Goal: Task Accomplishment & Management: Complete application form

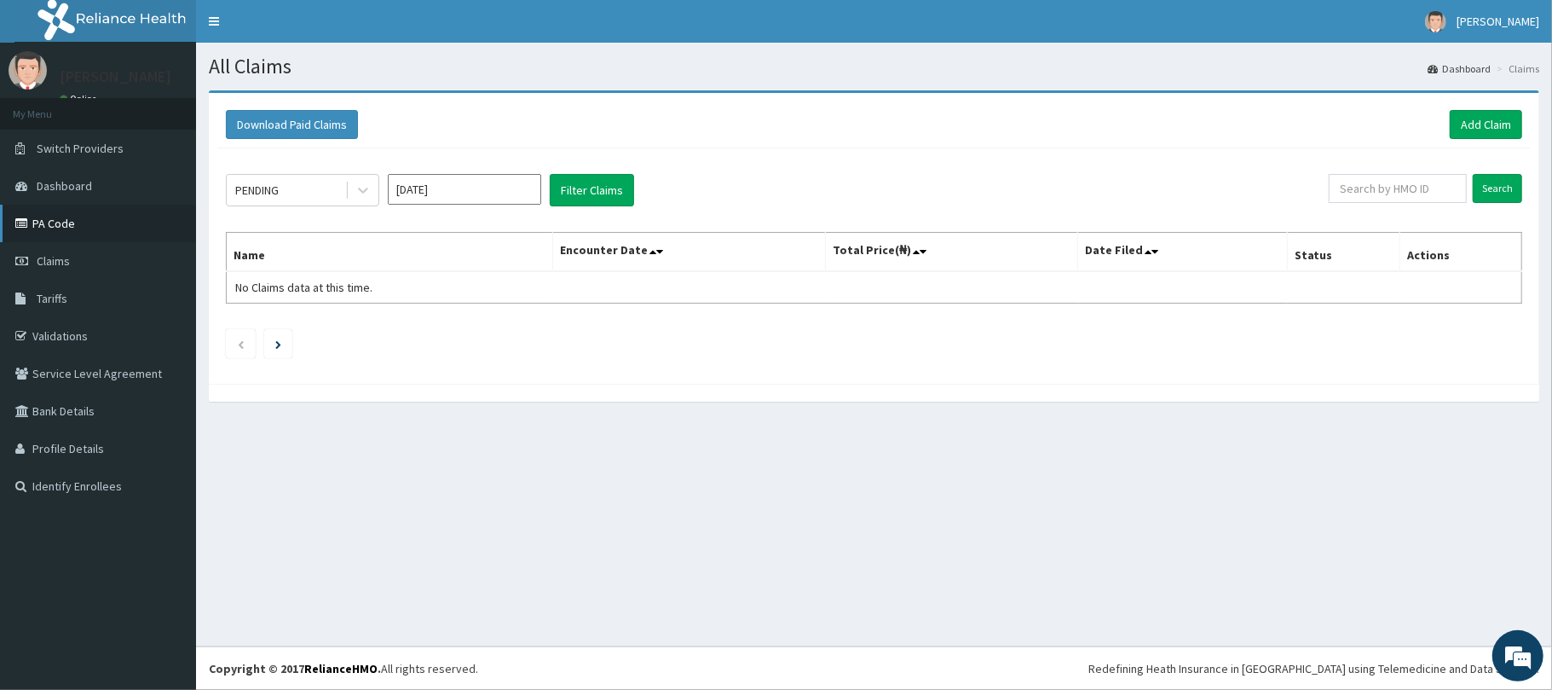
click at [65, 218] on link "PA Code" at bounding box center [98, 224] width 196 height 38
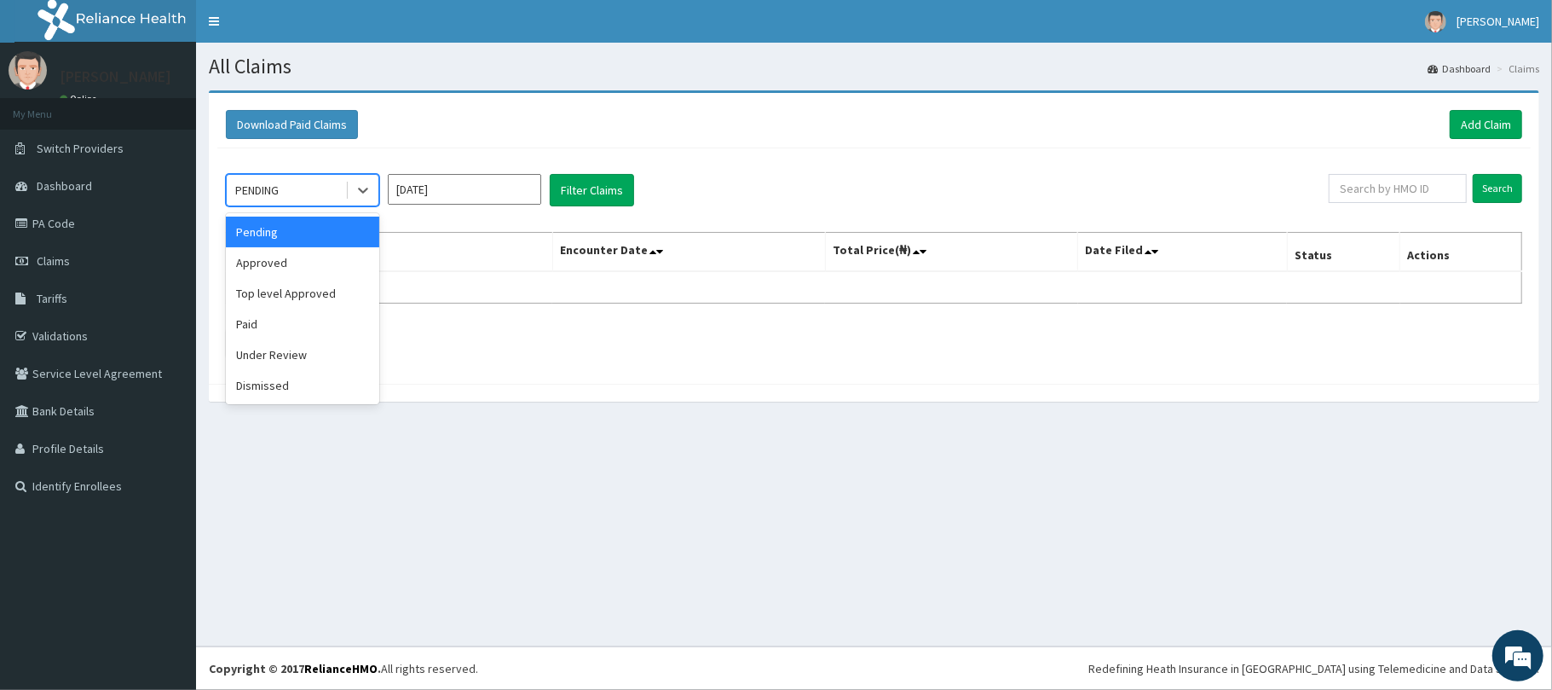
click at [294, 188] on div "PENDING" at bounding box center [286, 189] width 118 height 27
click at [253, 263] on div "Approved" at bounding box center [302, 262] width 153 height 31
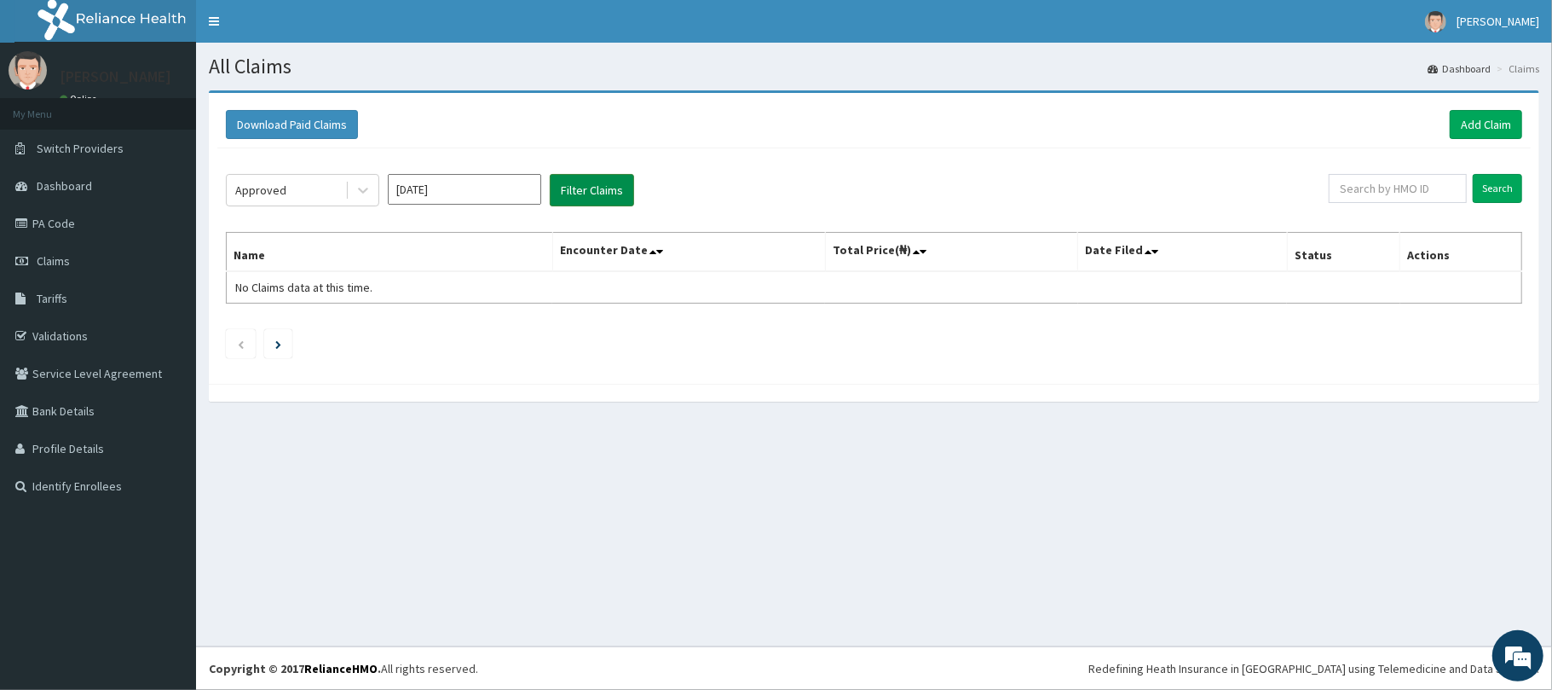
click at [592, 182] on button "Filter Claims" at bounding box center [592, 190] width 84 height 32
click at [1474, 124] on link "Add Claim" at bounding box center [1486, 124] width 72 height 29
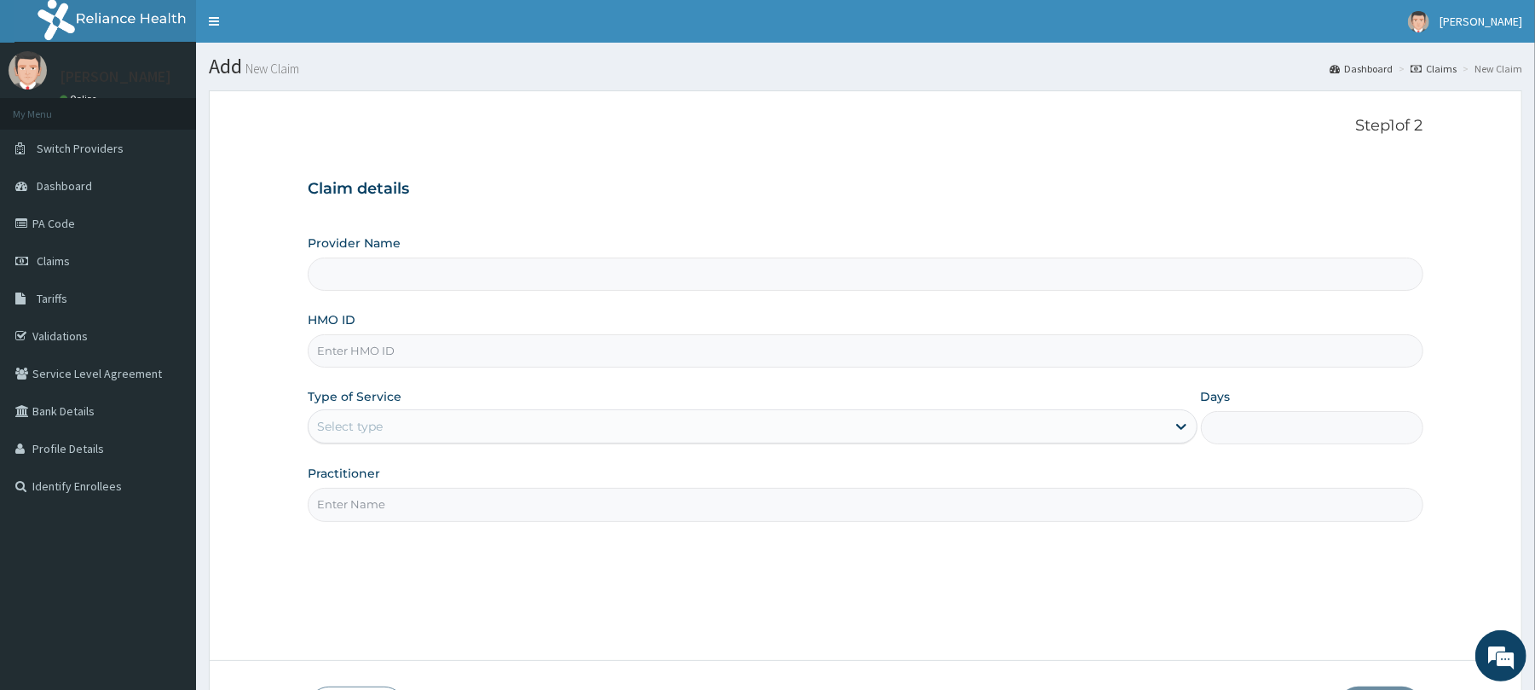
type input "Reliance Family Clinics (RFC) - [GEOGRAPHIC_DATA]"
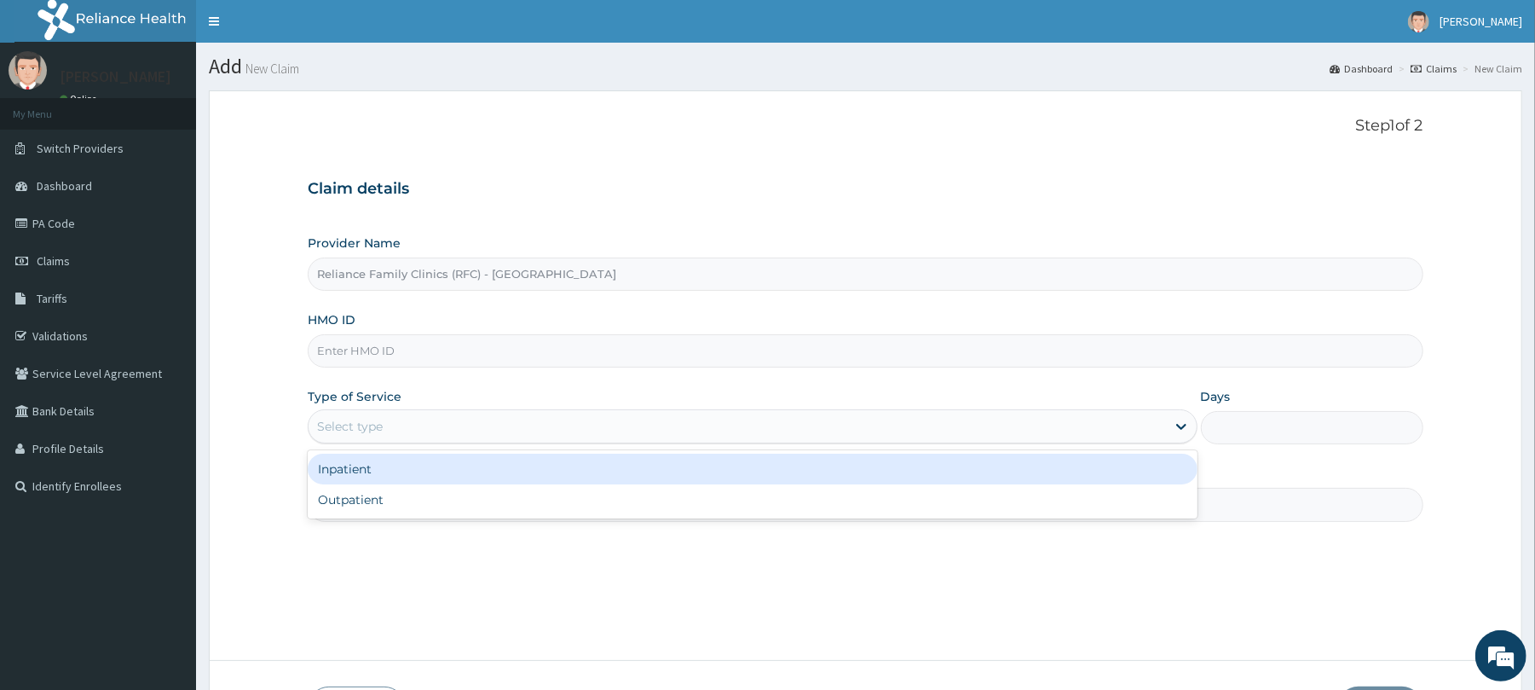
click at [365, 431] on div "Select type" at bounding box center [350, 426] width 66 height 17
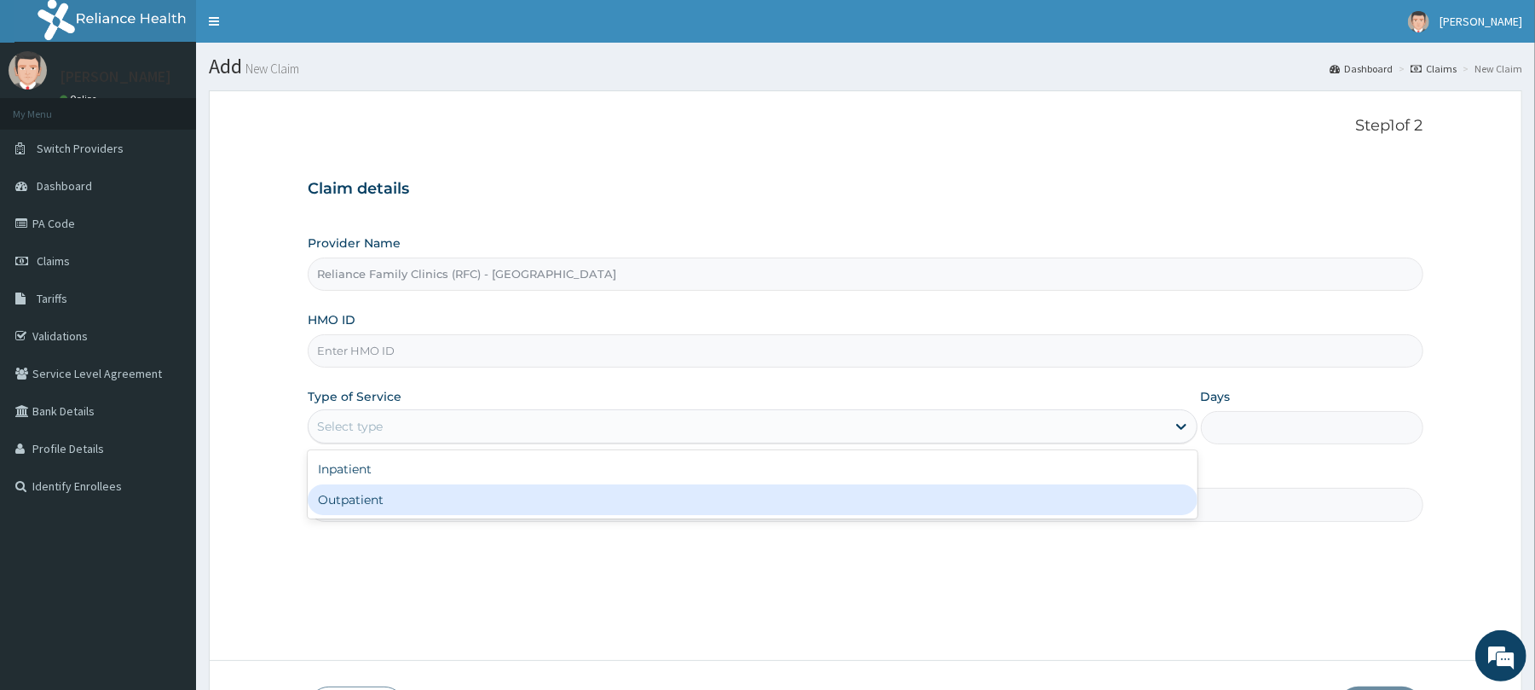
click at [359, 503] on div "Outpatient" at bounding box center [752, 499] width 889 height 31
type input "1"
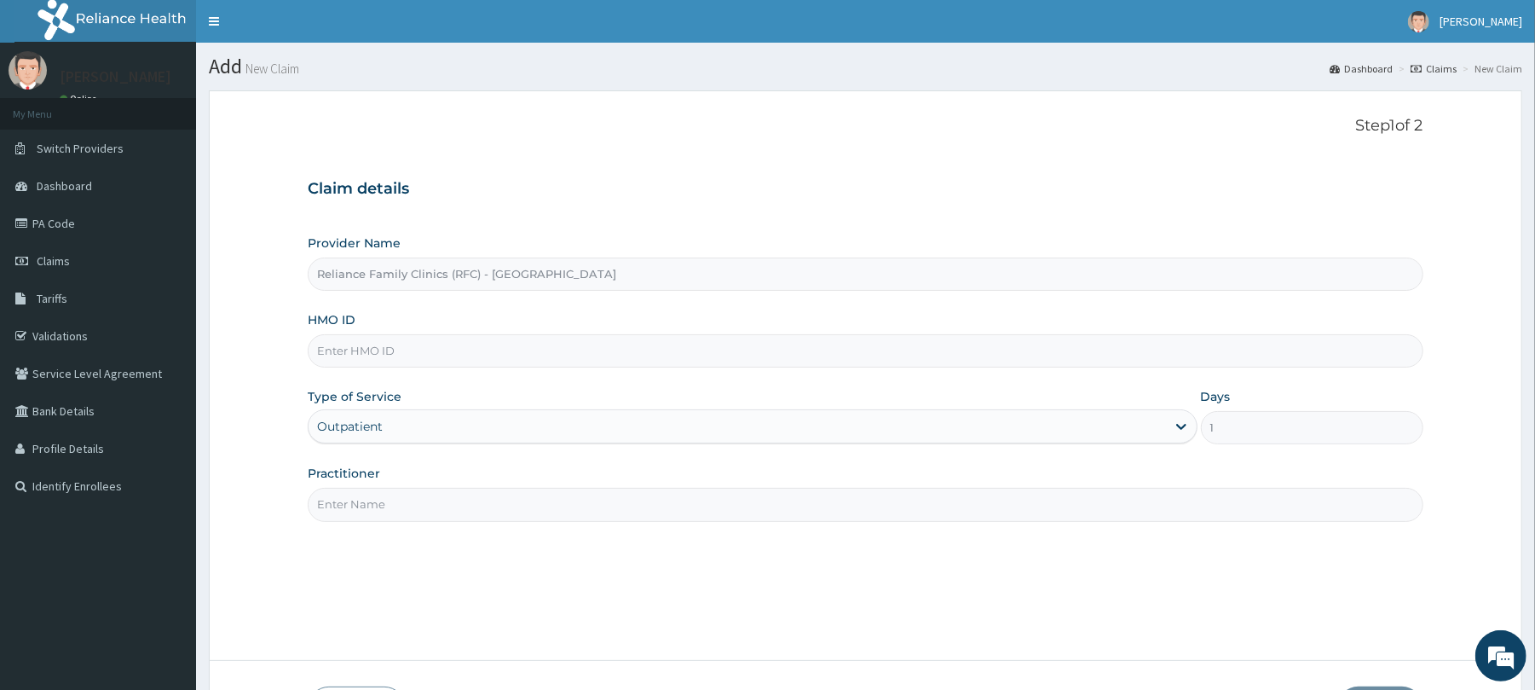
click at [359, 503] on input "Practitioner" at bounding box center [865, 504] width 1115 height 33
type input "Dr [PERSON_NAME]"
click at [365, 356] on input "HMO ID" at bounding box center [865, 350] width 1115 height 33
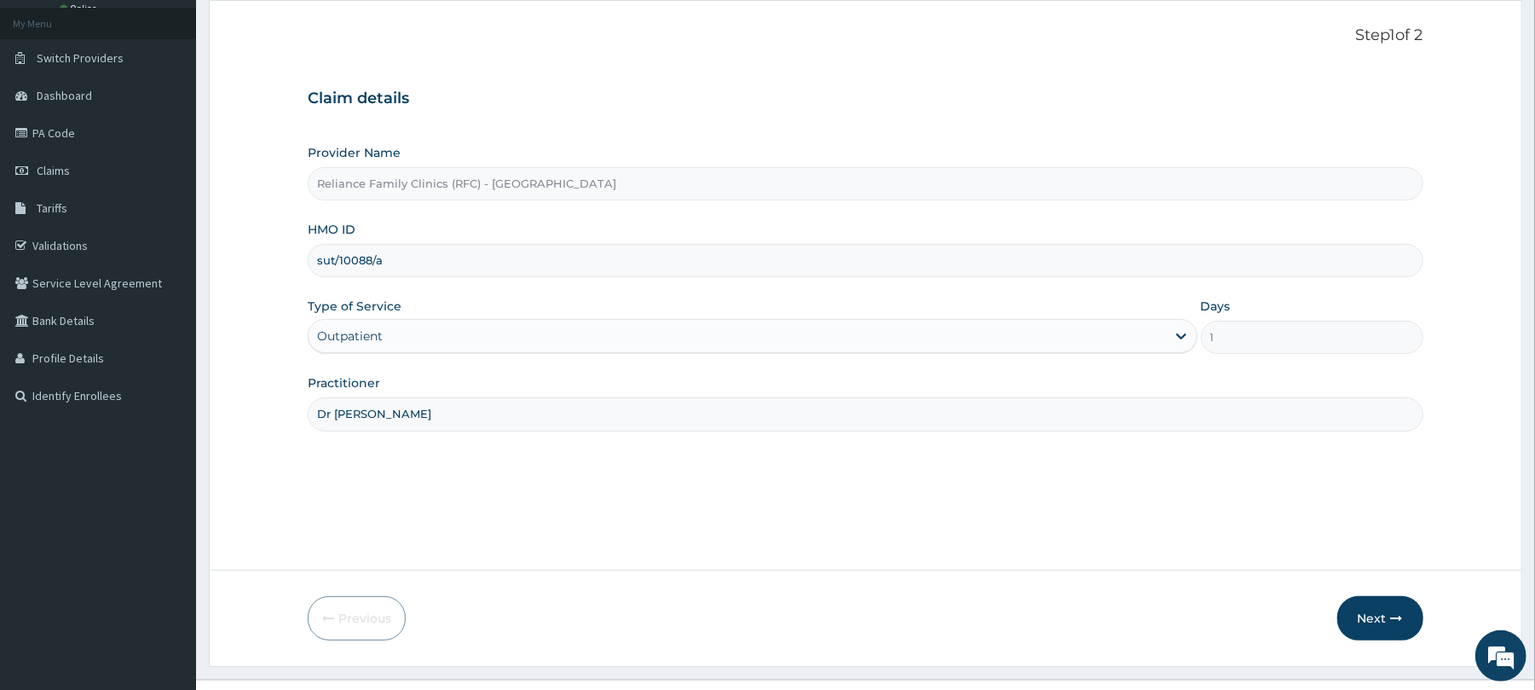
scroll to position [124, 0]
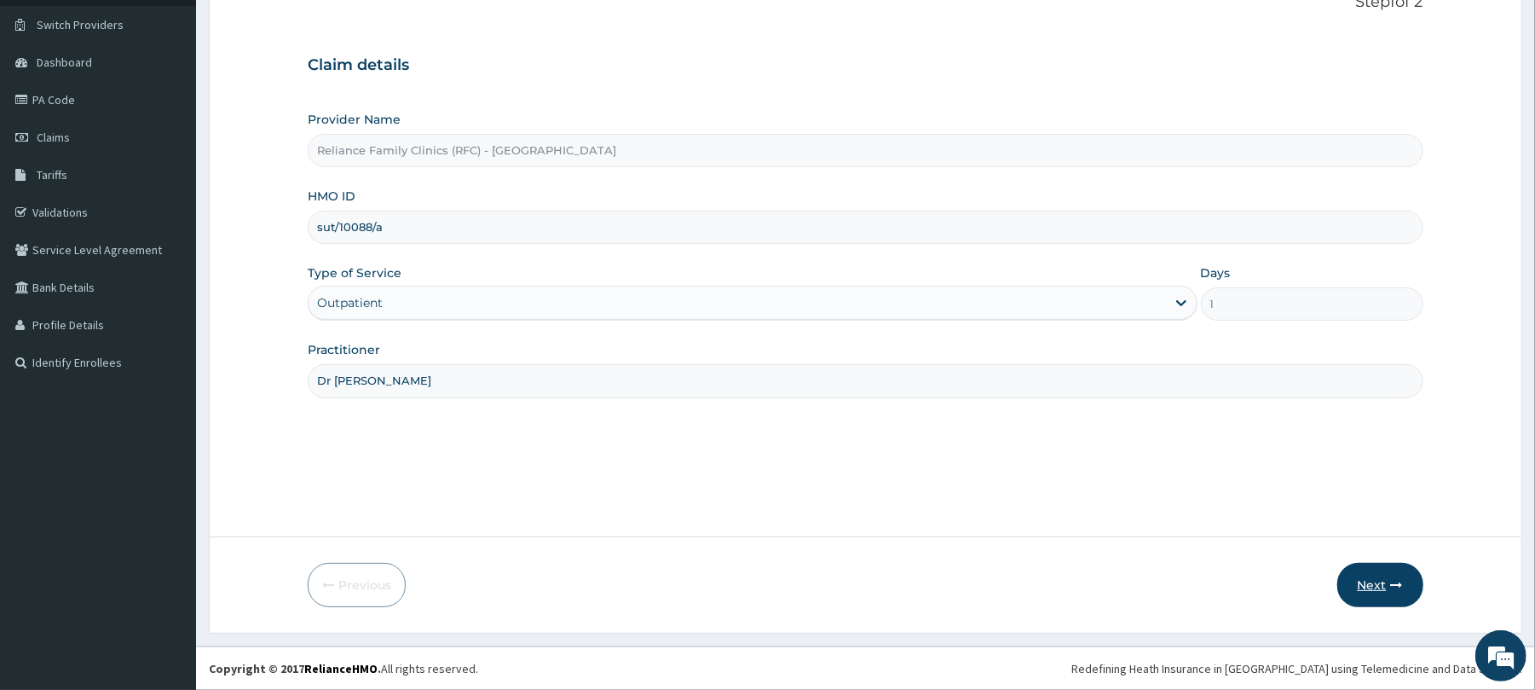
type input "sut/10088/a"
click at [1372, 577] on button "Next" at bounding box center [1380, 585] width 86 height 44
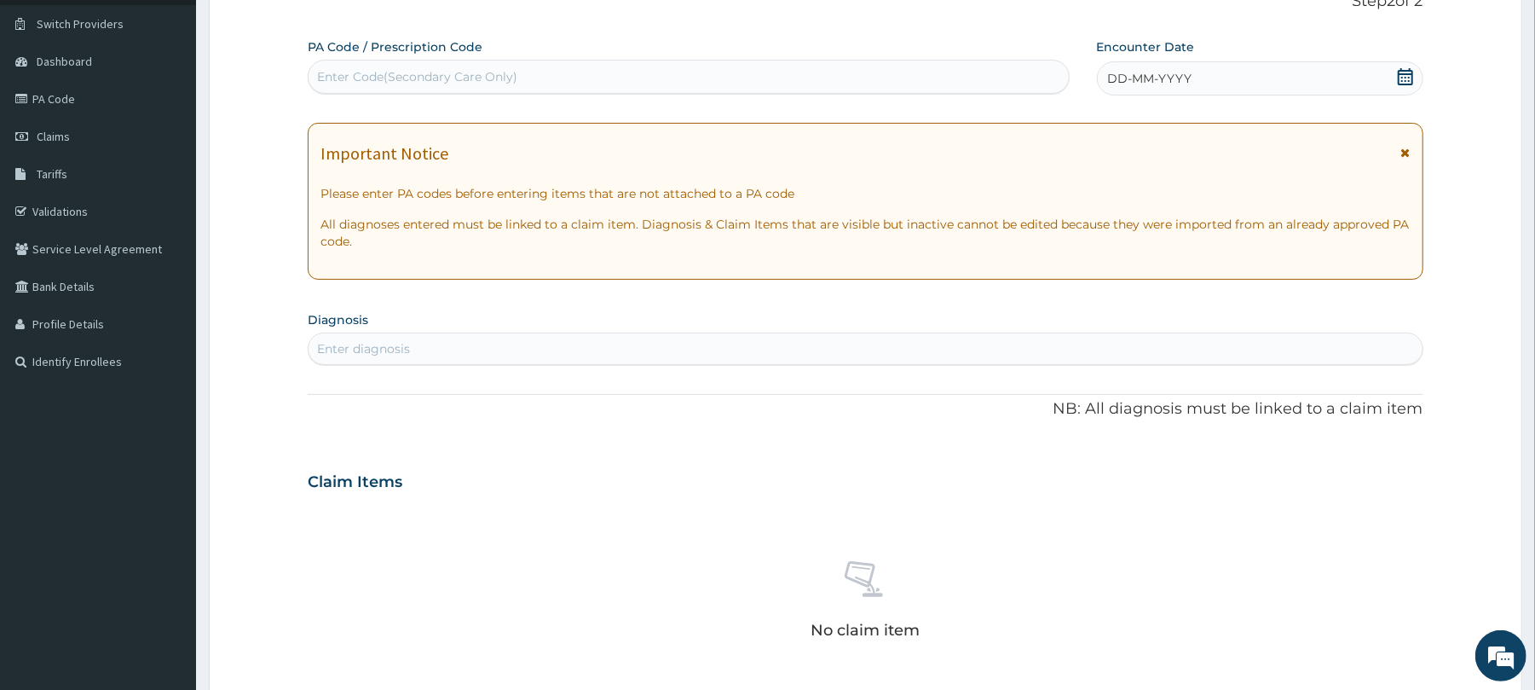
click at [1270, 79] on div "DD-MM-YYYY" at bounding box center [1260, 78] width 326 height 34
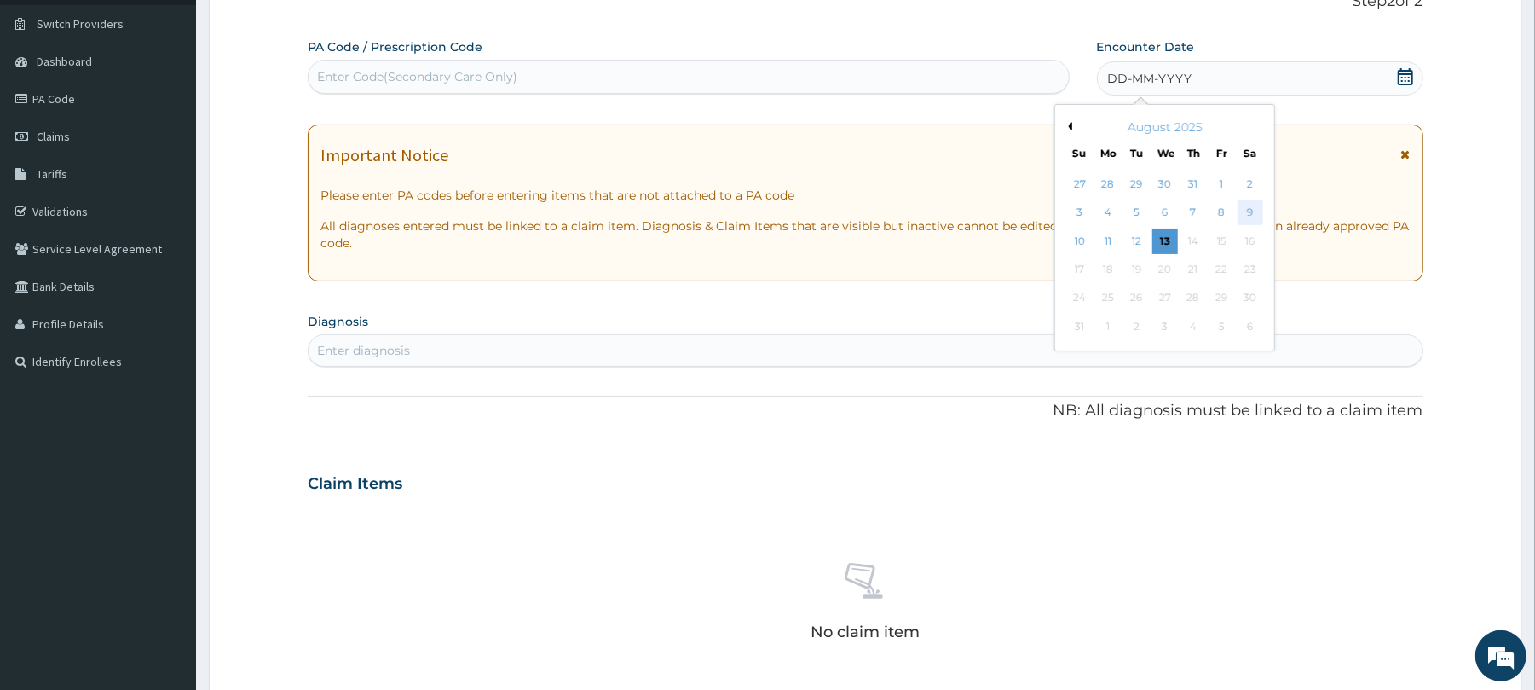
click at [1251, 217] on div "9" at bounding box center [1250, 213] width 26 height 26
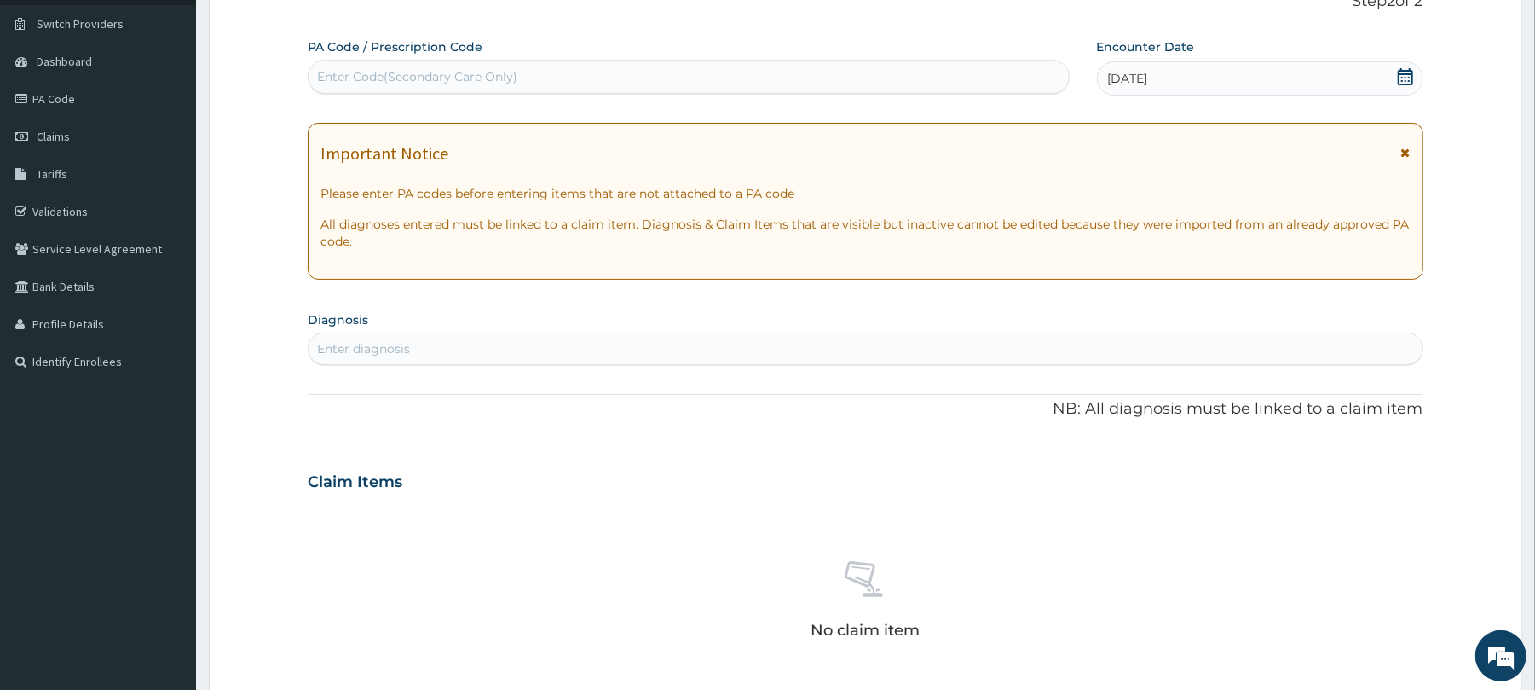
click at [389, 340] on div "Enter diagnosis" at bounding box center [363, 348] width 93 height 17
type input "well ad"
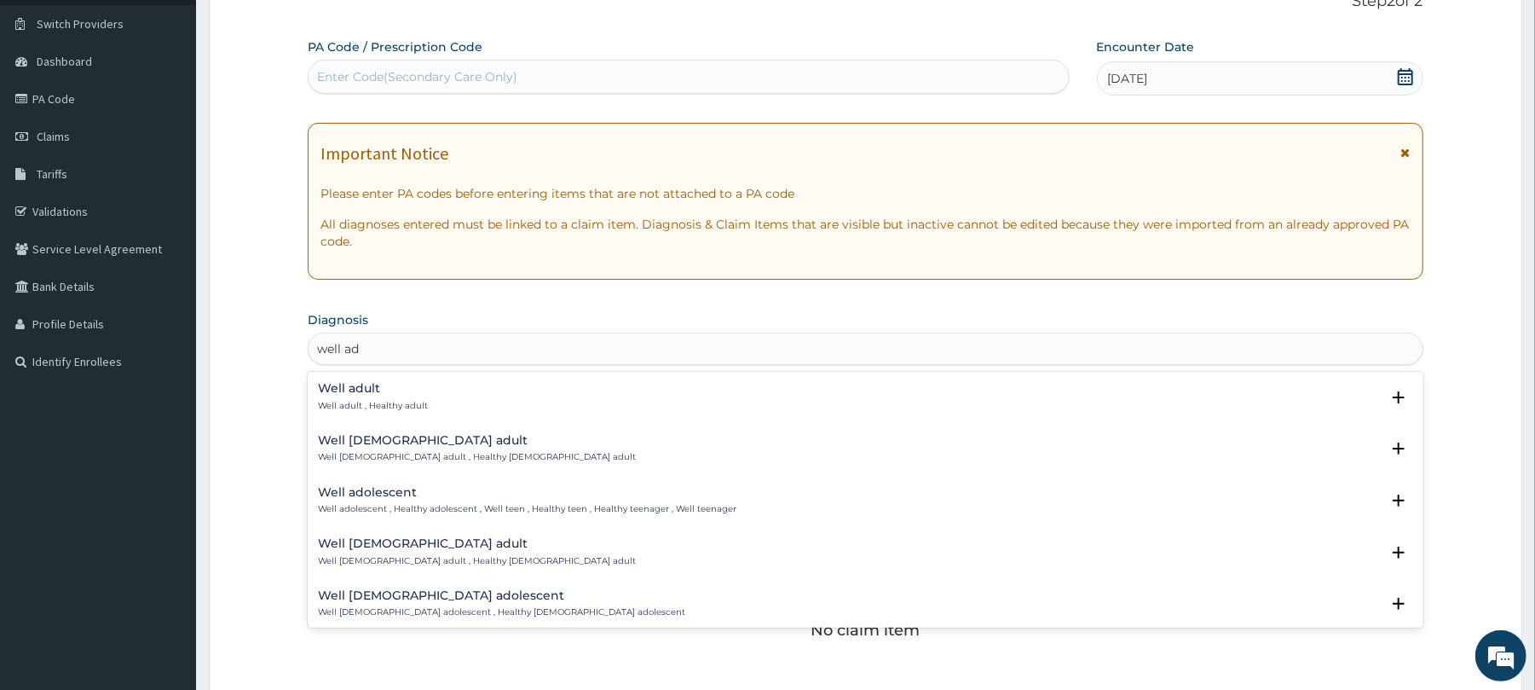
click at [355, 390] on h4 "Well adult" at bounding box center [373, 388] width 110 height 13
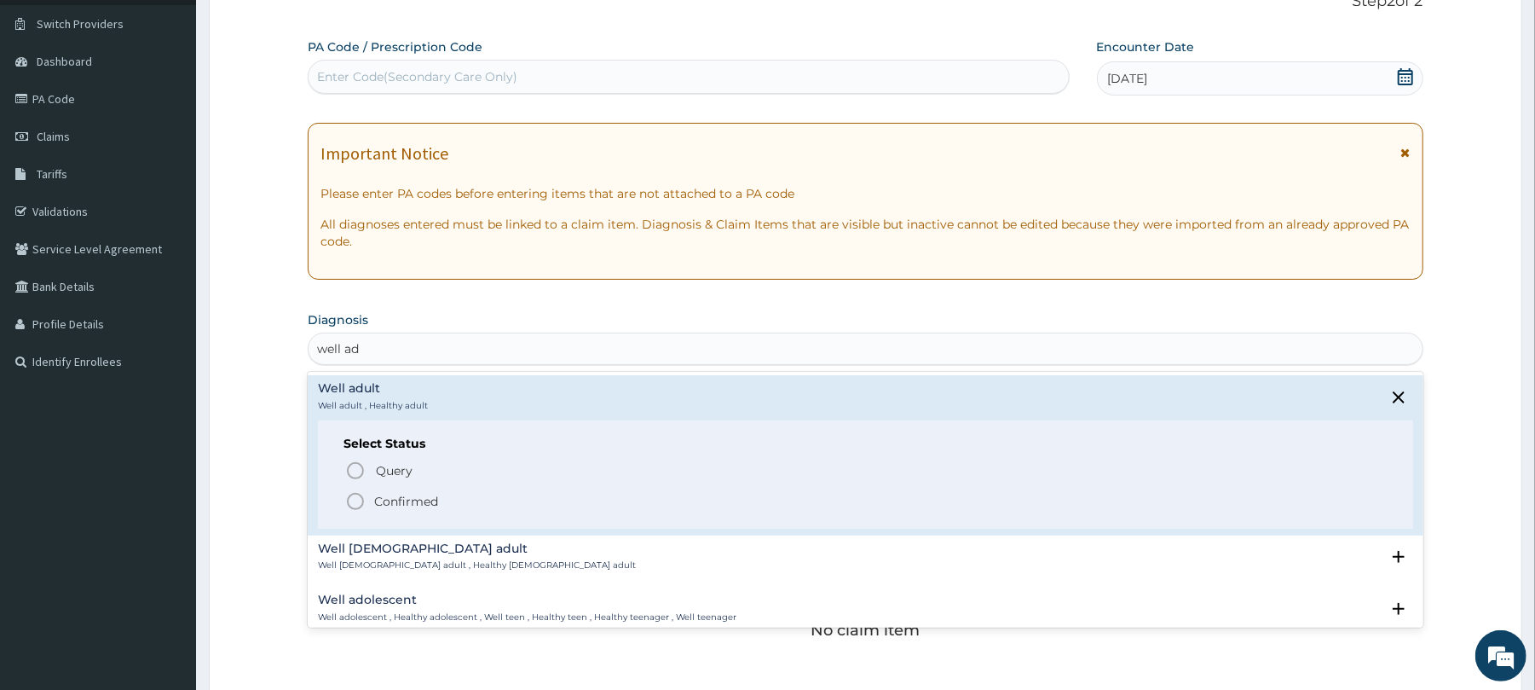
click at [358, 501] on icon "status option filled" at bounding box center [355, 501] width 20 height 20
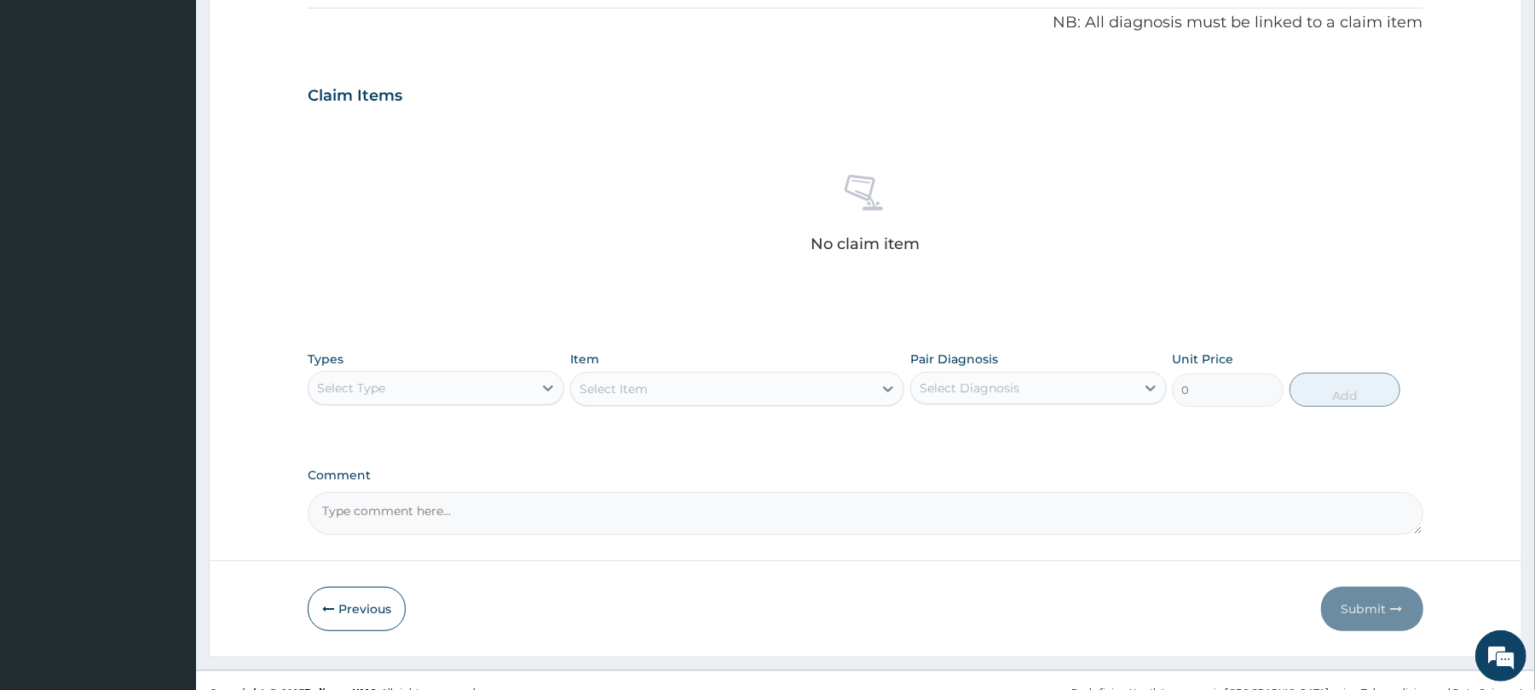
scroll to position [542, 0]
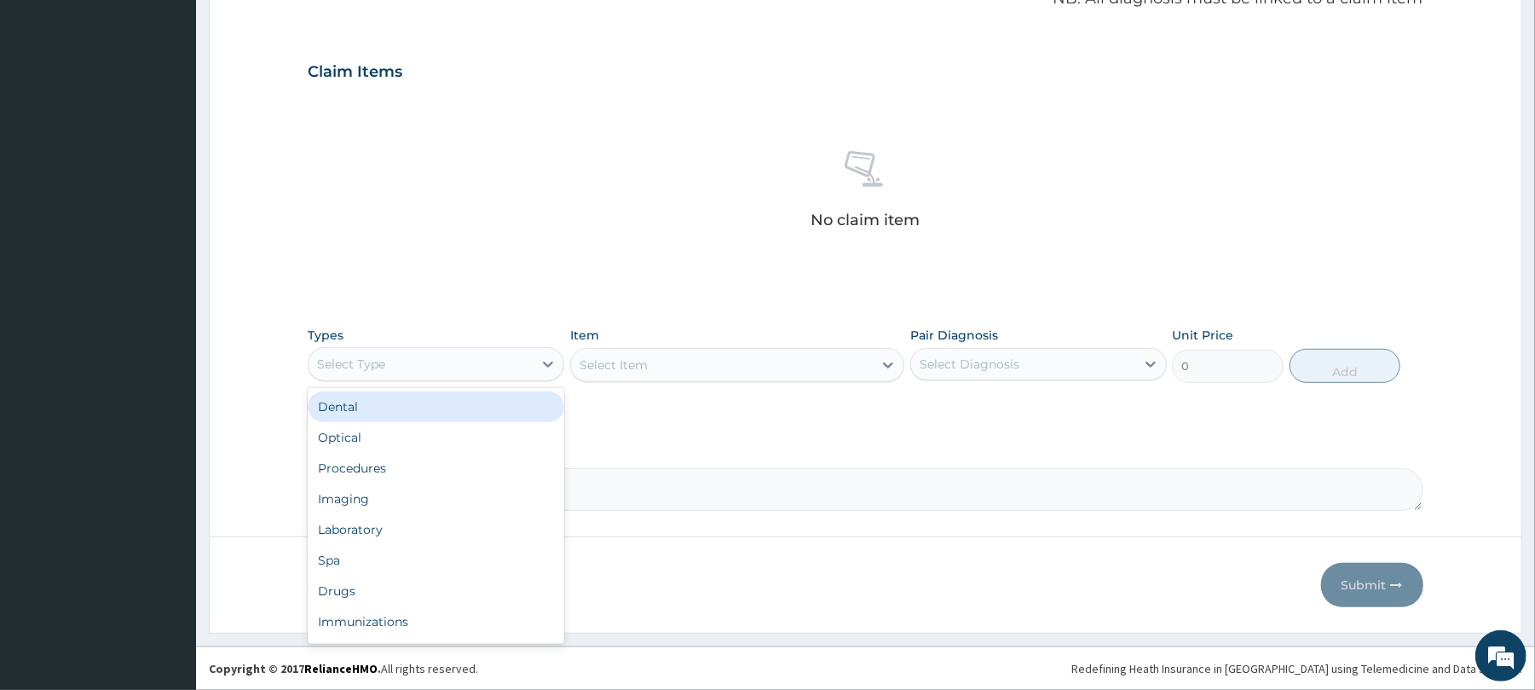
click at [392, 360] on div "Select Type" at bounding box center [421, 363] width 224 height 27
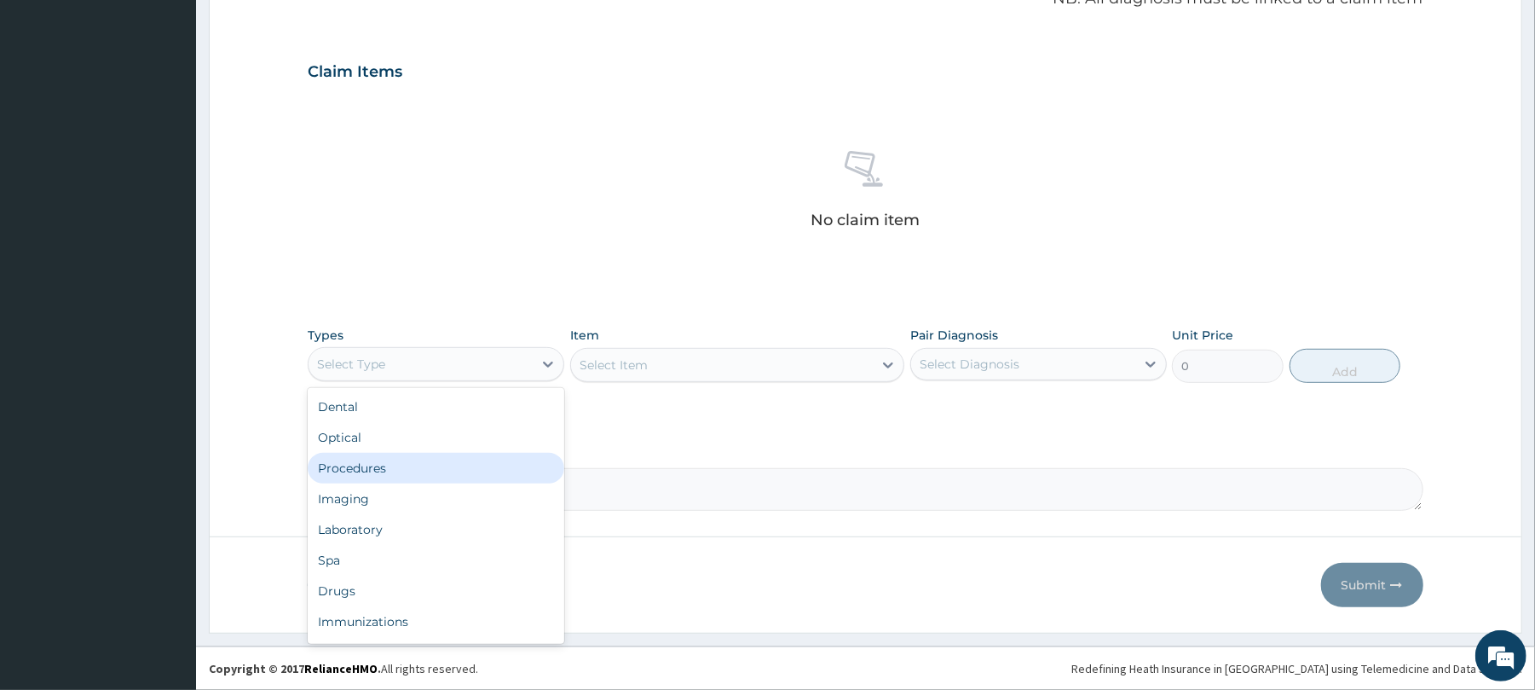
click at [407, 465] on div "Procedures" at bounding box center [436, 468] width 257 height 31
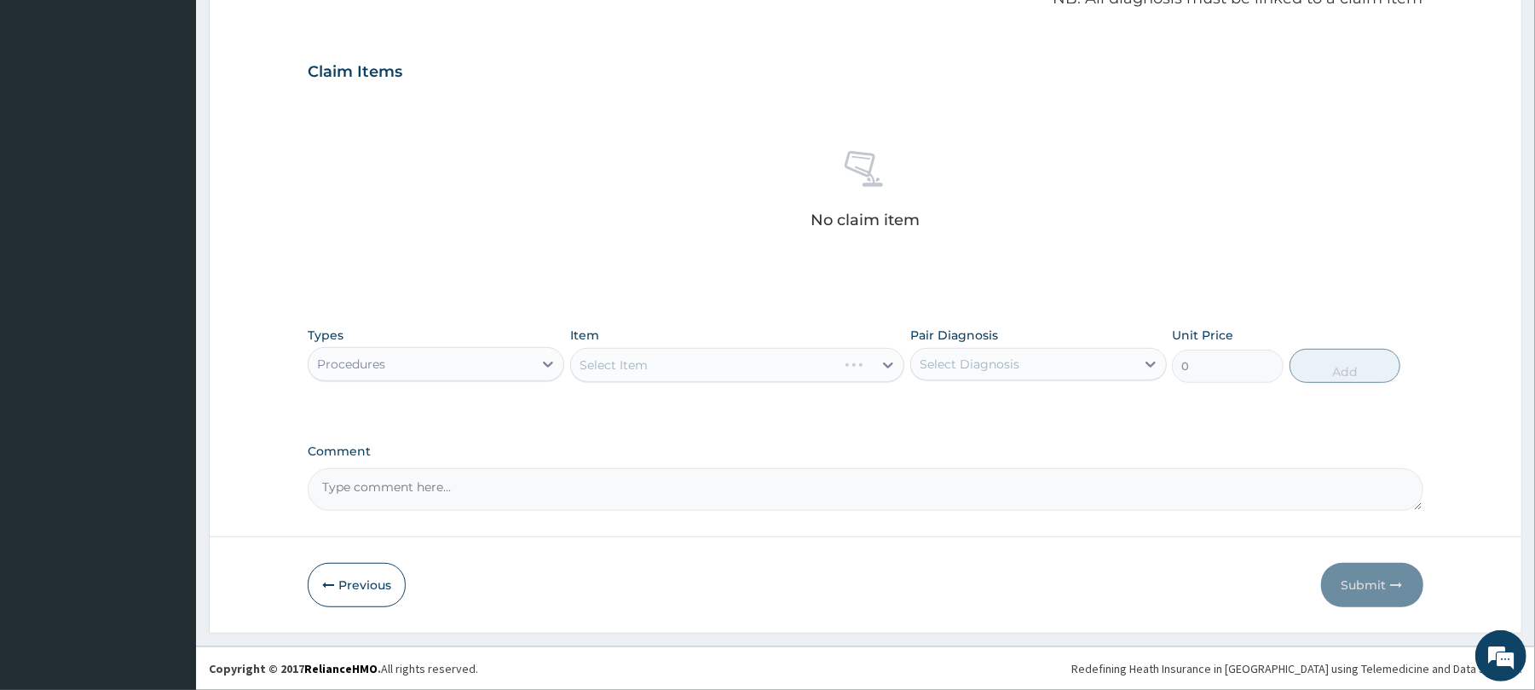
click at [635, 355] on div "Select Item" at bounding box center [737, 365] width 334 height 34
click at [632, 368] on div "Select Item" at bounding box center [737, 365] width 334 height 34
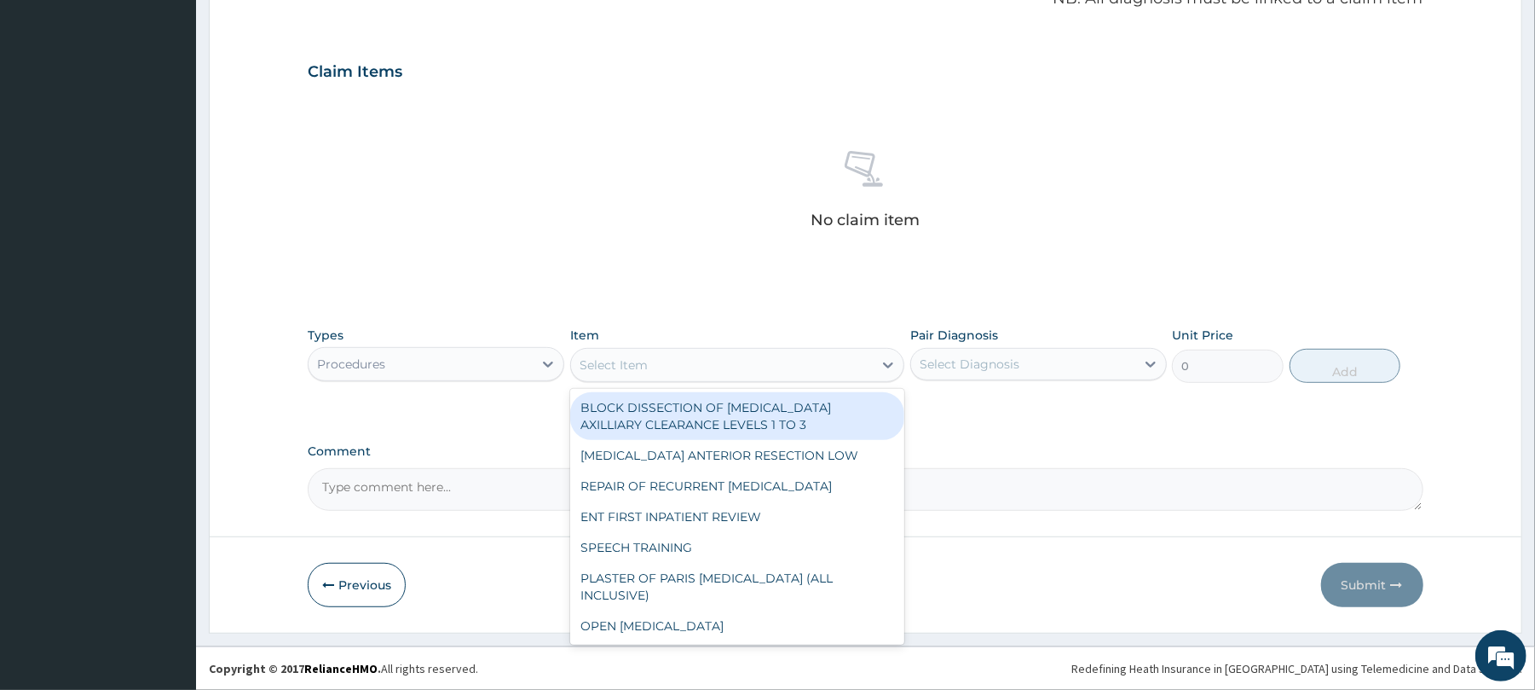
click at [632, 368] on div "Select Item" at bounding box center [614, 364] width 68 height 17
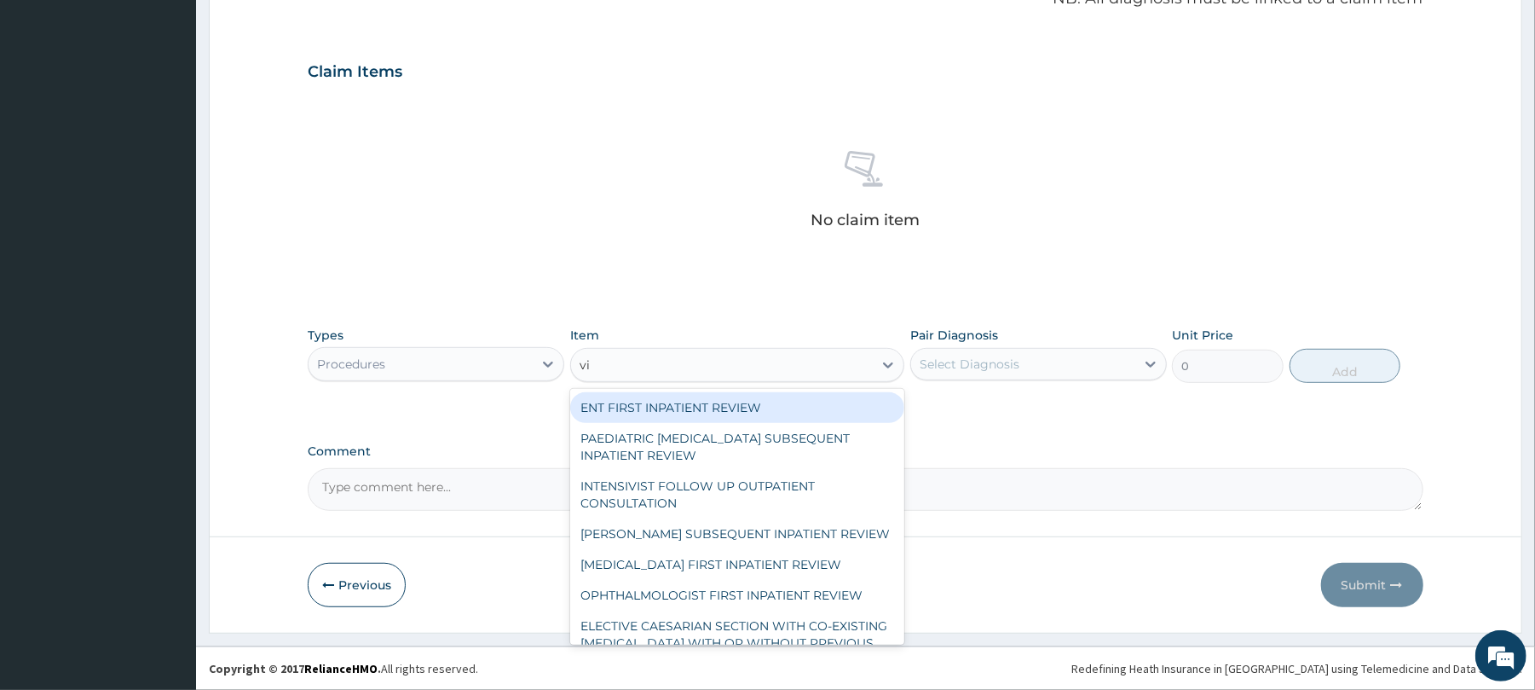
type input "vis"
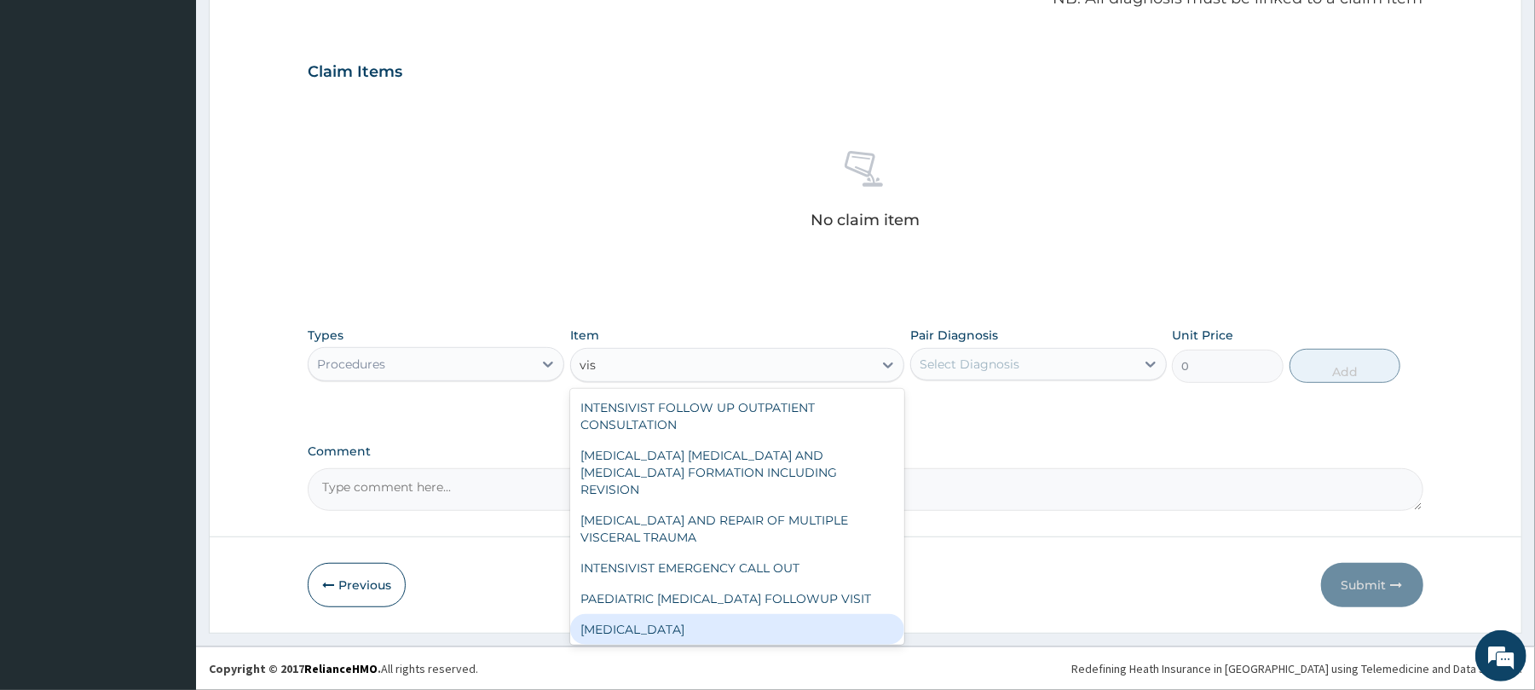
click at [648, 614] on div "[MEDICAL_DATA]" at bounding box center [737, 629] width 334 height 31
type input "3000"
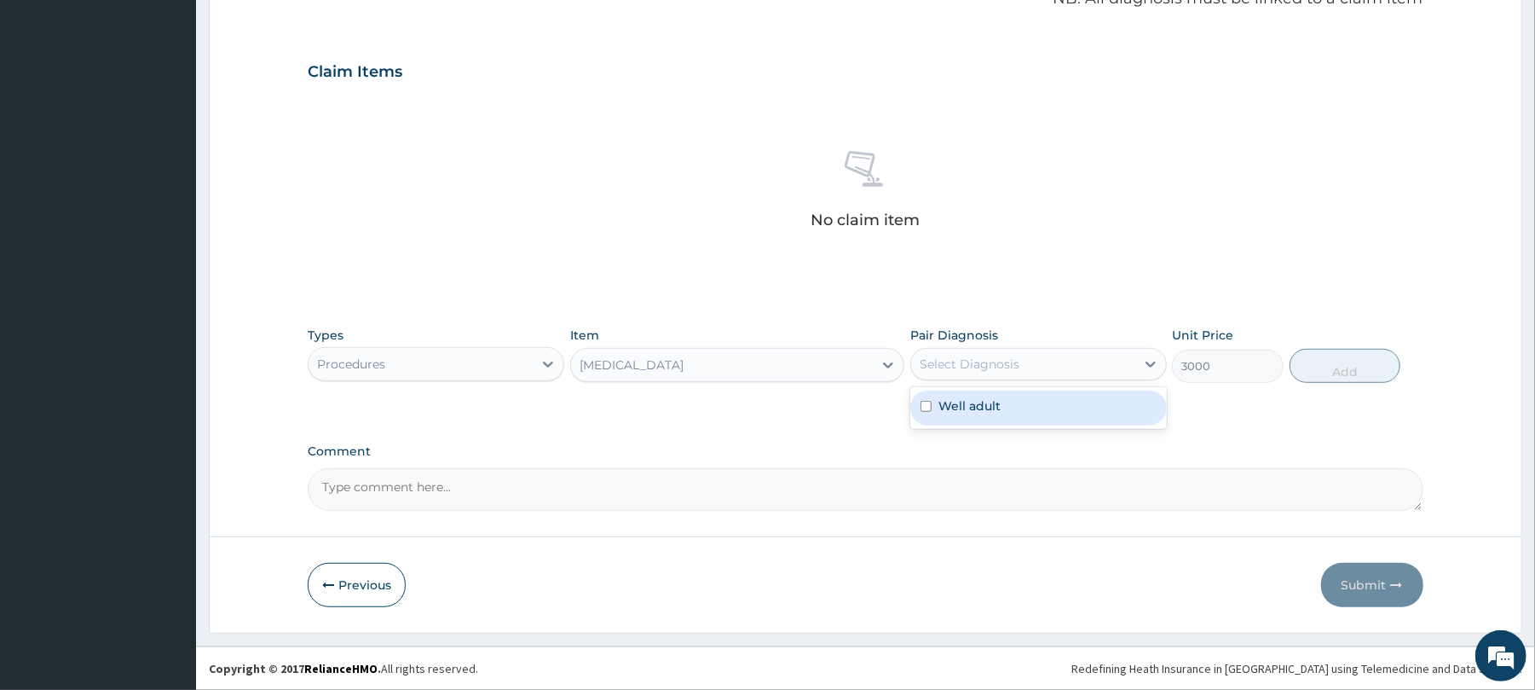
click at [1010, 360] on div "Select Diagnosis" at bounding box center [970, 363] width 100 height 17
click at [1013, 411] on div "Well adult" at bounding box center [1038, 407] width 257 height 35
checkbox input "true"
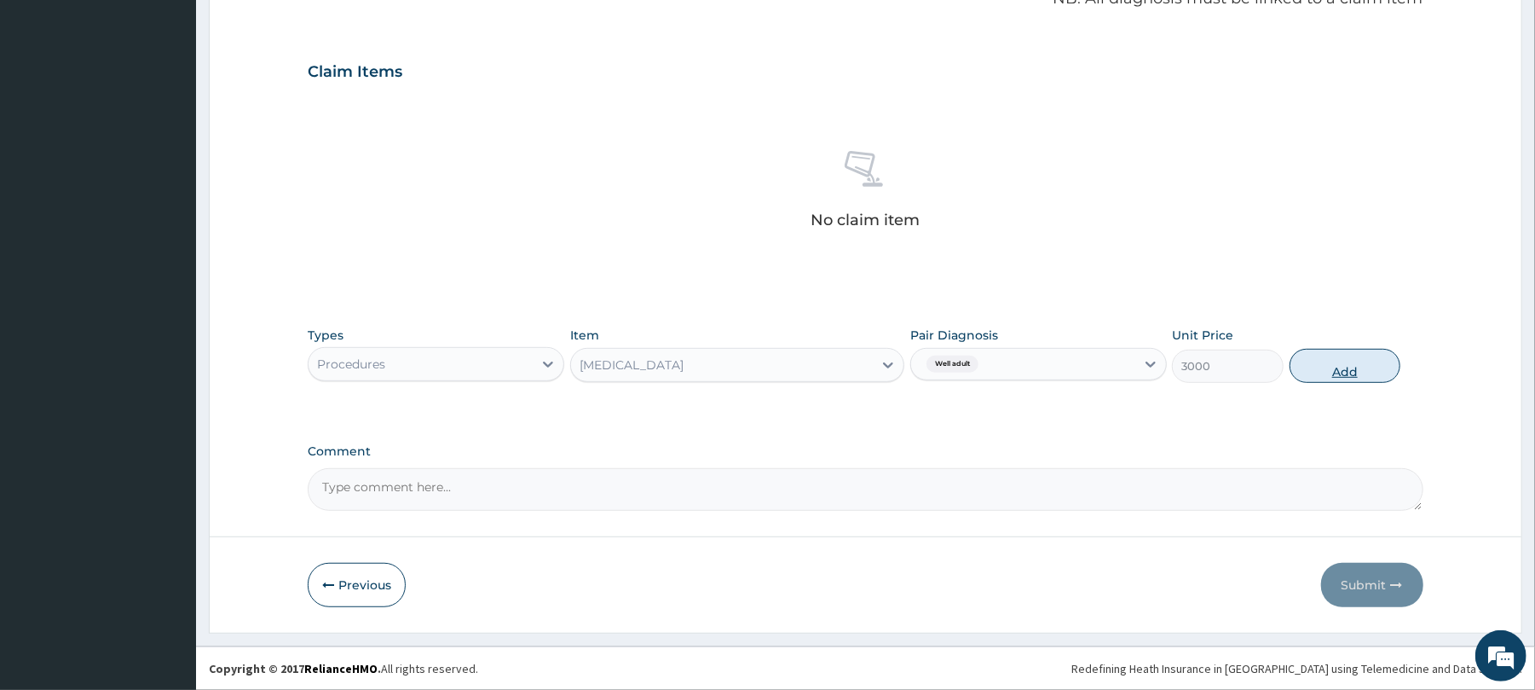
click at [1351, 367] on button "Add" at bounding box center [1346, 366] width 112 height 34
type input "0"
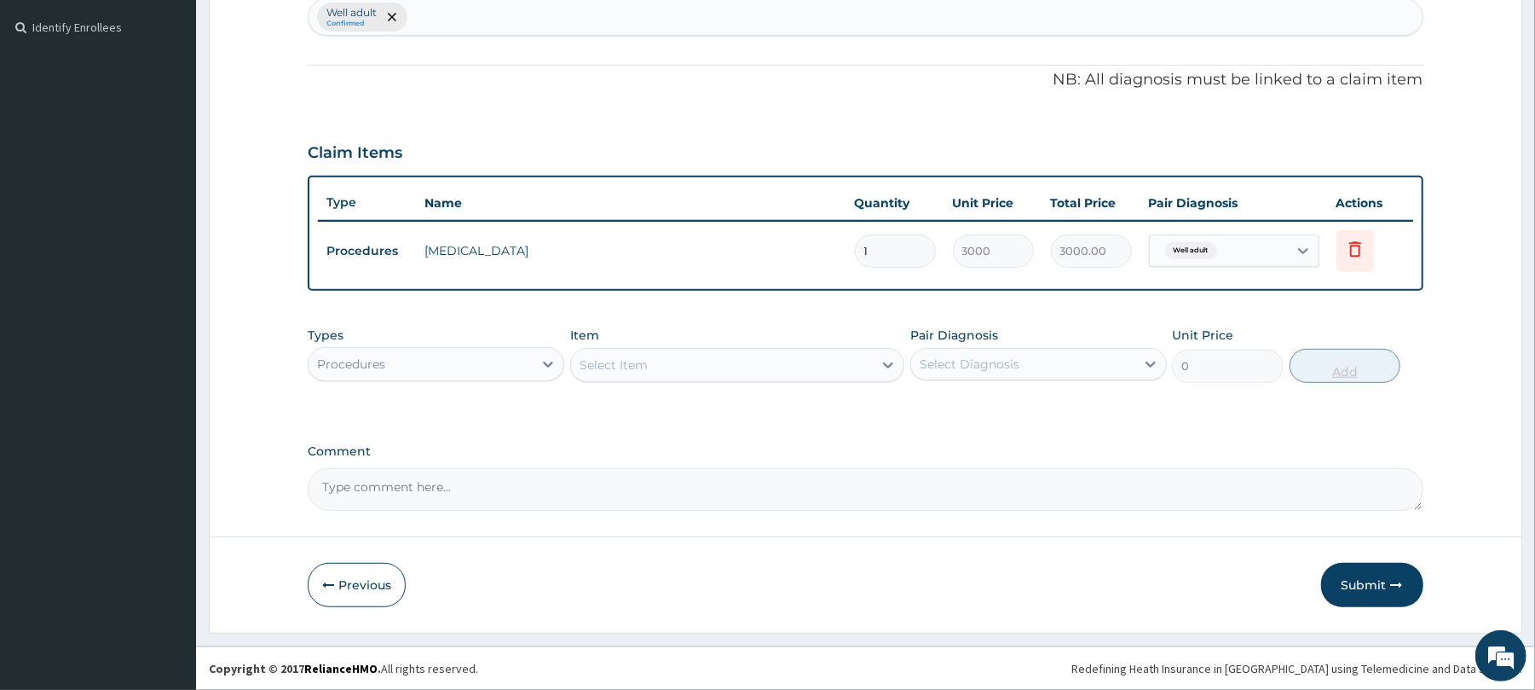
scroll to position [459, 0]
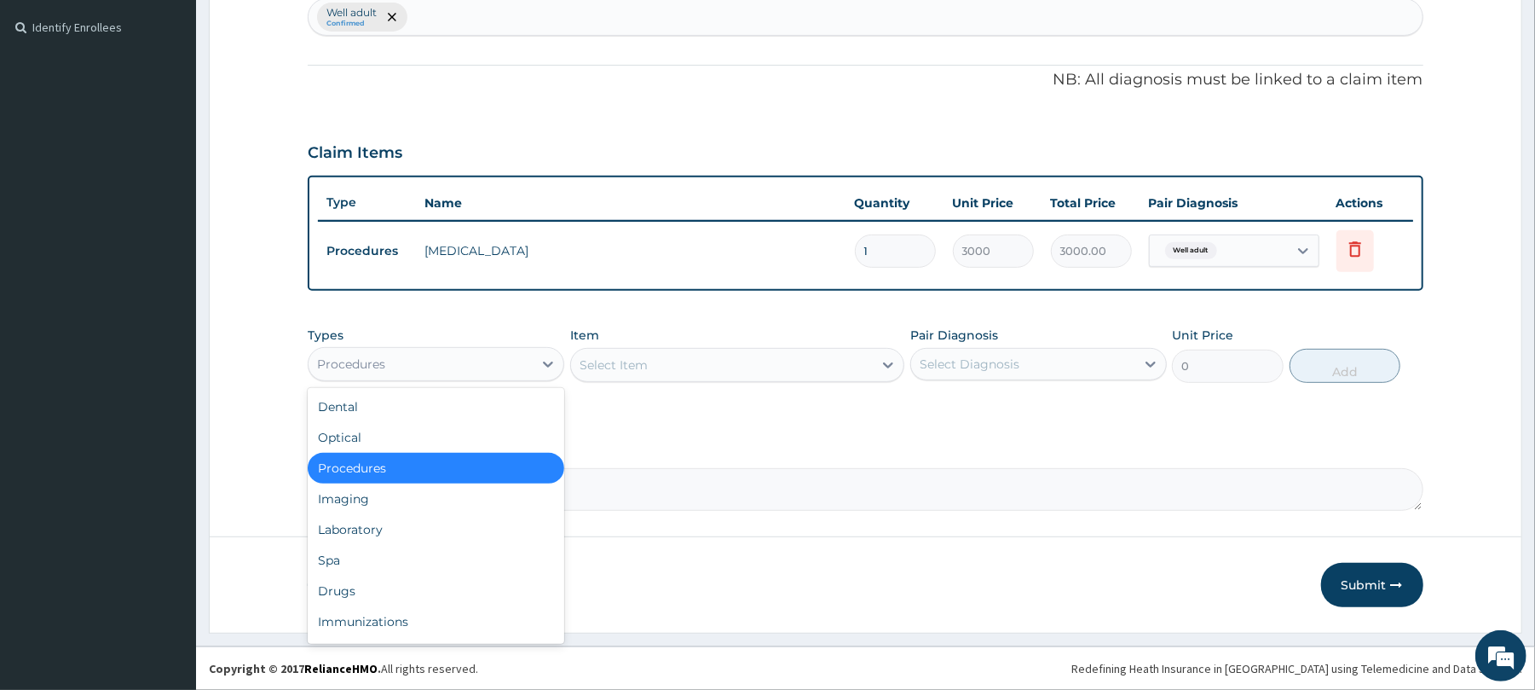
click at [505, 358] on div "Procedures" at bounding box center [421, 363] width 224 height 27
click at [420, 527] on div "Laboratory" at bounding box center [436, 529] width 257 height 31
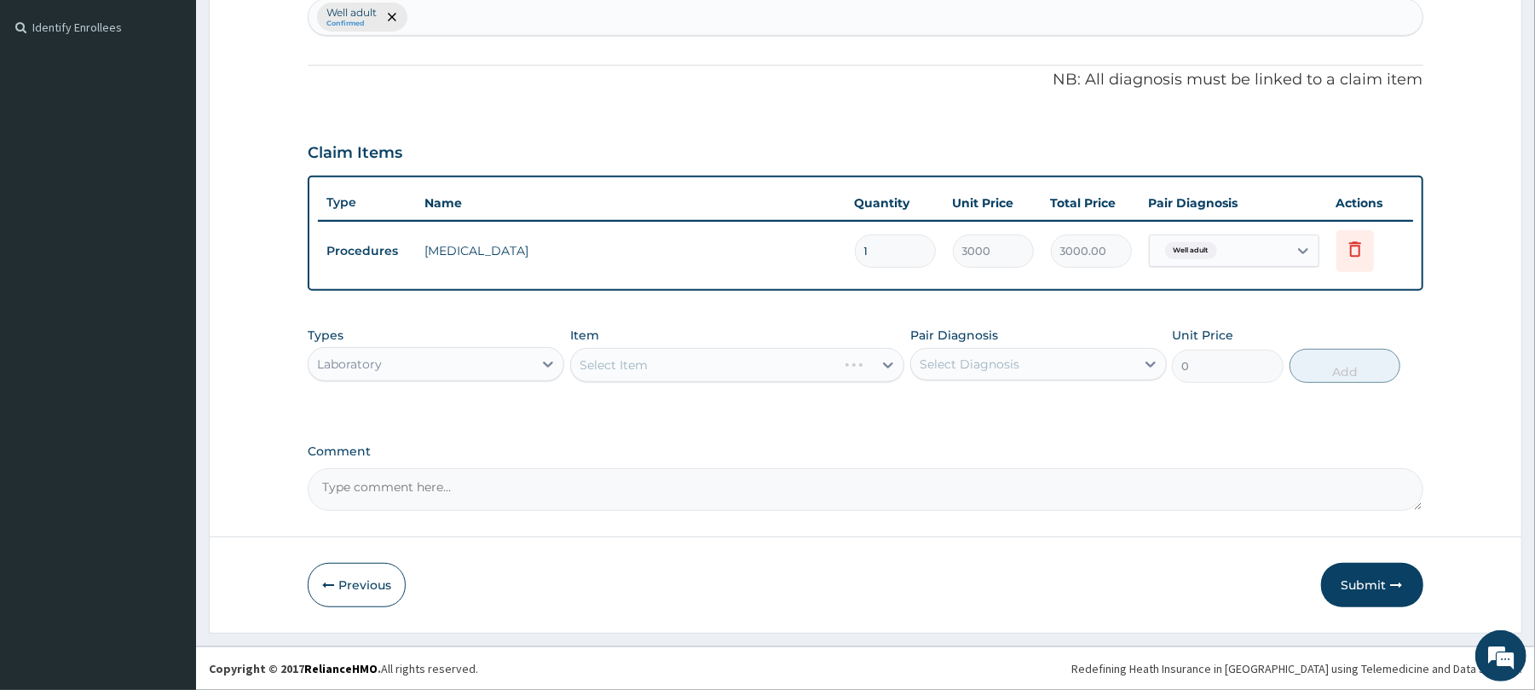
click at [609, 360] on div "Select Item" at bounding box center [737, 365] width 334 height 34
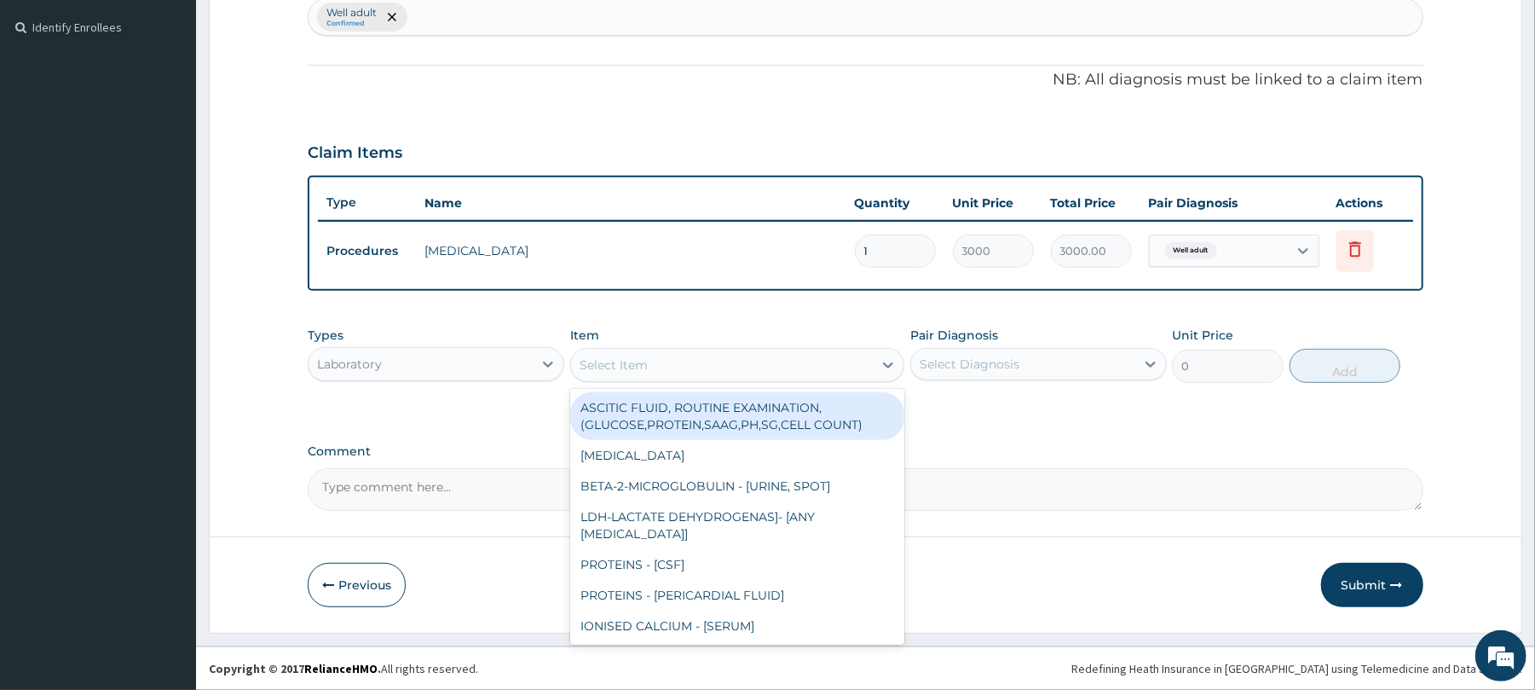
click at [609, 360] on div "Select Item" at bounding box center [614, 364] width 68 height 17
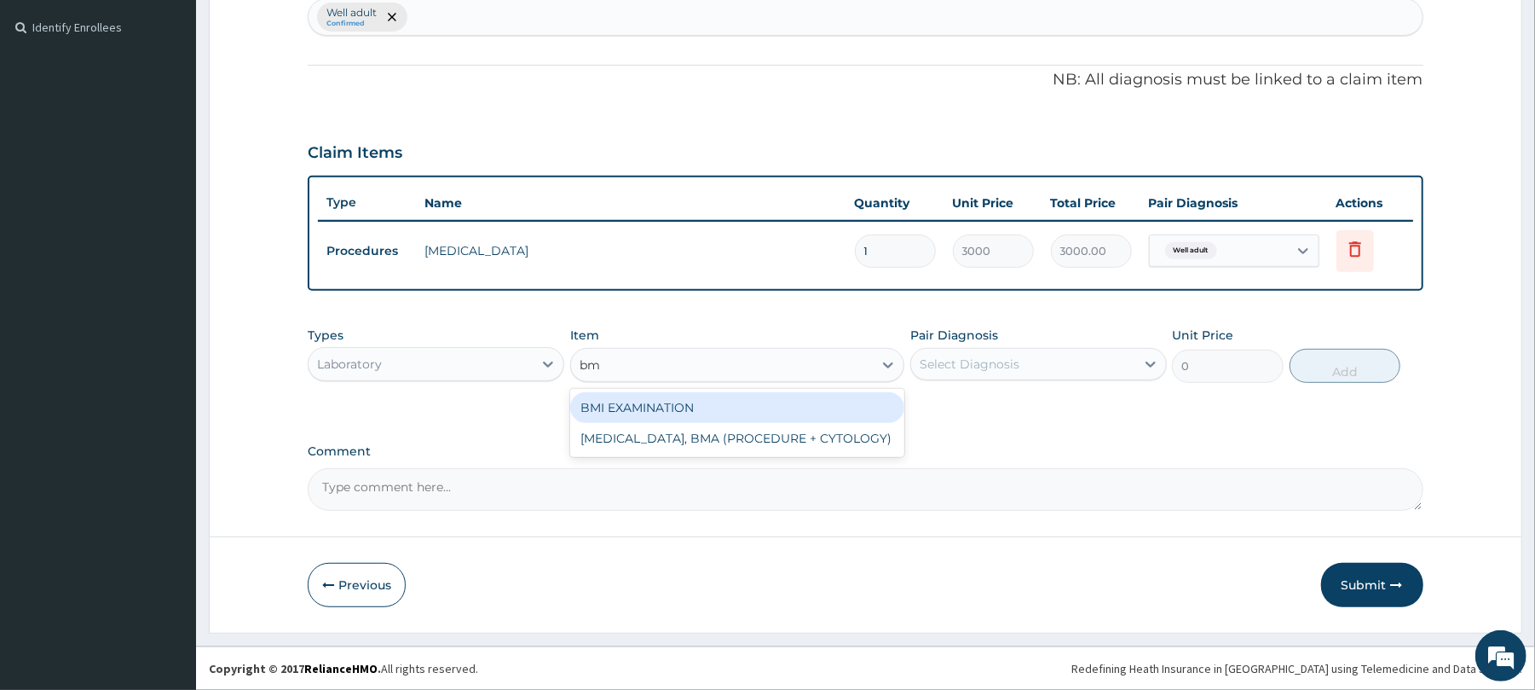
type input "bmi"
click at [696, 413] on div "BMI EXAMINATION" at bounding box center [737, 407] width 334 height 31
type input "1225.5"
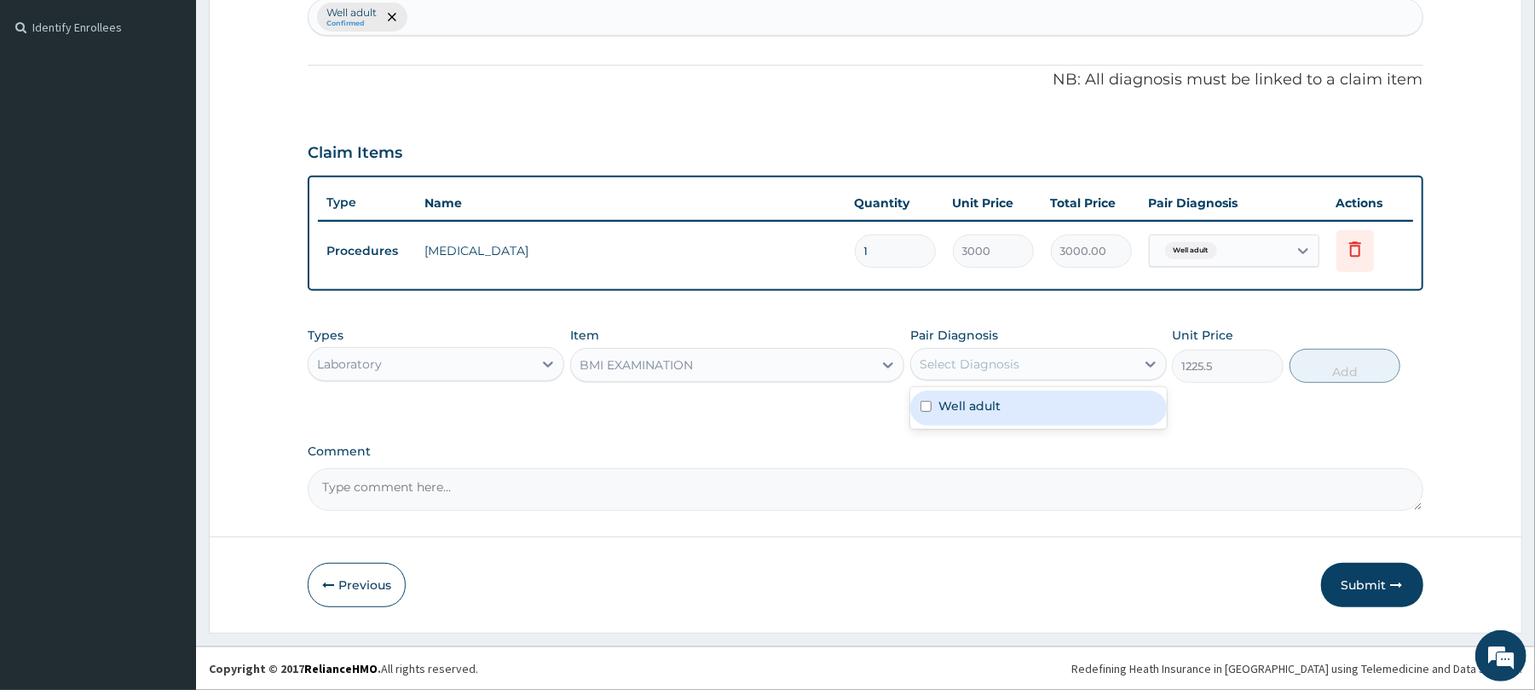
click at [1054, 352] on div "Select Diagnosis" at bounding box center [1023, 363] width 224 height 27
click at [1018, 411] on div "Well adult" at bounding box center [1038, 407] width 257 height 35
checkbox input "true"
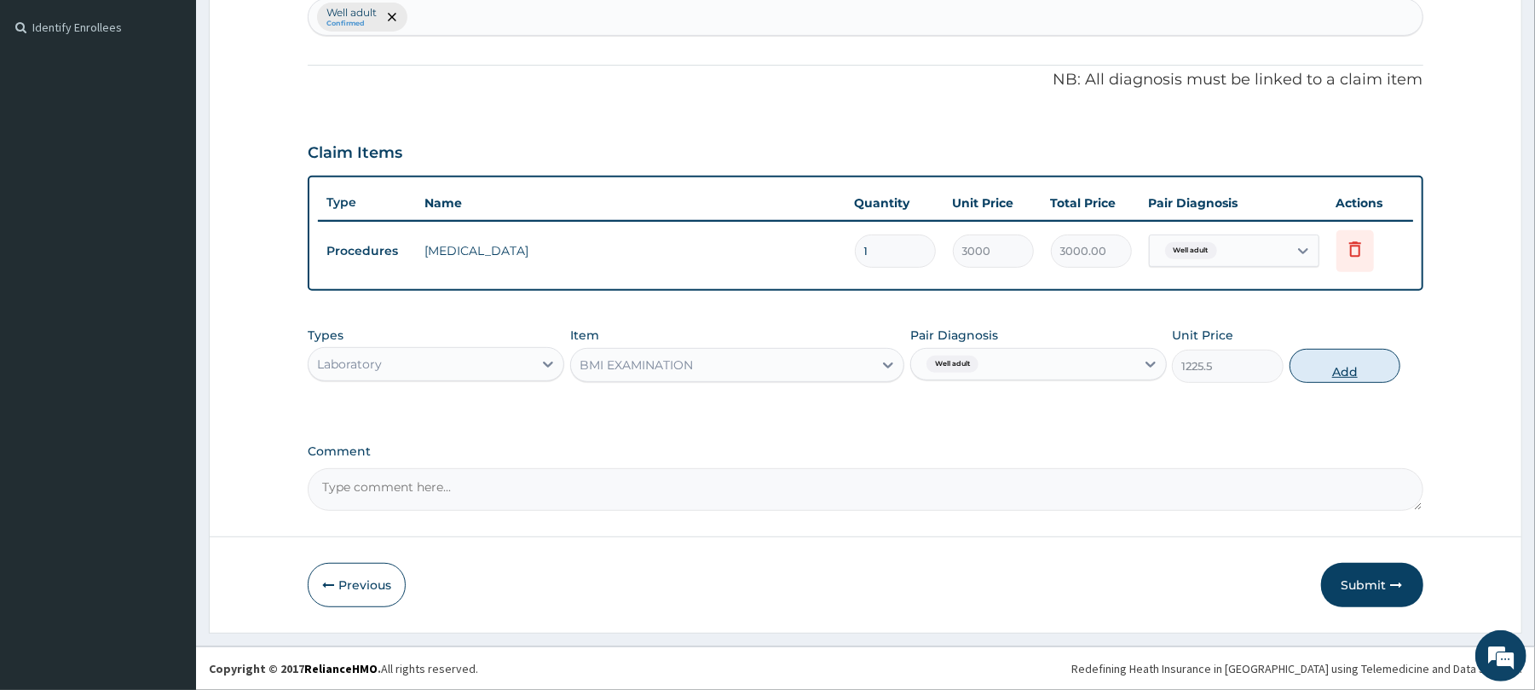
click at [1345, 355] on button "Add" at bounding box center [1346, 366] width 112 height 34
type input "0"
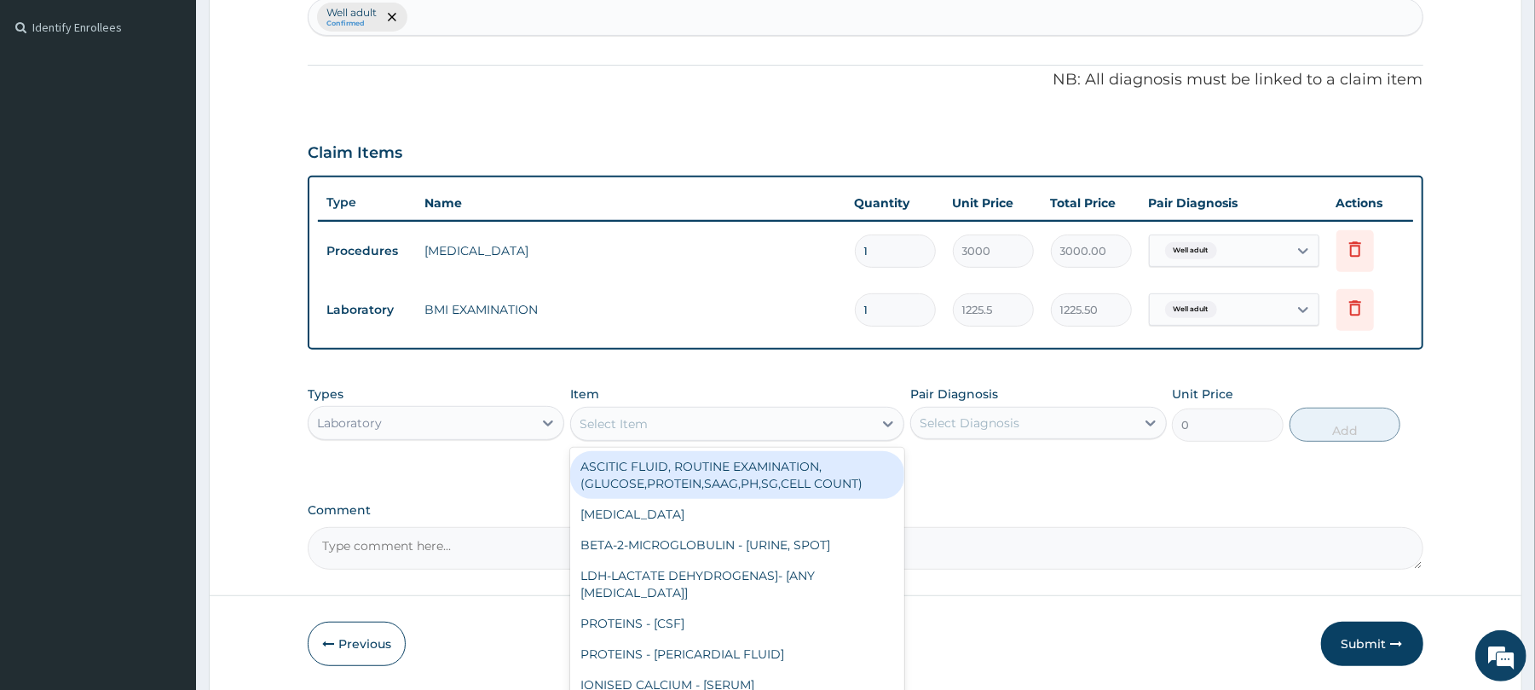
click at [765, 423] on div "Select Item" at bounding box center [722, 423] width 302 height 27
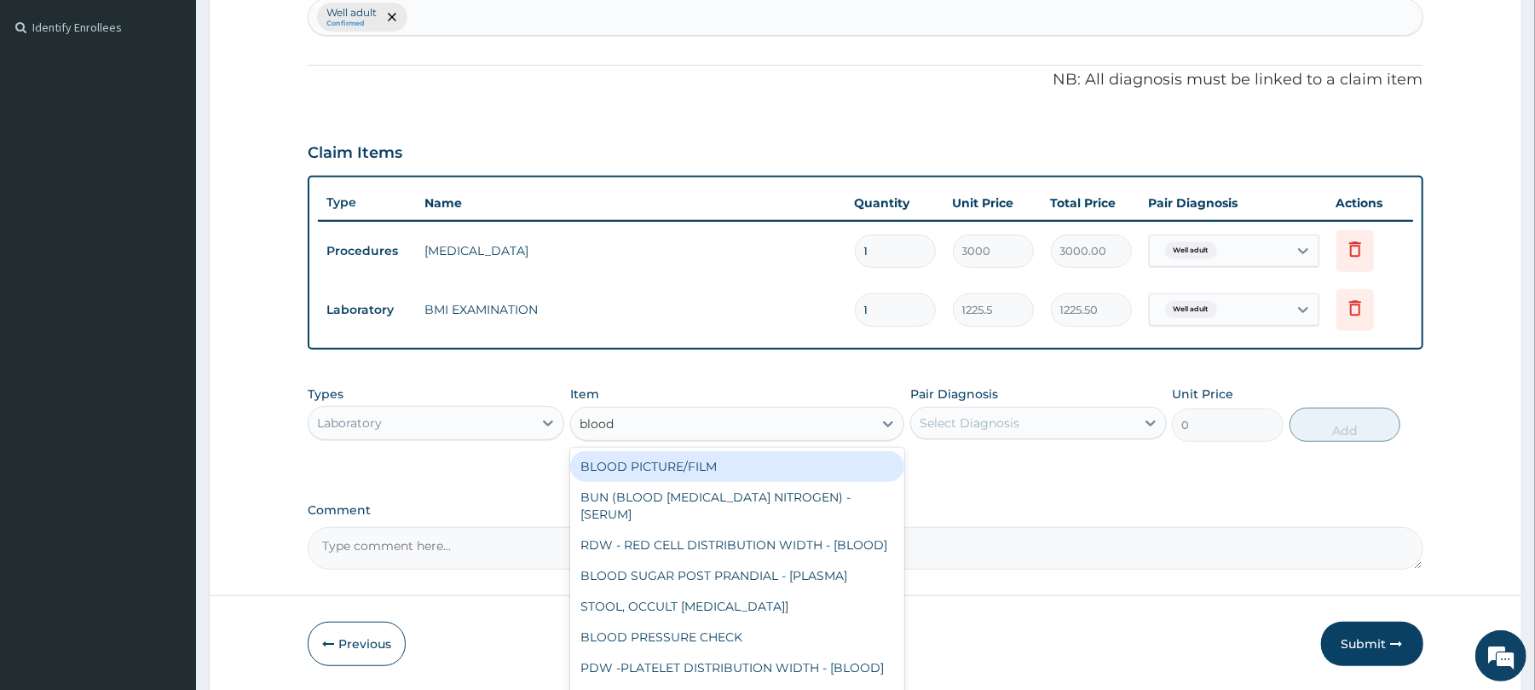
type input "blood p"
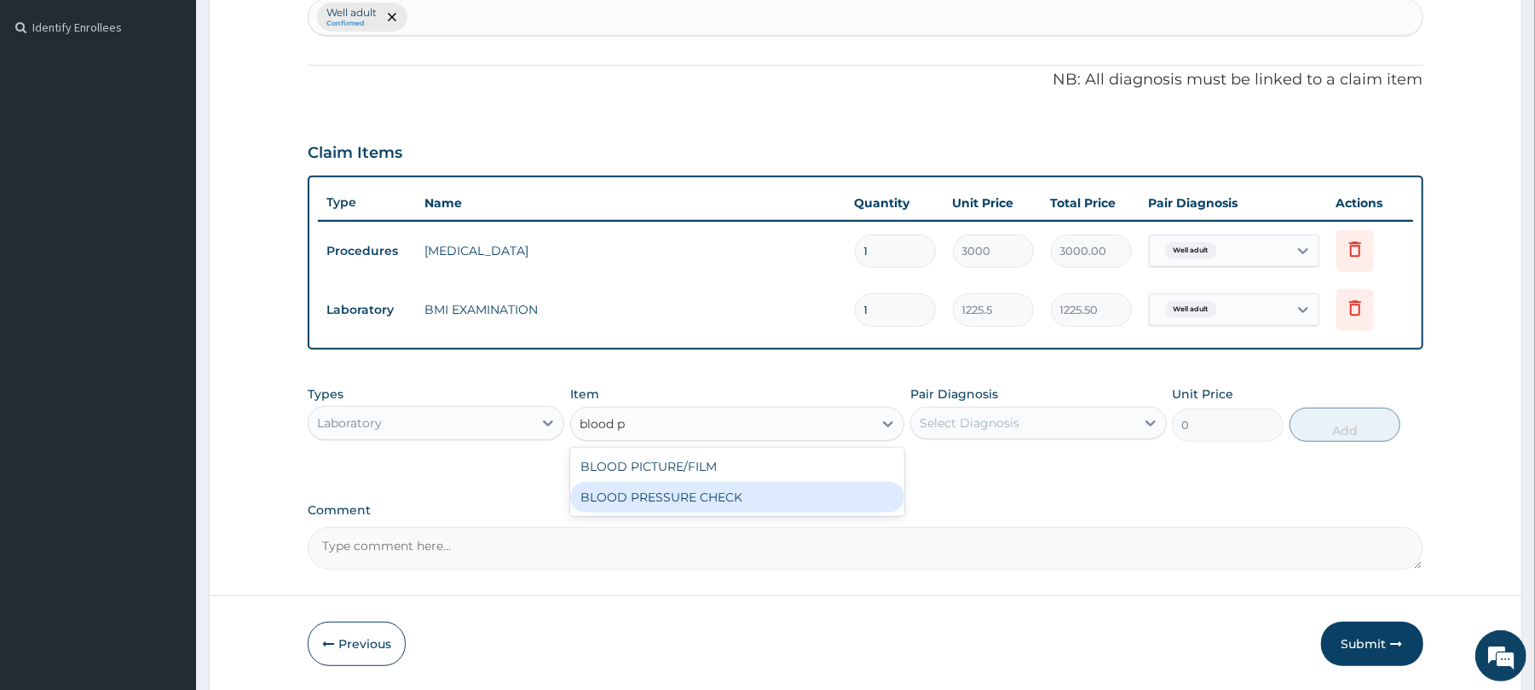
click at [747, 488] on div "BLOOD PRESSURE CHECK" at bounding box center [737, 497] width 334 height 31
type input "1225.5"
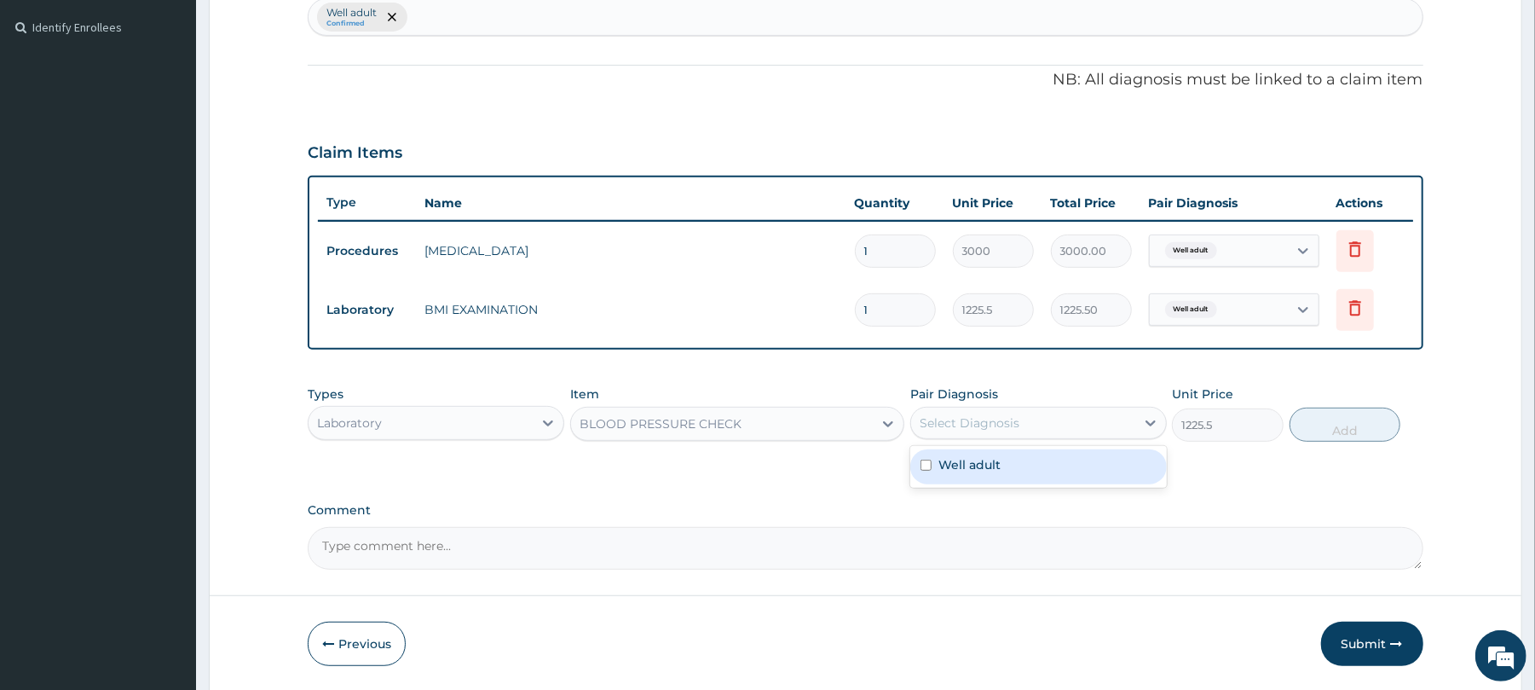
click at [1037, 424] on div "Select Diagnosis" at bounding box center [1023, 422] width 224 height 27
click at [1019, 479] on div "Well adult" at bounding box center [1038, 466] width 257 height 35
checkbox input "true"
click at [1333, 418] on button "Add" at bounding box center [1346, 424] width 112 height 34
type input "0"
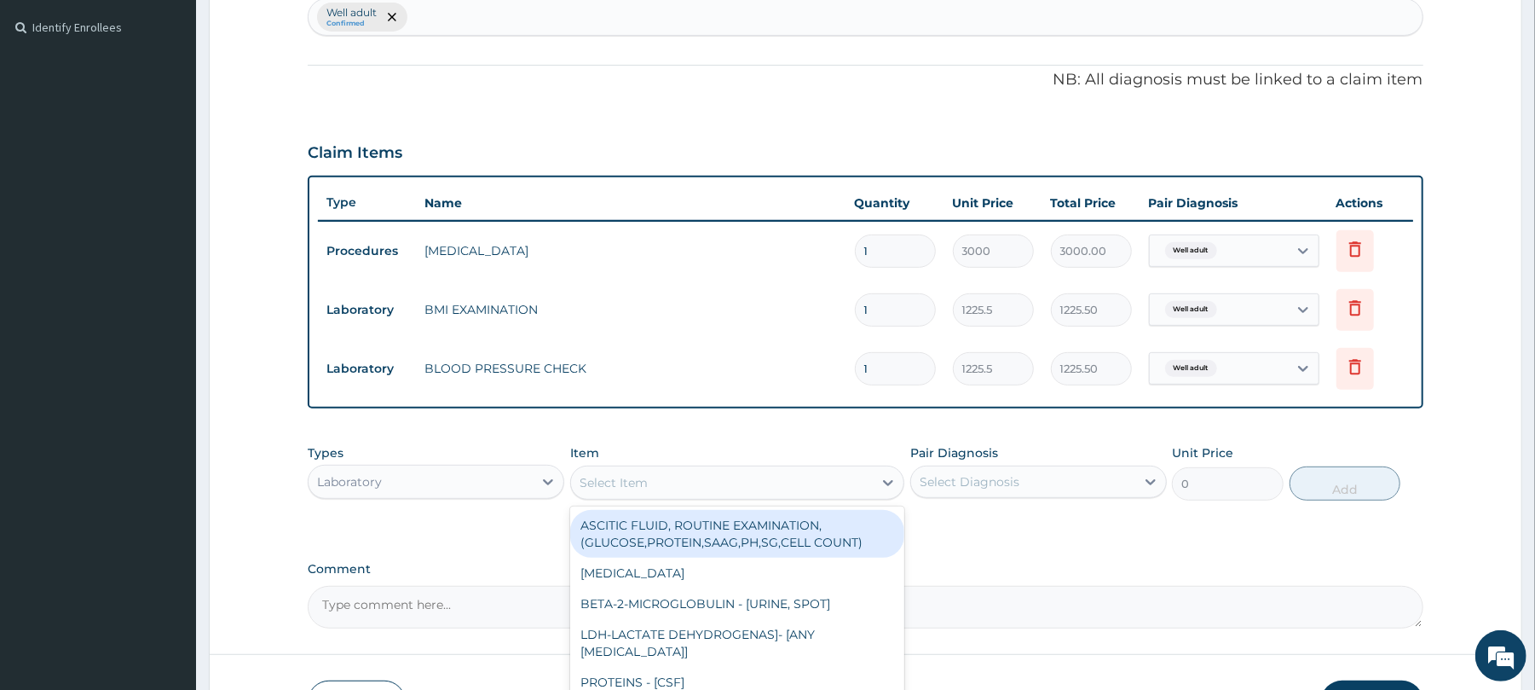
click at [757, 478] on div "Select Item" at bounding box center [722, 482] width 302 height 27
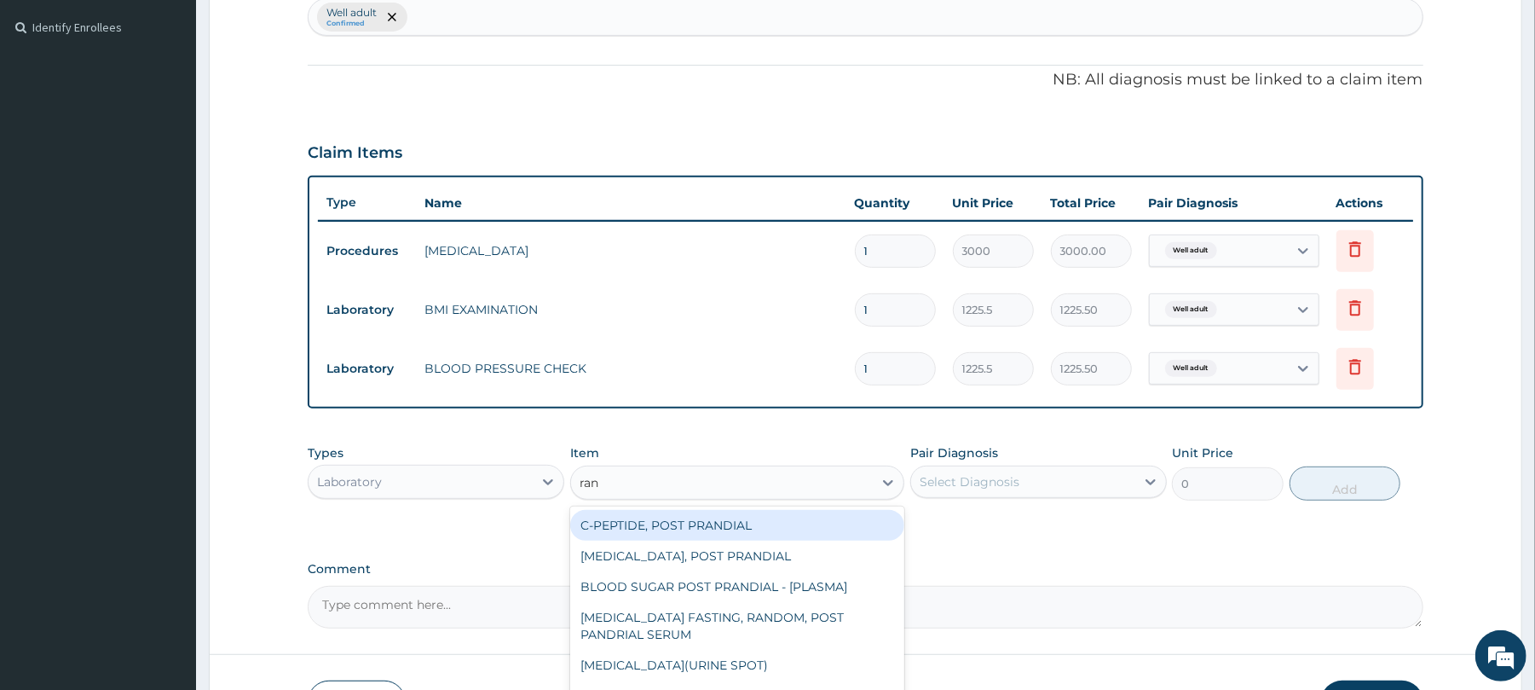
type input "rand"
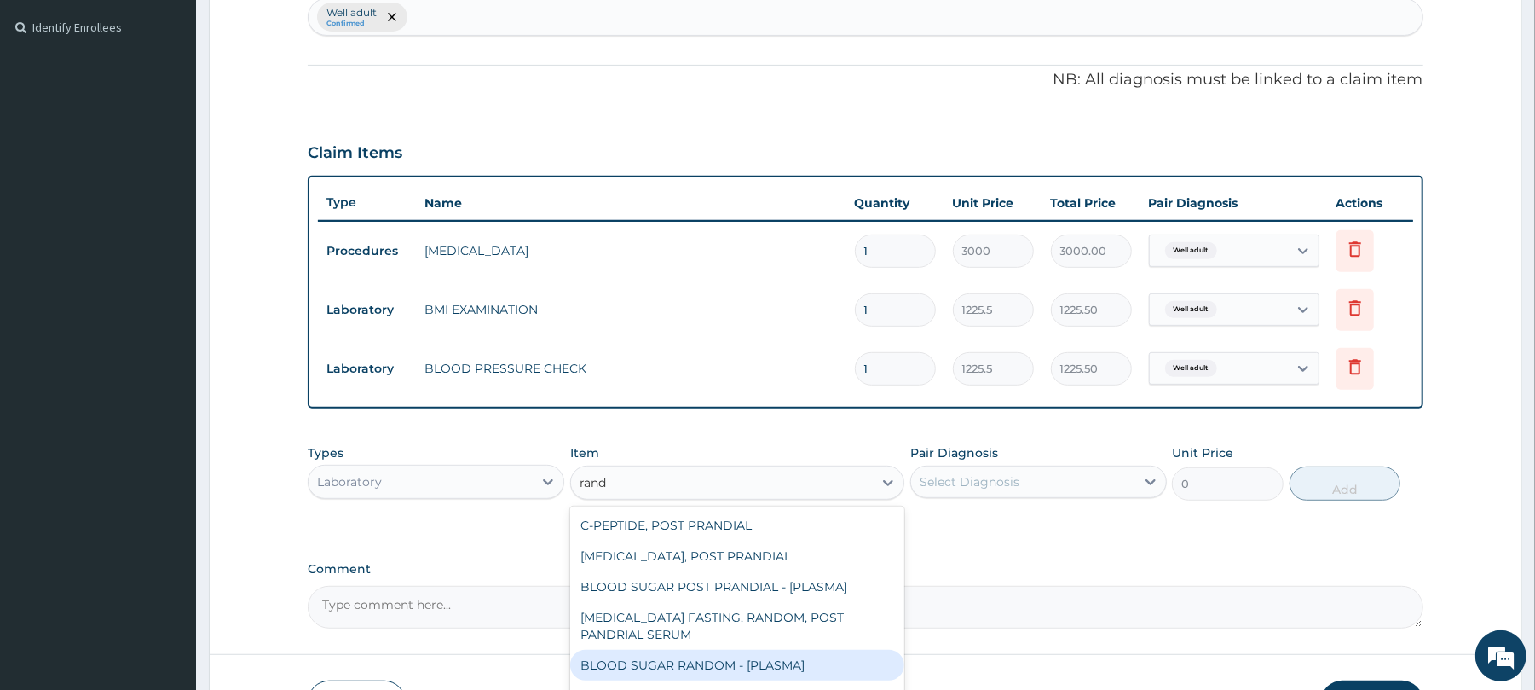
click at [716, 650] on div "BLOOD SUGAR RANDOM - [PLASMA]" at bounding box center [737, 665] width 334 height 31
type input "1800"
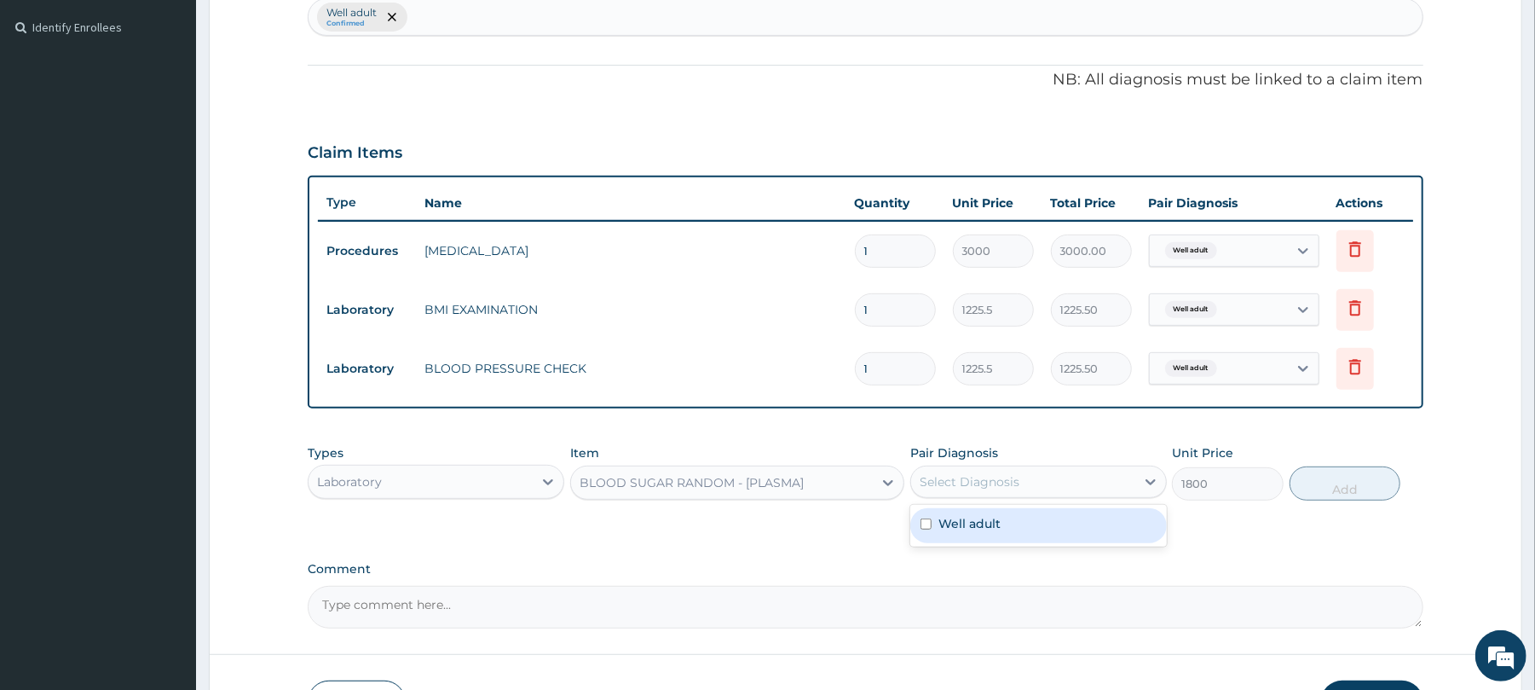
click at [1043, 478] on div "Select Diagnosis" at bounding box center [1023, 481] width 224 height 27
click at [1040, 526] on div "Well adult" at bounding box center [1038, 525] width 257 height 35
checkbox input "true"
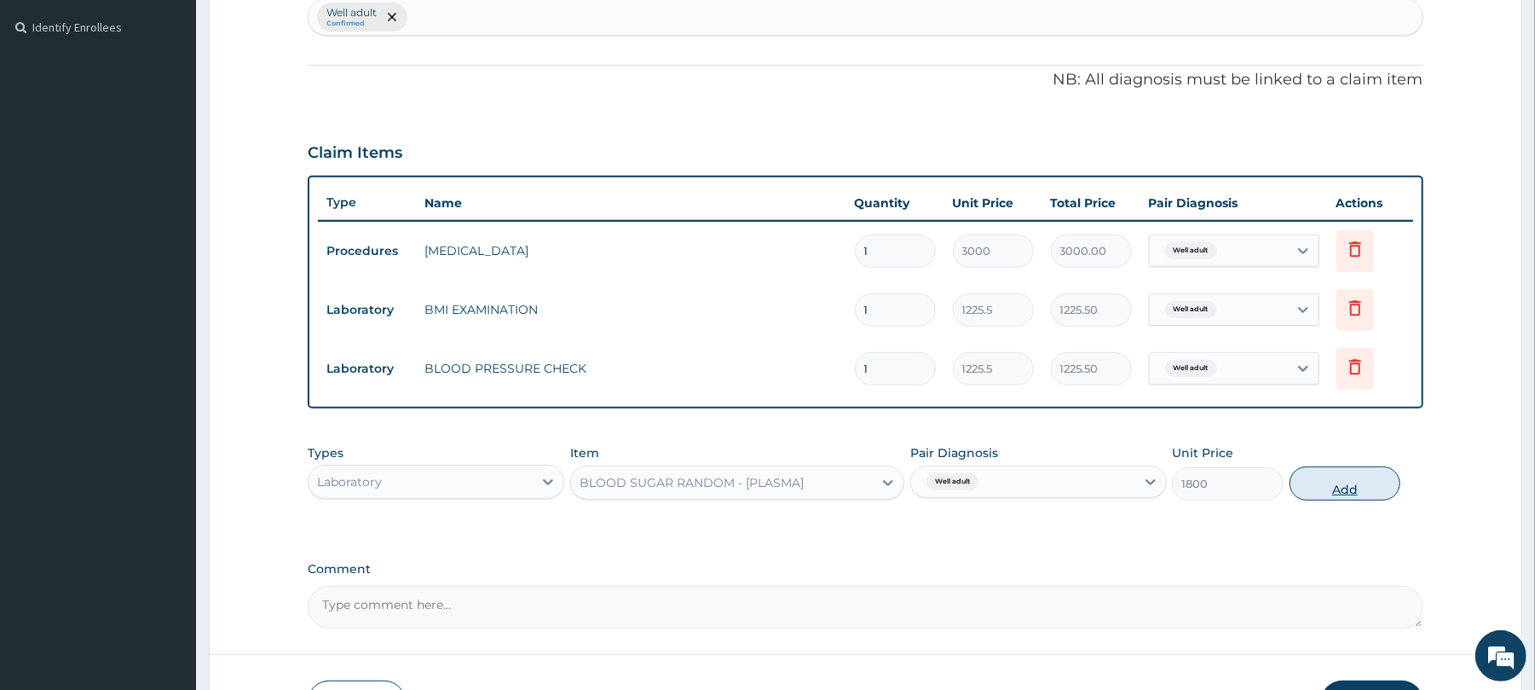
click at [1347, 475] on button "Add" at bounding box center [1346, 483] width 112 height 34
type input "0"
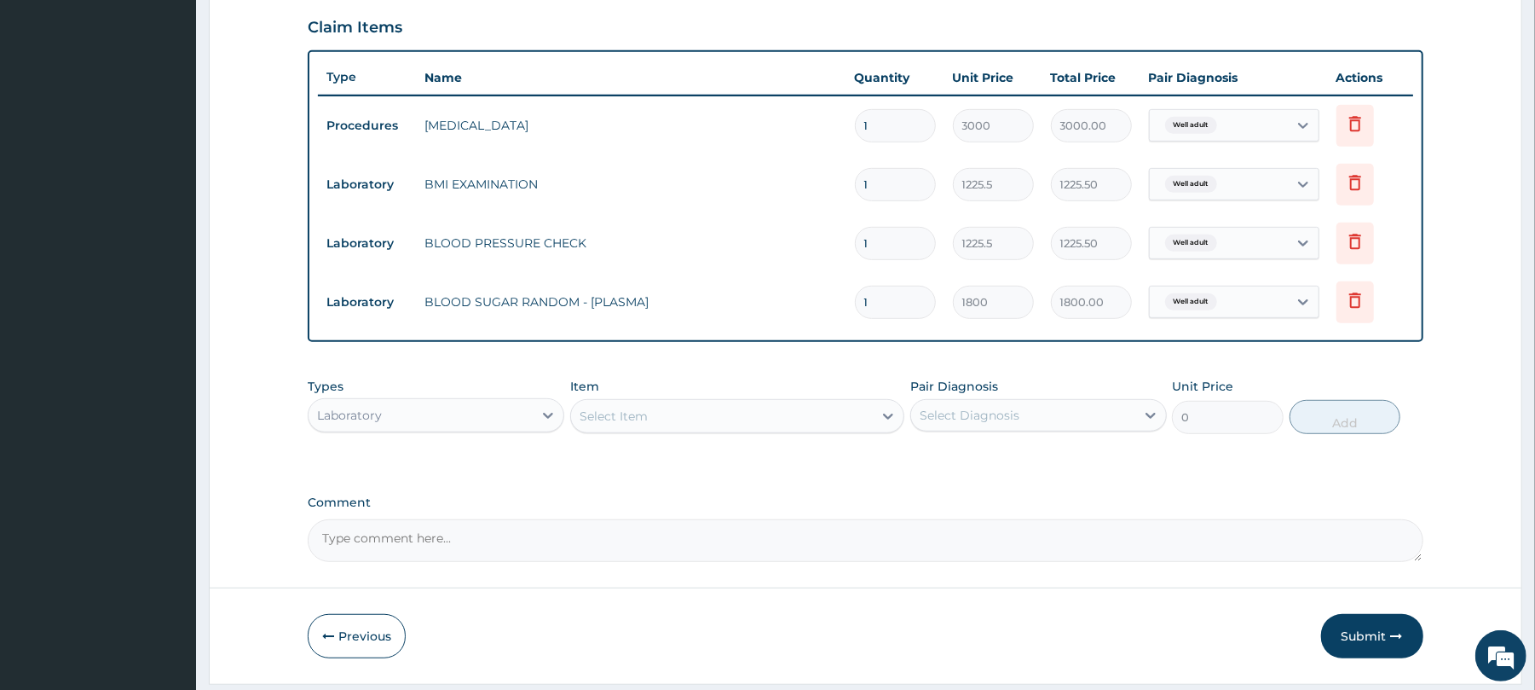
scroll to position [636, 0]
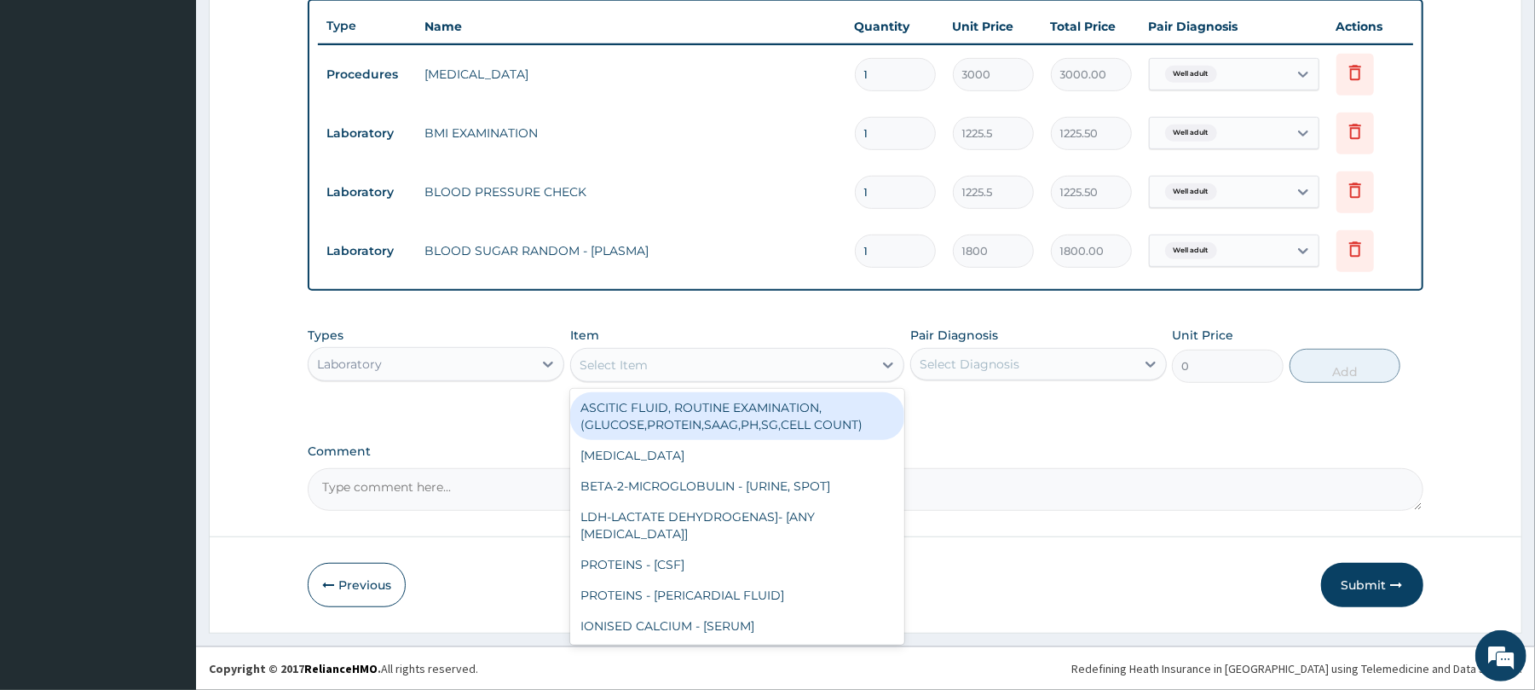
click at [605, 373] on div "Select Item" at bounding box center [722, 364] width 302 height 27
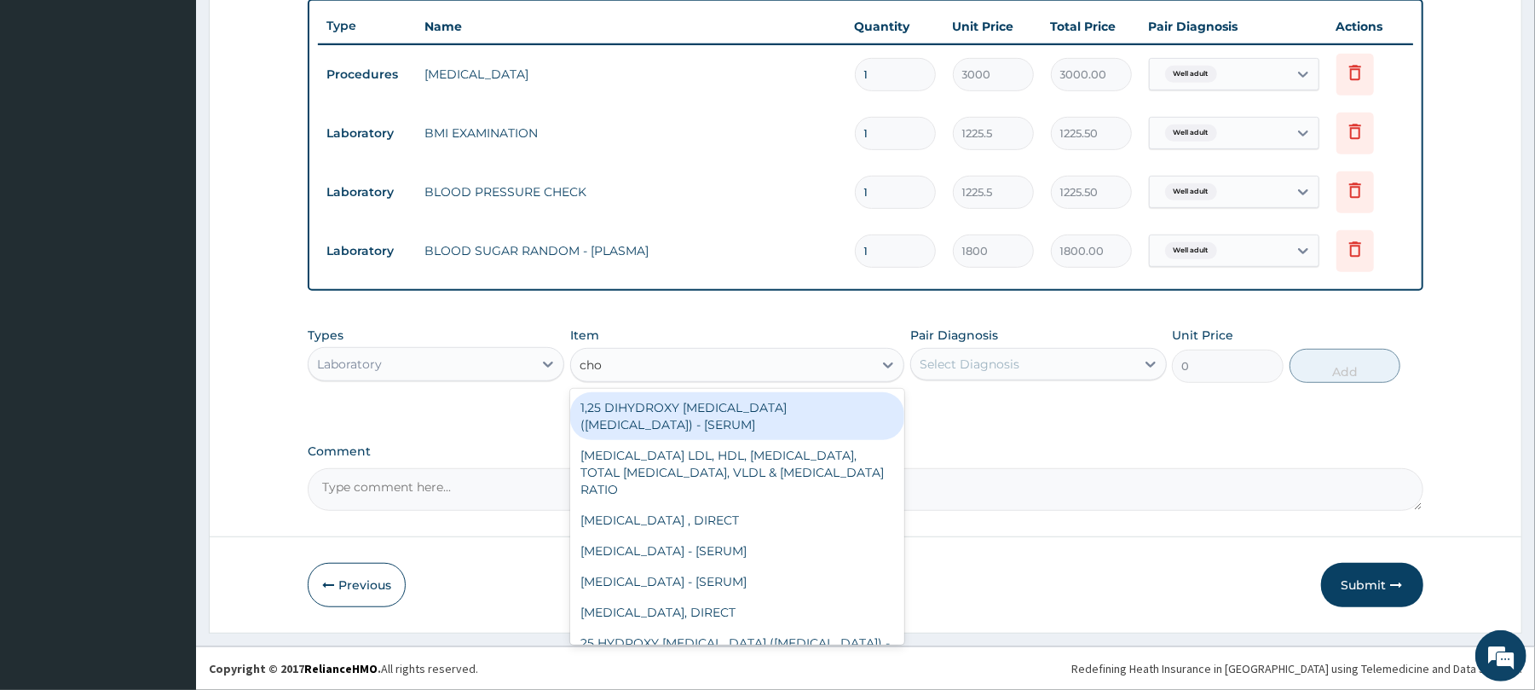
type input "chol"
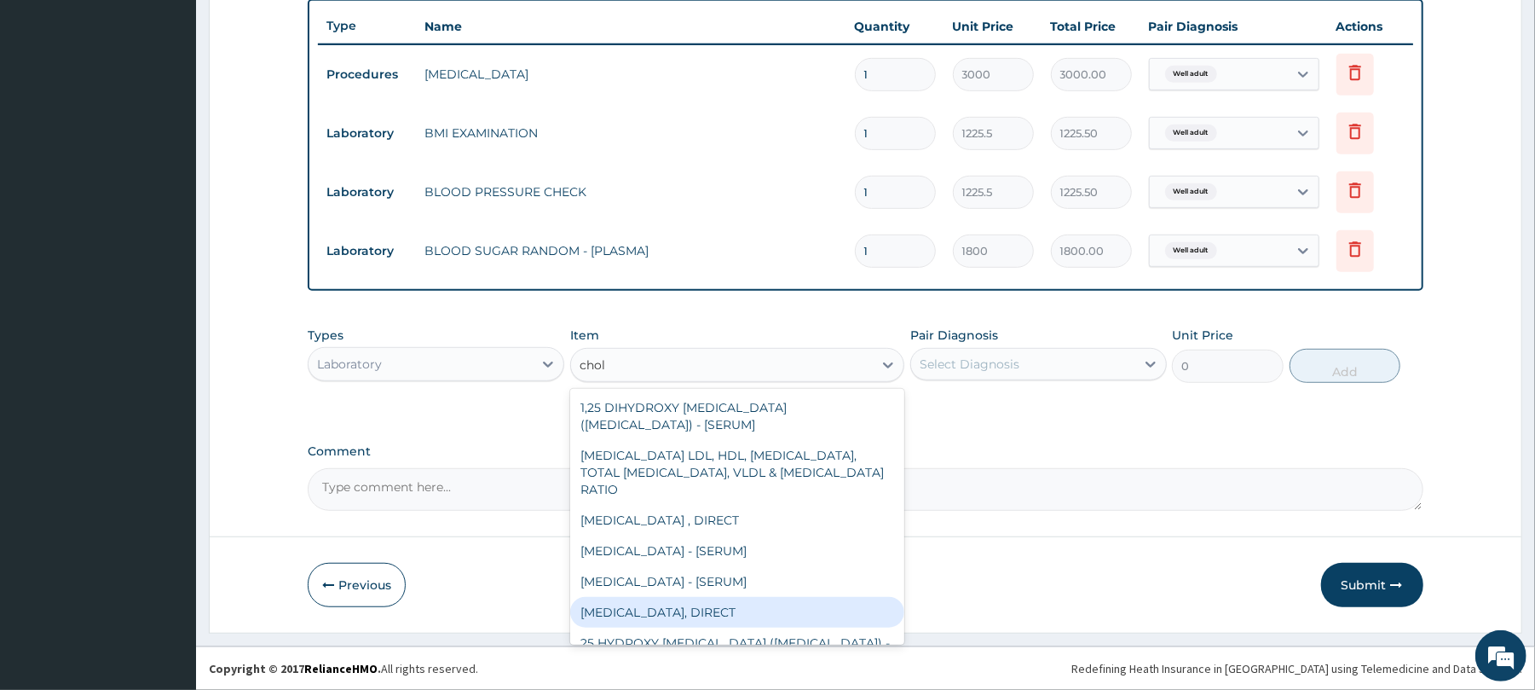
scroll to position [126, 0]
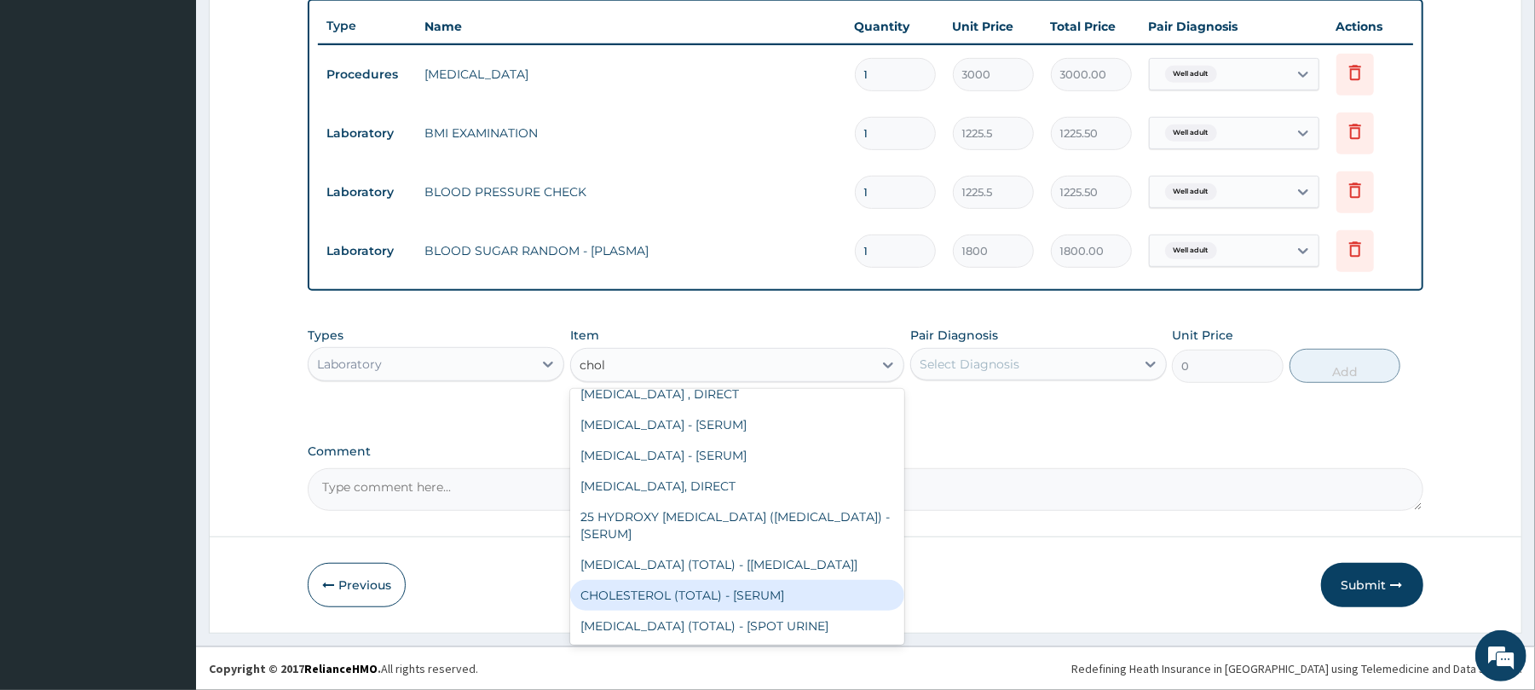
click at [720, 595] on div "CHOLESTEROL (TOTAL) - [SERUM]" at bounding box center [737, 595] width 334 height 31
type input "2880"
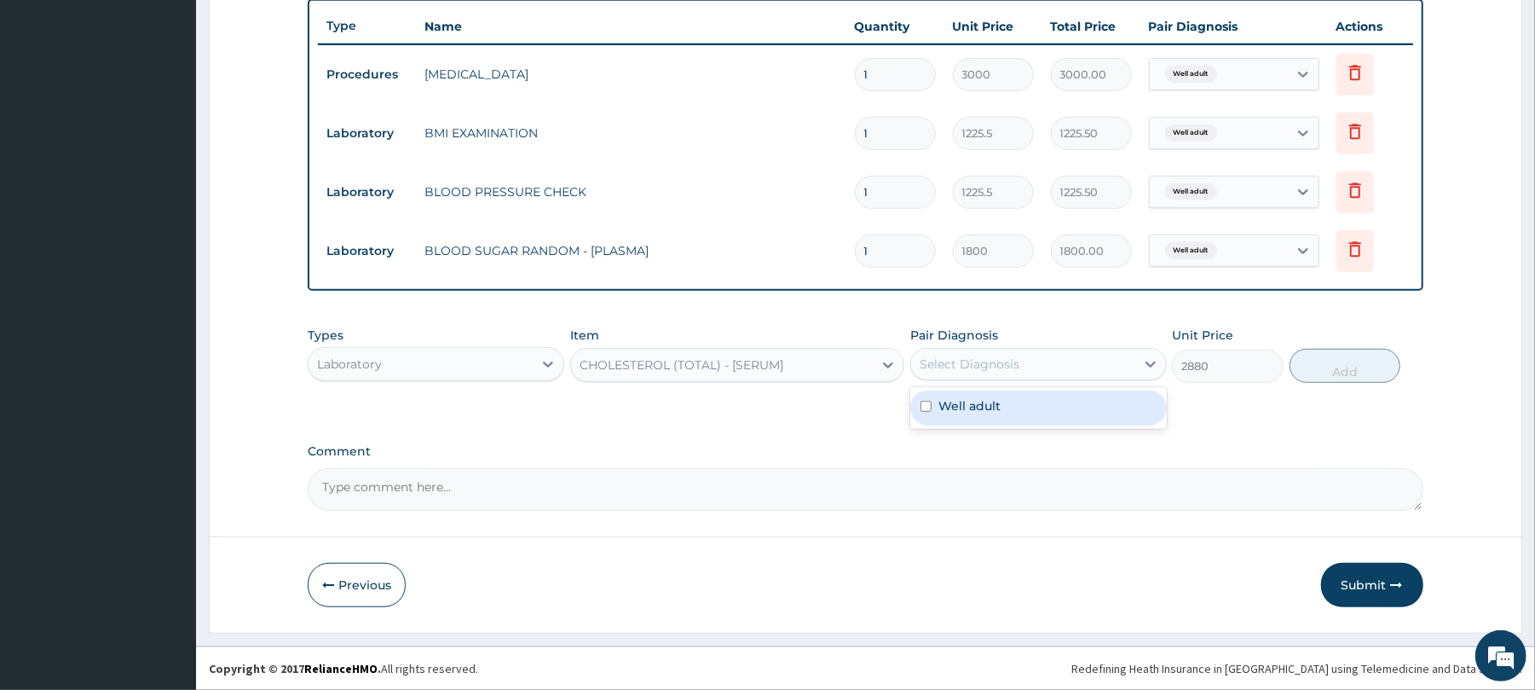
click at [1001, 362] on div "Select Diagnosis" at bounding box center [970, 363] width 100 height 17
click at [996, 407] on label "Well adult" at bounding box center [969, 405] width 62 height 17
checkbox input "true"
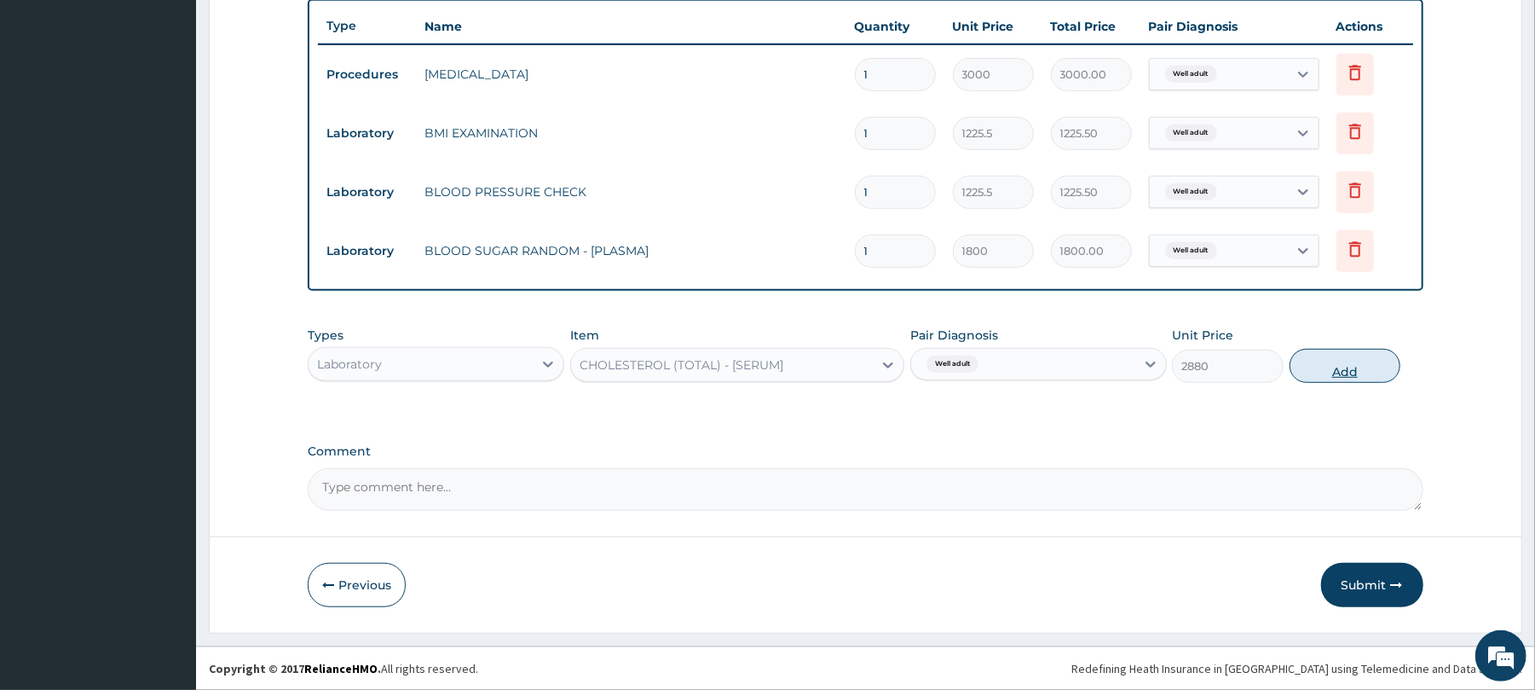
click at [1355, 363] on button "Add" at bounding box center [1346, 366] width 112 height 34
type input "0"
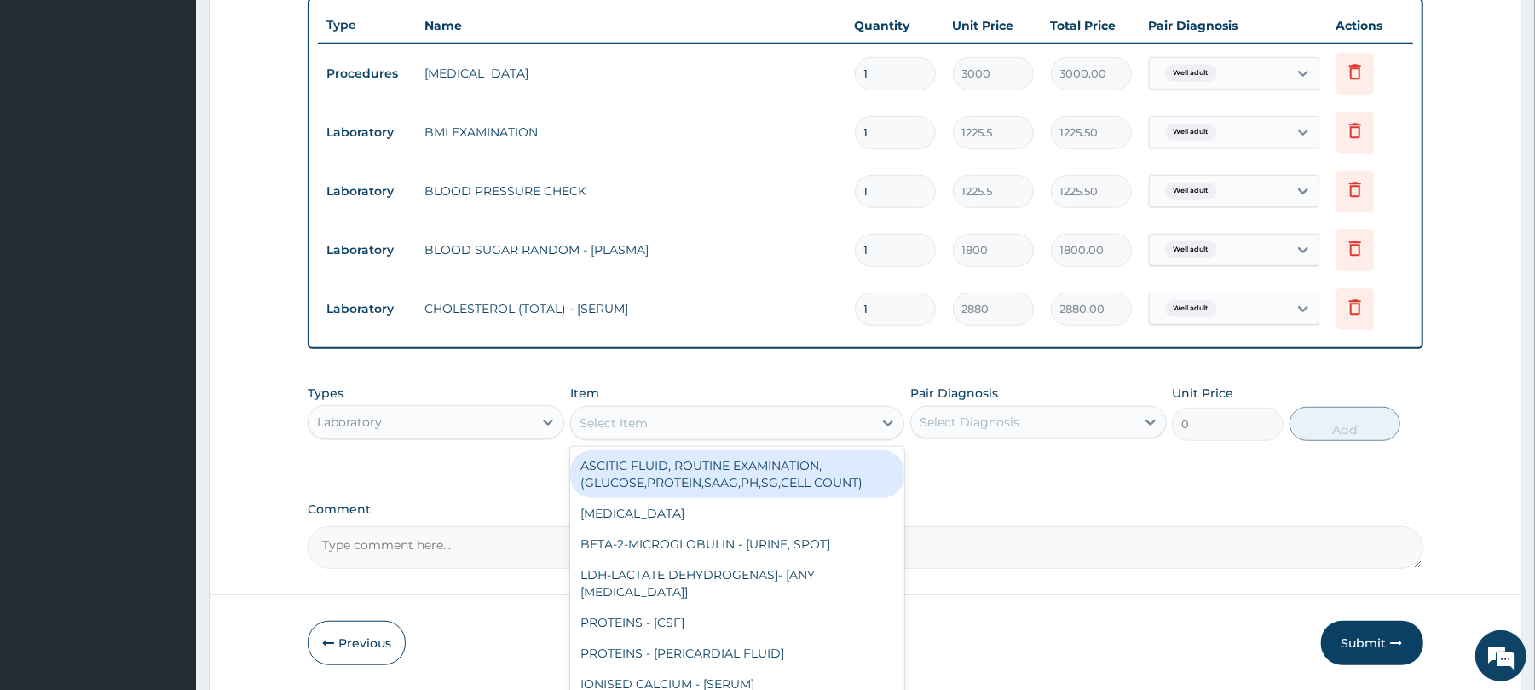
click at [625, 411] on div "Select Item" at bounding box center [722, 422] width 302 height 27
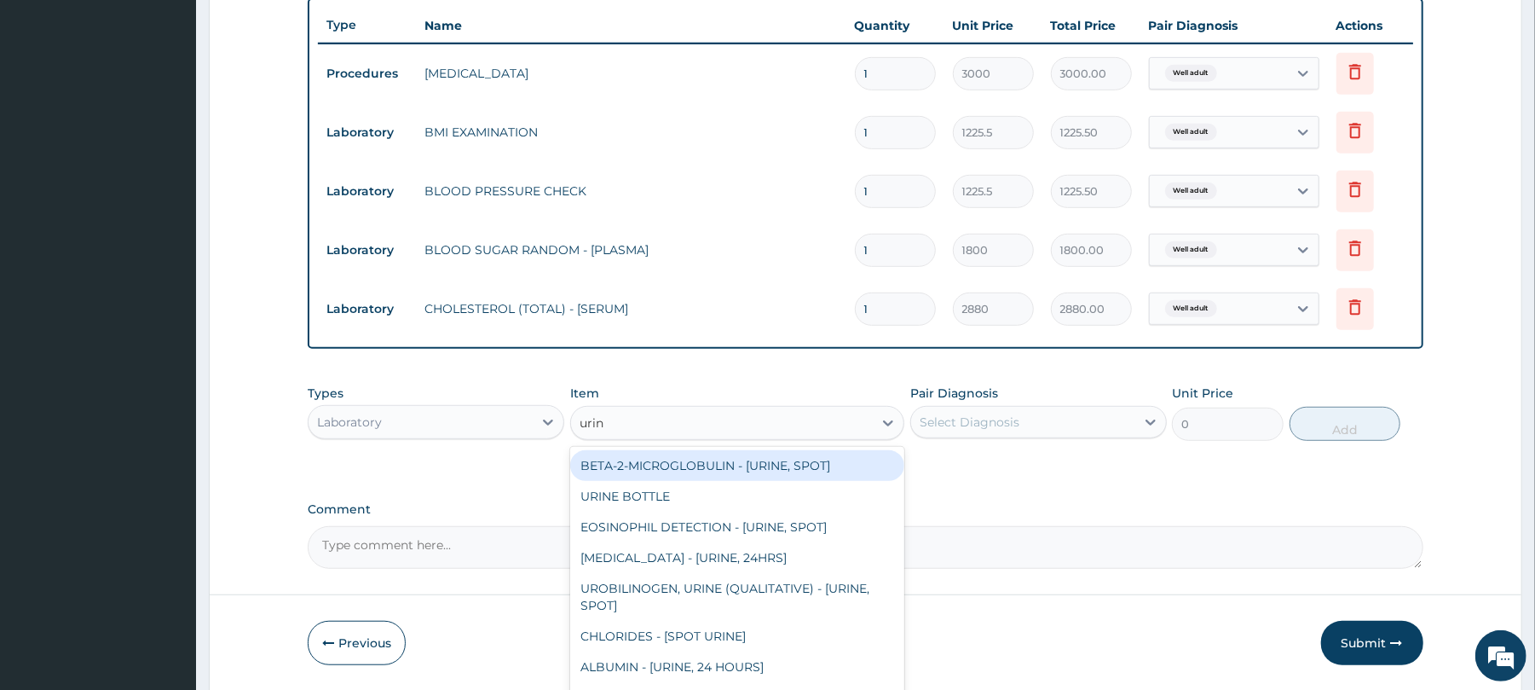
type input "urina"
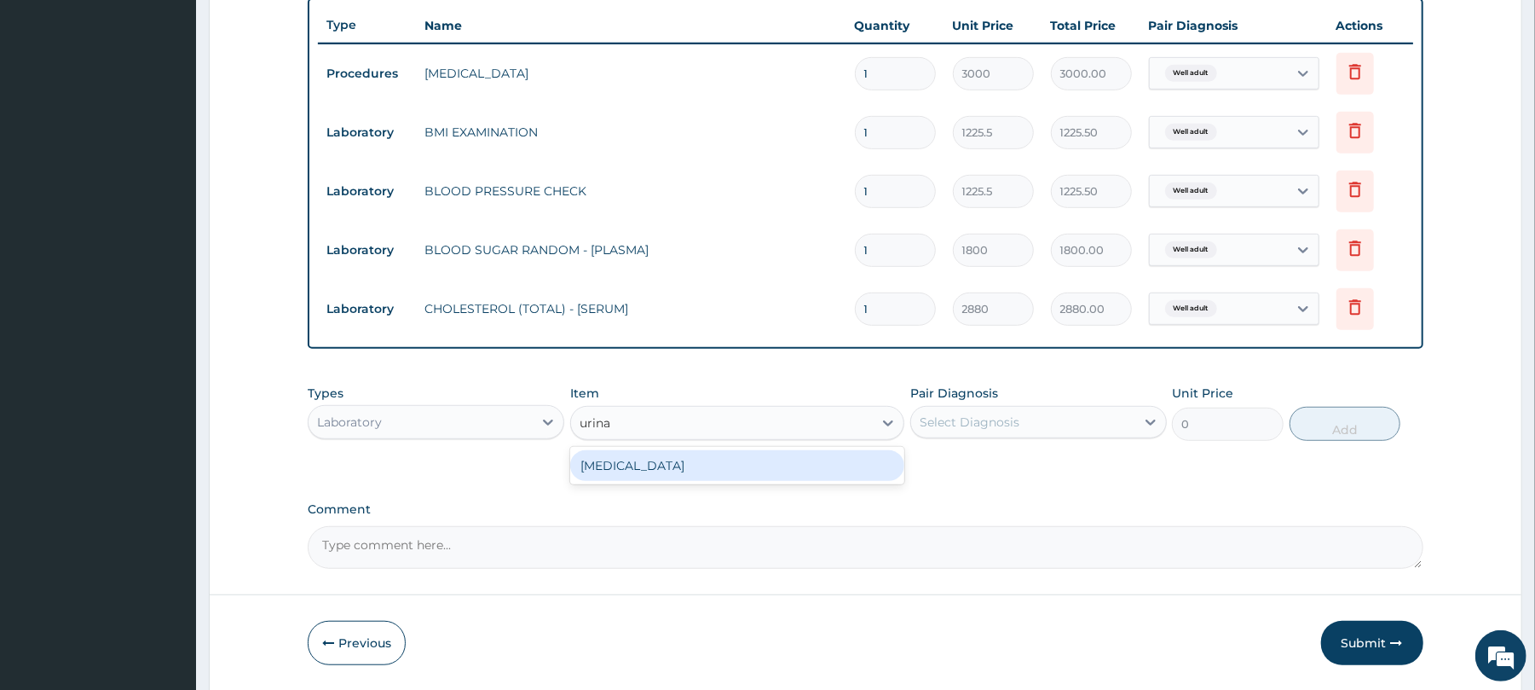
click at [651, 461] on div "URINALYSIS" at bounding box center [737, 465] width 334 height 31
type input "1531.875"
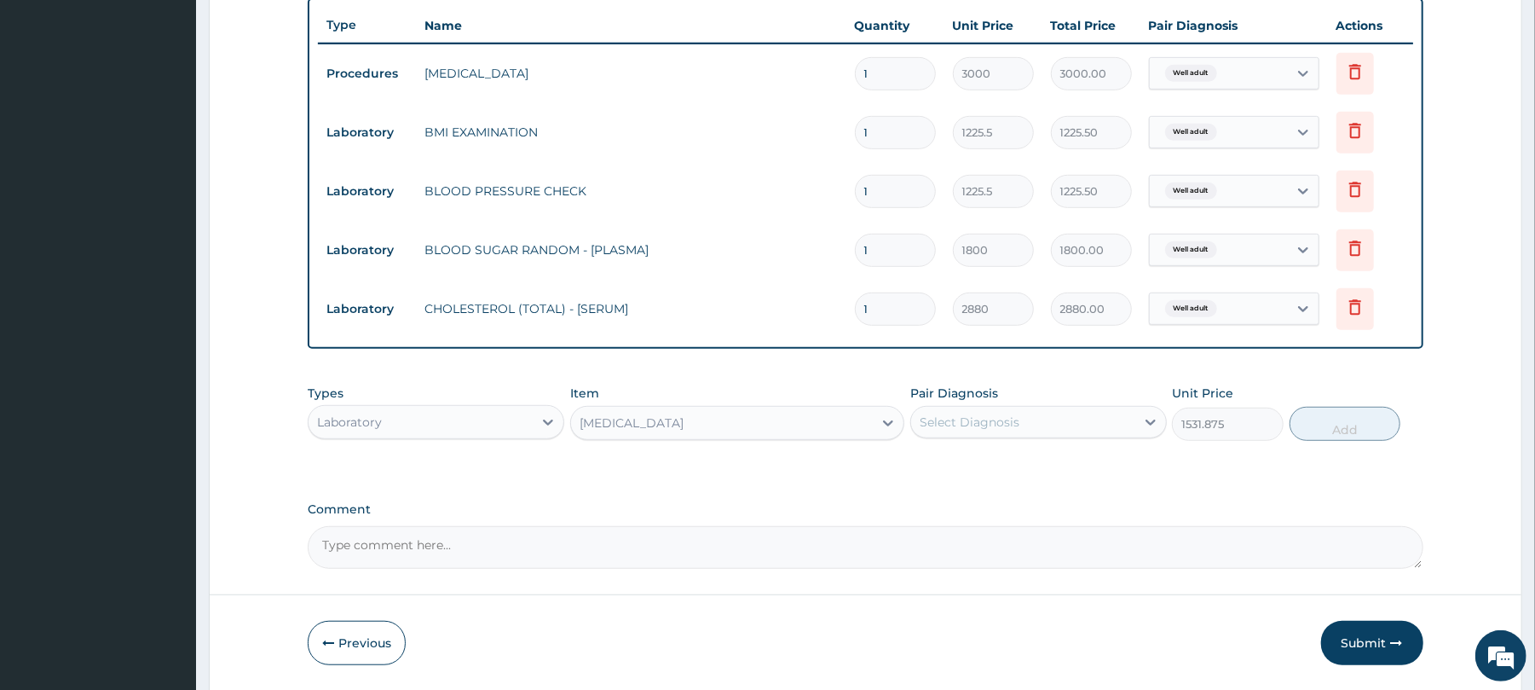
click at [943, 423] on div "Select Diagnosis" at bounding box center [970, 421] width 100 height 17
click at [973, 462] on label "Well adult" at bounding box center [969, 463] width 62 height 17
checkbox input "true"
click at [1338, 430] on button "Add" at bounding box center [1346, 424] width 112 height 34
type input "0"
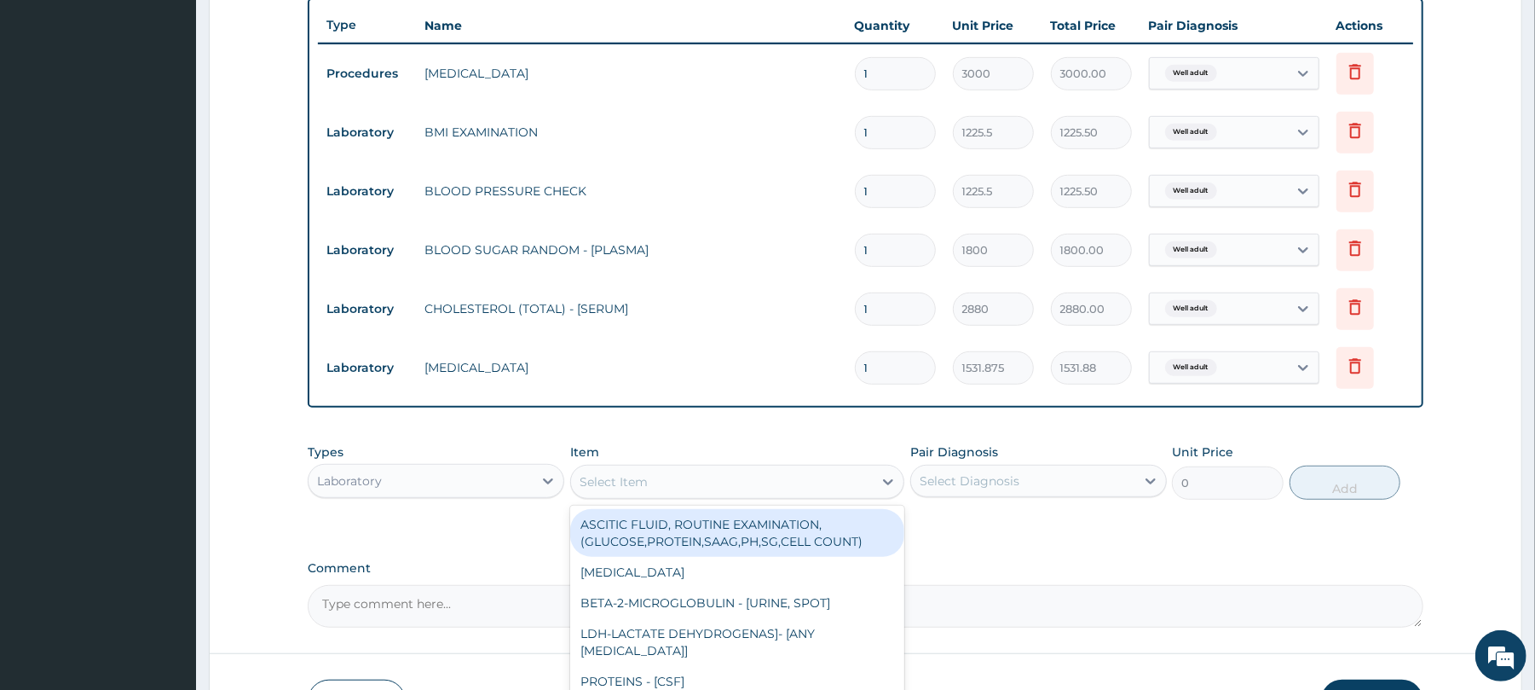
click at [687, 475] on div "Select Item" at bounding box center [722, 481] width 302 height 27
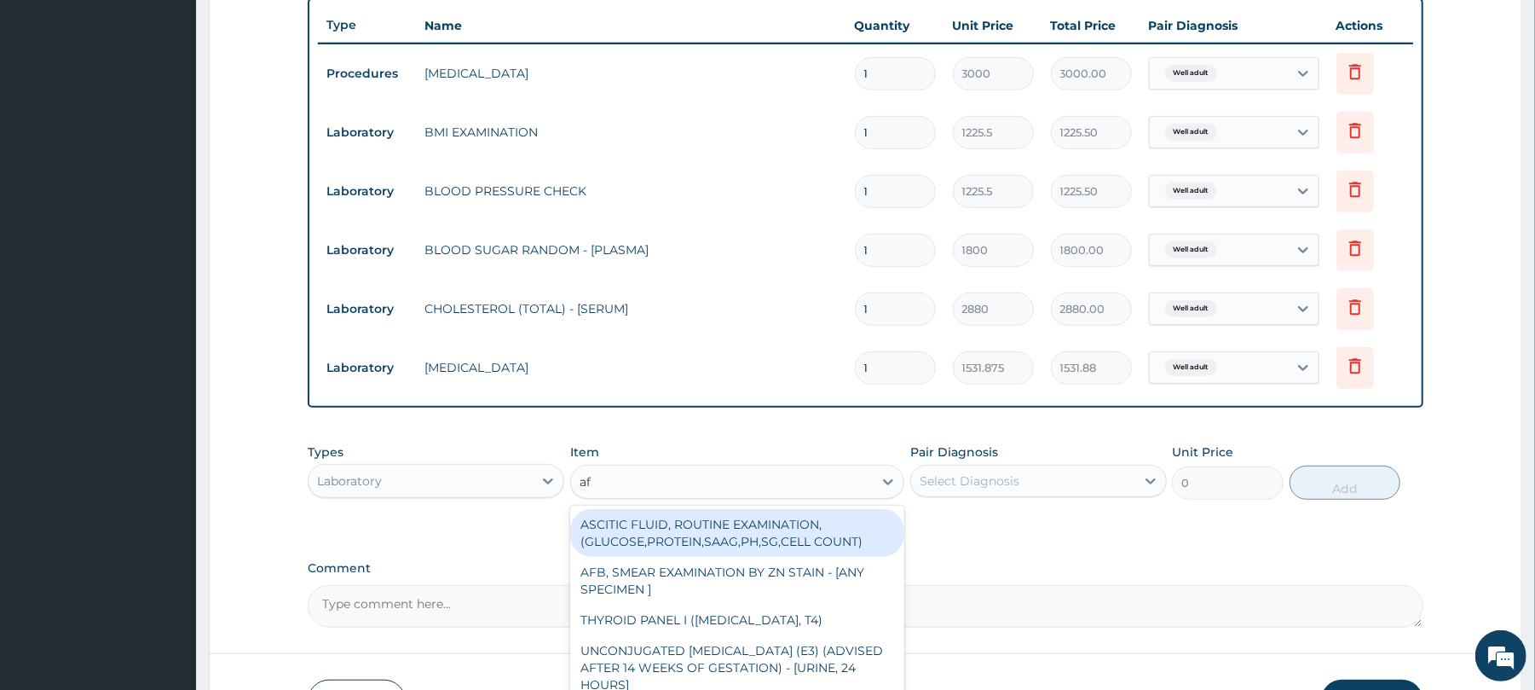
type input "afb"
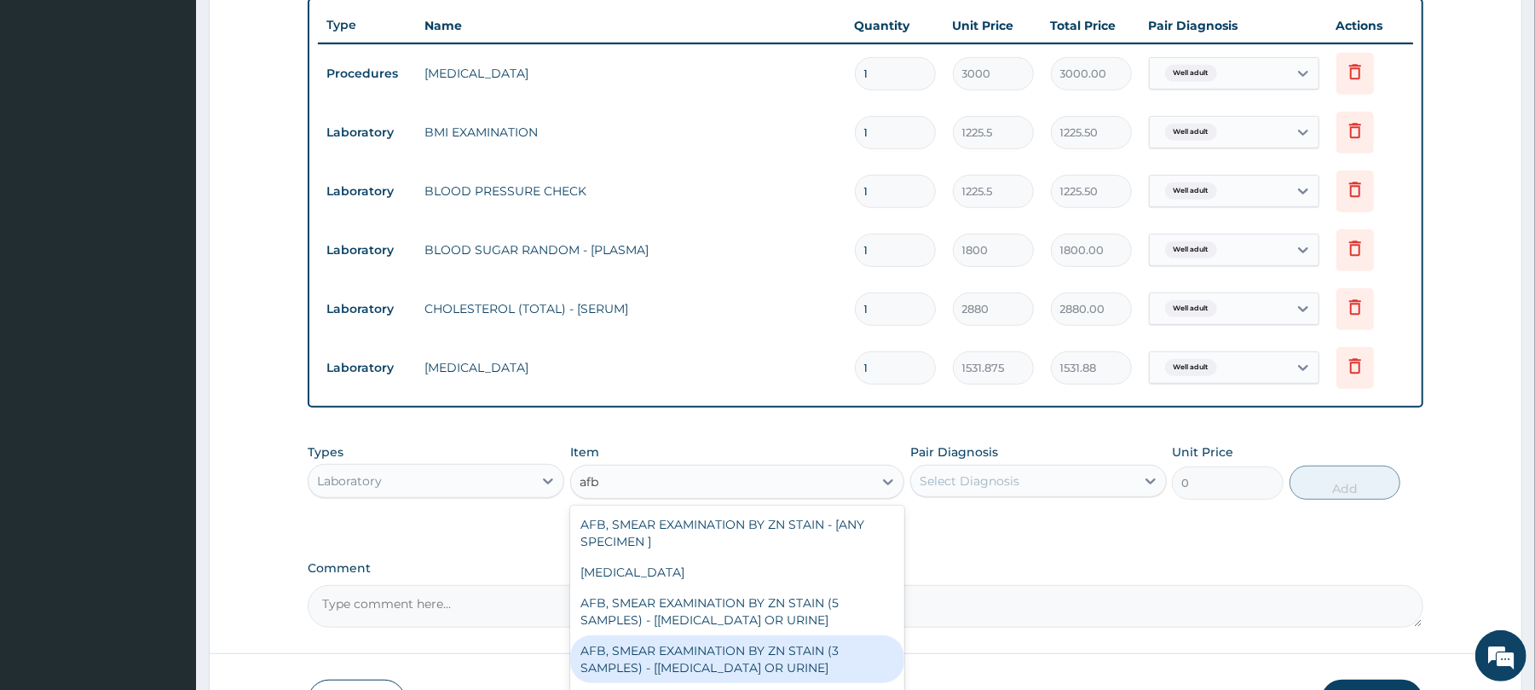
click at [684, 665] on div "AFB, SMEAR EXAMINATION BY ZN STAIN (3 SAMPLES) - [SPUTUM OR URINE]" at bounding box center [737, 659] width 334 height 48
type input "5520"
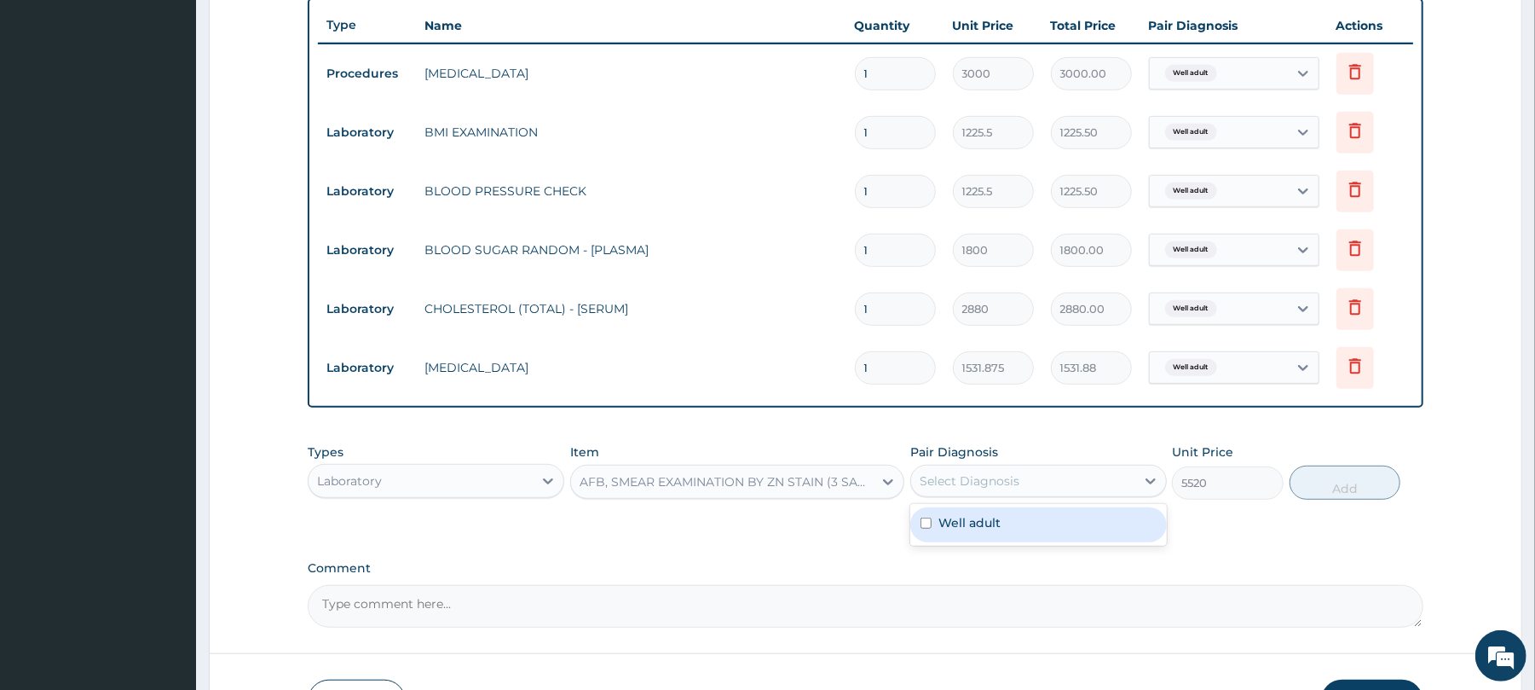
click at [1013, 475] on div "Select Diagnosis" at bounding box center [970, 480] width 100 height 17
click at [1004, 520] on div "Well adult" at bounding box center [1038, 524] width 257 height 35
checkbox input "true"
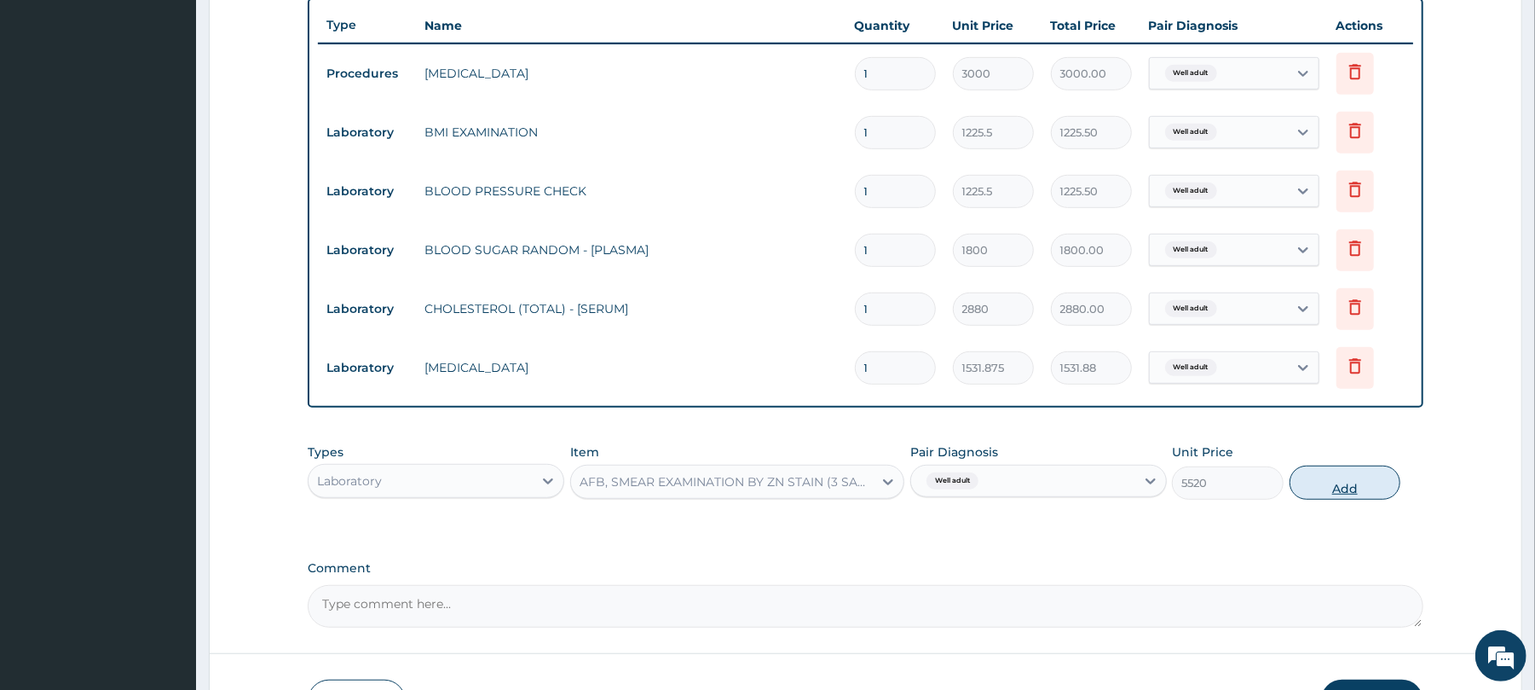
click at [1334, 477] on button "Add" at bounding box center [1346, 482] width 112 height 34
type input "0"
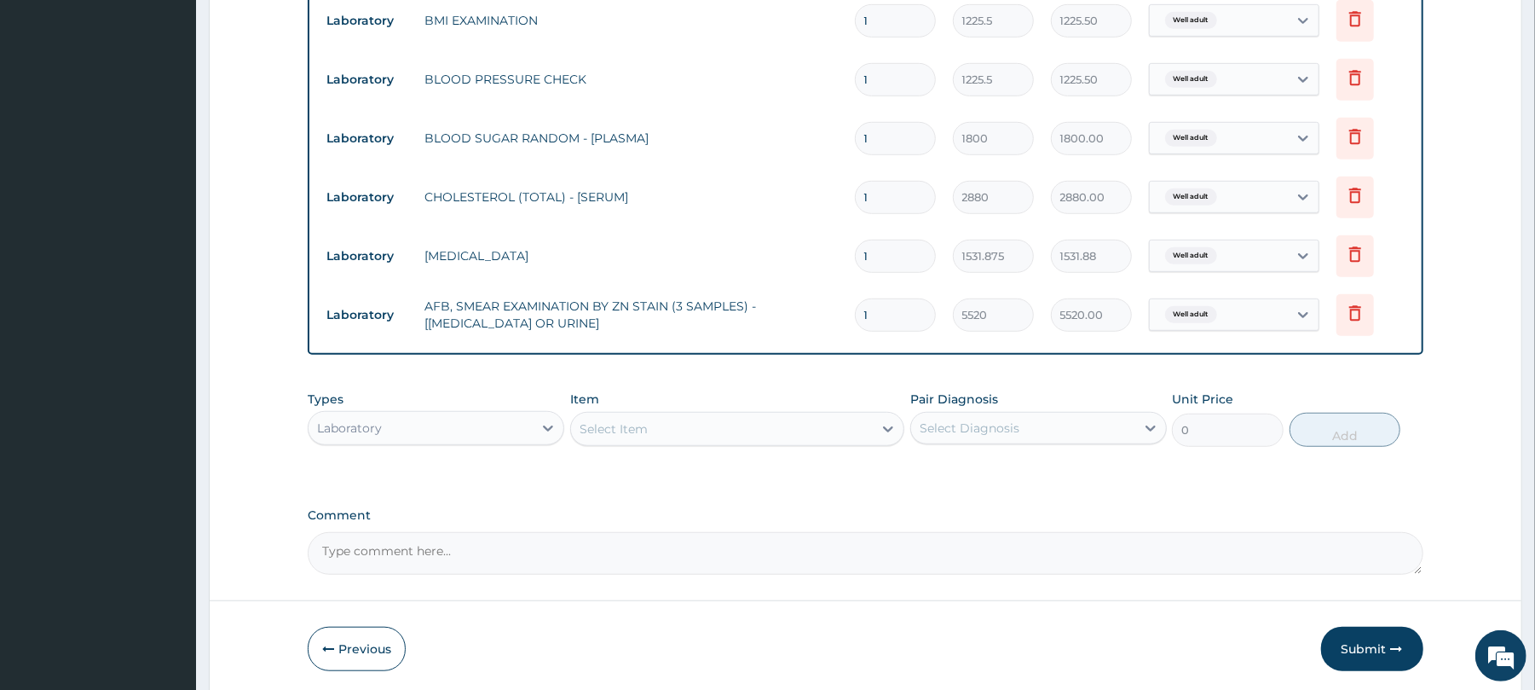
scroll to position [813, 0]
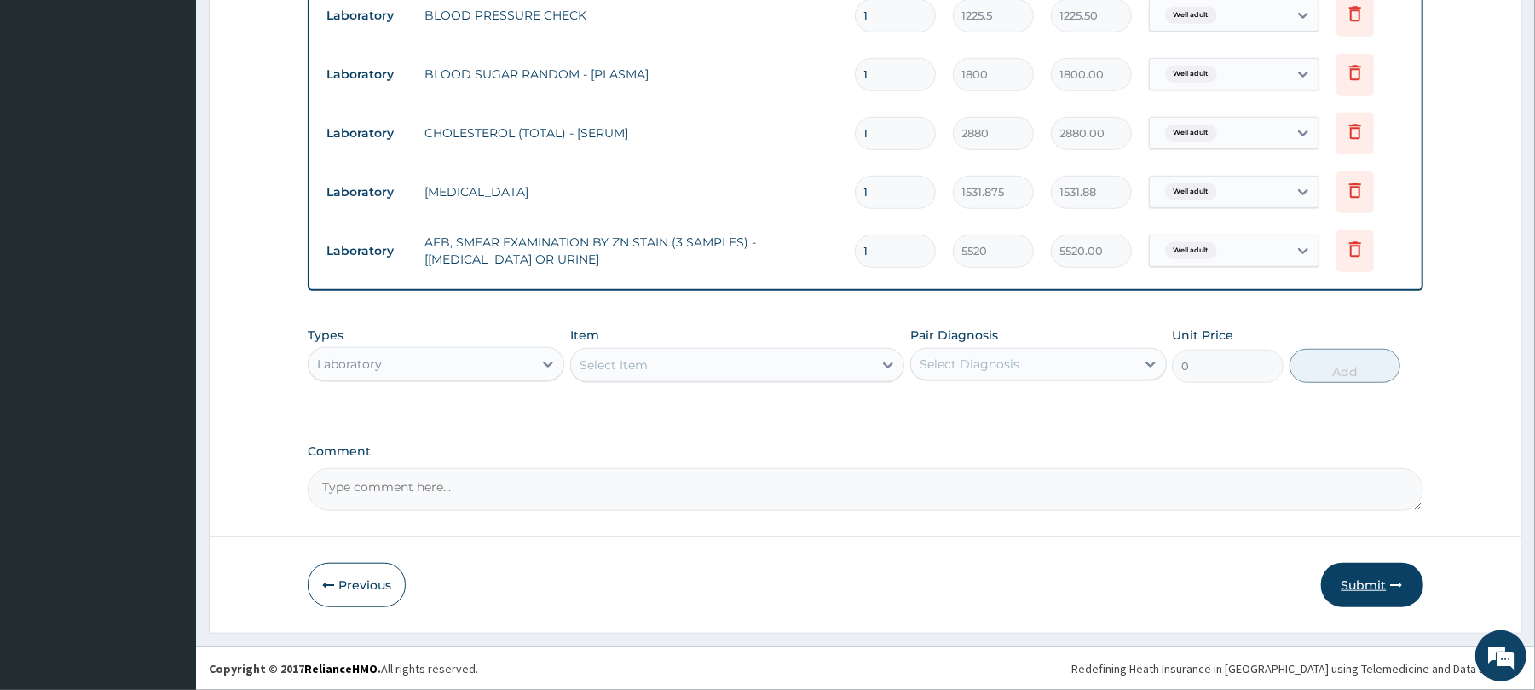
click at [1360, 574] on button "Submit" at bounding box center [1372, 585] width 102 height 44
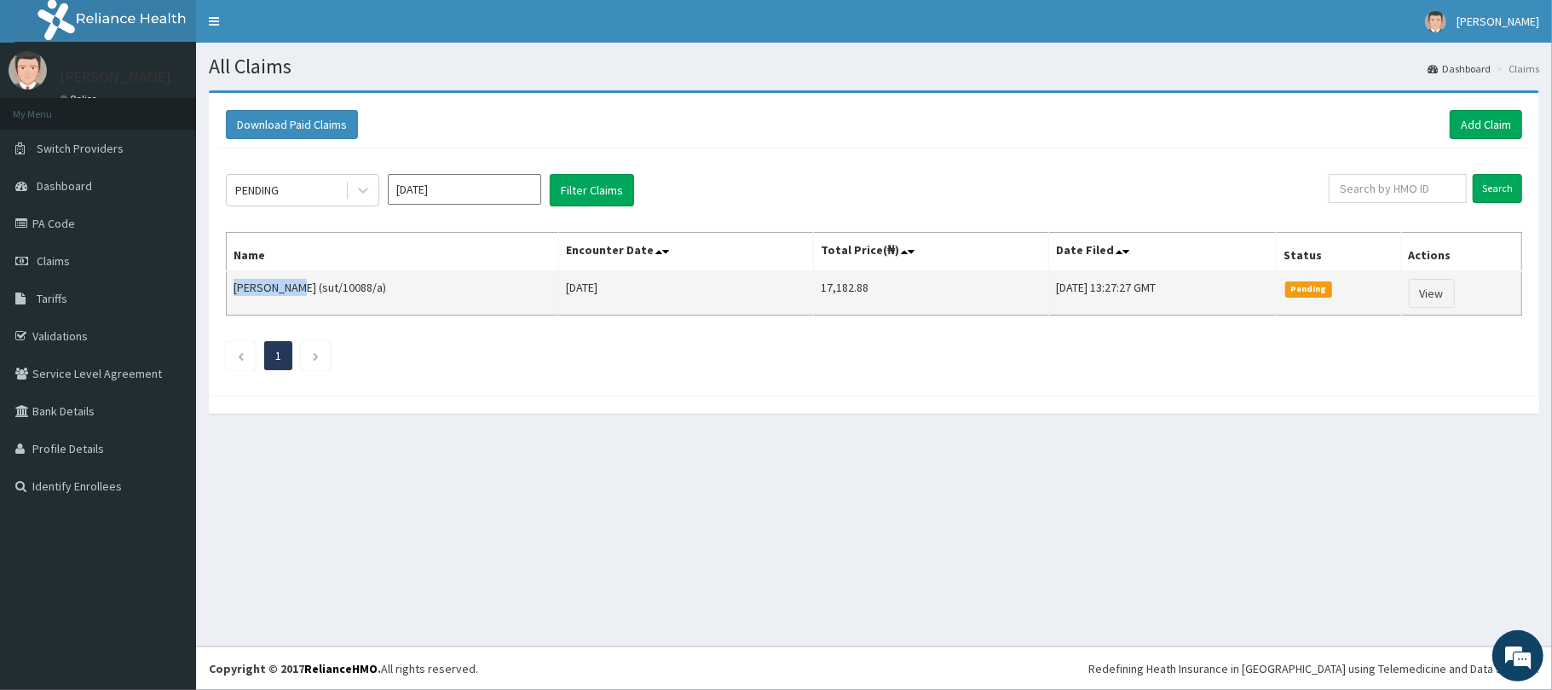
drag, startPoint x: 297, startPoint y: 291, endPoint x: 236, endPoint y: 285, distance: 61.7
click at [236, 285] on td "LAWAL MUSA (sut/10088/a)" at bounding box center [393, 293] width 332 height 44
copy td "LAWAL MUSA"
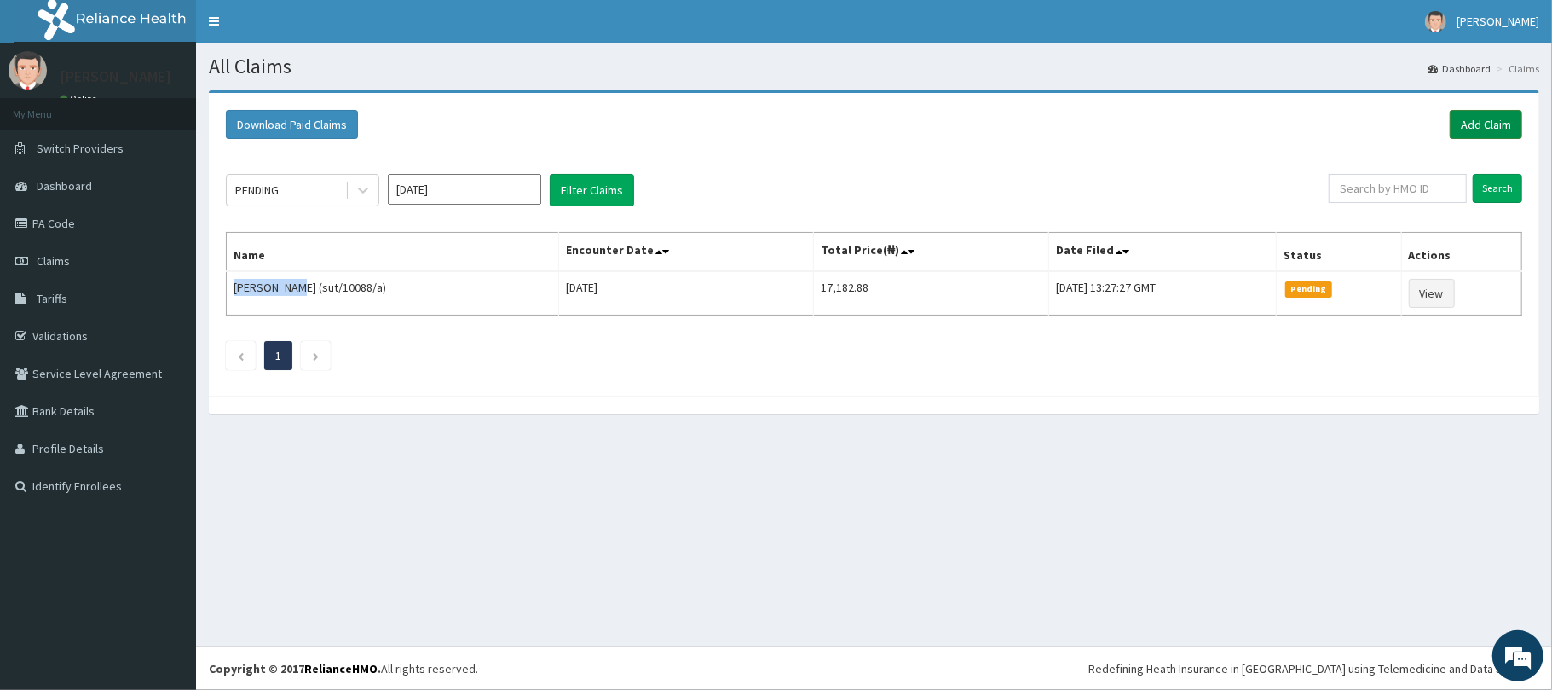
click at [1491, 118] on link "Add Claim" at bounding box center [1486, 124] width 72 height 29
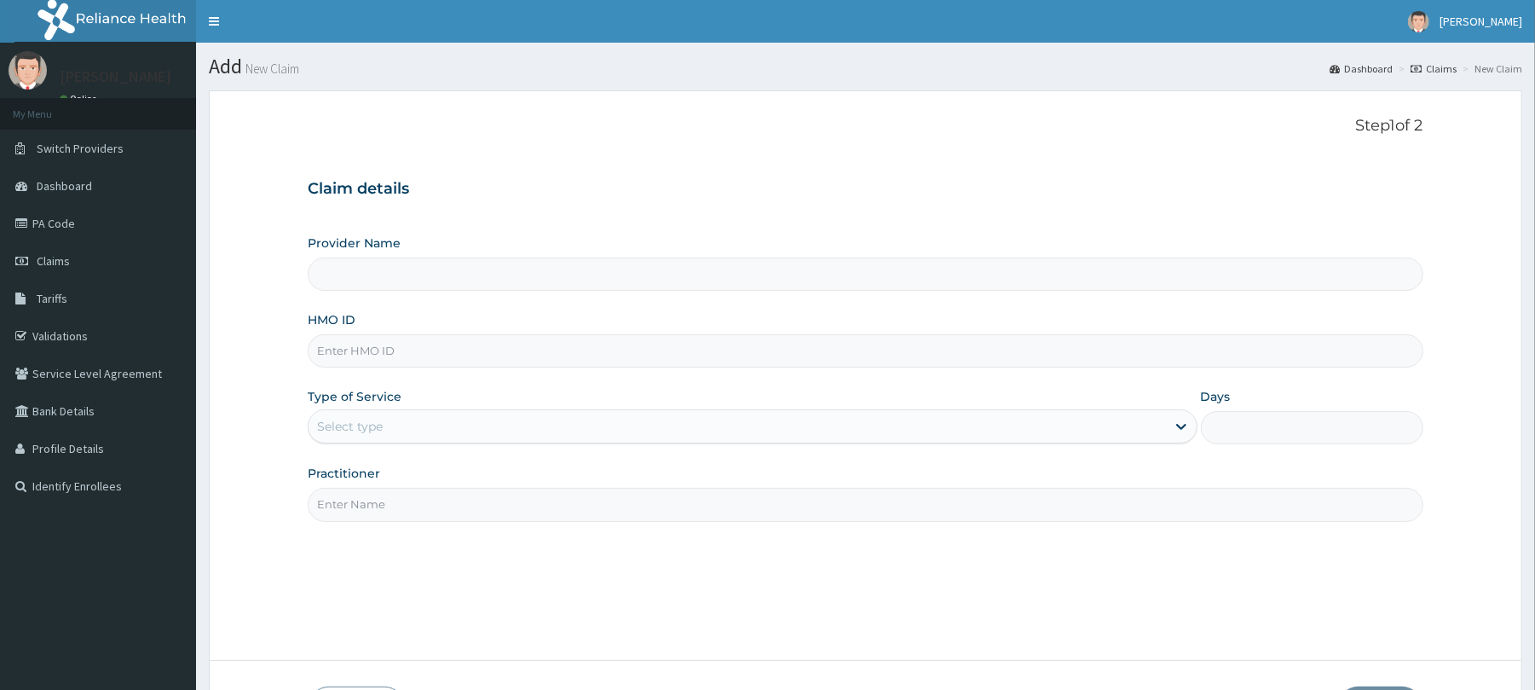
type input "Reliance Family Clinics (RFC) - [GEOGRAPHIC_DATA]"
click at [339, 359] on input "HMO ID" at bounding box center [865, 350] width 1115 height 33
type input "sut/10075/a"
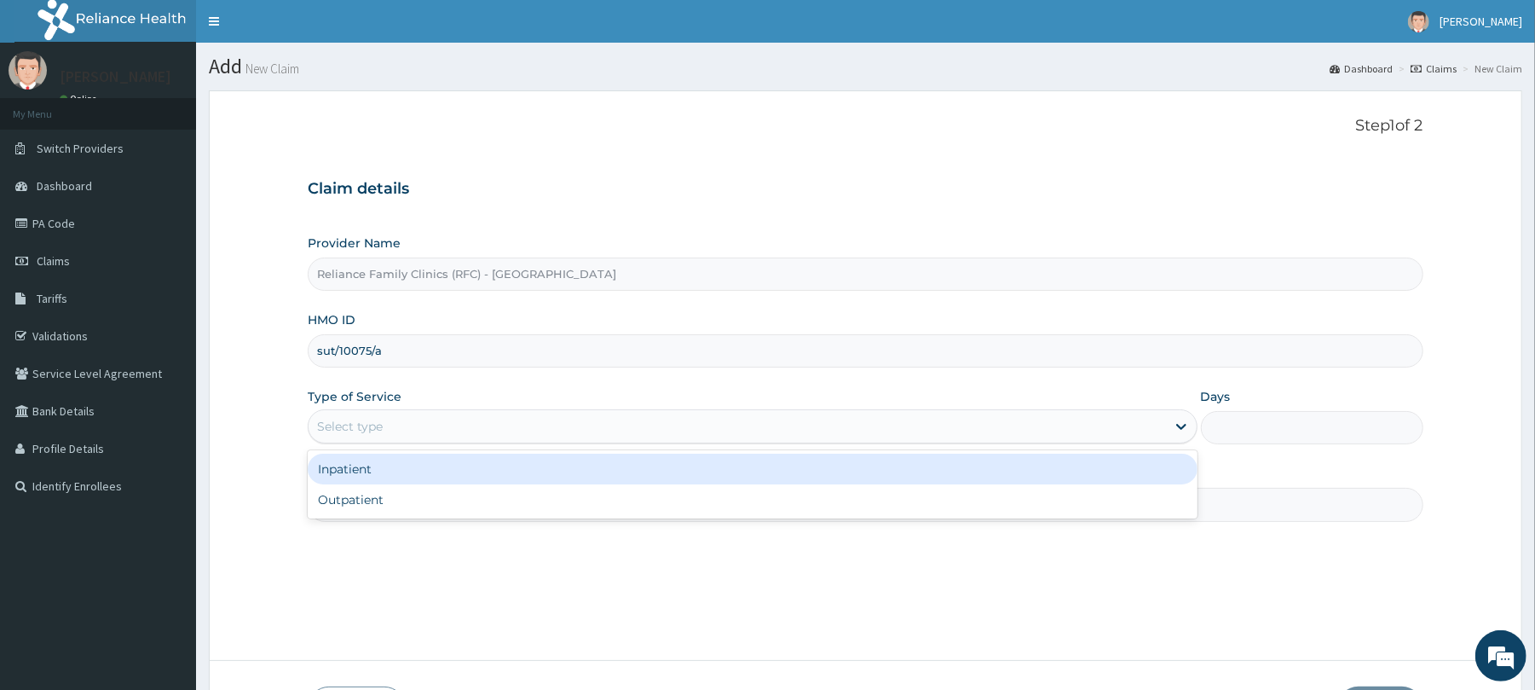
click at [367, 424] on div "Select type" at bounding box center [350, 426] width 66 height 17
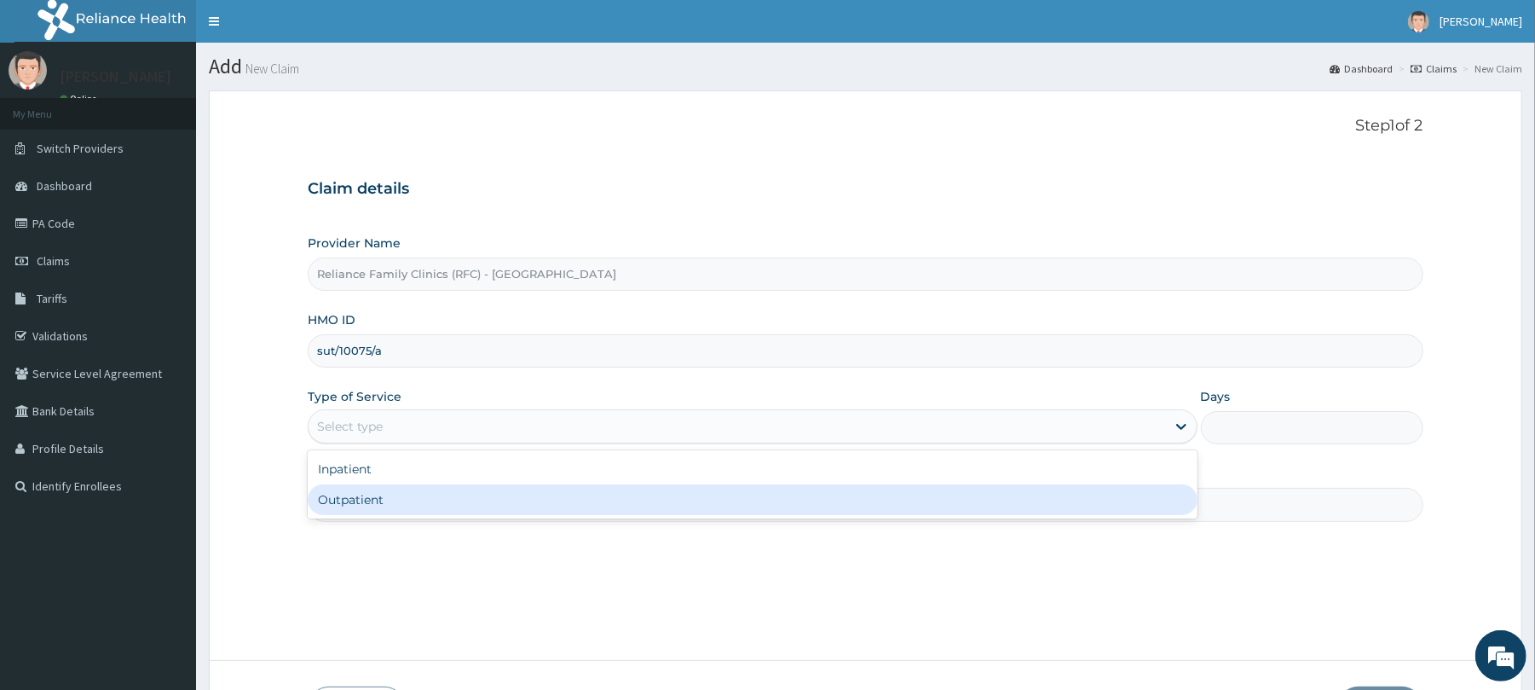
click at [372, 512] on div "Outpatient" at bounding box center [752, 499] width 889 height 31
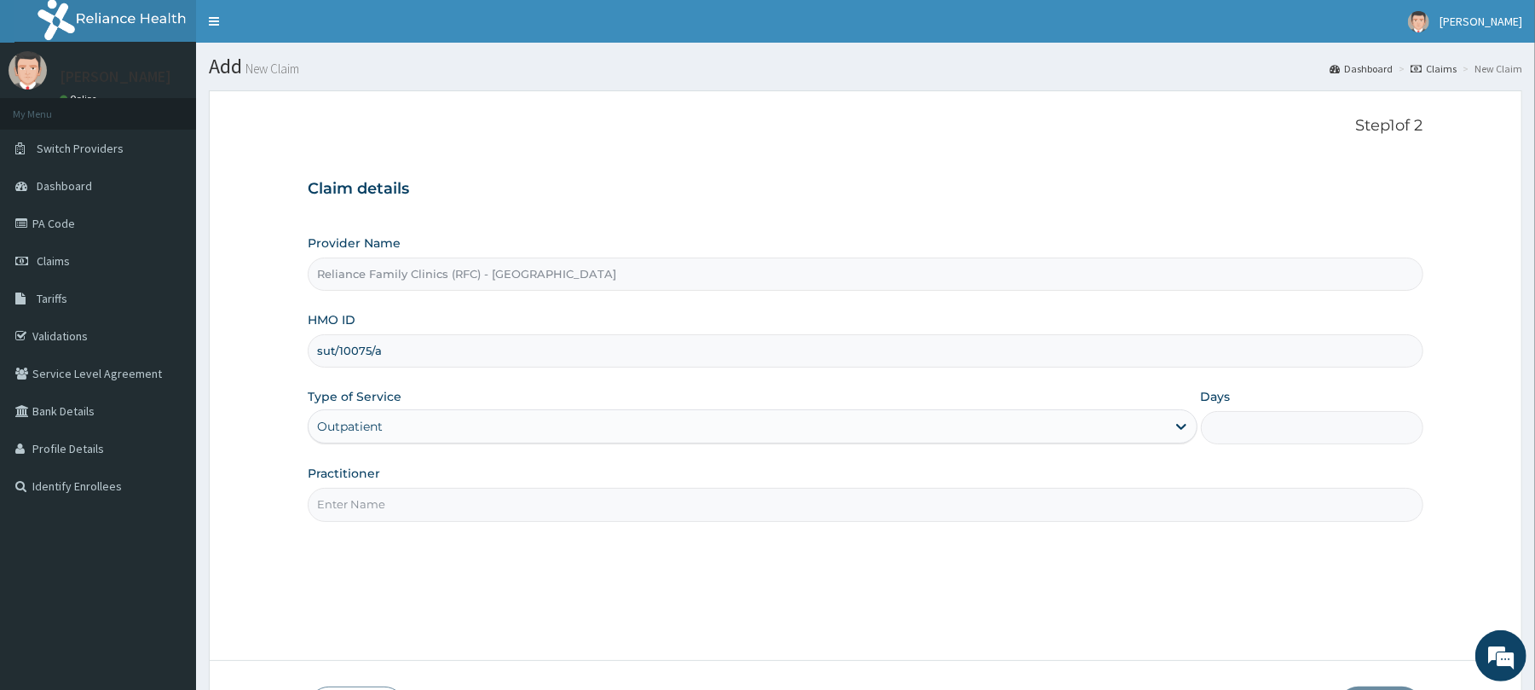
type input "1"
click at [372, 508] on input "Practitioner" at bounding box center [865, 504] width 1115 height 33
type input "Dr [PERSON_NAME]"
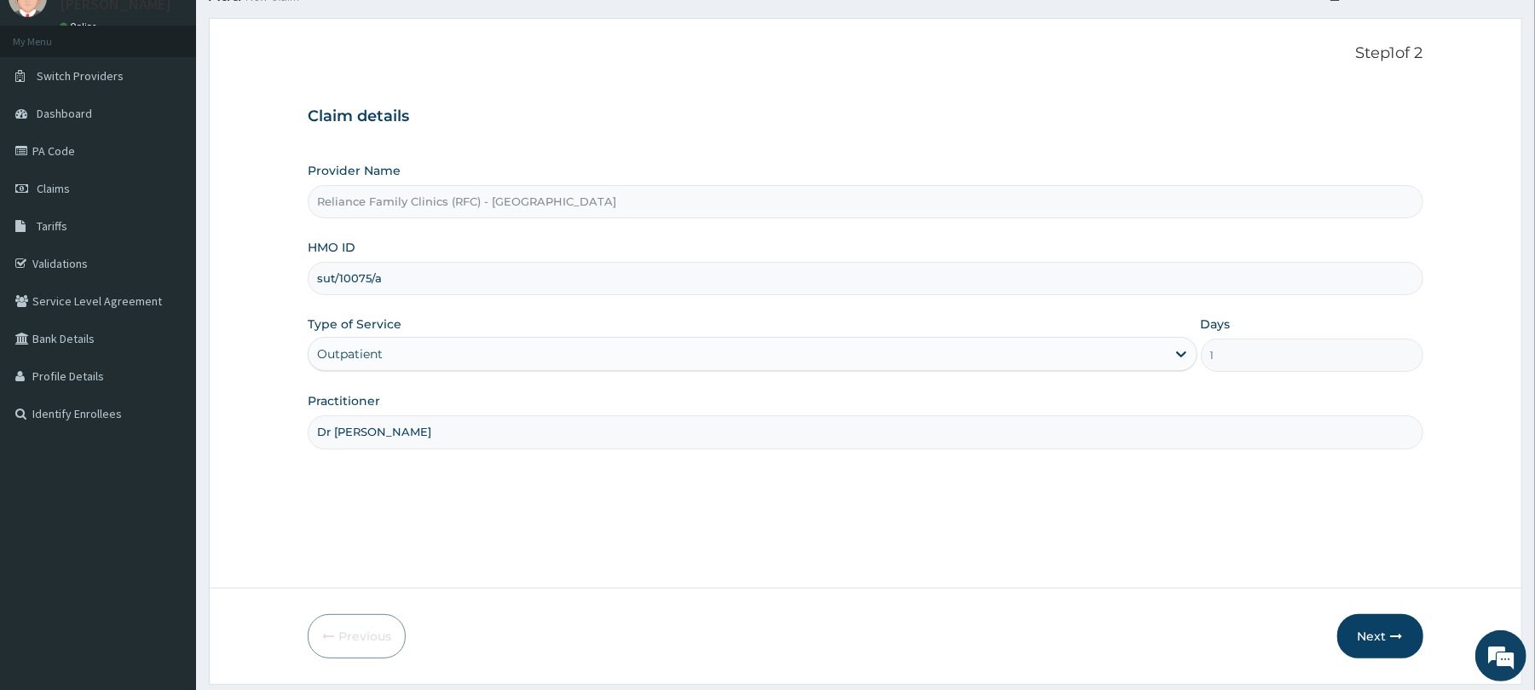
scroll to position [124, 0]
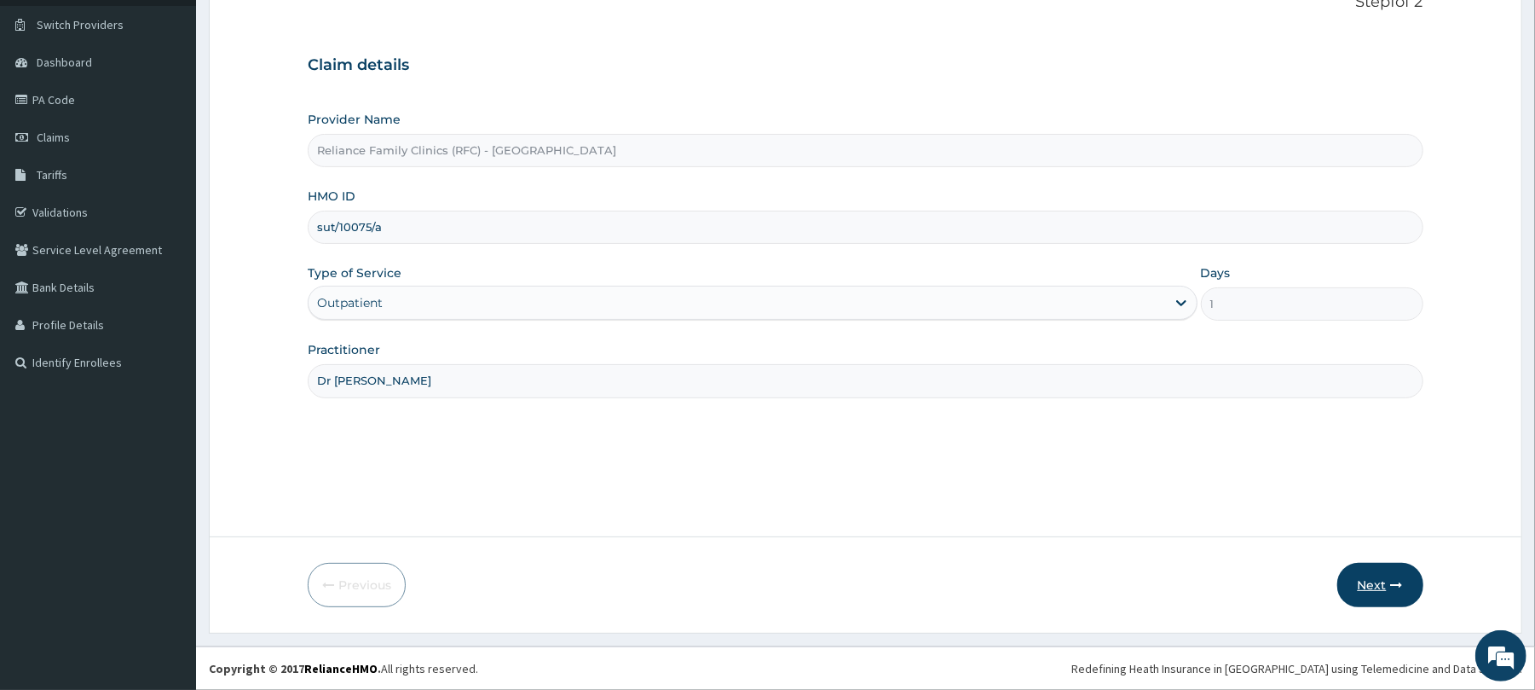
click at [1383, 581] on button "Next" at bounding box center [1380, 585] width 86 height 44
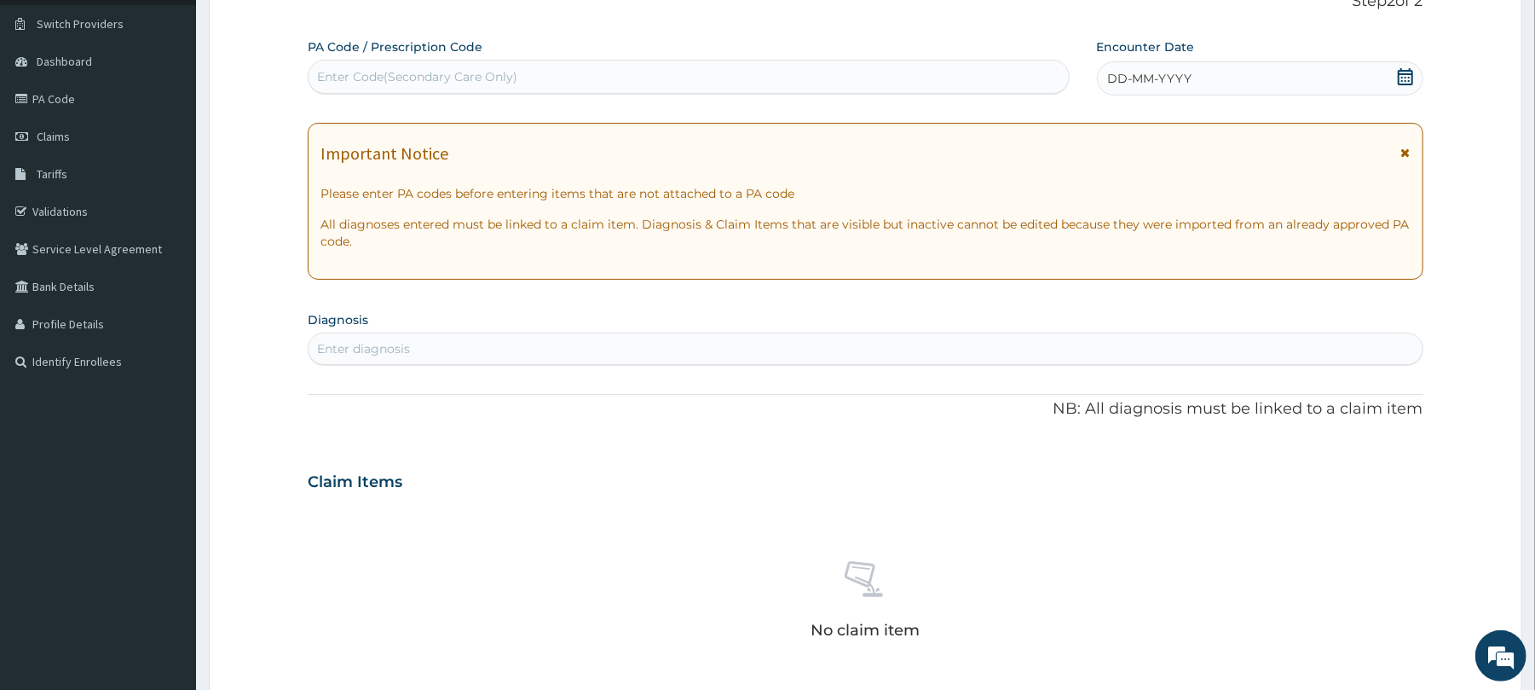
click at [1238, 72] on div "DD-MM-YYYY" at bounding box center [1260, 78] width 326 height 34
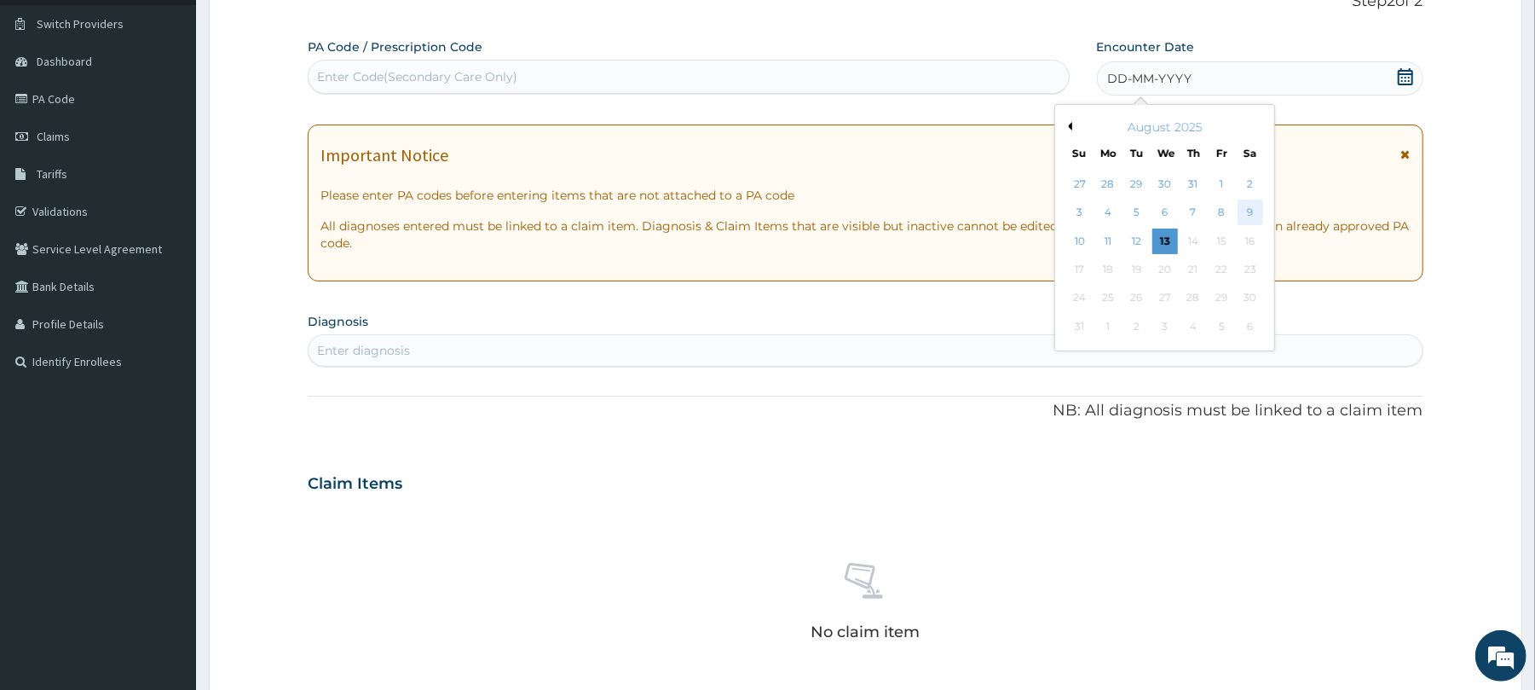
click at [1256, 213] on div "9" at bounding box center [1250, 213] width 26 height 26
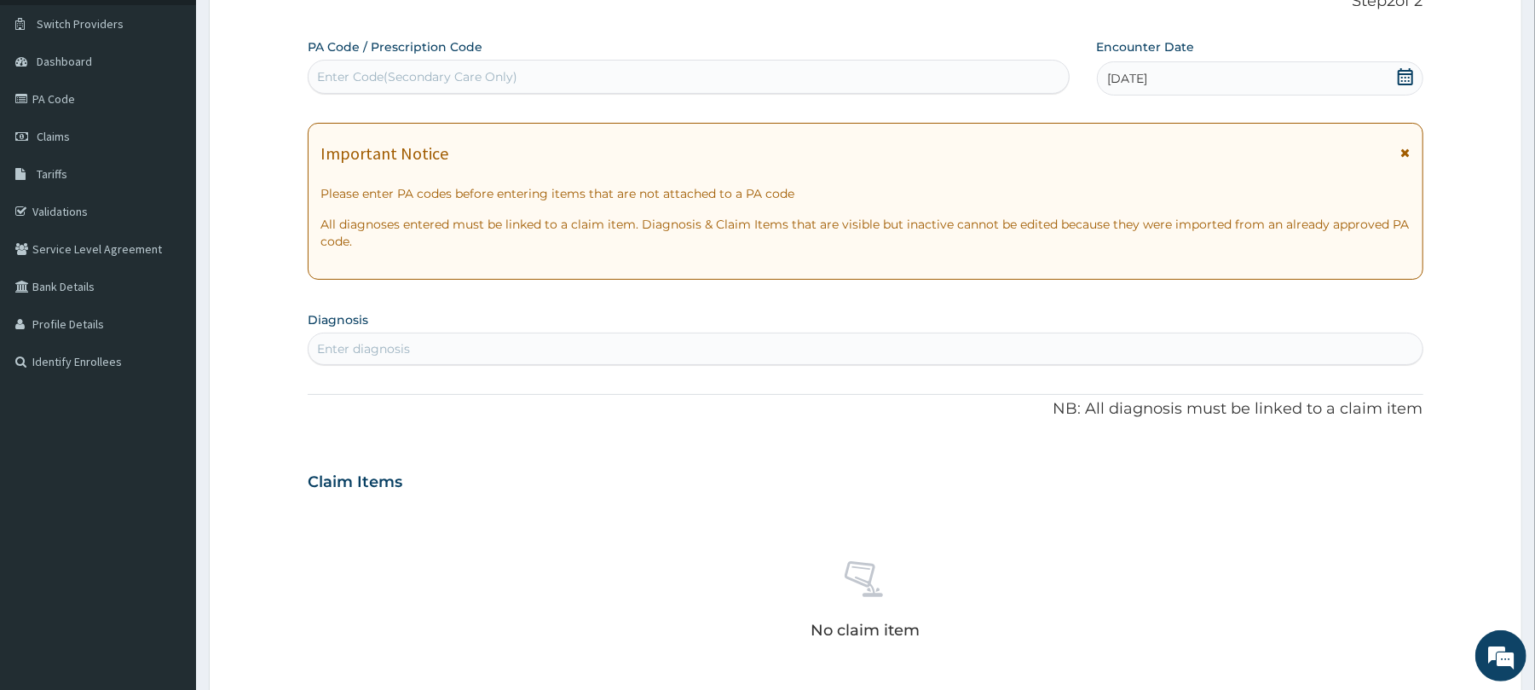
click at [346, 355] on div "Enter diagnosis" at bounding box center [363, 348] width 93 height 17
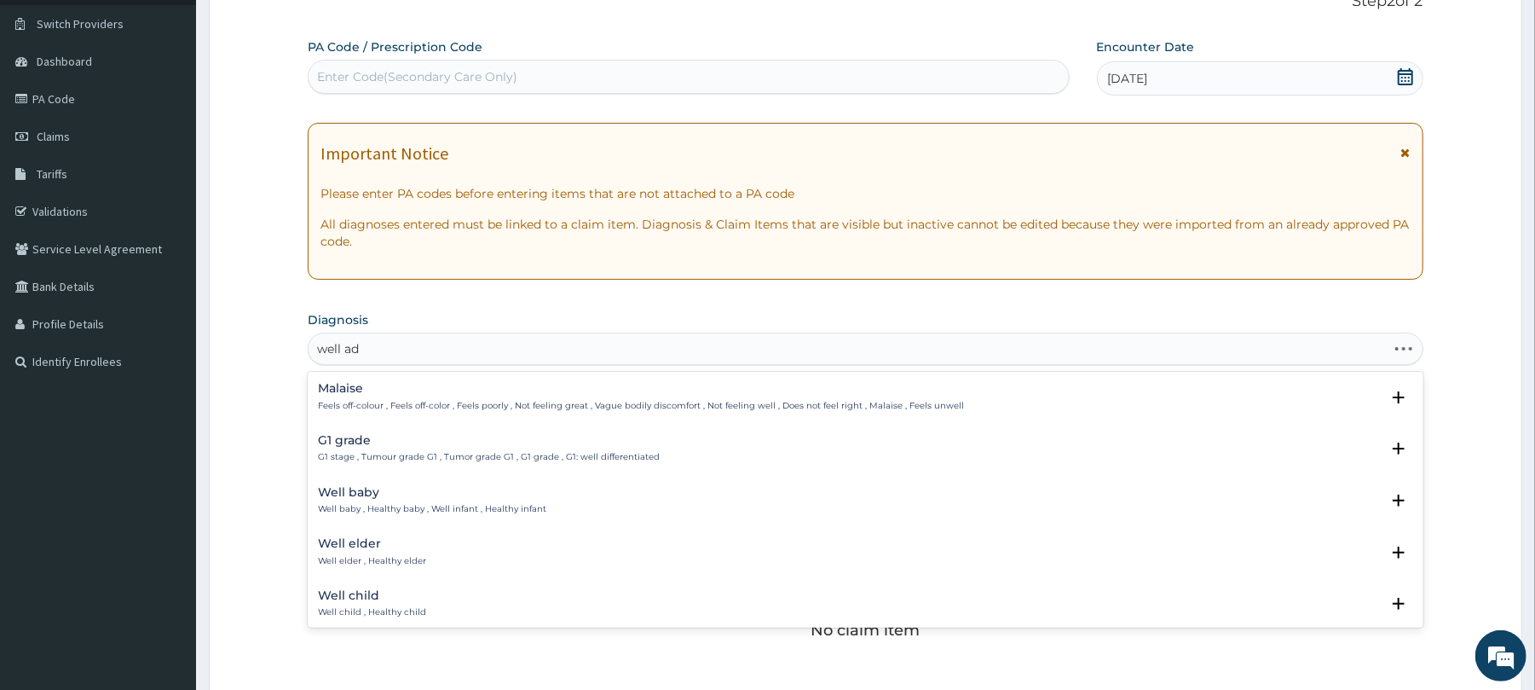
type input "well adu"
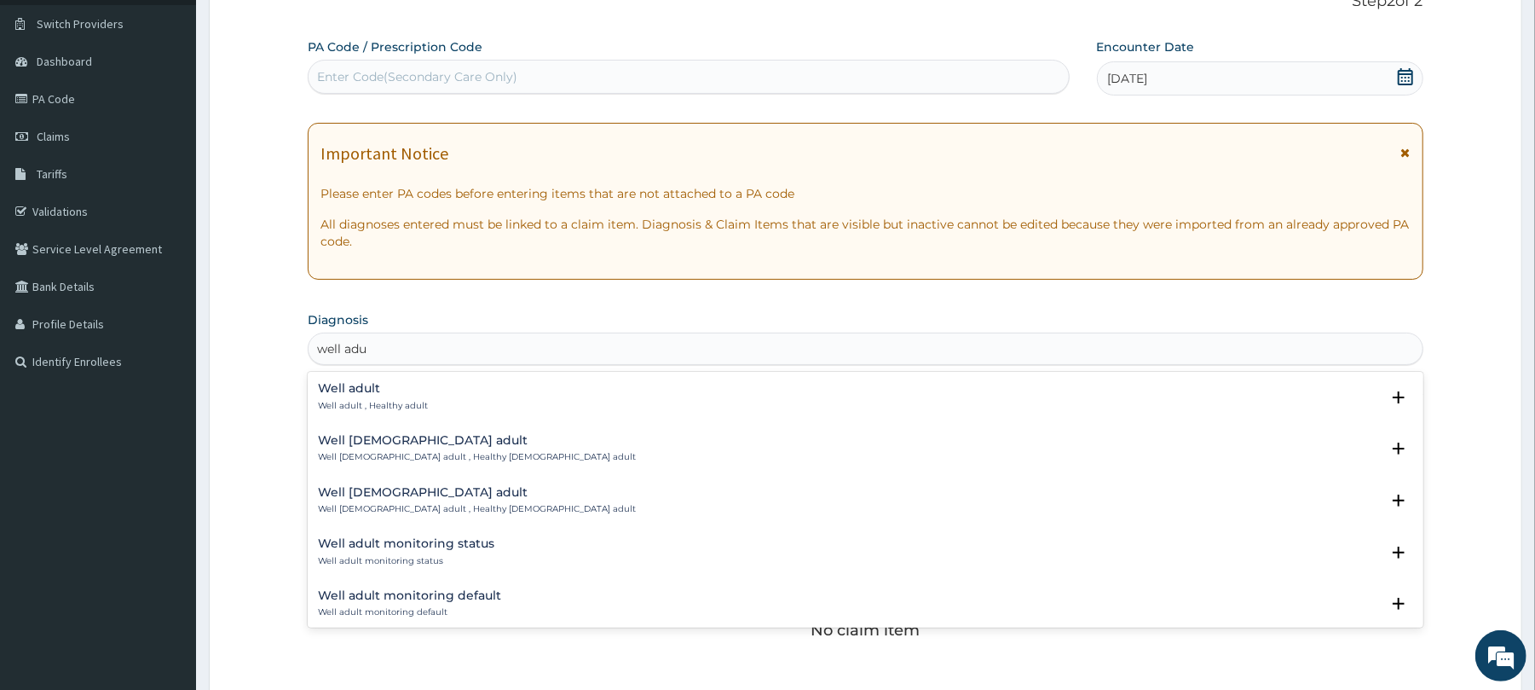
click at [334, 396] on div "Well adult Well adult , Healthy adult" at bounding box center [373, 397] width 110 height 30
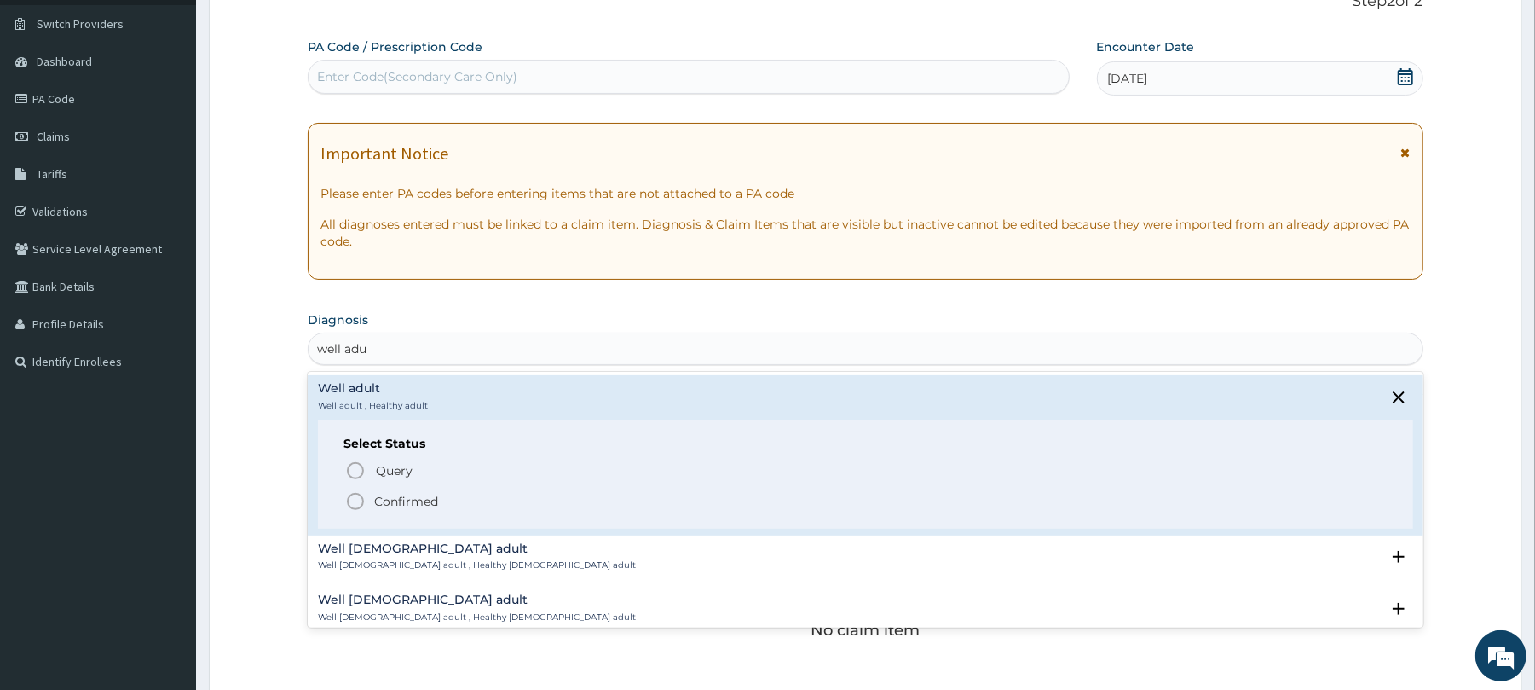
click at [352, 499] on icon "status option filled" at bounding box center [355, 501] width 20 height 20
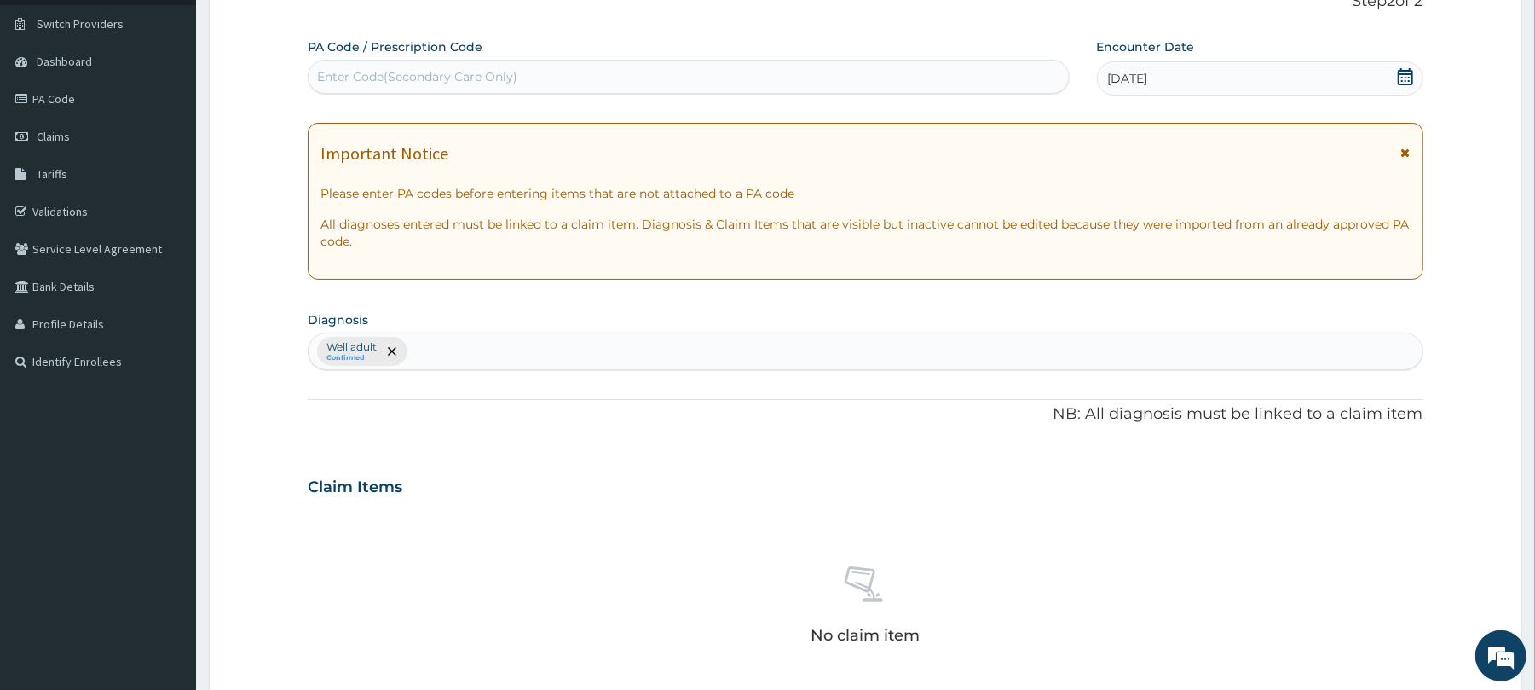
scroll to position [542, 0]
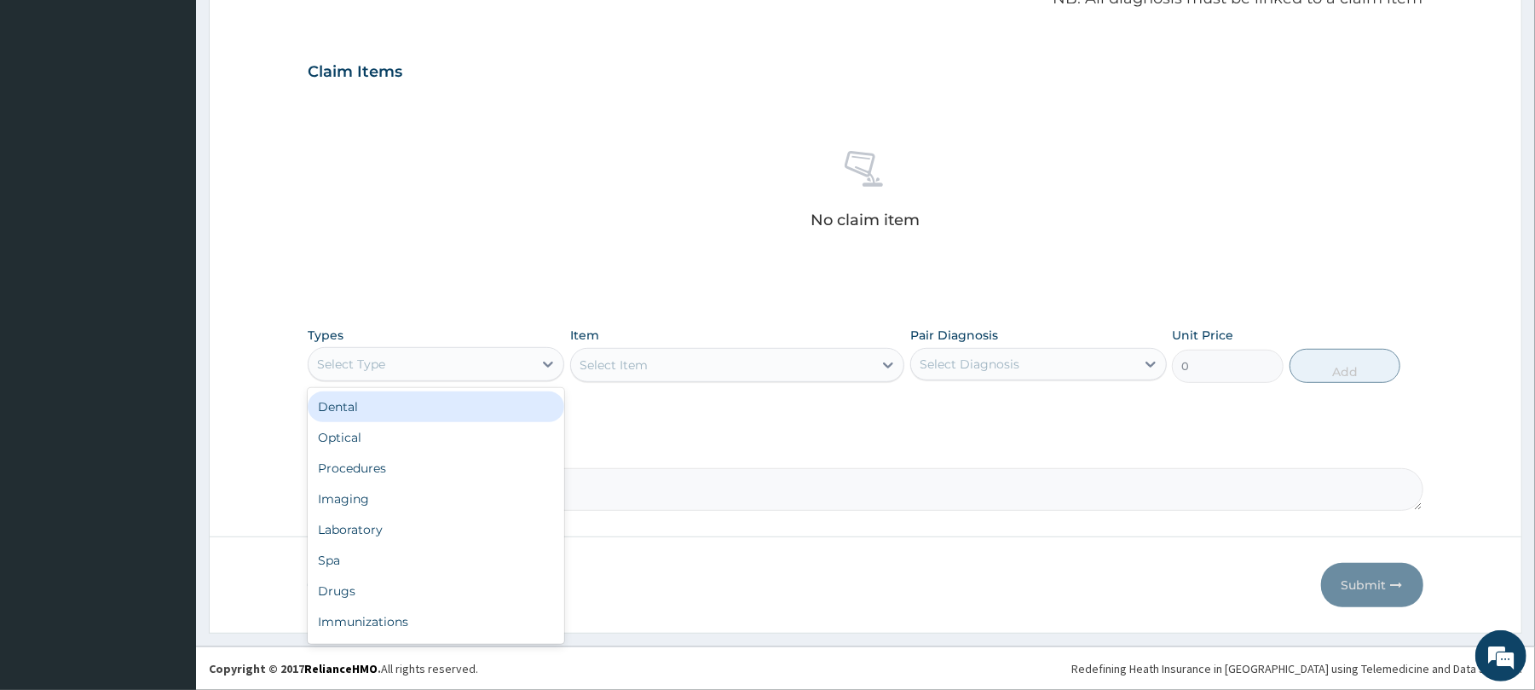
click at [384, 360] on div "Select Type" at bounding box center [351, 363] width 68 height 17
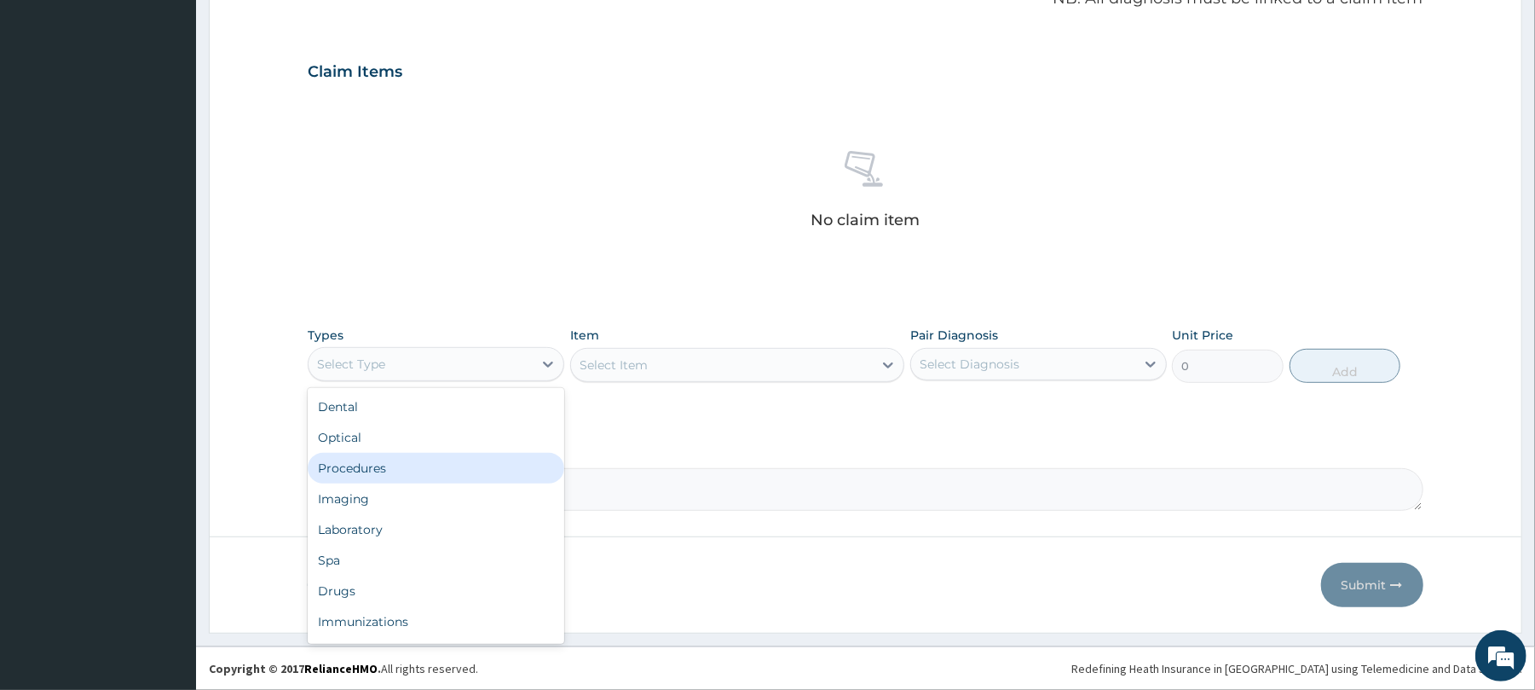
click at [404, 471] on div "Procedures" at bounding box center [436, 468] width 257 height 31
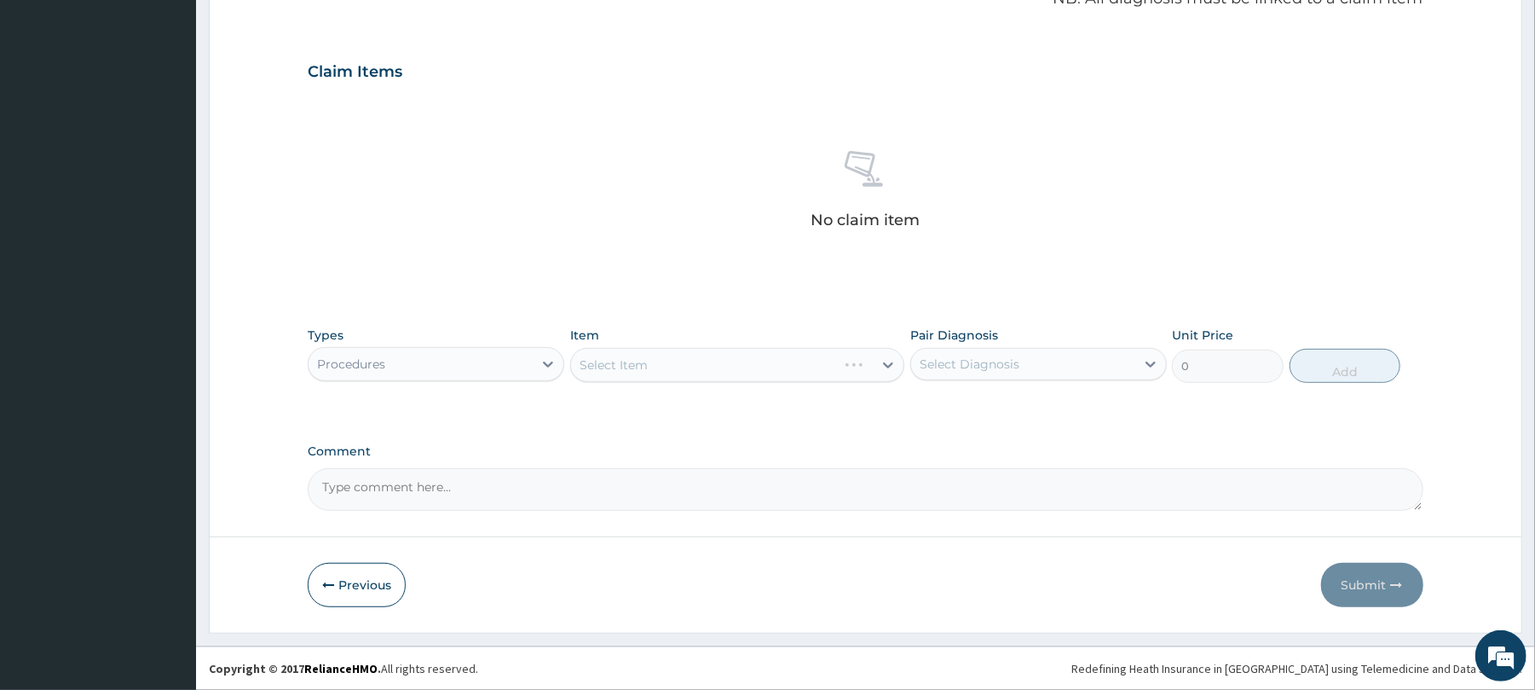
click at [621, 358] on div "Select Item" at bounding box center [737, 365] width 334 height 34
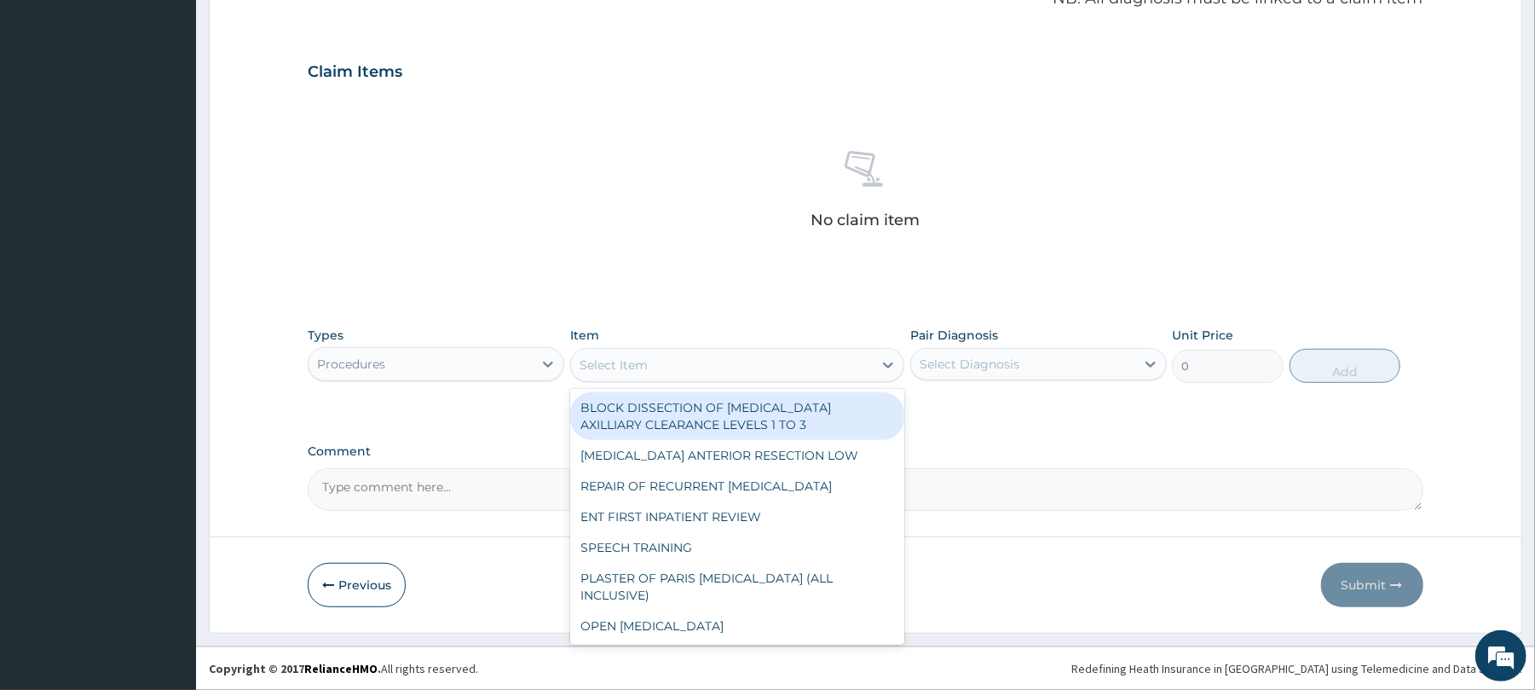
click at [690, 363] on div "Select Item" at bounding box center [722, 364] width 302 height 27
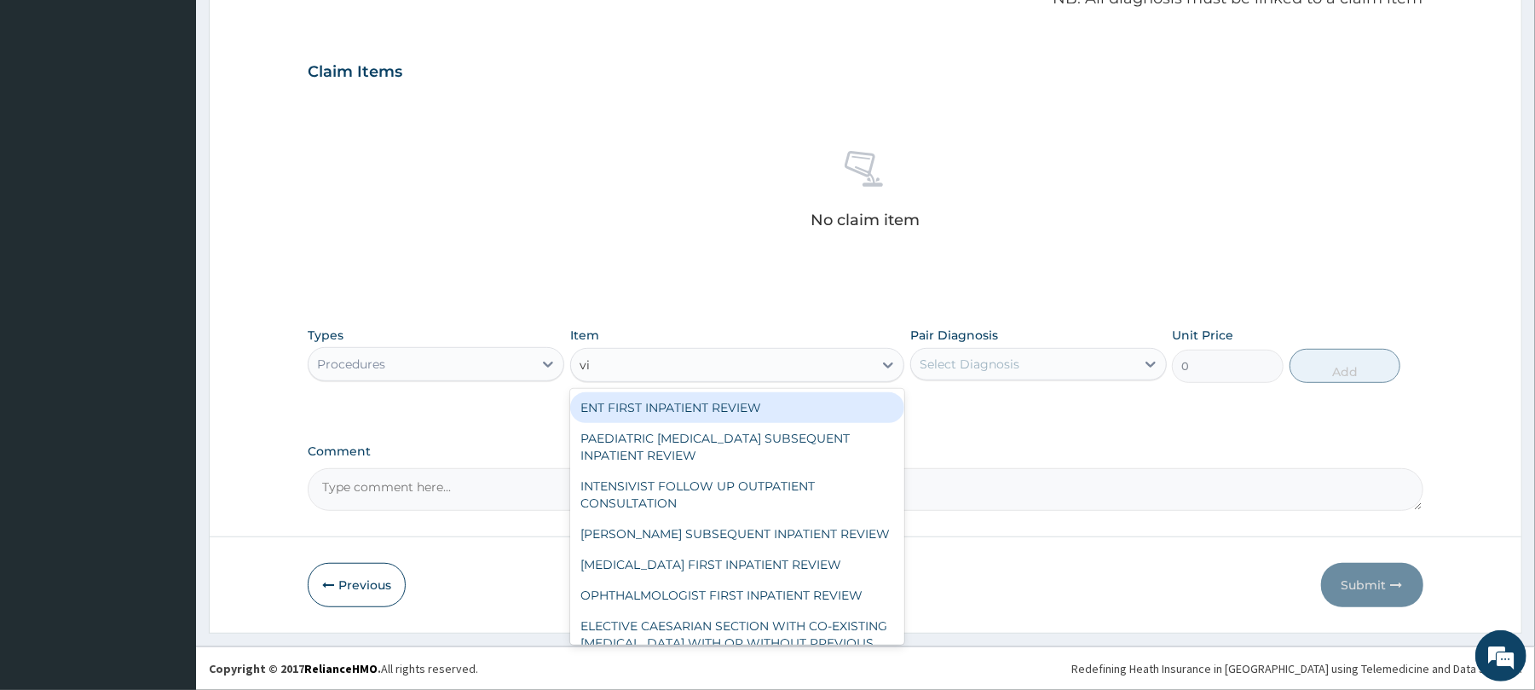
type input "vis"
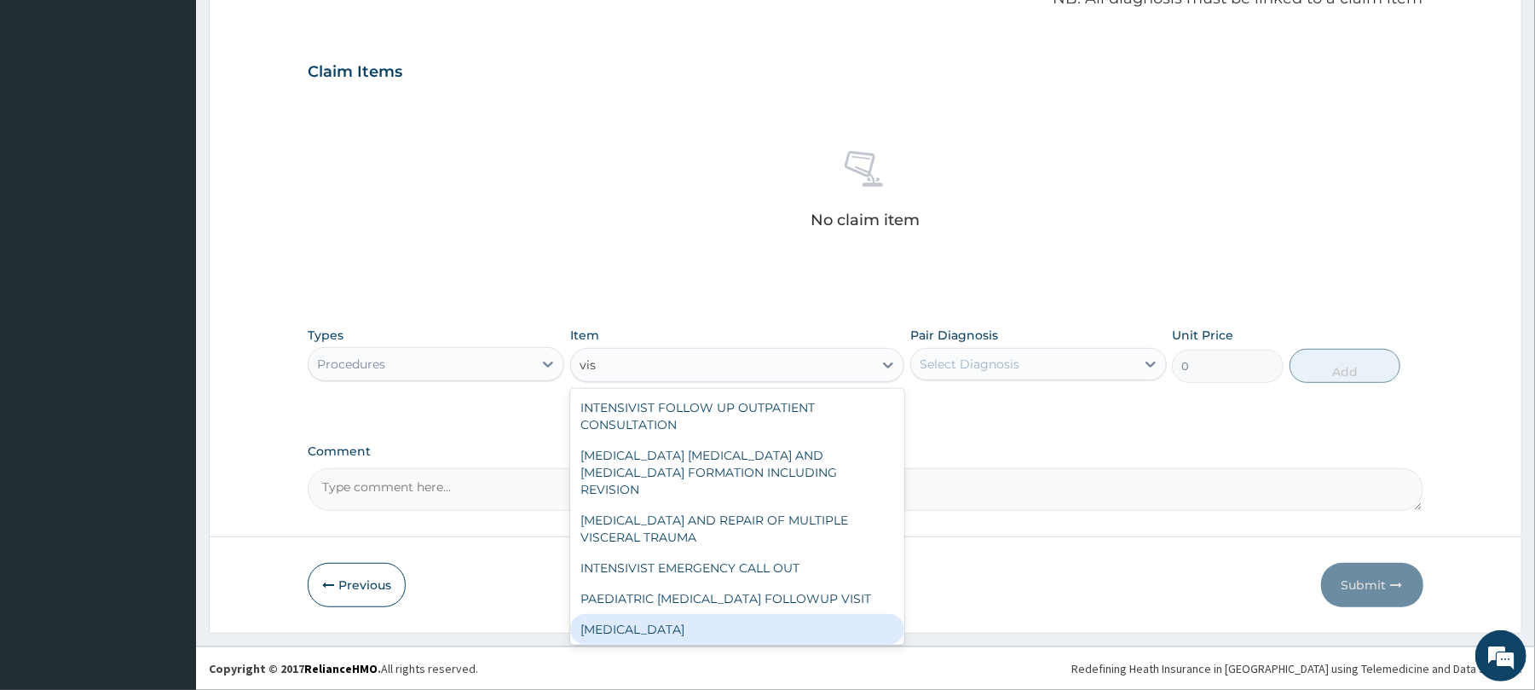
click at [690, 614] on div "[MEDICAL_DATA]" at bounding box center [737, 629] width 334 height 31
type input "3000"
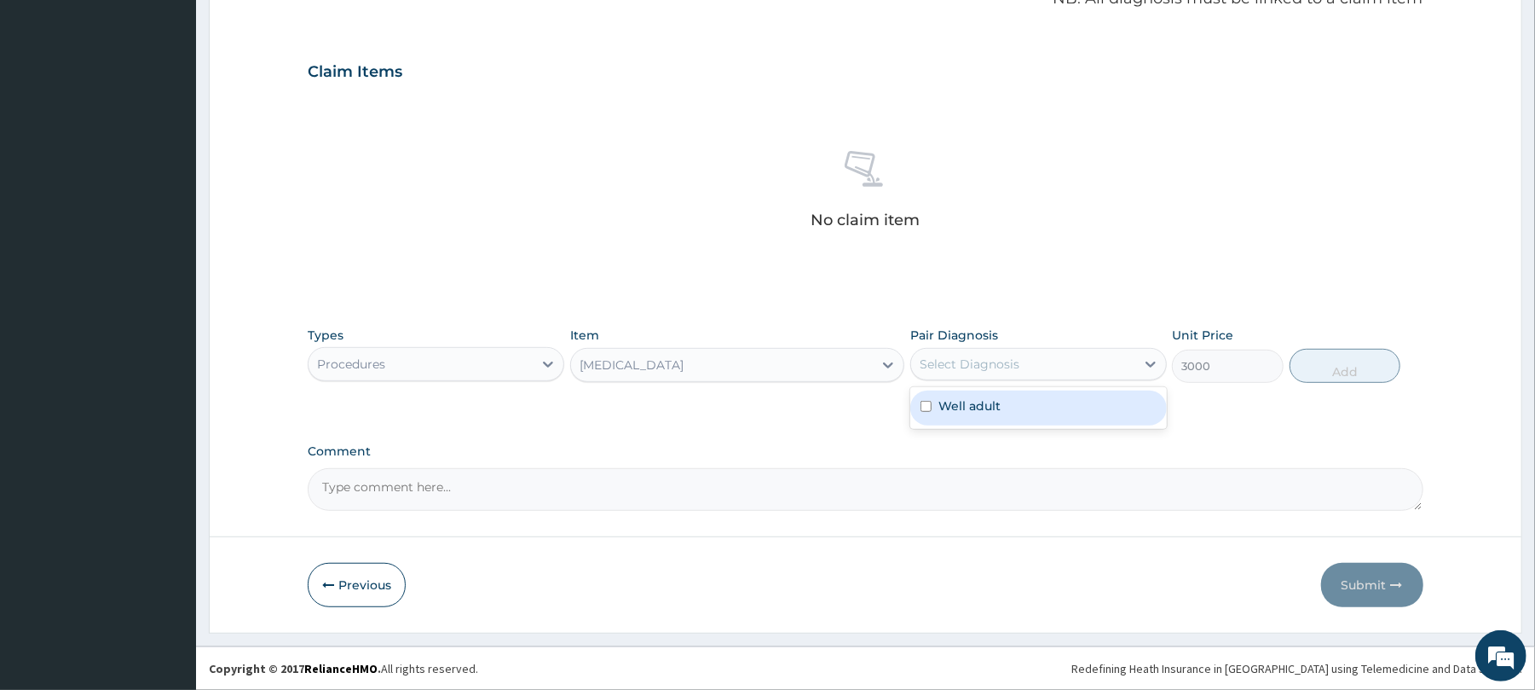
click at [1009, 356] on div "Select Diagnosis" at bounding box center [970, 363] width 100 height 17
click at [1018, 411] on div "Well adult" at bounding box center [1038, 407] width 257 height 35
checkbox input "true"
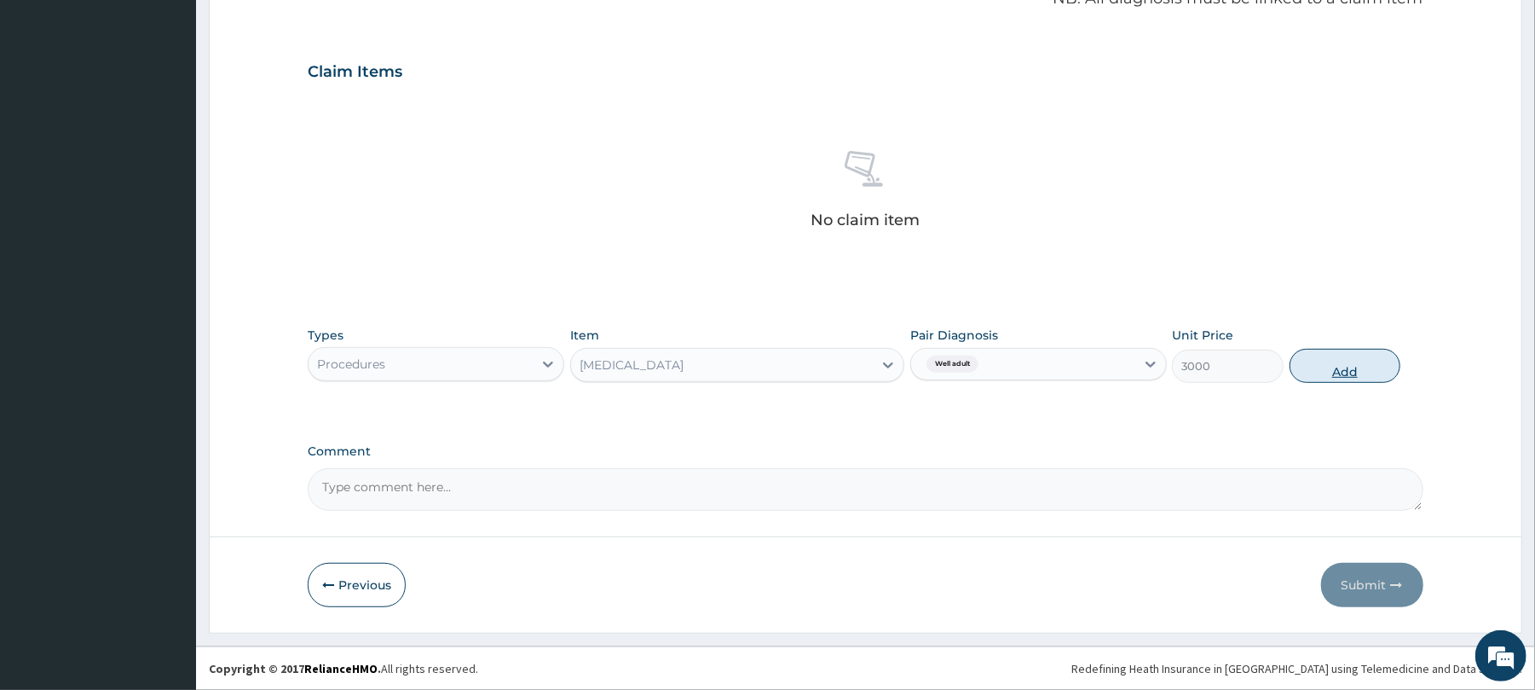
click at [1344, 363] on button "Add" at bounding box center [1346, 366] width 112 height 34
type input "0"
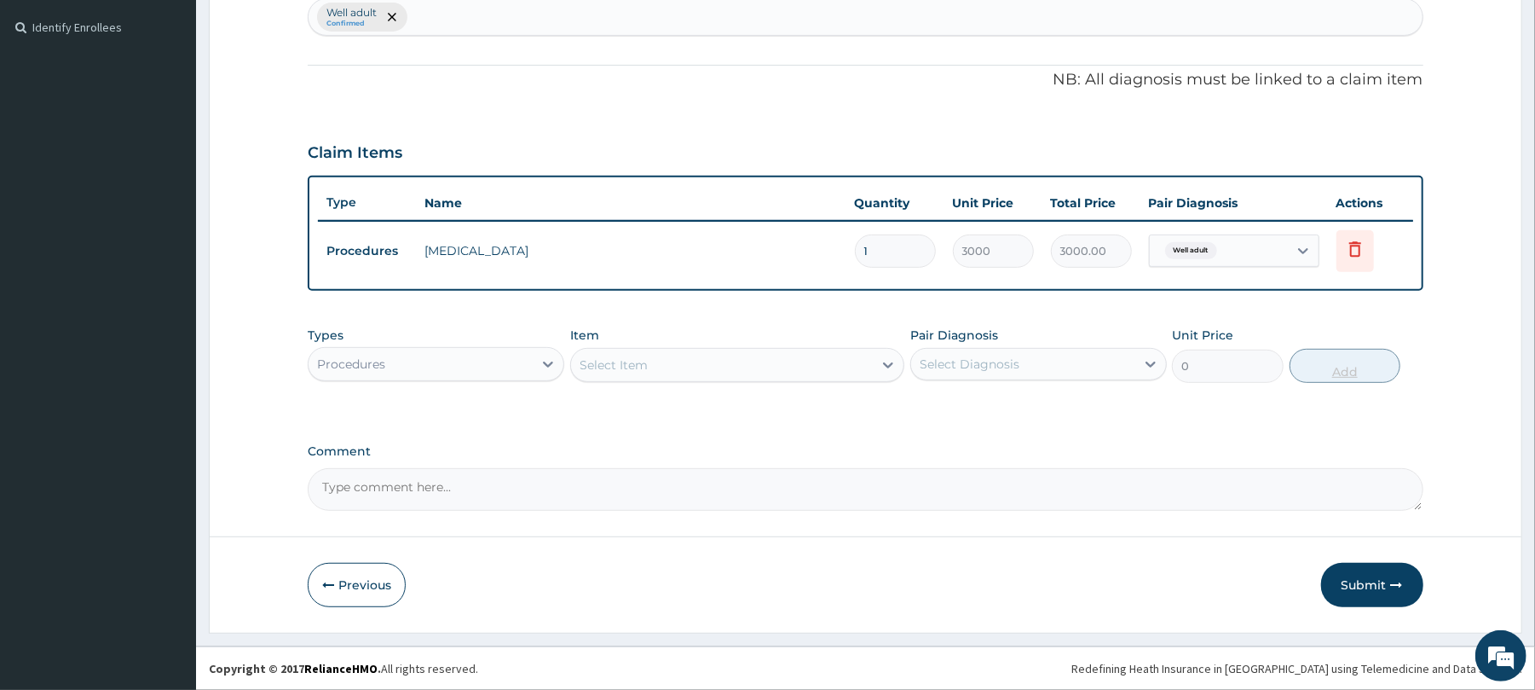
scroll to position [459, 0]
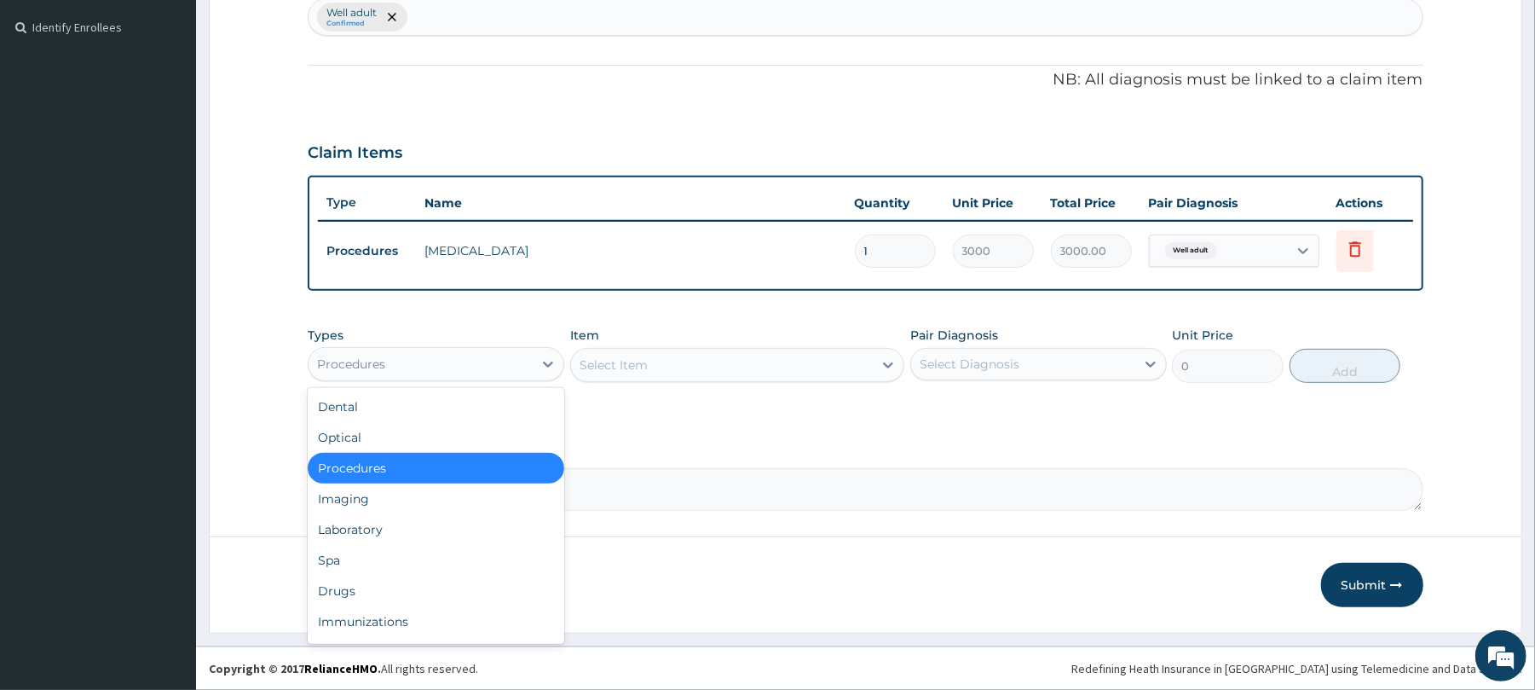
click at [424, 359] on div "Procedures" at bounding box center [421, 363] width 224 height 27
click at [380, 530] on div "Laboratory" at bounding box center [436, 529] width 257 height 31
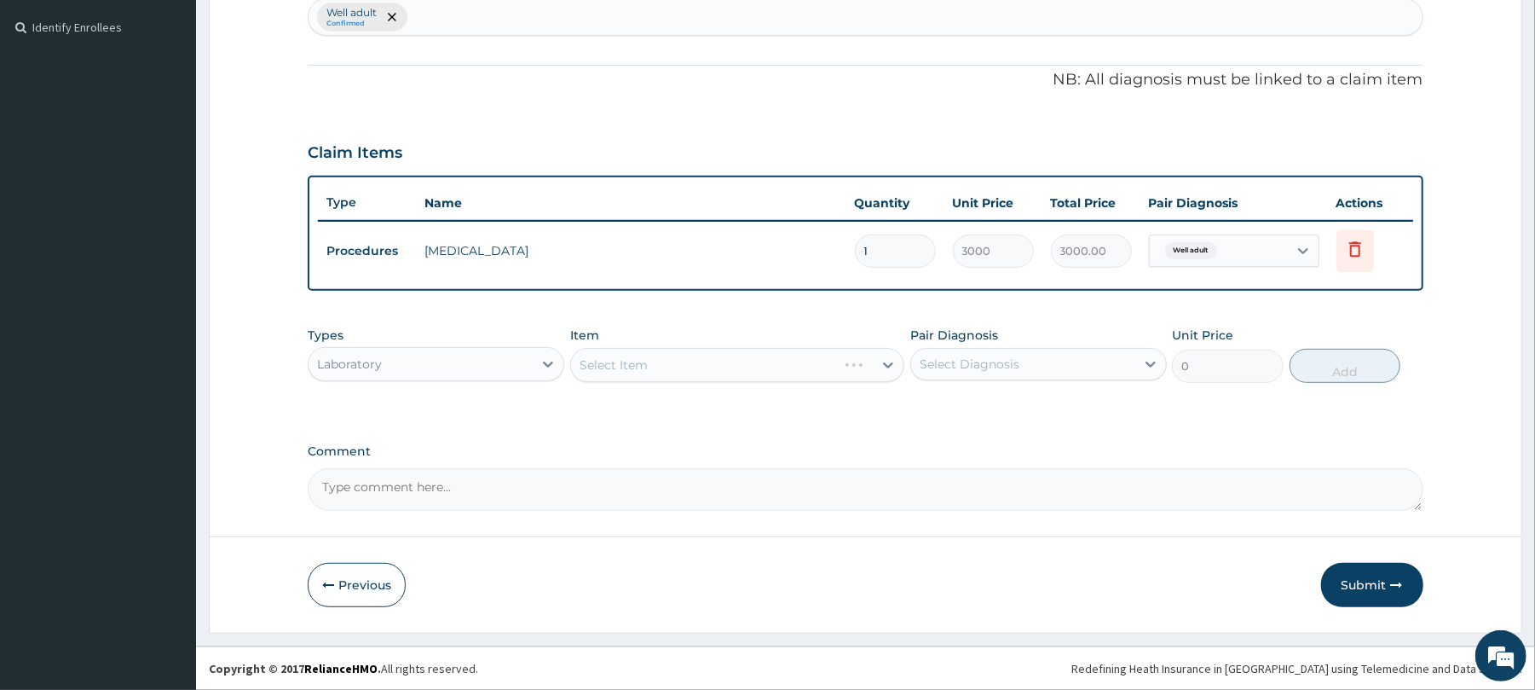
click at [707, 349] on div "Select Item" at bounding box center [737, 365] width 334 height 34
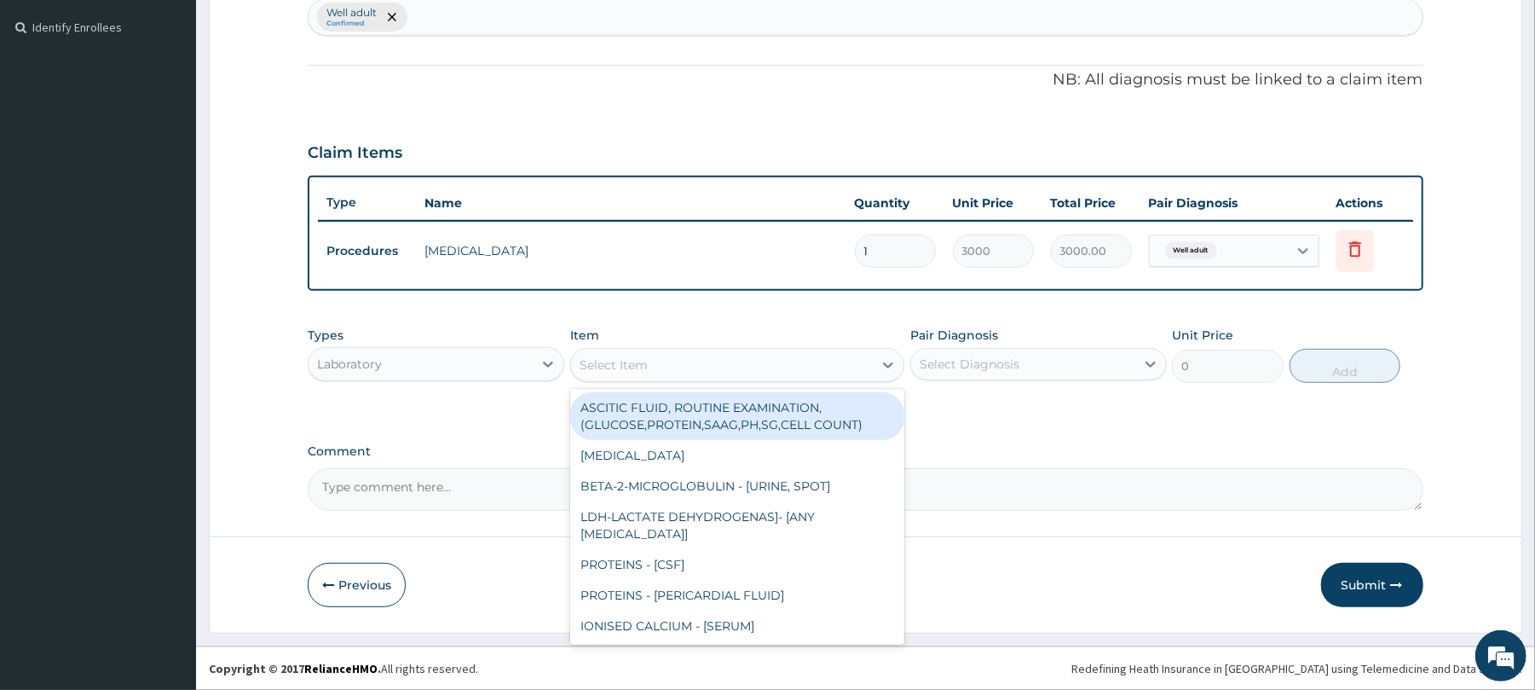
click at [707, 351] on div "Select Item" at bounding box center [722, 364] width 302 height 27
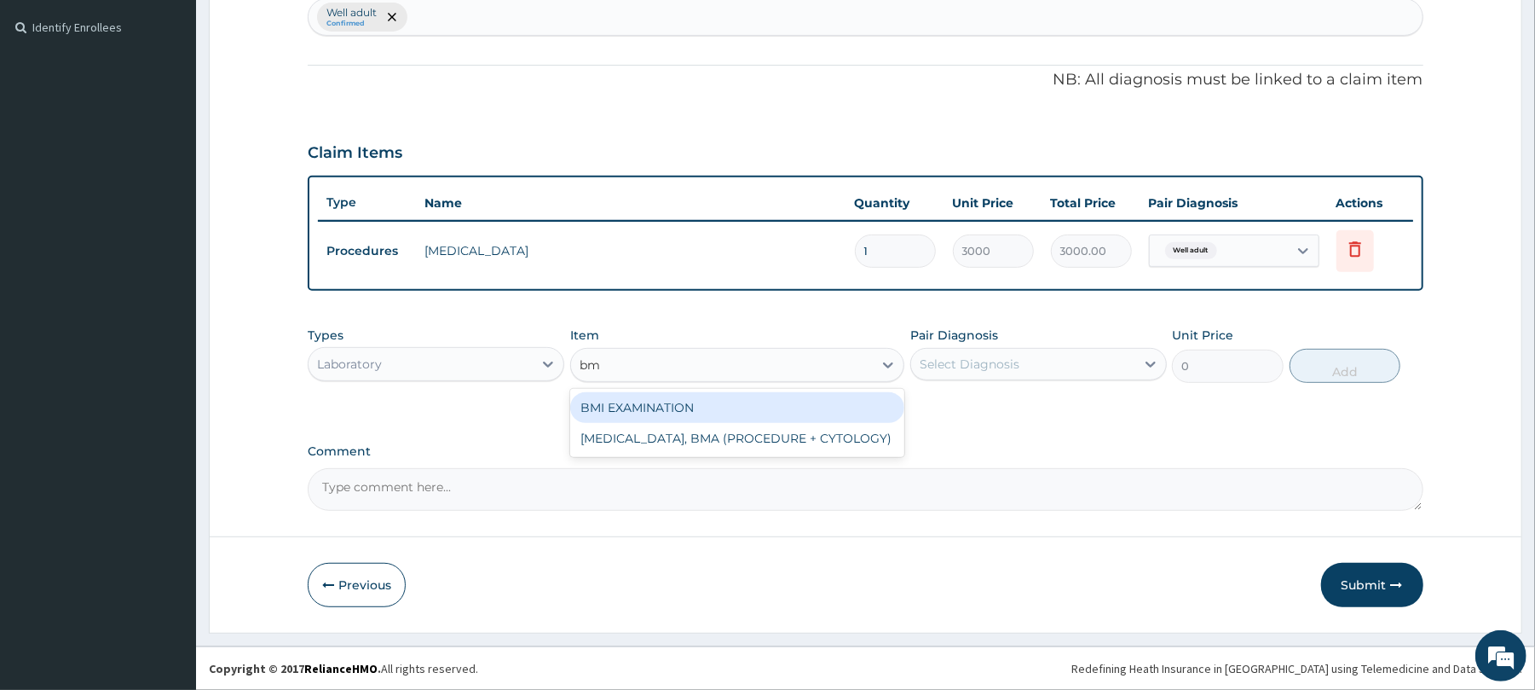
type input "bmi"
click at [696, 407] on div "BMI EXAMINATION" at bounding box center [737, 407] width 334 height 31
type input "1225.5"
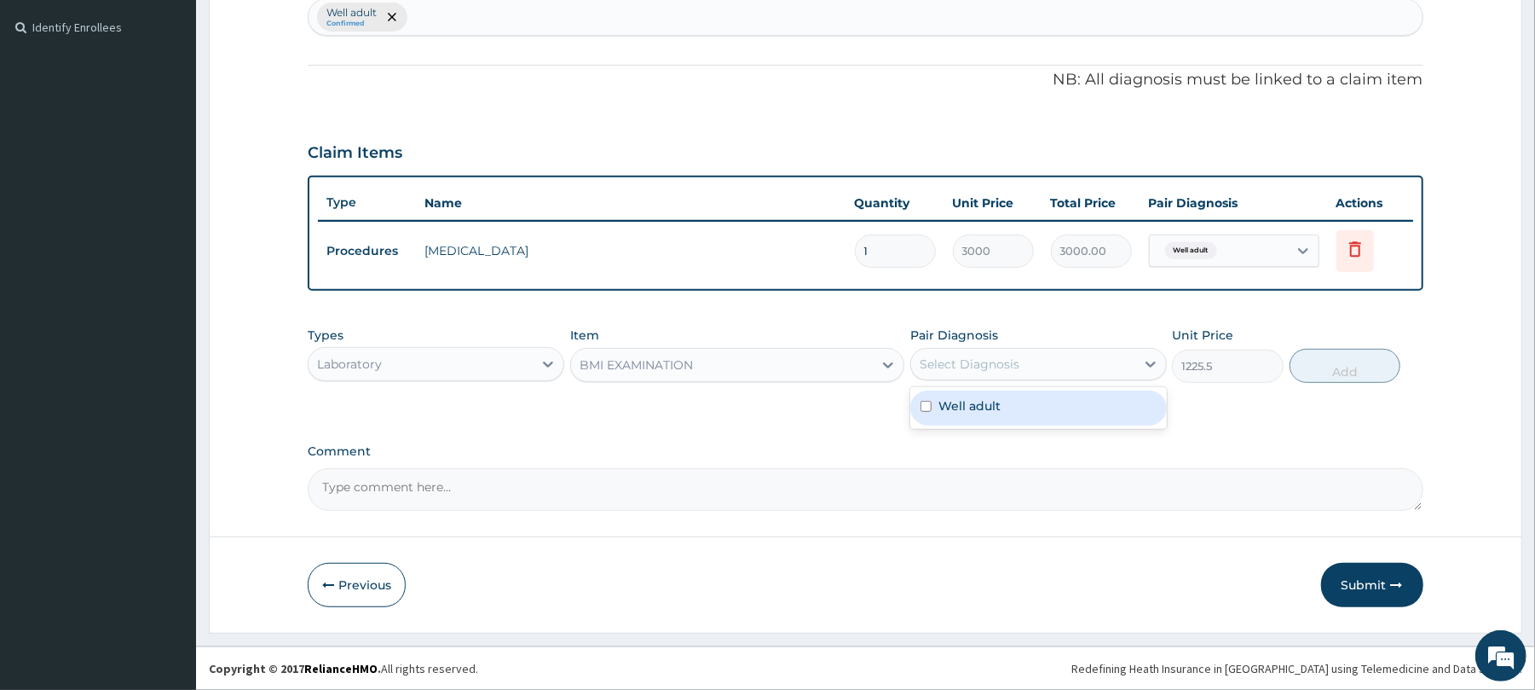
click at [987, 360] on div "Select Diagnosis" at bounding box center [970, 363] width 100 height 17
click at [989, 407] on label "Well adult" at bounding box center [969, 405] width 62 height 17
checkbox input "true"
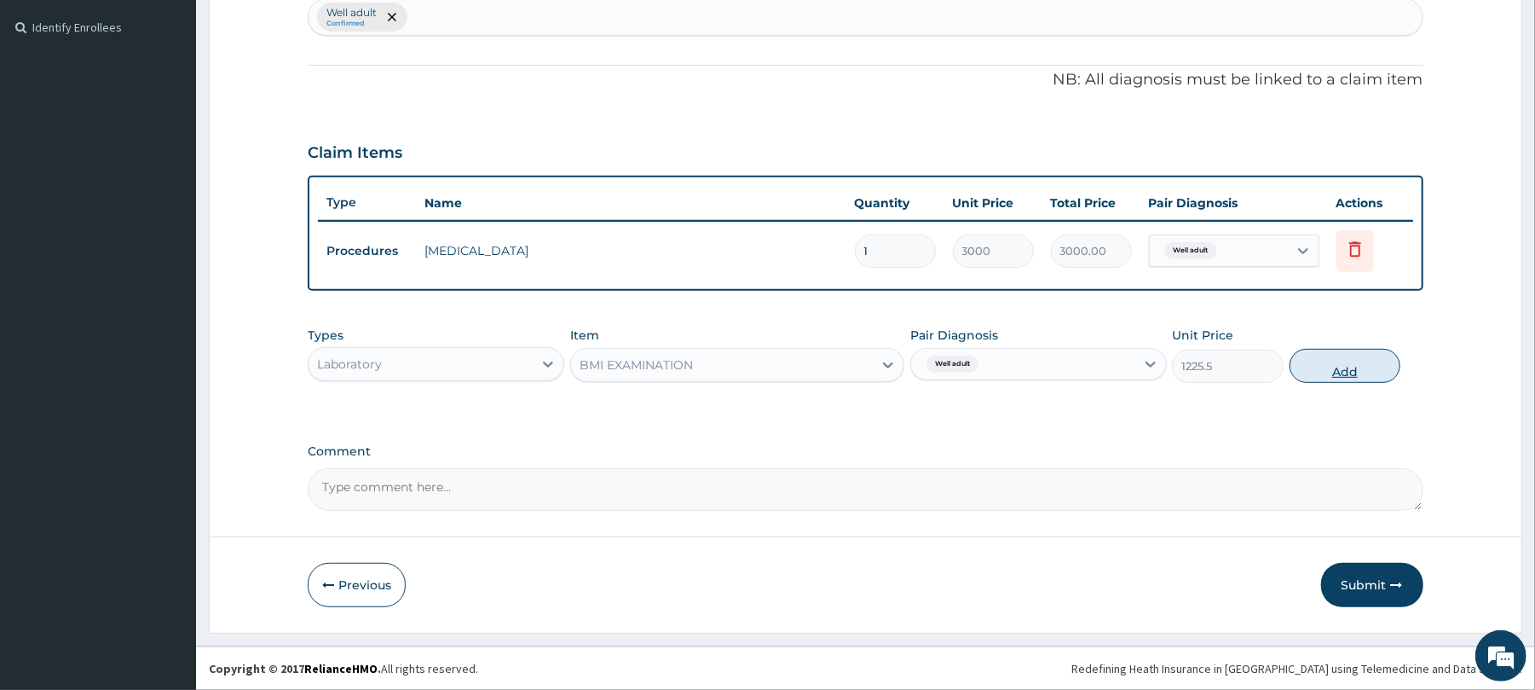
click at [1351, 365] on button "Add" at bounding box center [1346, 366] width 112 height 34
type input "0"
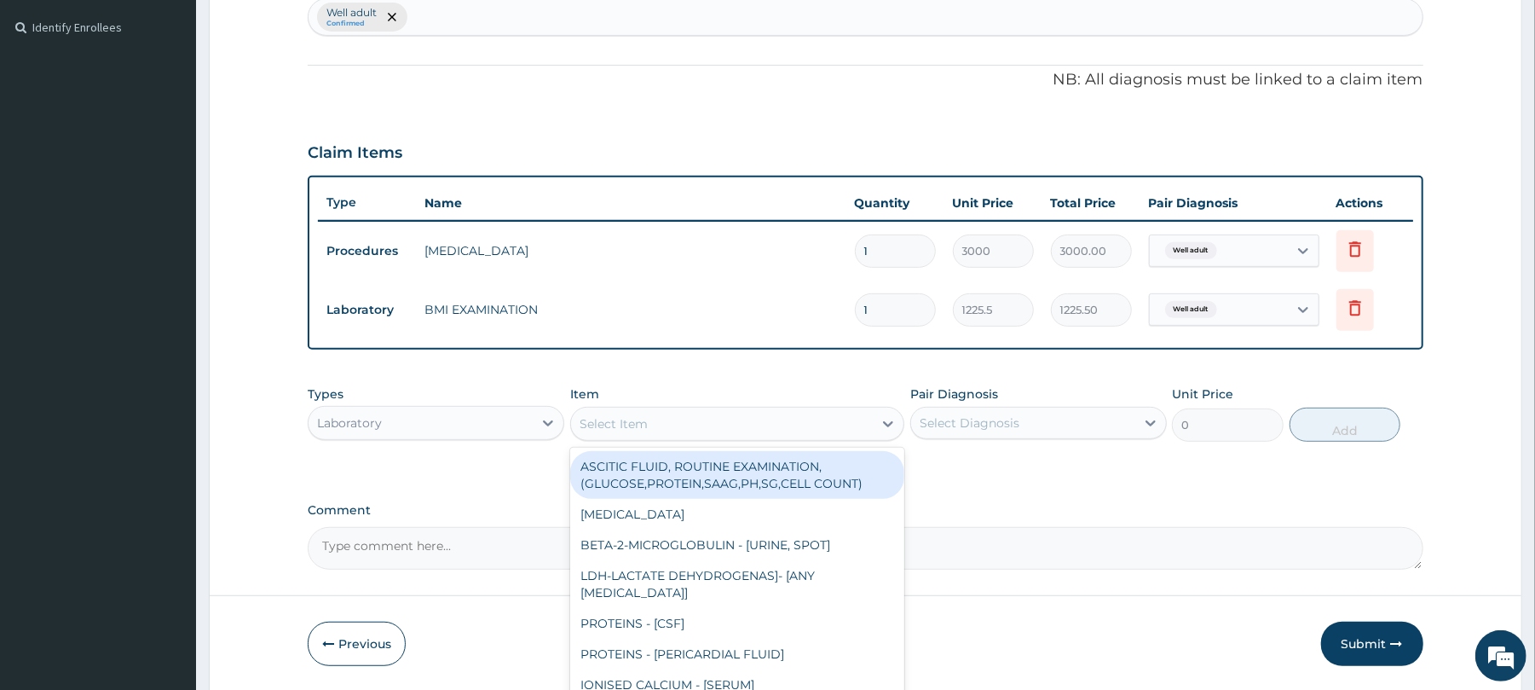
click at [628, 420] on div "Select Item" at bounding box center [614, 423] width 68 height 17
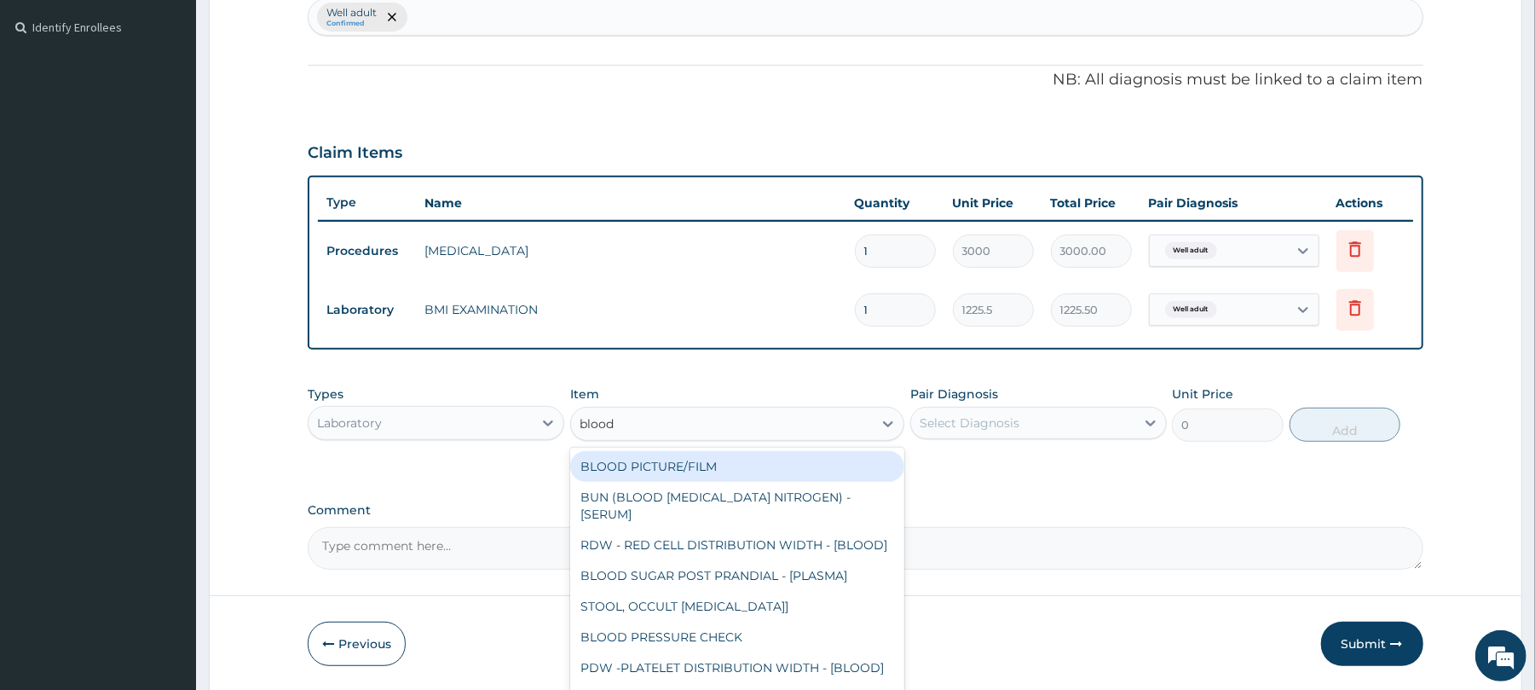
type input "blood p"
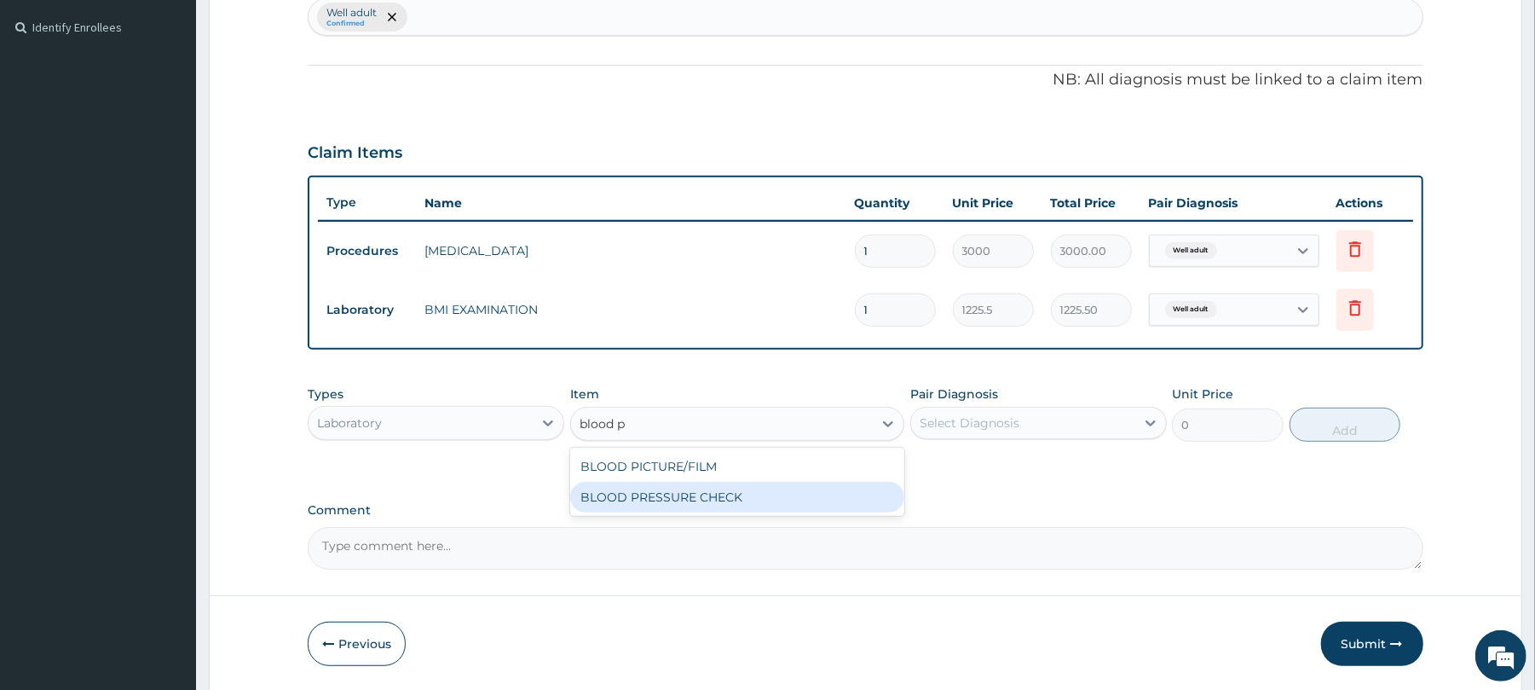
click at [639, 503] on div "BLOOD PRESSURE CHECK" at bounding box center [737, 497] width 334 height 31
type input "1225.5"
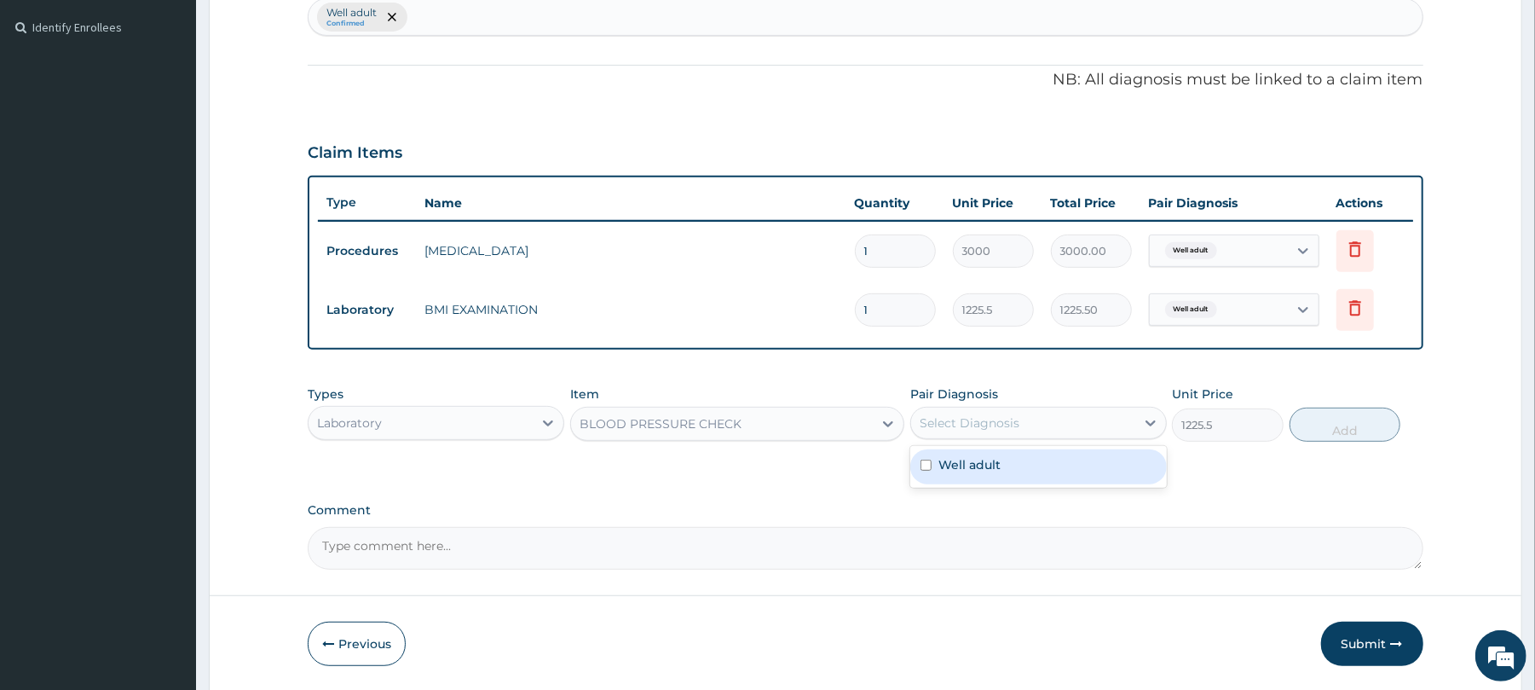
click at [993, 420] on div "Select Diagnosis" at bounding box center [970, 422] width 100 height 17
click at [982, 469] on label "Well adult" at bounding box center [969, 464] width 62 height 17
checkbox input "true"
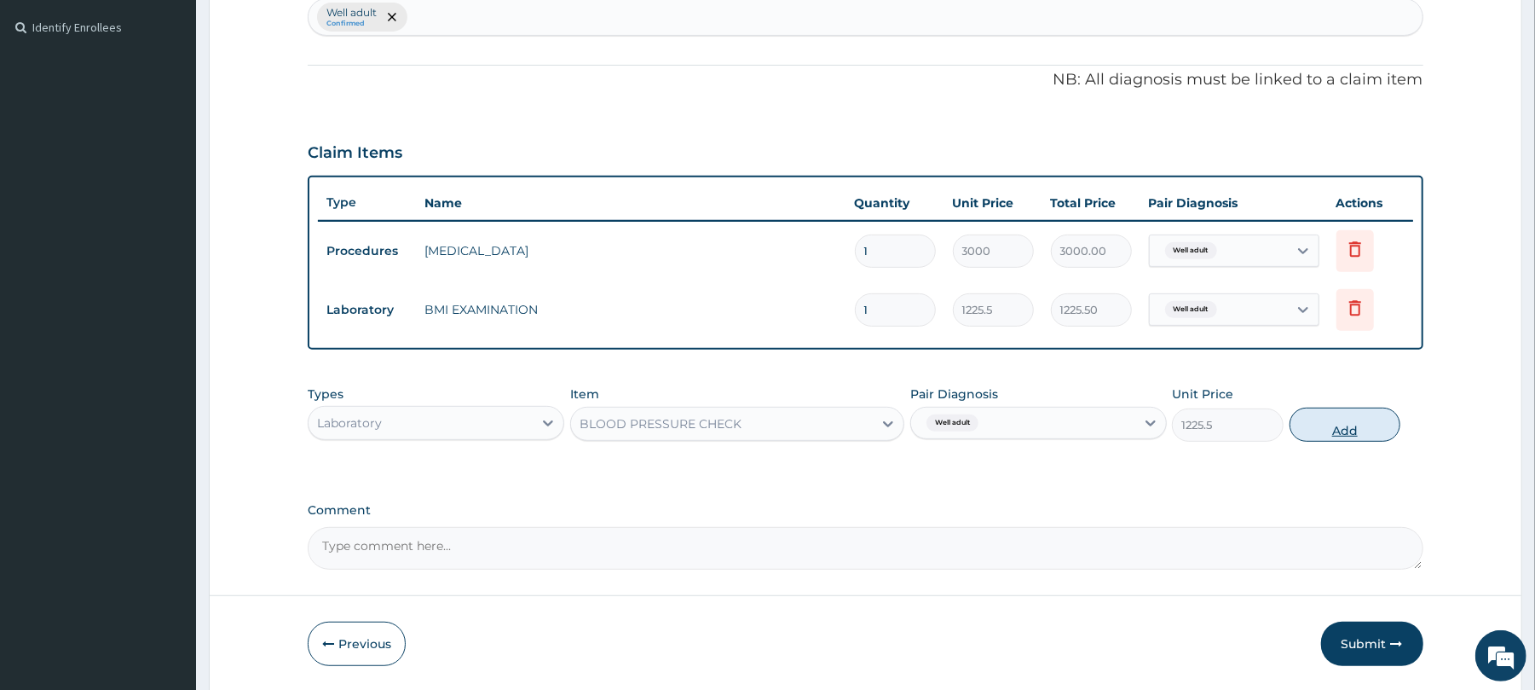
click at [1317, 419] on button "Add" at bounding box center [1346, 424] width 112 height 34
type input "0"
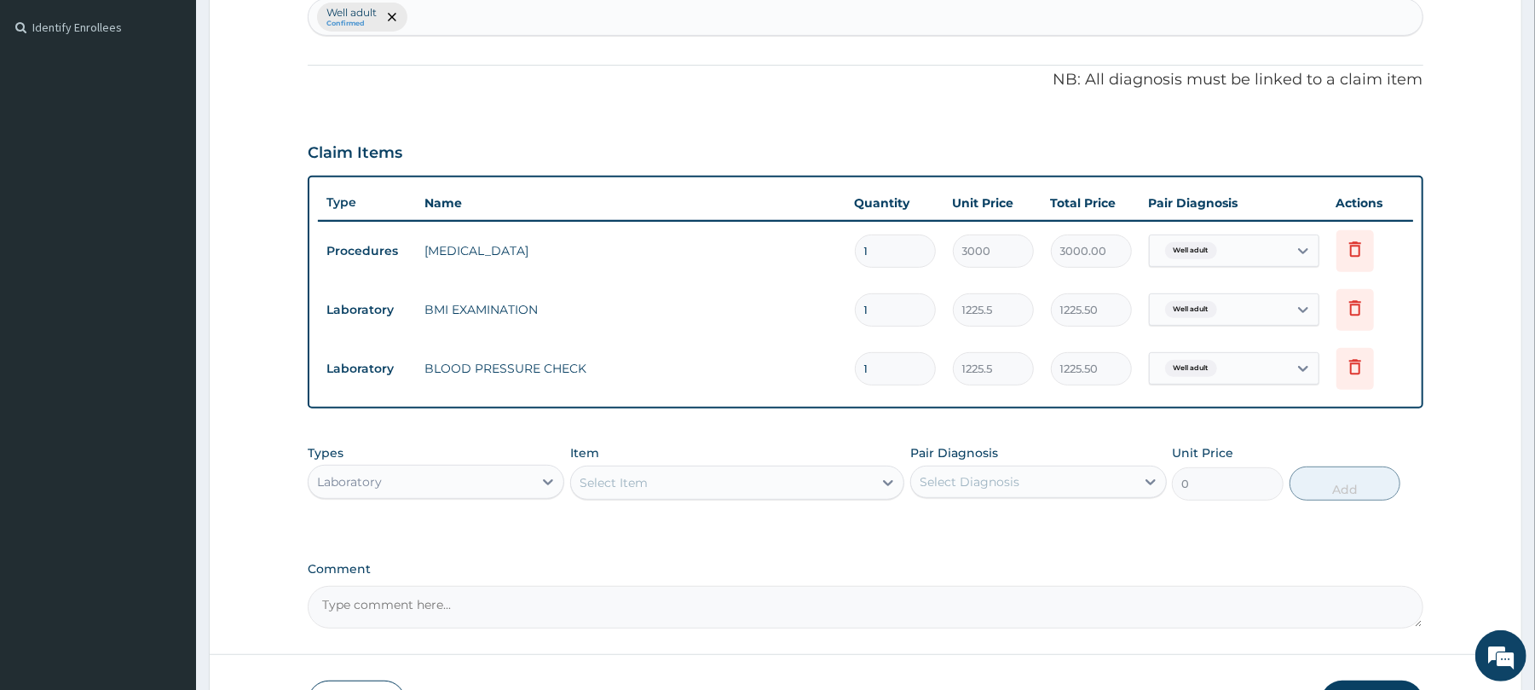
click at [598, 488] on div "Select Item" at bounding box center [614, 482] width 68 height 17
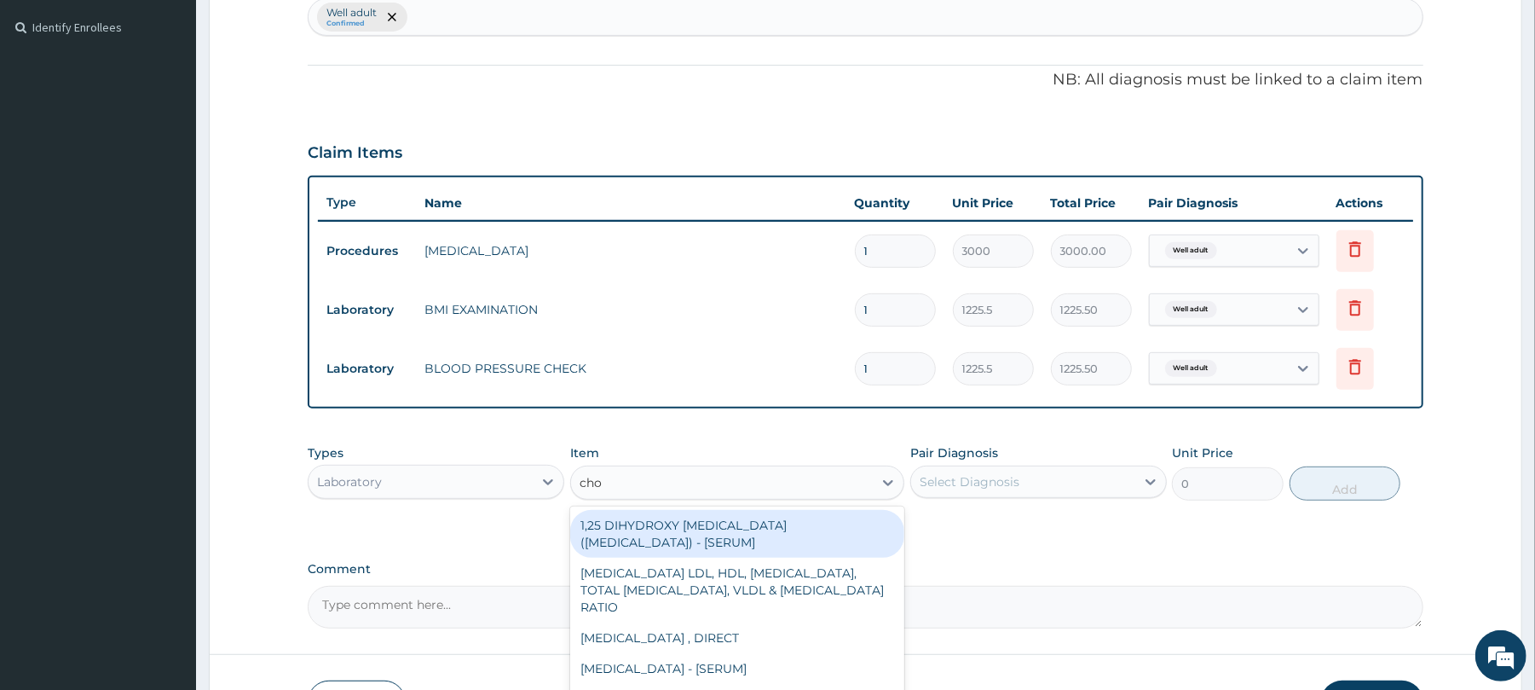
type input "chol"
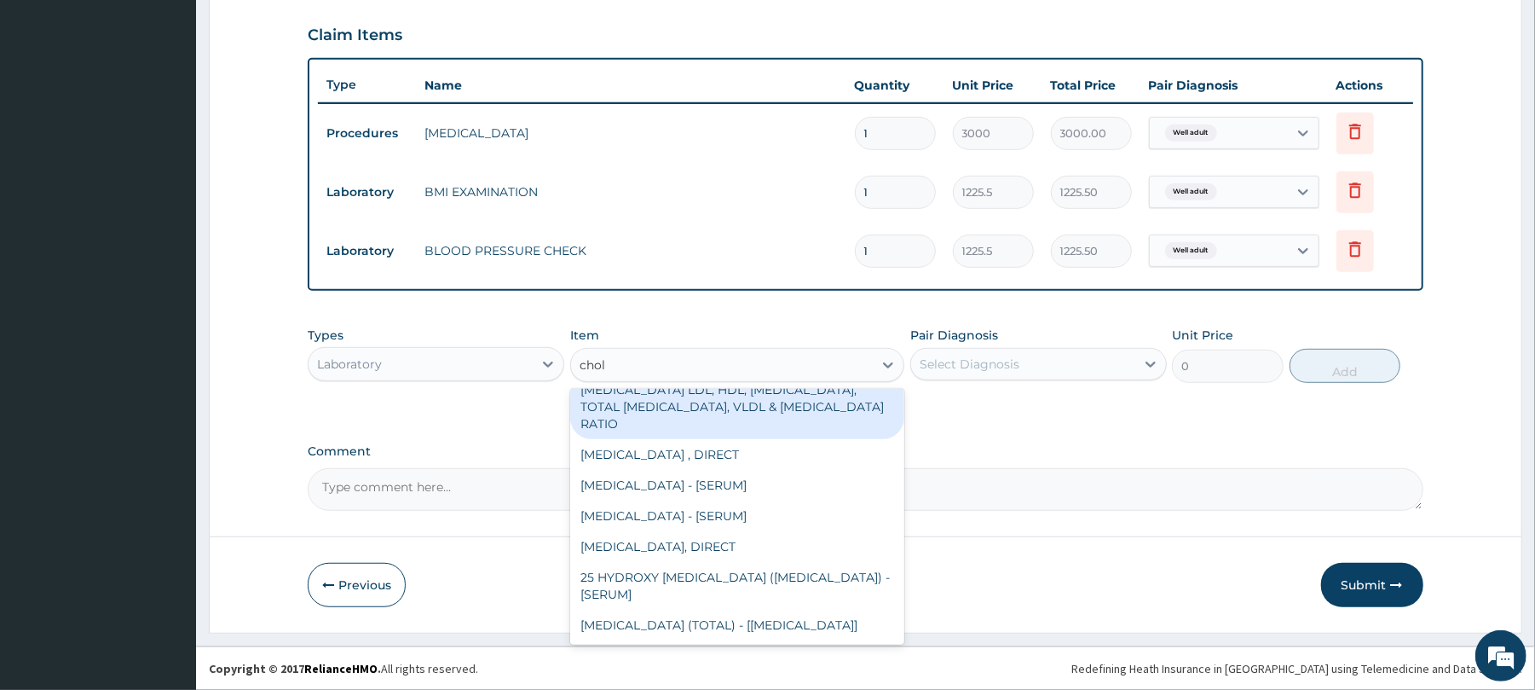
scroll to position [126, 0]
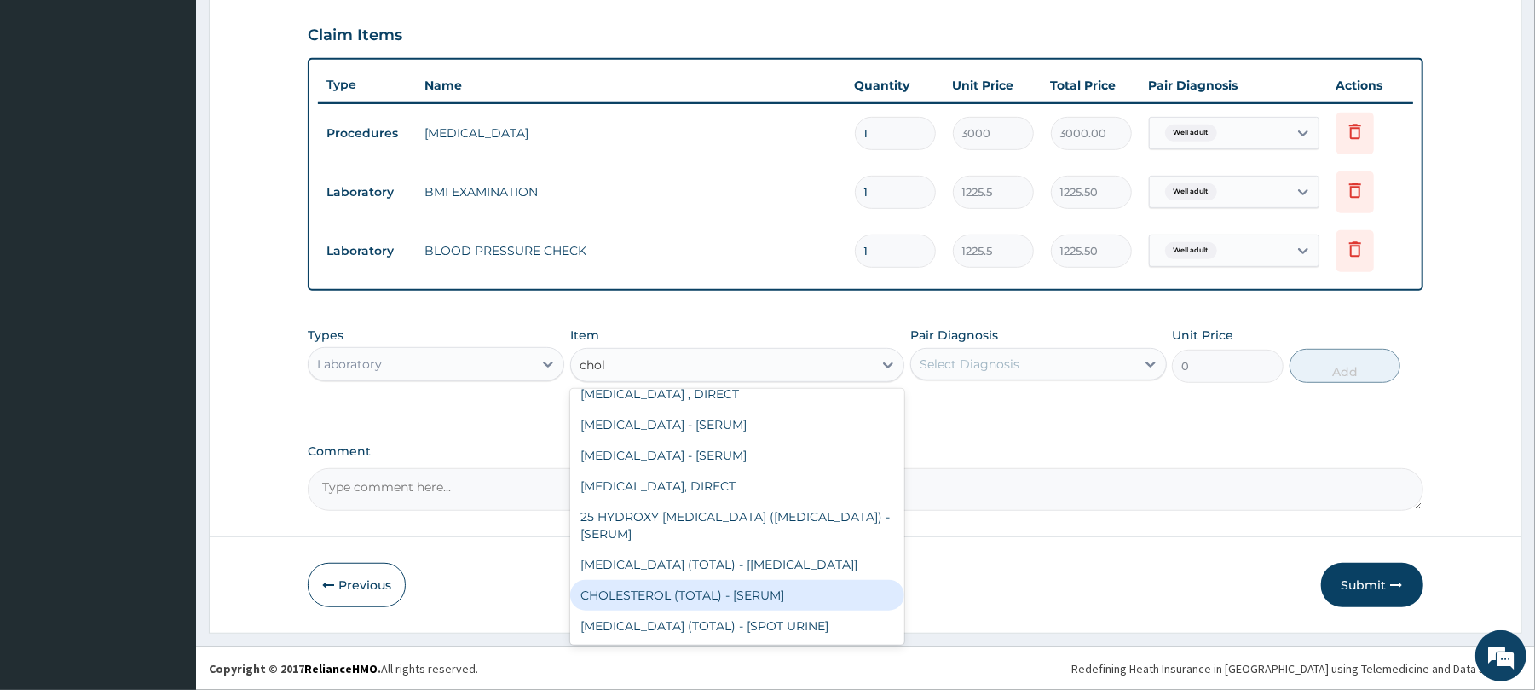
click at [726, 594] on div "CHOLESTEROL (TOTAL) - [SERUM]" at bounding box center [737, 595] width 334 height 31
type input "2880"
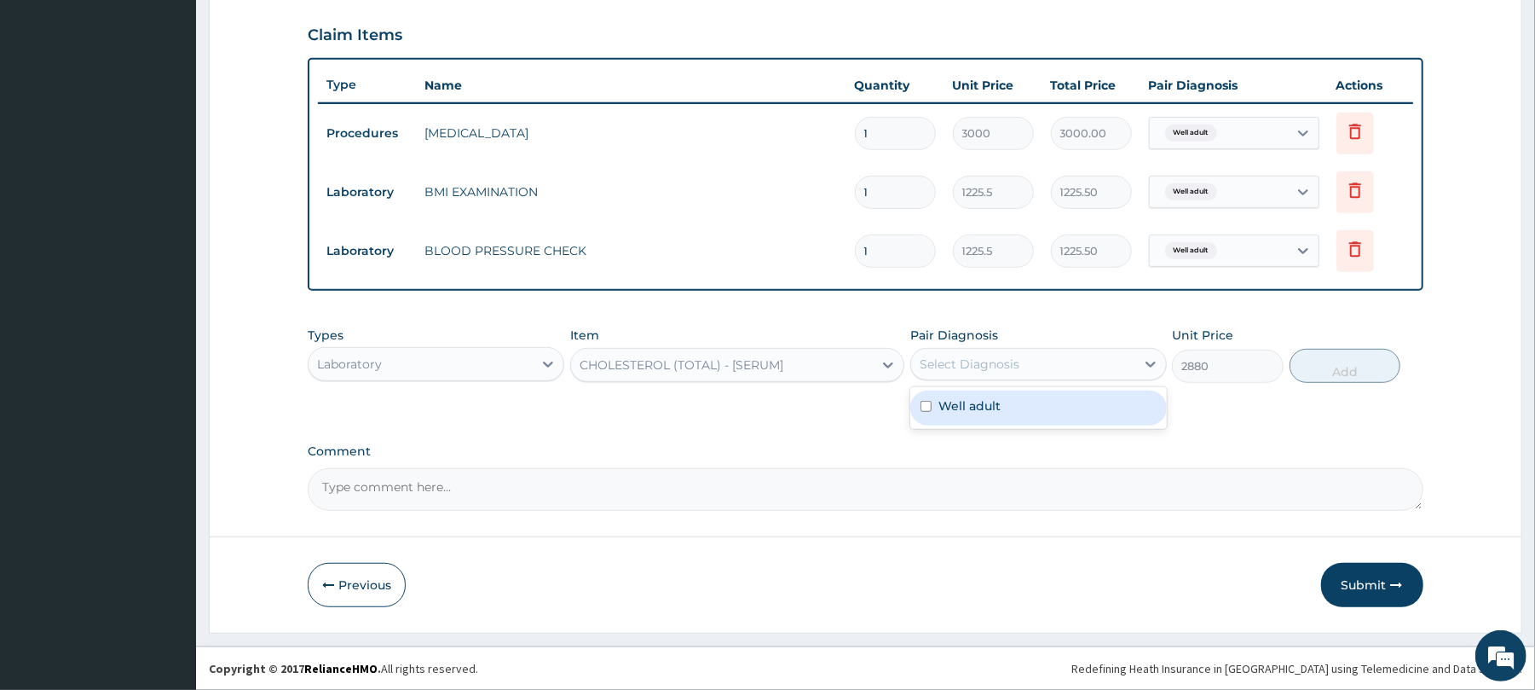
click at [1026, 355] on div "Select Diagnosis" at bounding box center [1023, 363] width 224 height 27
click at [1000, 410] on div "Well adult" at bounding box center [1038, 407] width 257 height 35
checkbox input "true"
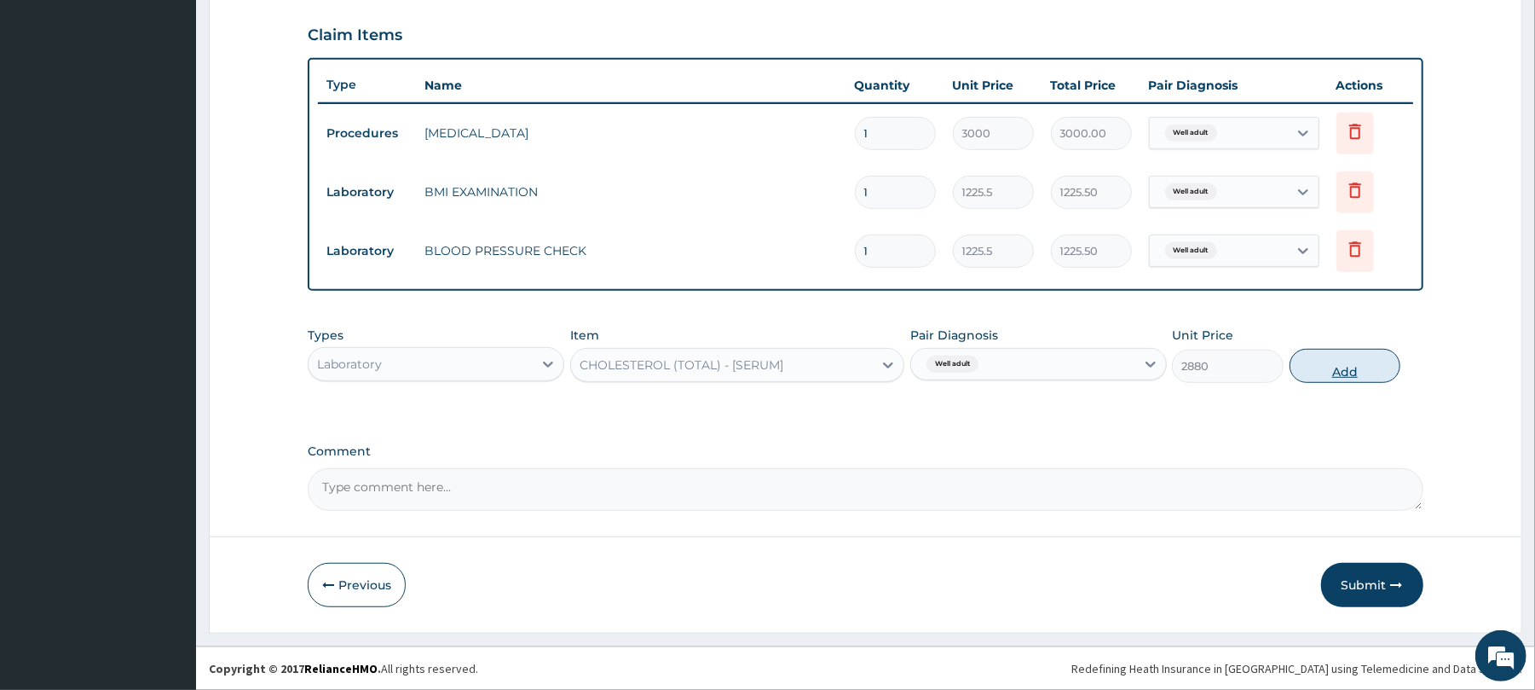
click at [1318, 367] on button "Add" at bounding box center [1346, 366] width 112 height 34
type input "0"
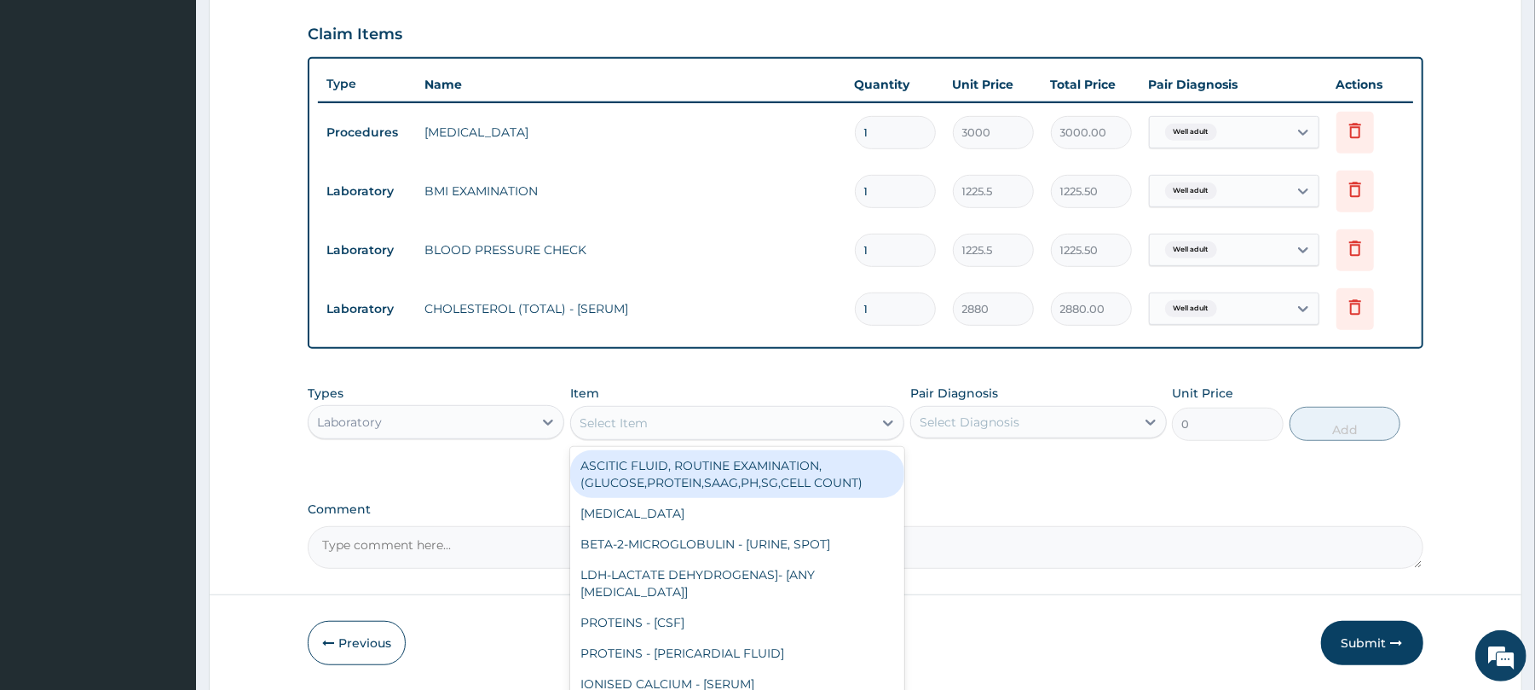
click at [627, 430] on div "Select Item" at bounding box center [614, 422] width 68 height 17
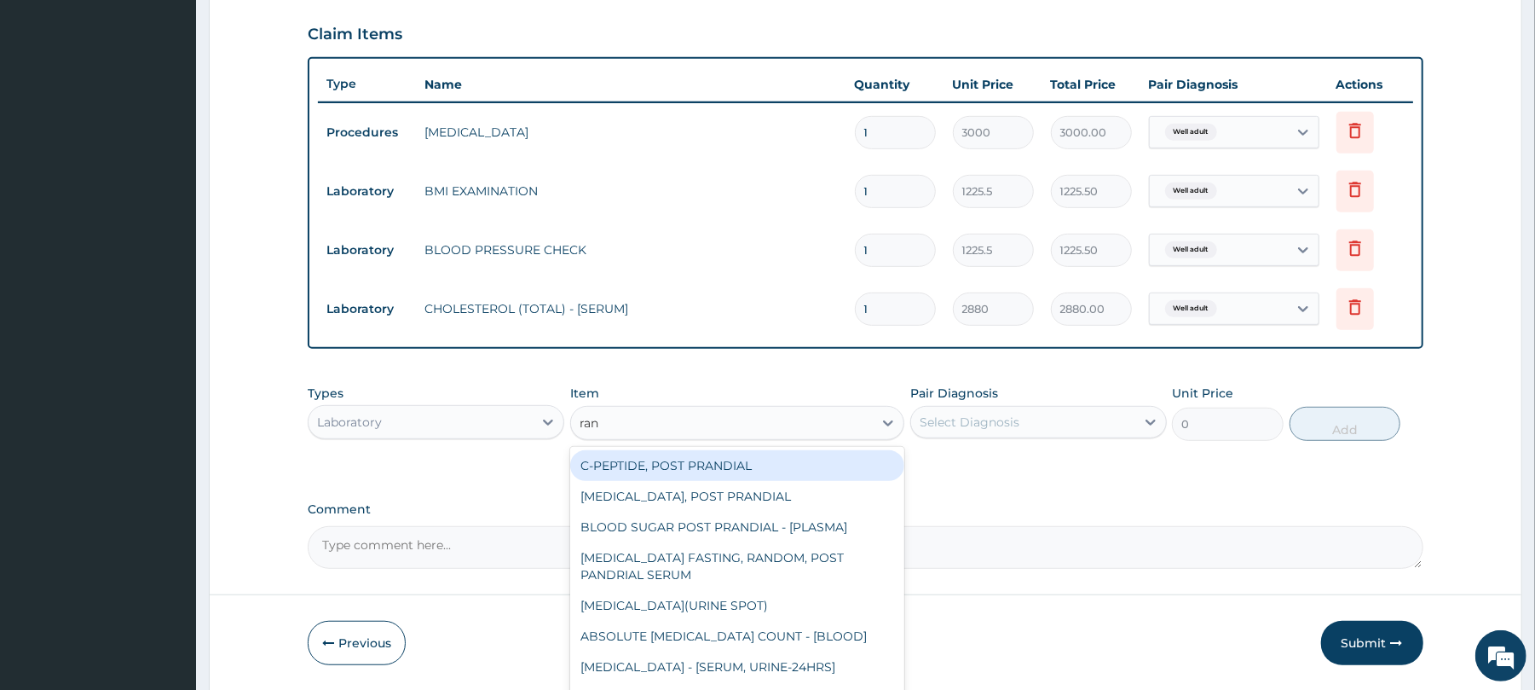
type input "rand"
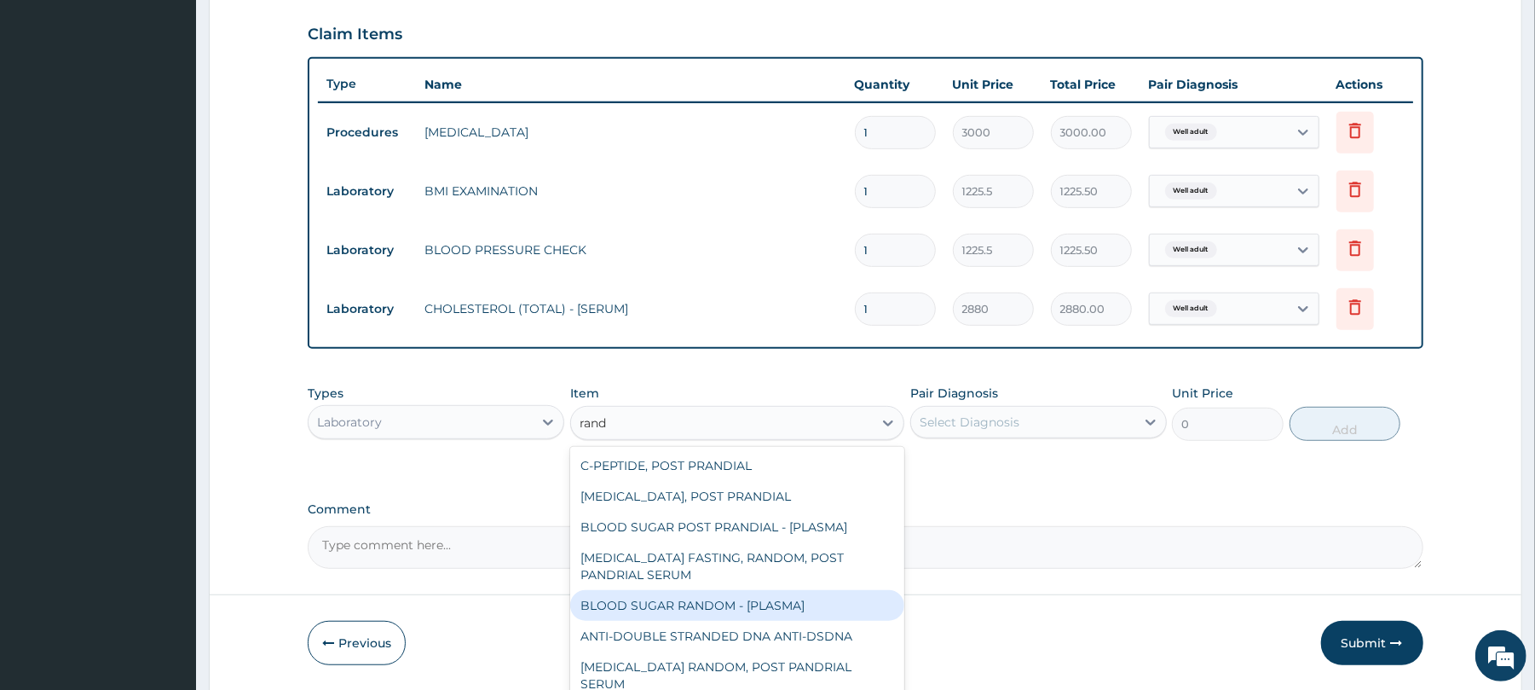
click at [642, 602] on div "BLOOD SUGAR RANDOM - [PLASMA]" at bounding box center [737, 605] width 334 height 31
type input "1800"
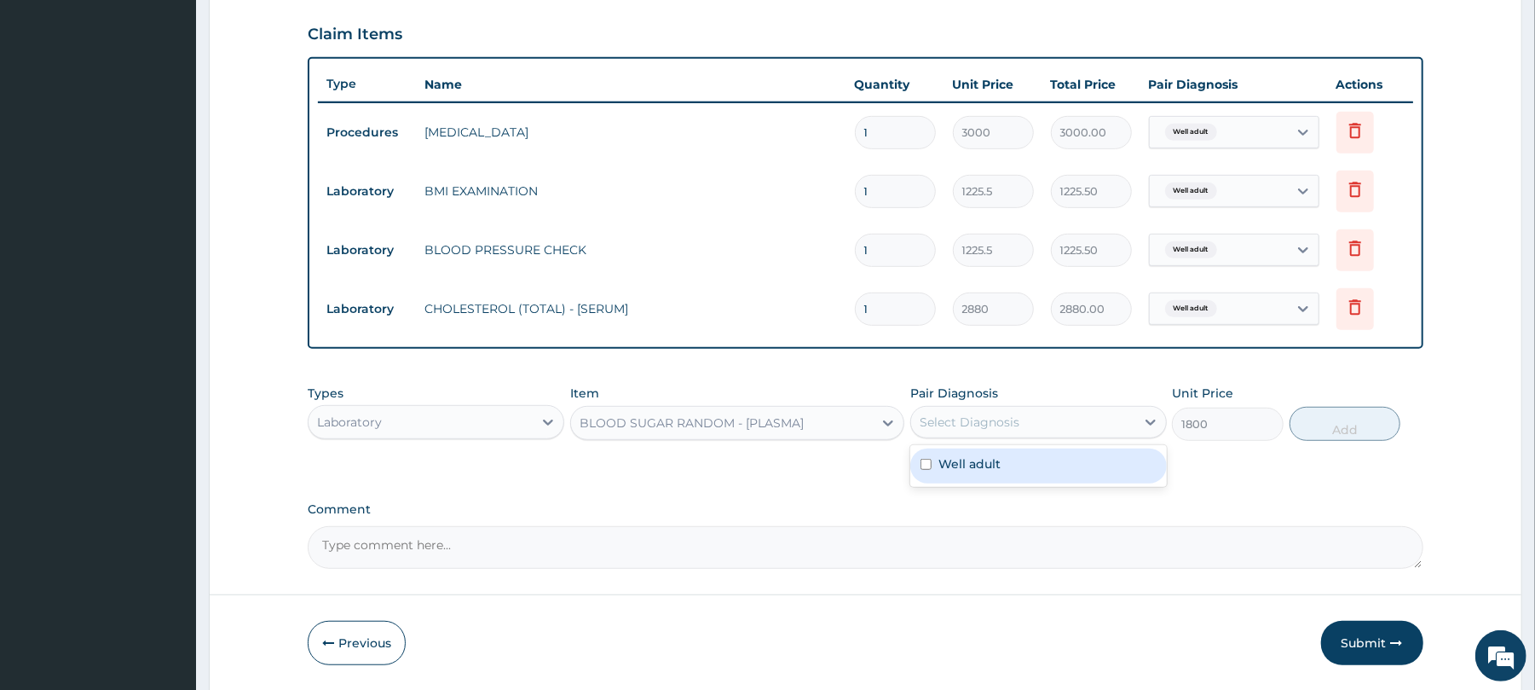
click at [979, 420] on div "Select Diagnosis" at bounding box center [970, 421] width 100 height 17
click at [1004, 465] on div "Well adult" at bounding box center [1038, 465] width 257 height 35
checkbox input "true"
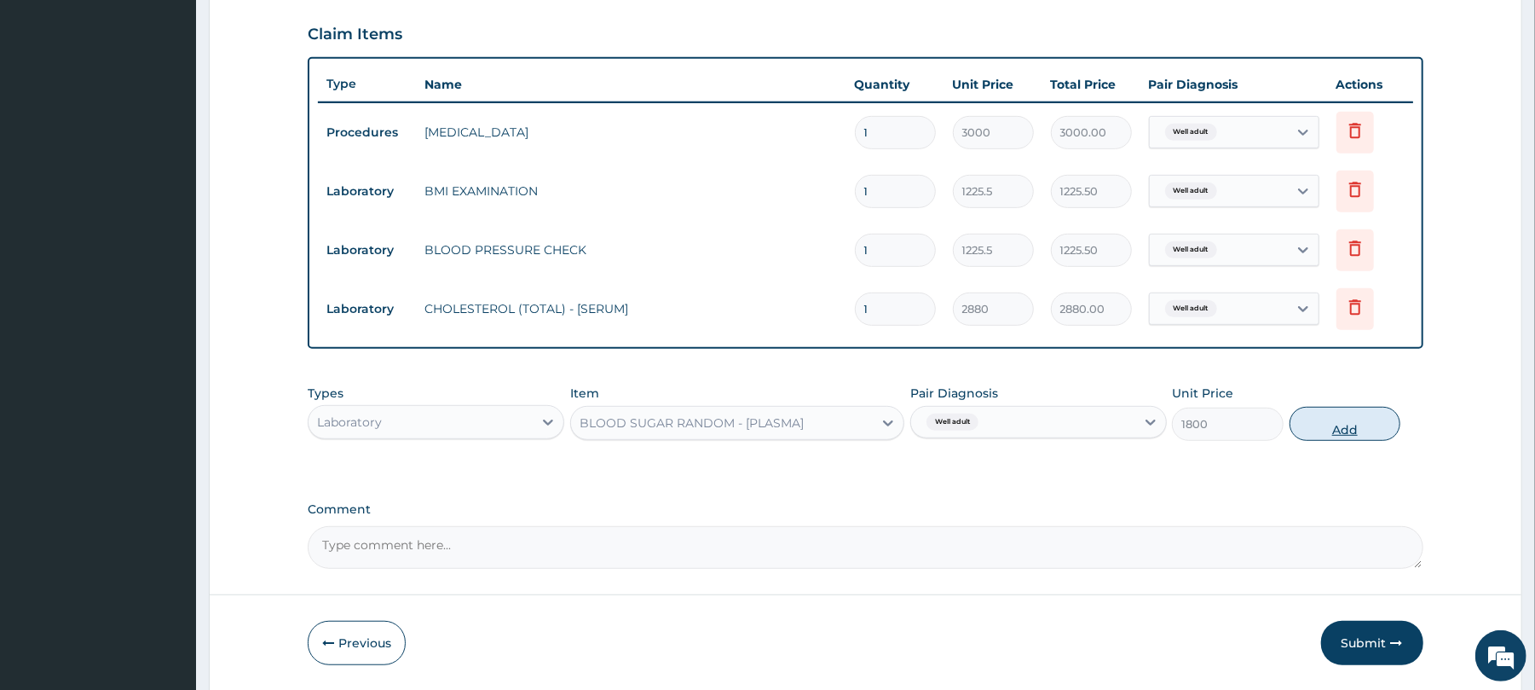
click at [1343, 430] on button "Add" at bounding box center [1346, 424] width 112 height 34
type input "0"
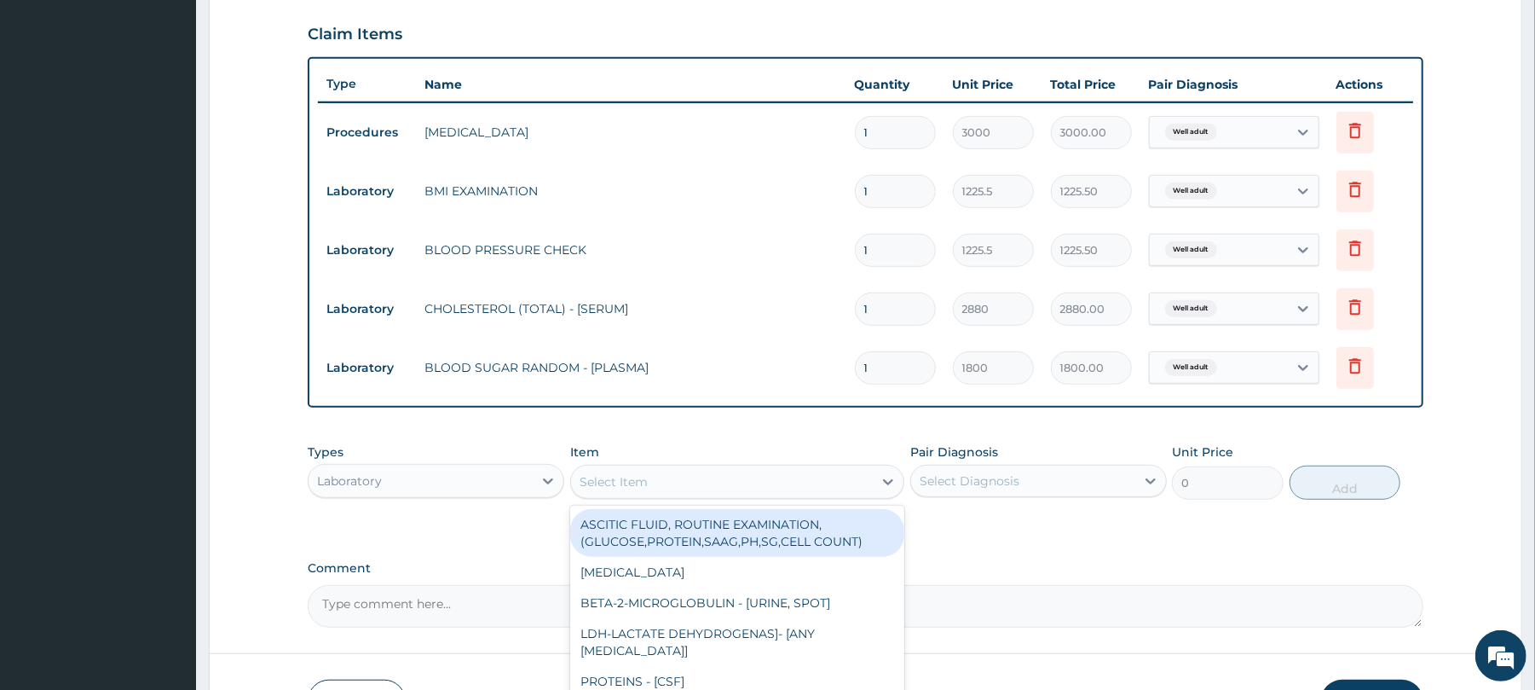
click at [622, 471] on div "Select Item" at bounding box center [722, 481] width 302 height 27
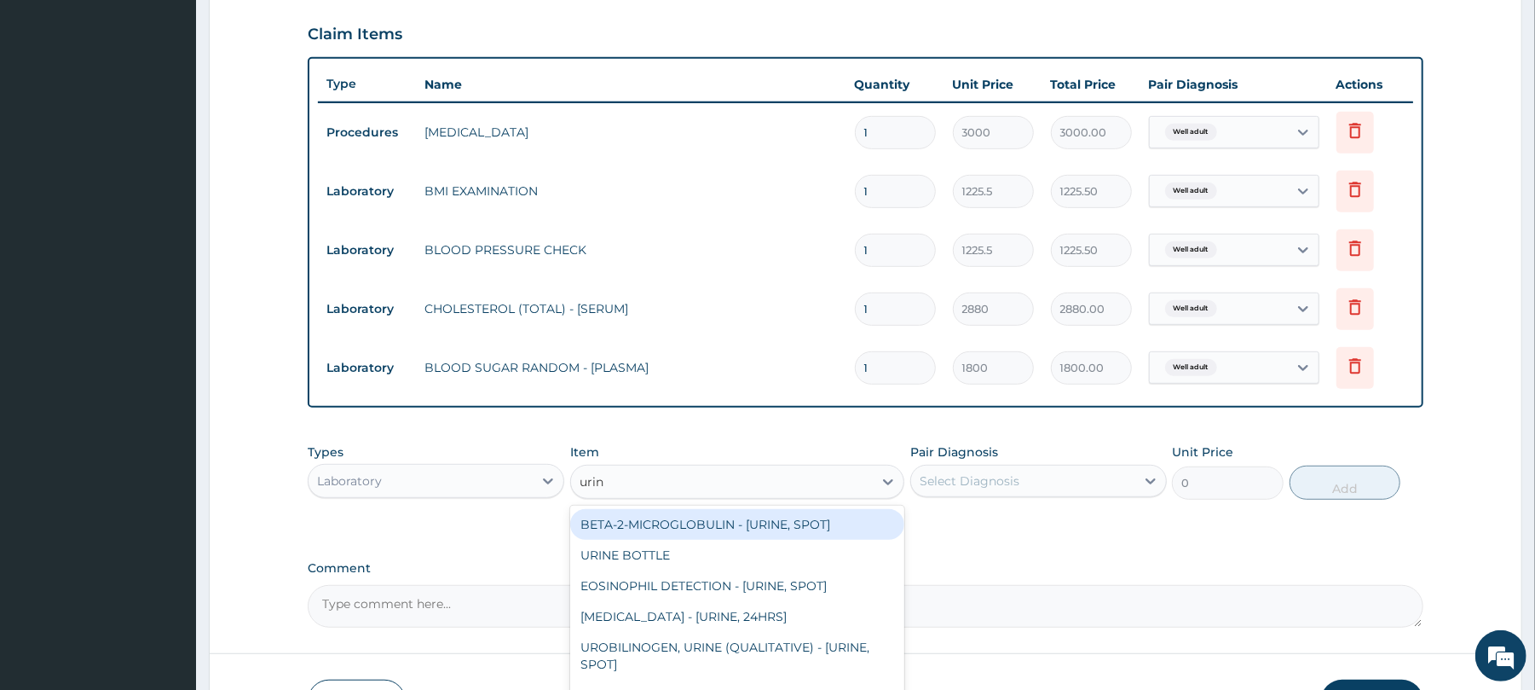
type input "urina"
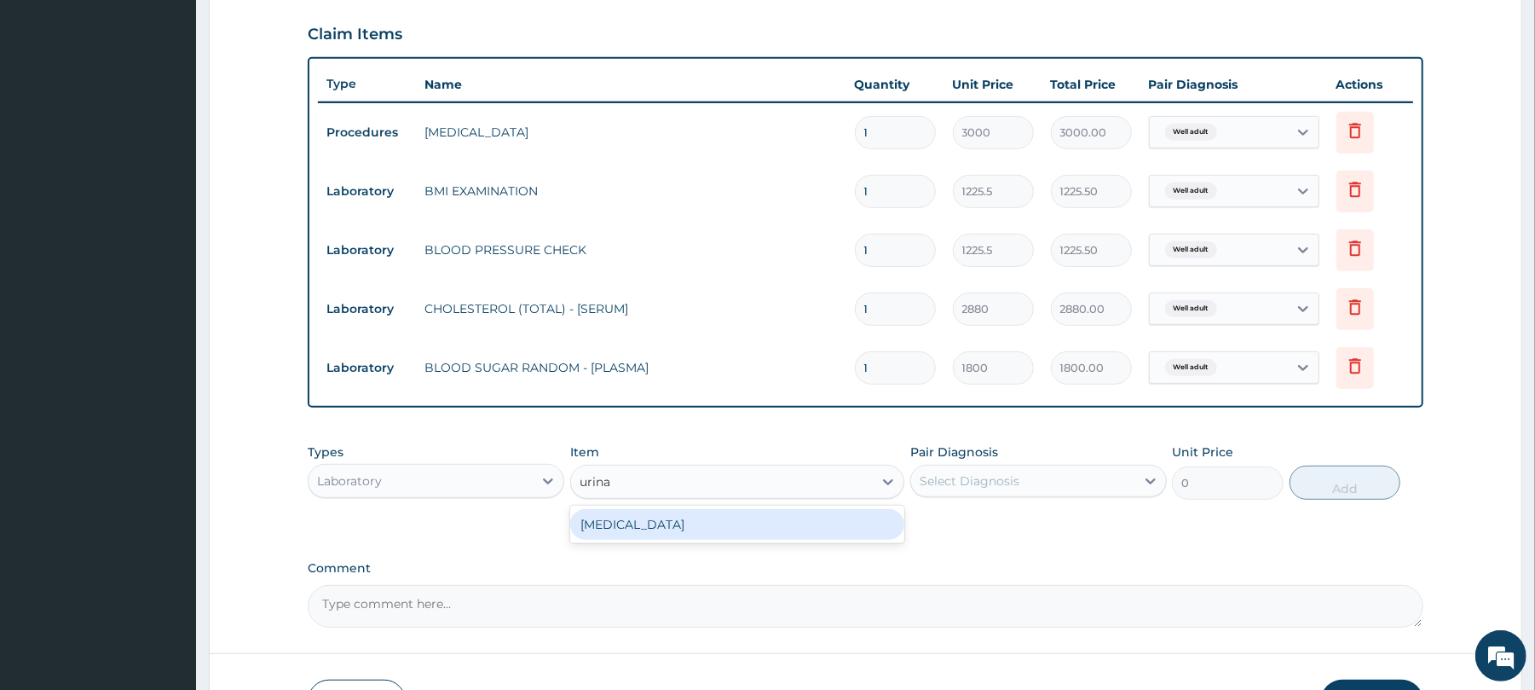
click at [656, 516] on div "[MEDICAL_DATA]" at bounding box center [737, 524] width 334 height 31
type input "1531.875"
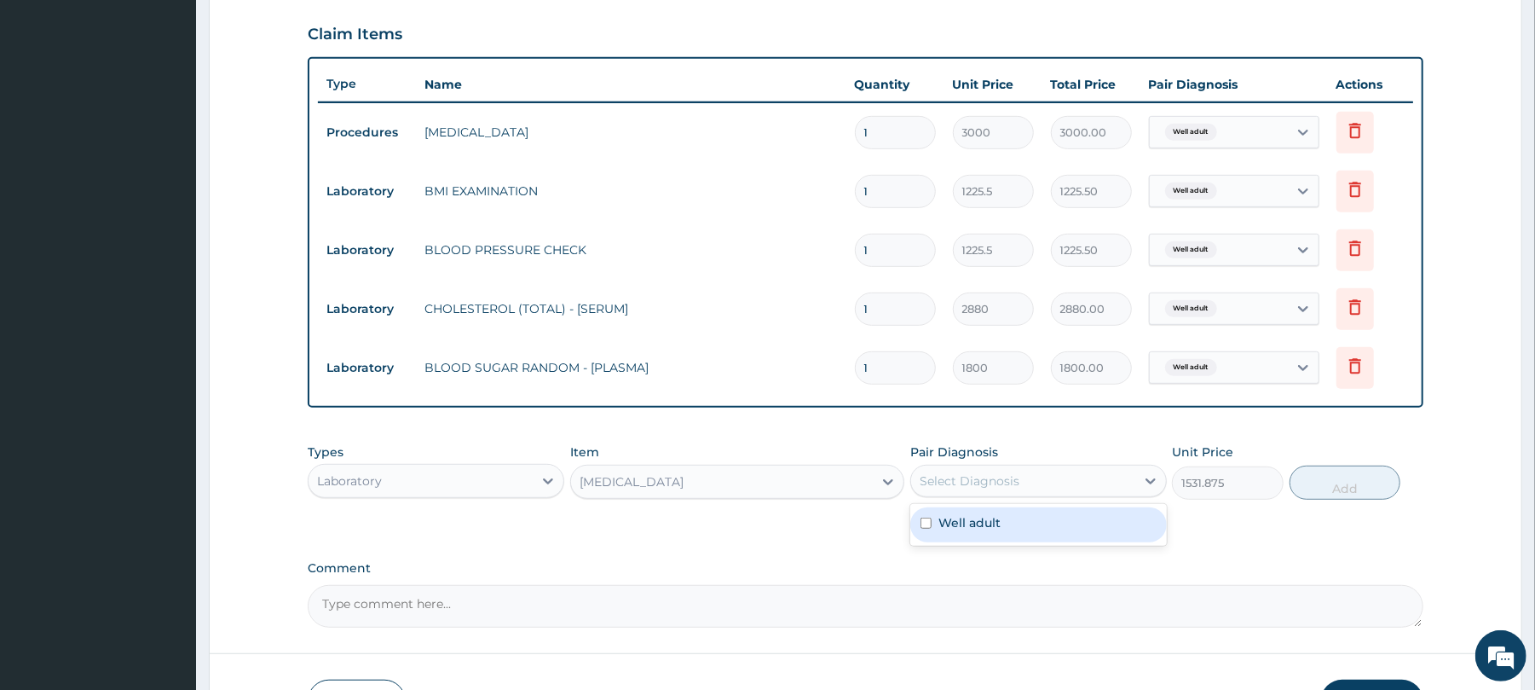
click at [956, 482] on div "Select Diagnosis" at bounding box center [970, 480] width 100 height 17
click at [985, 523] on label "Well adult" at bounding box center [969, 522] width 62 height 17
checkbox input "true"
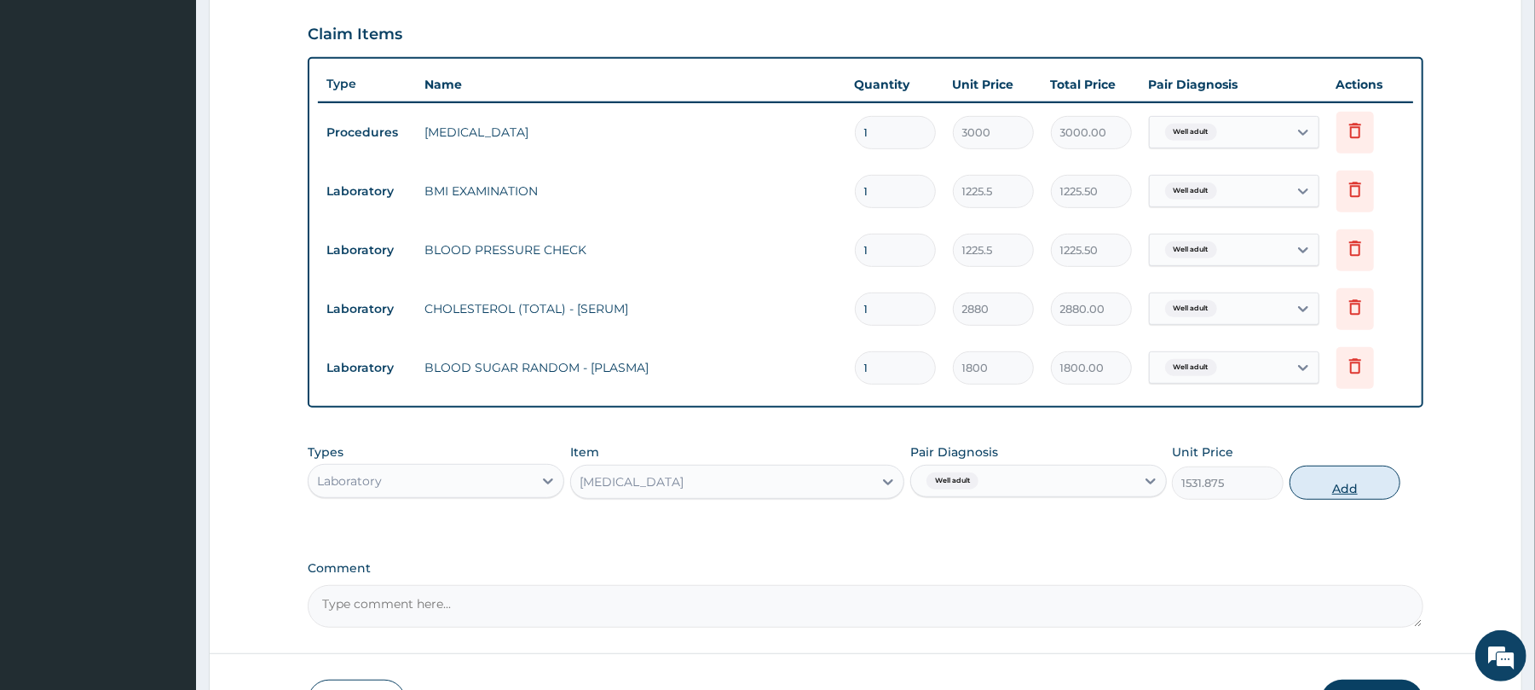
click at [1331, 485] on button "Add" at bounding box center [1346, 482] width 112 height 34
type input "0"
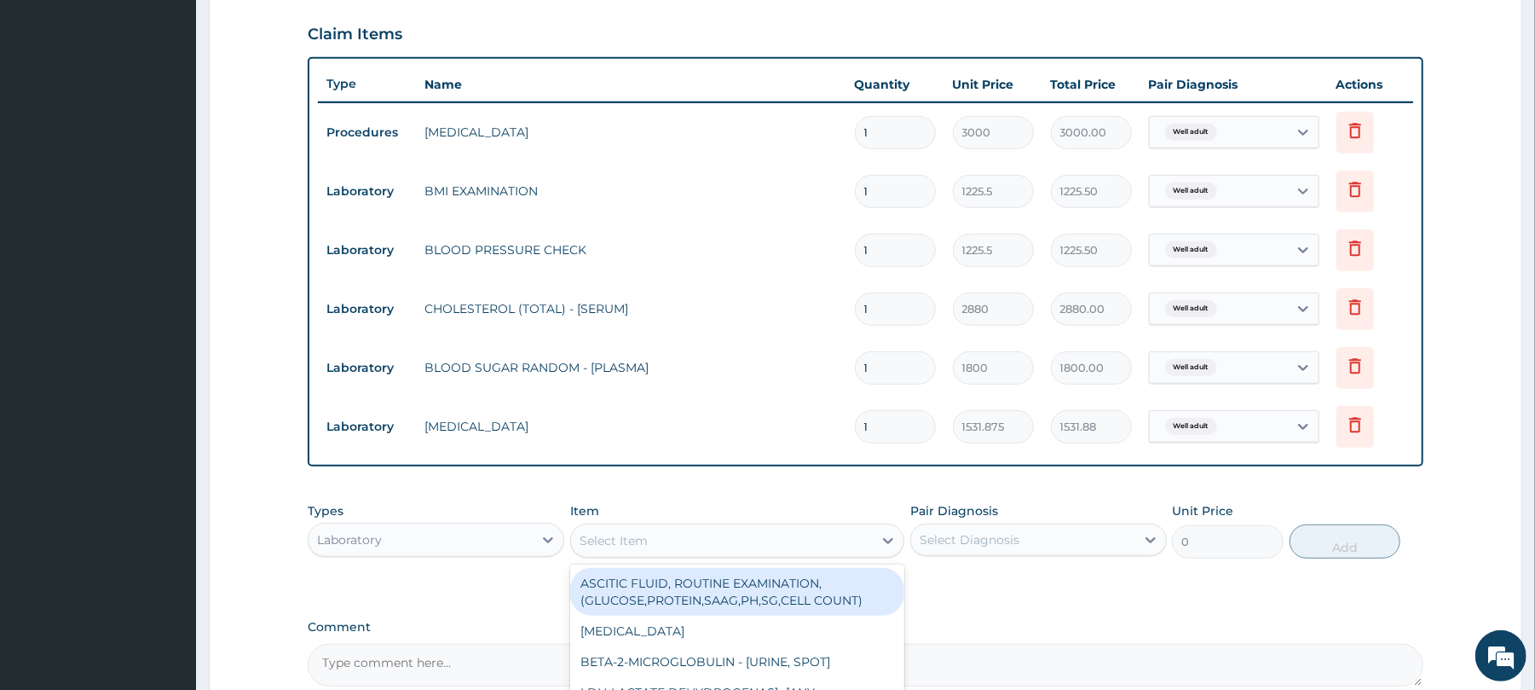
click at [734, 542] on div "Select Item" at bounding box center [722, 540] width 302 height 27
type input "afb"
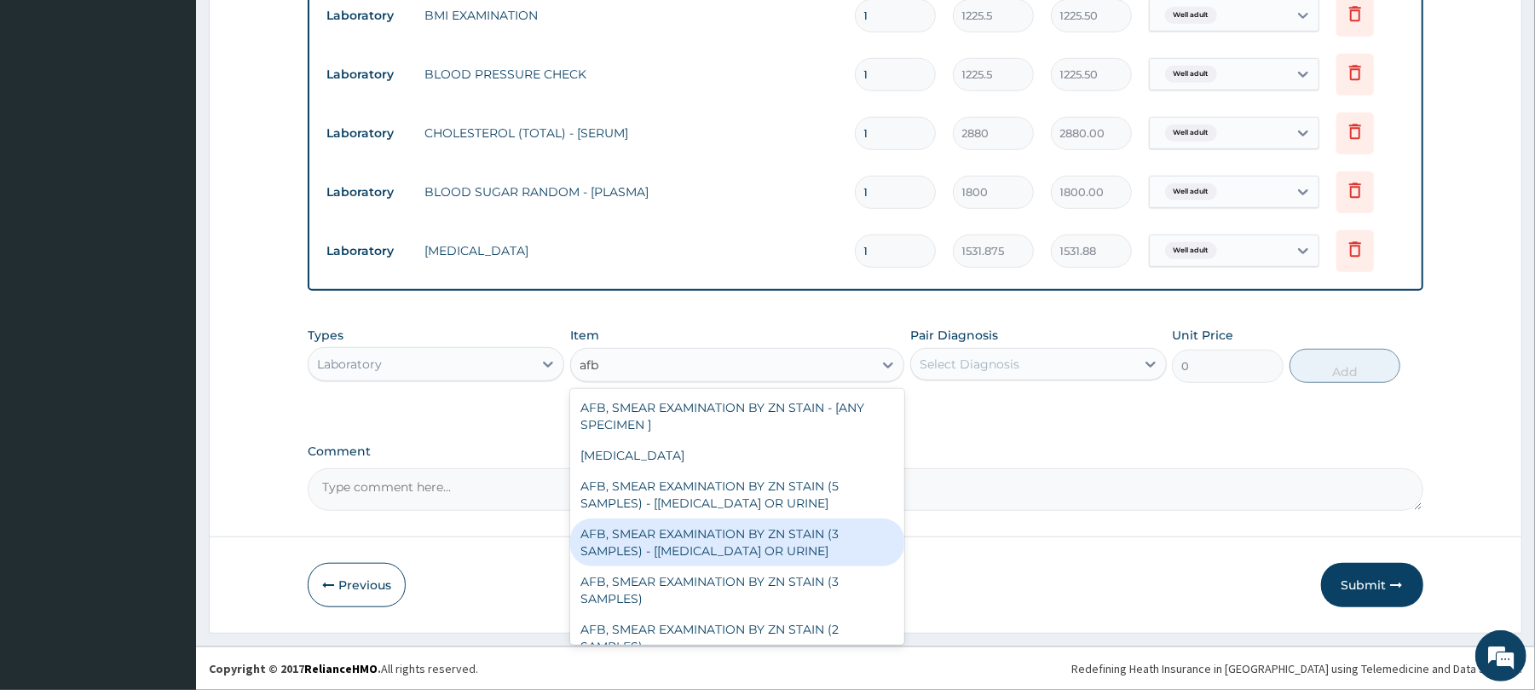
click at [760, 537] on div "AFB, SMEAR EXAMINATION BY ZN STAIN (3 SAMPLES) - [SPUTUM OR URINE]" at bounding box center [737, 542] width 334 height 48
type input "5520"
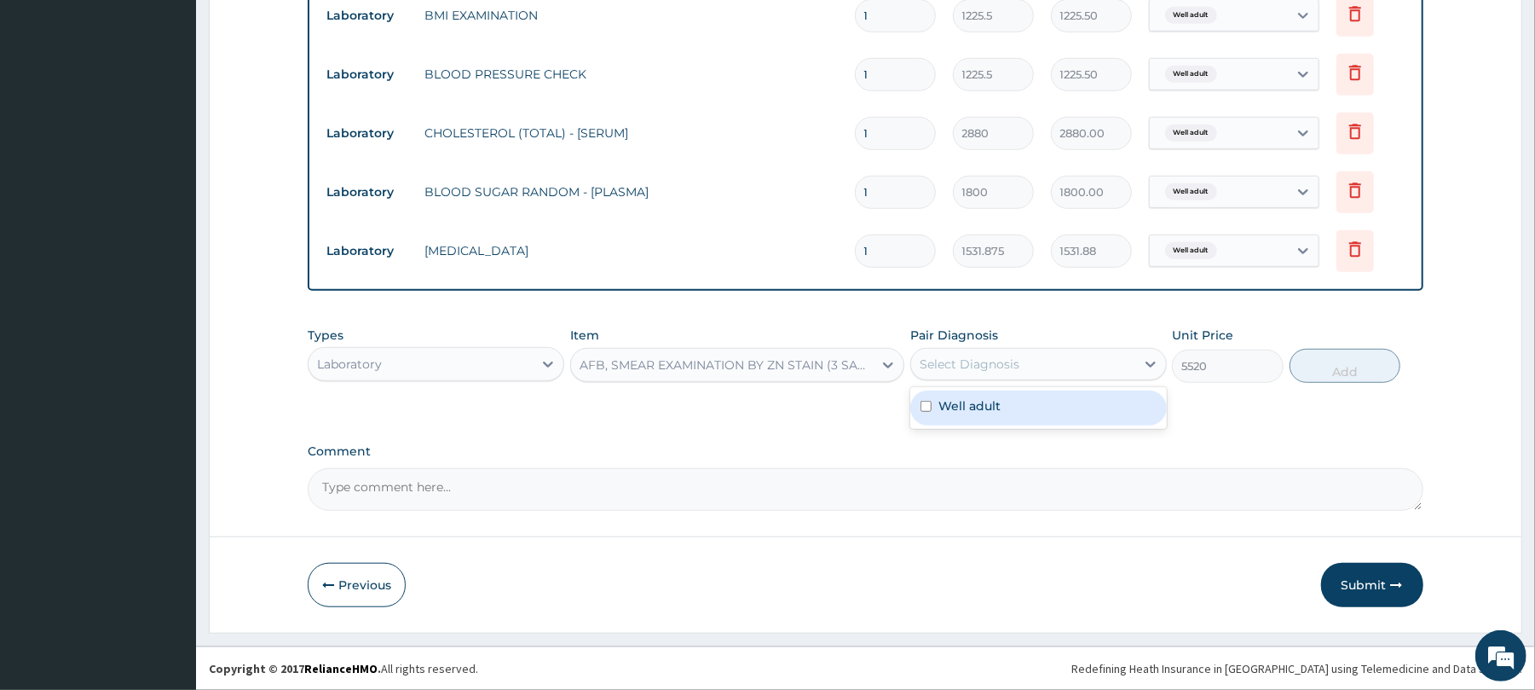
click at [1086, 361] on div "Select Diagnosis" at bounding box center [1023, 363] width 224 height 27
click at [1057, 414] on div "Well adult" at bounding box center [1038, 407] width 257 height 35
checkbox input "true"
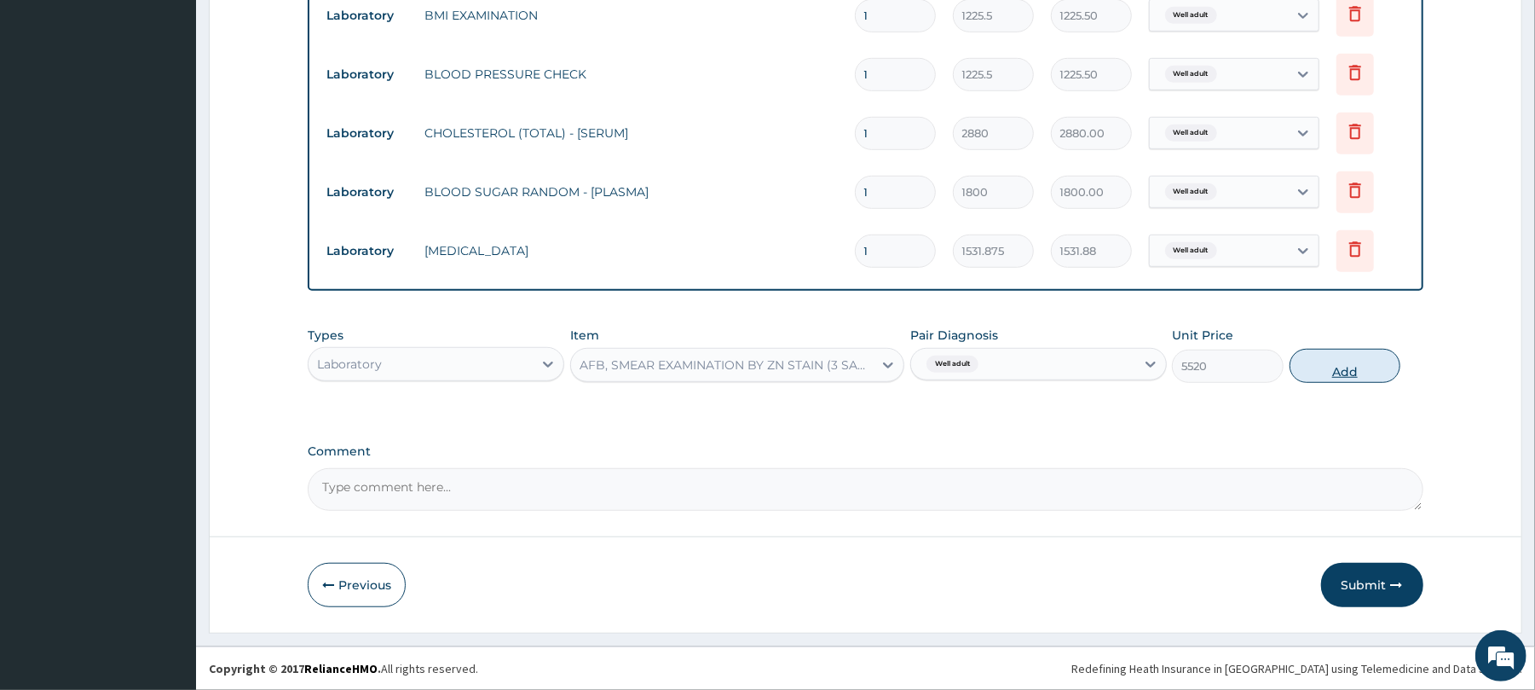
click at [1337, 359] on button "Add" at bounding box center [1346, 366] width 112 height 34
type input "0"
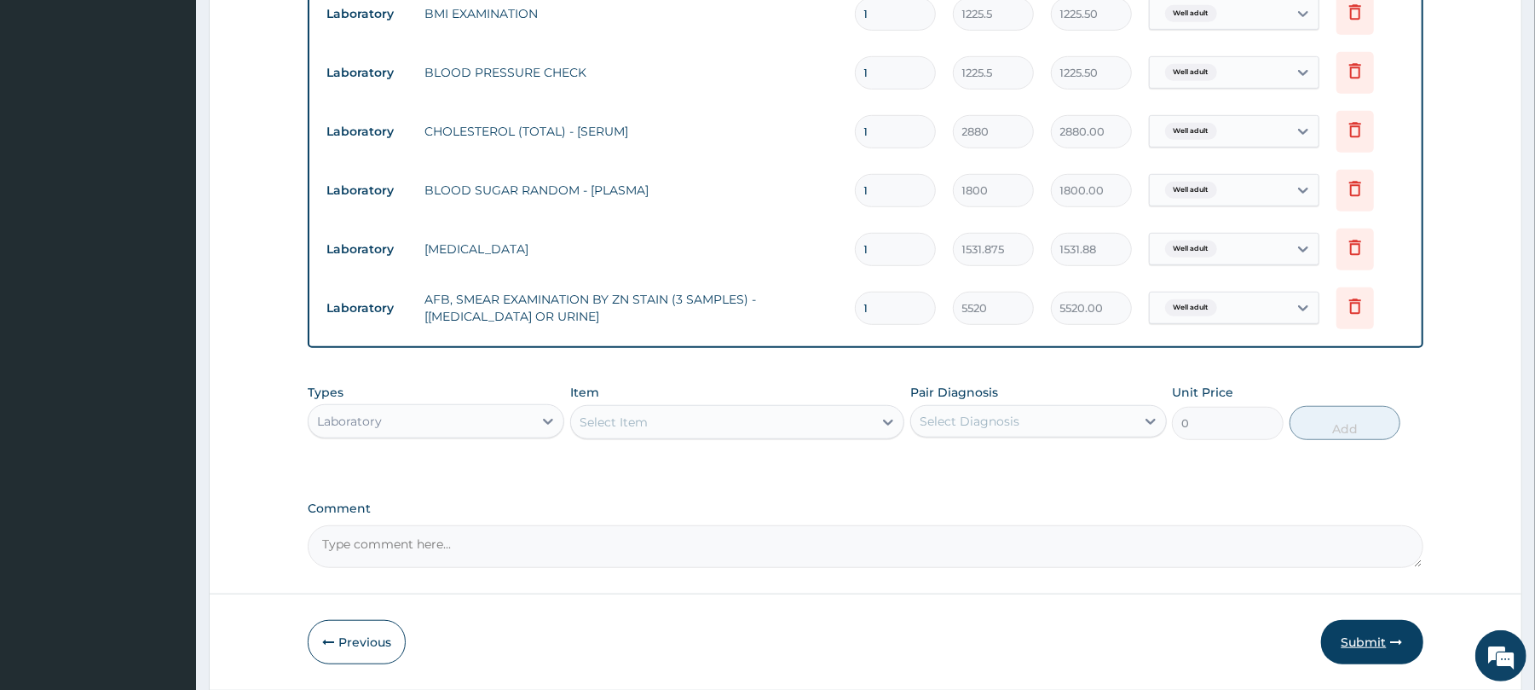
click at [1355, 641] on button "Submit" at bounding box center [1372, 642] width 102 height 44
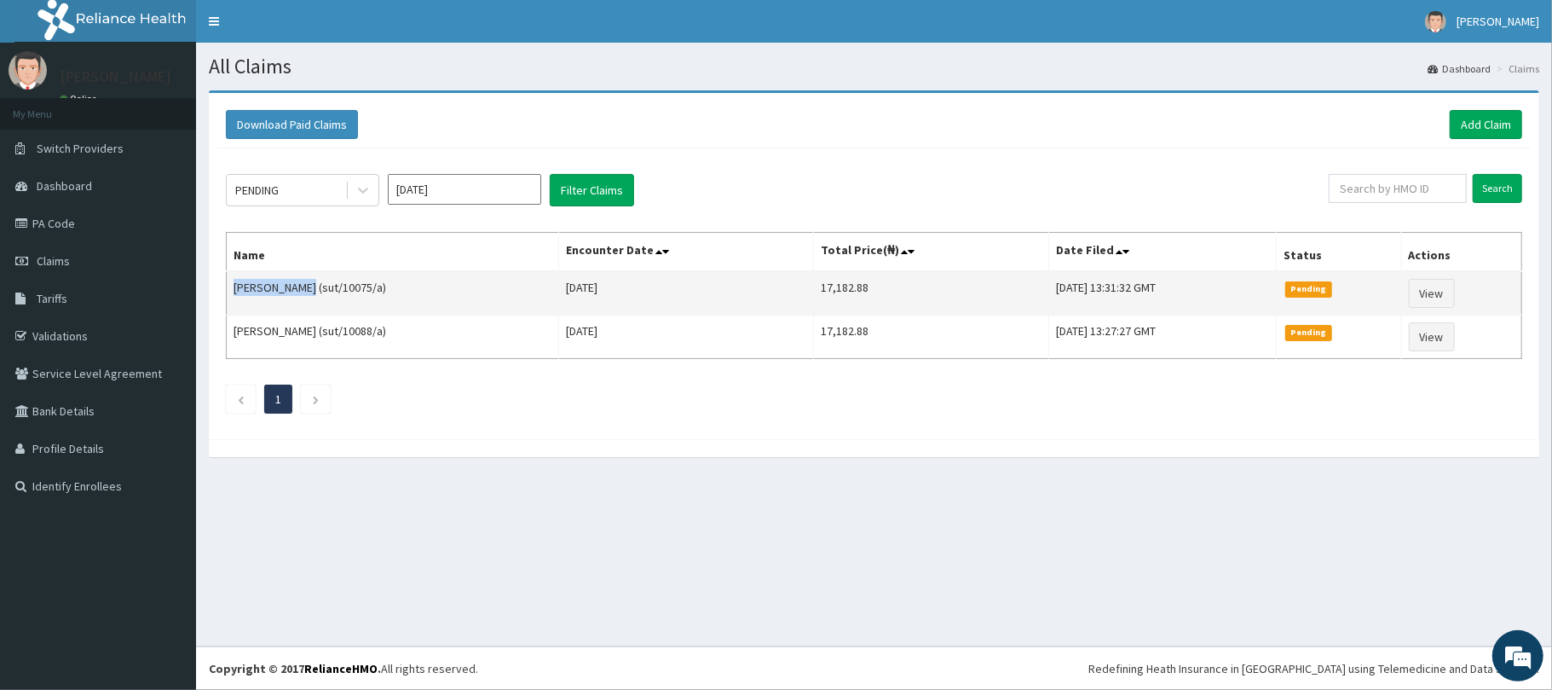
drag, startPoint x: 324, startPoint y: 286, endPoint x: 233, endPoint y: 286, distance: 91.2
click at [233, 286] on td "AUDU MOHAMMED (sut/10075/a)" at bounding box center [393, 293] width 332 height 44
copy td "AUDU MOHAMMED"
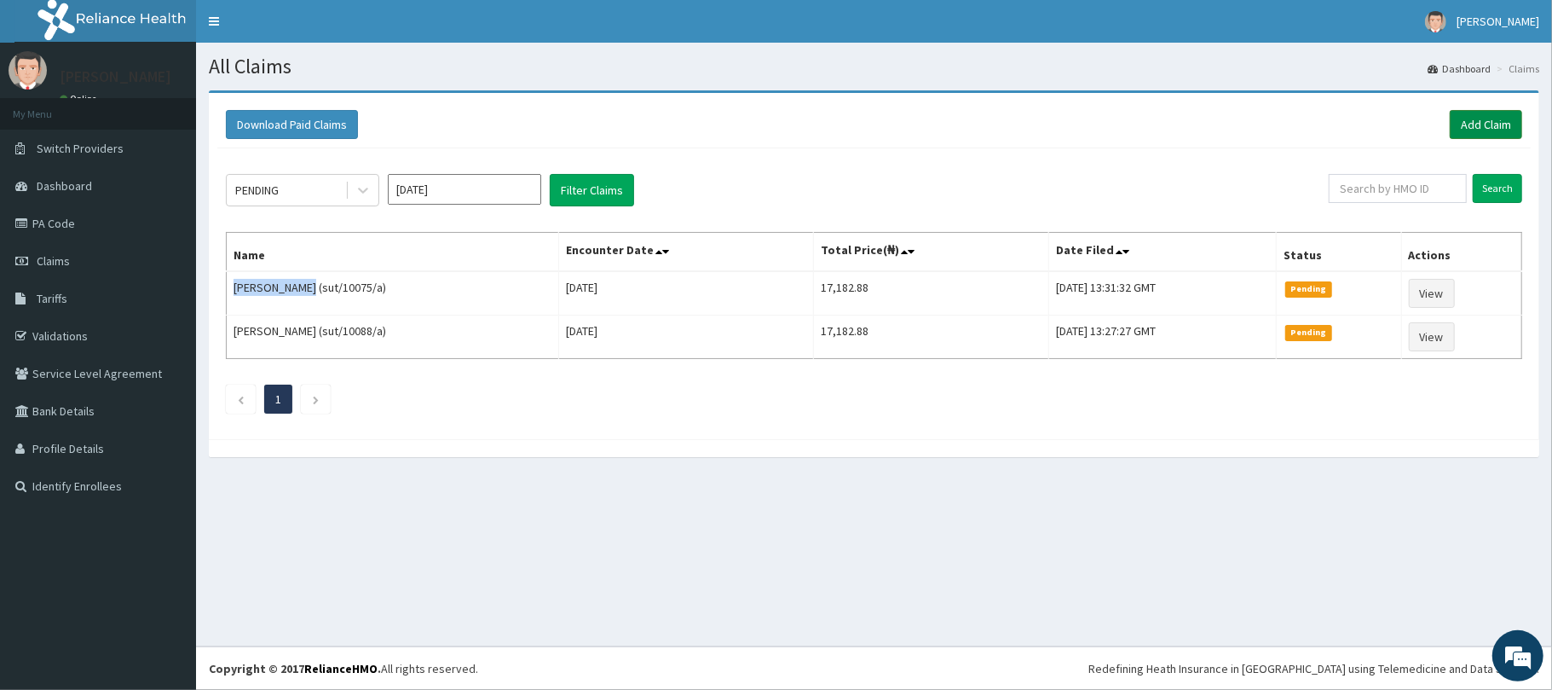
click at [1478, 126] on link "Add Claim" at bounding box center [1486, 124] width 72 height 29
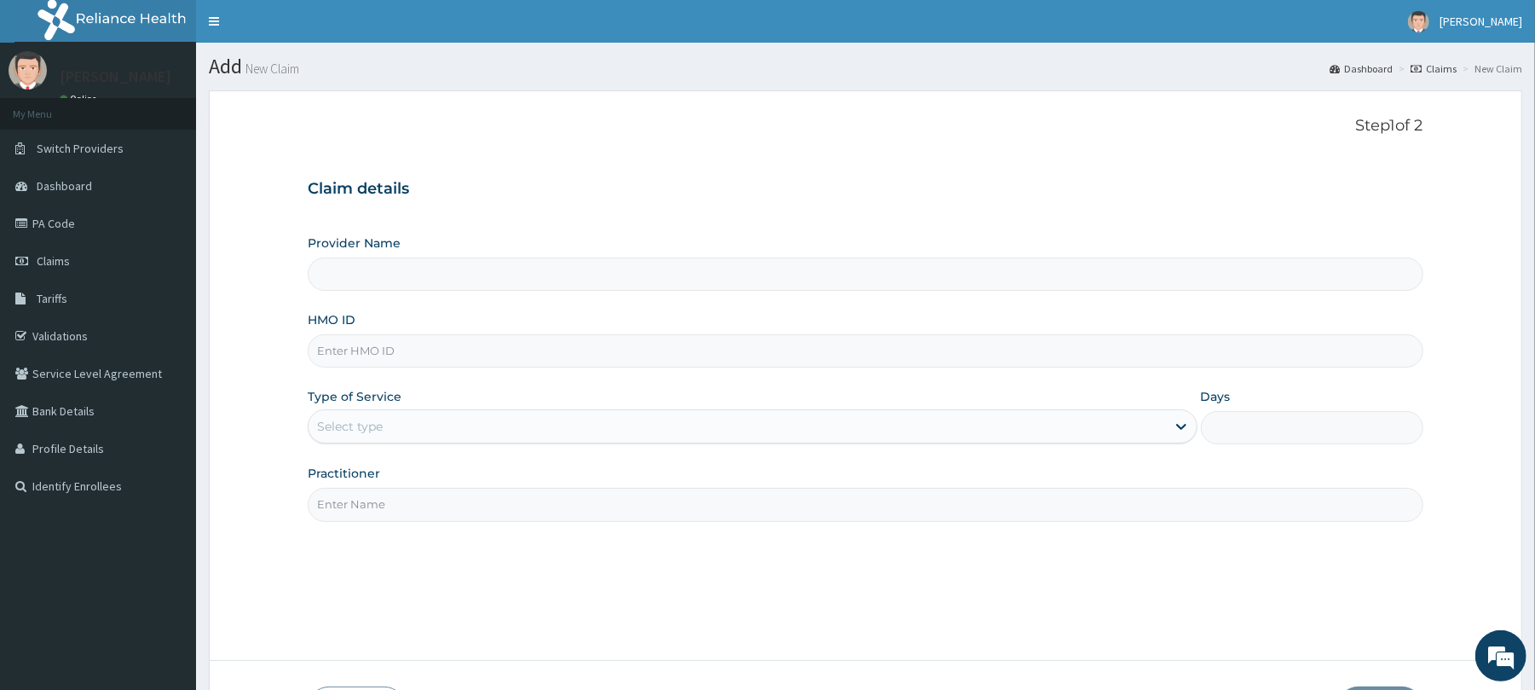
type input "Reliance Family Clinics (RFC) - [GEOGRAPHIC_DATA]"
click at [342, 345] on input "HMO ID" at bounding box center [865, 350] width 1115 height 33
type input "sut/10140/a"
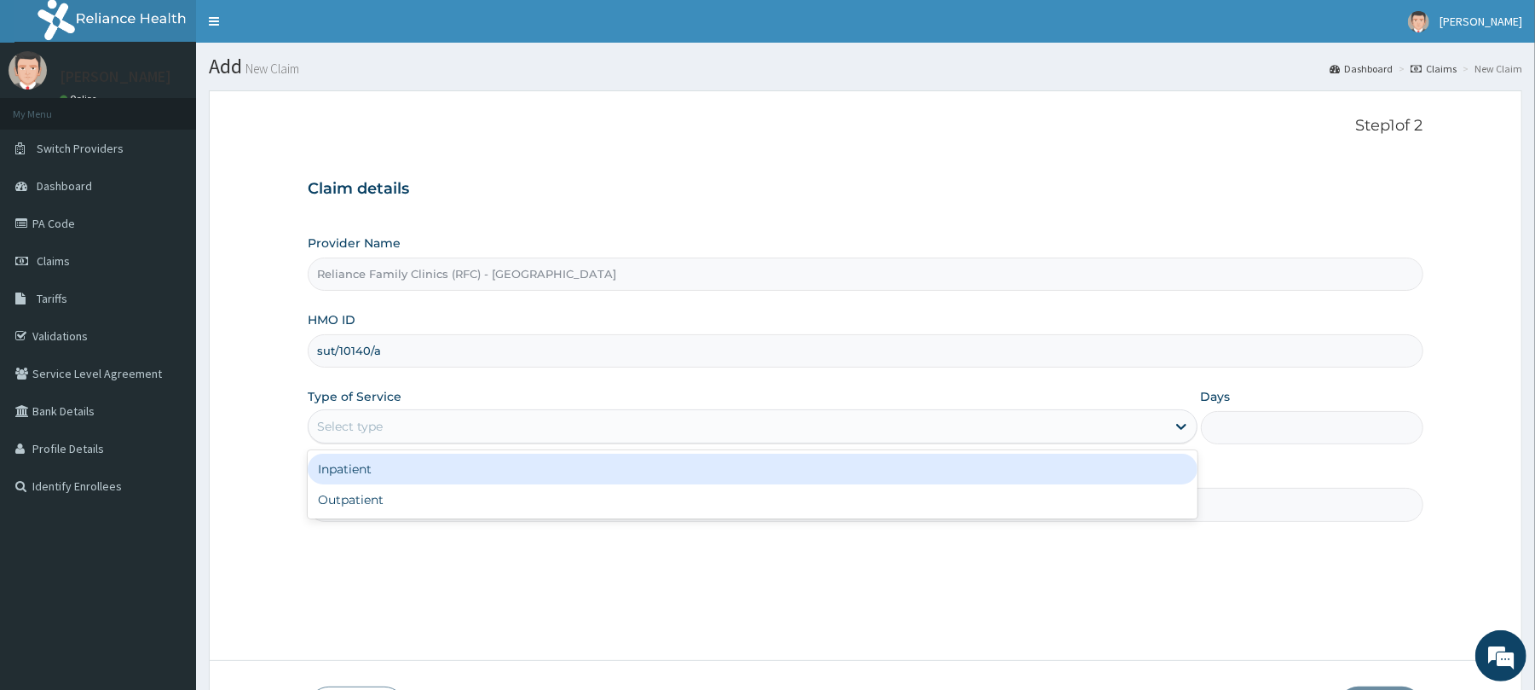
click at [365, 427] on div "Select type" at bounding box center [350, 426] width 66 height 17
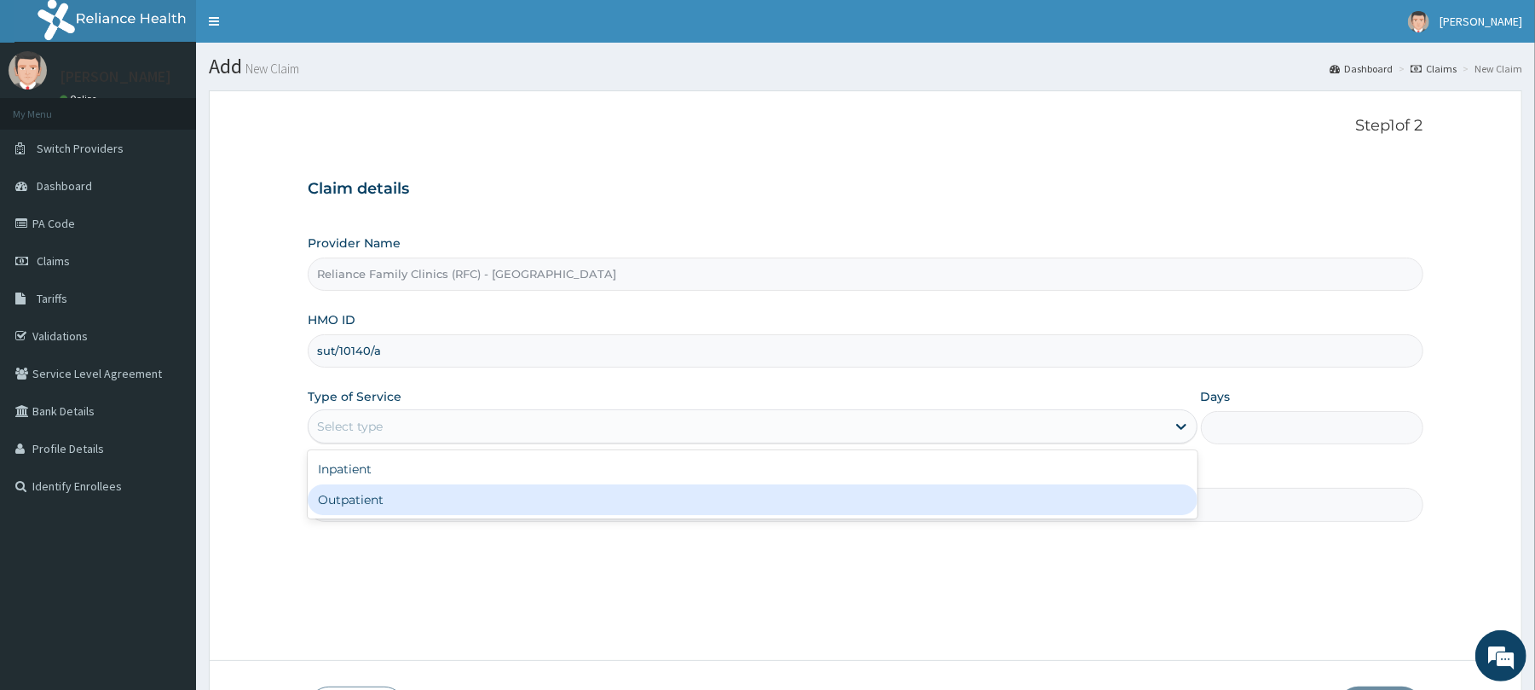
click at [366, 499] on div "Outpatient" at bounding box center [752, 499] width 889 height 31
type input "1"
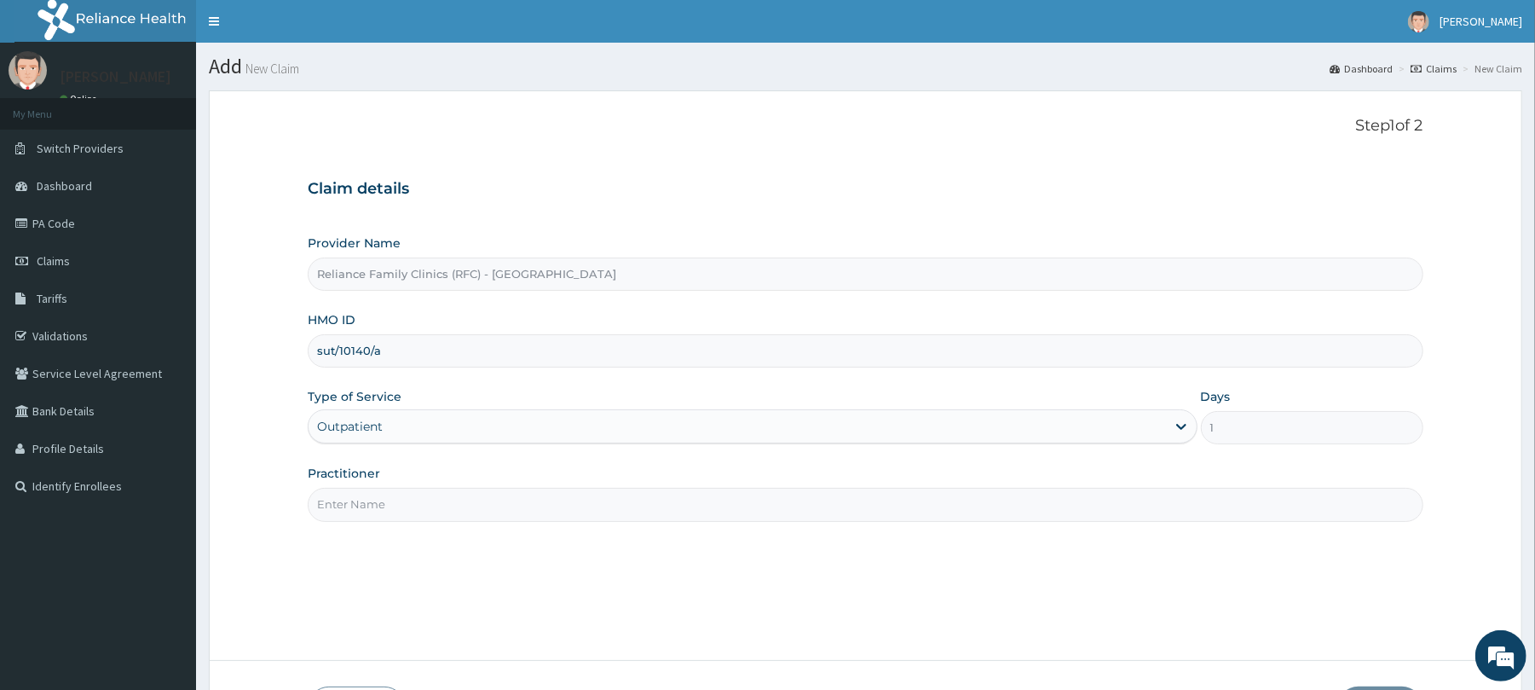
click at [365, 508] on input "Practitioner" at bounding box center [865, 504] width 1115 height 33
type input "Dr [PERSON_NAME]"
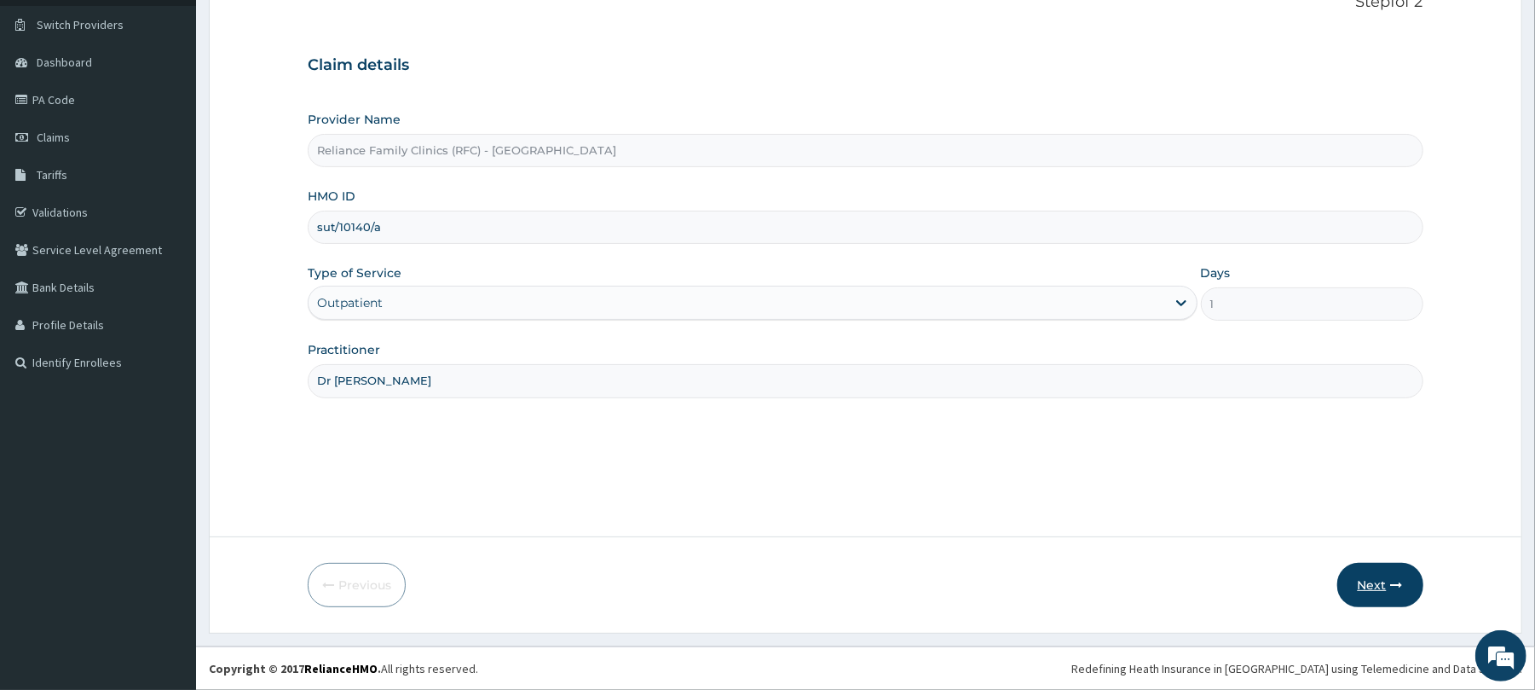
click at [1381, 578] on button "Next" at bounding box center [1380, 585] width 86 height 44
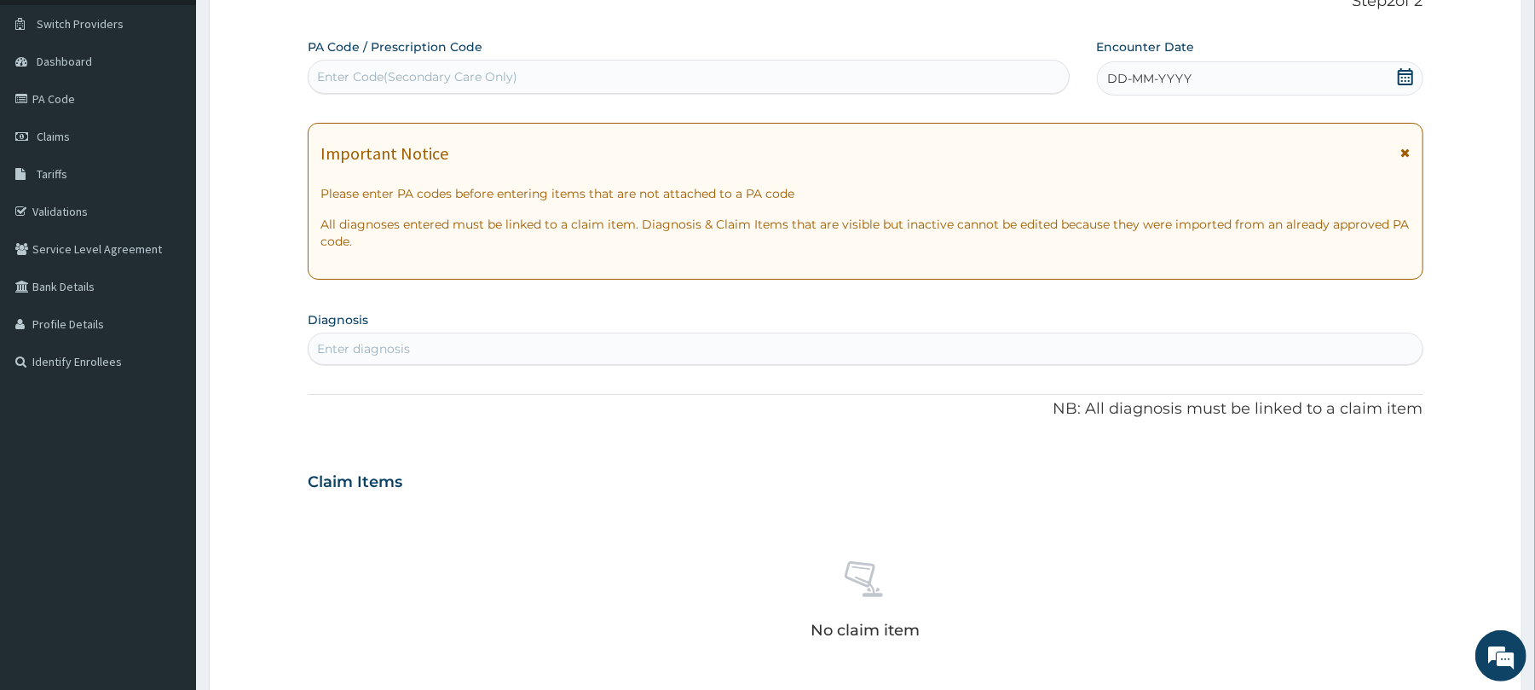
click at [1190, 75] on span "DD-MM-YYYY" at bounding box center [1150, 78] width 84 height 17
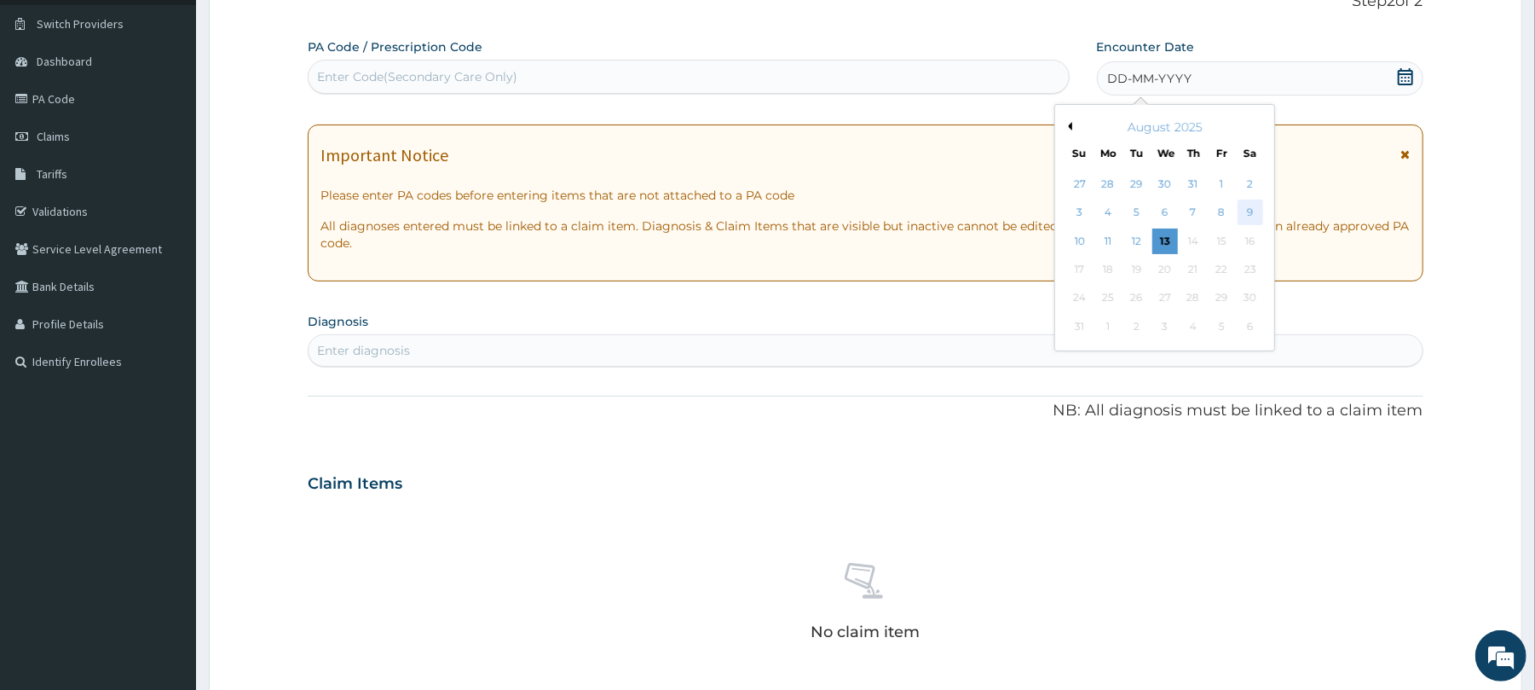
click at [1258, 218] on div "9" at bounding box center [1250, 213] width 26 height 26
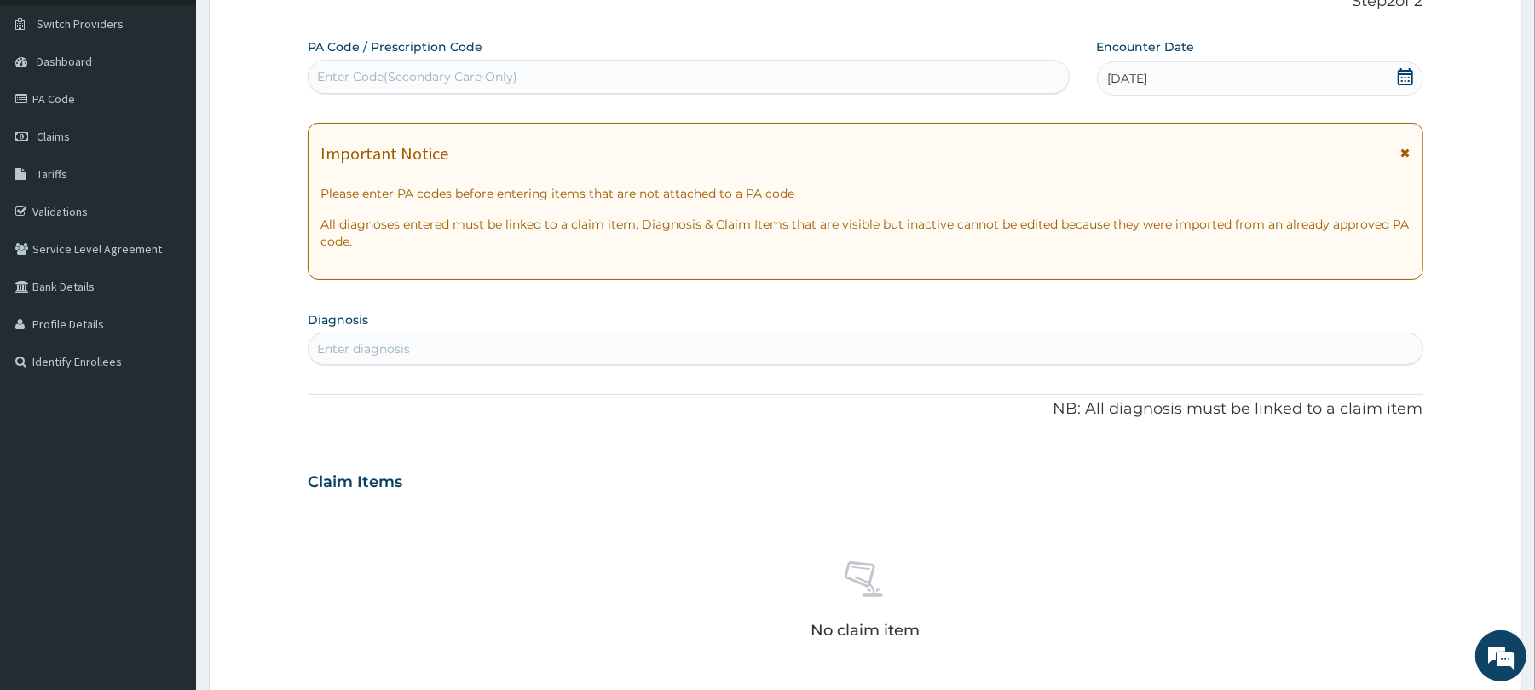
click at [348, 346] on div "Enter diagnosis" at bounding box center [363, 348] width 93 height 17
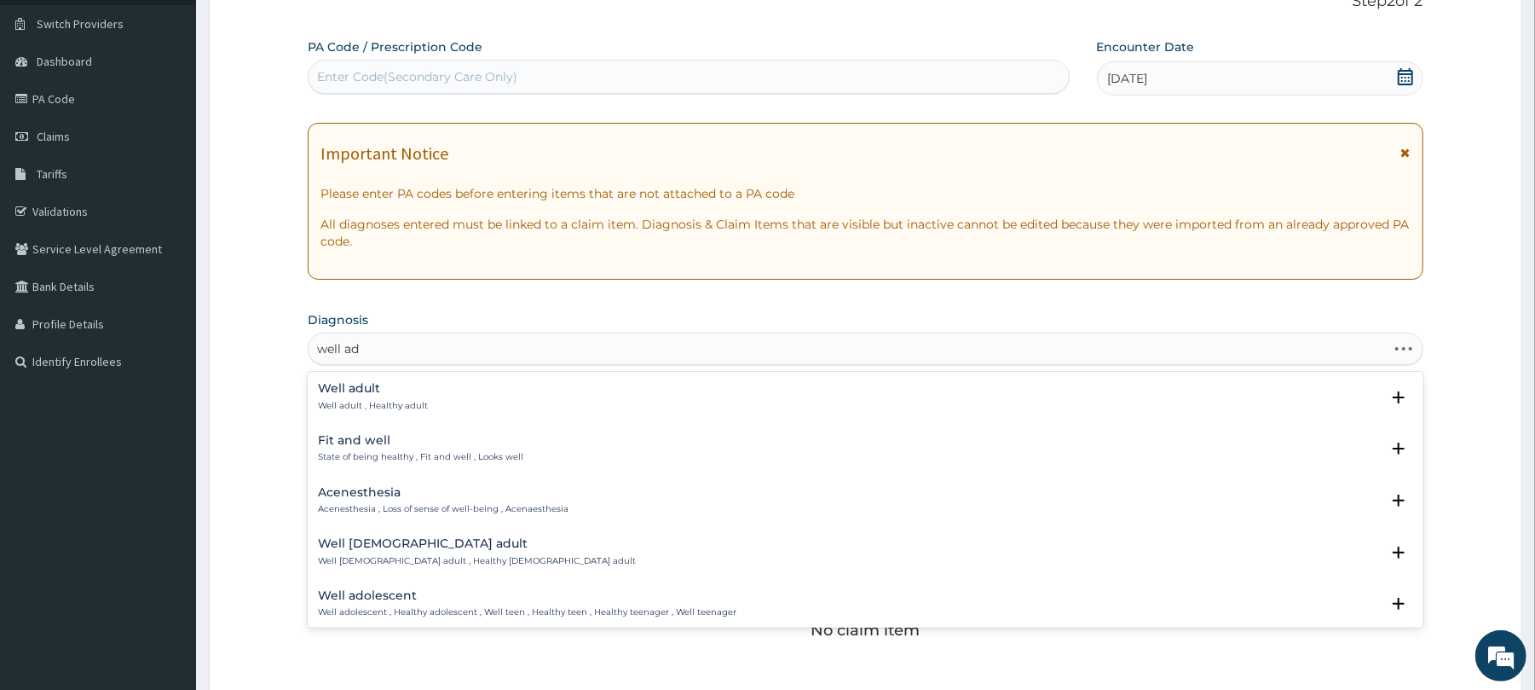
type input "well adu"
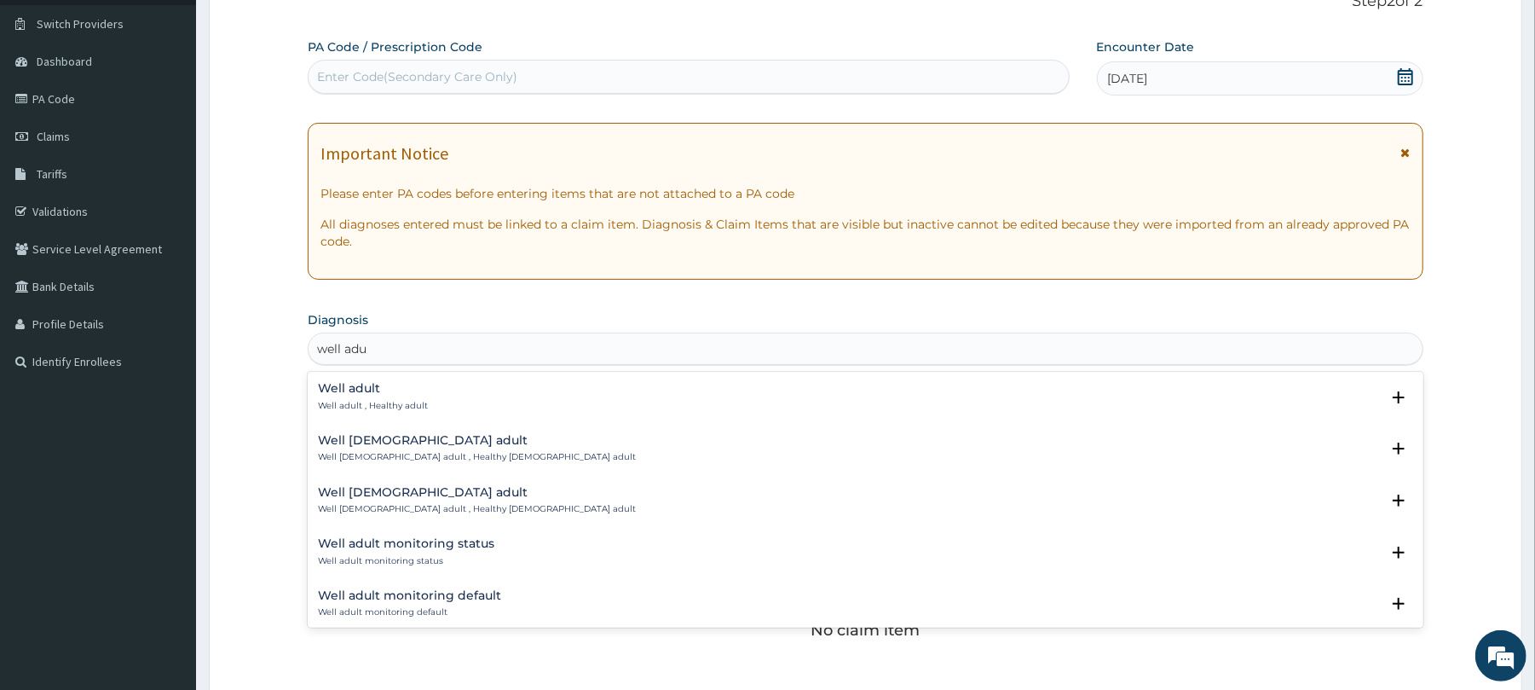
click at [349, 390] on h4 "Well adult" at bounding box center [373, 388] width 110 height 13
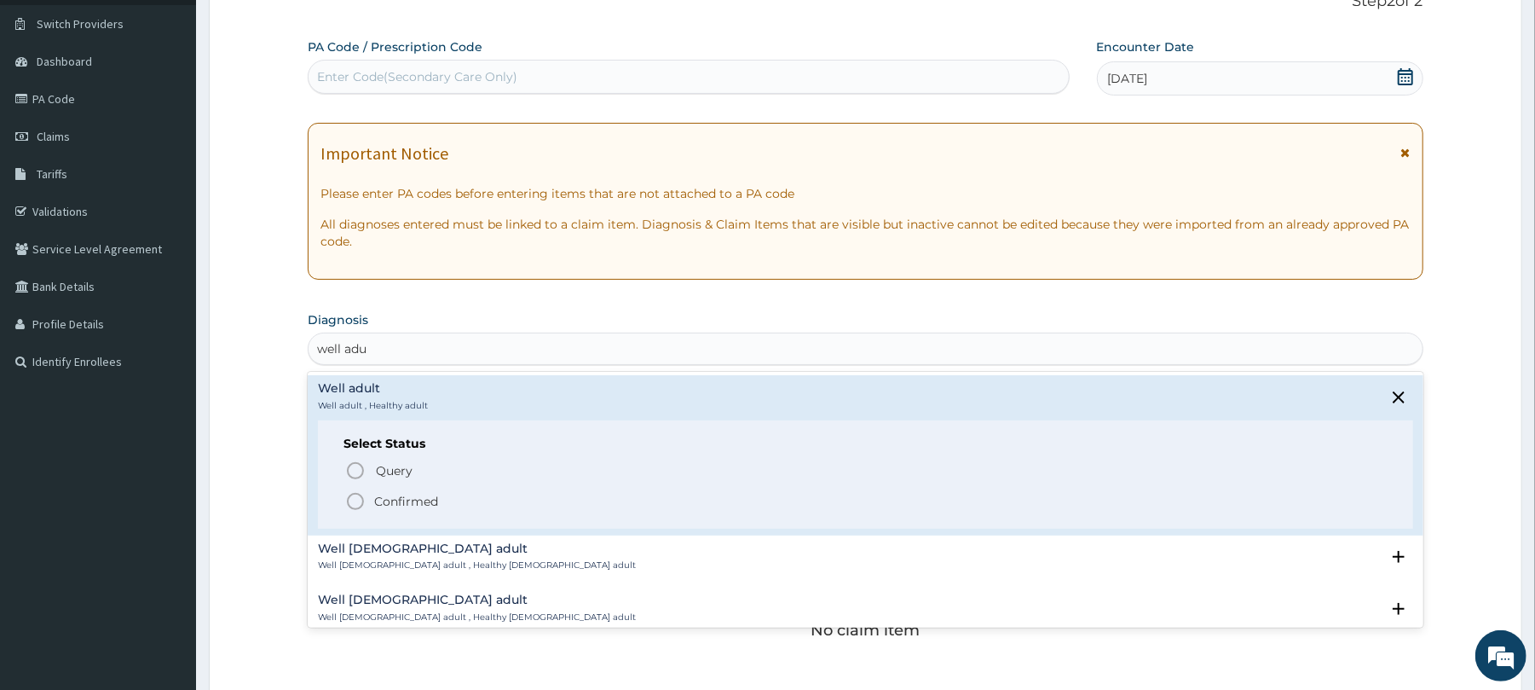
click at [355, 502] on icon "status option filled" at bounding box center [355, 501] width 20 height 20
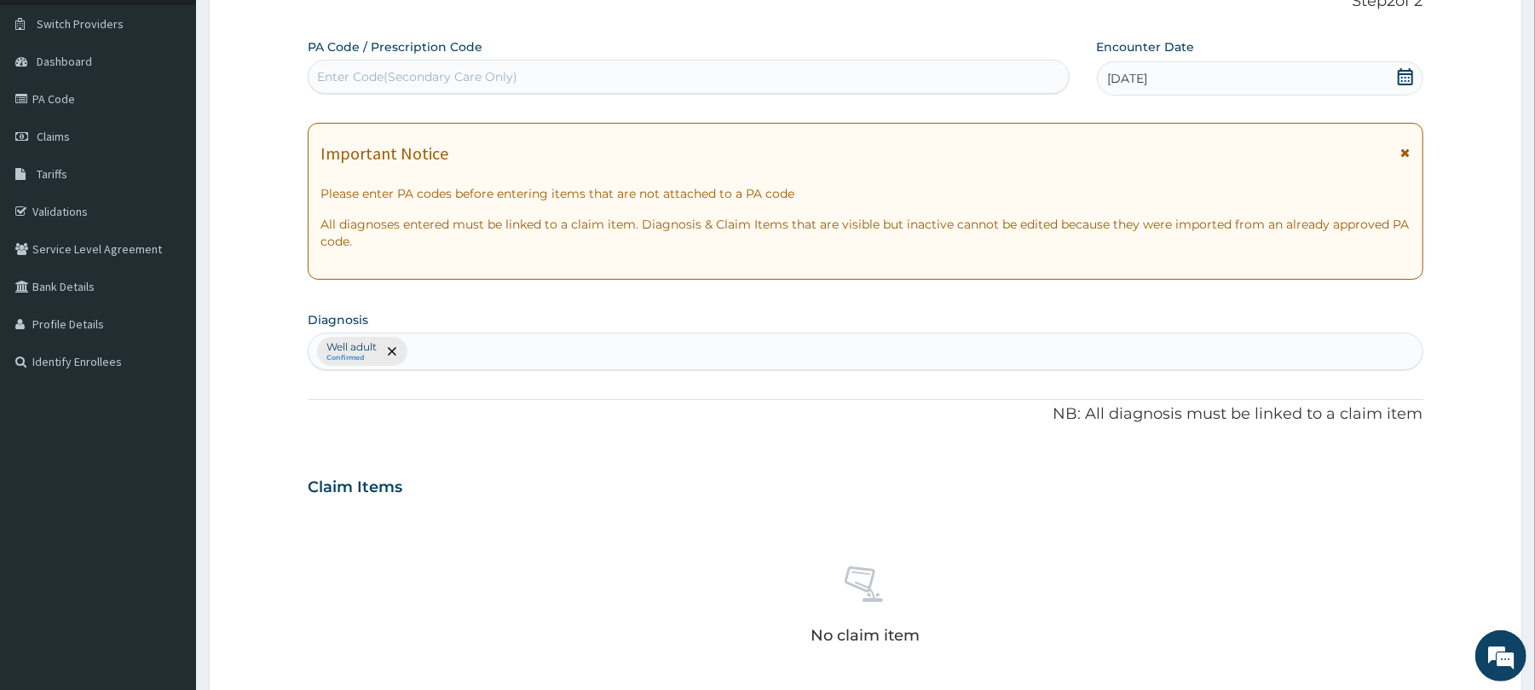
scroll to position [542, 0]
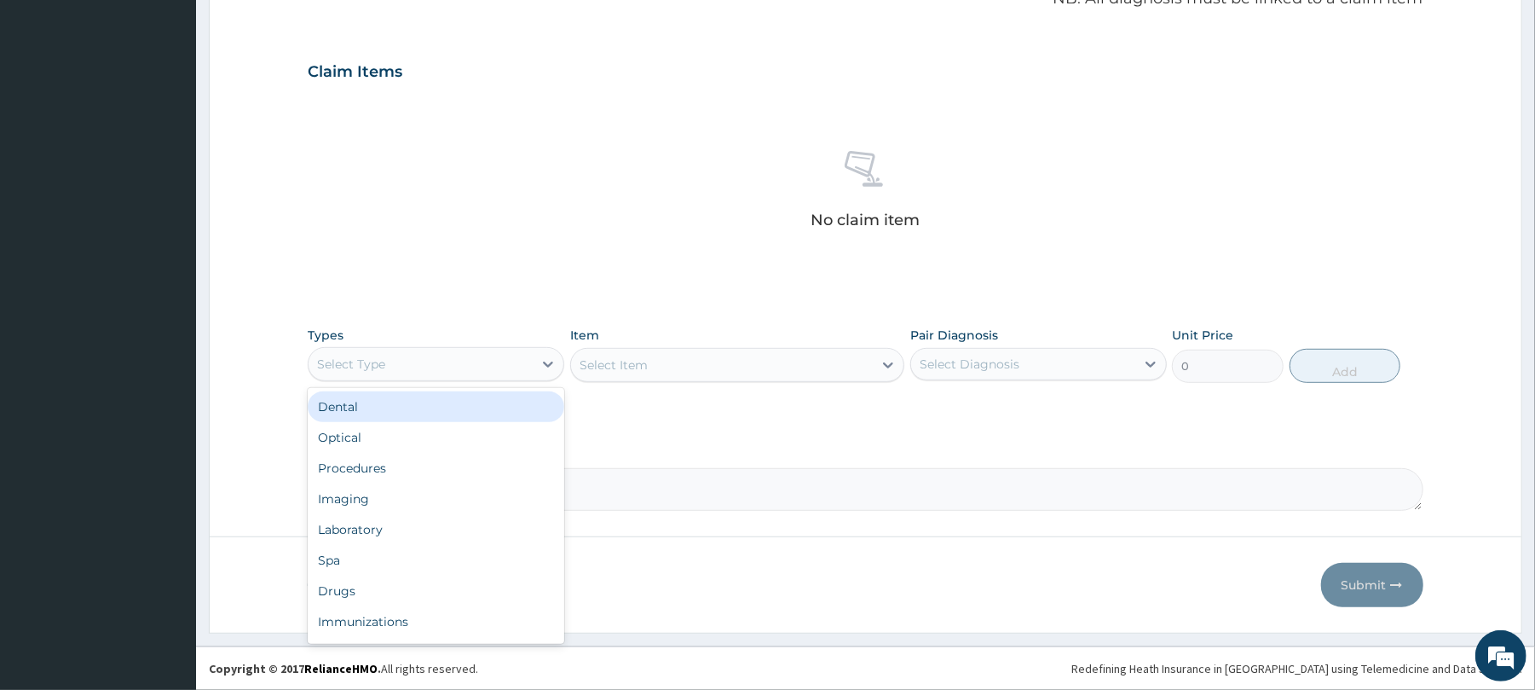
click at [394, 362] on div "Select Type" at bounding box center [421, 363] width 224 height 27
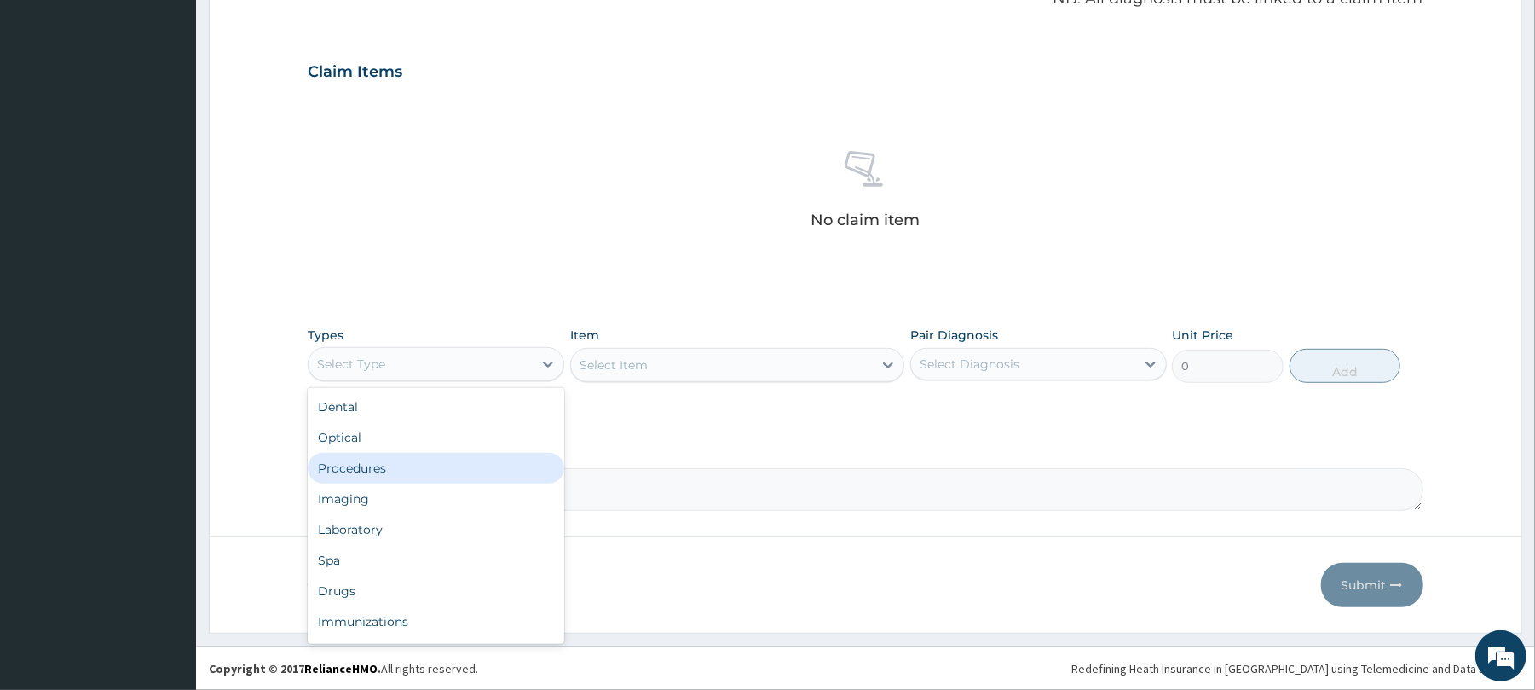
click at [376, 465] on div "Procedures" at bounding box center [436, 468] width 257 height 31
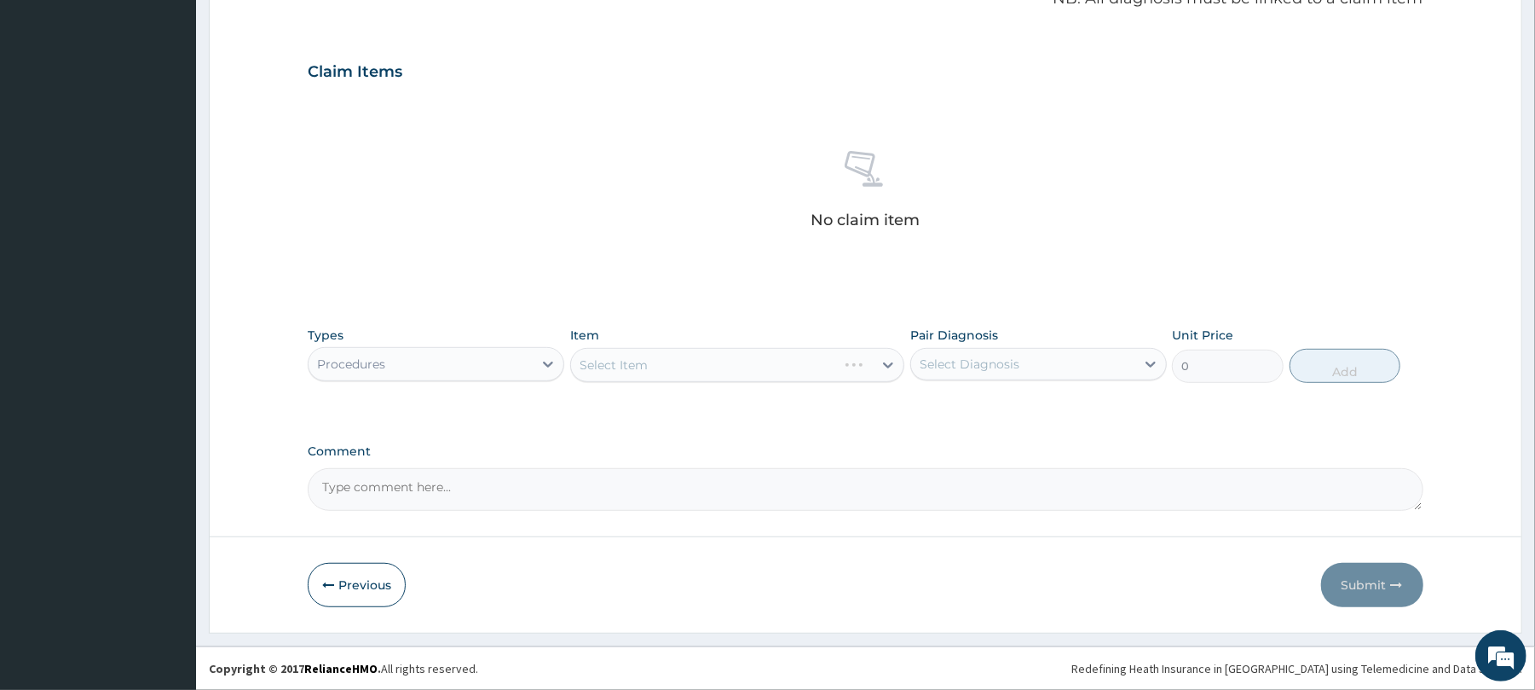
click at [650, 361] on div "Select Item" at bounding box center [737, 365] width 334 height 34
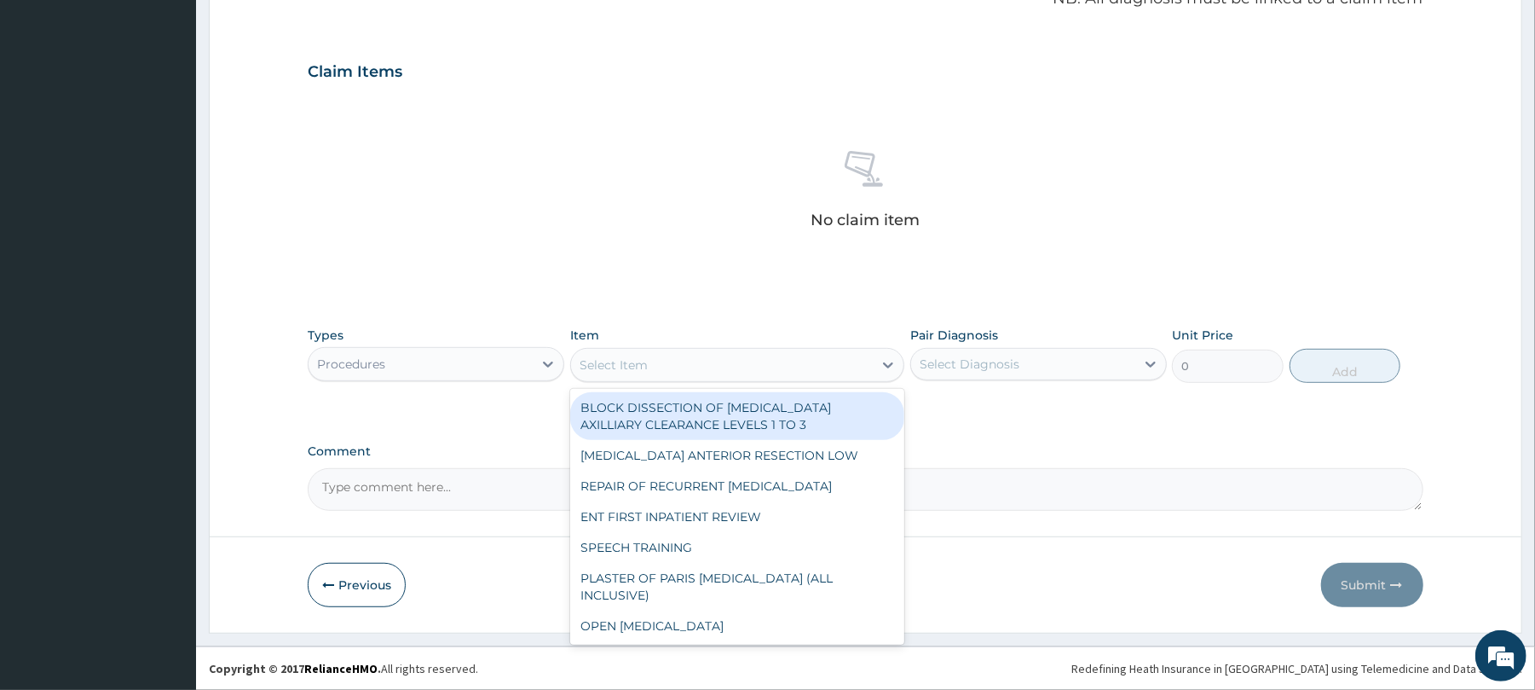
click at [650, 361] on div "Select Item" at bounding box center [722, 364] width 302 height 27
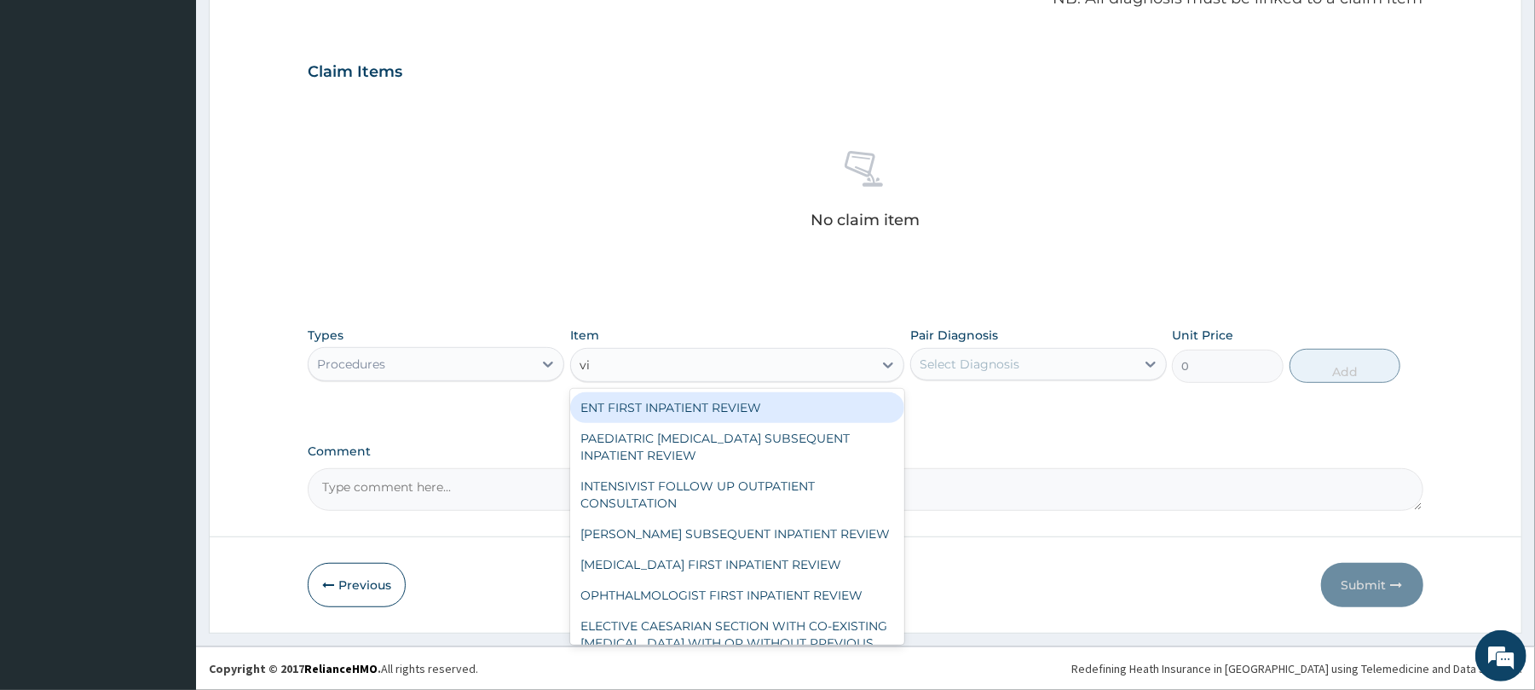
type input "vis"
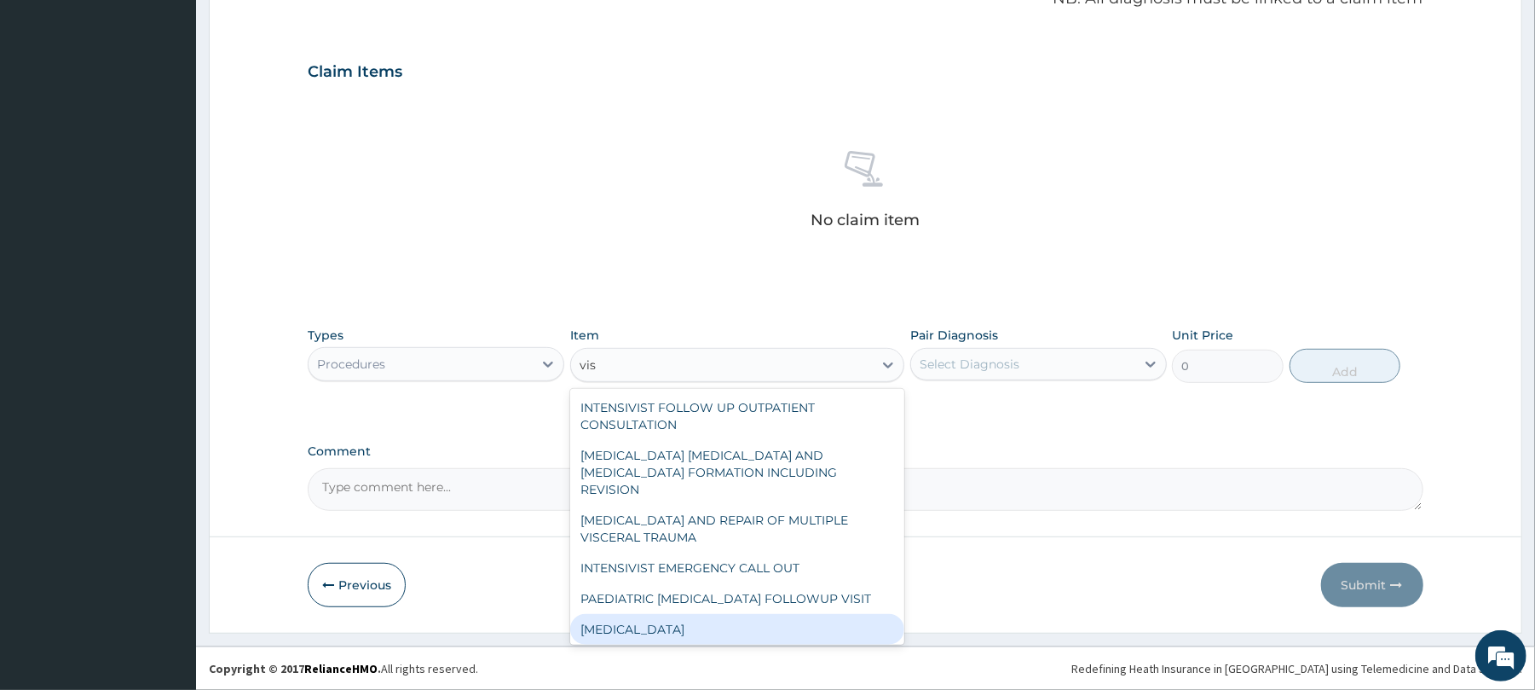
click at [669, 614] on div "[MEDICAL_DATA]" at bounding box center [737, 629] width 334 height 31
type input "3000"
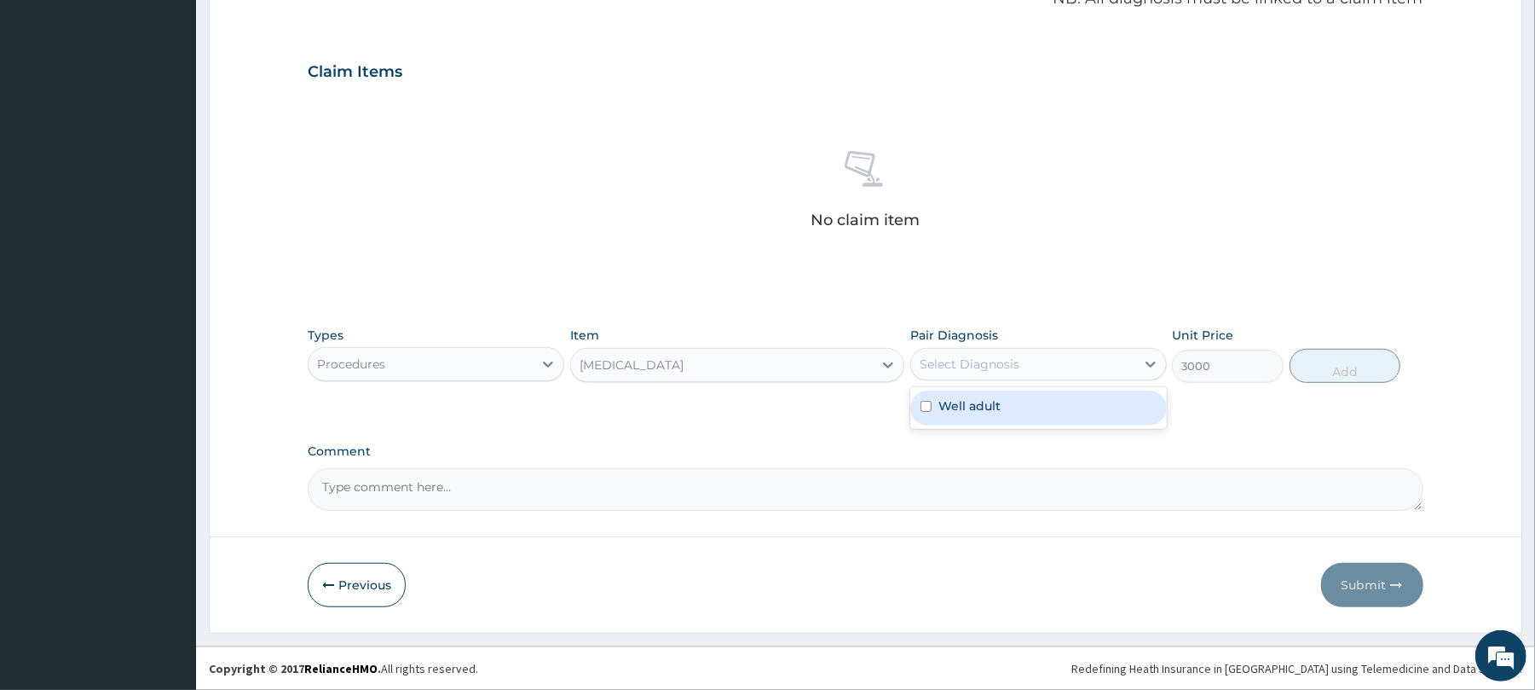
click at [990, 358] on div "Select Diagnosis" at bounding box center [970, 363] width 100 height 17
click at [986, 409] on label "Well adult" at bounding box center [969, 405] width 62 height 17
checkbox input "true"
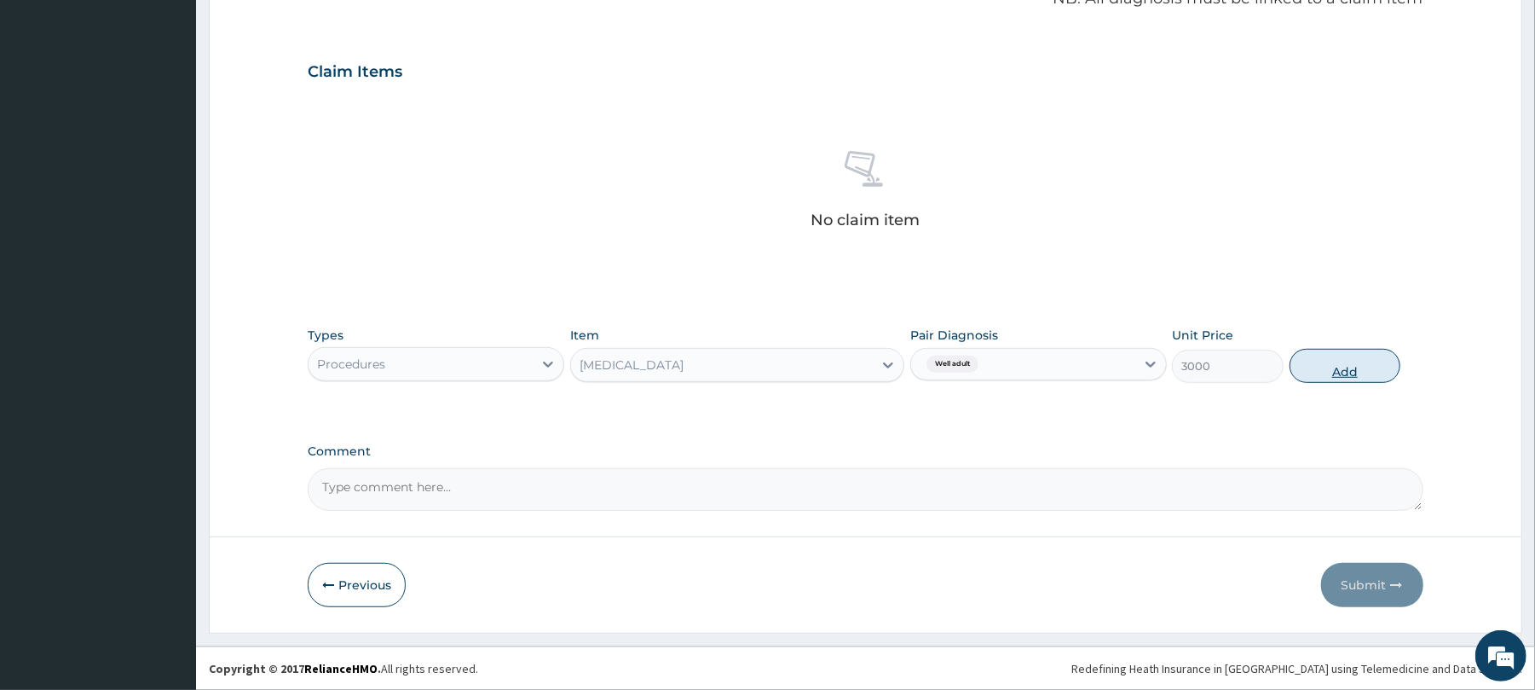
click at [1345, 372] on button "Add" at bounding box center [1346, 366] width 112 height 34
type input "0"
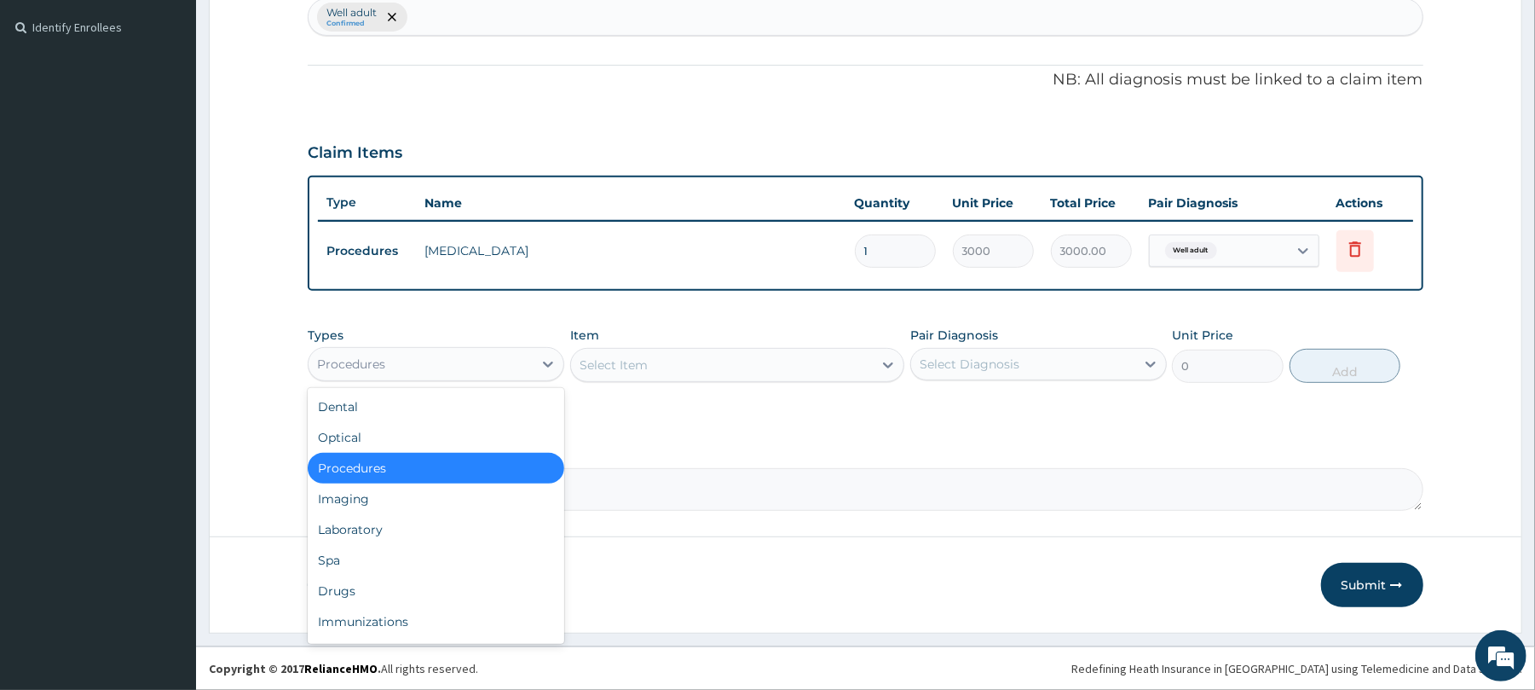
click at [488, 366] on div "Procedures" at bounding box center [421, 363] width 224 height 27
click at [400, 523] on div "Laboratory" at bounding box center [436, 529] width 257 height 31
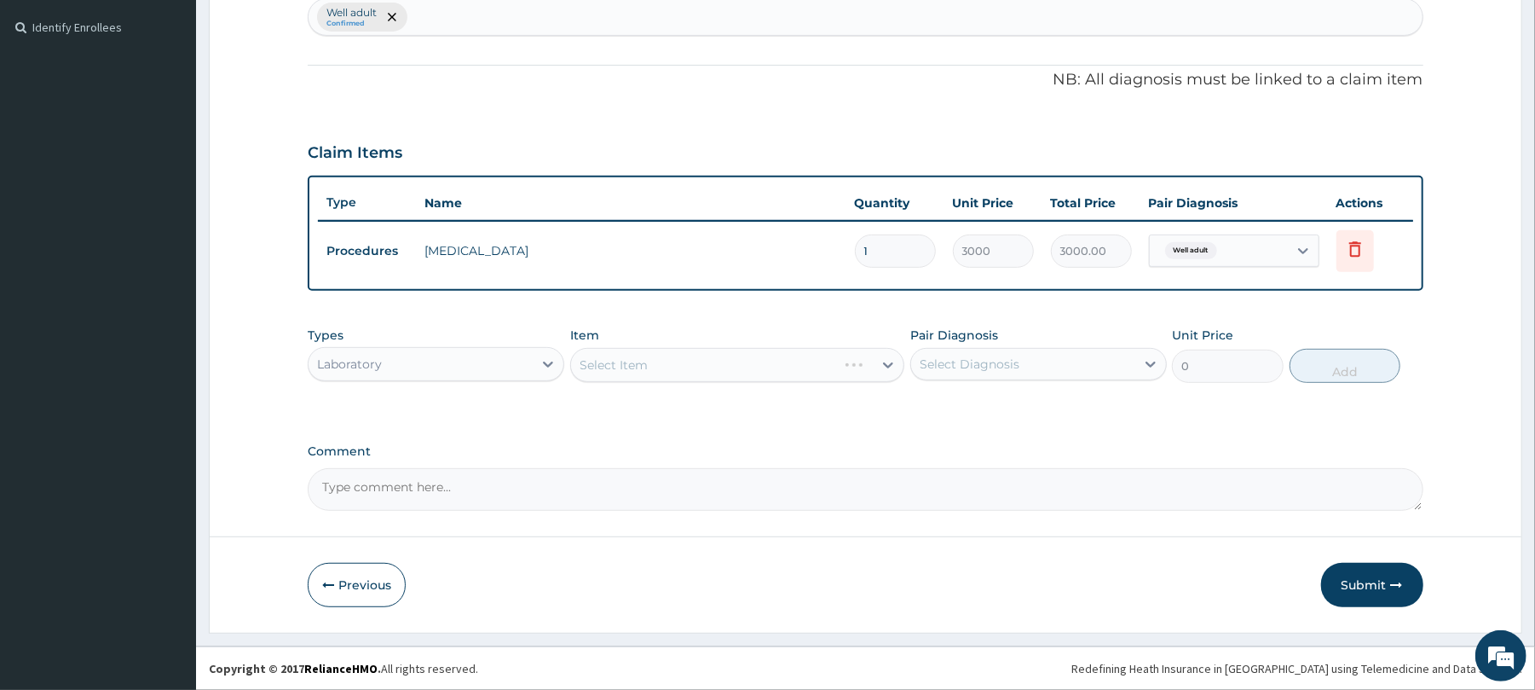
click at [675, 360] on div "Select Item" at bounding box center [737, 365] width 334 height 34
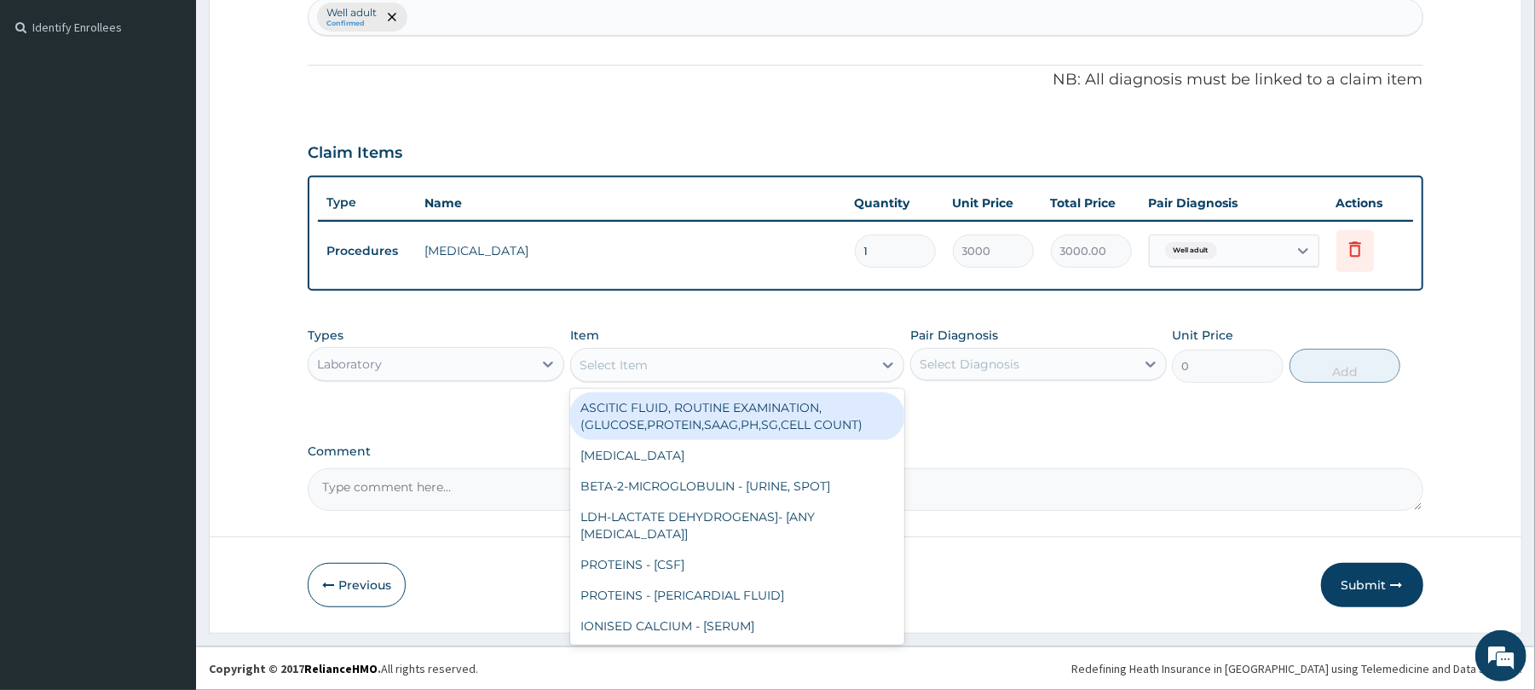
click at [675, 360] on div "Select Item" at bounding box center [722, 364] width 302 height 27
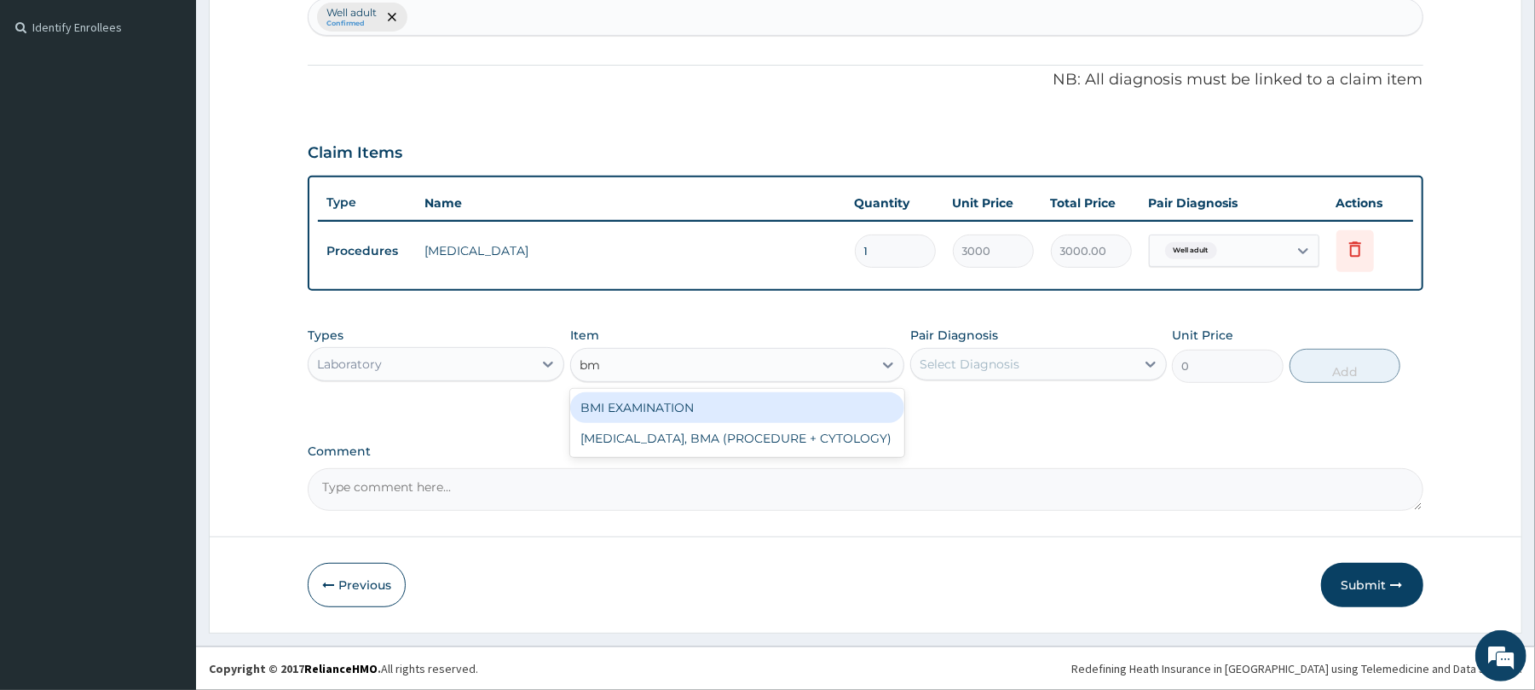
type input "bmi"
click at [662, 413] on div "BMI EXAMINATION" at bounding box center [737, 407] width 334 height 31
type input "1225.5"
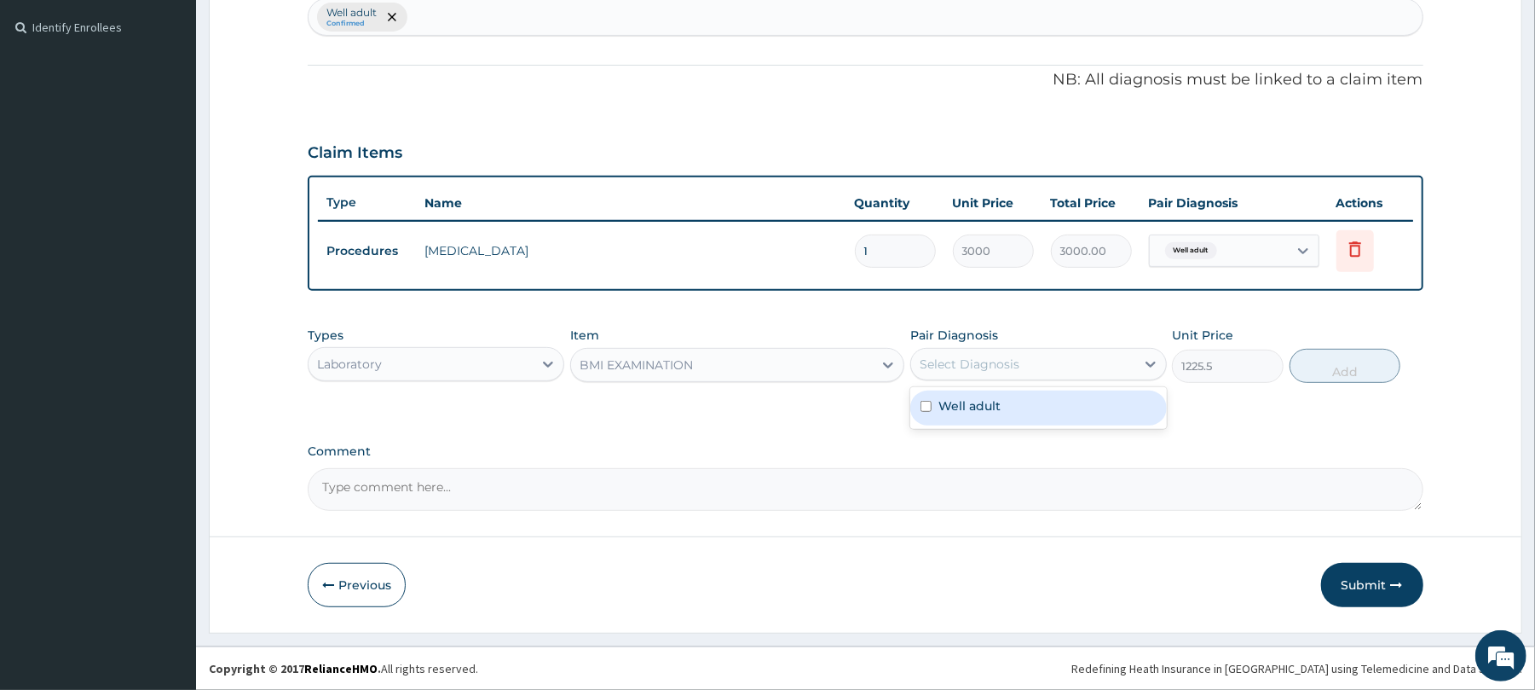
click at [942, 365] on div "Select Diagnosis" at bounding box center [970, 363] width 100 height 17
click at [967, 410] on label "Well adult" at bounding box center [969, 405] width 62 height 17
checkbox input "true"
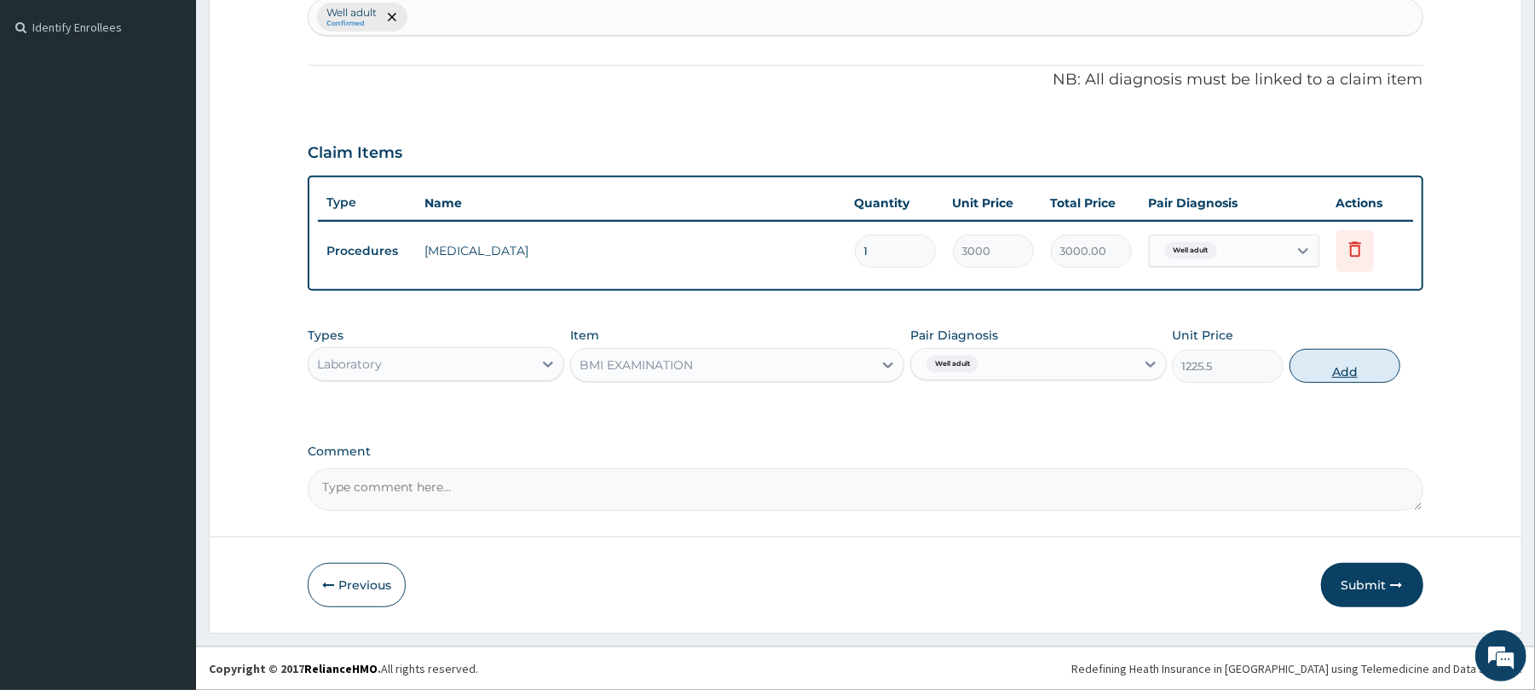
click at [1361, 372] on button "Add" at bounding box center [1346, 366] width 112 height 34
type input "0"
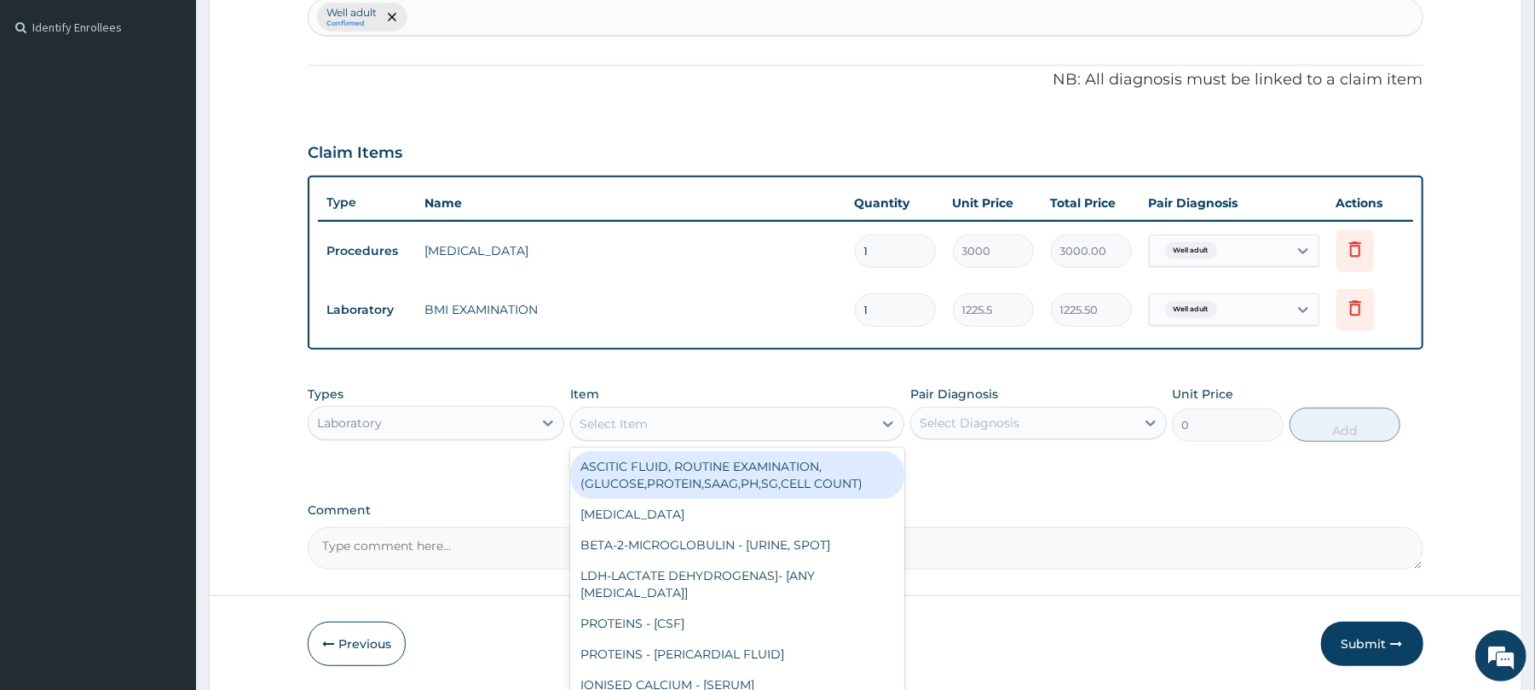
click at [638, 413] on div "Select Item" at bounding box center [722, 423] width 302 height 27
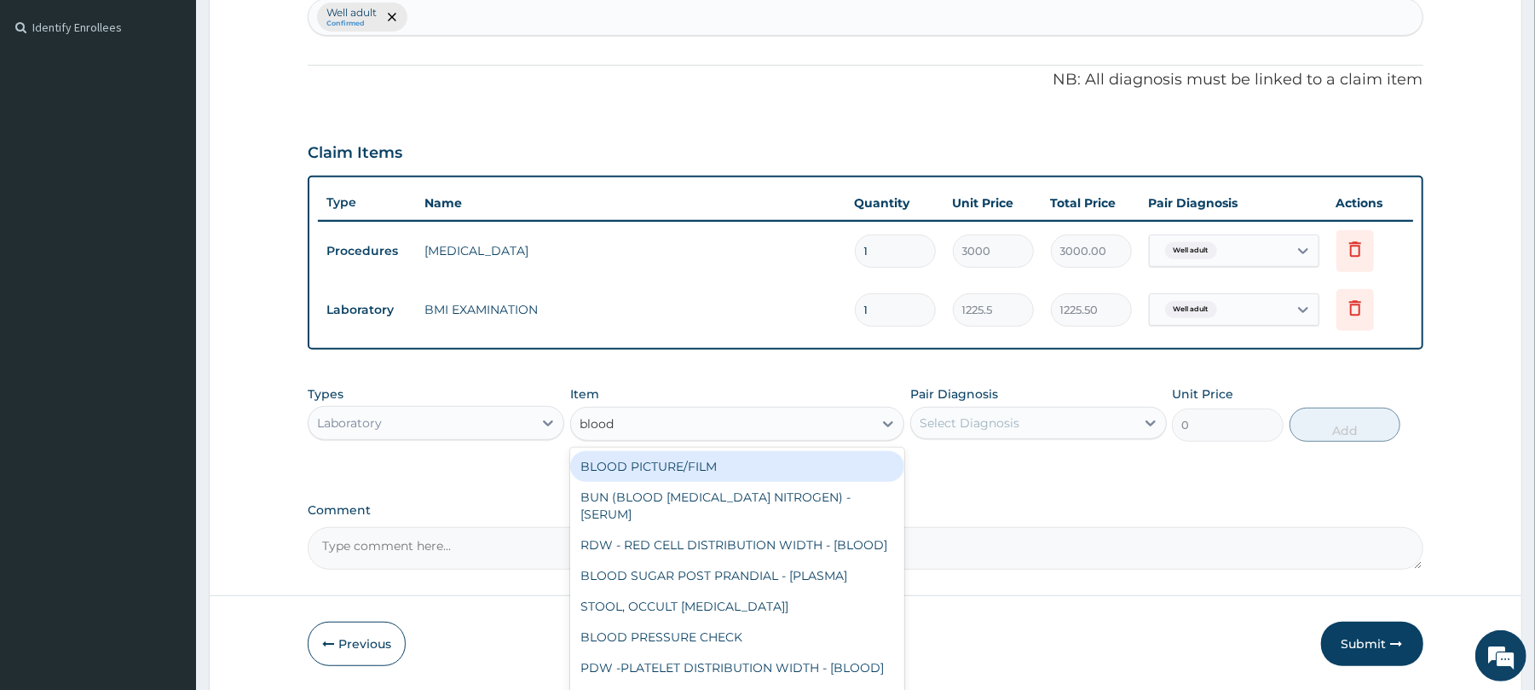
type input "blood p"
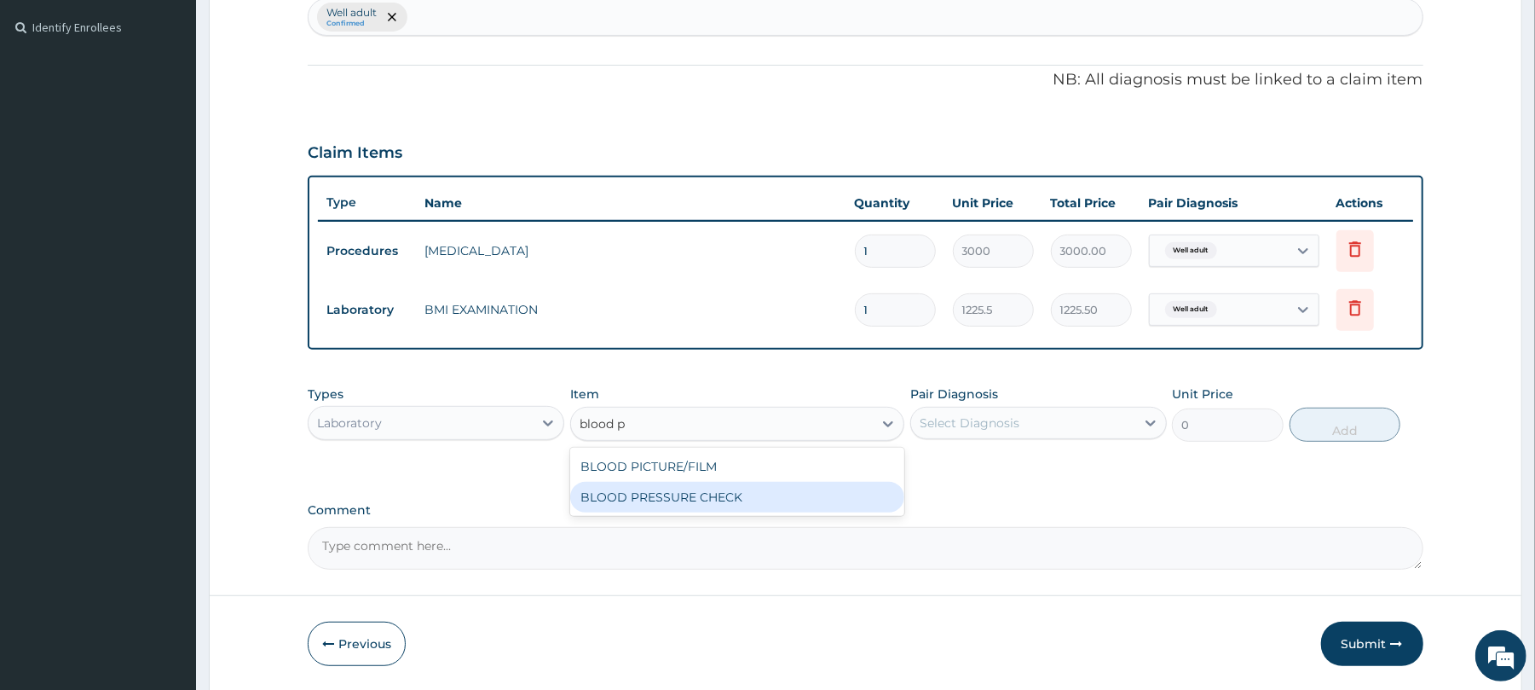
click at [643, 495] on div "BLOOD PRESSURE CHECK" at bounding box center [737, 497] width 334 height 31
type input "1225.5"
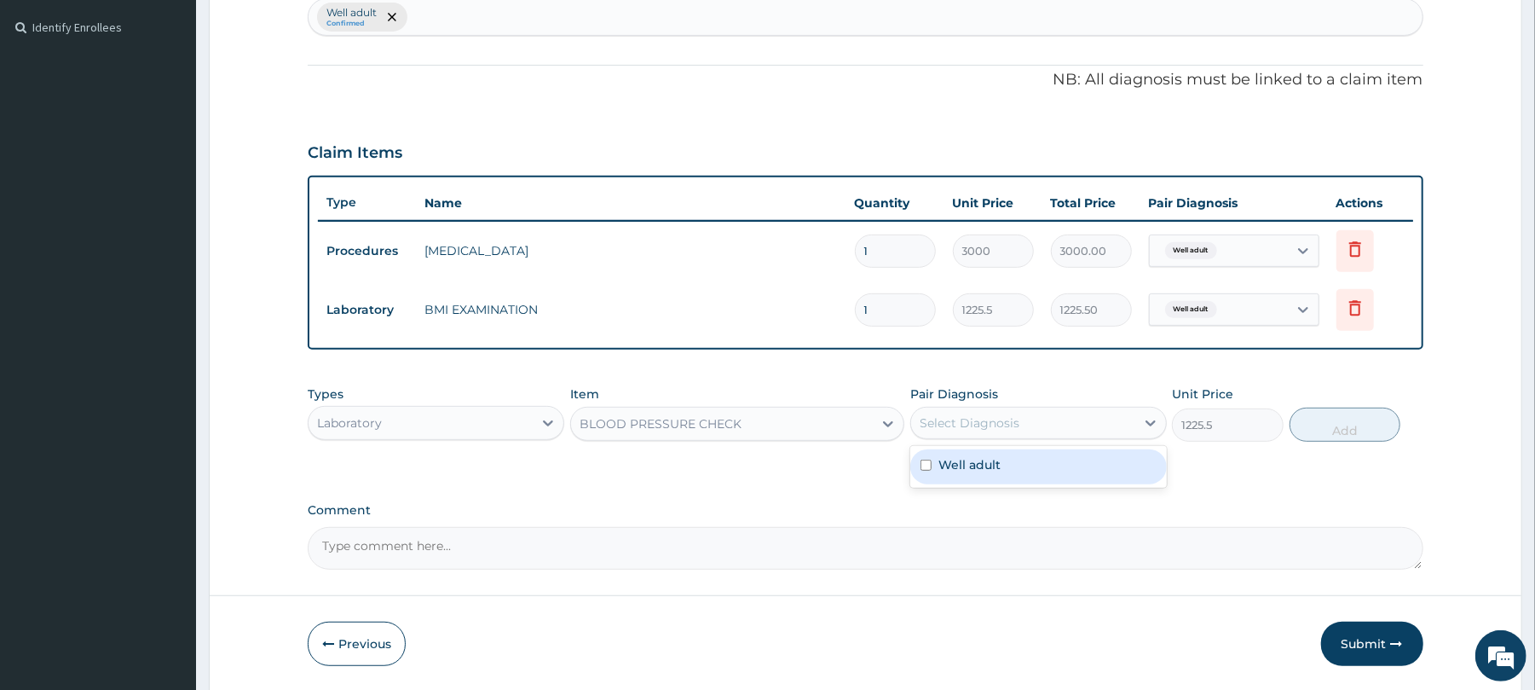
click at [967, 410] on div "Select Diagnosis" at bounding box center [1023, 422] width 224 height 27
click at [967, 461] on label "Well adult" at bounding box center [969, 464] width 62 height 17
checkbox input "true"
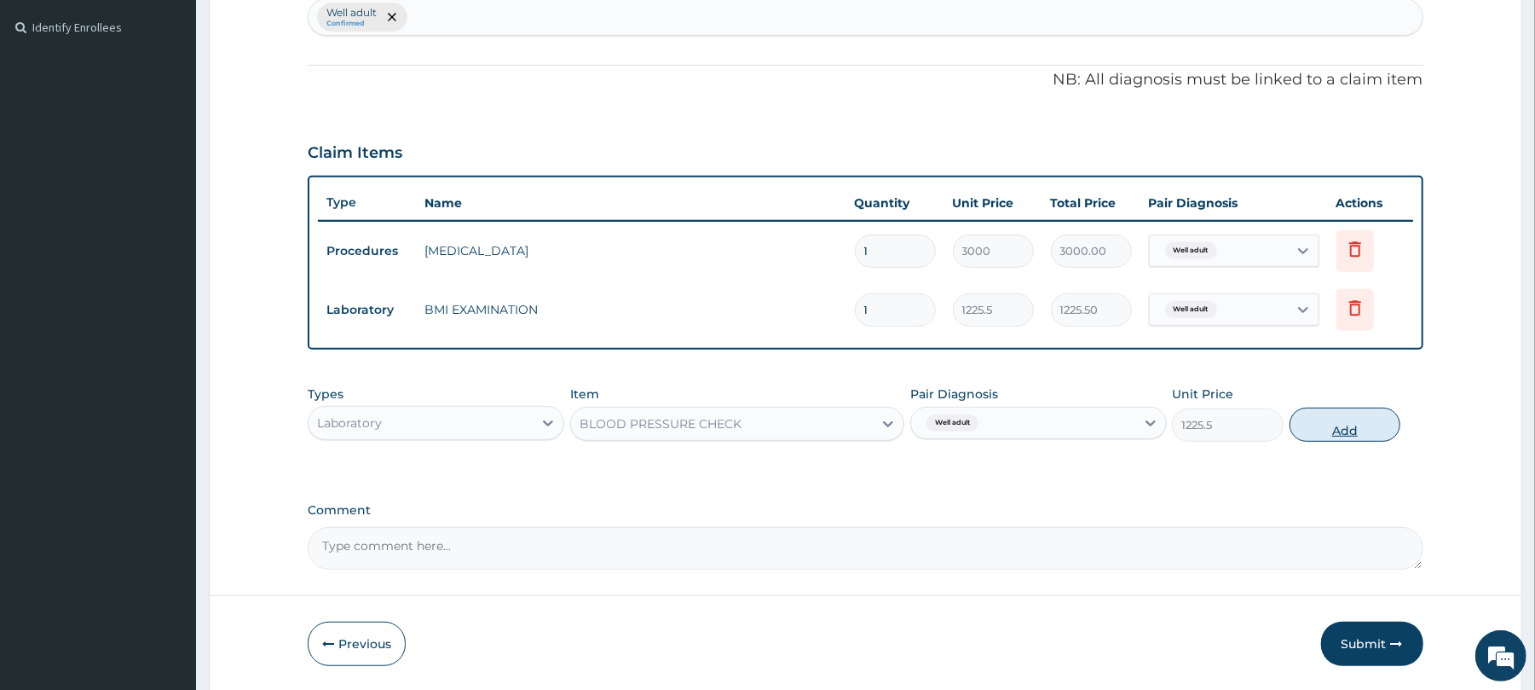
click at [1331, 426] on button "Add" at bounding box center [1346, 424] width 112 height 34
type input "0"
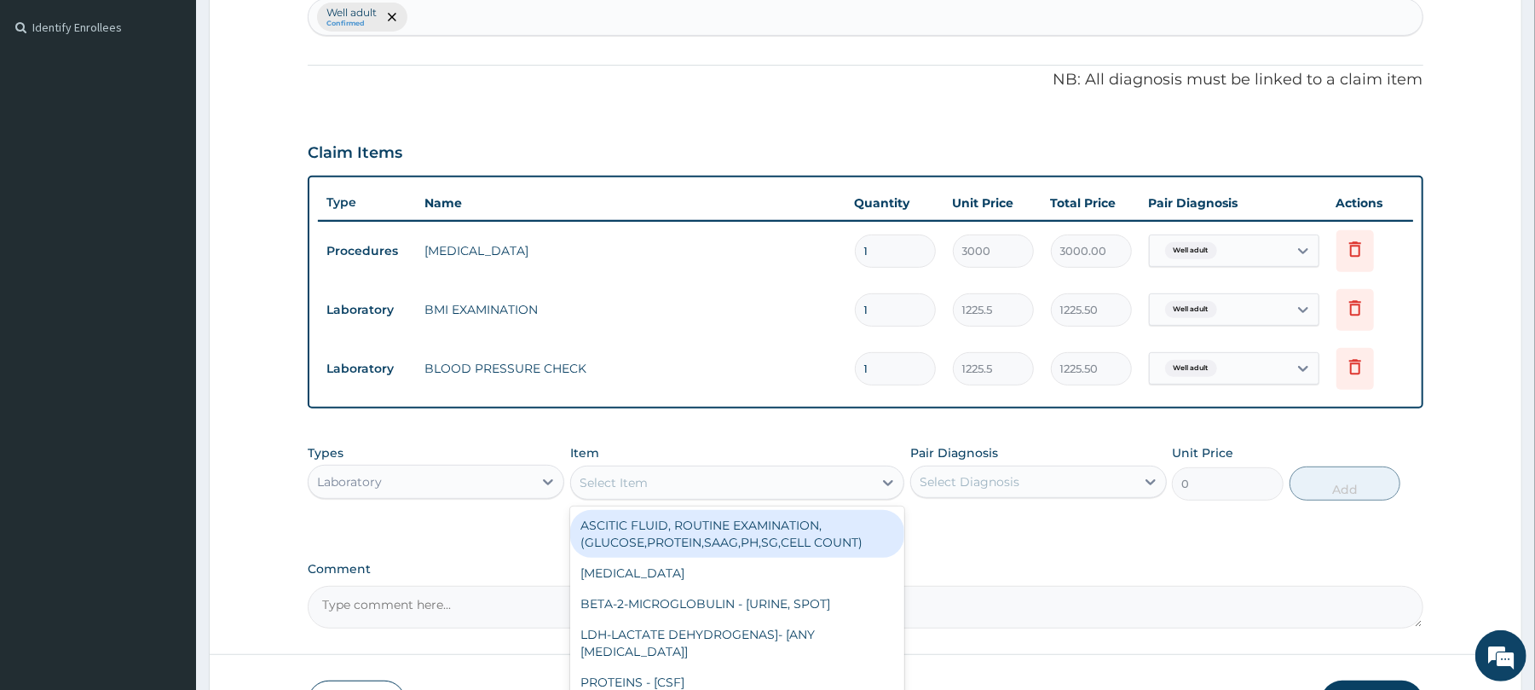
click at [618, 471] on div "Select Item" at bounding box center [722, 482] width 302 height 27
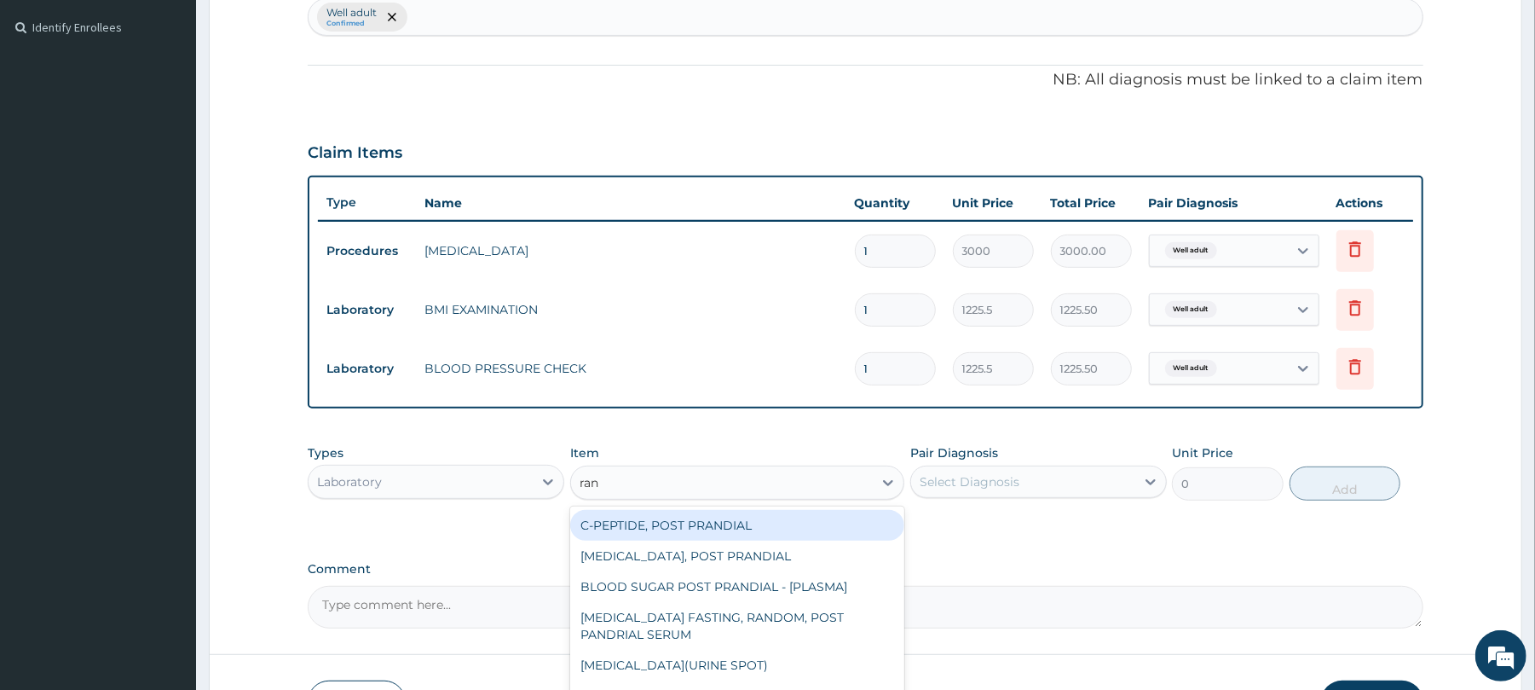
type input "rand"
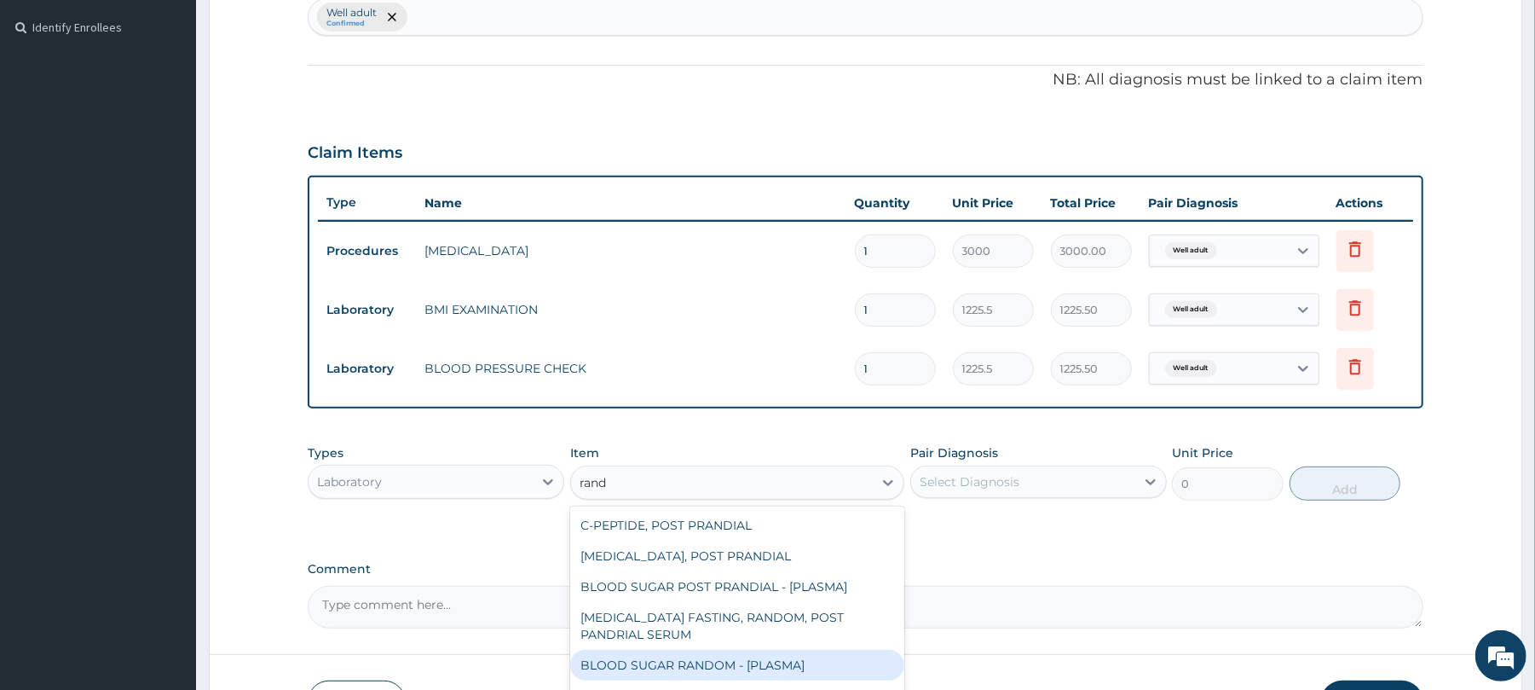
click at [668, 669] on div "BLOOD SUGAR RANDOM - [PLASMA]" at bounding box center [737, 665] width 334 height 31
type input "1800"
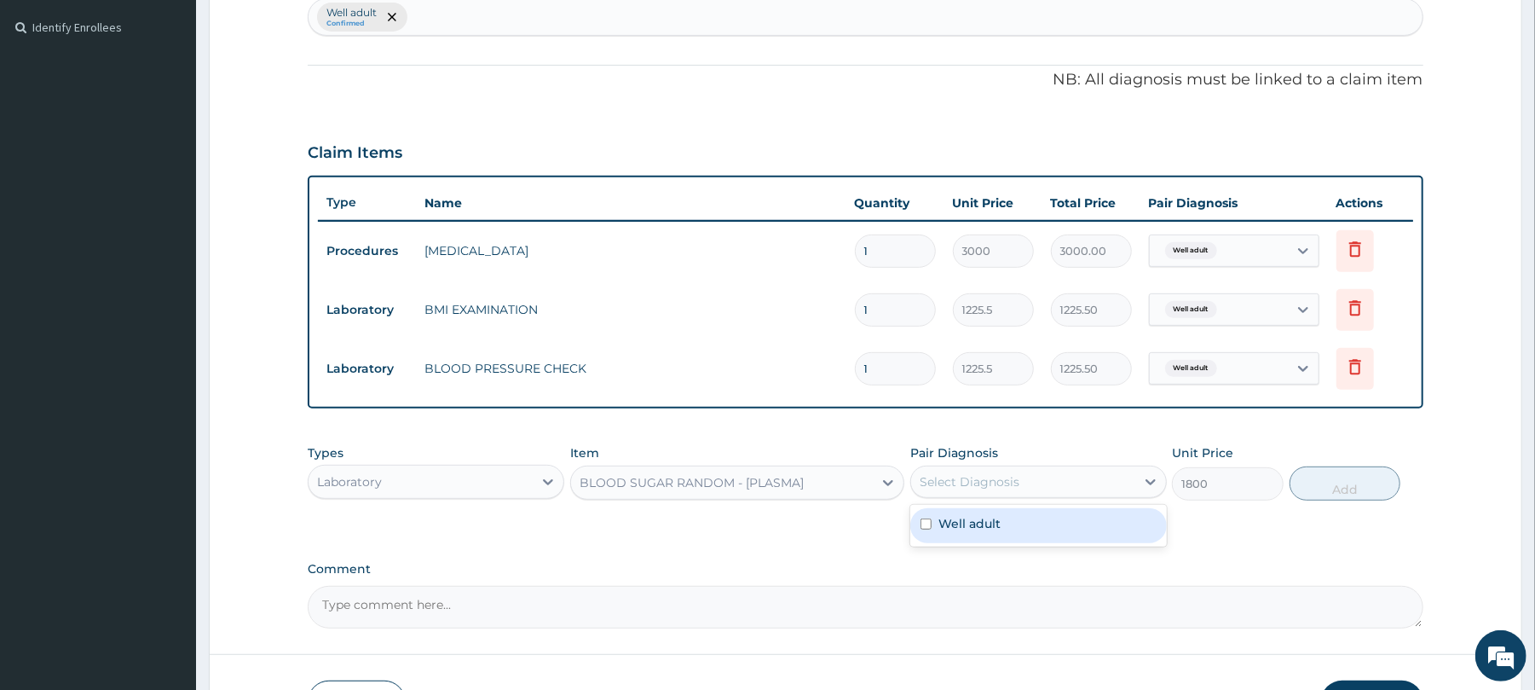
click at [1028, 484] on div "Select Diagnosis" at bounding box center [1023, 481] width 224 height 27
click at [1013, 520] on div "Well adult" at bounding box center [1038, 525] width 257 height 35
checkbox input "true"
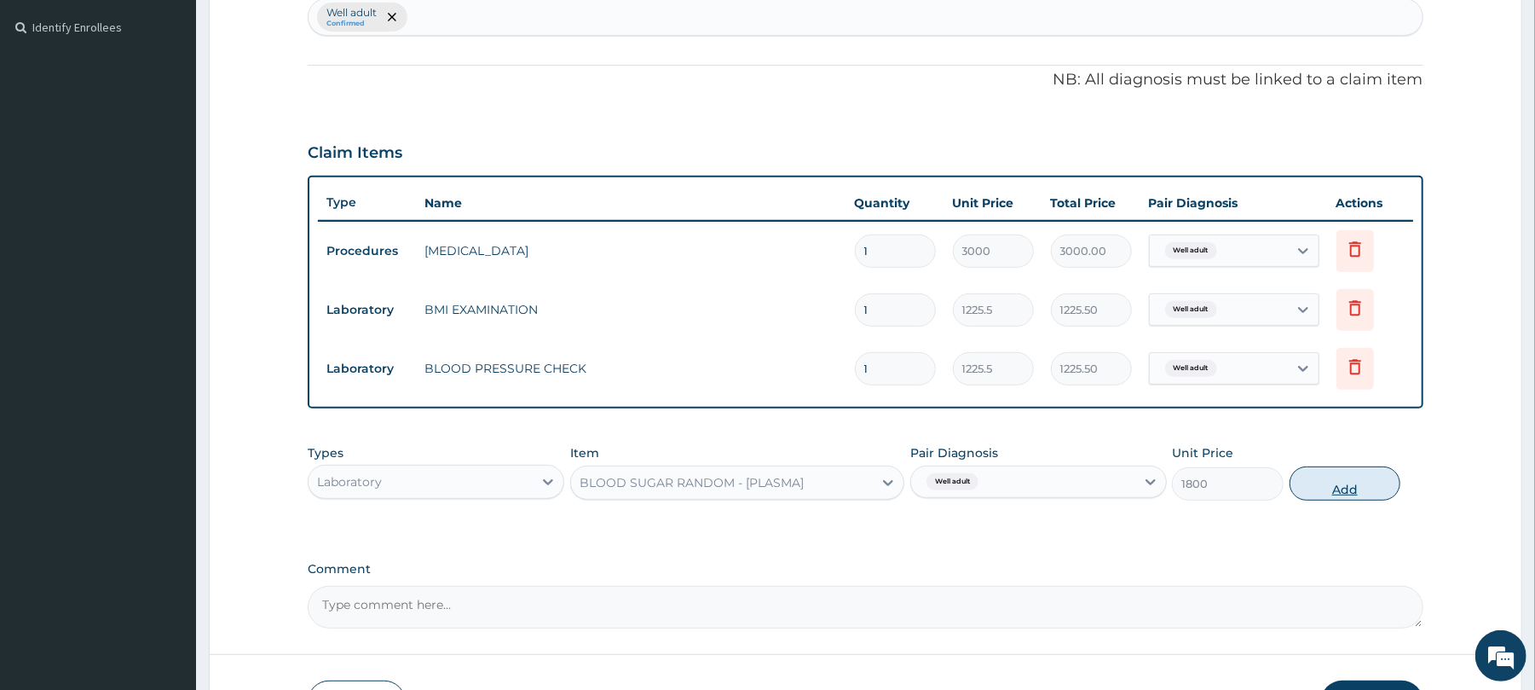
click at [1341, 468] on button "Add" at bounding box center [1346, 483] width 112 height 34
type input "0"
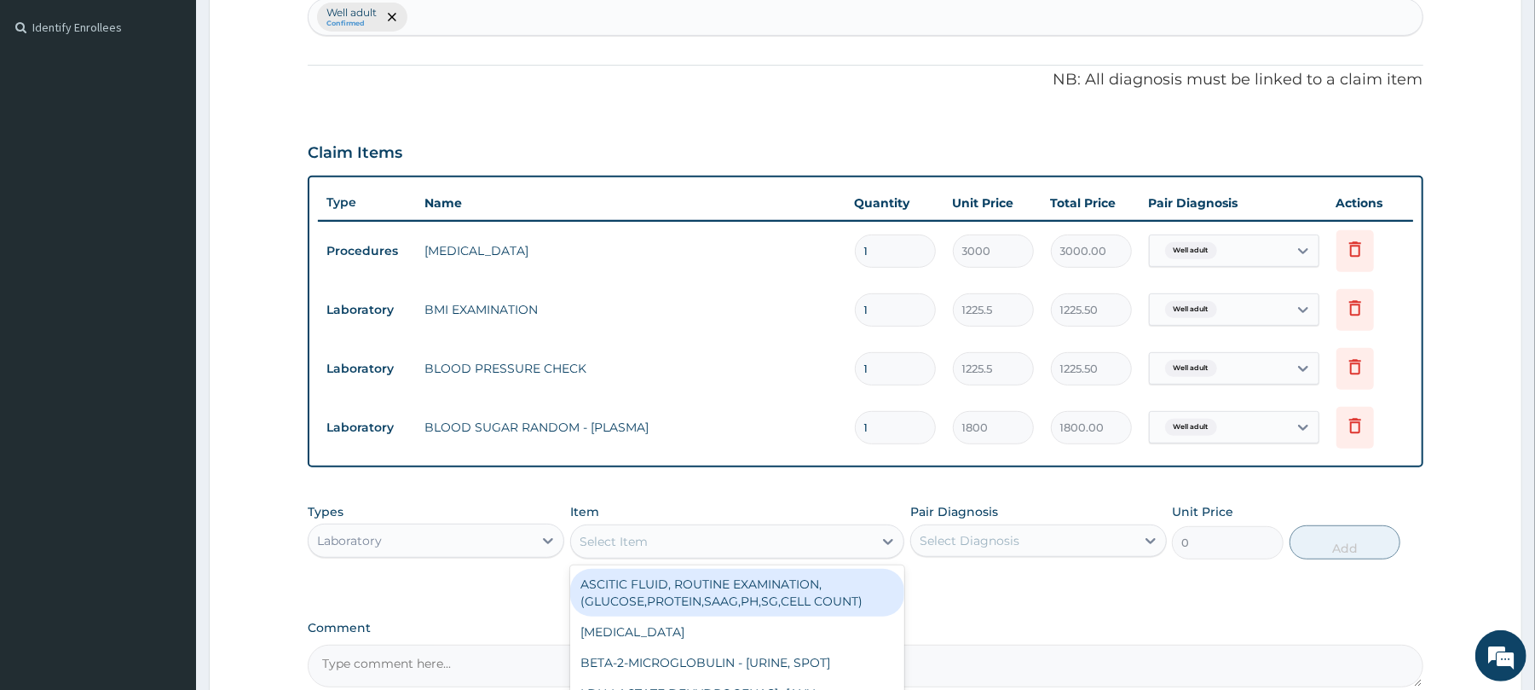
click at [611, 529] on div "Select Item" at bounding box center [722, 541] width 302 height 27
type input "chol"
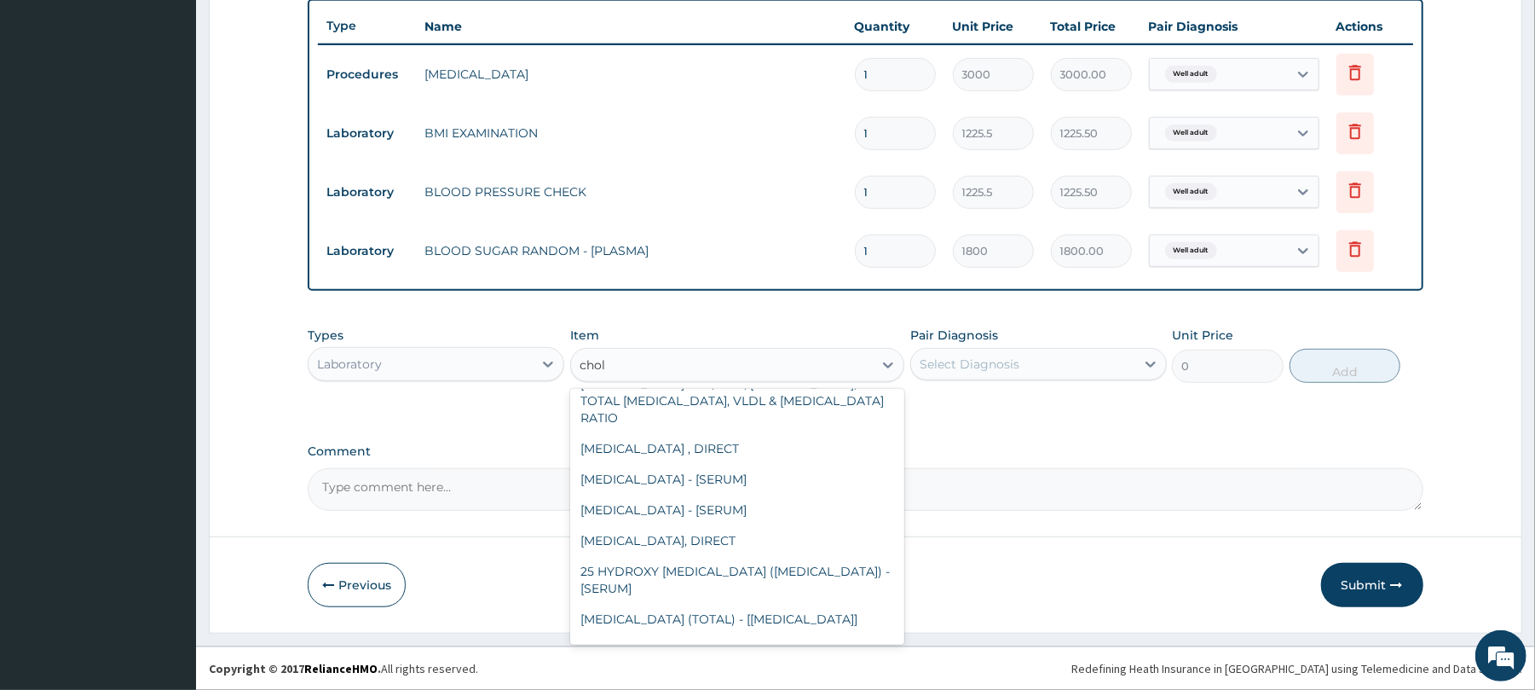
scroll to position [126, 0]
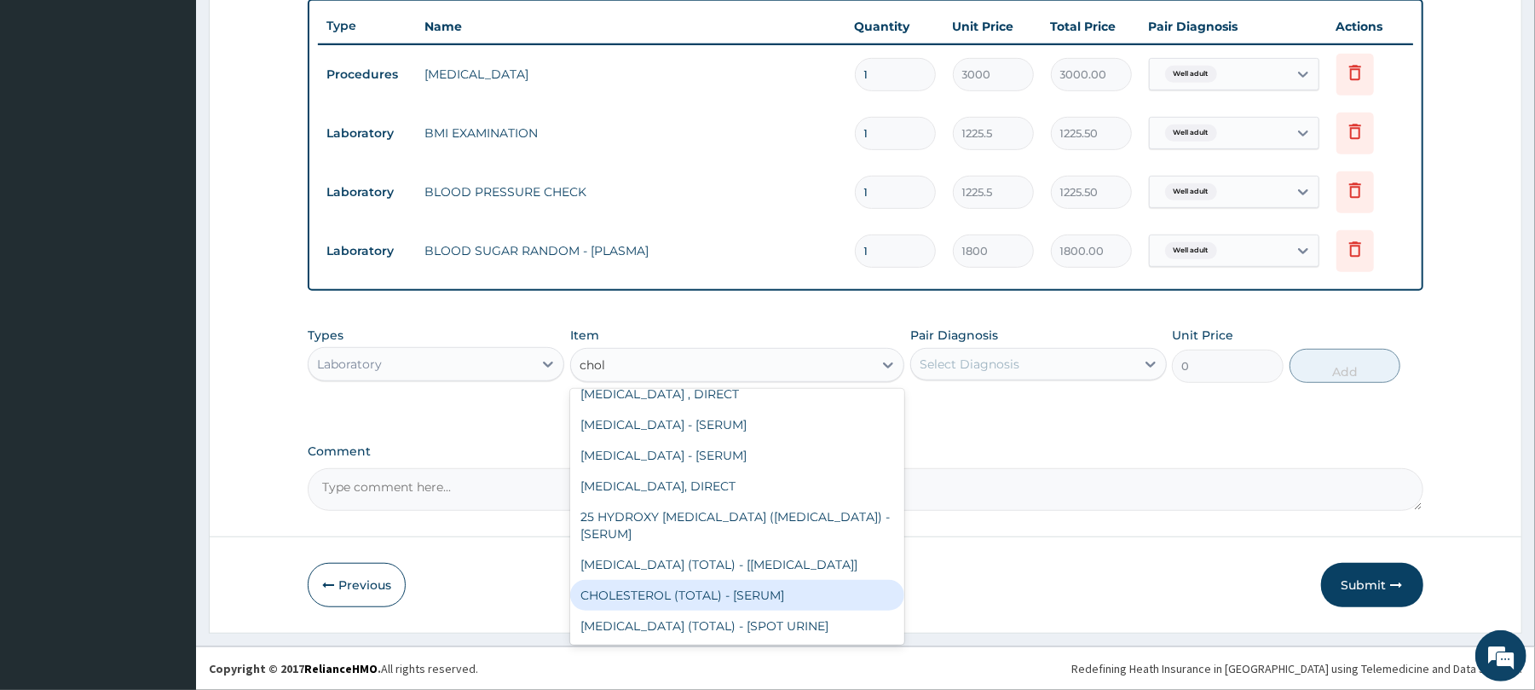
click at [713, 595] on div "CHOLESTEROL (TOTAL) - [SERUM]" at bounding box center [737, 595] width 334 height 31
type input "2880"
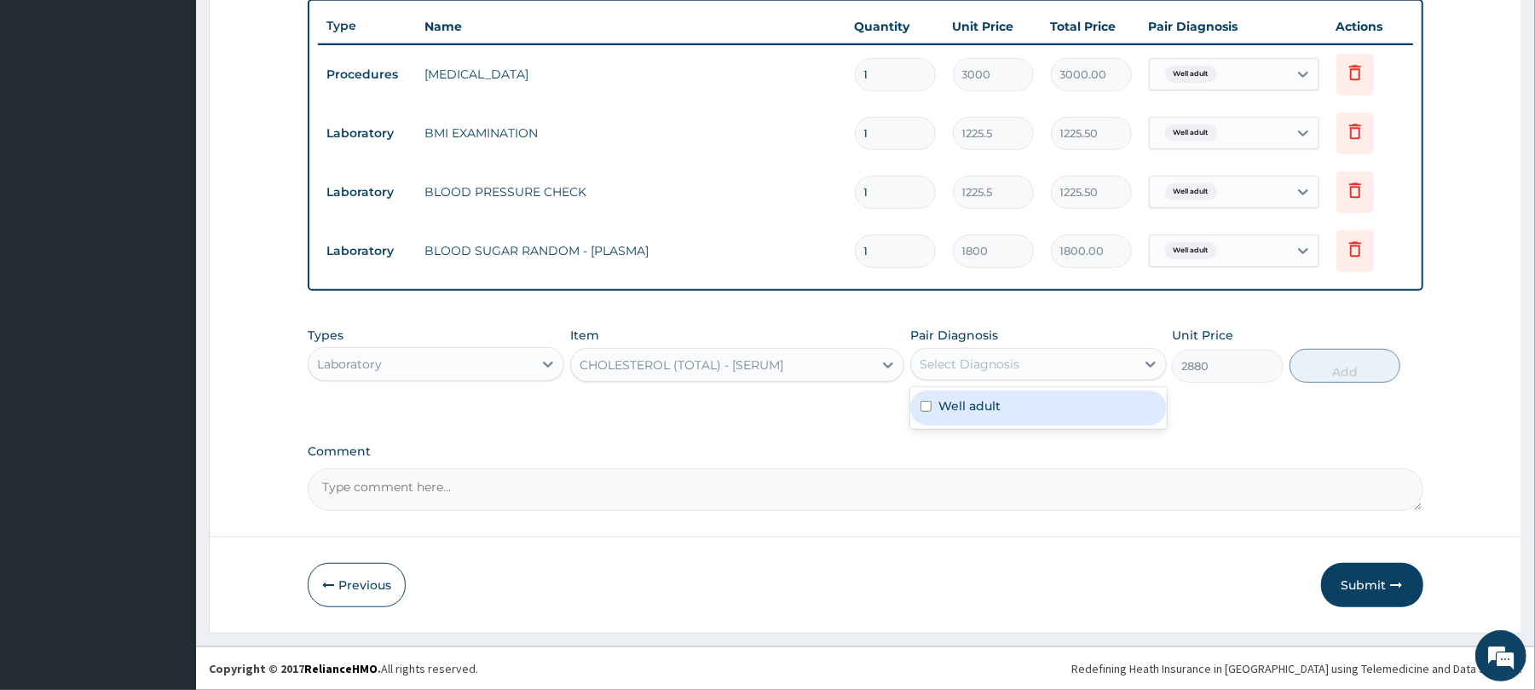
click at [1041, 352] on div "Select Diagnosis" at bounding box center [1023, 363] width 224 height 27
click at [1031, 399] on div "Well adult" at bounding box center [1038, 407] width 257 height 35
checkbox input "true"
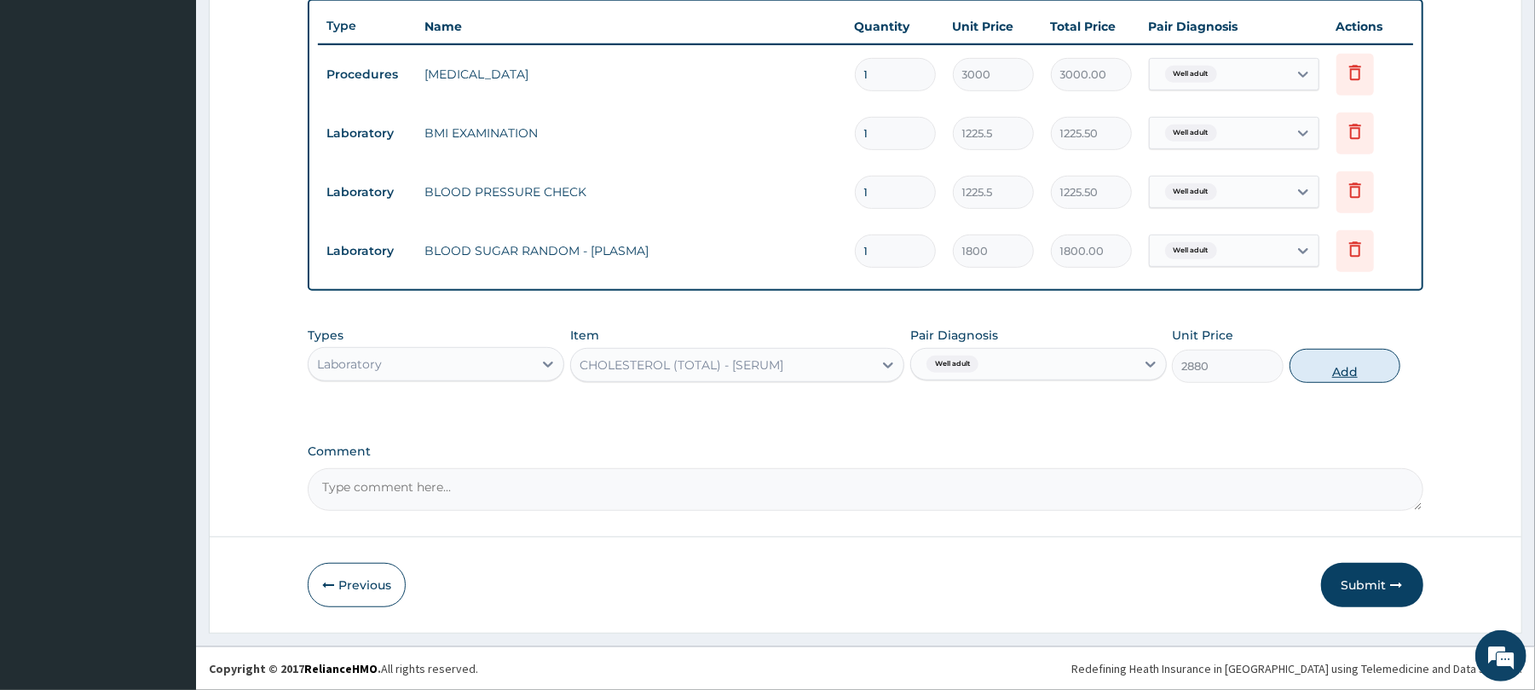
click at [1321, 369] on button "Add" at bounding box center [1346, 366] width 112 height 34
type input "0"
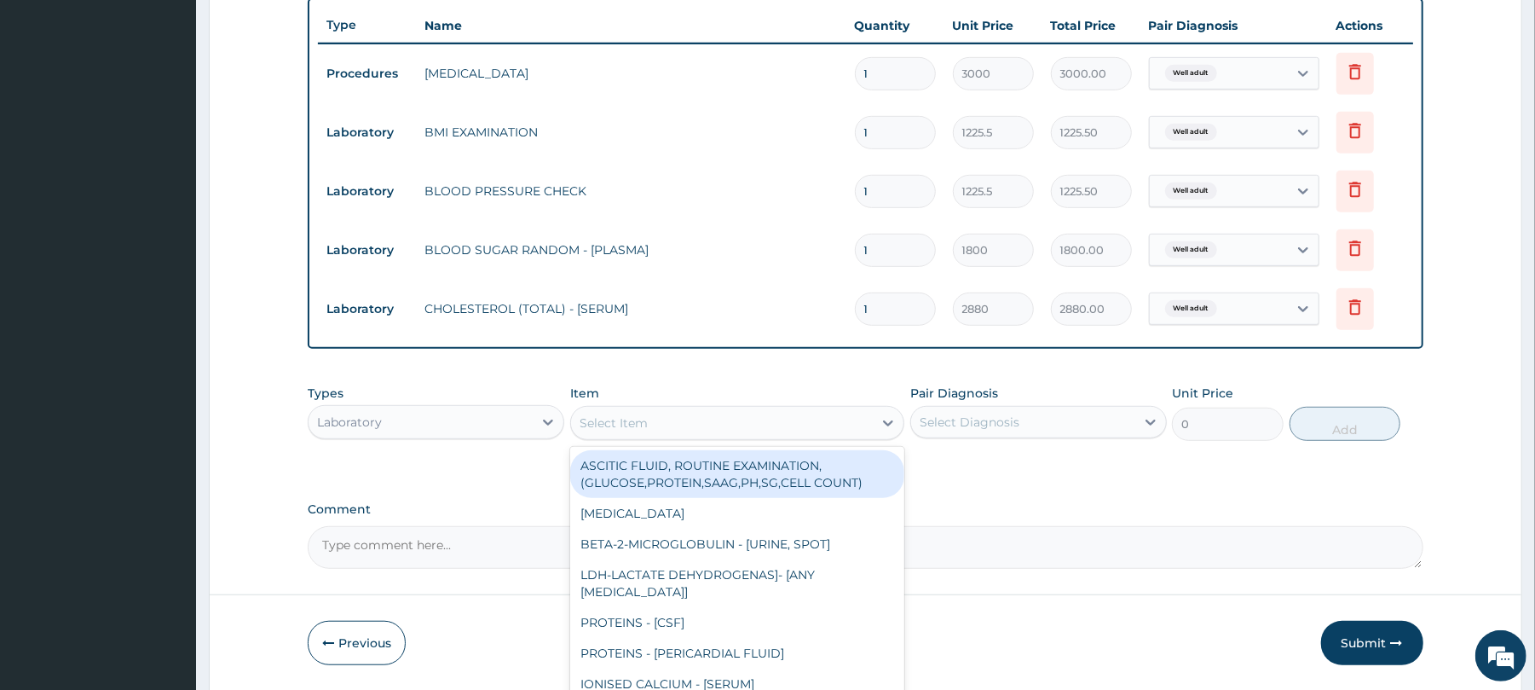
click at [641, 417] on div "Select Item" at bounding box center [614, 422] width 68 height 17
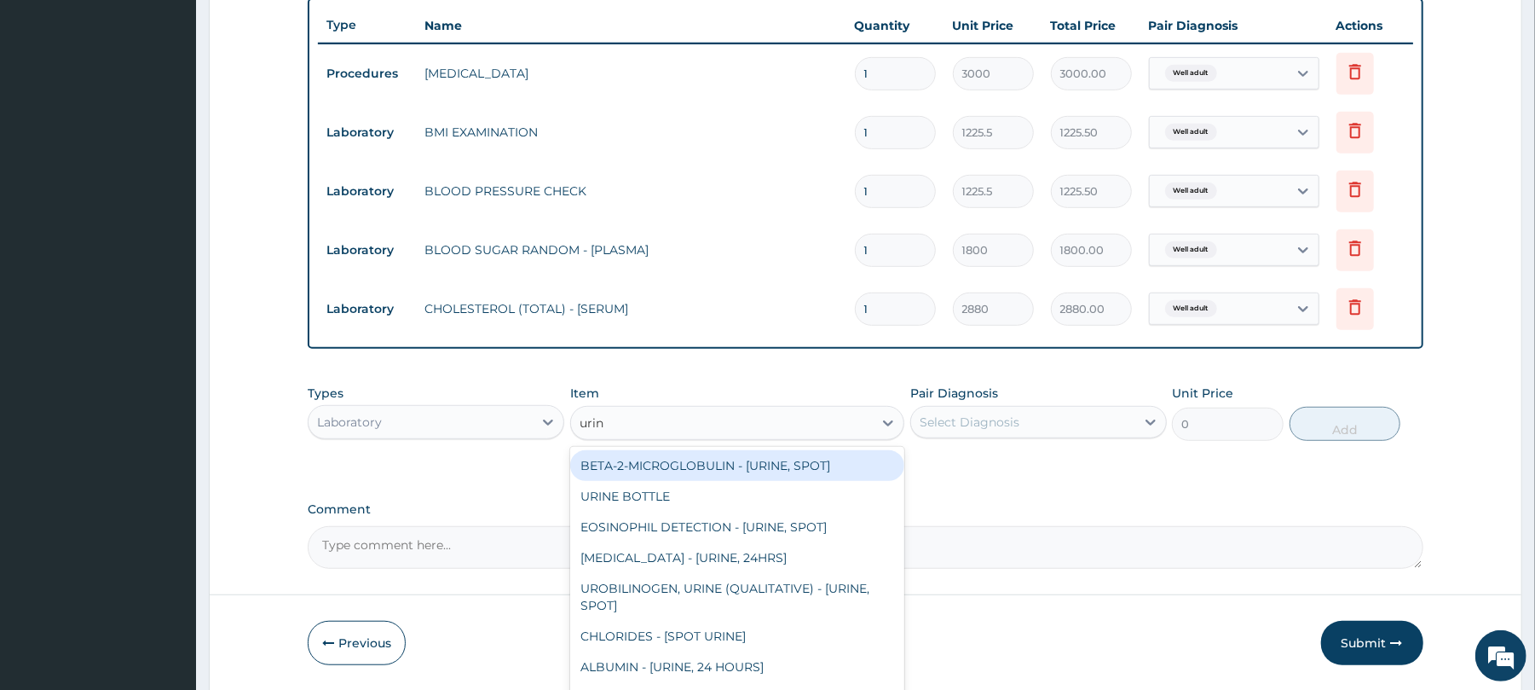
type input "urina"
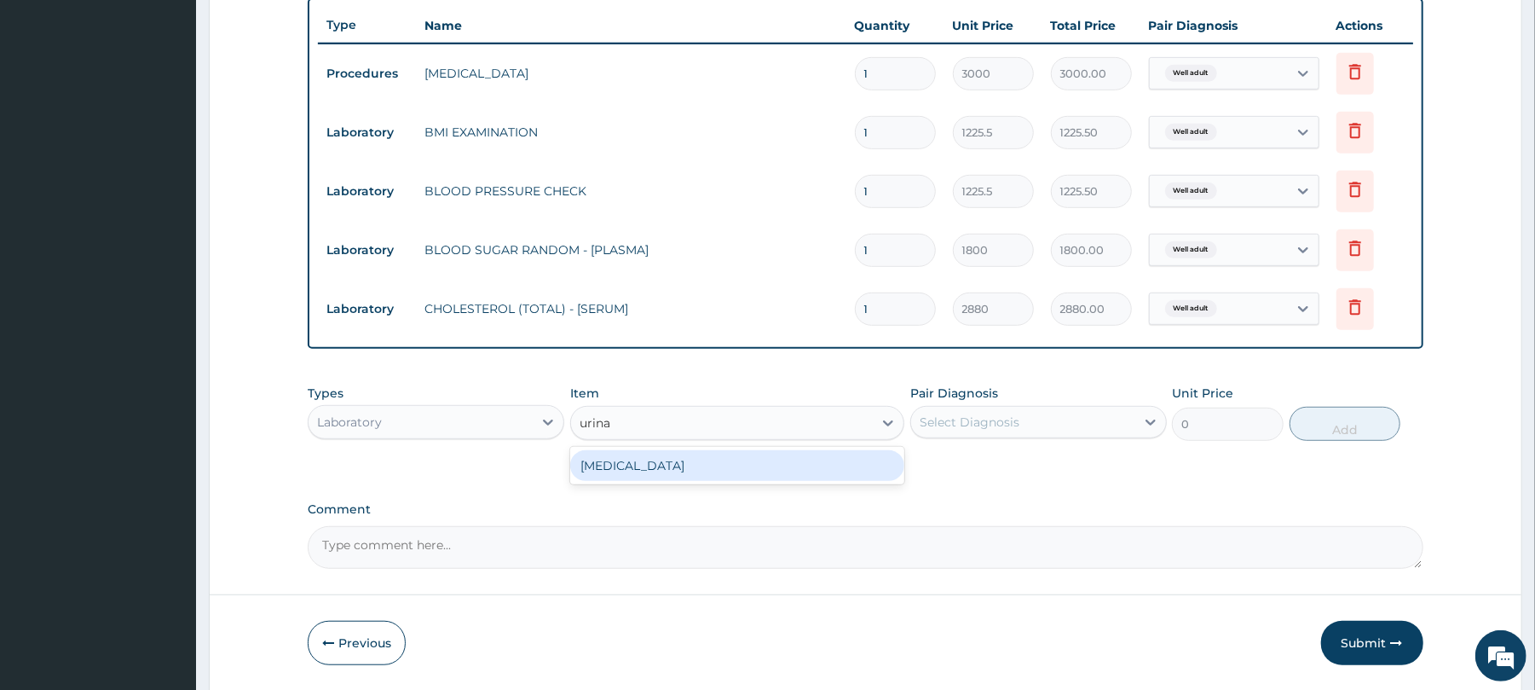
click at [663, 460] on div "[MEDICAL_DATA]" at bounding box center [737, 465] width 334 height 31
type input "1531.875"
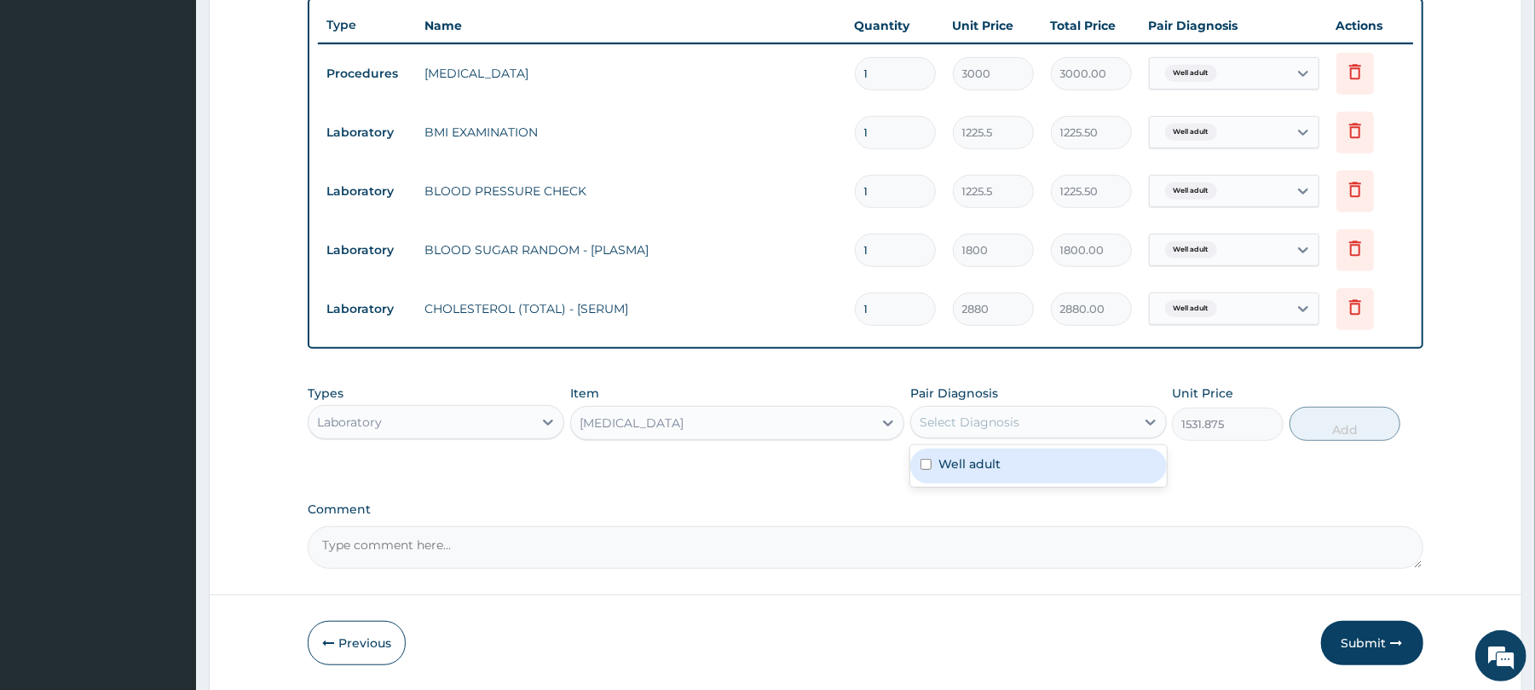
click at [962, 413] on div "Select Diagnosis" at bounding box center [970, 421] width 100 height 17
click at [1013, 461] on div "Well adult" at bounding box center [1038, 465] width 257 height 35
checkbox input "true"
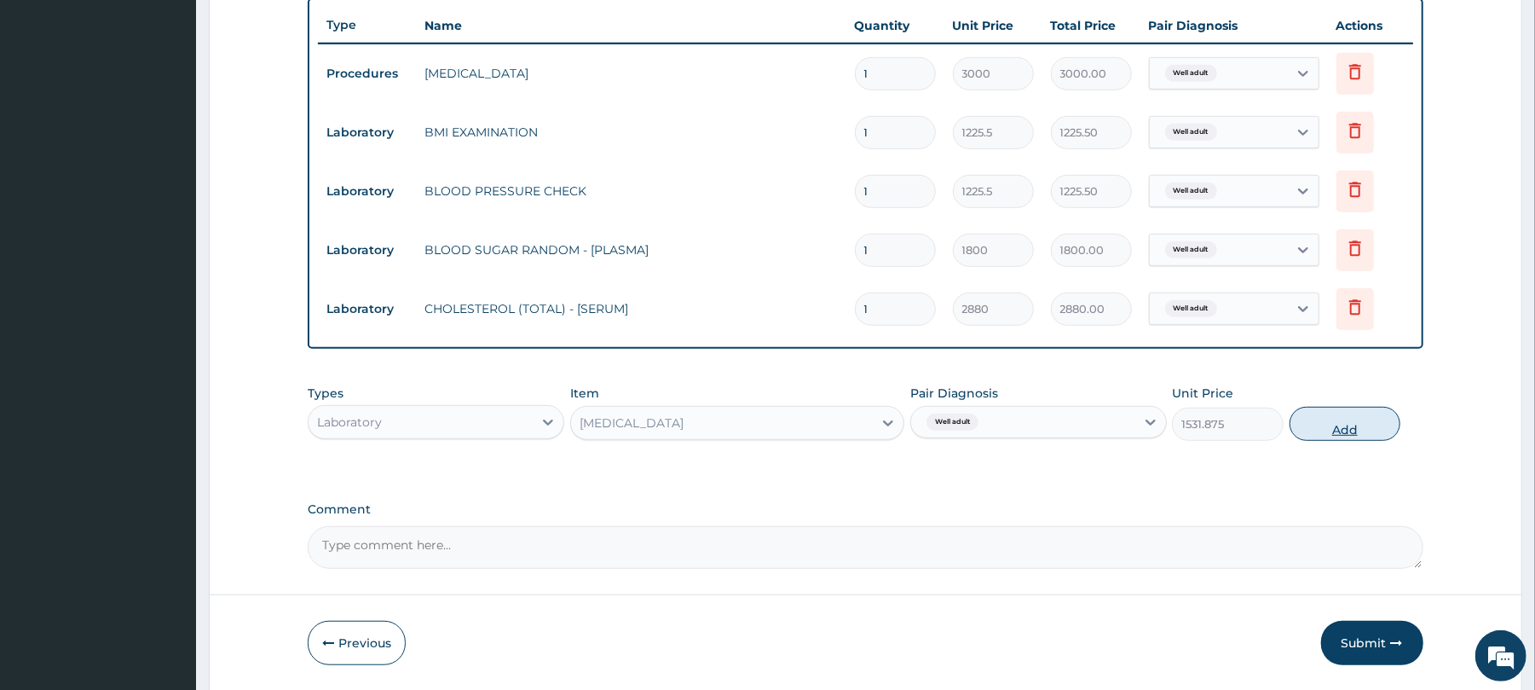
click at [1333, 419] on button "Add" at bounding box center [1346, 424] width 112 height 34
type input "0"
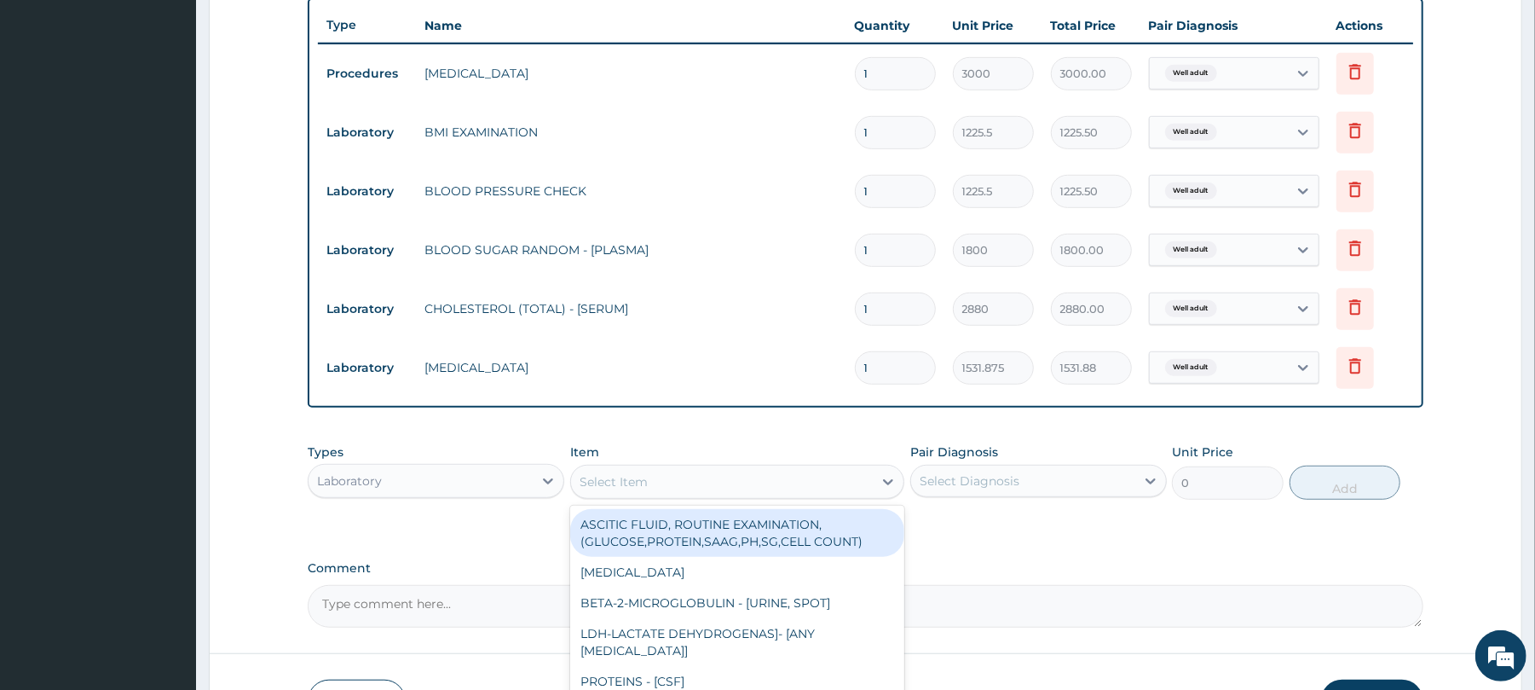
click at [603, 484] on div "Select Item" at bounding box center [614, 481] width 68 height 17
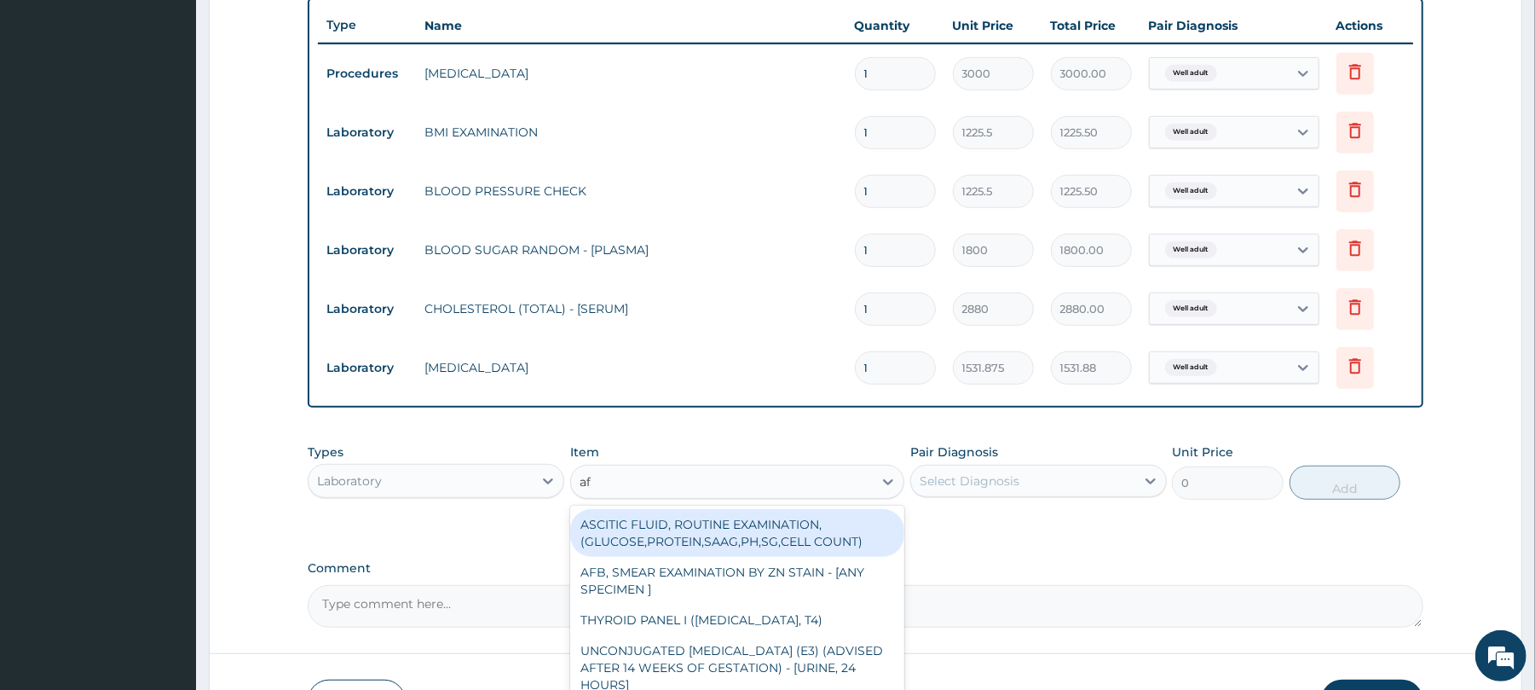
type input "afb"
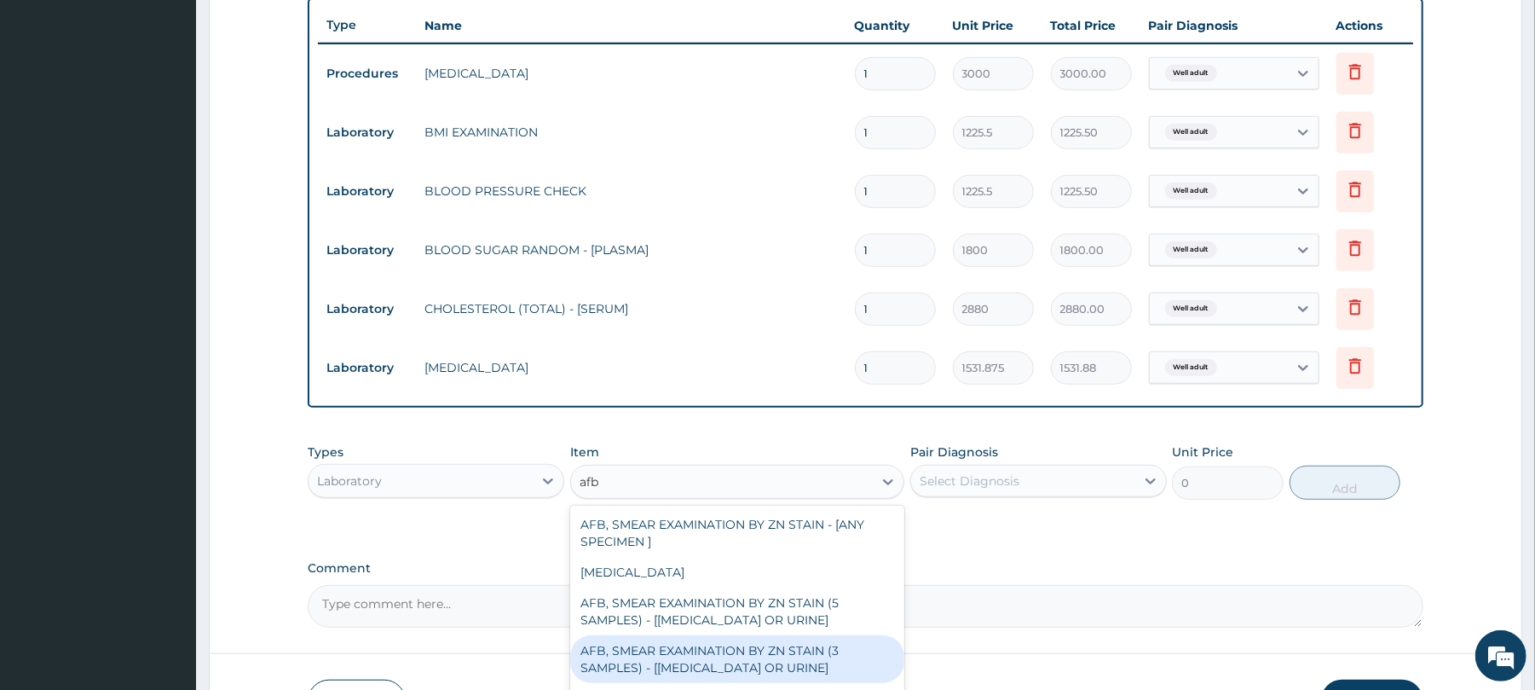
click at [697, 650] on div "AFB, SMEAR EXAMINATION BY ZN STAIN (3 SAMPLES) - [[MEDICAL_DATA] OR URINE]" at bounding box center [737, 659] width 334 height 48
type input "5520"
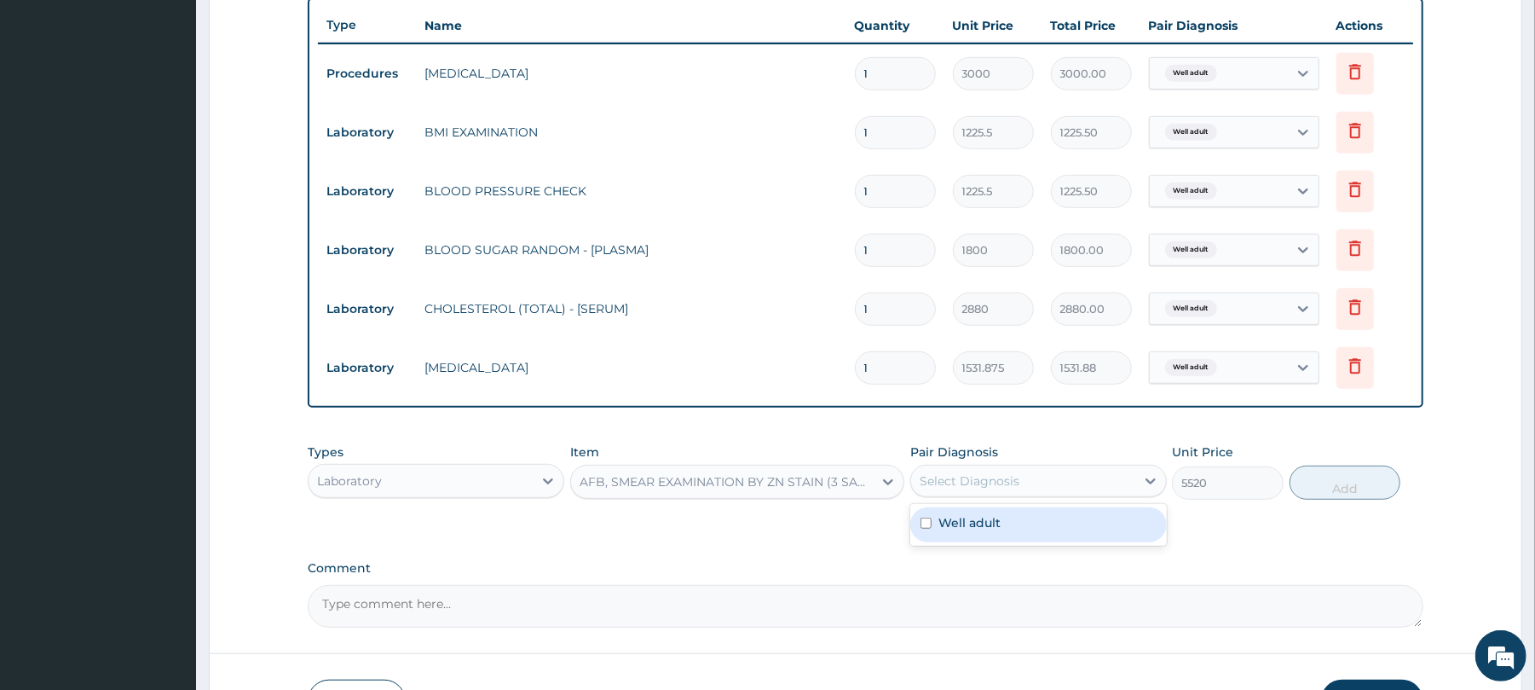
click at [1036, 478] on div "Select Diagnosis" at bounding box center [1023, 480] width 224 height 27
click at [1011, 519] on div "Well adult" at bounding box center [1038, 524] width 257 height 35
checkbox input "true"
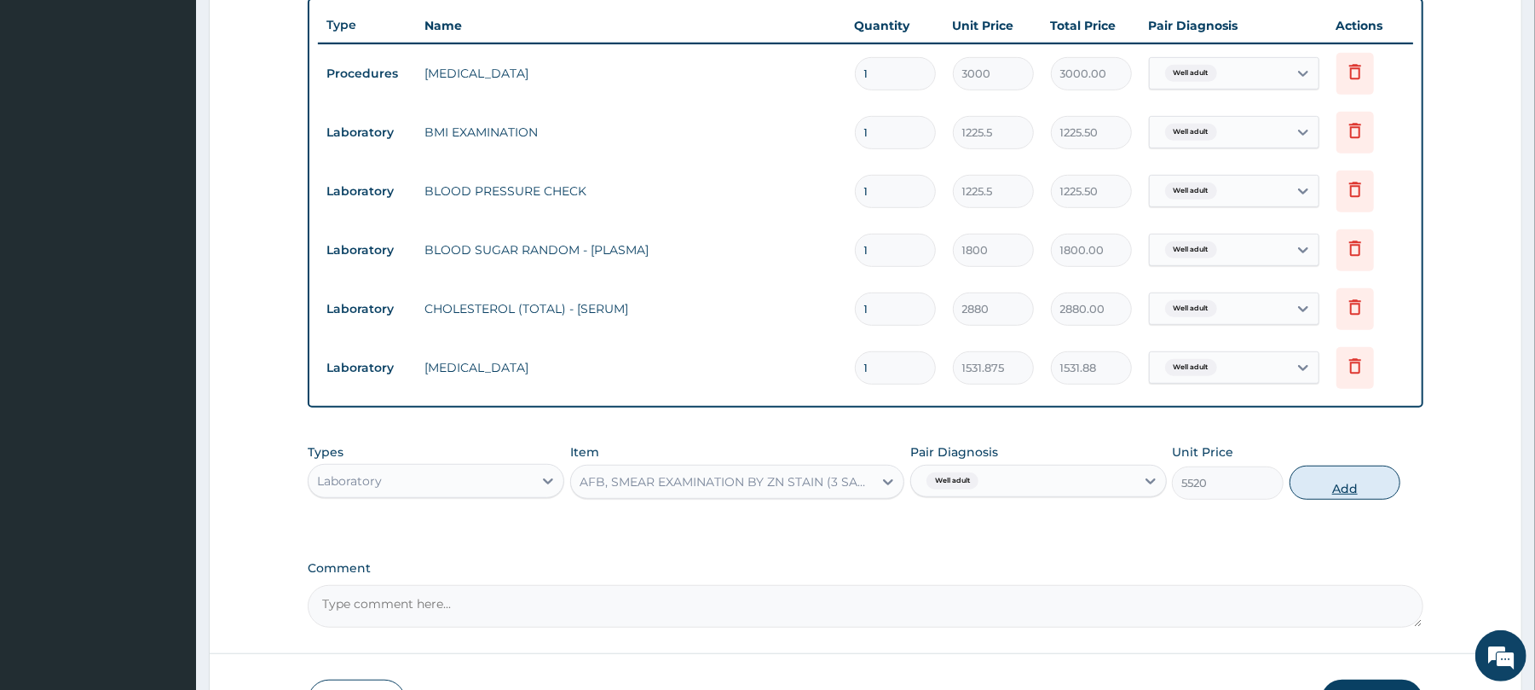
click at [1333, 489] on button "Add" at bounding box center [1346, 482] width 112 height 34
type input "0"
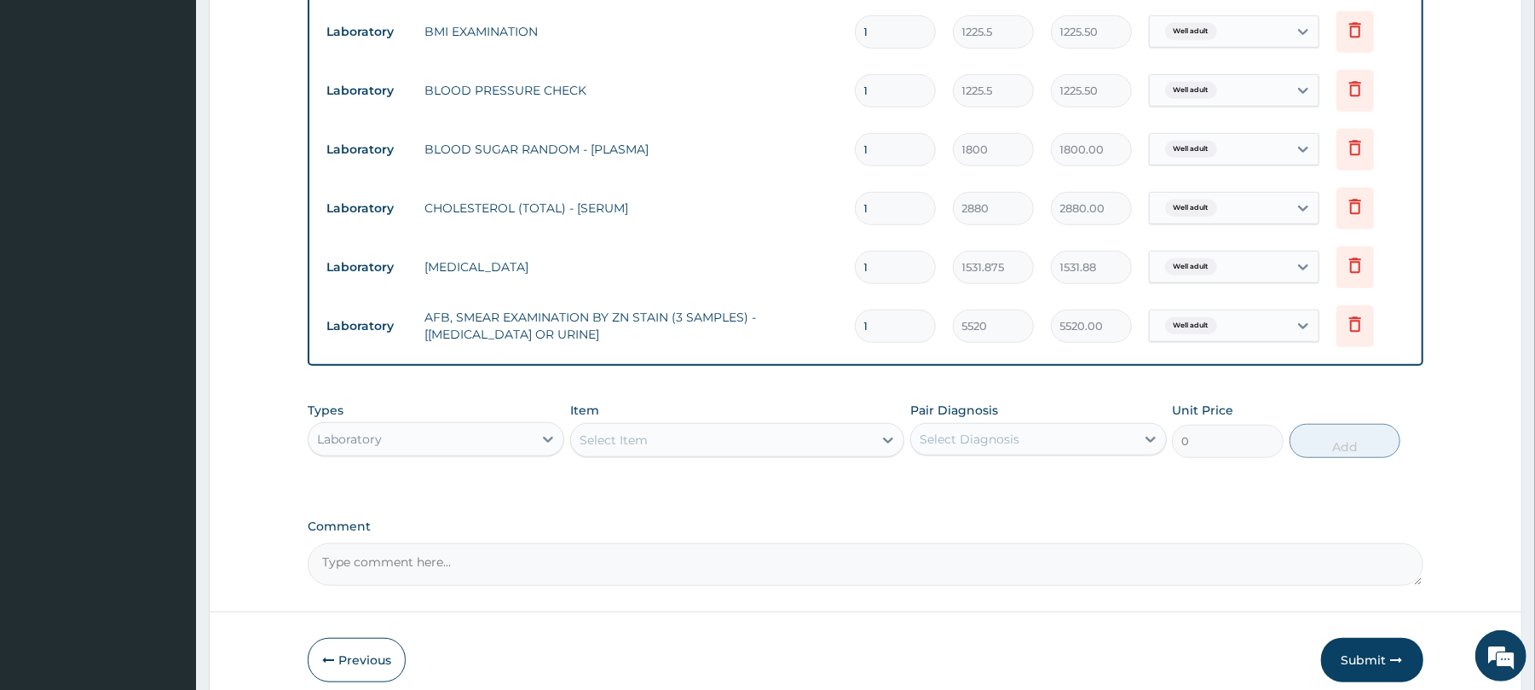
scroll to position [813, 0]
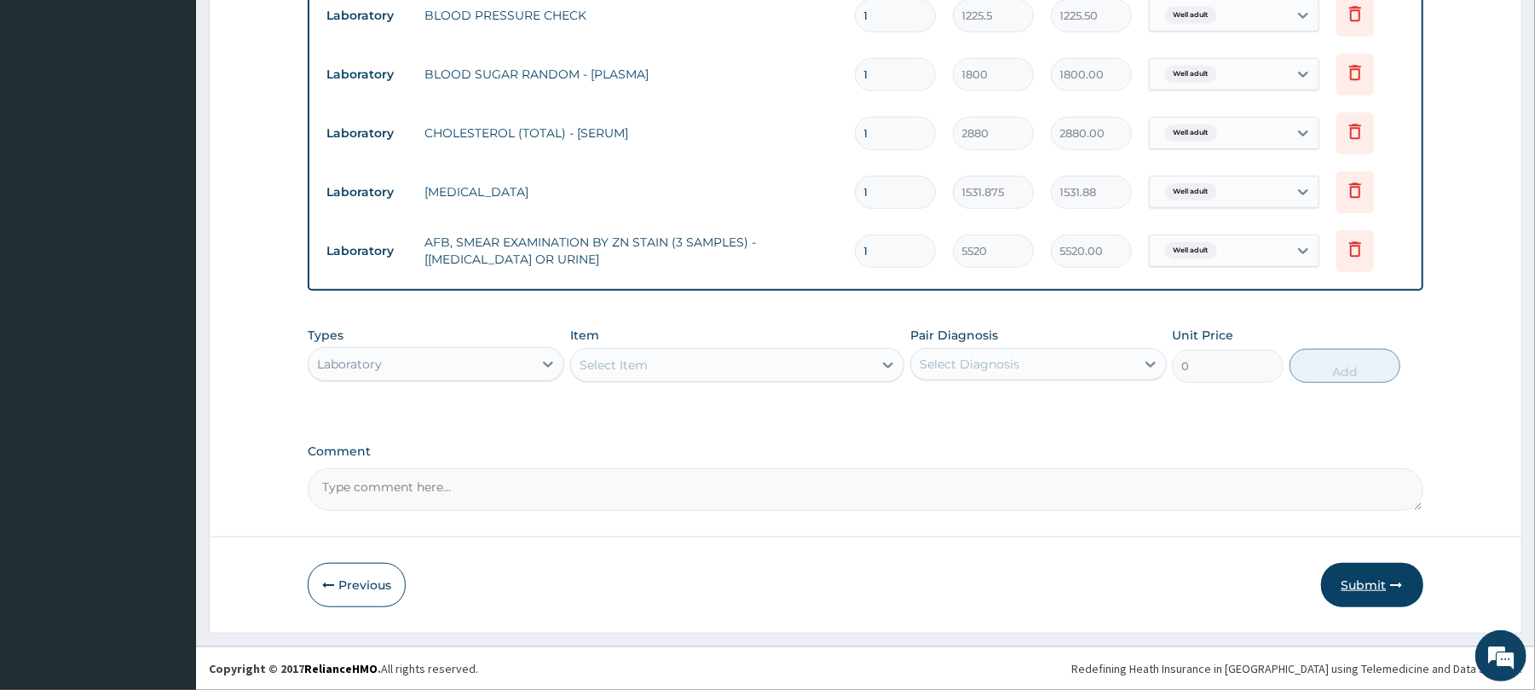
click at [1371, 592] on button "Submit" at bounding box center [1372, 585] width 102 height 44
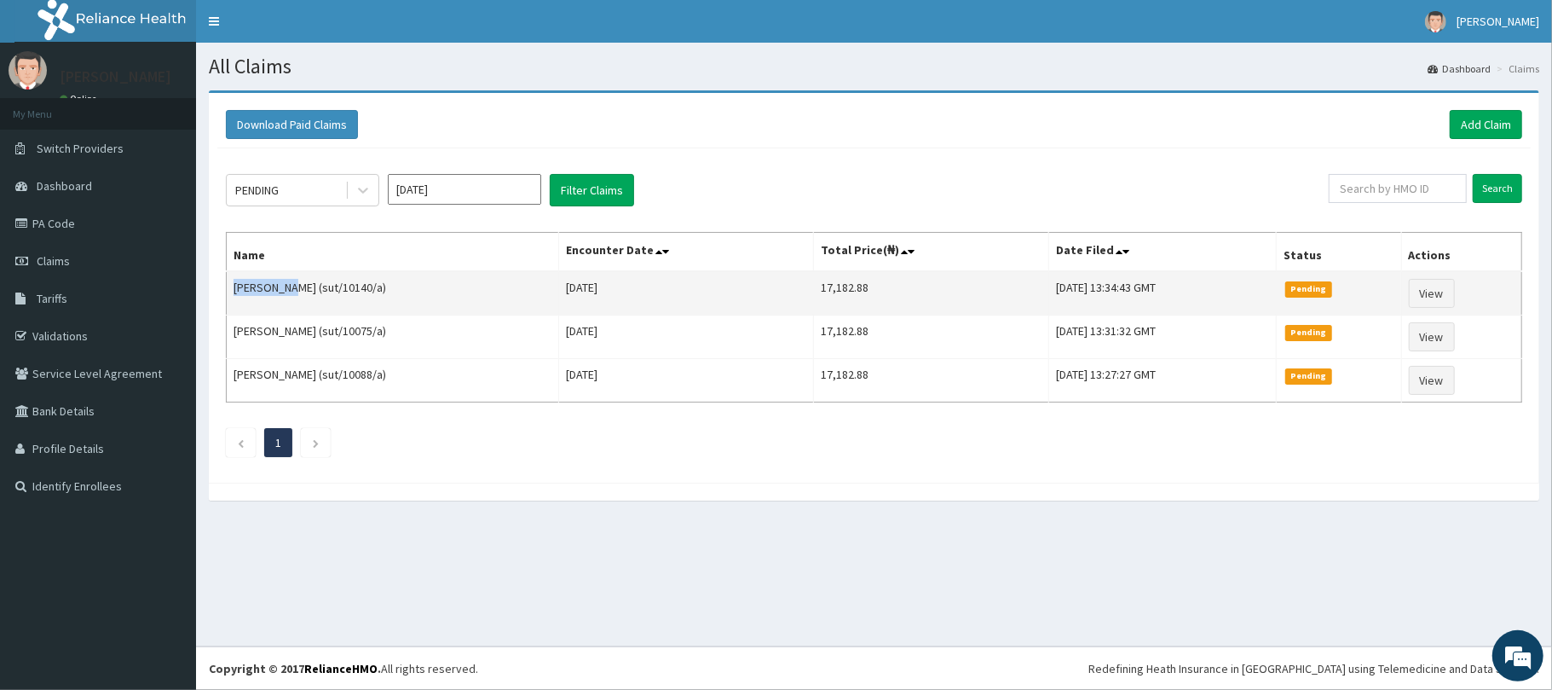
drag, startPoint x: 285, startPoint y: 285, endPoint x: 232, endPoint y: 285, distance: 52.8
click at [232, 285] on td "[PERSON_NAME] (sut/10140/a)" at bounding box center [393, 293] width 332 height 44
copy td "[PERSON_NAME]"
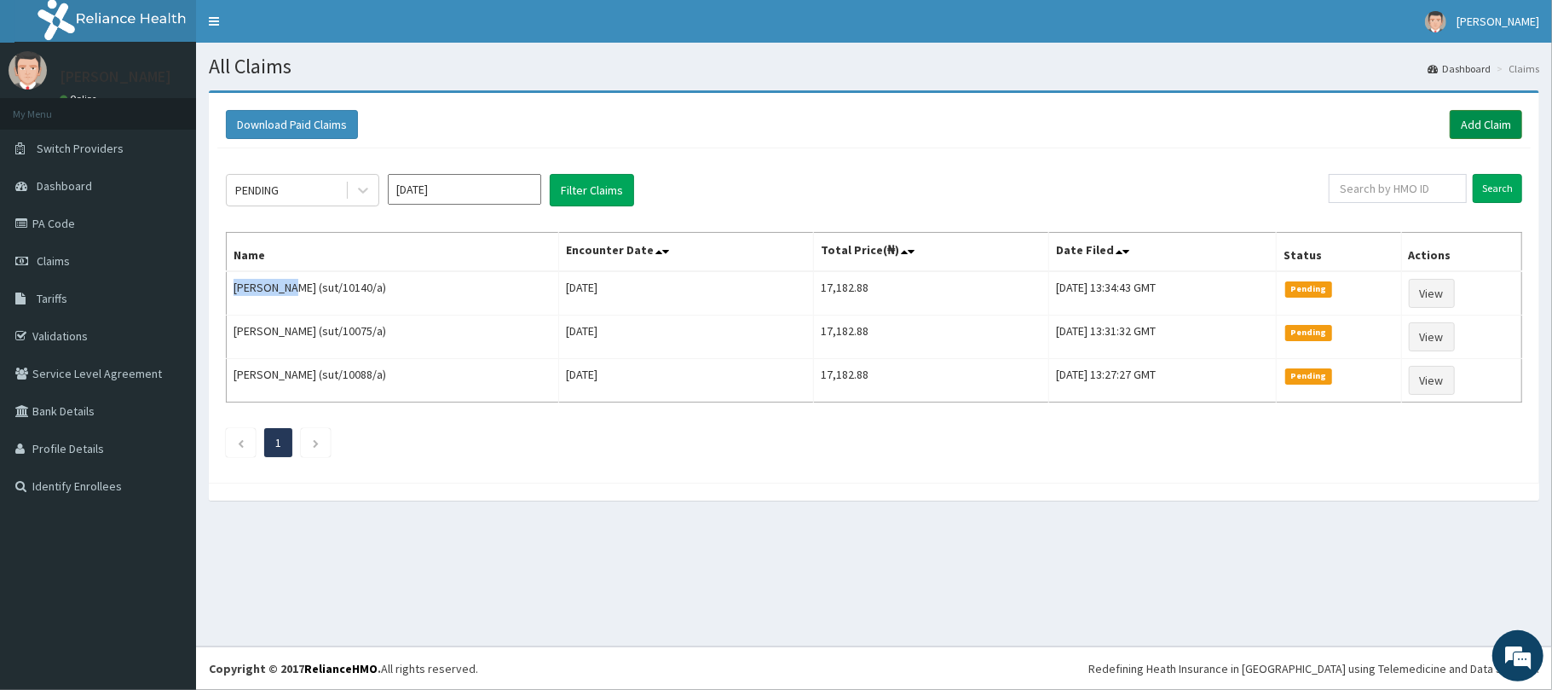
click at [1490, 124] on link "Add Claim" at bounding box center [1486, 124] width 72 height 29
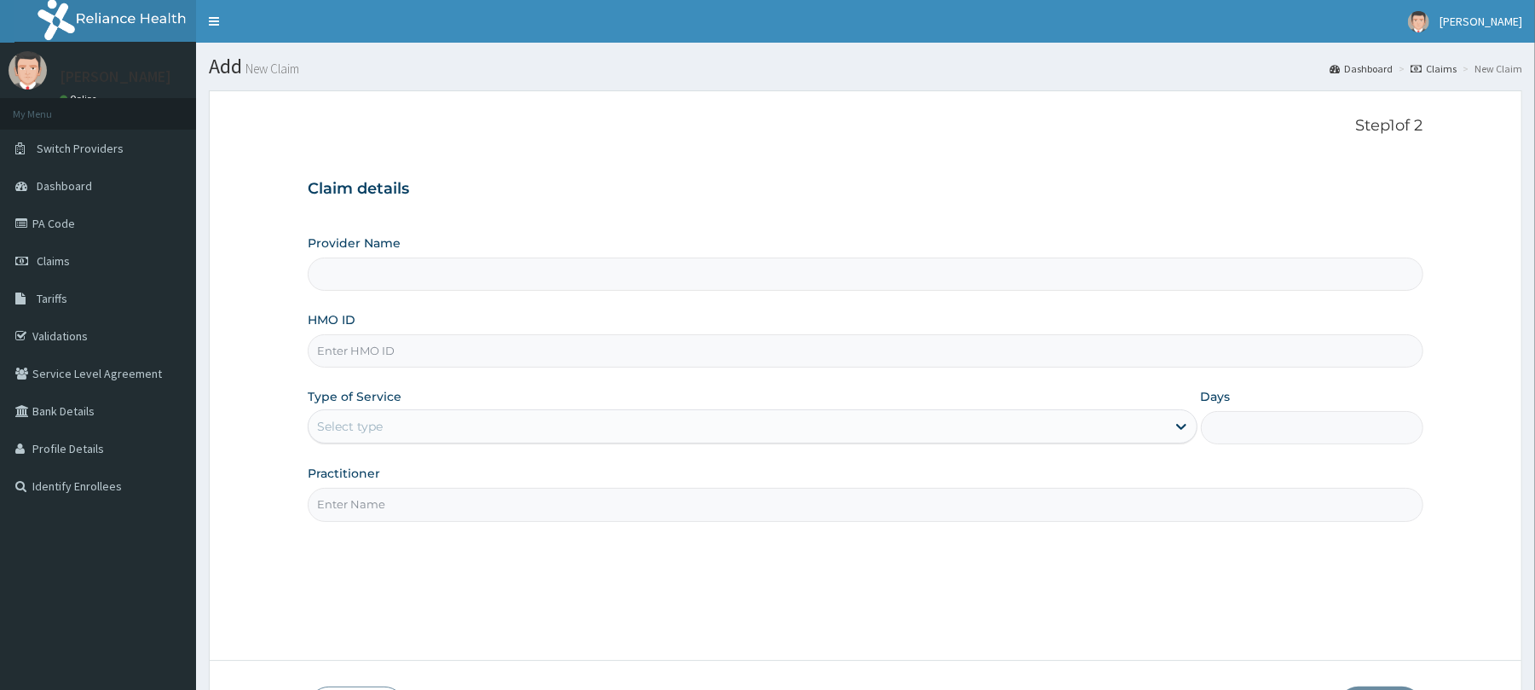
type input "Reliance Family Clinics (RFC) - Abuja"
click at [335, 353] on input "HMO ID" at bounding box center [865, 350] width 1115 height 33
type input "sut/10139/a"
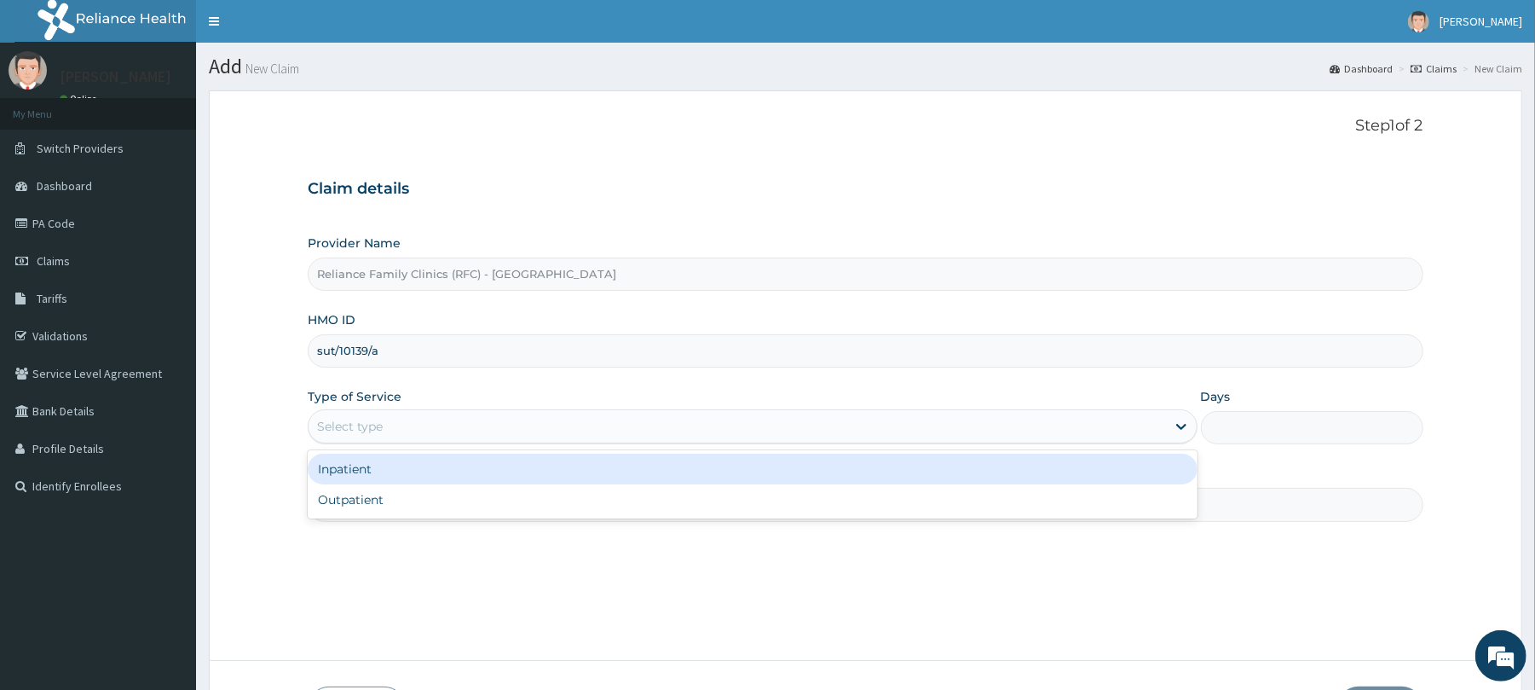
click at [356, 417] on div "Select type" at bounding box center [737, 426] width 857 height 27
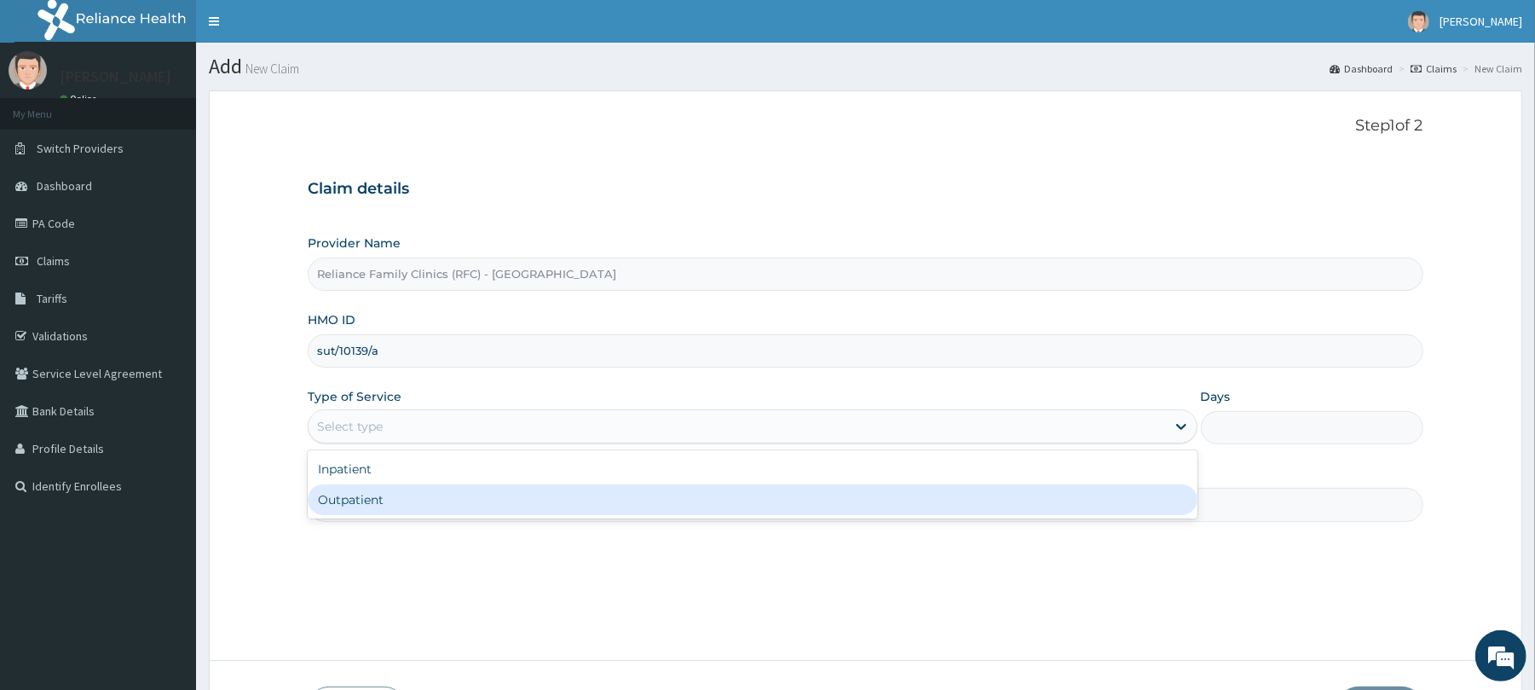
click at [369, 501] on div "Outpatient" at bounding box center [752, 499] width 889 height 31
type input "1"
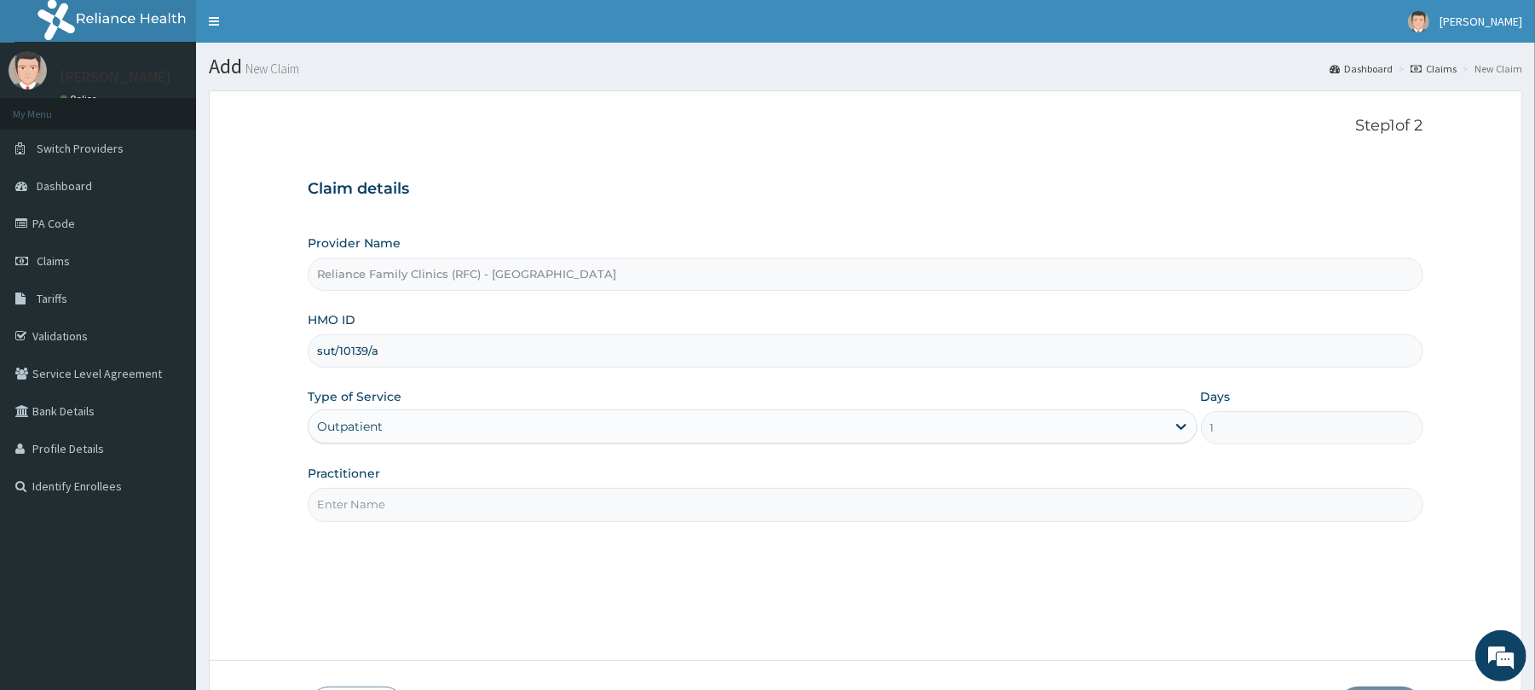
click at [370, 503] on input "Practitioner" at bounding box center [865, 504] width 1115 height 33
type input "Dr [PERSON_NAME]"
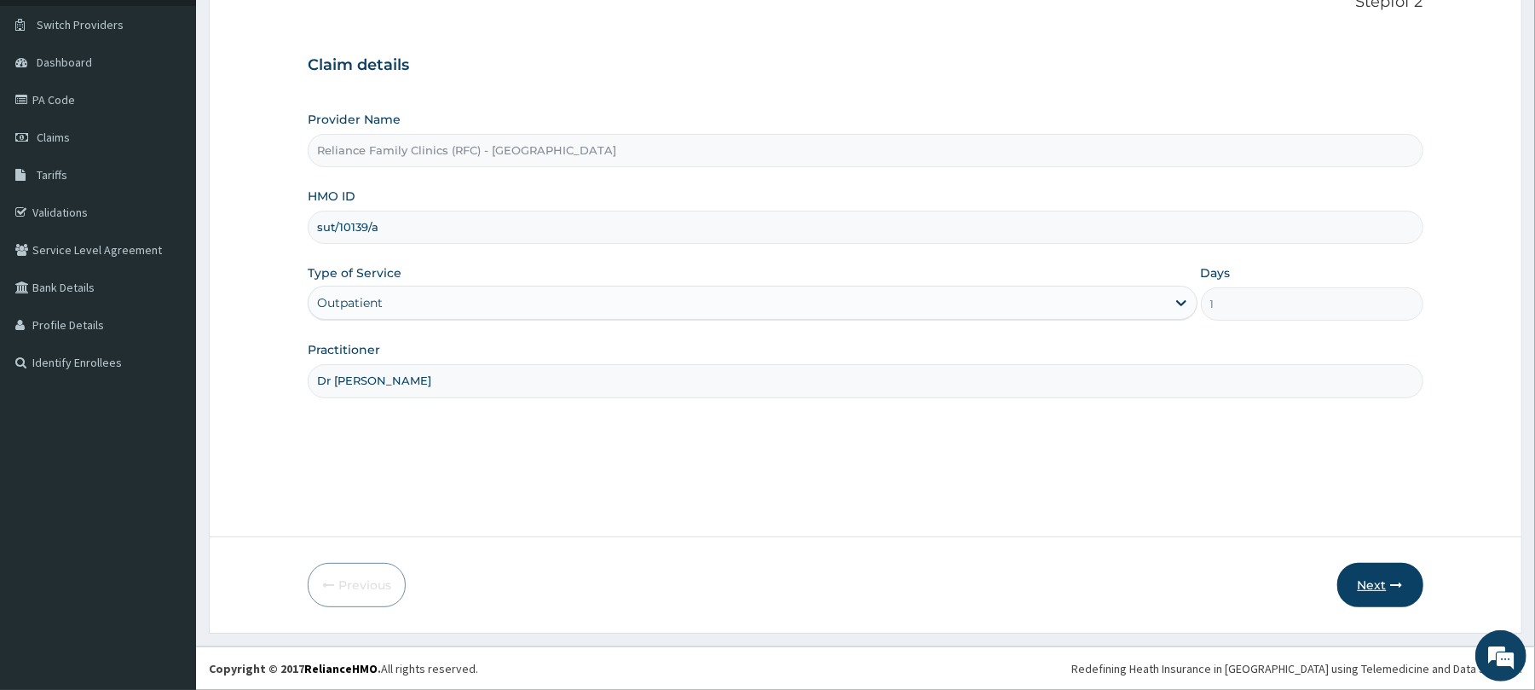
click at [1367, 577] on button "Next" at bounding box center [1380, 585] width 86 height 44
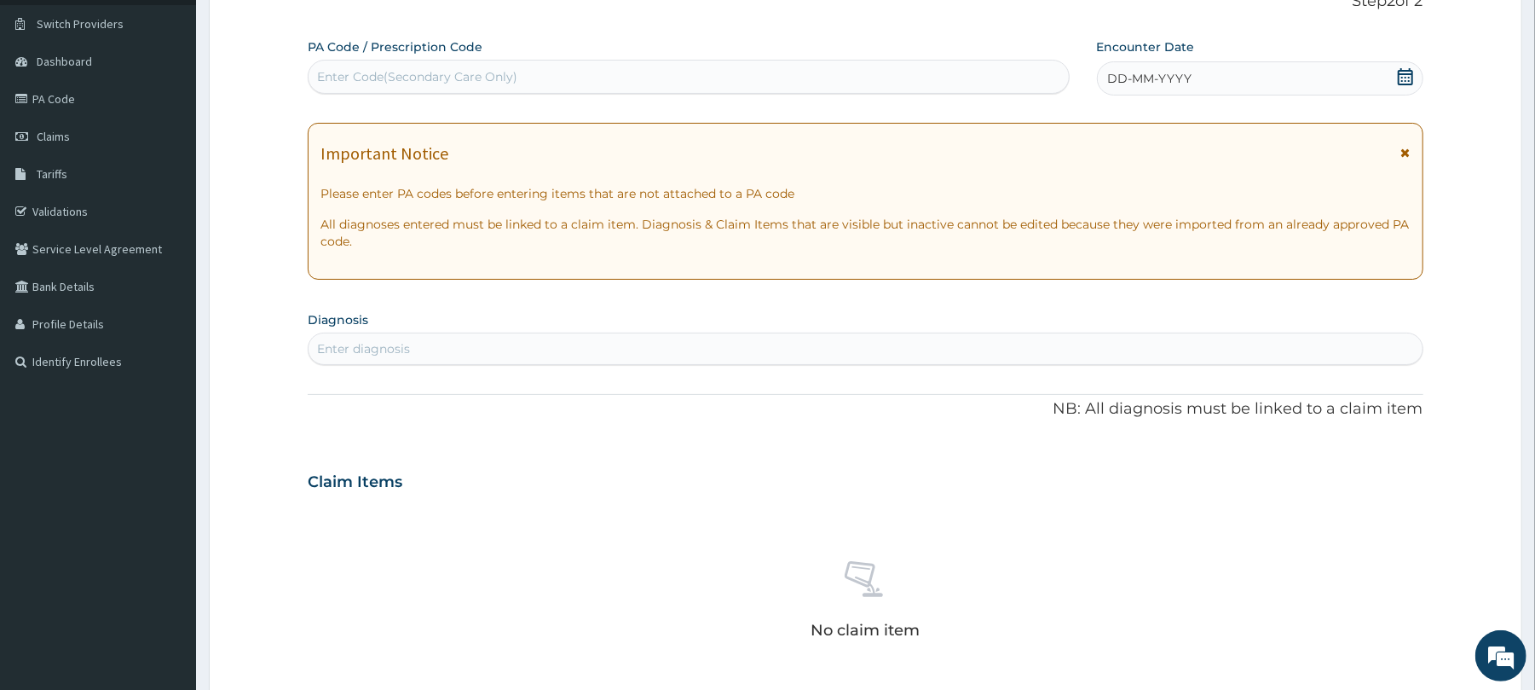
click at [1200, 69] on div "DD-MM-YYYY" at bounding box center [1260, 78] width 326 height 34
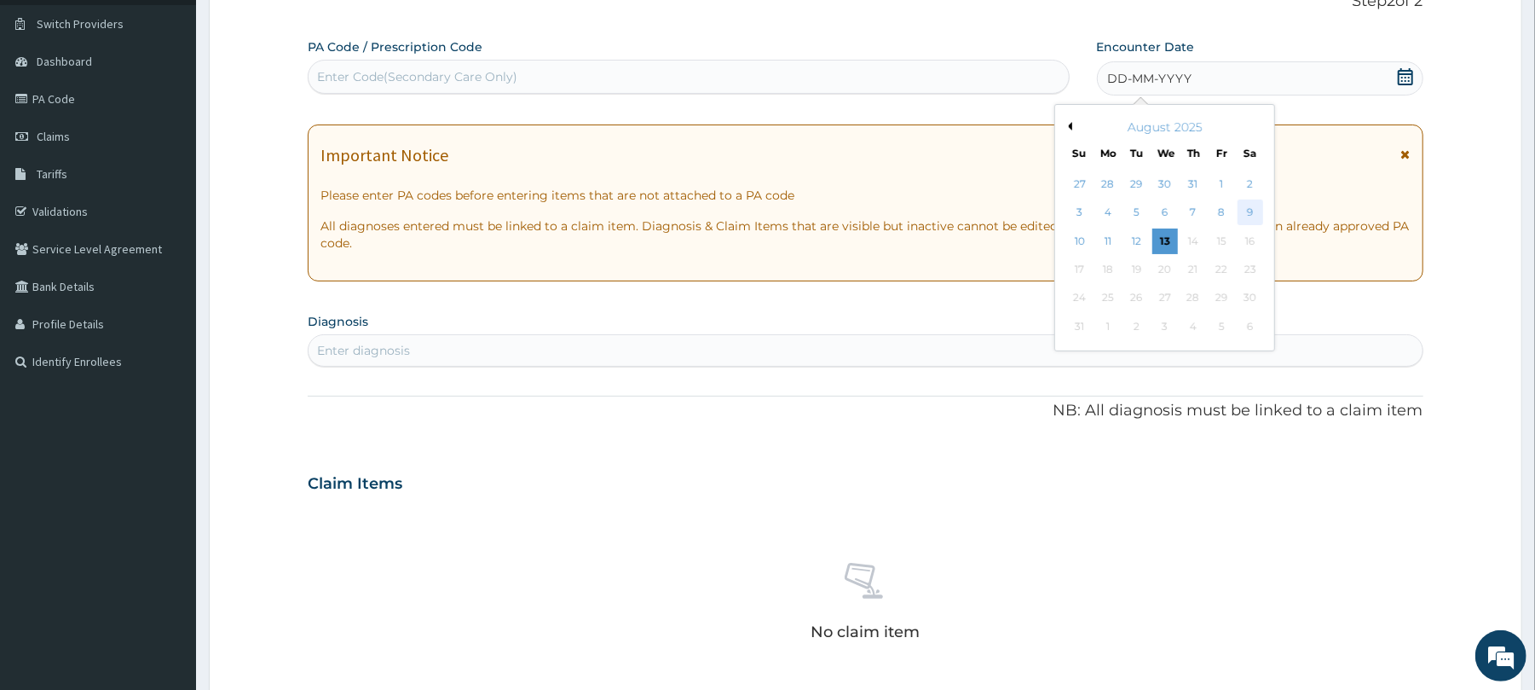
click at [1258, 209] on div "9" at bounding box center [1250, 213] width 26 height 26
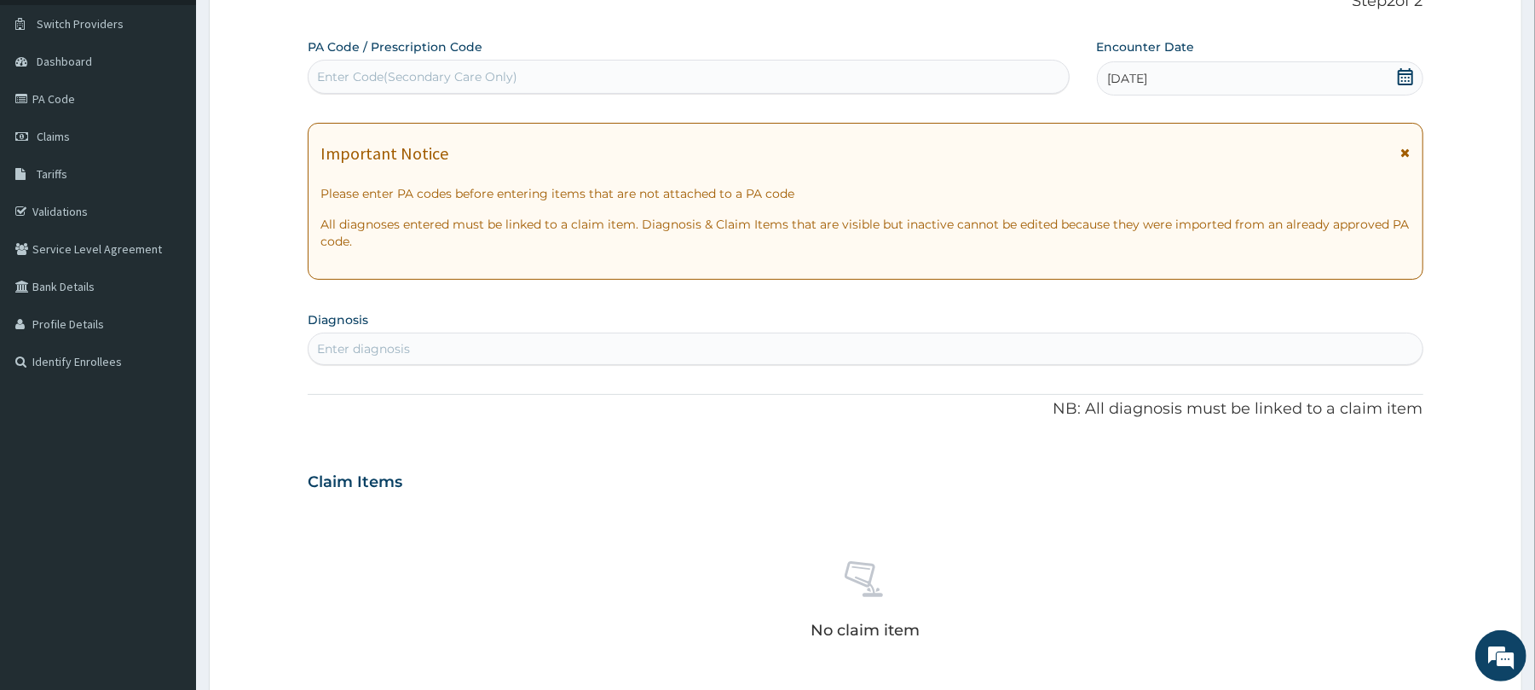
click at [352, 346] on div "Enter diagnosis" at bounding box center [363, 348] width 93 height 17
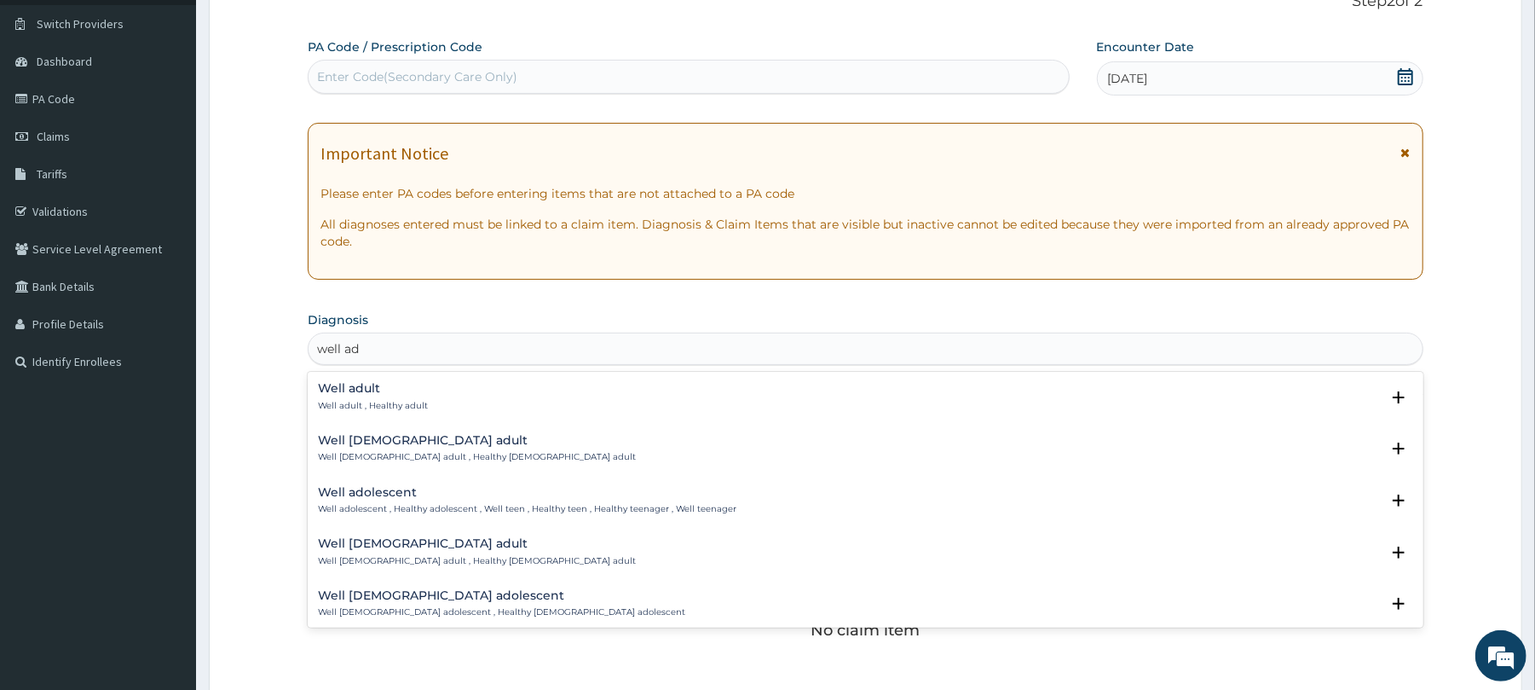
type input "well adu"
click at [349, 390] on h4 "Well adult" at bounding box center [373, 388] width 110 height 13
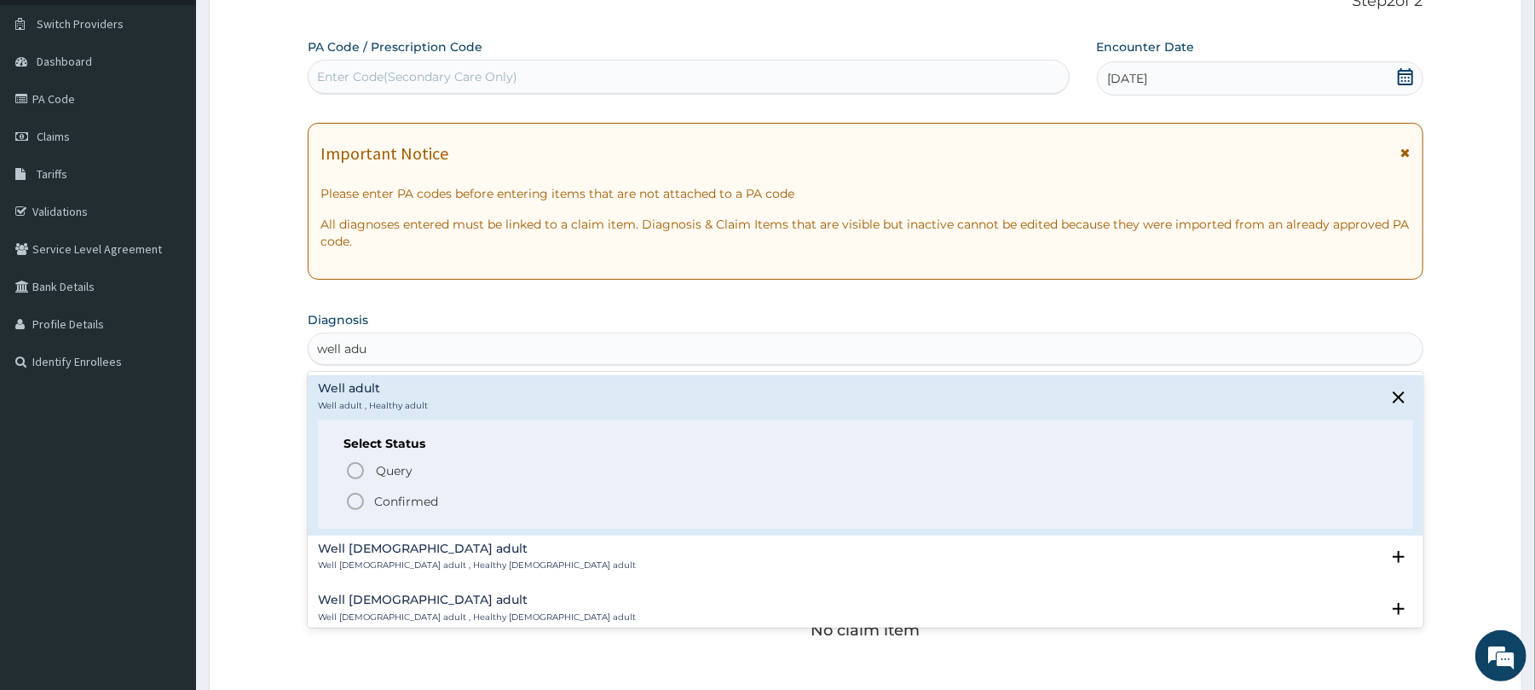
click at [349, 390] on h4 "Well adult" at bounding box center [373, 388] width 110 height 13
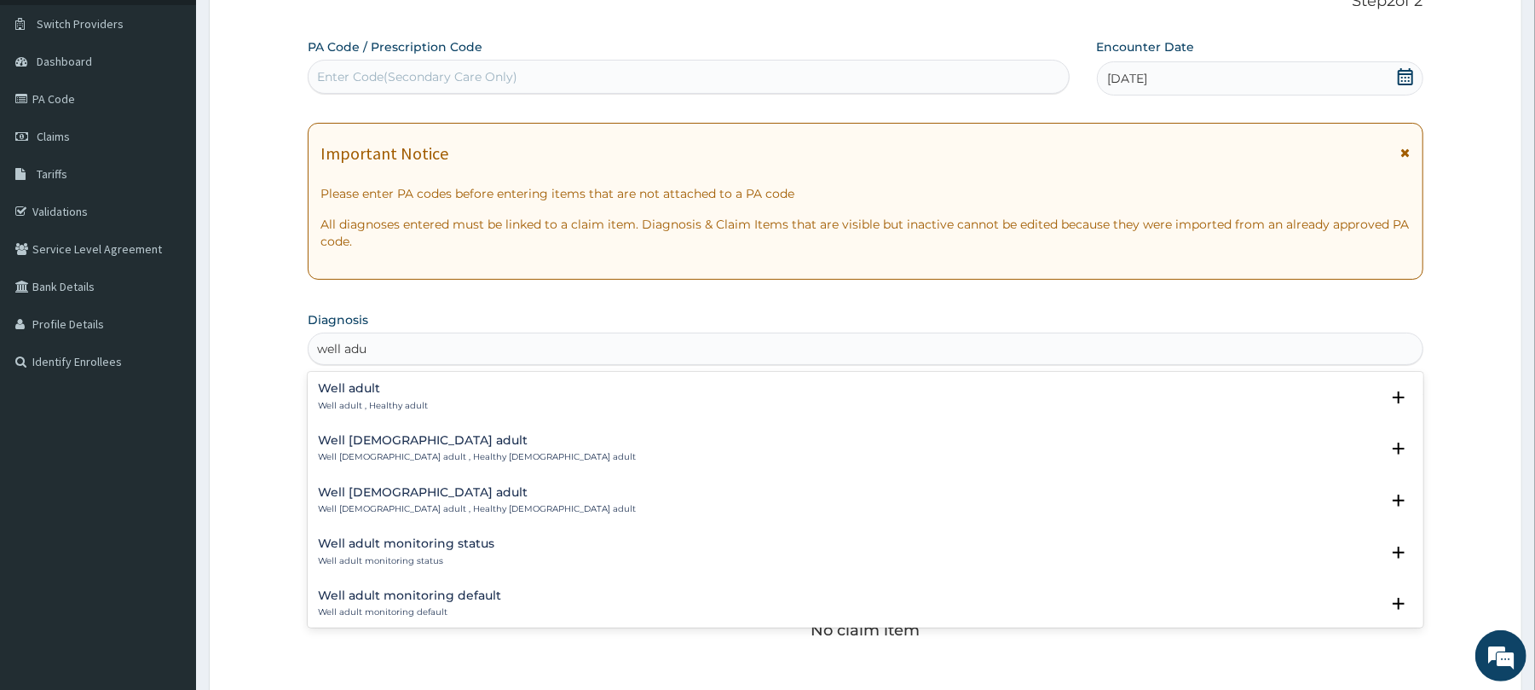
click at [349, 390] on h4 "Well adult" at bounding box center [373, 388] width 110 height 13
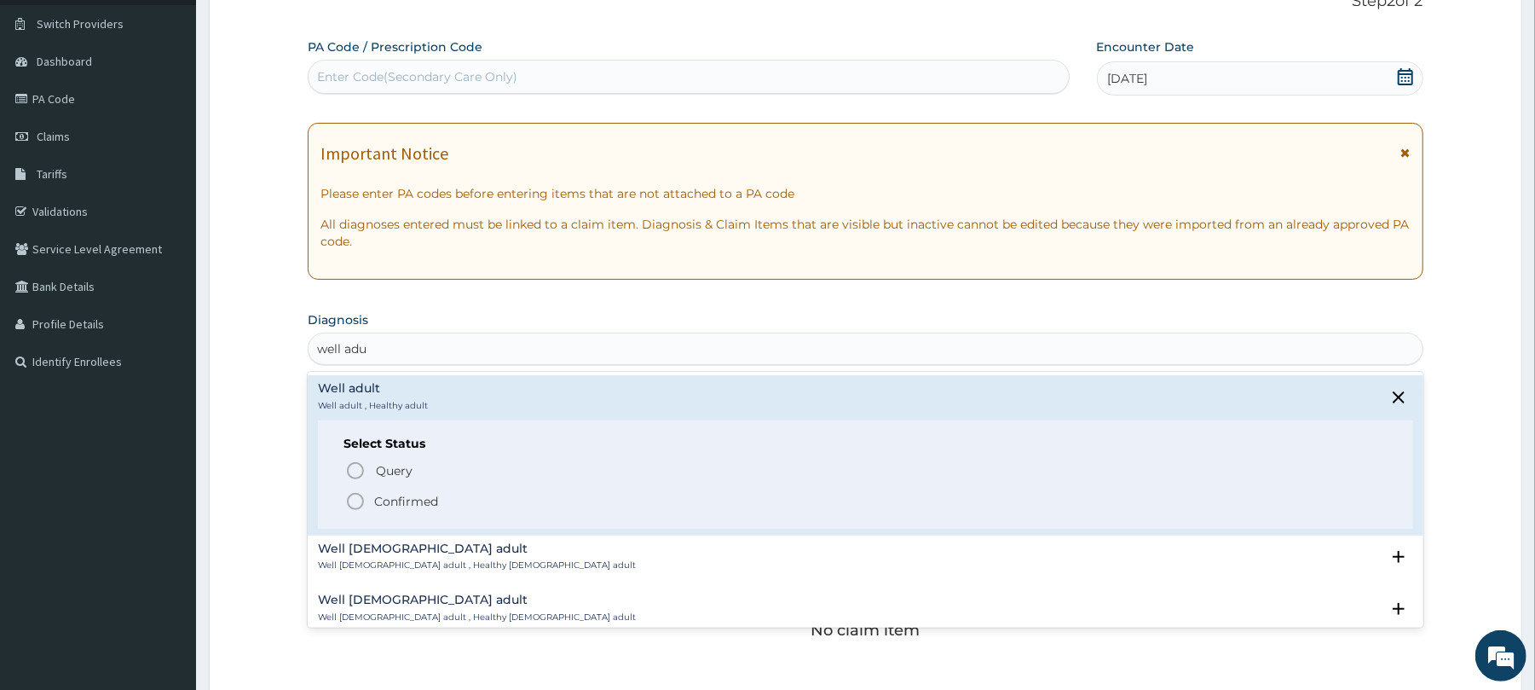
click at [349, 390] on h4 "Well adult" at bounding box center [373, 388] width 110 height 13
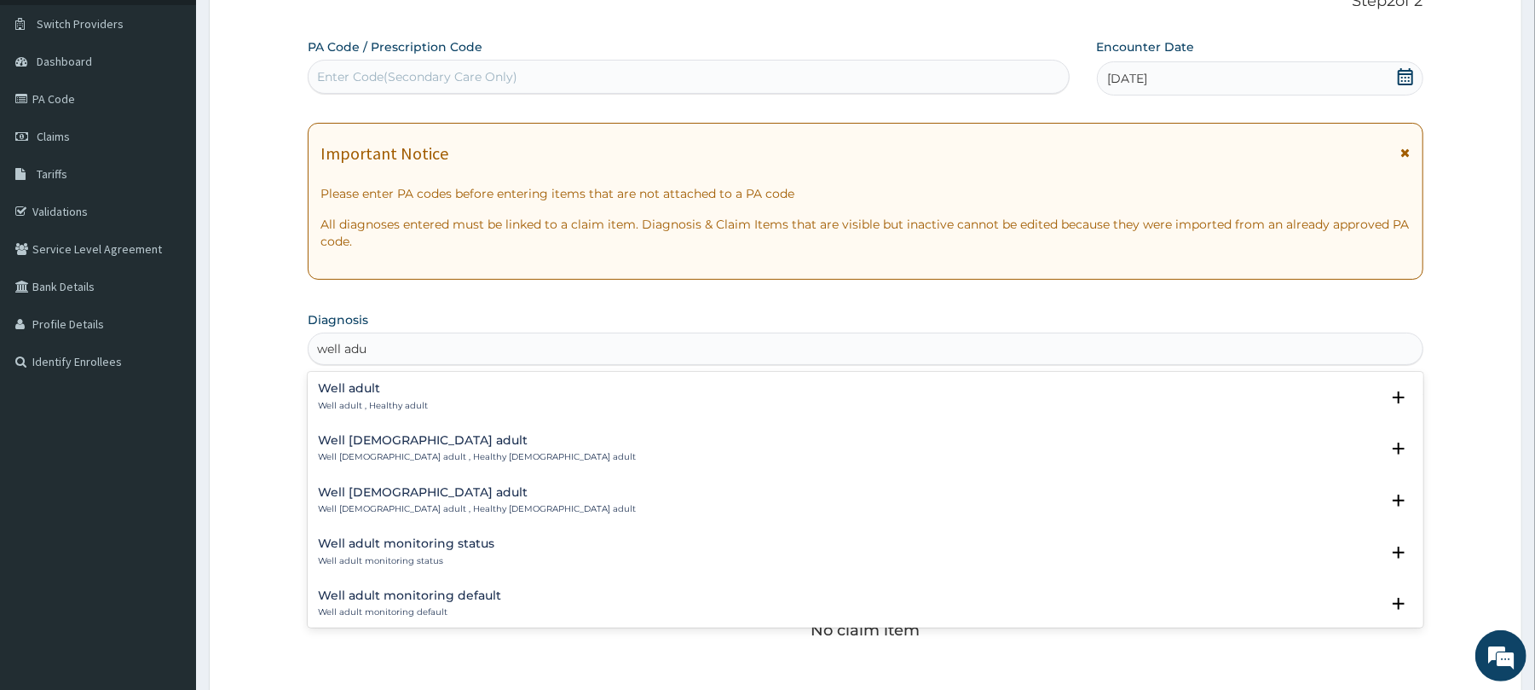
click at [349, 390] on h4 "Well adult" at bounding box center [373, 388] width 110 height 13
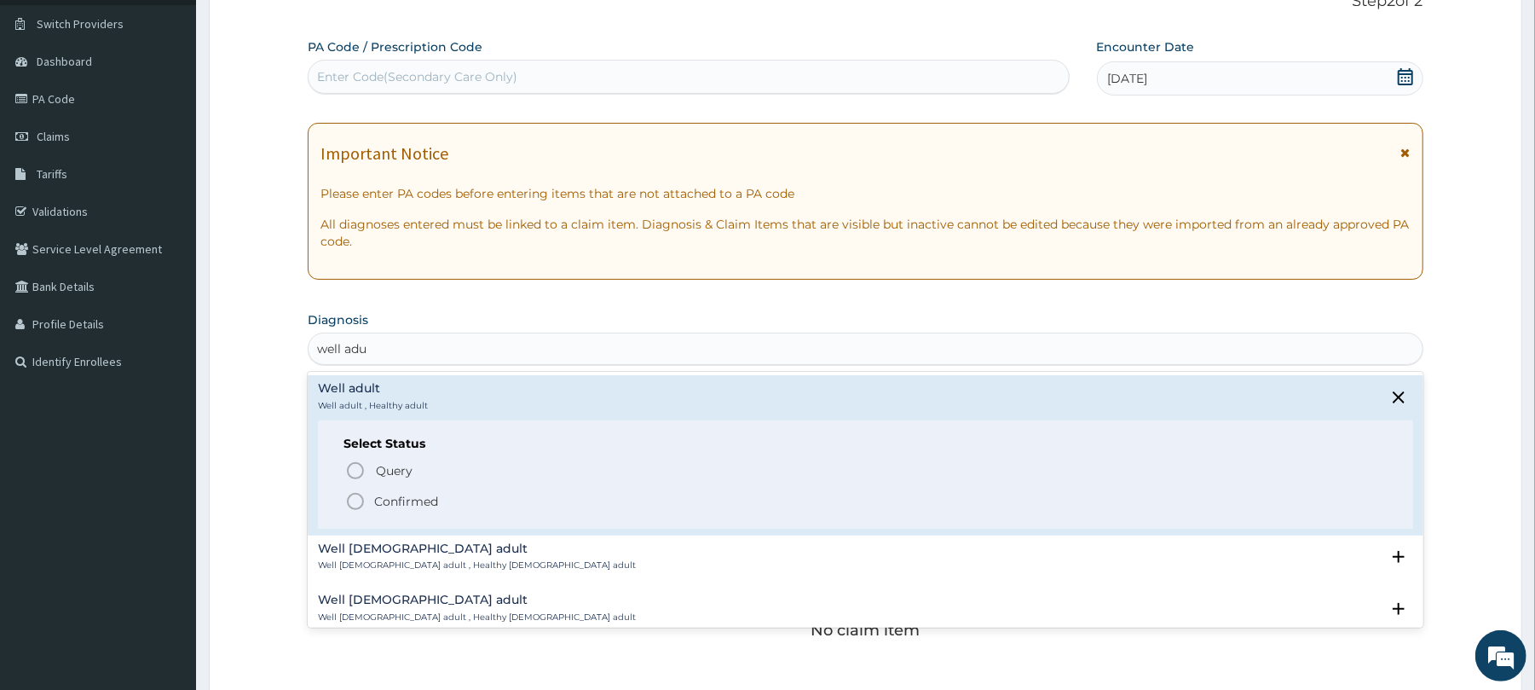
click at [351, 502] on icon "status option filled" at bounding box center [355, 501] width 20 height 20
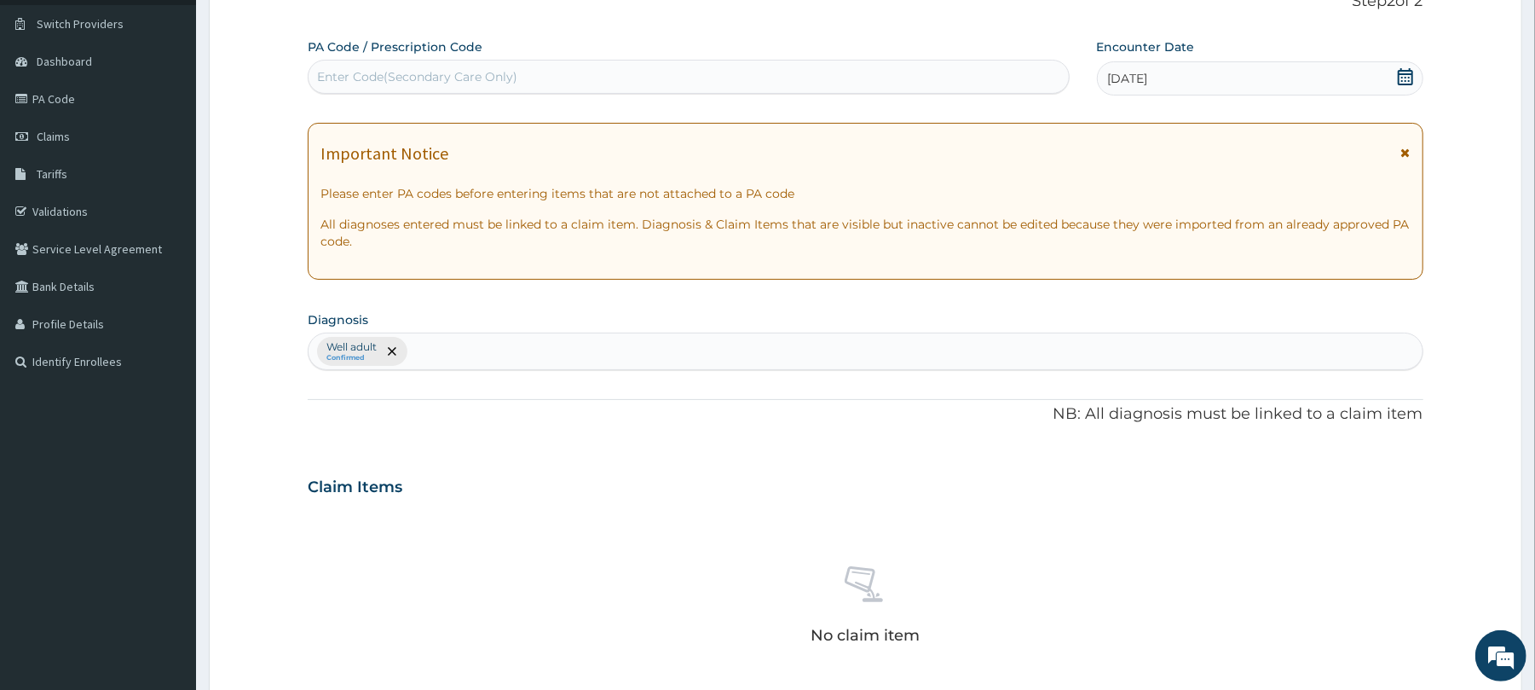
scroll to position [542, 0]
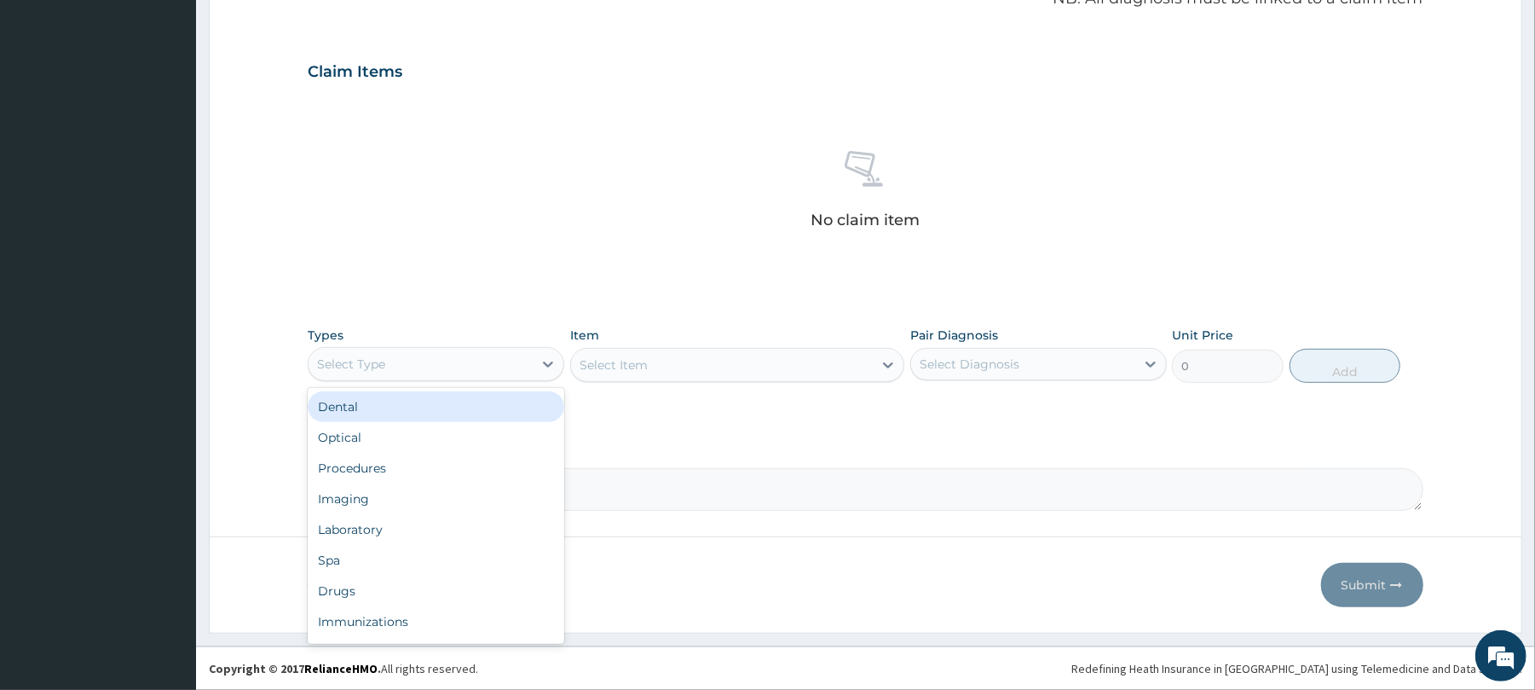
click at [339, 362] on div "Select Type" at bounding box center [351, 363] width 68 height 17
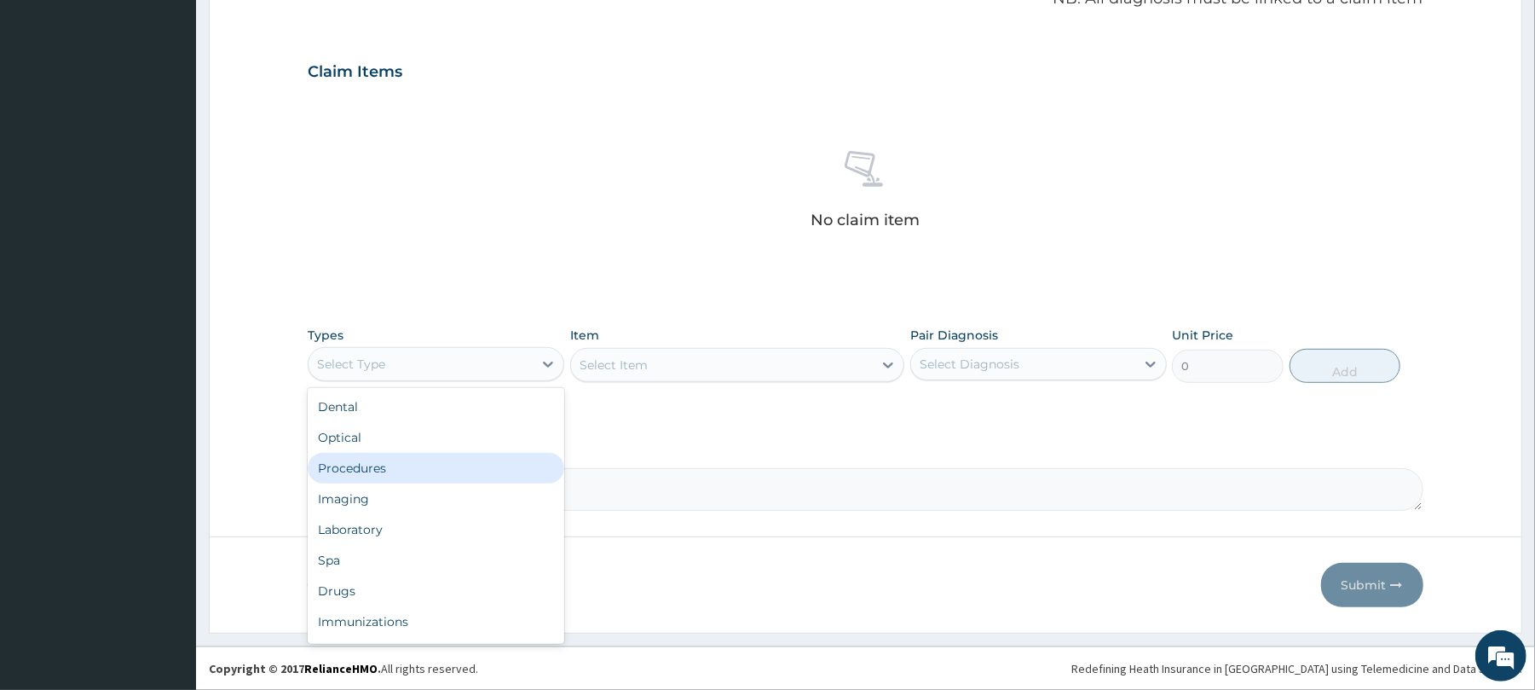
click at [377, 459] on div "Procedures" at bounding box center [436, 468] width 257 height 31
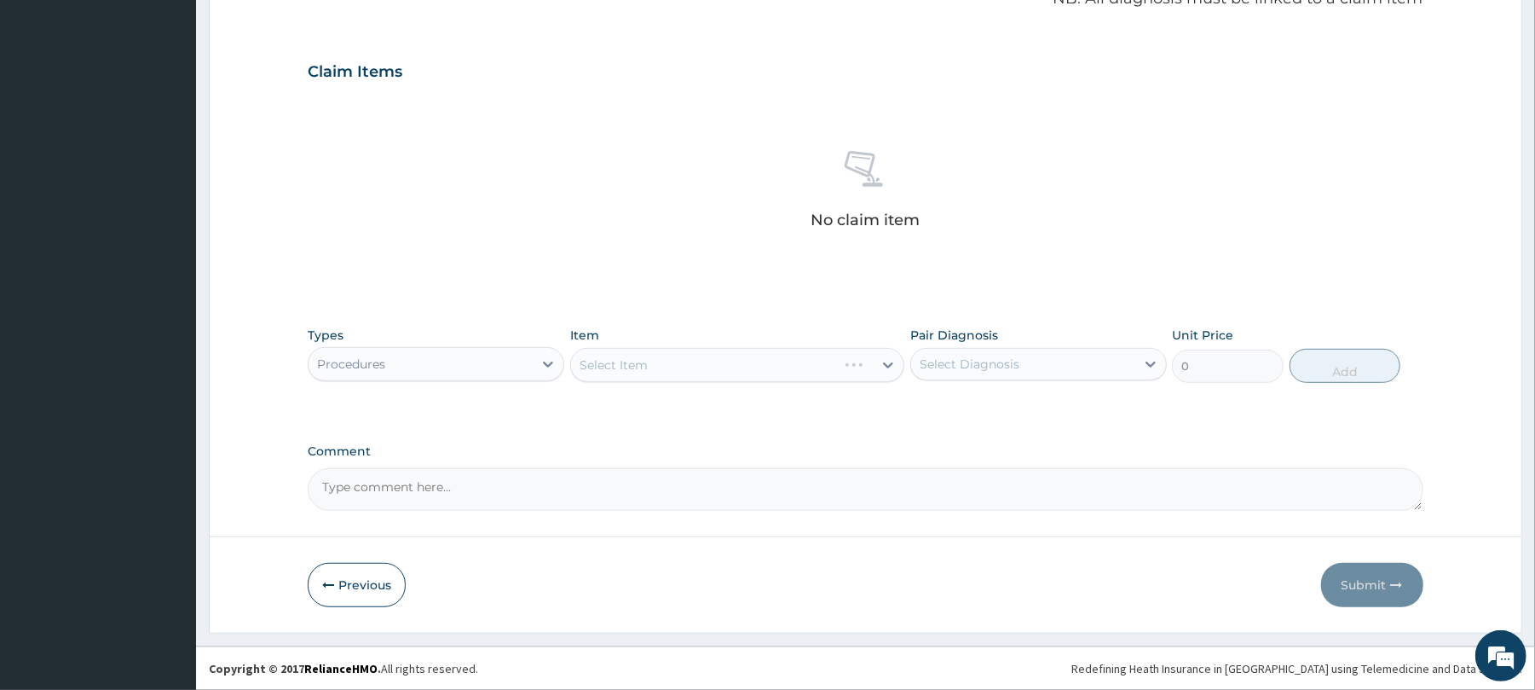
click at [631, 367] on div "Select Item" at bounding box center [737, 365] width 334 height 34
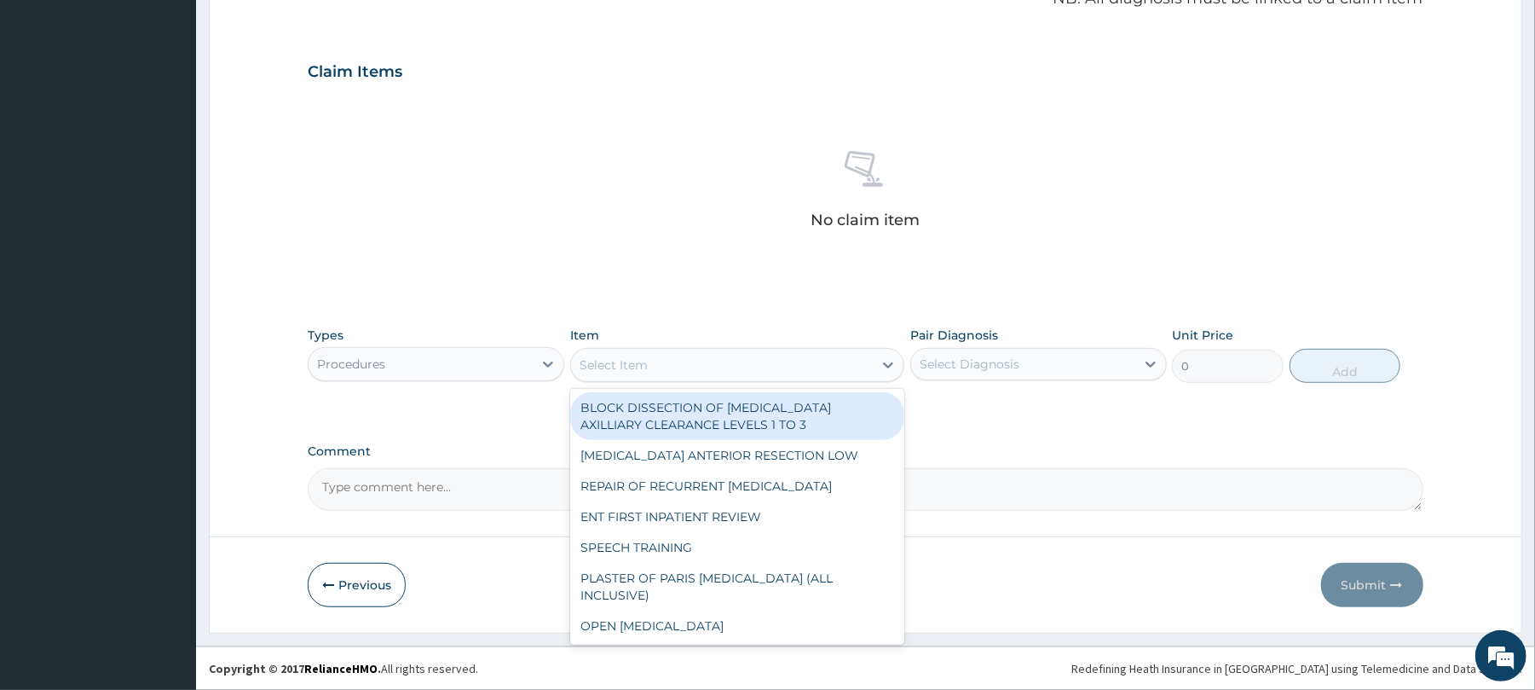
click at [631, 367] on div "Select Item" at bounding box center [614, 364] width 68 height 17
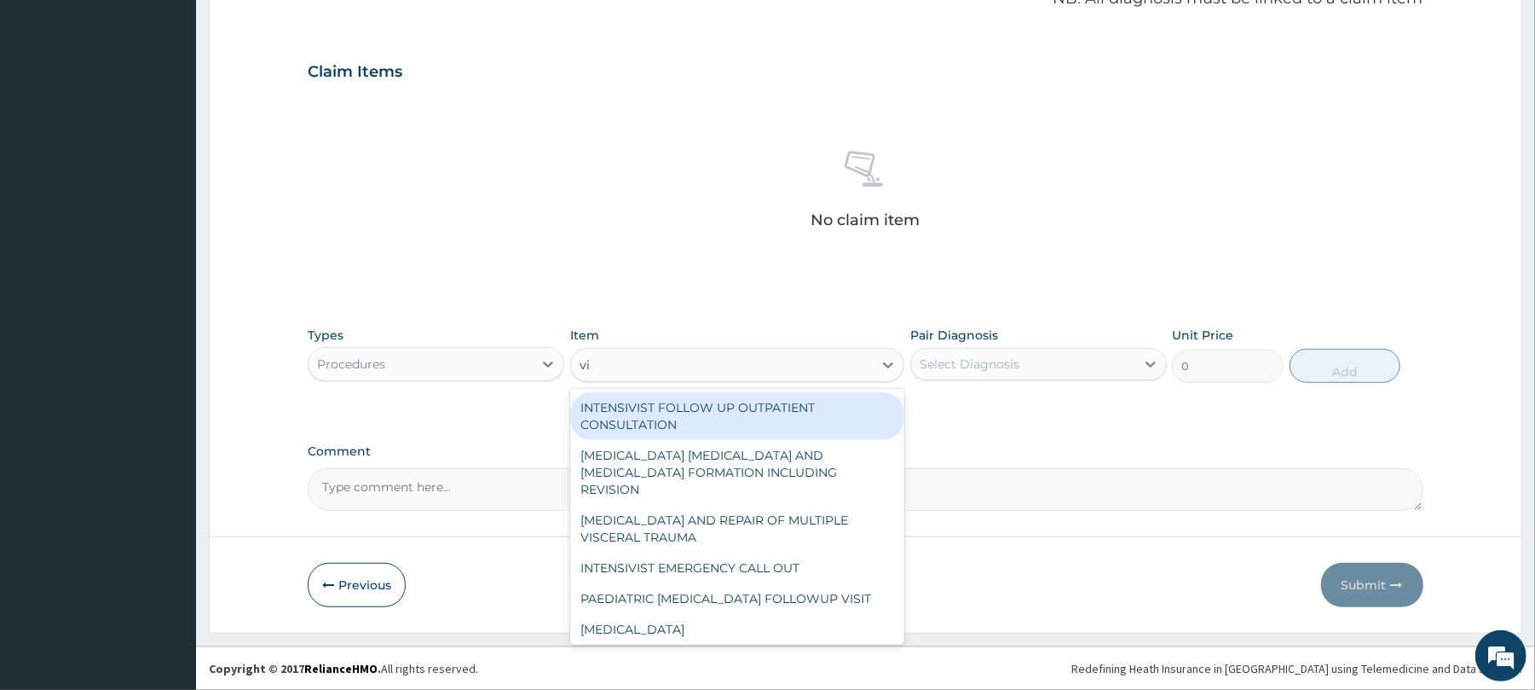
type input "vis"
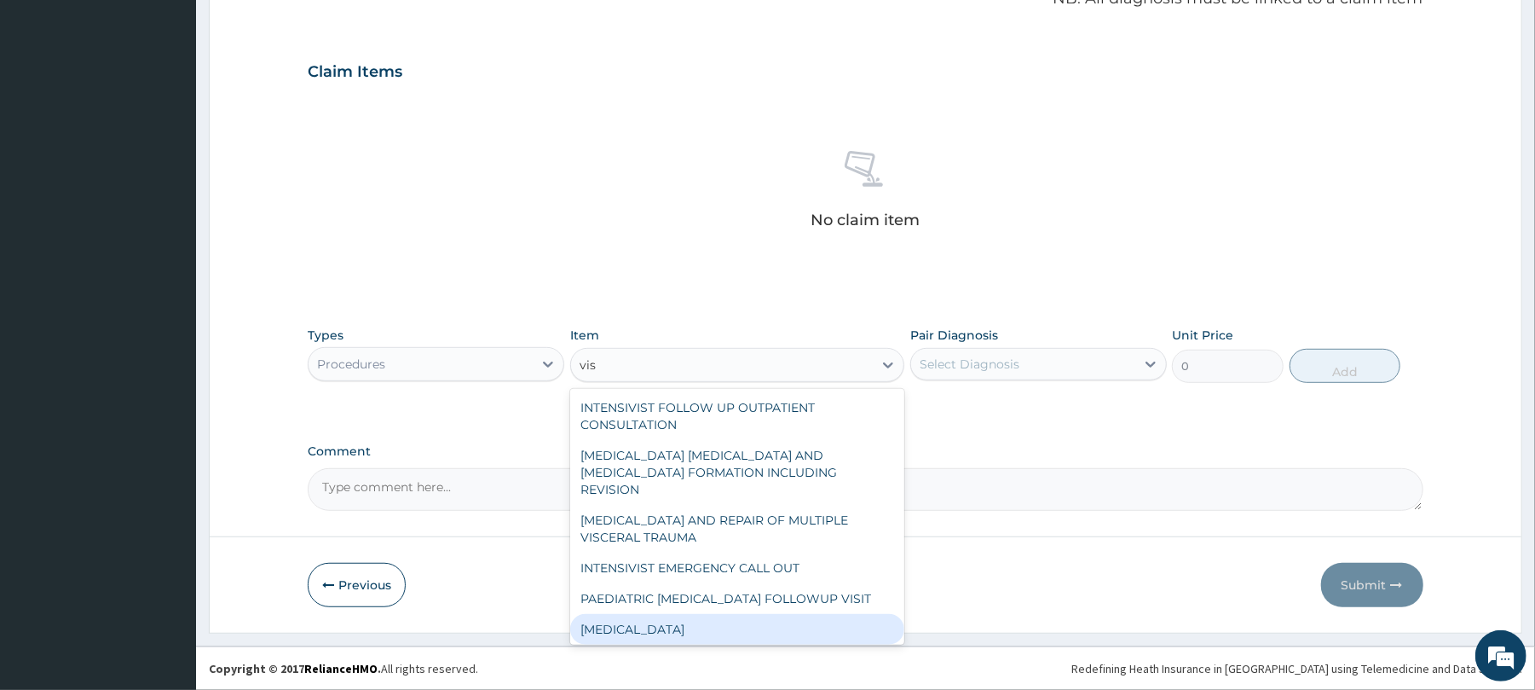
click at [639, 614] on div "VISUAL ACUITY" at bounding box center [737, 629] width 334 height 31
type input "3000"
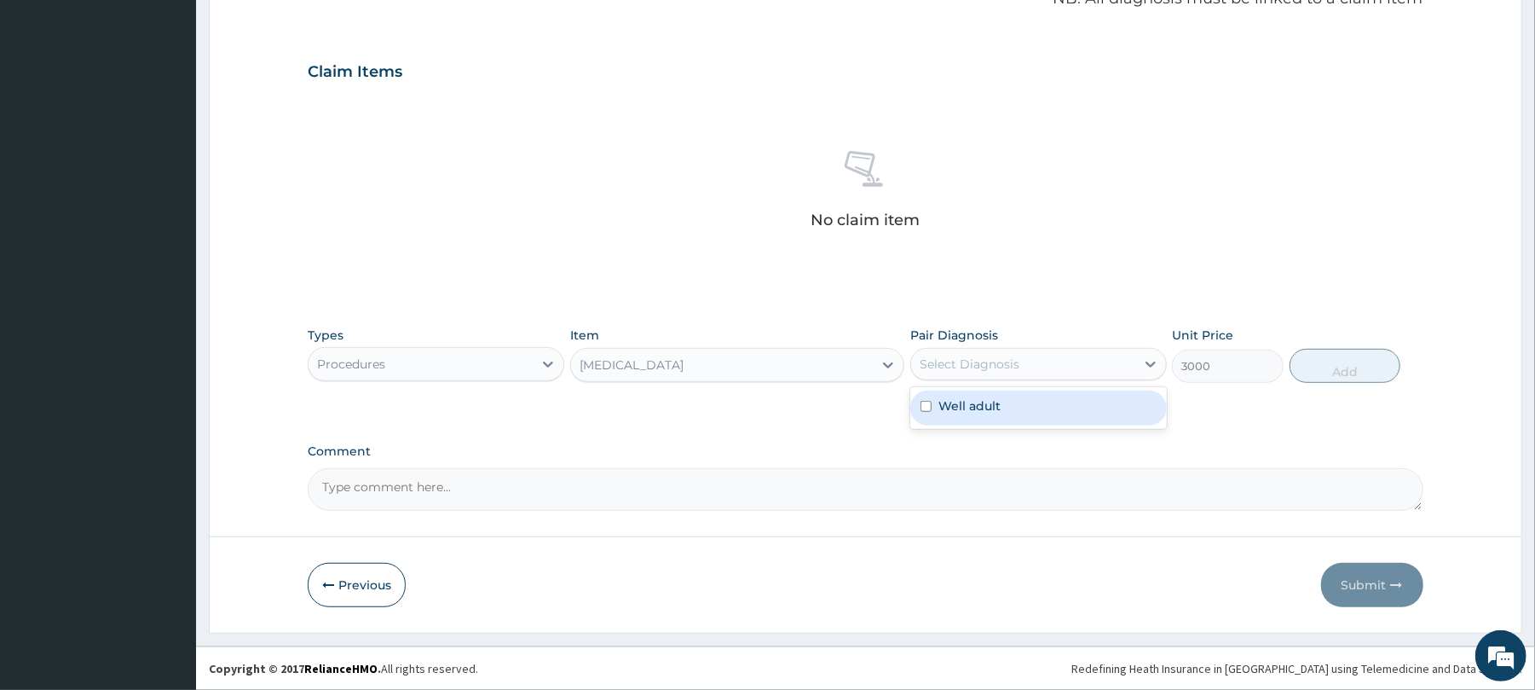
click at [1094, 367] on div "Select Diagnosis" at bounding box center [1023, 363] width 224 height 27
click at [1048, 410] on div "Well adult" at bounding box center [1038, 407] width 257 height 35
checkbox input "true"
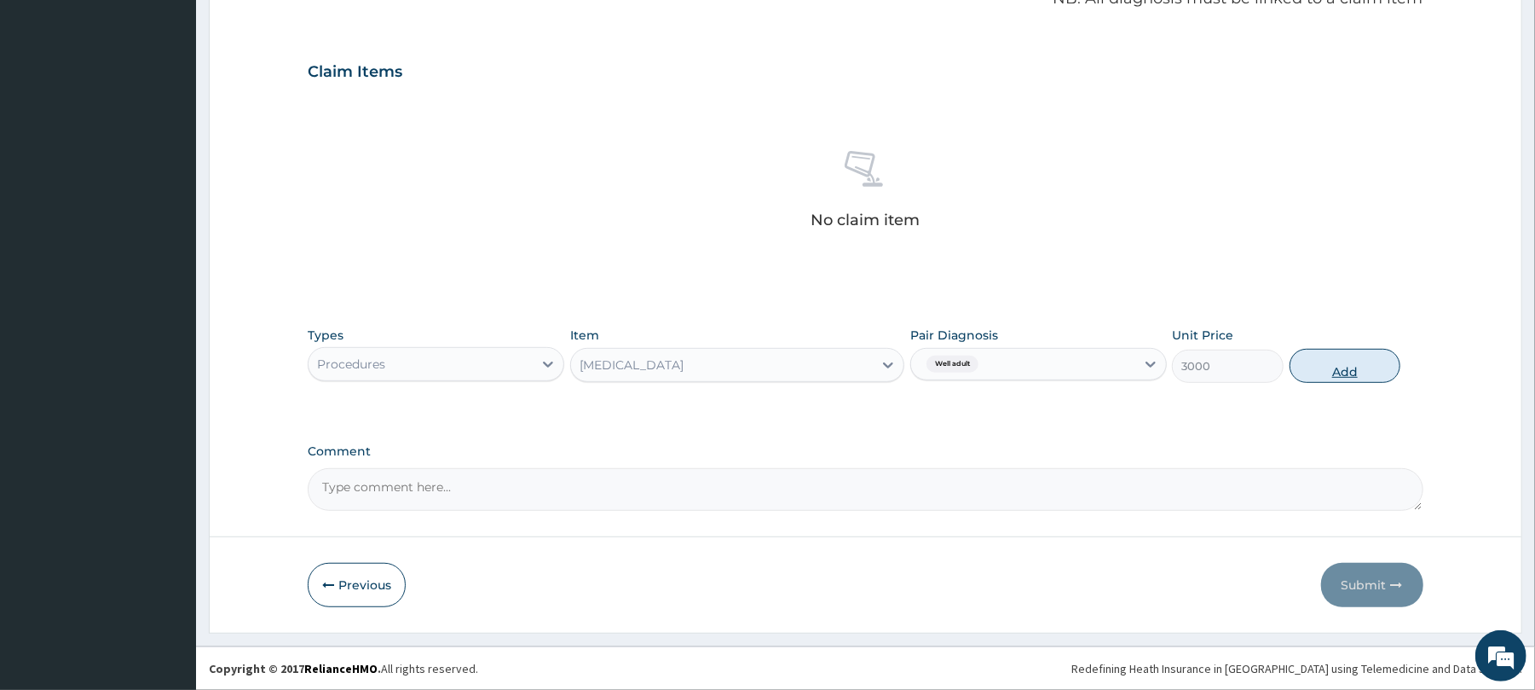
click at [1364, 358] on button "Add" at bounding box center [1346, 366] width 112 height 34
type input "0"
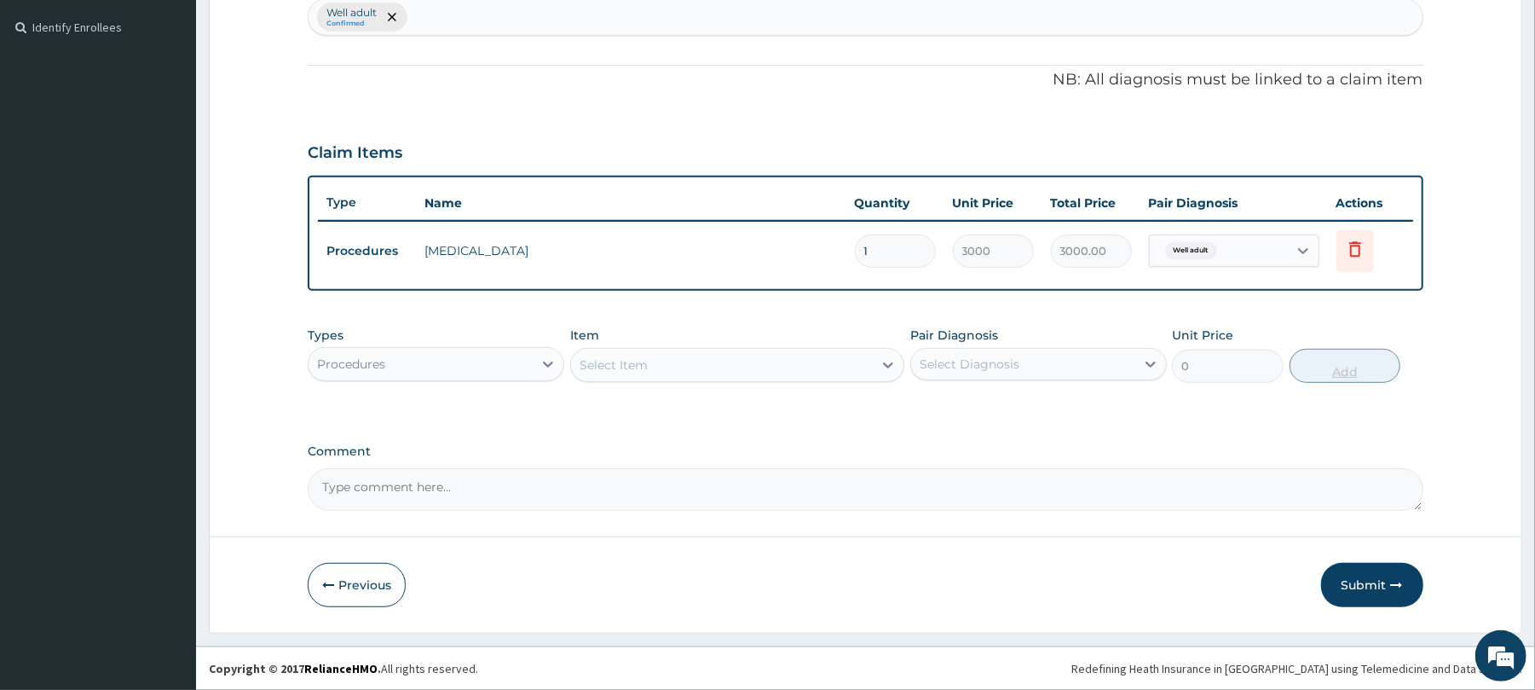
scroll to position [459, 0]
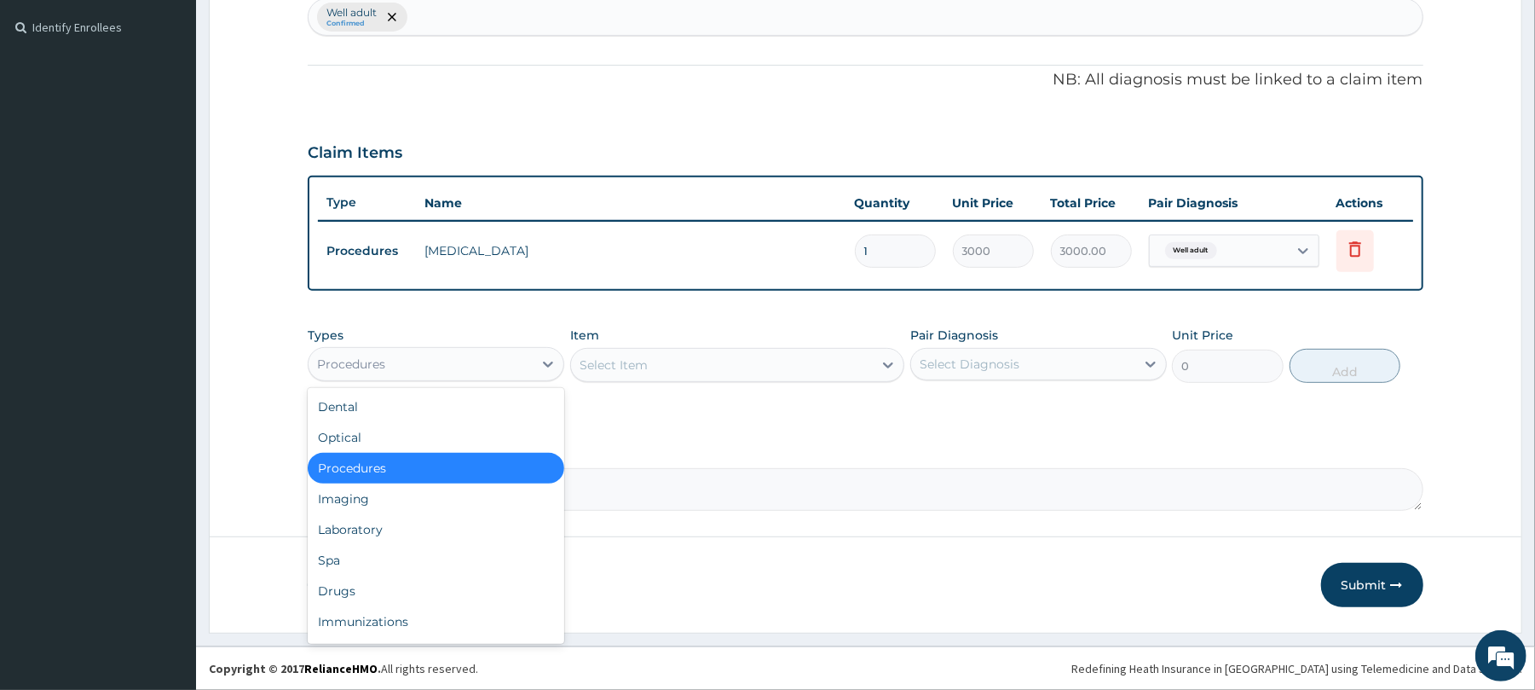
click at [491, 356] on div "Procedures" at bounding box center [421, 363] width 224 height 27
click at [417, 536] on div "Laboratory" at bounding box center [436, 529] width 257 height 31
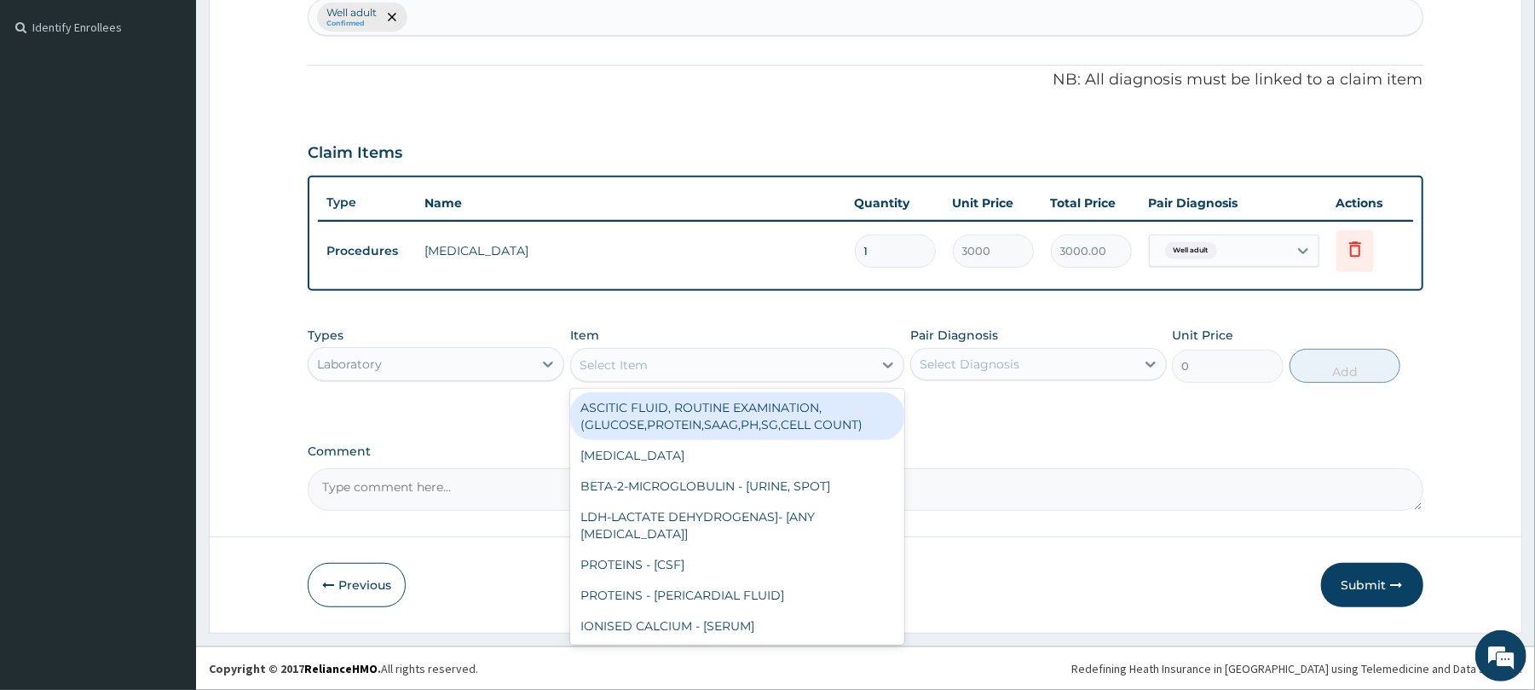
click at [612, 358] on div "Select Item" at bounding box center [614, 364] width 68 height 17
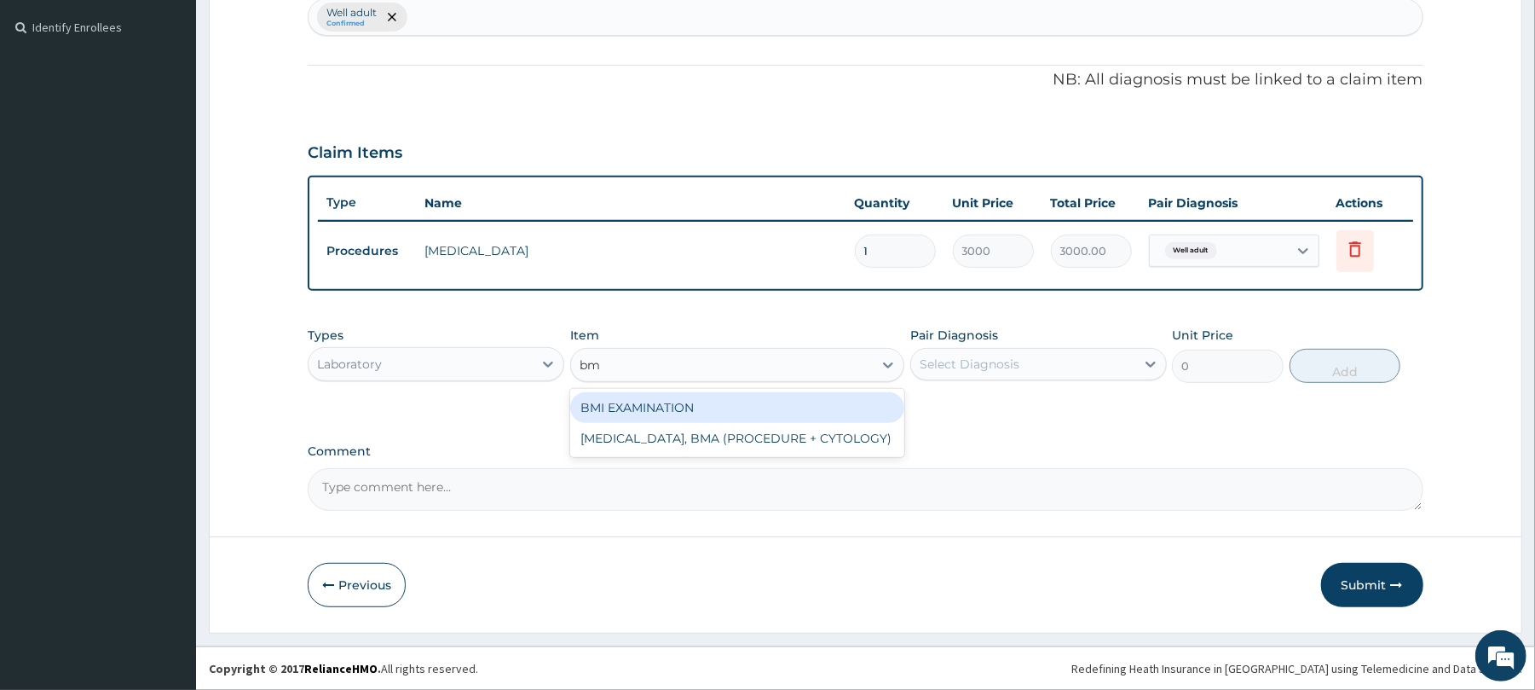
type input "bmi"
click at [624, 406] on div "BMI EXAMINATION" at bounding box center [737, 407] width 334 height 31
type input "1225.5"
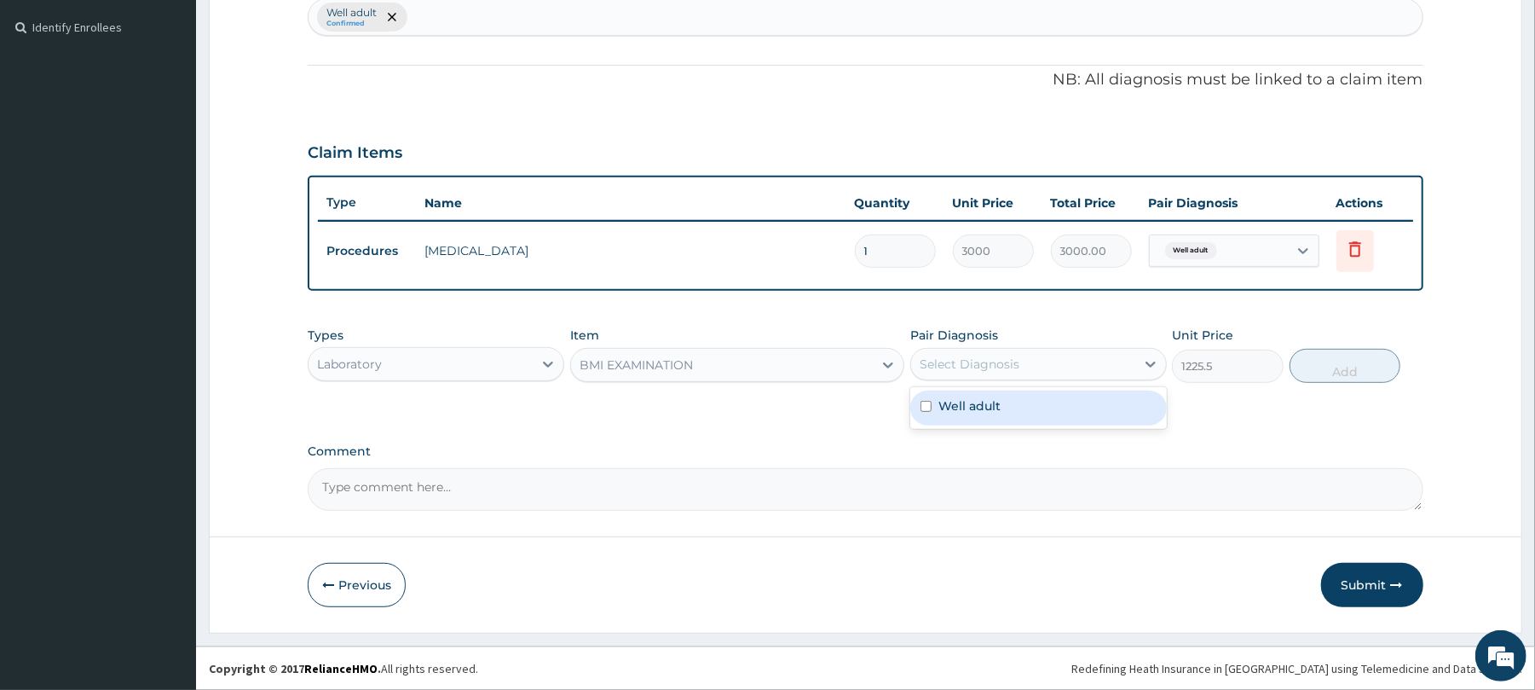
click at [956, 359] on div "Select Diagnosis" at bounding box center [970, 363] width 100 height 17
click at [987, 409] on label "Well adult" at bounding box center [969, 405] width 62 height 17
checkbox input "true"
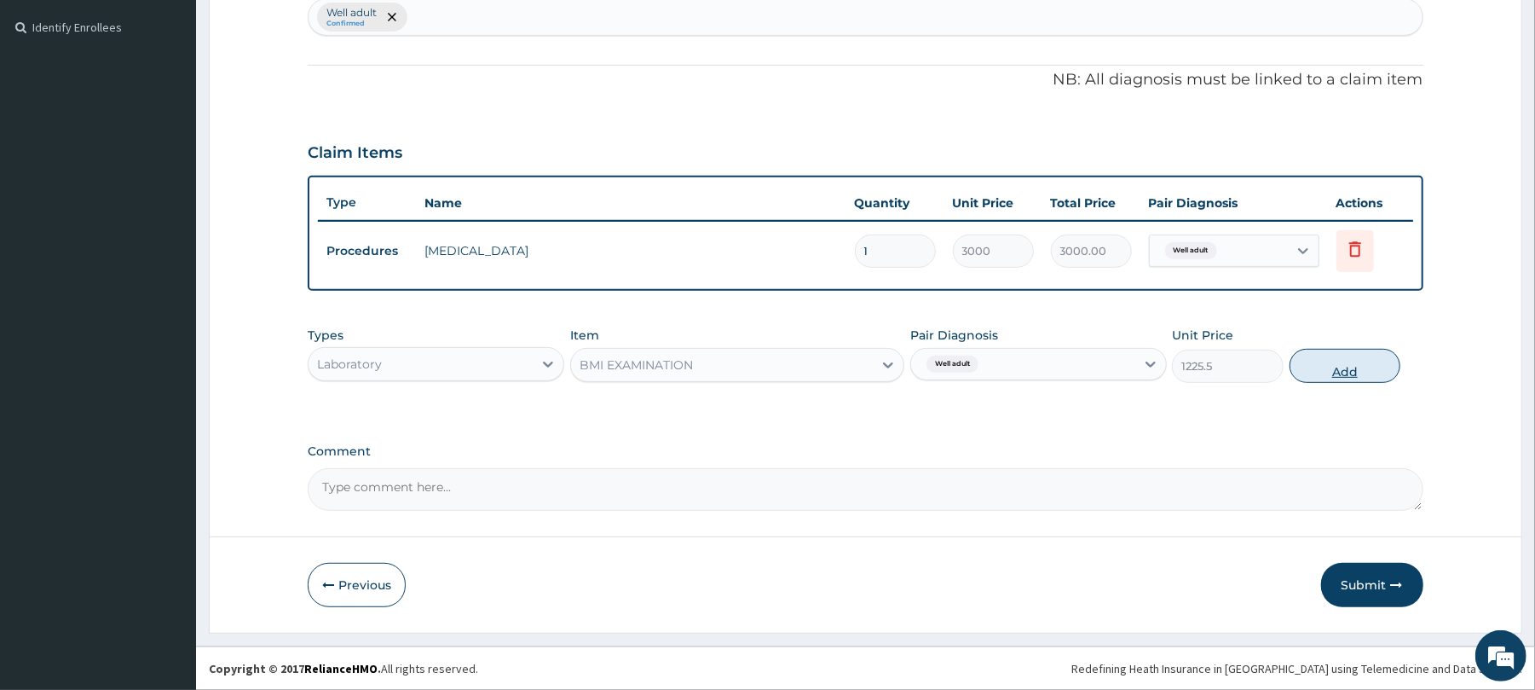
click at [1351, 360] on button "Add" at bounding box center [1346, 366] width 112 height 34
type input "0"
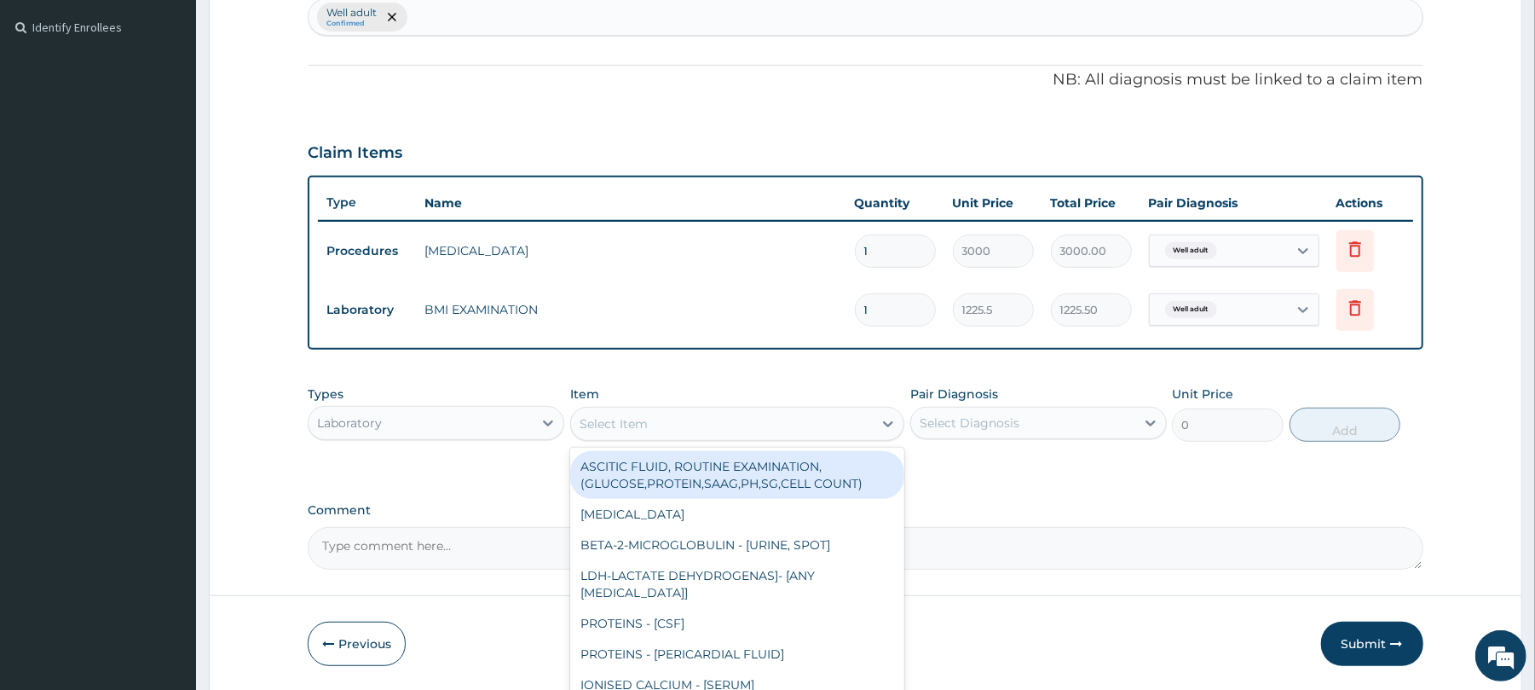
click at [619, 421] on div "Select Item" at bounding box center [614, 423] width 68 height 17
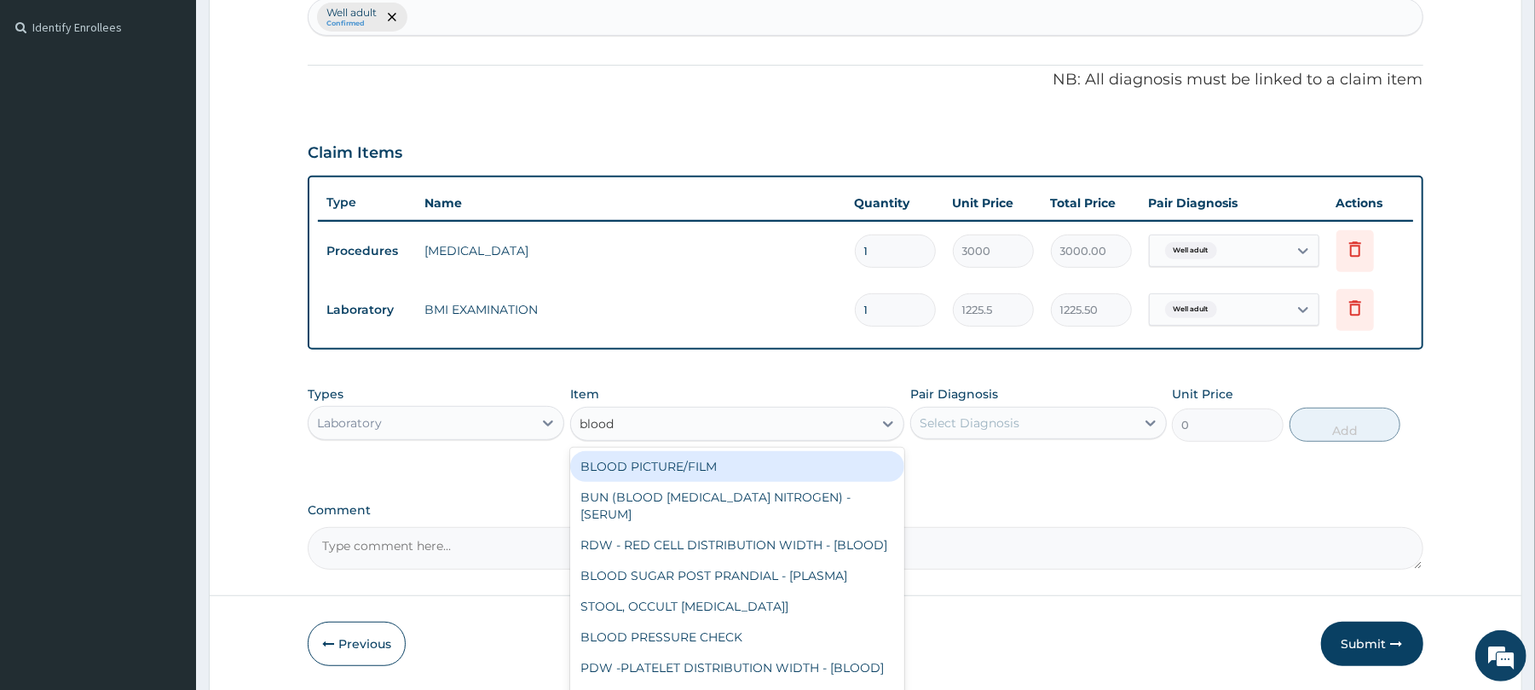
type input "blood p"
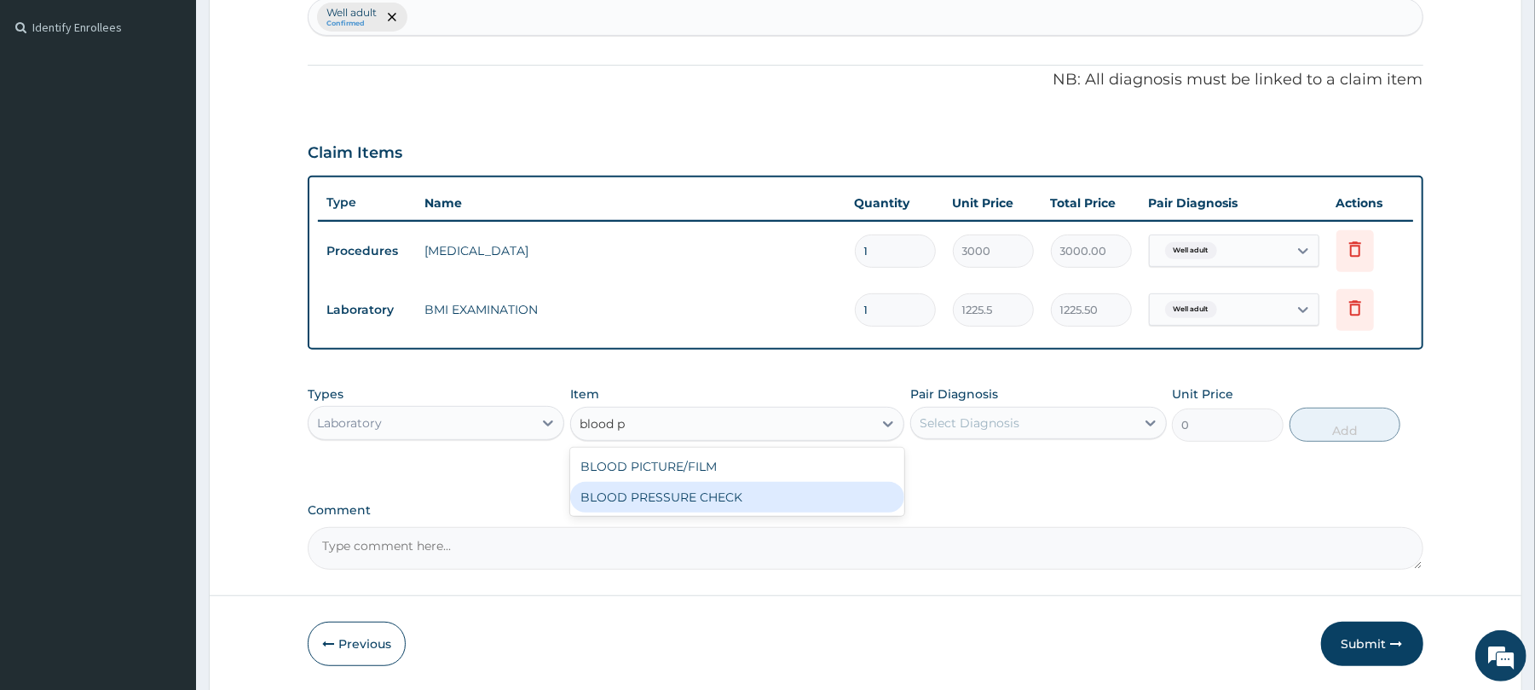
click at [643, 493] on div "BLOOD PRESSURE CHECK" at bounding box center [737, 497] width 334 height 31
type input "1225.5"
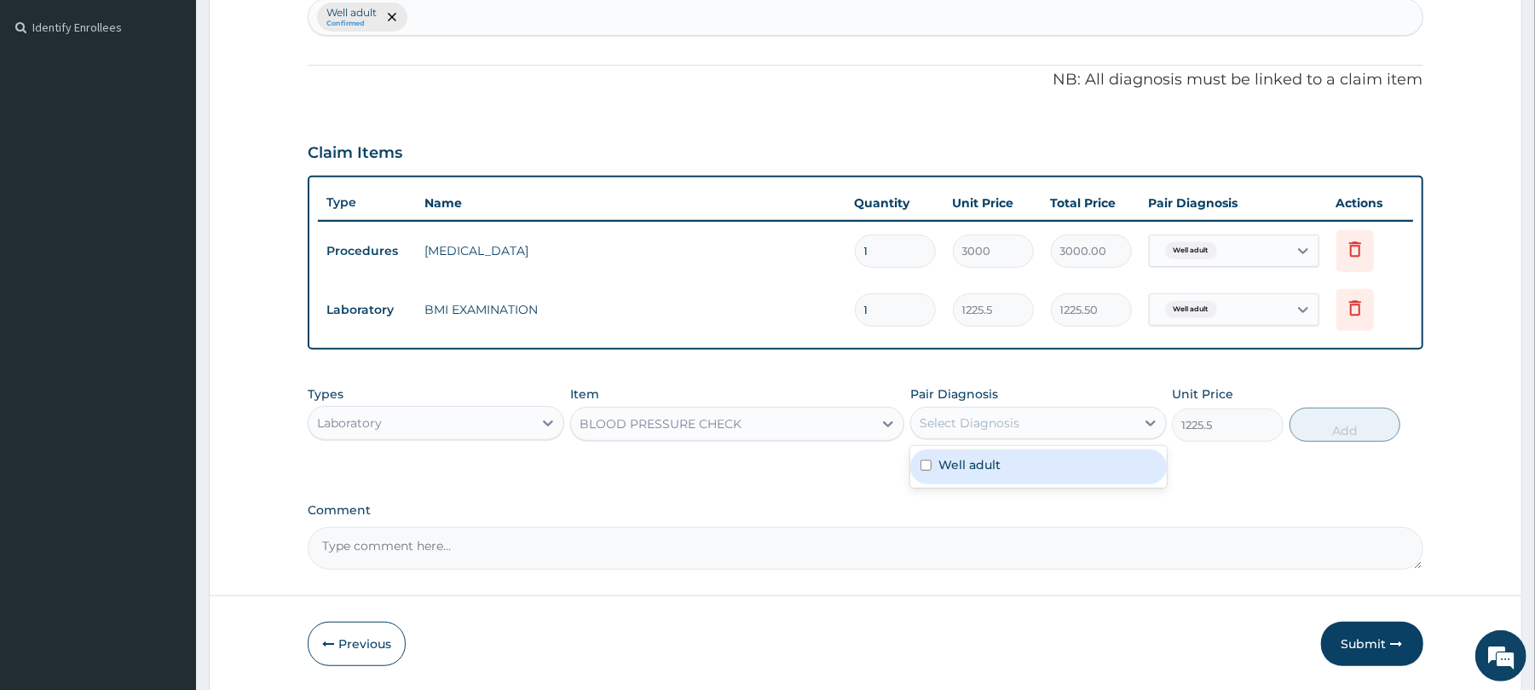
click at [965, 426] on div "Select Diagnosis" at bounding box center [970, 422] width 100 height 17
click at [951, 461] on label "Well adult" at bounding box center [969, 464] width 62 height 17
checkbox input "true"
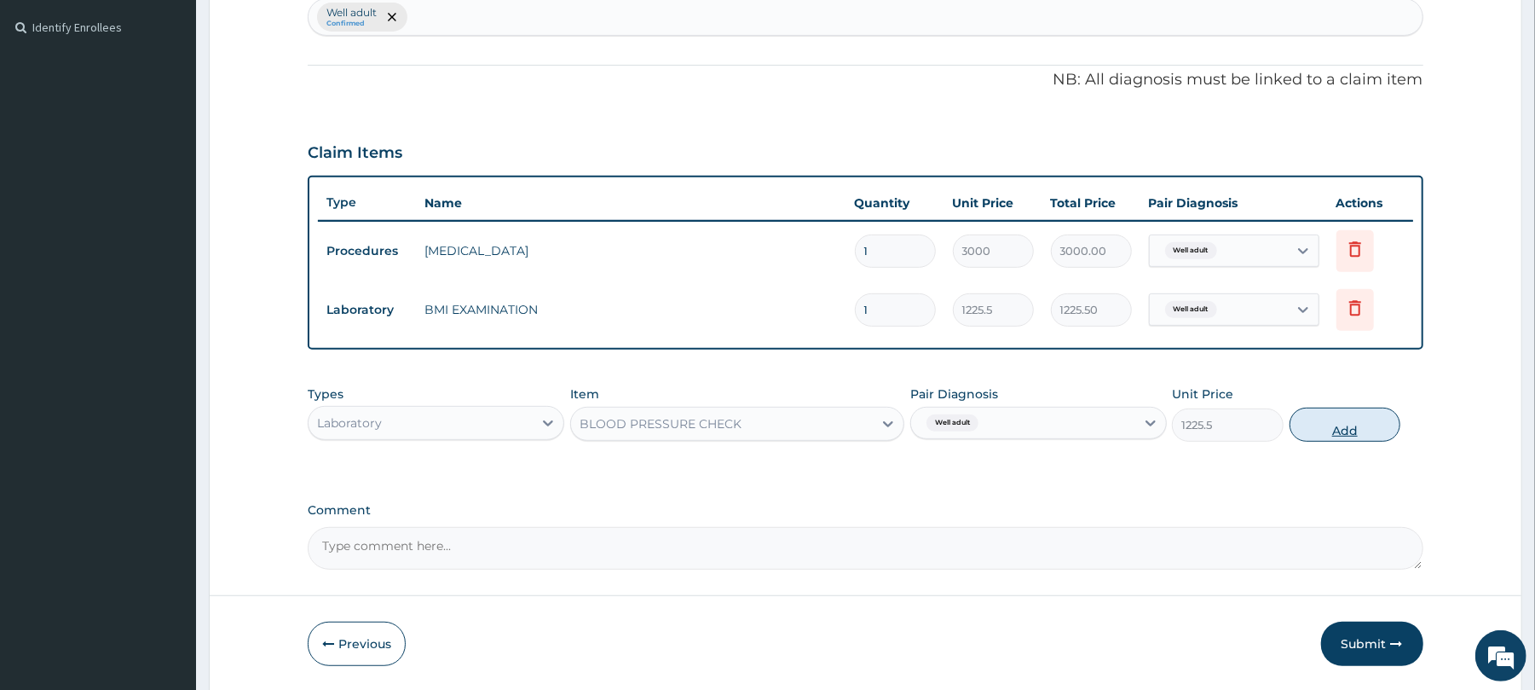
click at [1319, 423] on button "Add" at bounding box center [1346, 424] width 112 height 34
type input "0"
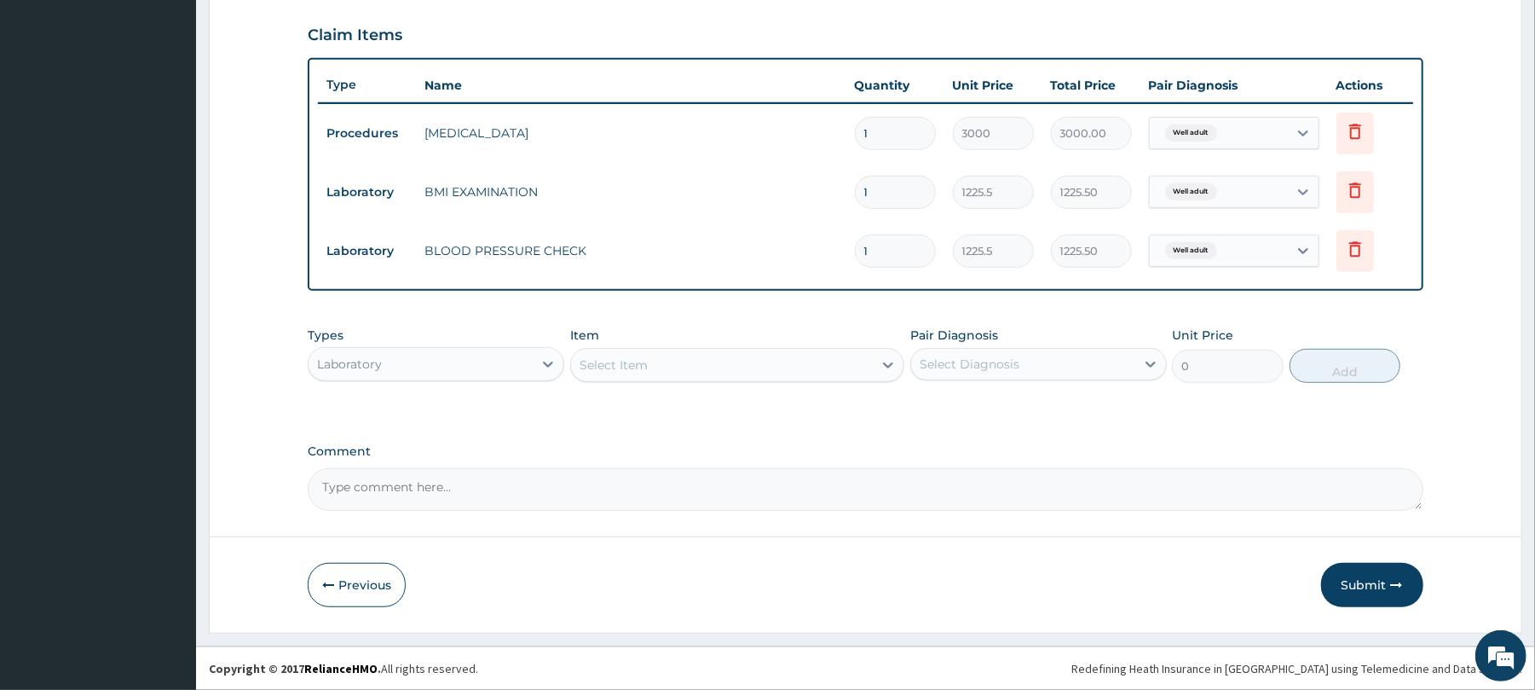
scroll to position [577, 0]
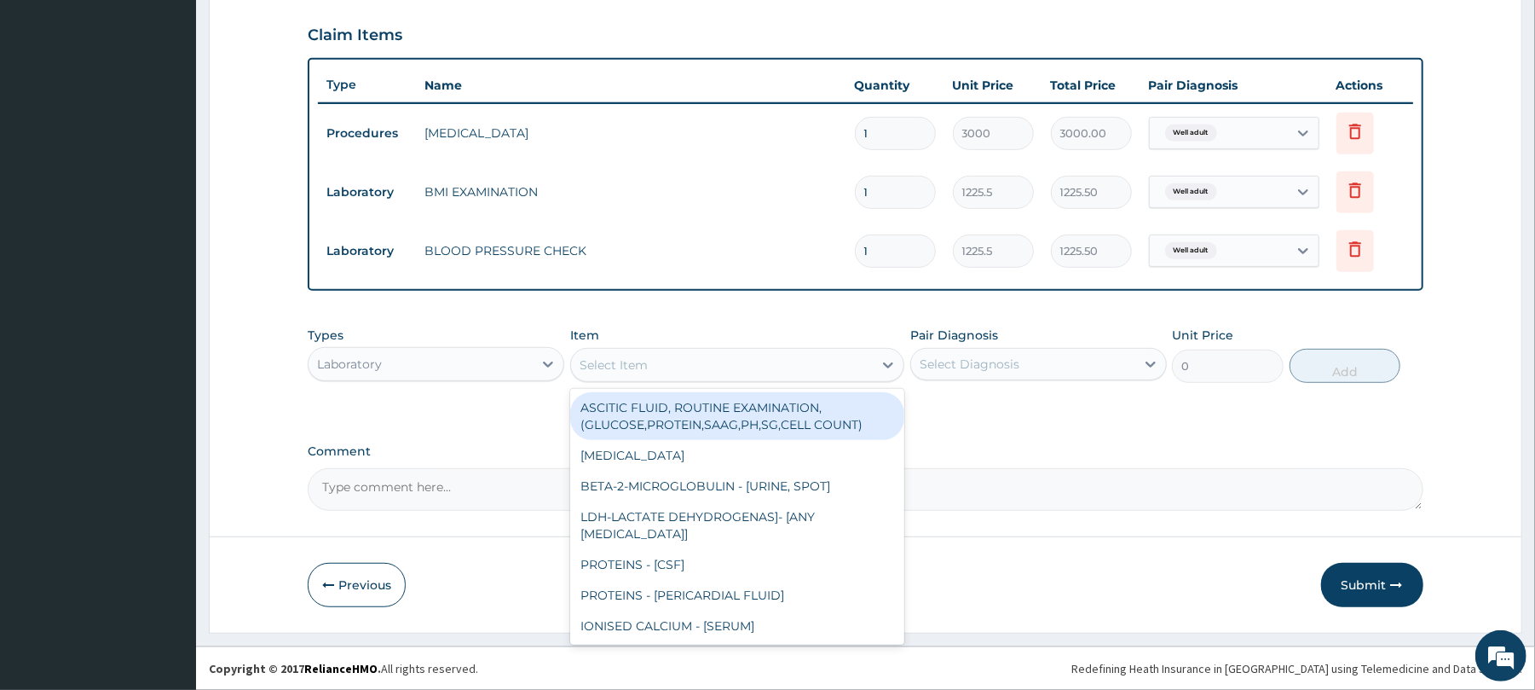
click at [649, 355] on div "Select Item" at bounding box center [722, 364] width 302 height 27
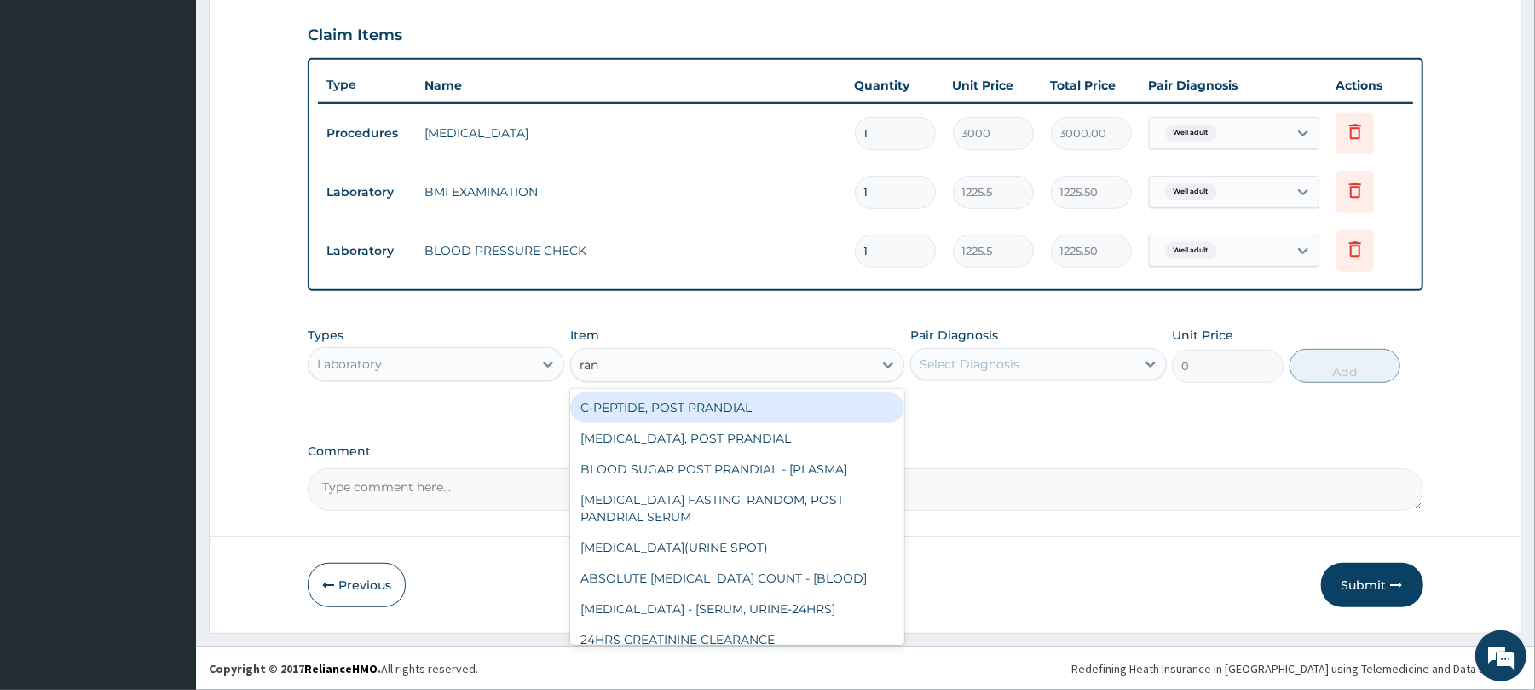
type input "rand"
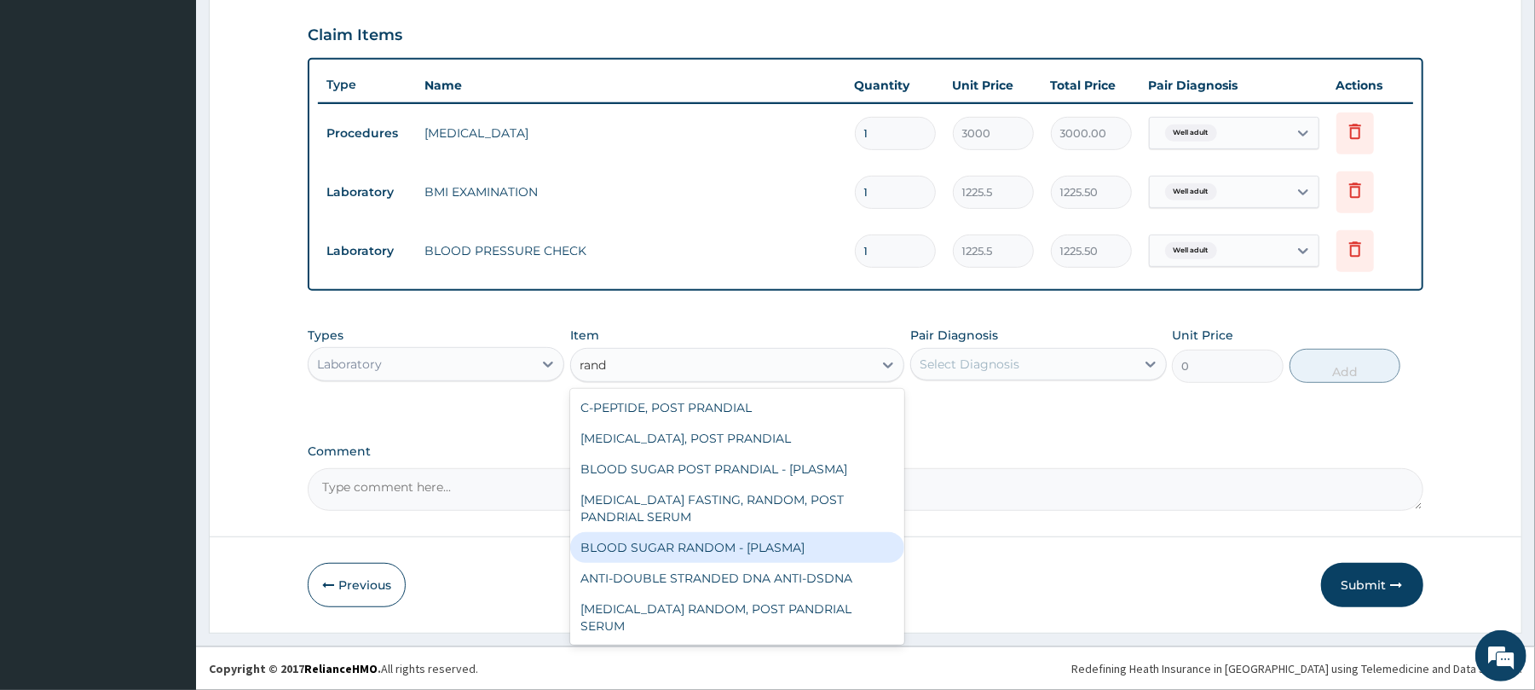
click at [682, 540] on div "BLOOD SUGAR RANDOM - [PLASMA]" at bounding box center [737, 547] width 334 height 31
type input "1800"
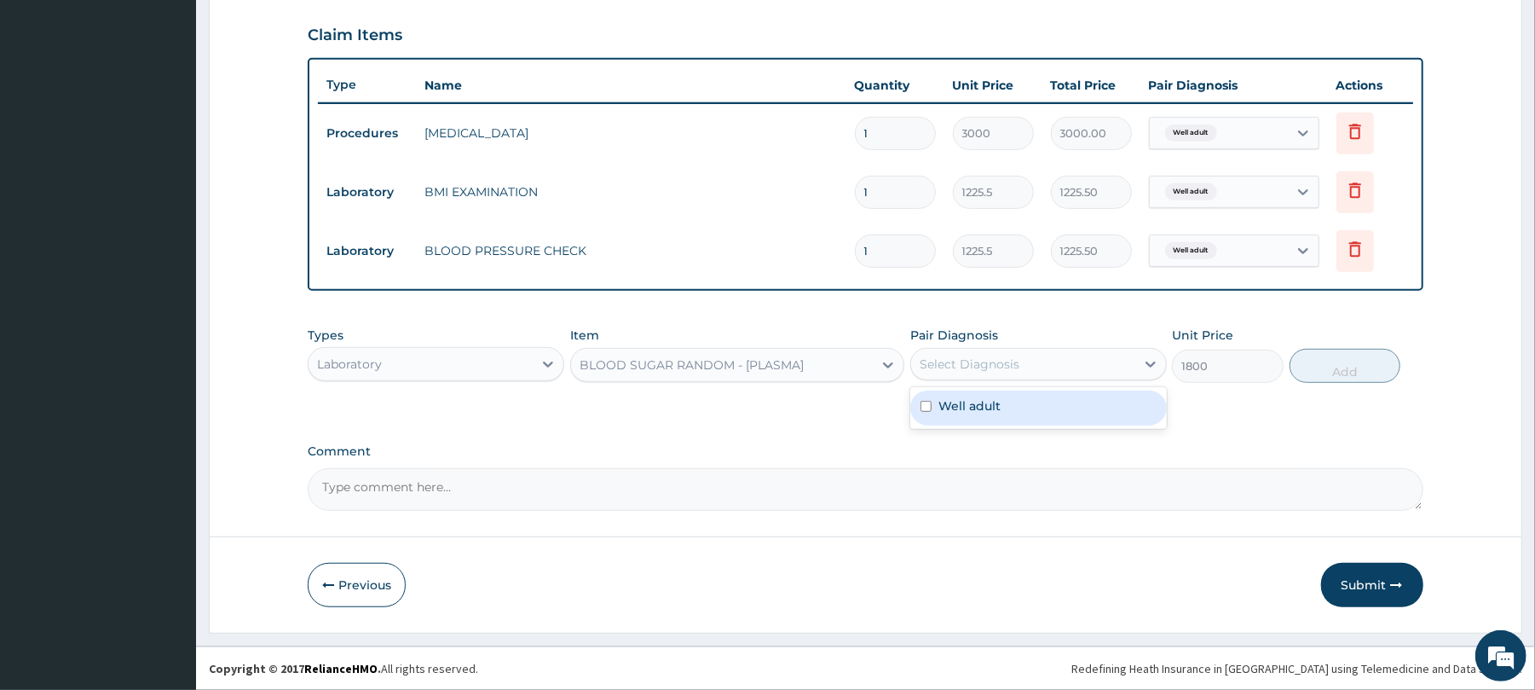
click at [986, 350] on div "Select Diagnosis" at bounding box center [1023, 363] width 224 height 27
click at [975, 403] on label "Well adult" at bounding box center [969, 405] width 62 height 17
checkbox input "true"
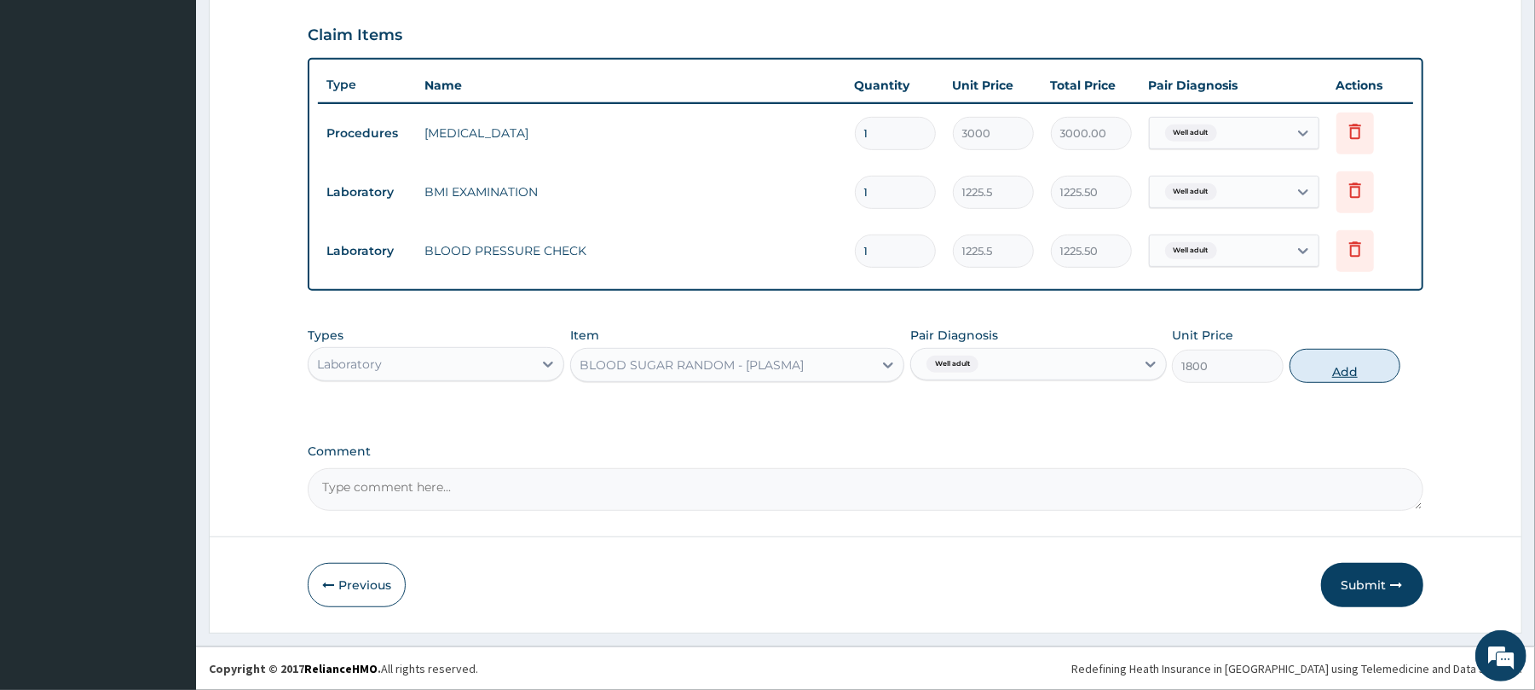
click at [1345, 365] on button "Add" at bounding box center [1346, 366] width 112 height 34
type input "0"
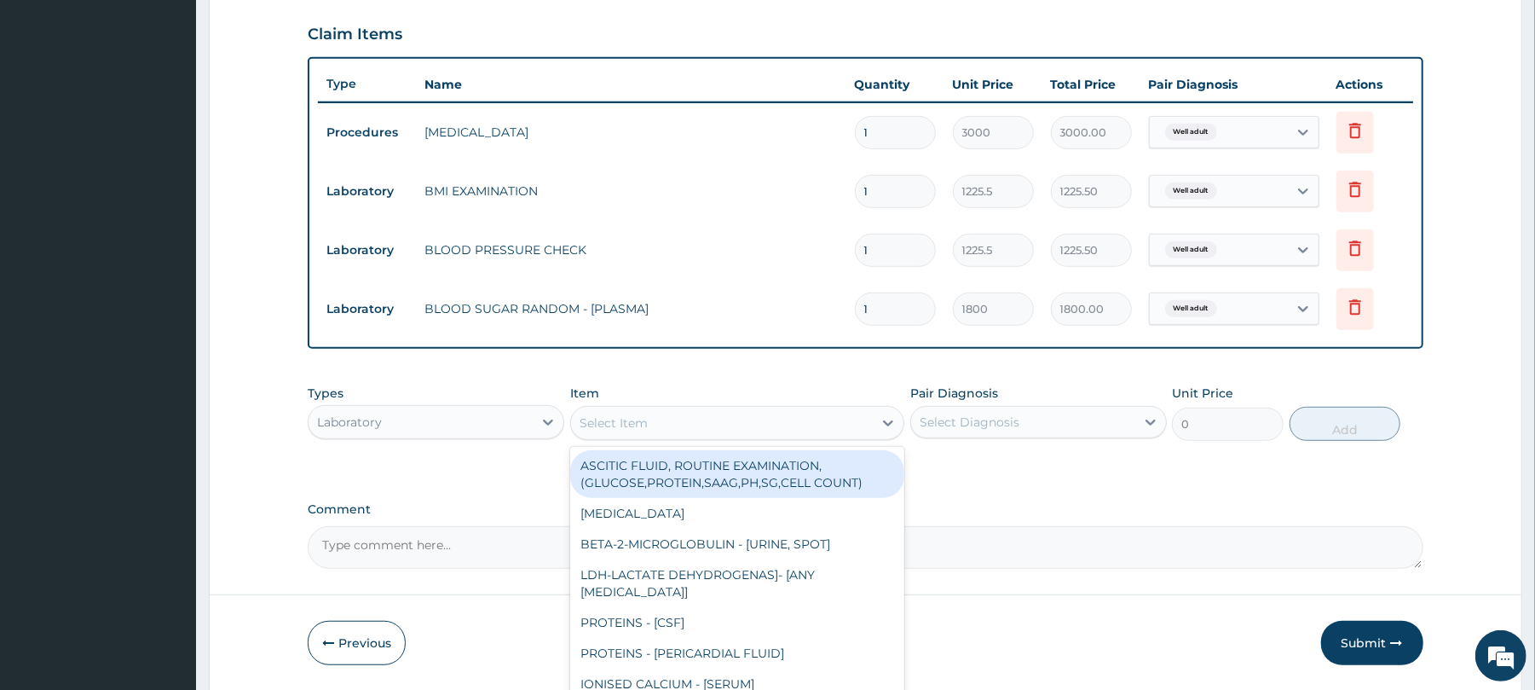
click at [667, 424] on div "Select Item" at bounding box center [722, 422] width 302 height 27
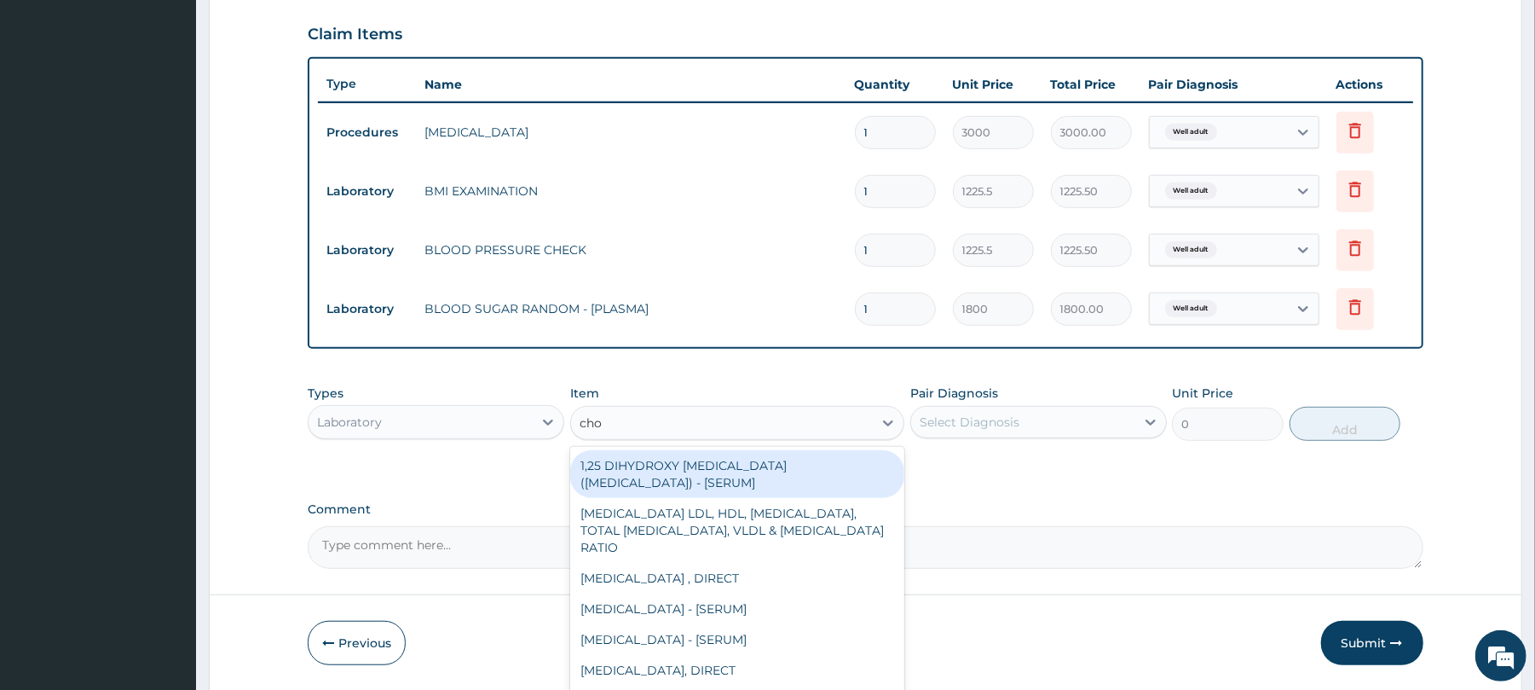
type input "chol"
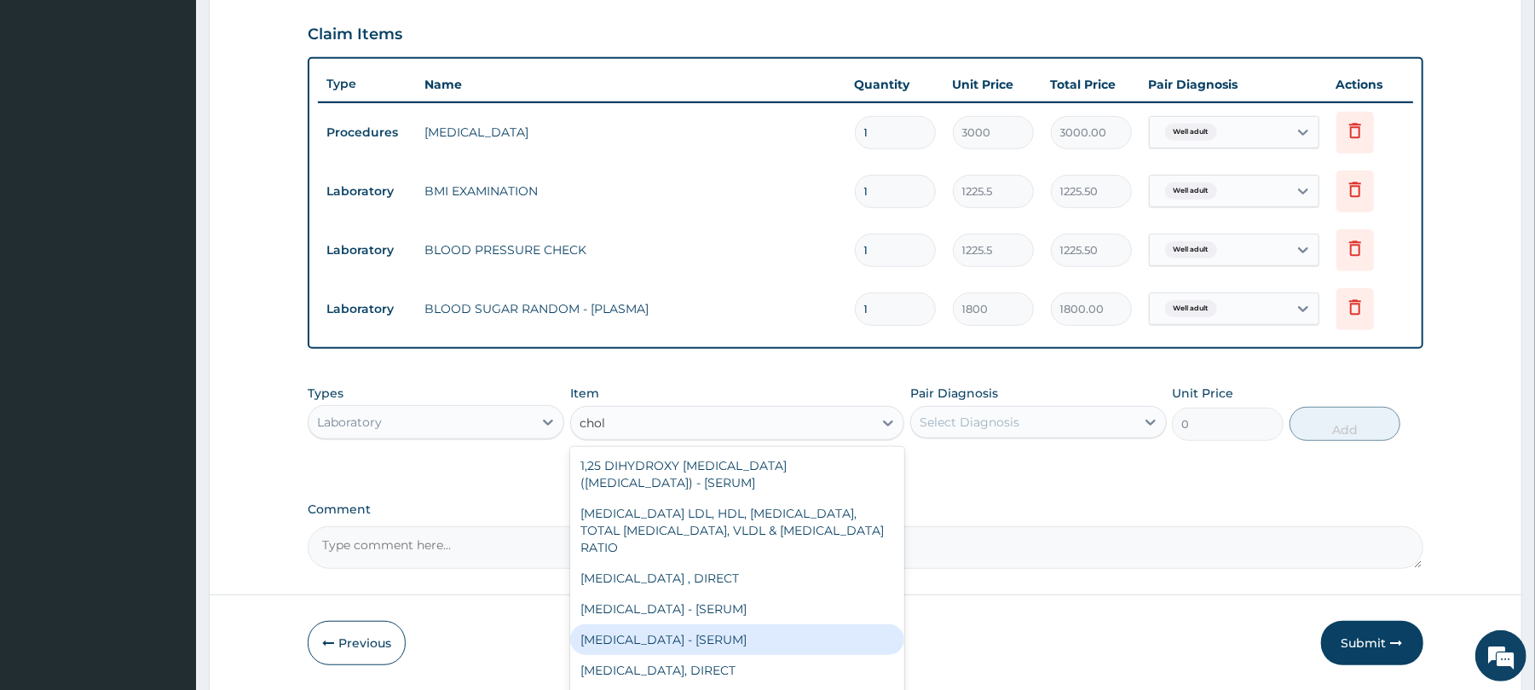
scroll to position [126, 0]
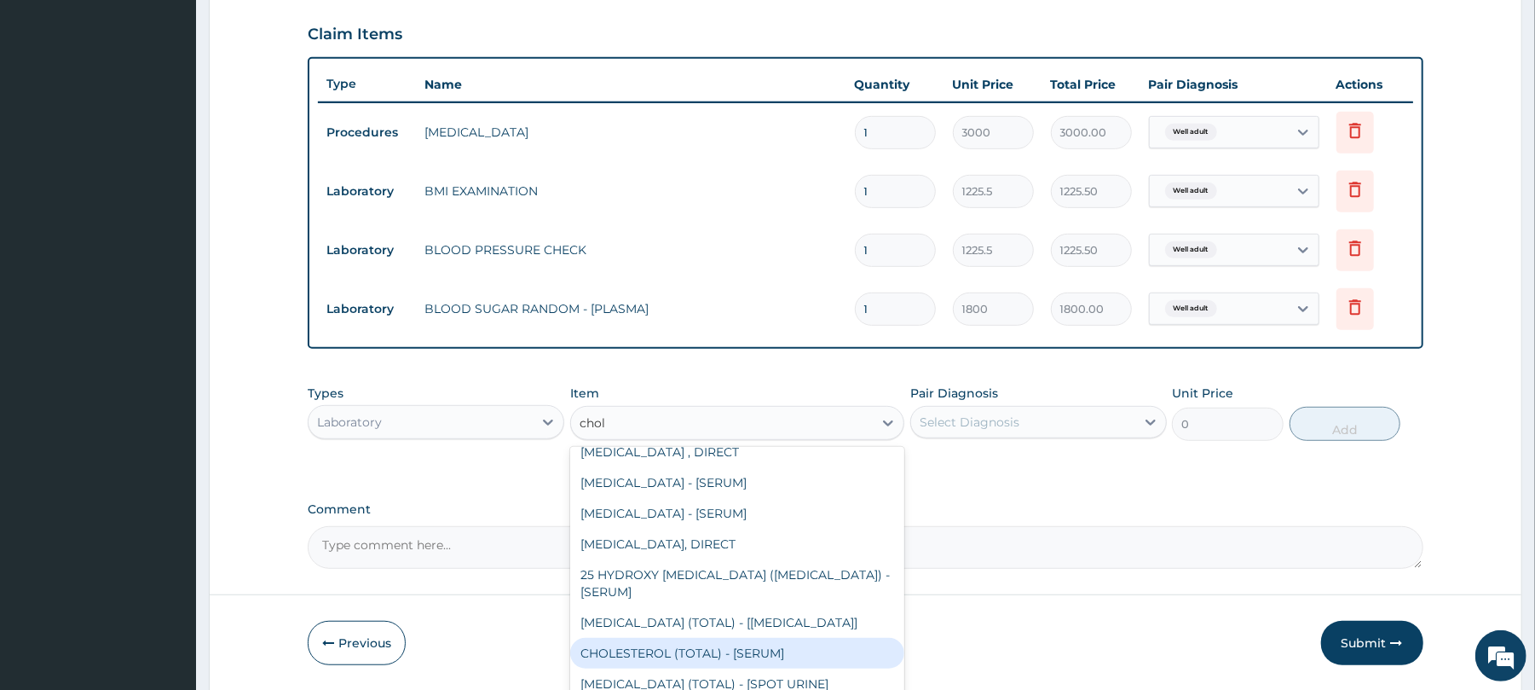
click at [736, 658] on div "CHOLESTEROL (TOTAL) - [SERUM]" at bounding box center [737, 653] width 334 height 31
type input "2880"
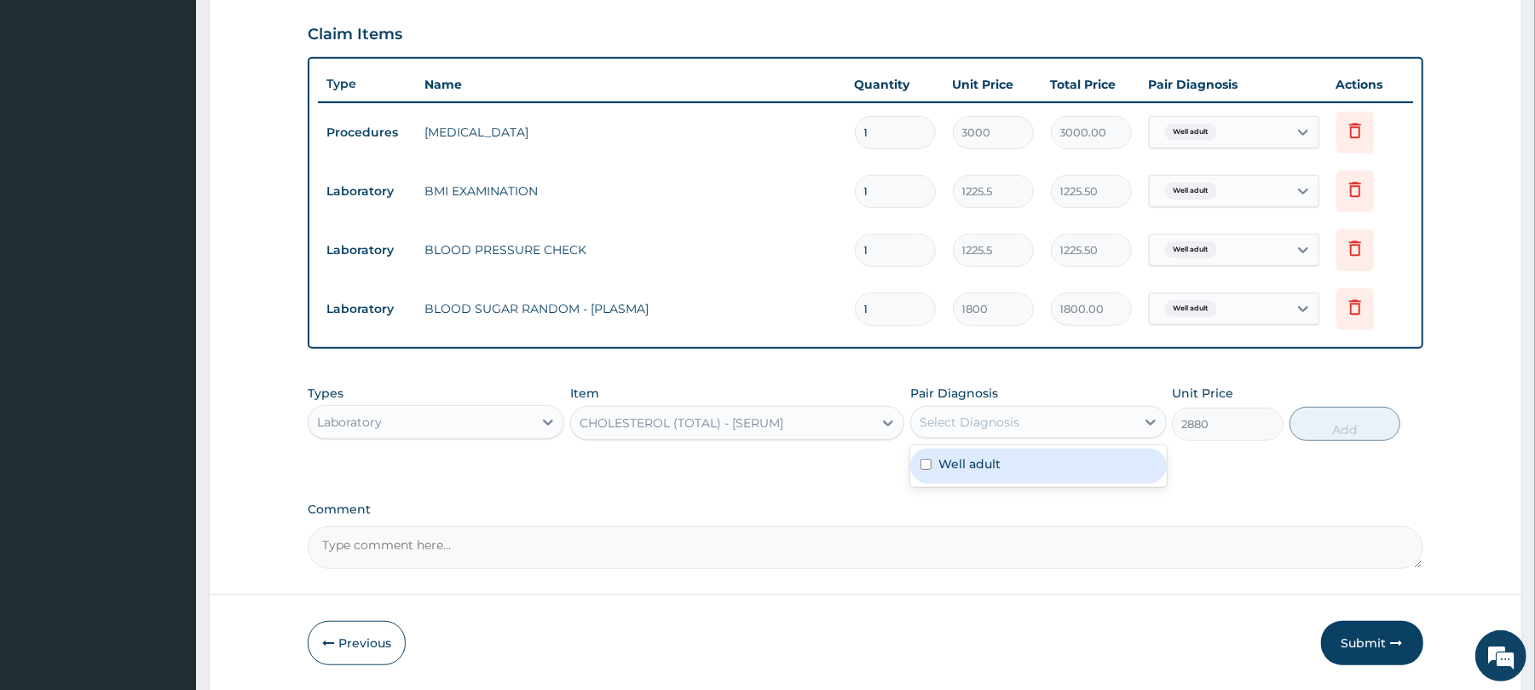
click at [1018, 407] on div "Select Diagnosis" at bounding box center [1038, 422] width 257 height 32
click at [1001, 469] on div "Well adult" at bounding box center [1038, 465] width 257 height 35
checkbox input "true"
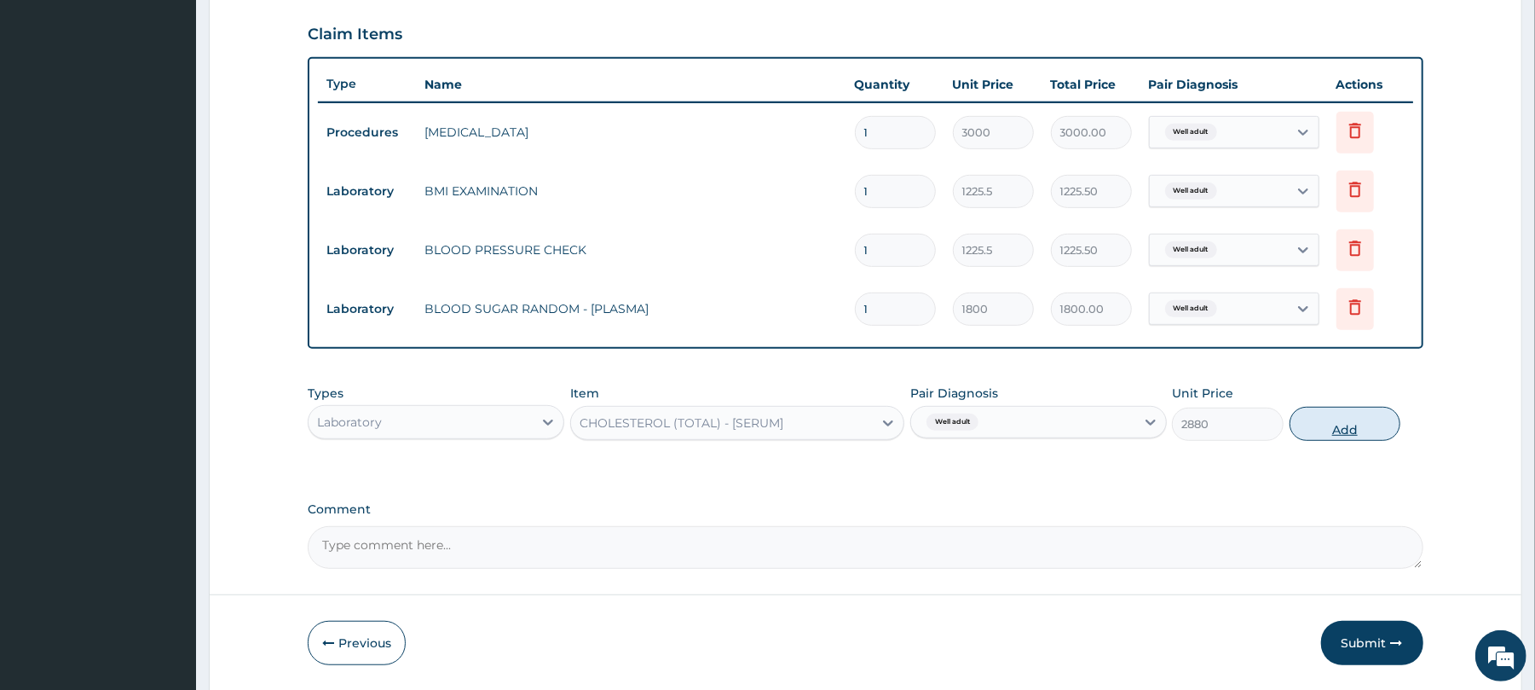
click at [1351, 420] on button "Add" at bounding box center [1346, 424] width 112 height 34
type input "0"
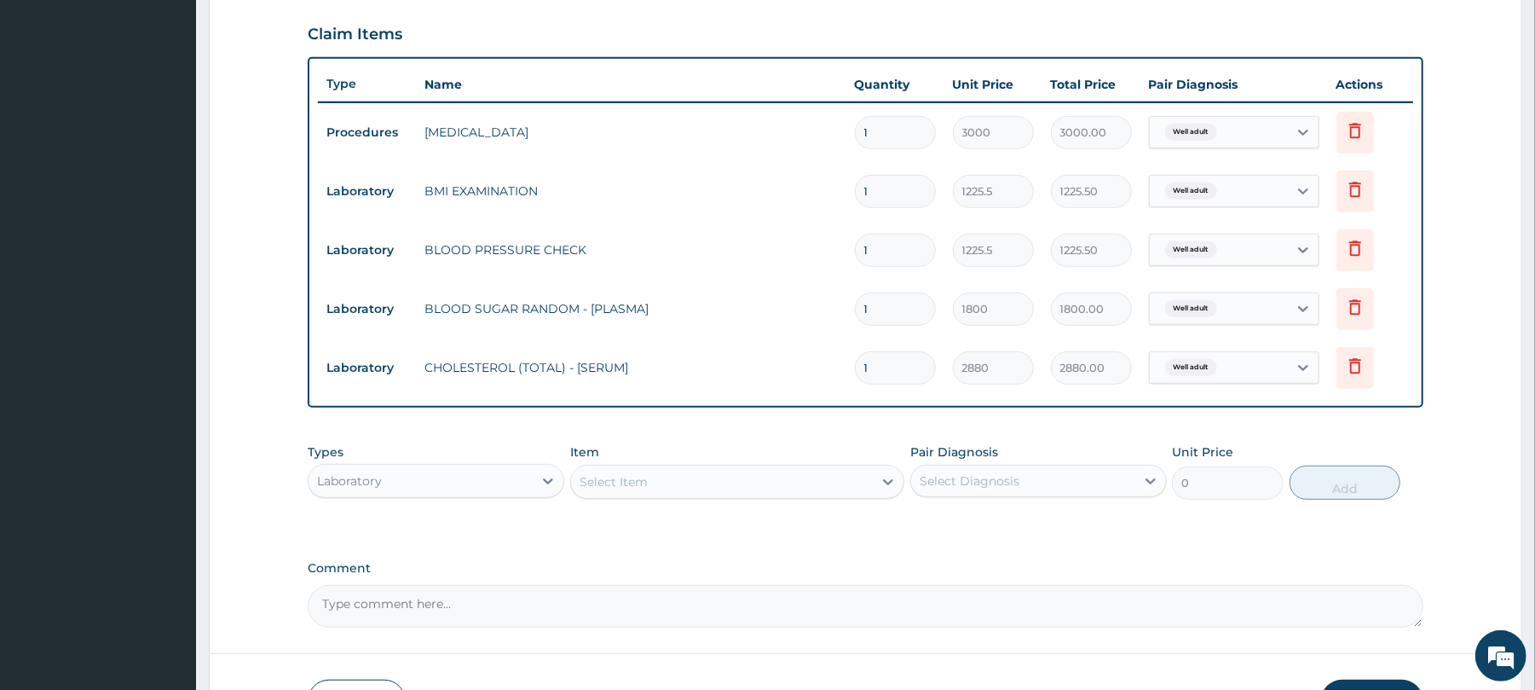
click at [643, 475] on div "Select Item" at bounding box center [614, 481] width 68 height 17
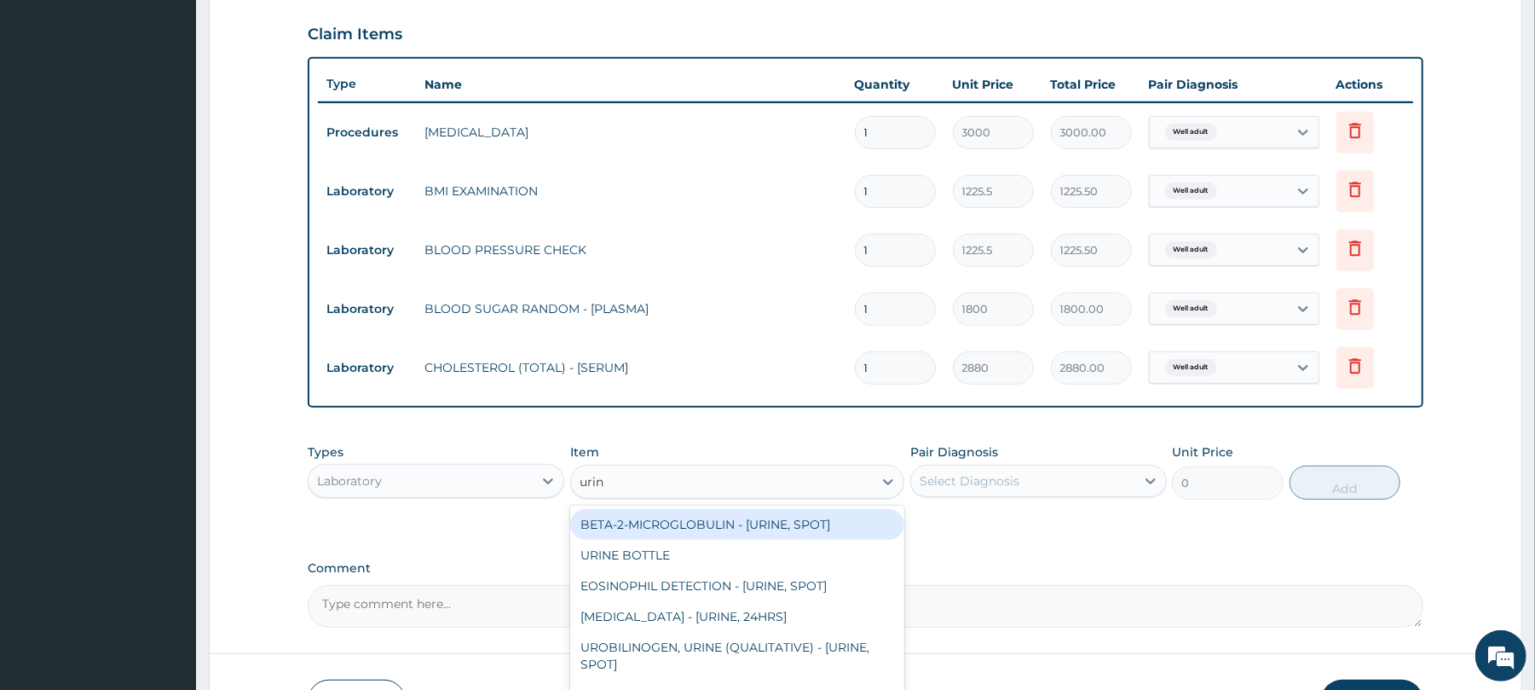
type input "urina"
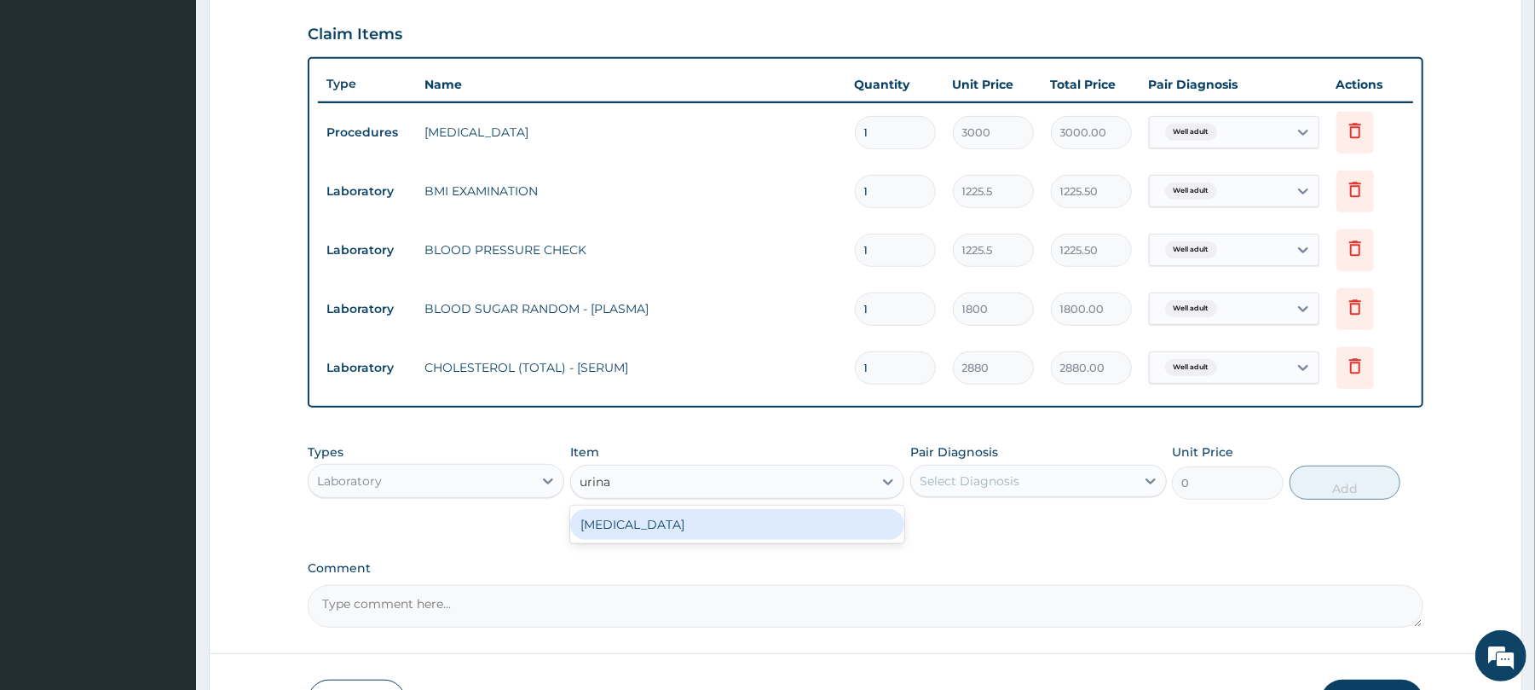
click at [655, 523] on div "[MEDICAL_DATA]" at bounding box center [737, 524] width 334 height 31
type input "1531.875"
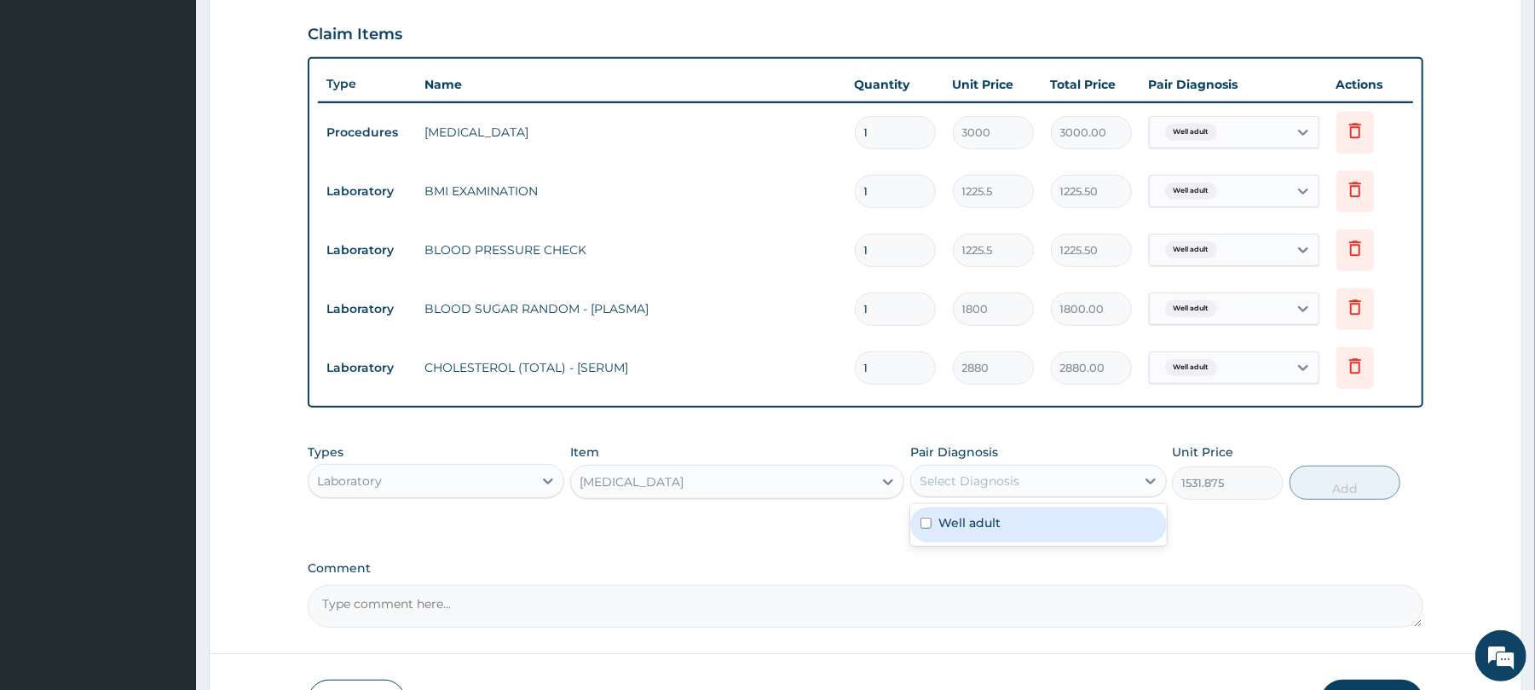
click at [962, 469] on div "Select Diagnosis" at bounding box center [1023, 480] width 224 height 27
click at [968, 535] on div "Well adult" at bounding box center [1038, 524] width 257 height 35
checkbox input "true"
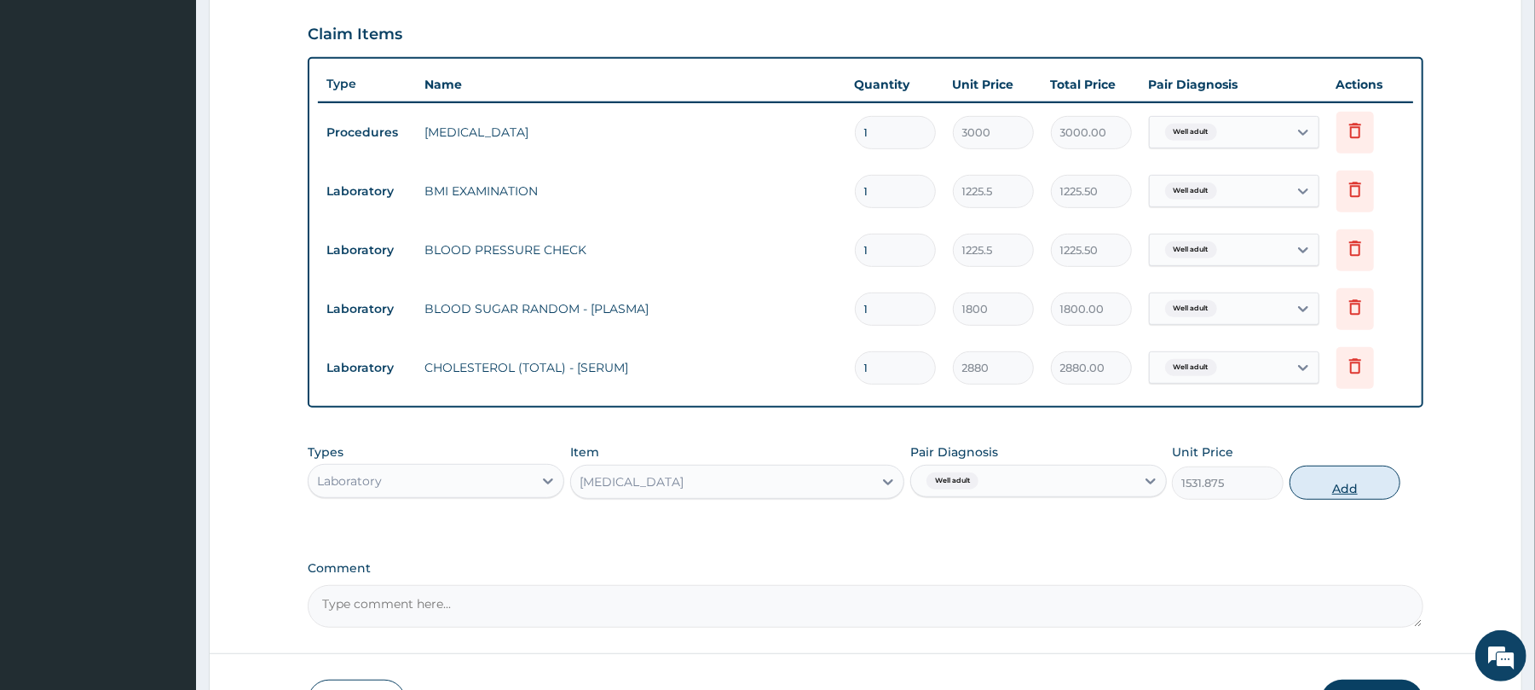
click at [1342, 478] on button "Add" at bounding box center [1346, 482] width 112 height 34
type input "0"
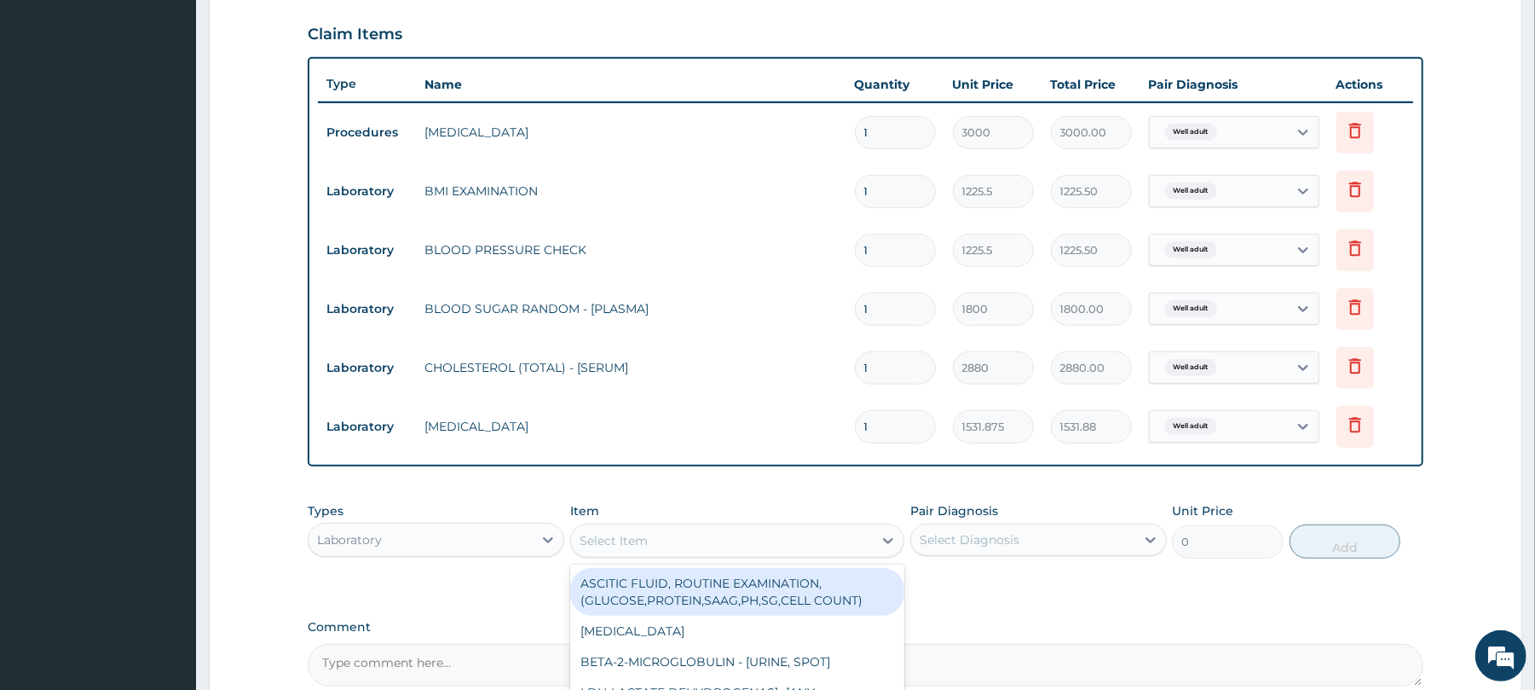
click at [627, 535] on div "Select Item" at bounding box center [614, 540] width 68 height 17
type input "afb"
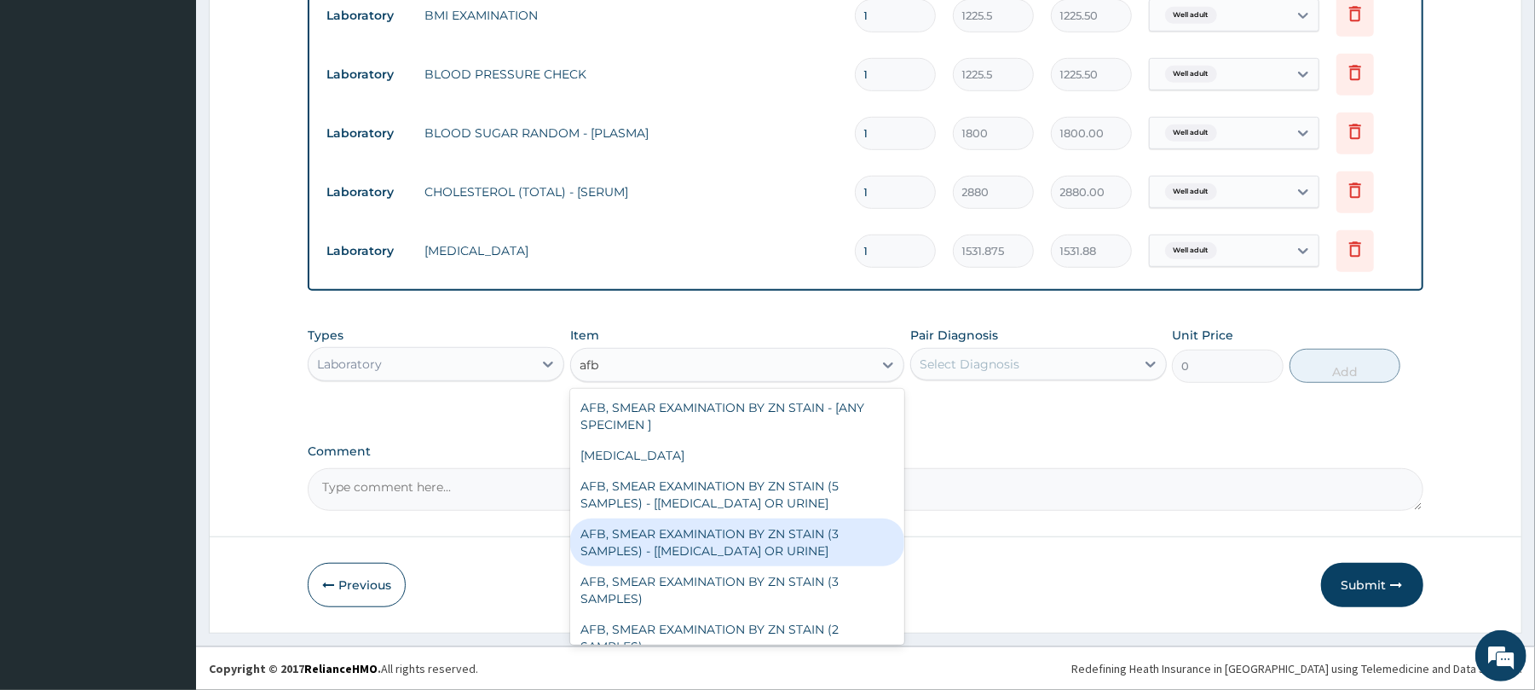
click at [741, 547] on div "AFB, SMEAR EXAMINATION BY ZN STAIN (3 SAMPLES) - [SPUTUM OR URINE]" at bounding box center [737, 542] width 334 height 48
type input "5520"
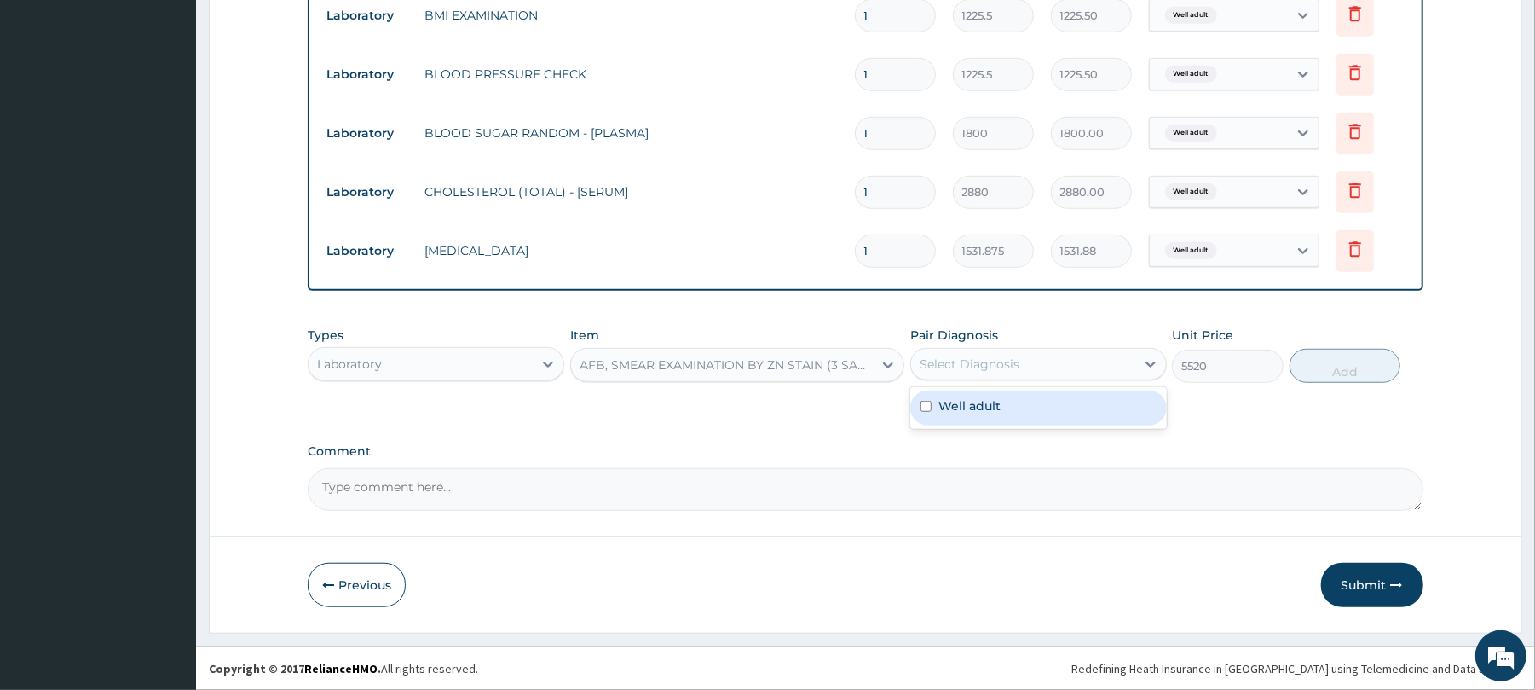
click at [1028, 352] on div "Select Diagnosis" at bounding box center [1023, 363] width 224 height 27
click at [1013, 418] on div "Well adult" at bounding box center [1038, 407] width 257 height 35
checkbox input "true"
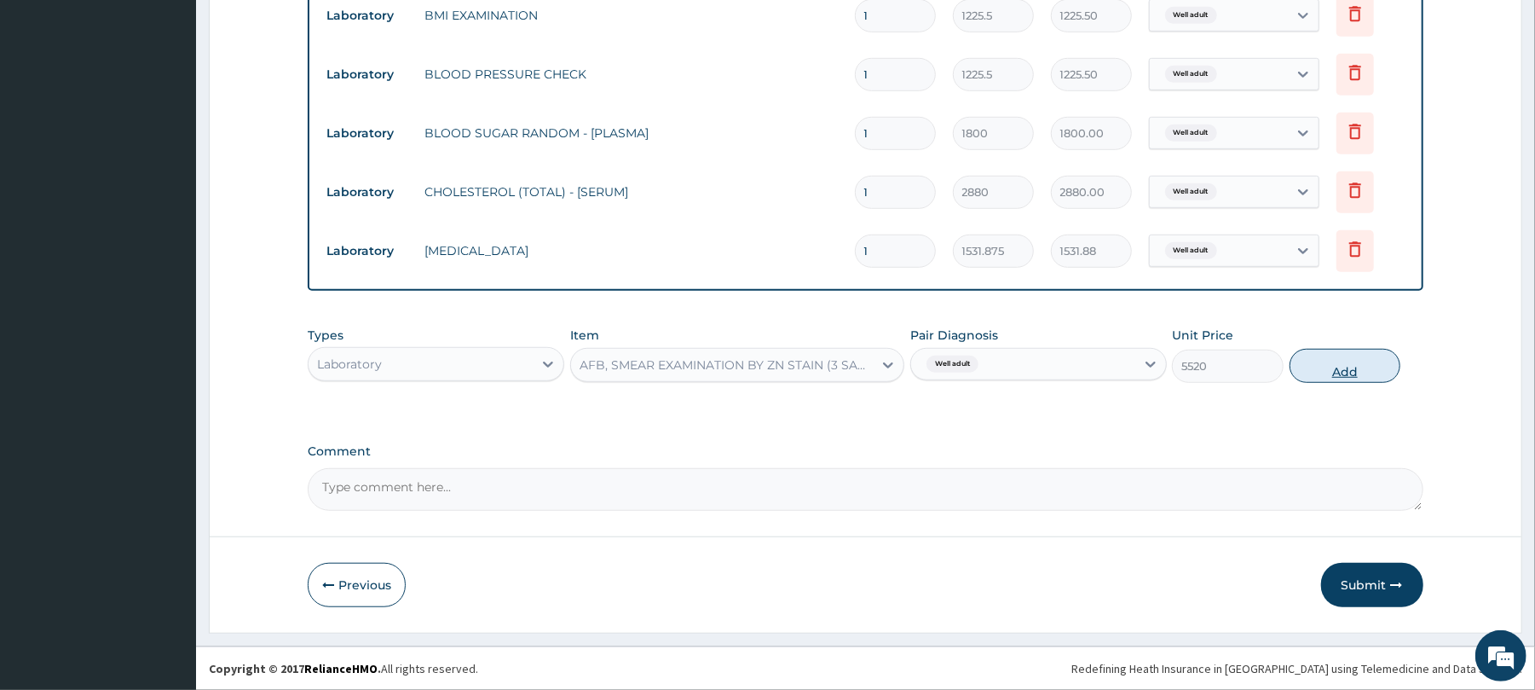
click at [1337, 356] on button "Add" at bounding box center [1346, 366] width 112 height 34
type input "0"
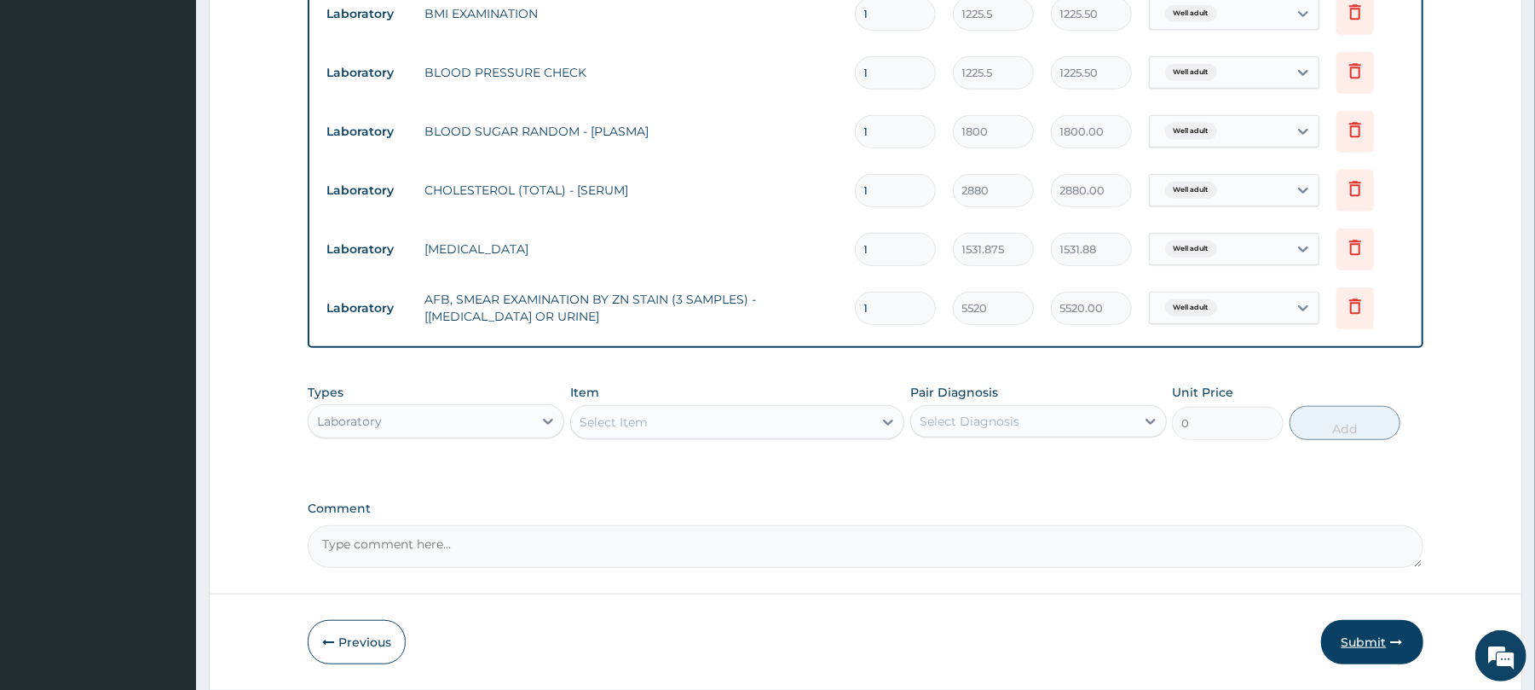
click at [1357, 646] on button "Submit" at bounding box center [1372, 642] width 102 height 44
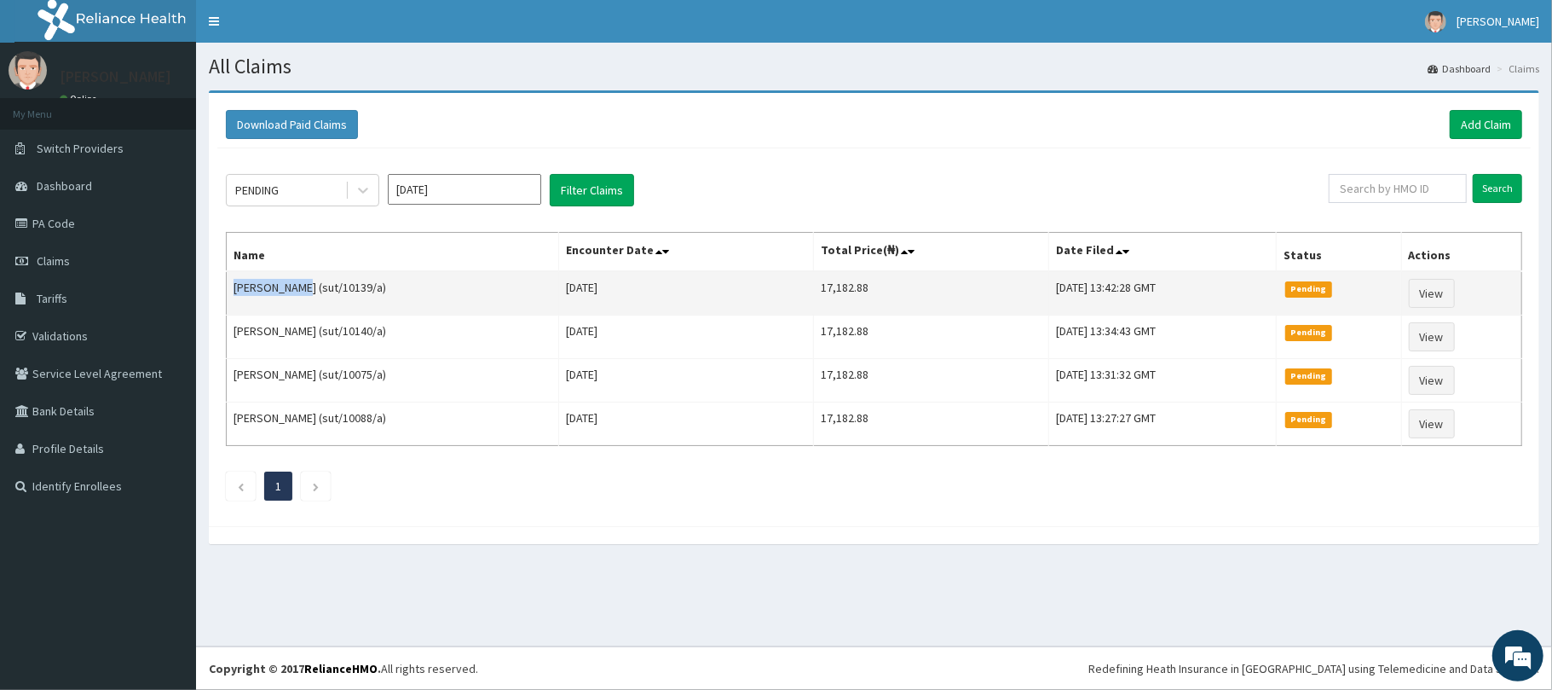
drag, startPoint x: 292, startPoint y: 285, endPoint x: 232, endPoint y: 291, distance: 60.0
click at [232, 291] on td "[PERSON_NAME] (sut/10139/a)" at bounding box center [393, 293] width 332 height 44
copy td "[PERSON_NAME]"
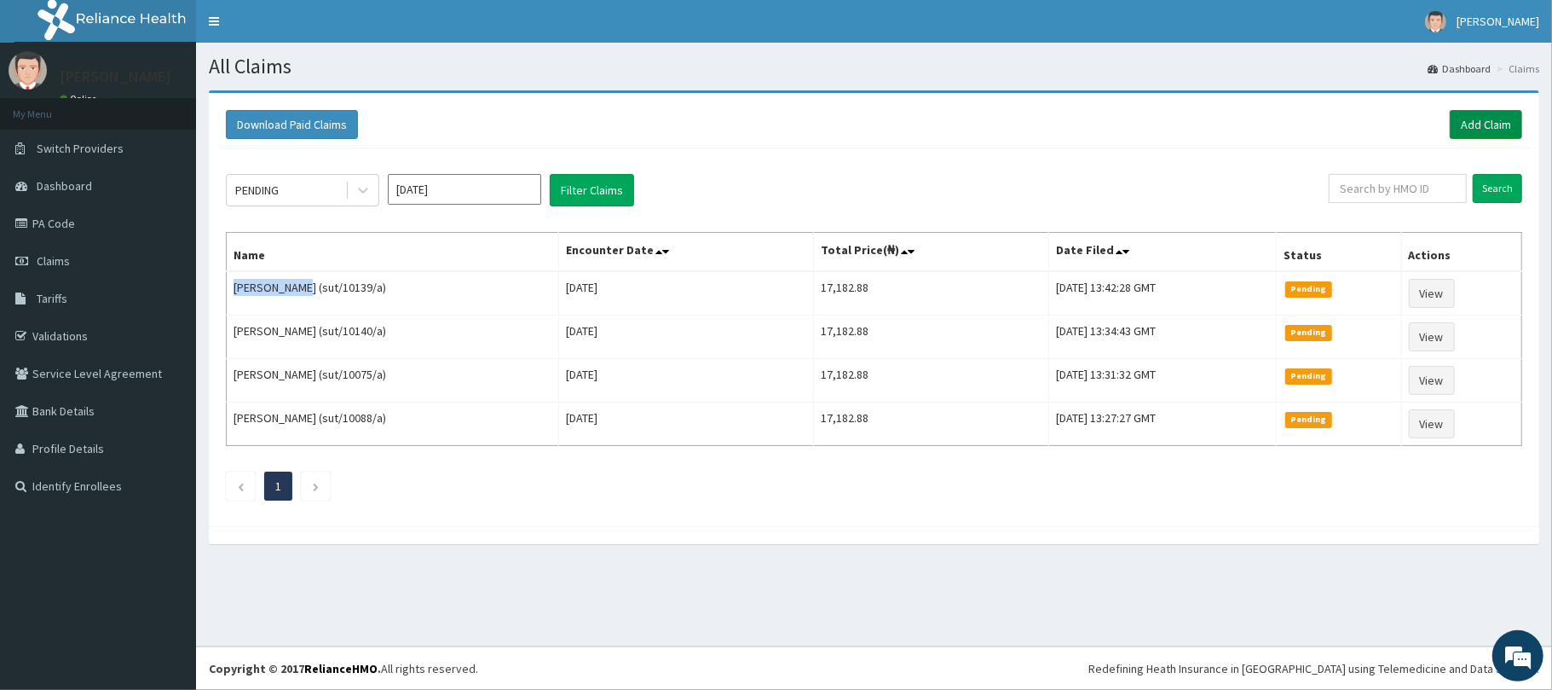
click at [1474, 114] on link "Add Claim" at bounding box center [1486, 124] width 72 height 29
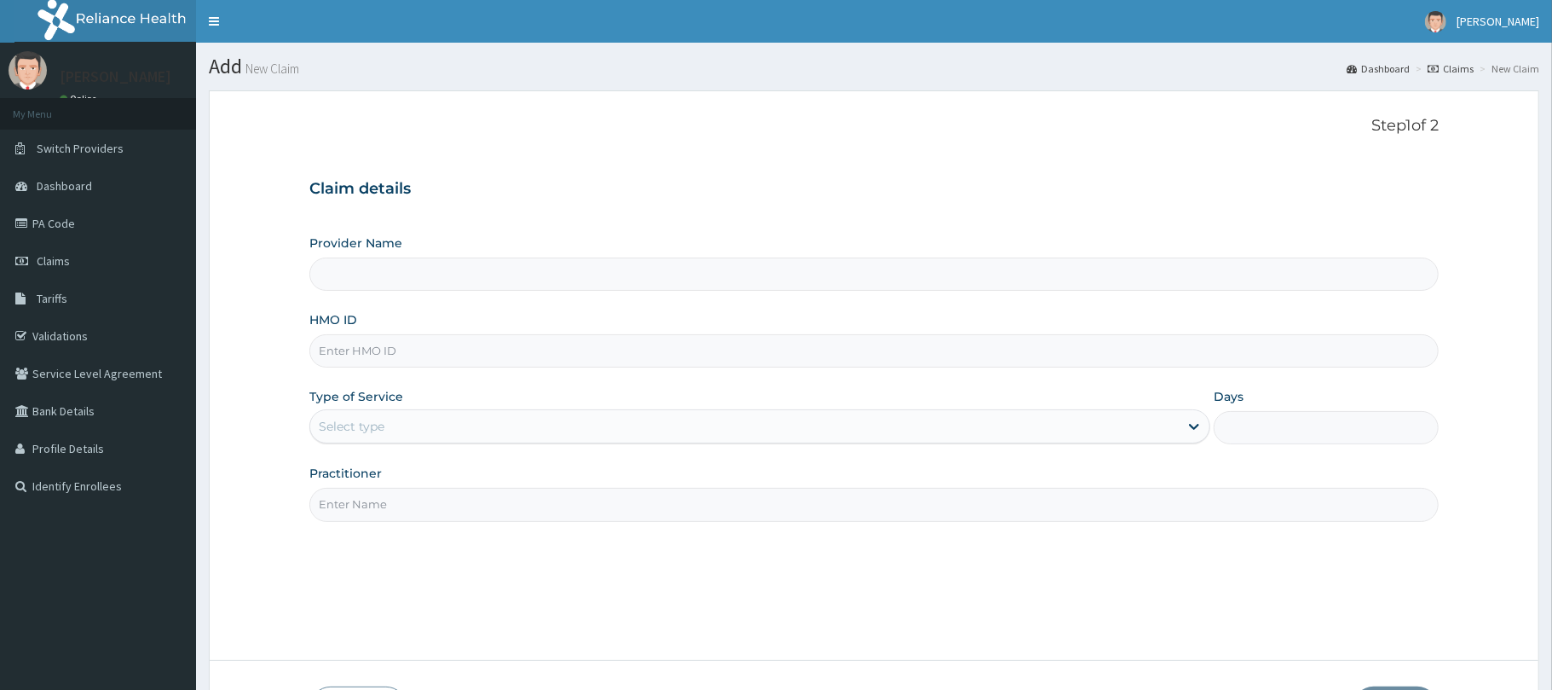
click at [327, 352] on input "HMO ID" at bounding box center [873, 350] width 1129 height 33
type input "su"
type input "Reliance Family Clinics (RFC) - [GEOGRAPHIC_DATA]"
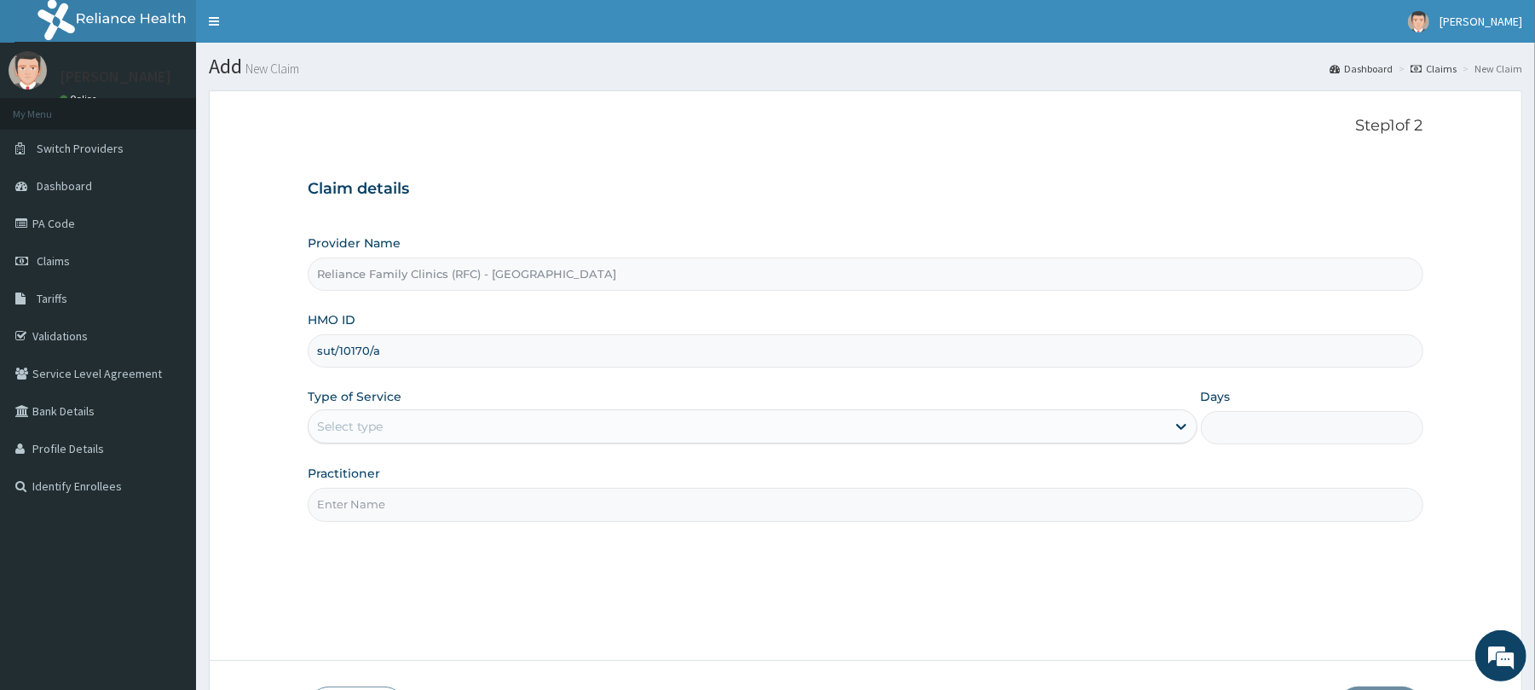
type input "sut/10170/a"
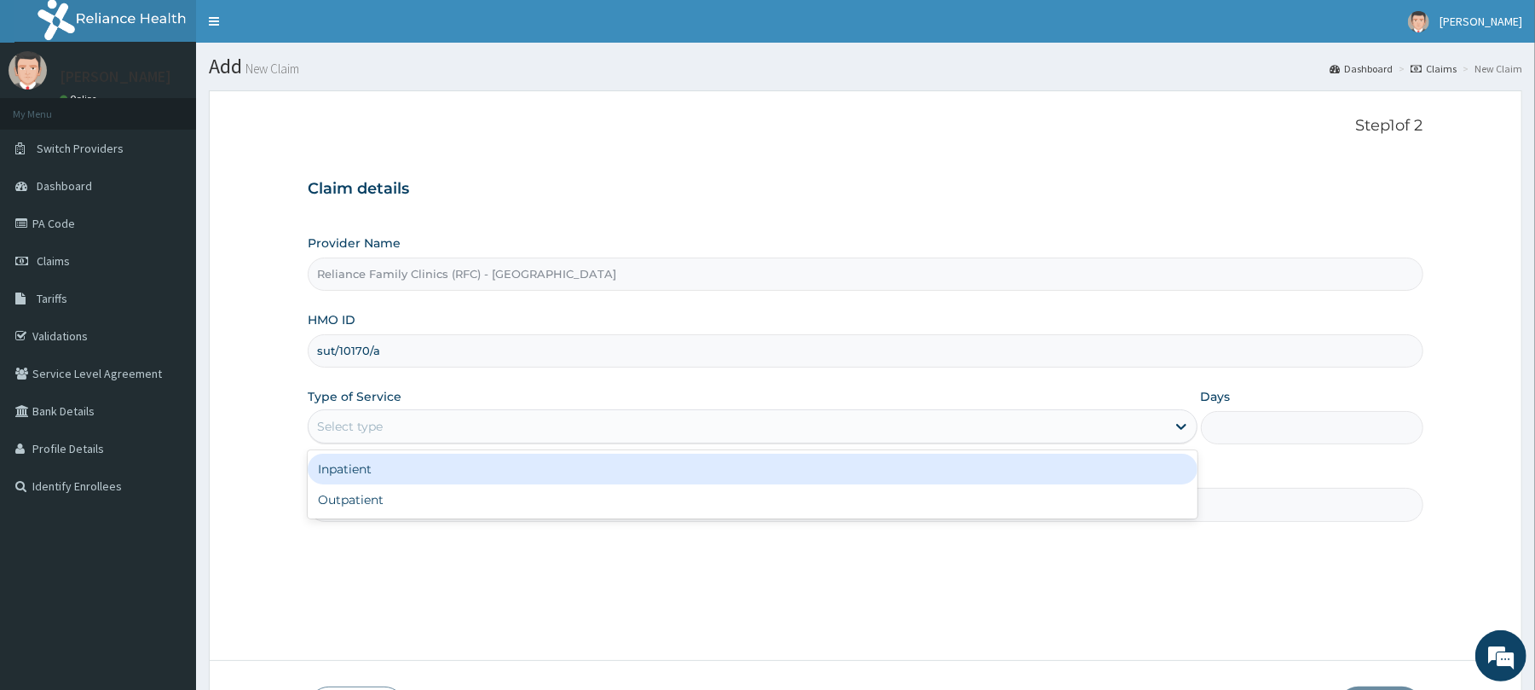
click at [362, 418] on div "Select type" at bounding box center [737, 426] width 857 height 27
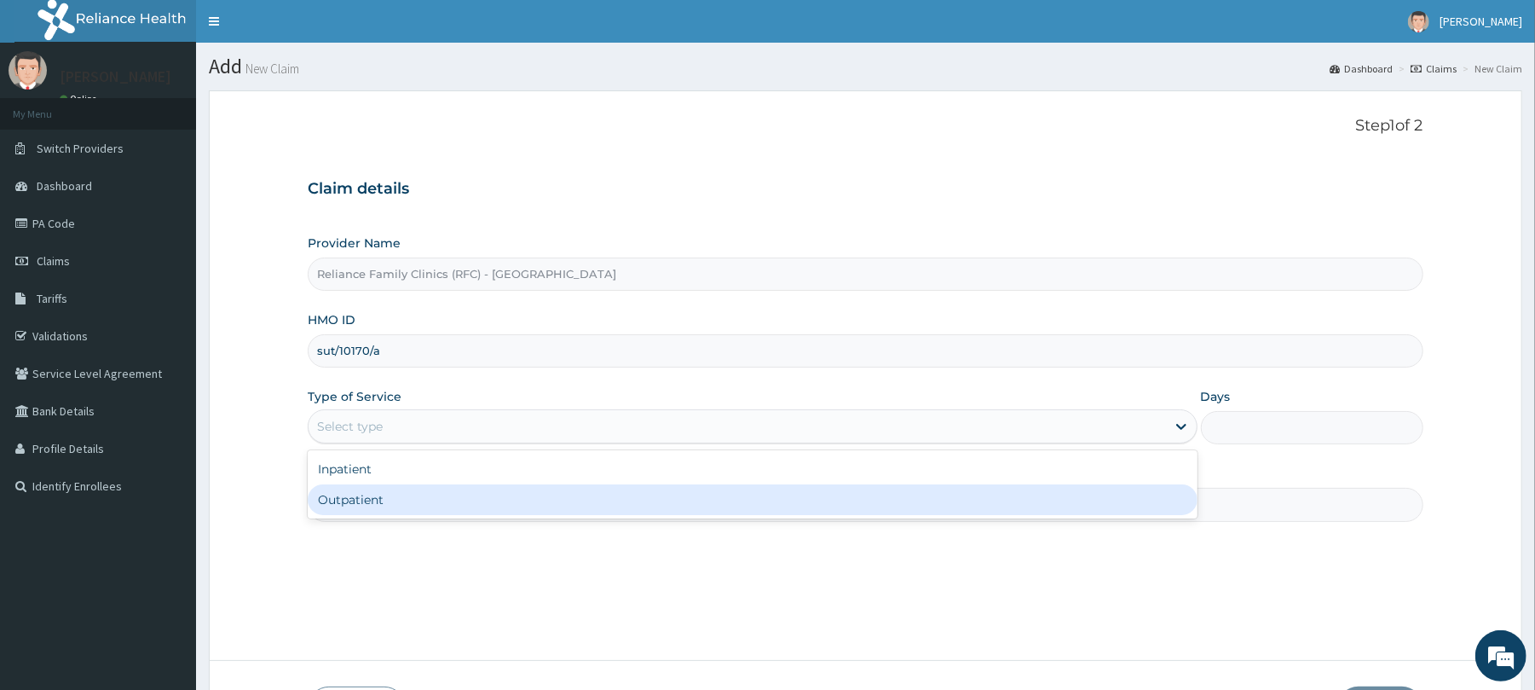
click at [361, 506] on div "Outpatient" at bounding box center [752, 499] width 889 height 31
type input "1"
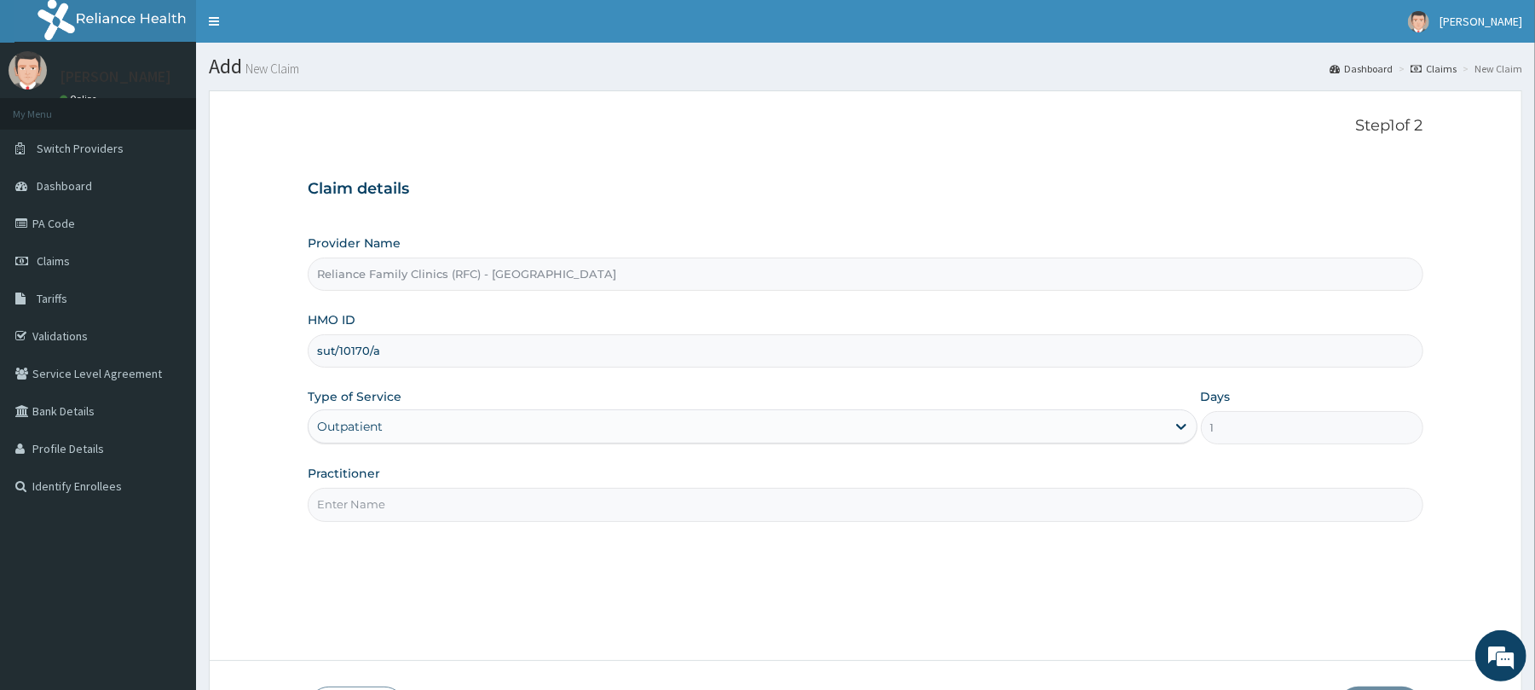
click at [361, 506] on input "Practitioner" at bounding box center [865, 504] width 1115 height 33
type input "Dr [PERSON_NAME]"
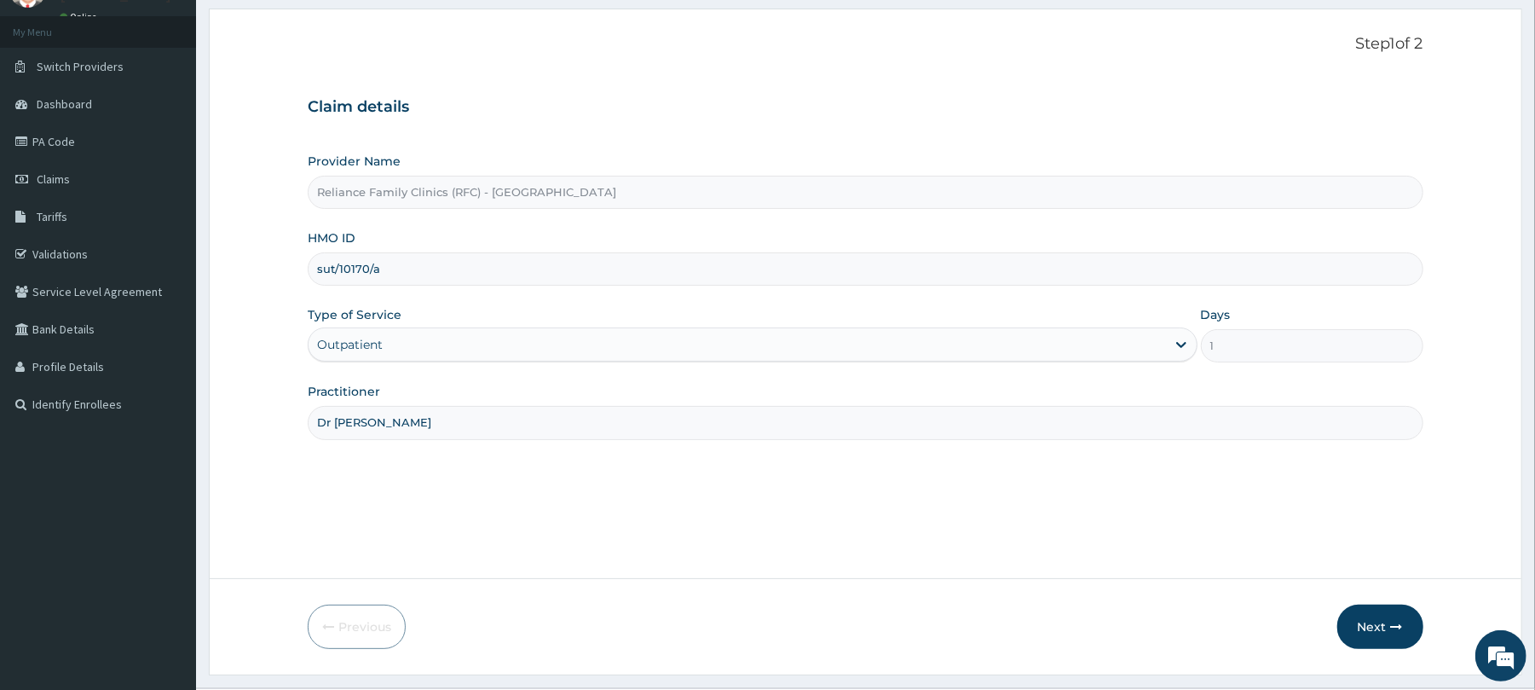
scroll to position [124, 0]
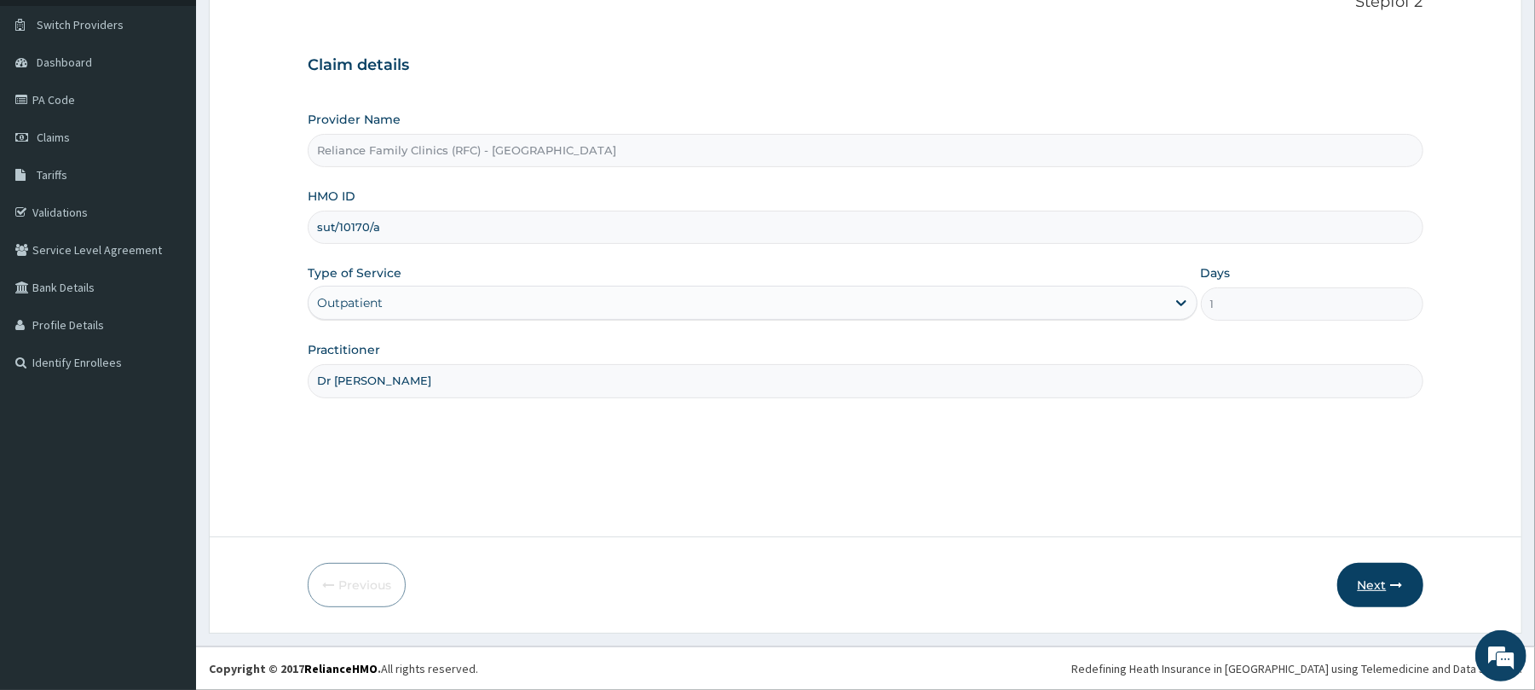
click at [1383, 584] on button "Next" at bounding box center [1380, 585] width 86 height 44
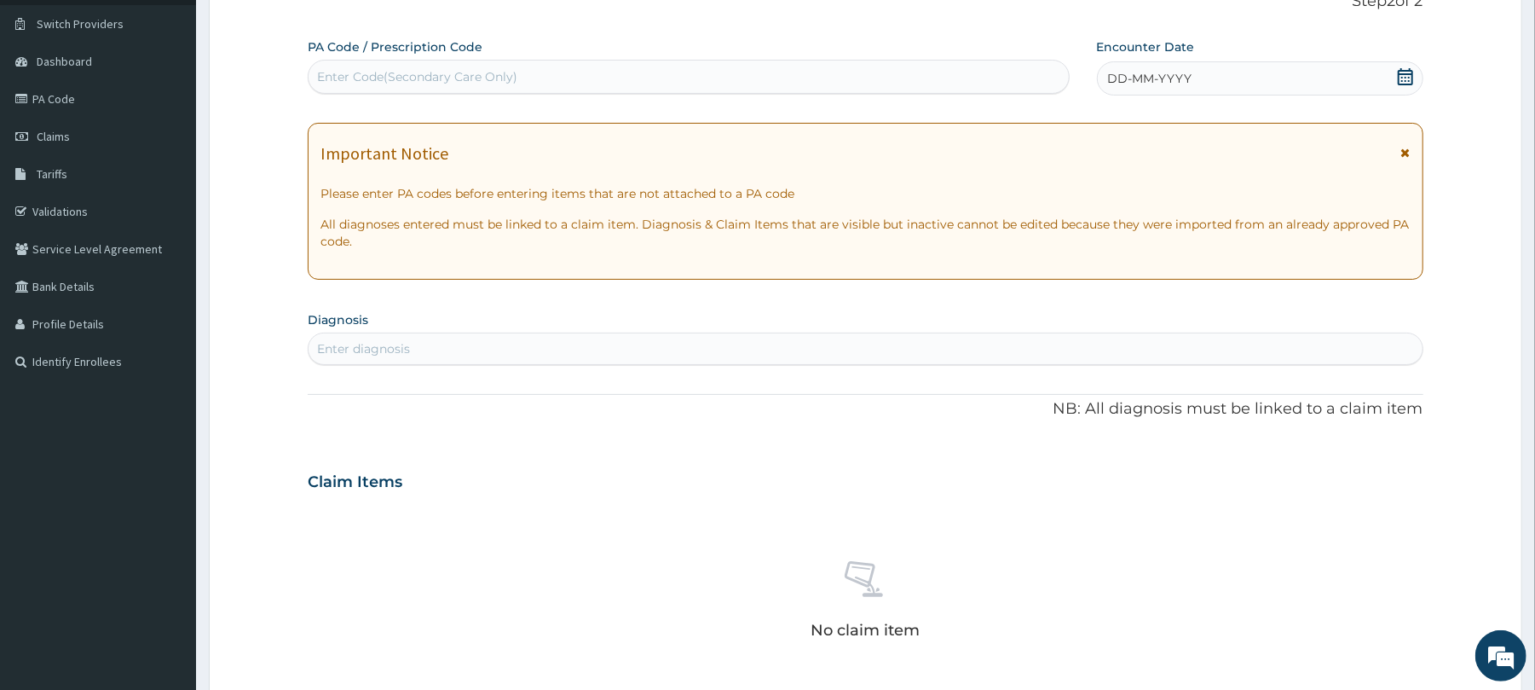
scroll to position [0, 0]
click at [1253, 72] on div "DD-MM-YYYY" at bounding box center [1260, 78] width 326 height 34
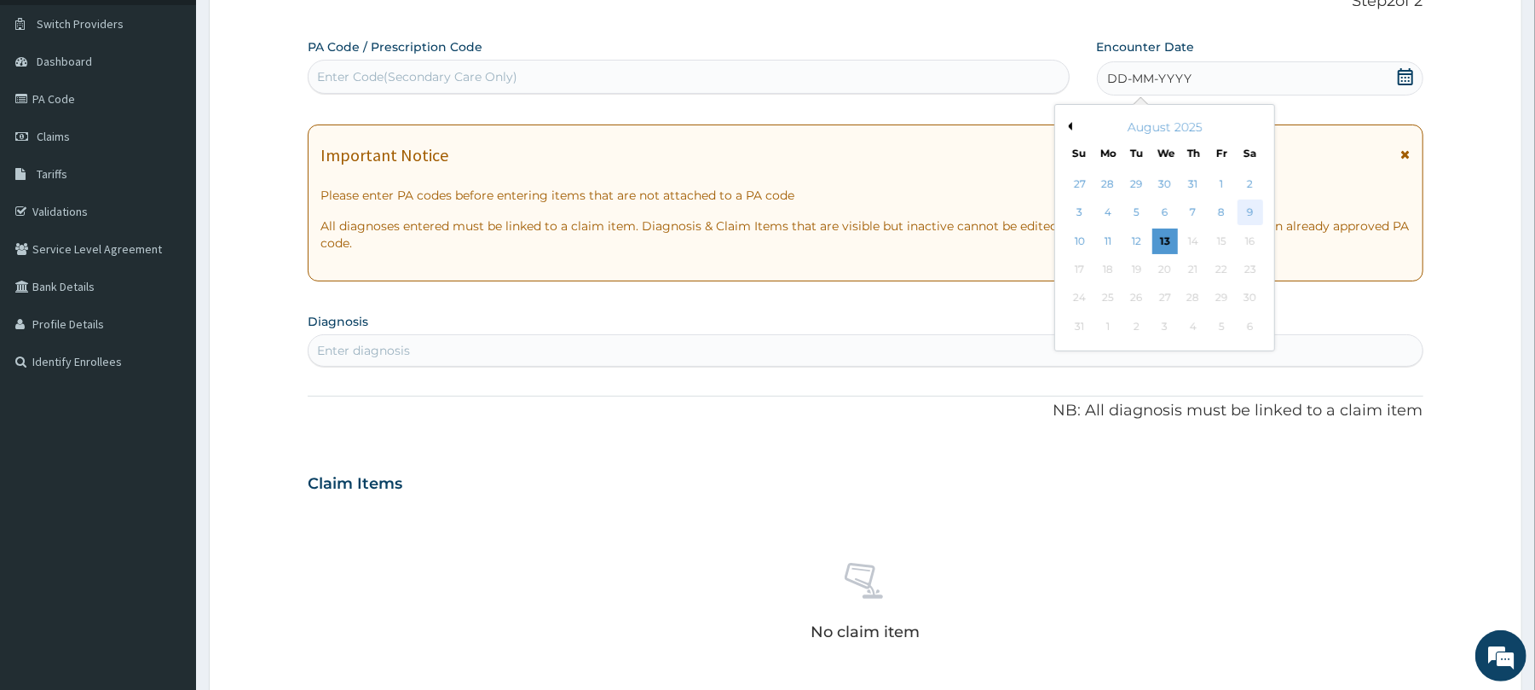
click at [1252, 205] on div "9" at bounding box center [1250, 213] width 26 height 26
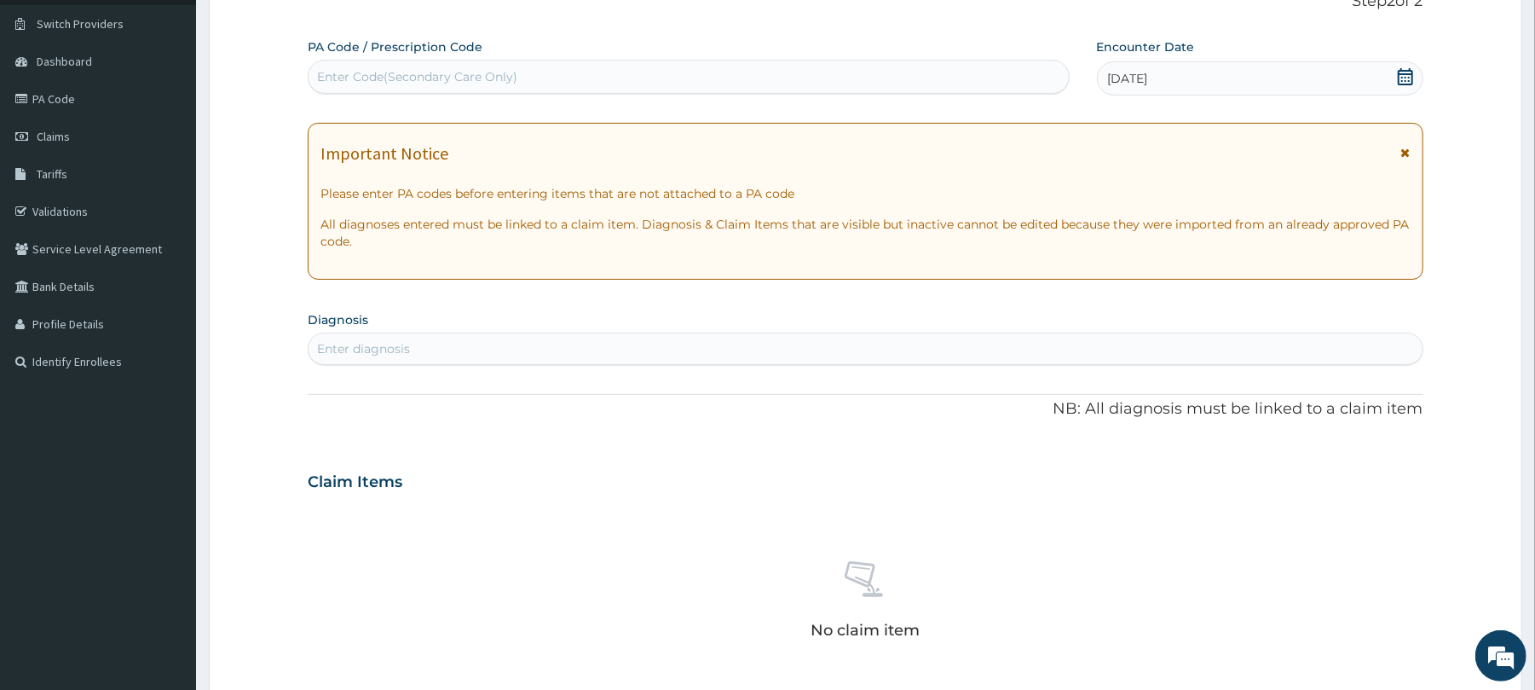
click at [331, 344] on div "Enter diagnosis" at bounding box center [363, 348] width 93 height 17
type input "well adu"
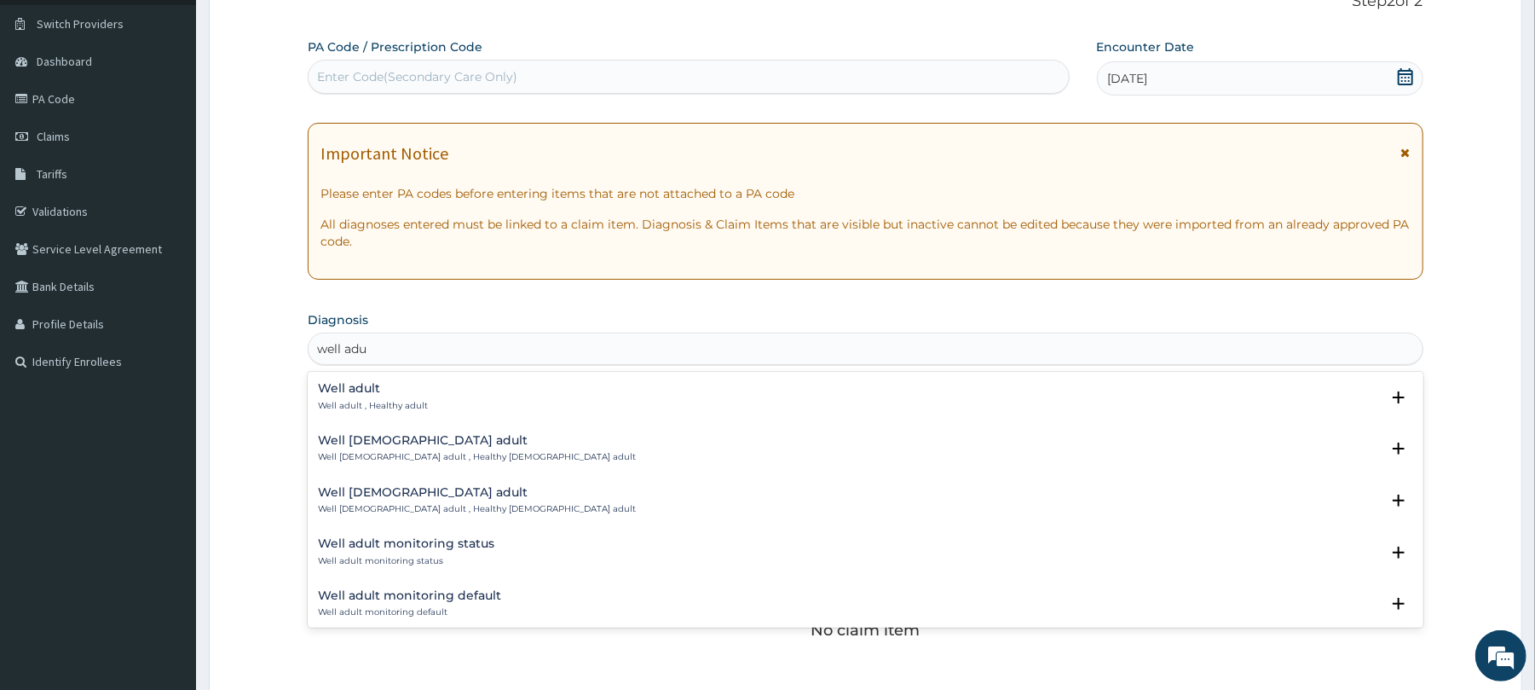
click at [346, 395] on h4 "Well adult" at bounding box center [373, 388] width 110 height 13
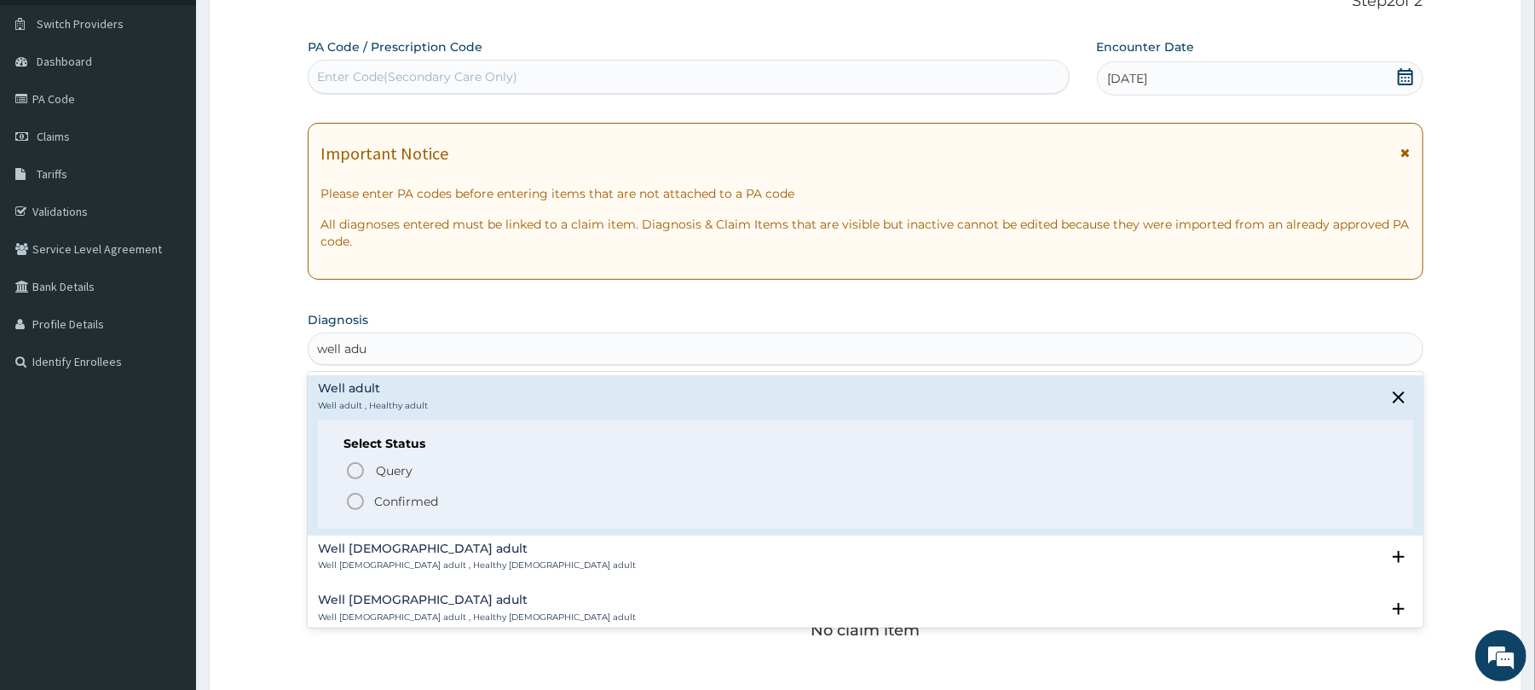
click at [351, 509] on icon "status option filled" at bounding box center [355, 501] width 20 height 20
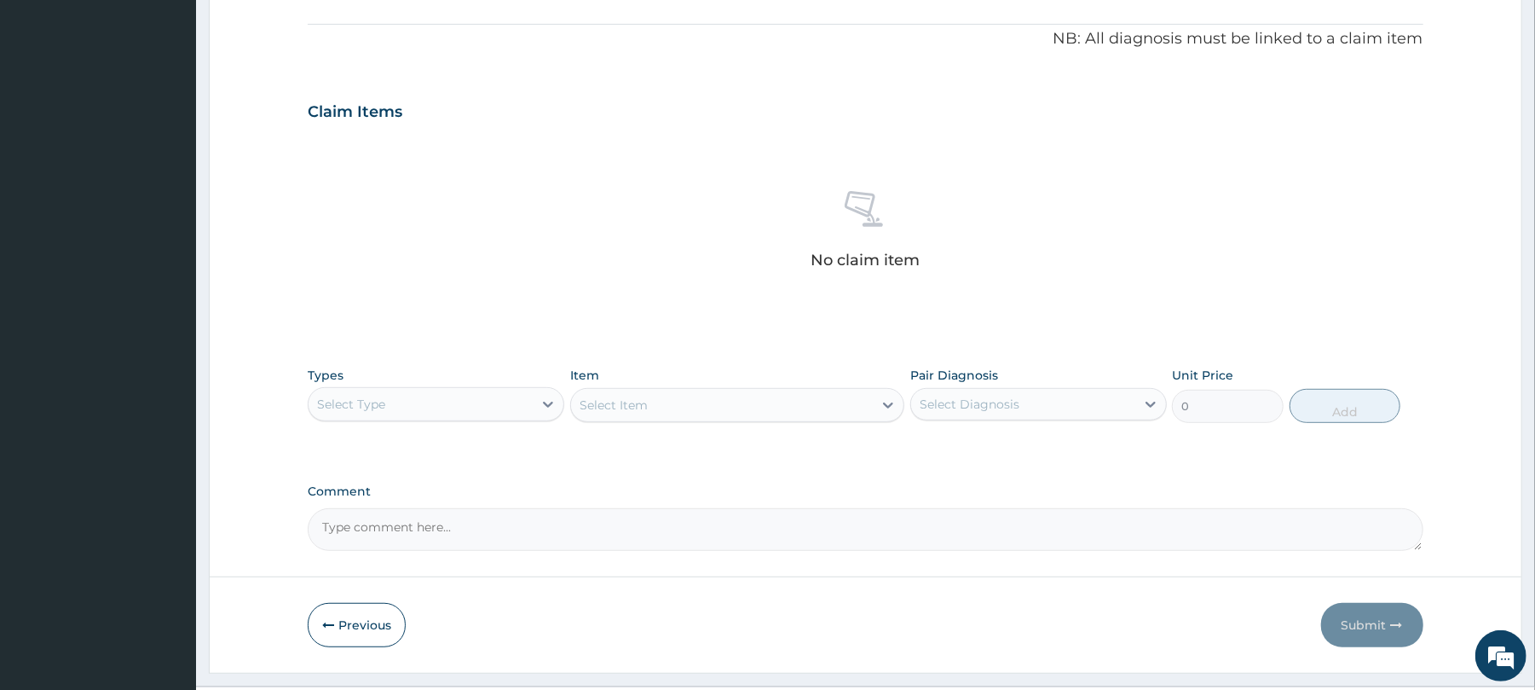
scroll to position [542, 0]
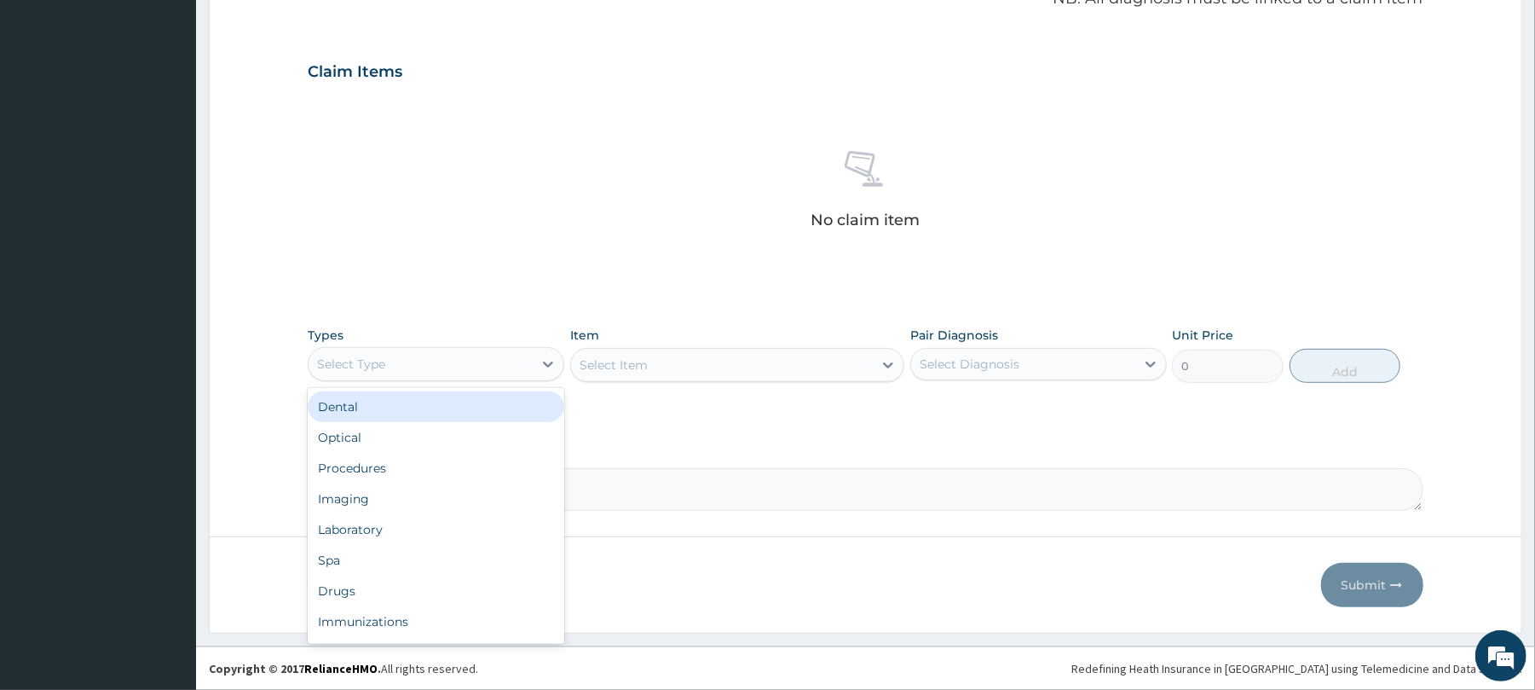
click at [413, 355] on div "Select Type" at bounding box center [421, 363] width 224 height 27
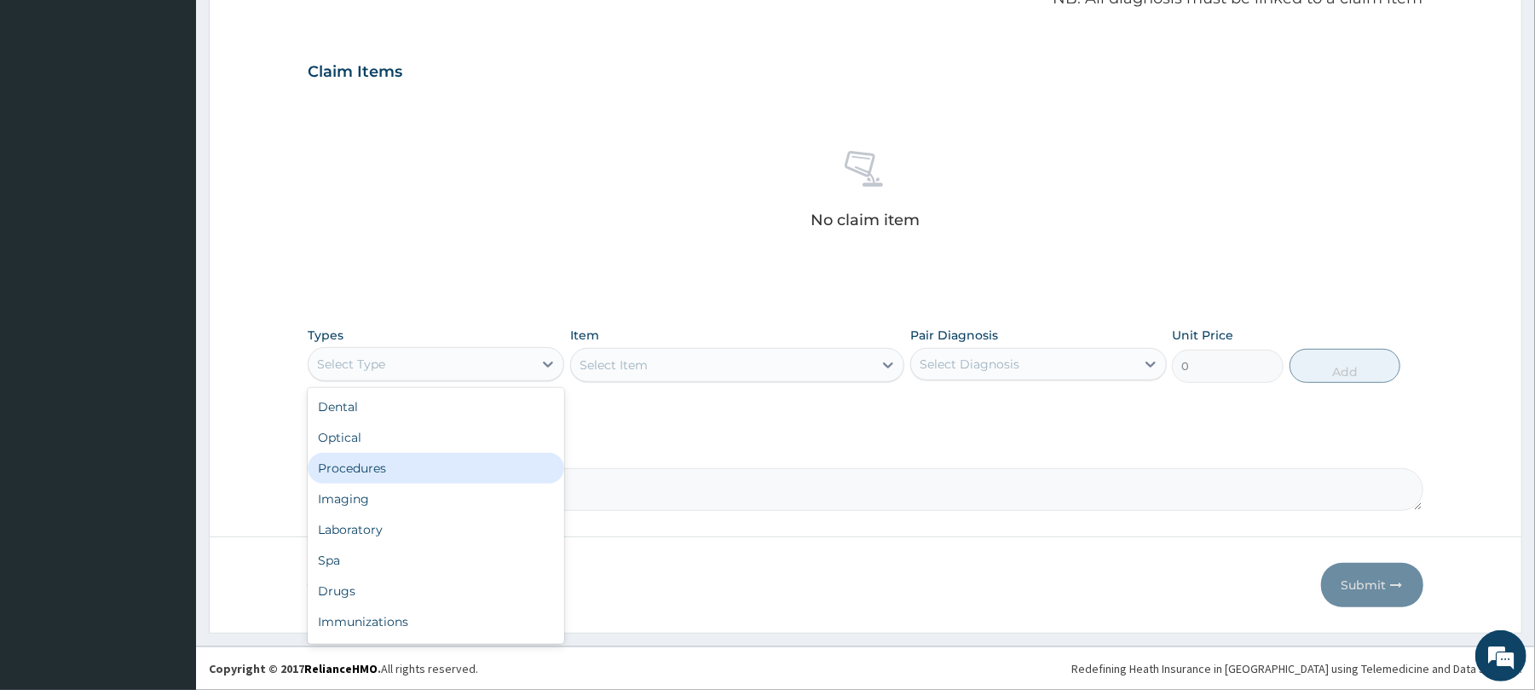
click at [362, 465] on div "Procedures" at bounding box center [436, 468] width 257 height 31
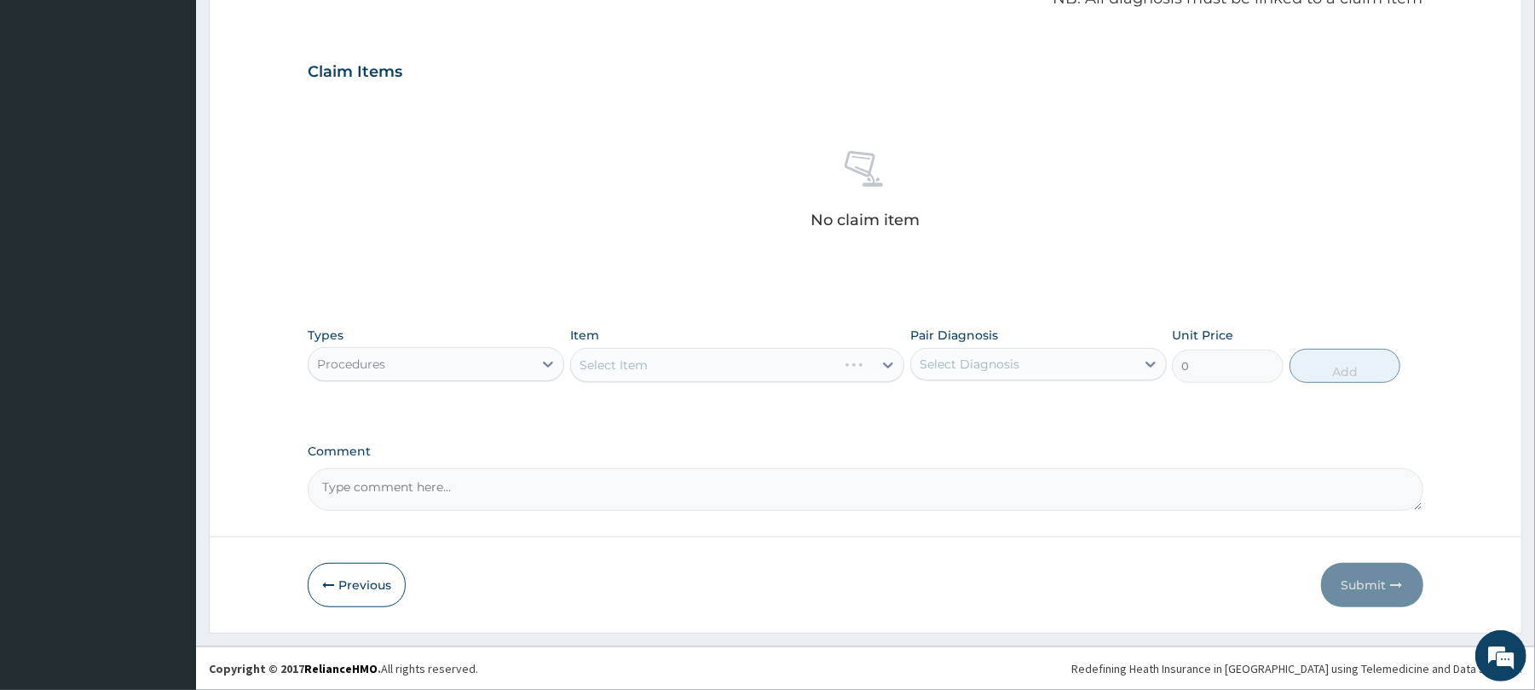
click at [632, 349] on div "Select Item" at bounding box center [737, 365] width 334 height 34
click at [638, 370] on div "Select Item" at bounding box center [737, 365] width 334 height 34
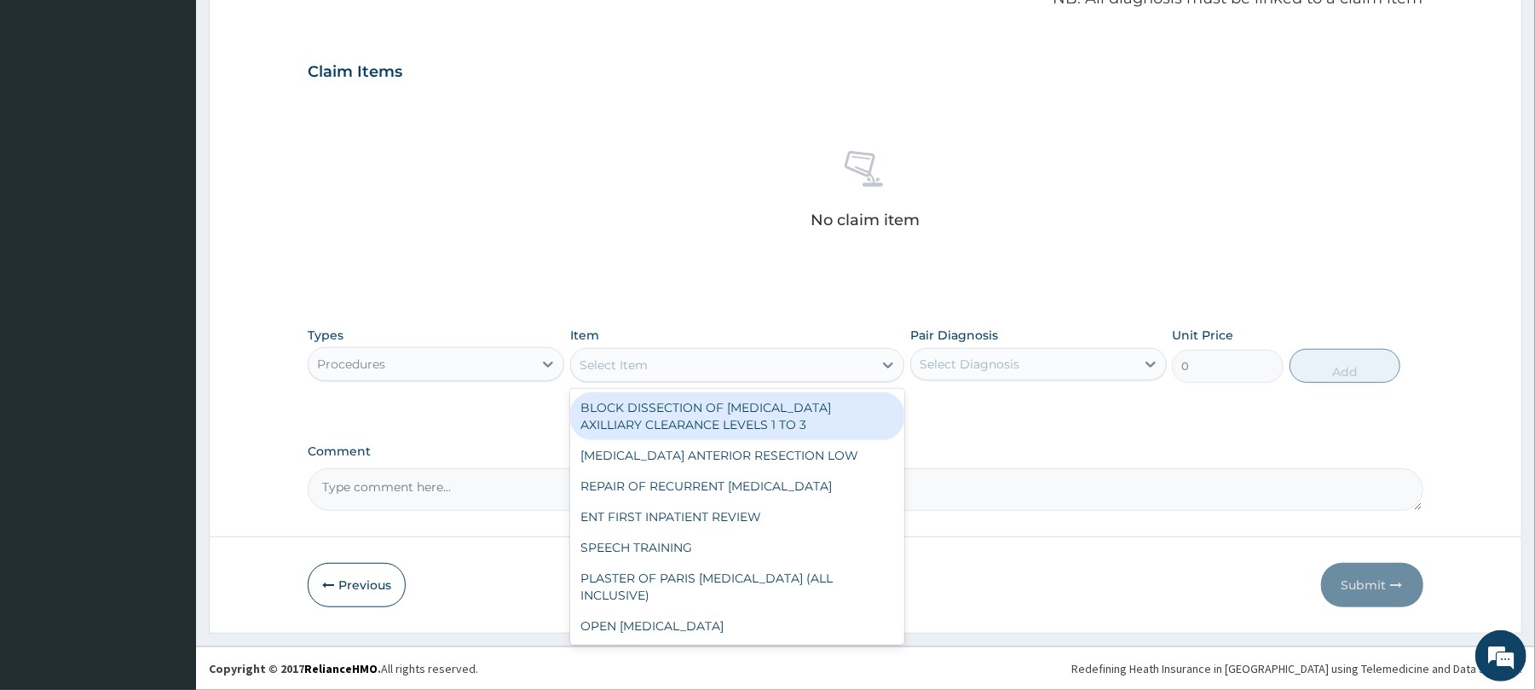
click at [651, 360] on div "Select Item" at bounding box center [722, 364] width 302 height 27
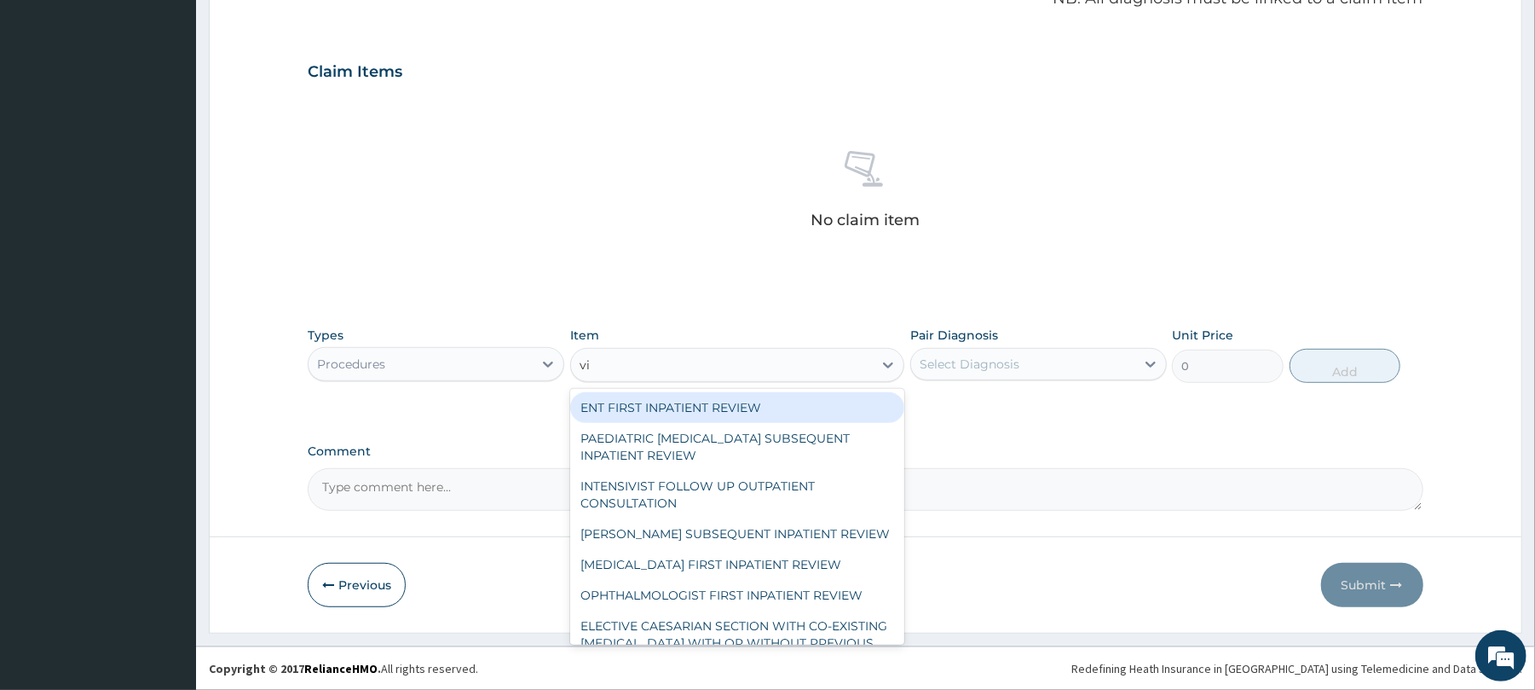
type input "vis"
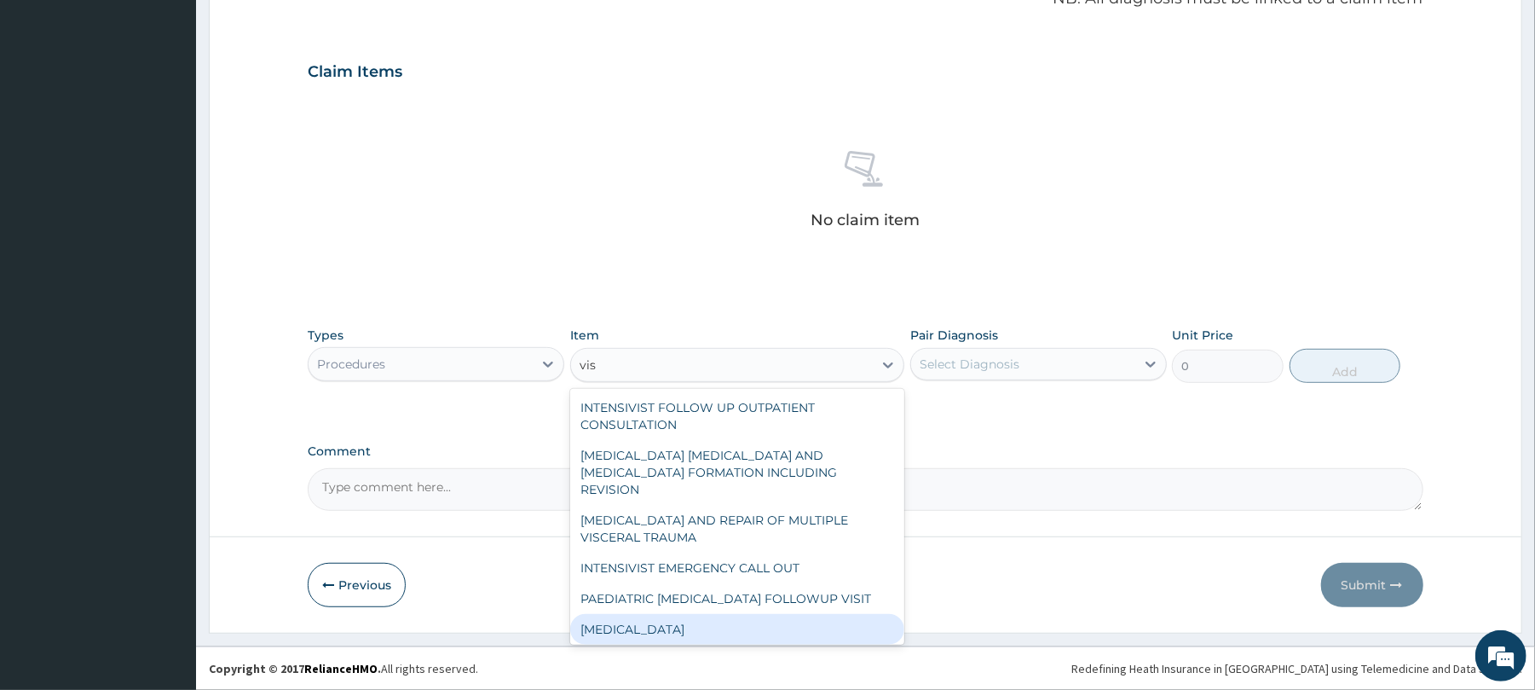
click at [663, 614] on div "VISUAL ACUITY" at bounding box center [737, 629] width 334 height 31
type input "3000"
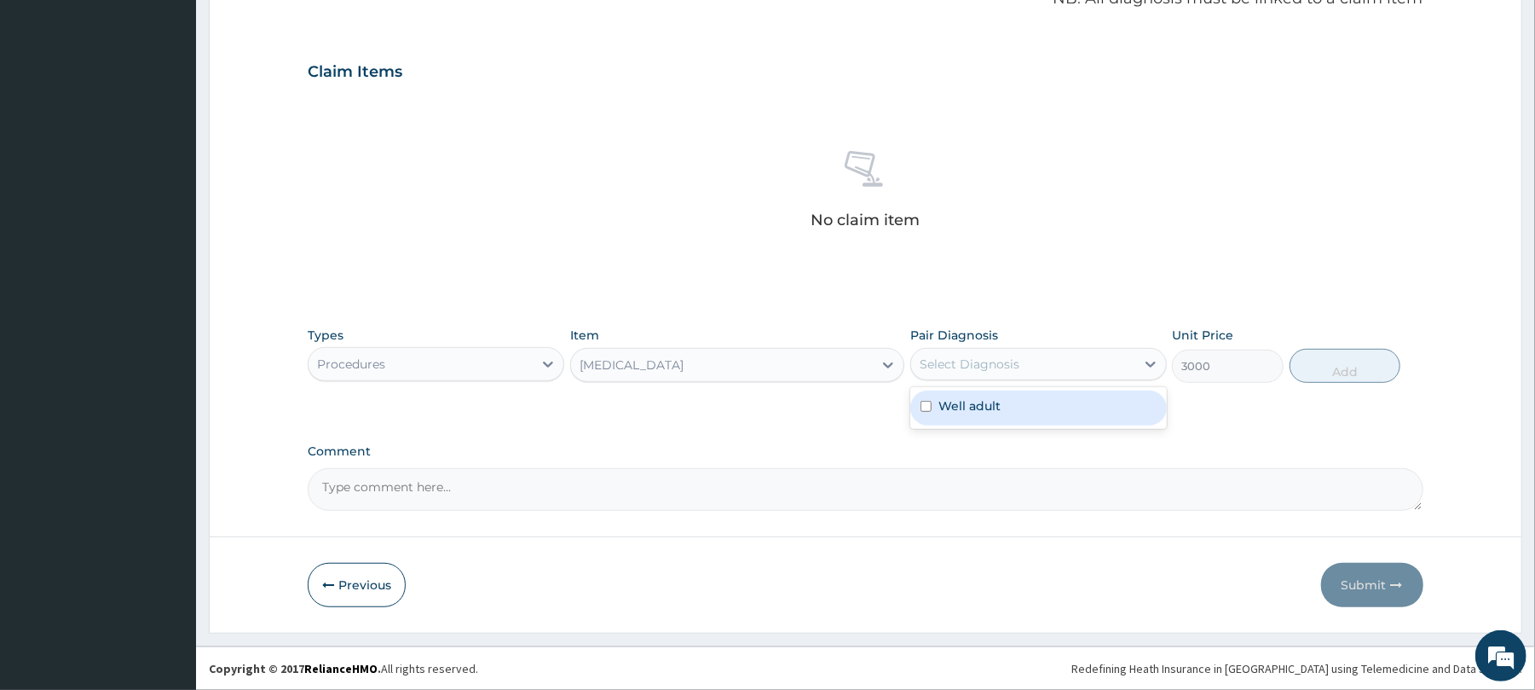
click at [1069, 360] on div "Select Diagnosis" at bounding box center [1023, 363] width 224 height 27
click at [1047, 409] on div "Well adult" at bounding box center [1038, 407] width 257 height 35
checkbox input "true"
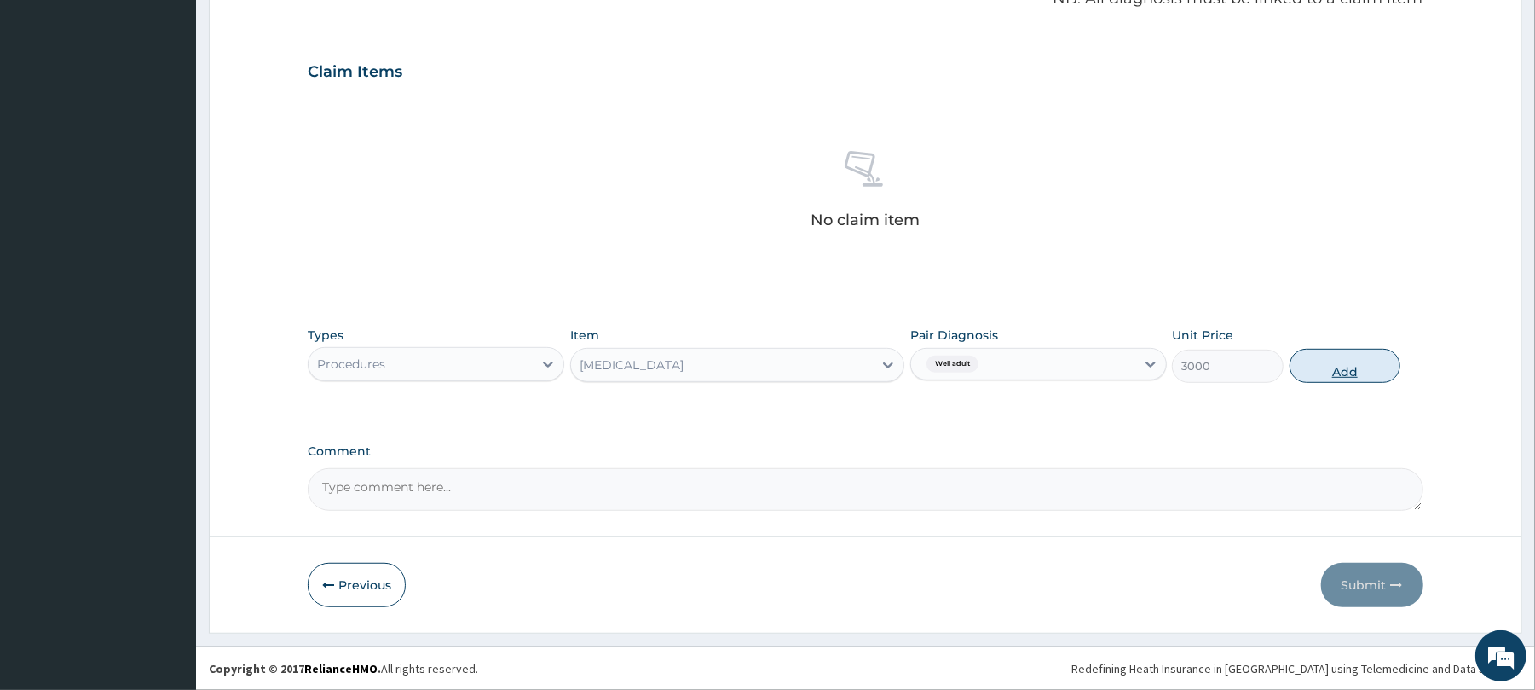
click at [1330, 361] on button "Add" at bounding box center [1346, 366] width 112 height 34
type input "0"
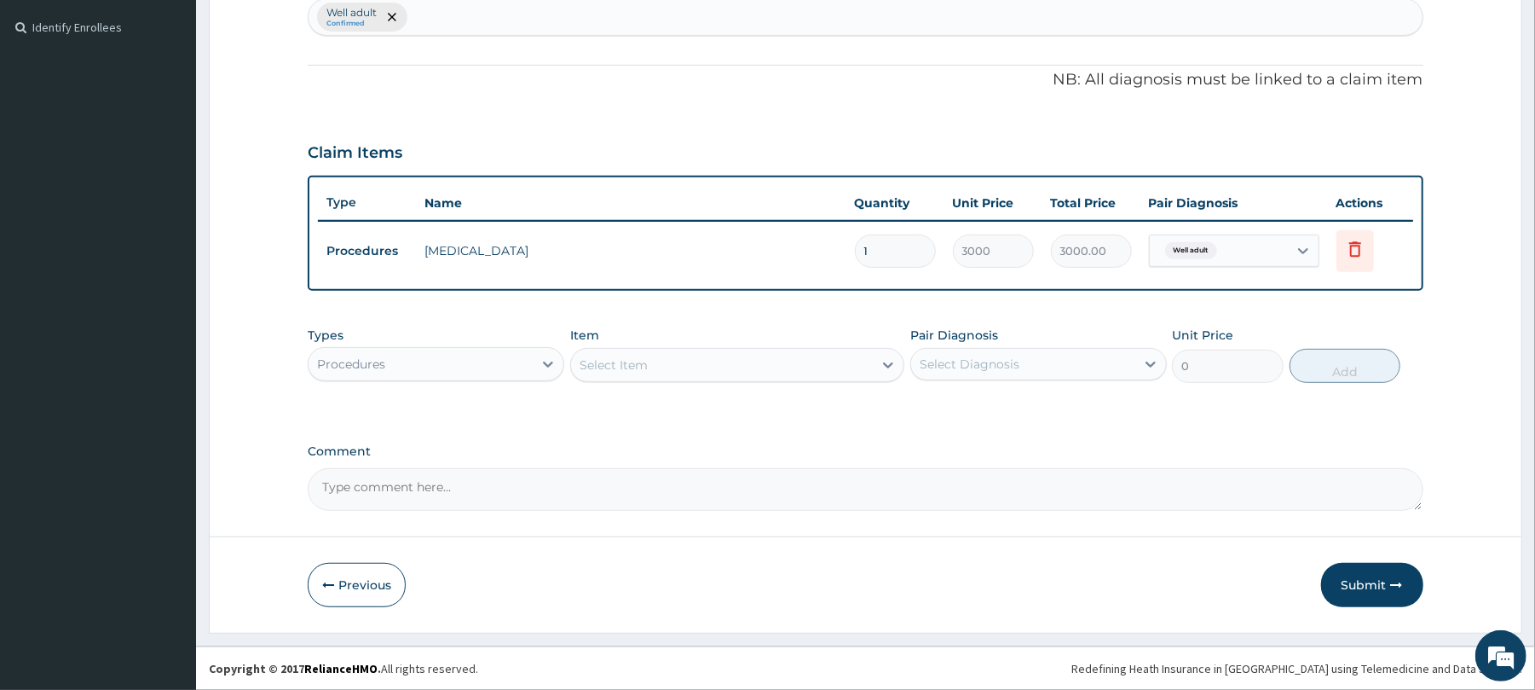
click at [442, 361] on div "Procedures" at bounding box center [421, 363] width 224 height 27
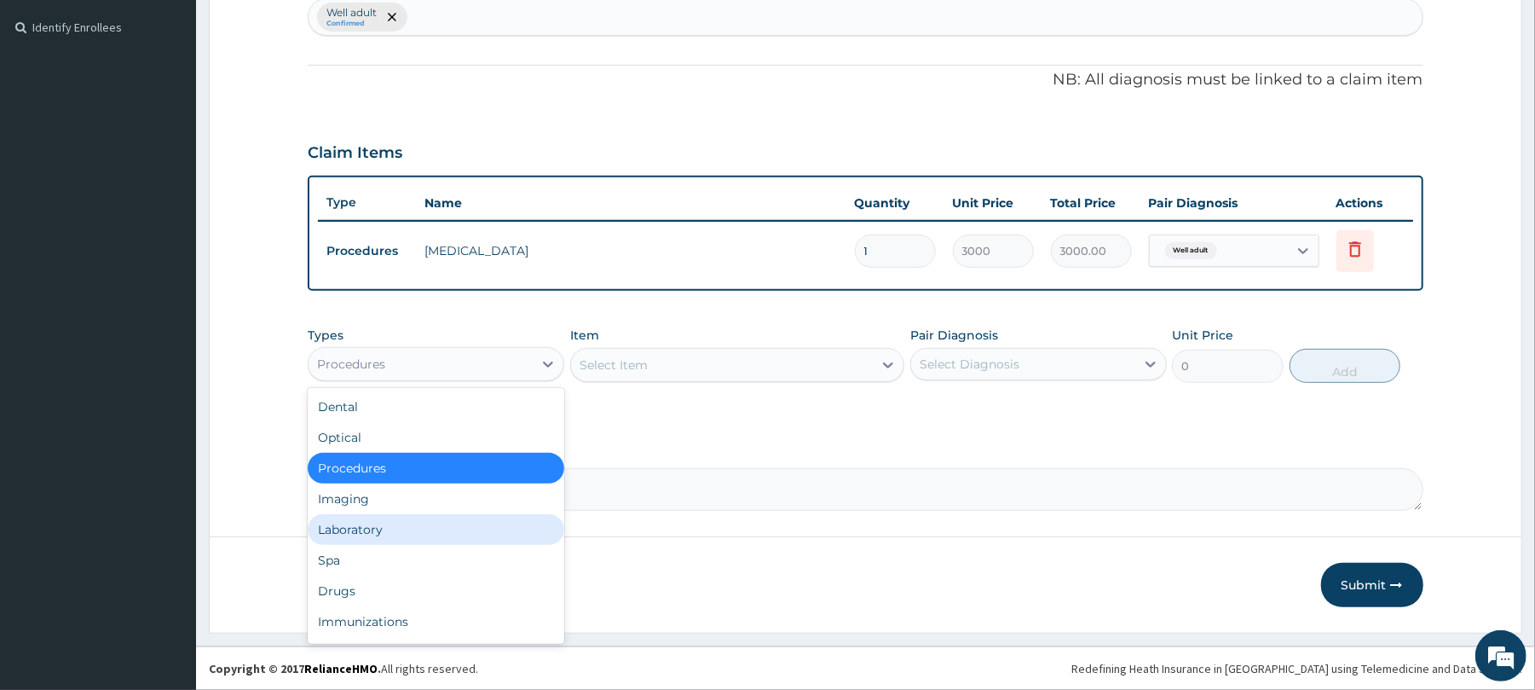
click at [396, 529] on div "Laboratory" at bounding box center [436, 529] width 257 height 31
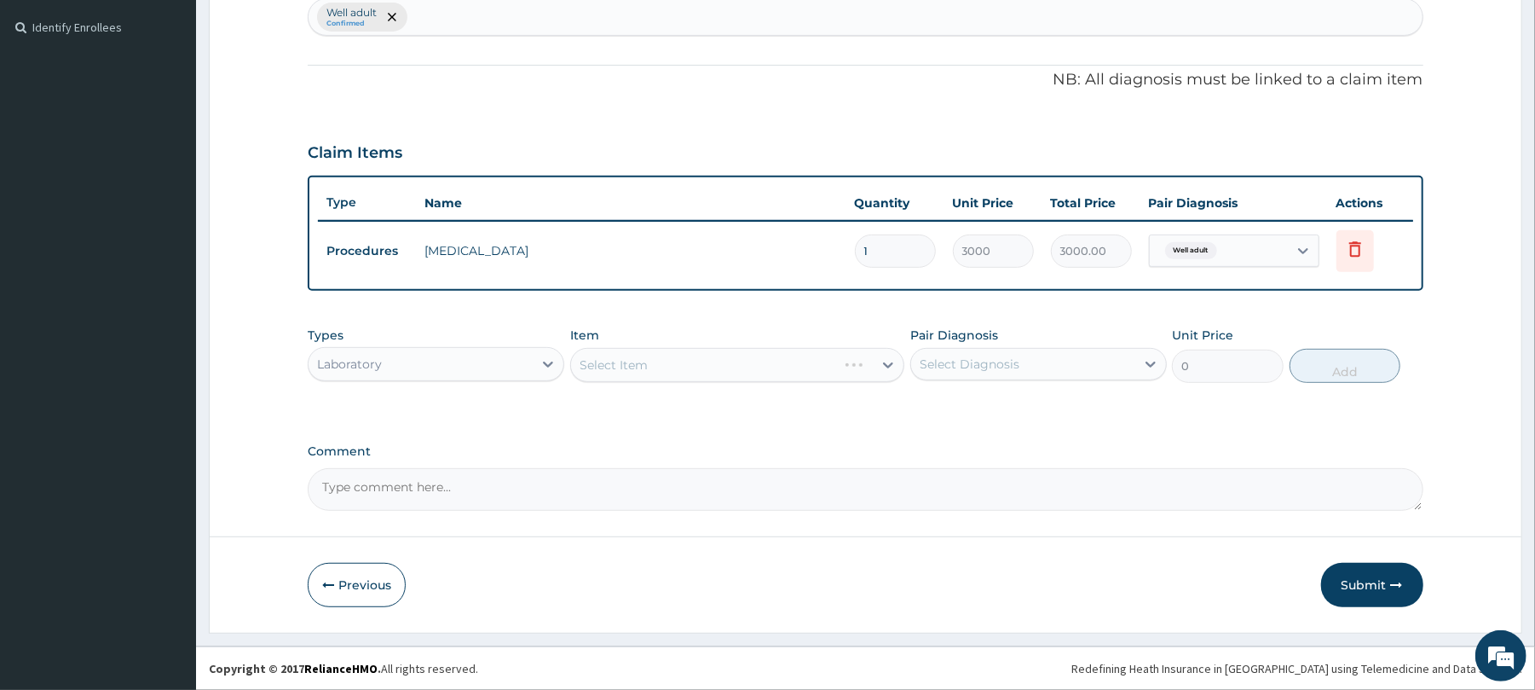
click at [632, 362] on div "Select Item" at bounding box center [737, 365] width 334 height 34
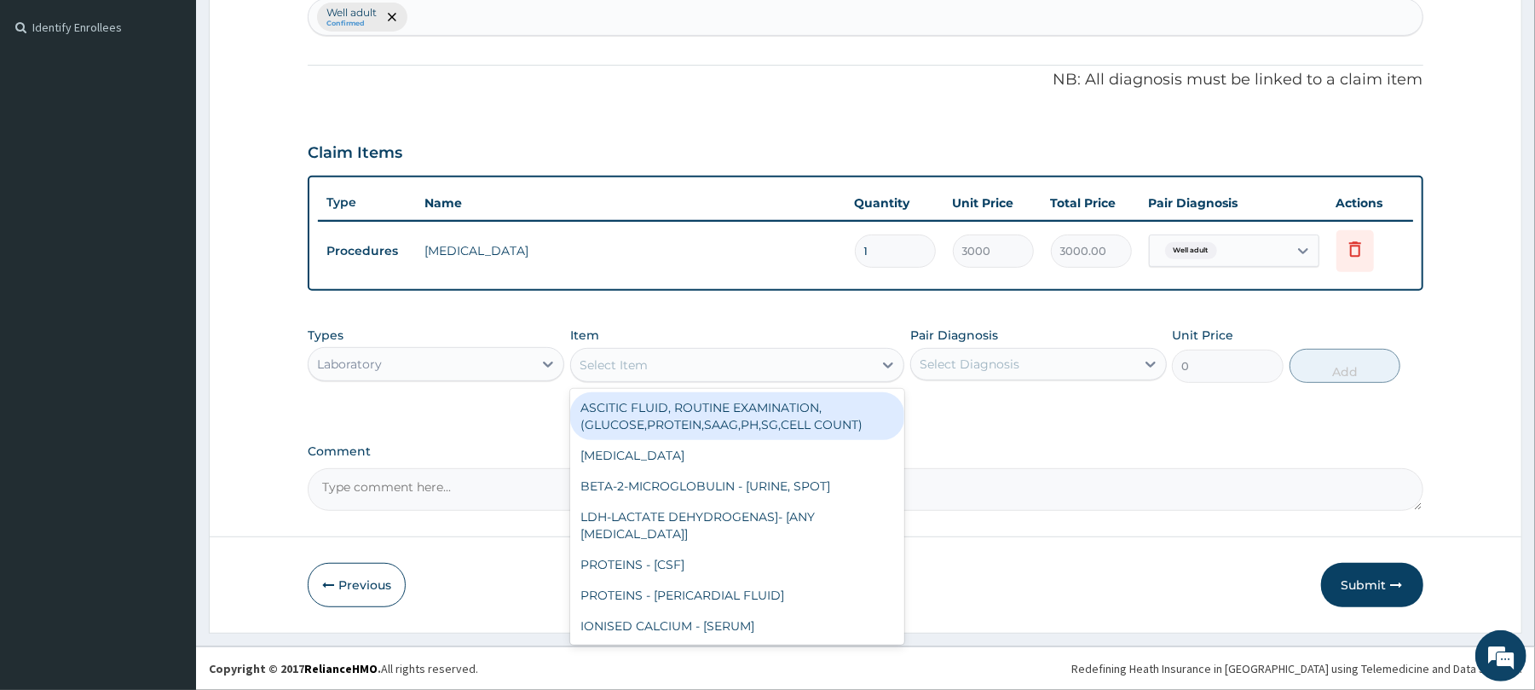
click at [632, 362] on div "Select Item" at bounding box center [614, 364] width 68 height 17
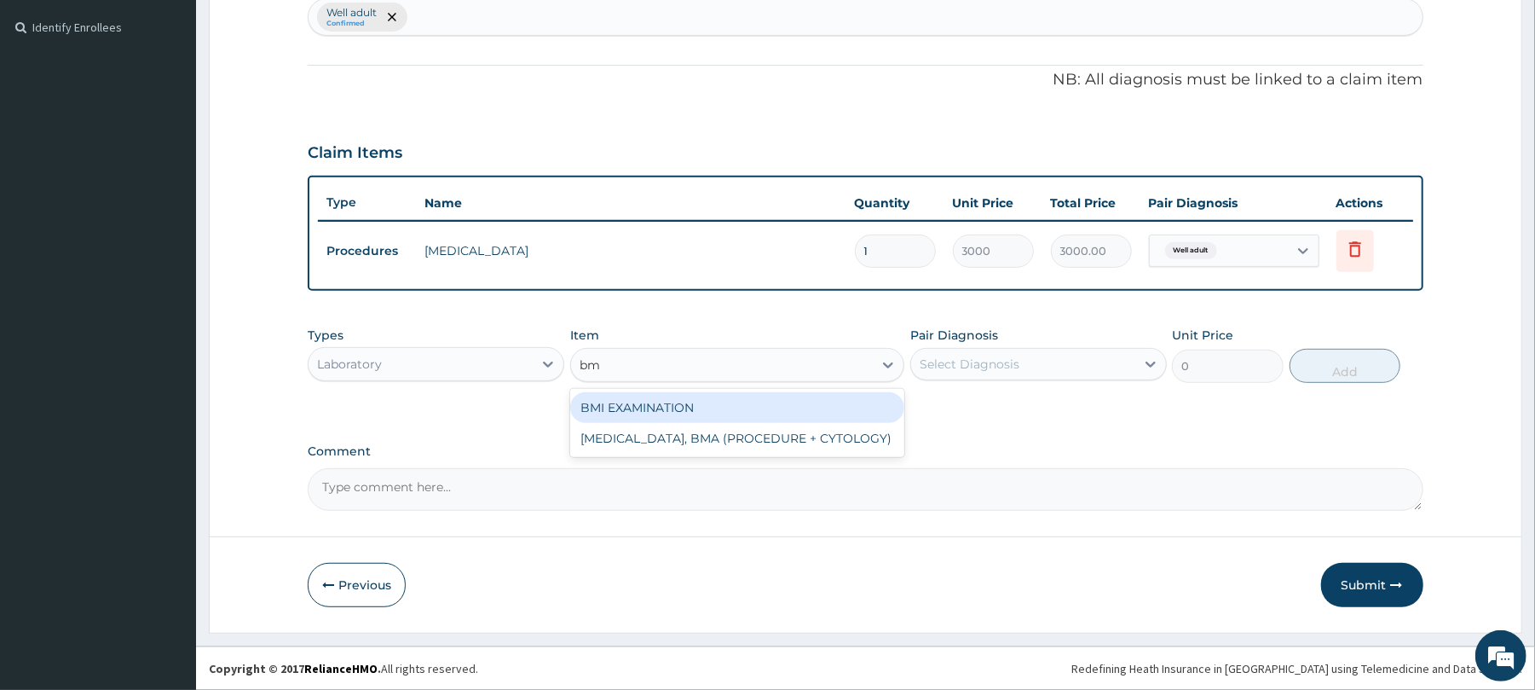
type input "bmi"
click at [665, 401] on div "BMI EXAMINATION" at bounding box center [737, 407] width 334 height 31
type input "1225.5"
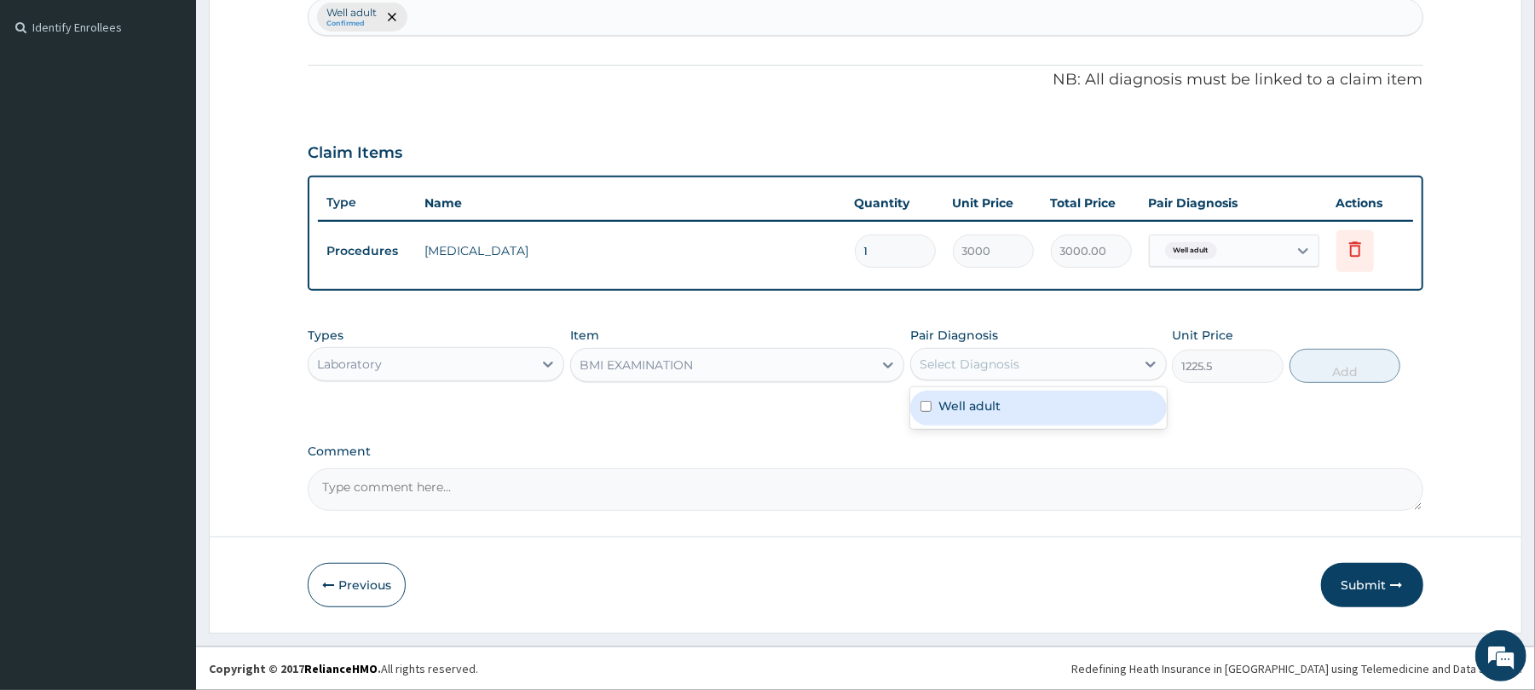
click at [976, 352] on div "Select Diagnosis" at bounding box center [1023, 363] width 224 height 27
click at [1013, 409] on div "Well adult" at bounding box center [1038, 407] width 257 height 35
checkbox input "true"
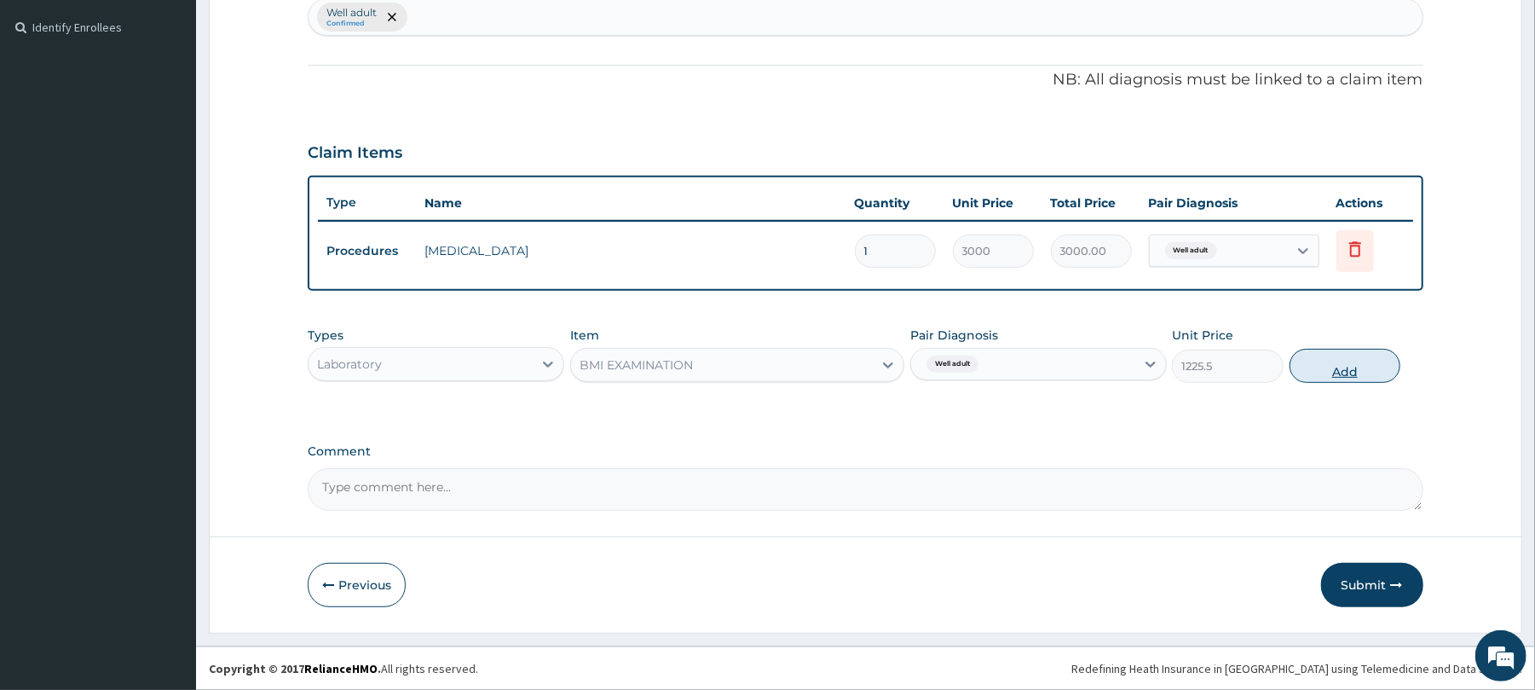
click at [1335, 360] on button "Add" at bounding box center [1346, 366] width 112 height 34
type input "0"
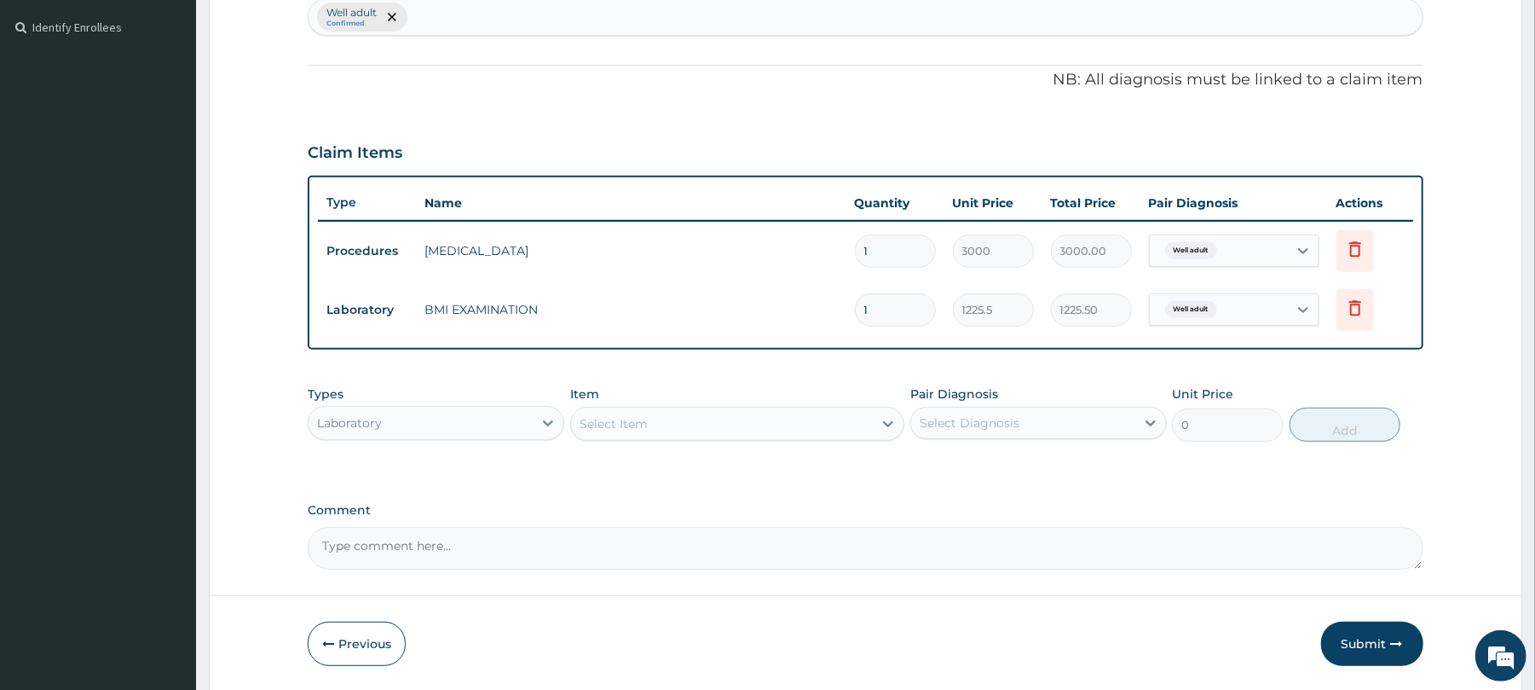
click at [580, 414] on div "Select Item" at bounding box center [722, 423] width 302 height 27
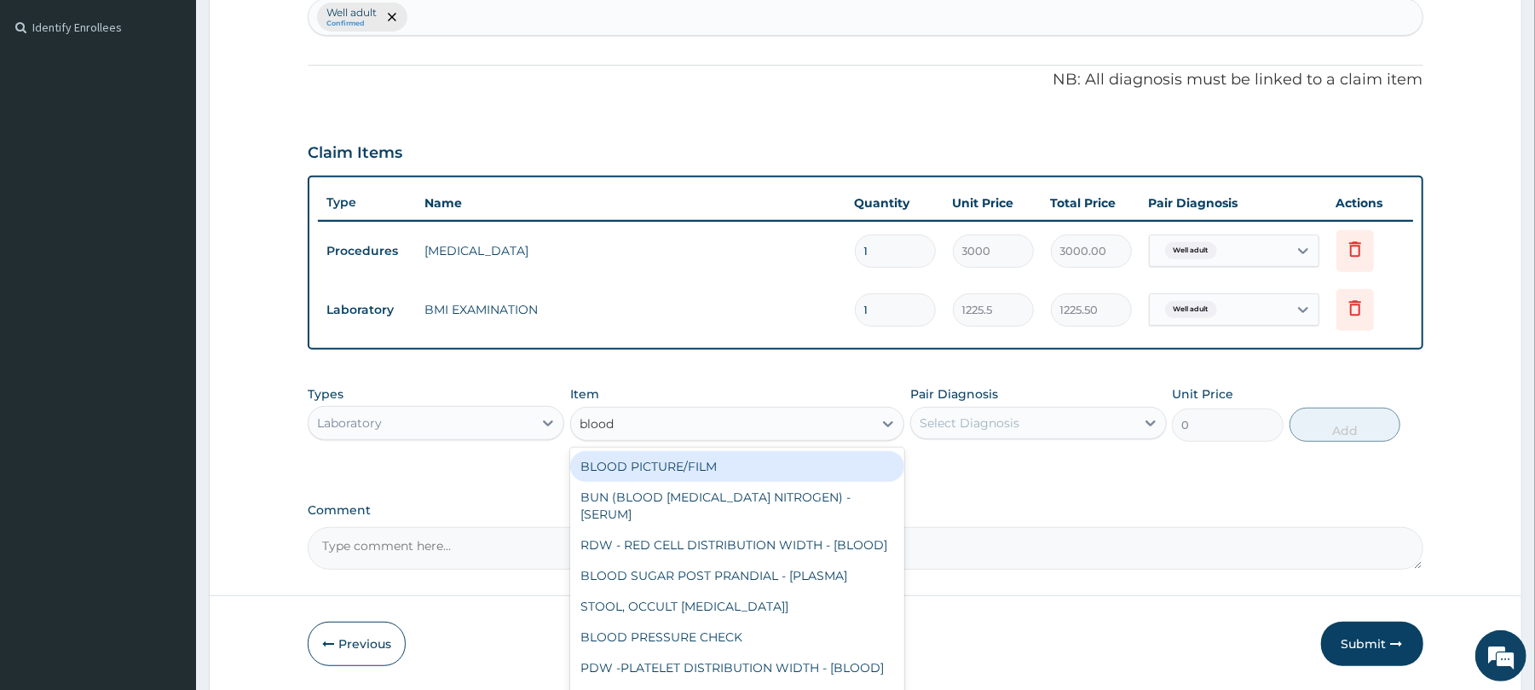
type input "blood p"
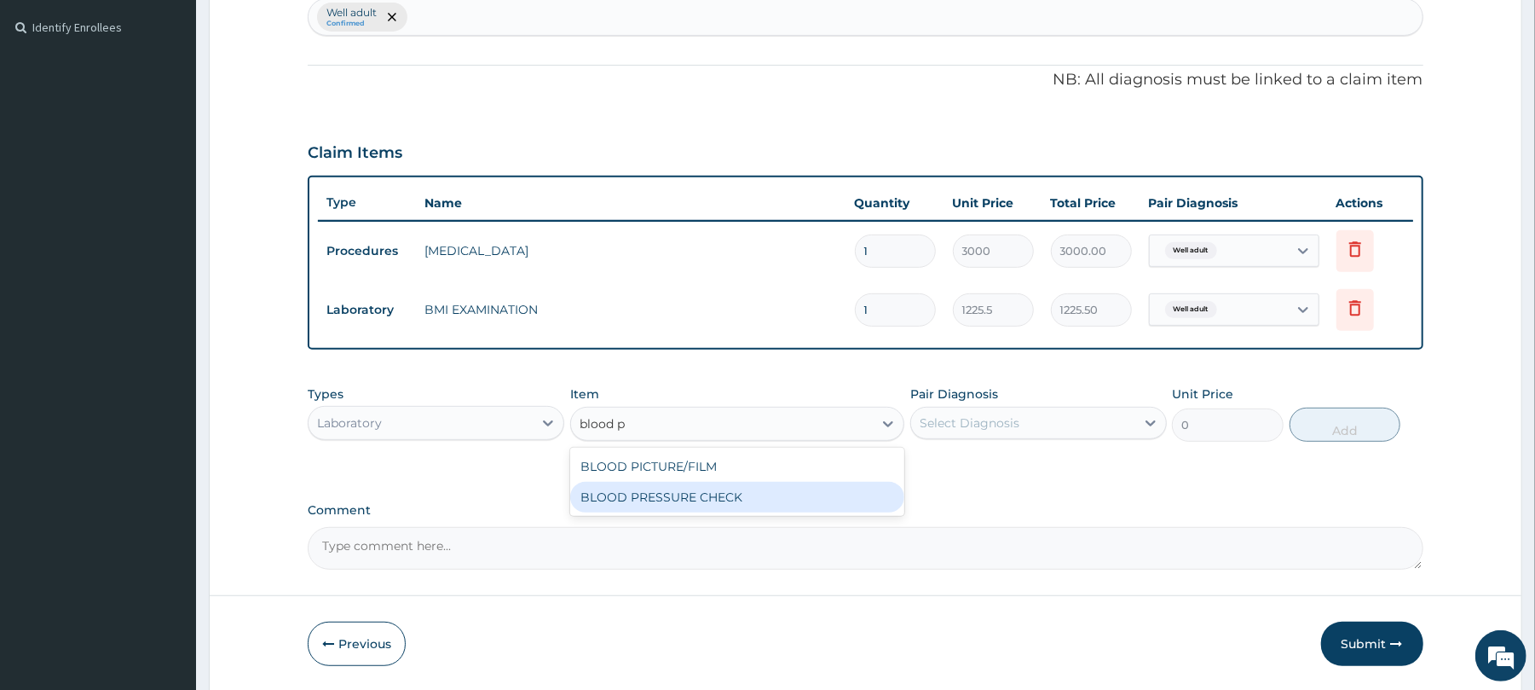
click at [631, 499] on div "BLOOD PRESSURE CHECK" at bounding box center [737, 497] width 334 height 31
type input "1225.5"
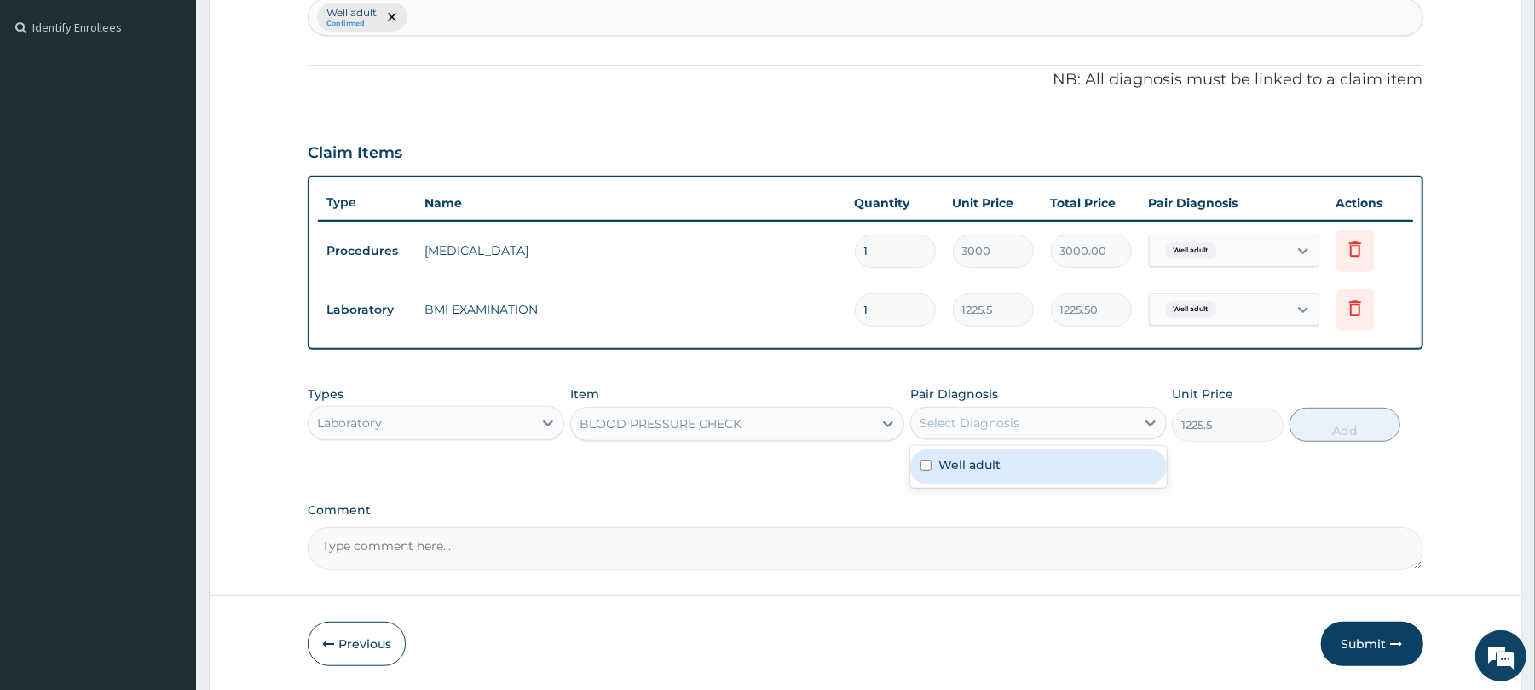
click at [1025, 413] on div "Select Diagnosis" at bounding box center [1023, 422] width 224 height 27
click at [1013, 467] on div "Well adult" at bounding box center [1038, 466] width 257 height 35
checkbox input "true"
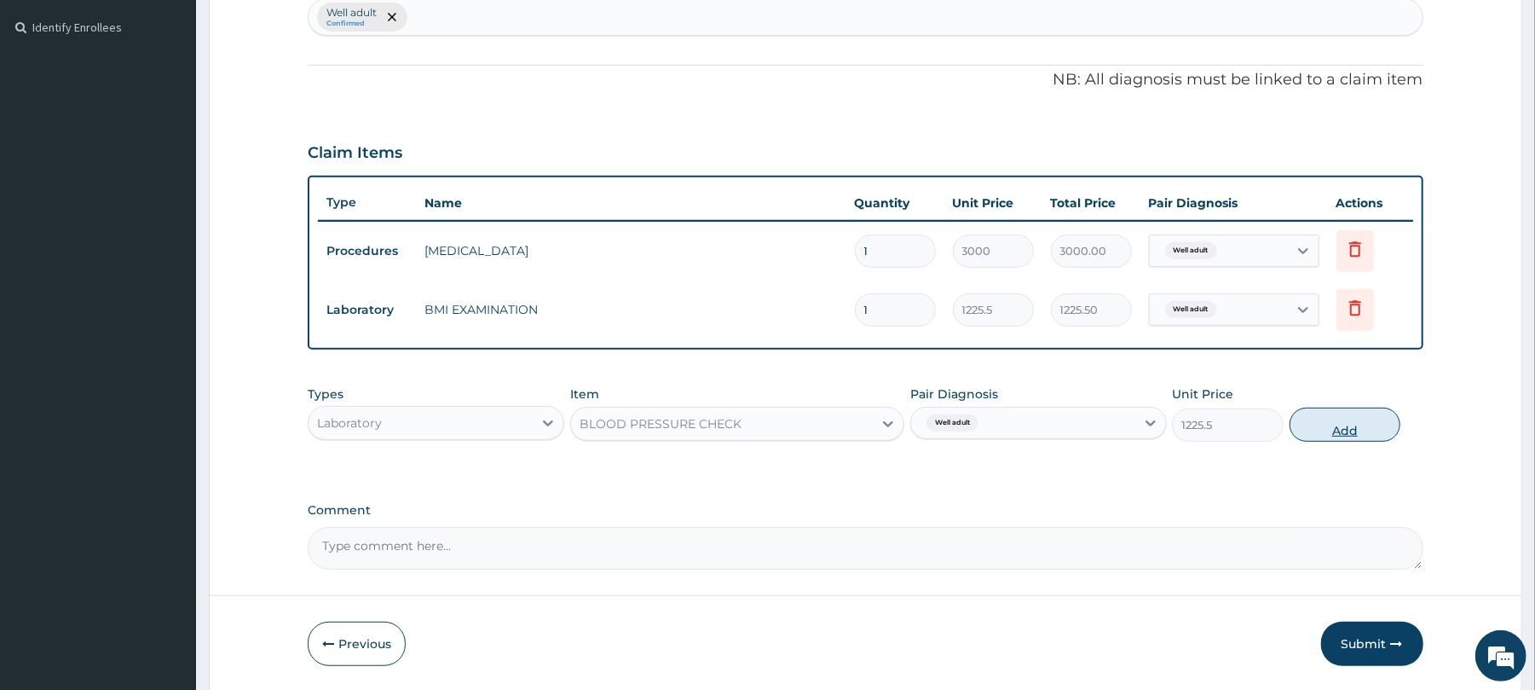
click at [1354, 414] on button "Add" at bounding box center [1346, 424] width 112 height 34
type input "0"
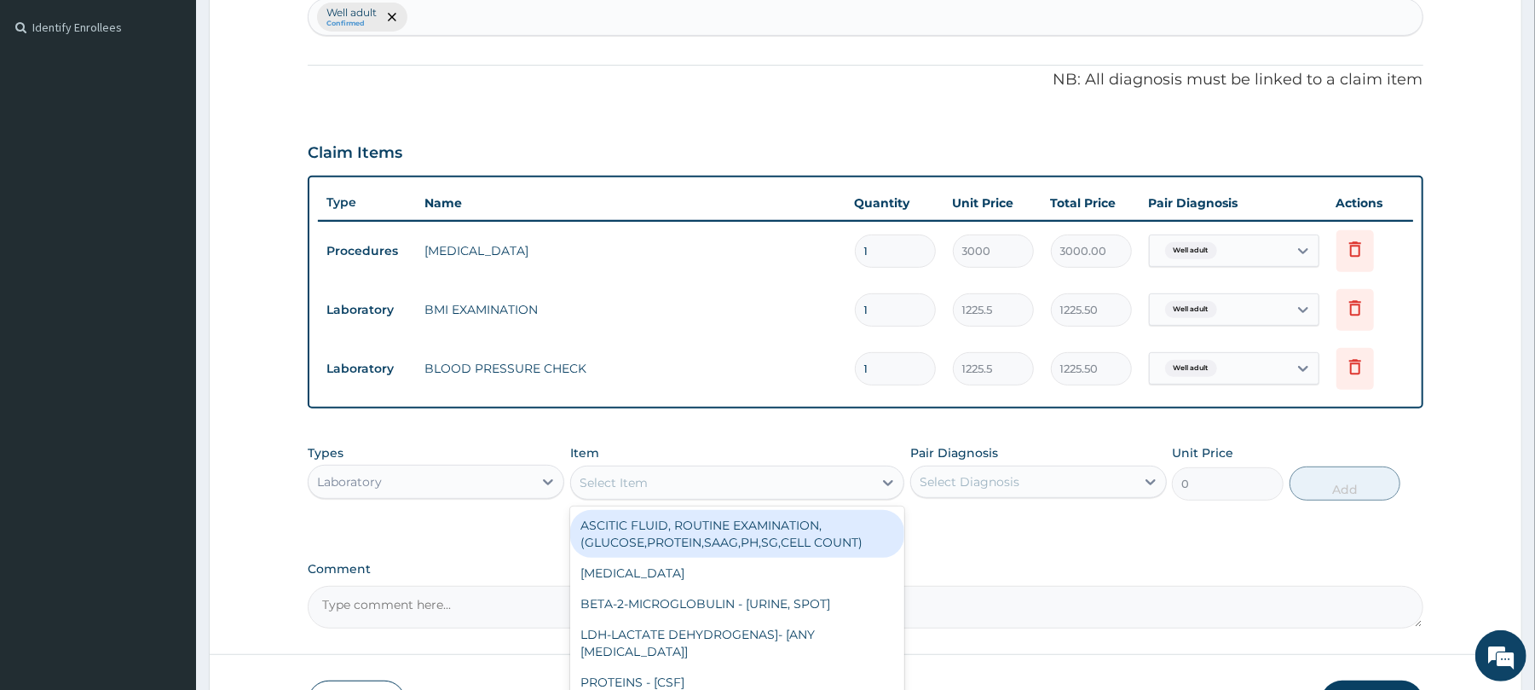
click at [615, 486] on div "Select Item" at bounding box center [614, 482] width 68 height 17
type input "v"
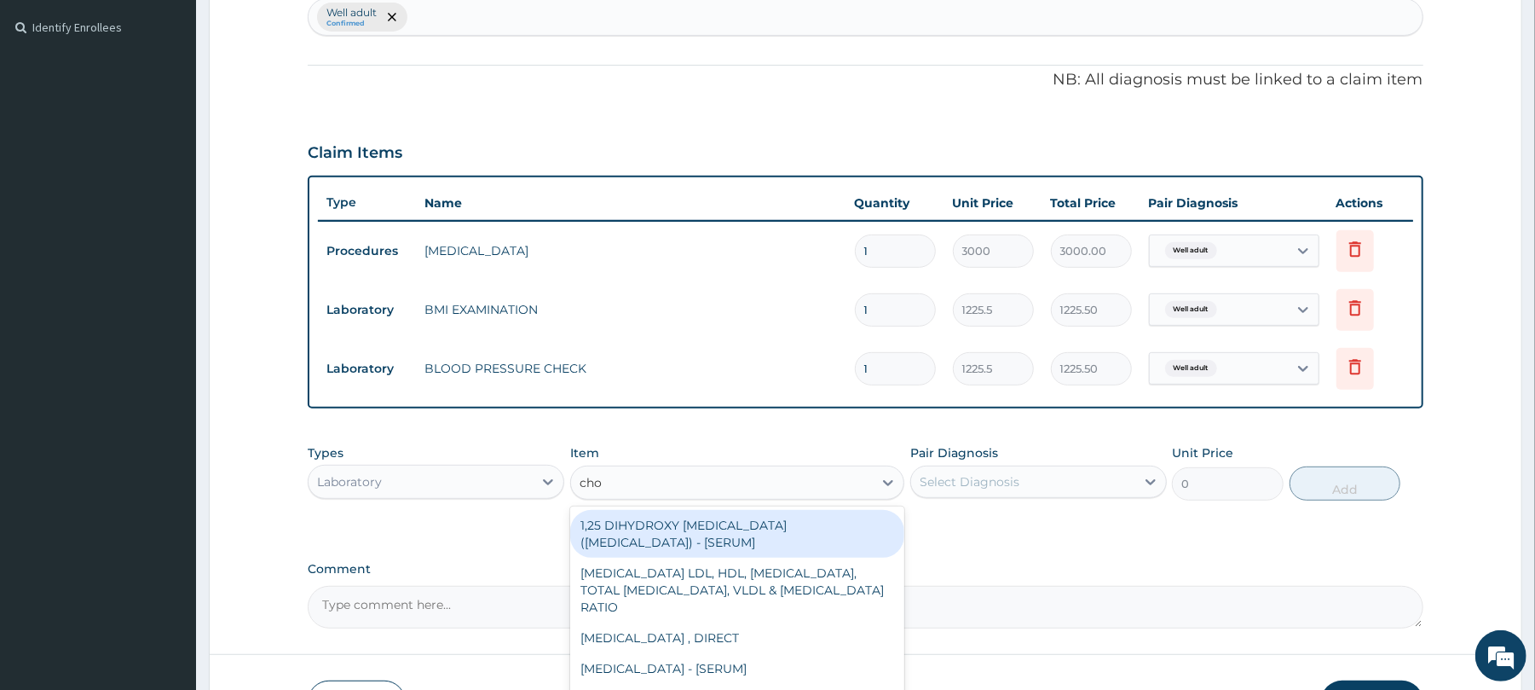
type input "chol"
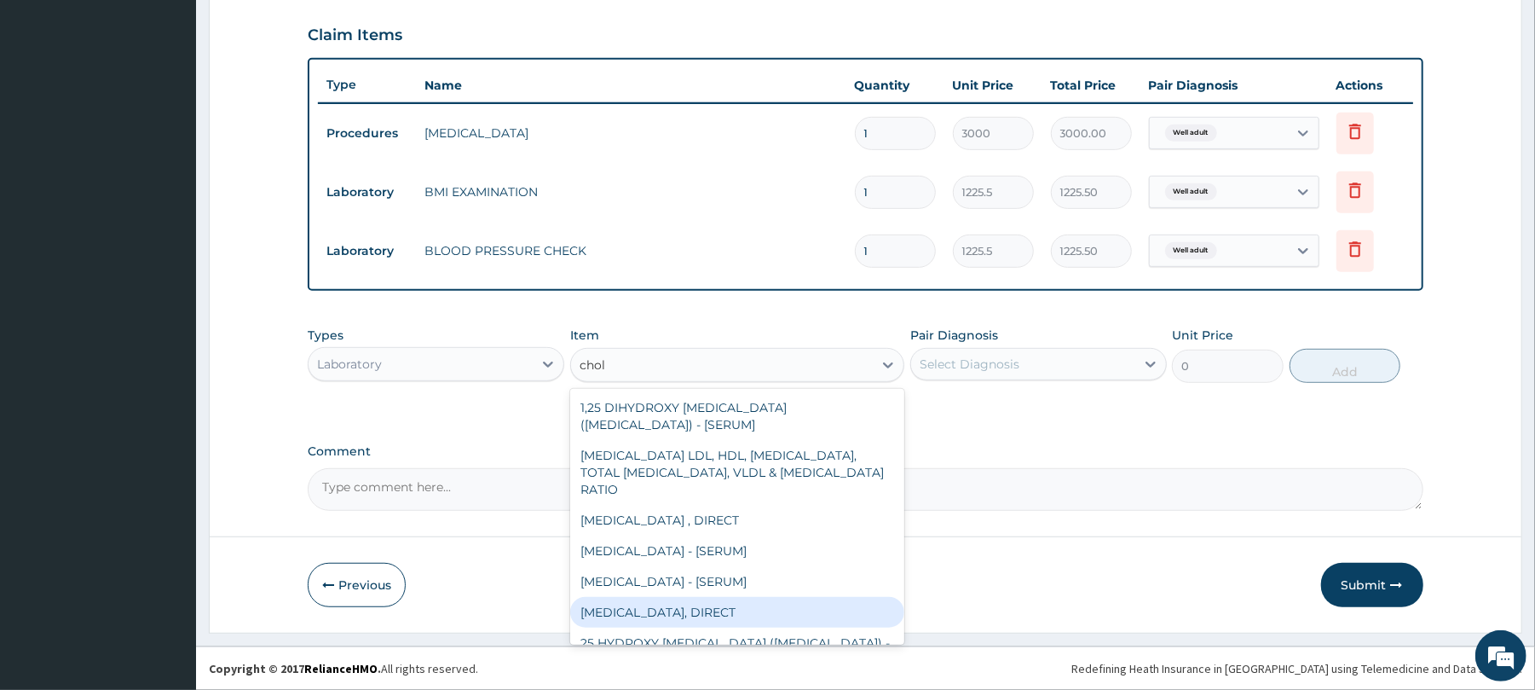
scroll to position [126, 0]
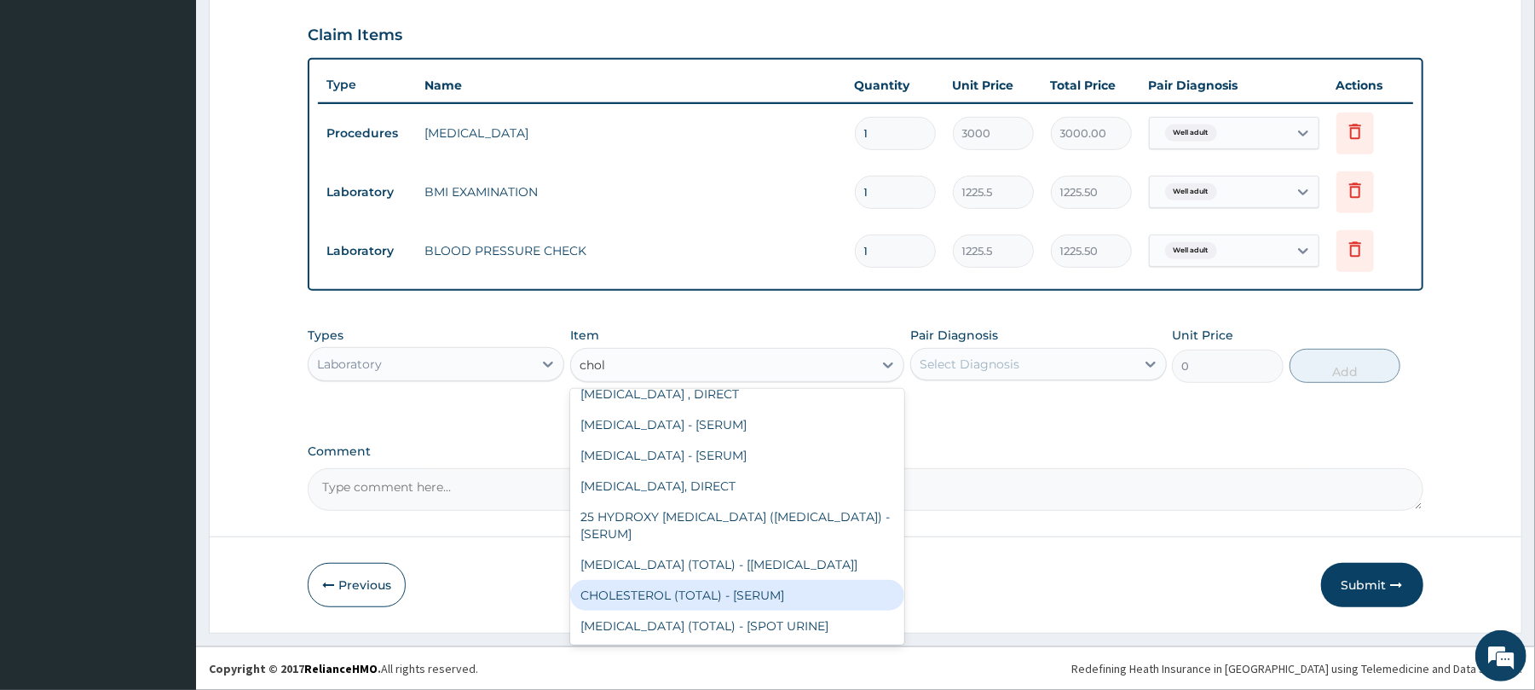
click at [741, 584] on div "CHOLESTEROL (TOTAL) - [SERUM]" at bounding box center [737, 595] width 334 height 31
type input "2880"
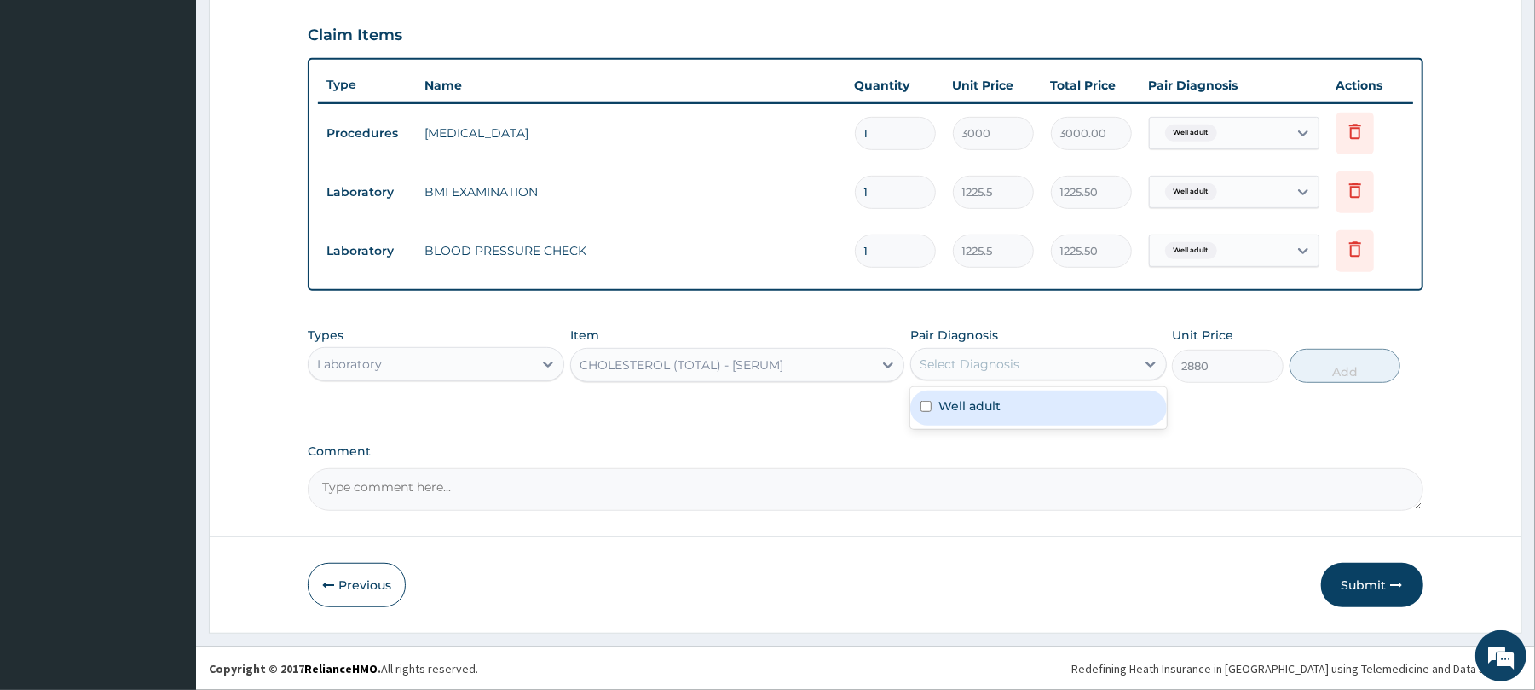
click at [1057, 359] on div "Select Diagnosis" at bounding box center [1023, 363] width 224 height 27
click at [1024, 409] on div "Well adult" at bounding box center [1038, 407] width 257 height 35
checkbox input "true"
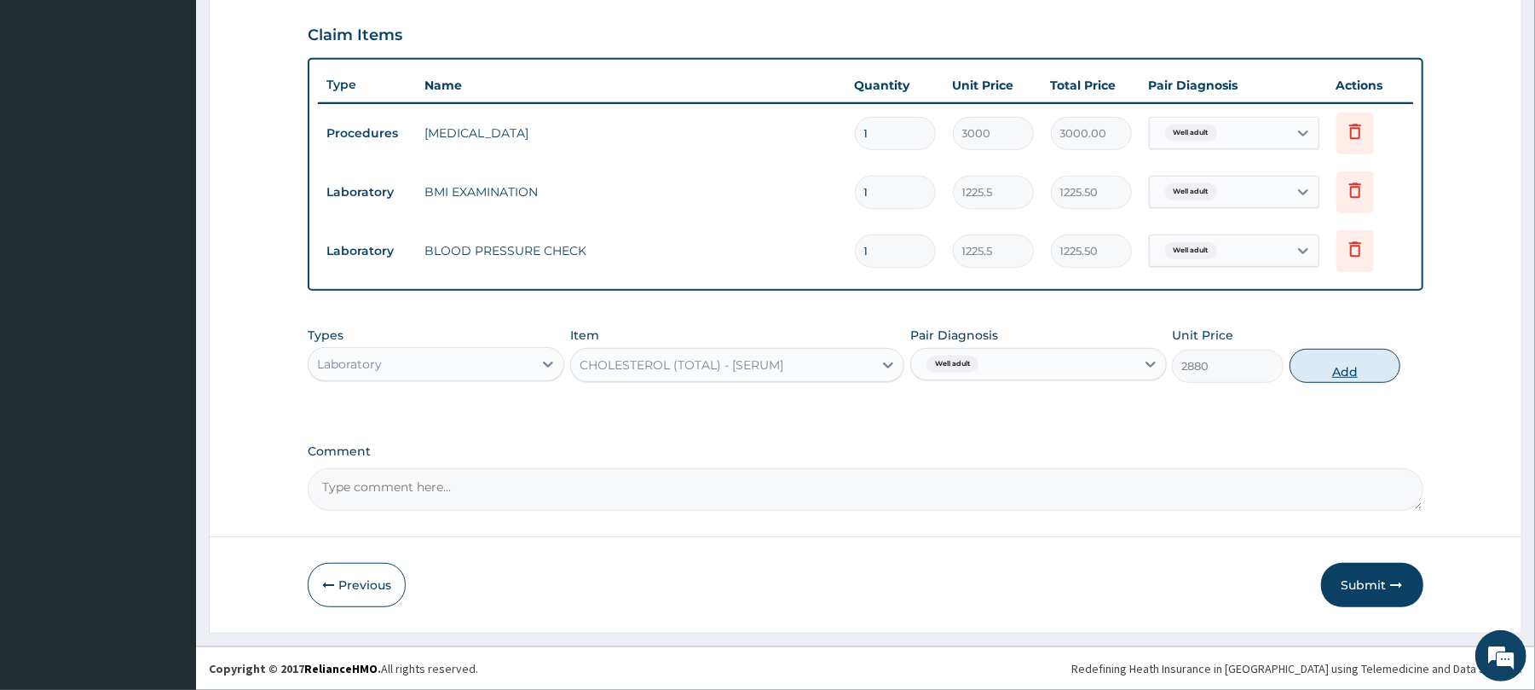
click at [1331, 360] on button "Add" at bounding box center [1346, 366] width 112 height 34
type input "0"
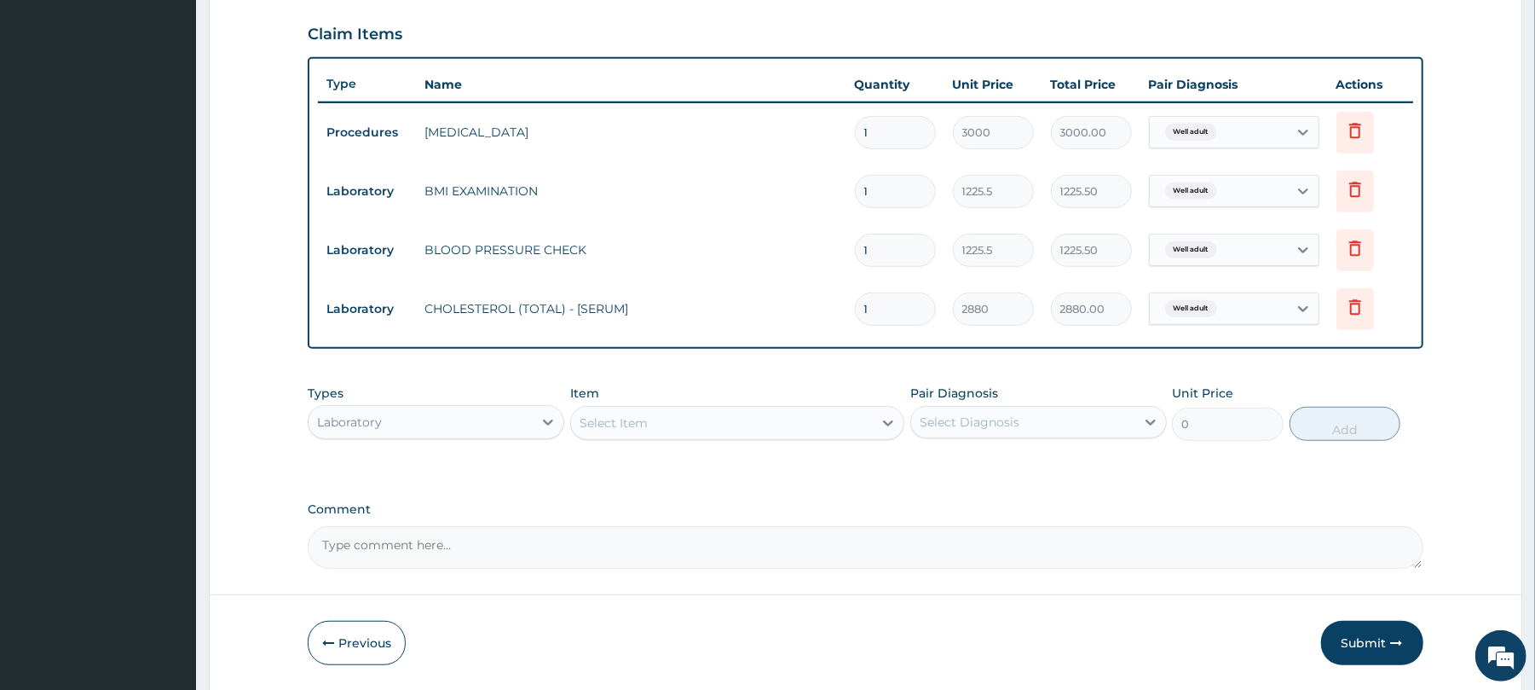
click at [635, 417] on div "Select Item" at bounding box center [614, 422] width 68 height 17
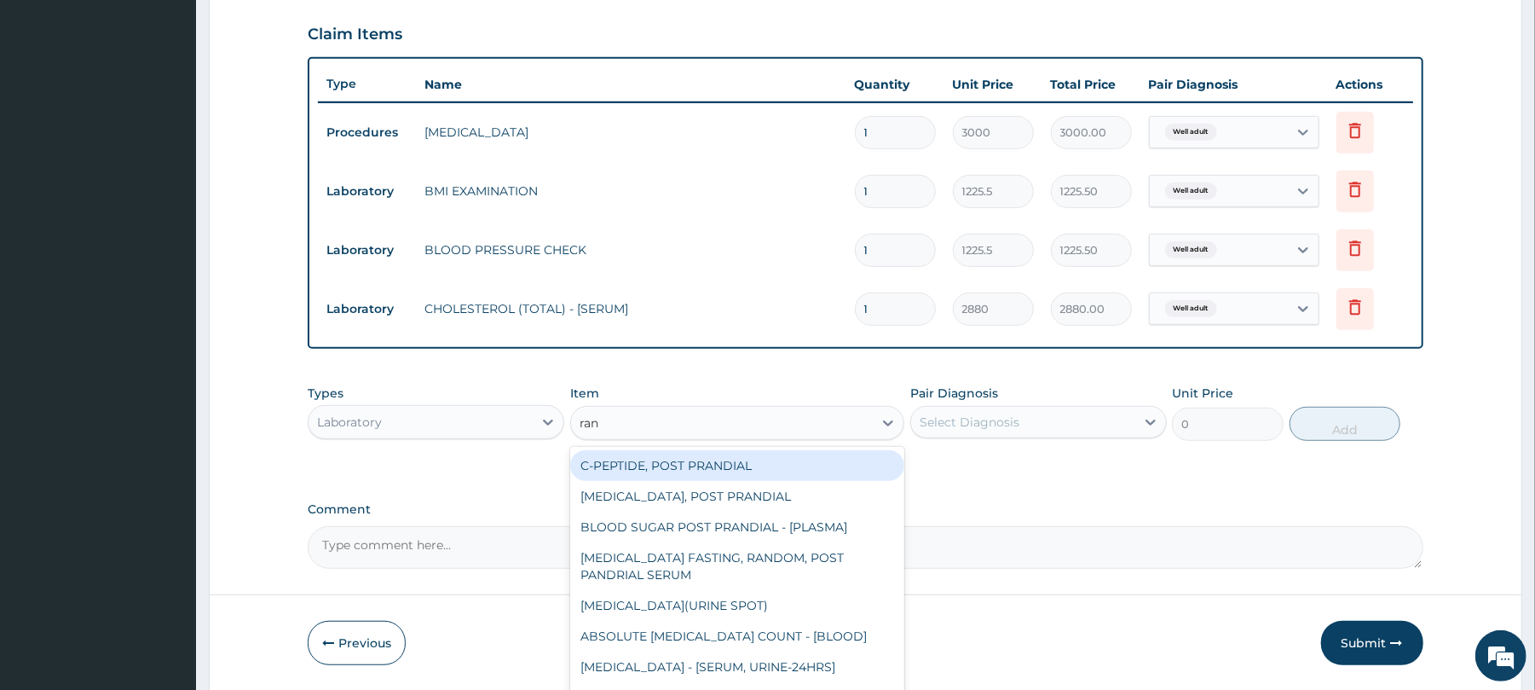
type input "rand"
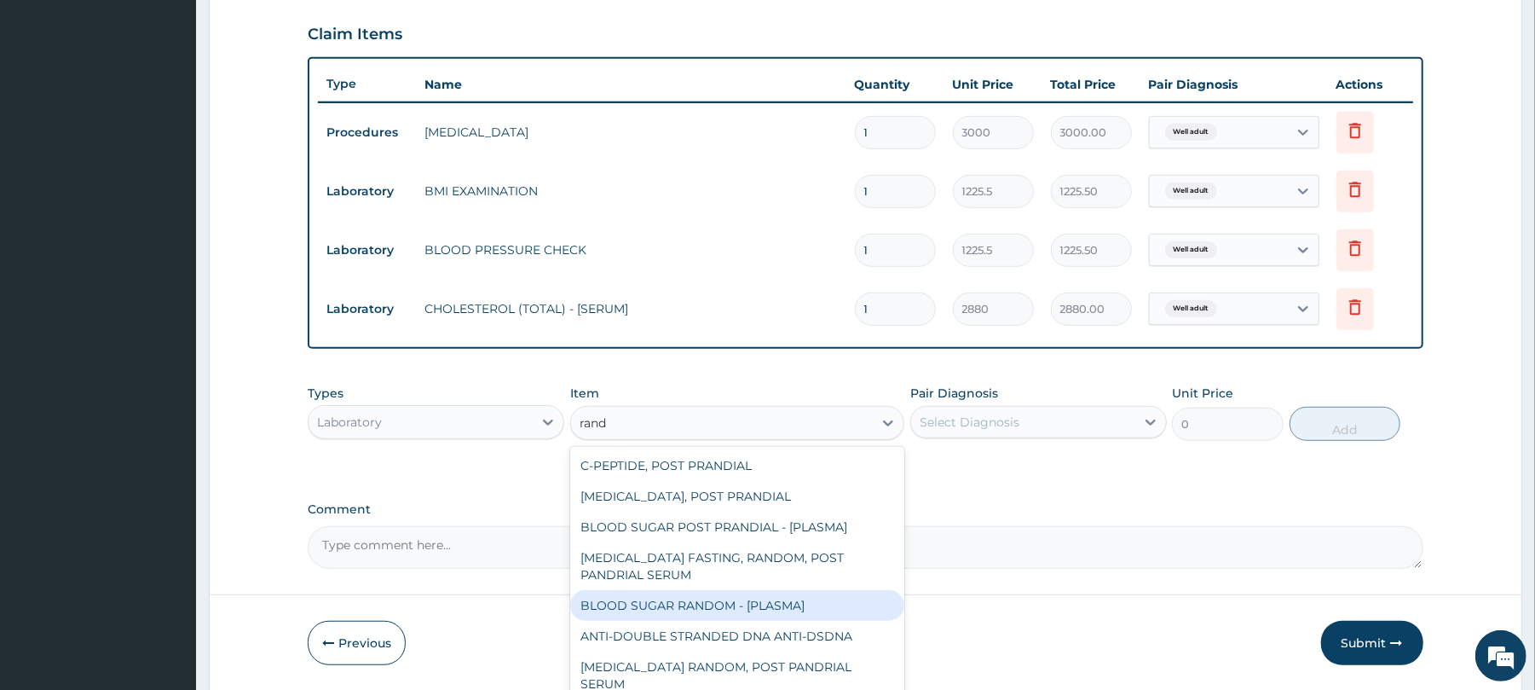
click at [661, 600] on div "BLOOD SUGAR RANDOM - [PLASMA]" at bounding box center [737, 605] width 334 height 31
type input "1800"
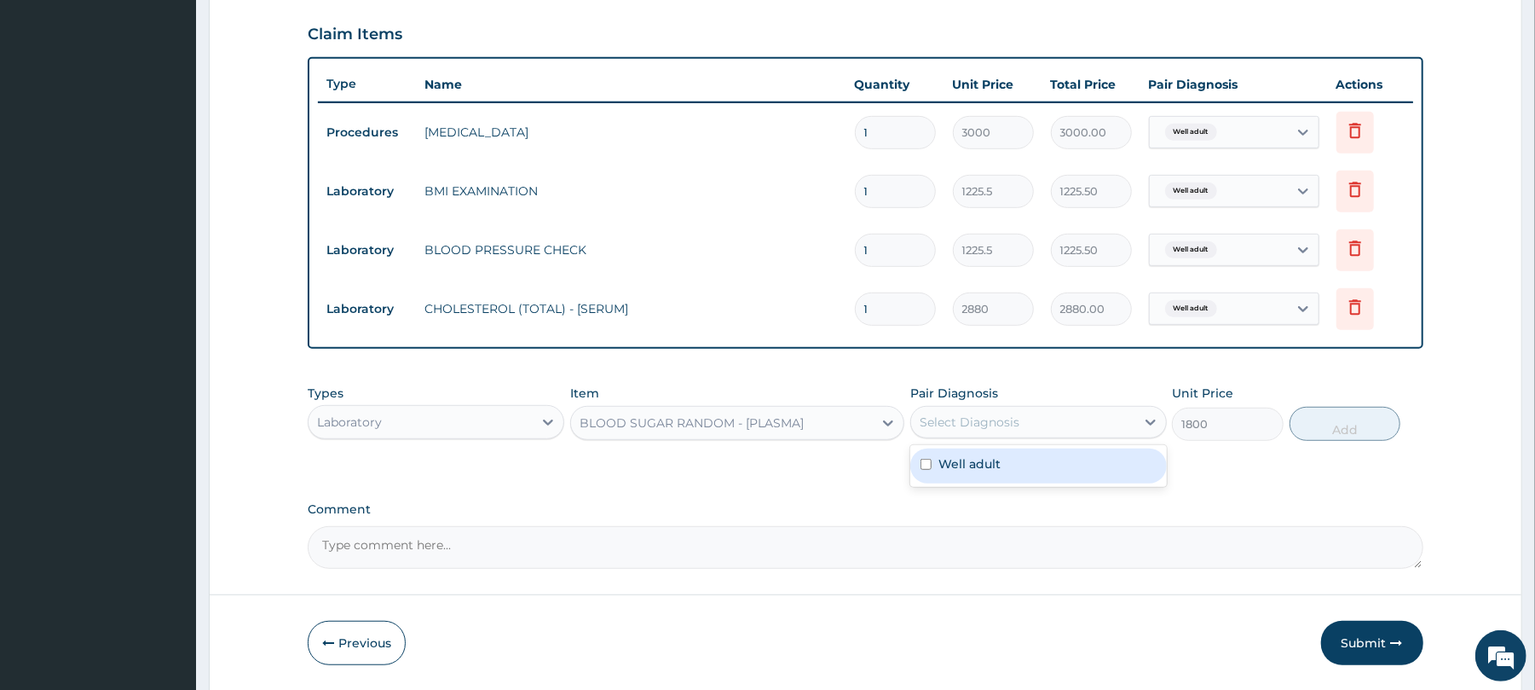
click at [996, 423] on div "Select Diagnosis" at bounding box center [970, 421] width 100 height 17
click at [982, 464] on label "Well adult" at bounding box center [969, 463] width 62 height 17
checkbox input "true"
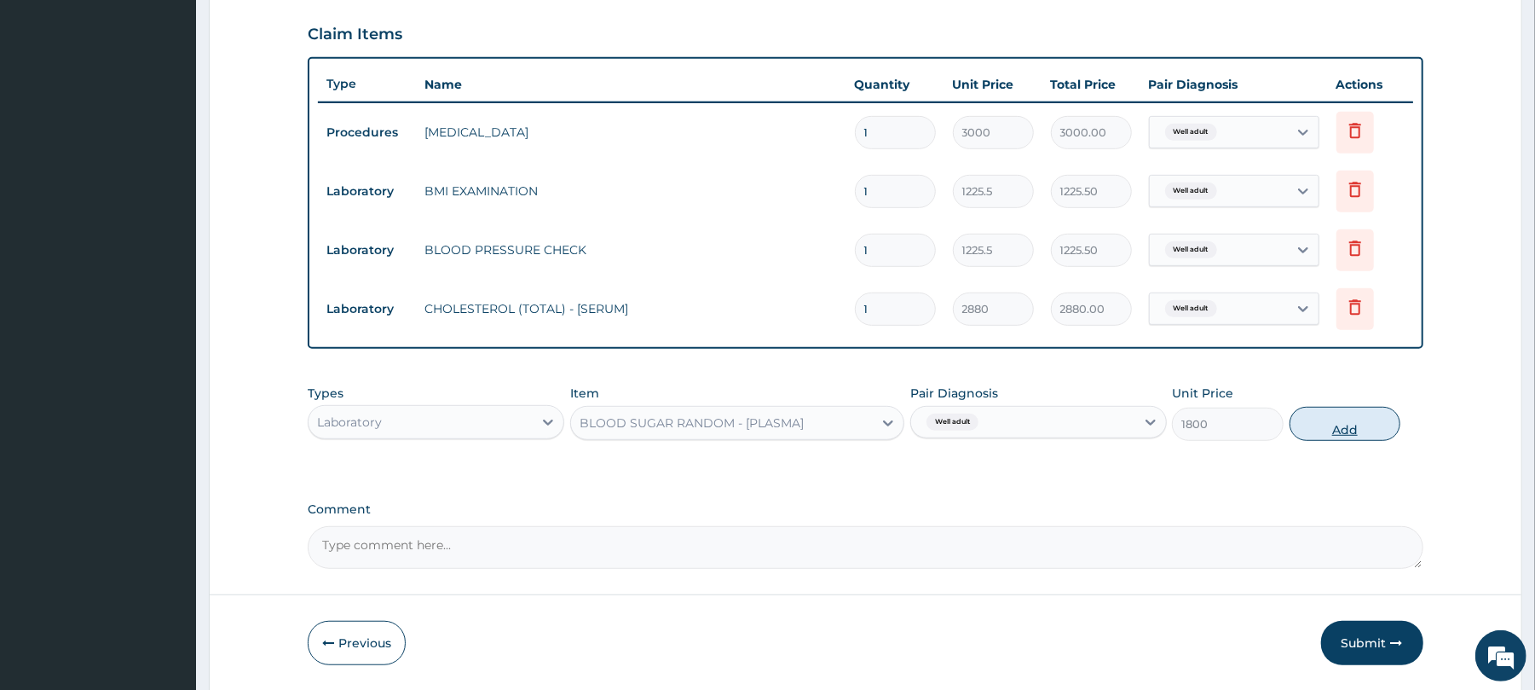
click at [1324, 419] on button "Add" at bounding box center [1346, 424] width 112 height 34
type input "0"
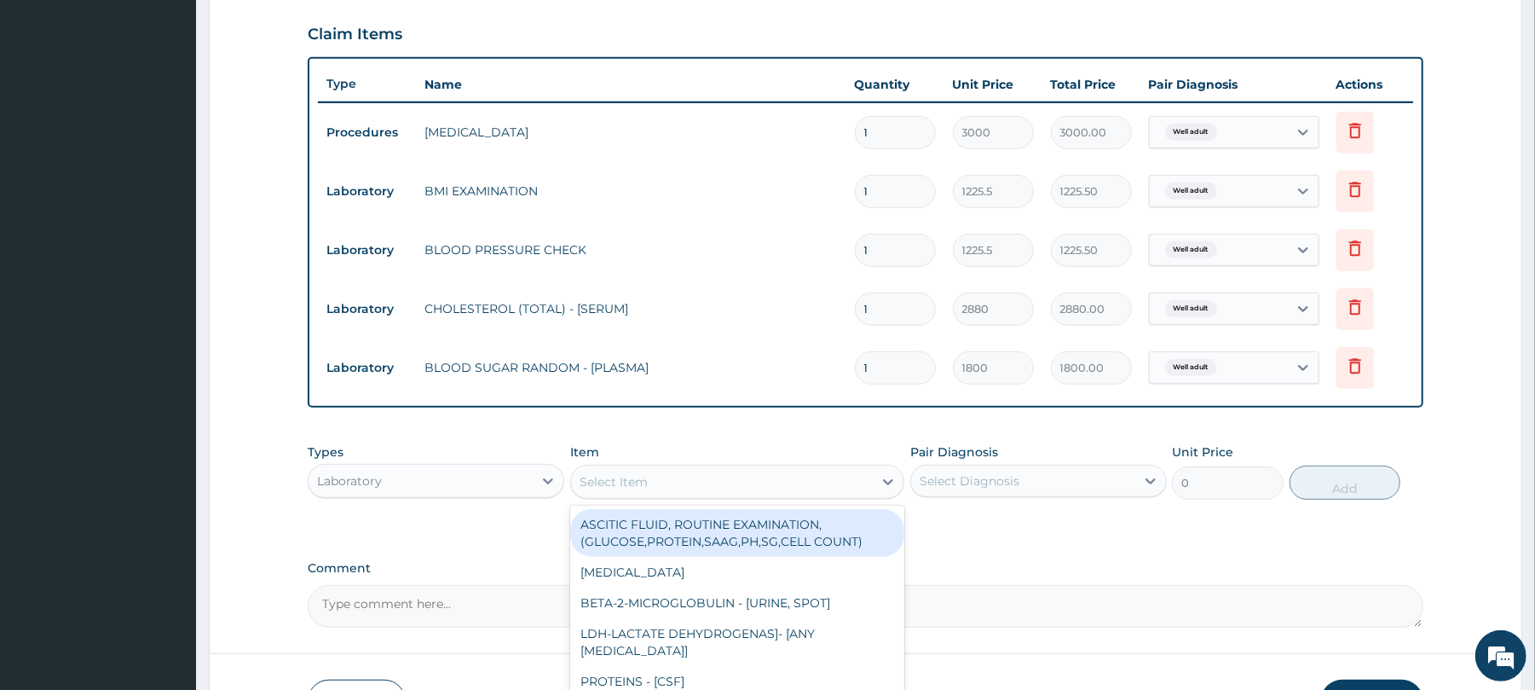
click at [622, 482] on div "Select Item" at bounding box center [614, 481] width 68 height 17
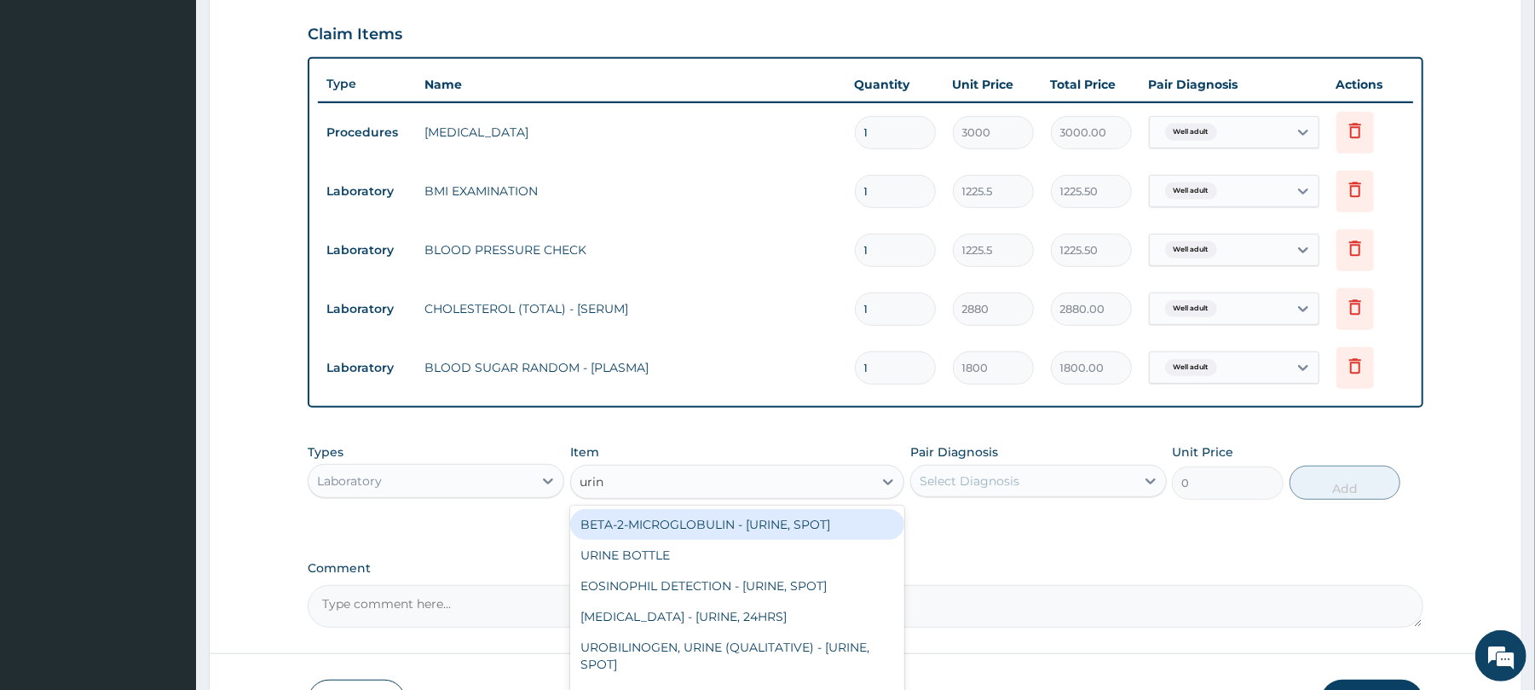
type input "urina"
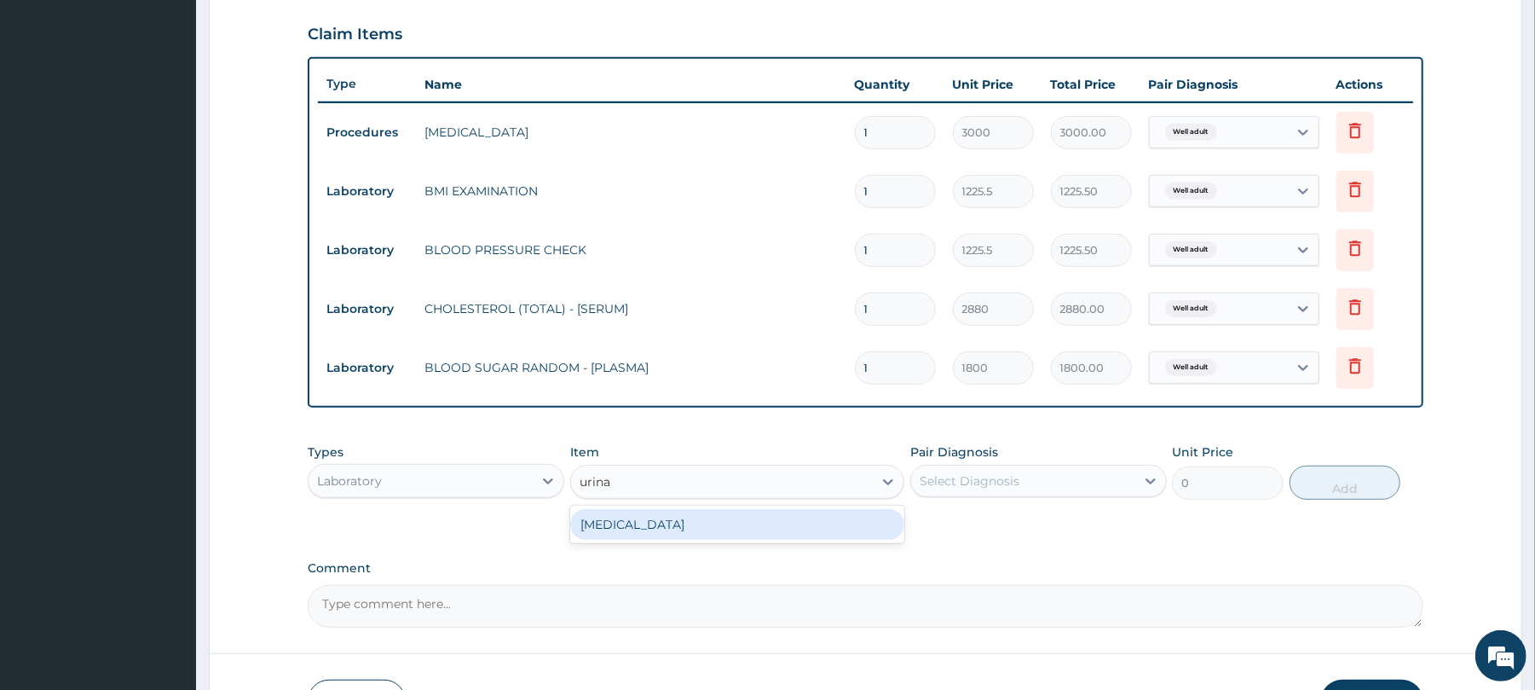
click at [655, 518] on div "URINALYSIS" at bounding box center [737, 524] width 334 height 31
type input "1531.875"
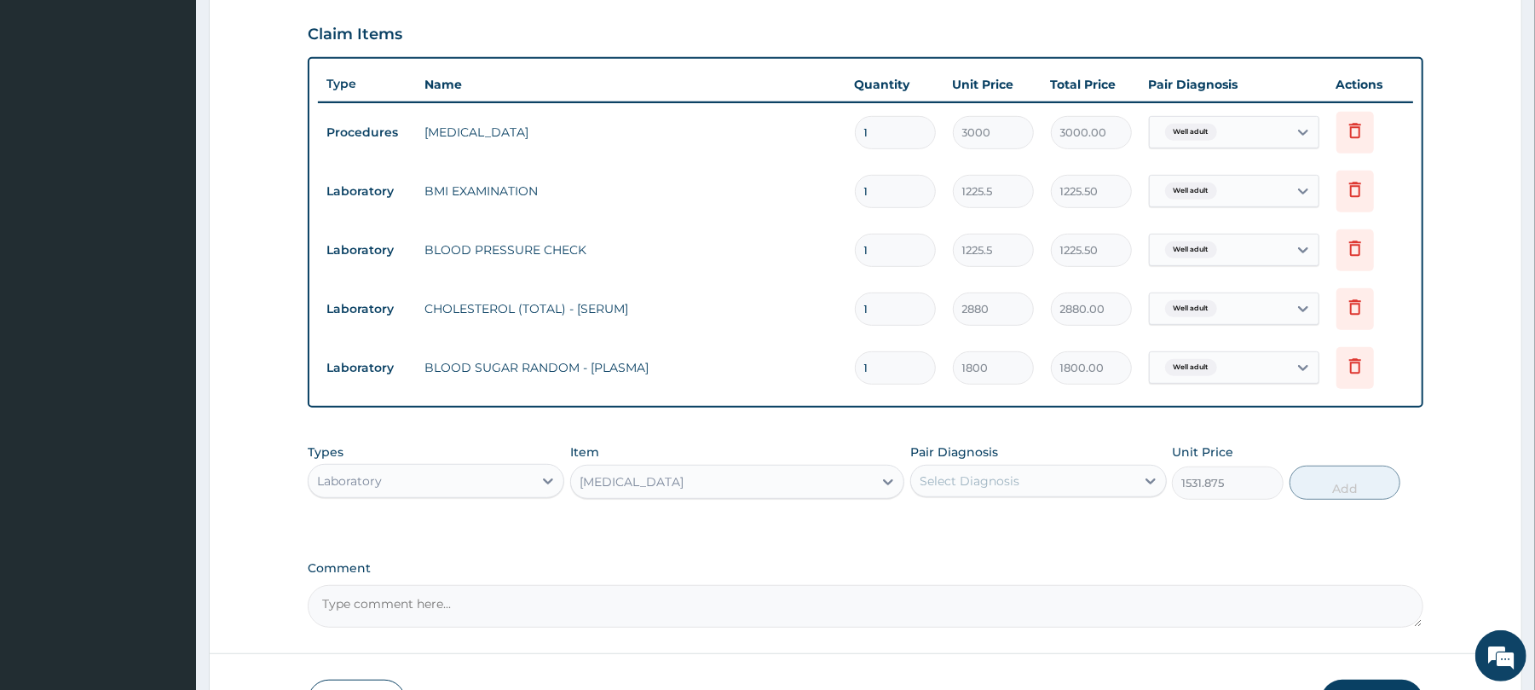
click at [1011, 476] on div "Select Diagnosis" at bounding box center [970, 480] width 100 height 17
click at [994, 527] on label "Well adult" at bounding box center [969, 522] width 62 height 17
checkbox input "true"
click at [1343, 485] on button "Add" at bounding box center [1346, 482] width 112 height 34
type input "0"
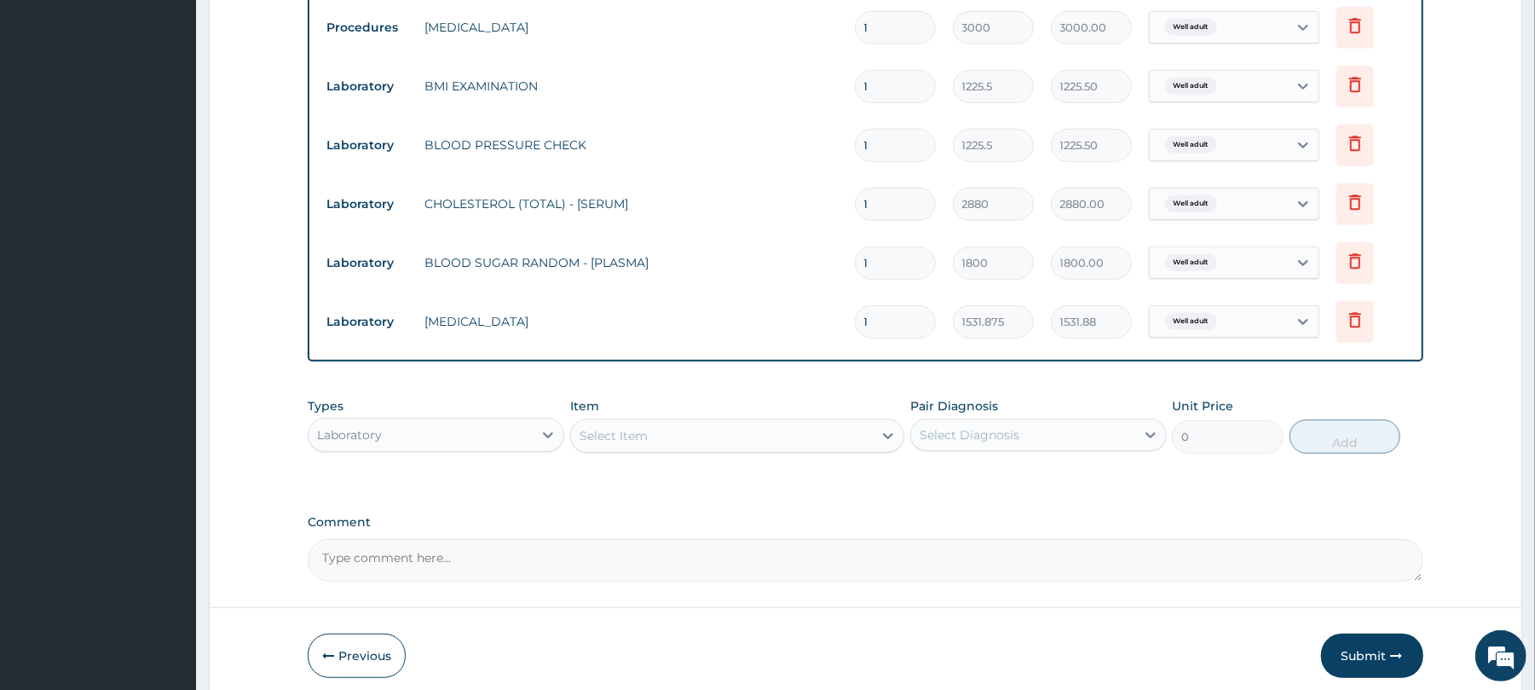
scroll to position [754, 0]
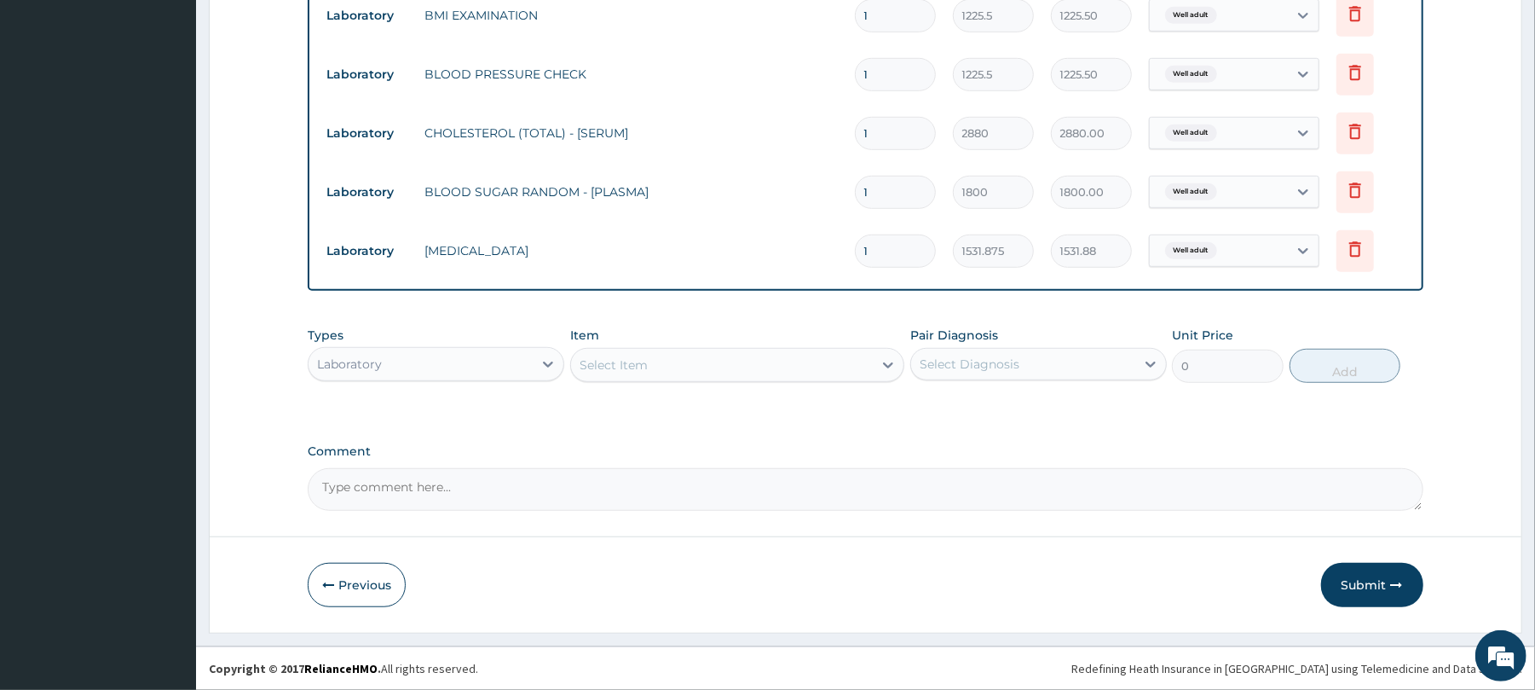
click at [618, 356] on div "Select Item" at bounding box center [614, 364] width 68 height 17
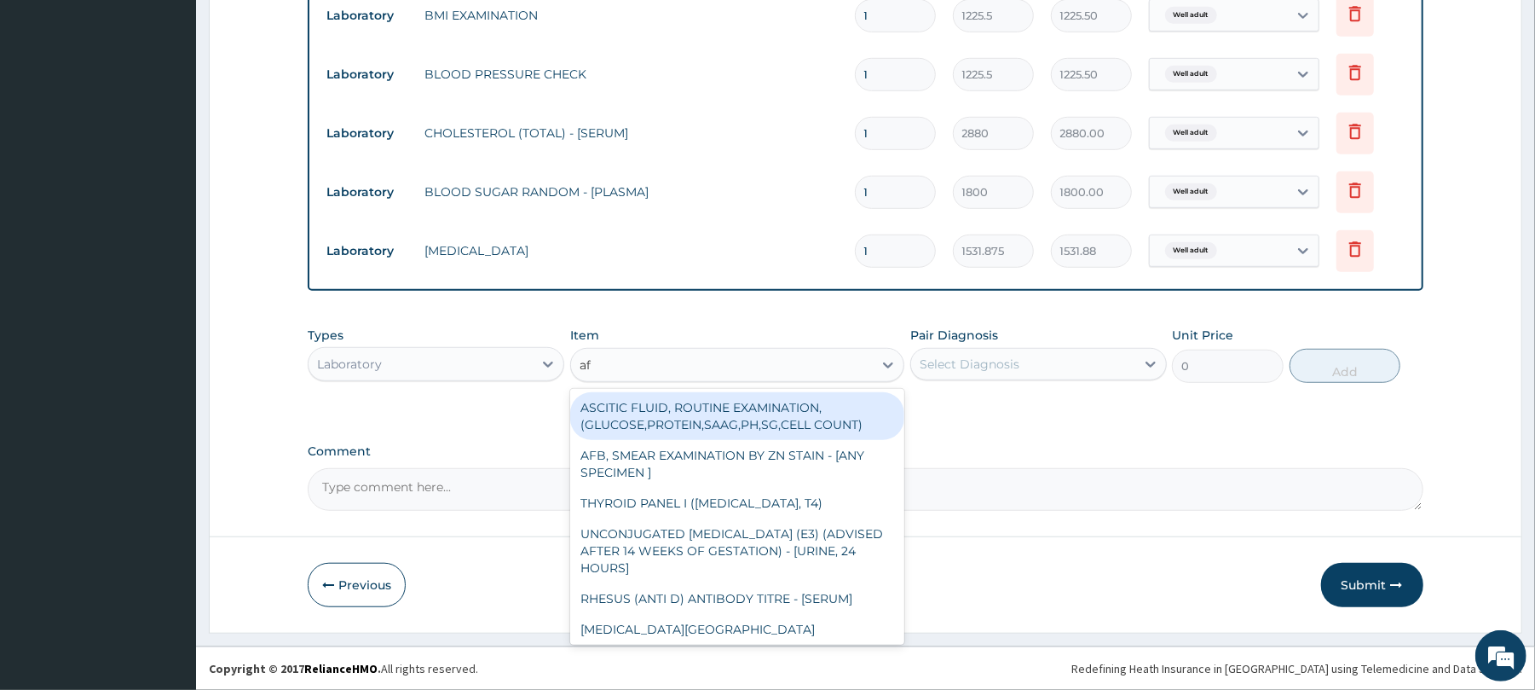
type input "afb"
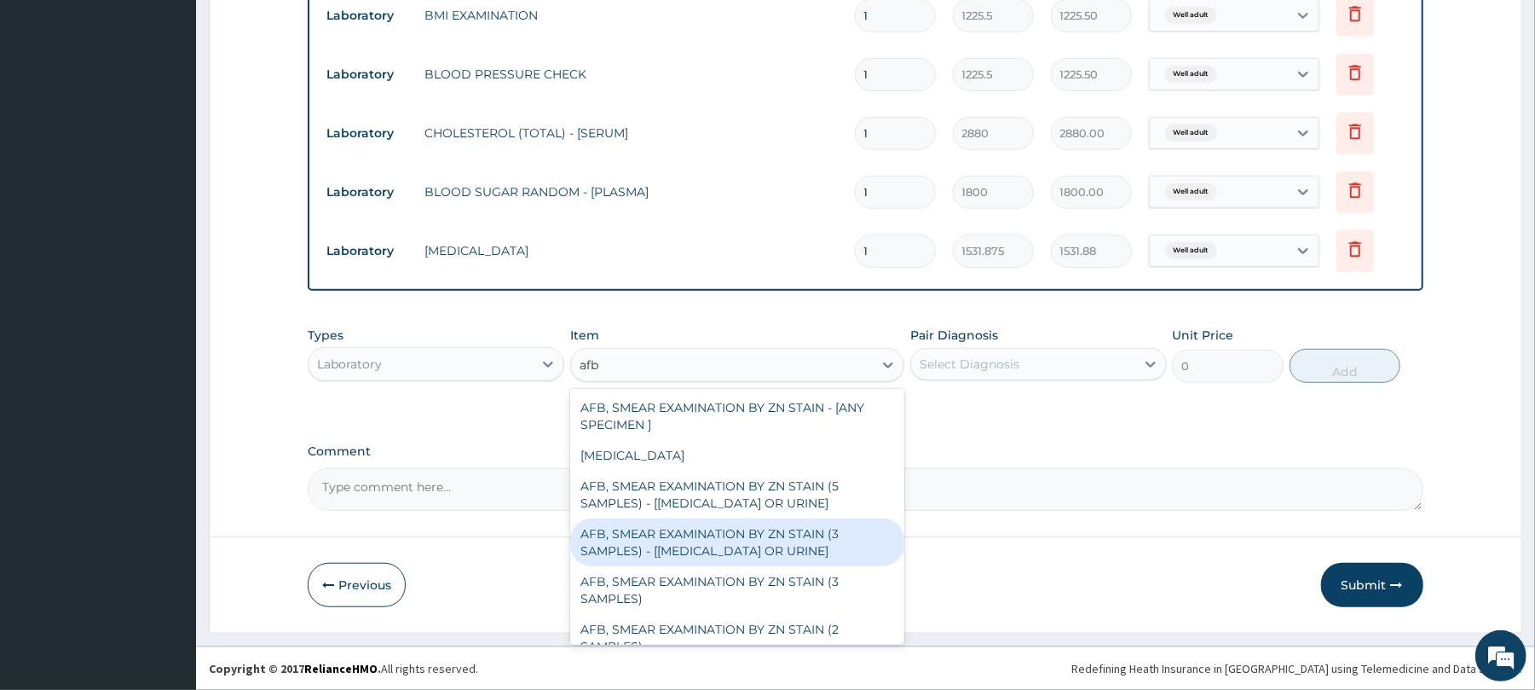
click at [687, 549] on div "AFB, SMEAR EXAMINATION BY ZN STAIN (3 SAMPLES) - [SPUTUM OR URINE]" at bounding box center [737, 542] width 334 height 48
type input "5520"
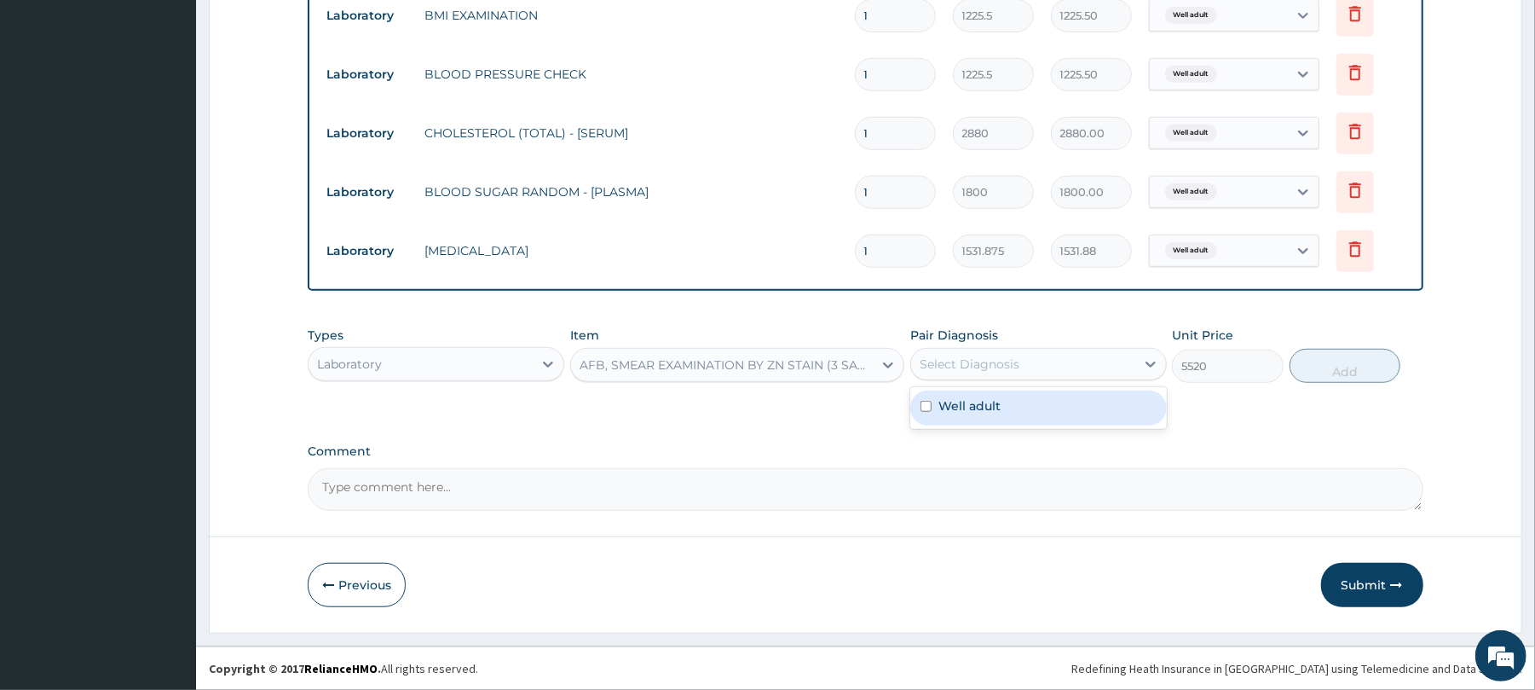
click at [1048, 360] on div "Select Diagnosis" at bounding box center [1023, 363] width 224 height 27
click at [1061, 407] on div "Well adult" at bounding box center [1038, 407] width 257 height 35
checkbox input "true"
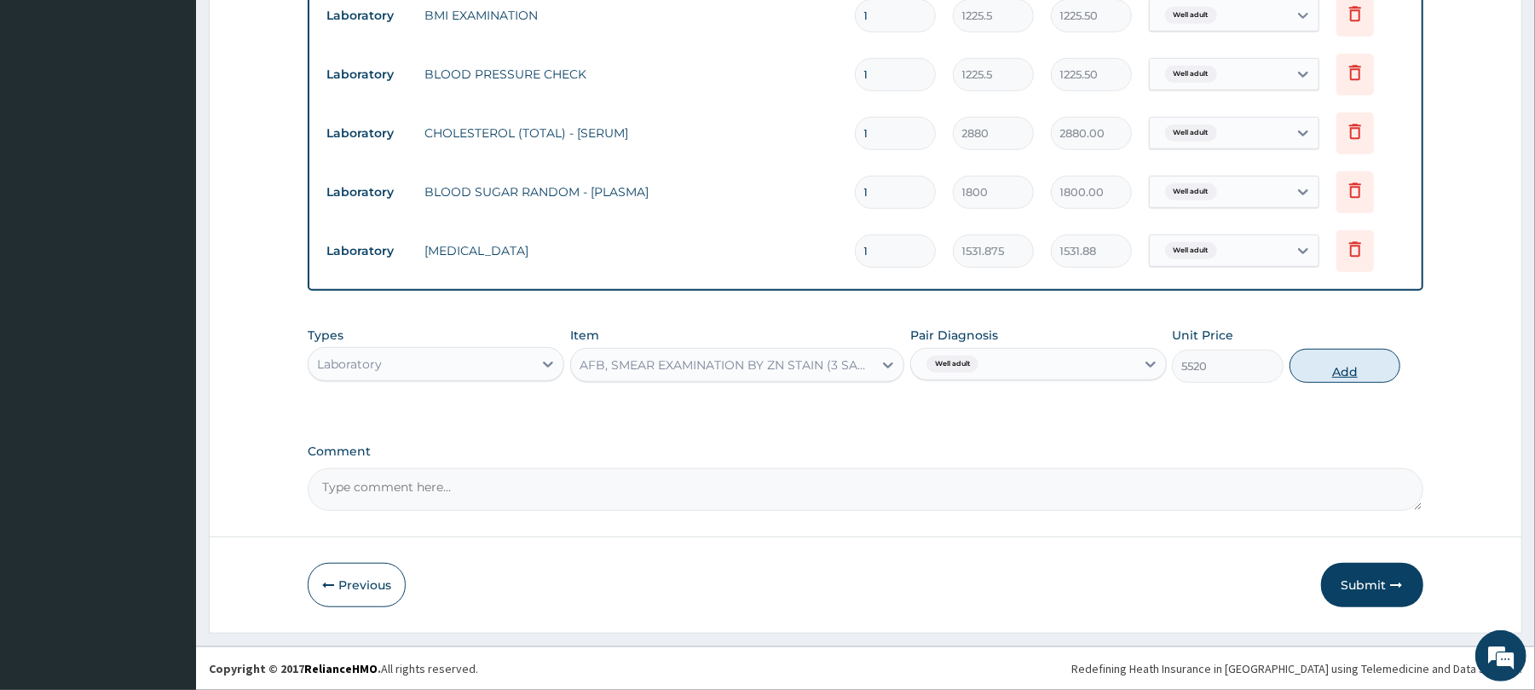
click at [1314, 367] on button "Add" at bounding box center [1346, 366] width 112 height 34
type input "0"
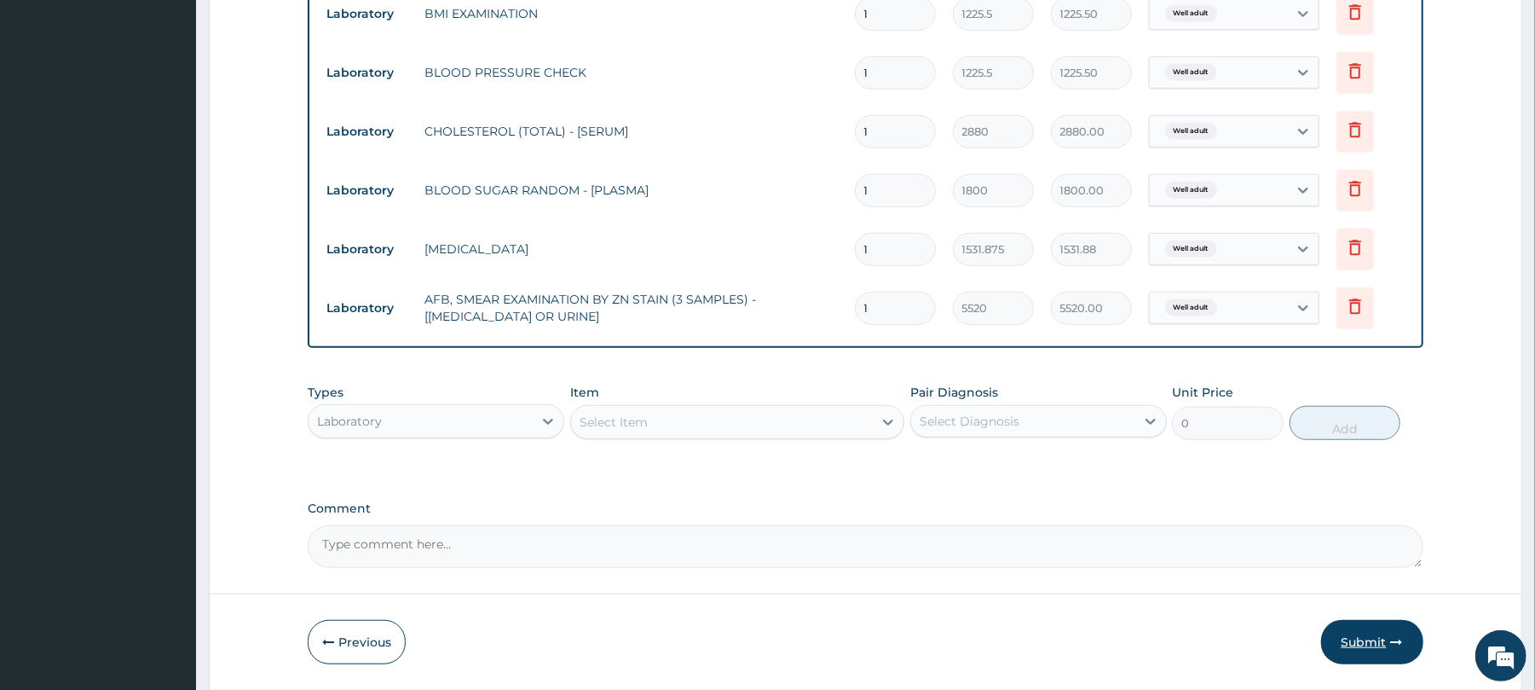
click at [1374, 651] on button "Submit" at bounding box center [1372, 642] width 102 height 44
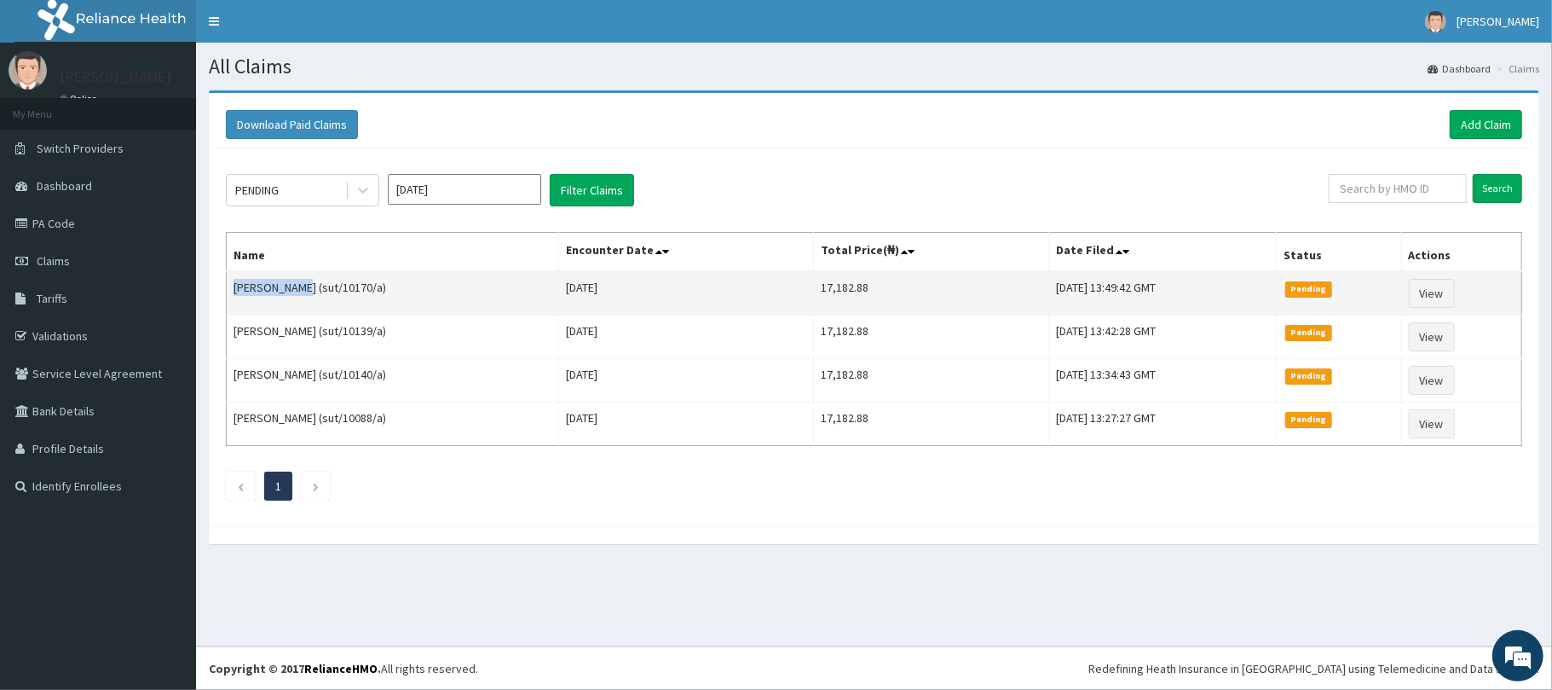
drag, startPoint x: 298, startPoint y: 286, endPoint x: 228, endPoint y: 288, distance: 69.9
click at [228, 288] on td "[PERSON_NAME] (sut/10170/a)" at bounding box center [393, 293] width 332 height 44
copy td "[PERSON_NAME]"
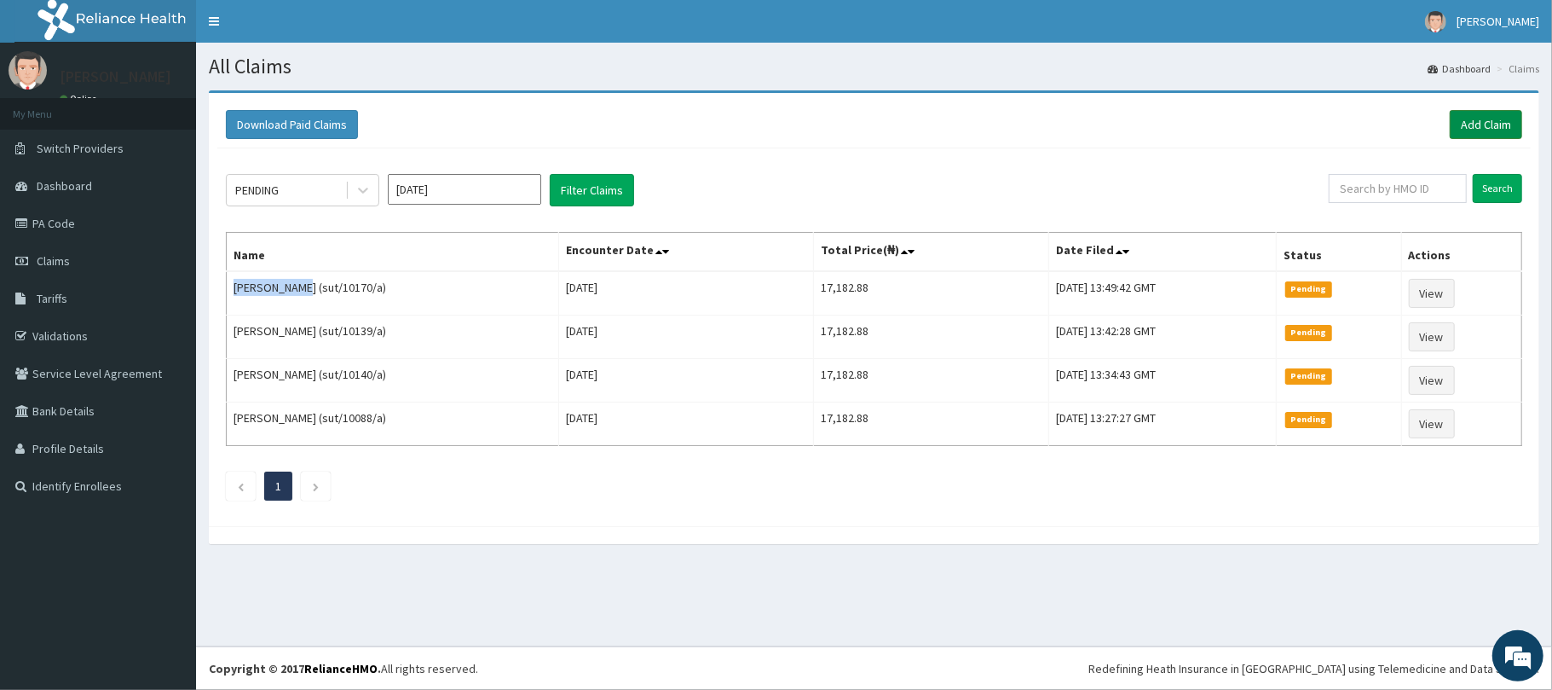
click at [1483, 117] on link "Add Claim" at bounding box center [1486, 124] width 72 height 29
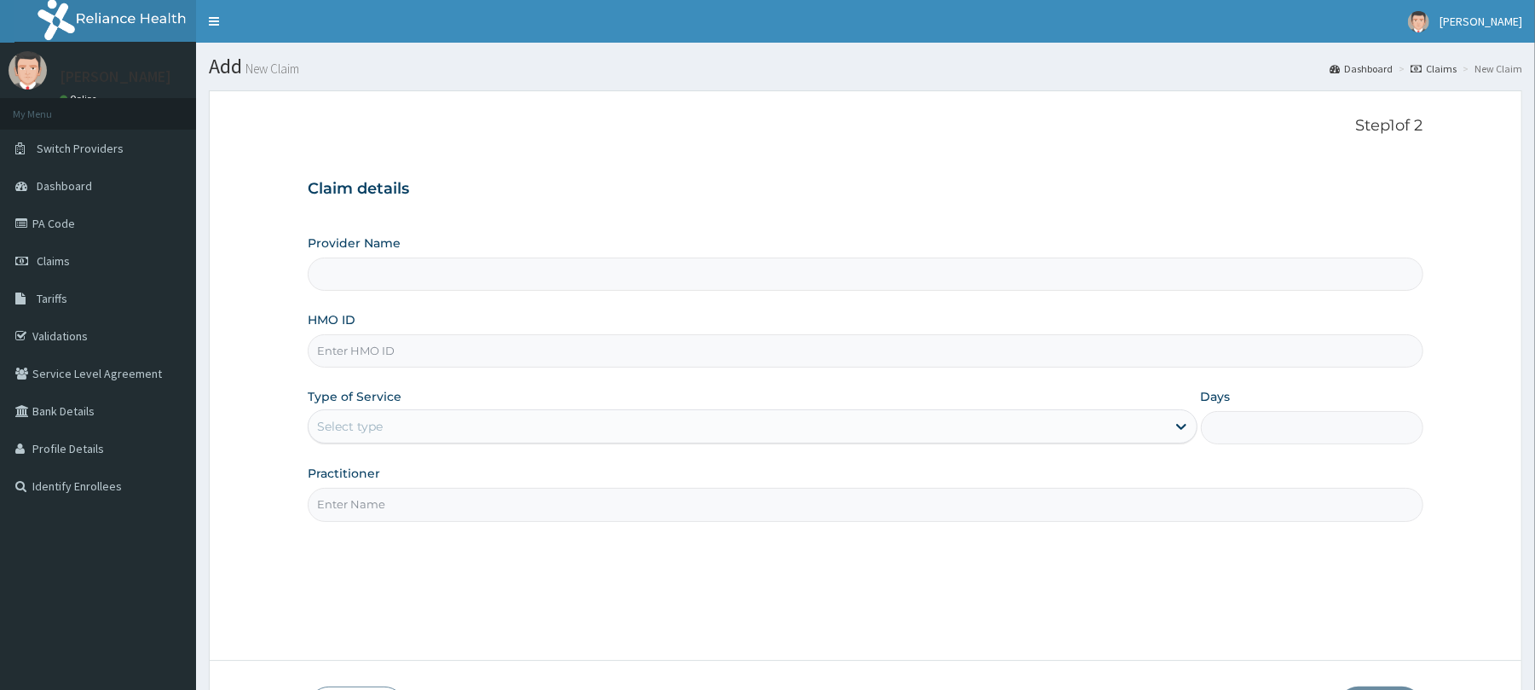
type input "Reliance Family Clinics (RFC) - [GEOGRAPHIC_DATA]"
click at [365, 360] on input "HMO ID" at bounding box center [865, 350] width 1115 height 33
type input "sut/10094/a"
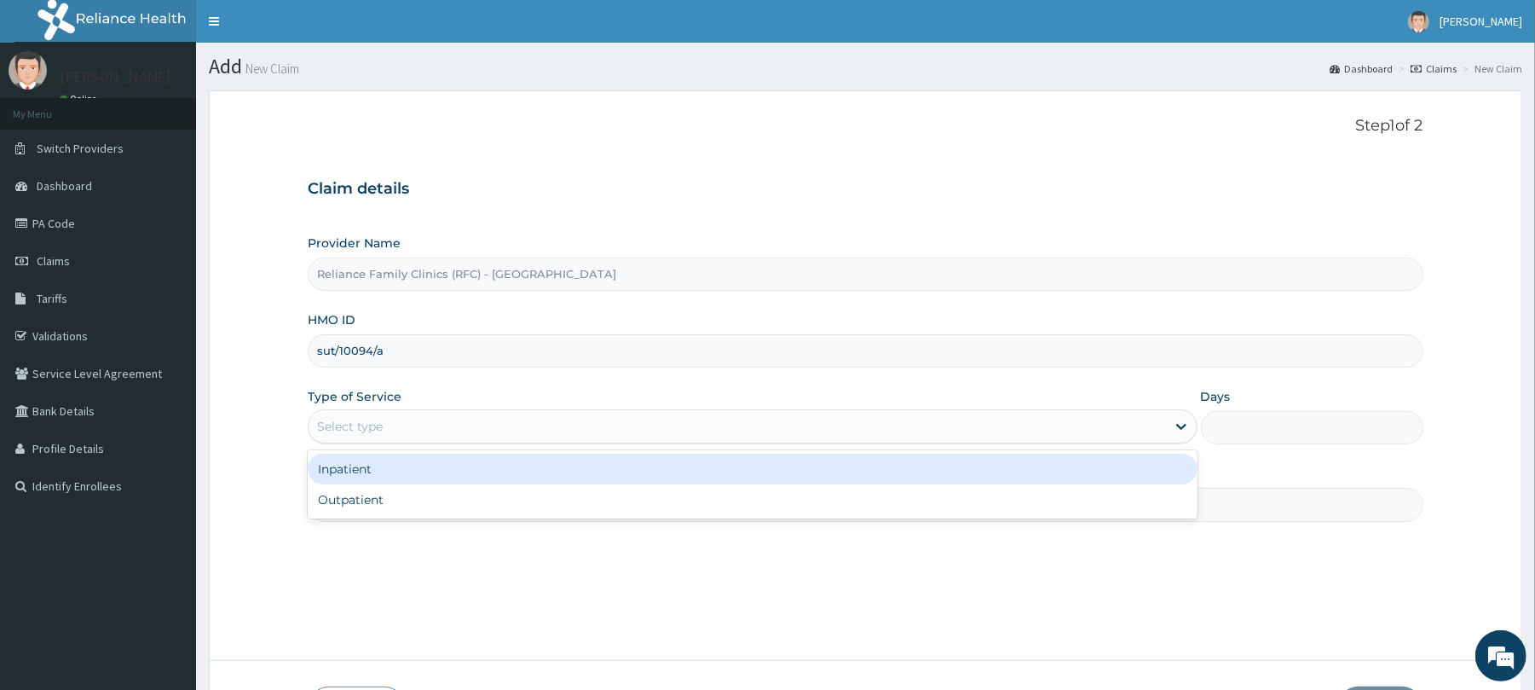
click at [366, 423] on div "Select type" at bounding box center [350, 426] width 66 height 17
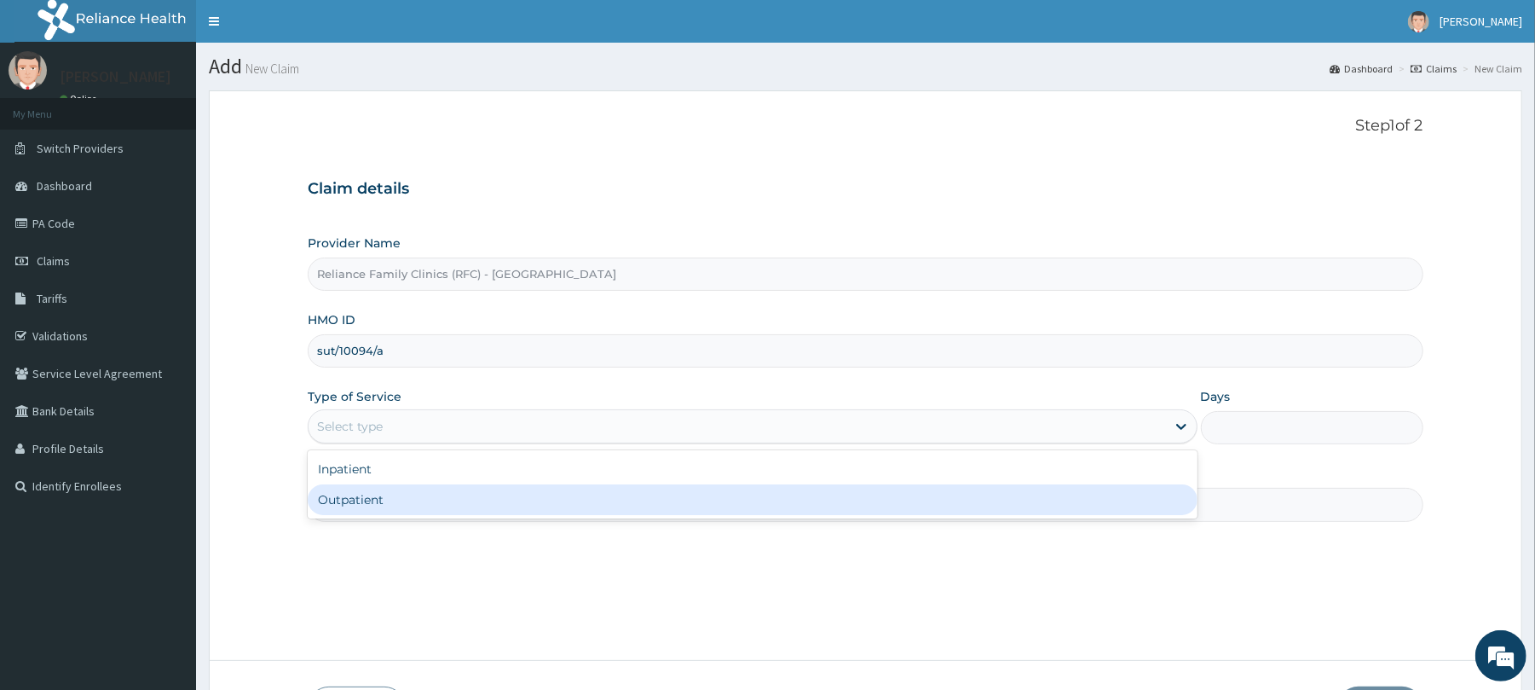
click at [370, 496] on div "Outpatient" at bounding box center [752, 499] width 889 height 31
type input "1"
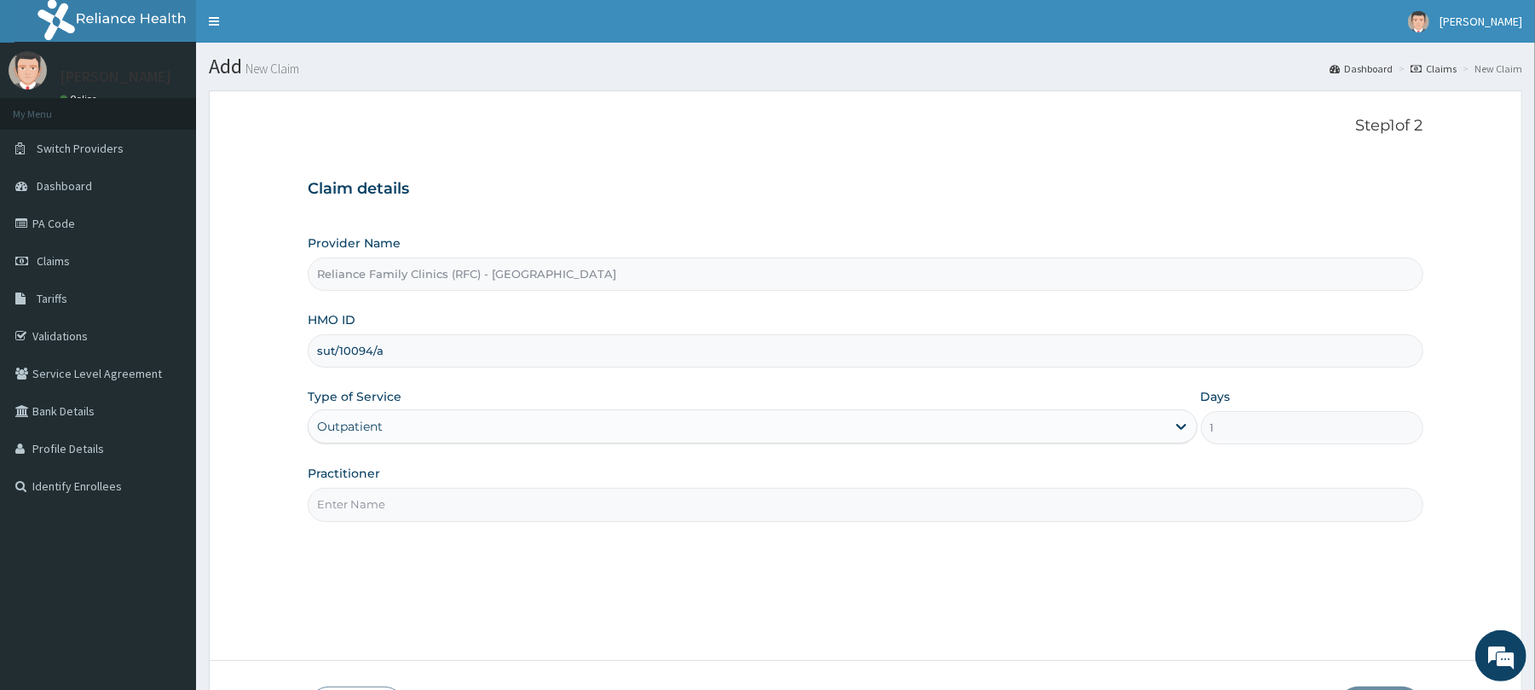
click at [370, 513] on input "Practitioner" at bounding box center [865, 504] width 1115 height 33
type input "Dr [PERSON_NAME]"
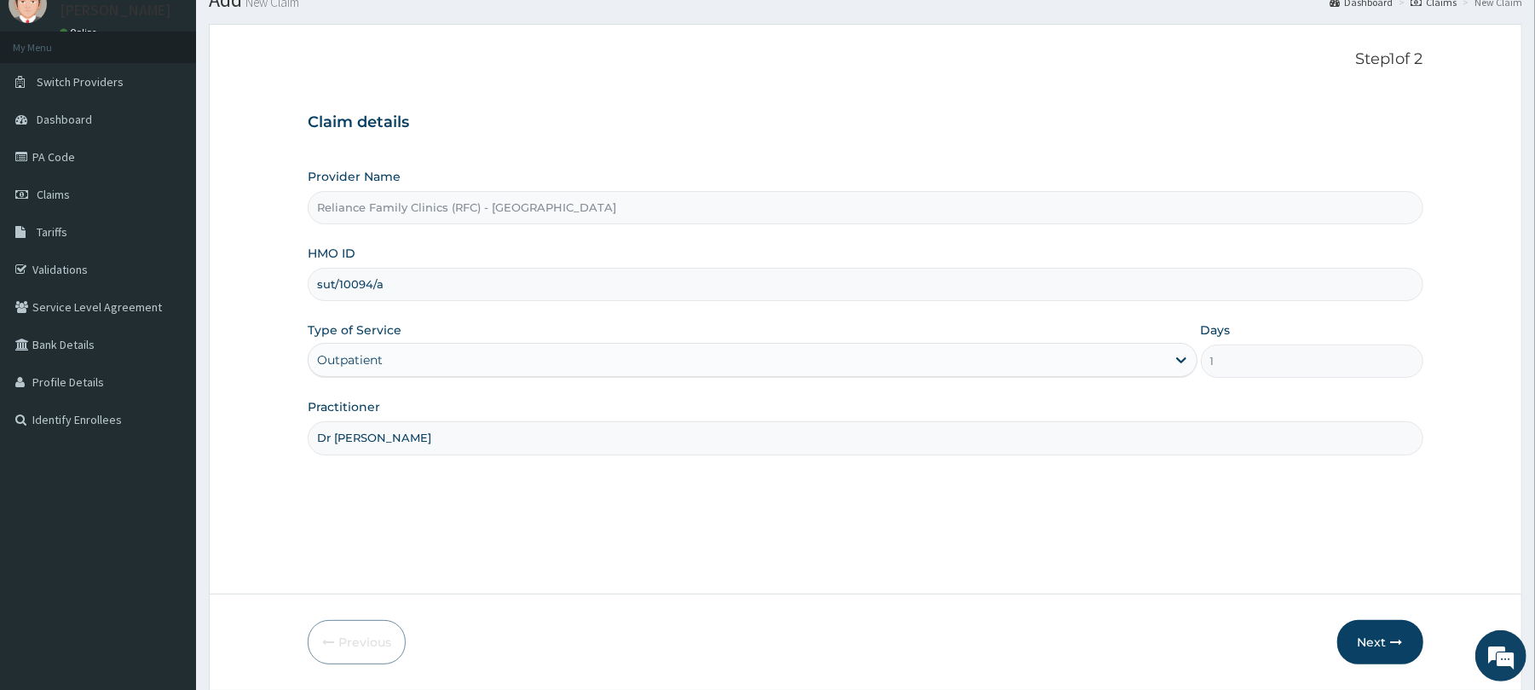
scroll to position [124, 0]
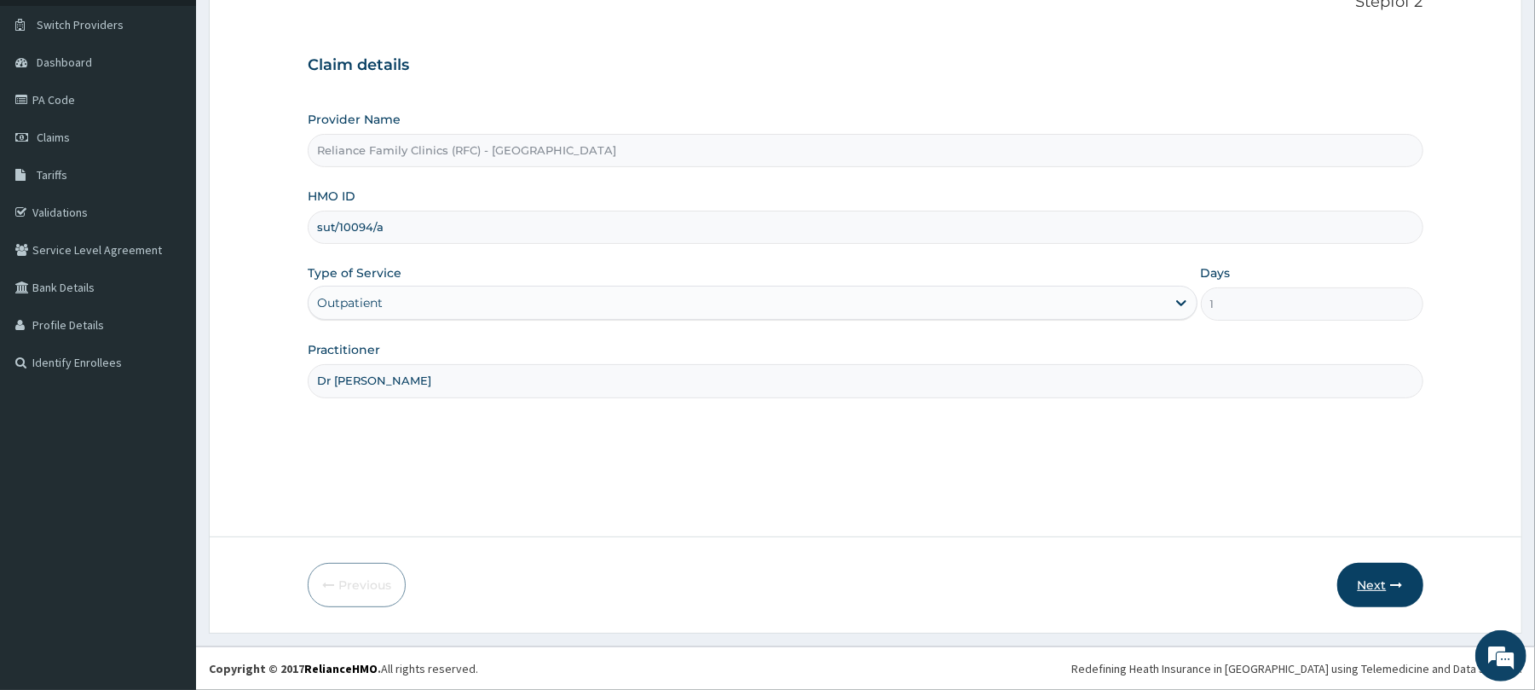
click at [1369, 585] on button "Next" at bounding box center [1380, 585] width 86 height 44
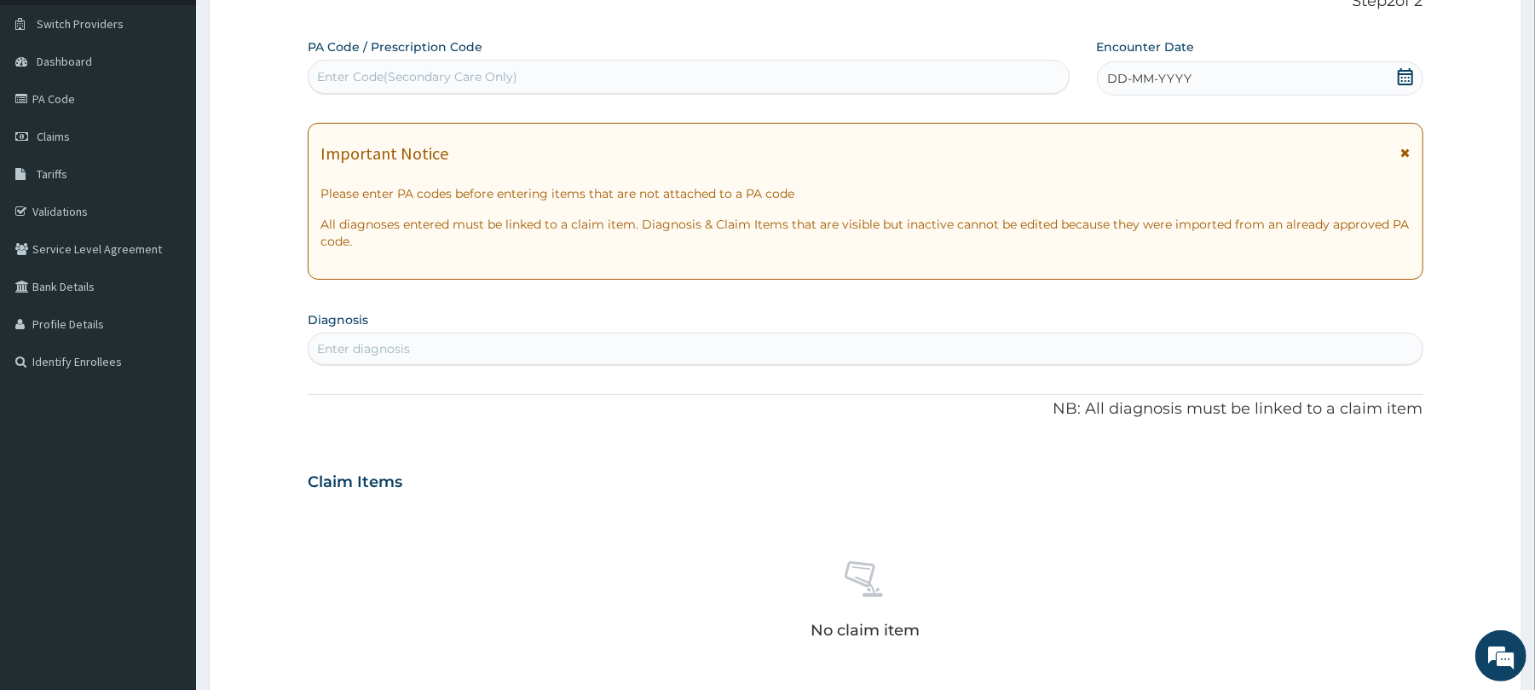
click at [1188, 72] on span "DD-MM-YYYY" at bounding box center [1150, 78] width 84 height 17
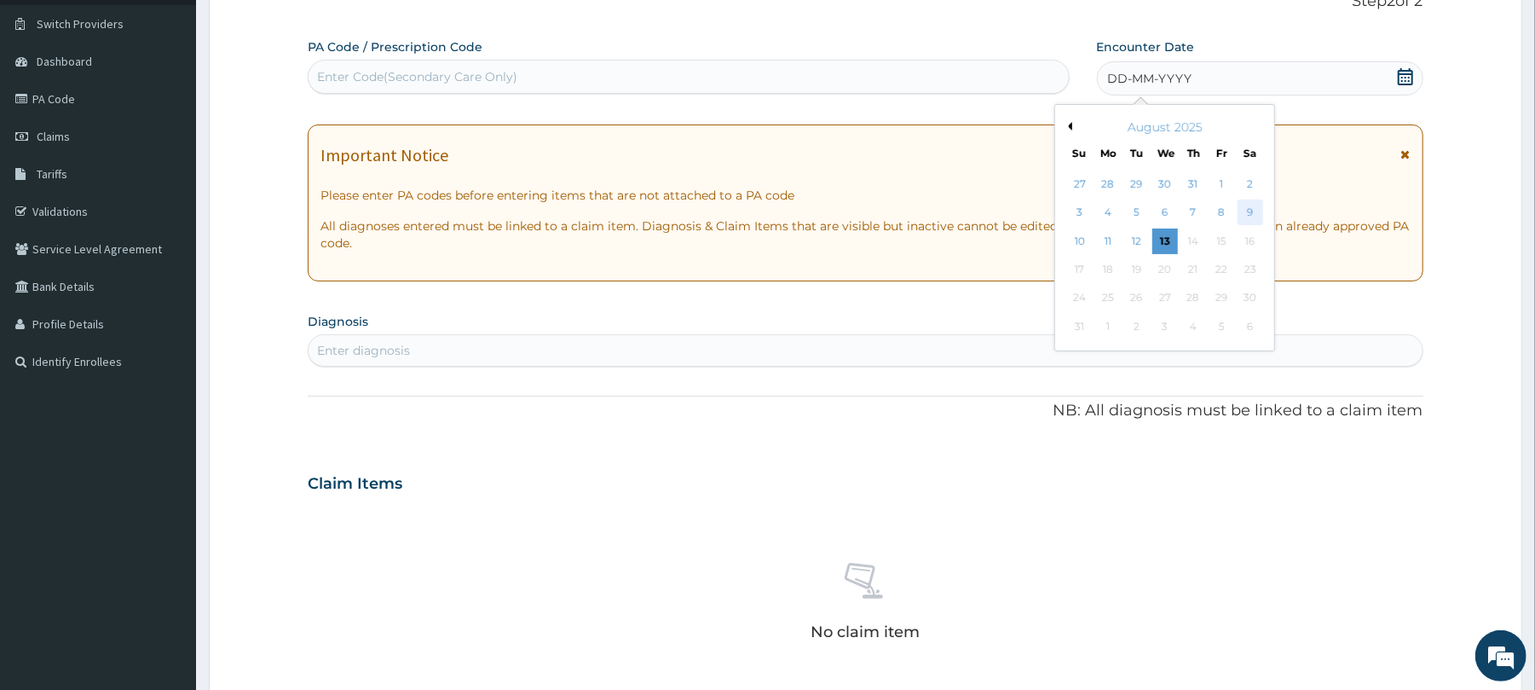
click at [1249, 208] on div "9" at bounding box center [1250, 213] width 26 height 26
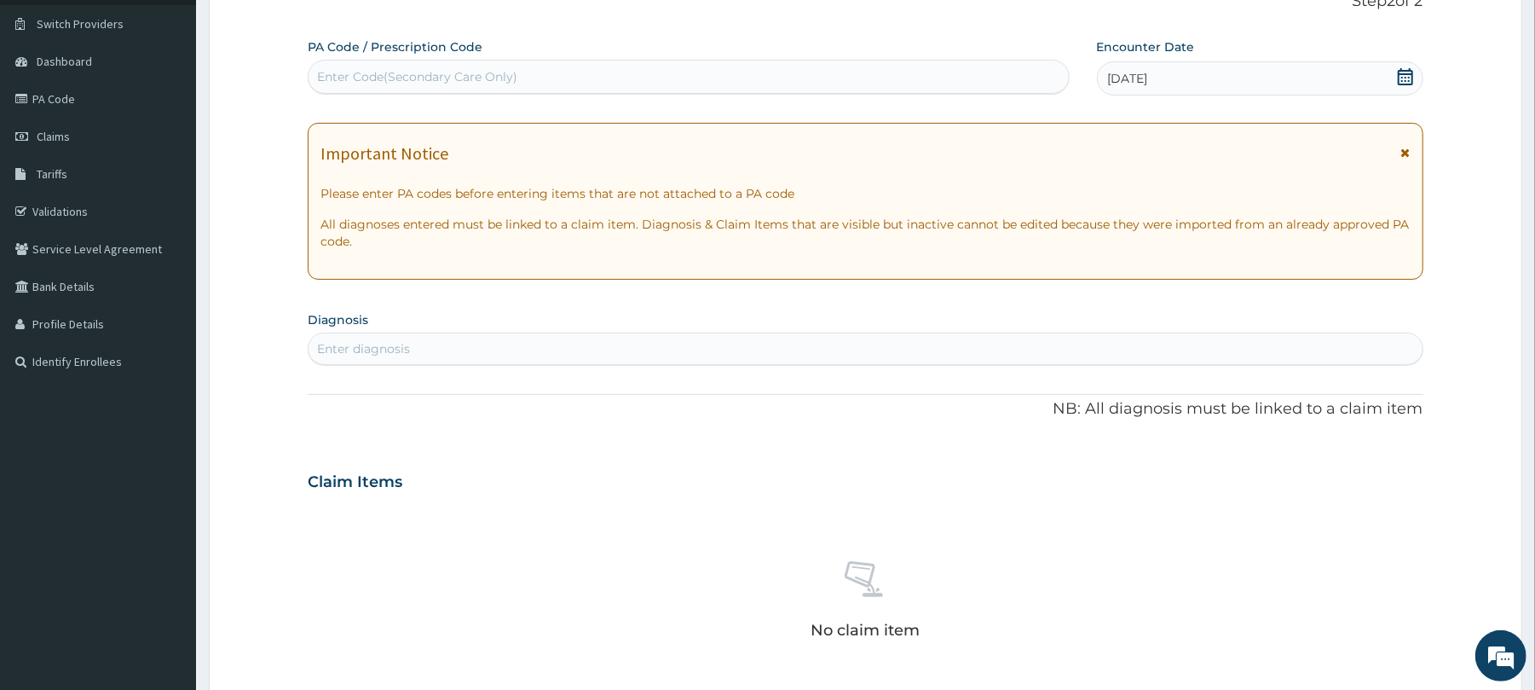
click at [386, 345] on div "Enter diagnosis" at bounding box center [363, 348] width 93 height 17
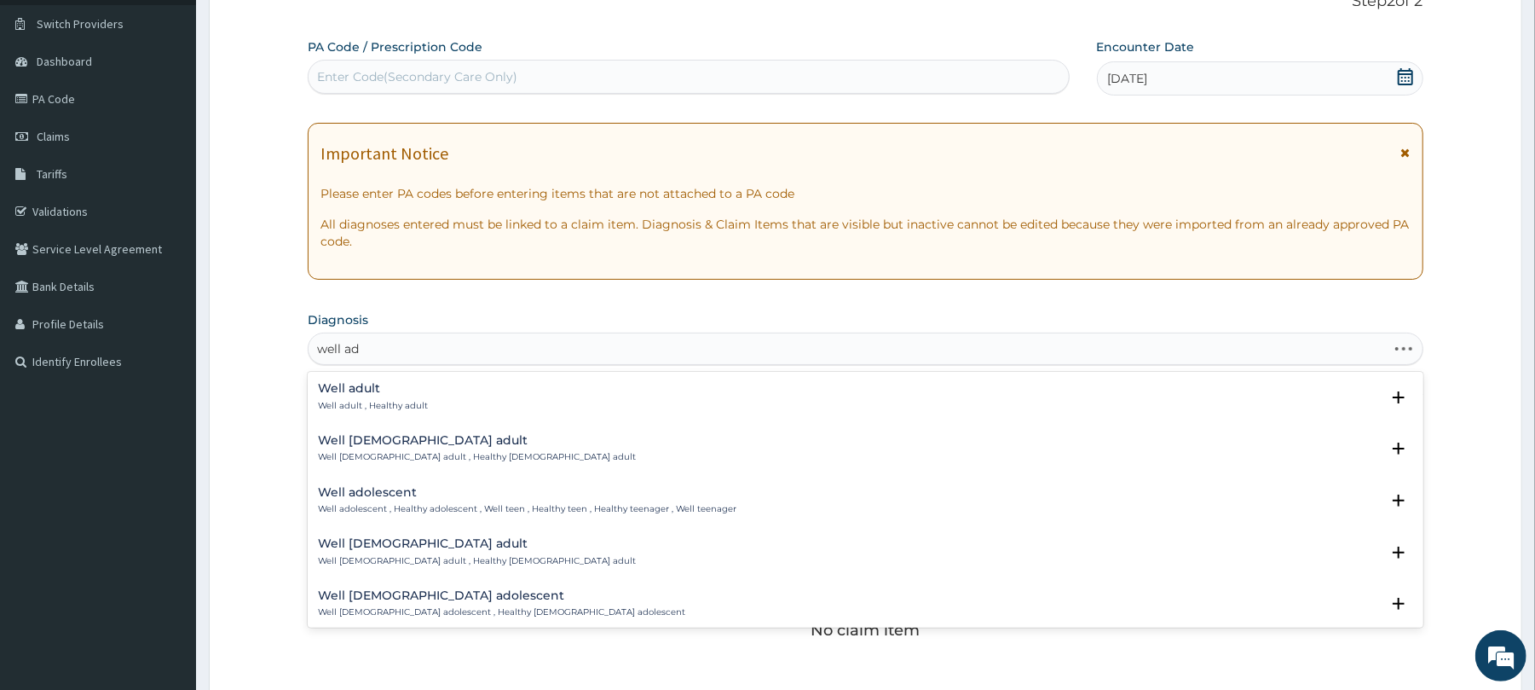
type input "well adu"
click at [373, 393] on h4 "Well adult" at bounding box center [373, 388] width 110 height 13
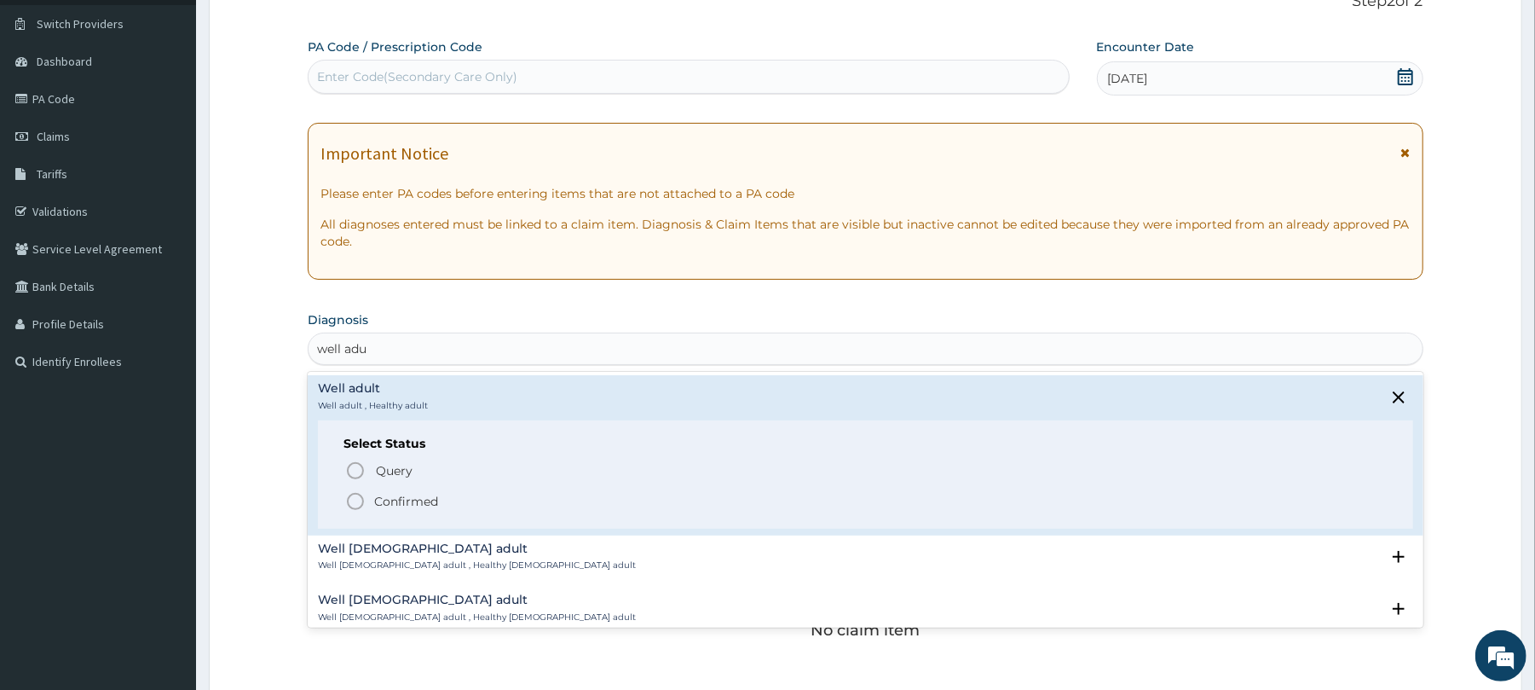
click at [358, 496] on icon "status option filled" at bounding box center [355, 501] width 20 height 20
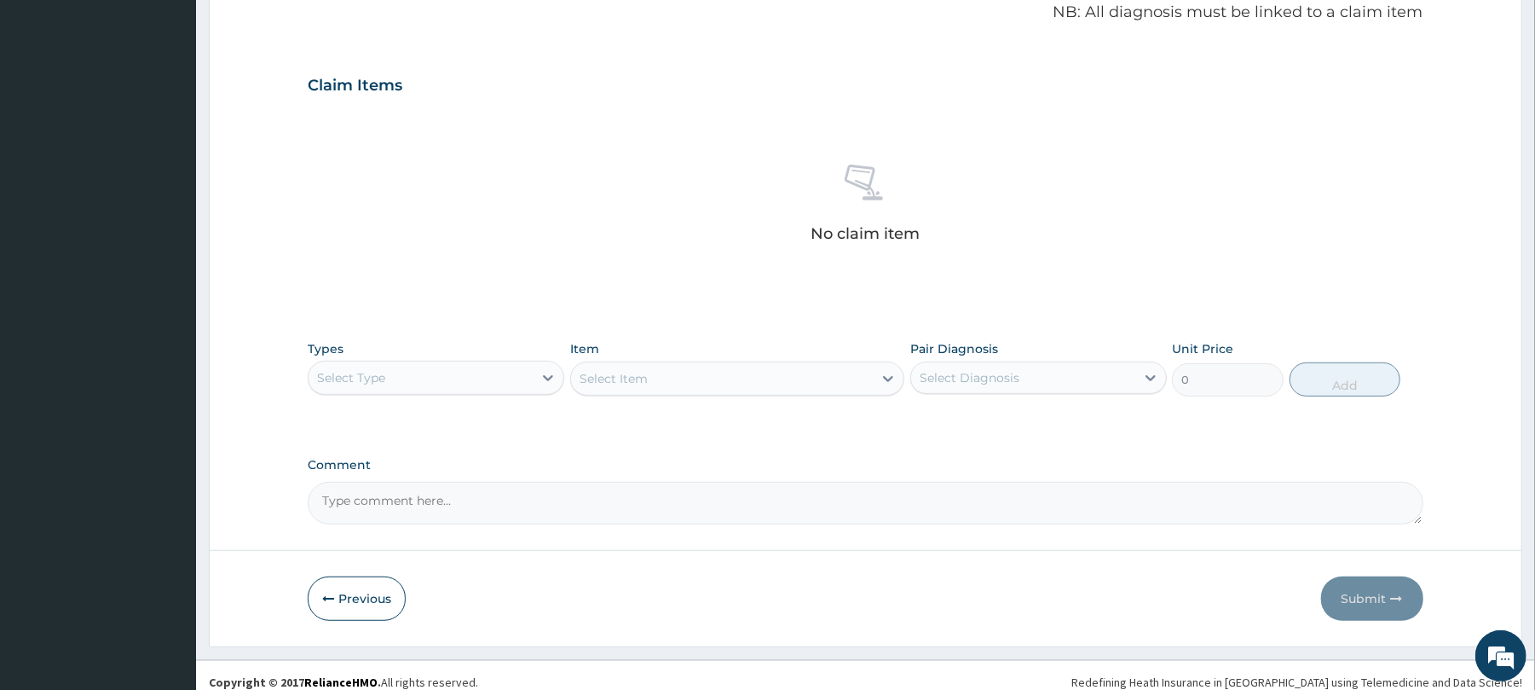
scroll to position [542, 0]
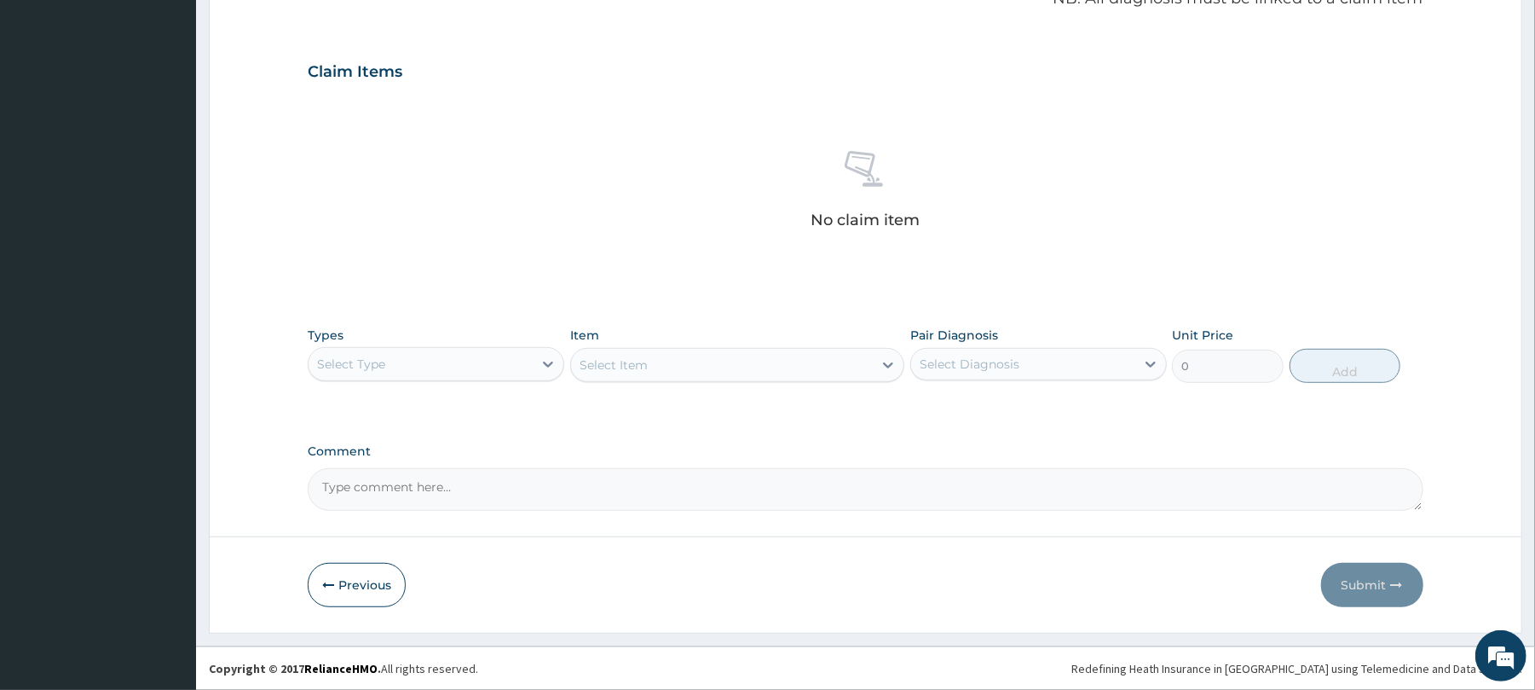
click at [377, 350] on div "Select Type" at bounding box center [421, 363] width 224 height 27
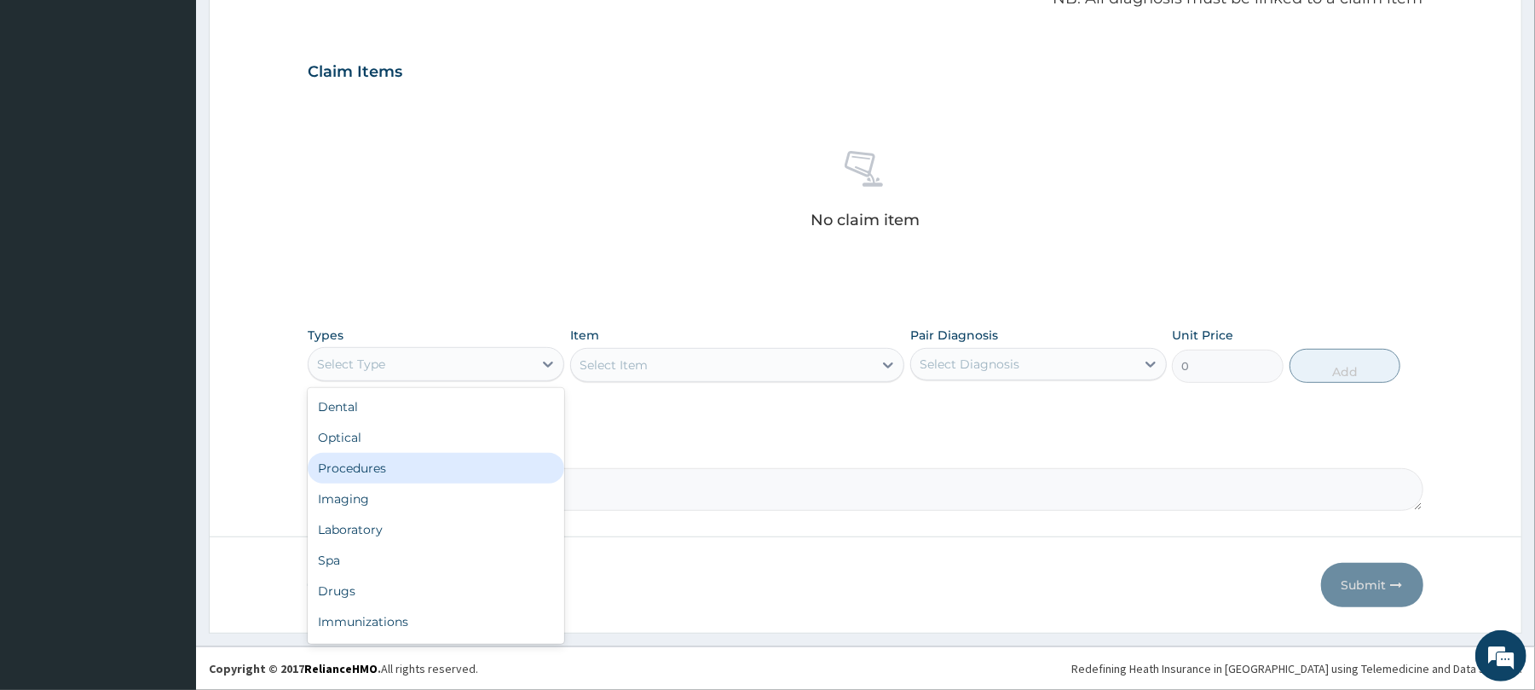
click at [386, 455] on div "Procedures" at bounding box center [436, 468] width 257 height 31
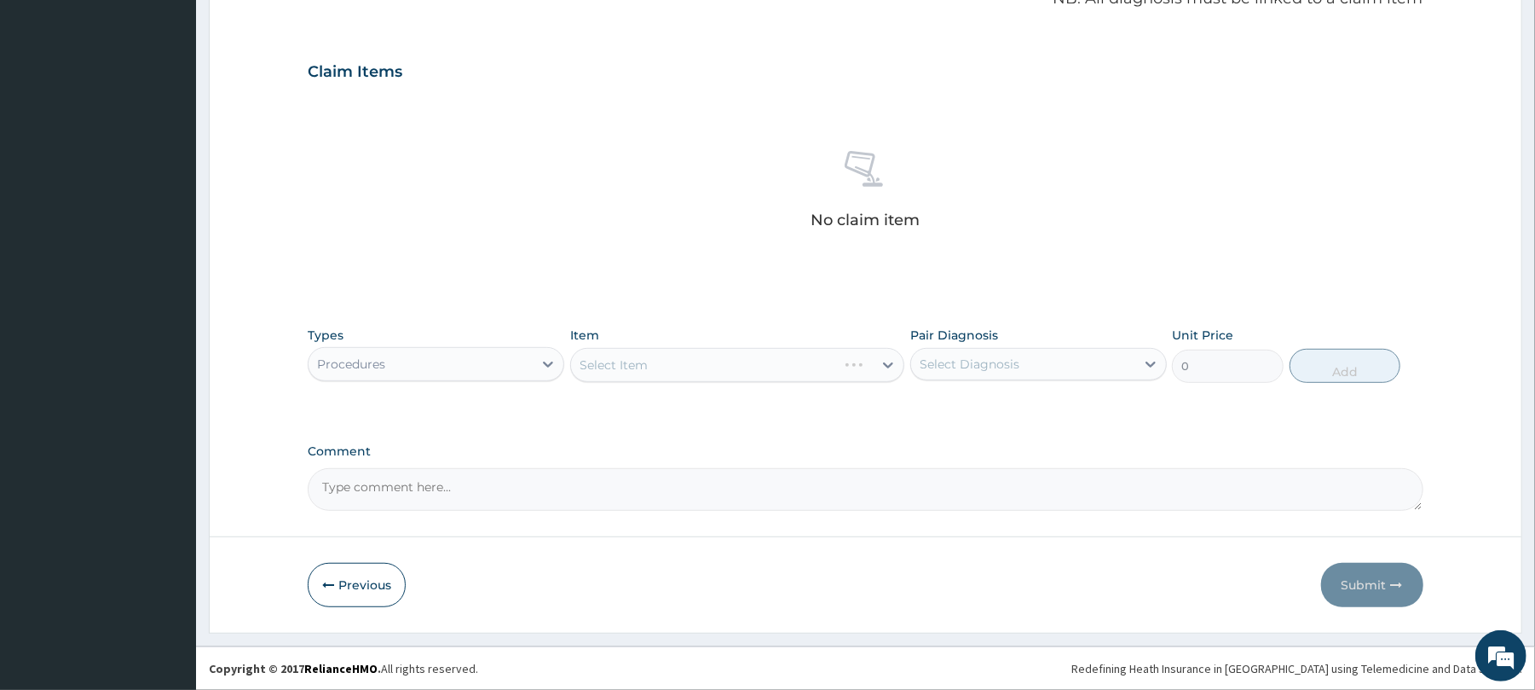
click at [615, 367] on div "Select Item" at bounding box center [737, 365] width 334 height 34
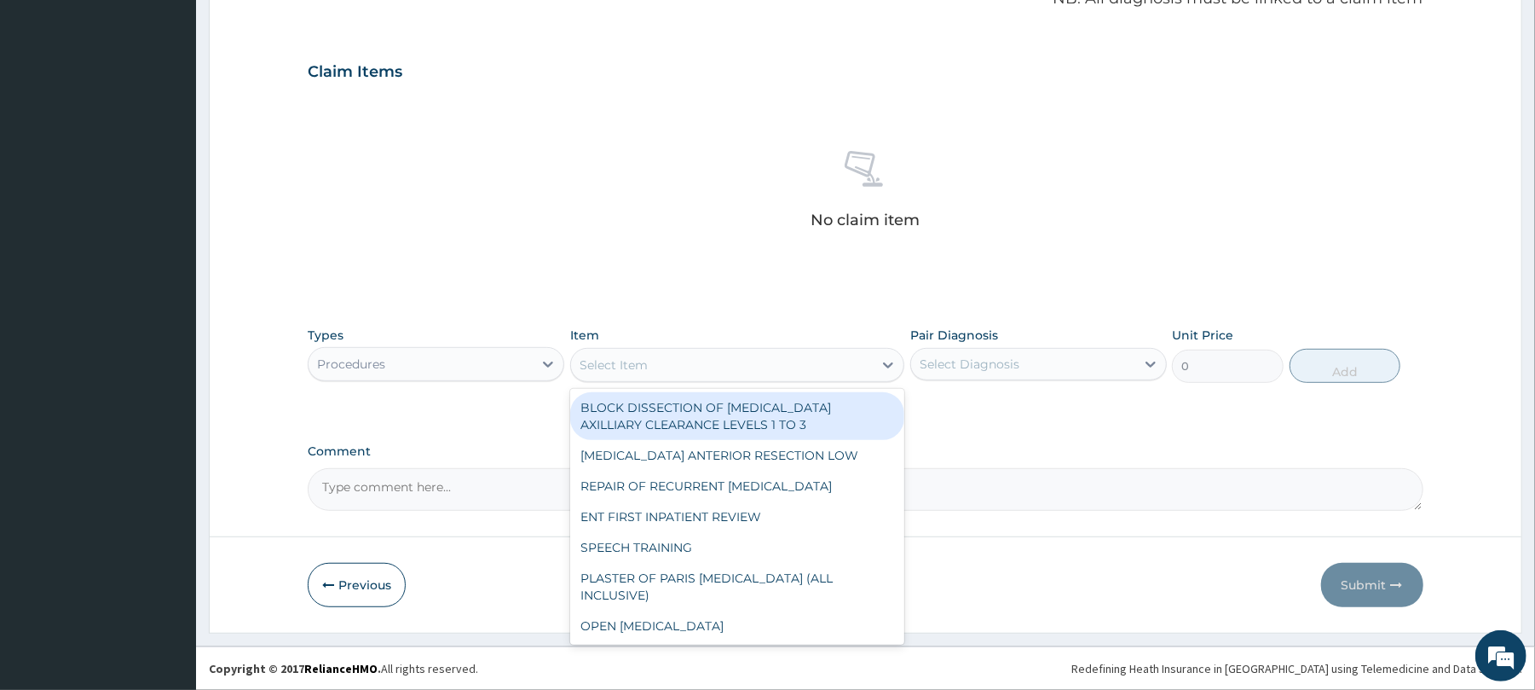
click at [615, 367] on div "Select Item" at bounding box center [614, 364] width 68 height 17
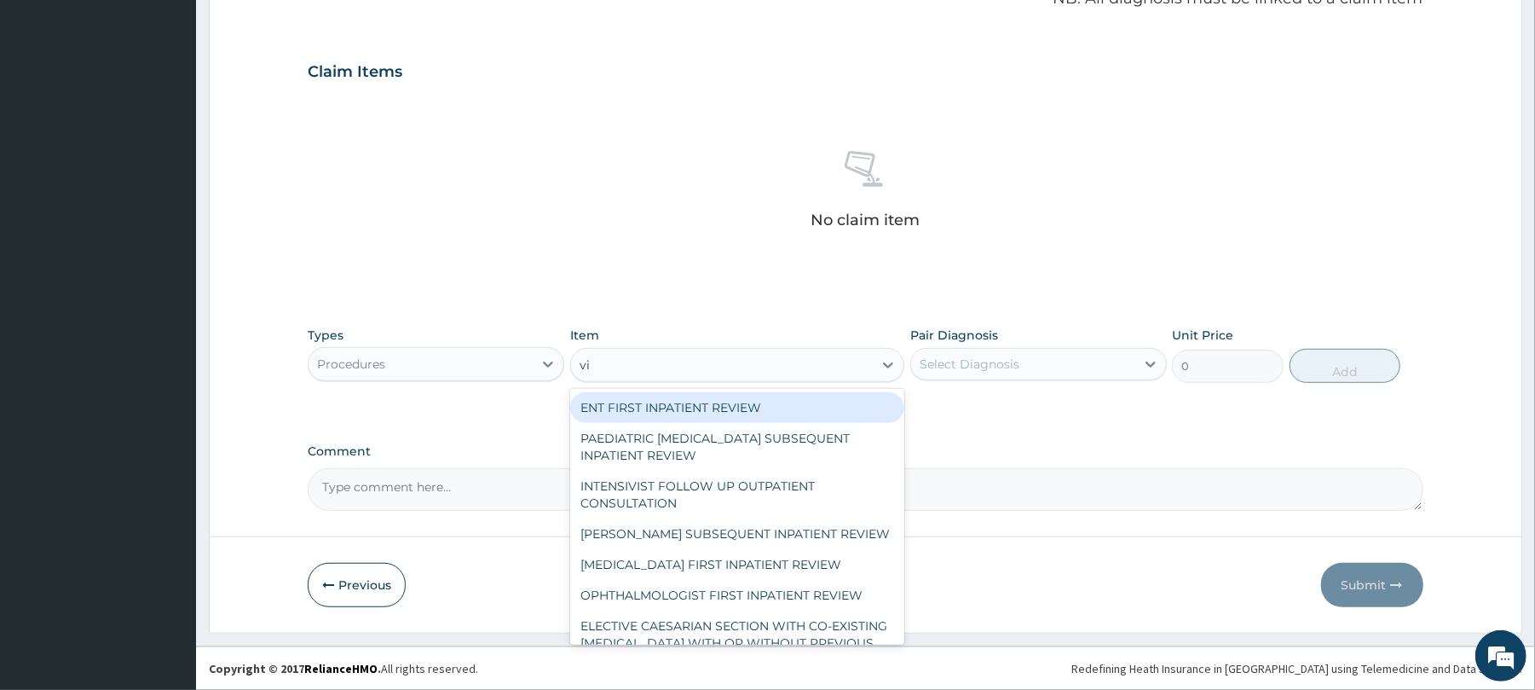
type input "vis"
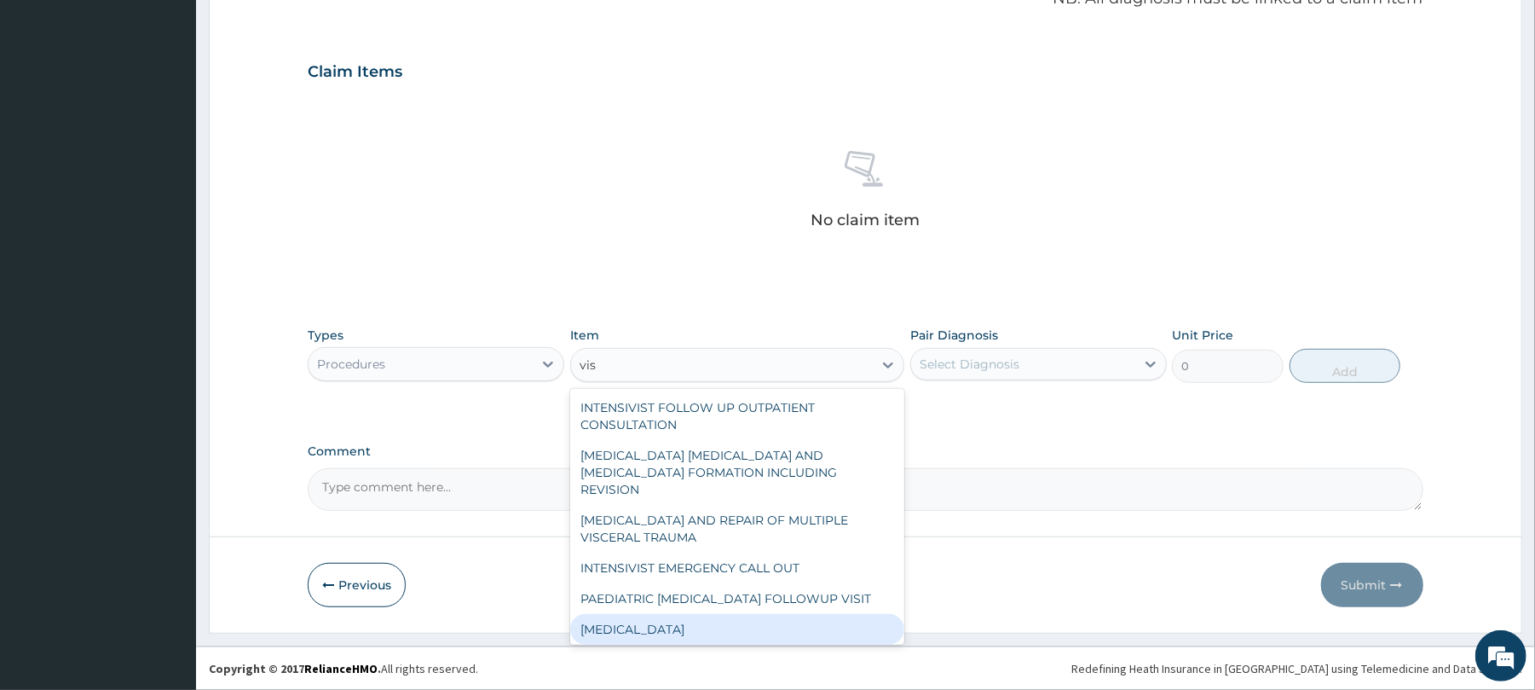
click at [713, 614] on div "[MEDICAL_DATA]" at bounding box center [737, 629] width 334 height 31
type input "3000"
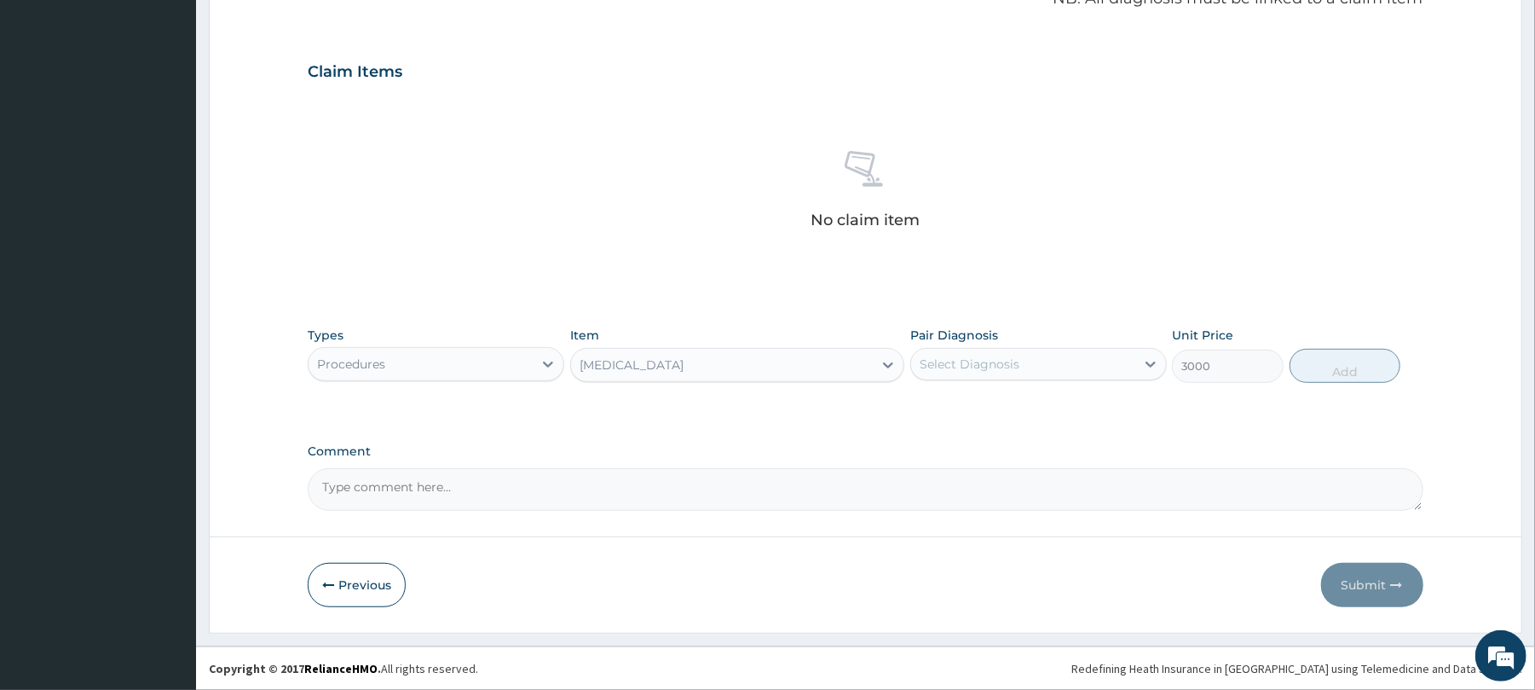
click at [1034, 362] on div "Select Diagnosis" at bounding box center [1023, 363] width 224 height 27
click at [1048, 401] on div "Well adult" at bounding box center [1038, 407] width 257 height 35
checkbox input "true"
click at [1372, 366] on button "Add" at bounding box center [1346, 366] width 112 height 34
type input "0"
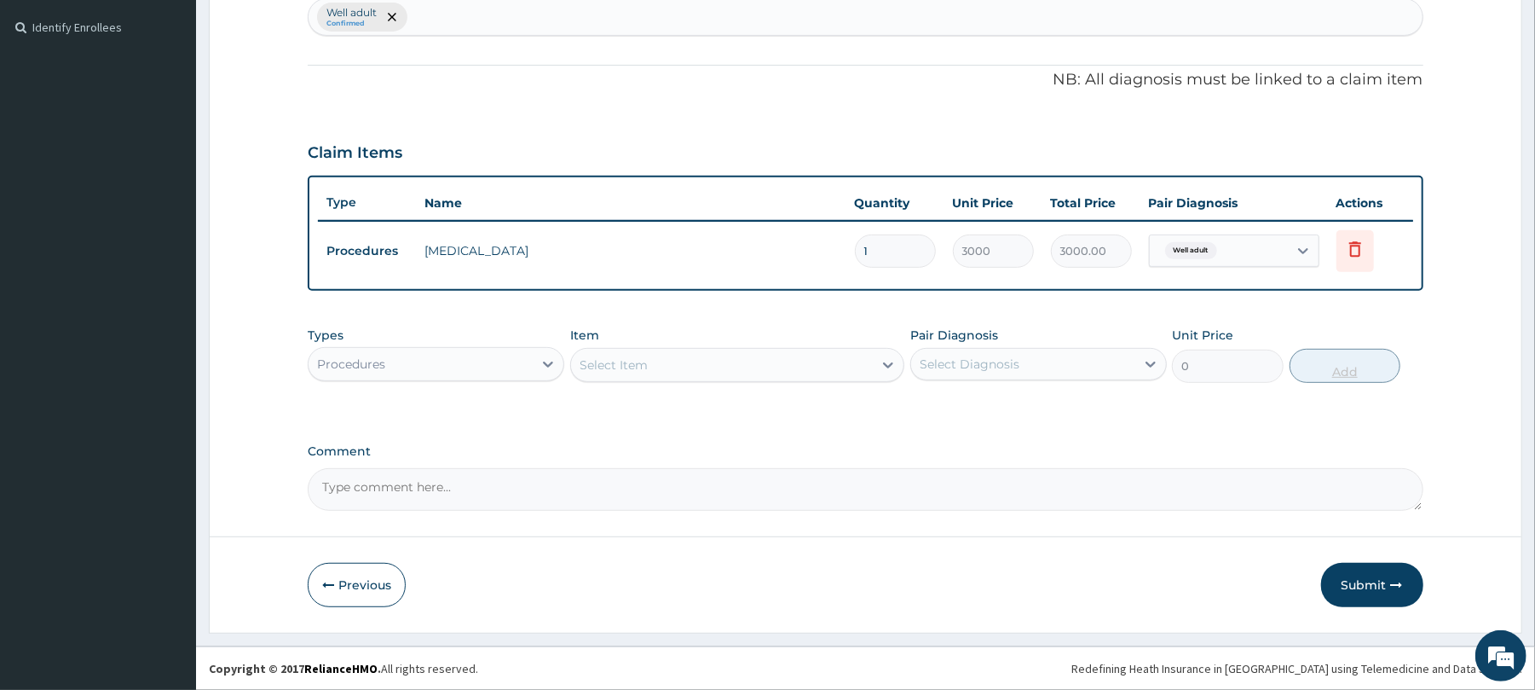
scroll to position [459, 0]
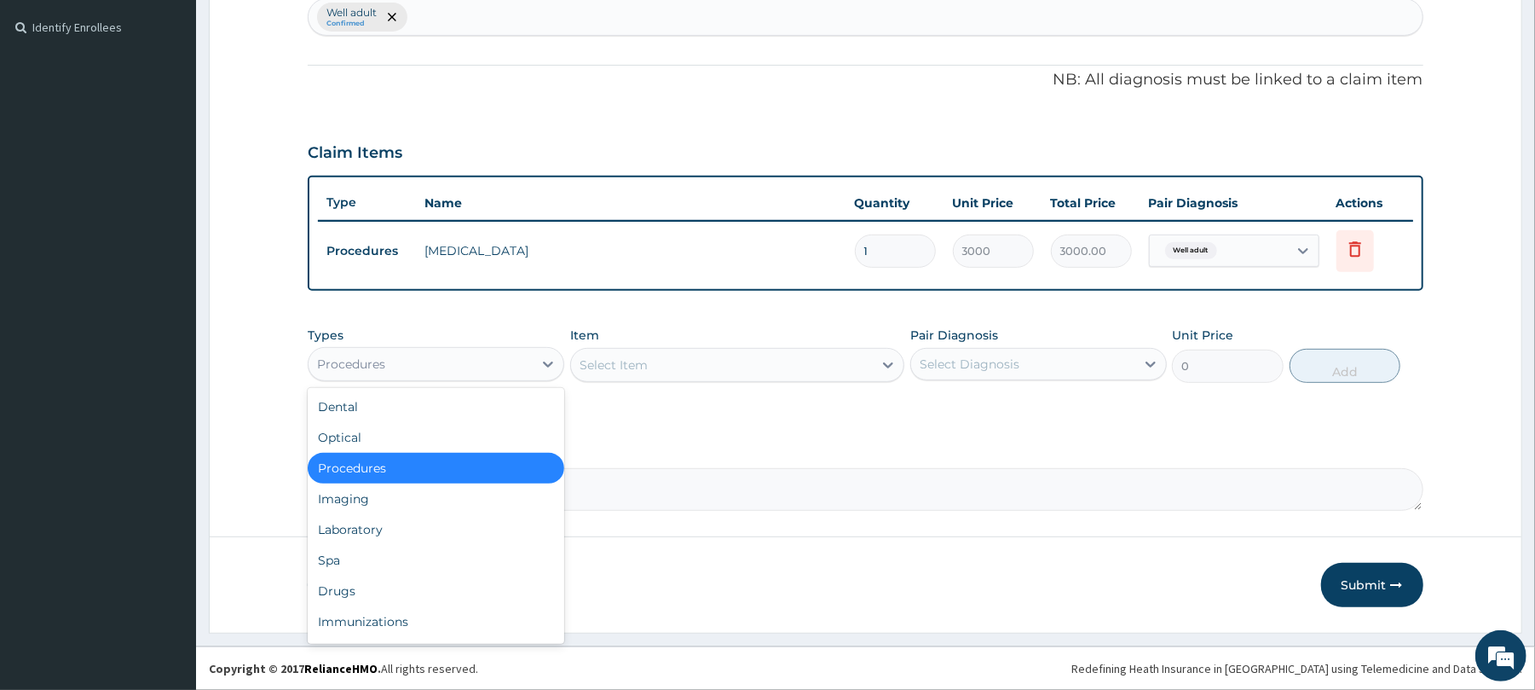
click at [503, 366] on div "Procedures" at bounding box center [421, 363] width 224 height 27
click at [380, 527] on div "Laboratory" at bounding box center [436, 529] width 257 height 31
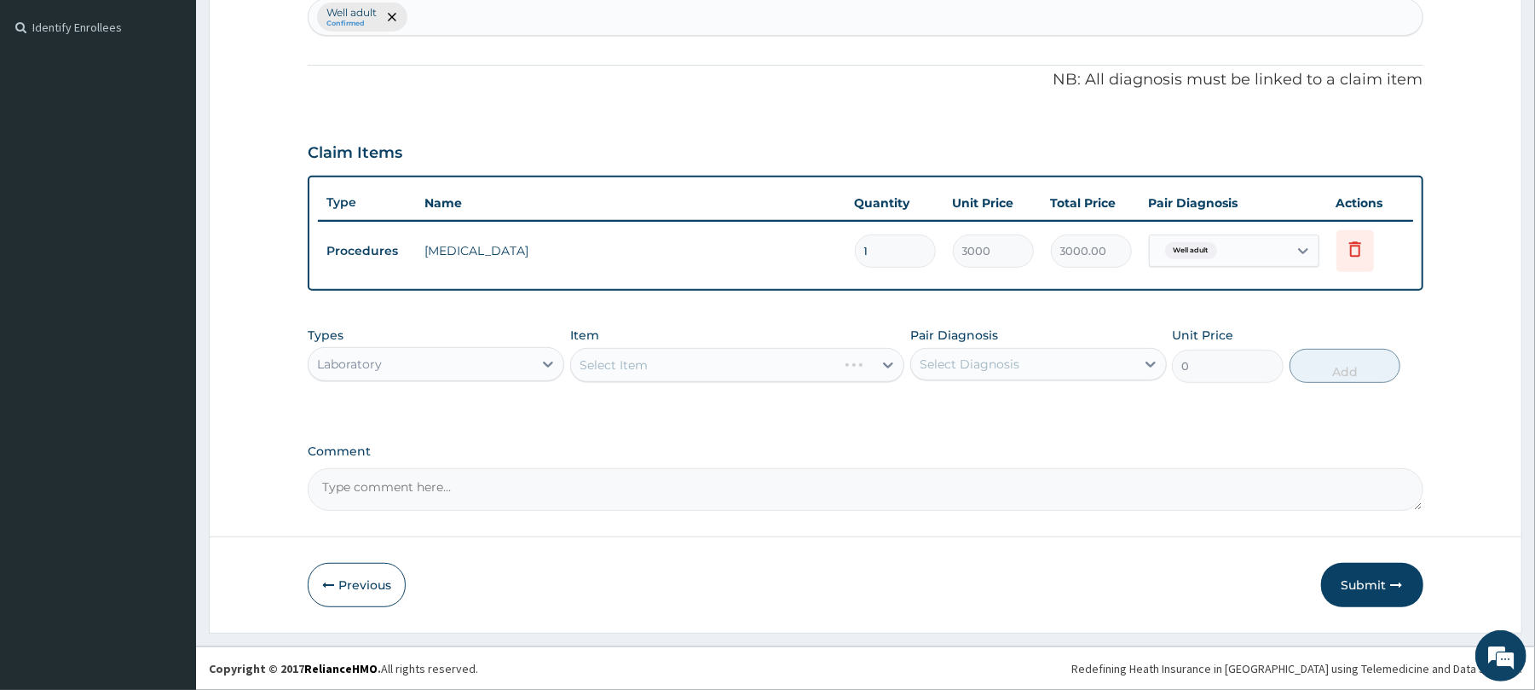
click at [627, 361] on div "Select Item" at bounding box center [737, 365] width 334 height 34
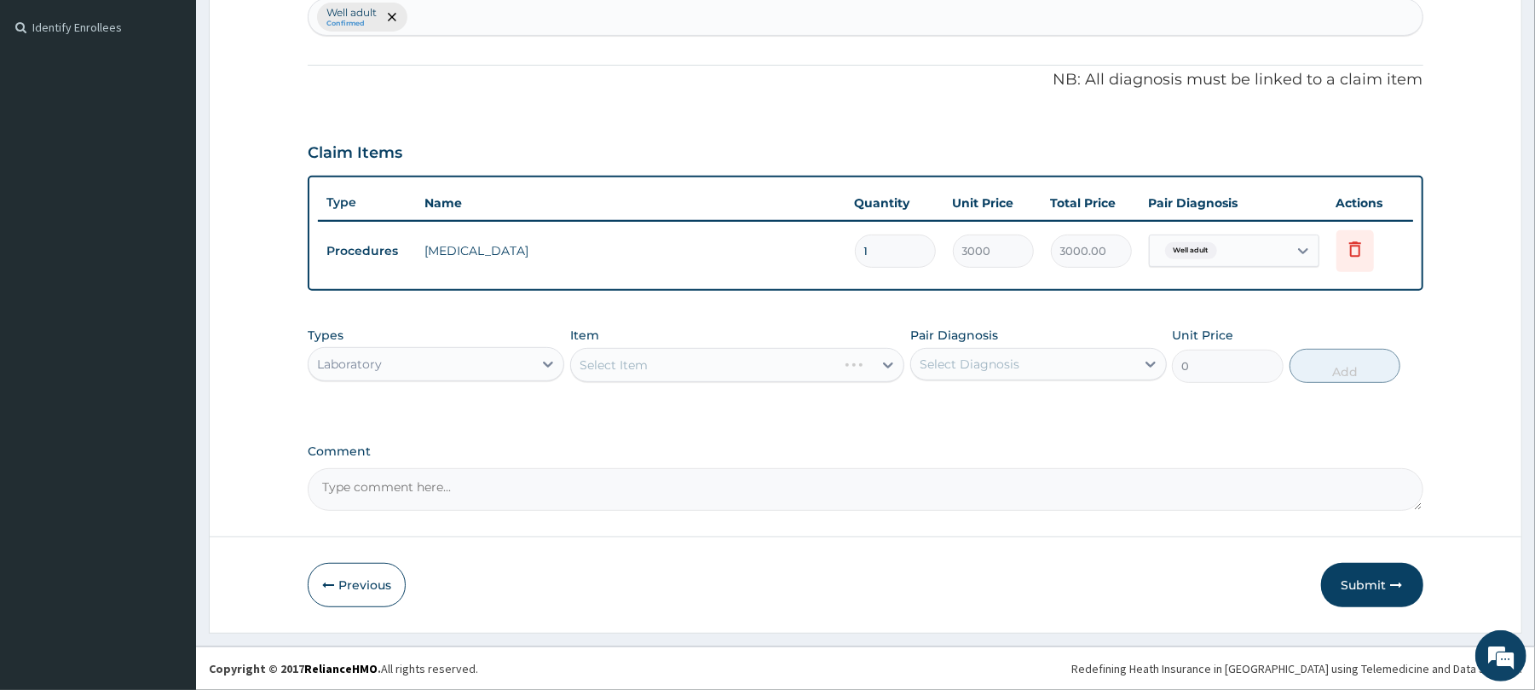
click at [627, 361] on div "Select Item" at bounding box center [737, 365] width 334 height 34
click at [997, 440] on div "PA Code / Prescription Code Enter Code(Secondary Care Only) Encounter Date 09-0…" at bounding box center [865, 107] width 1115 height 806
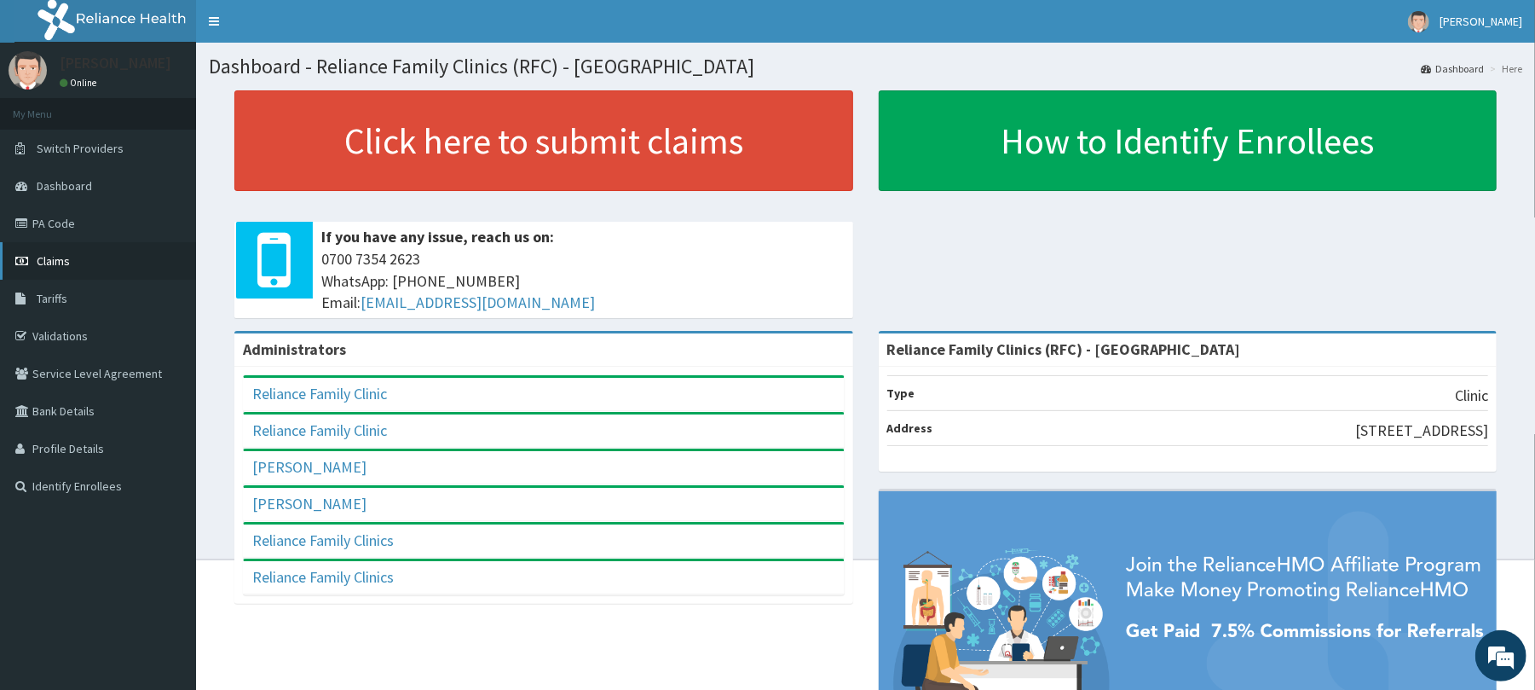
click at [45, 263] on span "Claims" at bounding box center [53, 260] width 33 height 15
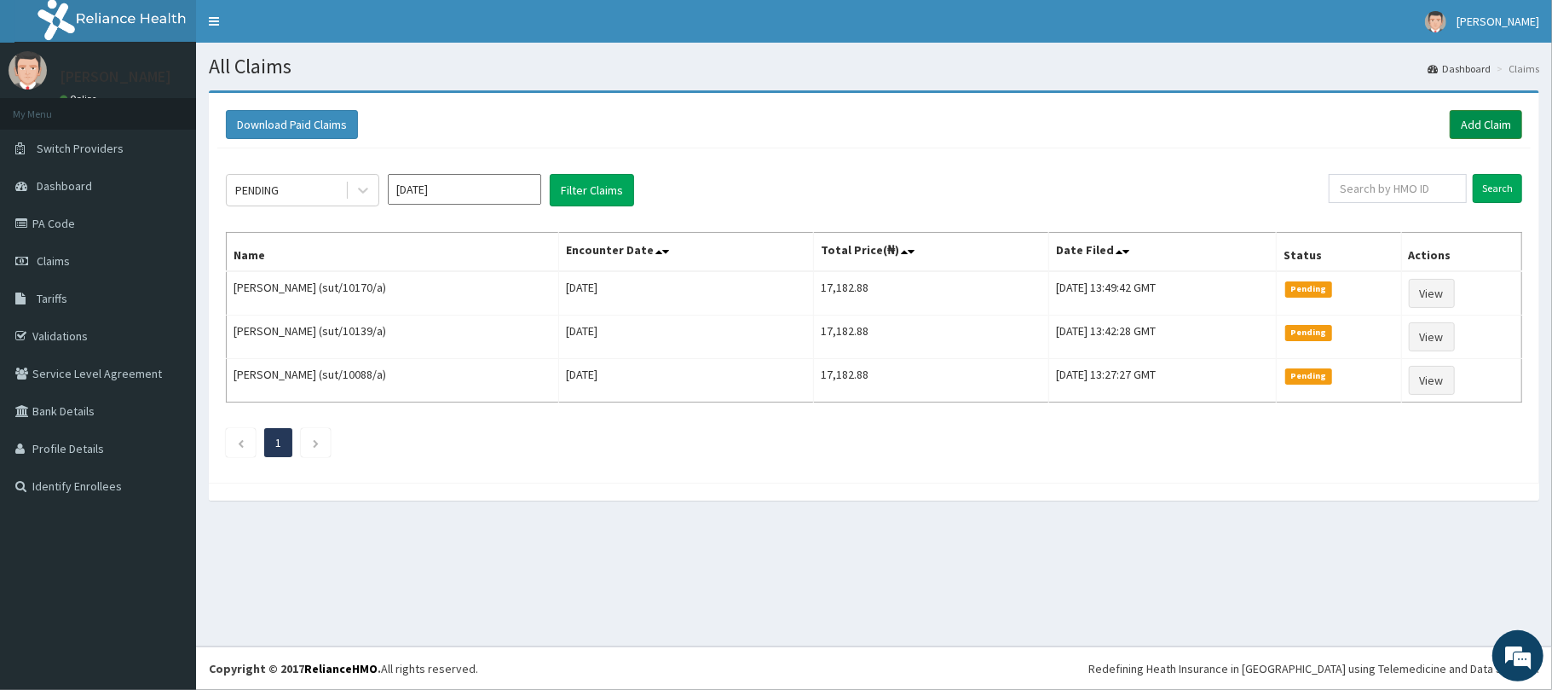
click at [1487, 124] on link "Add Claim" at bounding box center [1486, 124] width 72 height 29
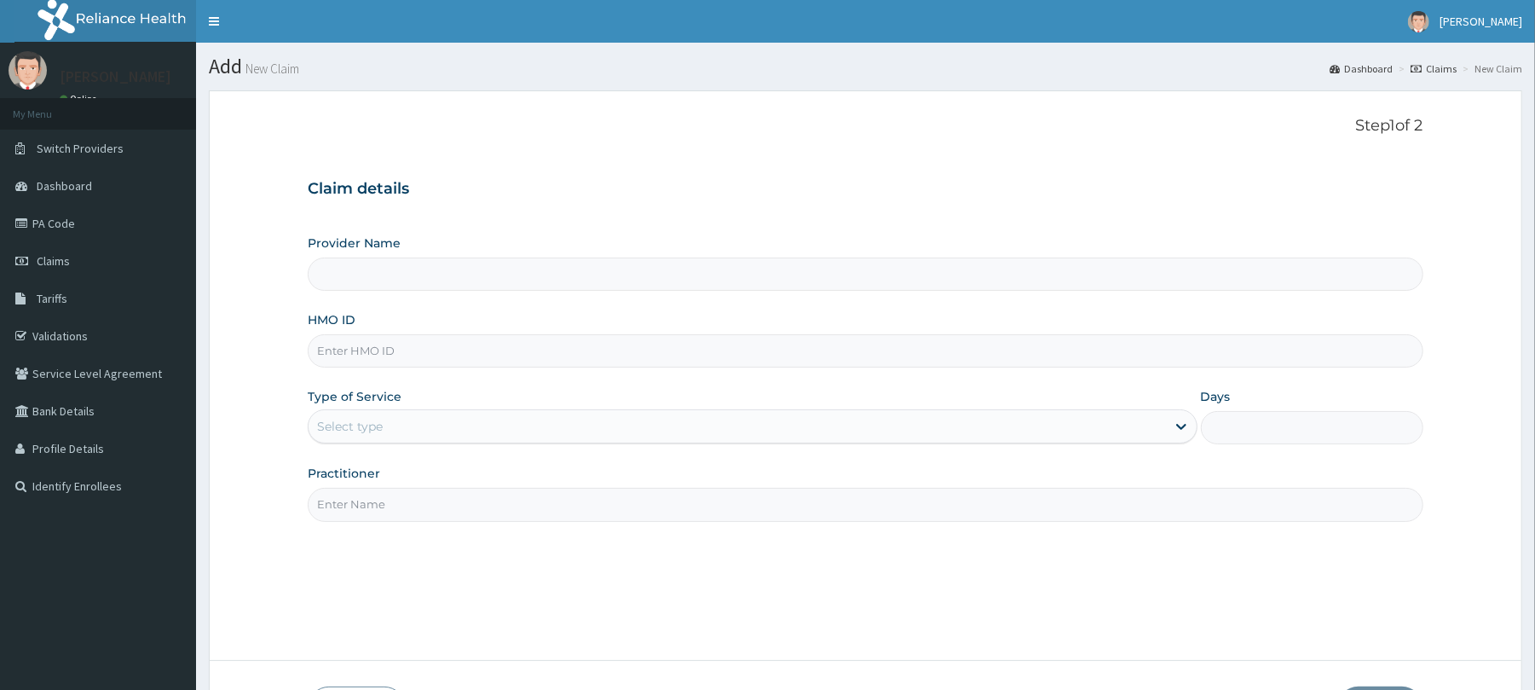
type input "Reliance Family Clinics (RFC) - [GEOGRAPHIC_DATA]"
click at [335, 346] on input "HMO ID" at bounding box center [865, 350] width 1115 height 33
type input "sut/10094/a"
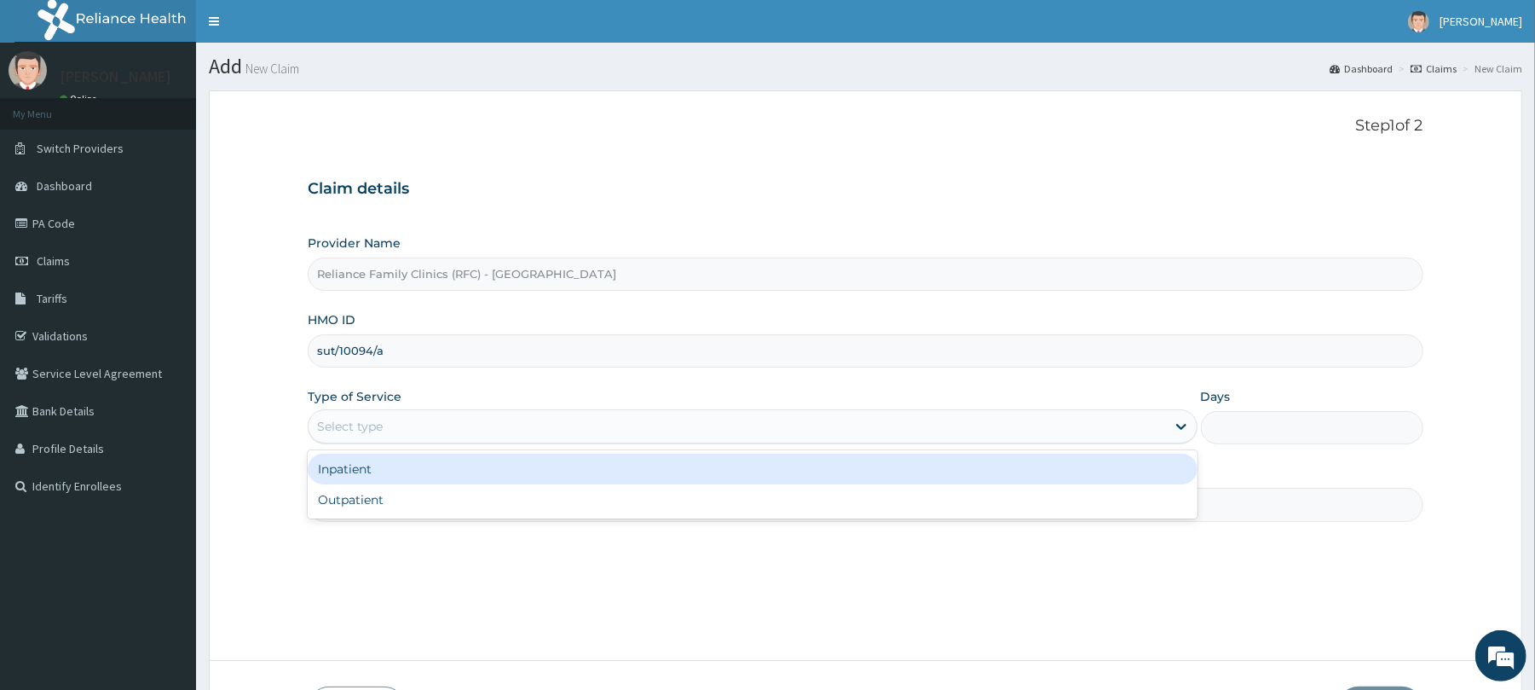
click at [358, 433] on div "Select type" at bounding box center [350, 426] width 66 height 17
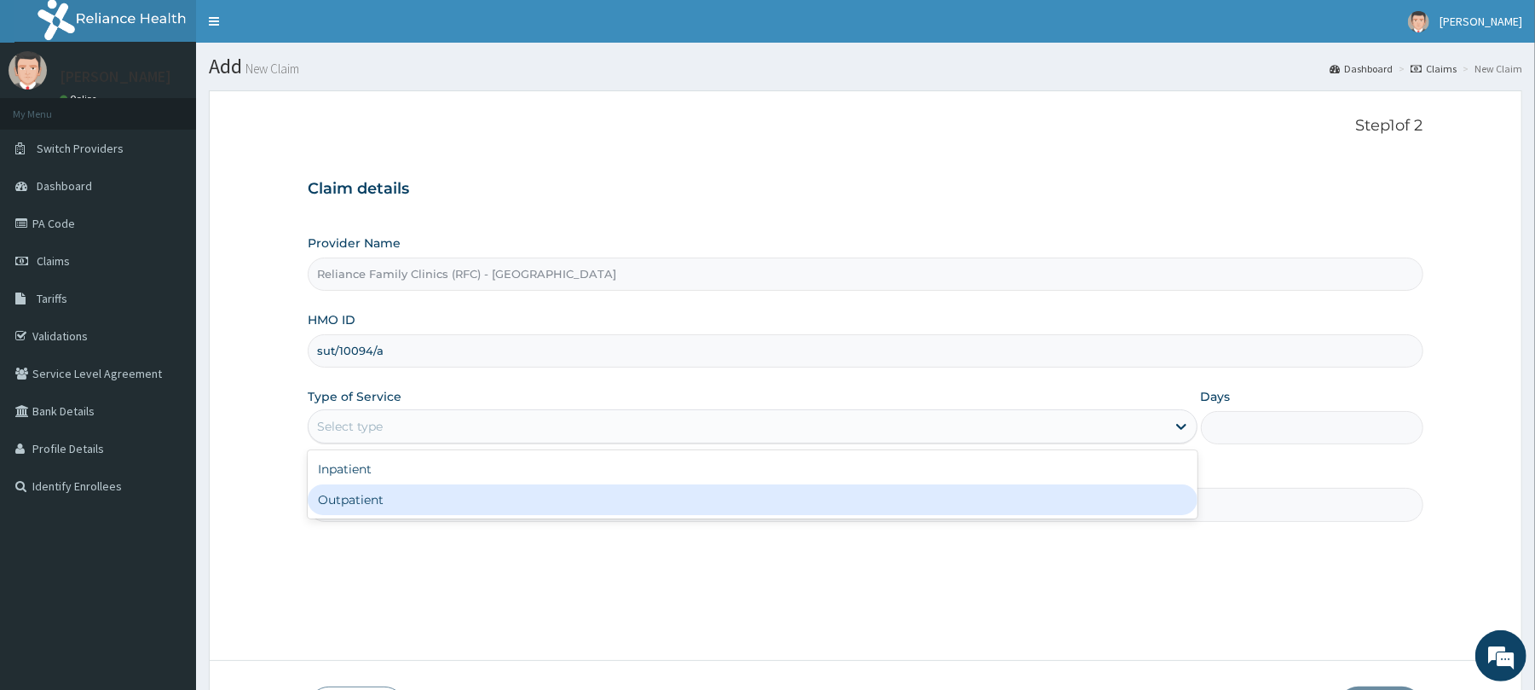
click at [367, 492] on div "Outpatient" at bounding box center [752, 499] width 889 height 31
type input "1"
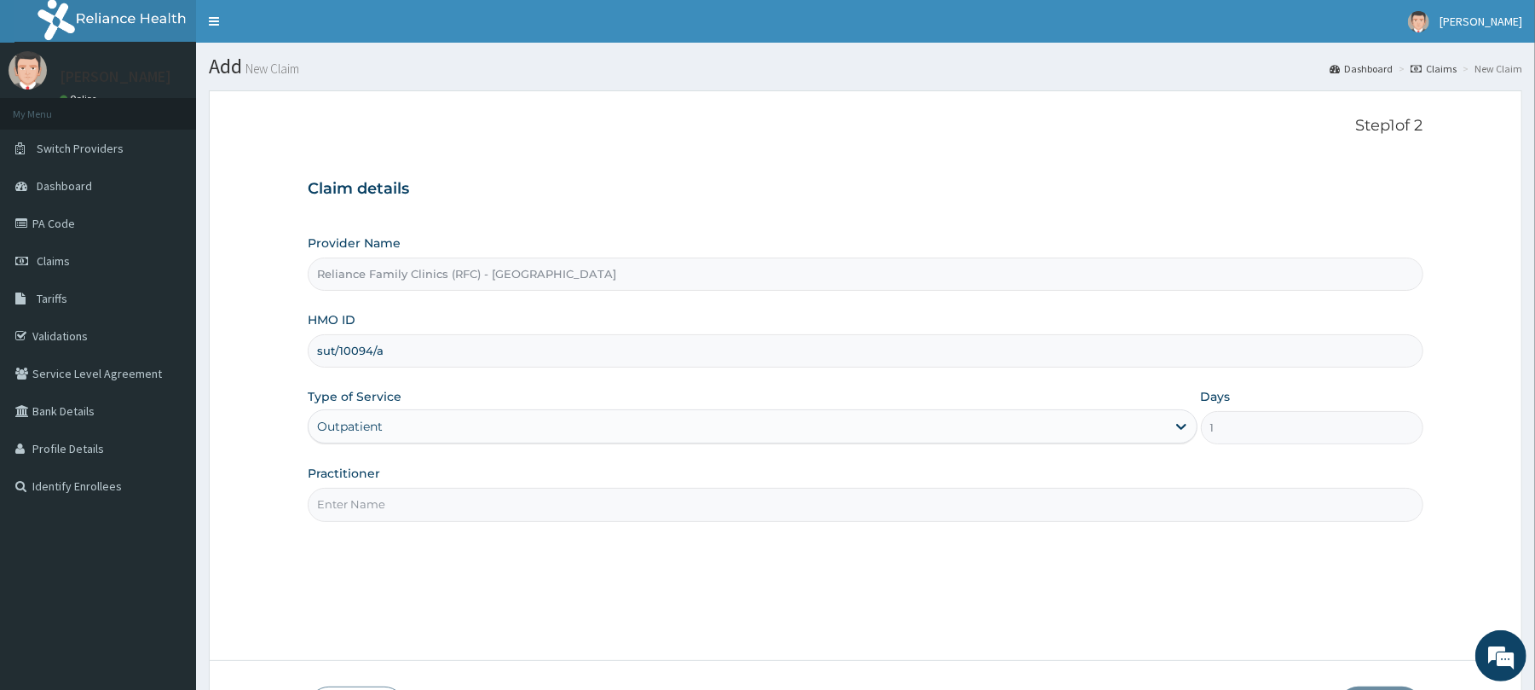
click at [361, 511] on input "Practitioner" at bounding box center [865, 504] width 1115 height 33
type input "Dr Locum"
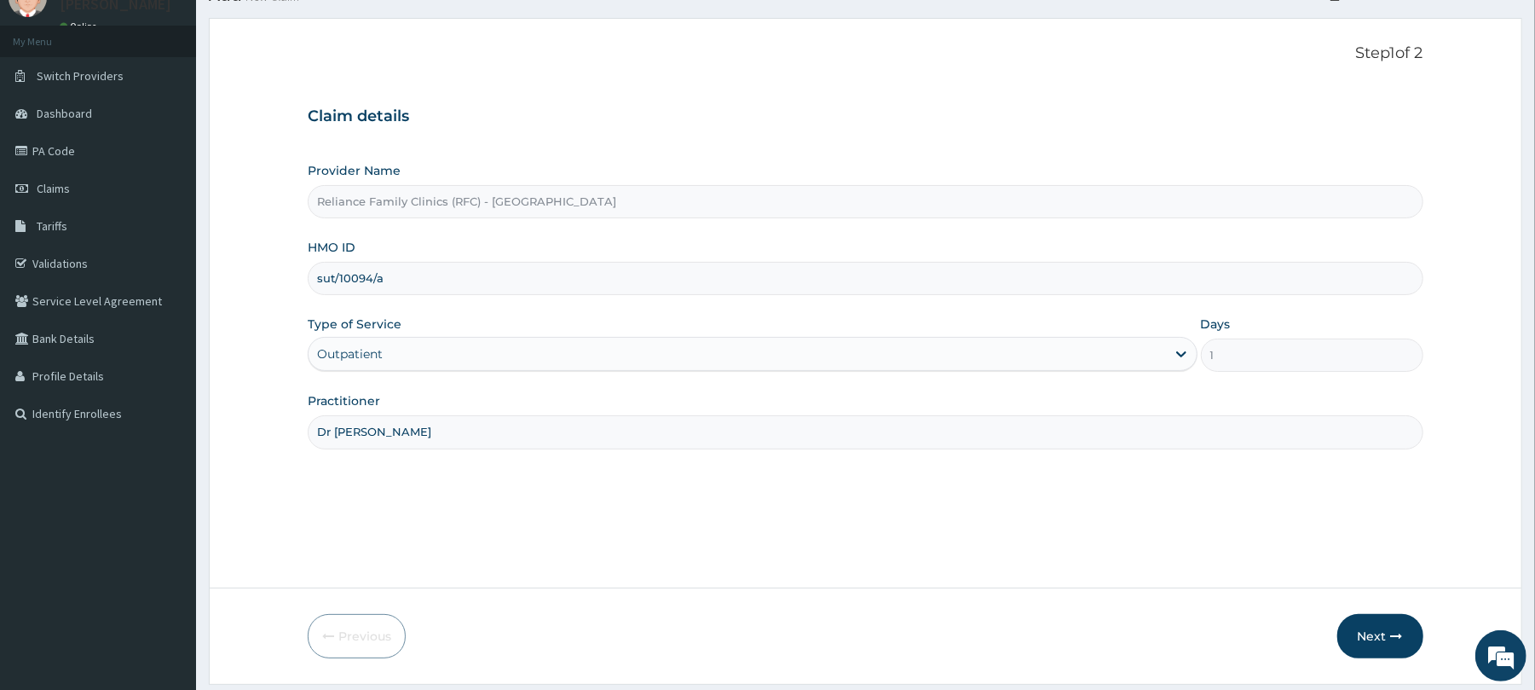
scroll to position [124, 0]
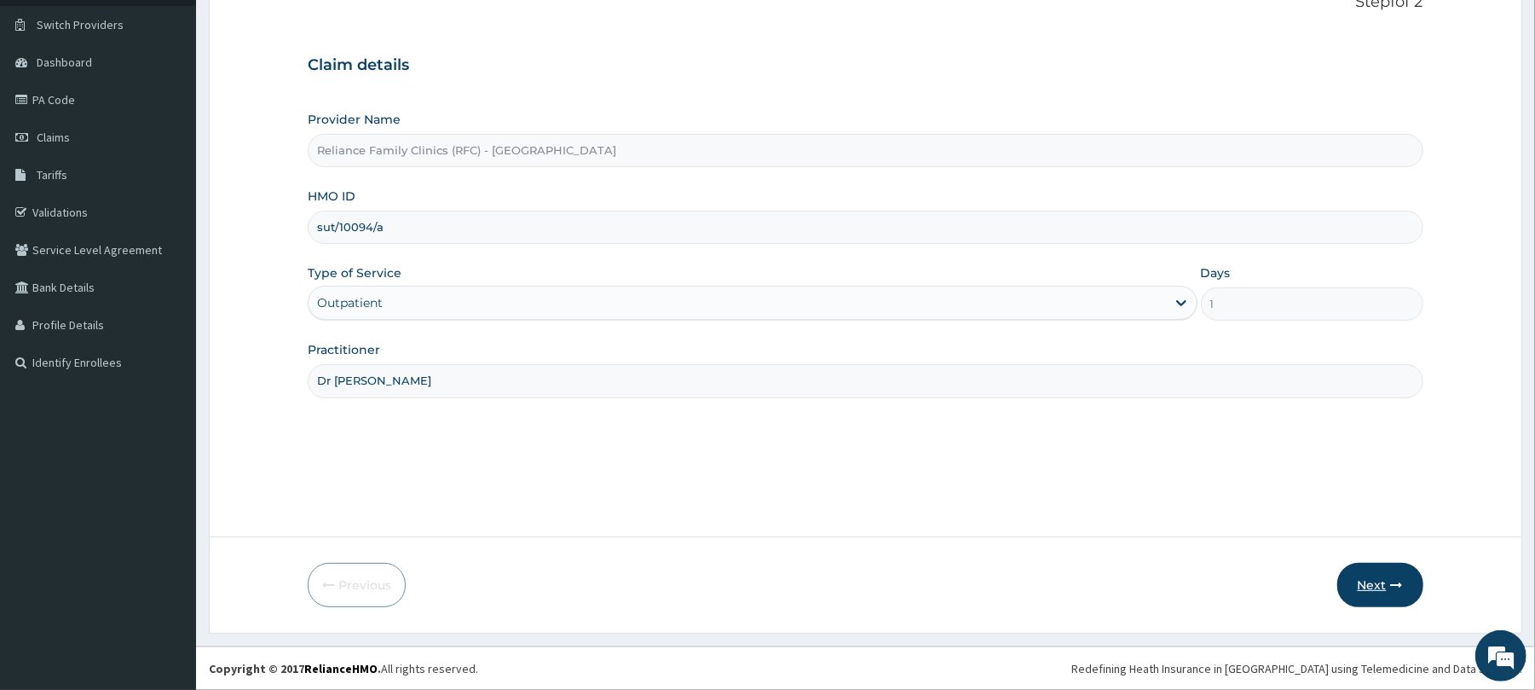
click at [1389, 576] on button "Next" at bounding box center [1380, 585] width 86 height 44
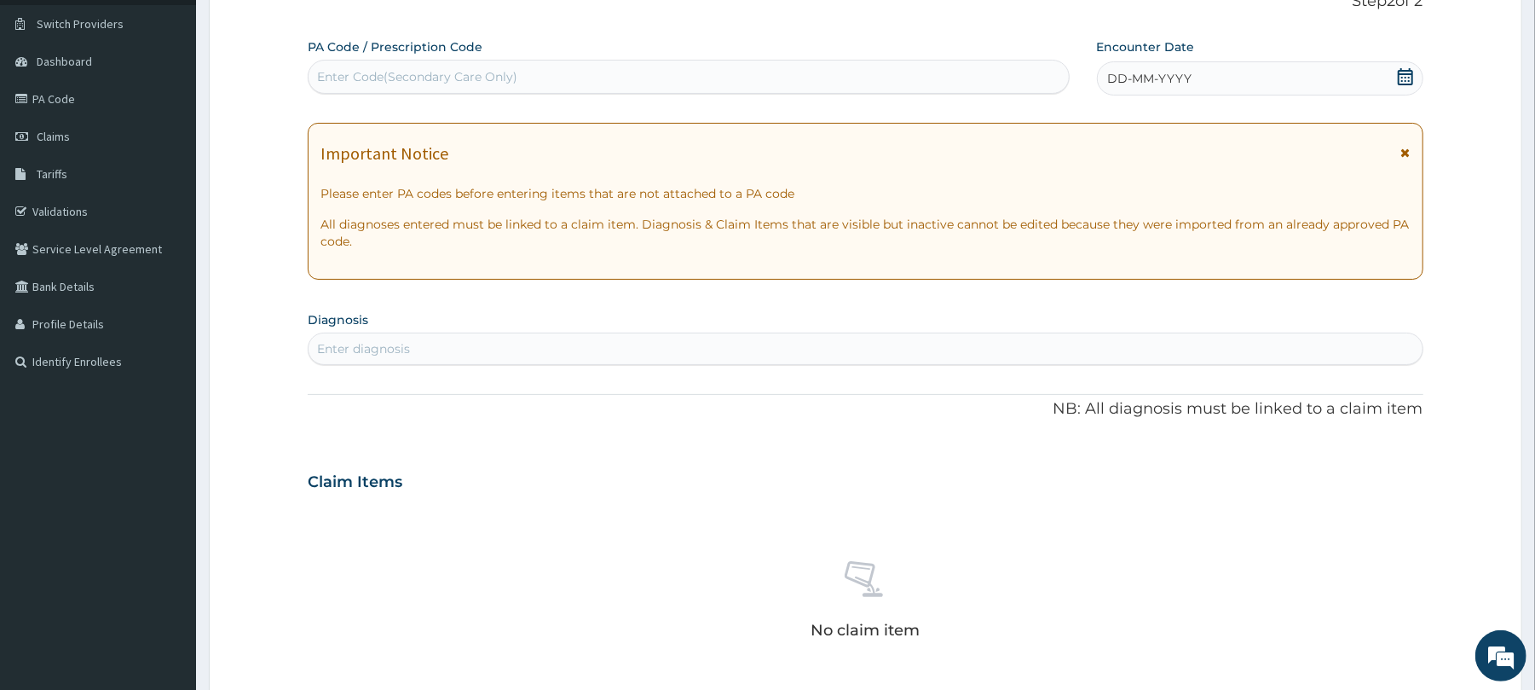
click at [1242, 66] on div "DD-MM-YYYY" at bounding box center [1260, 78] width 326 height 34
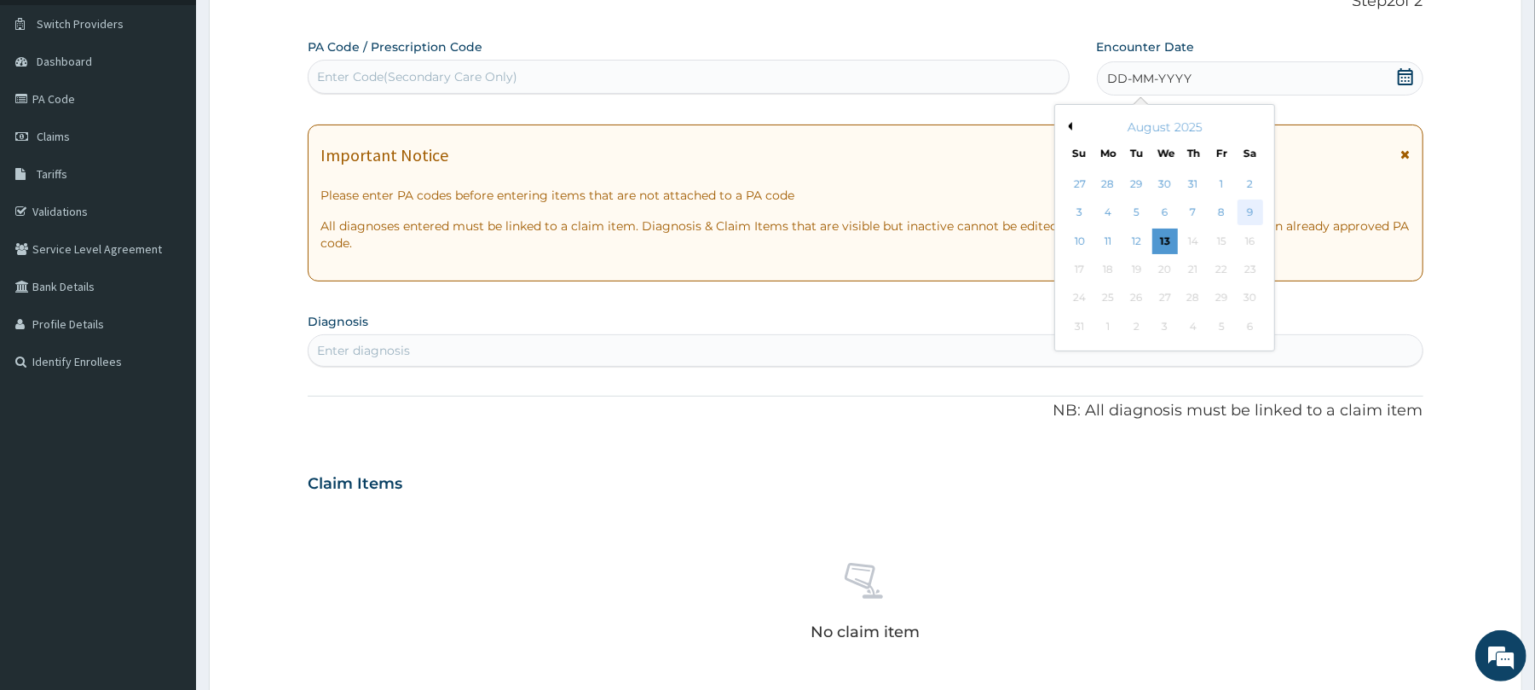
click at [1252, 212] on div "9" at bounding box center [1250, 213] width 26 height 26
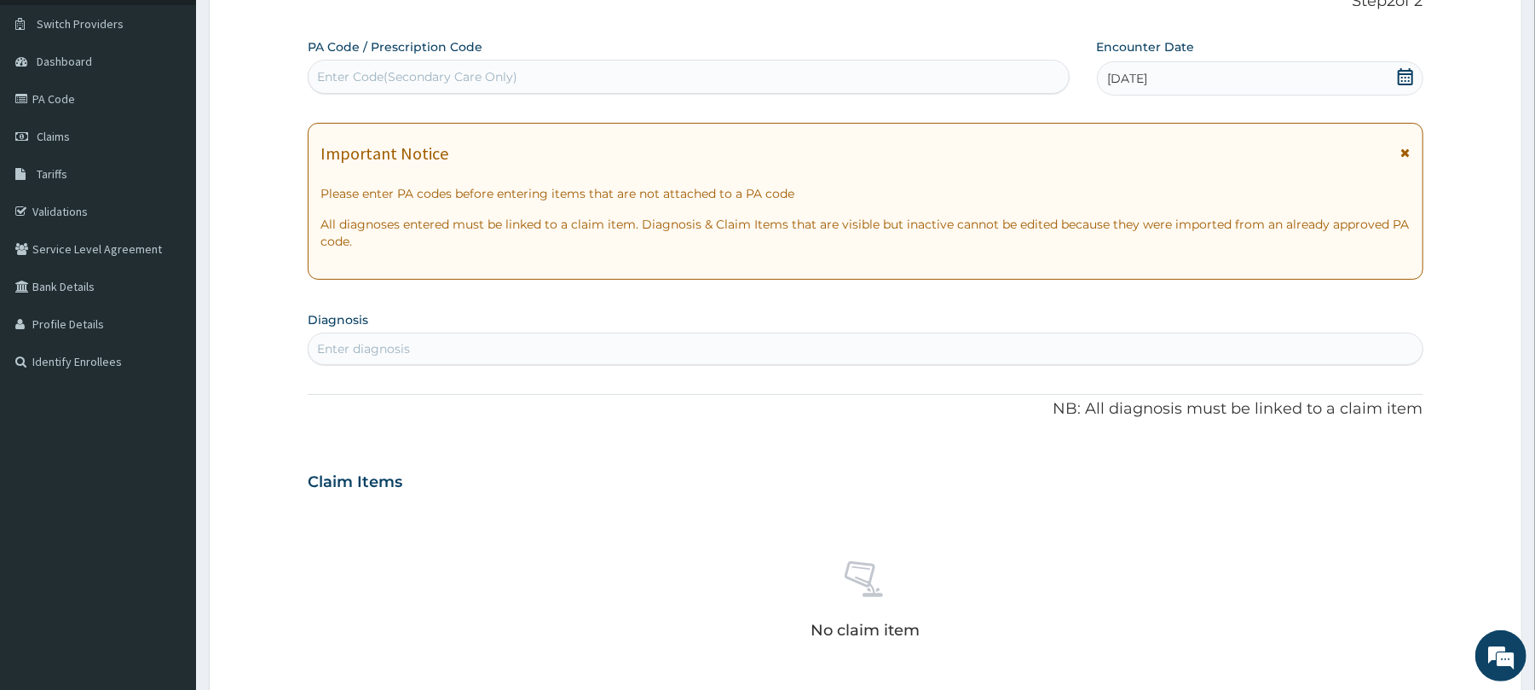
click at [361, 352] on div "Enter diagnosis" at bounding box center [363, 348] width 93 height 17
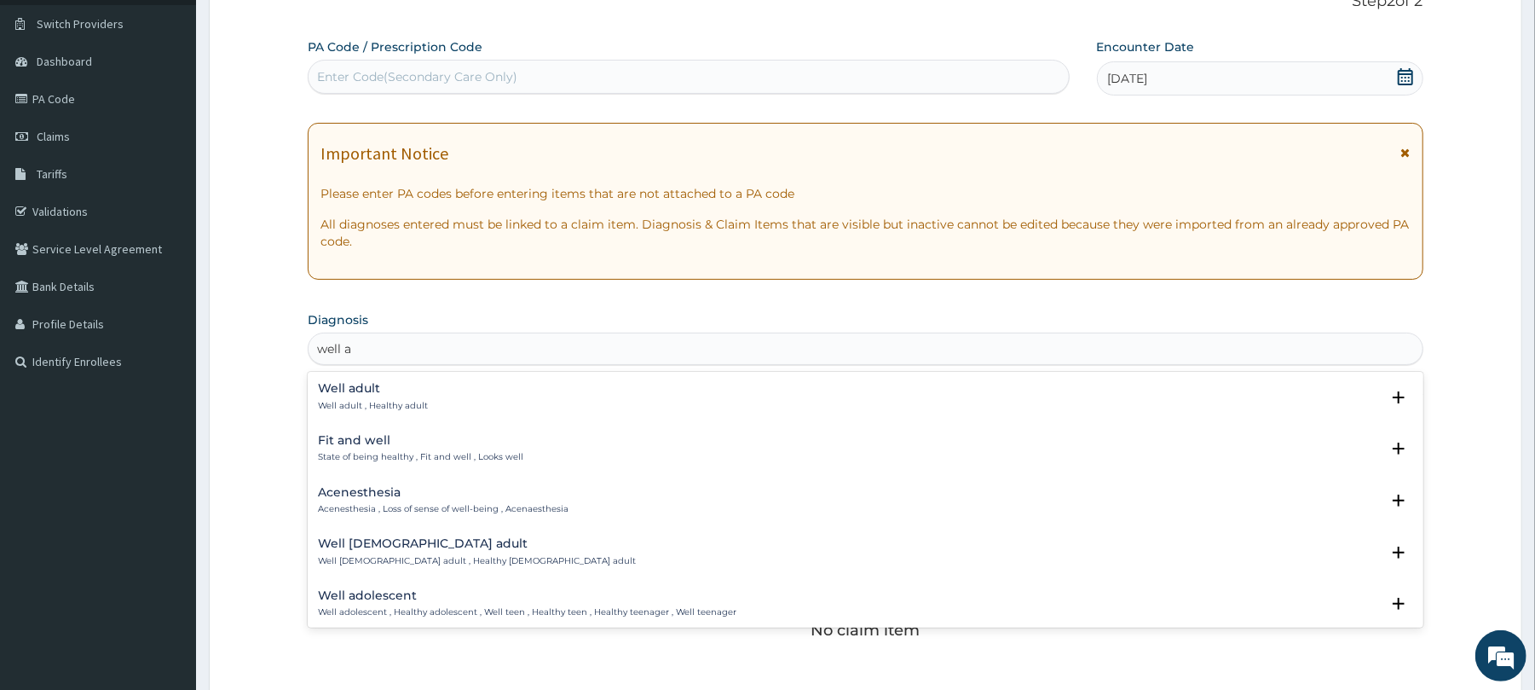
type input "well ad"
click at [360, 390] on h4 "Well adult" at bounding box center [373, 388] width 110 height 13
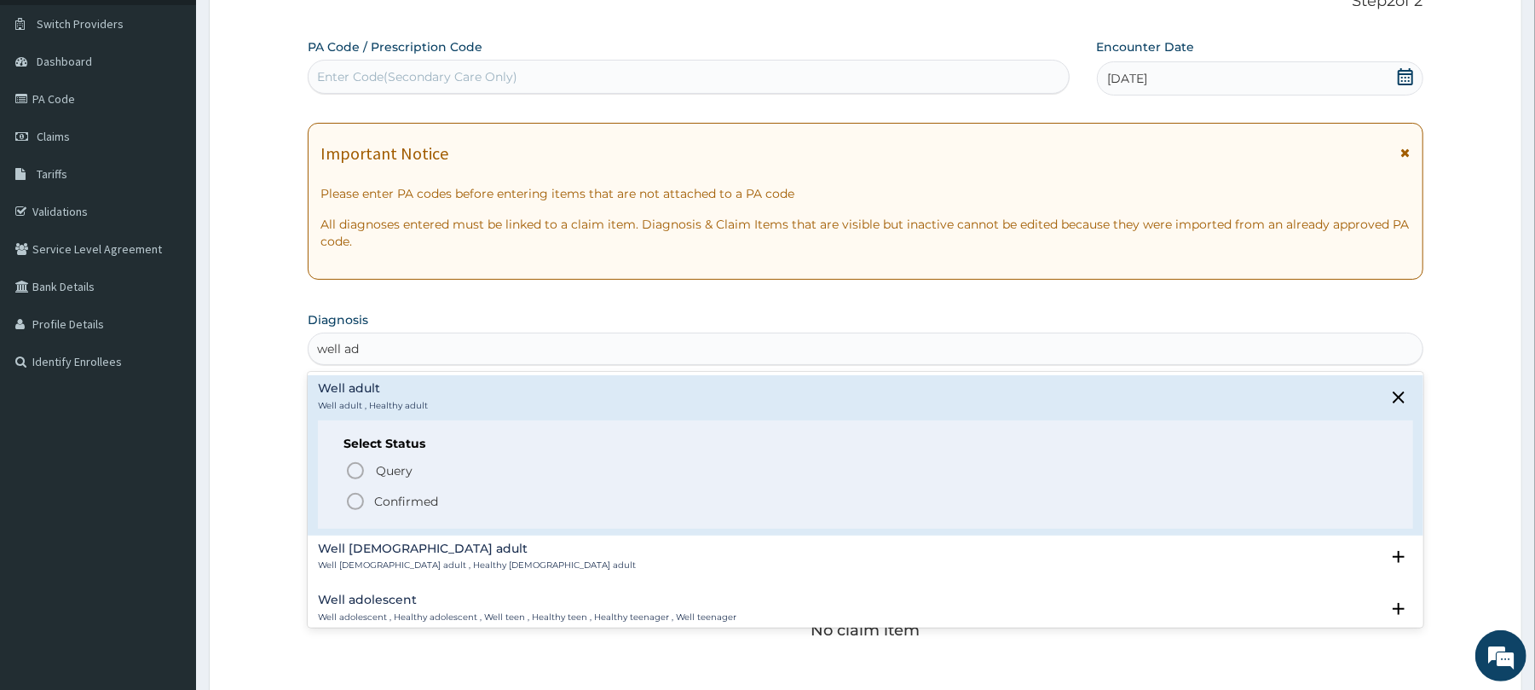
click at [358, 505] on icon "status option filled" at bounding box center [355, 501] width 20 height 20
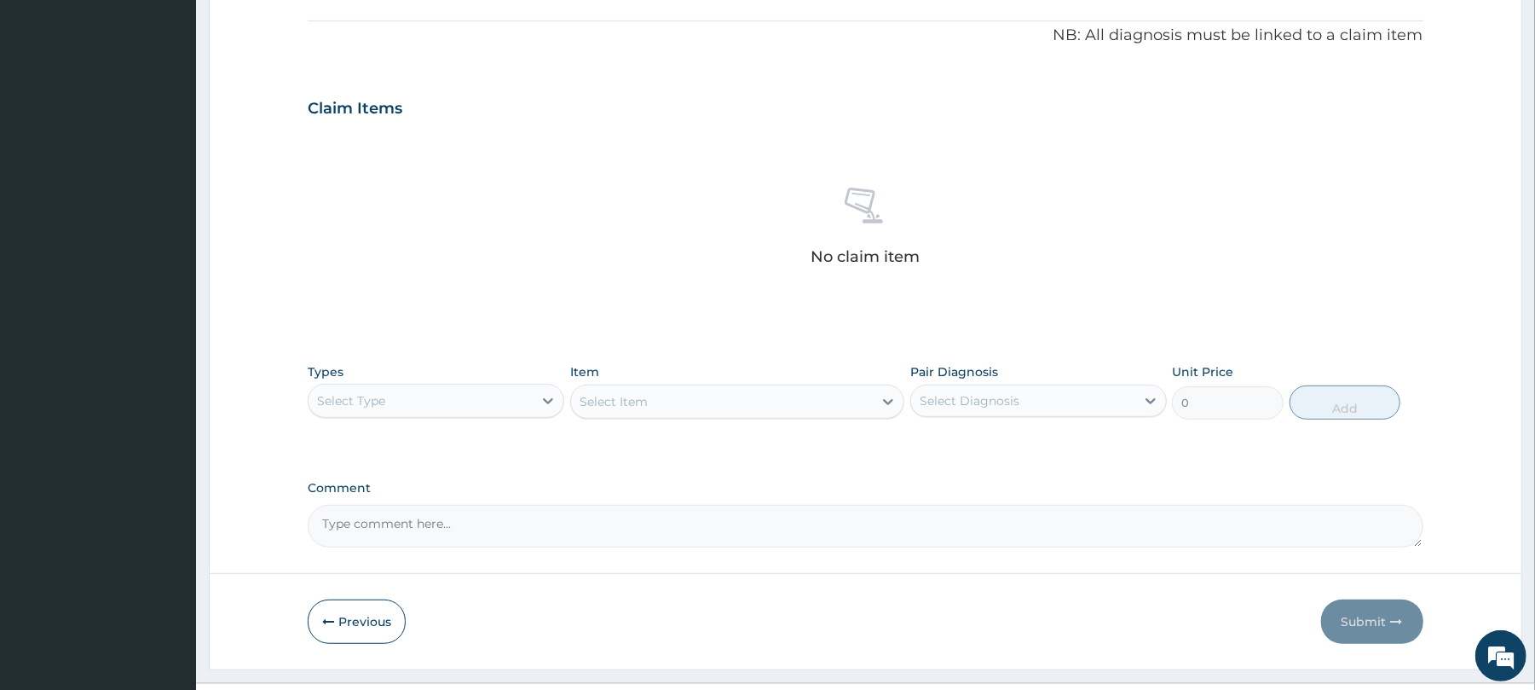
scroll to position [542, 0]
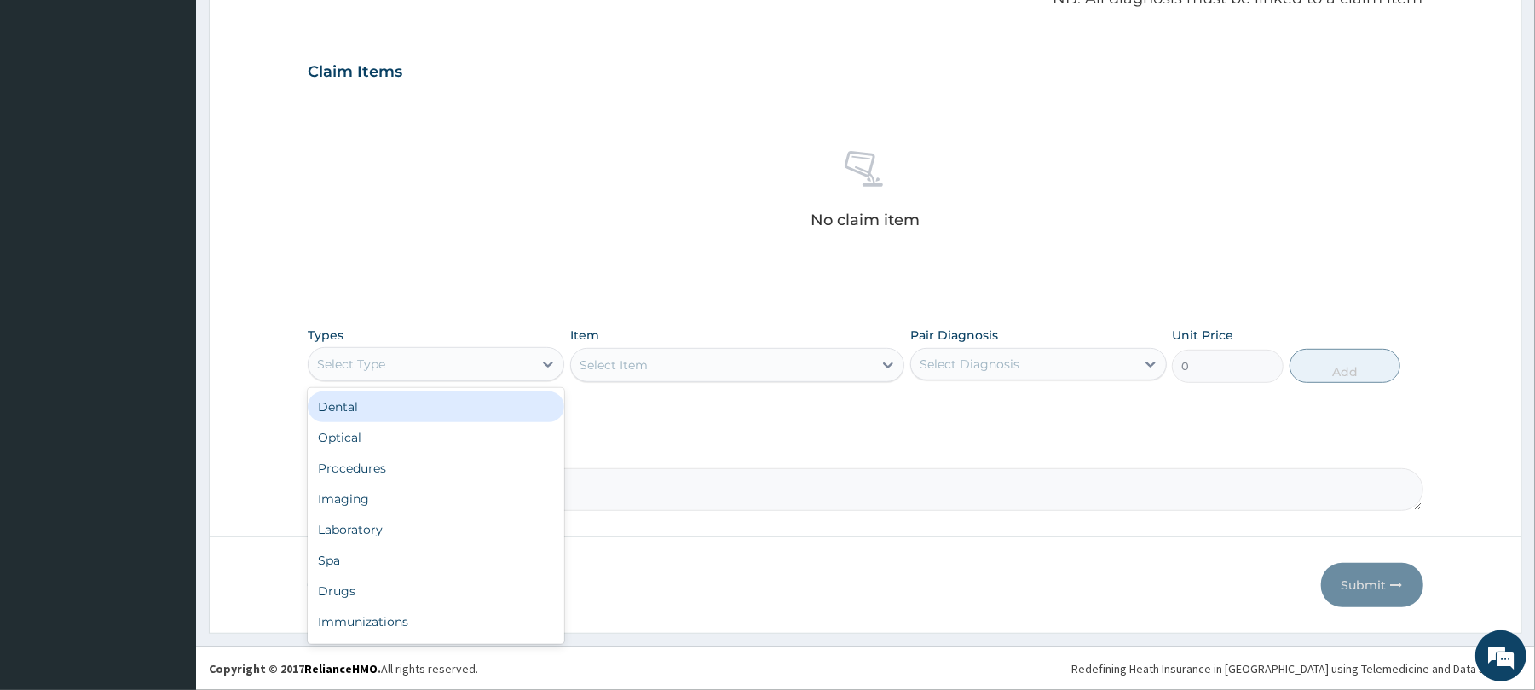
click at [450, 366] on div "Select Type" at bounding box center [421, 363] width 224 height 27
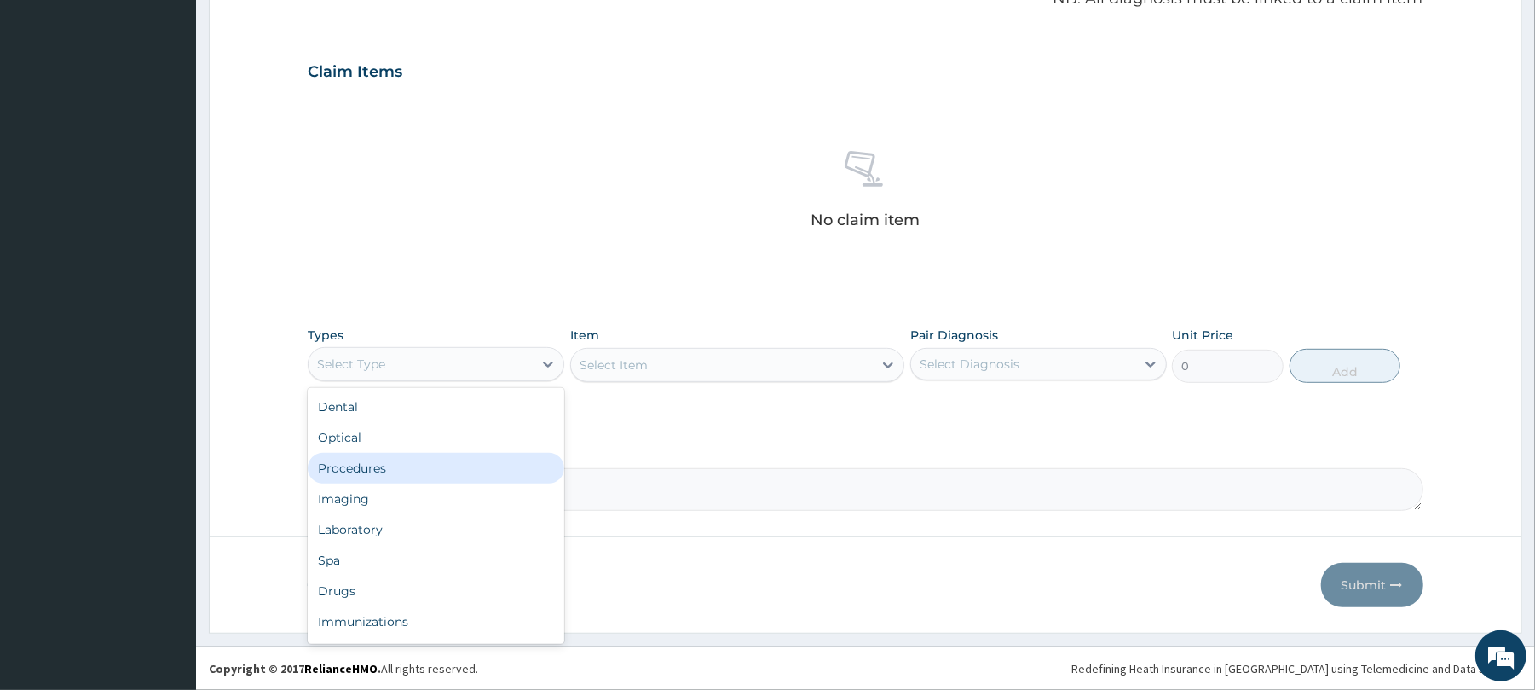
click at [390, 460] on div "Procedures" at bounding box center [436, 468] width 257 height 31
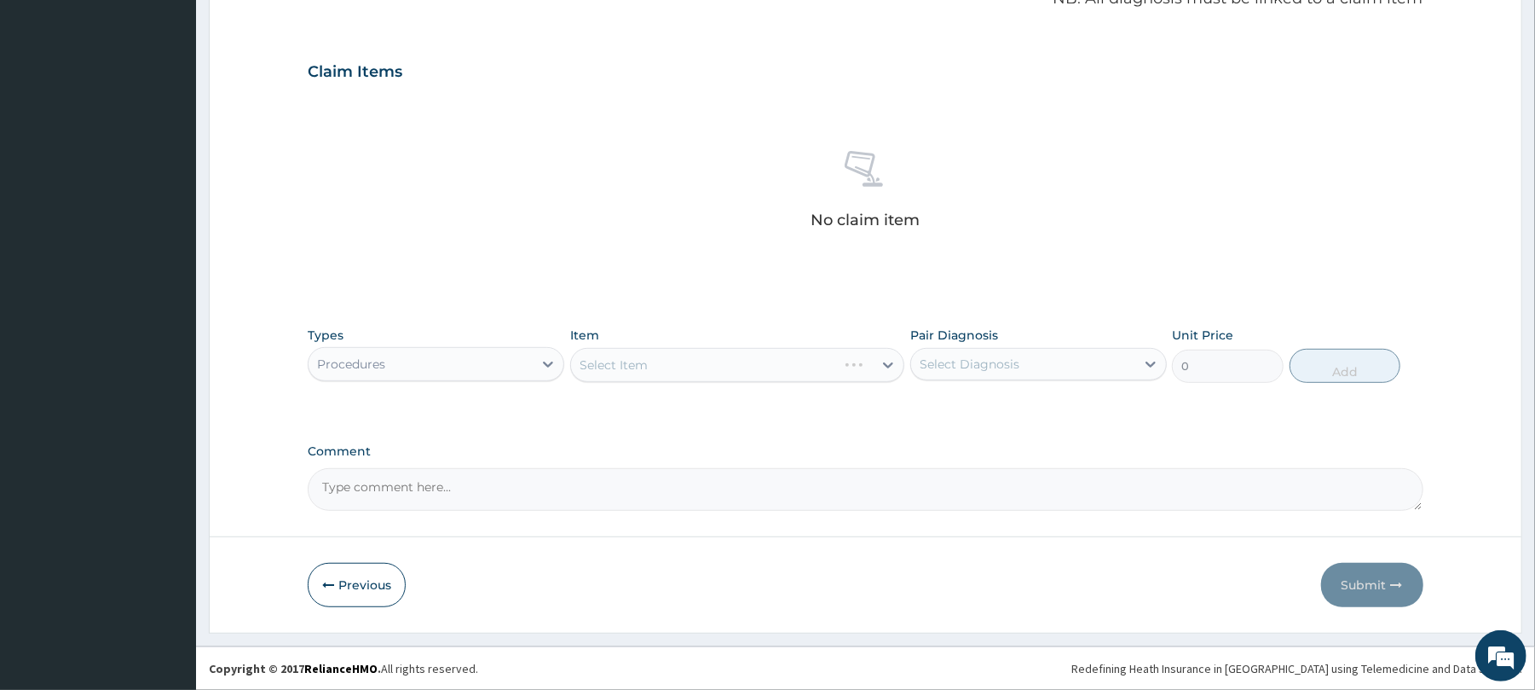
click at [641, 352] on div "Select Item" at bounding box center [737, 365] width 334 height 34
click at [638, 363] on div "Select Item" at bounding box center [737, 365] width 334 height 34
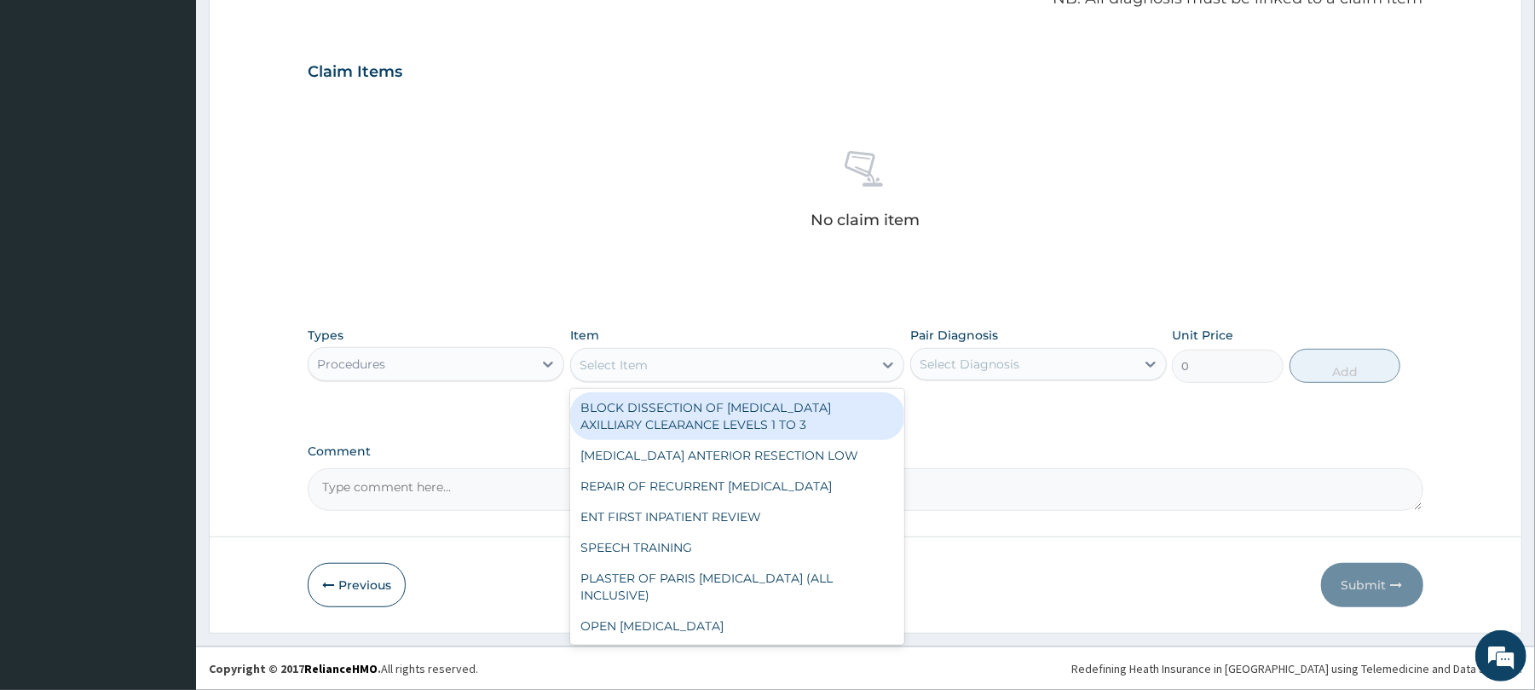
click at [638, 363] on div "Select Item" at bounding box center [614, 364] width 68 height 17
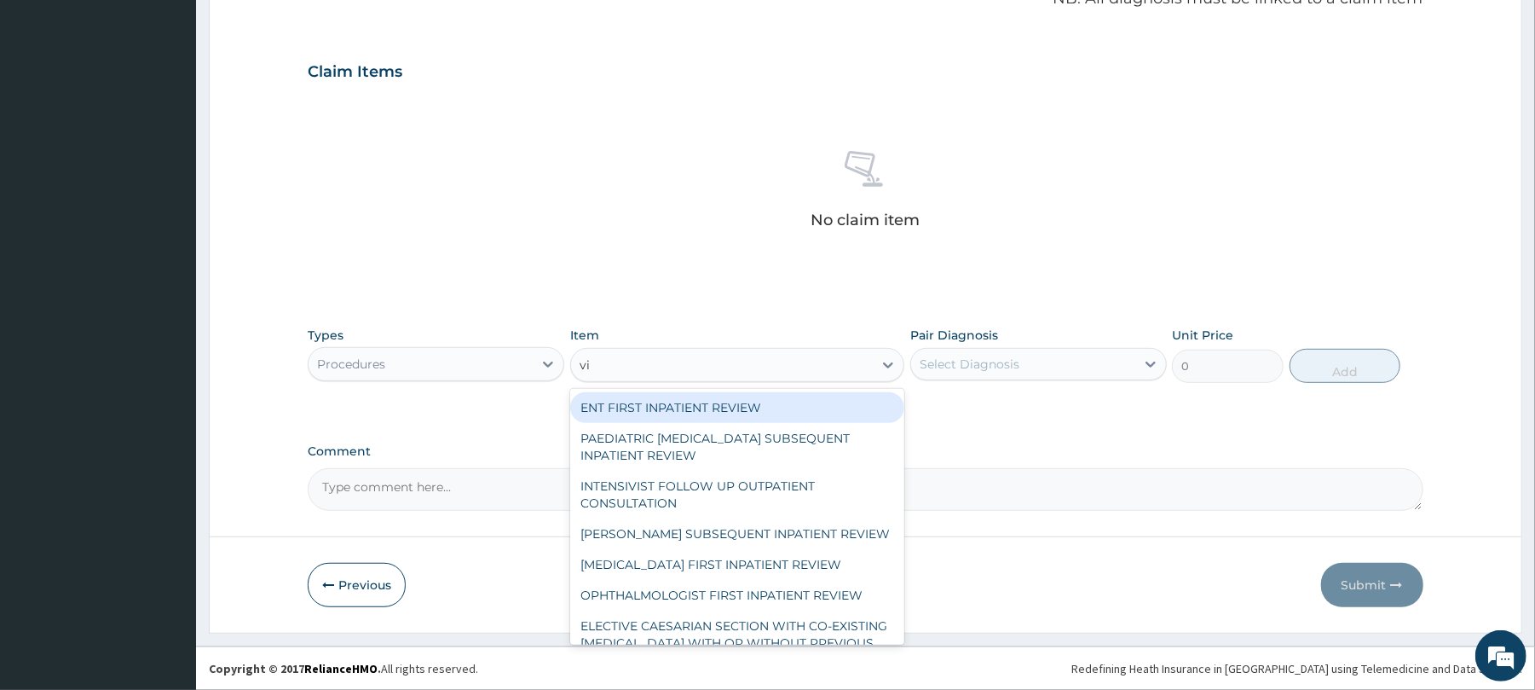
type input "vis"
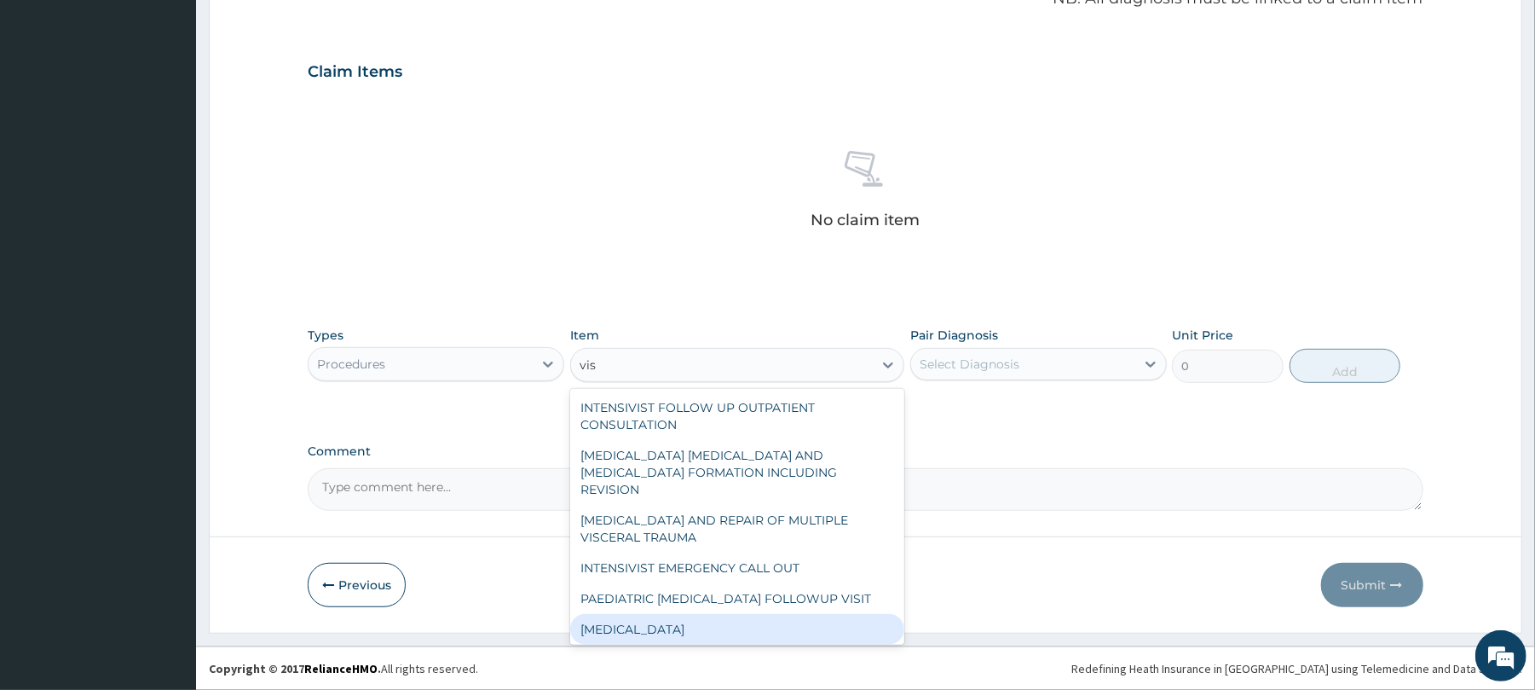
click at [648, 614] on div "VISUAL ACUITY" at bounding box center [737, 629] width 334 height 31
type input "3000"
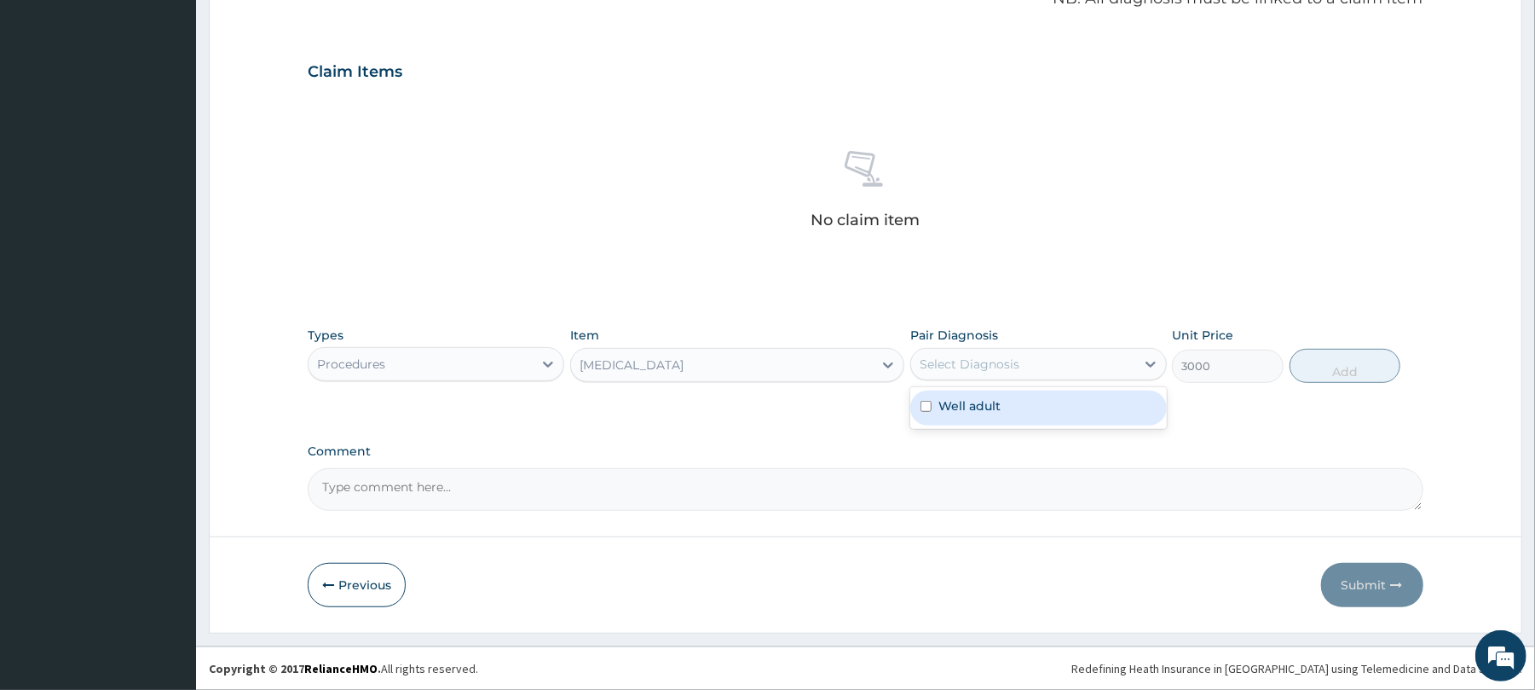
click at [1001, 355] on div "Select Diagnosis" at bounding box center [970, 363] width 100 height 17
click at [1001, 396] on div "Well adult" at bounding box center [1038, 407] width 257 height 35
checkbox input "true"
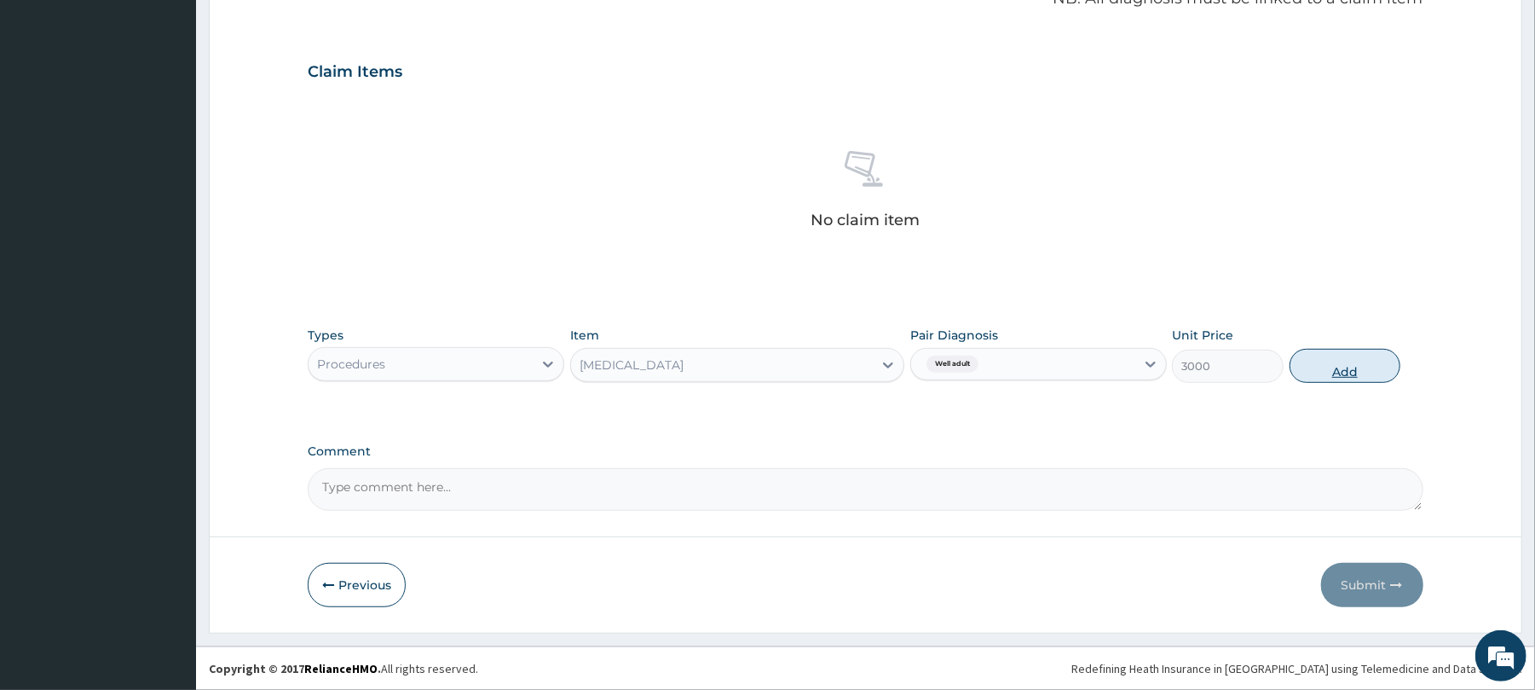
click at [1341, 368] on button "Add" at bounding box center [1346, 366] width 112 height 34
type input "0"
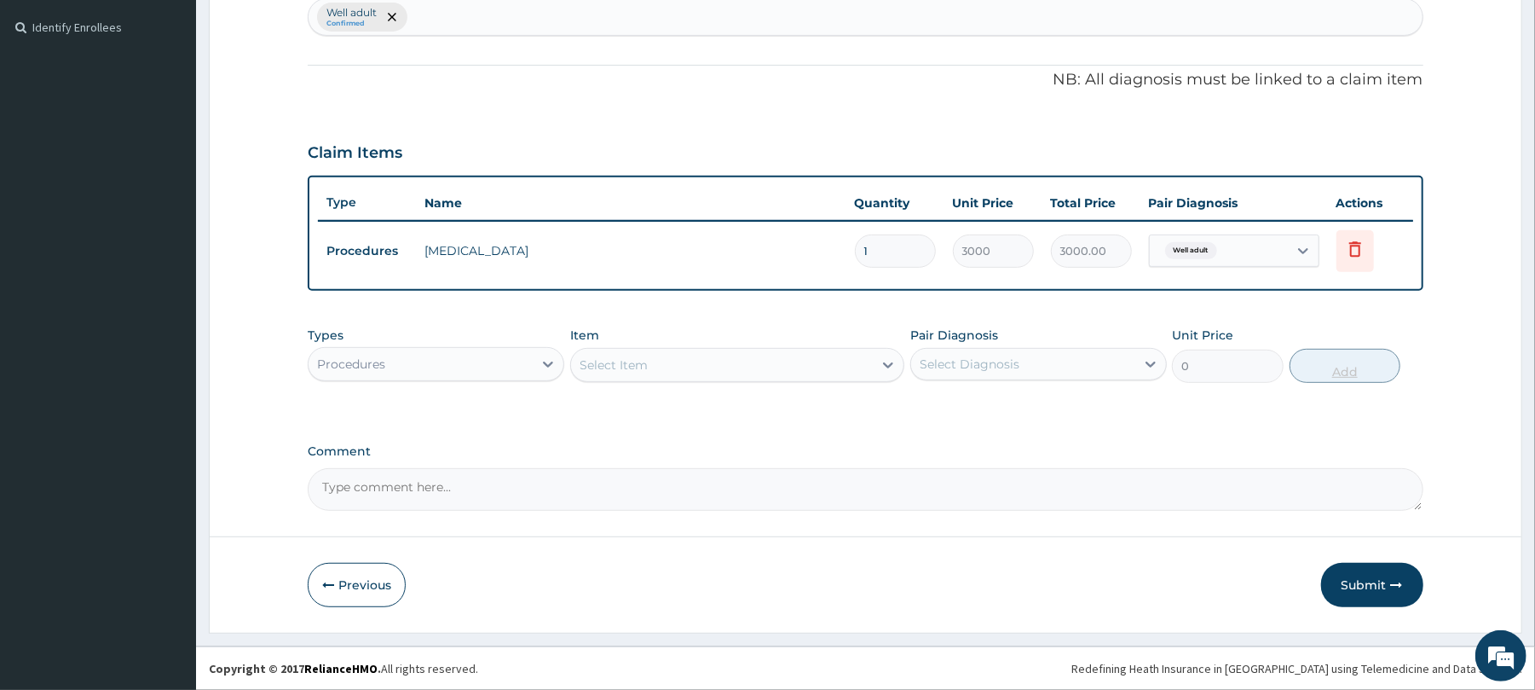
scroll to position [459, 0]
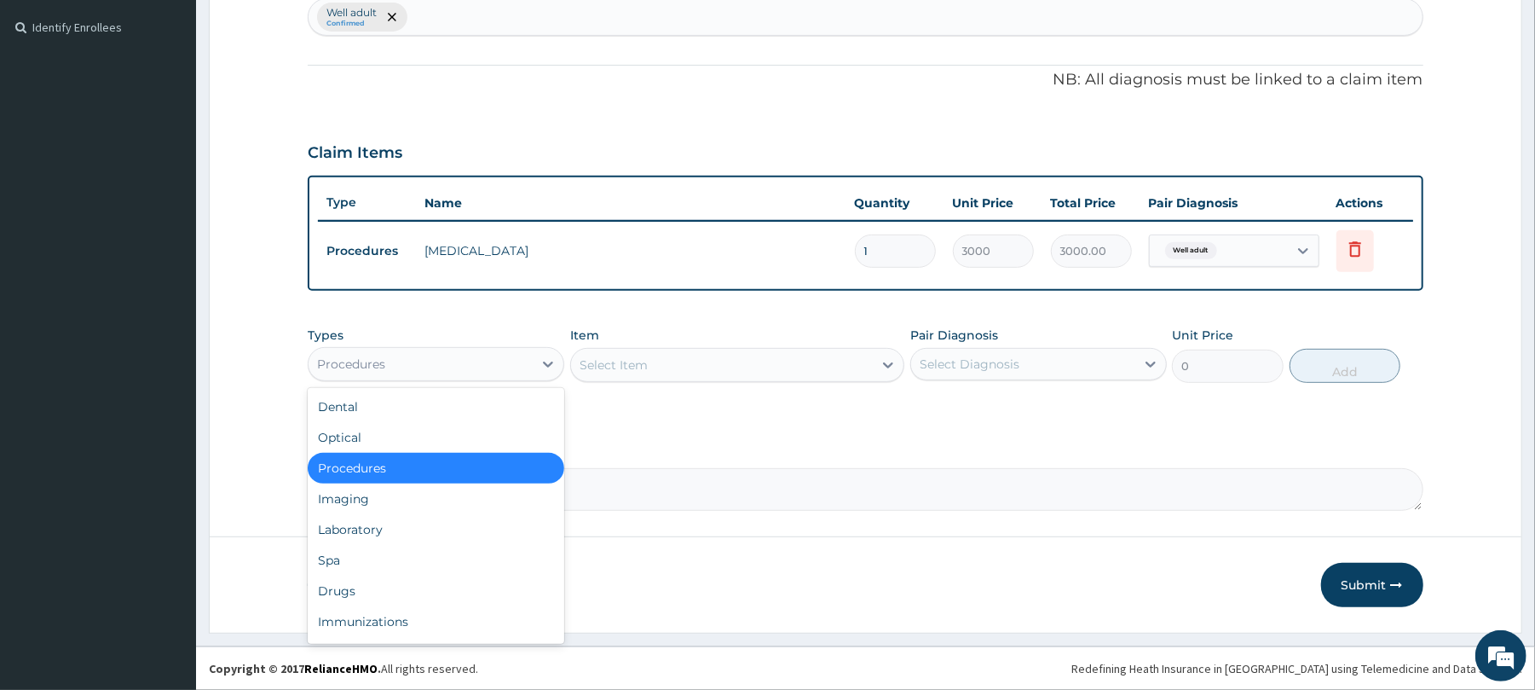
click at [495, 358] on div "Procedures" at bounding box center [421, 363] width 224 height 27
click at [377, 528] on div "Laboratory" at bounding box center [436, 529] width 257 height 31
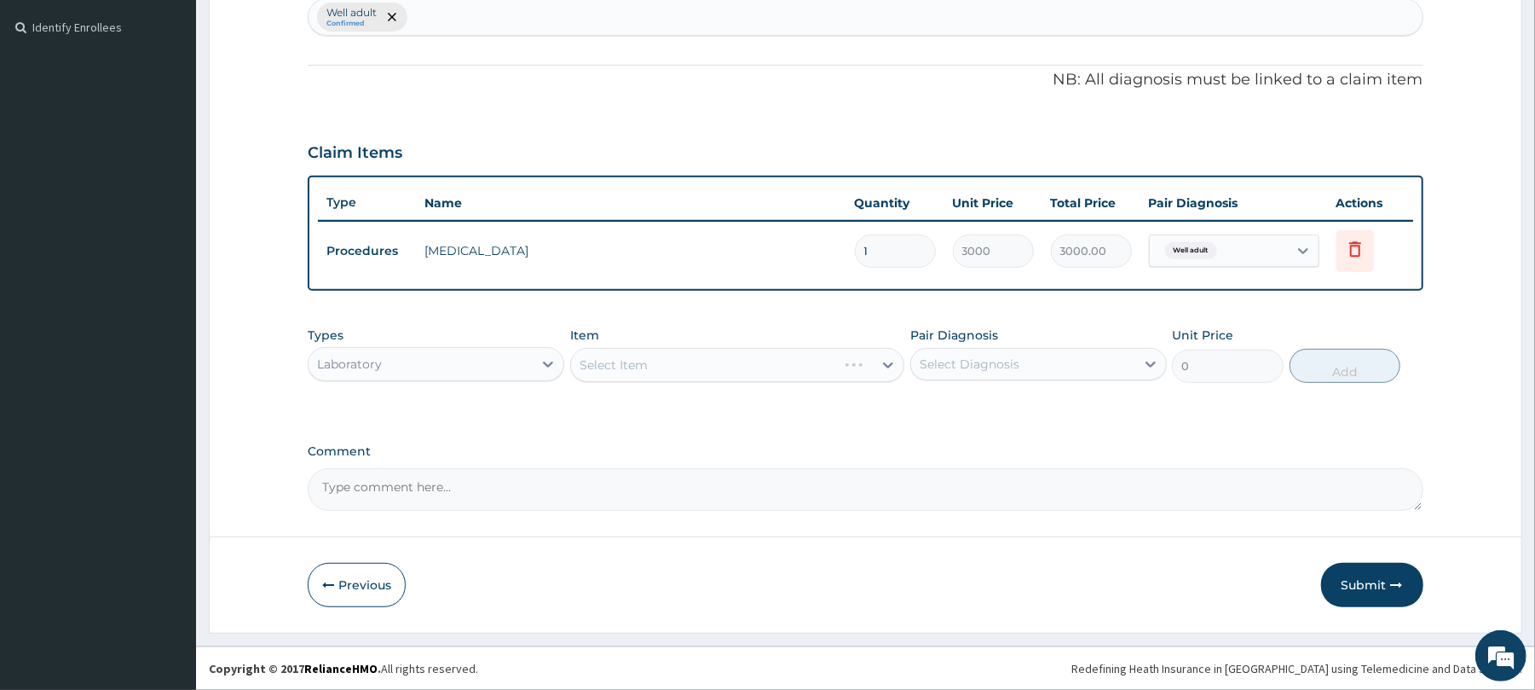
click at [610, 349] on div "Select Item" at bounding box center [737, 365] width 334 height 34
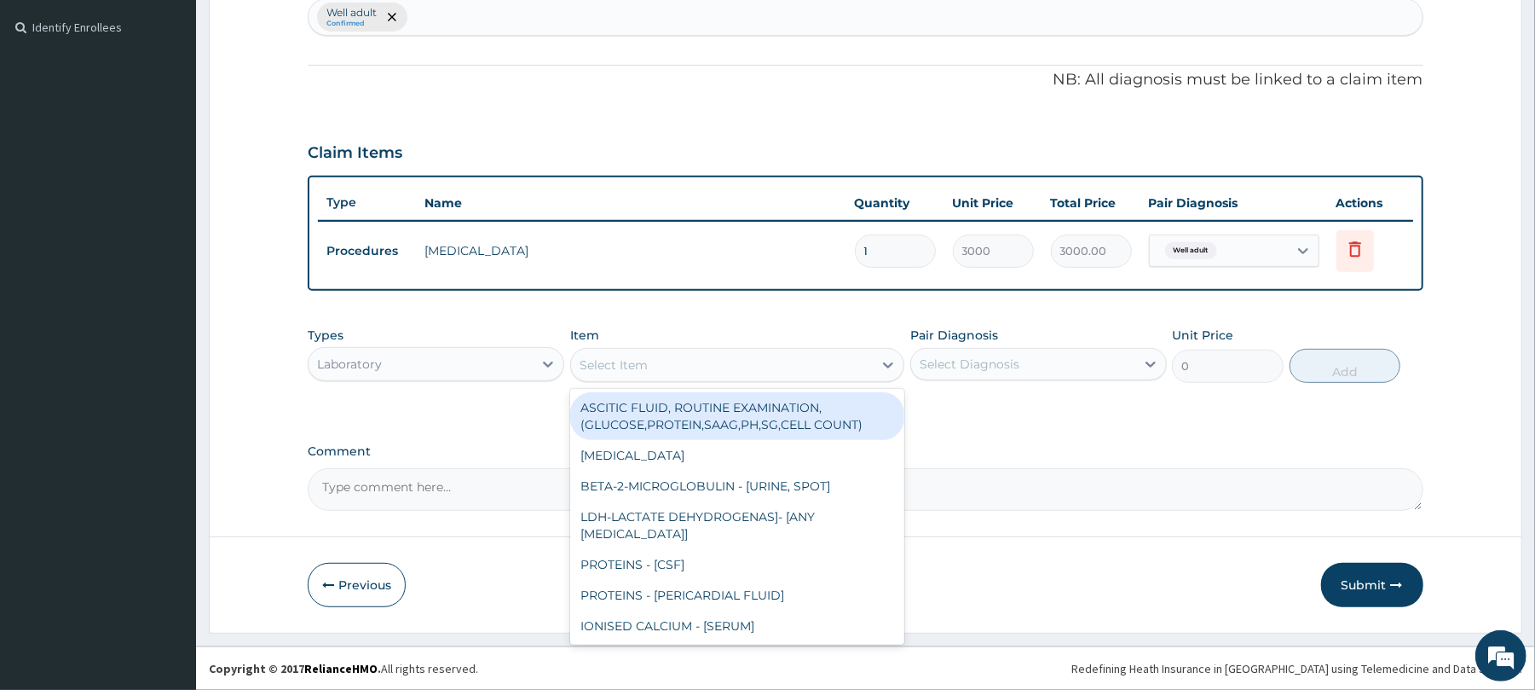
click at [626, 363] on div "Select Item" at bounding box center [614, 364] width 68 height 17
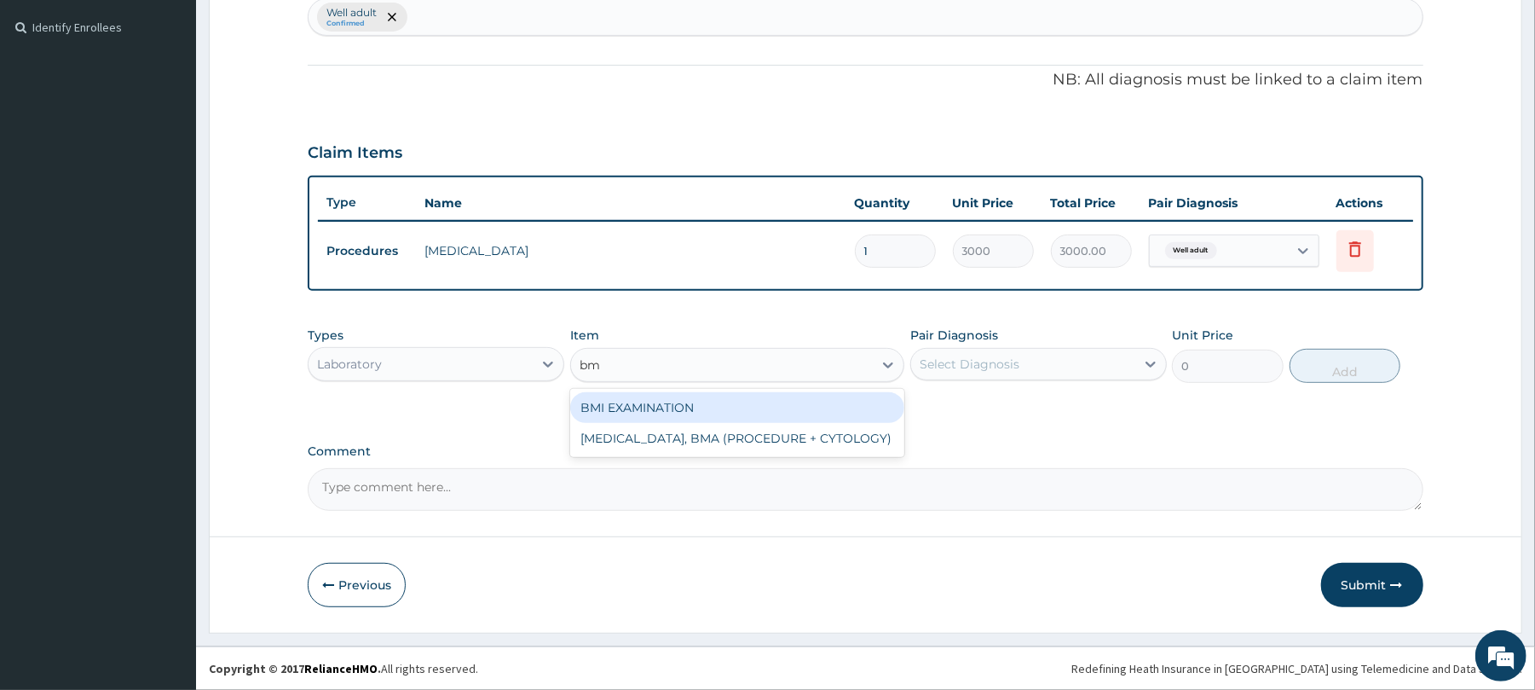
type input "bmi"
click at [665, 403] on div "BMI EXAMINATION" at bounding box center [737, 407] width 334 height 31
type input "1225.5"
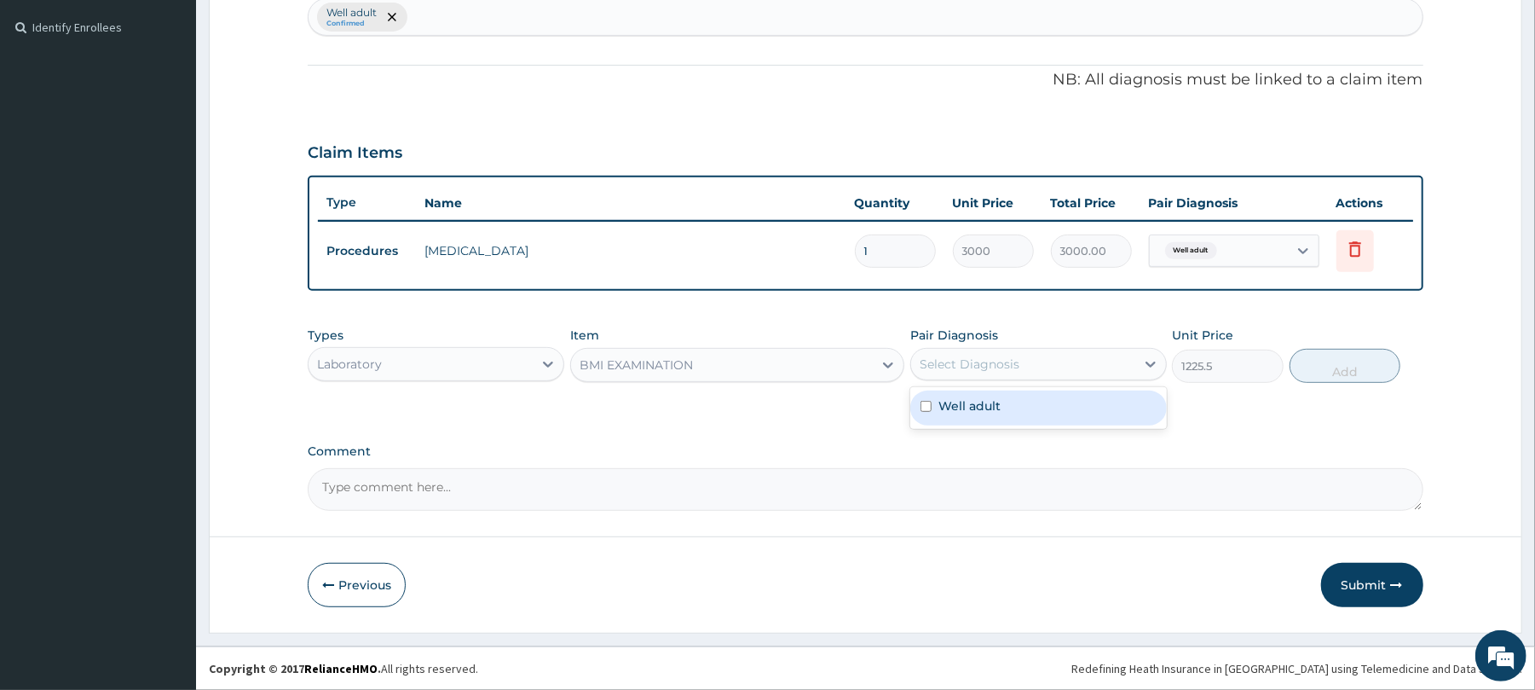
click at [1013, 355] on div "Select Diagnosis" at bounding box center [970, 363] width 100 height 17
click at [1027, 401] on div "Well adult" at bounding box center [1038, 407] width 257 height 35
checkbox input "true"
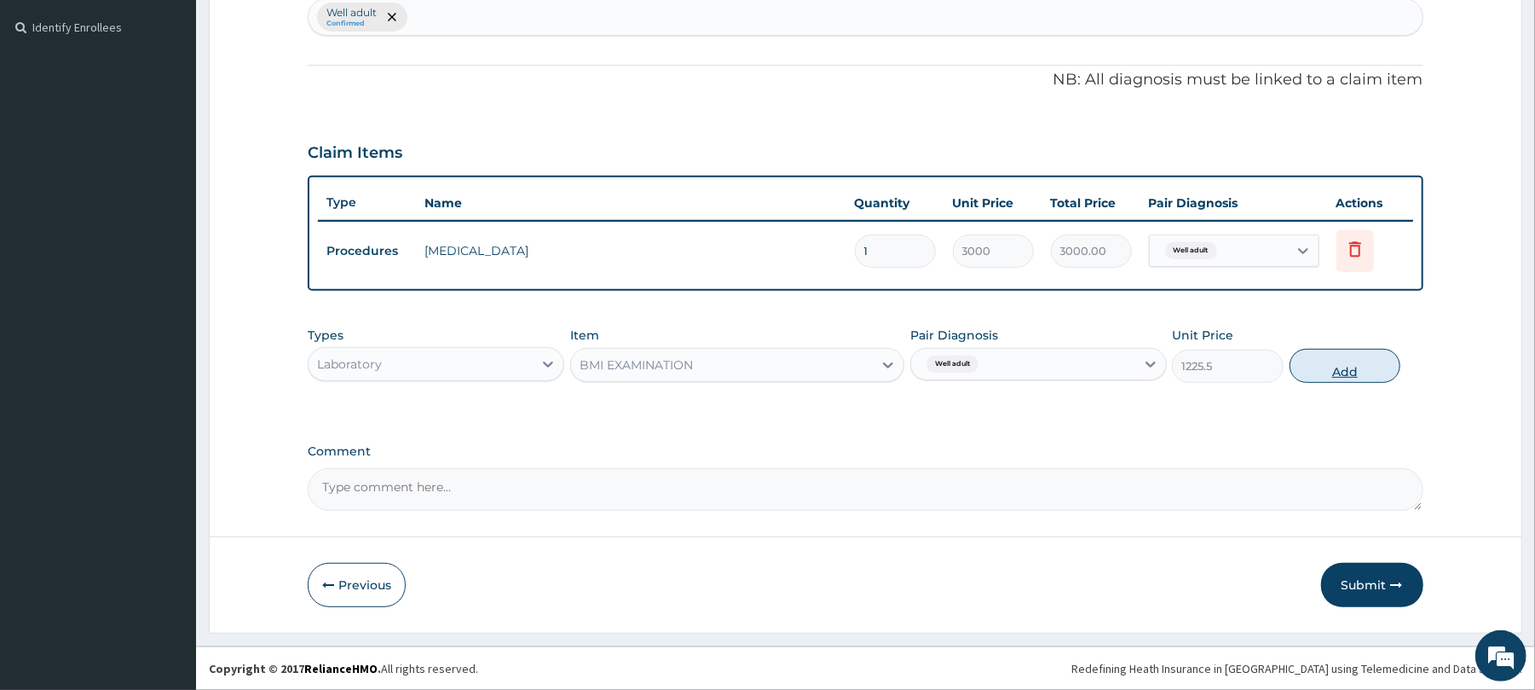
click at [1320, 358] on button "Add" at bounding box center [1346, 366] width 112 height 34
type input "0"
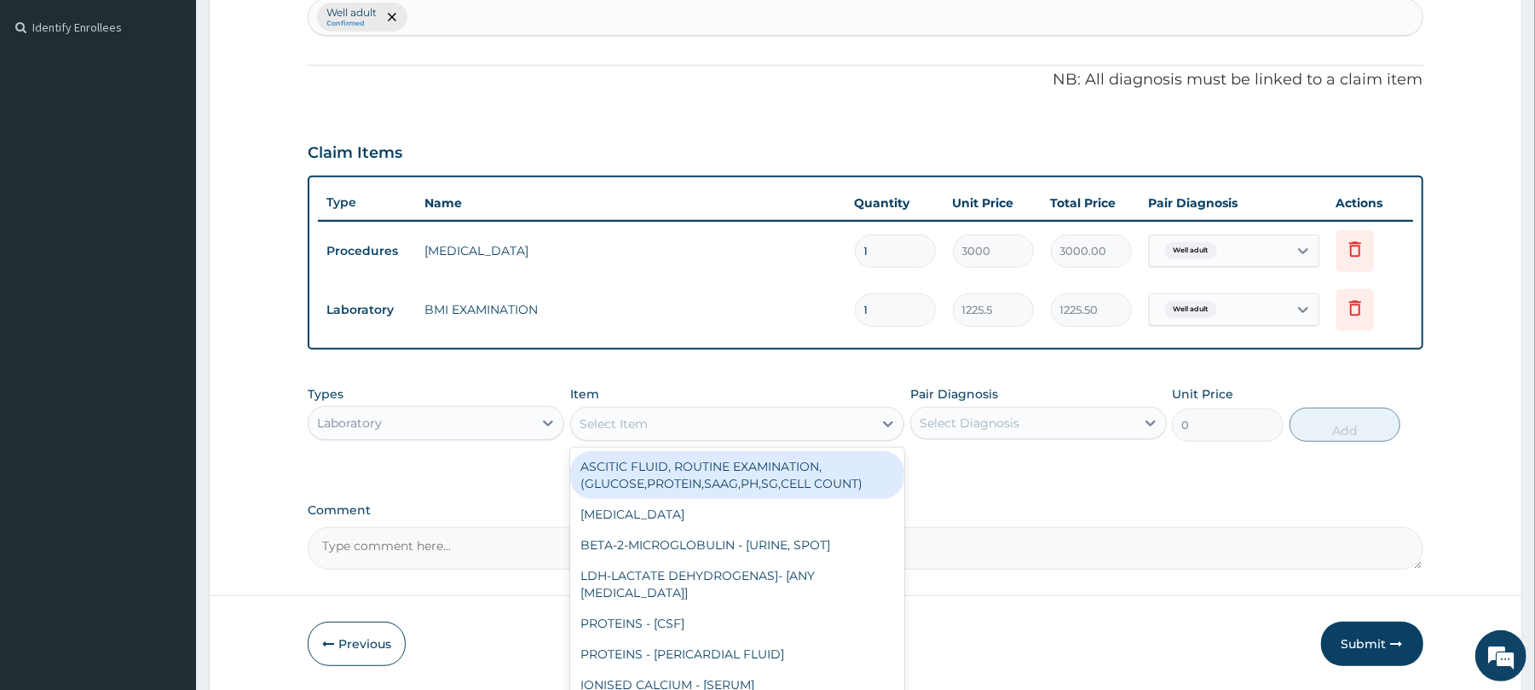
click at [690, 411] on div "Select Item" at bounding box center [722, 423] width 302 height 27
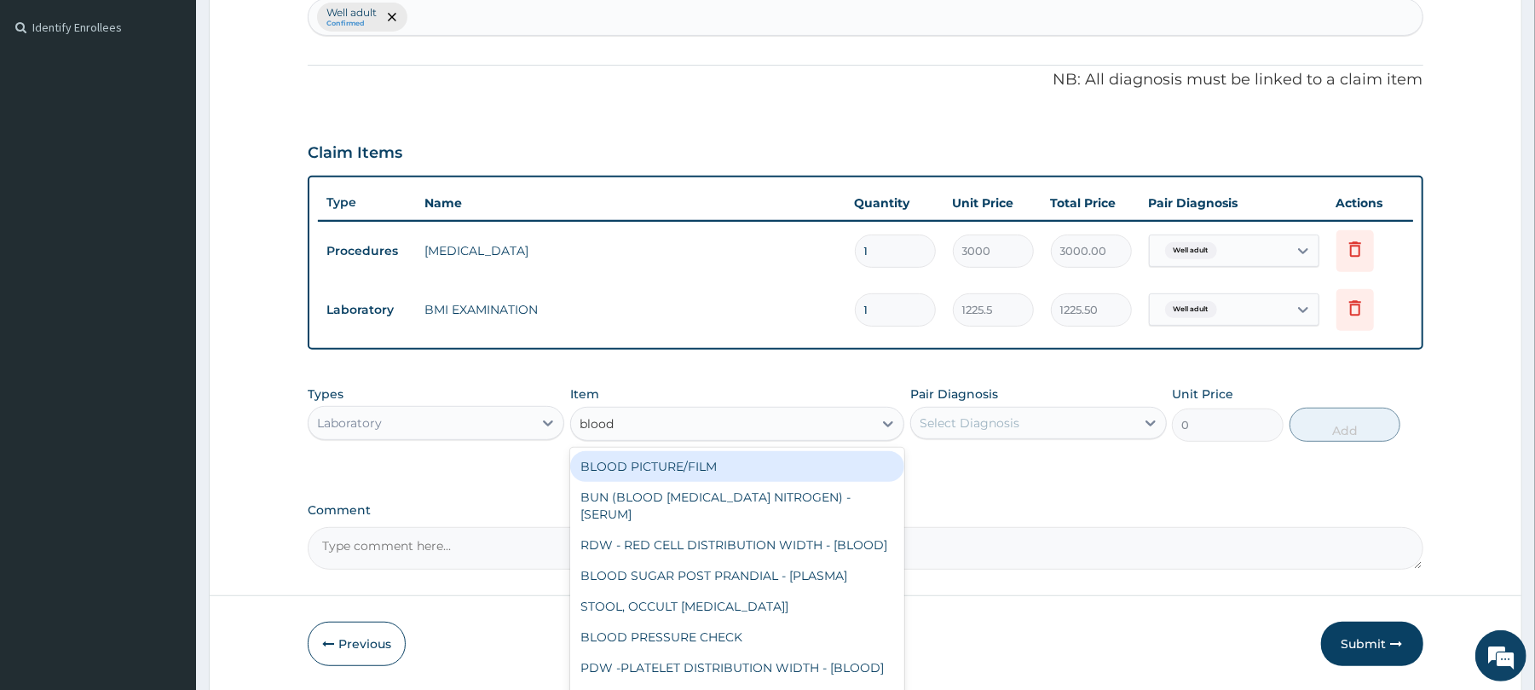
type input "blood p"
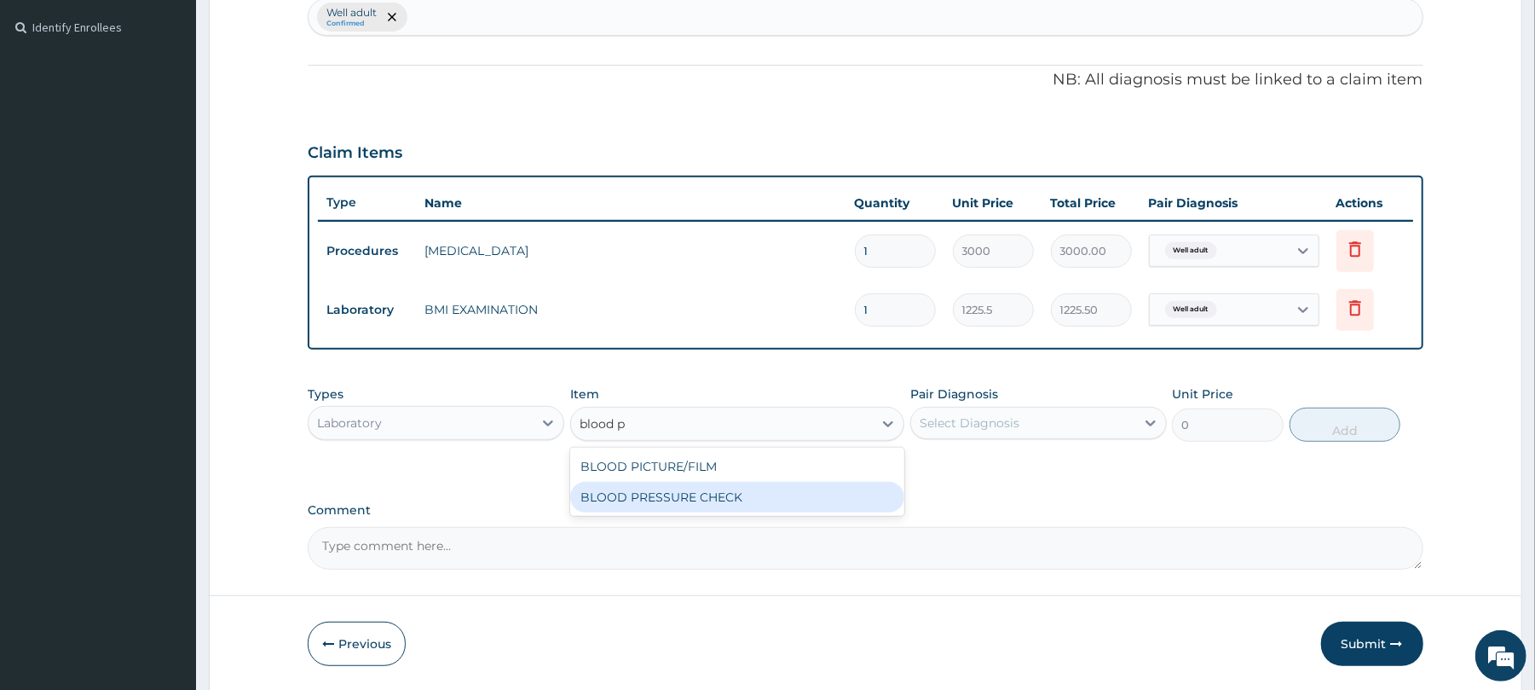
click at [680, 503] on div "BLOOD PRESSURE CHECK" at bounding box center [737, 497] width 334 height 31
type input "1225.5"
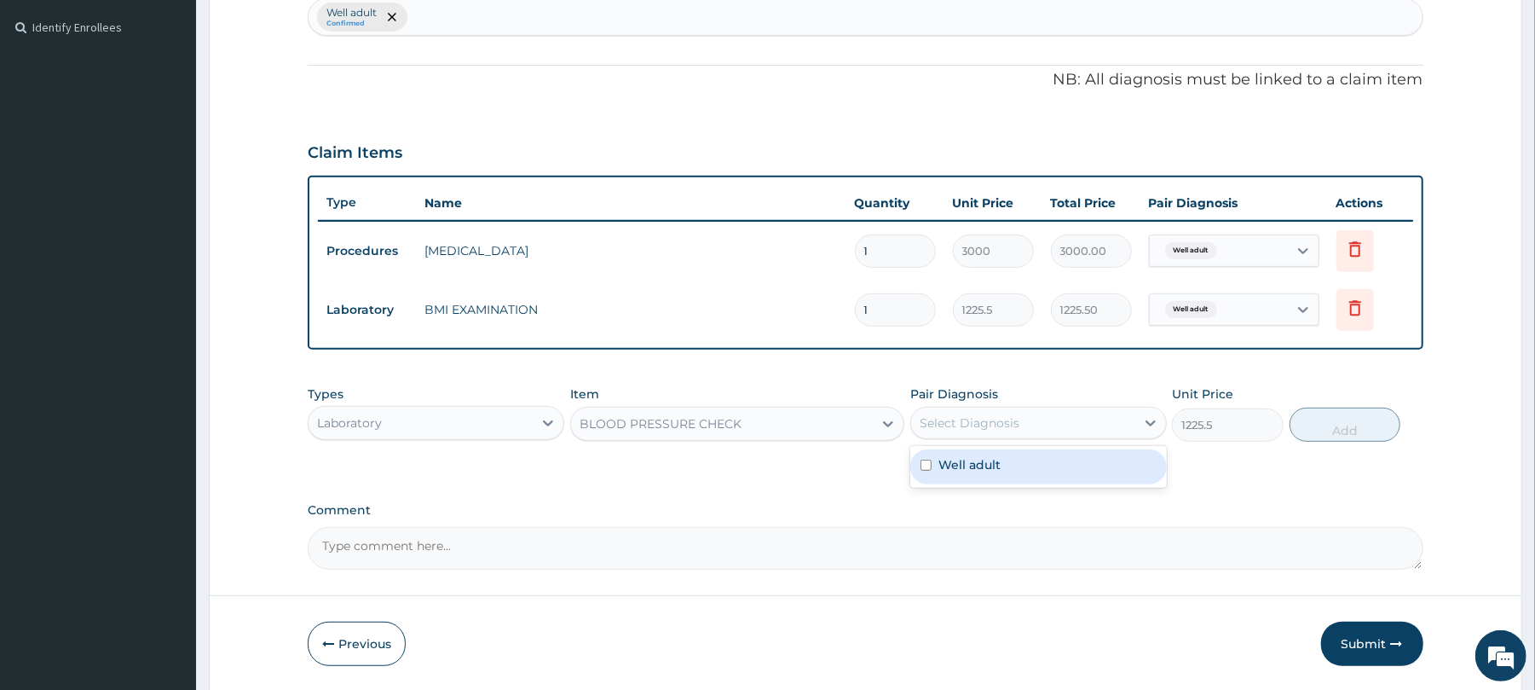
click at [1007, 413] on div "Select Diagnosis" at bounding box center [1023, 422] width 224 height 27
click at [1008, 460] on div "Well adult" at bounding box center [1038, 466] width 257 height 35
checkbox input "true"
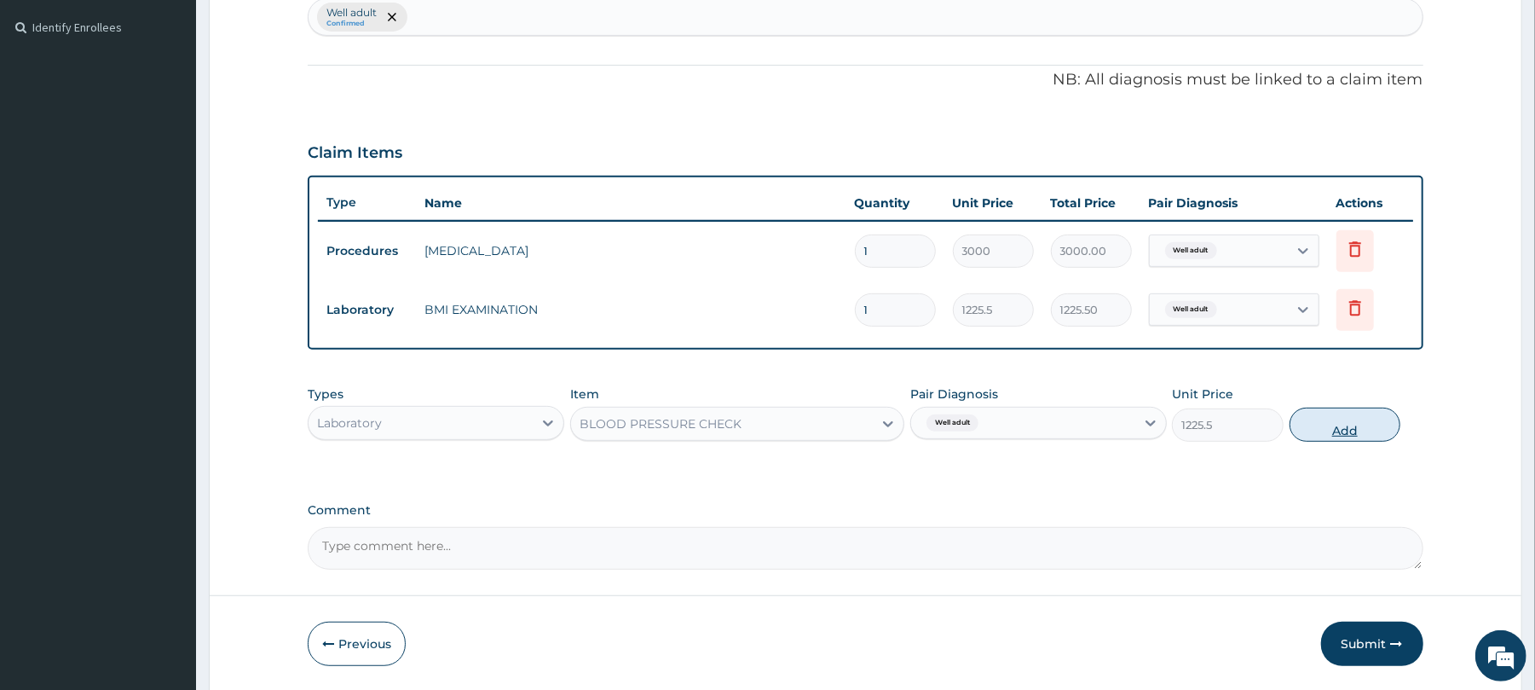
click at [1341, 424] on button "Add" at bounding box center [1346, 424] width 112 height 34
type input "0"
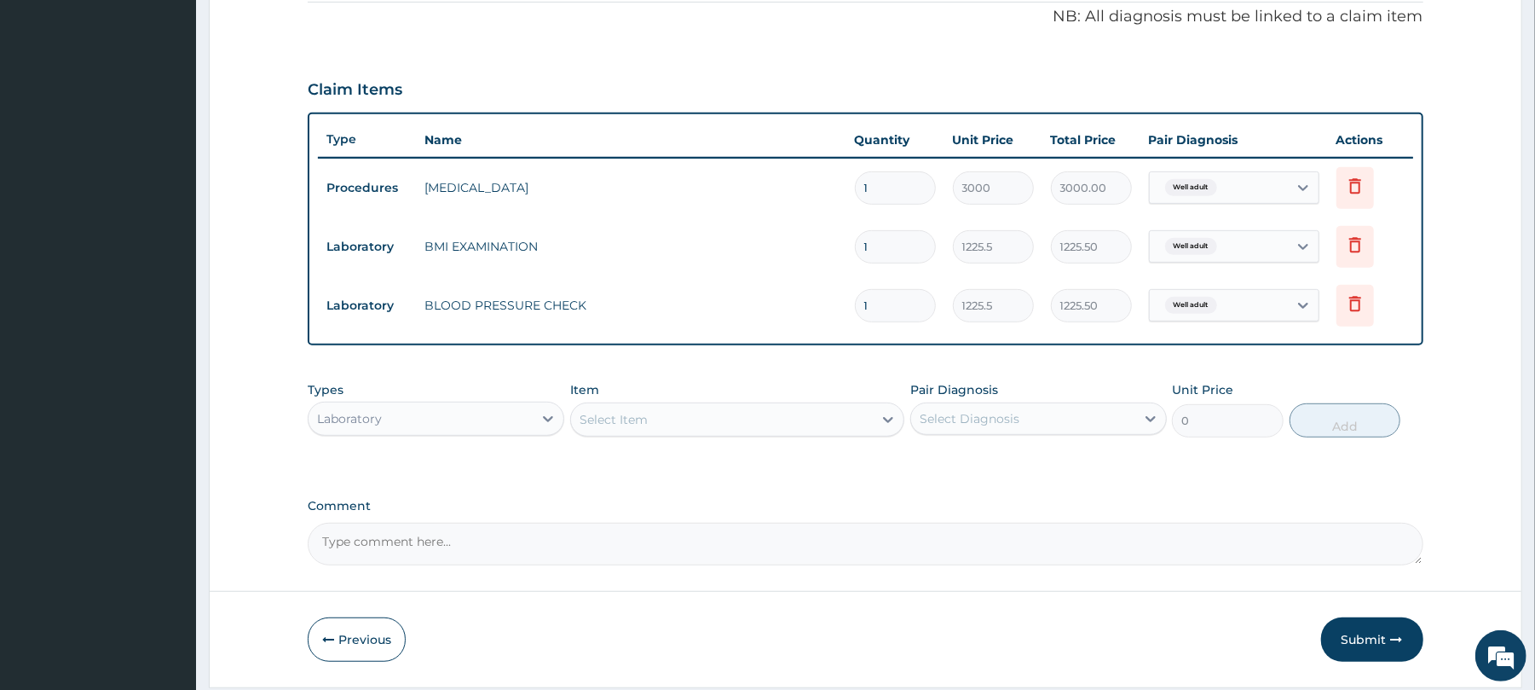
scroll to position [577, 0]
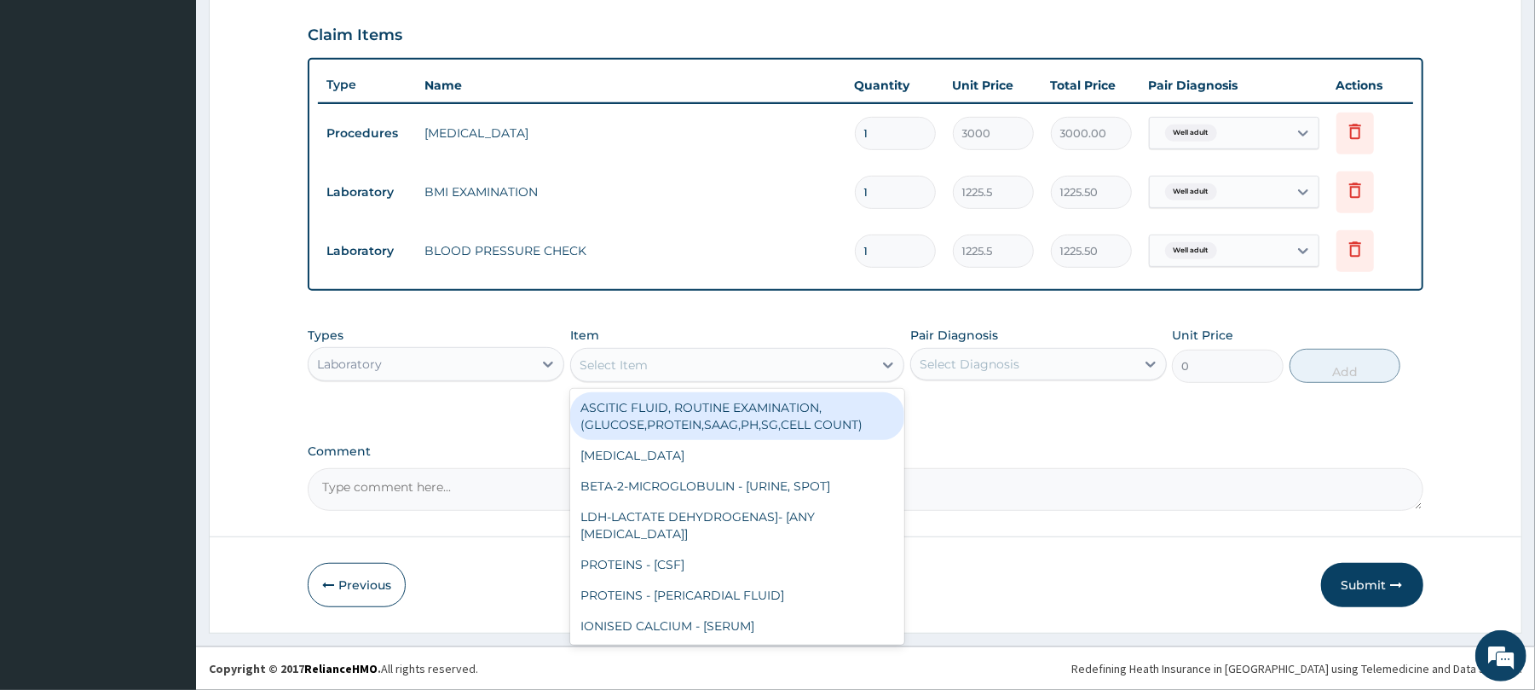
click at [607, 361] on div "Select Item" at bounding box center [614, 364] width 68 height 17
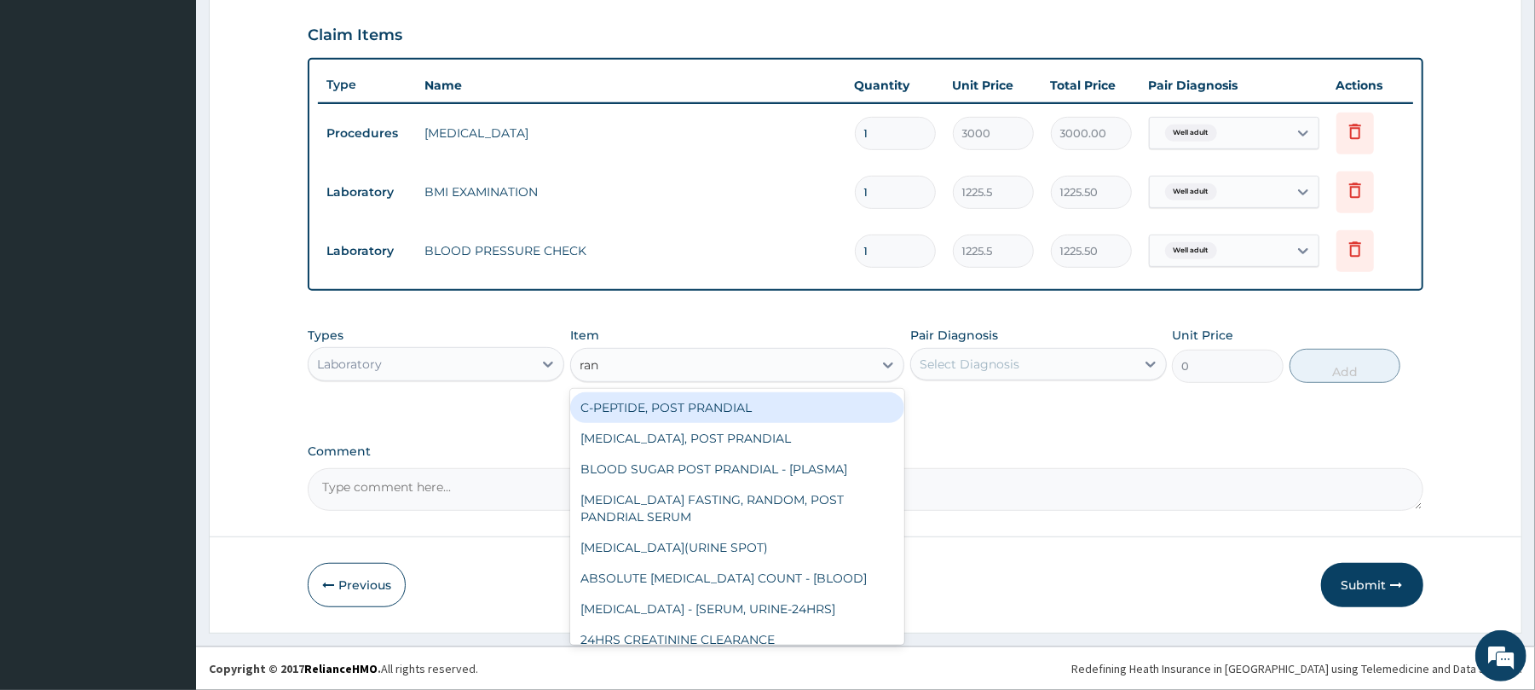
type input "rand"
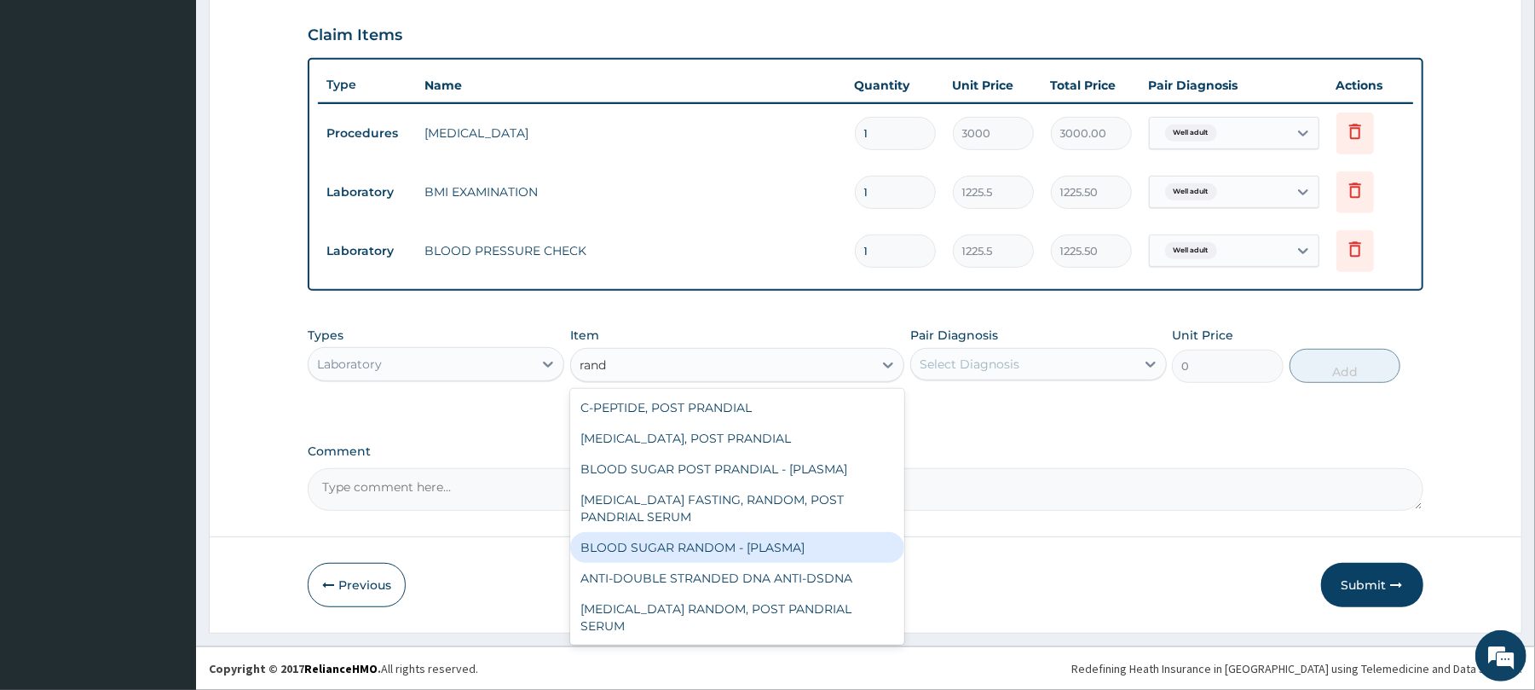
click at [714, 550] on div "BLOOD SUGAR RANDOM - [PLASMA]" at bounding box center [737, 547] width 334 height 31
type input "1800"
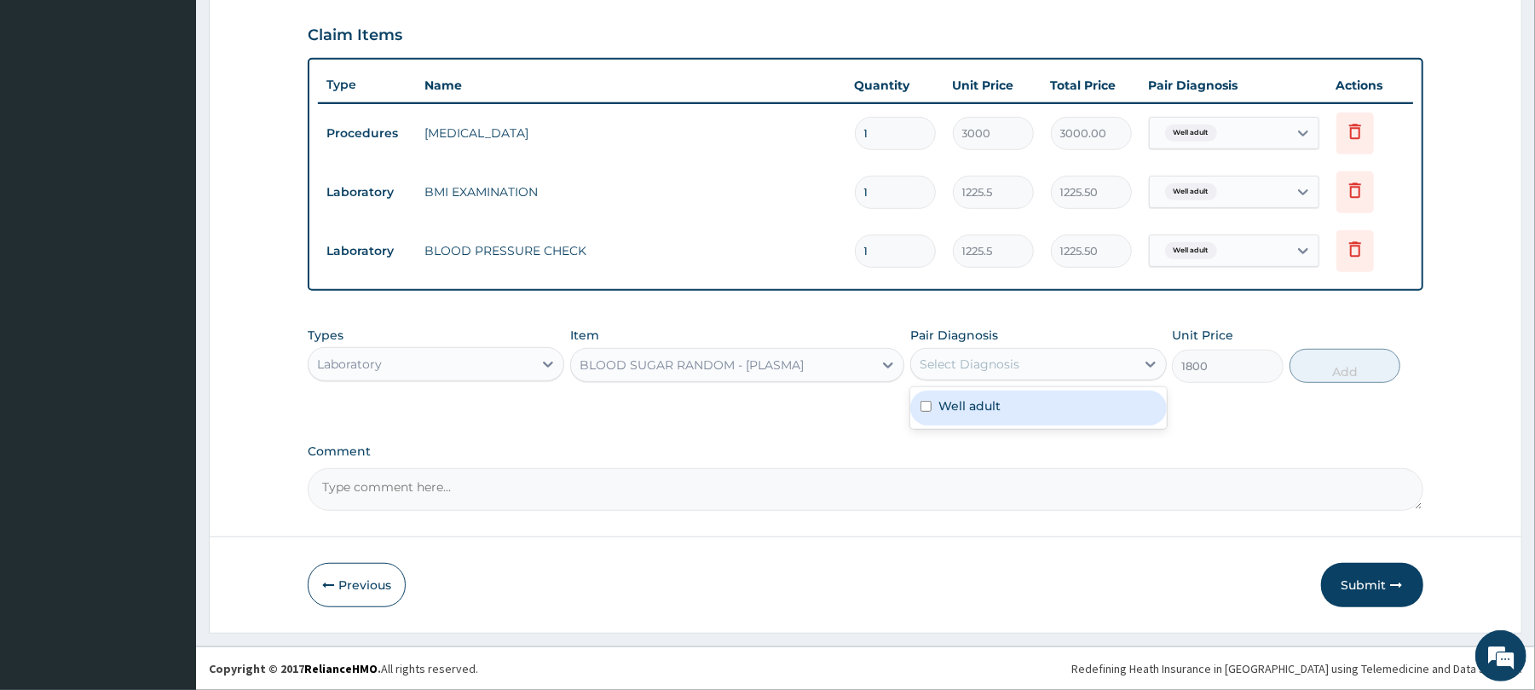
click at [1006, 366] on div "Select Diagnosis" at bounding box center [970, 363] width 100 height 17
click at [1002, 406] on div "Well adult" at bounding box center [1038, 407] width 257 height 35
checkbox input "true"
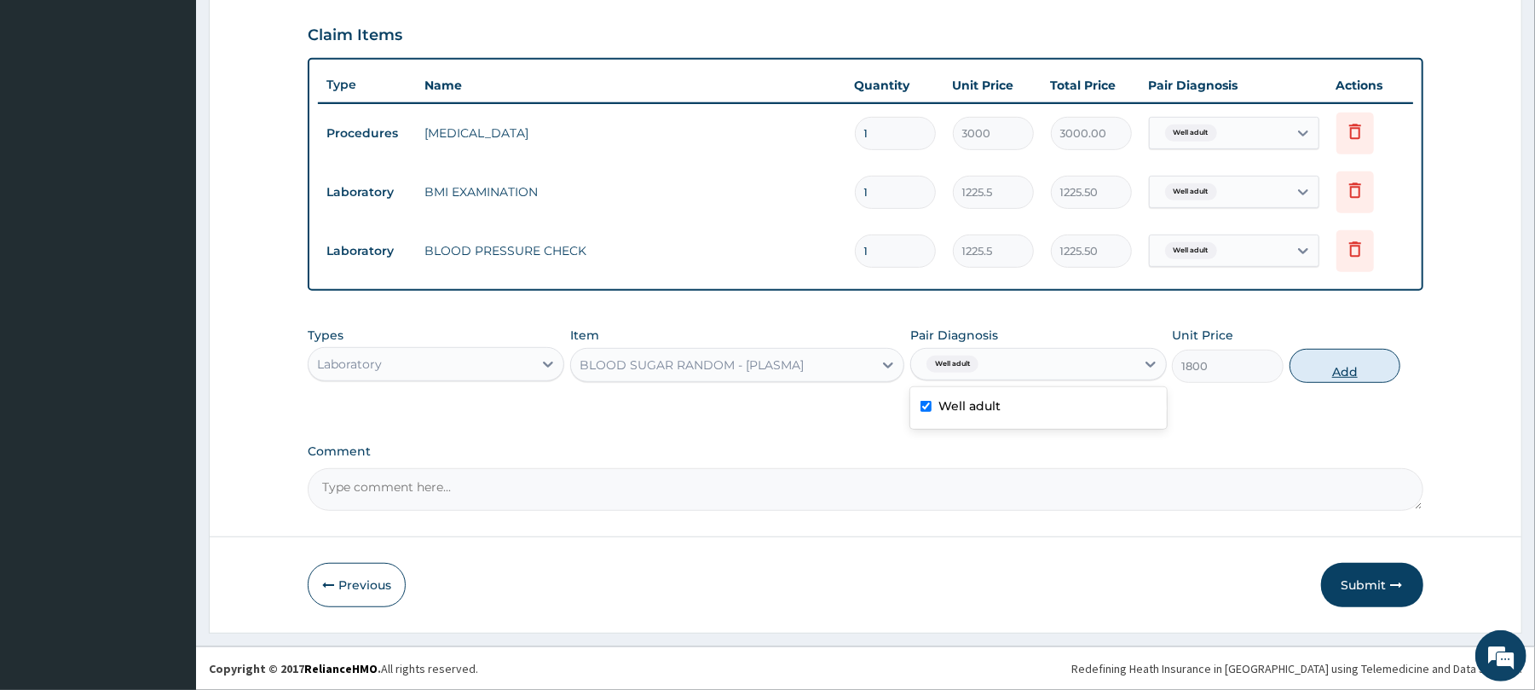
click at [1331, 363] on button "Add" at bounding box center [1346, 366] width 112 height 34
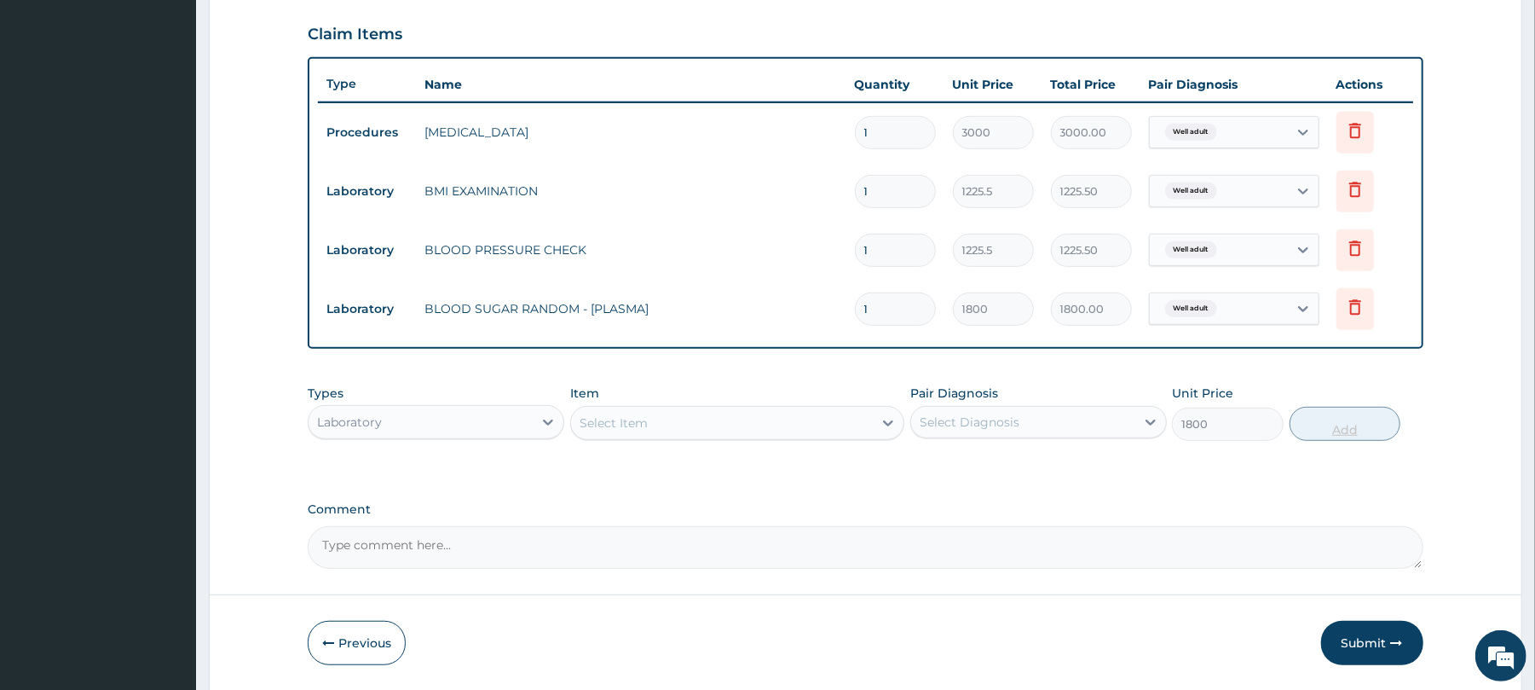
type input "0"
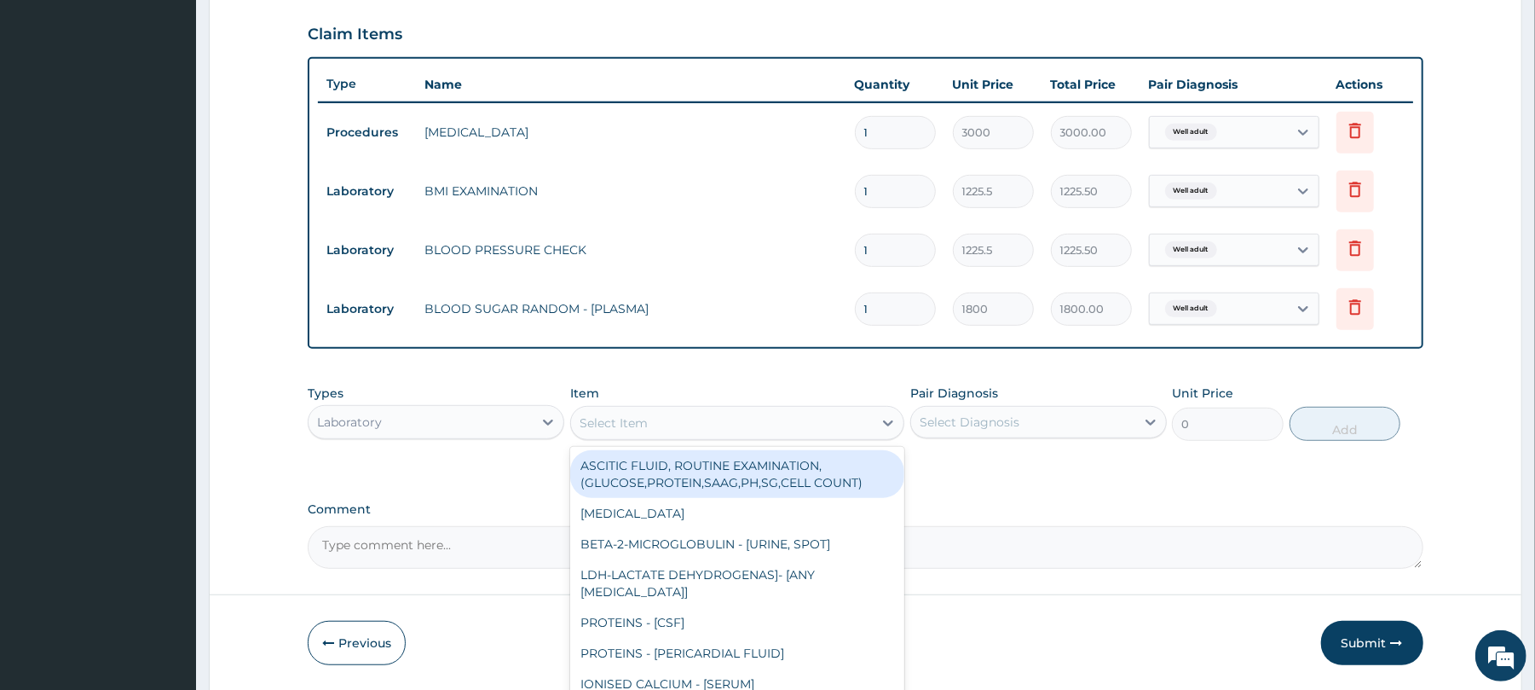
click at [634, 423] on div "Select Item" at bounding box center [614, 422] width 68 height 17
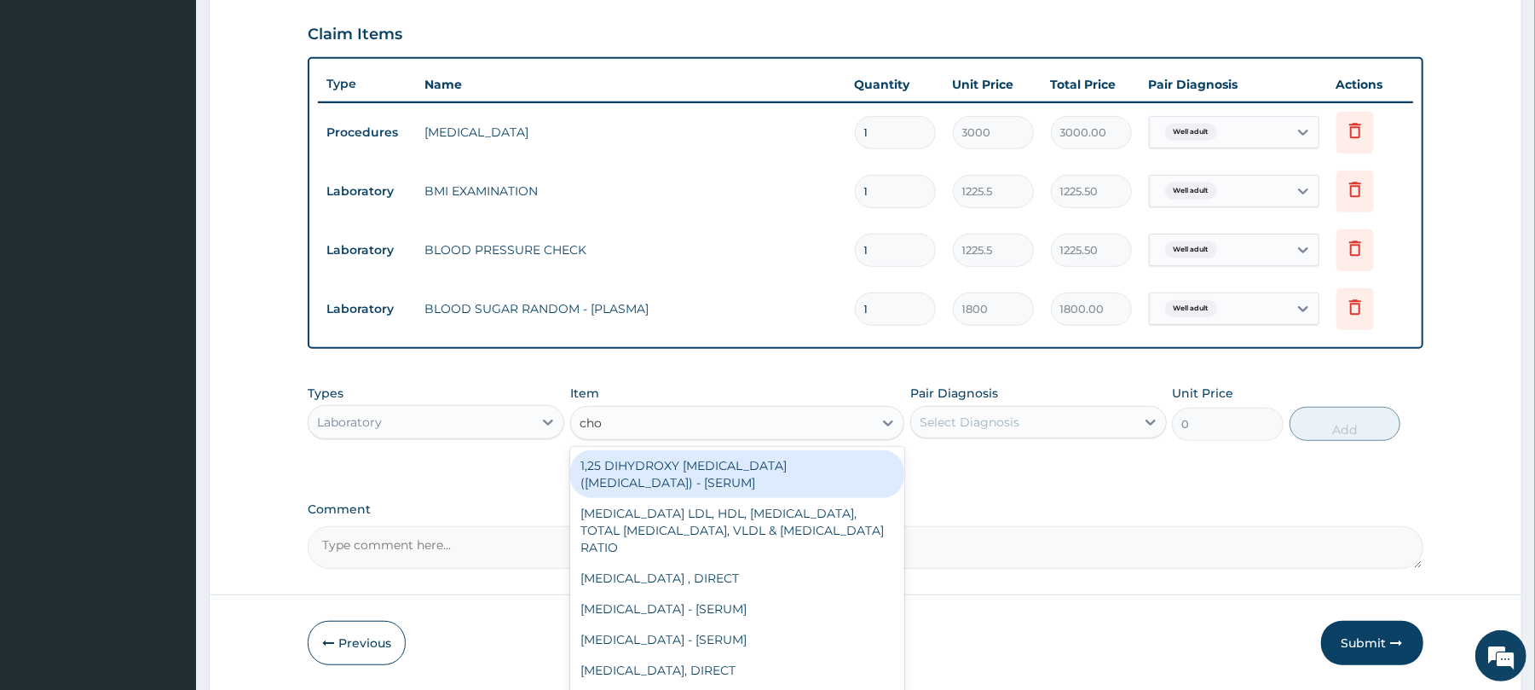
type input "chol"
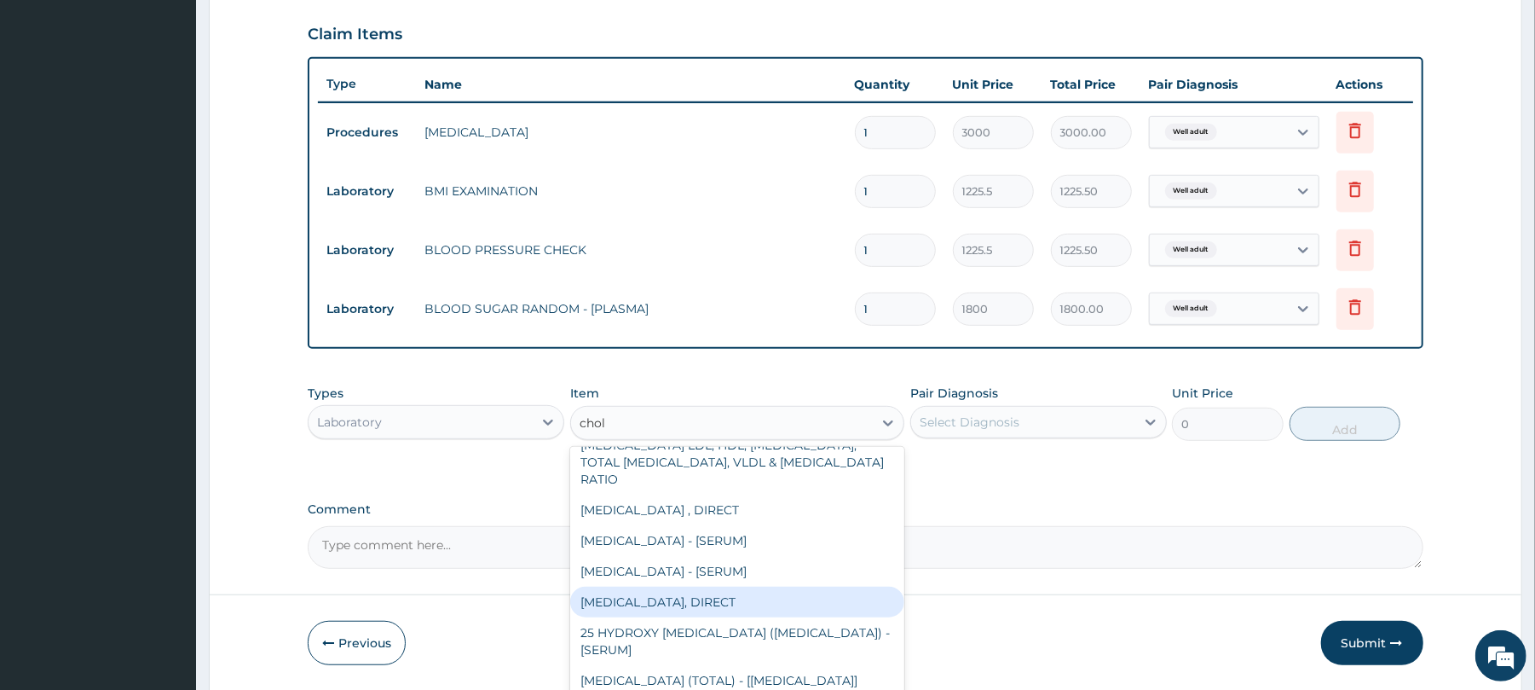
scroll to position [126, 0]
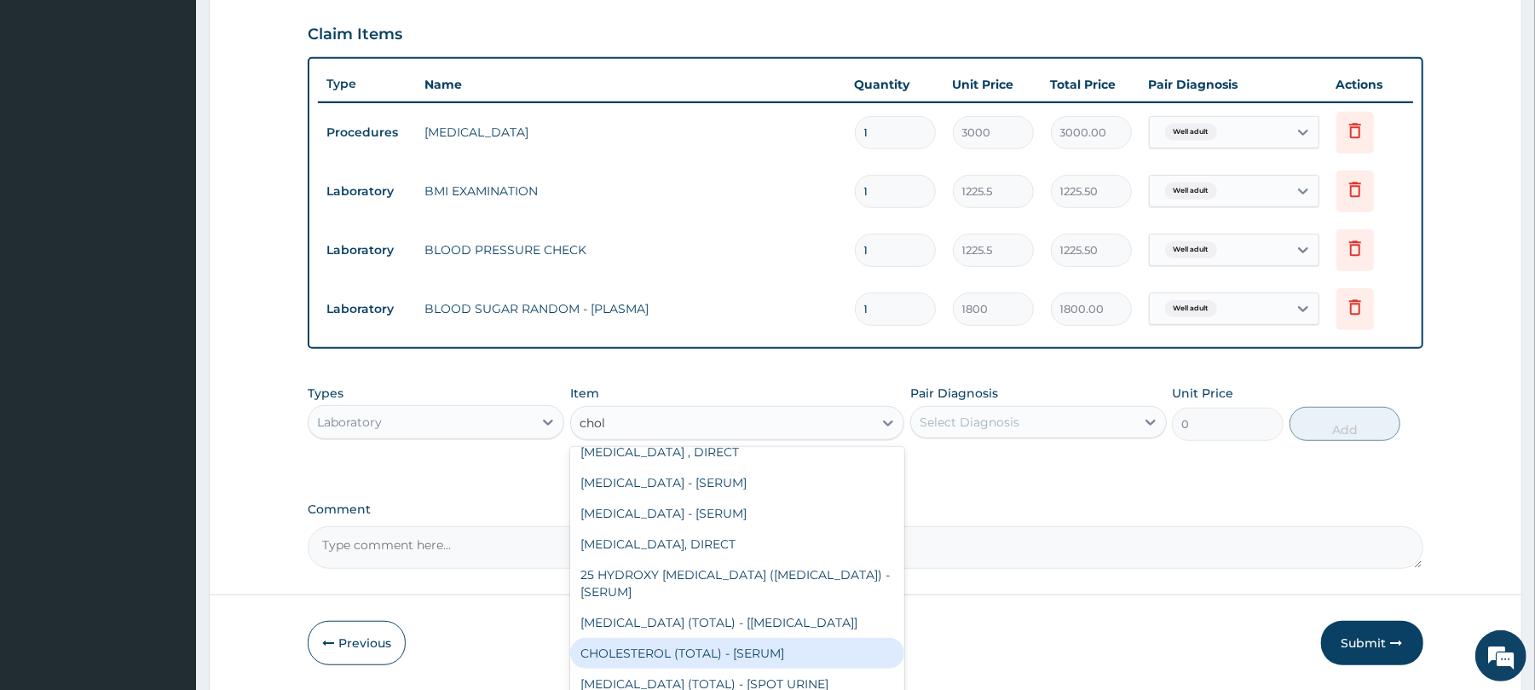
click at [716, 655] on div "CHOLESTEROL (TOTAL) - [SERUM]" at bounding box center [737, 653] width 334 height 31
type input "2880"
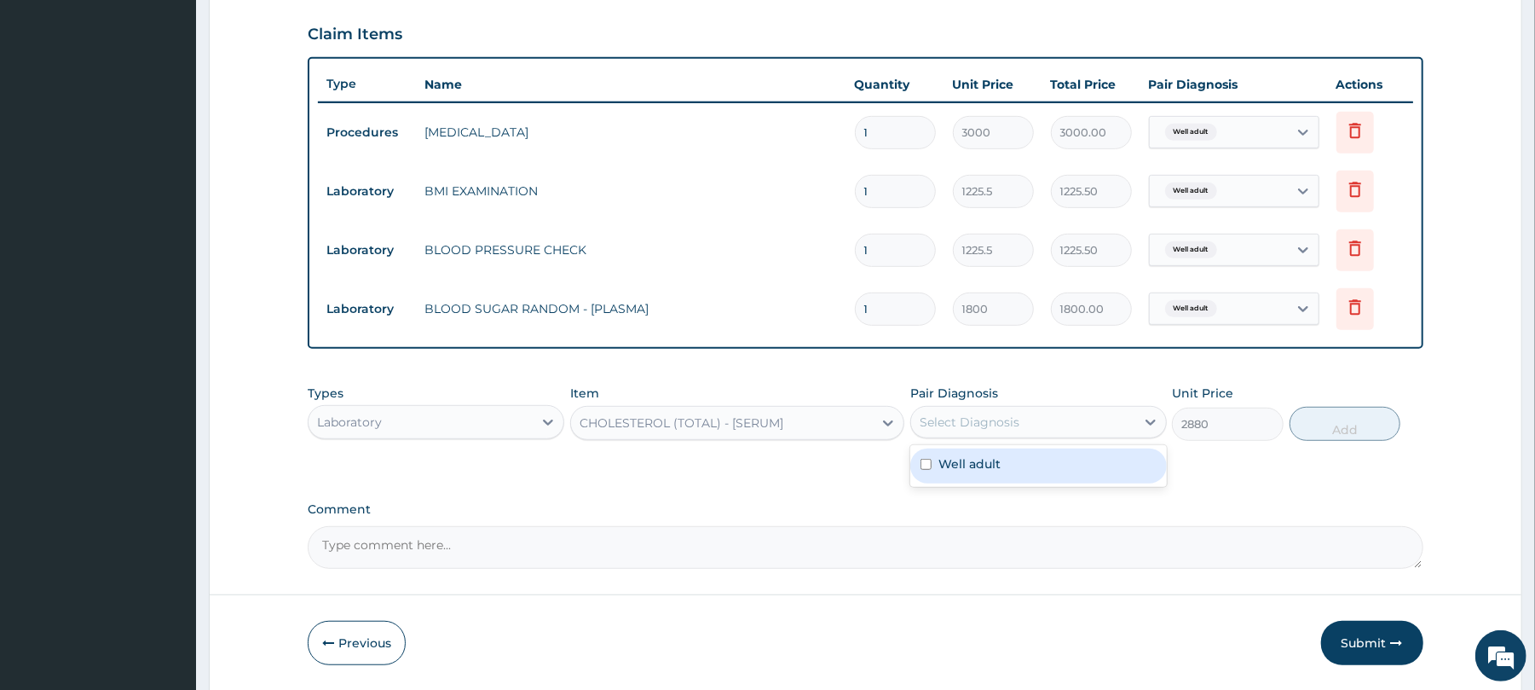
click at [1068, 413] on div "Select Diagnosis" at bounding box center [1023, 421] width 224 height 27
click at [1048, 467] on div "Well adult" at bounding box center [1038, 465] width 257 height 35
checkbox input "true"
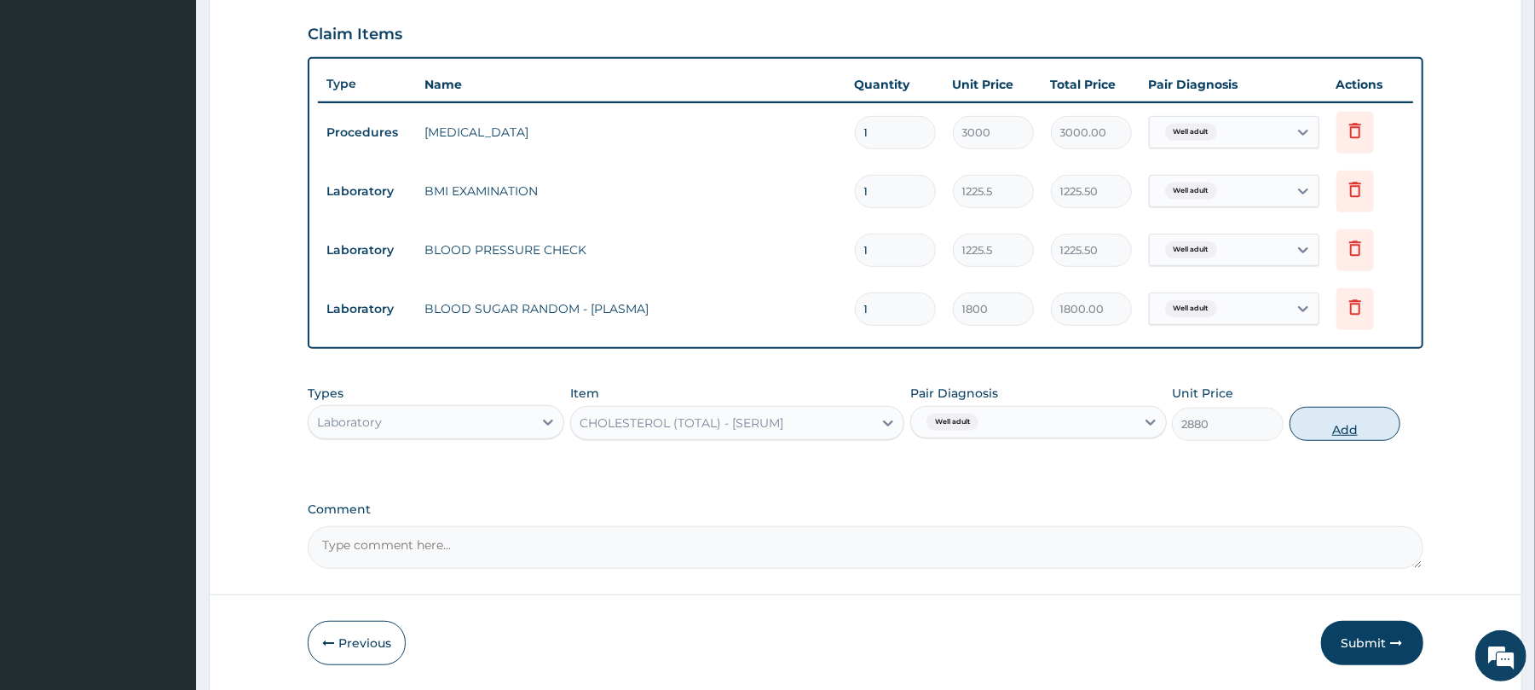
click at [1333, 426] on button "Add" at bounding box center [1346, 424] width 112 height 34
type input "0"
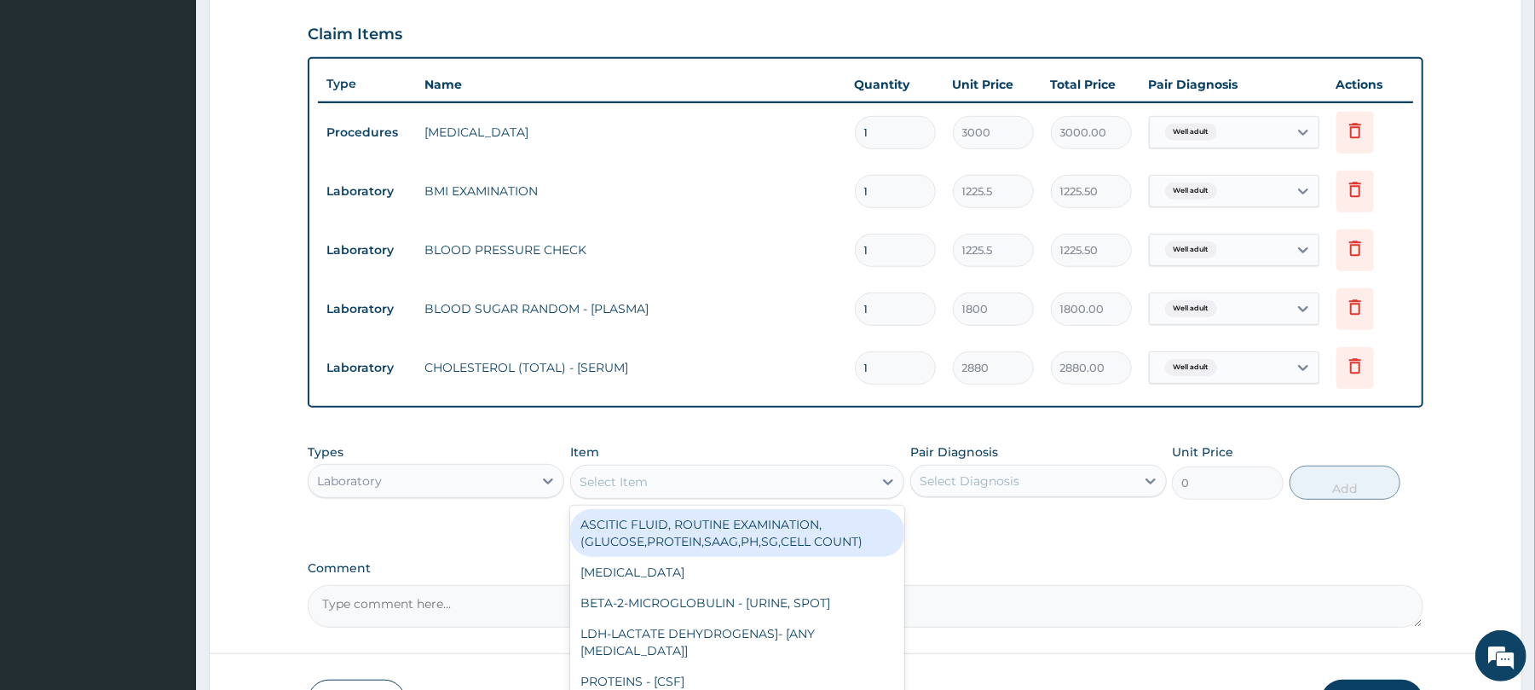
click at [646, 486] on div "Select Item" at bounding box center [614, 481] width 68 height 17
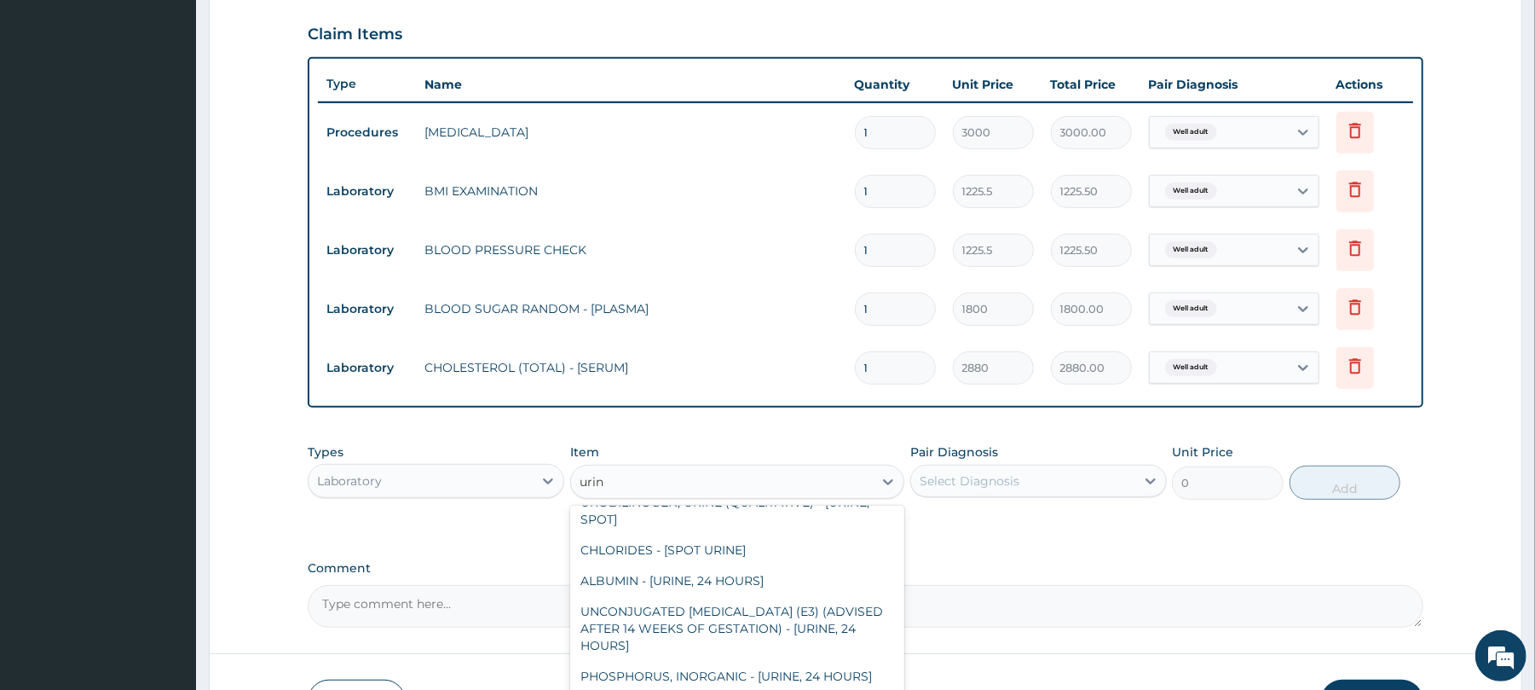
scroll to position [222, 0]
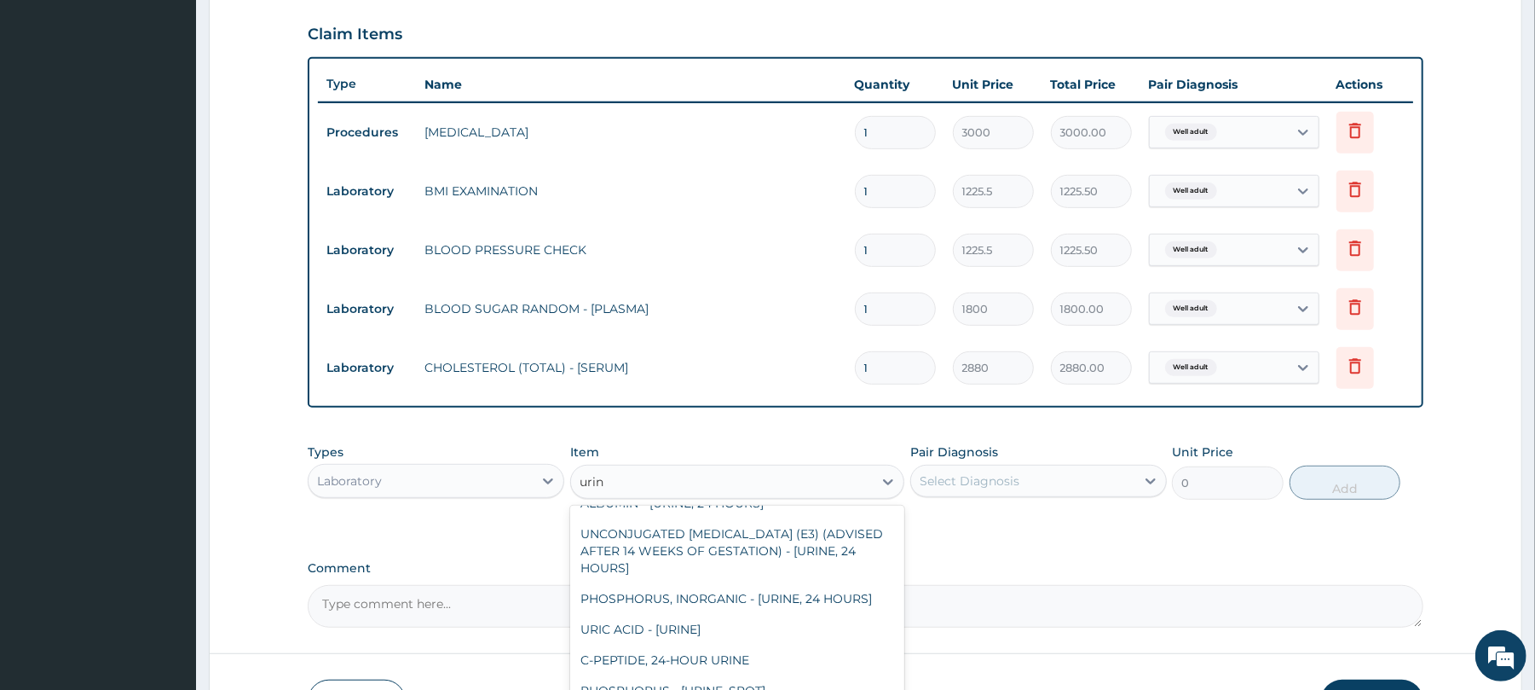
type input "urina"
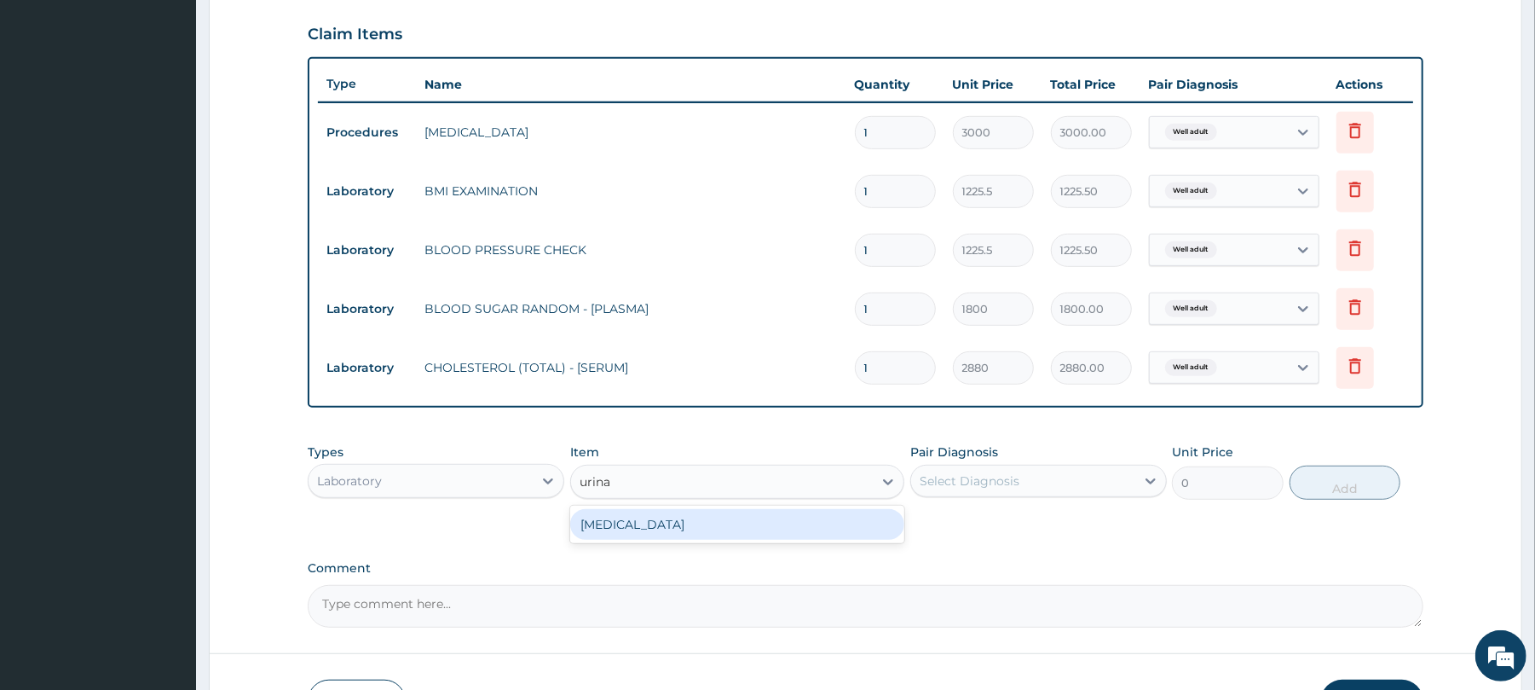
click at [823, 522] on div "URINALYSIS" at bounding box center [737, 524] width 334 height 31
type input "1531.875"
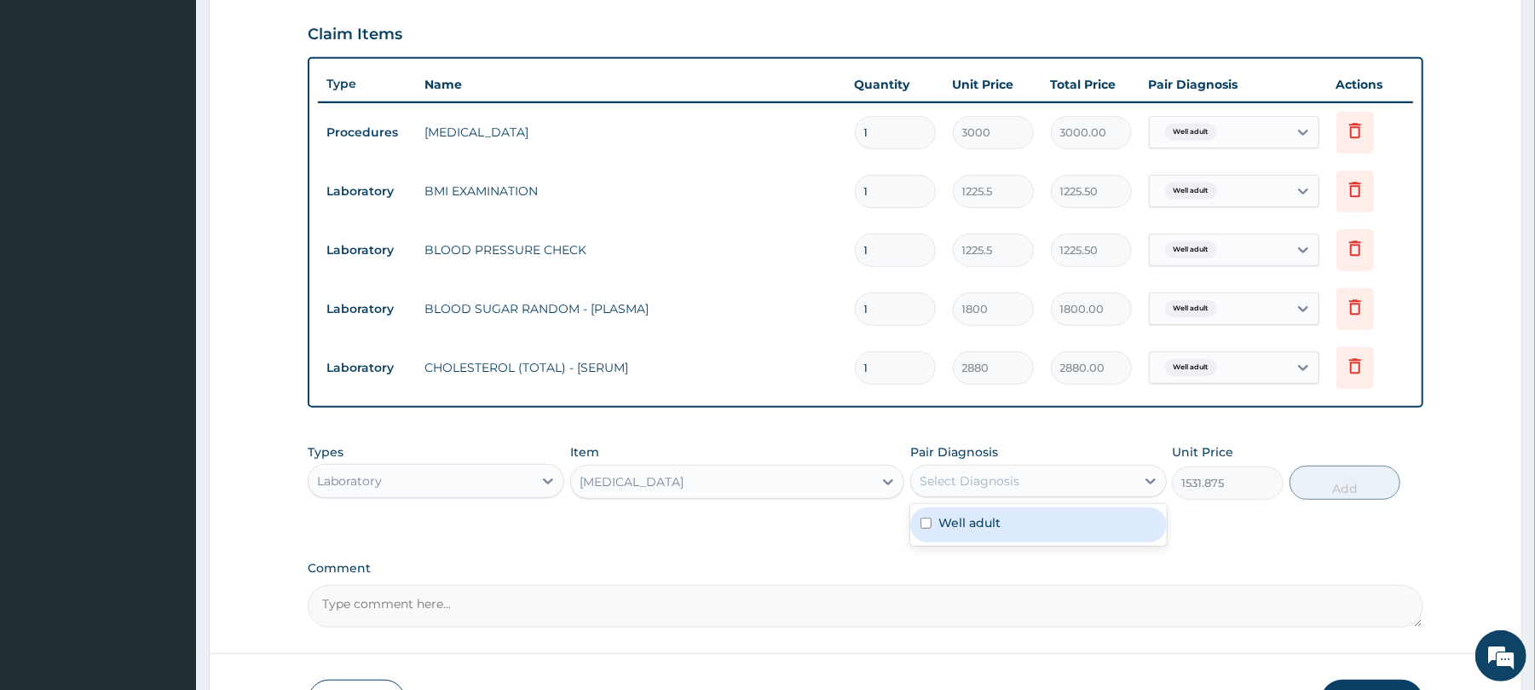
click at [1011, 486] on div "Select Diagnosis" at bounding box center [970, 480] width 100 height 17
click at [1004, 529] on div "Well adult" at bounding box center [1038, 524] width 257 height 35
checkbox input "true"
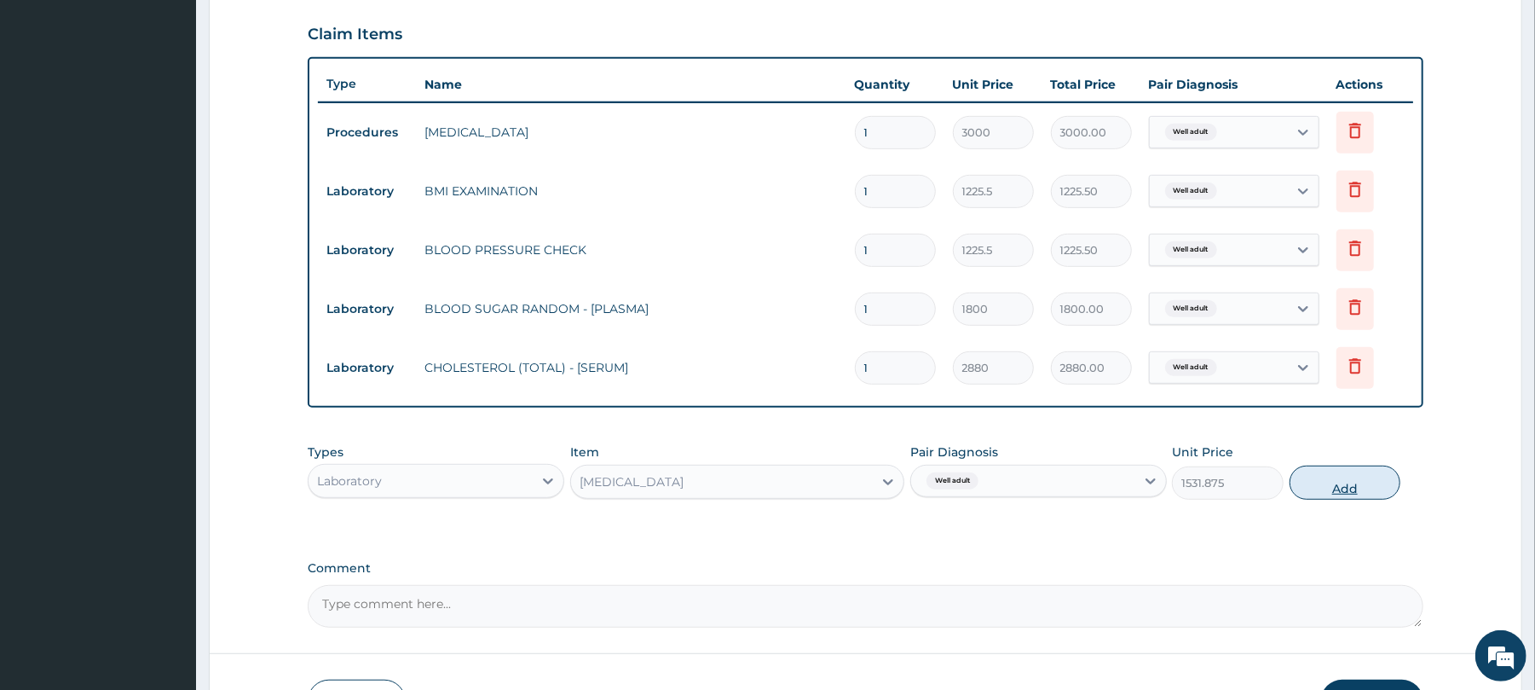
click at [1324, 481] on button "Add" at bounding box center [1346, 482] width 112 height 34
type input "0"
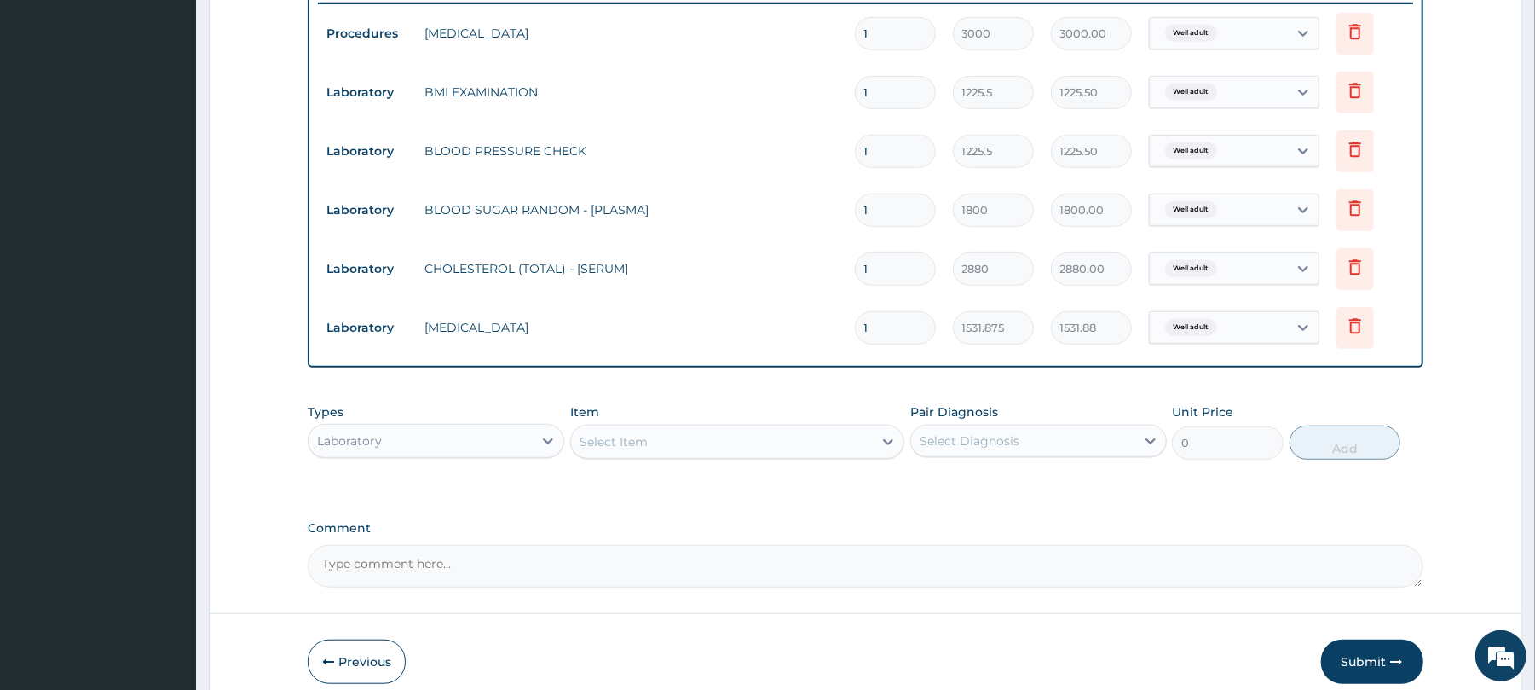
scroll to position [754, 0]
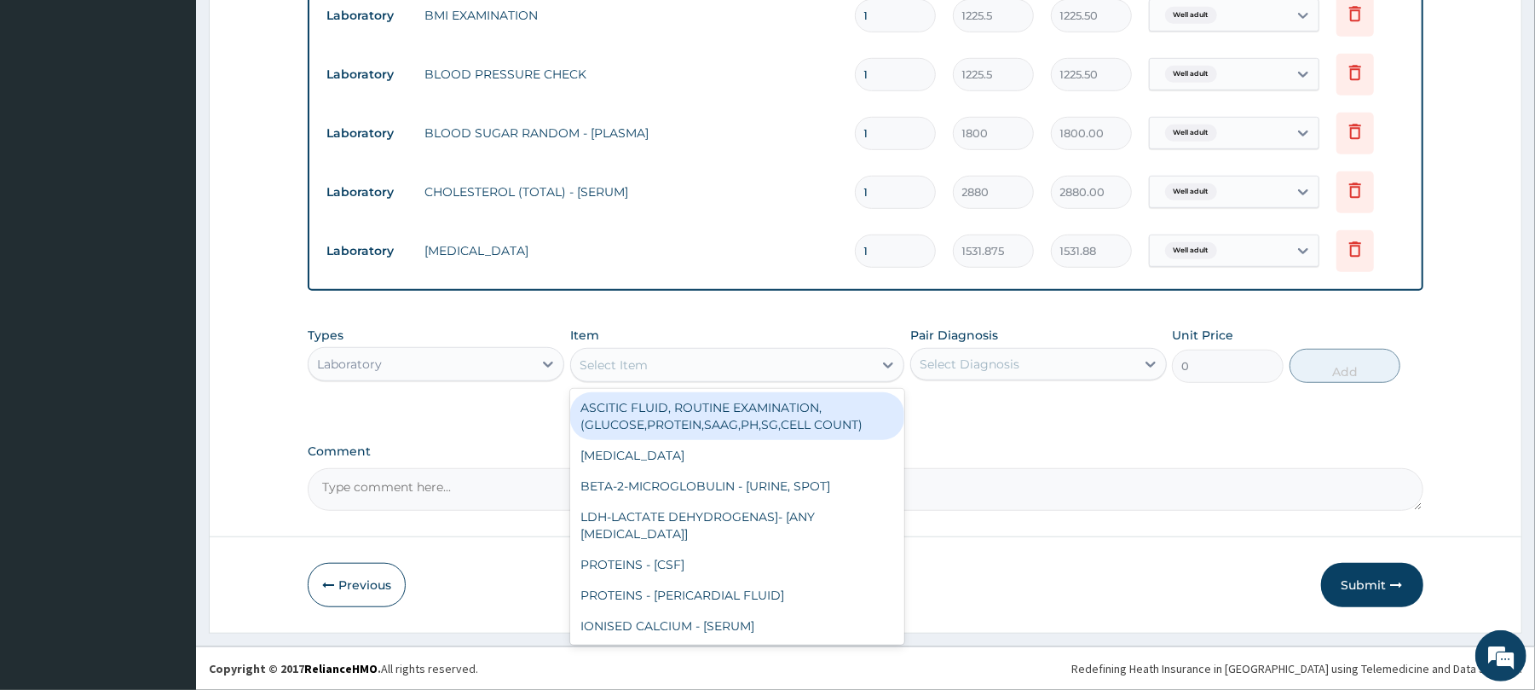
click at [590, 359] on div "Select Item" at bounding box center [614, 364] width 68 height 17
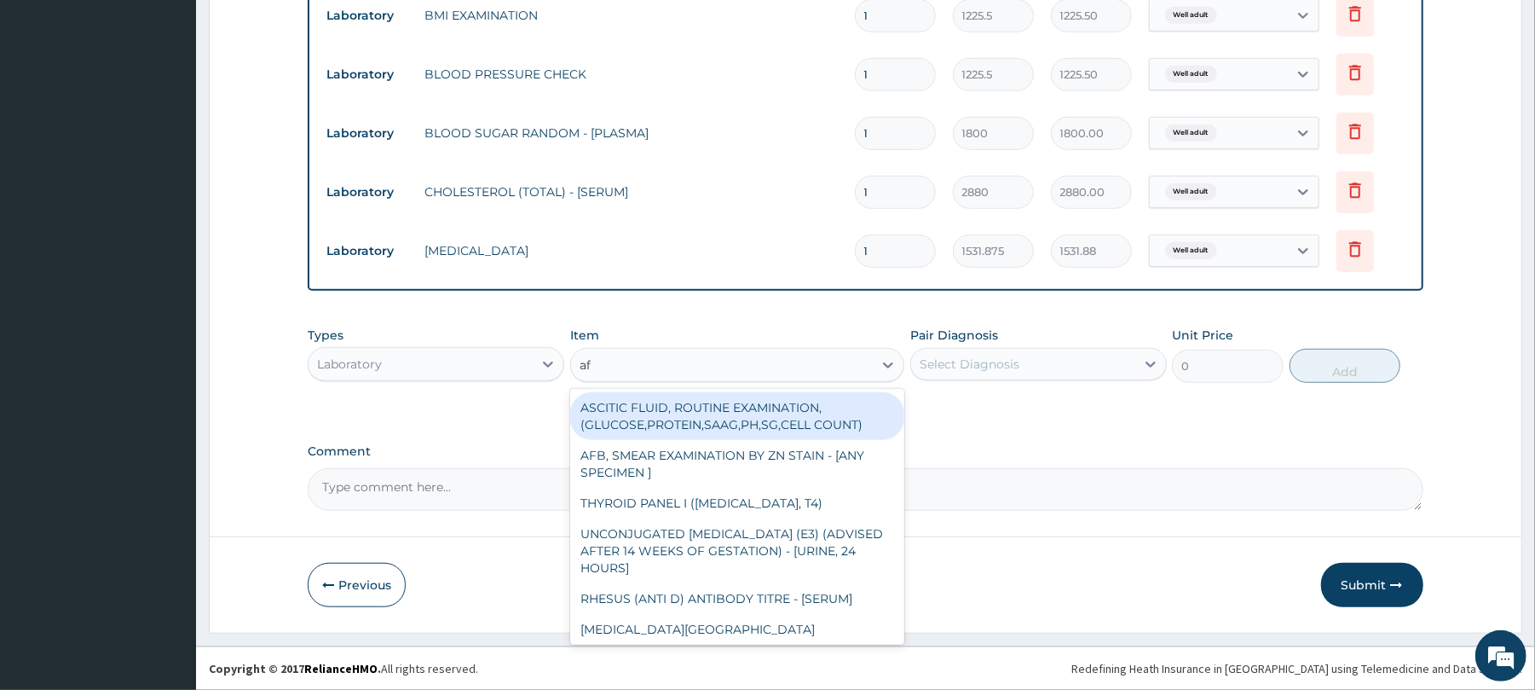
type input "afb"
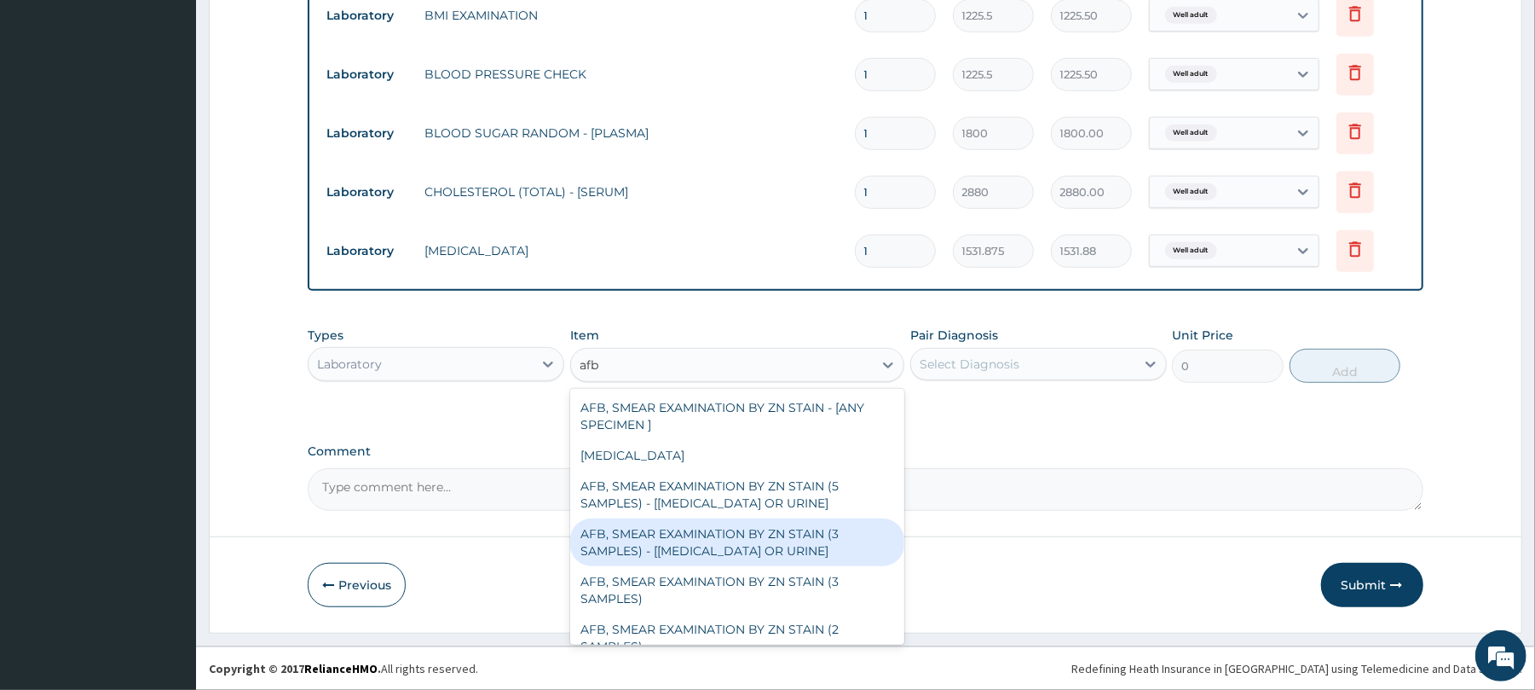
click at [707, 546] on div "AFB, SMEAR EXAMINATION BY ZN STAIN (3 SAMPLES) - [SPUTUM OR URINE]" at bounding box center [737, 542] width 334 height 48
type input "5520"
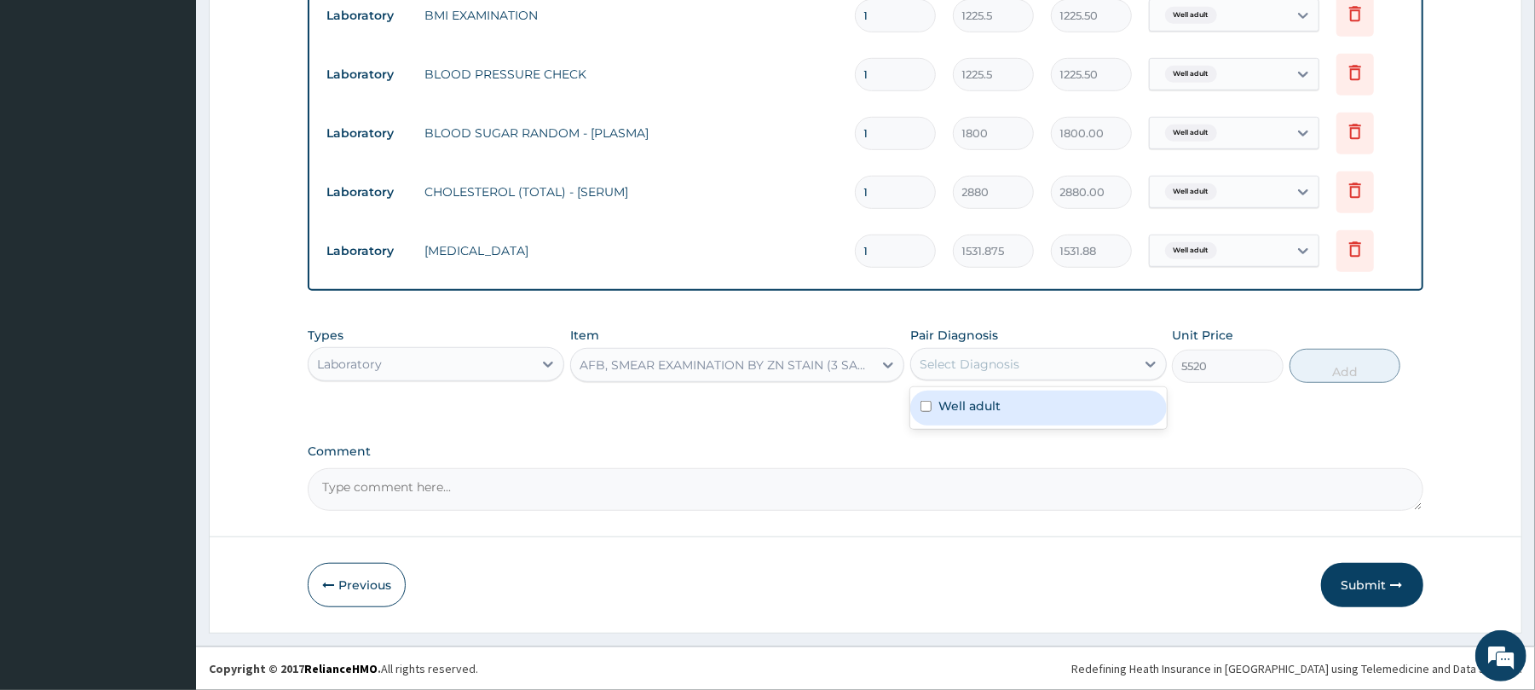
click at [1050, 355] on div "Select Diagnosis" at bounding box center [1023, 363] width 224 height 27
click at [1027, 409] on div "Well adult" at bounding box center [1038, 407] width 257 height 35
checkbox input "true"
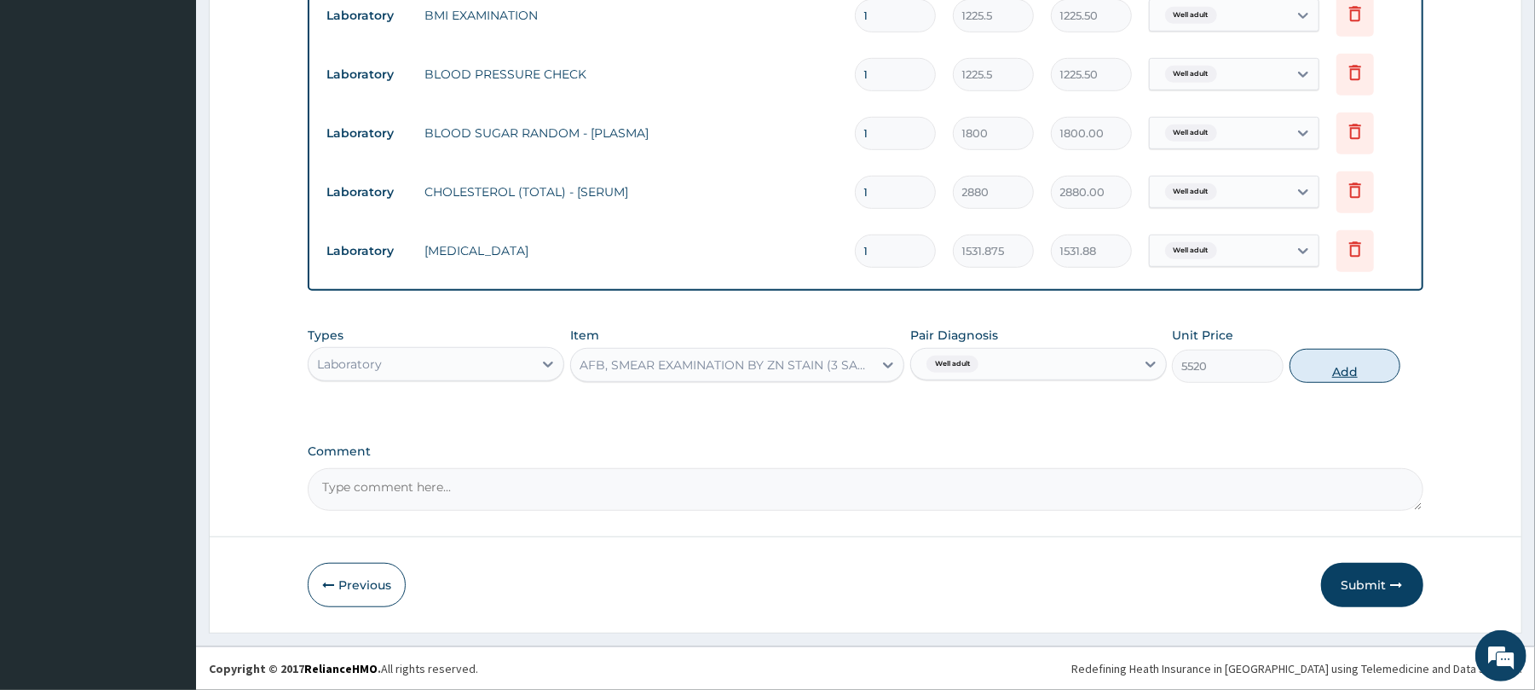
click at [1343, 368] on button "Add" at bounding box center [1346, 366] width 112 height 34
type input "0"
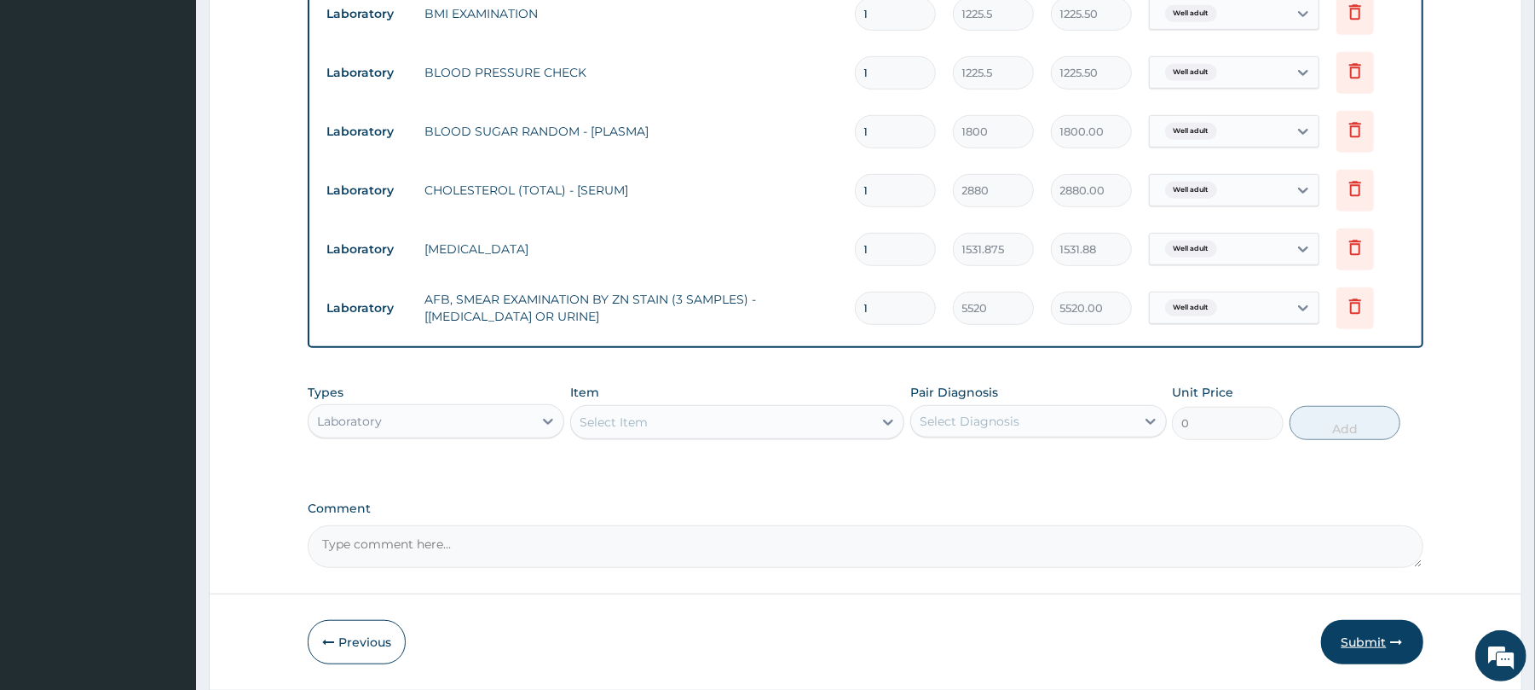
click at [1367, 638] on button "Submit" at bounding box center [1372, 642] width 102 height 44
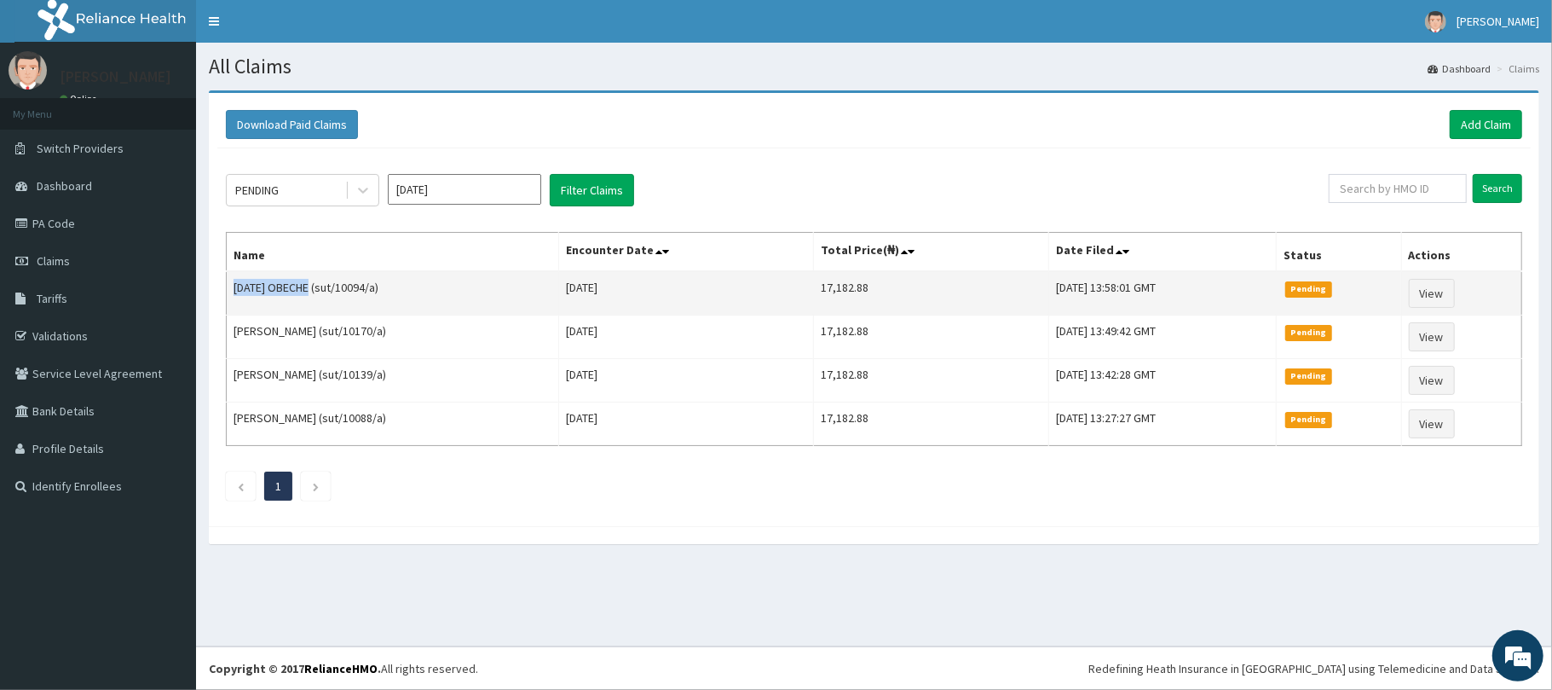
drag, startPoint x: 312, startPoint y: 291, endPoint x: 230, endPoint y: 284, distance: 82.1
click at [230, 284] on td "[DATE] OBECHE (sut/10094/a)" at bounding box center [393, 293] width 332 height 44
copy td "[DATE] OBECHE"
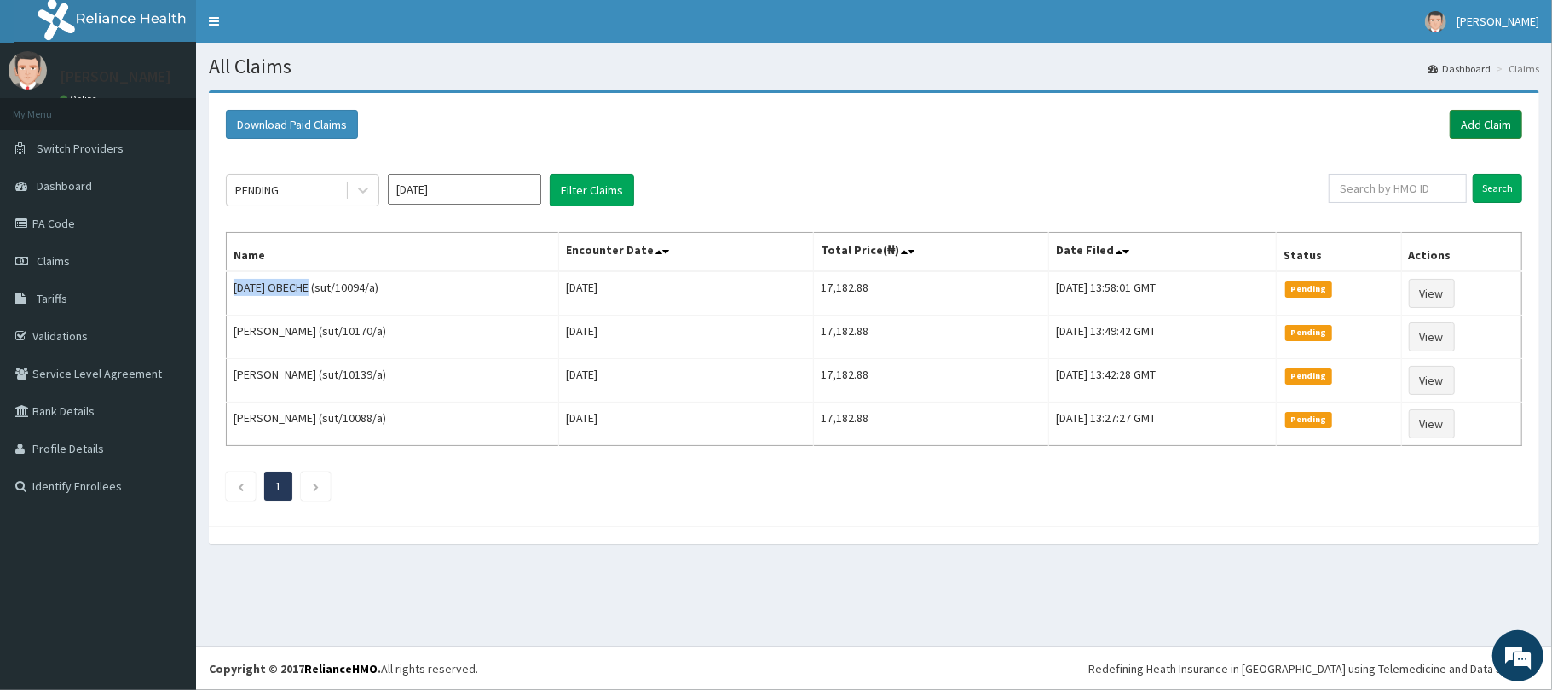
click at [1487, 121] on link "Add Claim" at bounding box center [1486, 124] width 72 height 29
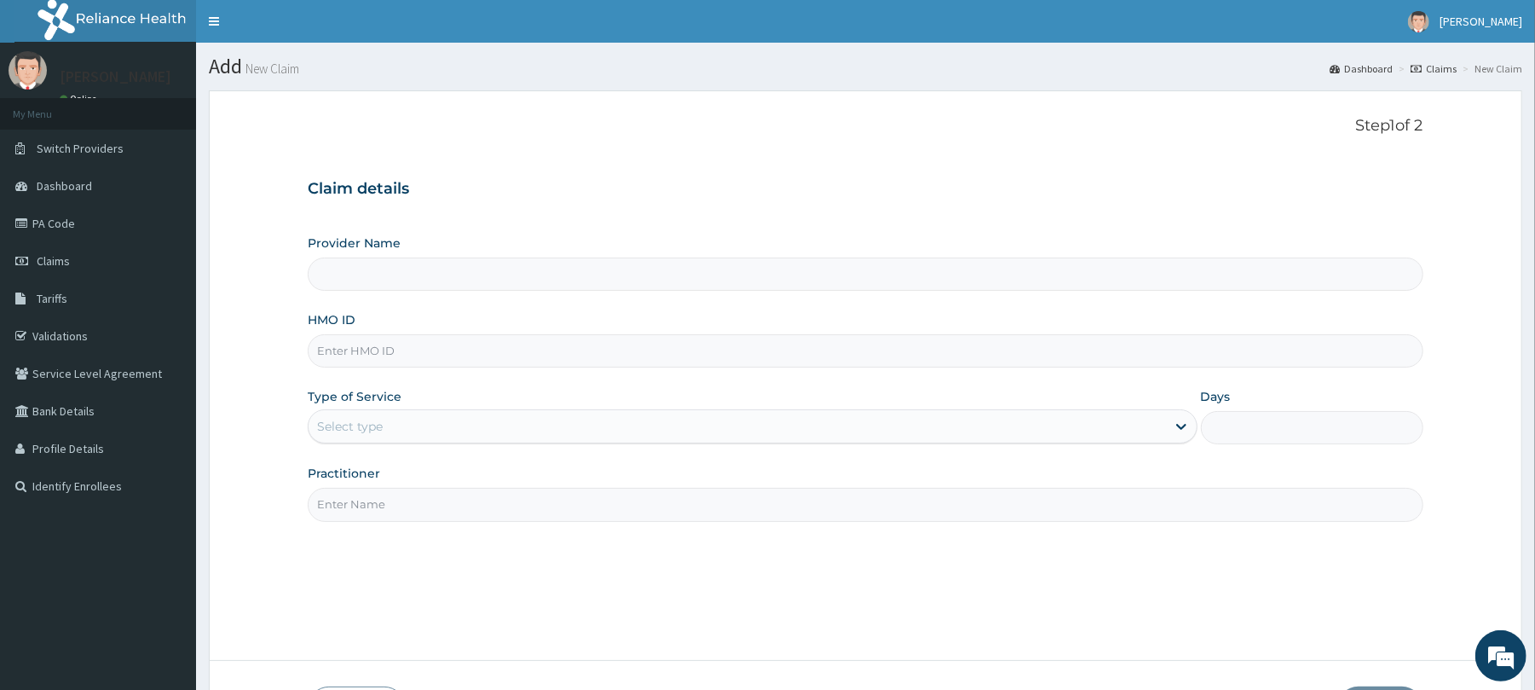
click at [344, 355] on input "HMO ID" at bounding box center [865, 350] width 1115 height 33
type input "s"
type input "Reliance Family Clinics (RFC) - Abuja"
type input "sut/10061/a"
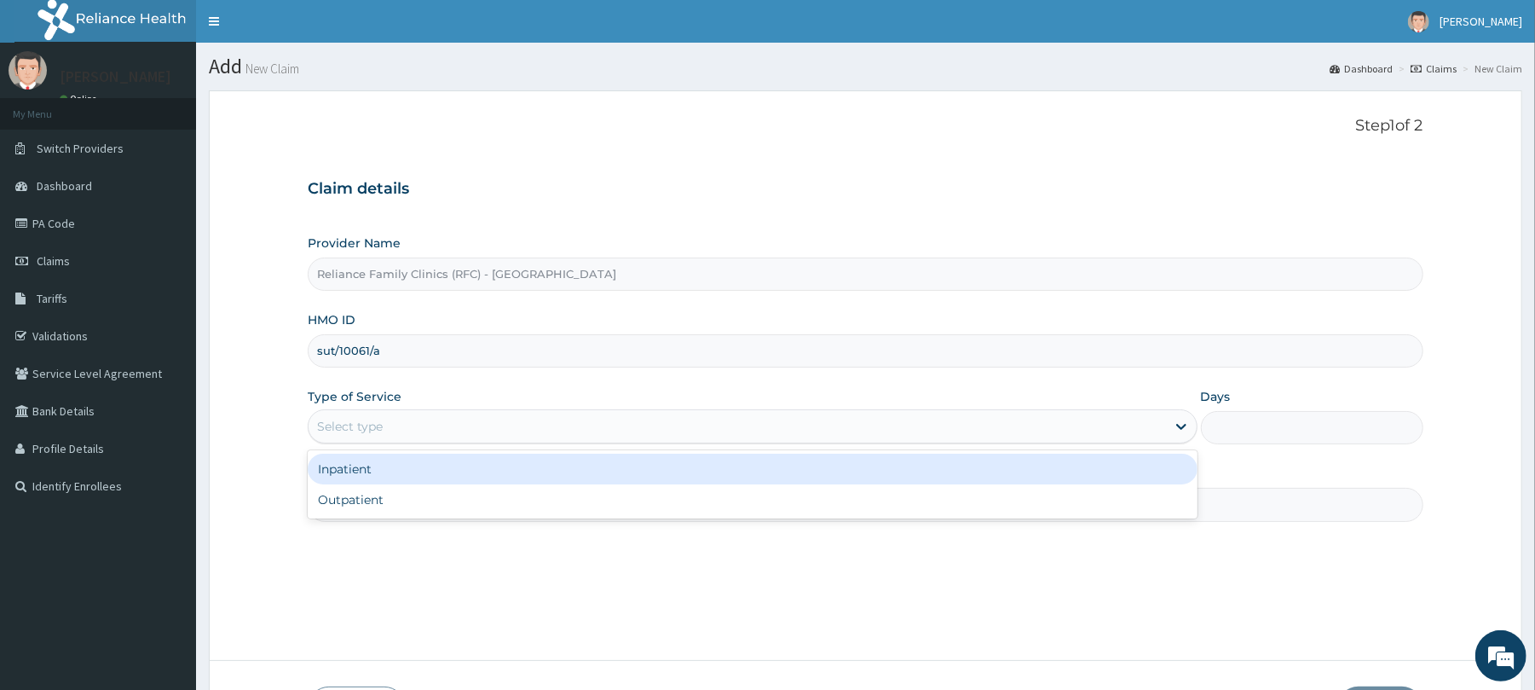
click at [338, 433] on div "Select type" at bounding box center [350, 426] width 66 height 17
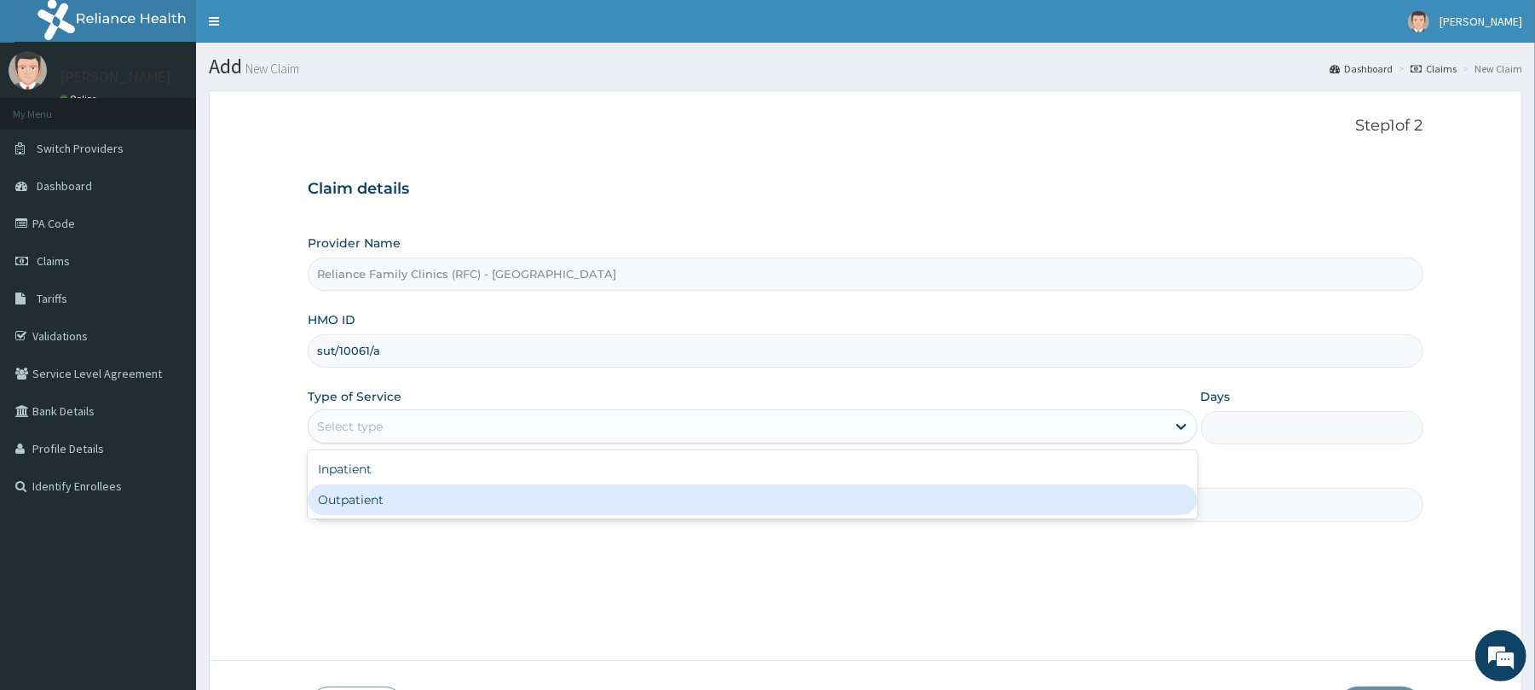
click at [356, 495] on div "Outpatient" at bounding box center [752, 499] width 889 height 31
type input "1"
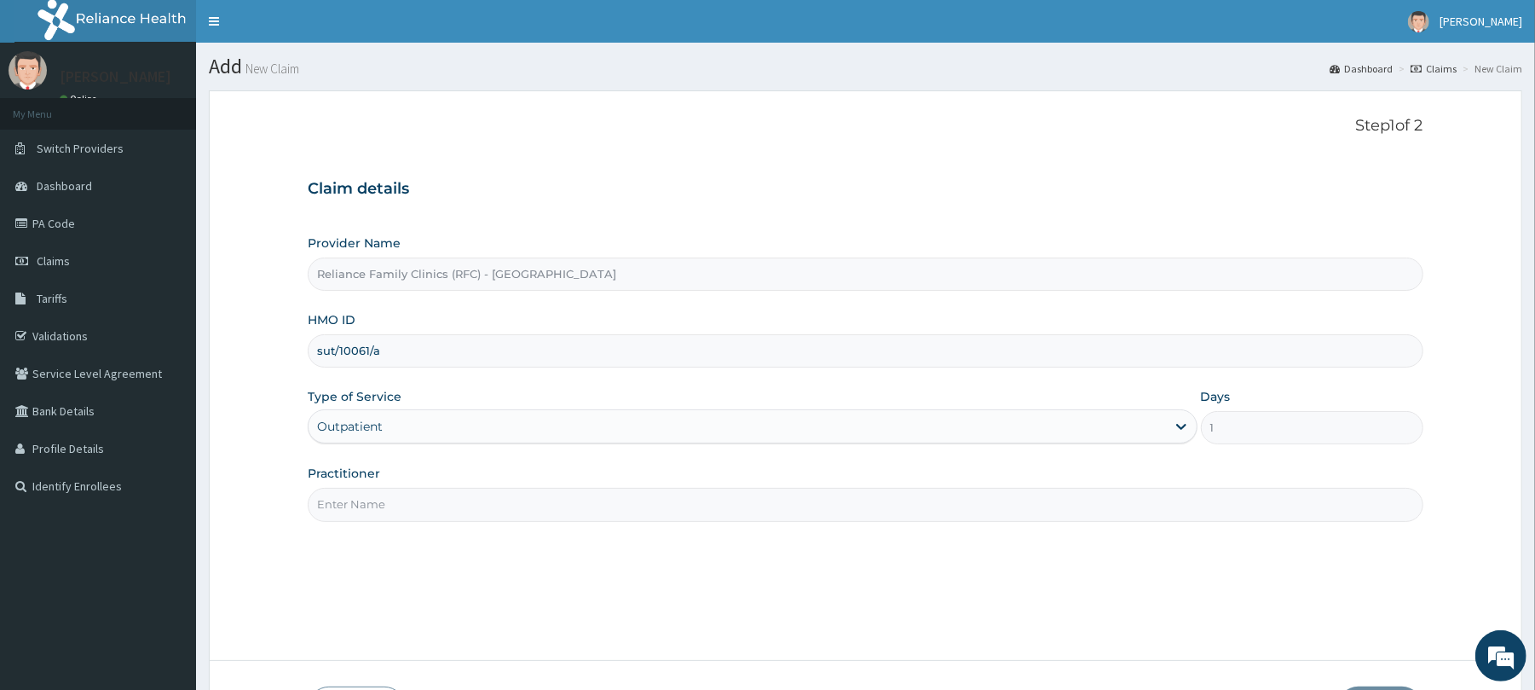
click at [363, 517] on input "Practitioner" at bounding box center [865, 504] width 1115 height 33
type input "Dr Locum"
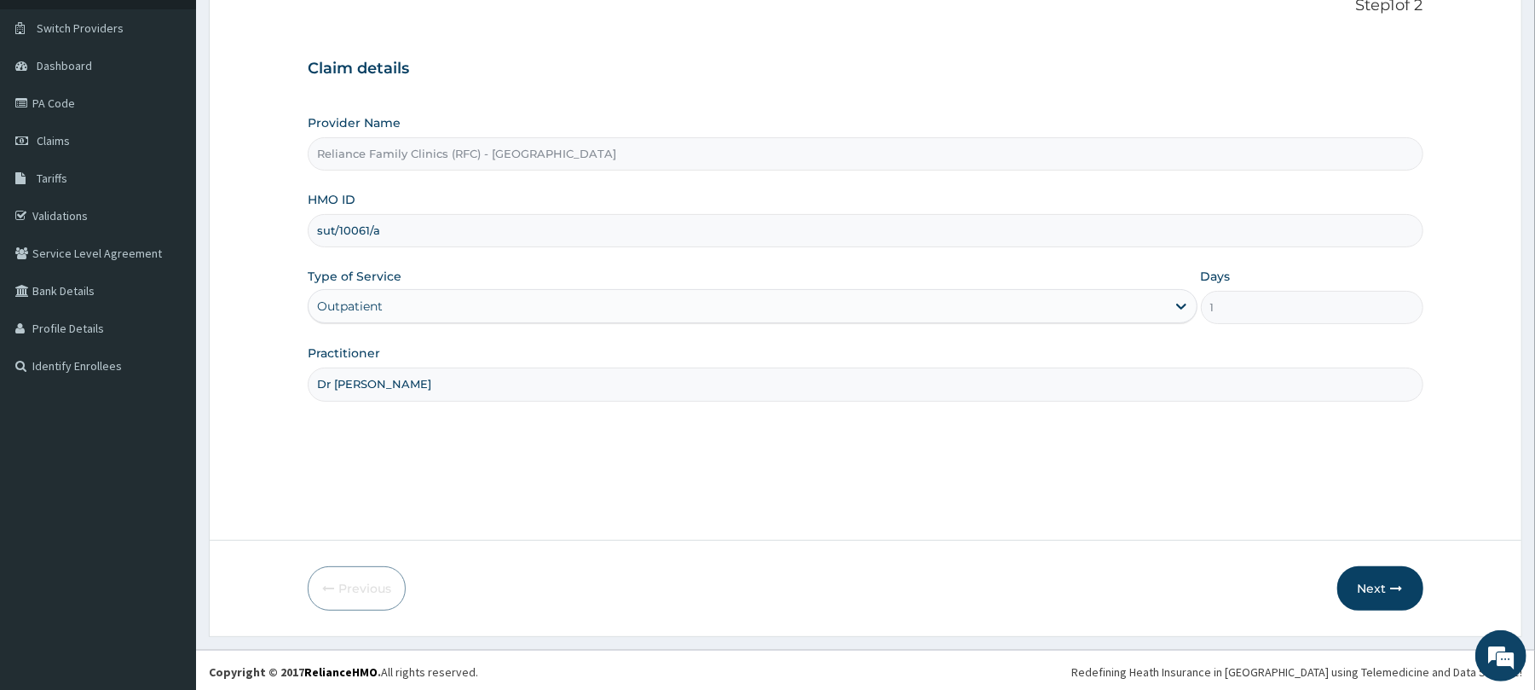
scroll to position [124, 0]
click at [1381, 571] on button "Next" at bounding box center [1380, 585] width 86 height 44
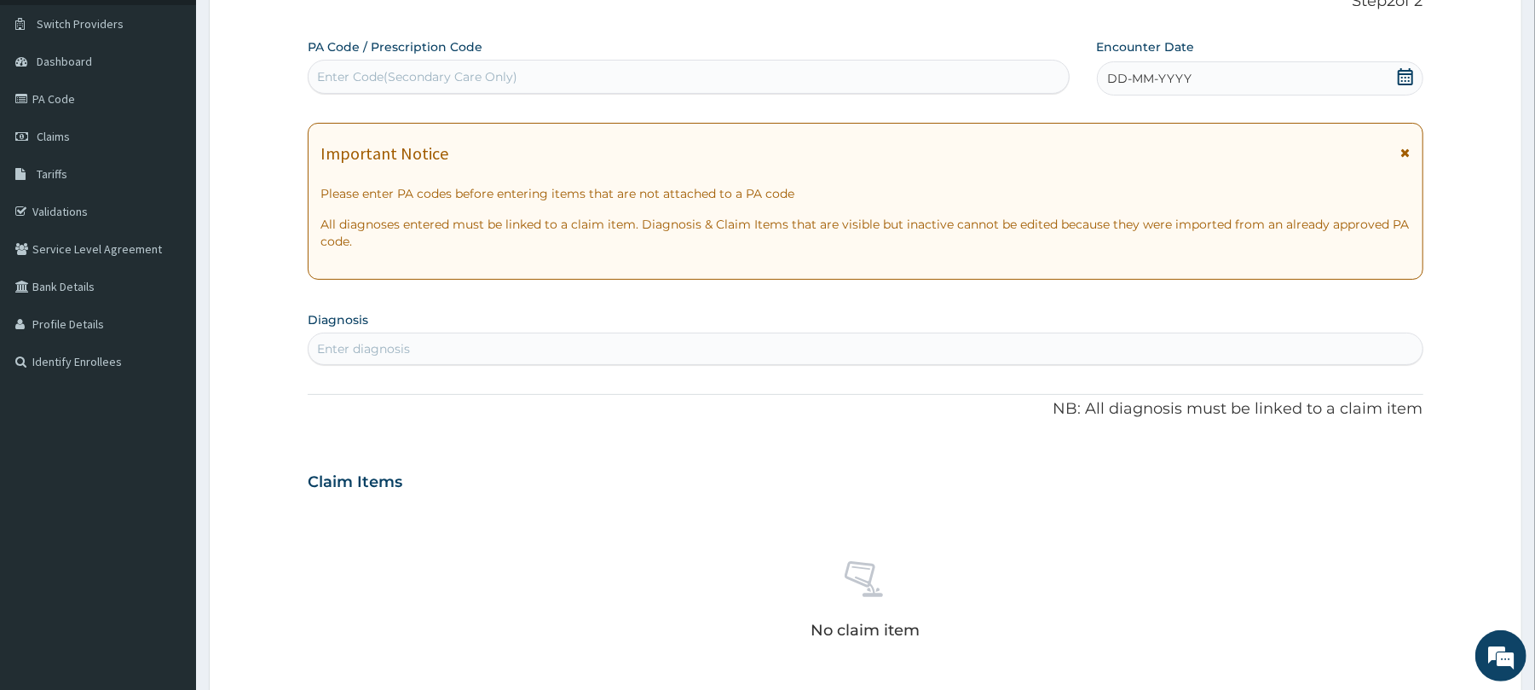
click at [1236, 75] on div "DD-MM-YYYY" at bounding box center [1260, 78] width 326 height 34
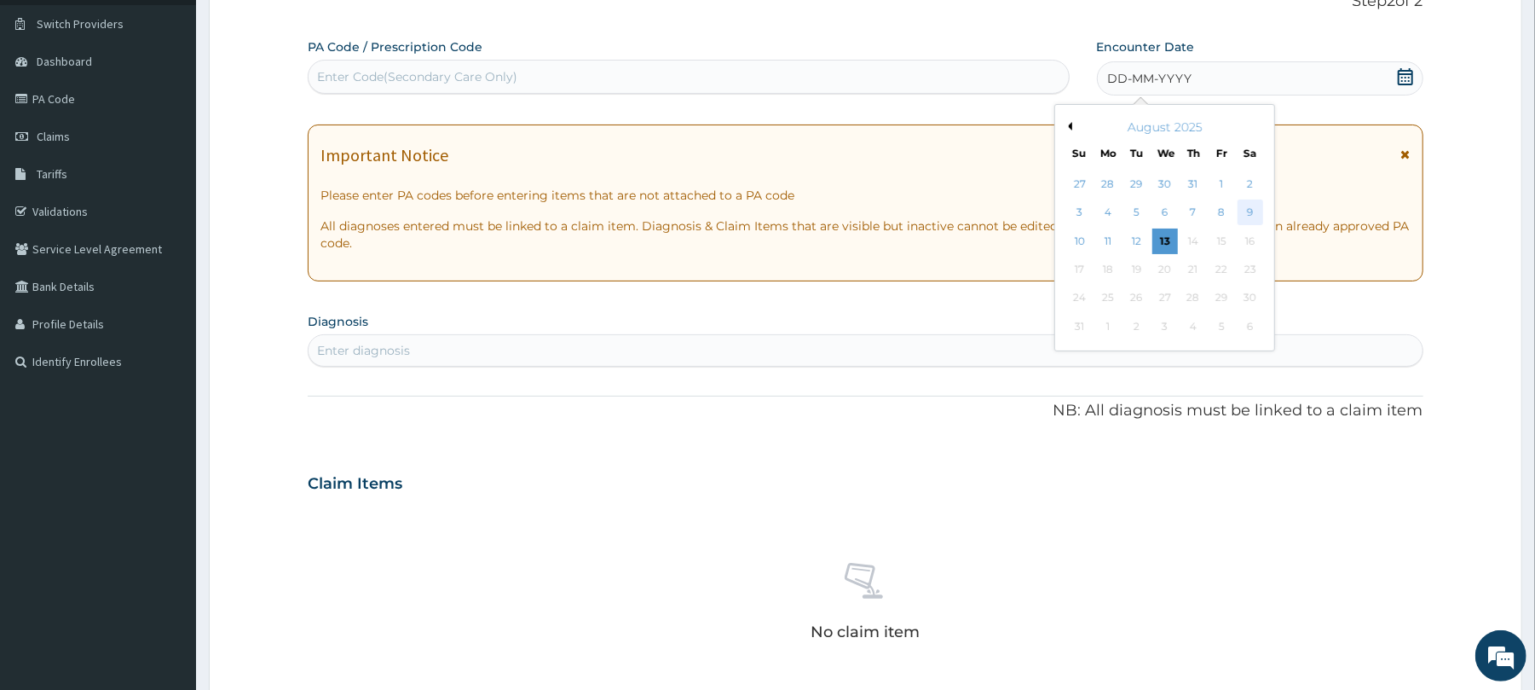
click at [1256, 210] on div "9" at bounding box center [1250, 213] width 26 height 26
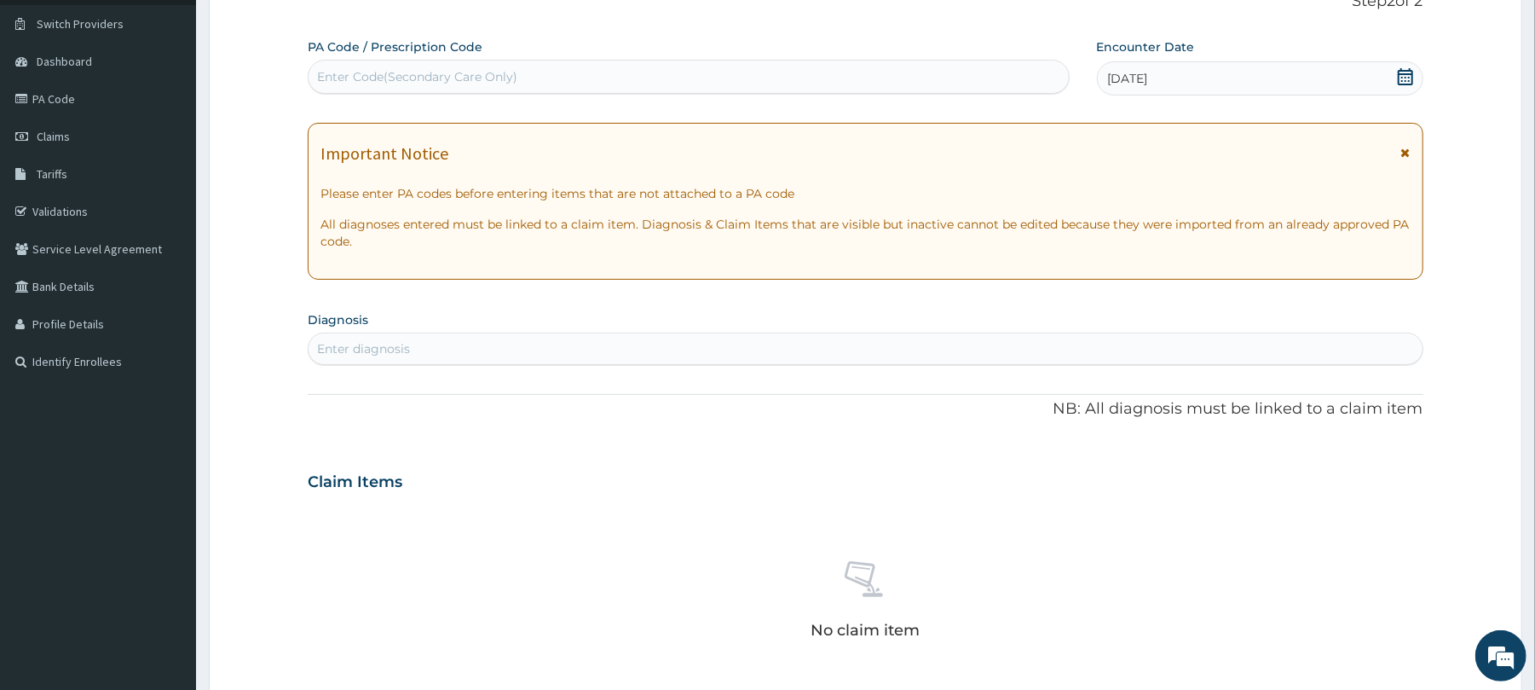
click at [369, 346] on div "Enter diagnosis" at bounding box center [363, 348] width 93 height 17
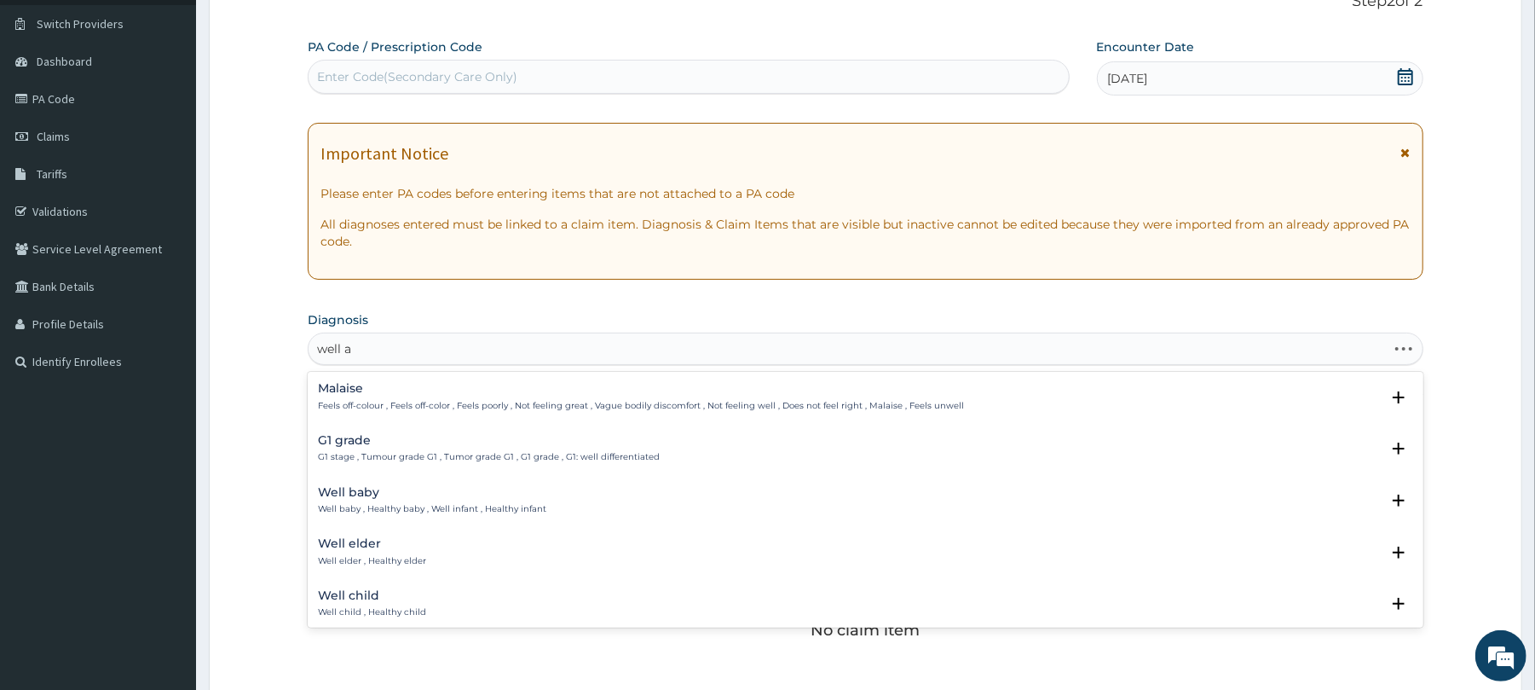
type input "well ad"
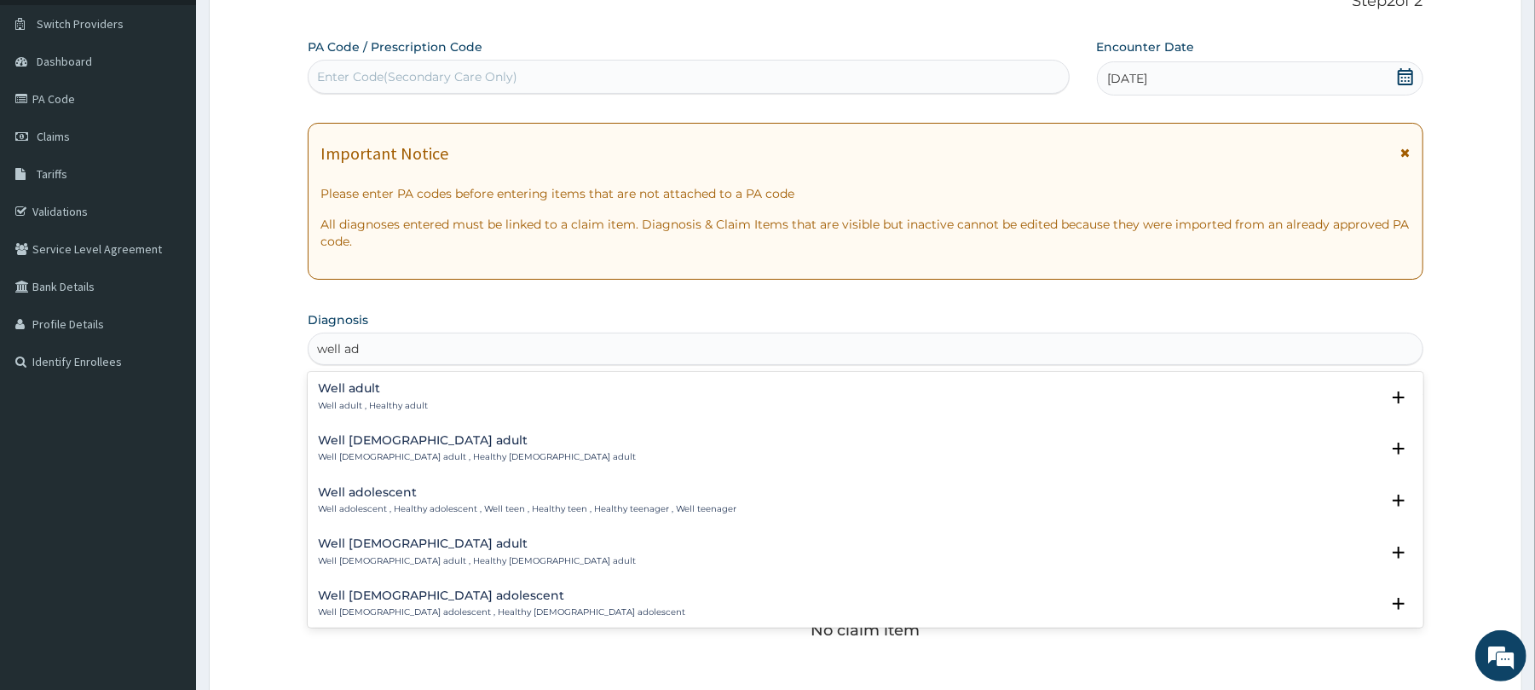
click at [336, 390] on h4 "Well adult" at bounding box center [373, 388] width 110 height 13
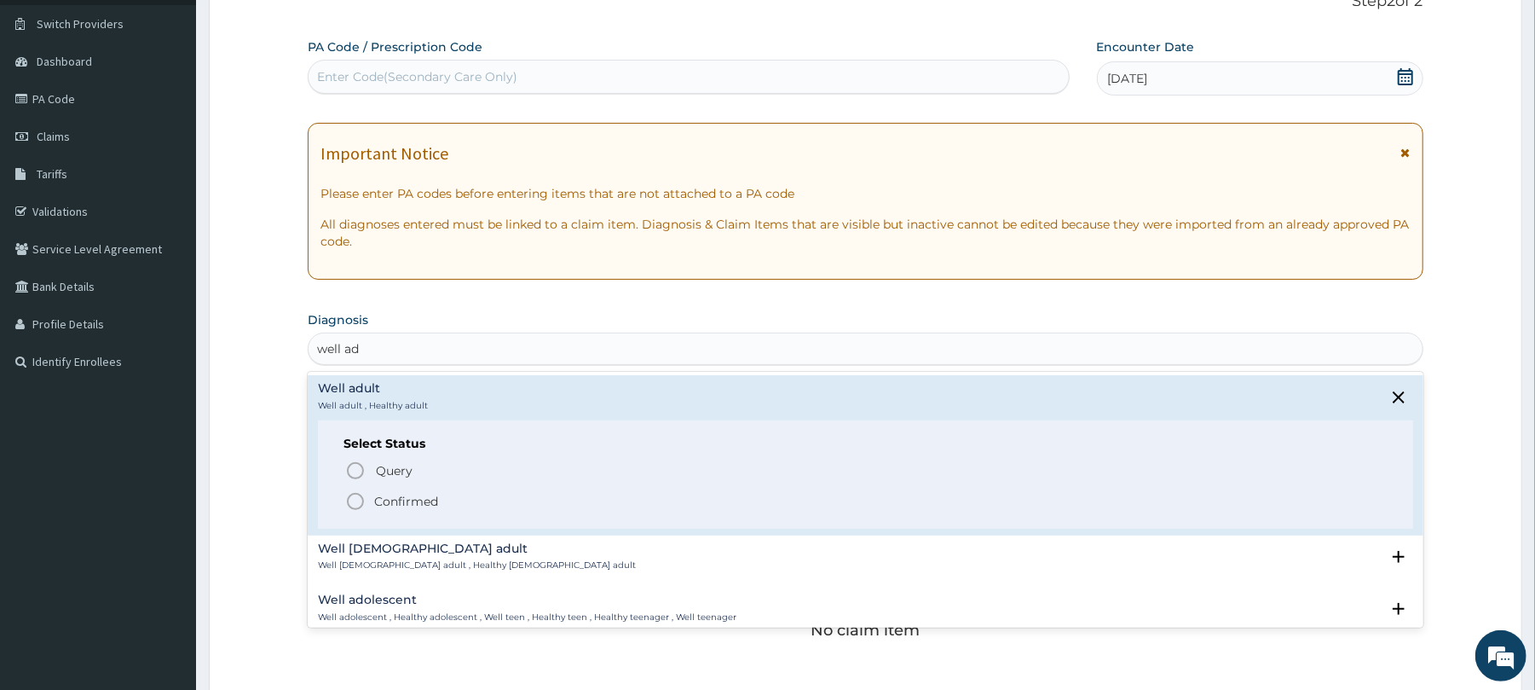
click at [348, 508] on icon "status option filled" at bounding box center [355, 501] width 20 height 20
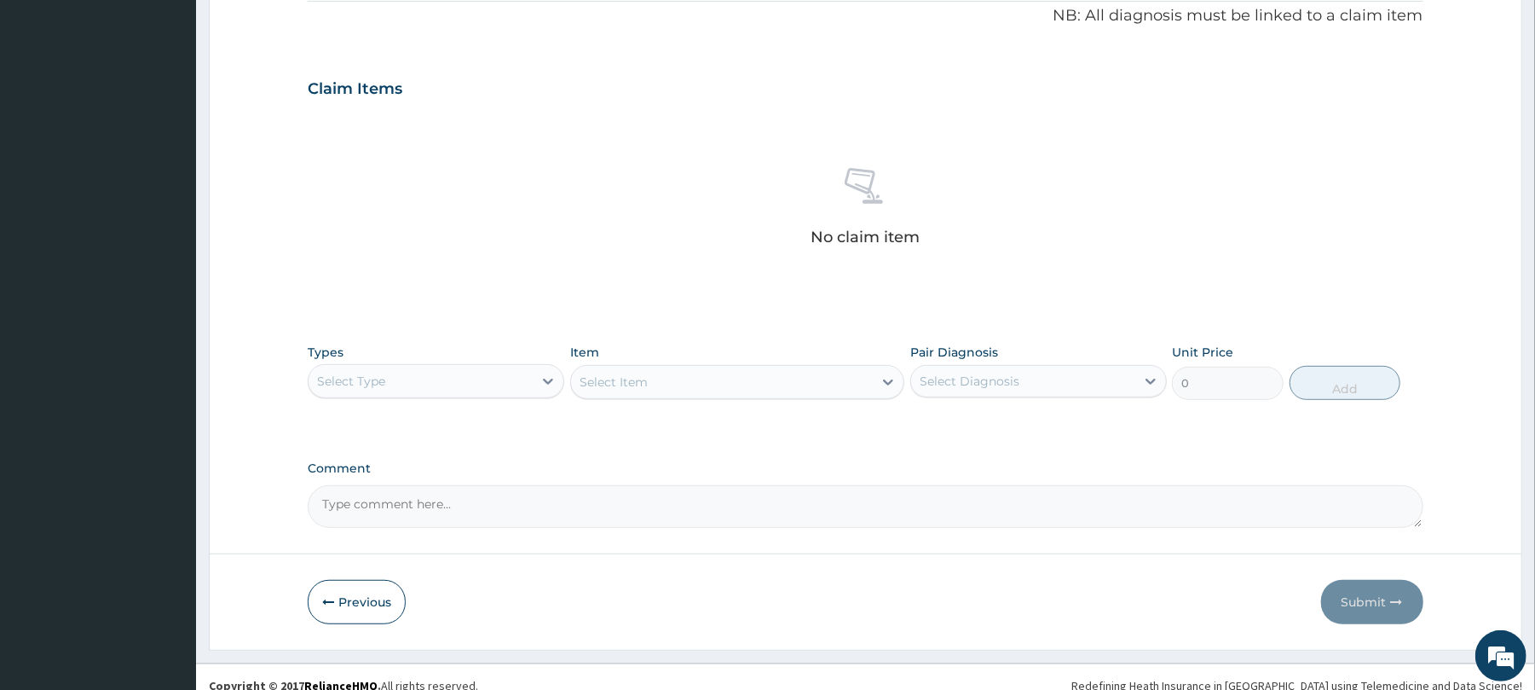
scroll to position [542, 0]
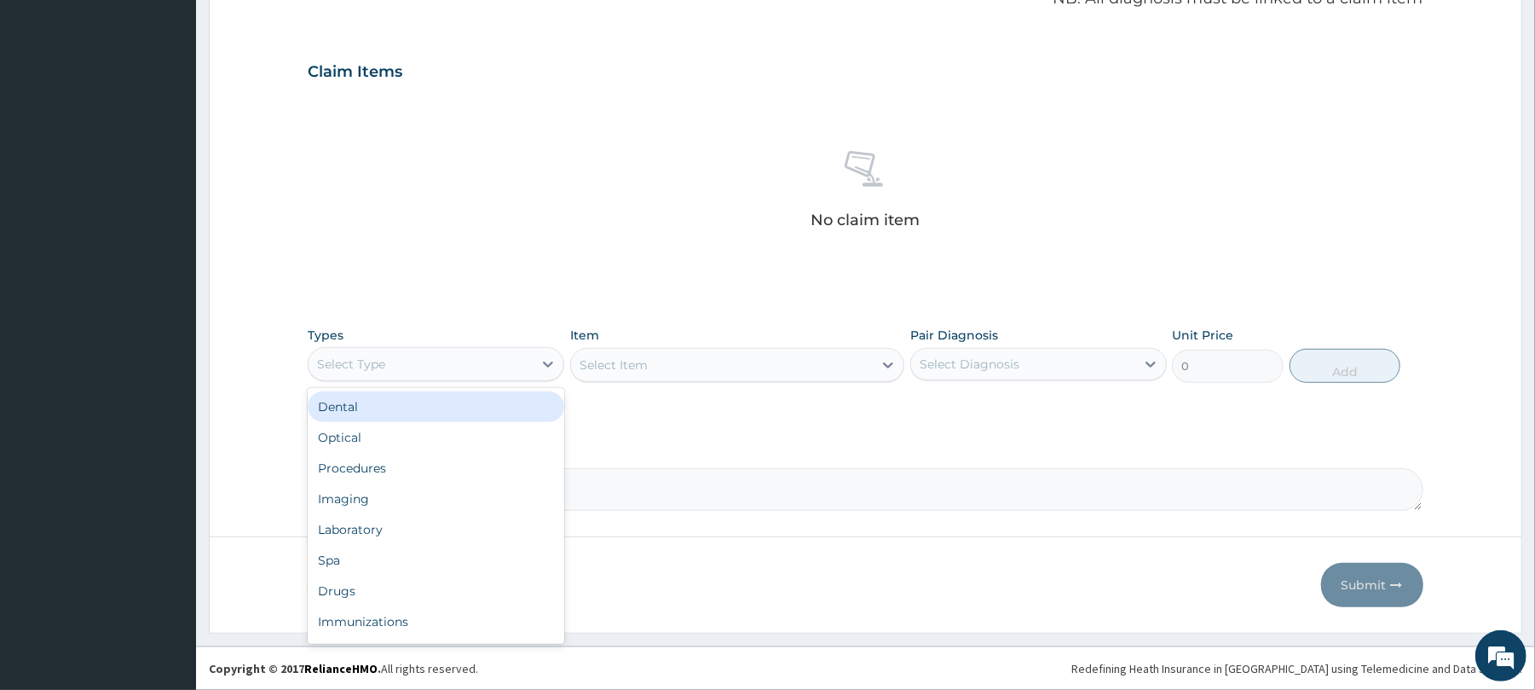
click at [365, 366] on div "Select Type" at bounding box center [351, 363] width 68 height 17
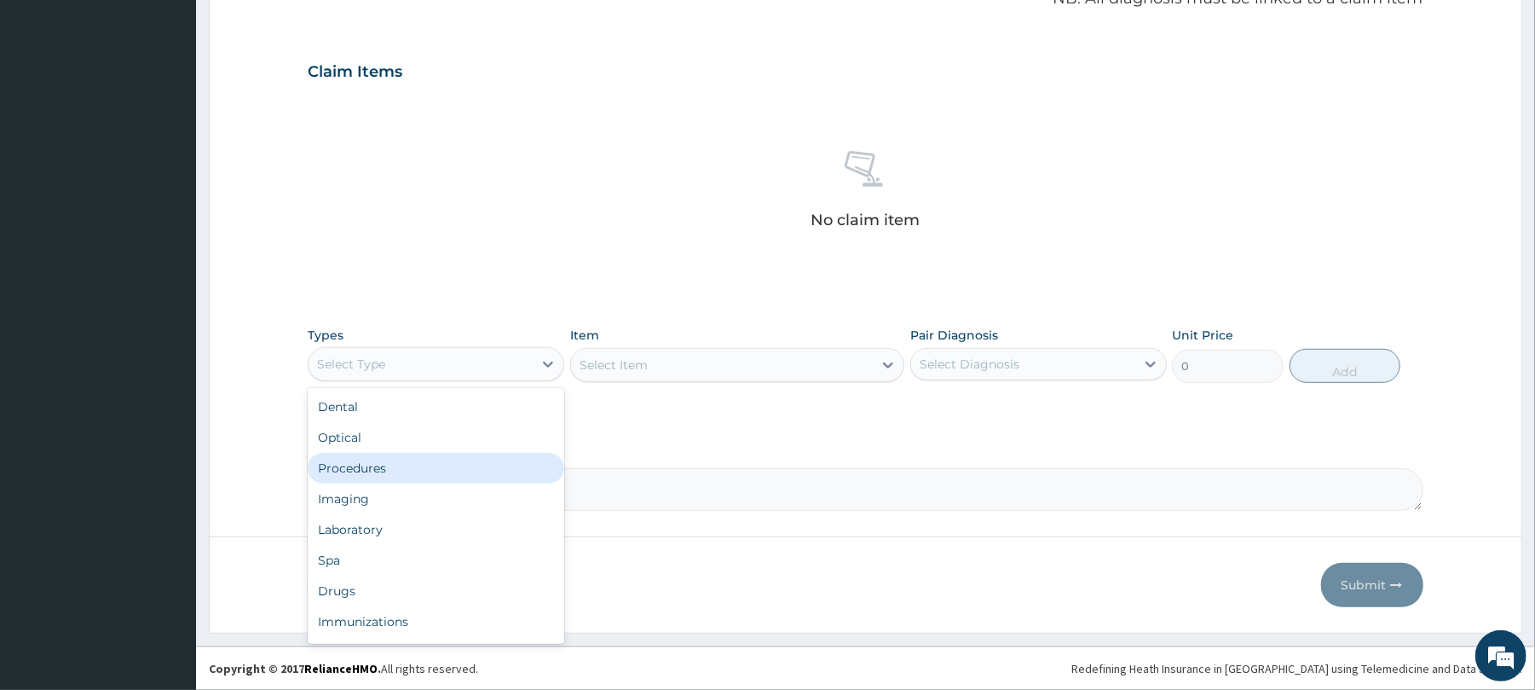
click at [396, 471] on div "Procedures" at bounding box center [436, 468] width 257 height 31
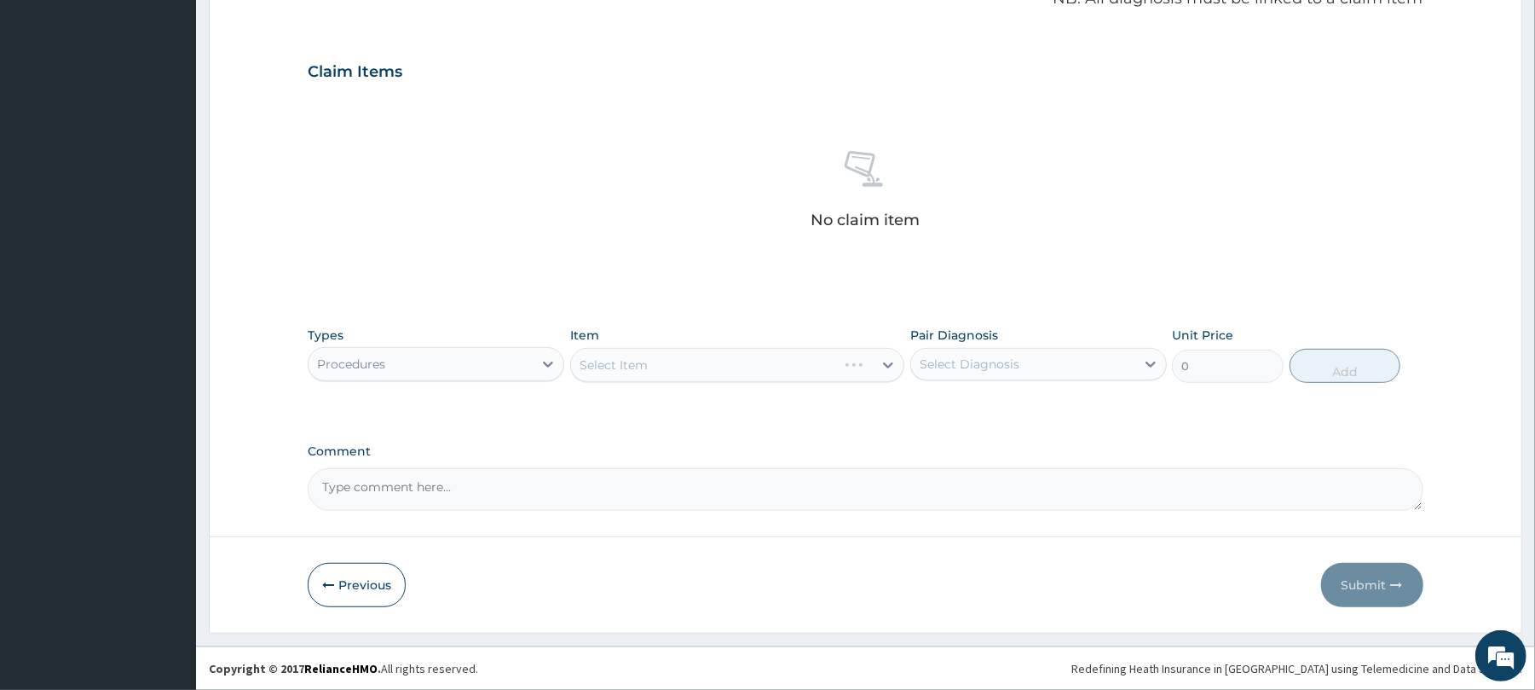
click at [676, 360] on div "Select Item" at bounding box center [737, 365] width 334 height 34
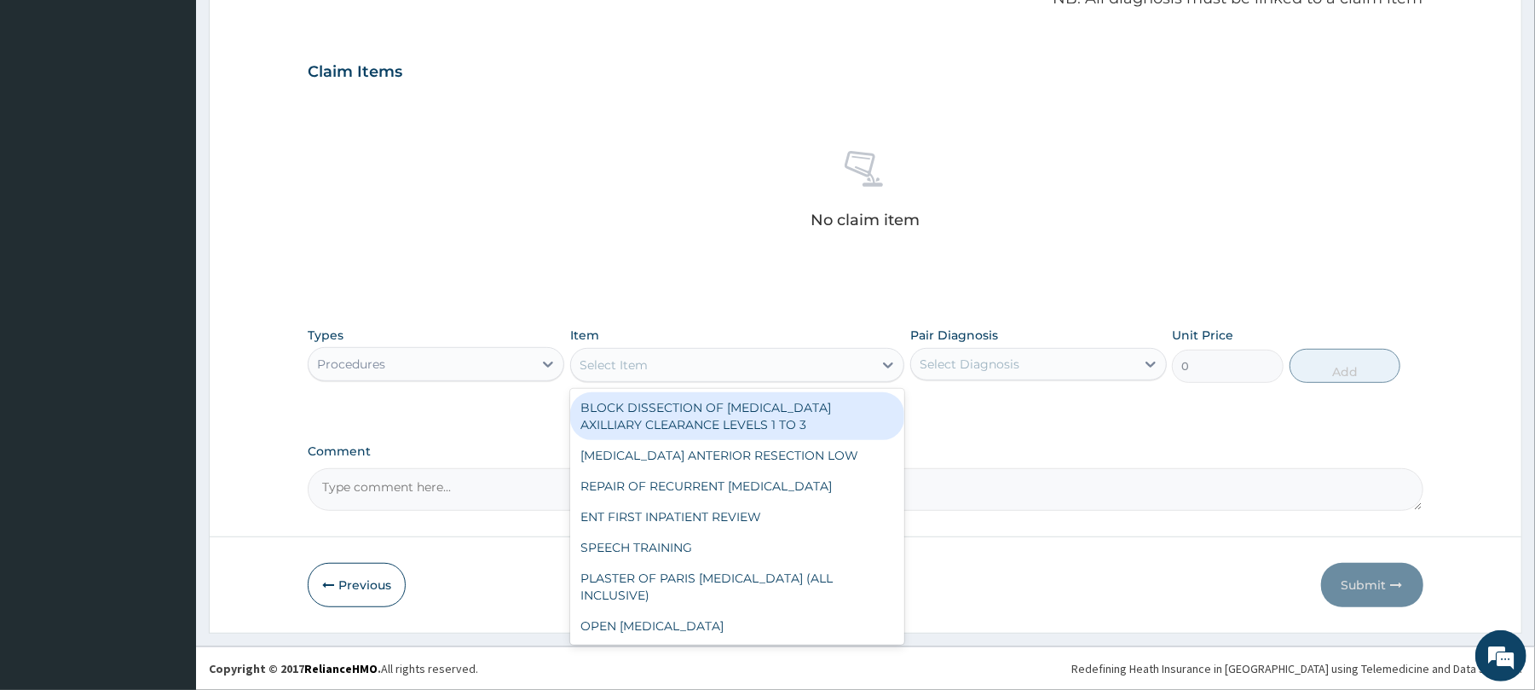
click at [676, 360] on div "Select Item" at bounding box center [722, 364] width 302 height 27
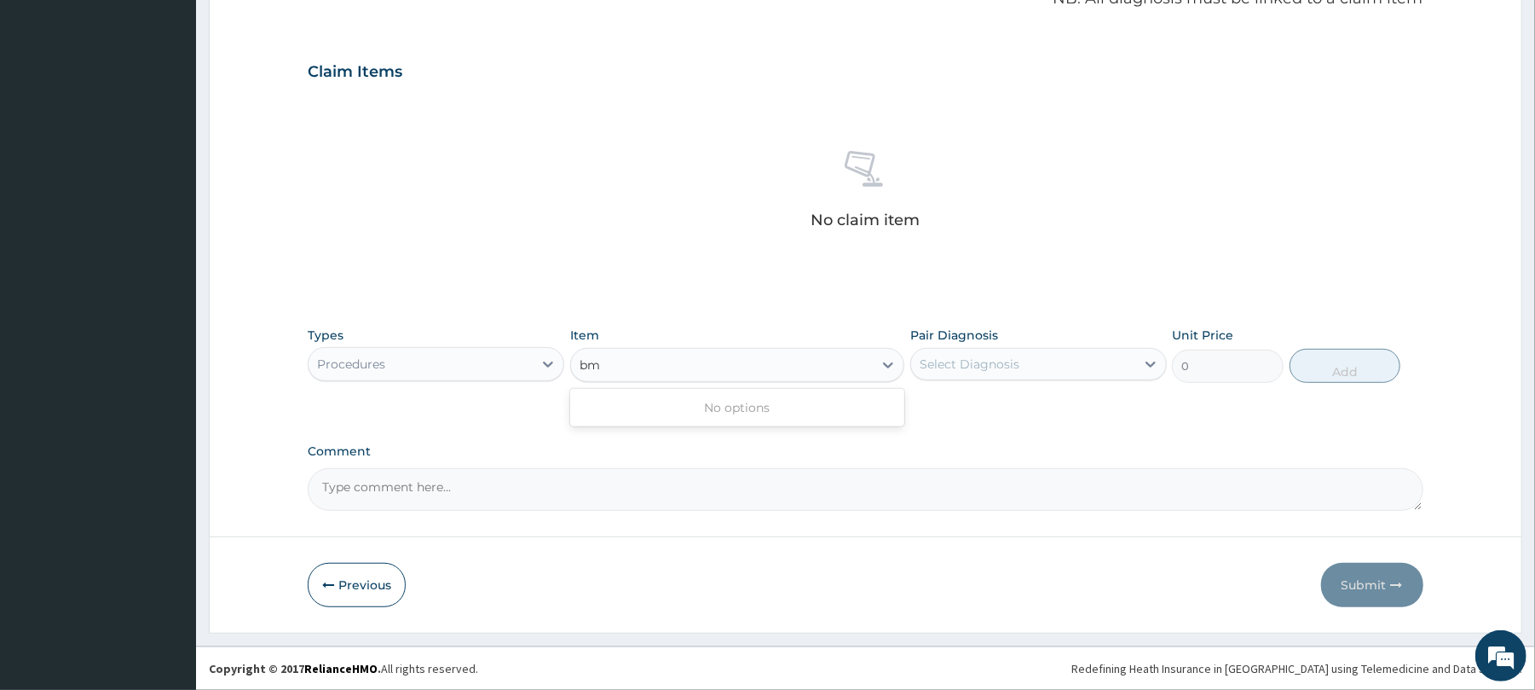
type input "b"
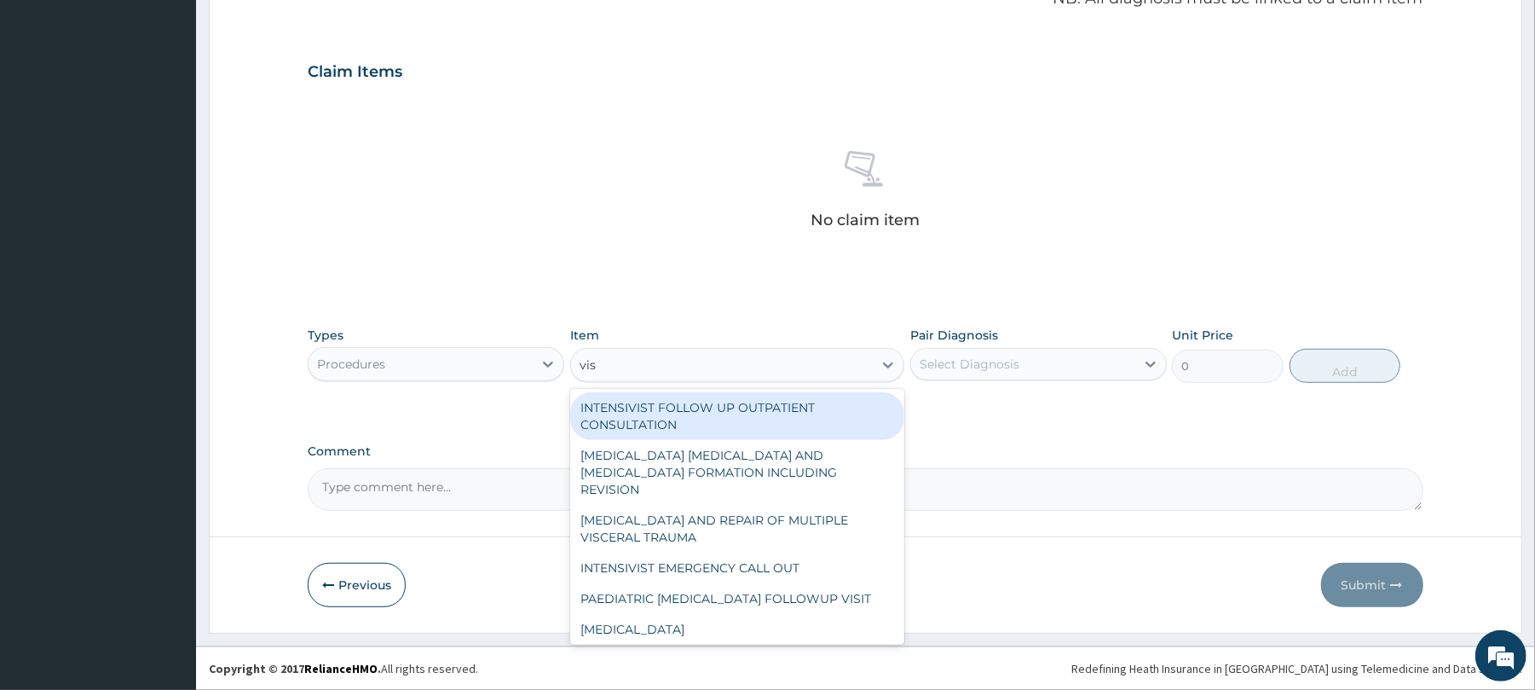
type input "visu"
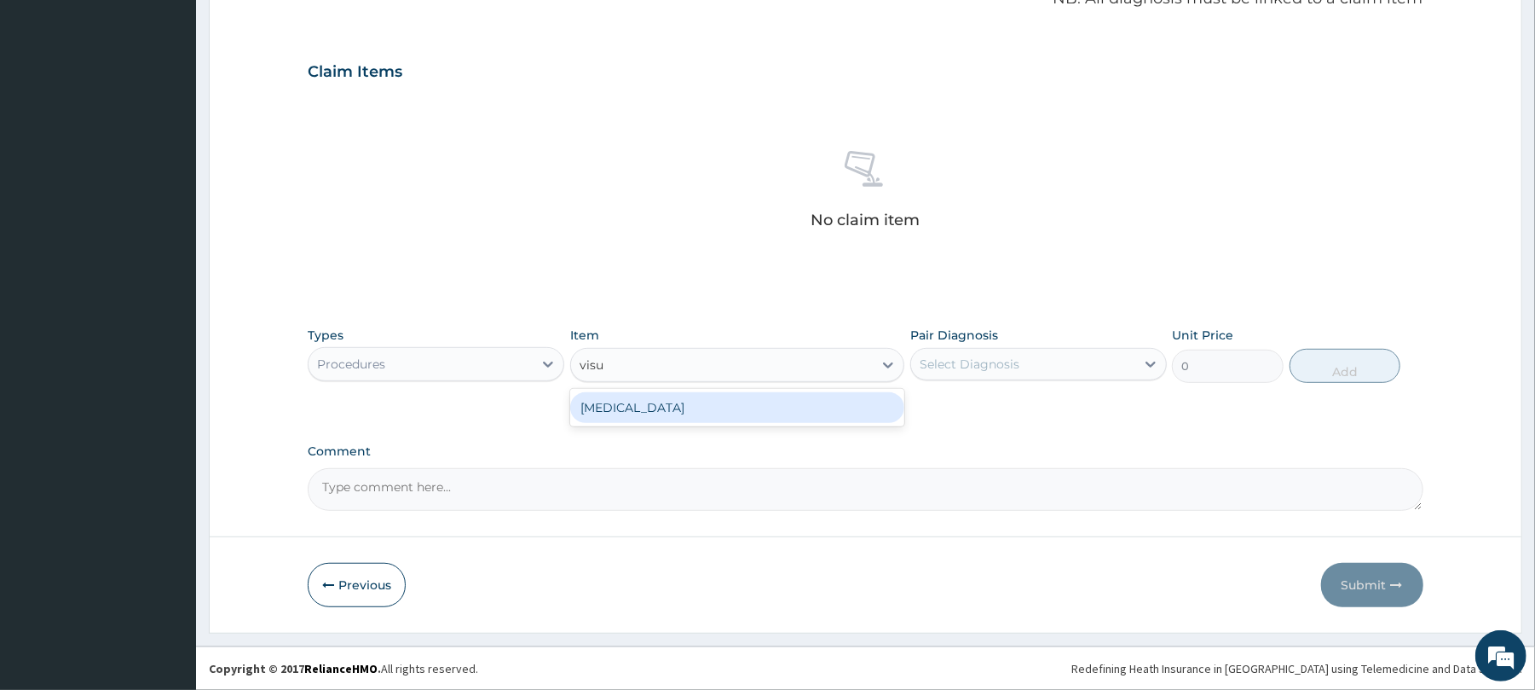
click at [696, 400] on div "[MEDICAL_DATA]" at bounding box center [737, 407] width 334 height 31
type input "3000"
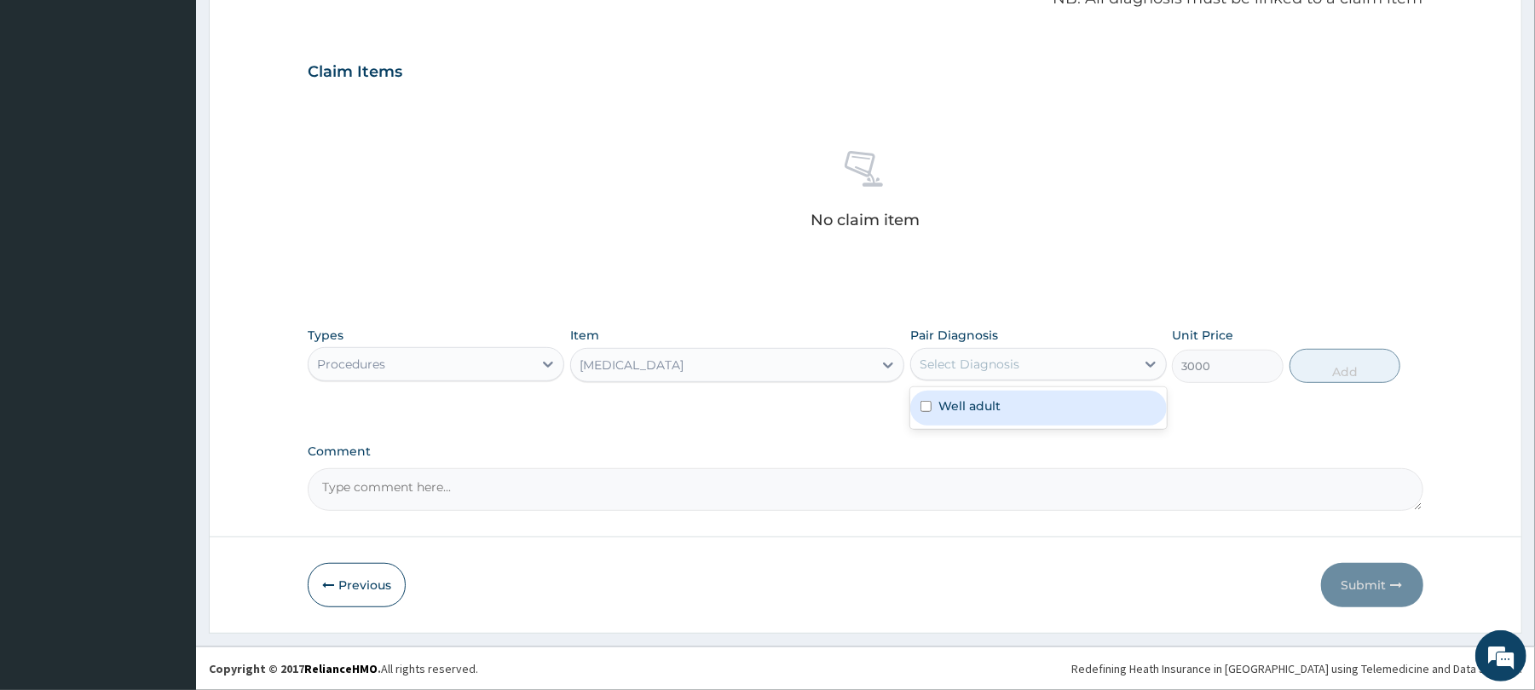
click at [1009, 355] on div "Select Diagnosis" at bounding box center [970, 363] width 100 height 17
click at [1016, 410] on div "Well adult" at bounding box center [1038, 407] width 257 height 35
checkbox input "true"
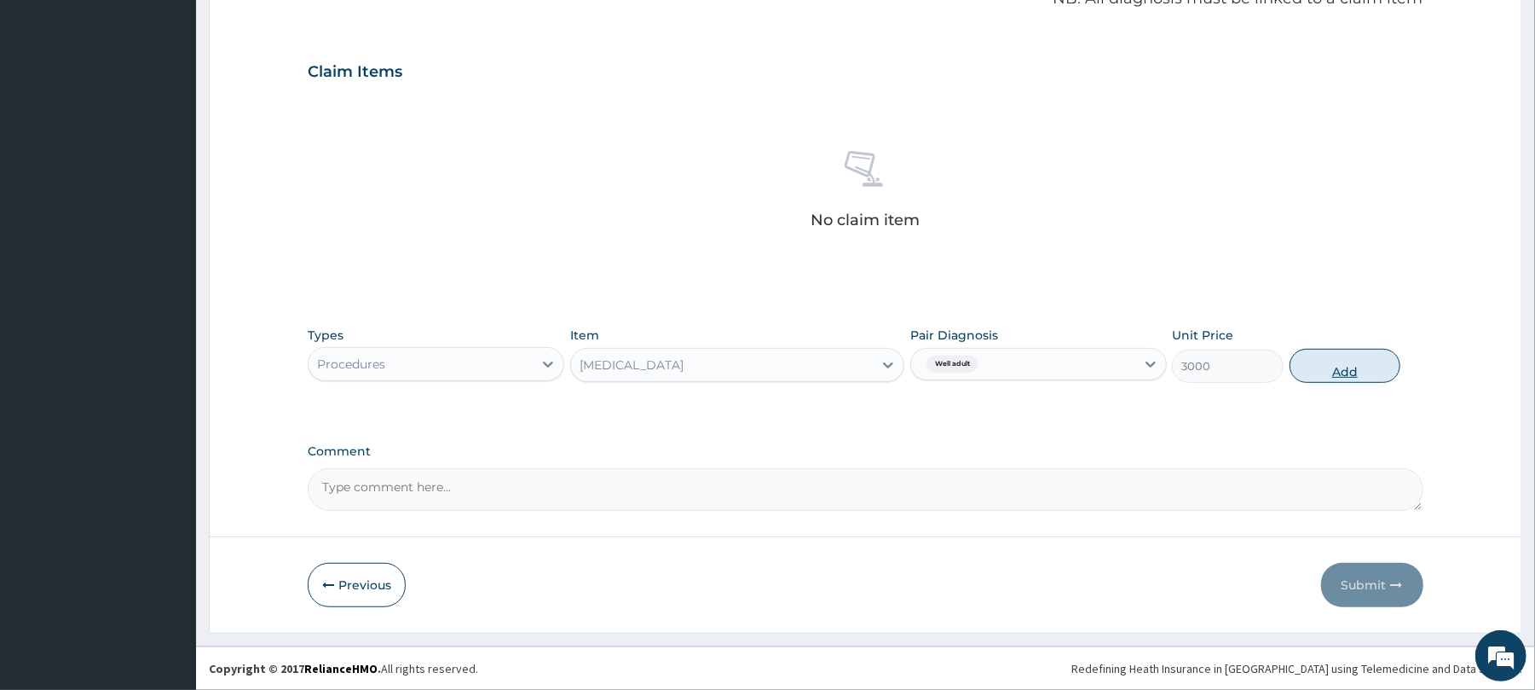
click at [1366, 366] on button "Add" at bounding box center [1346, 366] width 112 height 34
type input "0"
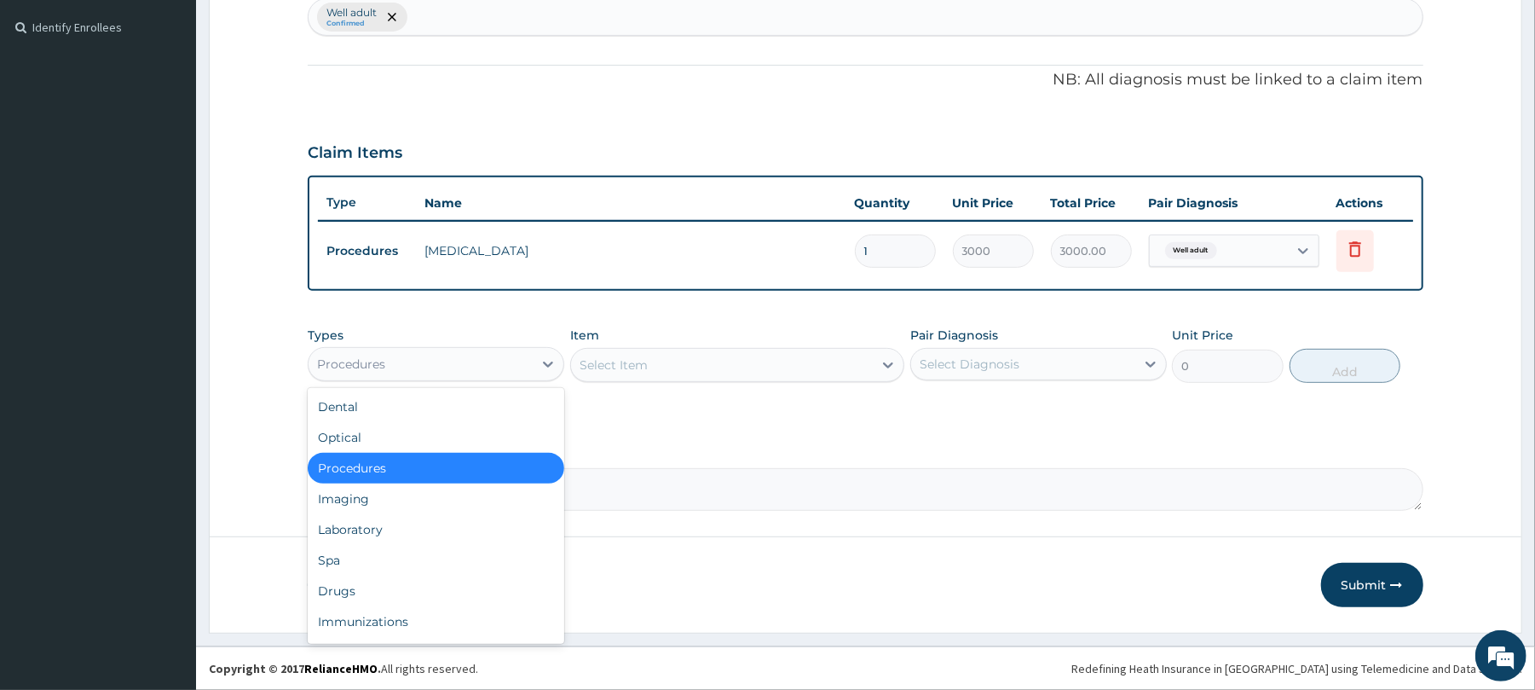
click at [515, 356] on div "Procedures" at bounding box center [421, 363] width 224 height 27
click at [420, 509] on div "Imaging" at bounding box center [436, 498] width 257 height 31
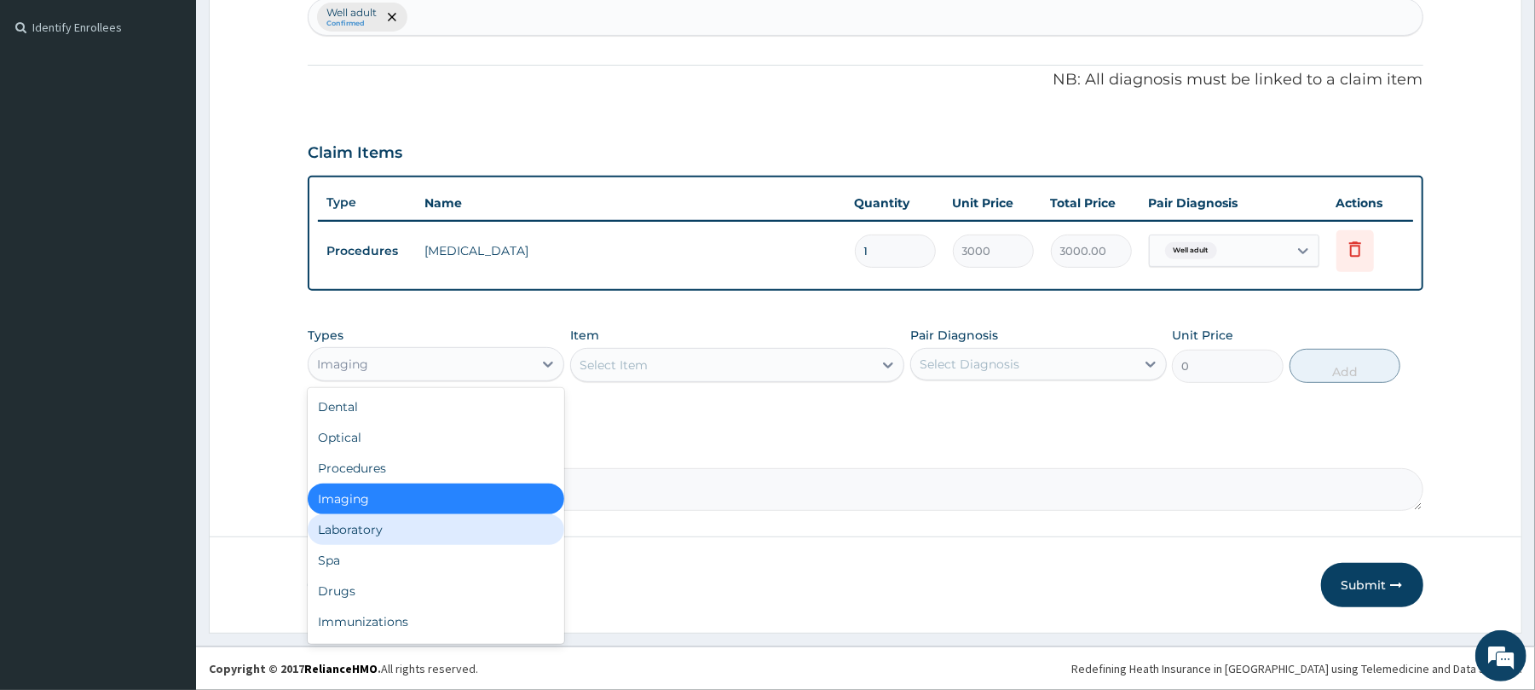
drag, startPoint x: 461, startPoint y: 356, endPoint x: 362, endPoint y: 530, distance: 200.0
click at [362, 381] on div "option Imaging, selected. option Laboratory focused, 5 of 10. 10 results availa…" at bounding box center [436, 364] width 257 height 34
click at [362, 530] on div "Laboratory" at bounding box center [436, 529] width 257 height 31
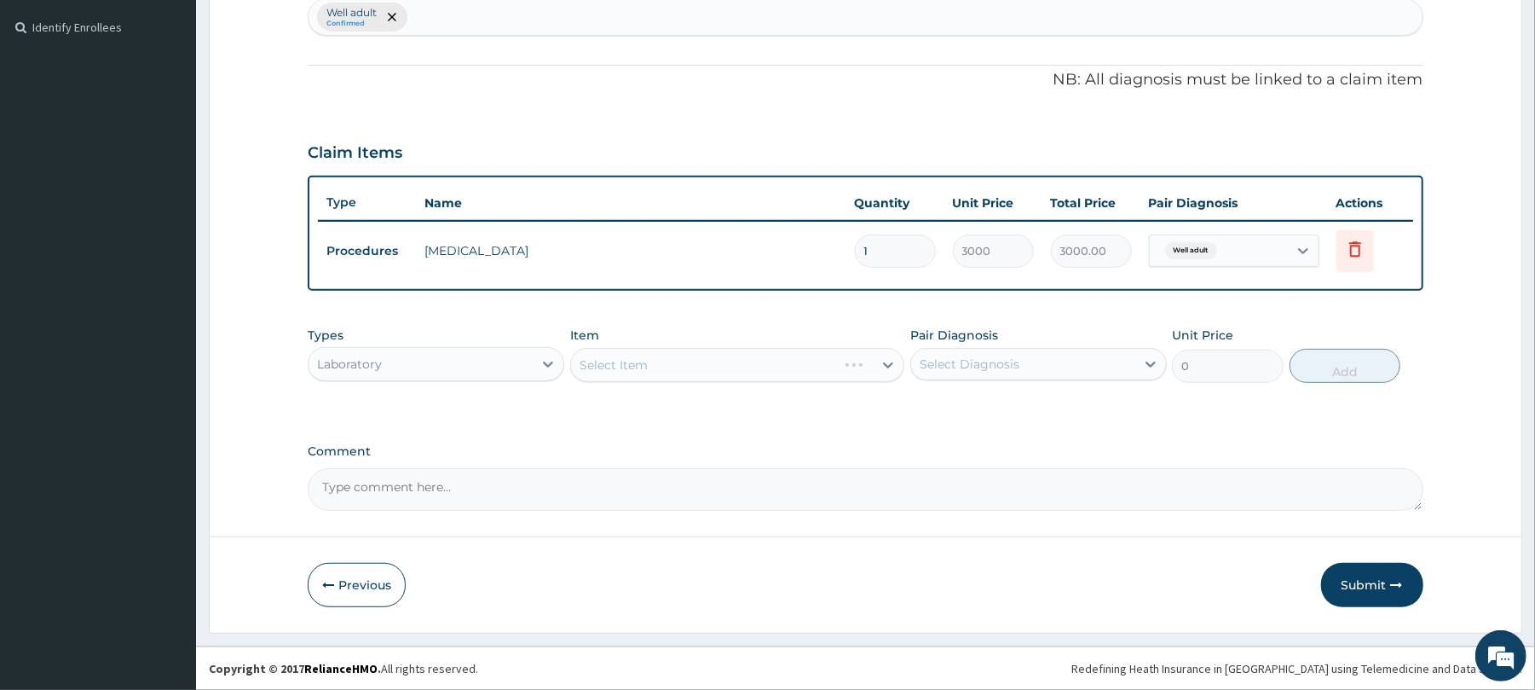
click at [627, 351] on div "Select Item" at bounding box center [737, 365] width 334 height 34
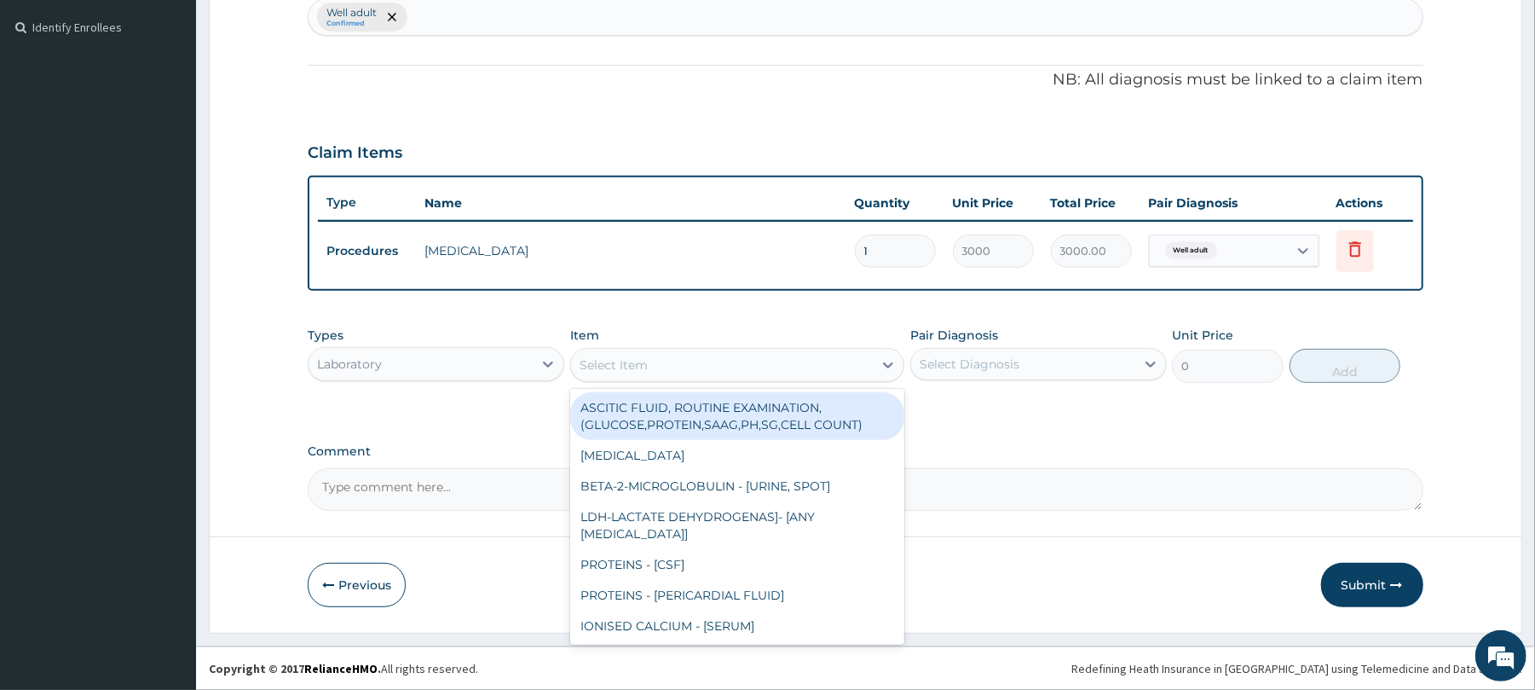
click at [650, 365] on div "Select Item" at bounding box center [722, 364] width 302 height 27
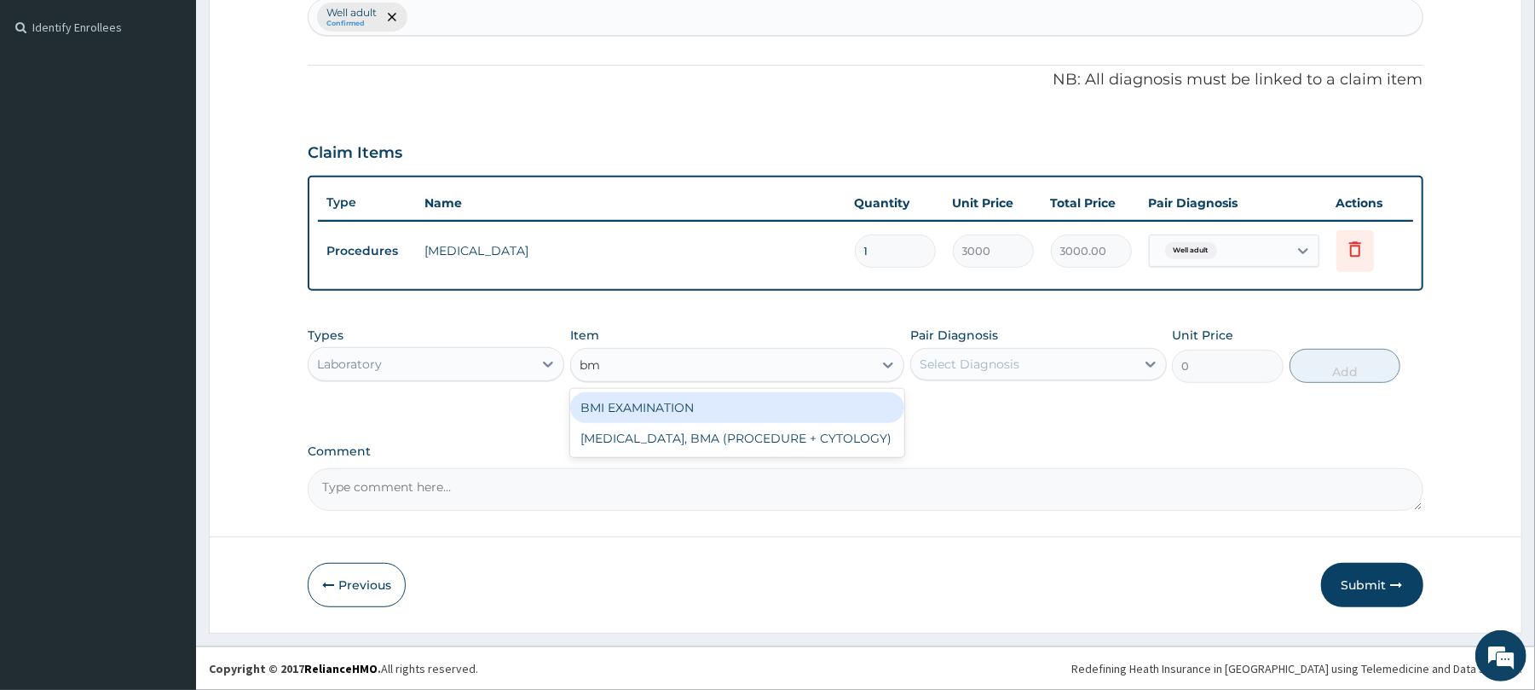
type input "bmi"
click at [662, 410] on div "BMI EXAMINATION" at bounding box center [737, 407] width 334 height 31
type input "1225.5"
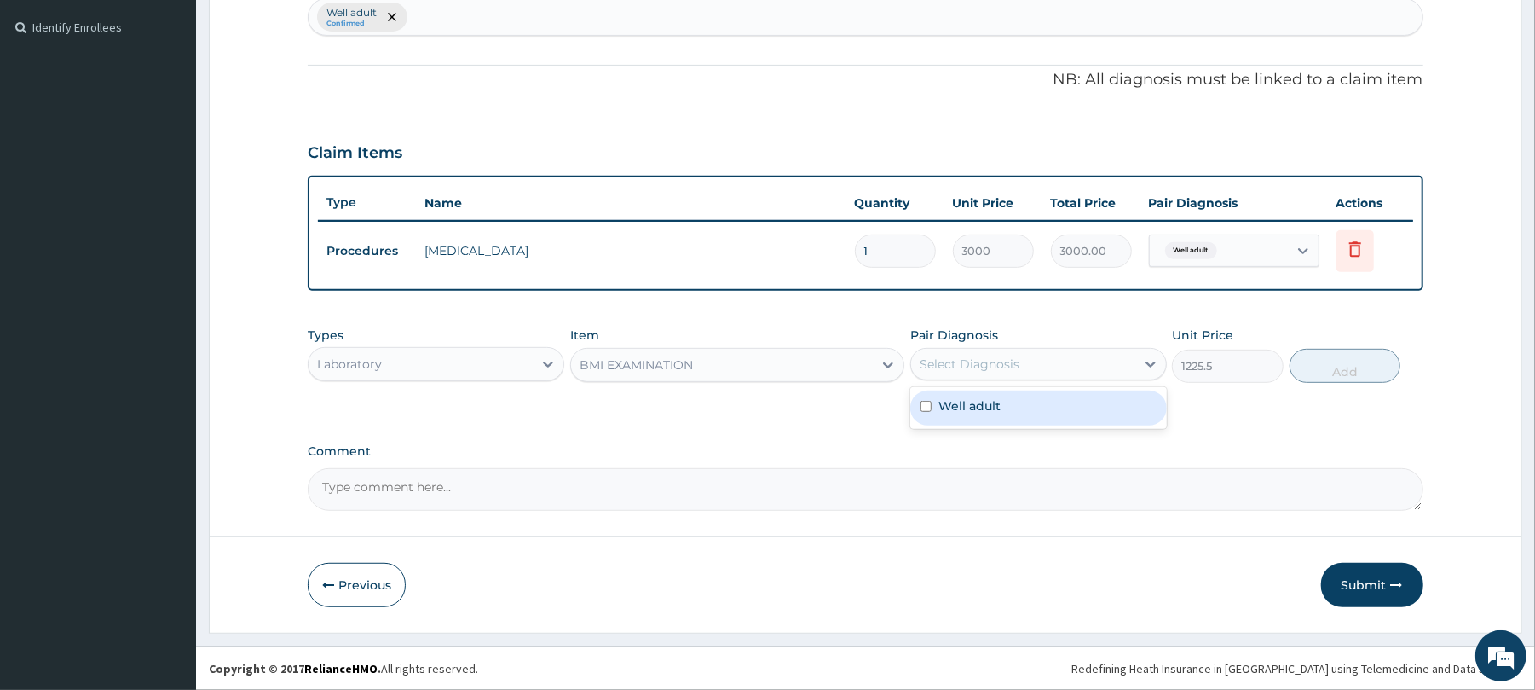
click at [1077, 365] on div "Select Diagnosis" at bounding box center [1023, 363] width 224 height 27
click at [1059, 413] on div "Well adult" at bounding box center [1038, 407] width 257 height 35
checkbox input "true"
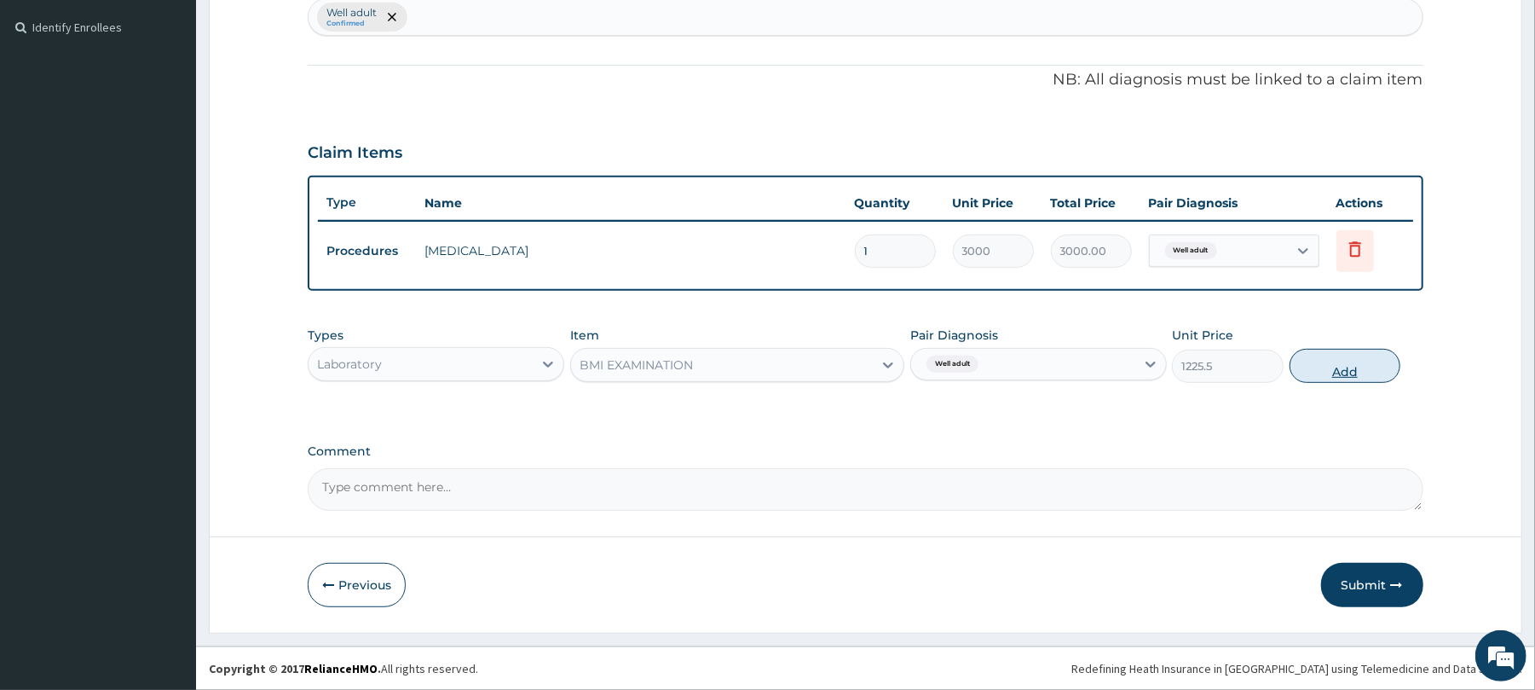
click at [1359, 372] on button "Add" at bounding box center [1346, 366] width 112 height 34
type input "0"
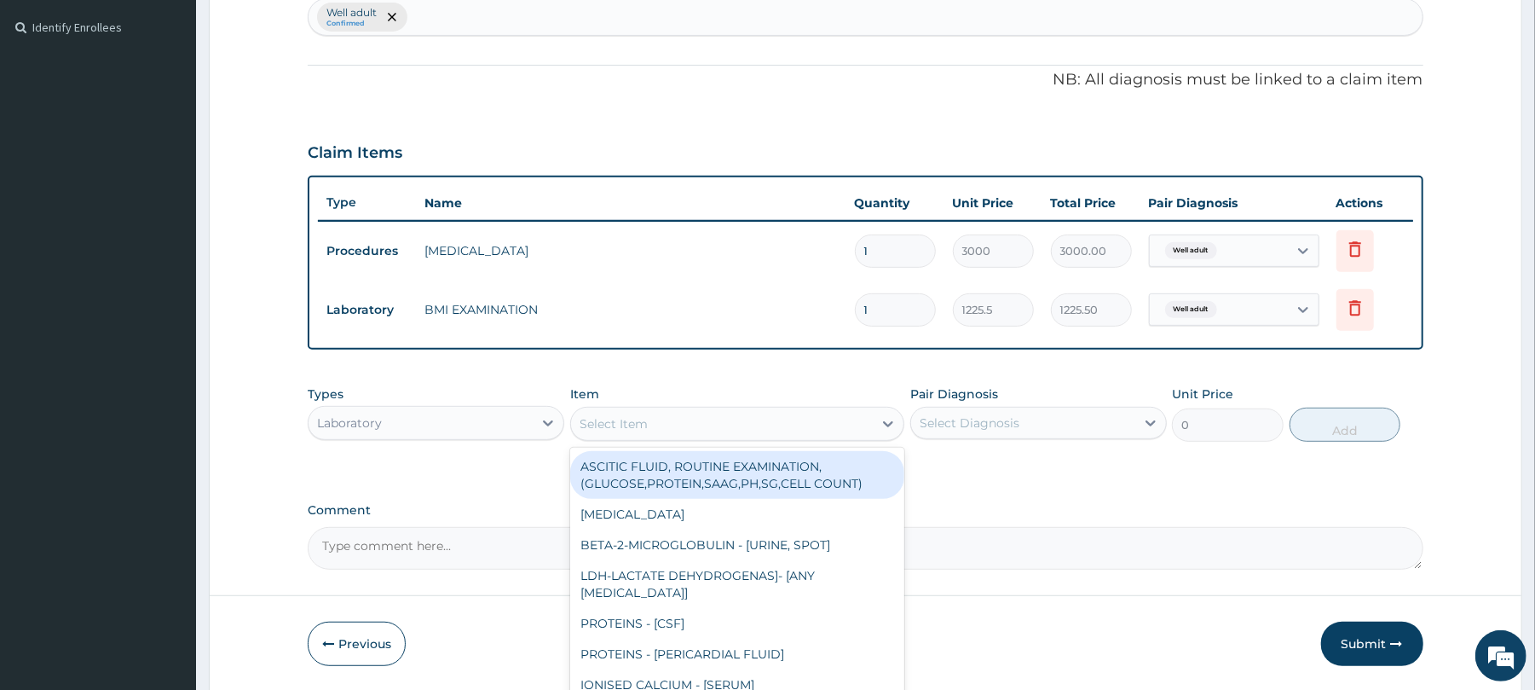
click at [615, 417] on div "Select Item" at bounding box center [614, 423] width 68 height 17
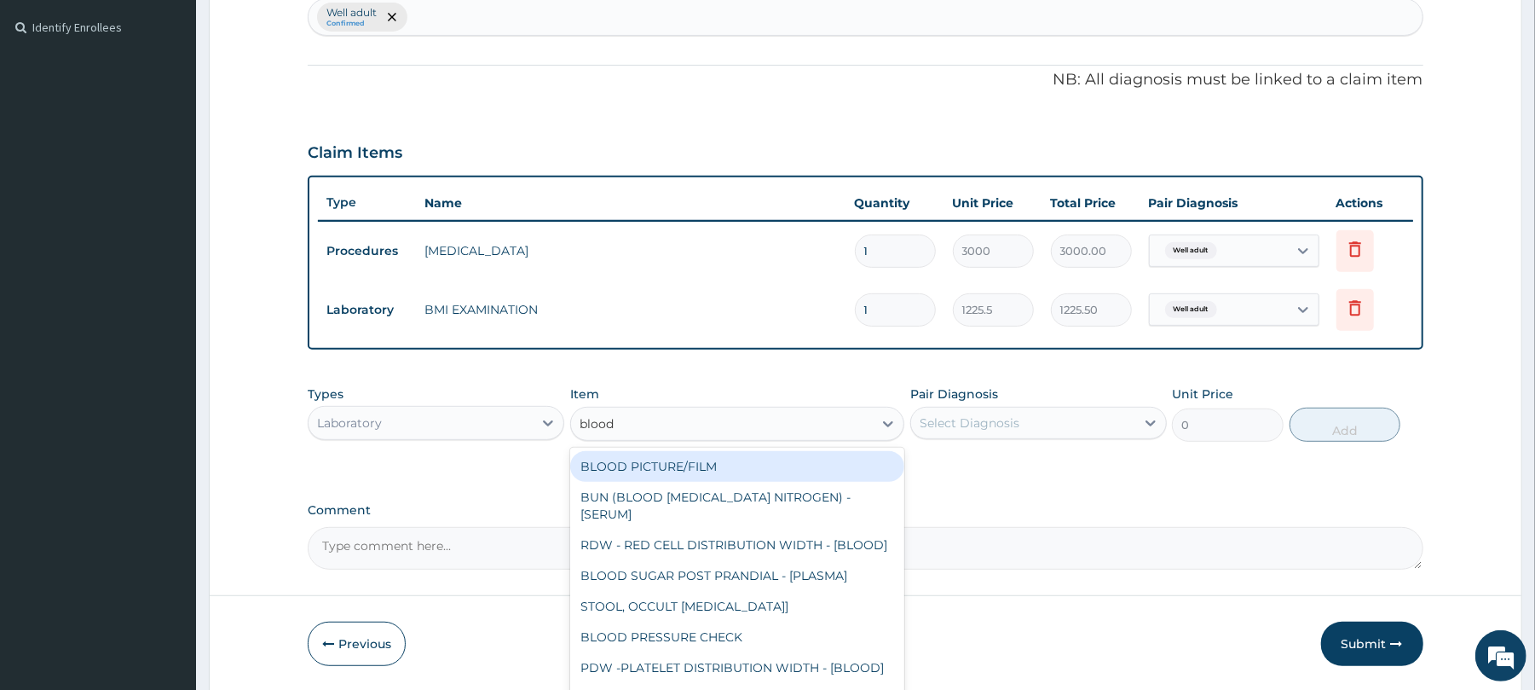
type input "blood p"
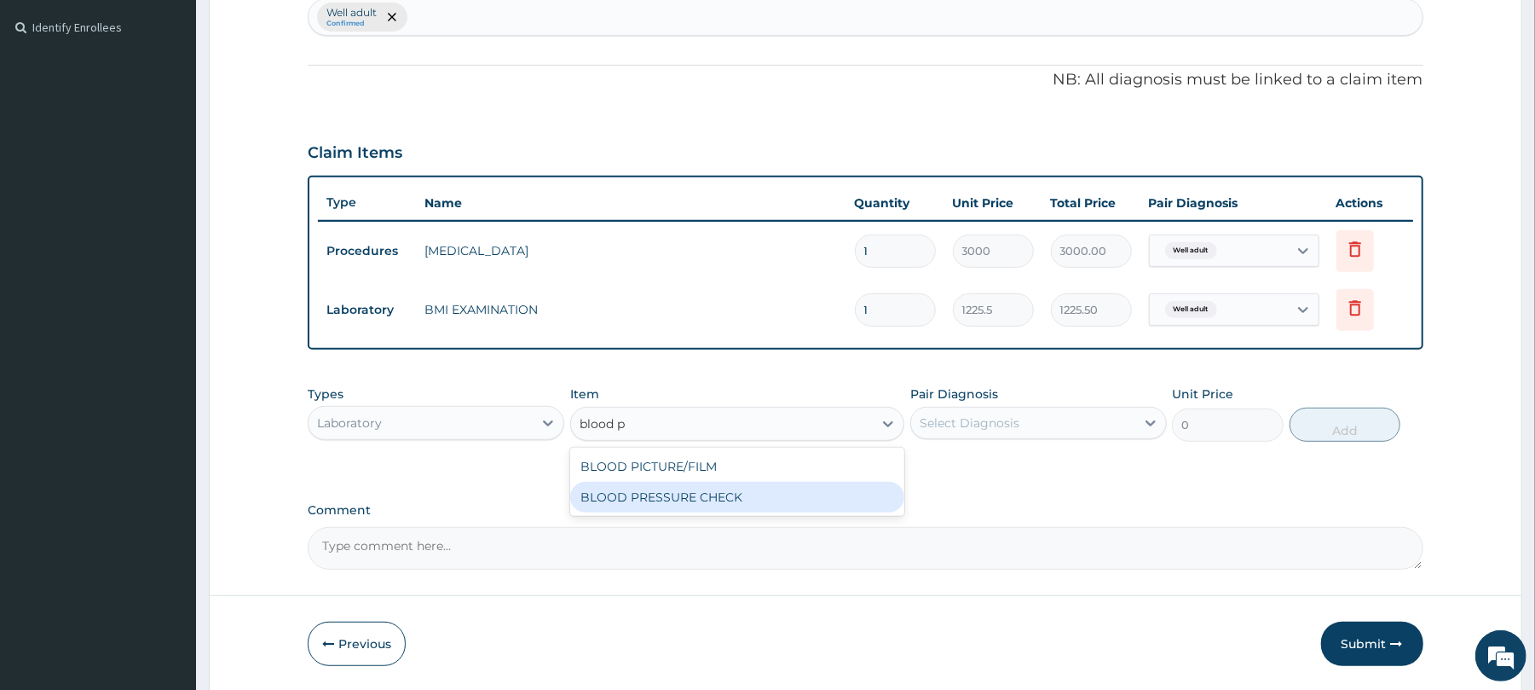
click at [600, 491] on div "BLOOD PRESSURE CHECK" at bounding box center [737, 497] width 334 height 31
type input "1225.5"
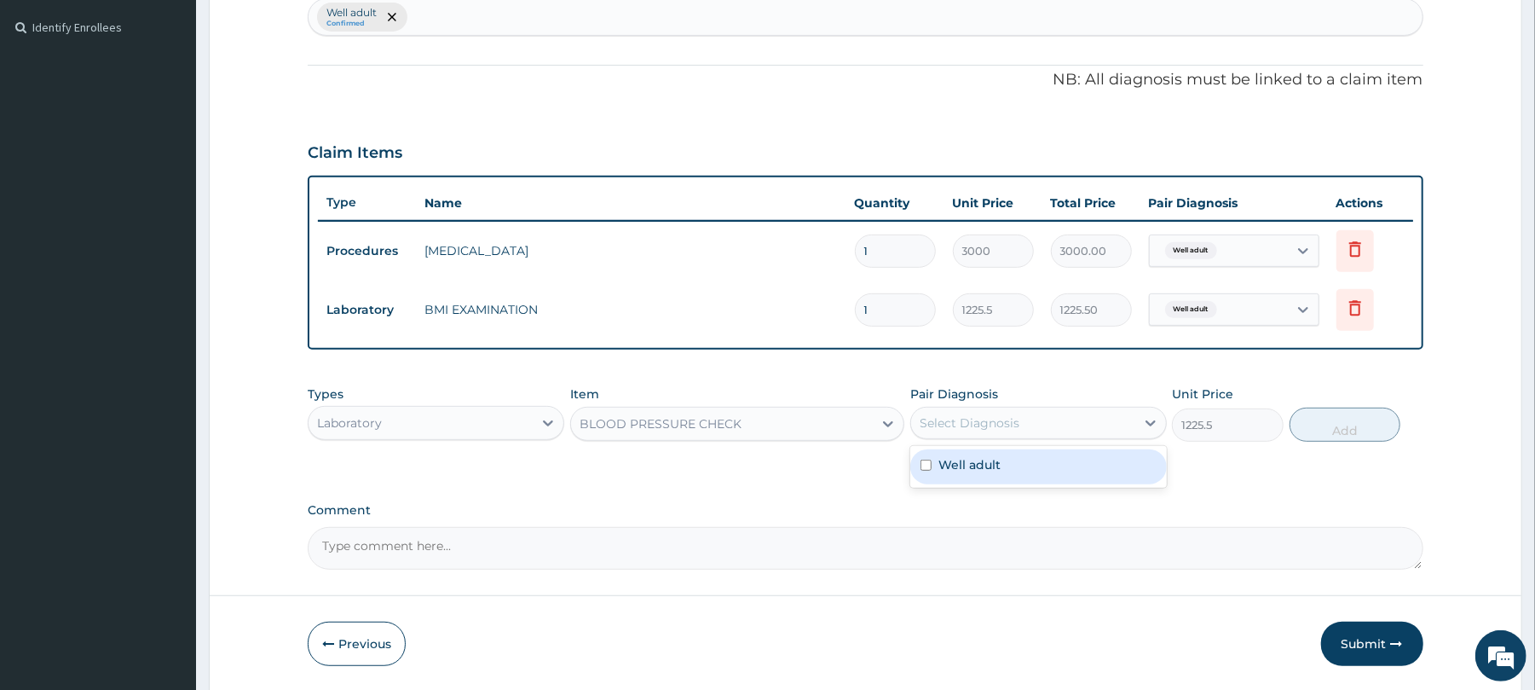
click at [956, 423] on div "Select Diagnosis" at bounding box center [970, 422] width 100 height 17
click at [985, 465] on label "Well adult" at bounding box center [969, 464] width 62 height 17
checkbox input "true"
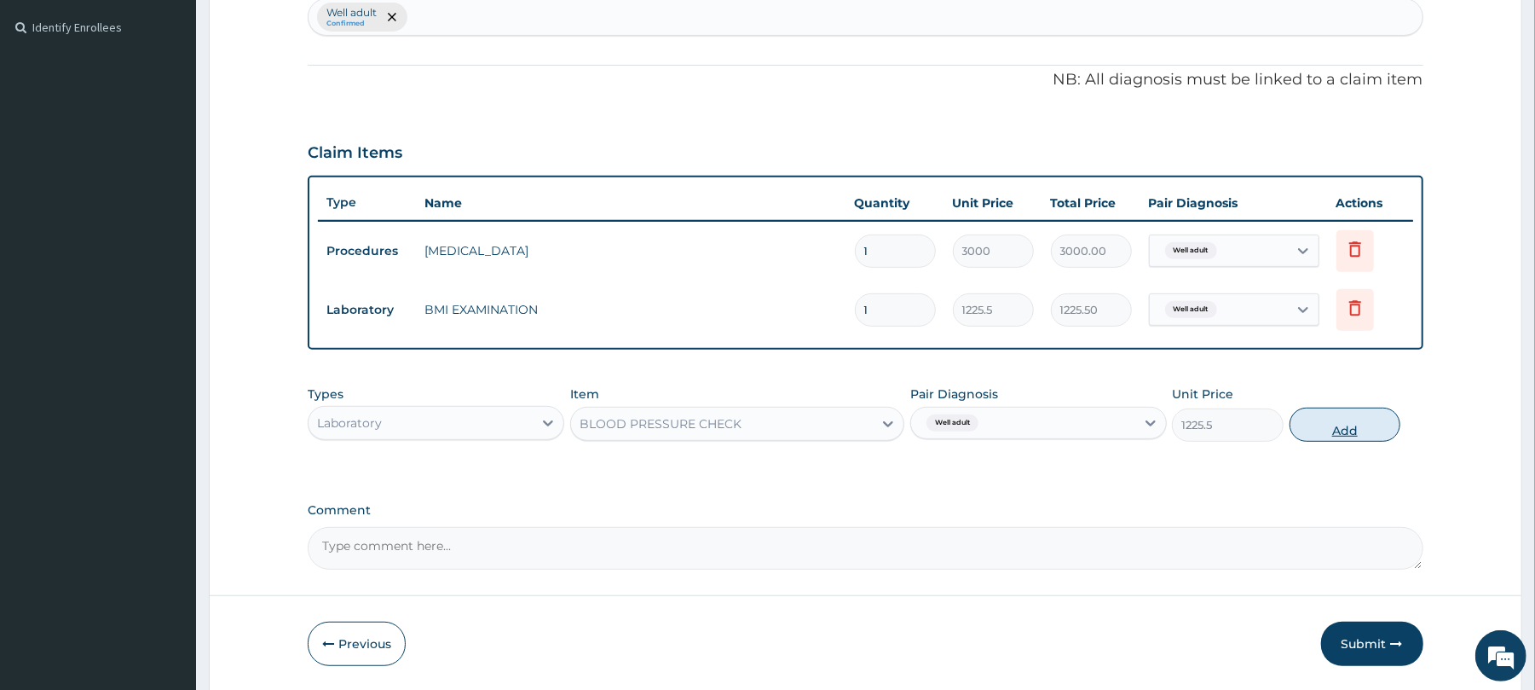
click at [1368, 430] on button "Add" at bounding box center [1346, 424] width 112 height 34
type input "0"
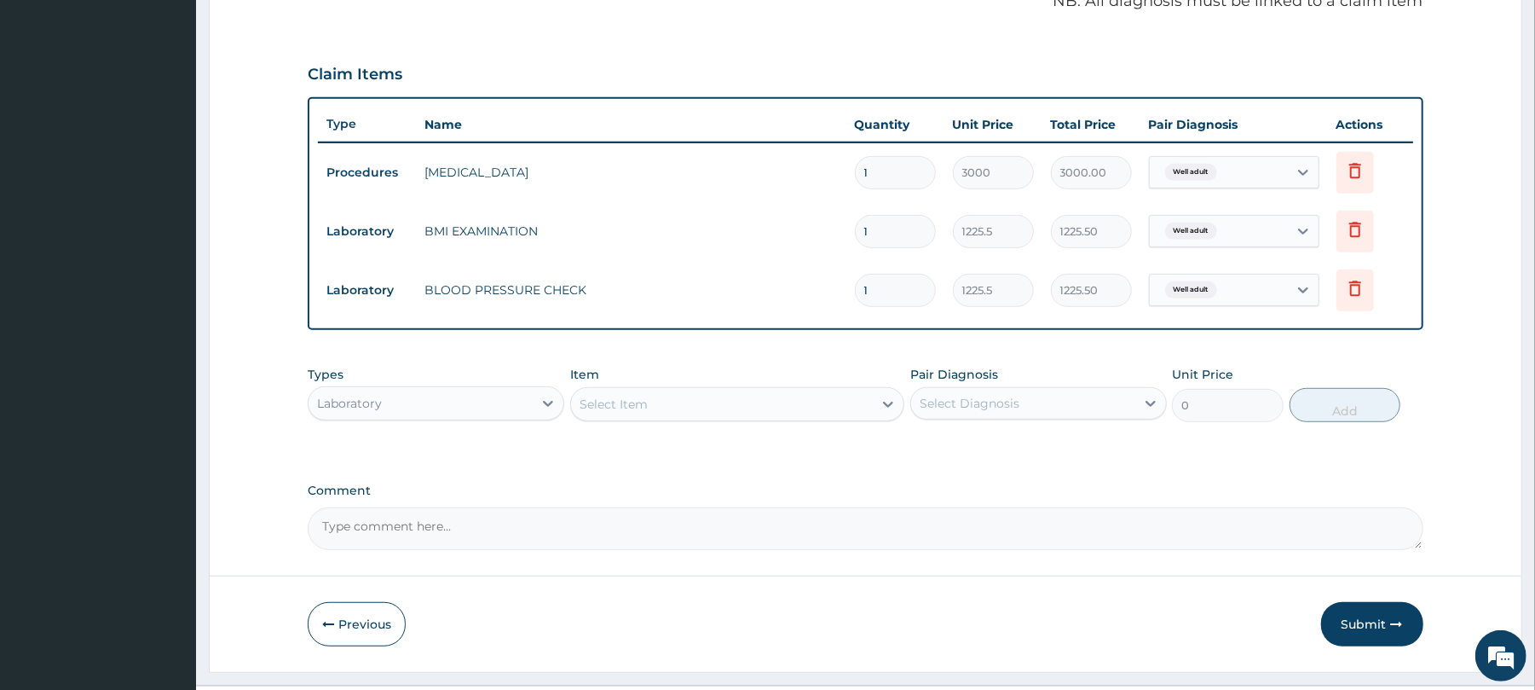
scroll to position [577, 0]
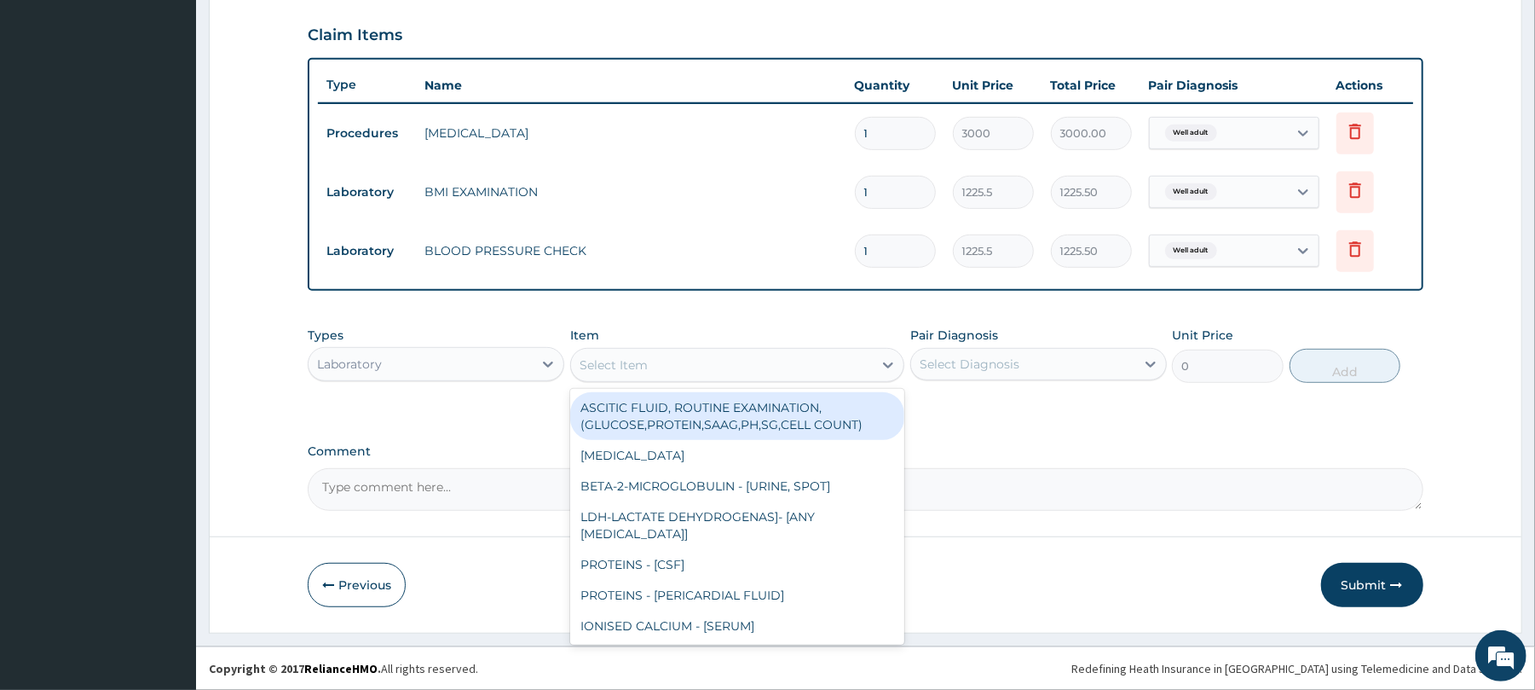
click at [643, 361] on div "Select Item" at bounding box center [614, 364] width 68 height 17
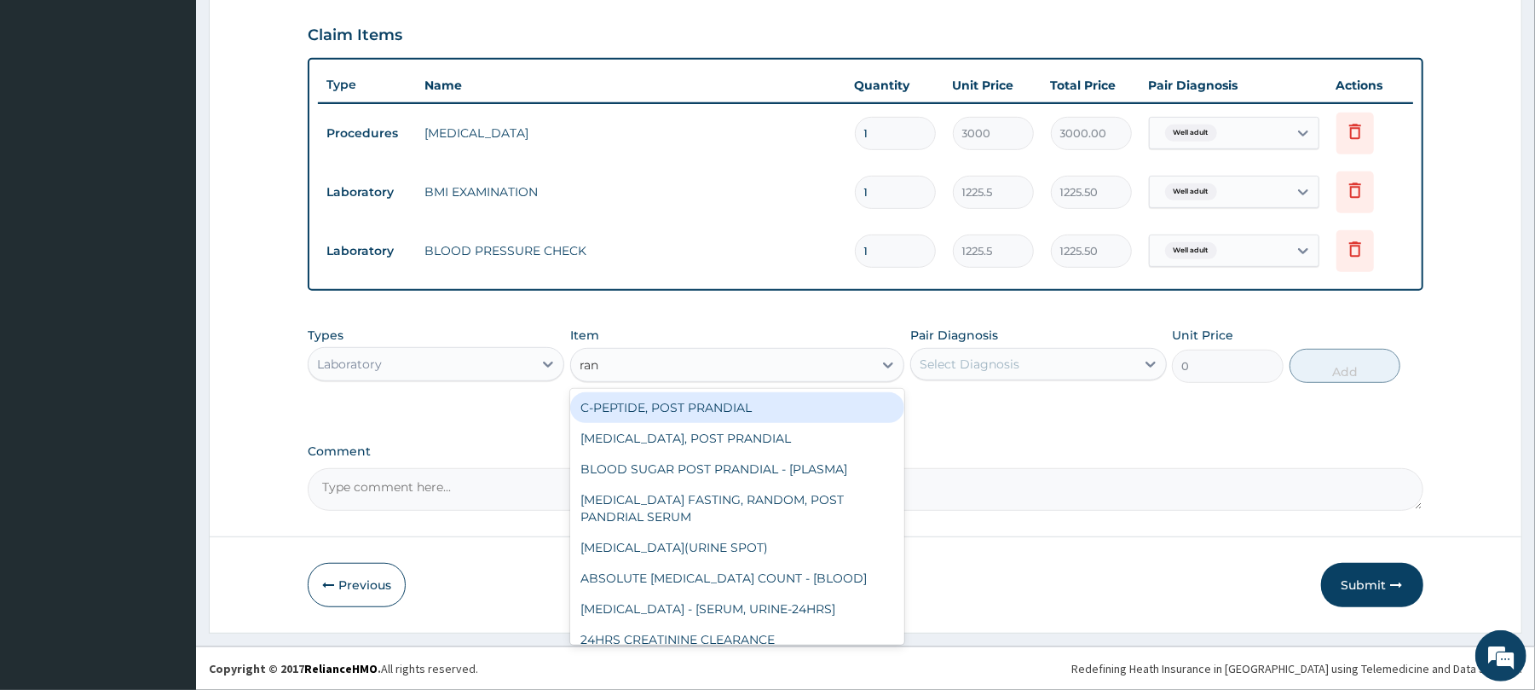
type input "rand"
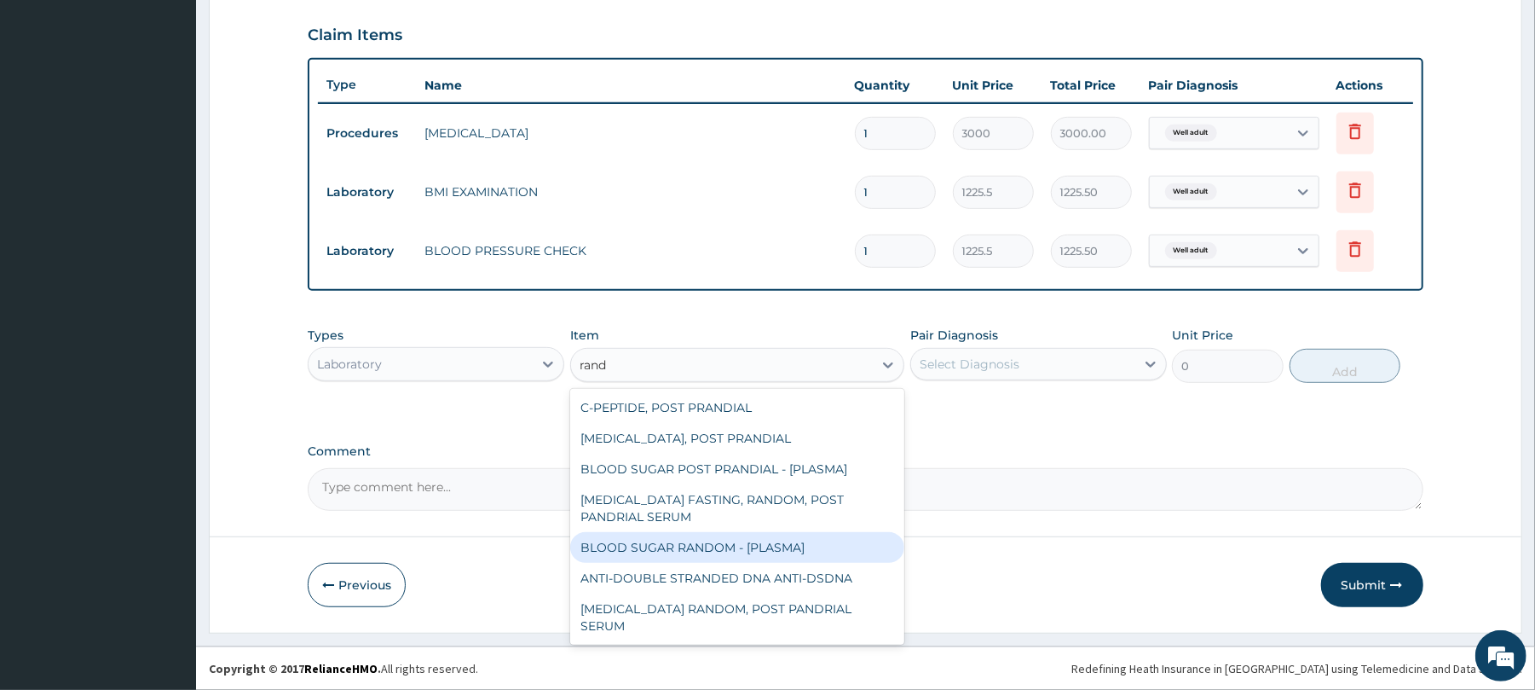
click at [669, 546] on div "BLOOD SUGAR RANDOM - [PLASMA]" at bounding box center [737, 547] width 334 height 31
type input "1800"
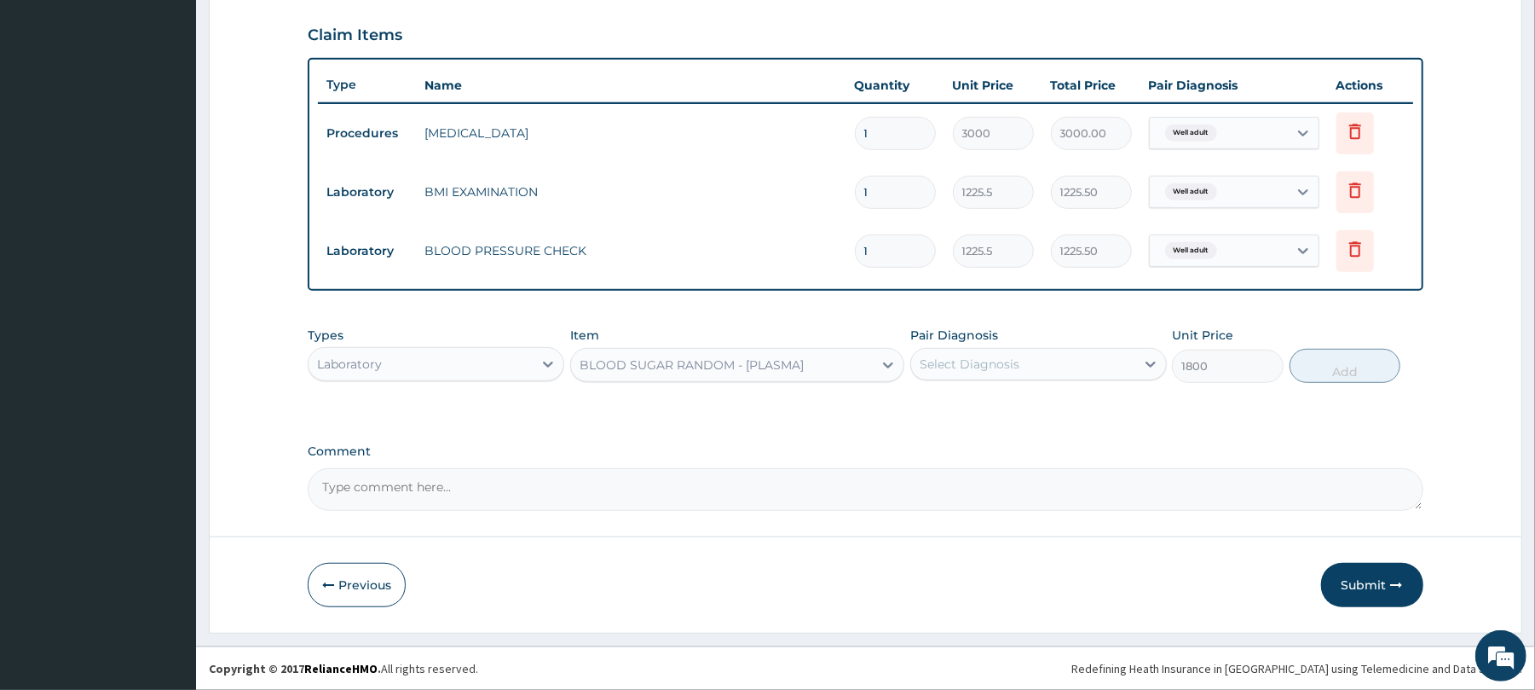
click at [986, 365] on div "Select Diagnosis" at bounding box center [970, 363] width 100 height 17
click at [979, 397] on label "Well adult" at bounding box center [969, 405] width 62 height 17
checkbox input "true"
click at [1320, 365] on button "Add" at bounding box center [1346, 366] width 112 height 34
type input "0"
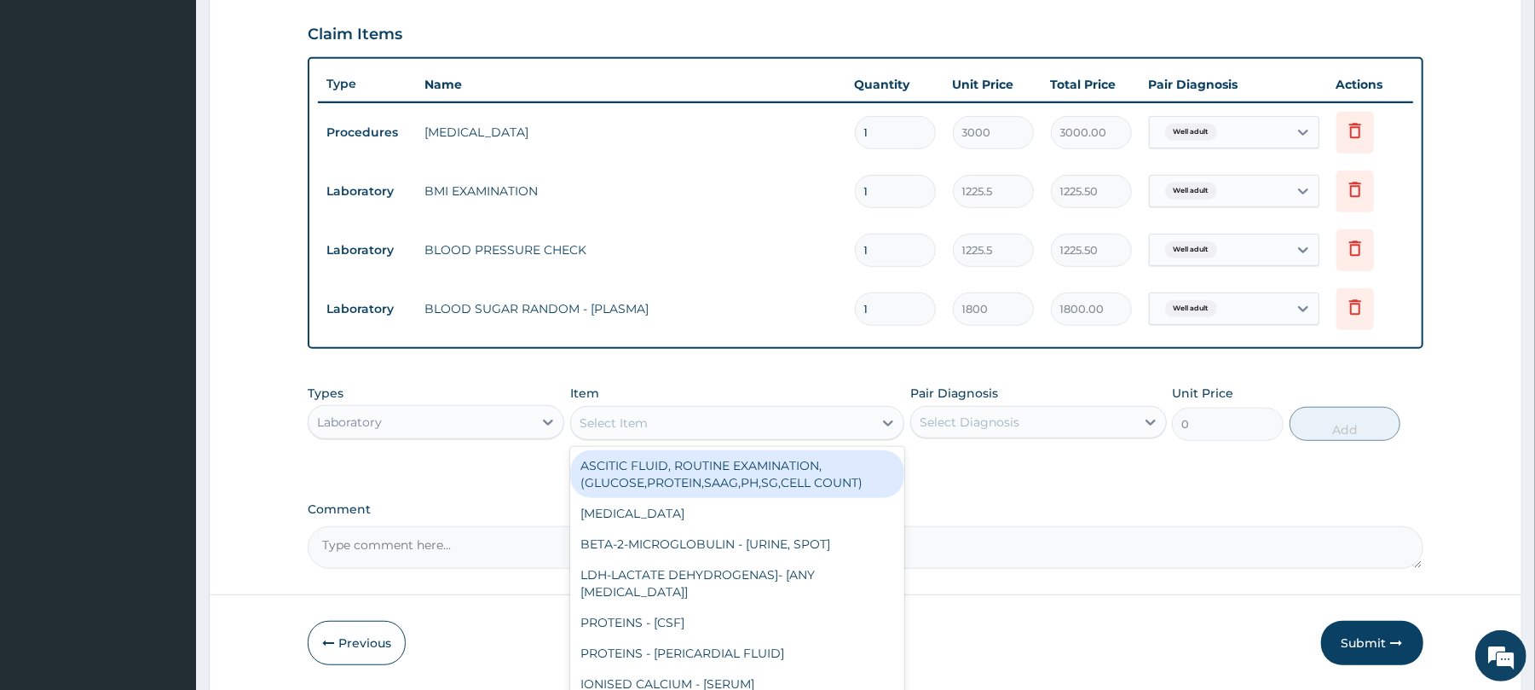
click at [598, 423] on div "Select Item" at bounding box center [614, 422] width 68 height 17
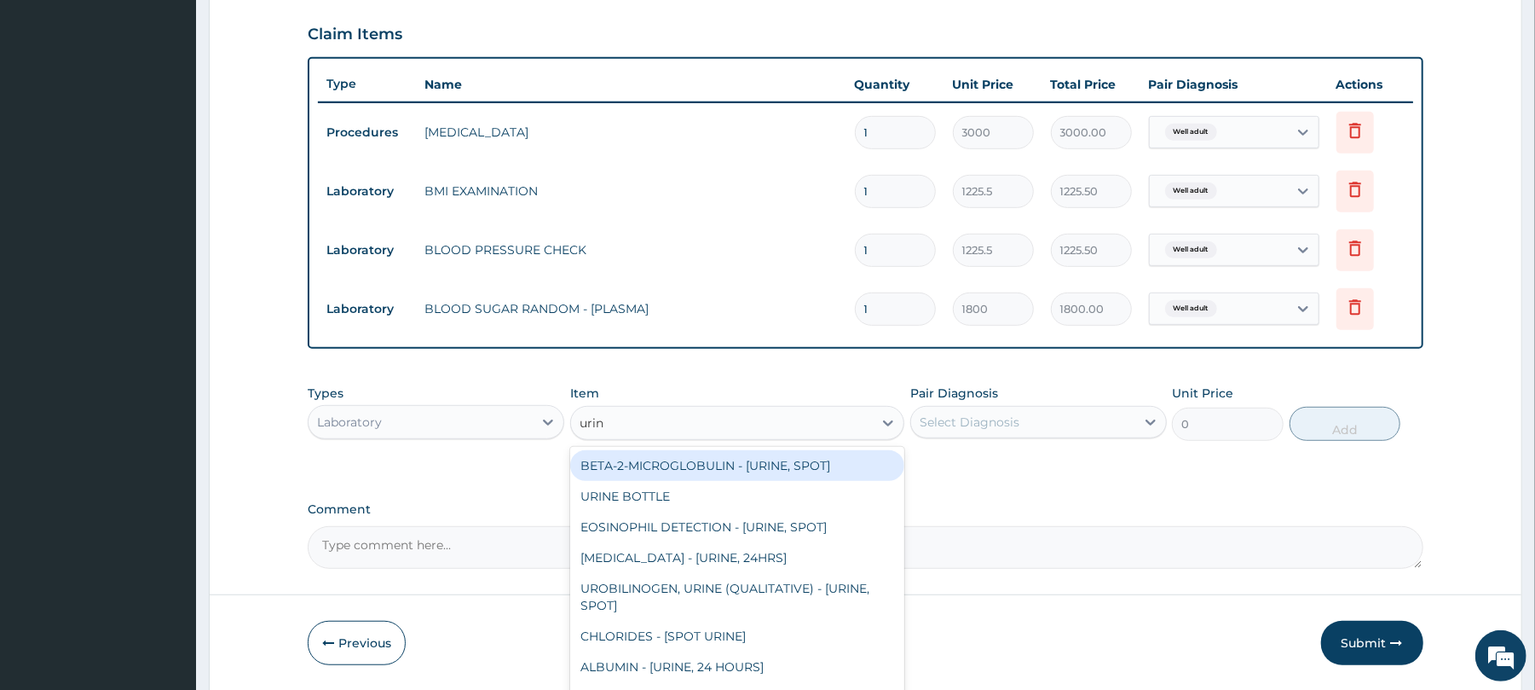
type input "urina"
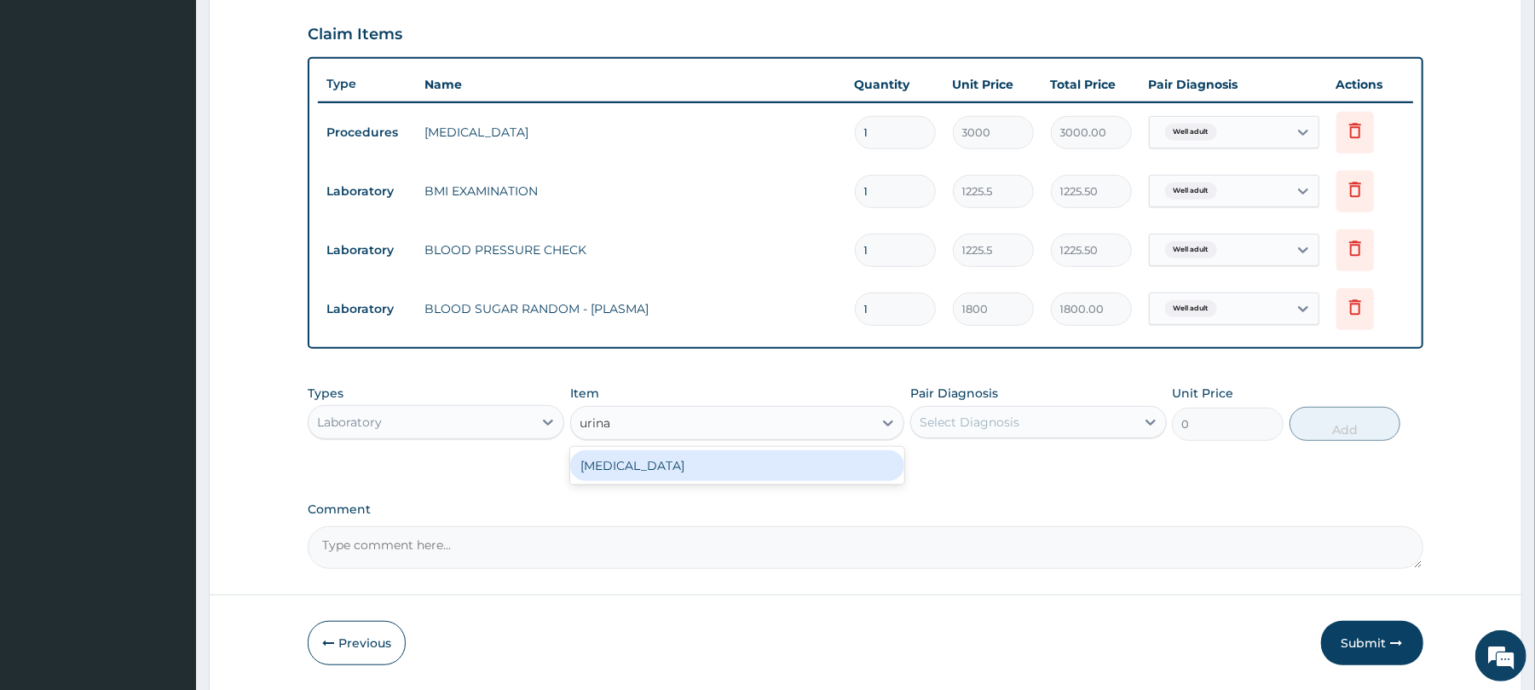
click at [638, 472] on div "[MEDICAL_DATA]" at bounding box center [737, 465] width 334 height 31
type input "1531.875"
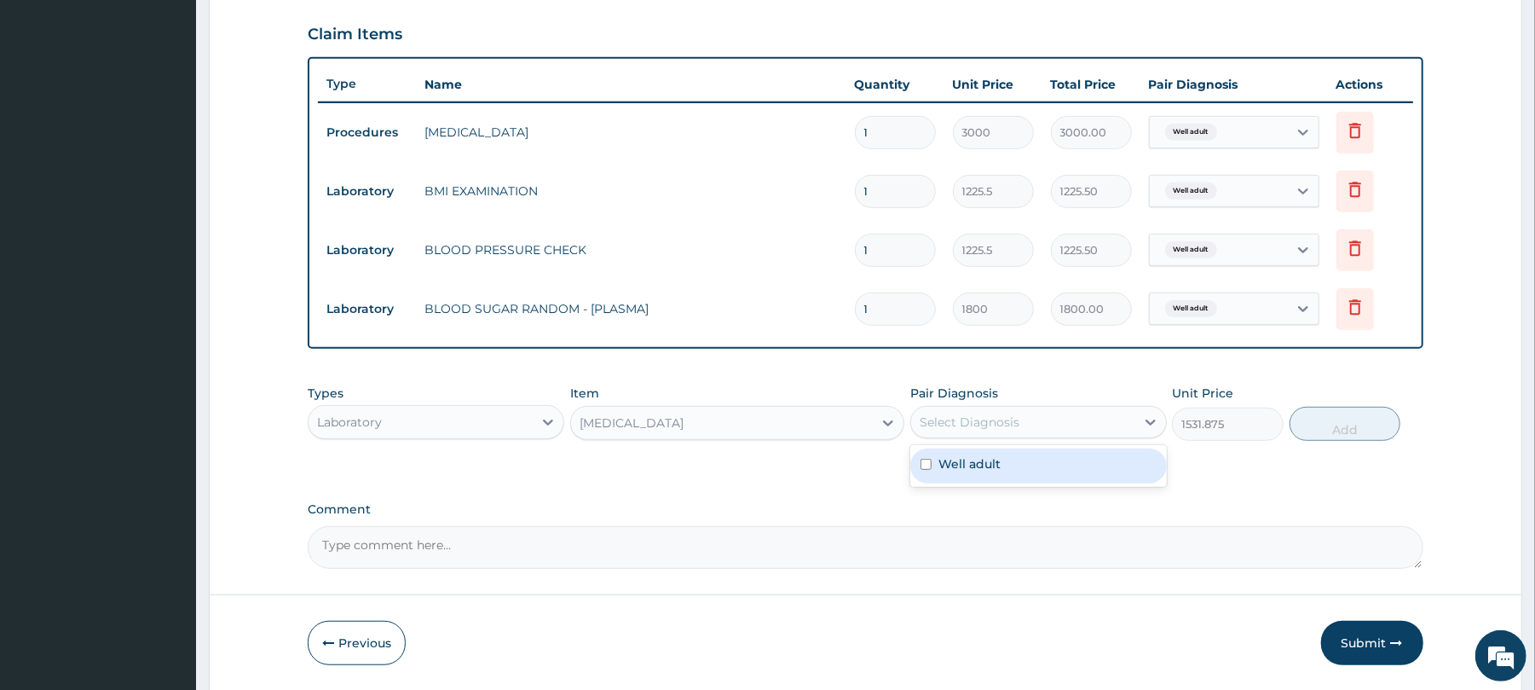
click at [946, 418] on div "Select Diagnosis" at bounding box center [970, 421] width 100 height 17
click at [1004, 468] on div "Well adult" at bounding box center [1038, 465] width 257 height 35
checkbox input "true"
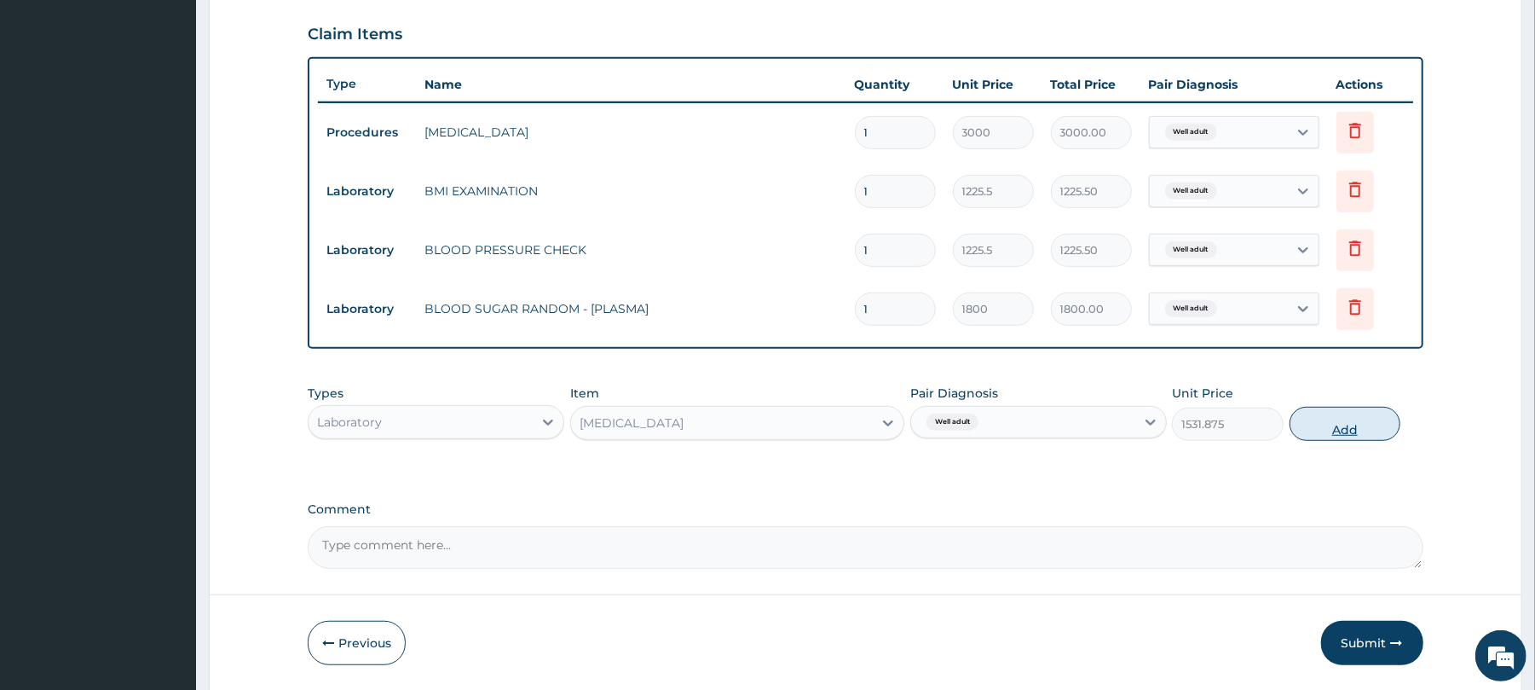
click at [1365, 430] on button "Add" at bounding box center [1346, 424] width 112 height 34
type input "0"
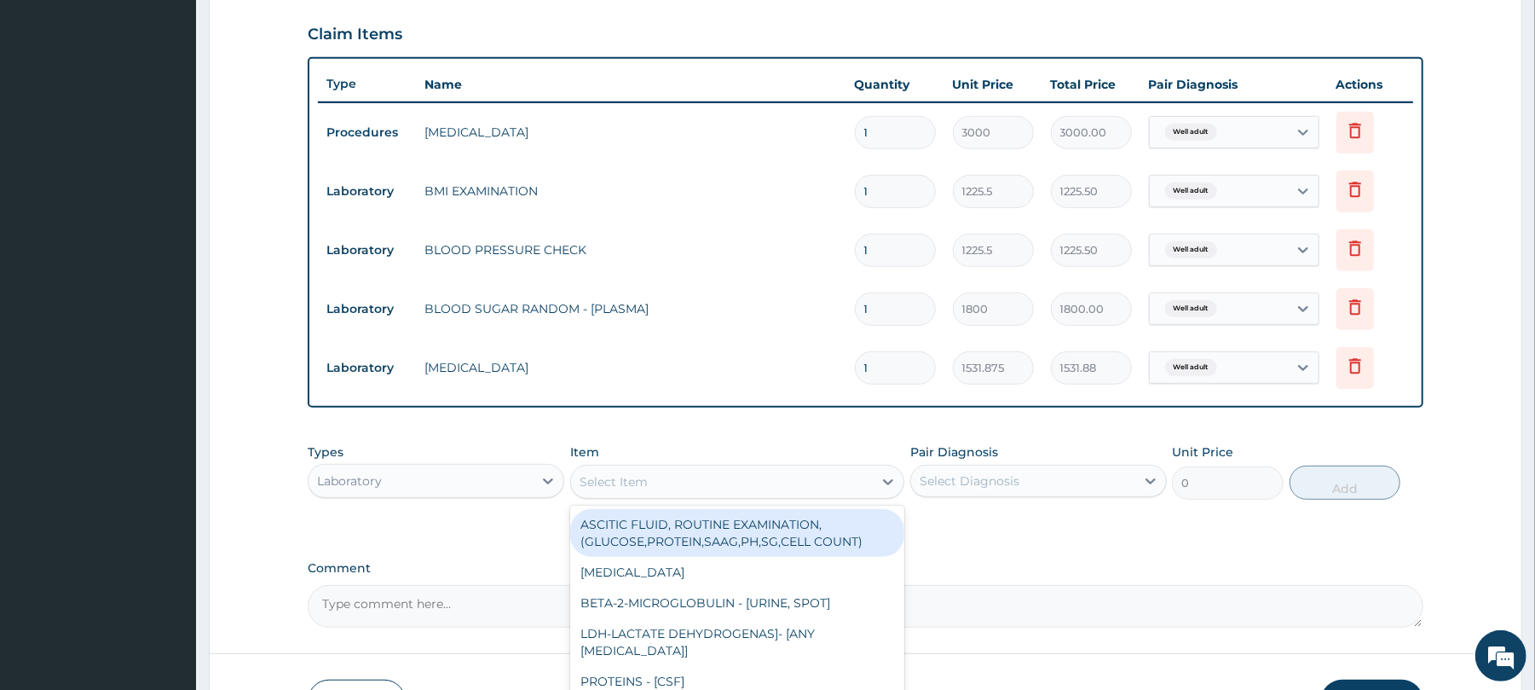
click at [702, 475] on div "Select Item" at bounding box center [722, 481] width 302 height 27
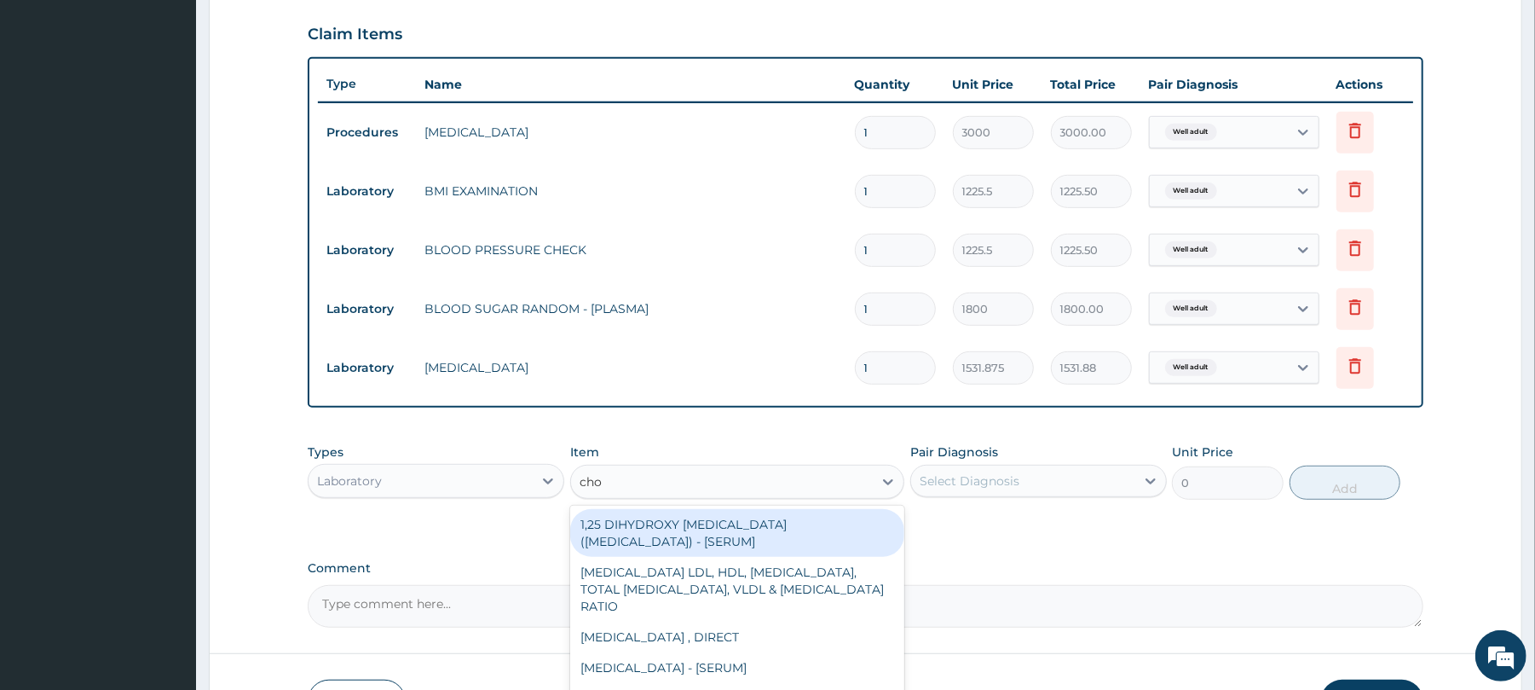
type input "chol"
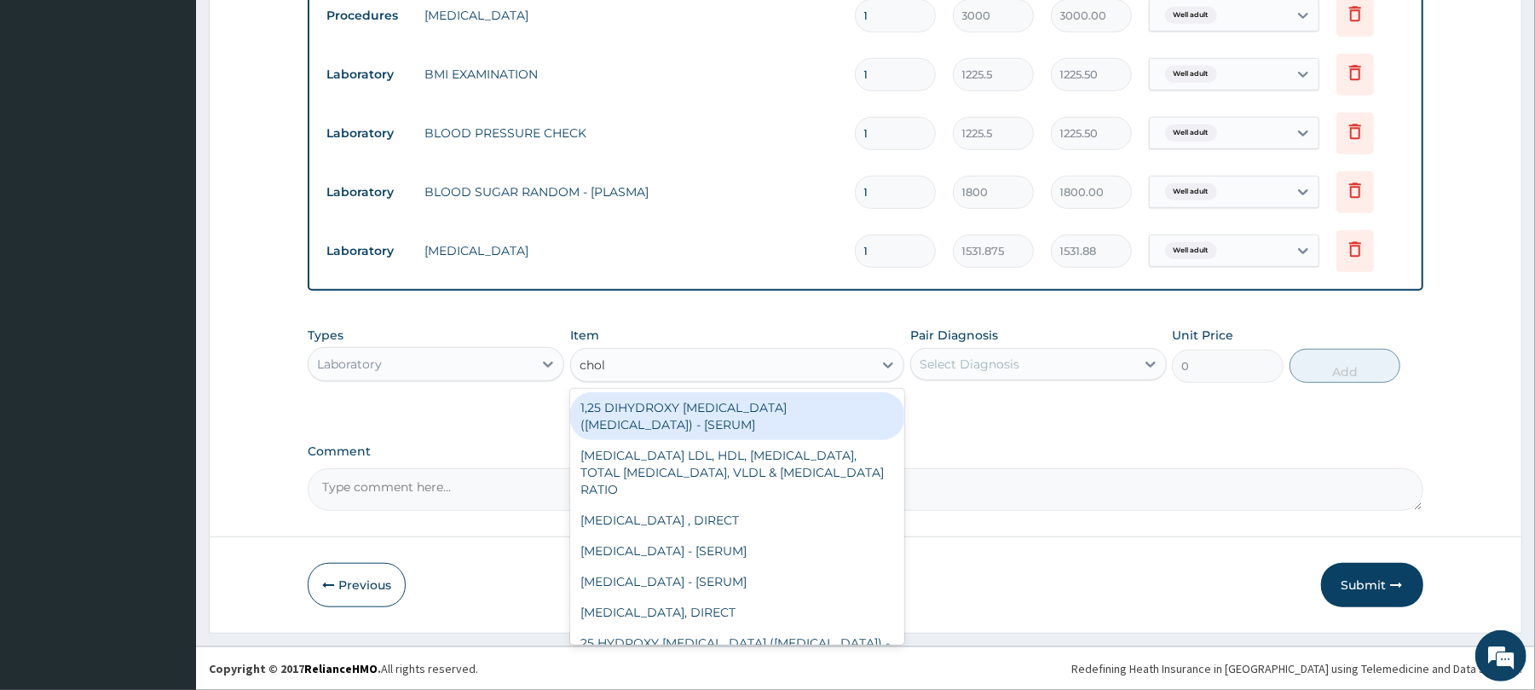
click at [904, 615] on div "1,25 DIHYDROXY CHOLECALCIFEROL (VITAMIN D) - [SERUM] LIPID PROFILE LDL, HDL, TR…" at bounding box center [737, 517] width 334 height 256
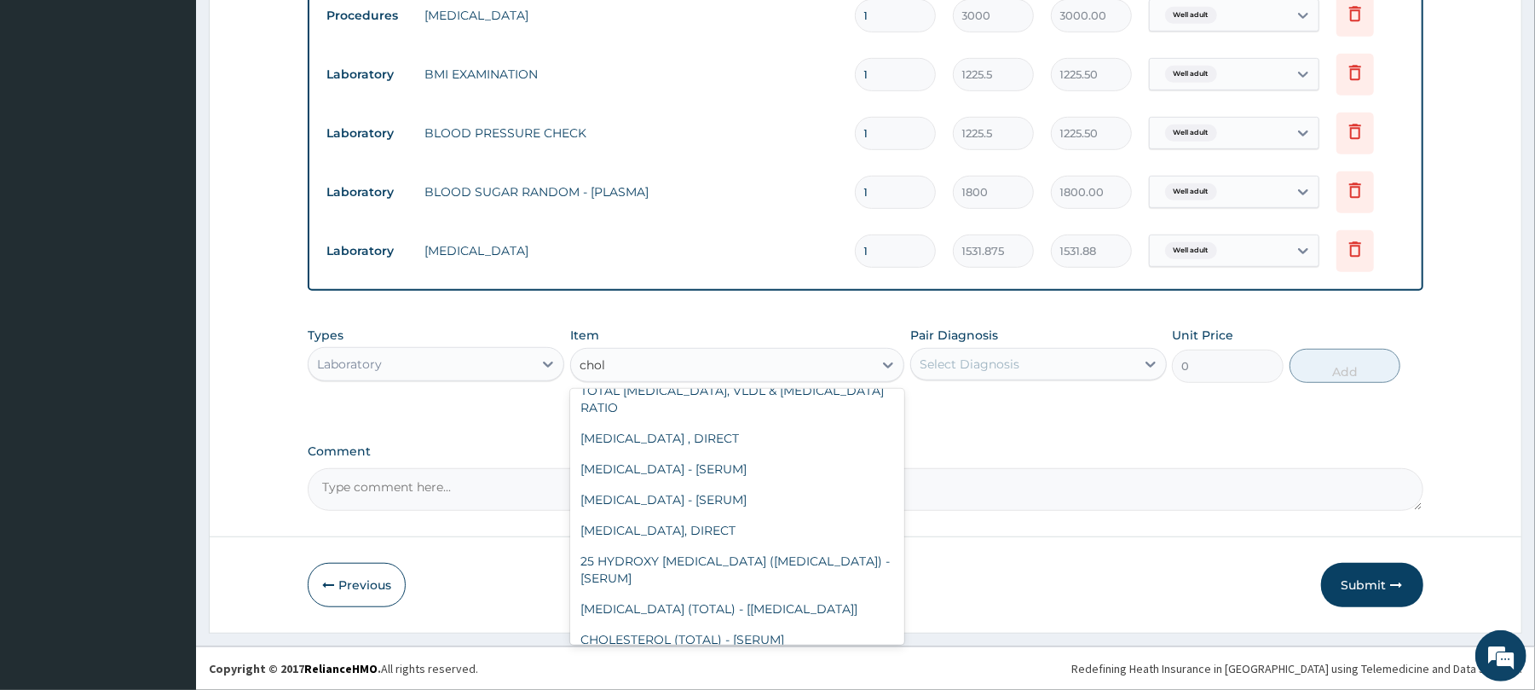
scroll to position [126, 0]
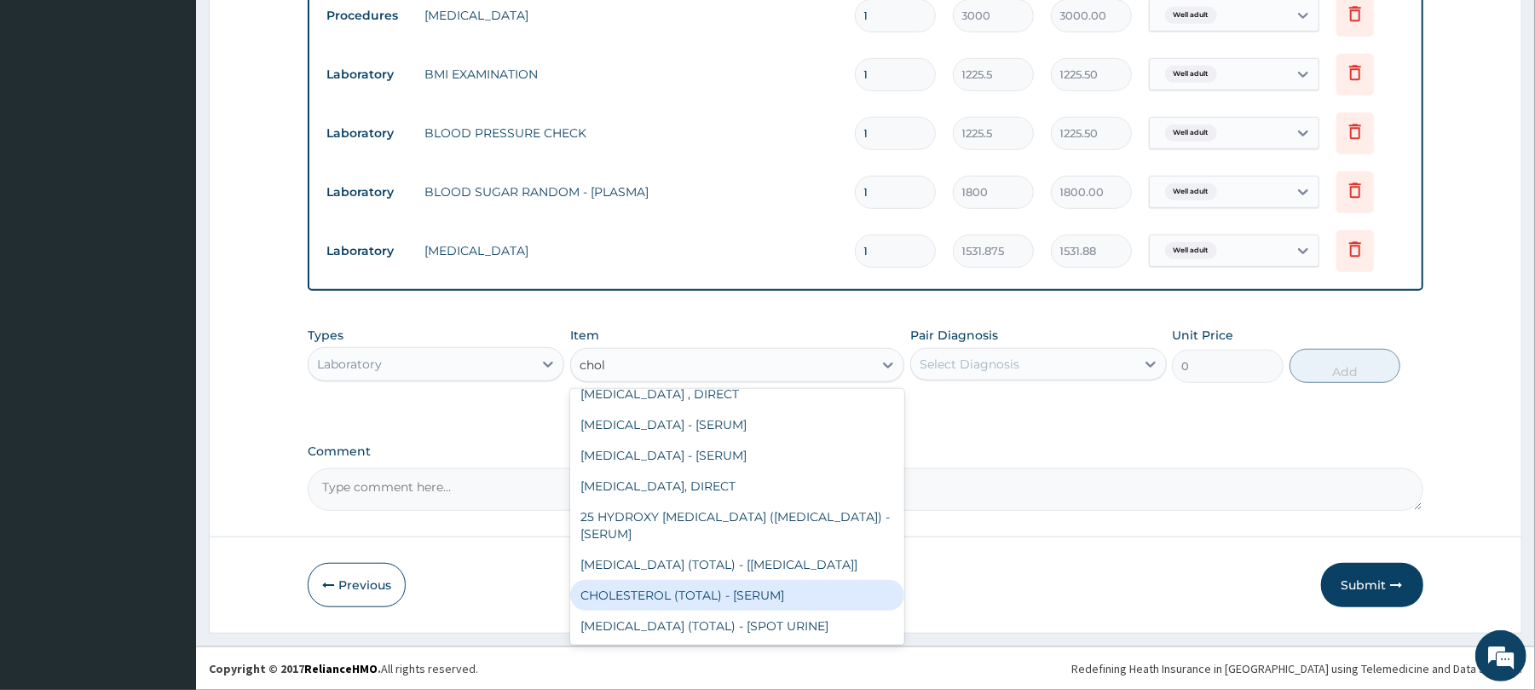
click at [759, 592] on div "CHOLESTEROL (TOTAL) - [SERUM]" at bounding box center [737, 595] width 334 height 31
type input "2880"
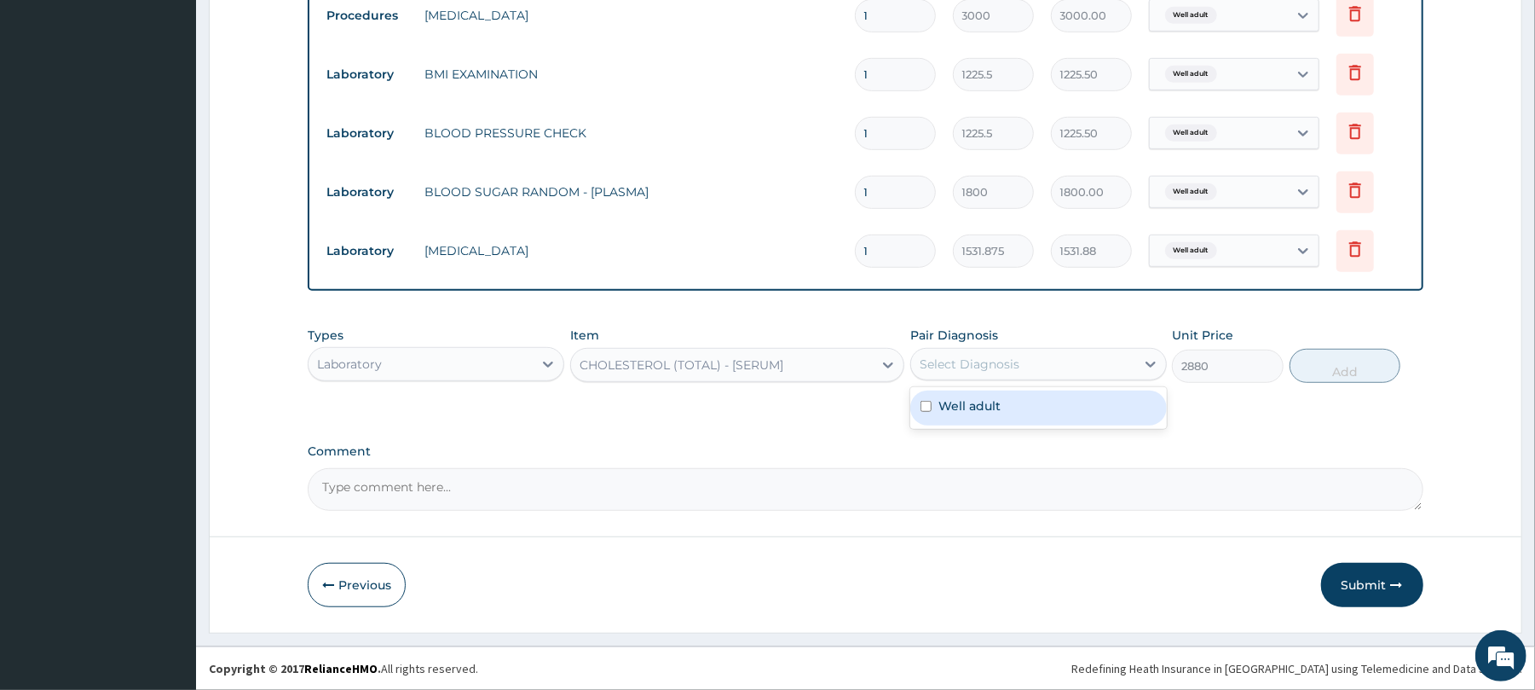
click at [1058, 369] on div "Select Diagnosis" at bounding box center [1023, 363] width 224 height 27
click at [1057, 410] on div "Well adult" at bounding box center [1038, 407] width 257 height 35
checkbox input "true"
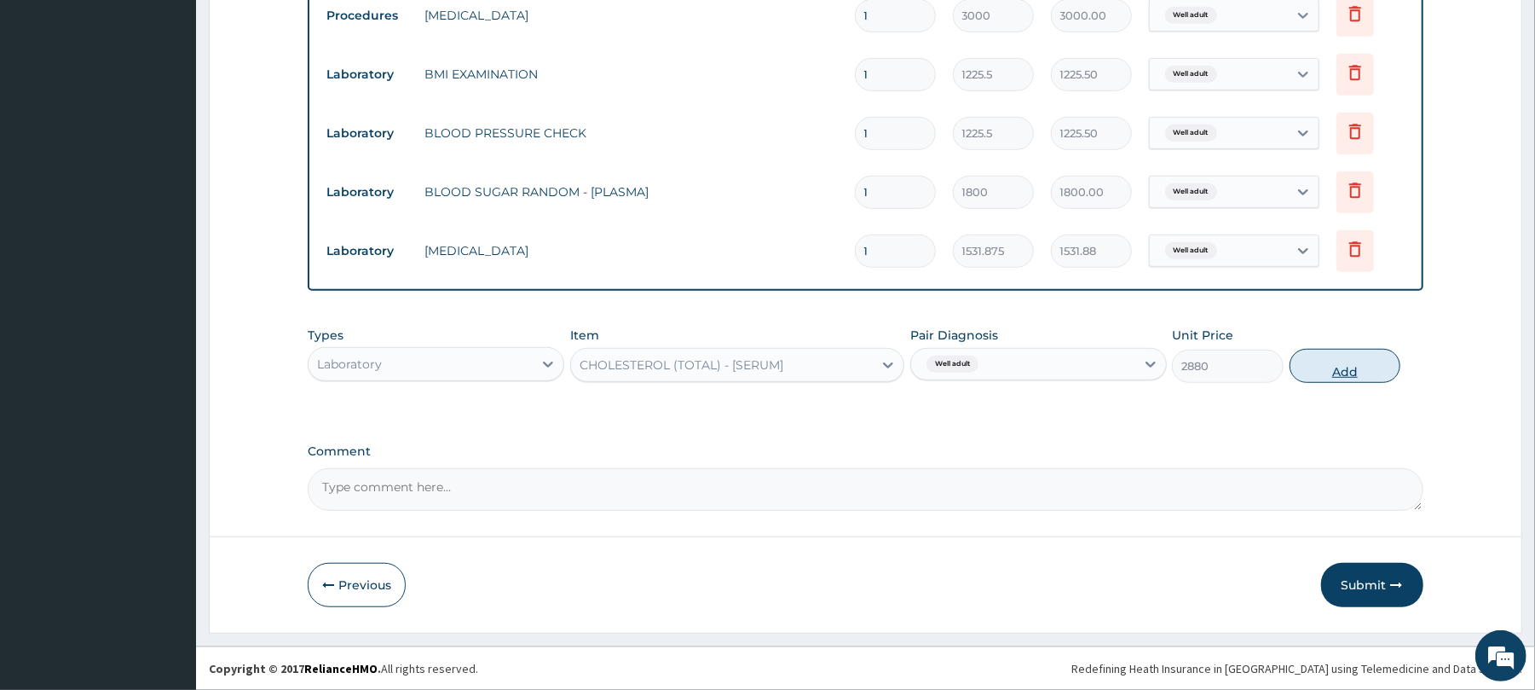
click at [1326, 362] on button "Add" at bounding box center [1346, 366] width 112 height 34
type input "0"
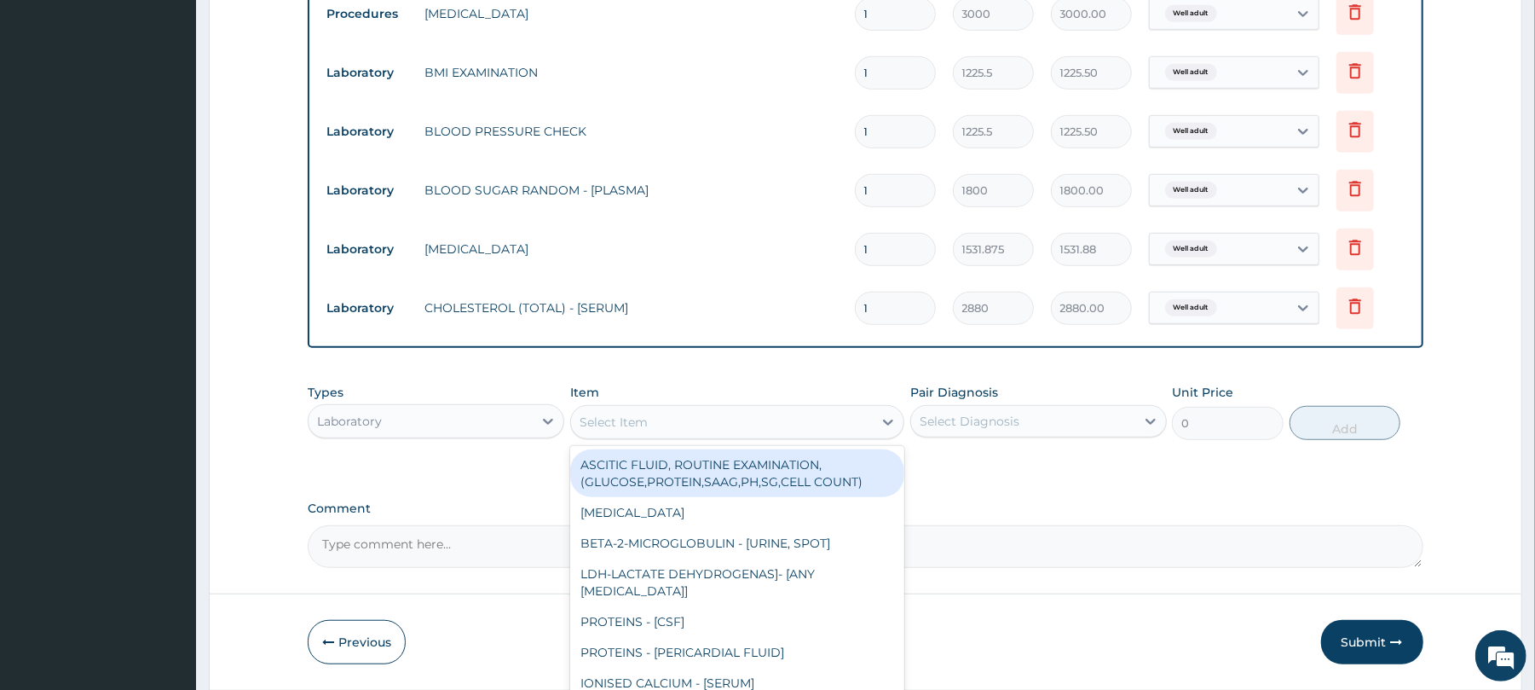
click at [618, 423] on div "Select Item" at bounding box center [614, 421] width 68 height 17
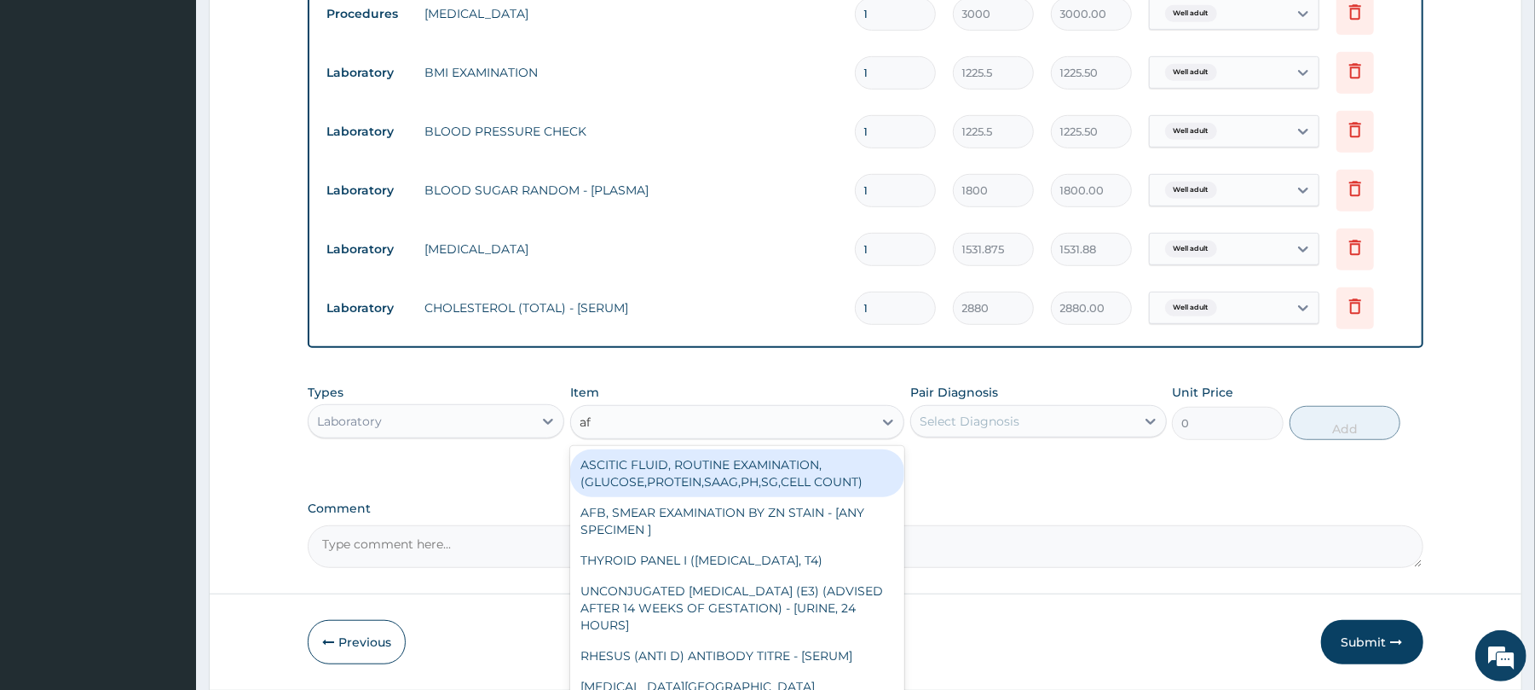
type input "afb"
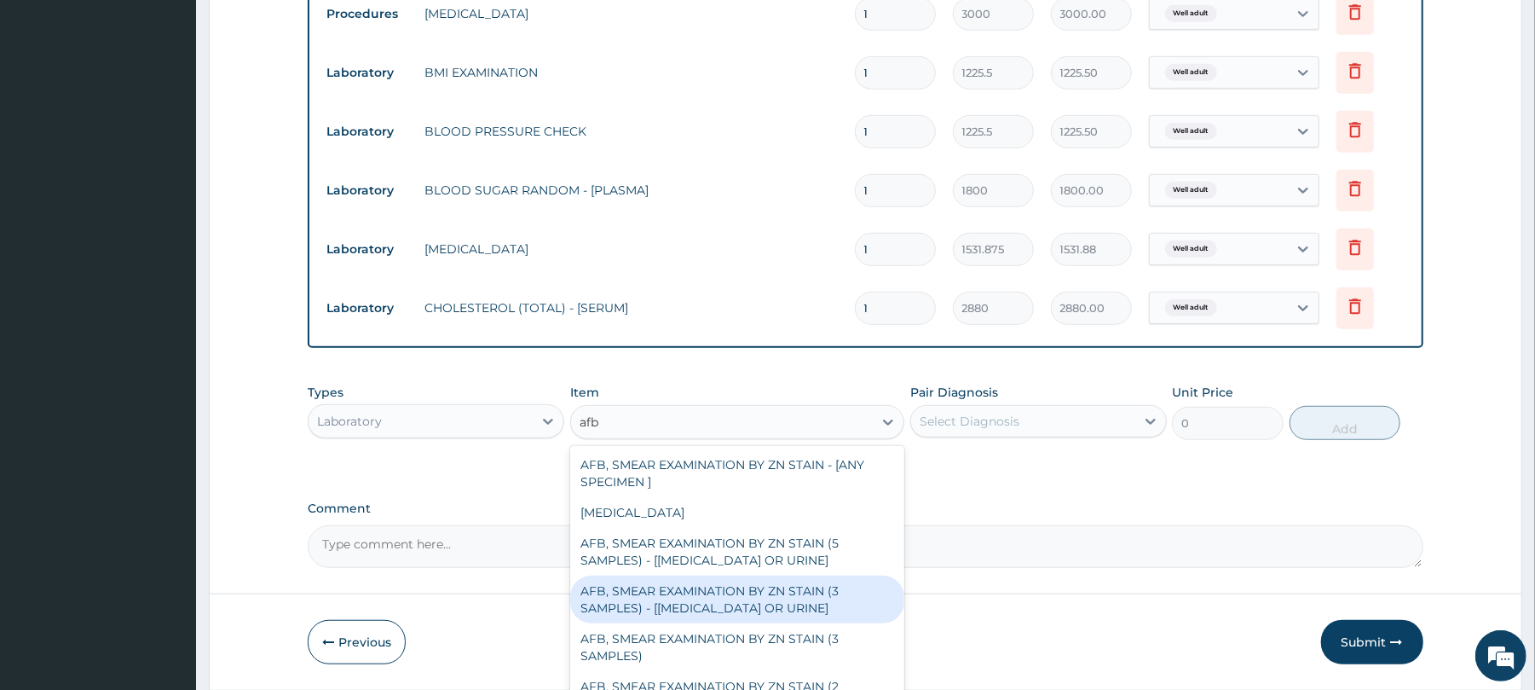
click at [676, 601] on div "AFB, SMEAR EXAMINATION BY ZN STAIN (3 SAMPLES) - [SPUTUM OR URINE]" at bounding box center [737, 599] width 334 height 48
type input "5520"
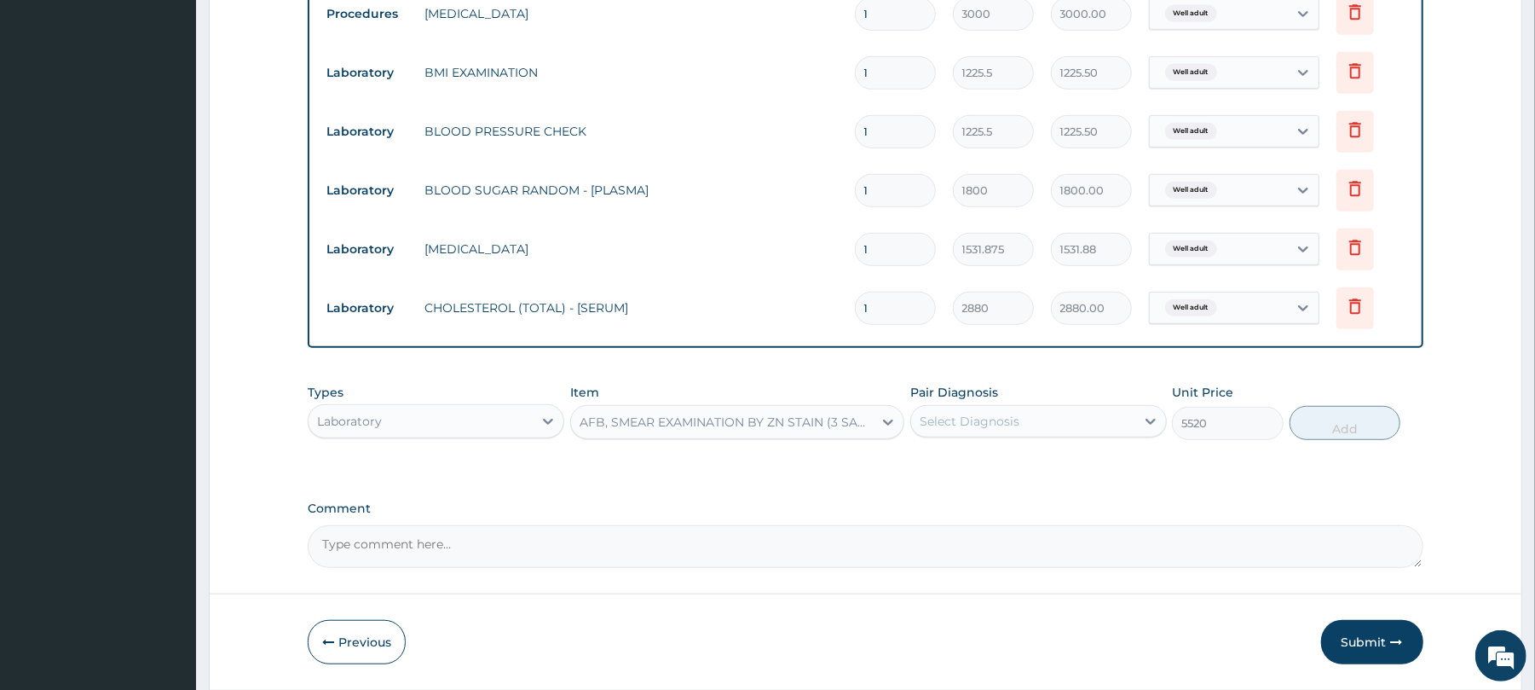
click at [987, 413] on div "Select Diagnosis" at bounding box center [1023, 420] width 224 height 27
click at [986, 460] on label "Well adult" at bounding box center [969, 462] width 62 height 17
checkbox input "true"
click at [1344, 423] on button "Add" at bounding box center [1346, 423] width 112 height 34
type input "0"
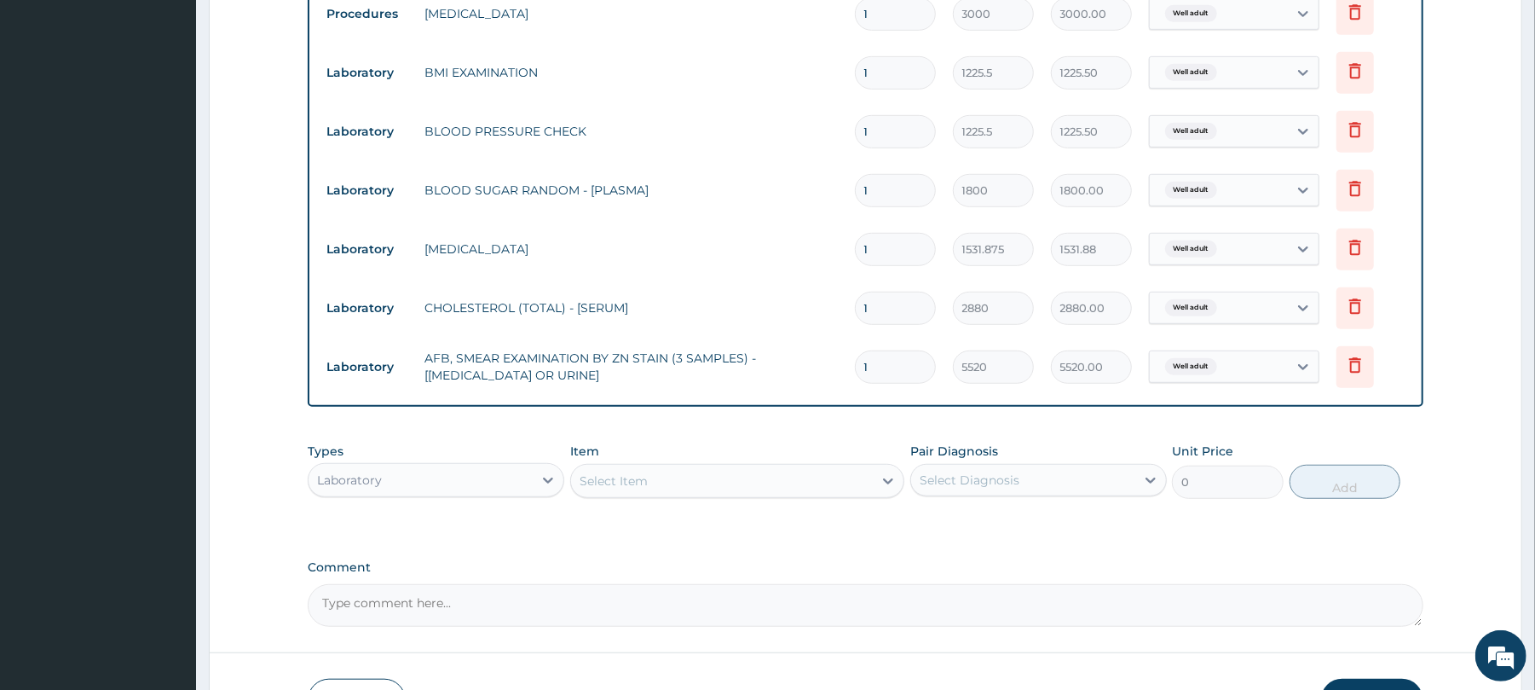
scroll to position [813, 0]
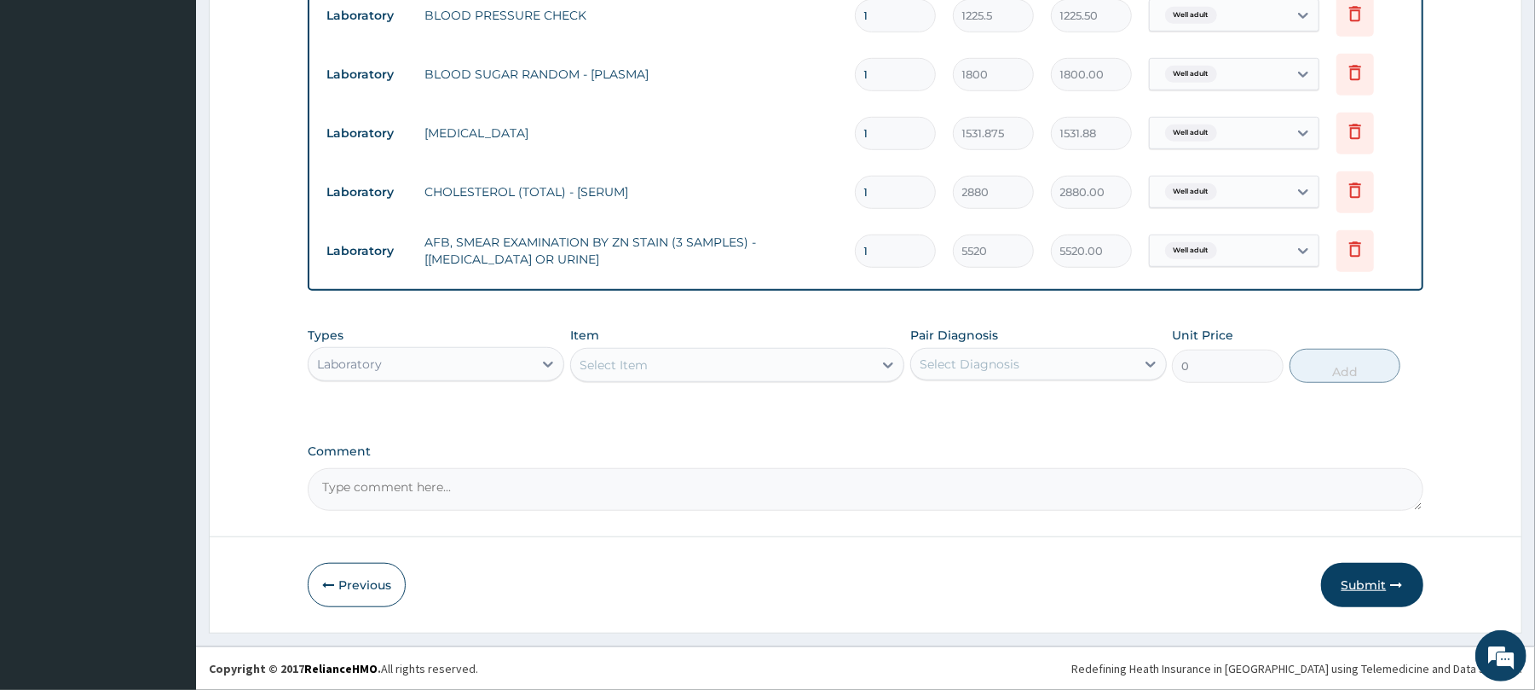
click at [1360, 567] on button "Submit" at bounding box center [1372, 585] width 102 height 44
click at [1360, 580] on button "Submit" at bounding box center [1372, 585] width 102 height 44
click at [365, 580] on button "Previous" at bounding box center [357, 585] width 98 height 44
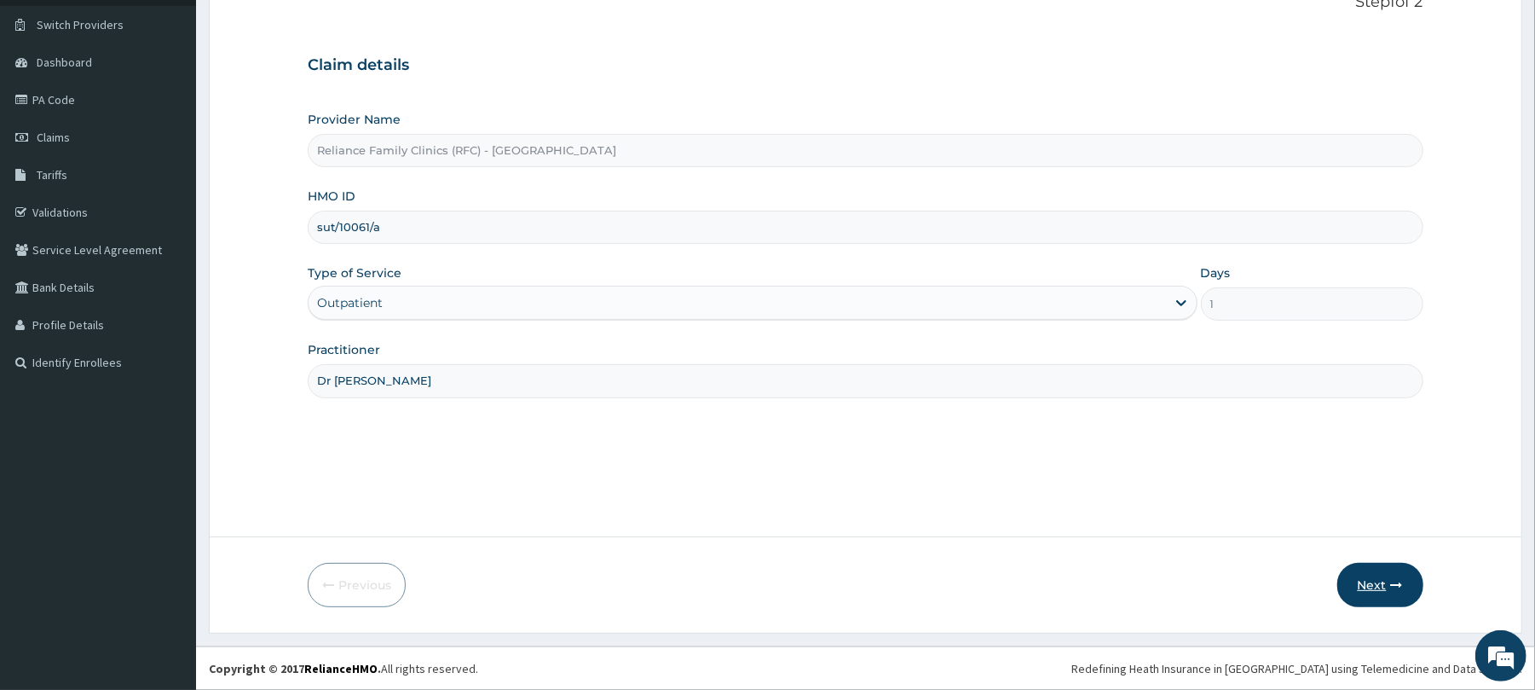
click at [1374, 584] on button "Next" at bounding box center [1380, 585] width 86 height 44
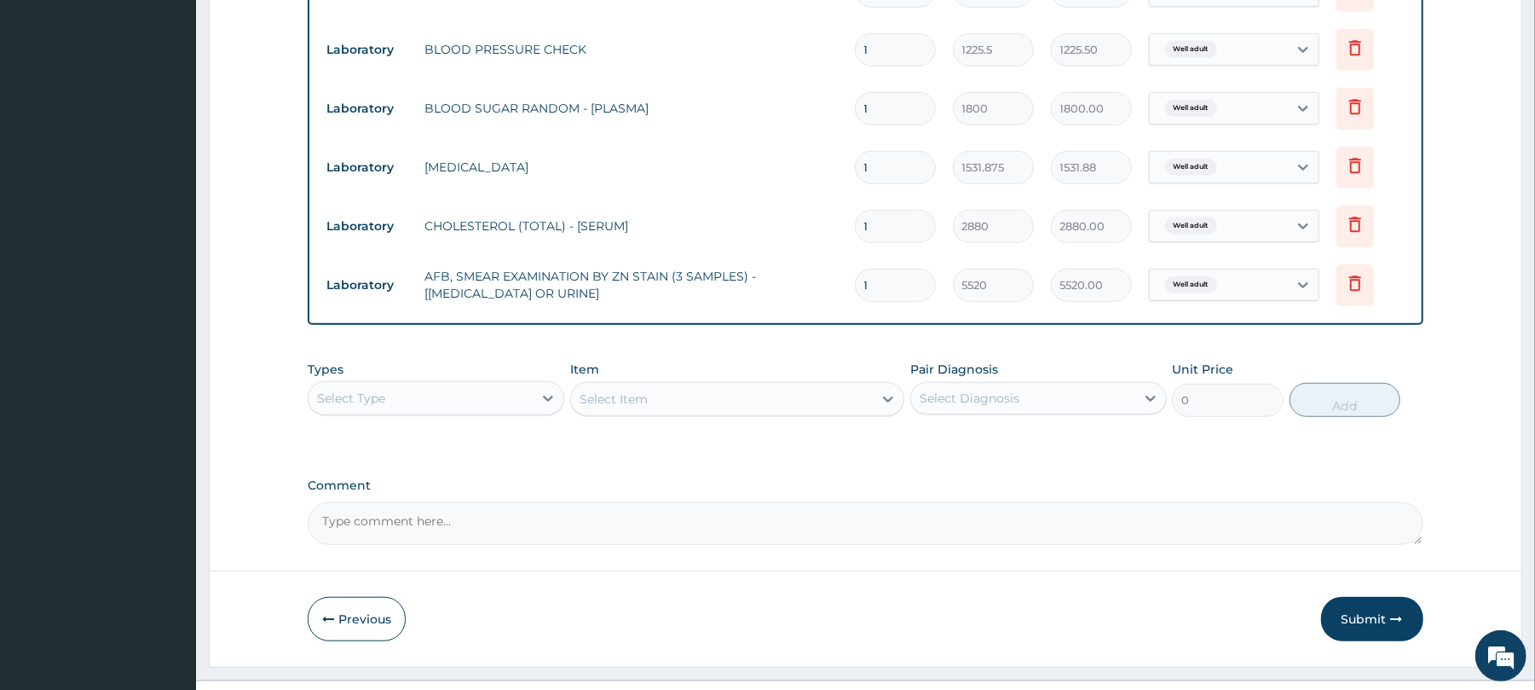
scroll to position [813, 0]
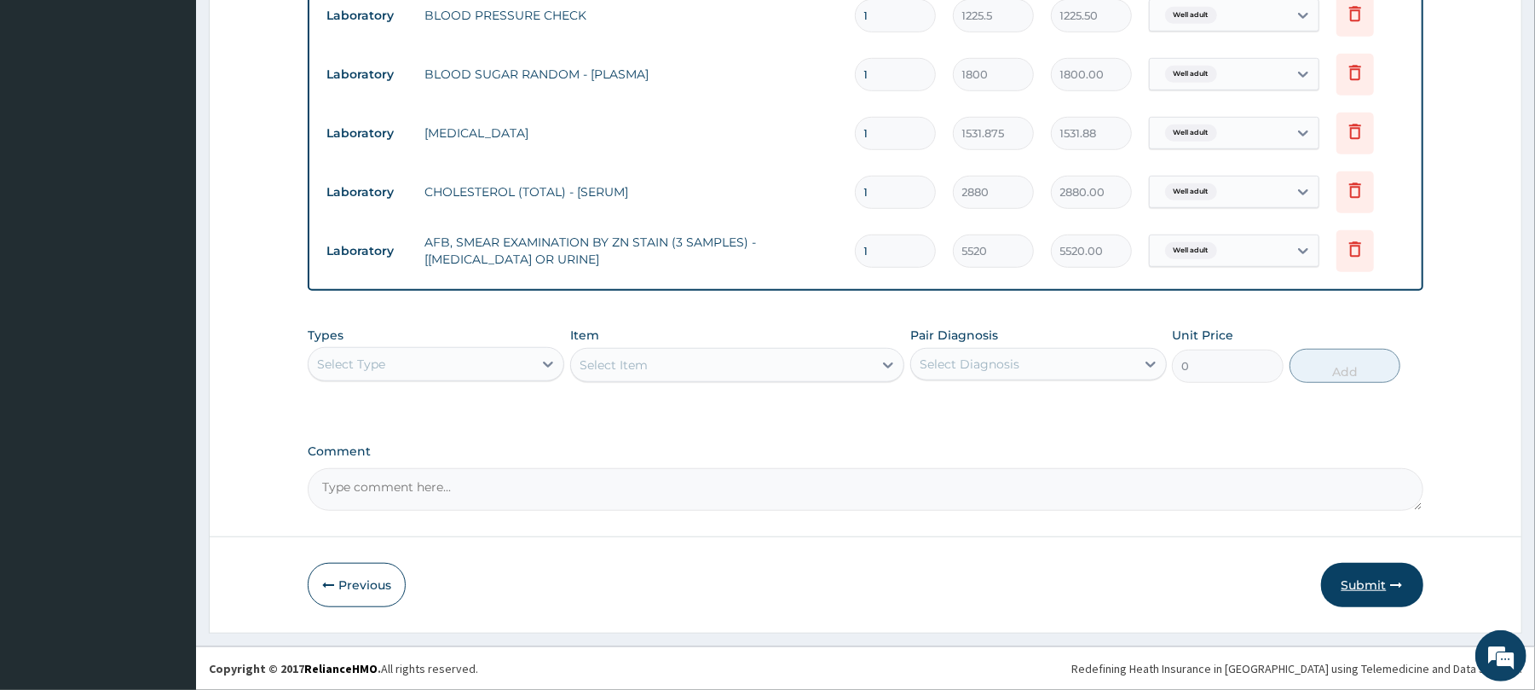
click at [1358, 580] on button "Submit" at bounding box center [1372, 585] width 102 height 44
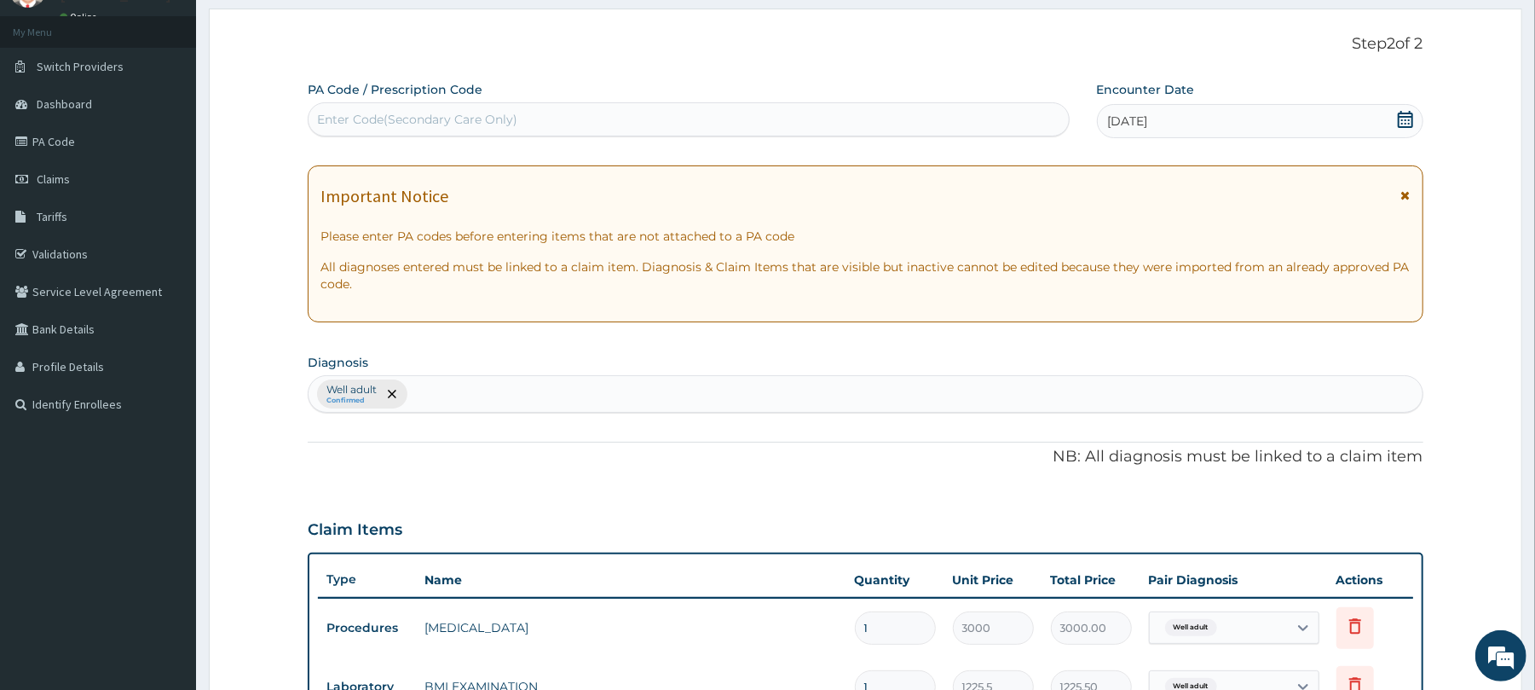
scroll to position [0, 0]
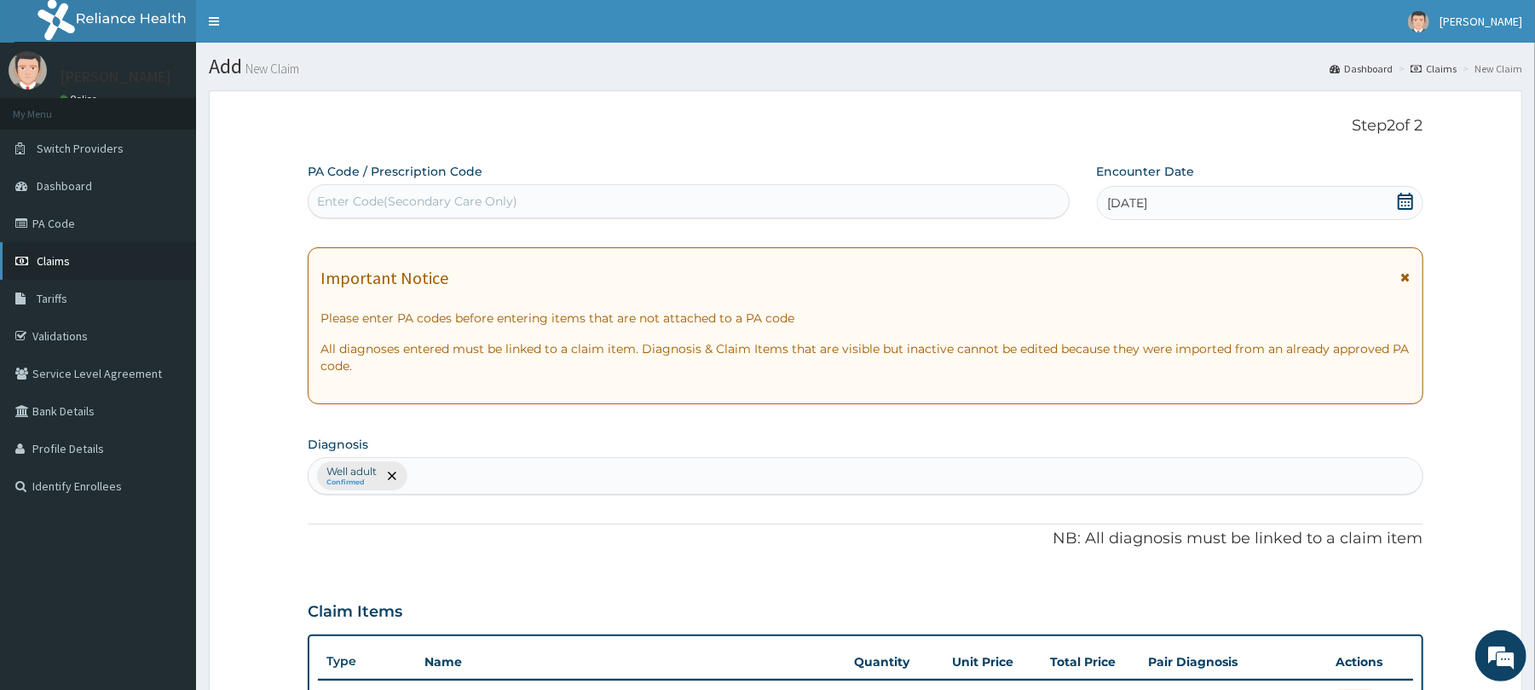
click at [53, 257] on span "Claims" at bounding box center [53, 260] width 33 height 15
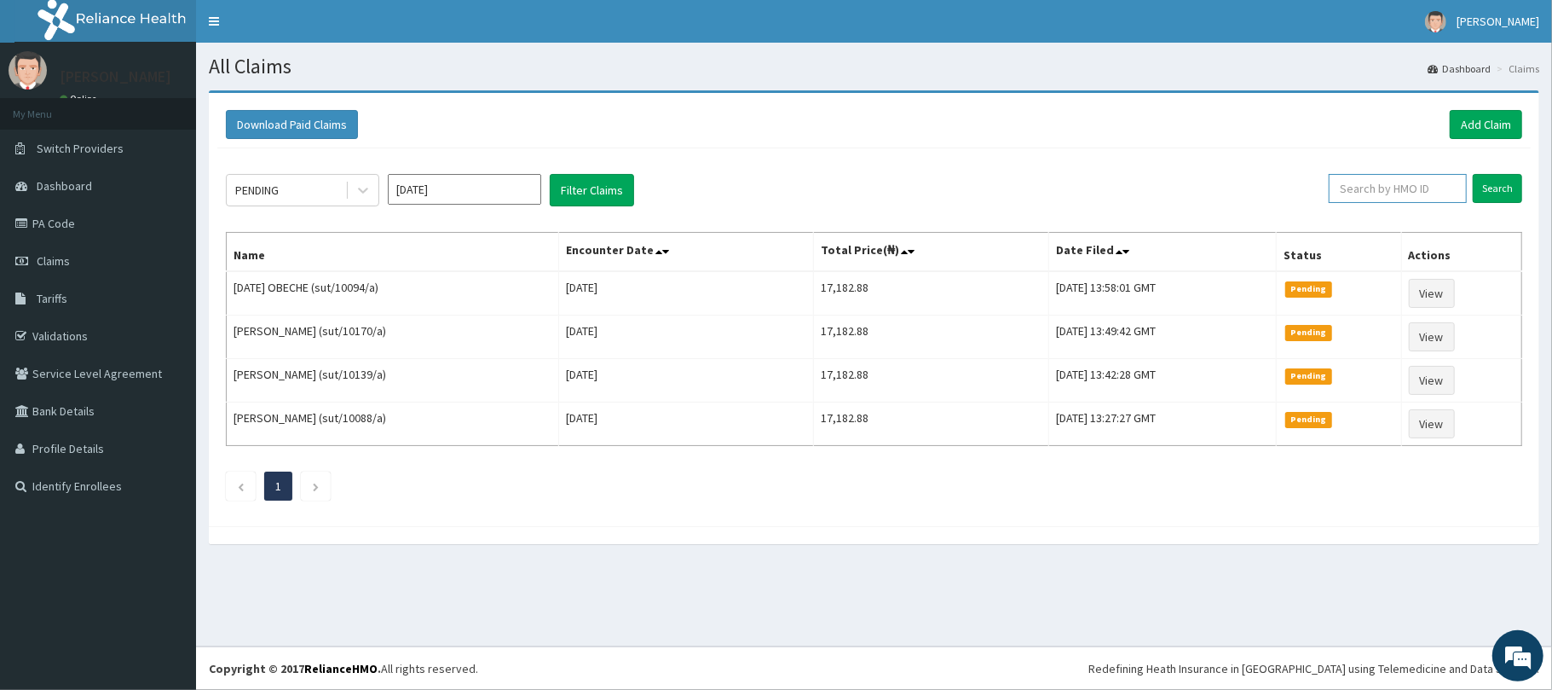
click at [1375, 192] on input "text" at bounding box center [1398, 188] width 138 height 29
click at [1493, 185] on input "Search" at bounding box center [1497, 188] width 49 height 29
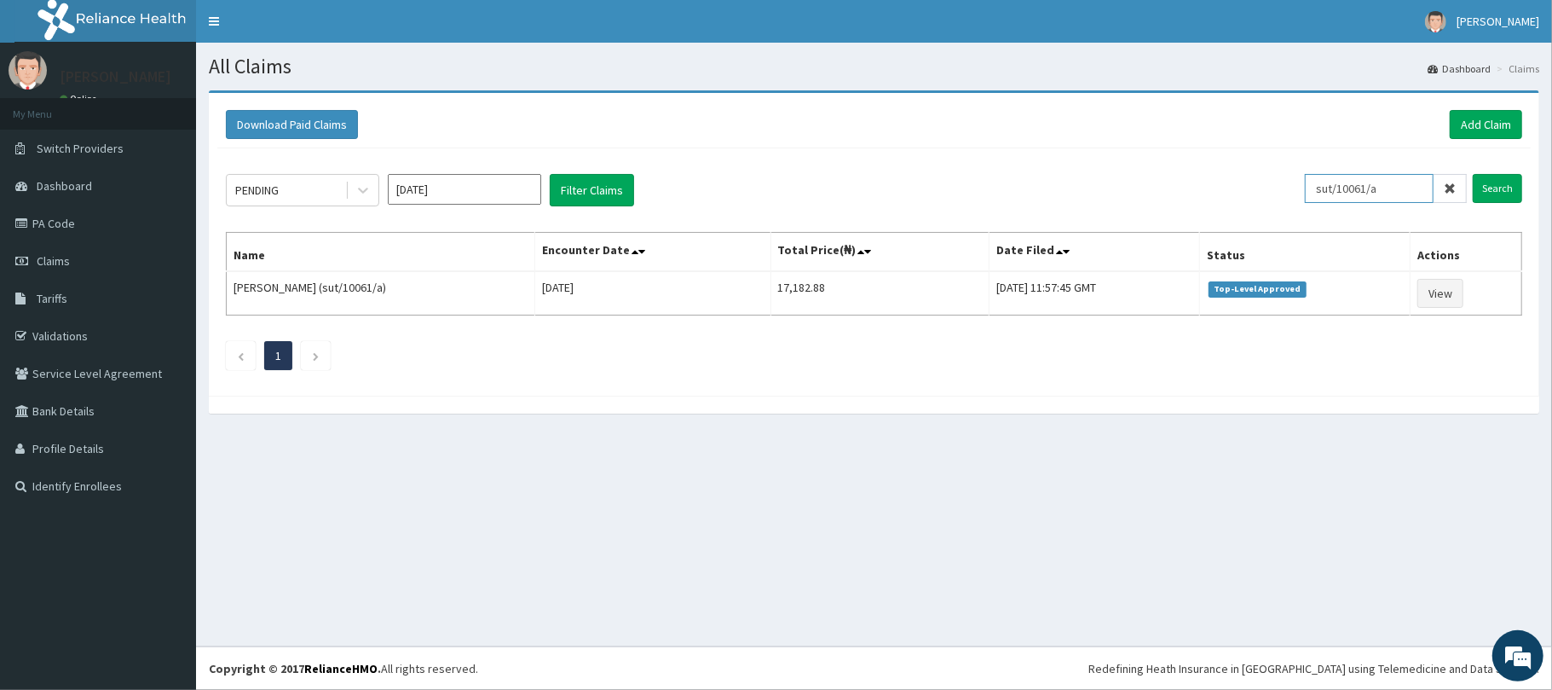
click at [1374, 189] on input "sut/10061/a" at bounding box center [1369, 188] width 129 height 29
click at [1504, 193] on input "Search" at bounding box center [1497, 188] width 49 height 29
click at [1371, 189] on input "sut/10071/a" at bounding box center [1369, 188] width 129 height 29
click at [1498, 182] on input "Search" at bounding box center [1497, 188] width 49 height 29
click at [1376, 188] on input "sut/10250/a" at bounding box center [1369, 188] width 129 height 29
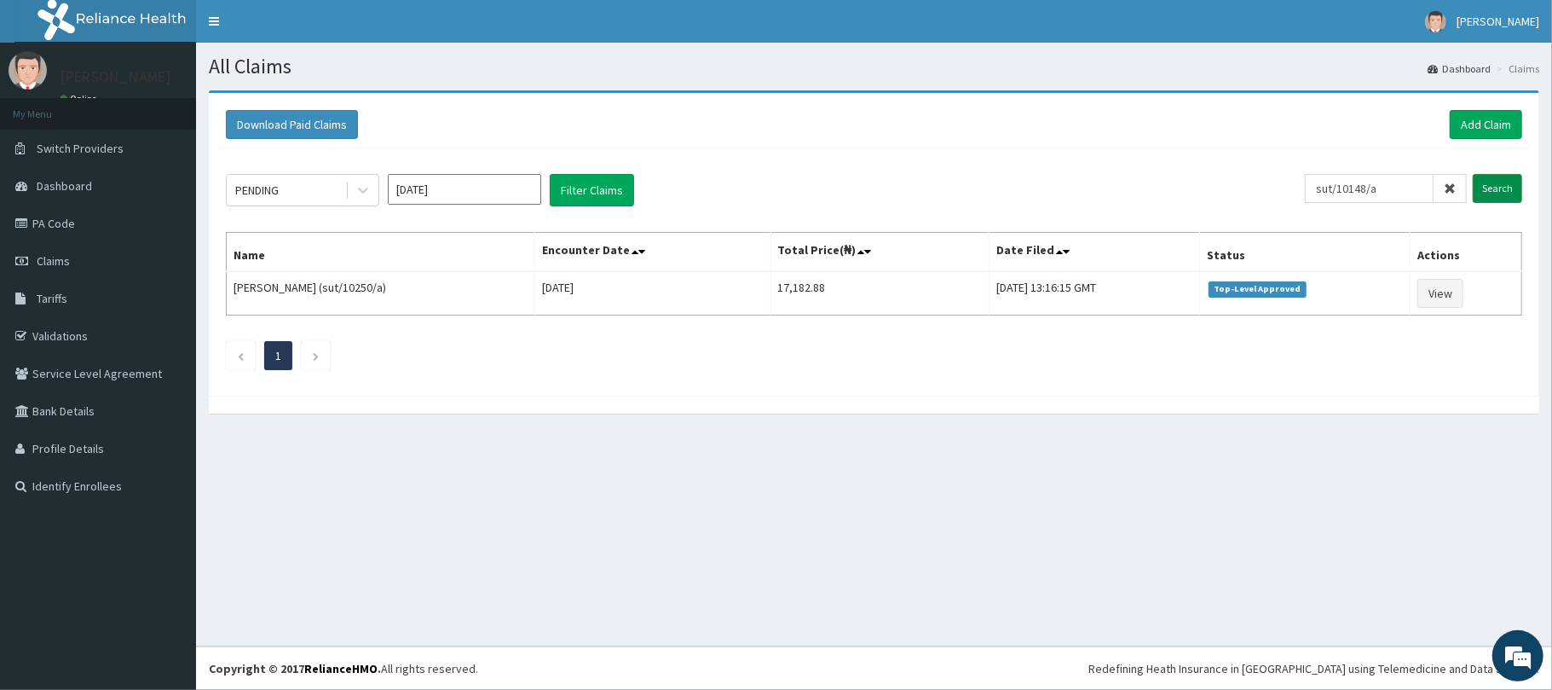
click at [1498, 193] on input "Search" at bounding box center [1497, 188] width 49 height 29
click at [1500, 186] on input "Search" at bounding box center [1497, 188] width 49 height 29
click at [1374, 189] on input "sut/10148/a" at bounding box center [1369, 188] width 129 height 29
type input "sut/10235/a"
click at [1500, 191] on input "Search" at bounding box center [1497, 188] width 49 height 29
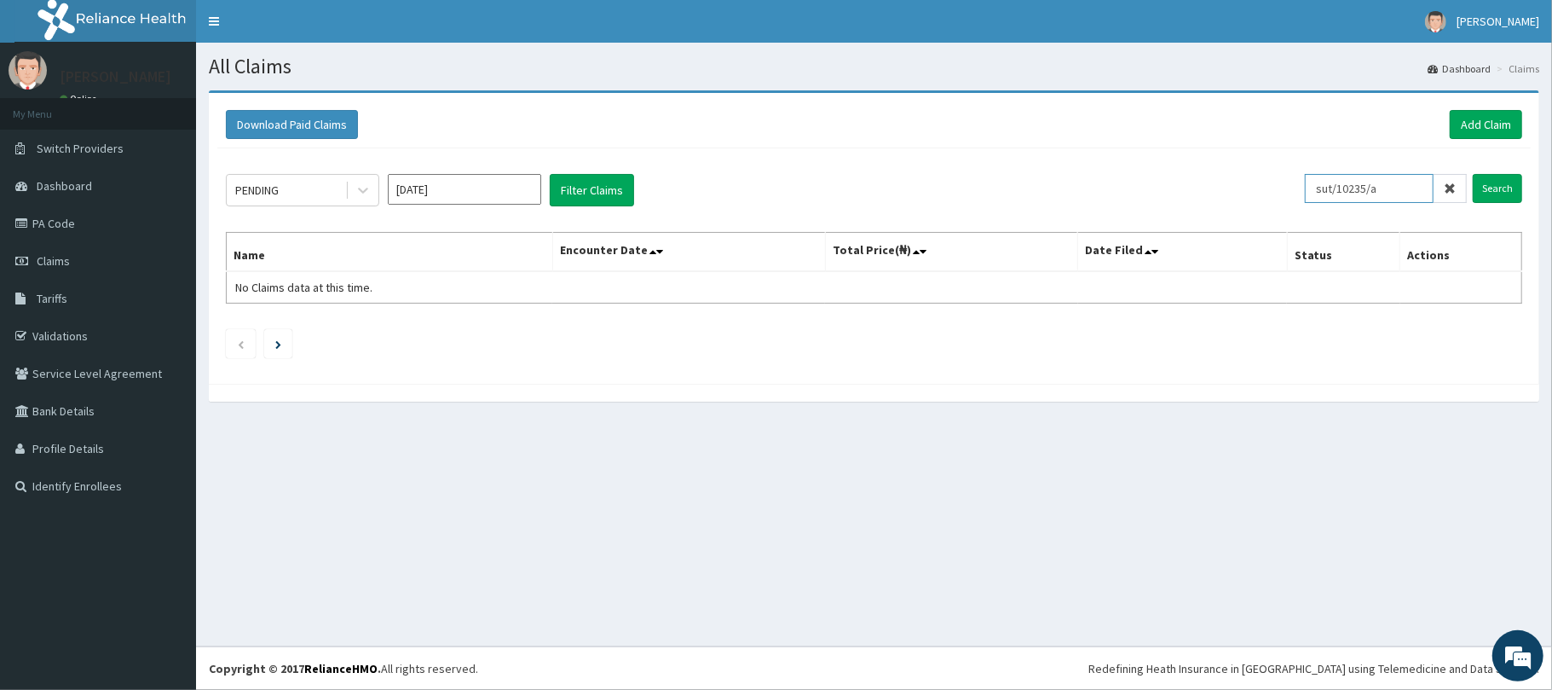
drag, startPoint x: 1389, startPoint y: 191, endPoint x: 1326, endPoint y: 195, distance: 62.4
click at [1326, 195] on input "sut/10235/a" at bounding box center [1369, 188] width 129 height 29
click at [1478, 127] on link "Add Claim" at bounding box center [1486, 124] width 72 height 29
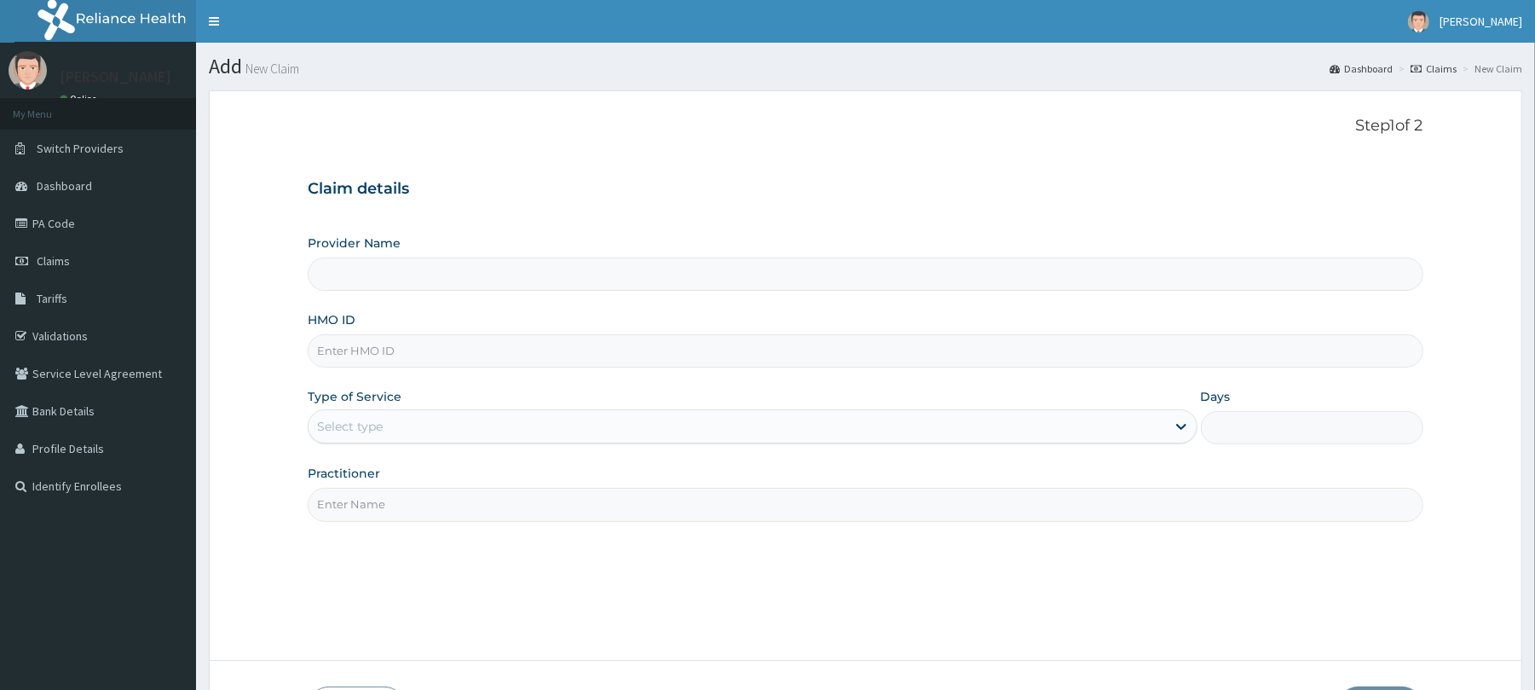
click at [355, 359] on input "HMO ID" at bounding box center [865, 350] width 1115 height 33
paste input "sut/10235/a"
type input "sut/10235/a"
type input "Reliance Family Clinics (RFC) - [GEOGRAPHIC_DATA]"
type input "sut/10235/a"
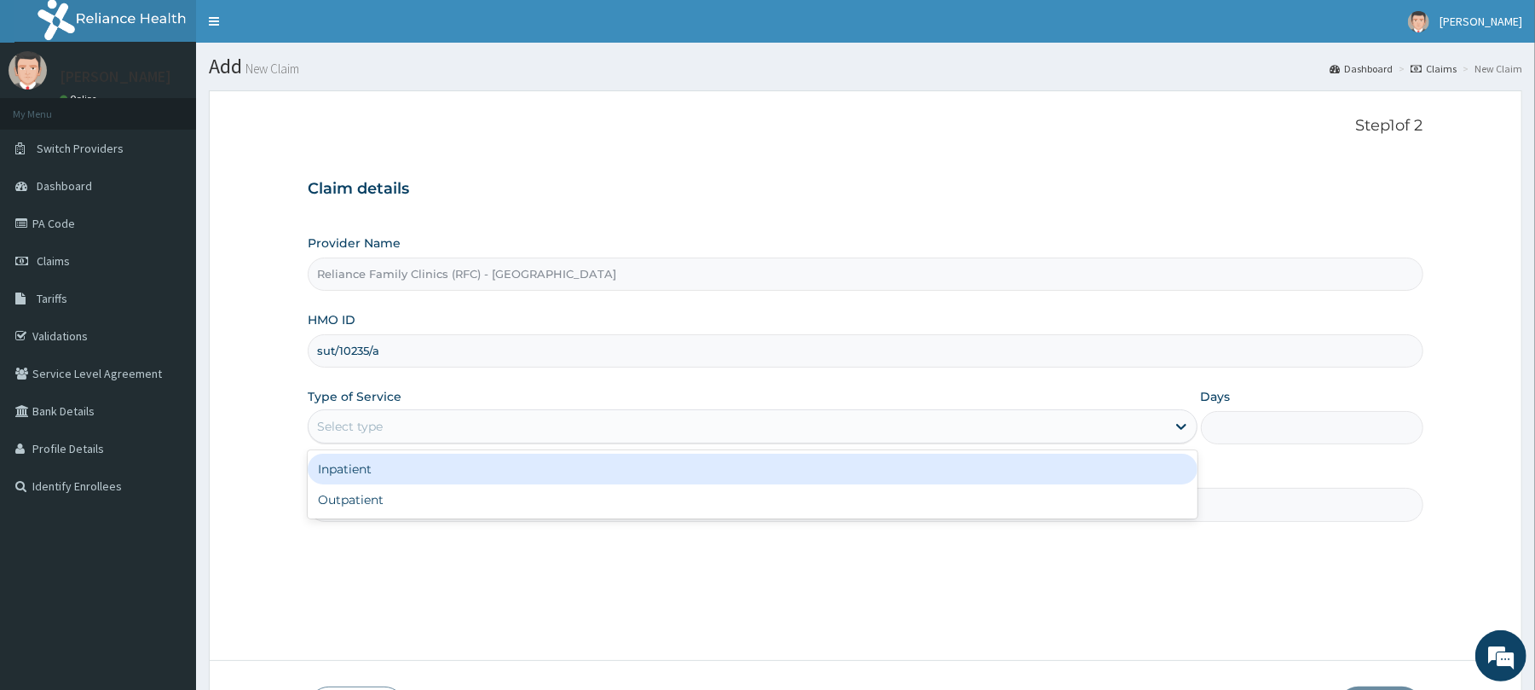
click at [359, 427] on div "Select type" at bounding box center [350, 426] width 66 height 17
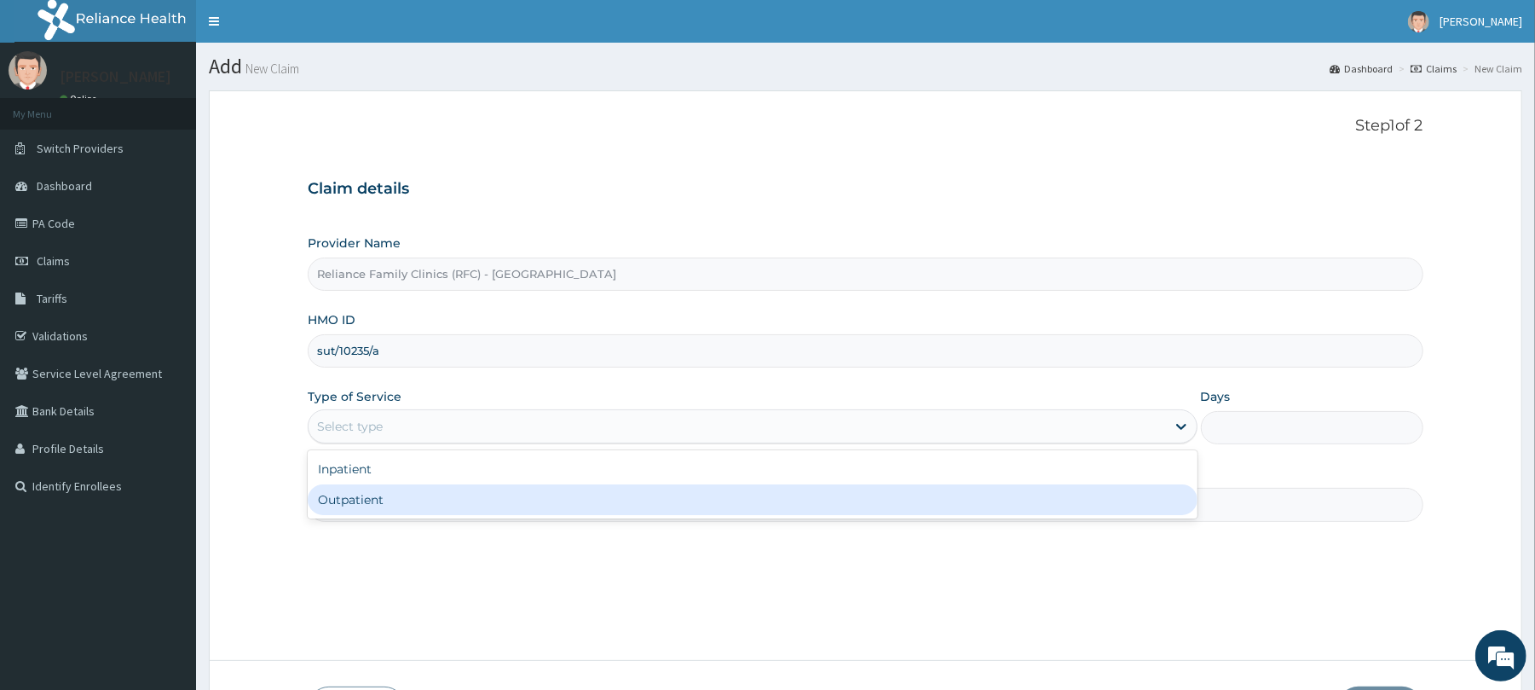
click at [363, 503] on div "Outpatient" at bounding box center [752, 499] width 889 height 31
type input "1"
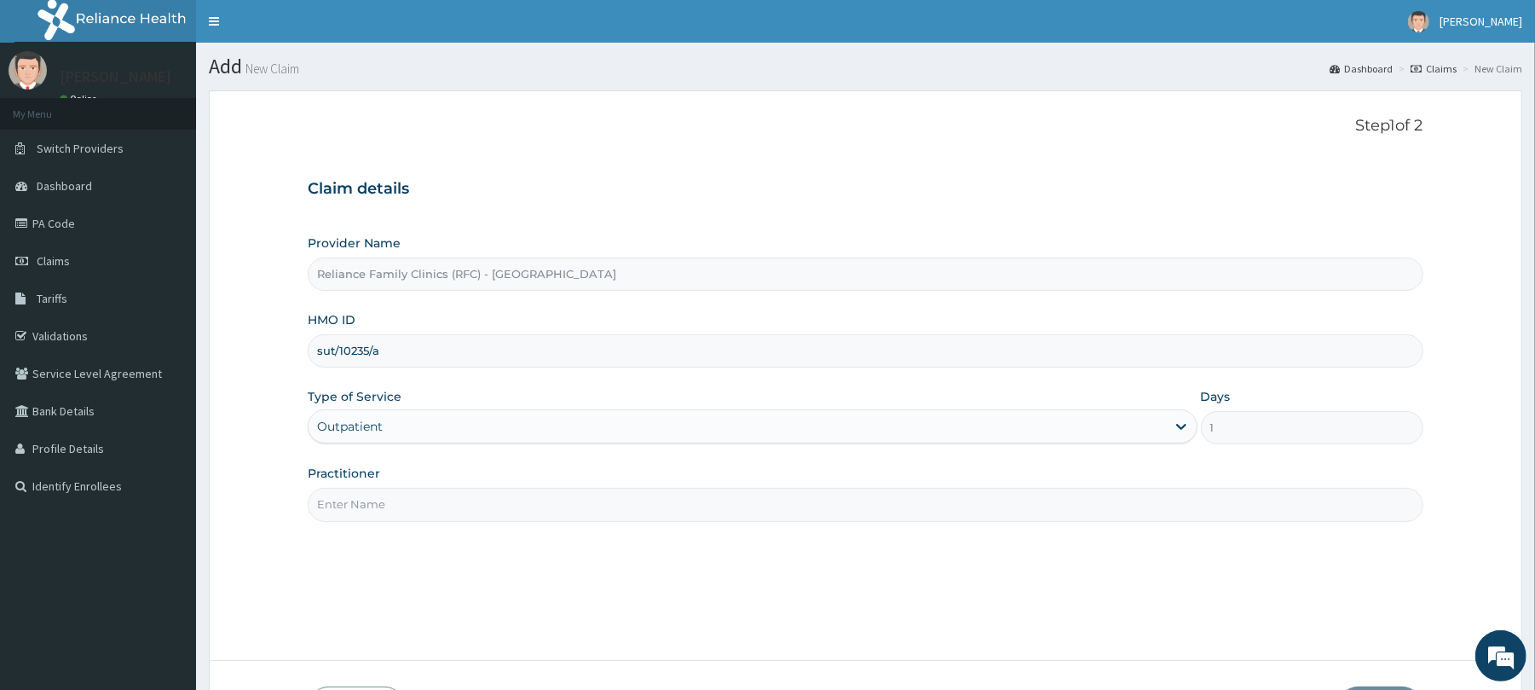
click at [363, 503] on input "Practitioner" at bounding box center [865, 504] width 1115 height 33
type input "Dr [PERSON_NAME]"
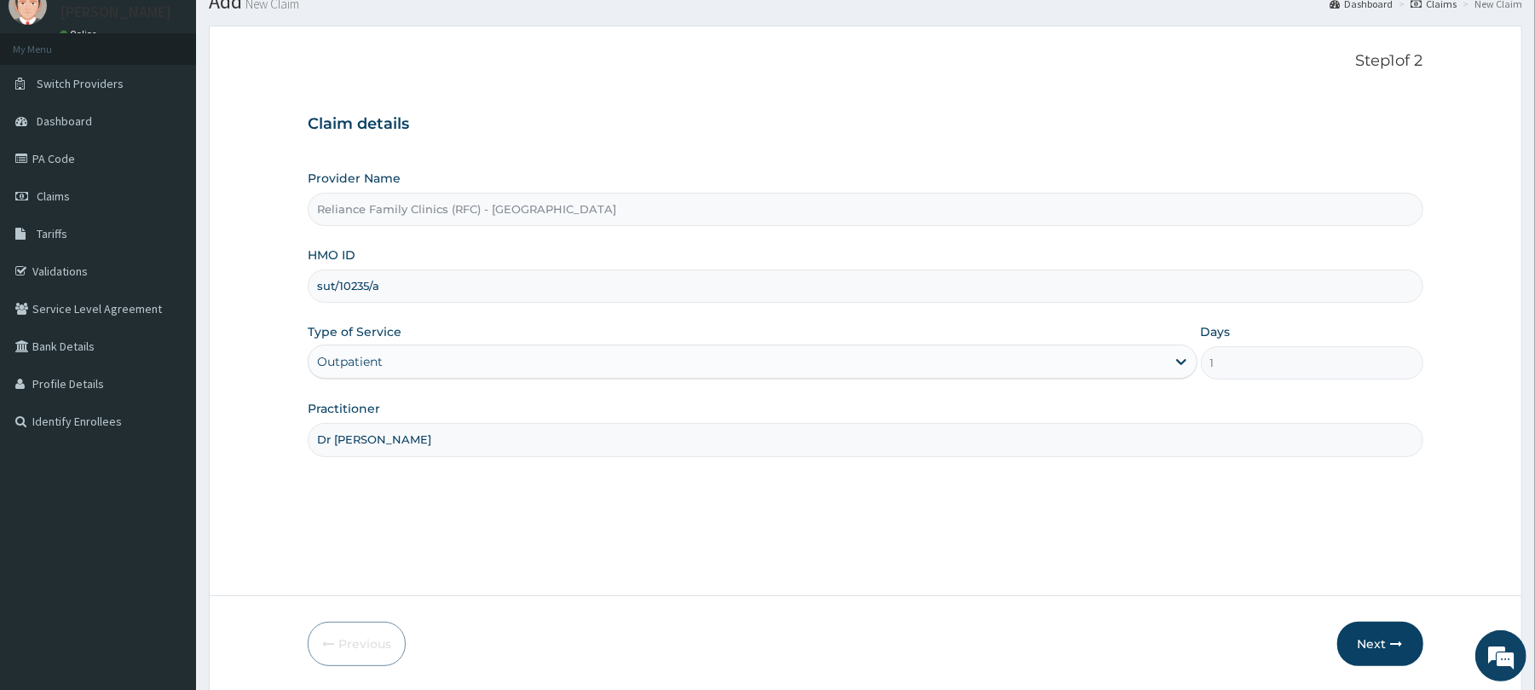
scroll to position [124, 0]
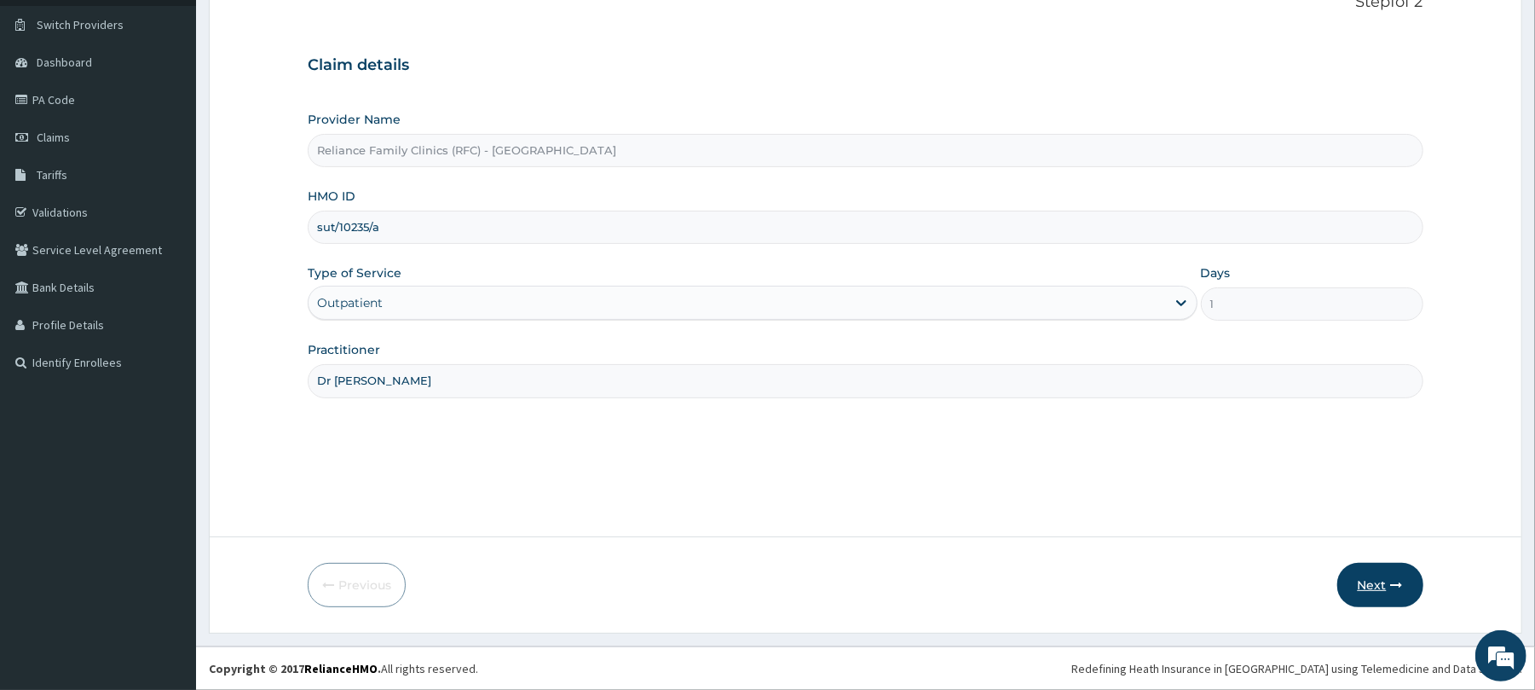
click at [1371, 576] on button "Next" at bounding box center [1380, 585] width 86 height 44
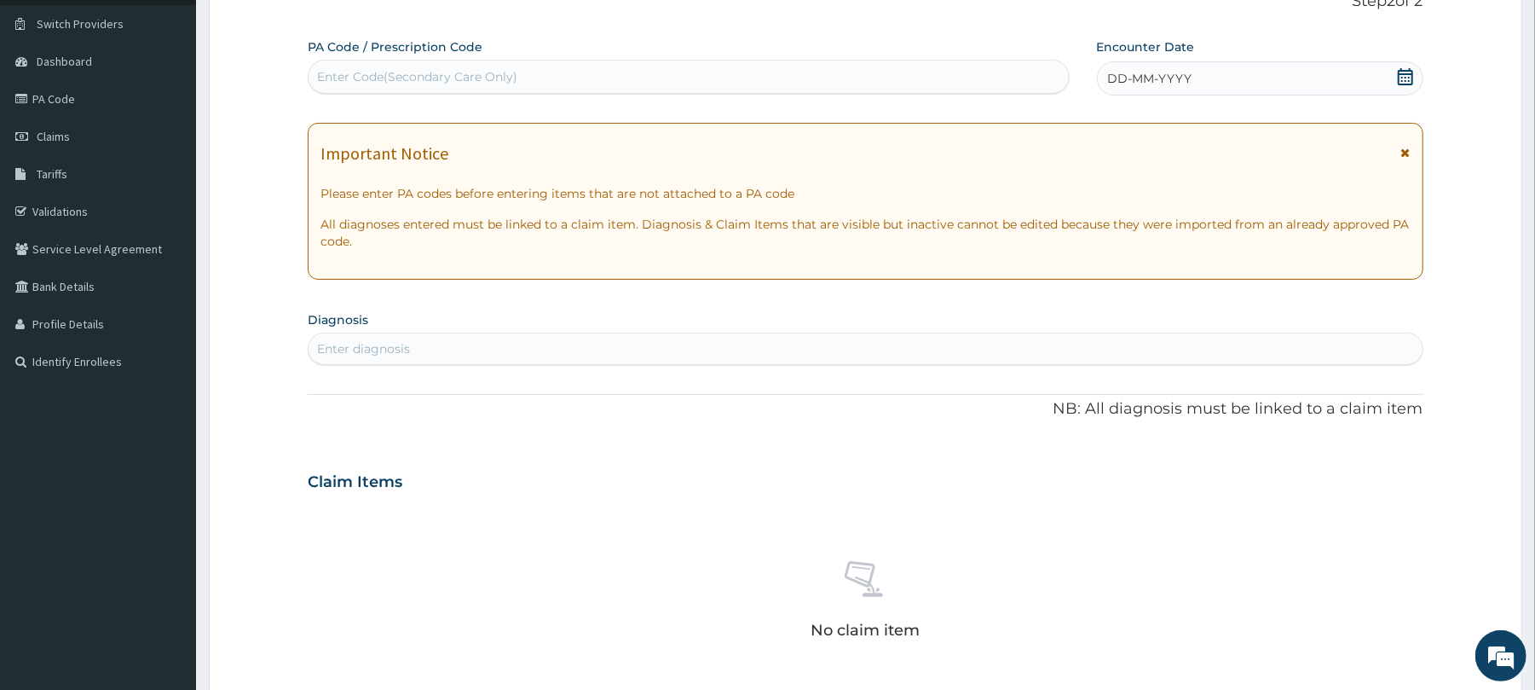
scroll to position [0, 0]
click at [1273, 66] on div "DD-MM-YYYY" at bounding box center [1260, 78] width 326 height 34
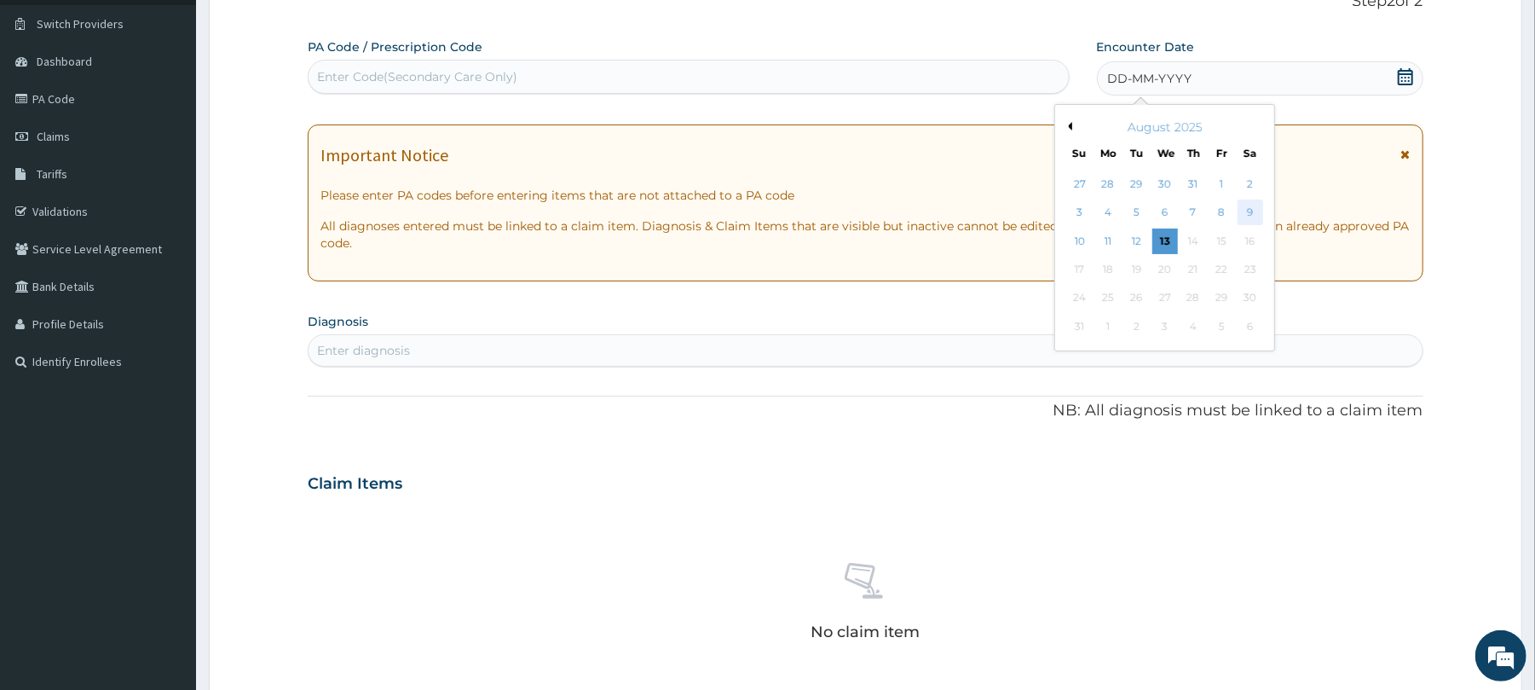
click at [1249, 206] on div "9" at bounding box center [1250, 213] width 26 height 26
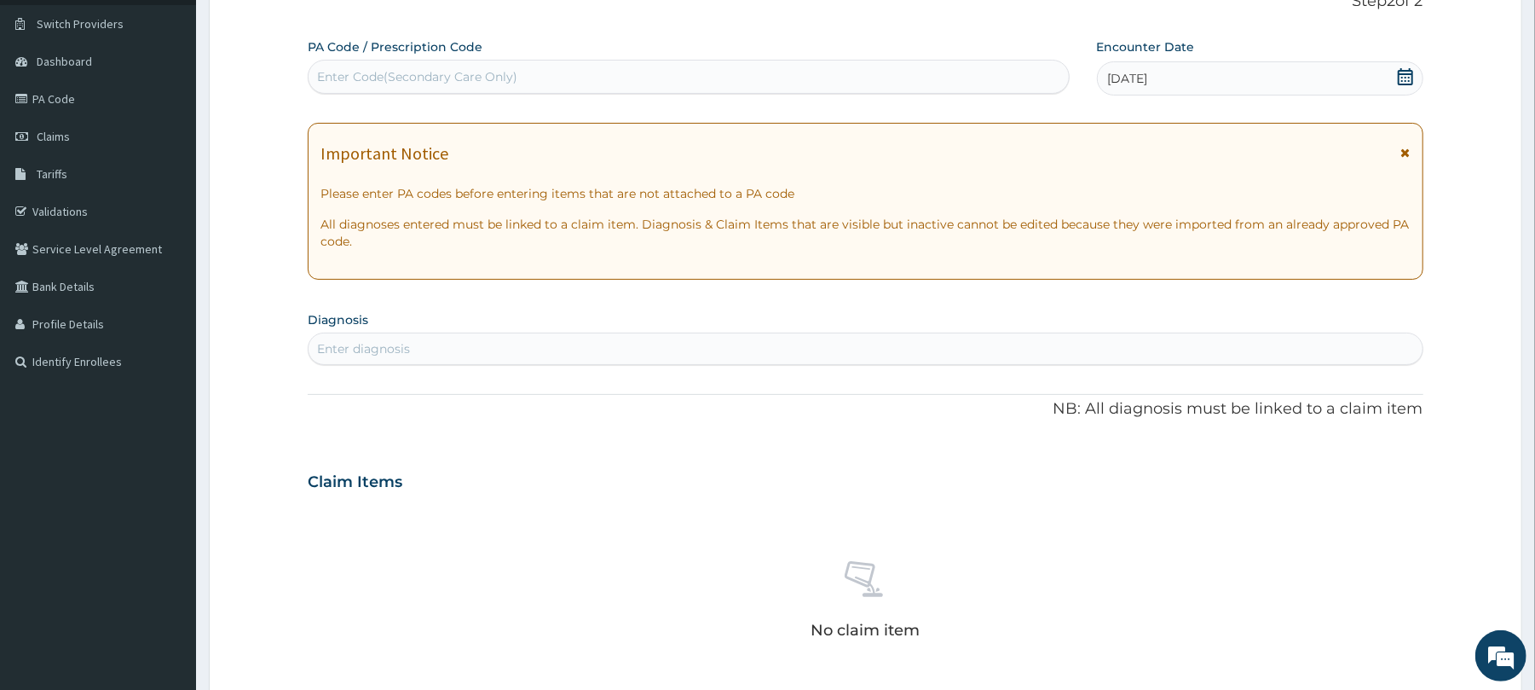
click at [349, 349] on div "Enter diagnosis" at bounding box center [363, 348] width 93 height 17
type input "well adu"
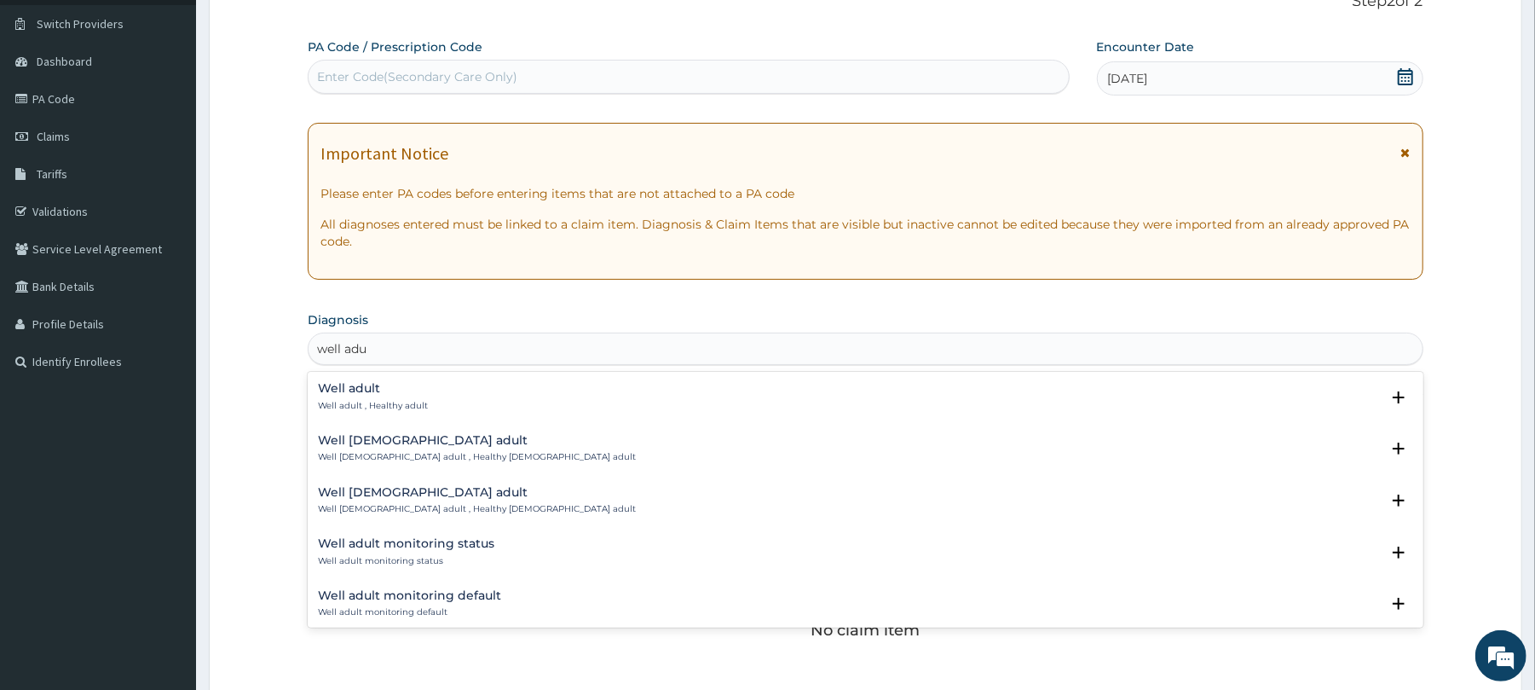
click at [345, 395] on h4 "Well adult" at bounding box center [373, 388] width 110 height 13
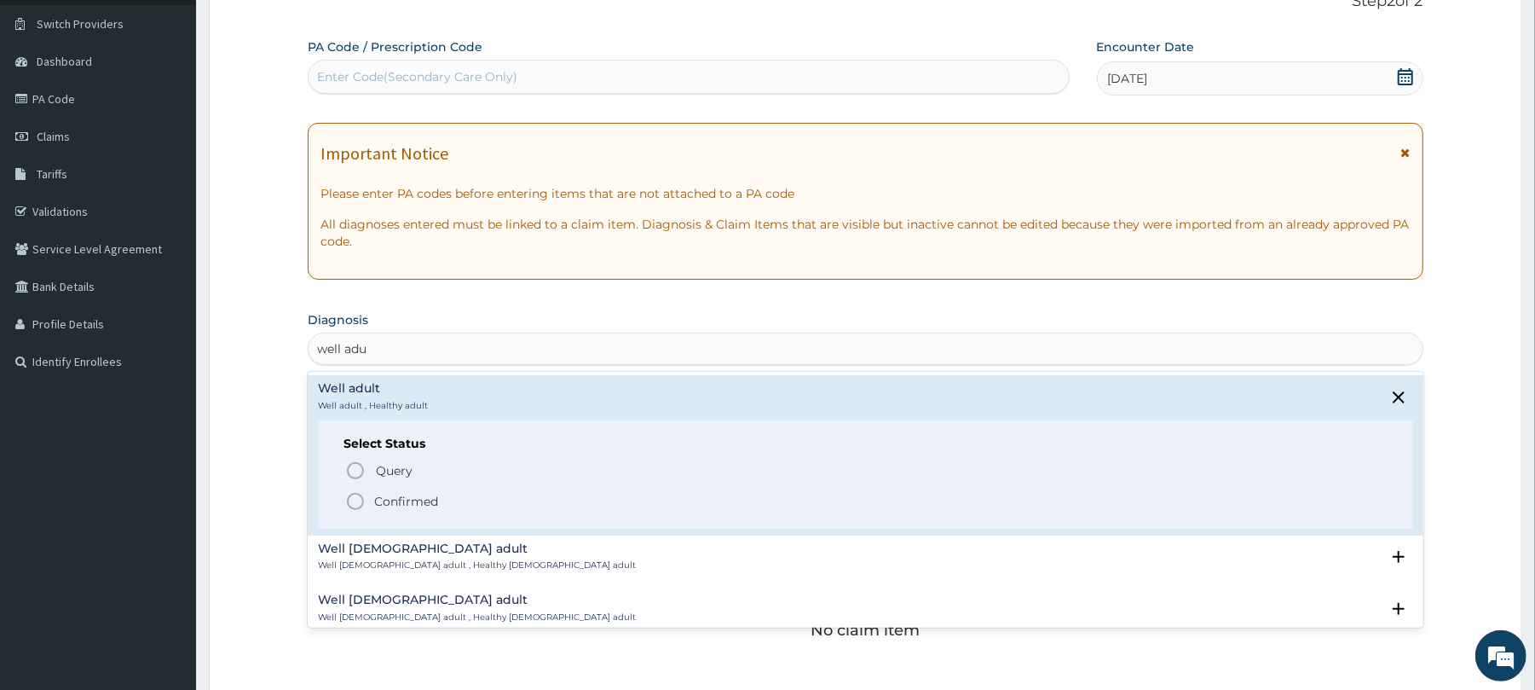
click at [356, 499] on icon "status option filled" at bounding box center [355, 501] width 20 height 20
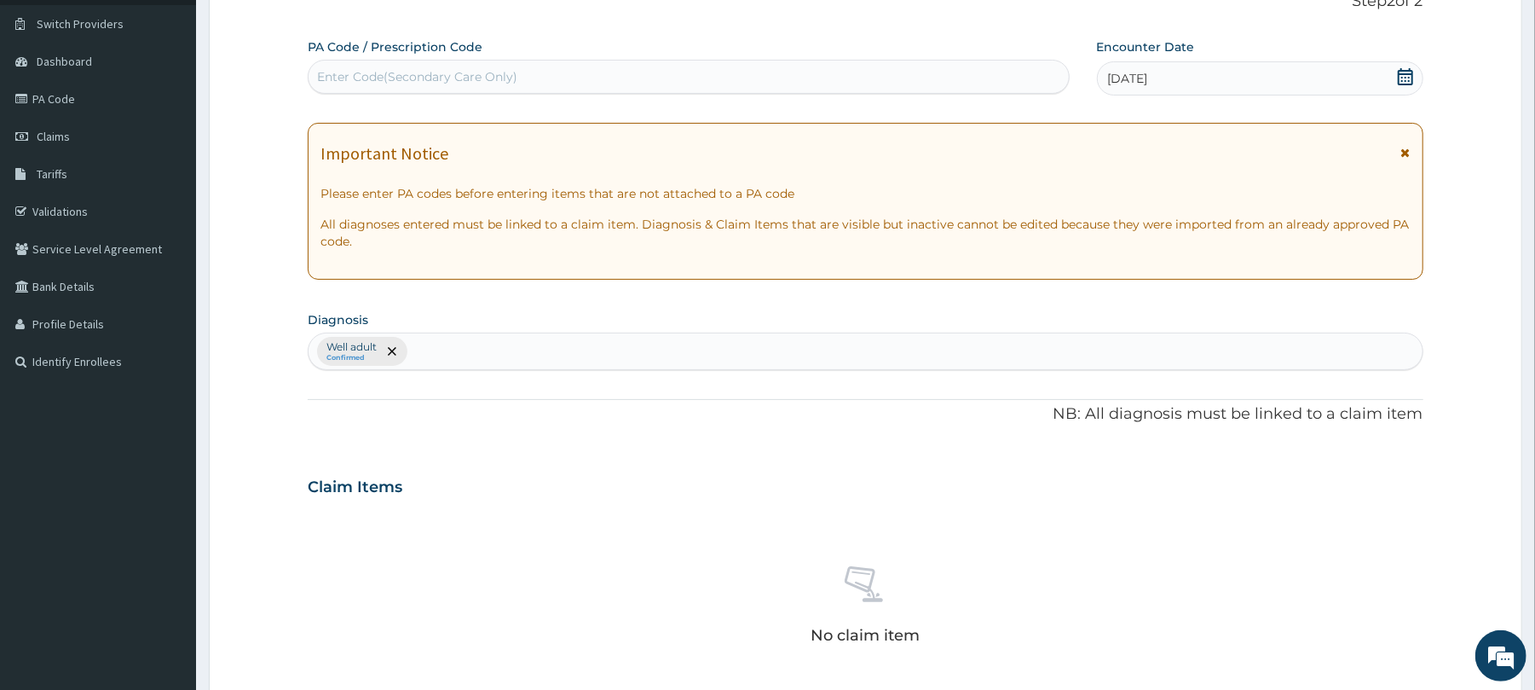
scroll to position [542, 0]
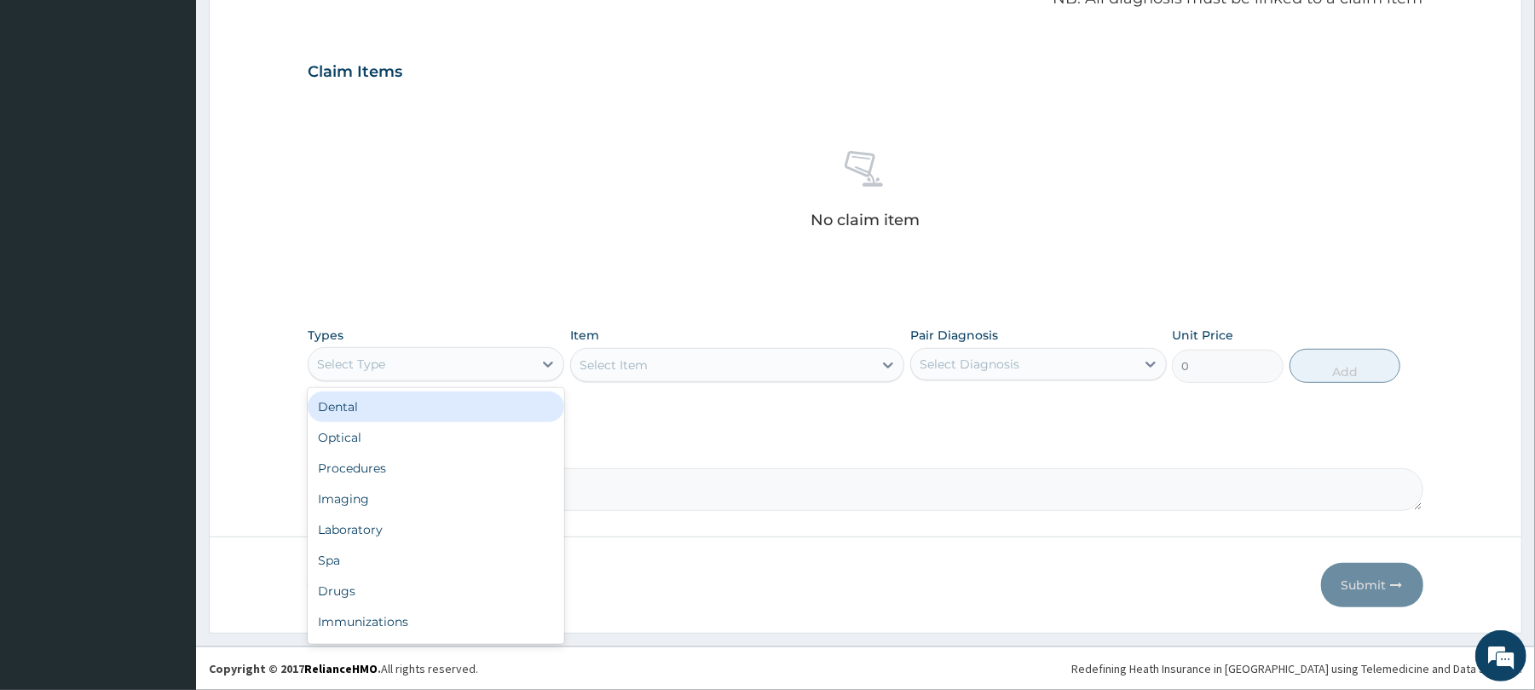
click at [393, 362] on div "Select Type" at bounding box center [421, 363] width 224 height 27
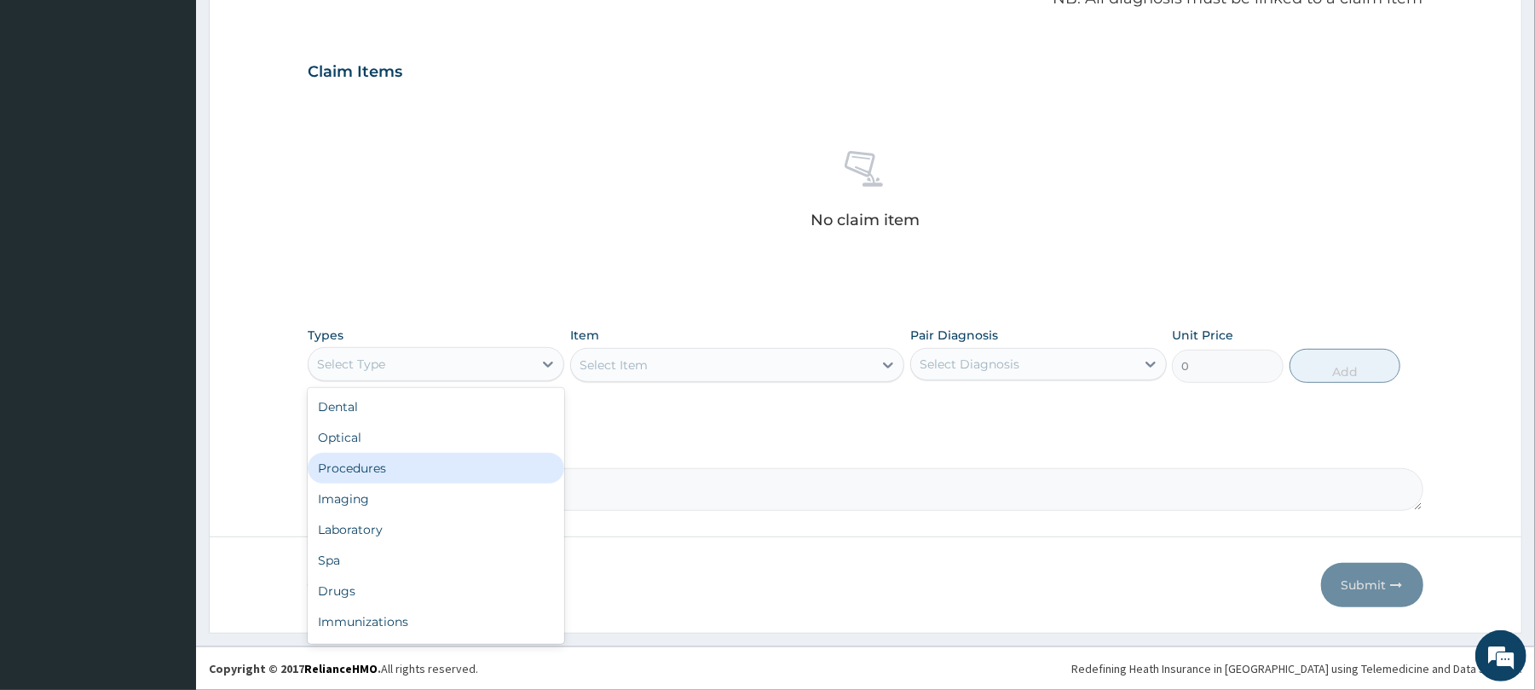
click at [369, 460] on div "Procedures" at bounding box center [436, 468] width 257 height 31
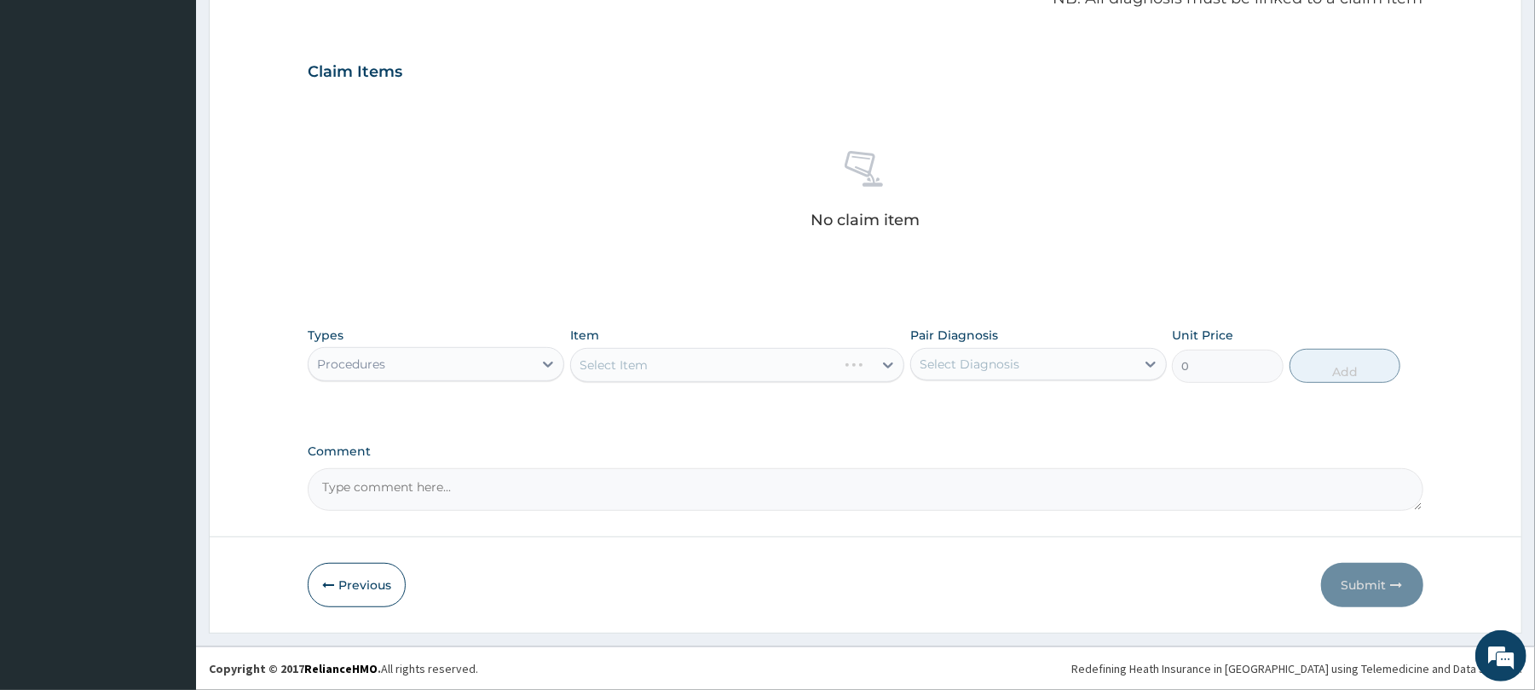
click at [621, 370] on div "Select Item" at bounding box center [737, 365] width 334 height 34
click at [634, 361] on div "Select Item" at bounding box center [614, 364] width 68 height 17
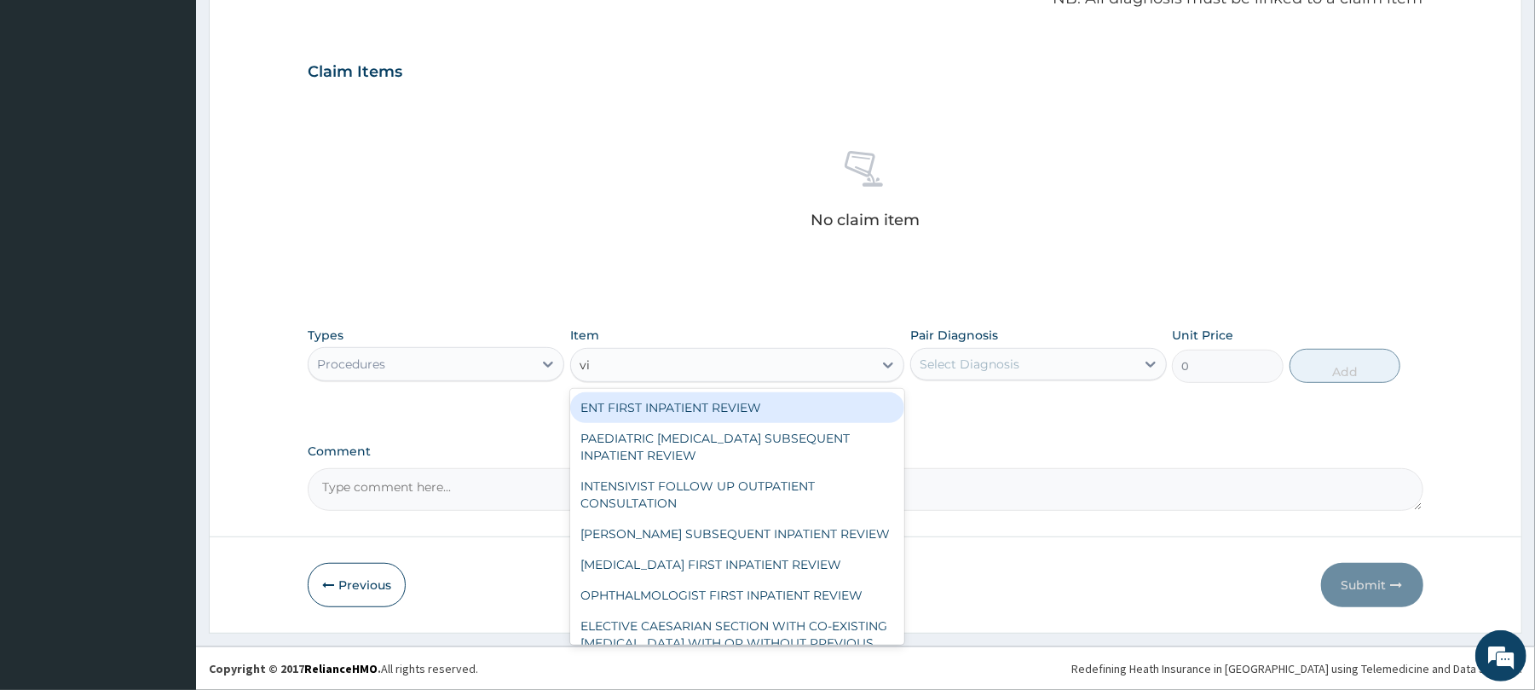
type input "vis"
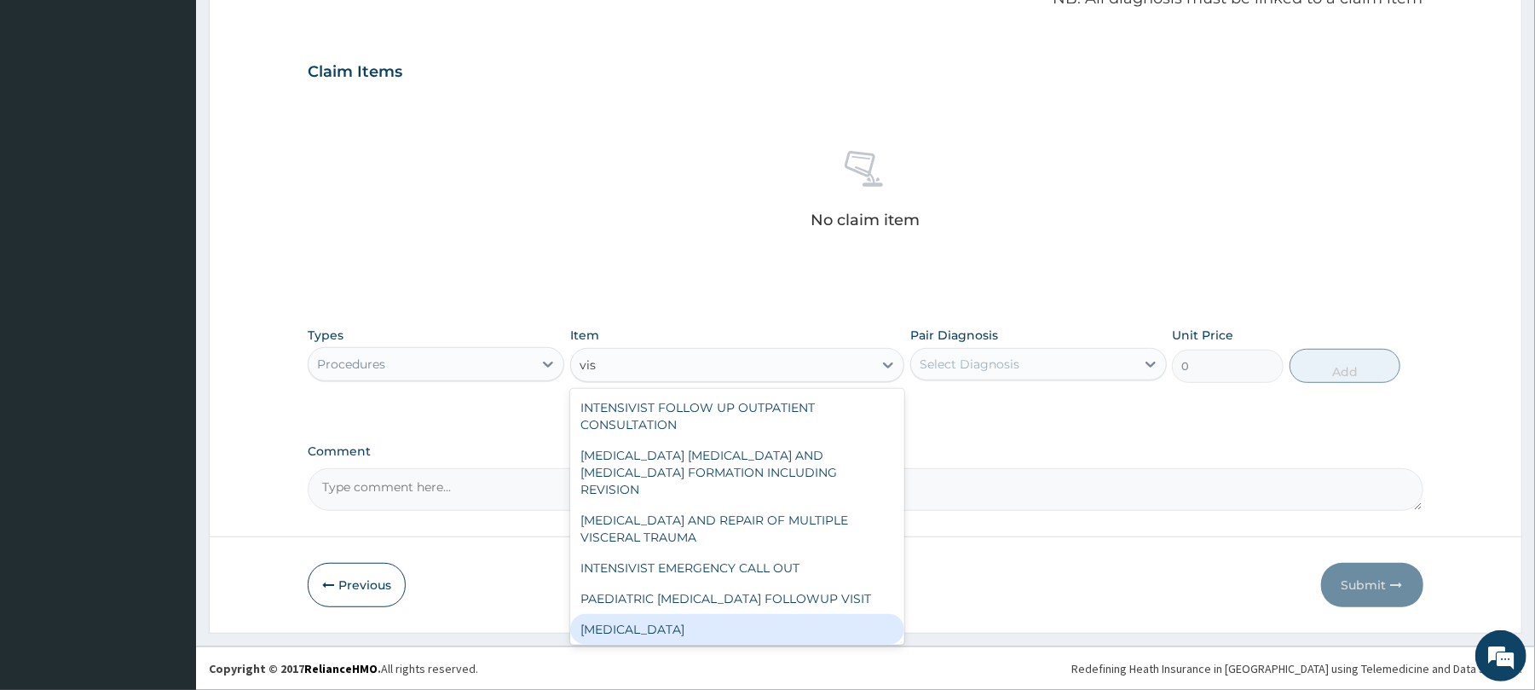
click at [653, 614] on div "VISUAL ACUITY" at bounding box center [737, 629] width 334 height 31
type input "3000"
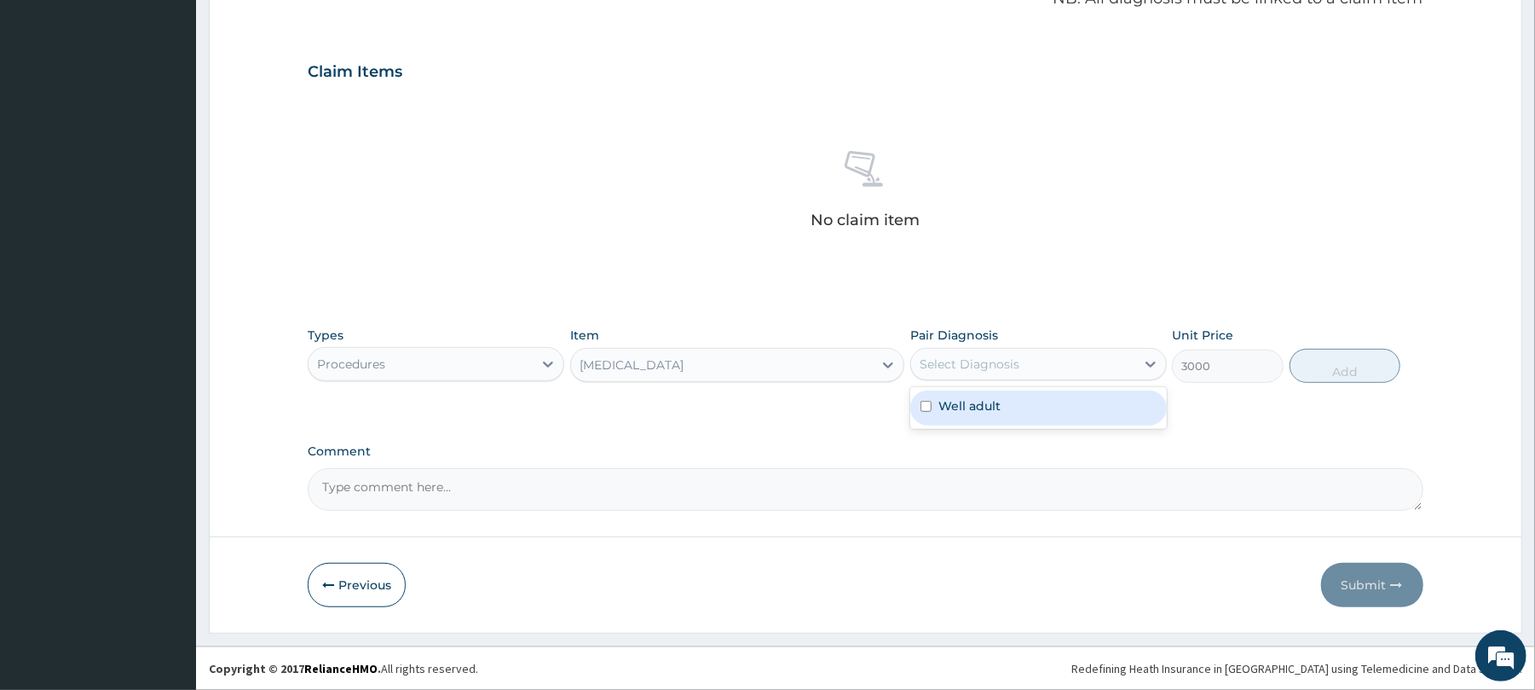
click at [1064, 365] on div "Select Diagnosis" at bounding box center [1023, 363] width 224 height 27
click at [1036, 416] on div "Well adult" at bounding box center [1038, 407] width 257 height 35
checkbox input "true"
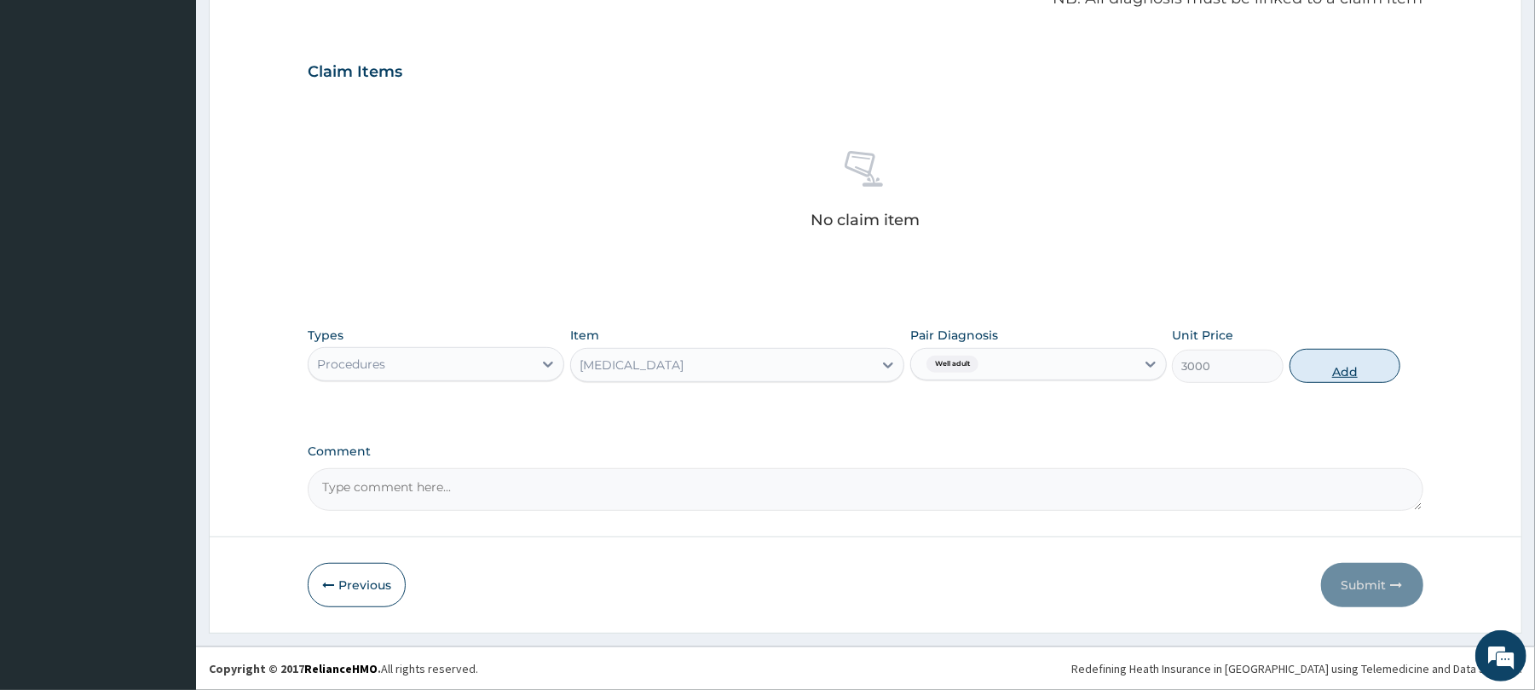
click at [1364, 370] on button "Add" at bounding box center [1346, 366] width 112 height 34
type input "0"
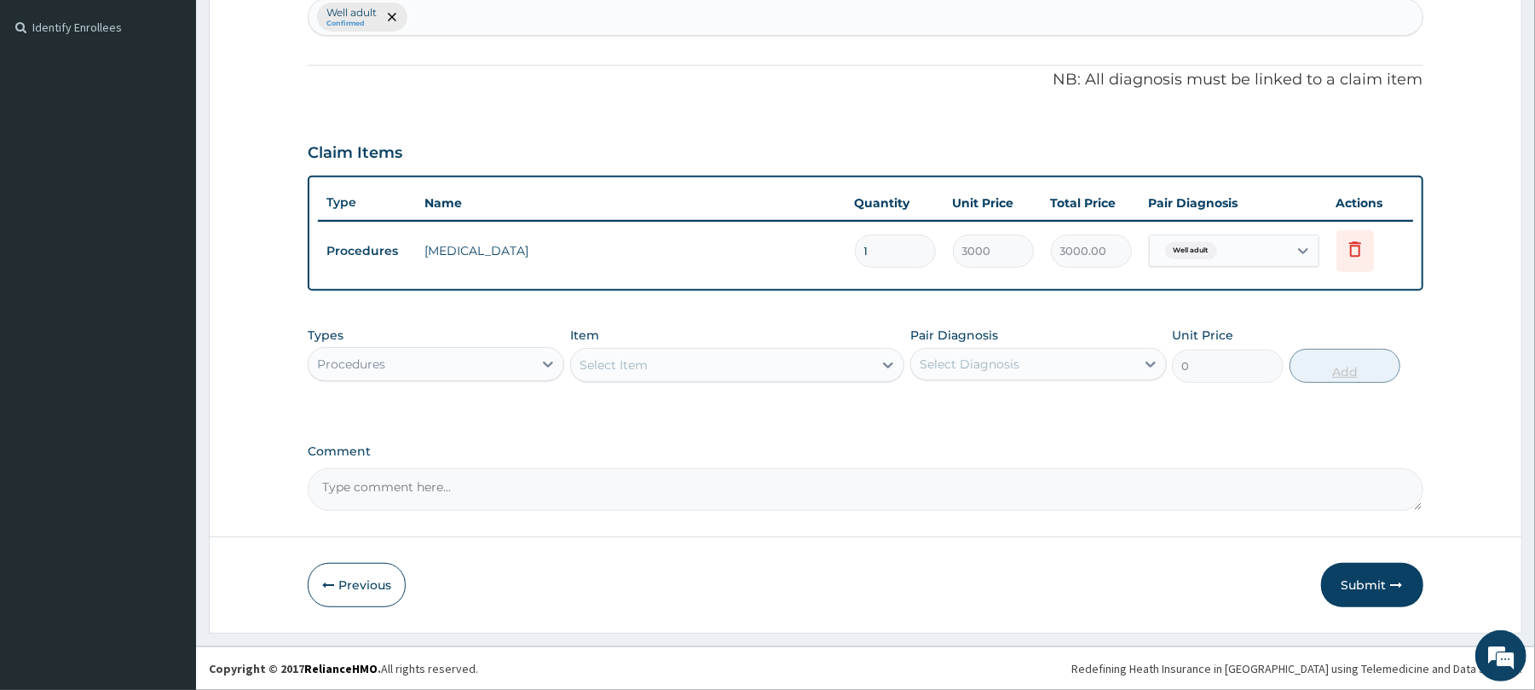
scroll to position [459, 0]
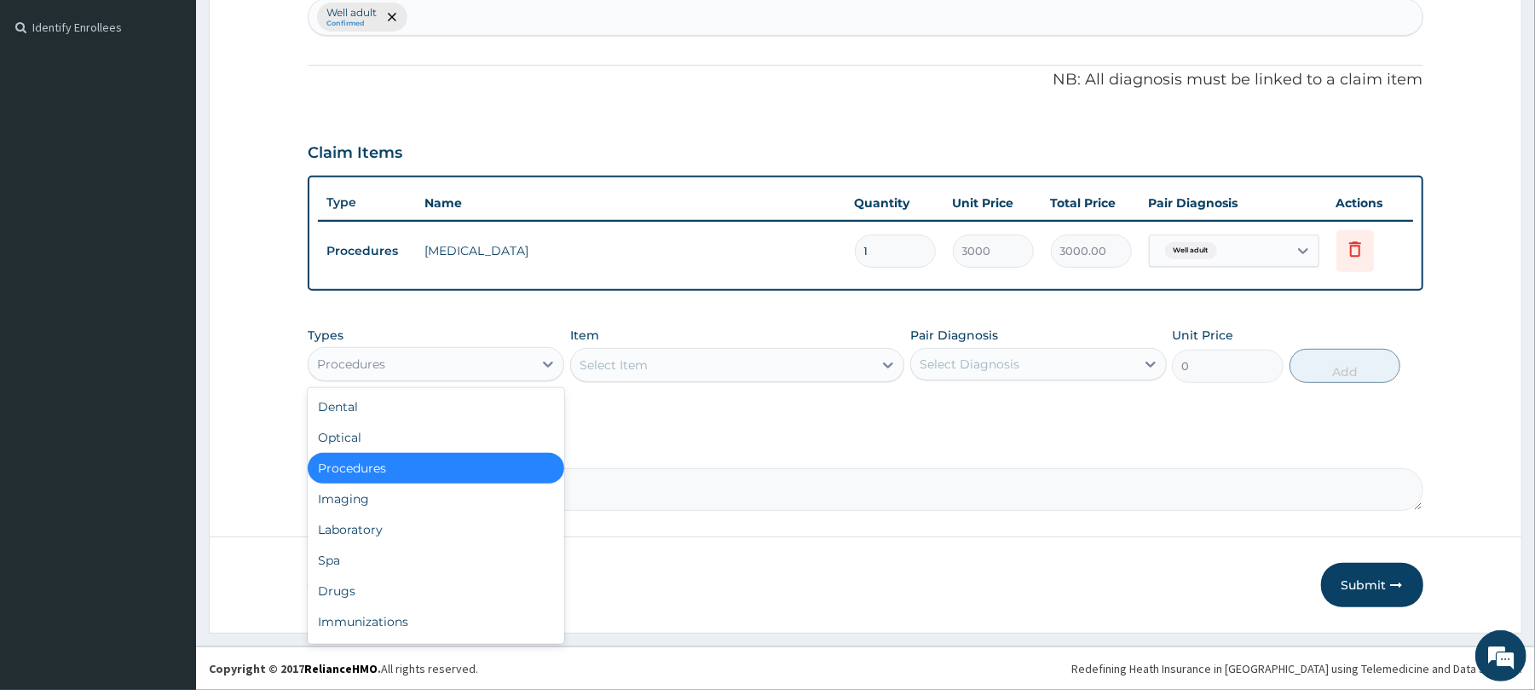
click at [502, 356] on div "Procedures" at bounding box center [421, 363] width 224 height 27
click at [370, 527] on div "Laboratory" at bounding box center [436, 529] width 257 height 31
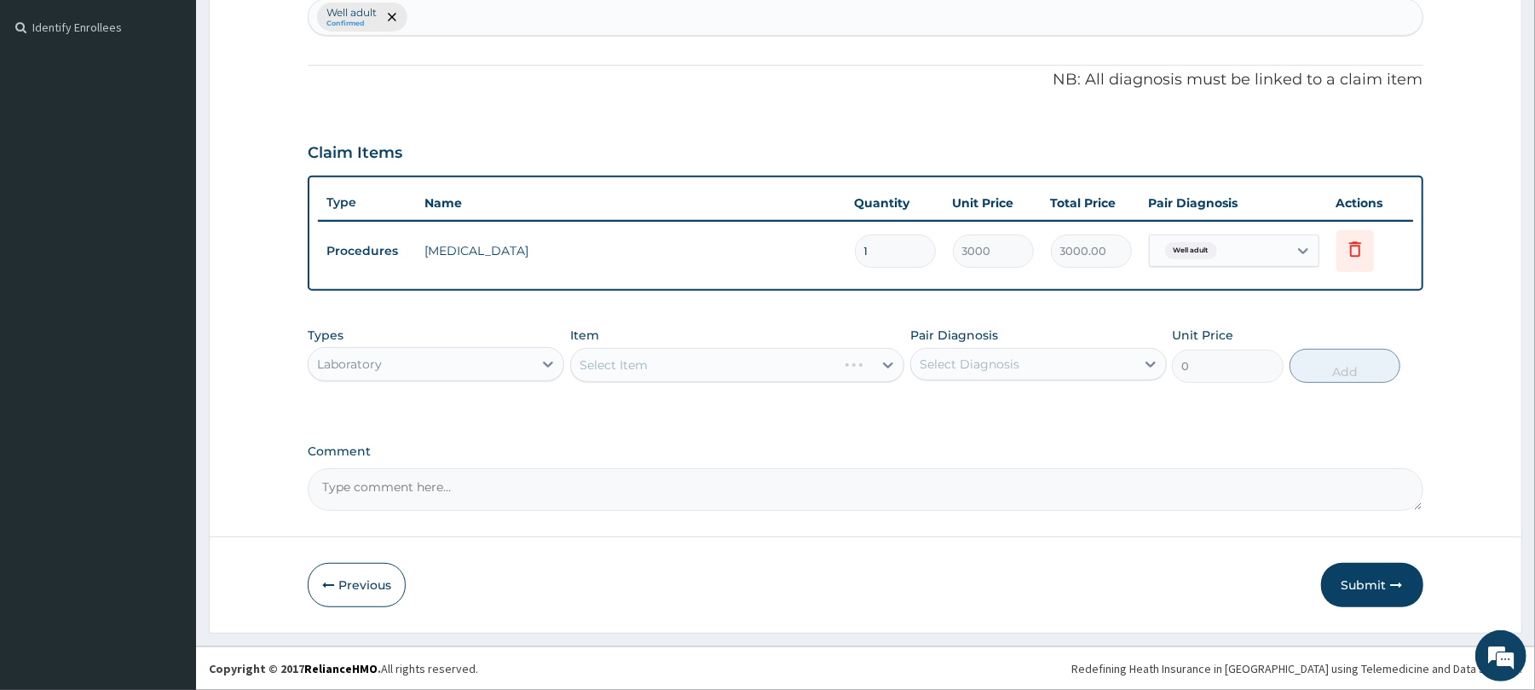
click at [696, 355] on div "Select Item" at bounding box center [737, 365] width 334 height 34
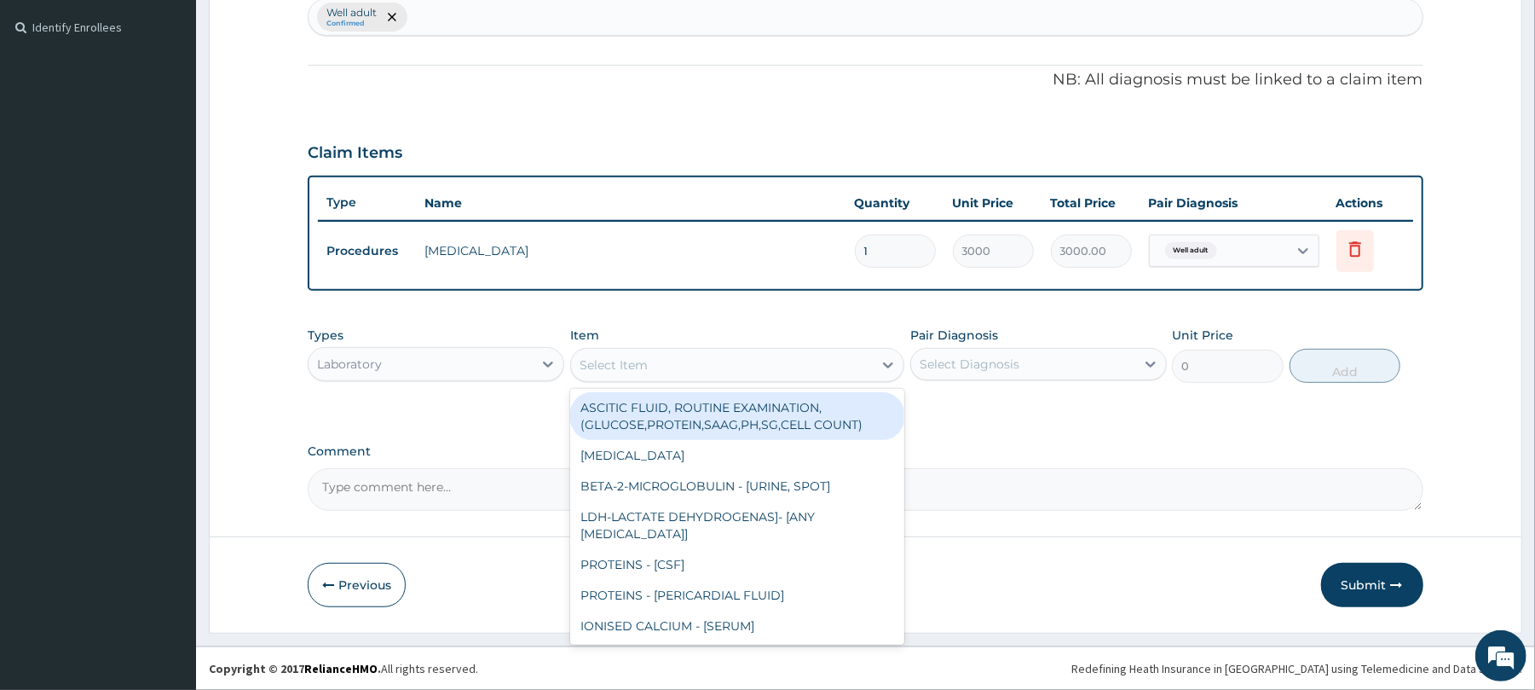
click at [696, 355] on div "Select Item" at bounding box center [722, 364] width 302 height 27
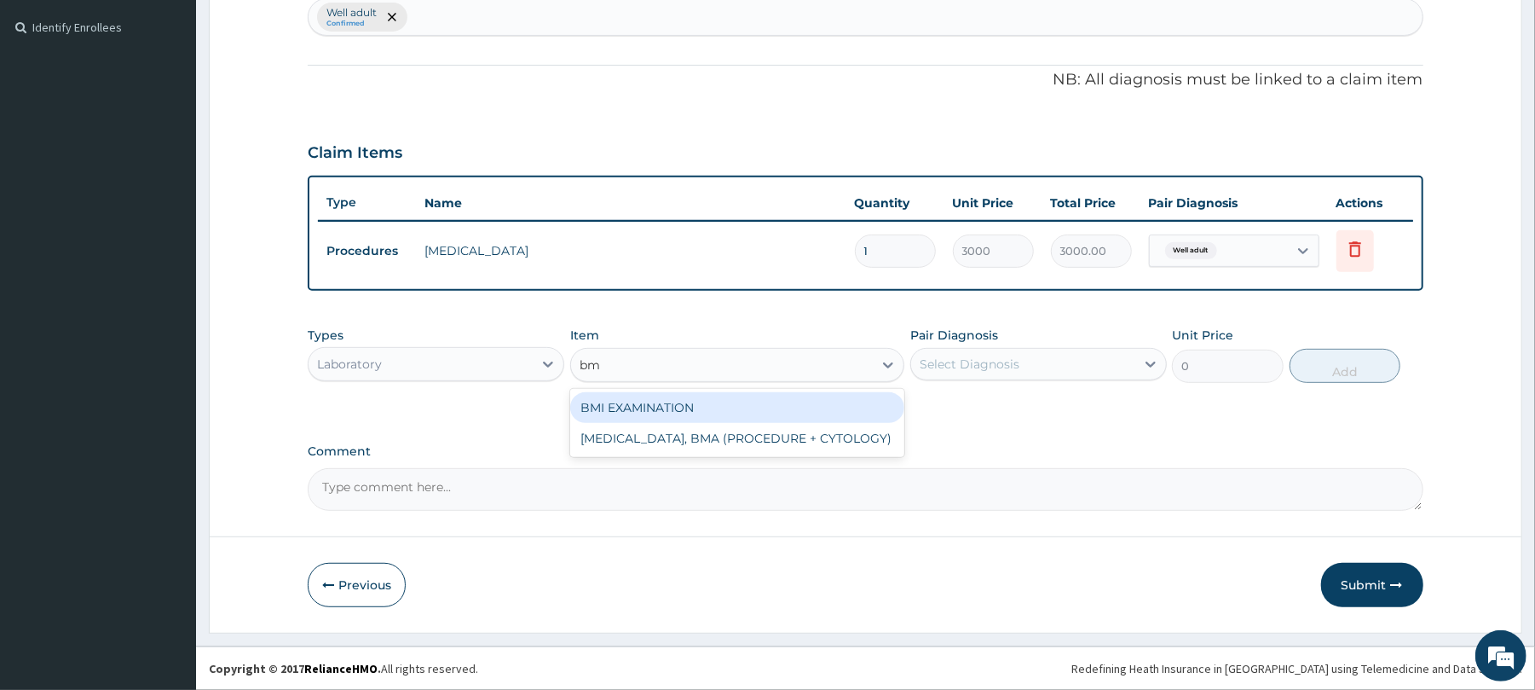
type input "bmi"
click at [690, 407] on div "BMI EXAMINATION" at bounding box center [737, 407] width 334 height 31
type input "1225.5"
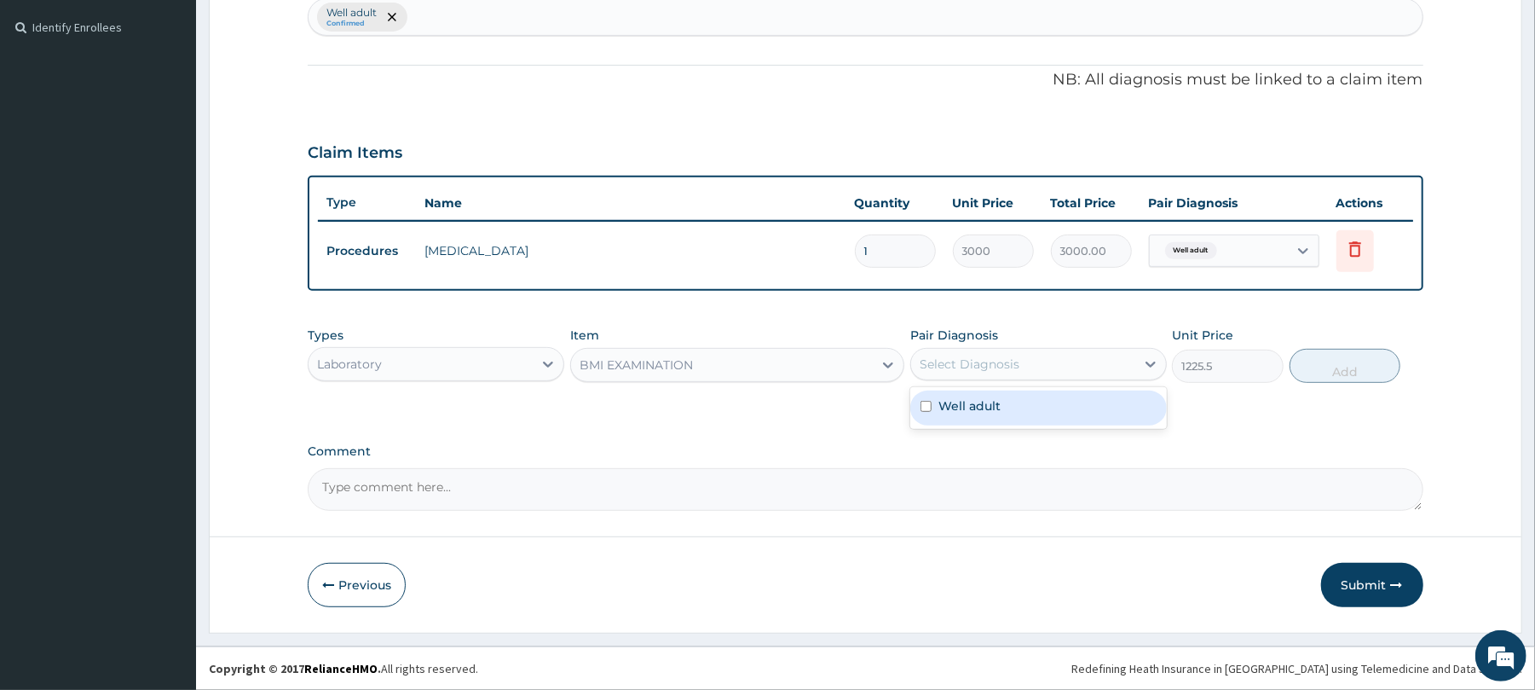
click at [950, 359] on div "Select Diagnosis" at bounding box center [970, 363] width 100 height 17
click at [975, 409] on label "Well adult" at bounding box center [969, 405] width 62 height 17
checkbox input "true"
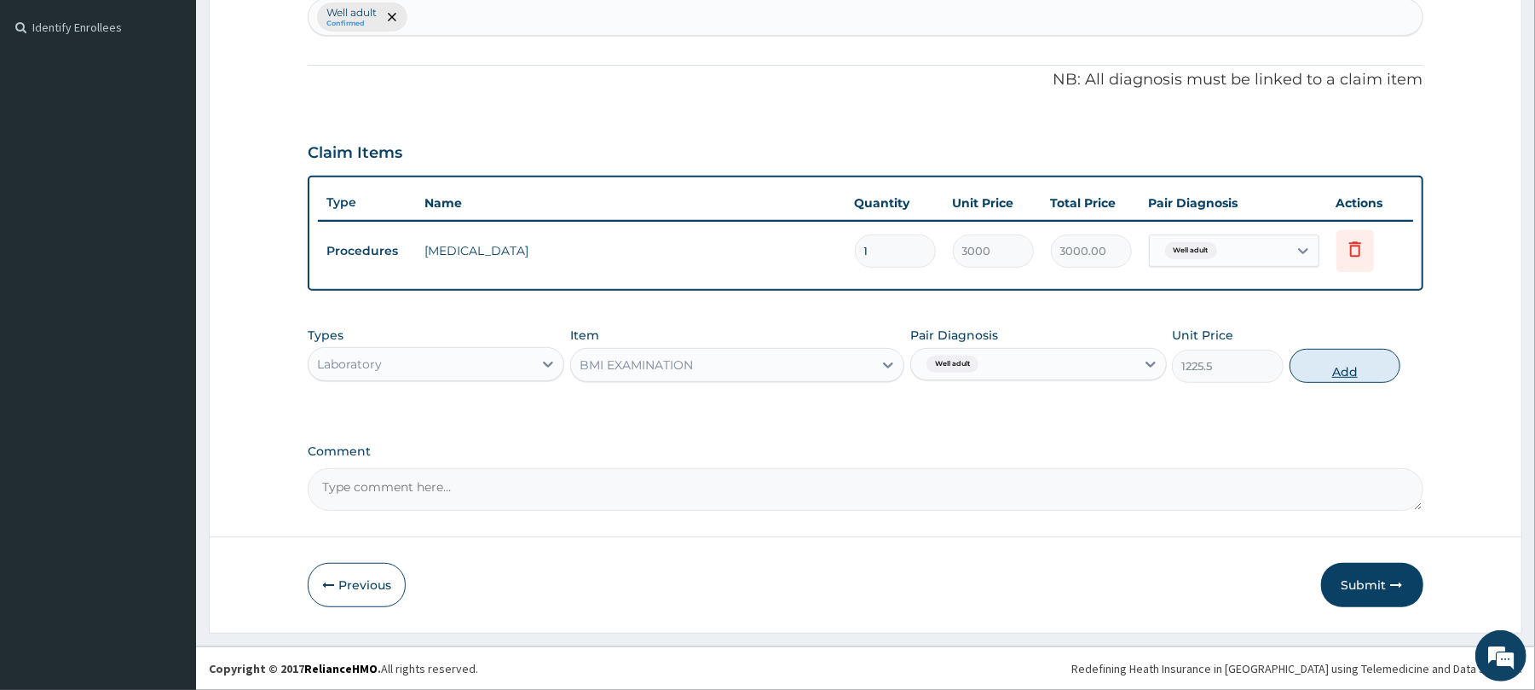
click at [1350, 370] on button "Add" at bounding box center [1346, 366] width 112 height 34
type input "0"
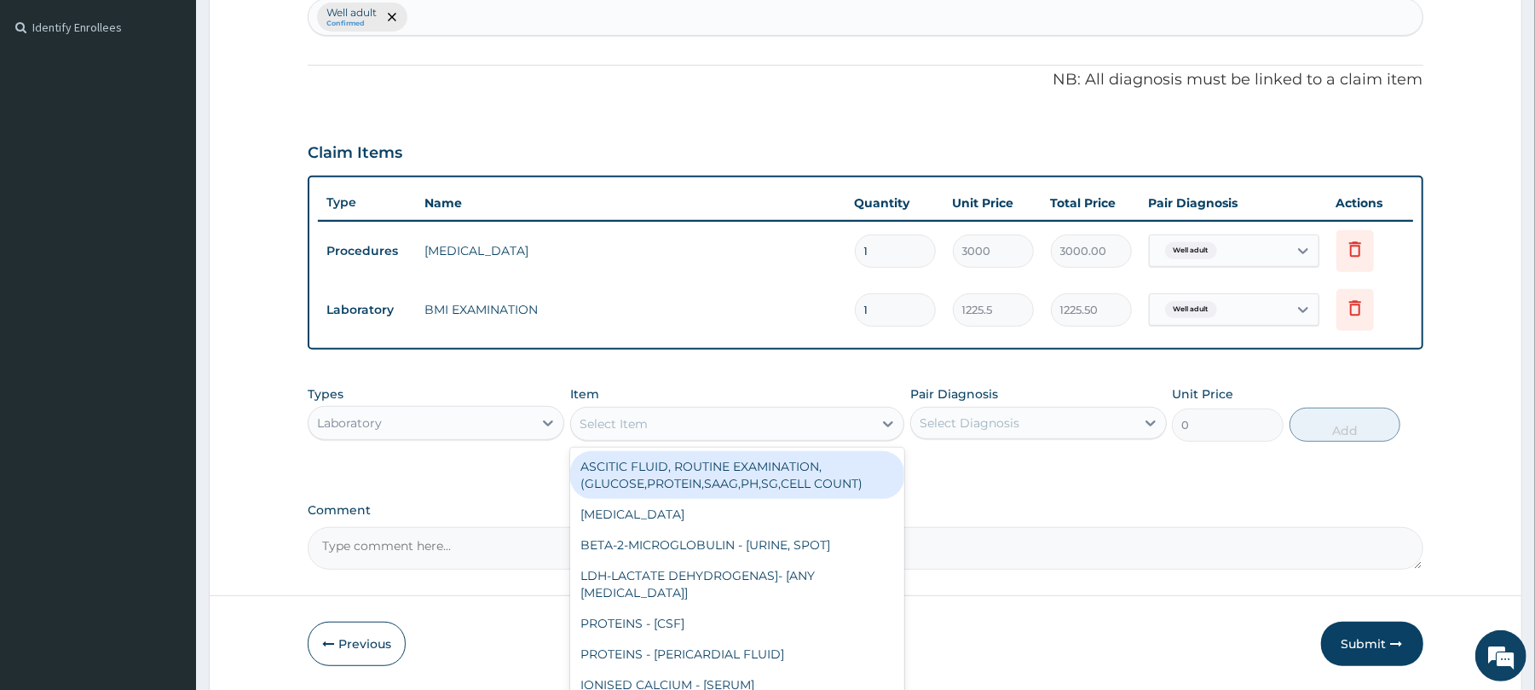
click at [609, 419] on div "Select Item" at bounding box center [614, 423] width 68 height 17
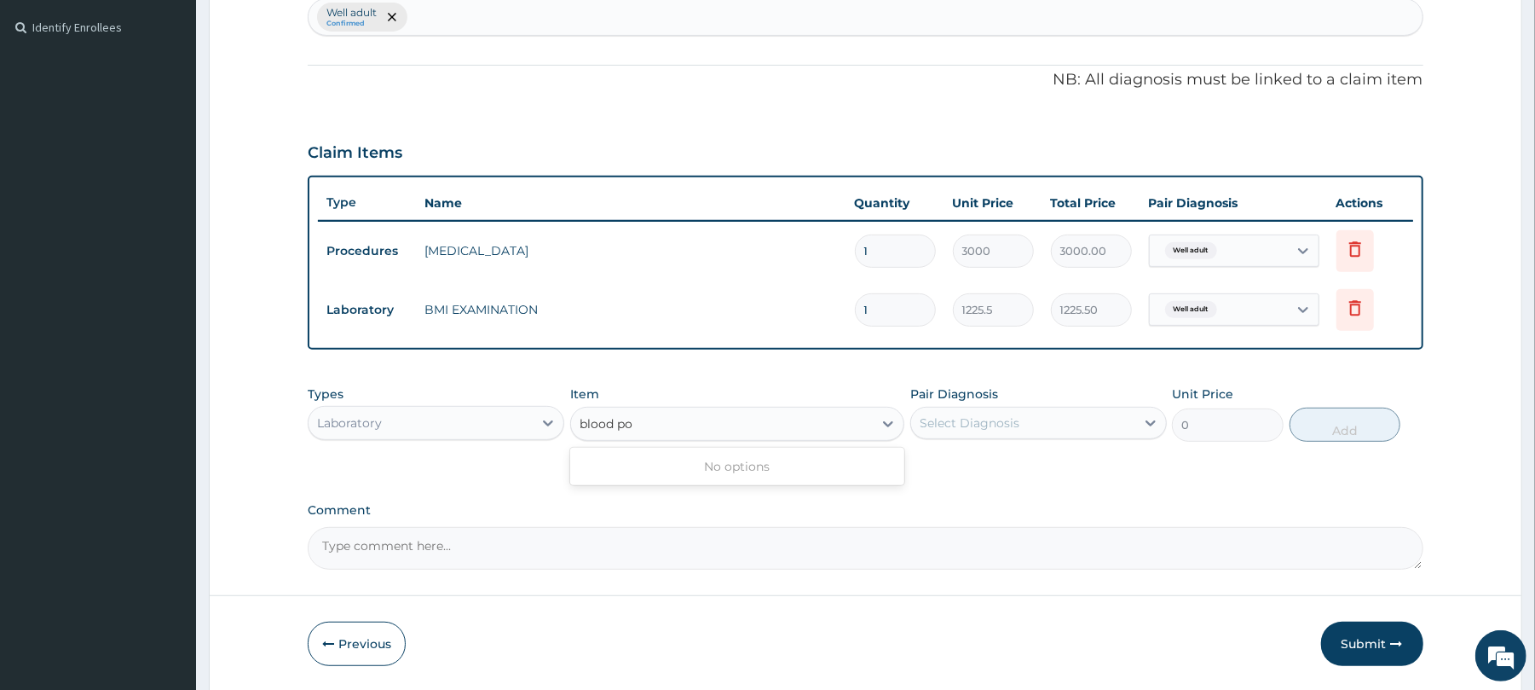
type input "blood p"
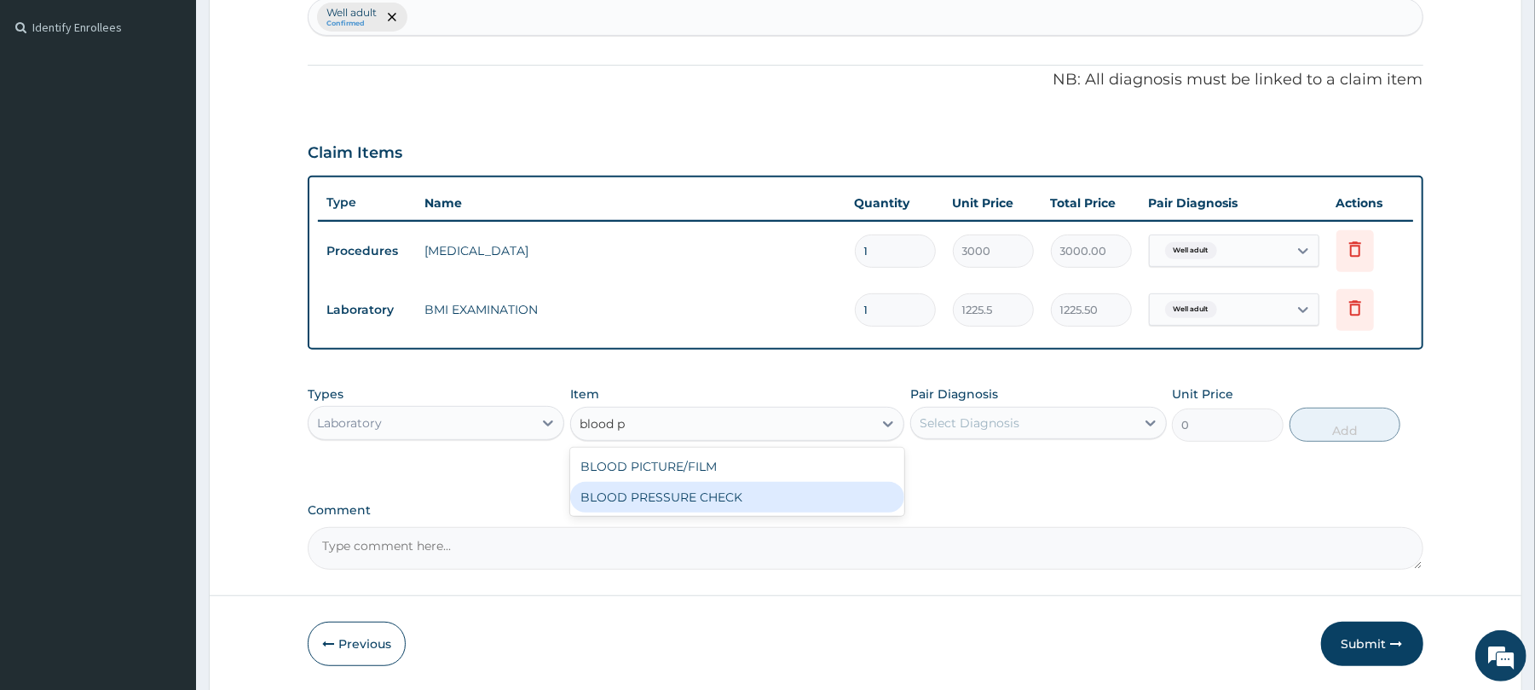
click at [660, 496] on div "BLOOD PRESSURE CHECK" at bounding box center [737, 497] width 334 height 31
type input "1225.5"
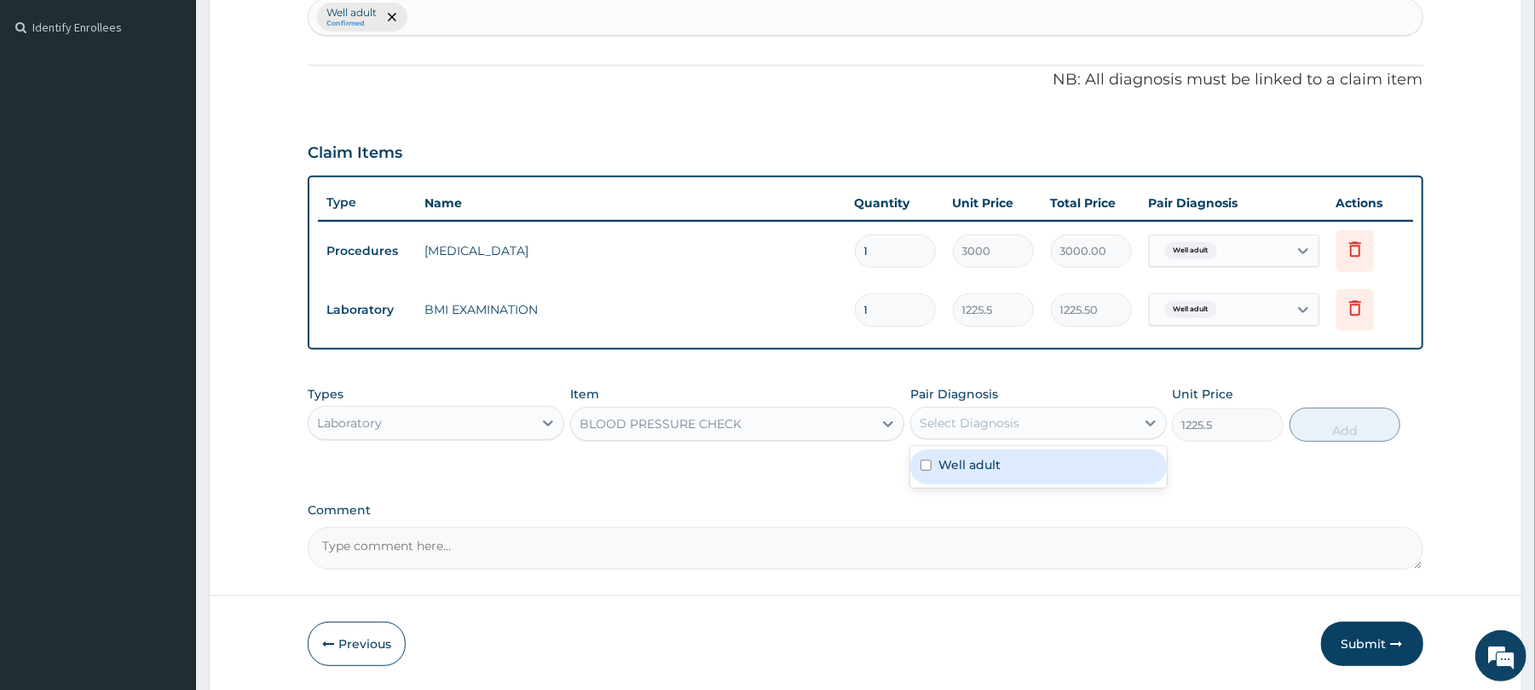
click at [996, 417] on div "Select Diagnosis" at bounding box center [970, 422] width 100 height 17
click at [1008, 457] on div "Well adult" at bounding box center [1038, 466] width 257 height 35
checkbox input "true"
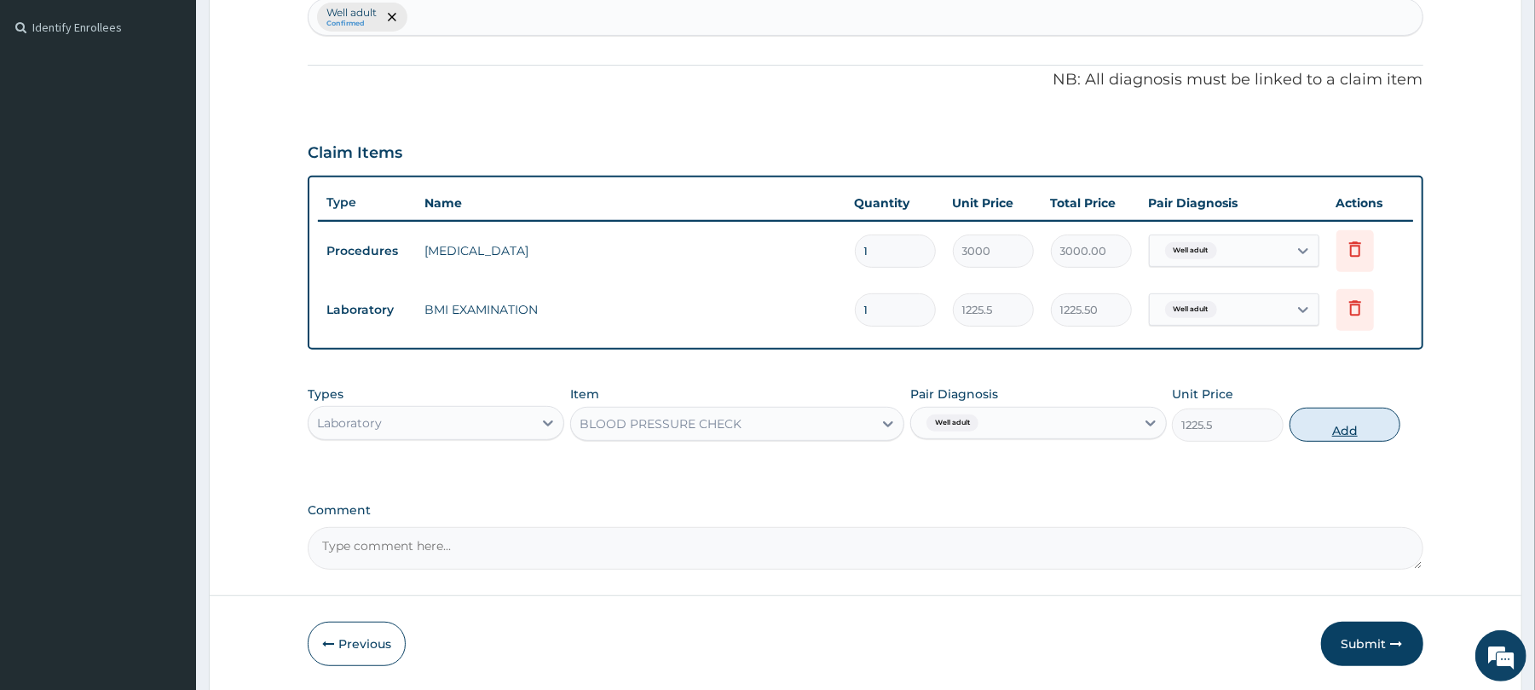
click at [1348, 420] on button "Add" at bounding box center [1346, 424] width 112 height 34
type input "0"
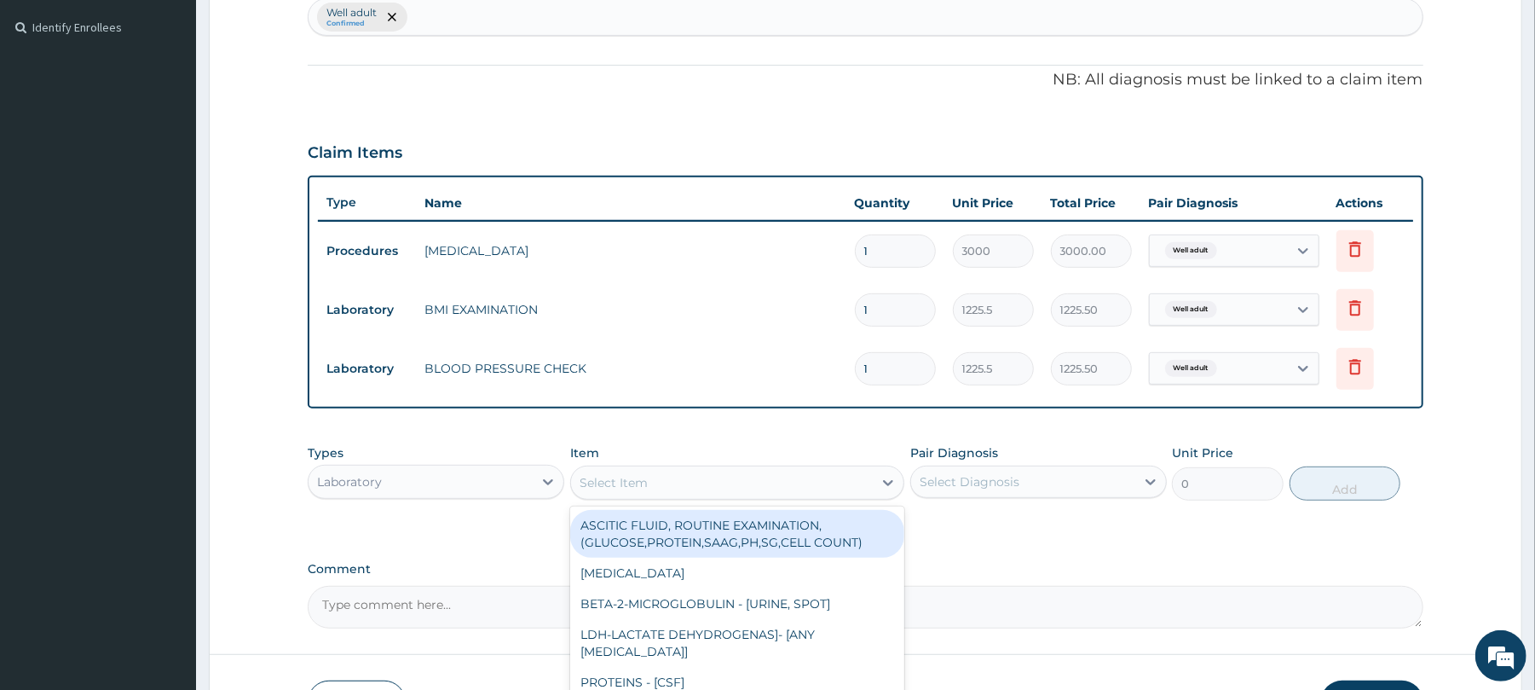
click at [615, 476] on div "Select Item" at bounding box center [614, 482] width 68 height 17
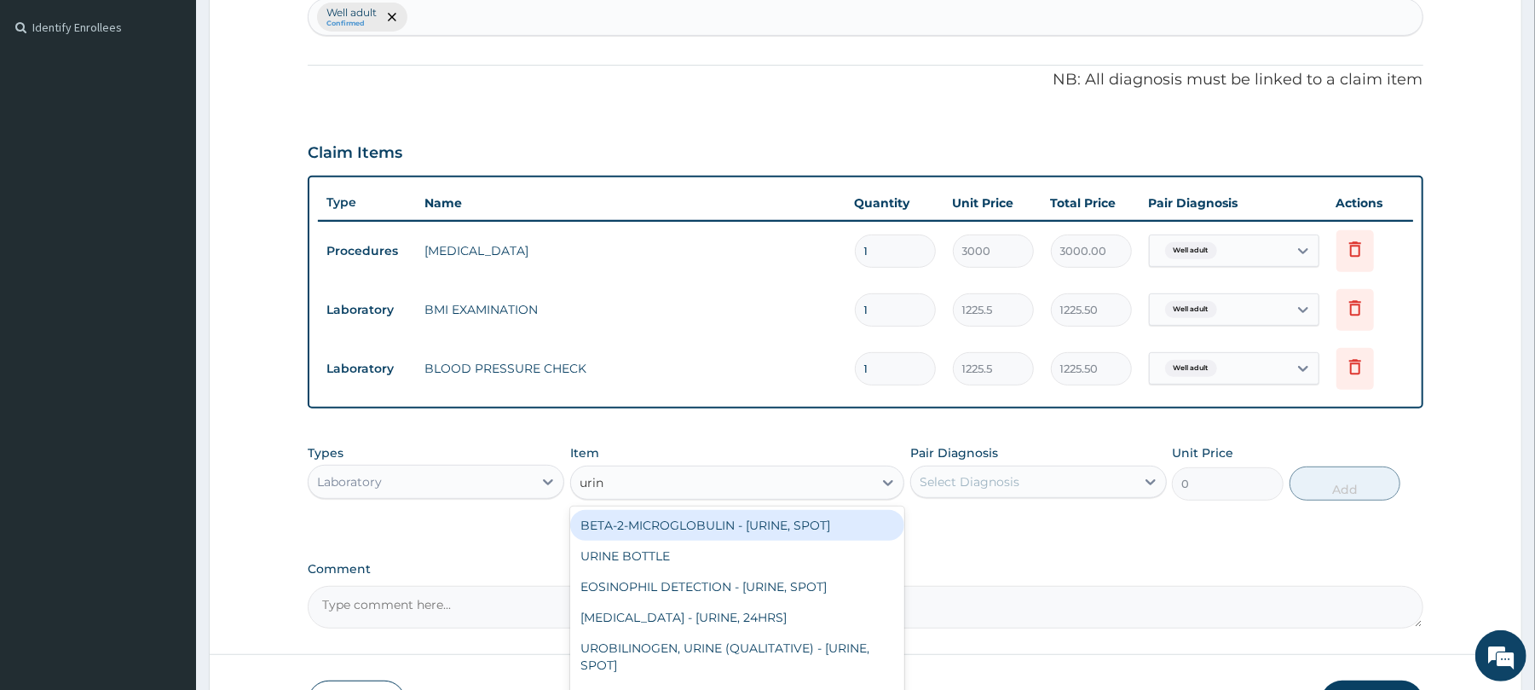
type input "urina"
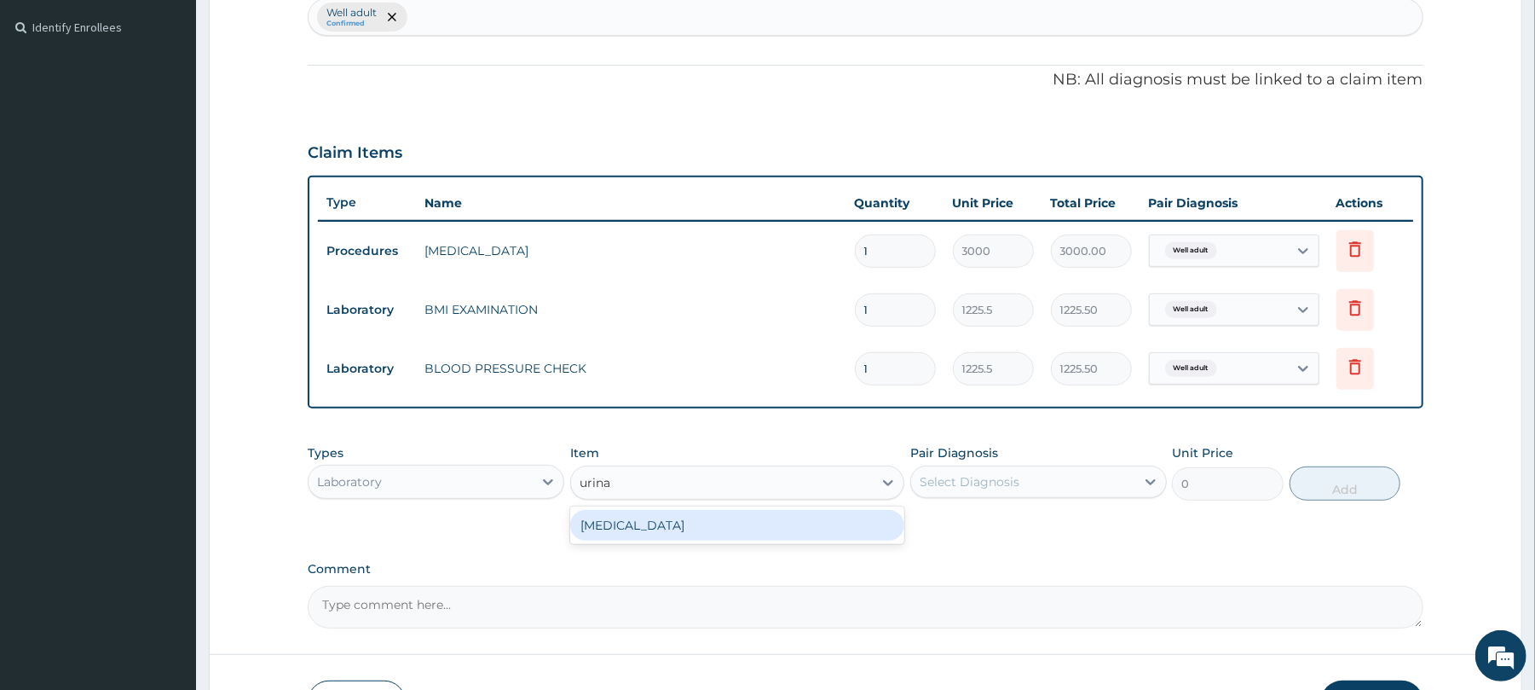
click at [670, 522] on div "URINALYSIS" at bounding box center [737, 525] width 334 height 31
type input "1531.875"
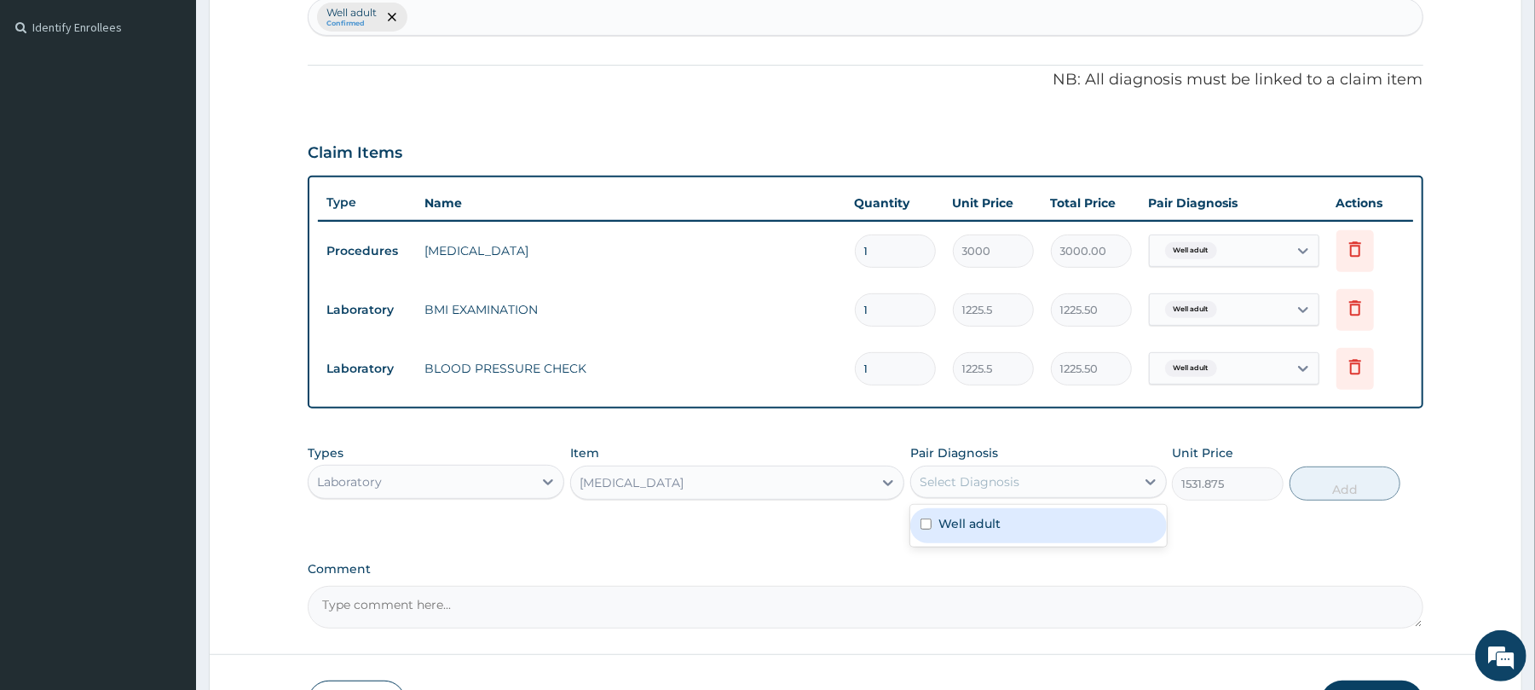
click at [967, 471] on div "Select Diagnosis" at bounding box center [1023, 481] width 224 height 27
click at [990, 534] on div "Well adult" at bounding box center [1038, 525] width 257 height 35
checkbox input "true"
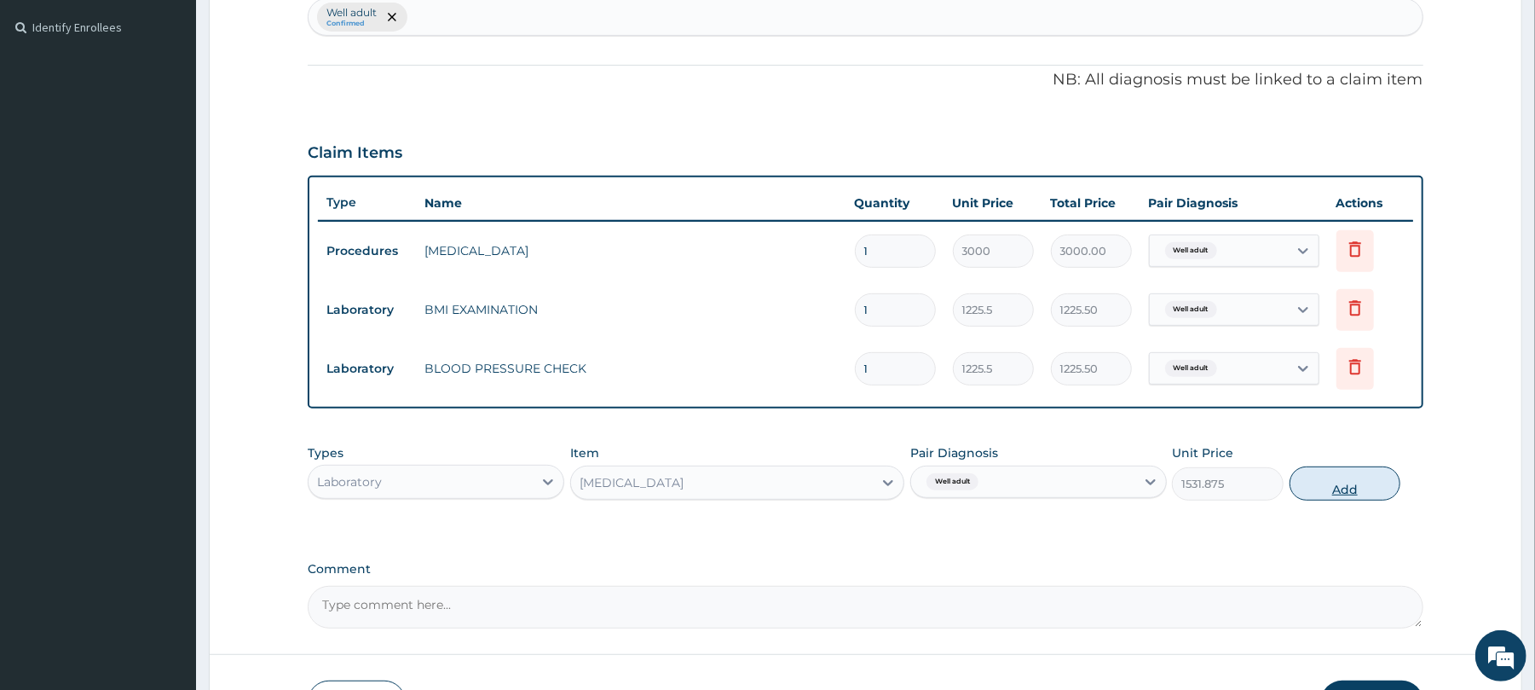
click at [1372, 482] on button "Add" at bounding box center [1346, 483] width 112 height 34
type input "0"
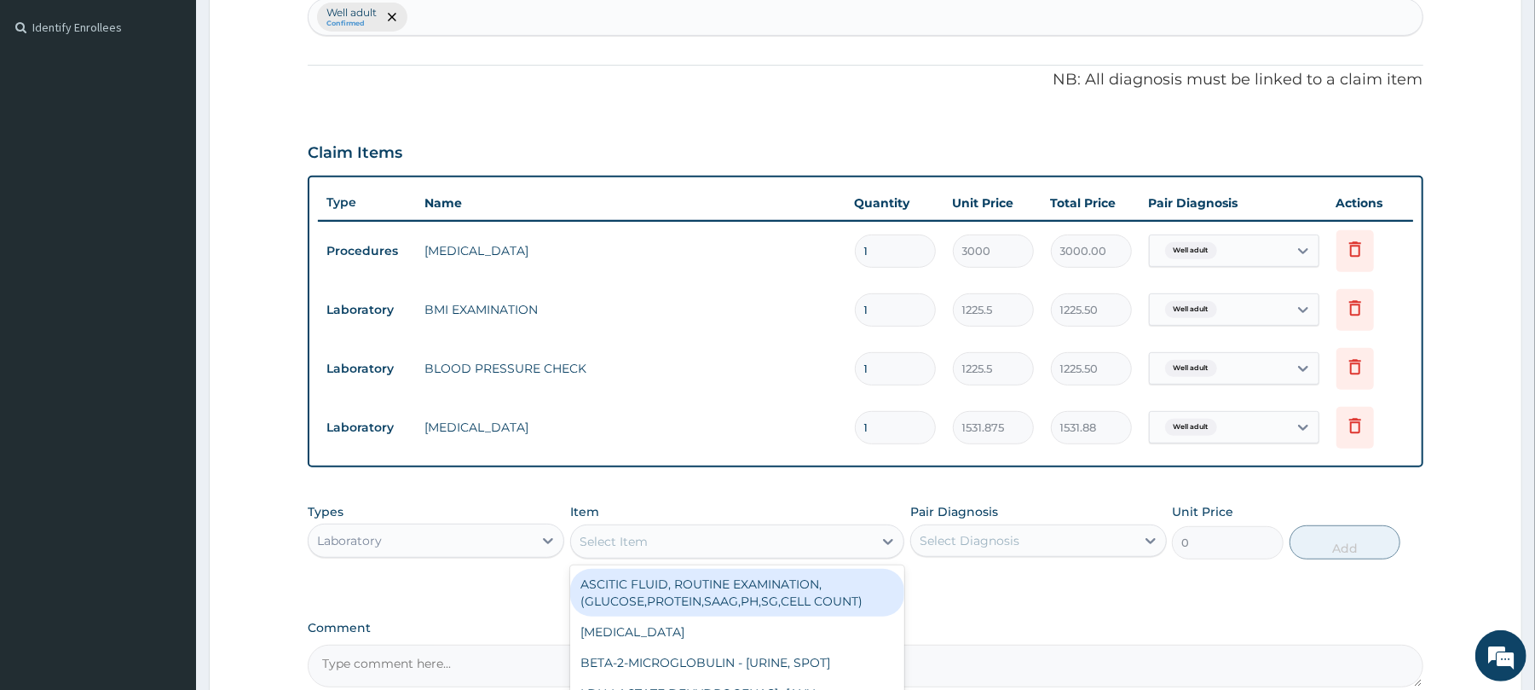
click at [648, 535] on div "Select Item" at bounding box center [722, 541] width 302 height 27
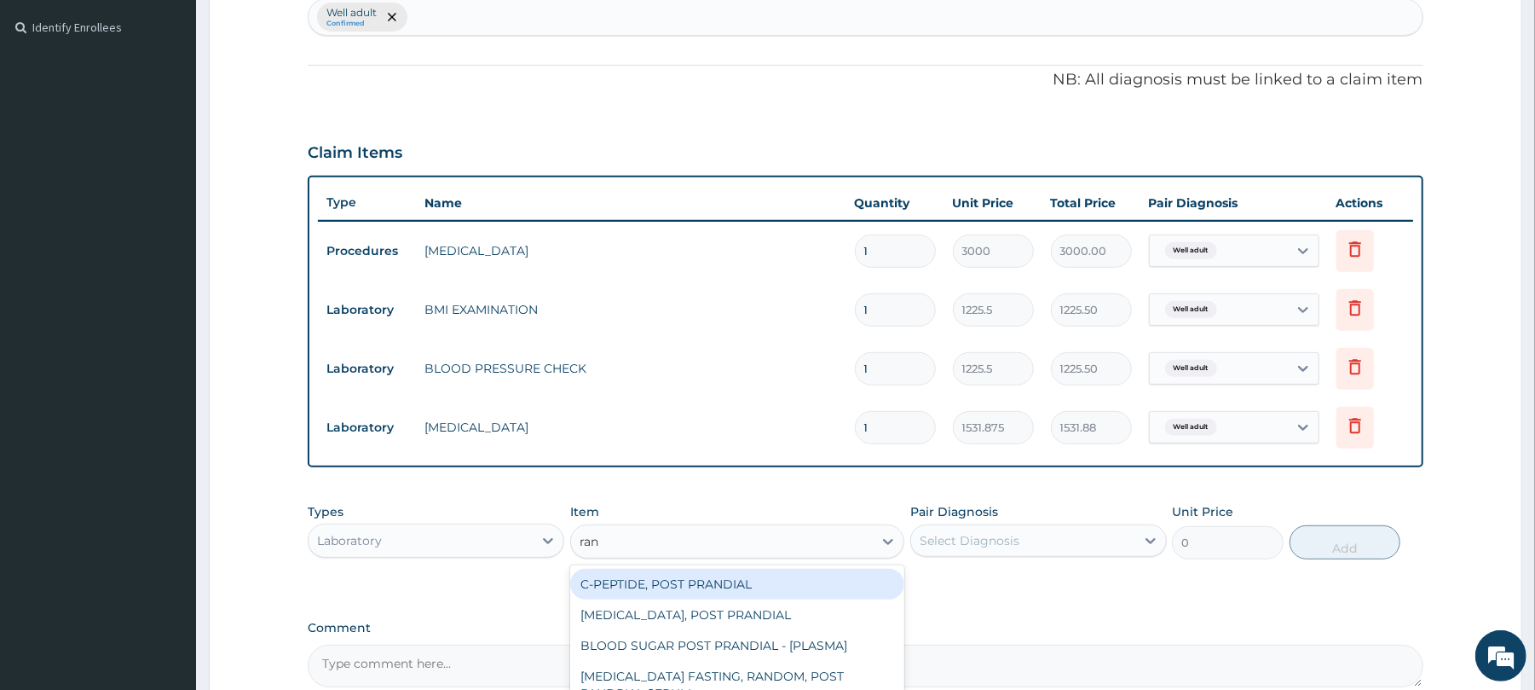
type input "rand"
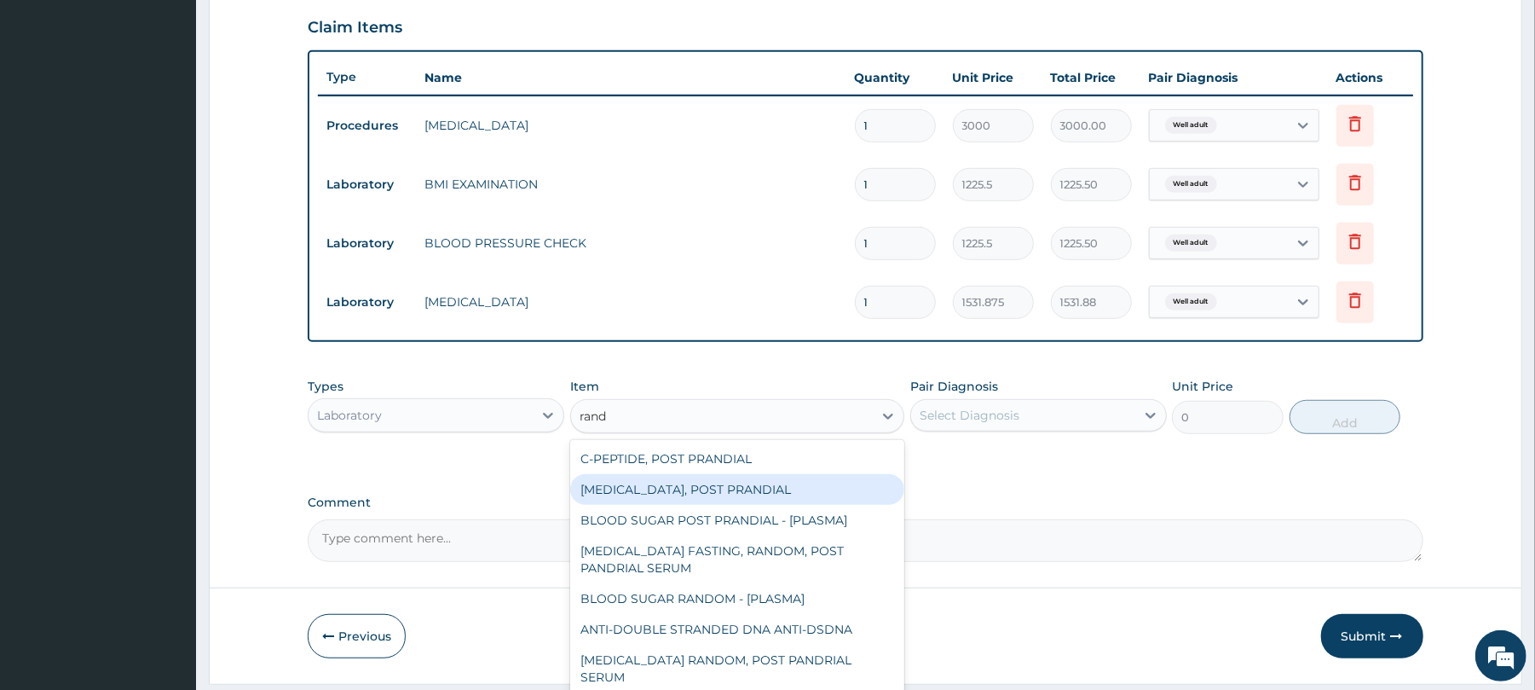
scroll to position [636, 0]
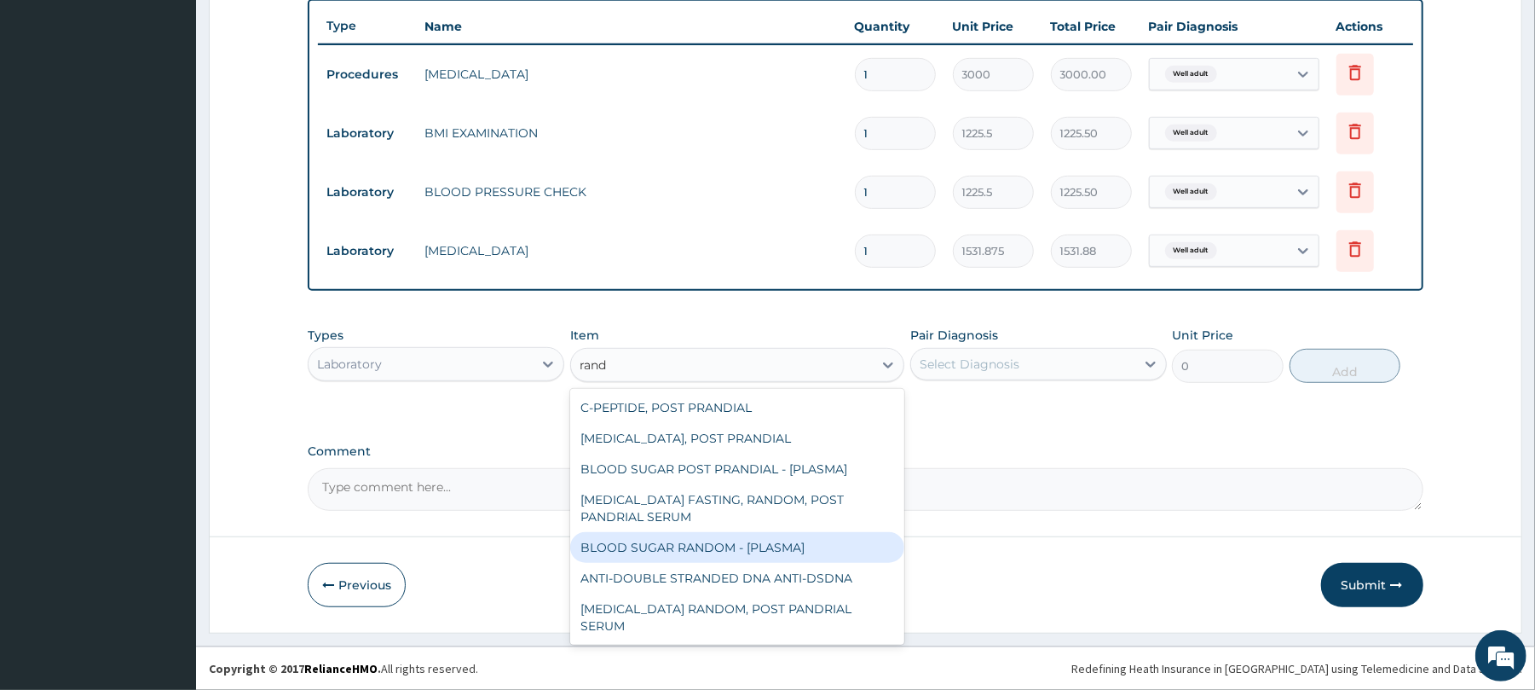
click at [750, 551] on div "BLOOD SUGAR RANDOM - [PLASMA]" at bounding box center [737, 547] width 334 height 31
type input "1800"
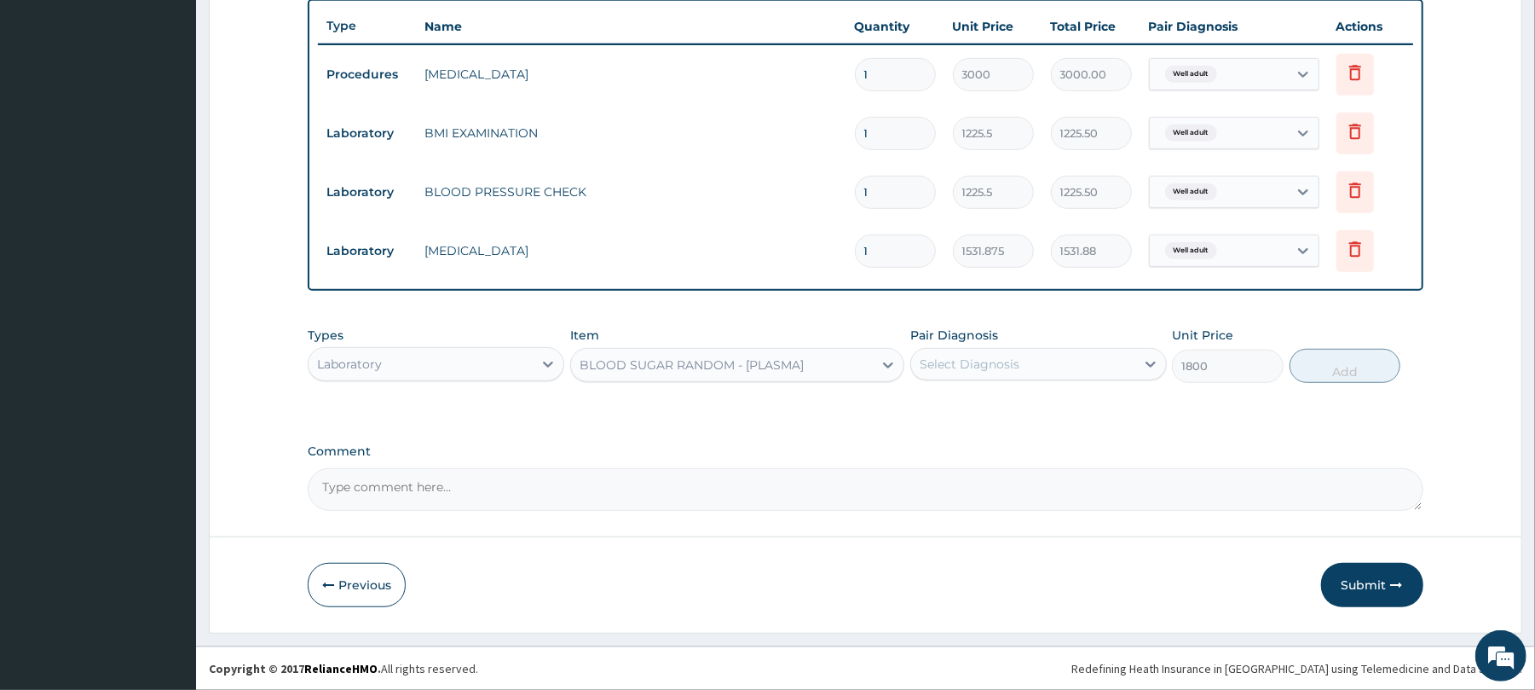
click at [1048, 358] on div "Select Diagnosis" at bounding box center [1023, 363] width 224 height 27
click at [1030, 409] on div "Well adult" at bounding box center [1038, 407] width 257 height 35
checkbox input "true"
click at [1337, 359] on button "Add" at bounding box center [1346, 366] width 112 height 34
type input "0"
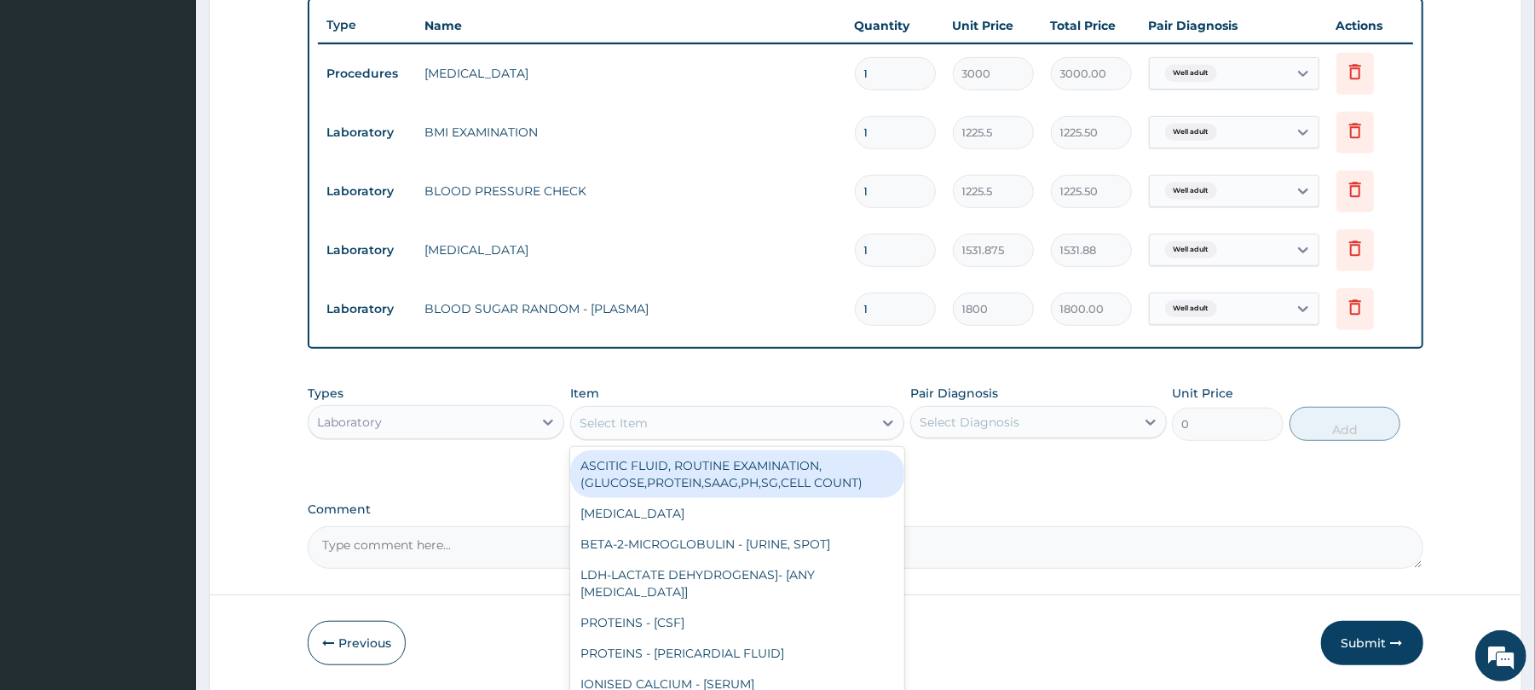
click at [612, 420] on div "Select Item" at bounding box center [614, 422] width 68 height 17
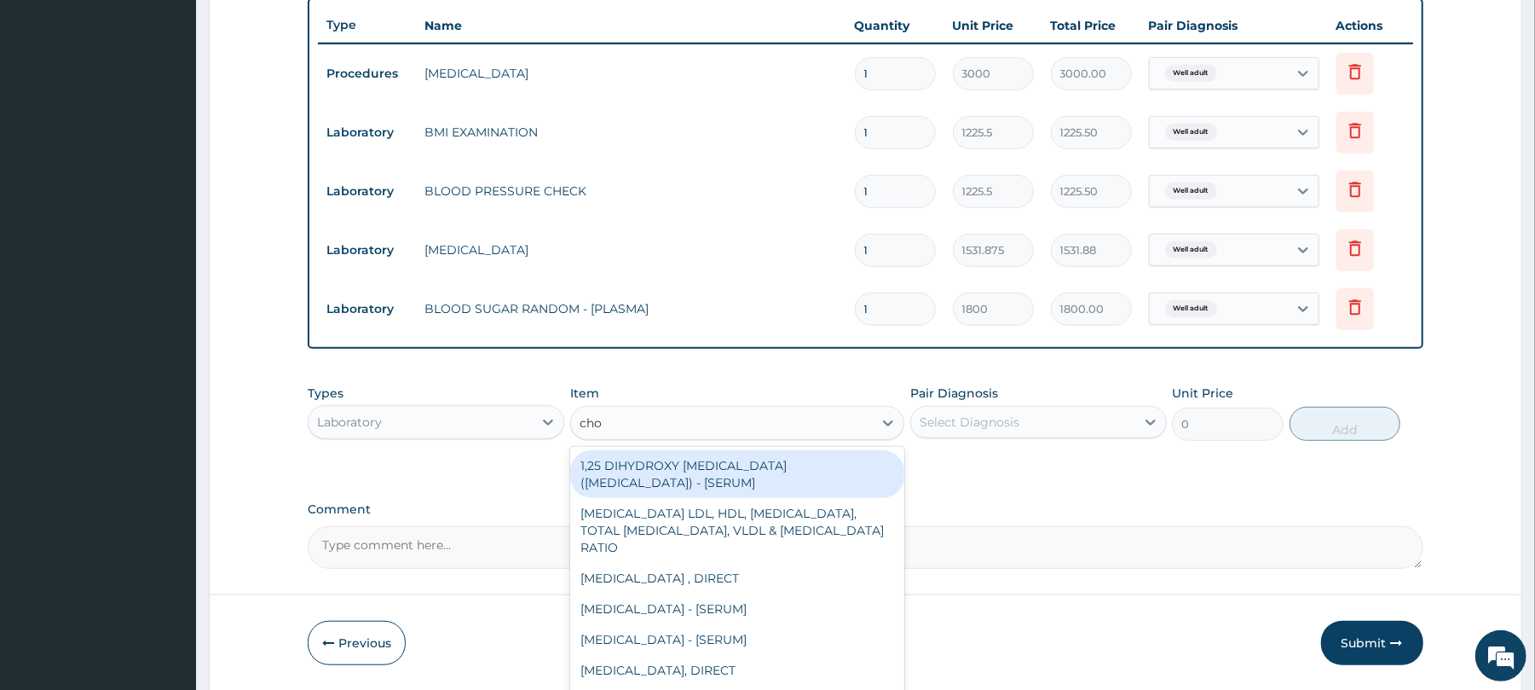
type input "chol"
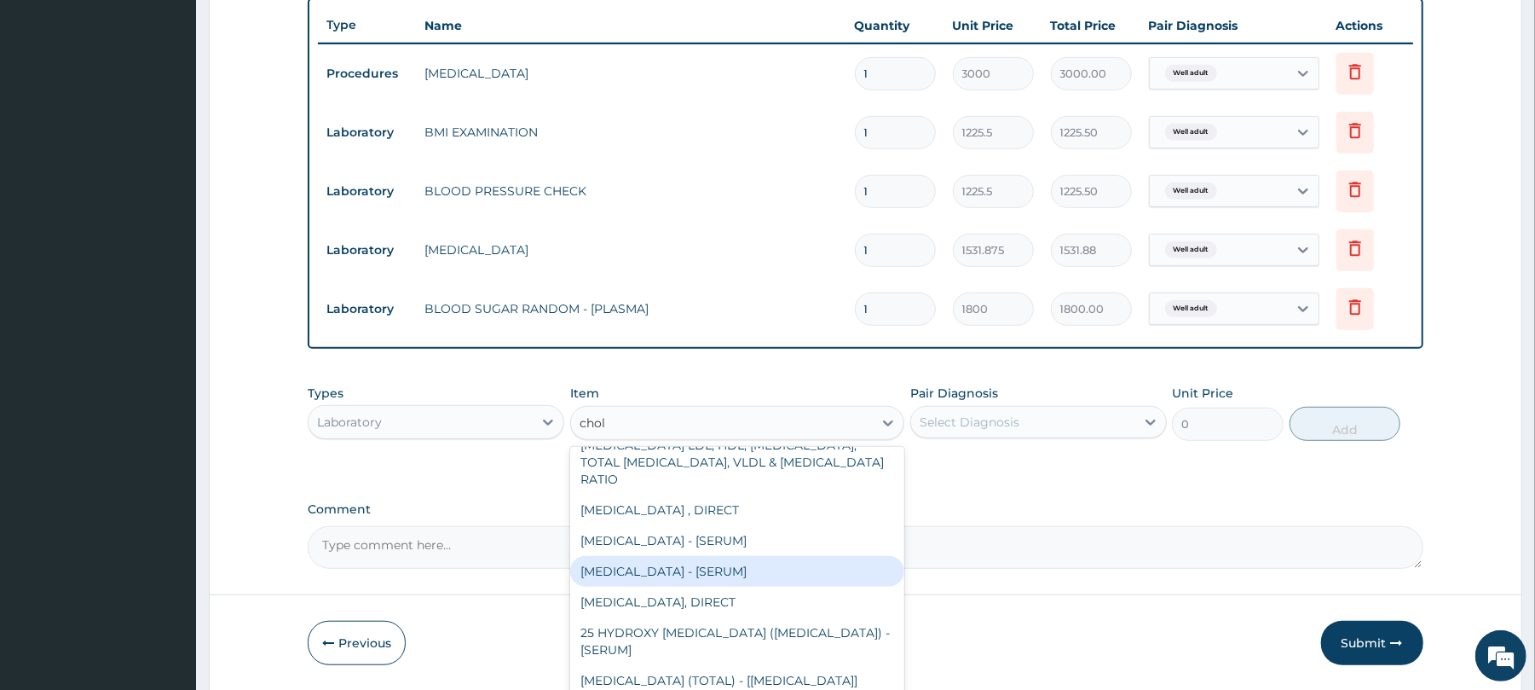
scroll to position [126, 0]
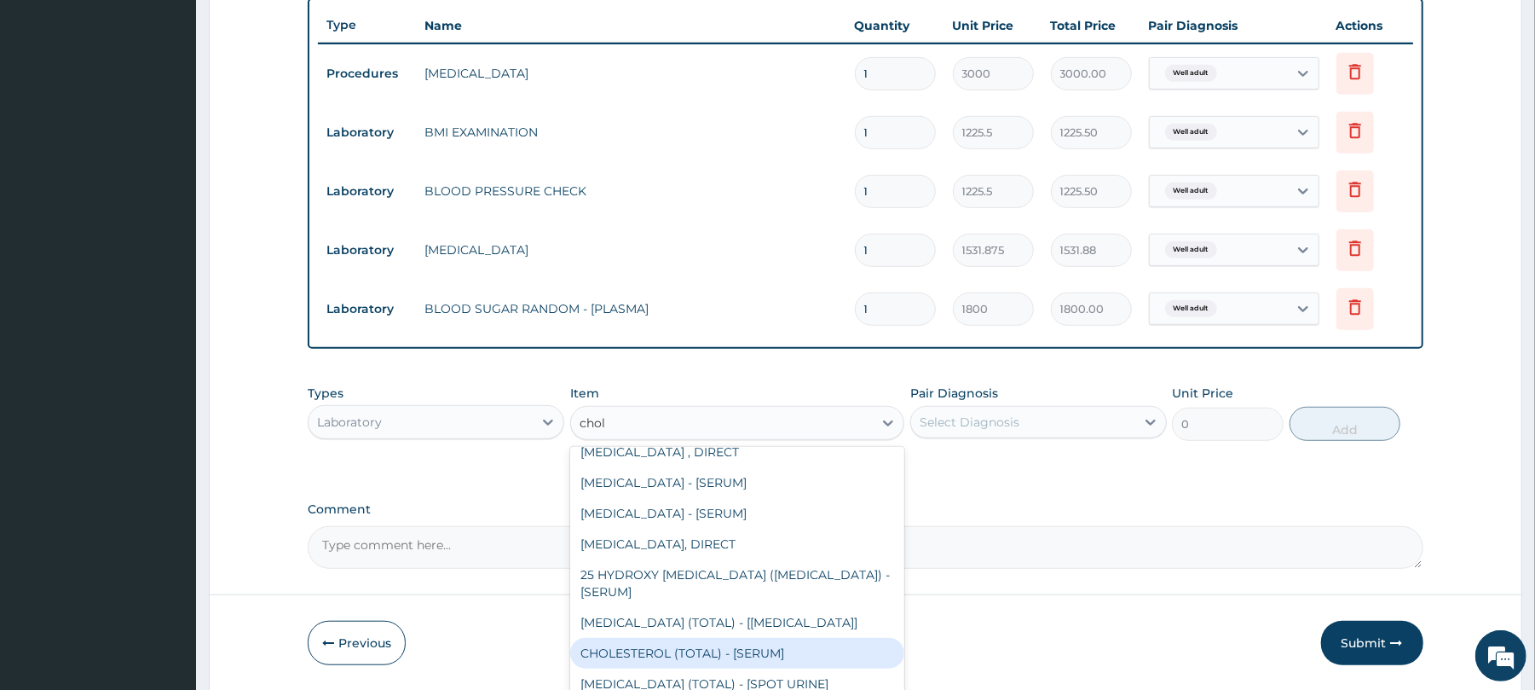
click at [740, 643] on div "CHOLESTEROL (TOTAL) - [SERUM]" at bounding box center [737, 653] width 334 height 31
type input "2880"
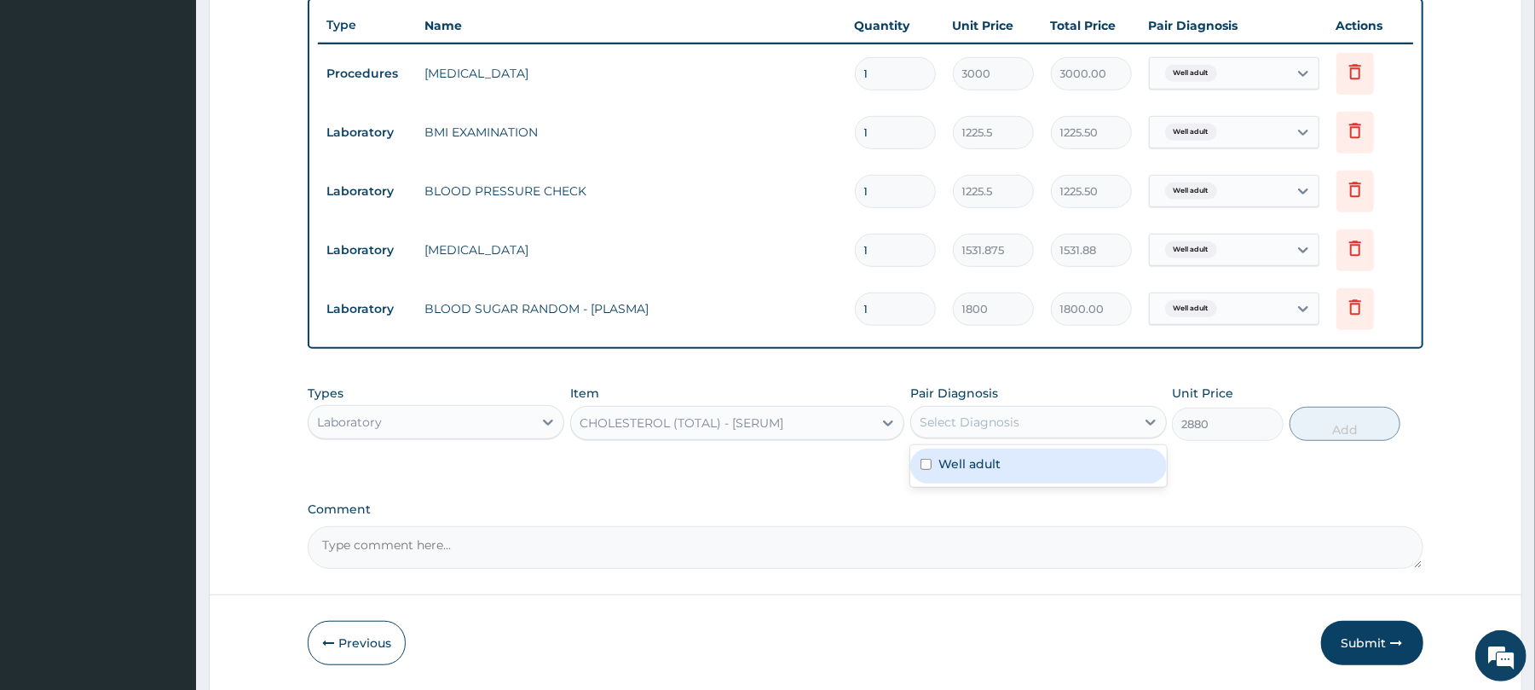
click at [967, 416] on div "Select Diagnosis" at bounding box center [970, 421] width 100 height 17
click at [1016, 465] on div "Well adult" at bounding box center [1038, 465] width 257 height 35
checkbox input "true"
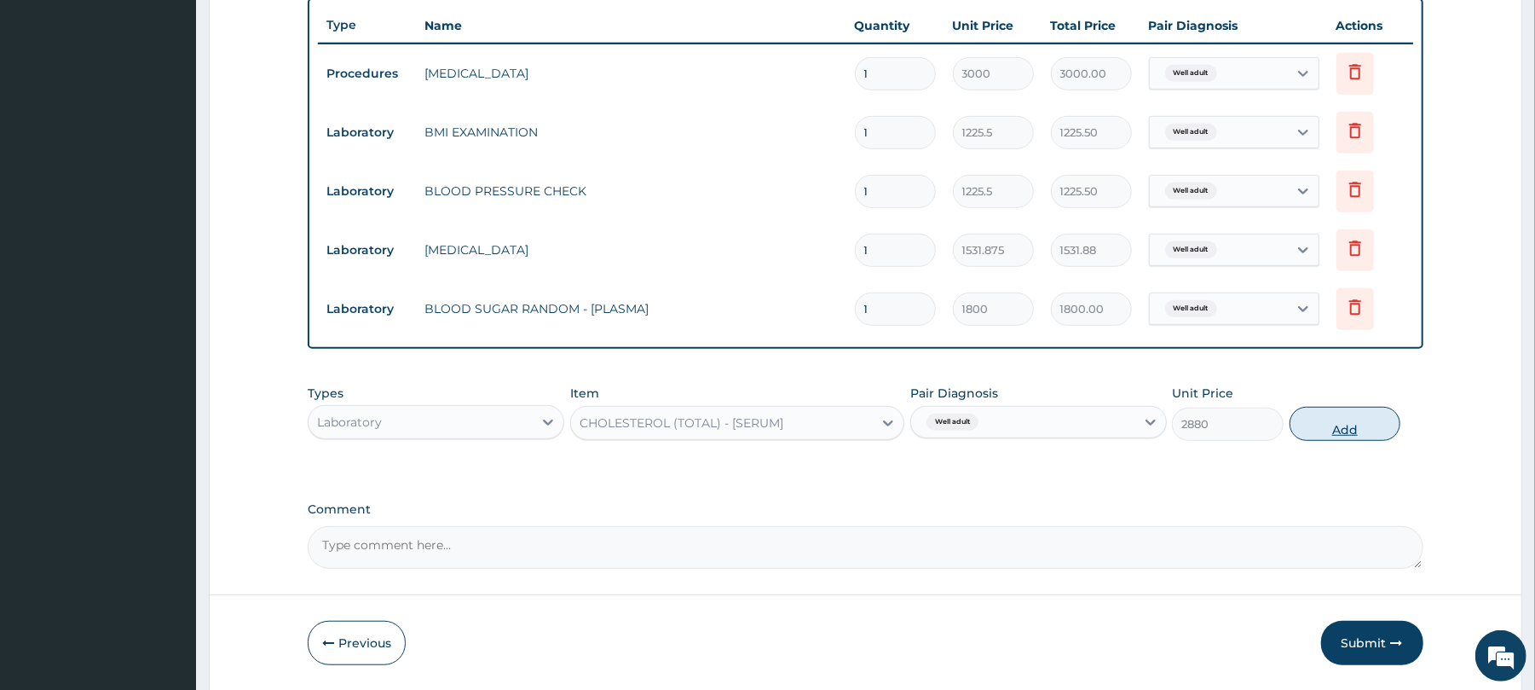
click at [1348, 421] on button "Add" at bounding box center [1346, 424] width 112 height 34
type input "0"
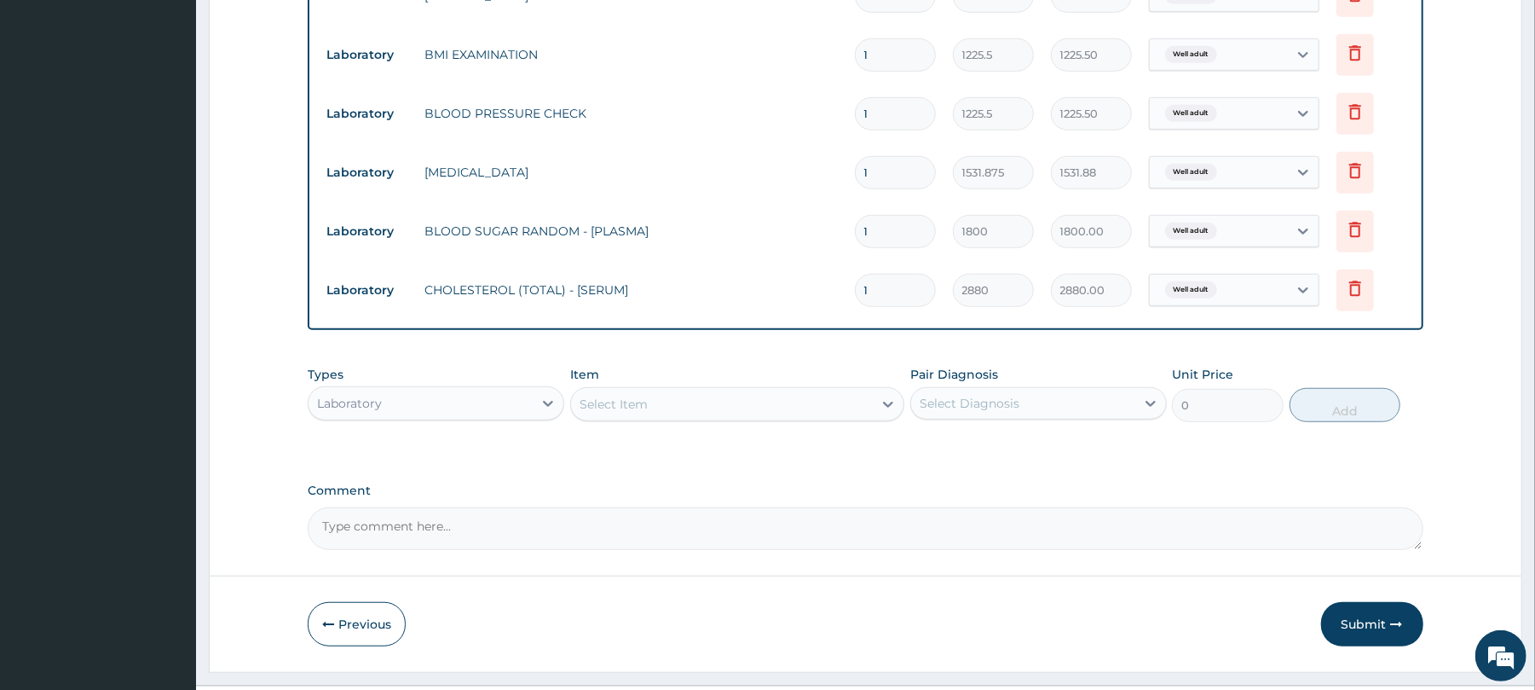
scroll to position [754, 0]
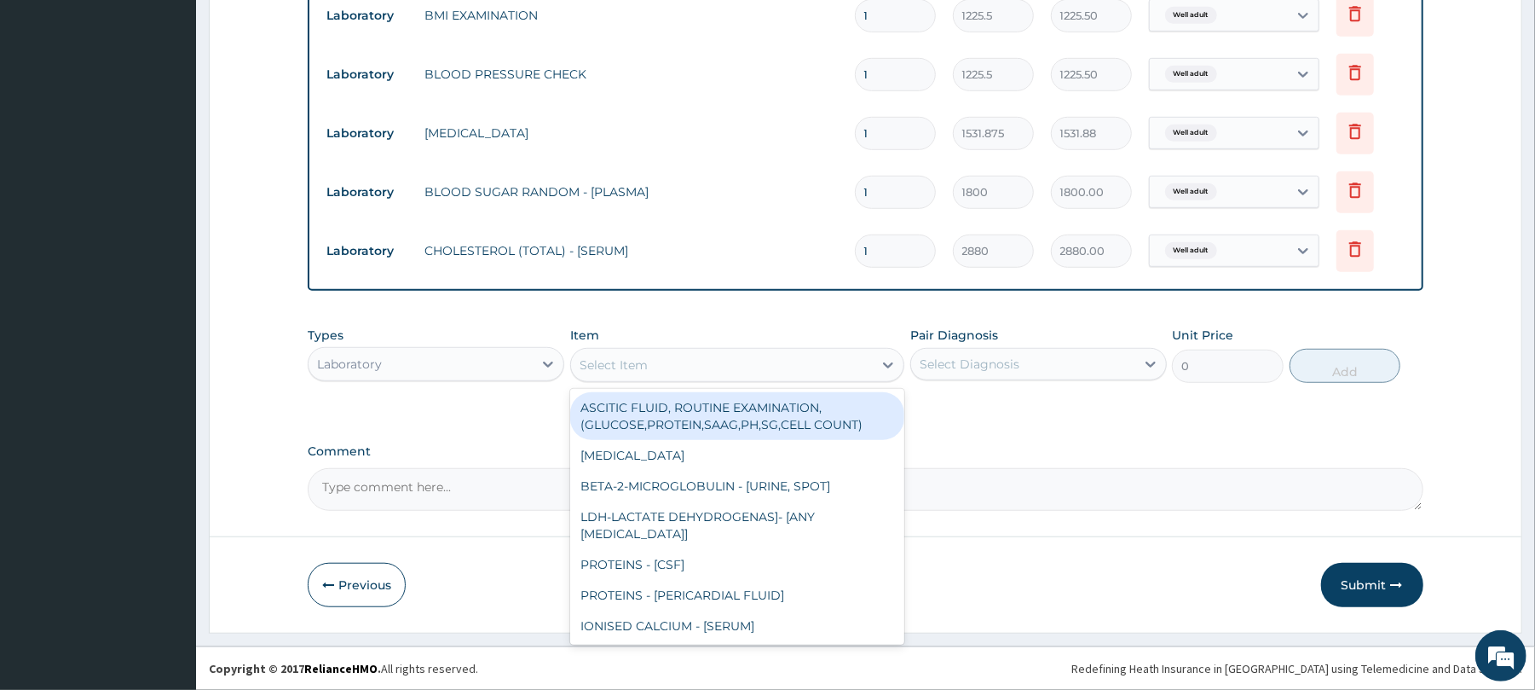
click at [609, 356] on div "Select Item" at bounding box center [614, 364] width 68 height 17
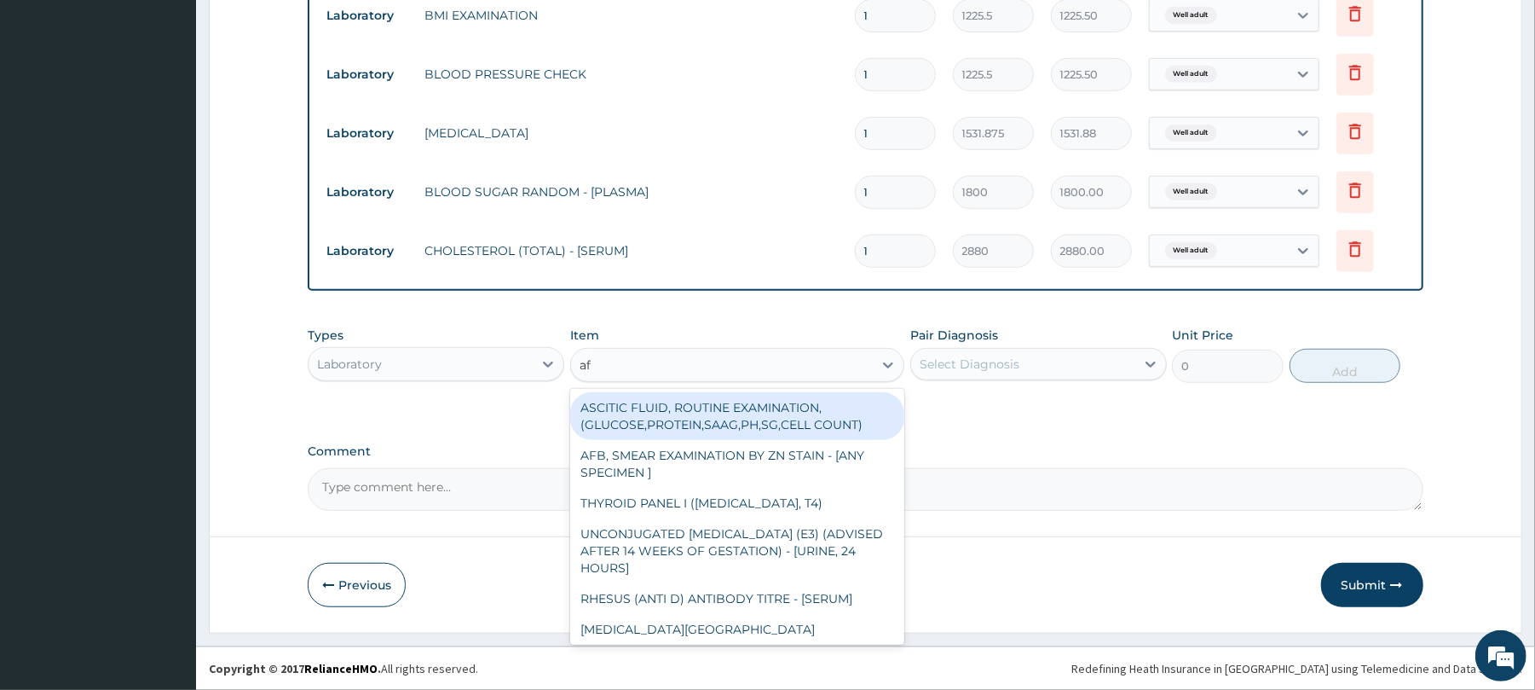
type input "afb"
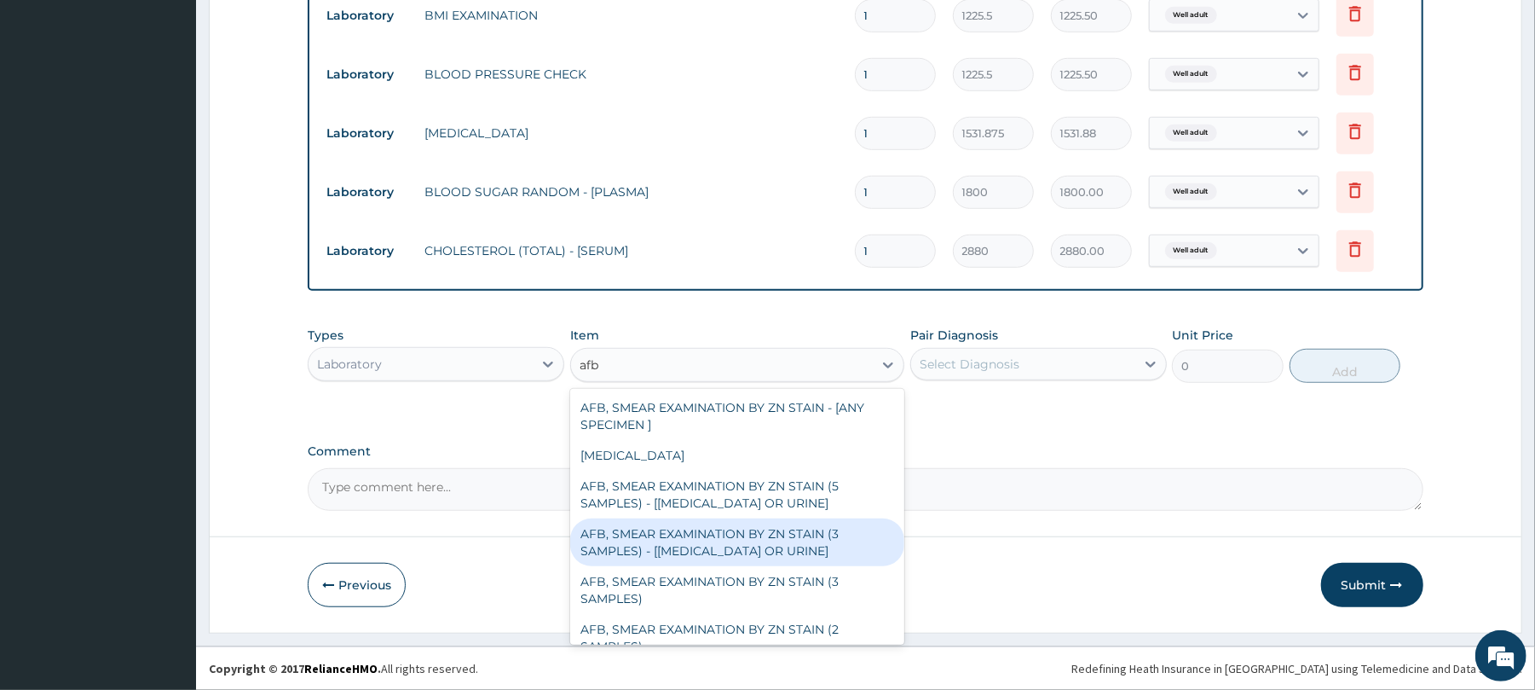
click at [659, 549] on div "AFB, SMEAR EXAMINATION BY ZN STAIN (3 SAMPLES) - [SPUTUM OR URINE]" at bounding box center [737, 542] width 334 height 48
type input "5520"
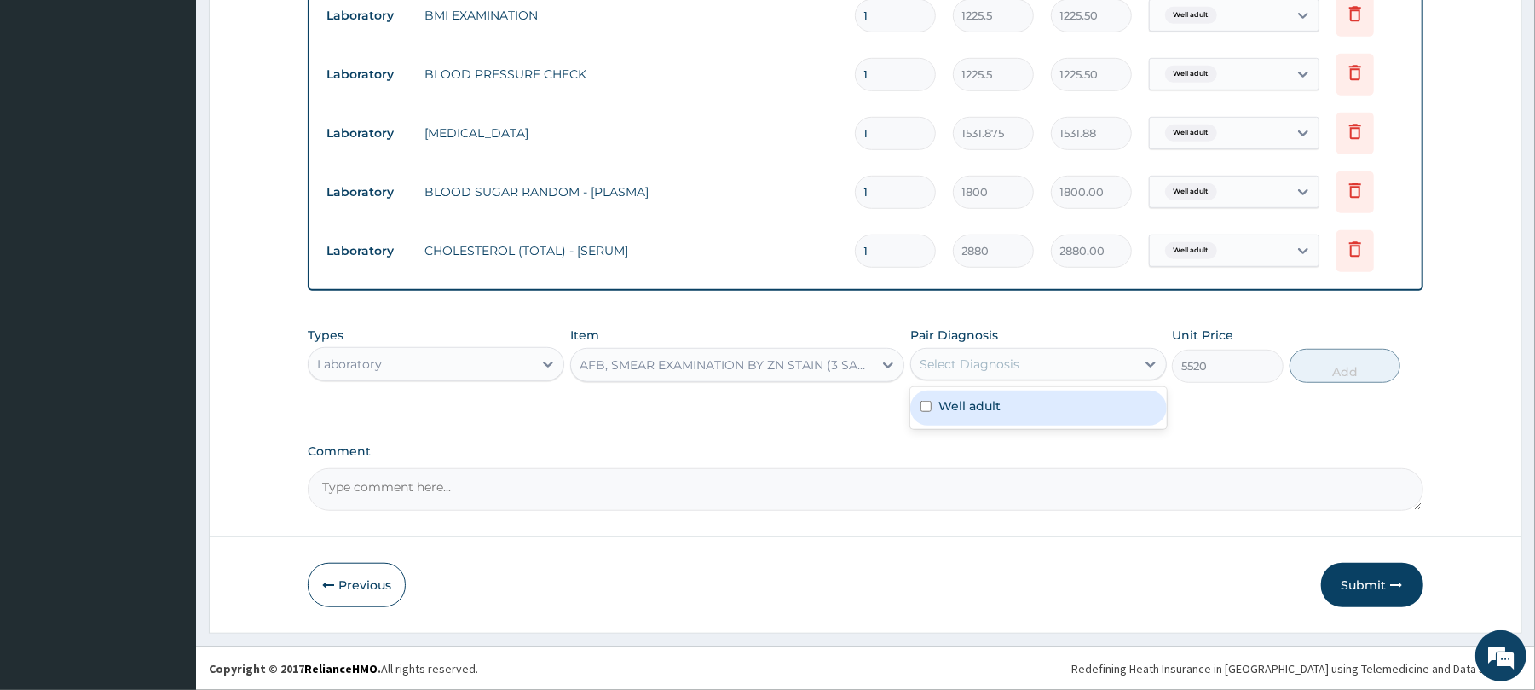
click at [979, 355] on div "Select Diagnosis" at bounding box center [970, 363] width 100 height 17
click at [999, 397] on label "Well adult" at bounding box center [969, 405] width 62 height 17
checkbox input "true"
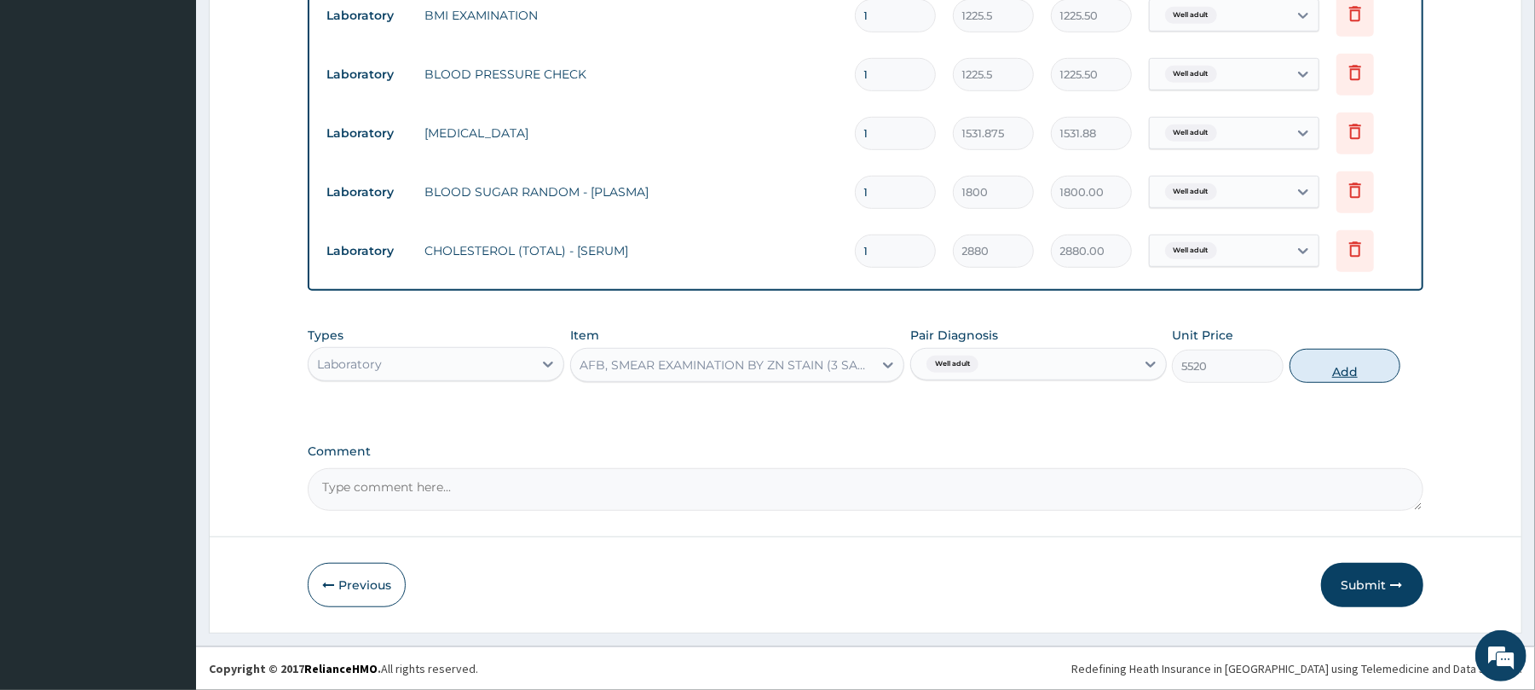
click at [1334, 368] on button "Add" at bounding box center [1346, 366] width 112 height 34
type input "0"
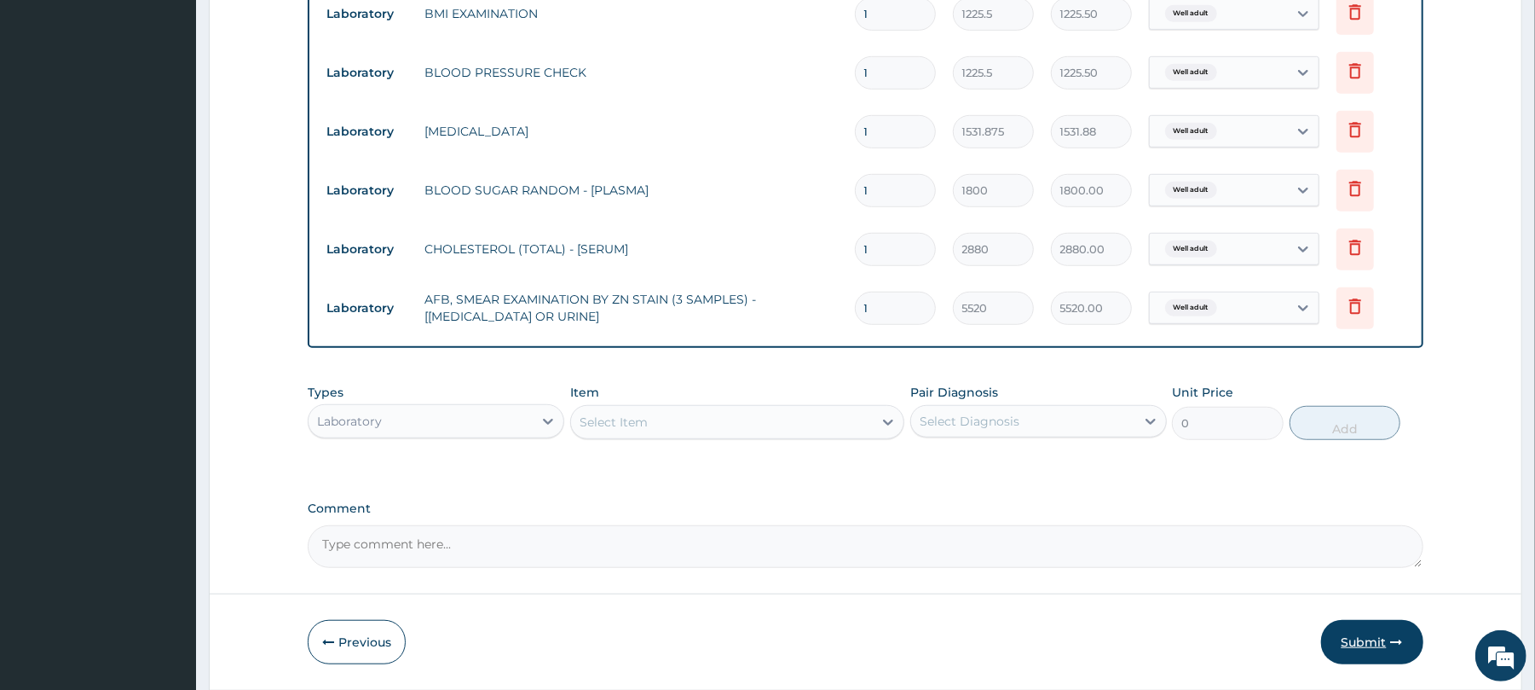
click at [1383, 643] on button "Submit" at bounding box center [1372, 642] width 102 height 44
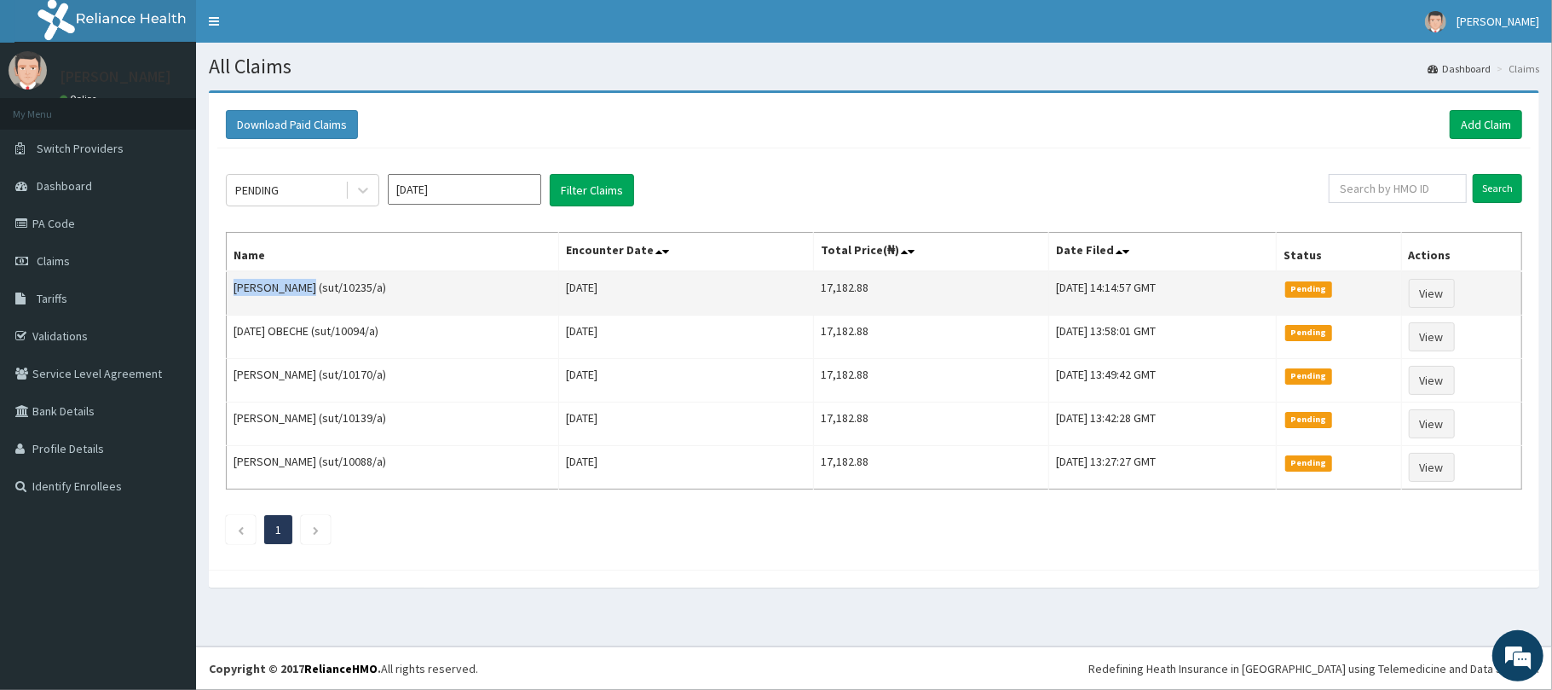
drag, startPoint x: 304, startPoint y: 285, endPoint x: 235, endPoint y: 288, distance: 69.1
click at [235, 288] on td "[PERSON_NAME] (sut/10235/a)" at bounding box center [393, 293] width 332 height 44
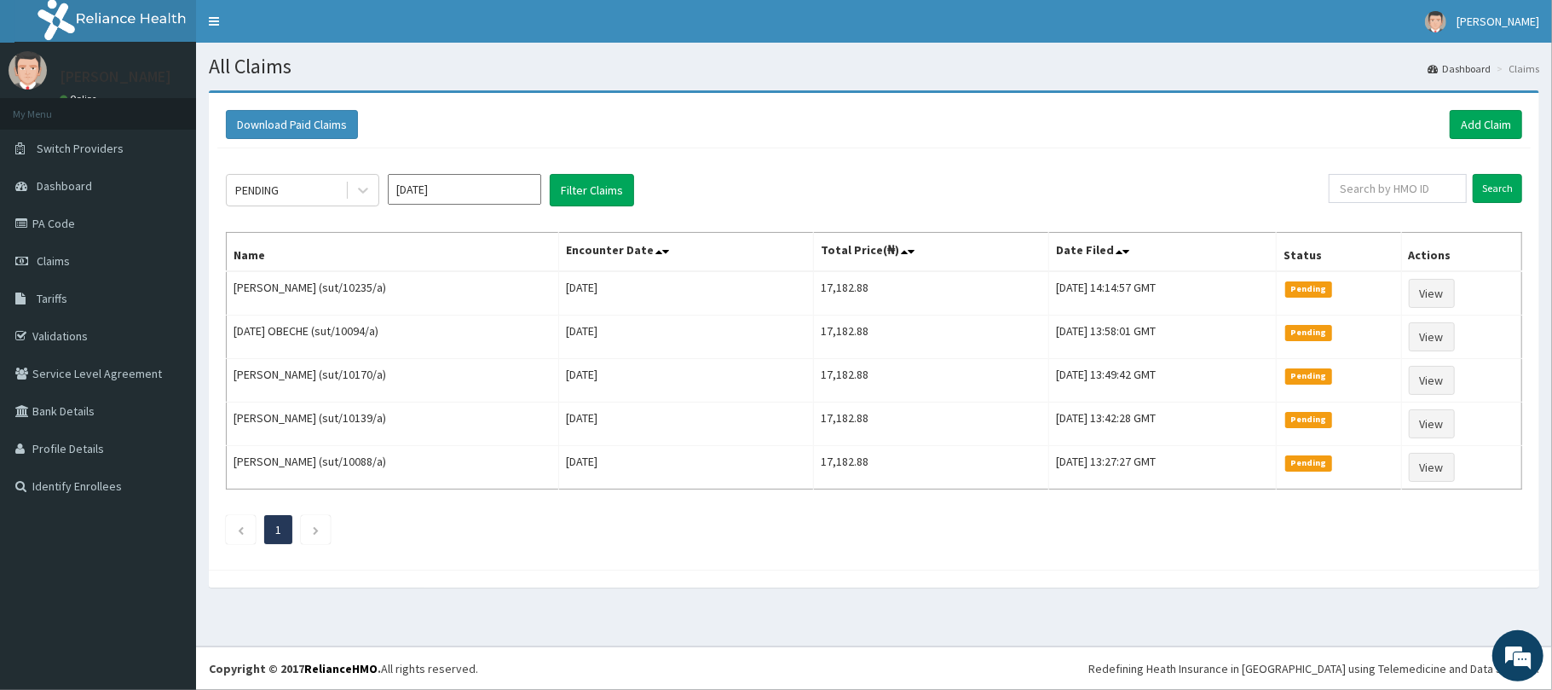
click at [307, 246] on th "Name" at bounding box center [393, 252] width 332 height 39
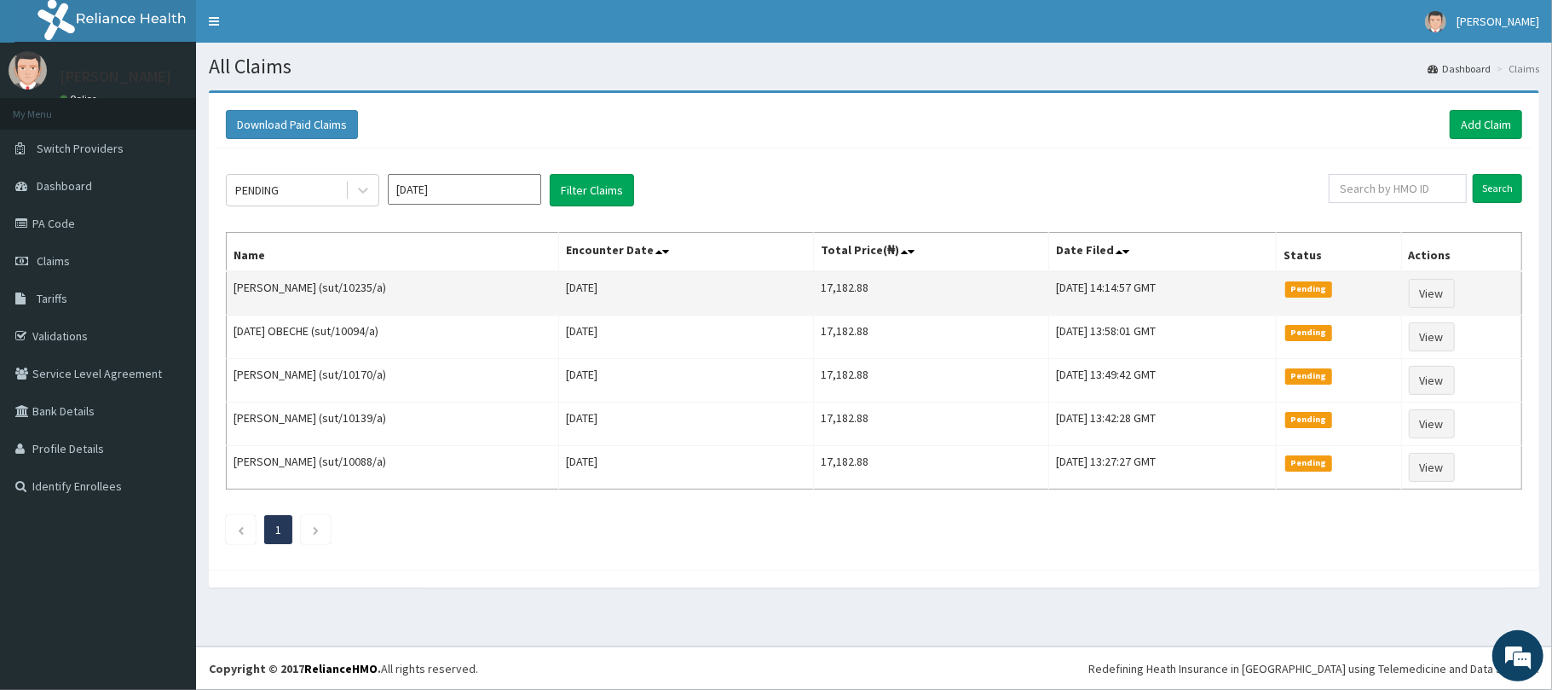
click at [305, 285] on td "[PERSON_NAME] (sut/10235/a)" at bounding box center [393, 293] width 332 height 44
drag, startPoint x: 305, startPoint y: 285, endPoint x: 226, endPoint y: 294, distance: 79.8
click at [227, 294] on td "[PERSON_NAME] (sut/10235/a)" at bounding box center [393, 293] width 332 height 44
copy td "[PERSON_NAME]"
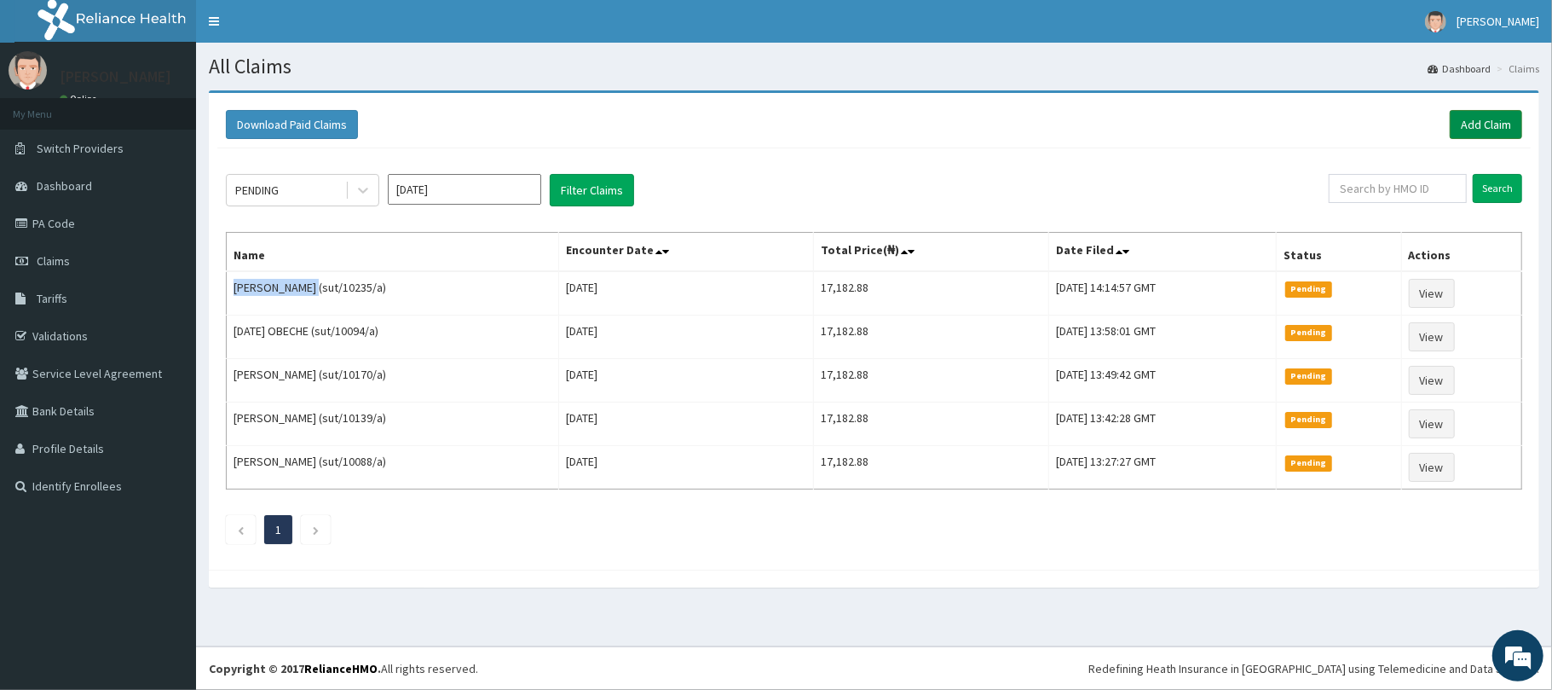
click at [1477, 120] on link "Add Claim" at bounding box center [1486, 124] width 72 height 29
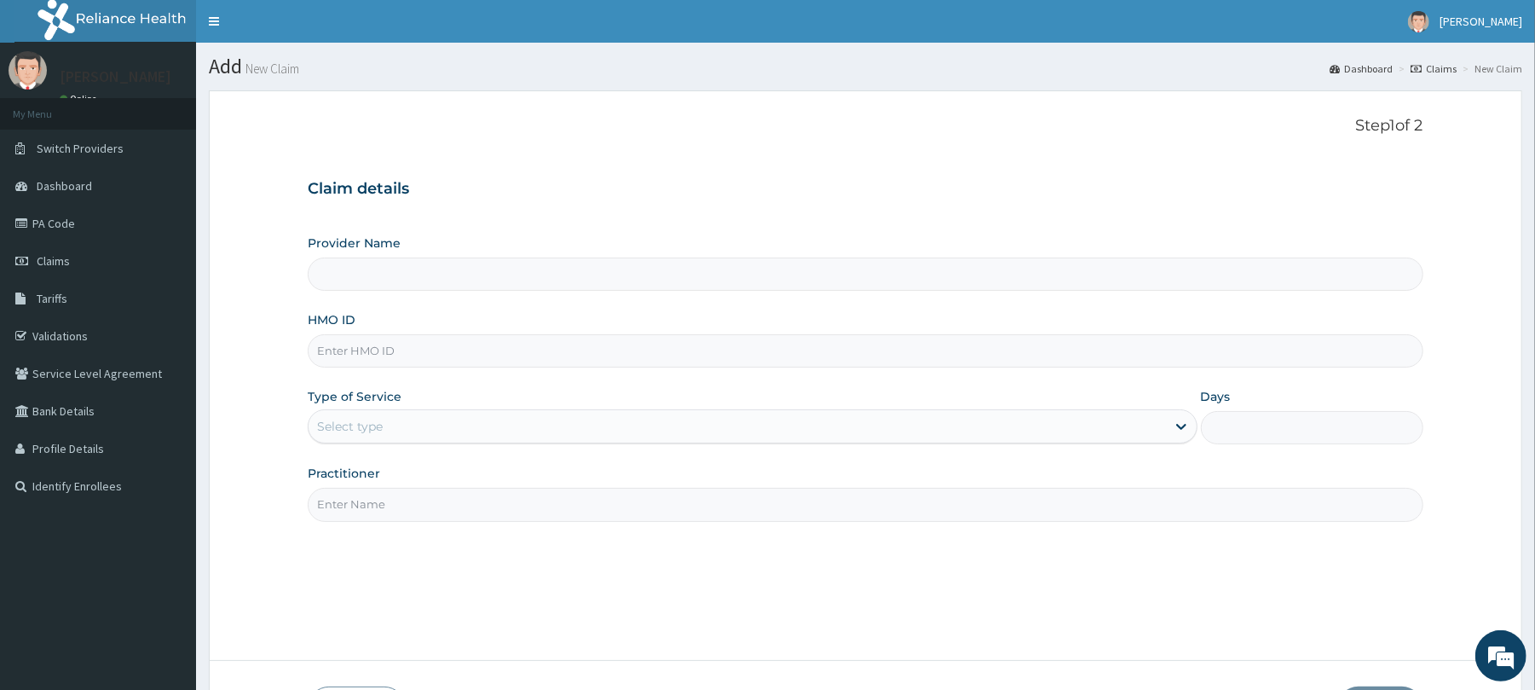
click at [351, 355] on input "HMO ID" at bounding box center [865, 350] width 1115 height 33
type input "Reliance Family Clinics (RFC) - [GEOGRAPHIC_DATA]"
type input "sut/10137/a"
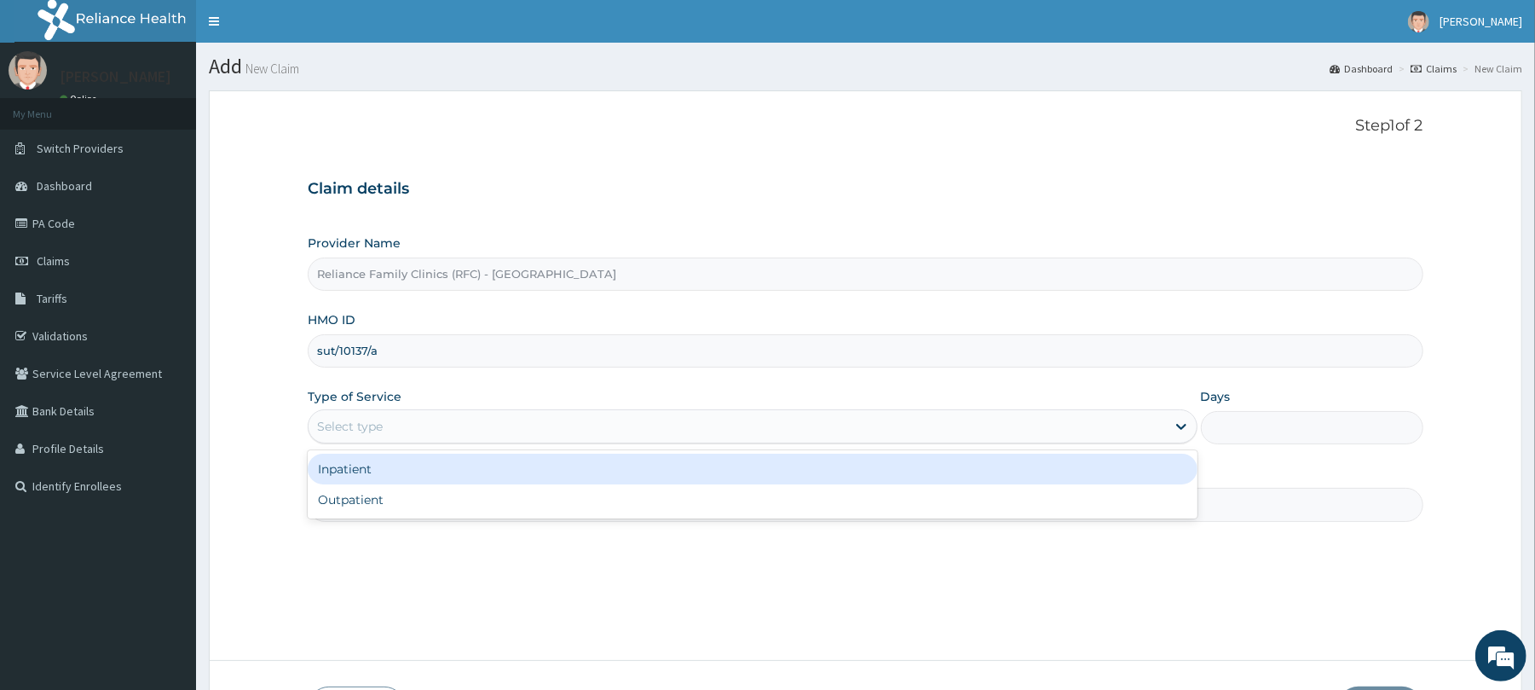
click at [369, 424] on div "Select type" at bounding box center [350, 426] width 66 height 17
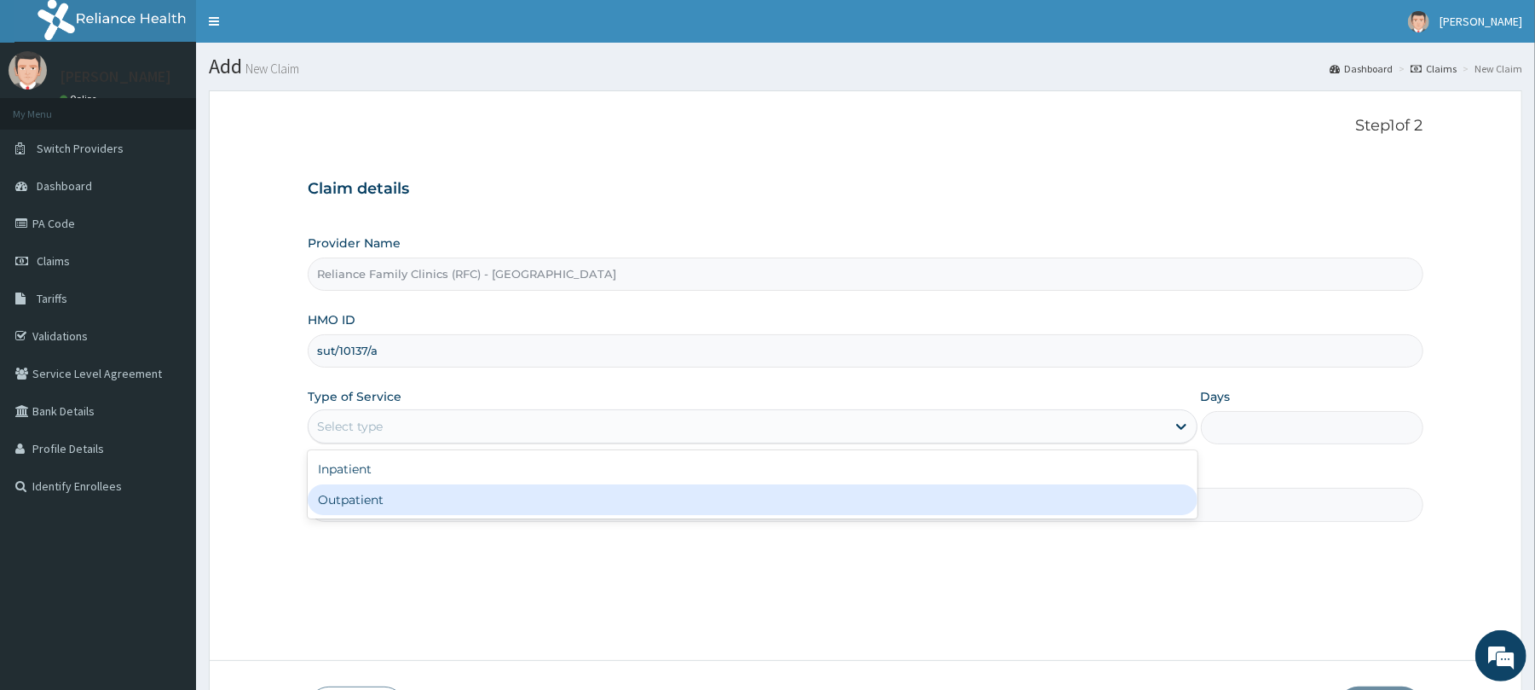
click at [380, 499] on div "Outpatient" at bounding box center [752, 499] width 889 height 31
type input "1"
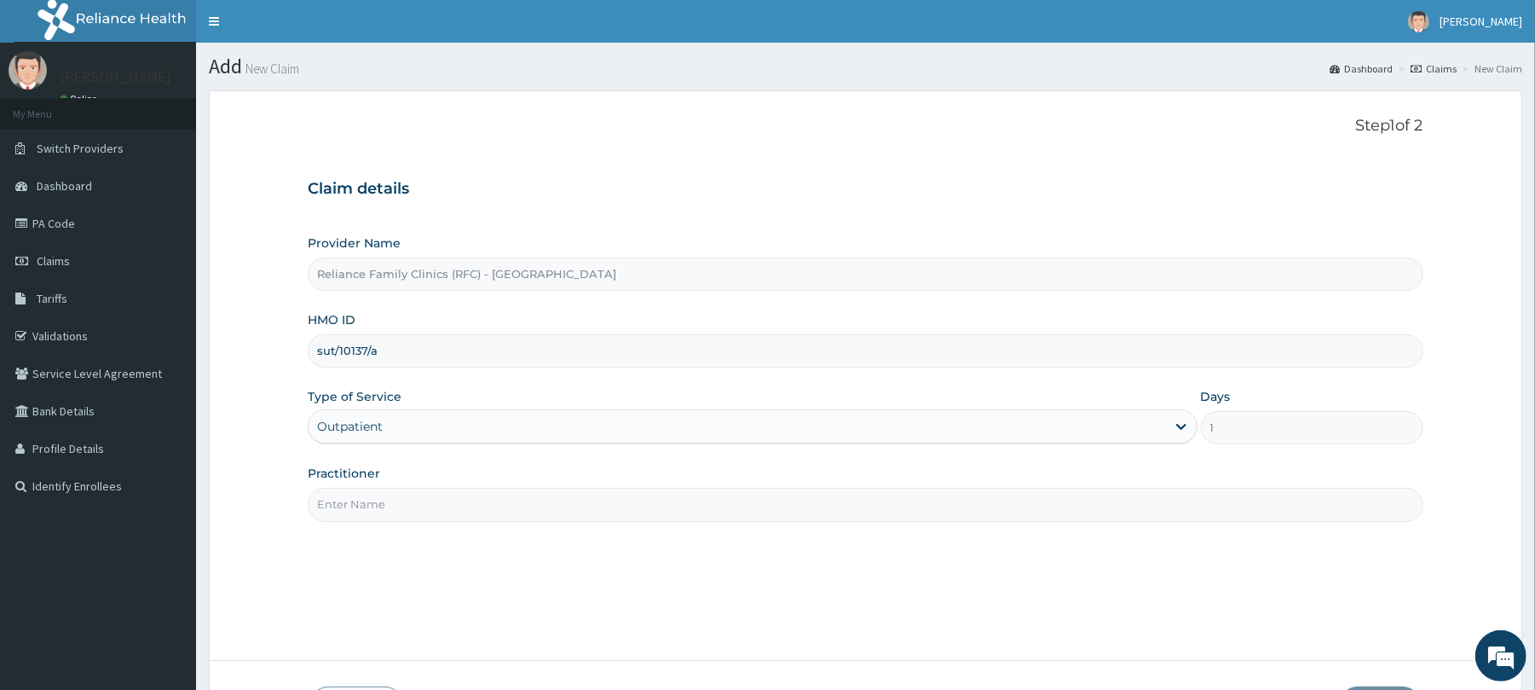
click at [370, 510] on input "Practitioner" at bounding box center [865, 504] width 1115 height 33
type input "Dr [PERSON_NAME]"
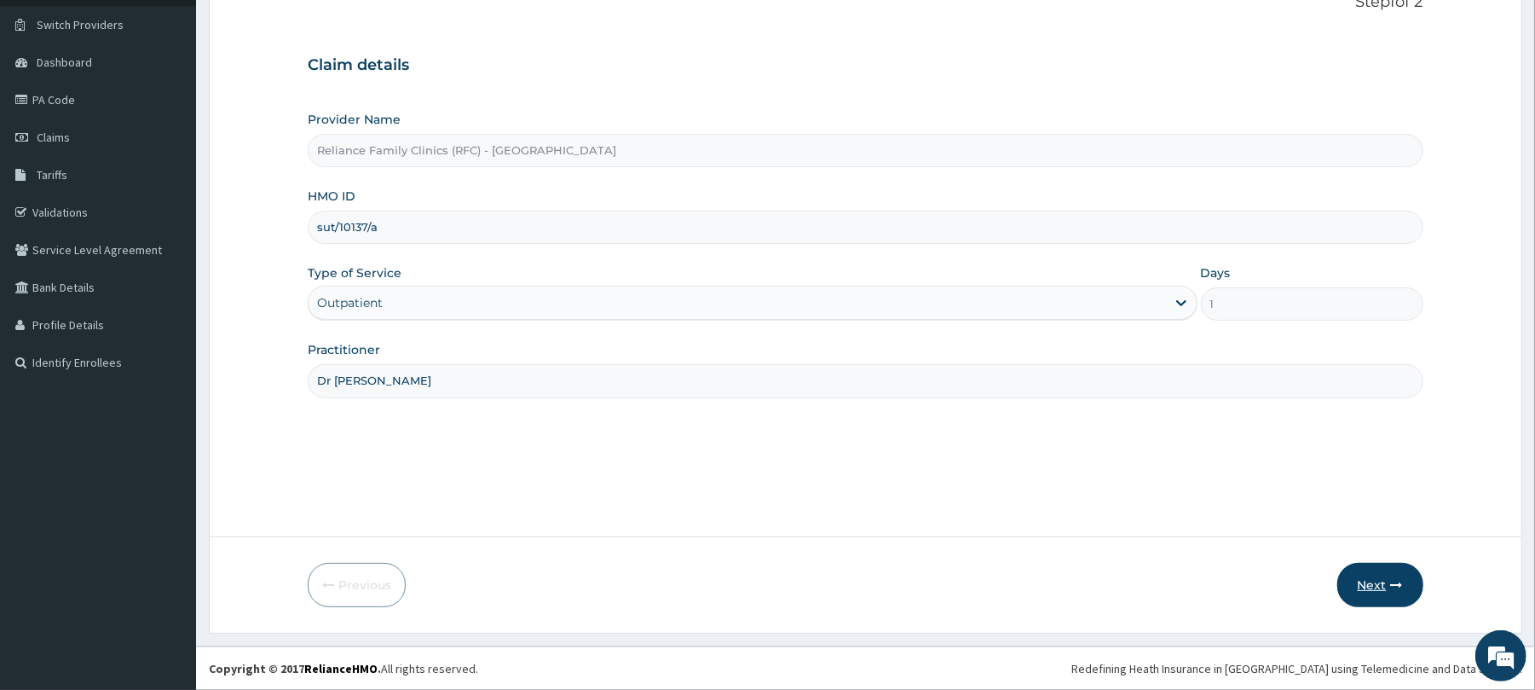
click at [1395, 575] on button "Next" at bounding box center [1380, 585] width 86 height 44
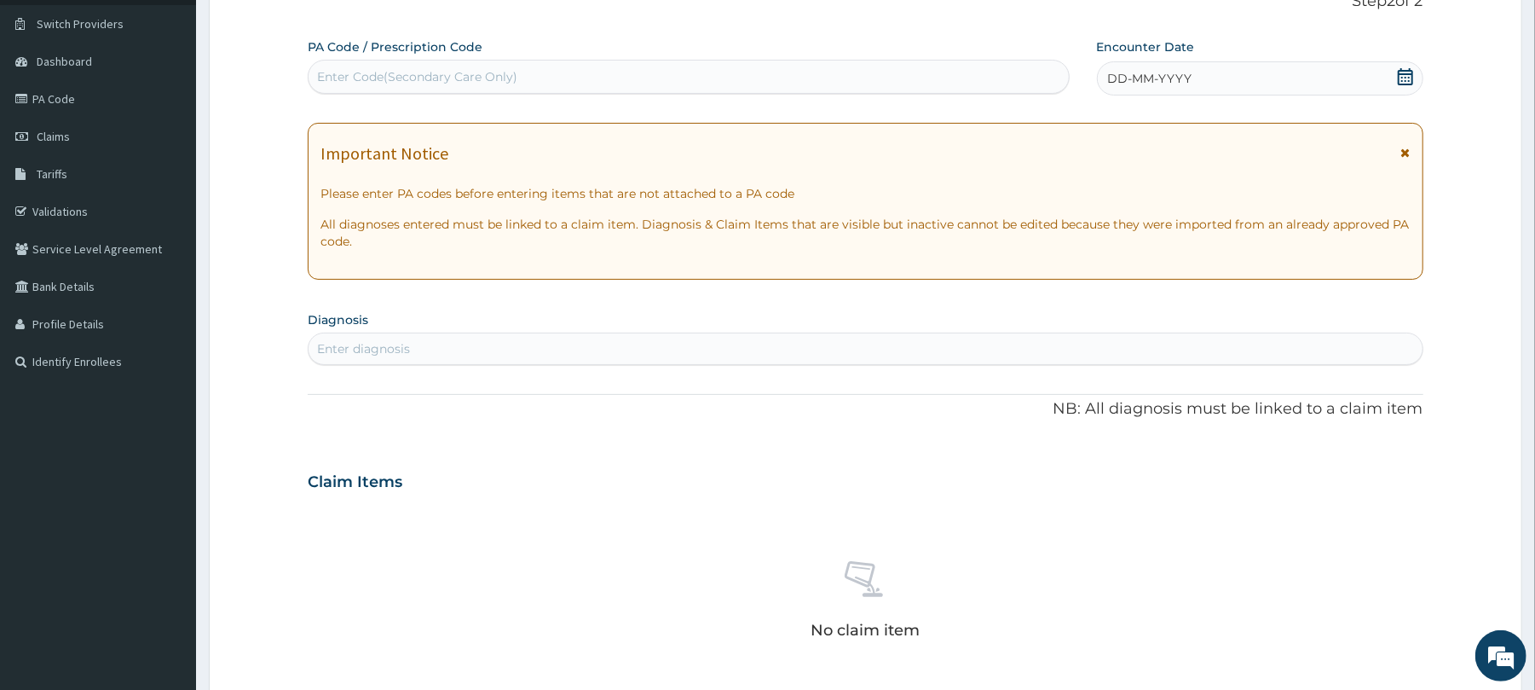
click at [1270, 78] on div "DD-MM-YYYY" at bounding box center [1260, 78] width 326 height 34
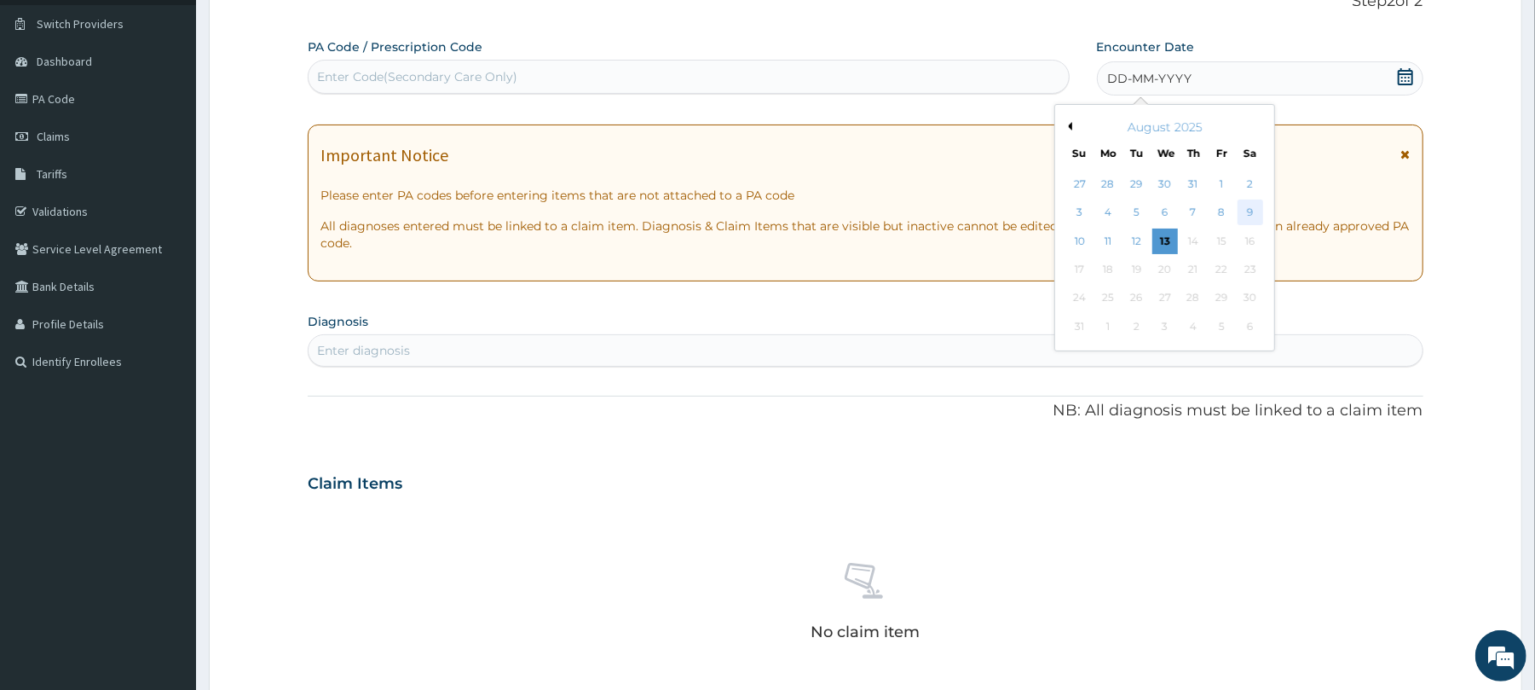
click at [1251, 210] on div "9" at bounding box center [1250, 213] width 26 height 26
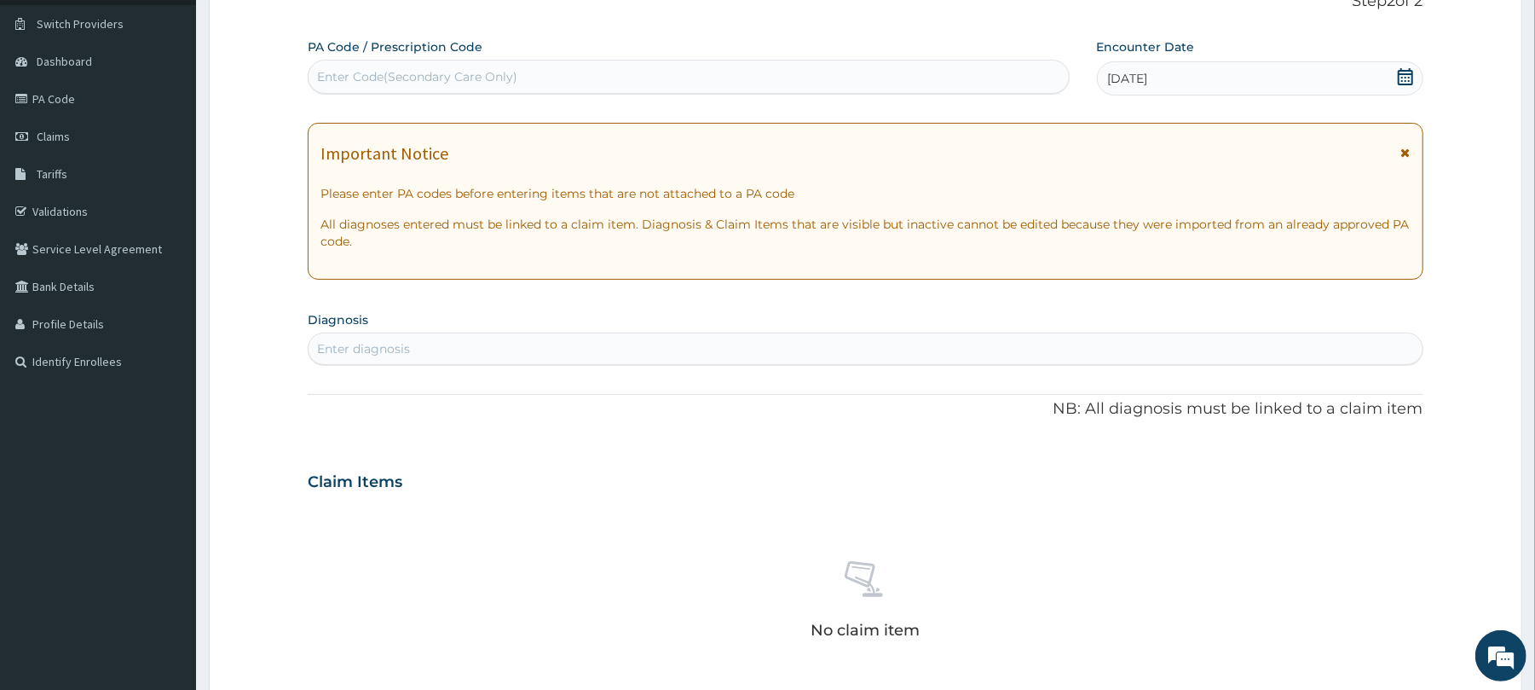
click at [365, 344] on div "Enter diagnosis" at bounding box center [363, 348] width 93 height 17
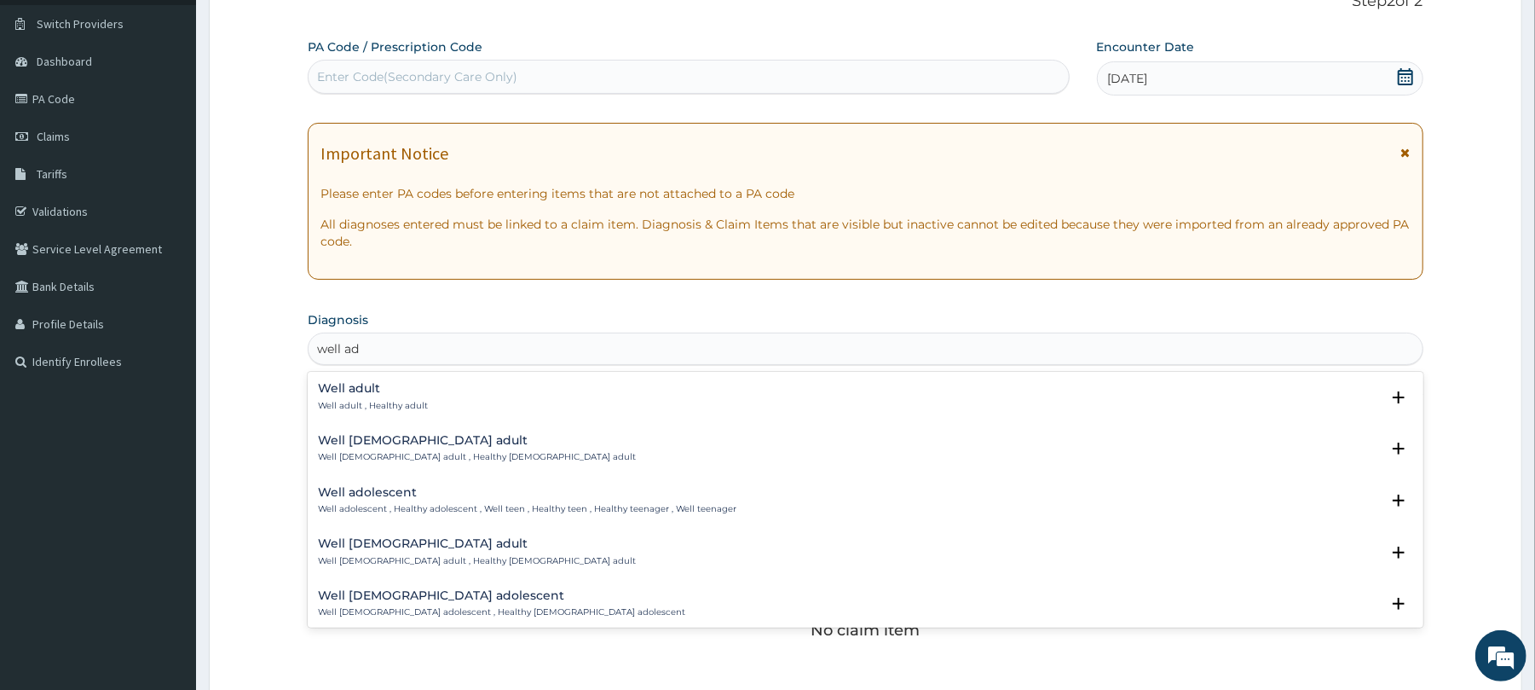
type input "well adu"
click at [339, 397] on div "Well adult Well adult , Healthy adult" at bounding box center [373, 397] width 110 height 30
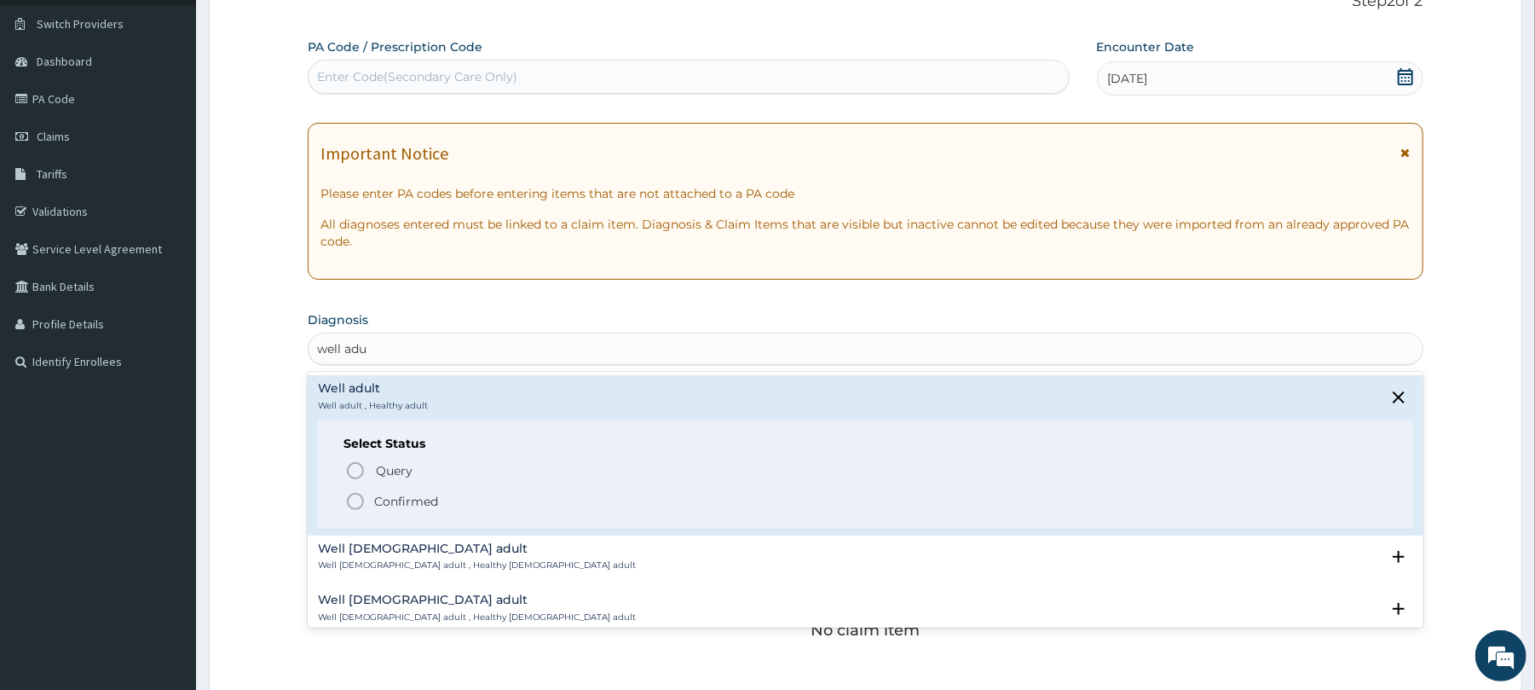
click at [360, 498] on icon "status option filled" at bounding box center [355, 501] width 20 height 20
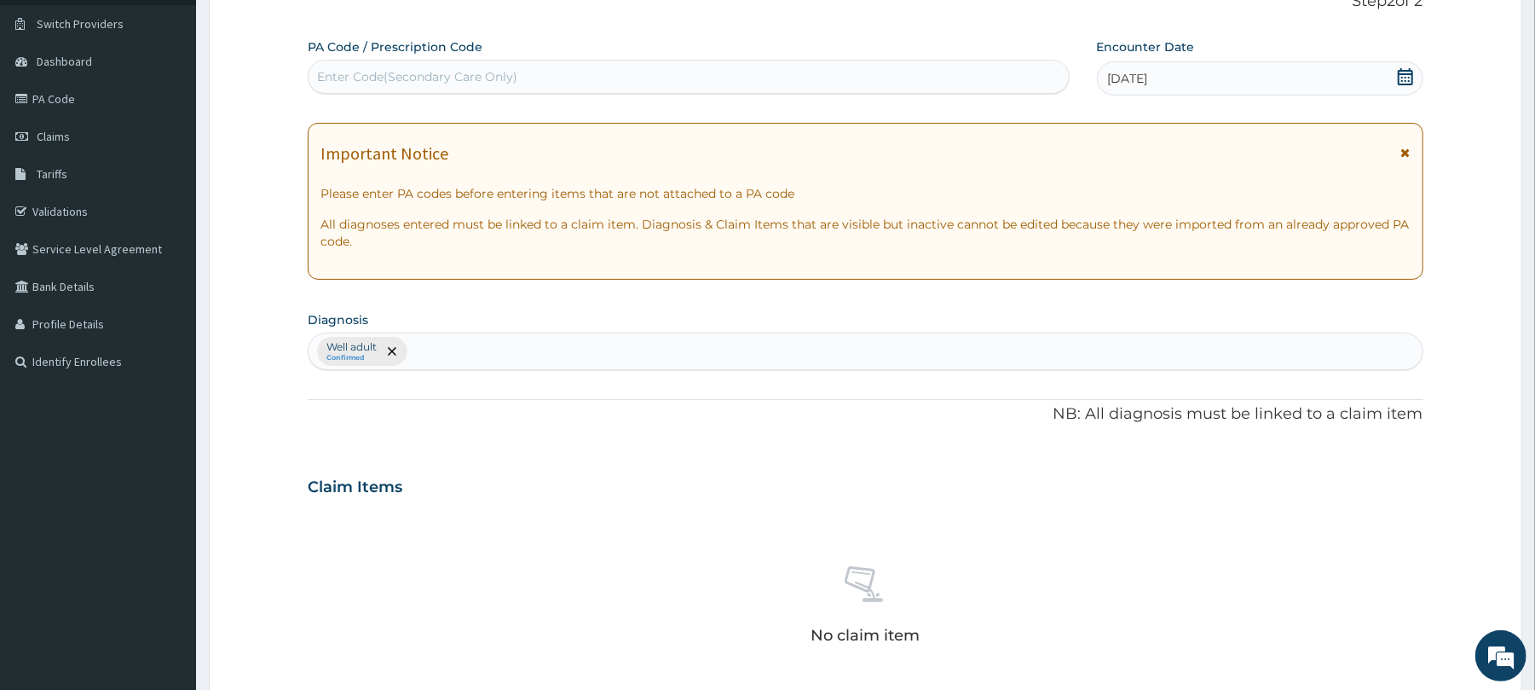
scroll to position [542, 0]
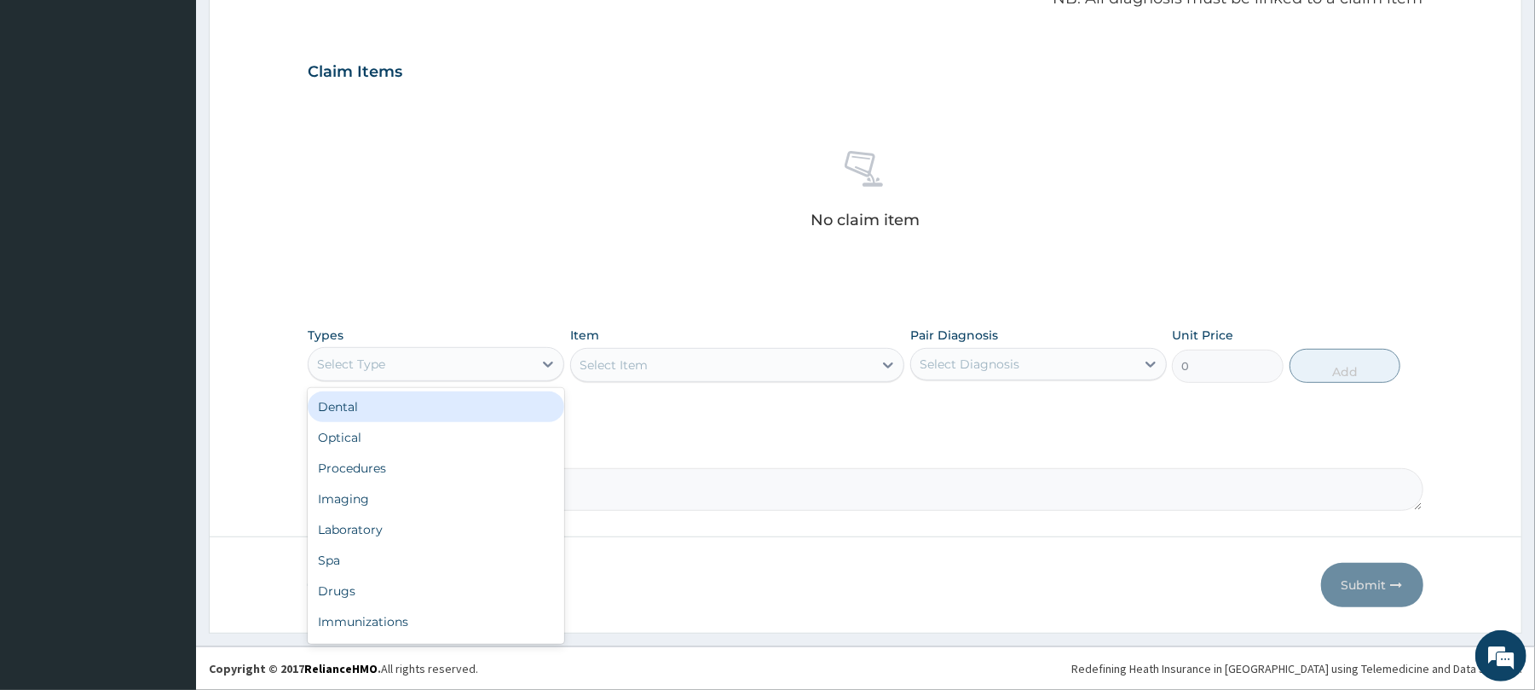
click at [511, 355] on div "Select Type" at bounding box center [421, 363] width 224 height 27
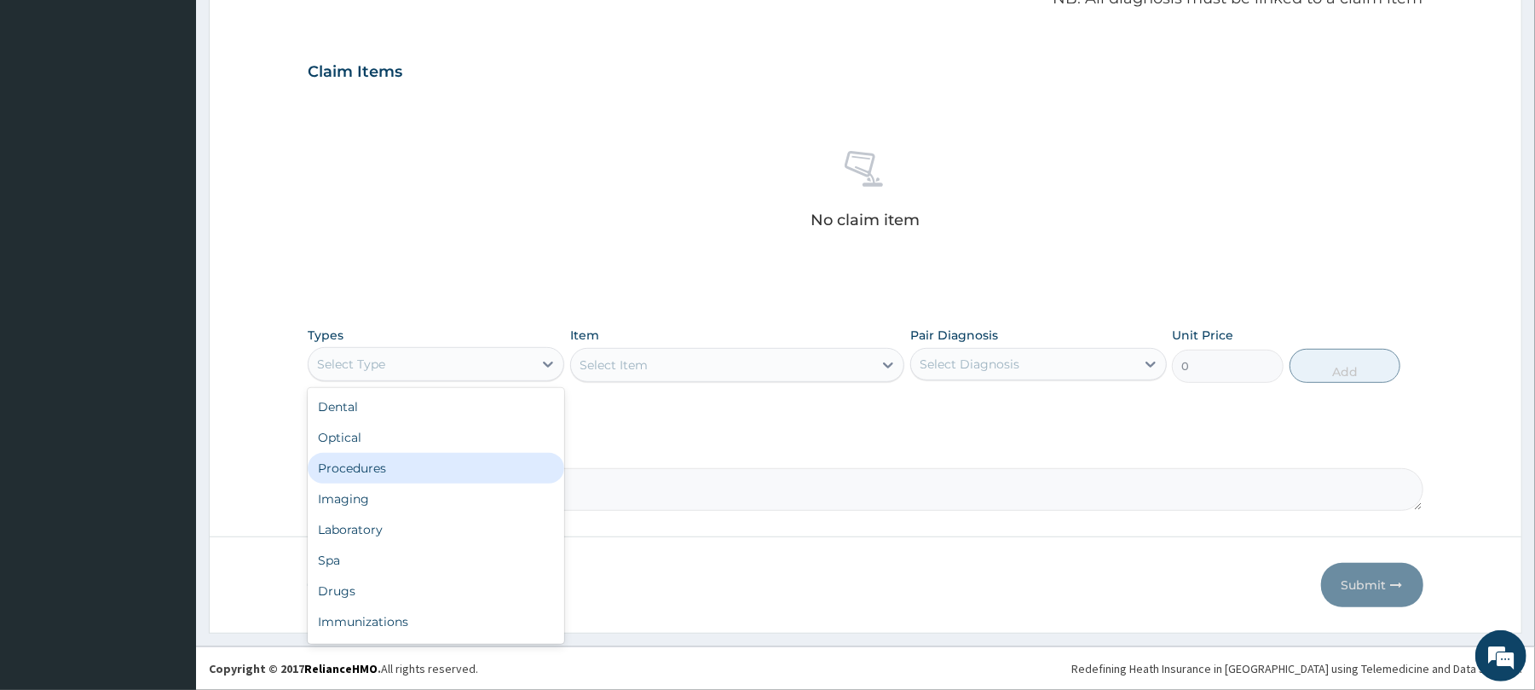
click at [394, 471] on div "Procedures" at bounding box center [436, 468] width 257 height 31
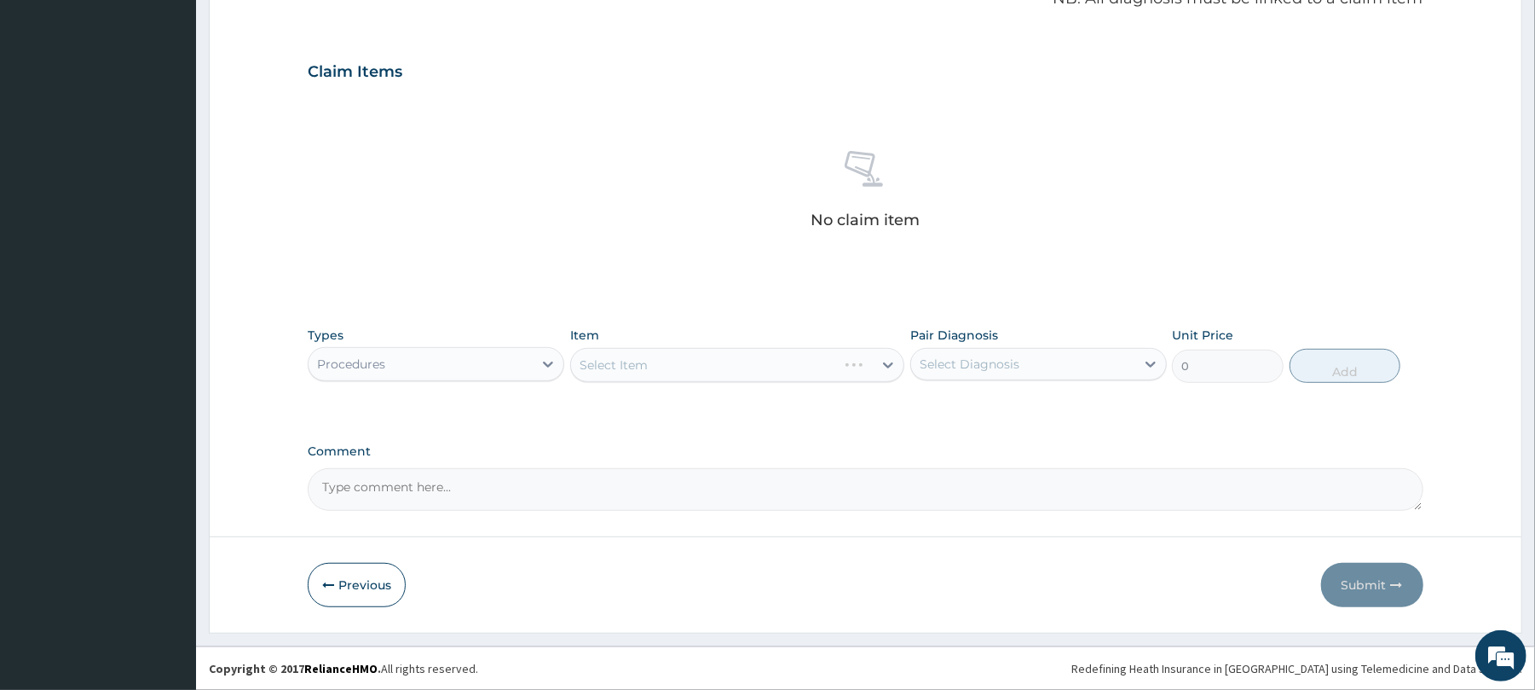
click at [632, 360] on div "Select Item" at bounding box center [737, 365] width 334 height 34
click at [632, 360] on div "Select Item" at bounding box center [614, 364] width 68 height 17
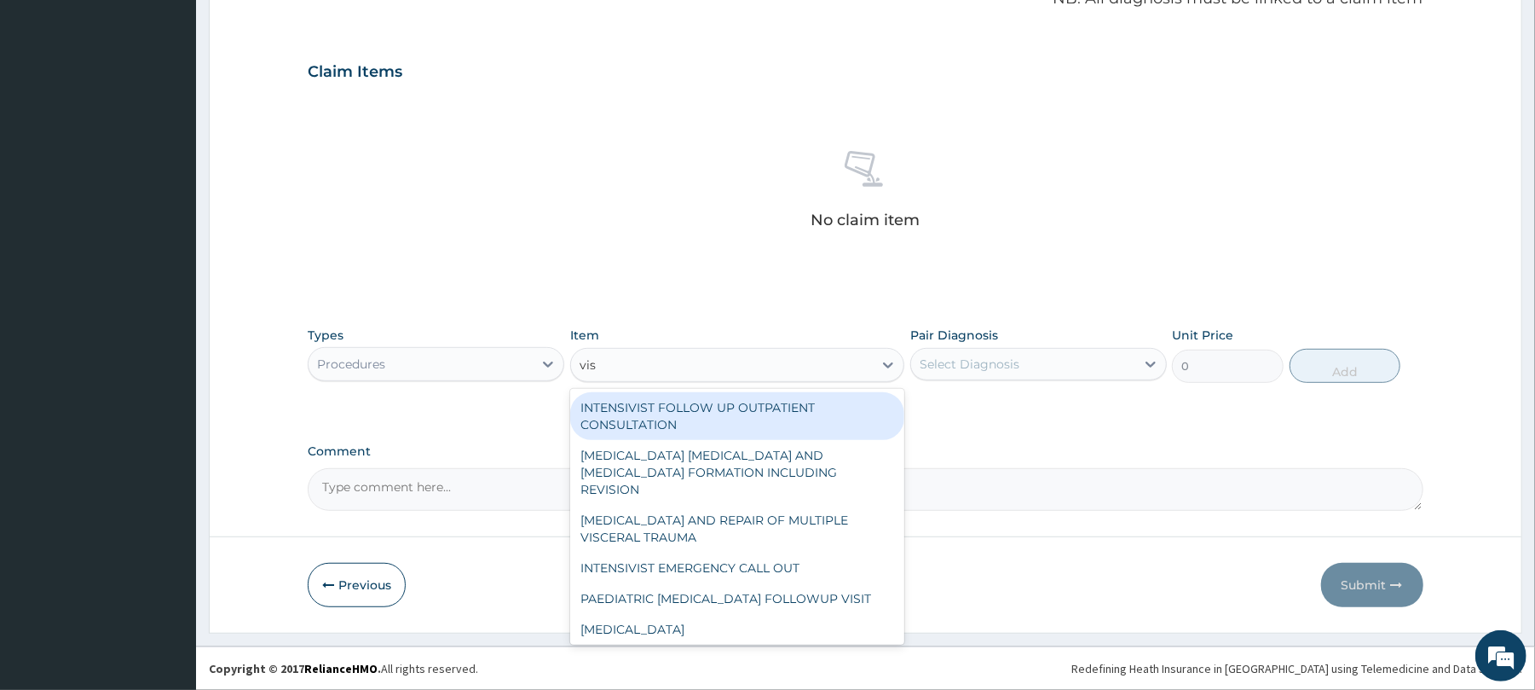
type input "visu"
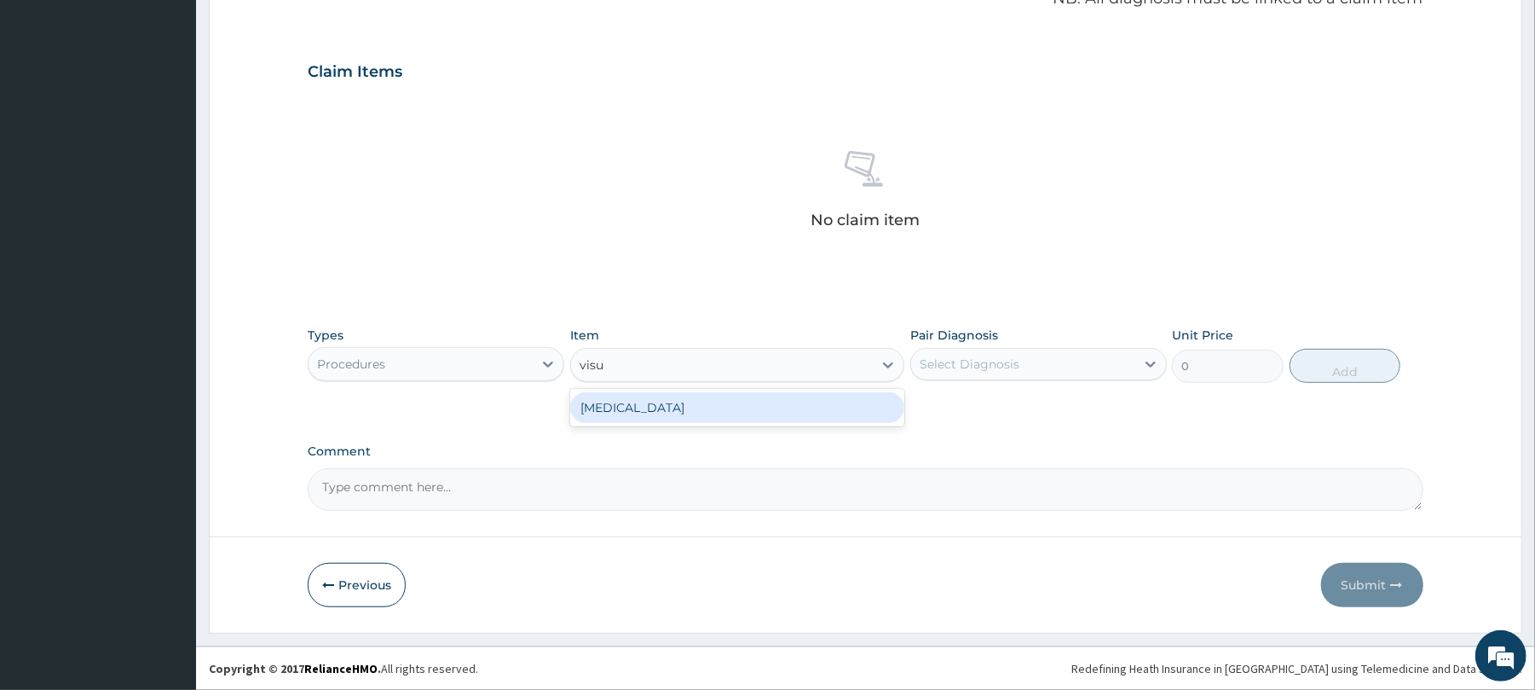
click at [676, 411] on div "[MEDICAL_DATA]" at bounding box center [737, 407] width 334 height 31
type input "3000"
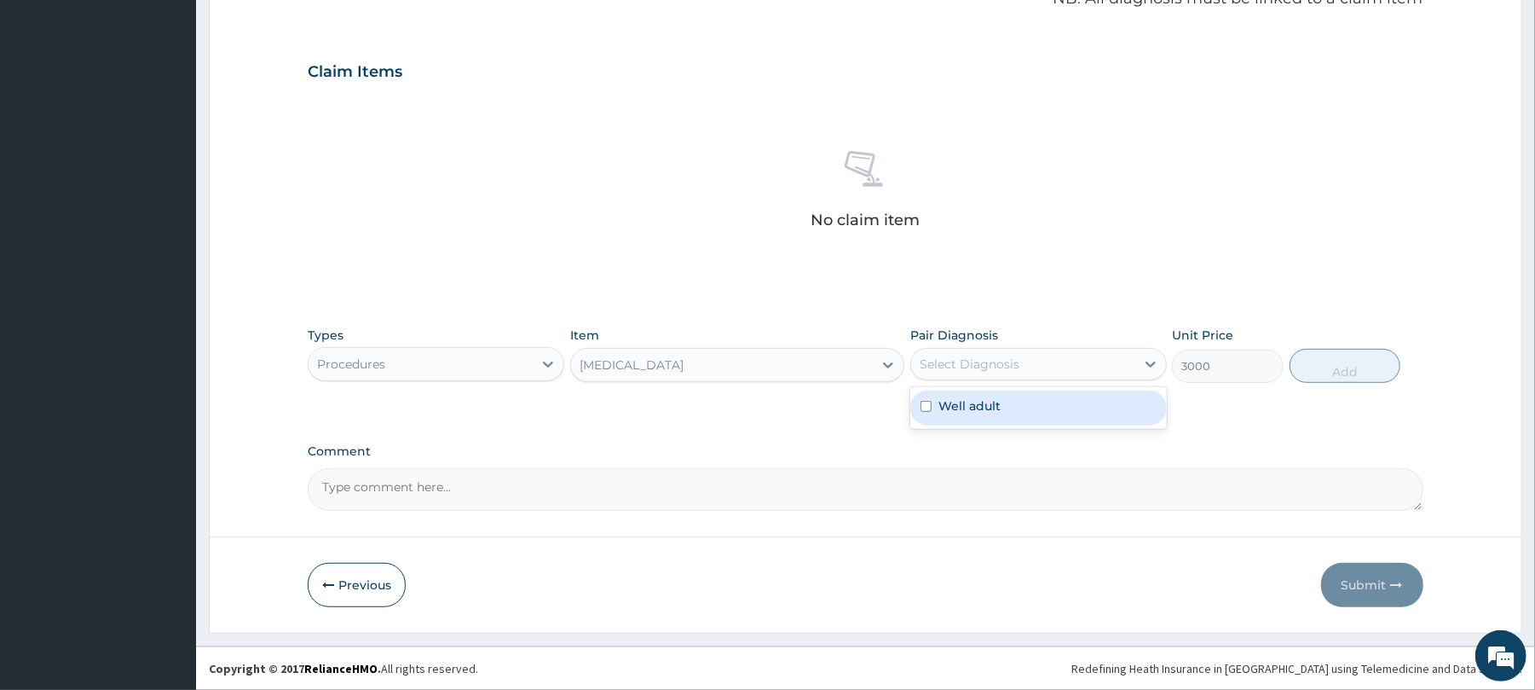
click at [956, 361] on div "Select Diagnosis" at bounding box center [970, 363] width 100 height 17
click at [1008, 407] on div "Well adult" at bounding box center [1038, 407] width 257 height 35
checkbox input "true"
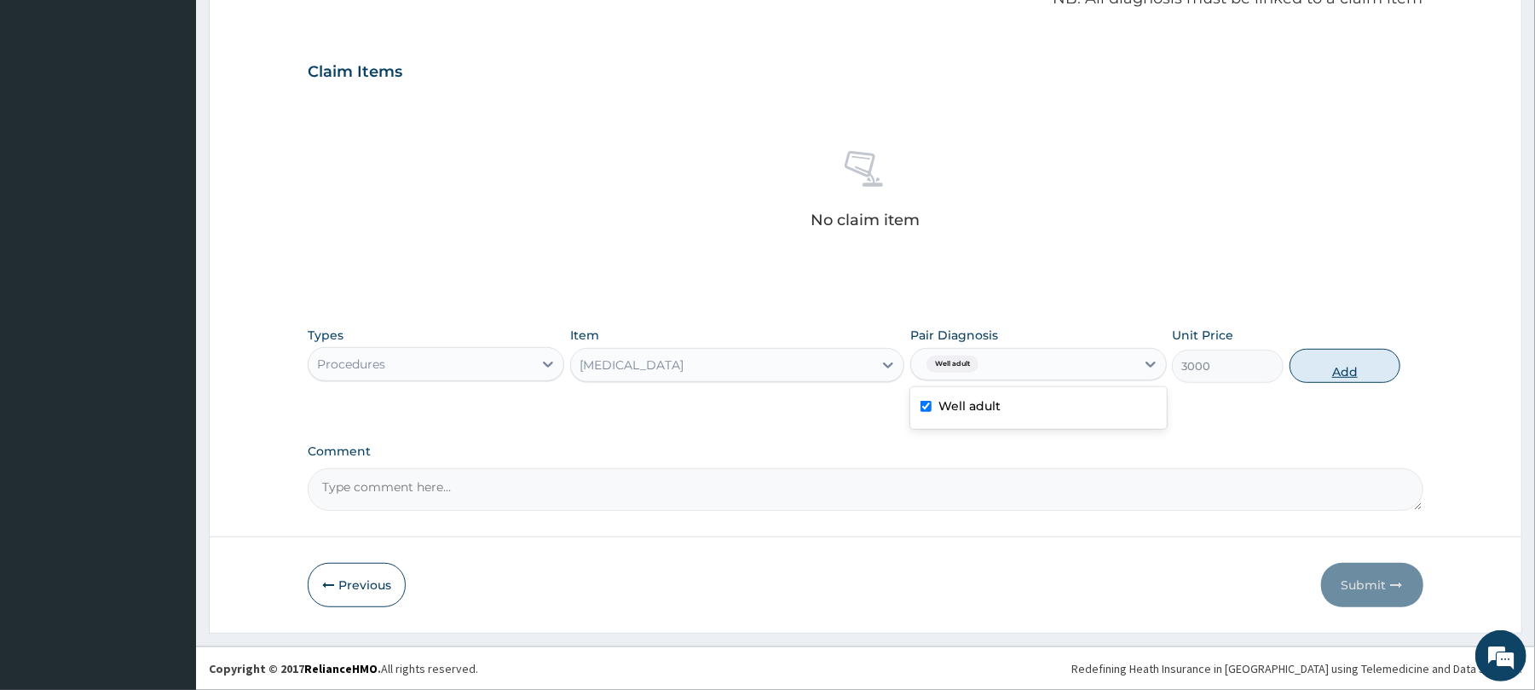
click at [1344, 363] on button "Add" at bounding box center [1346, 366] width 112 height 34
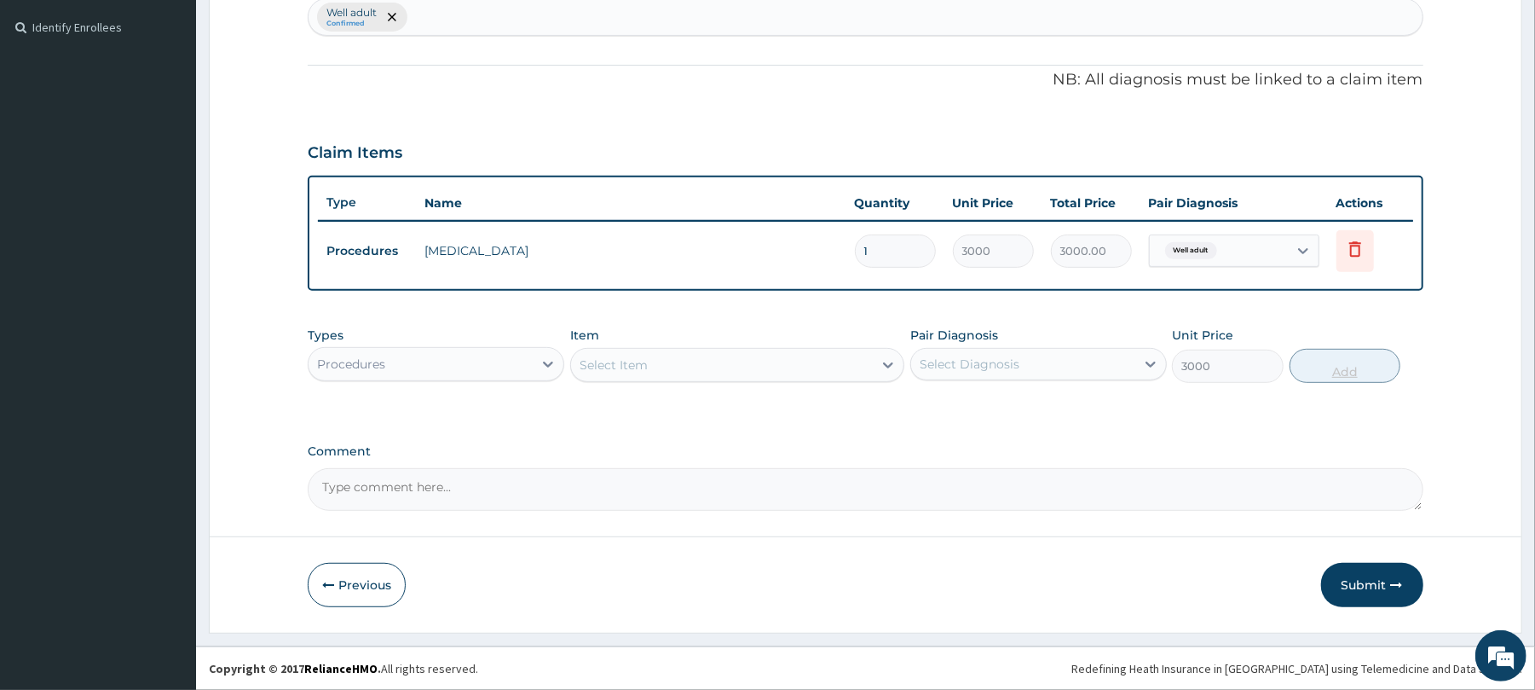
type input "0"
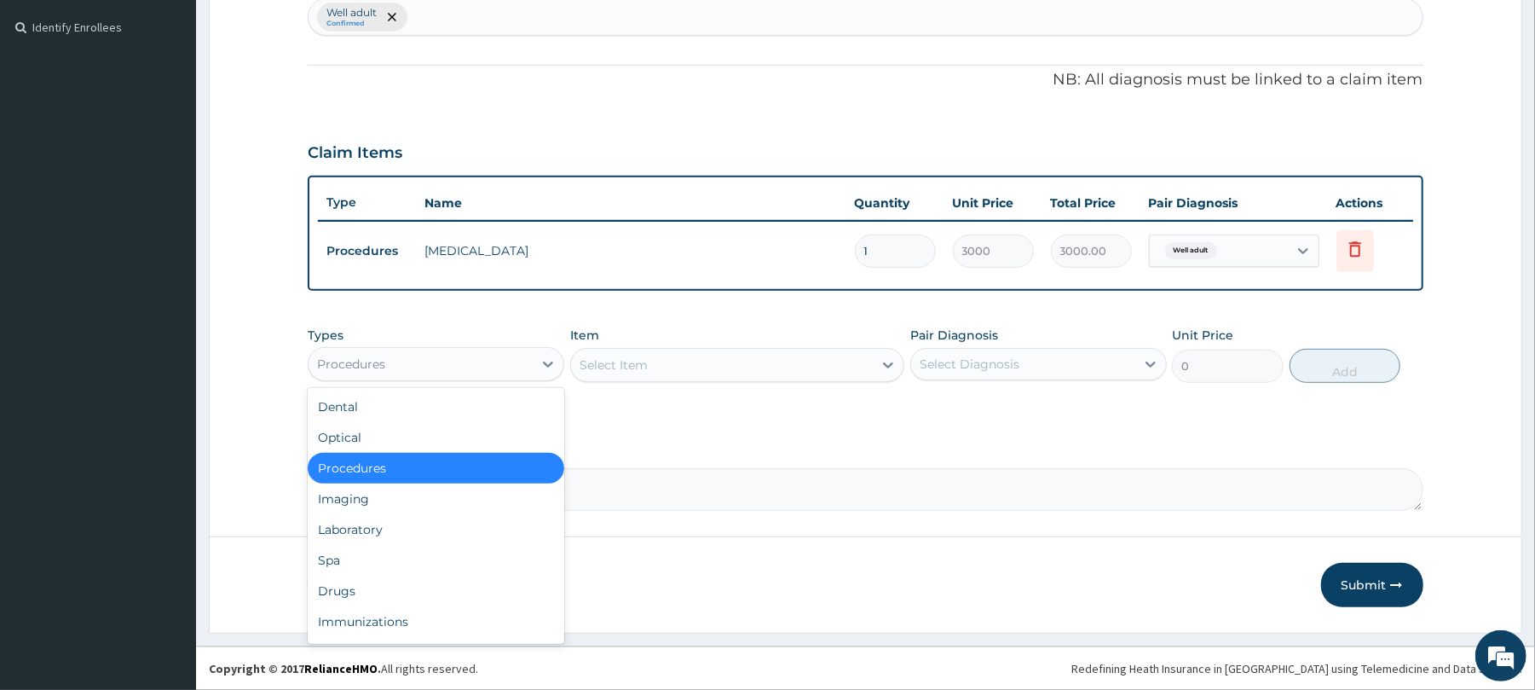
click at [468, 360] on div "Procedures" at bounding box center [421, 363] width 224 height 27
click at [349, 529] on div "Laboratory" at bounding box center [436, 529] width 257 height 31
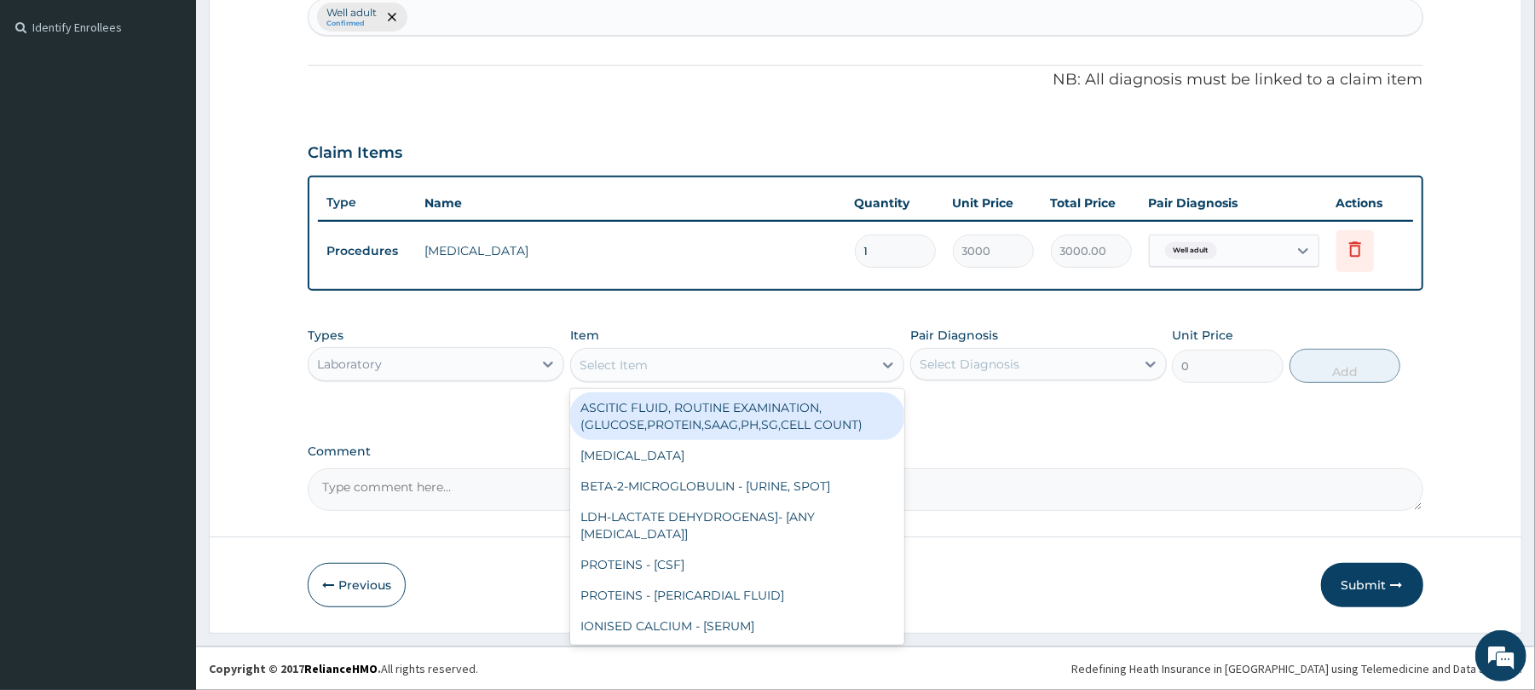
click at [615, 358] on div "Select Item" at bounding box center [614, 364] width 68 height 17
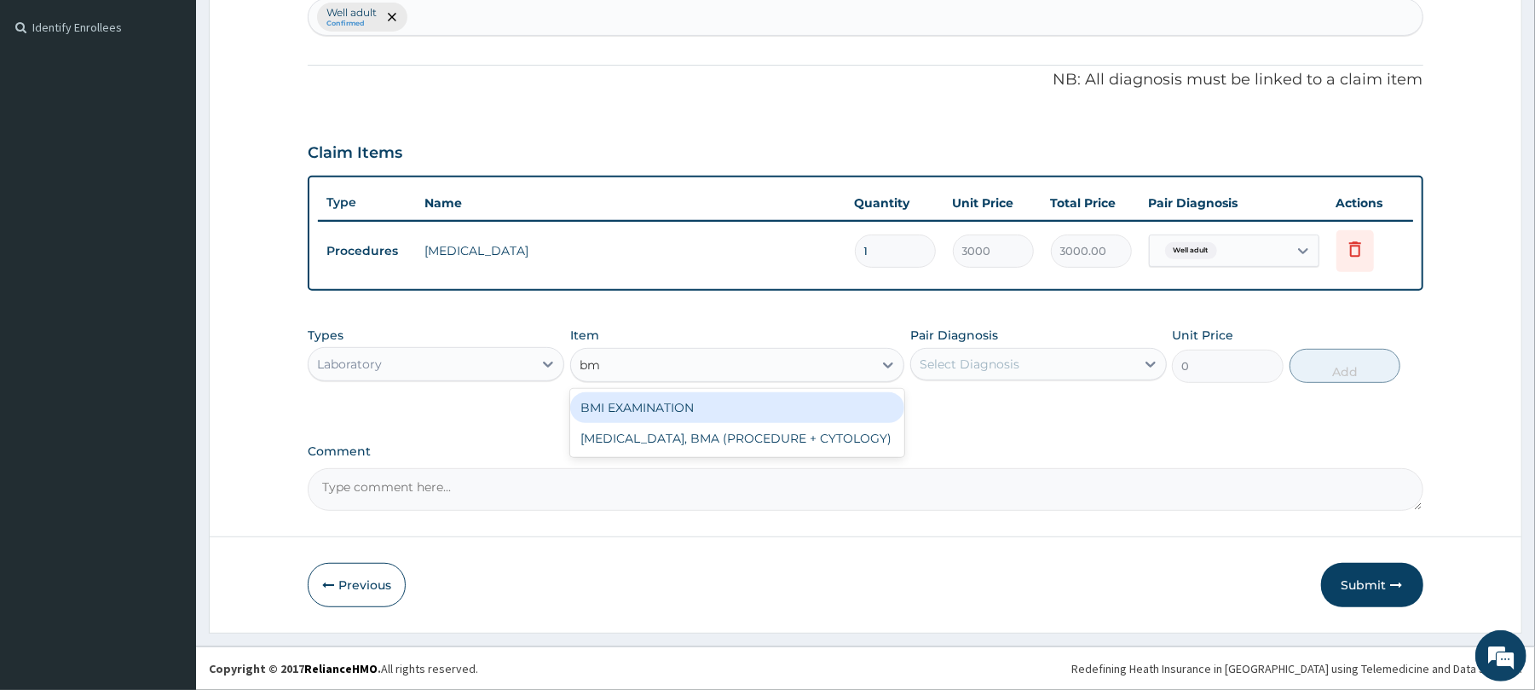
type input "bmi"
click at [696, 403] on div "BMI EXAMINATION" at bounding box center [737, 407] width 334 height 31
type input "1225.5"
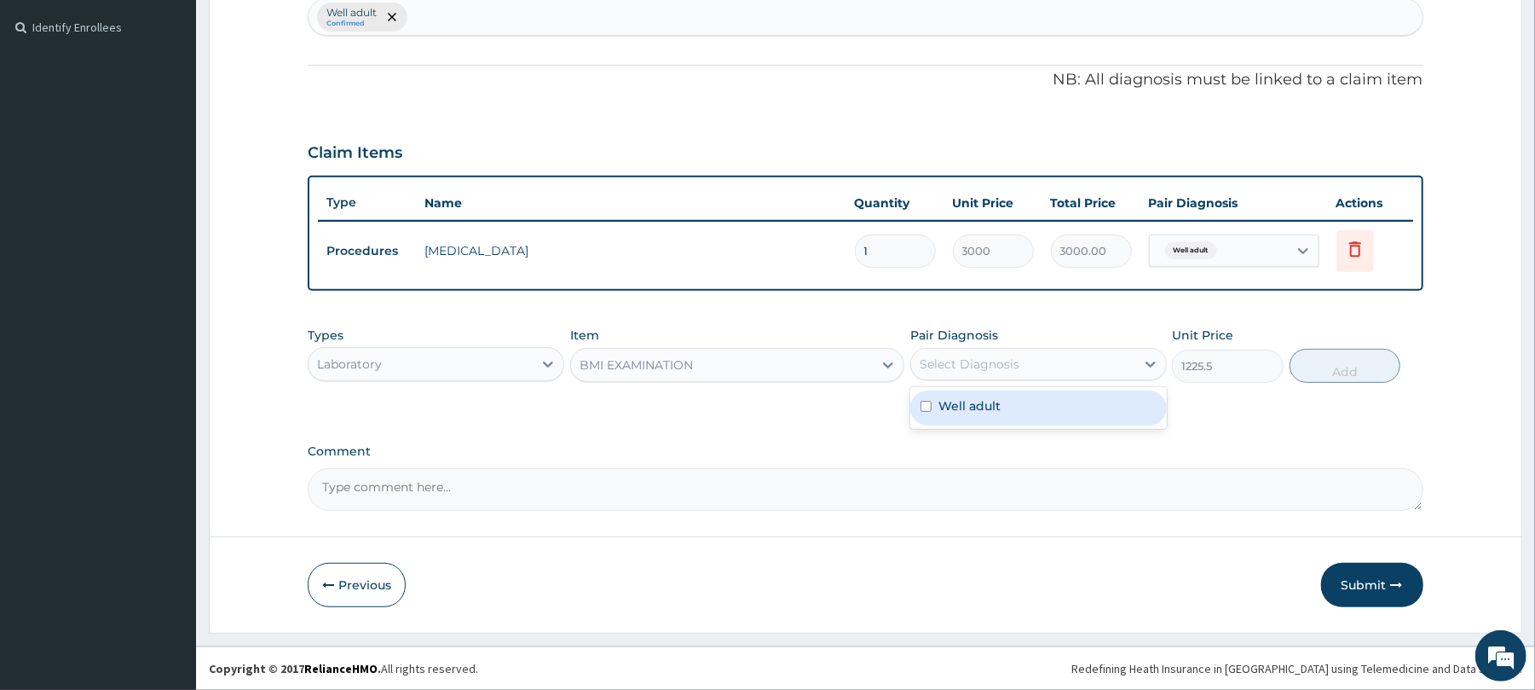
click at [977, 351] on div "Select Diagnosis" at bounding box center [1023, 363] width 224 height 27
click at [999, 404] on label "Well adult" at bounding box center [969, 405] width 62 height 17
checkbox input "true"
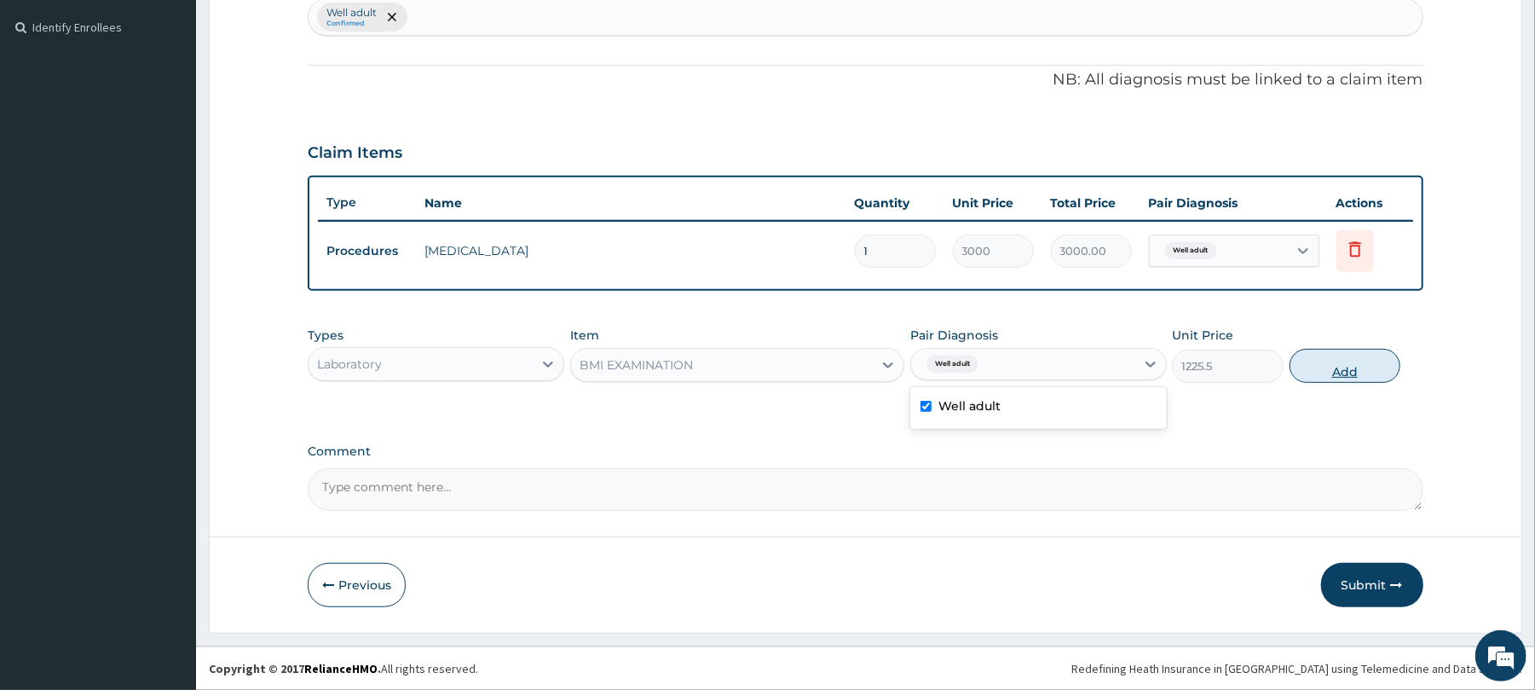
click at [1331, 365] on button "Add" at bounding box center [1346, 366] width 112 height 34
type input "0"
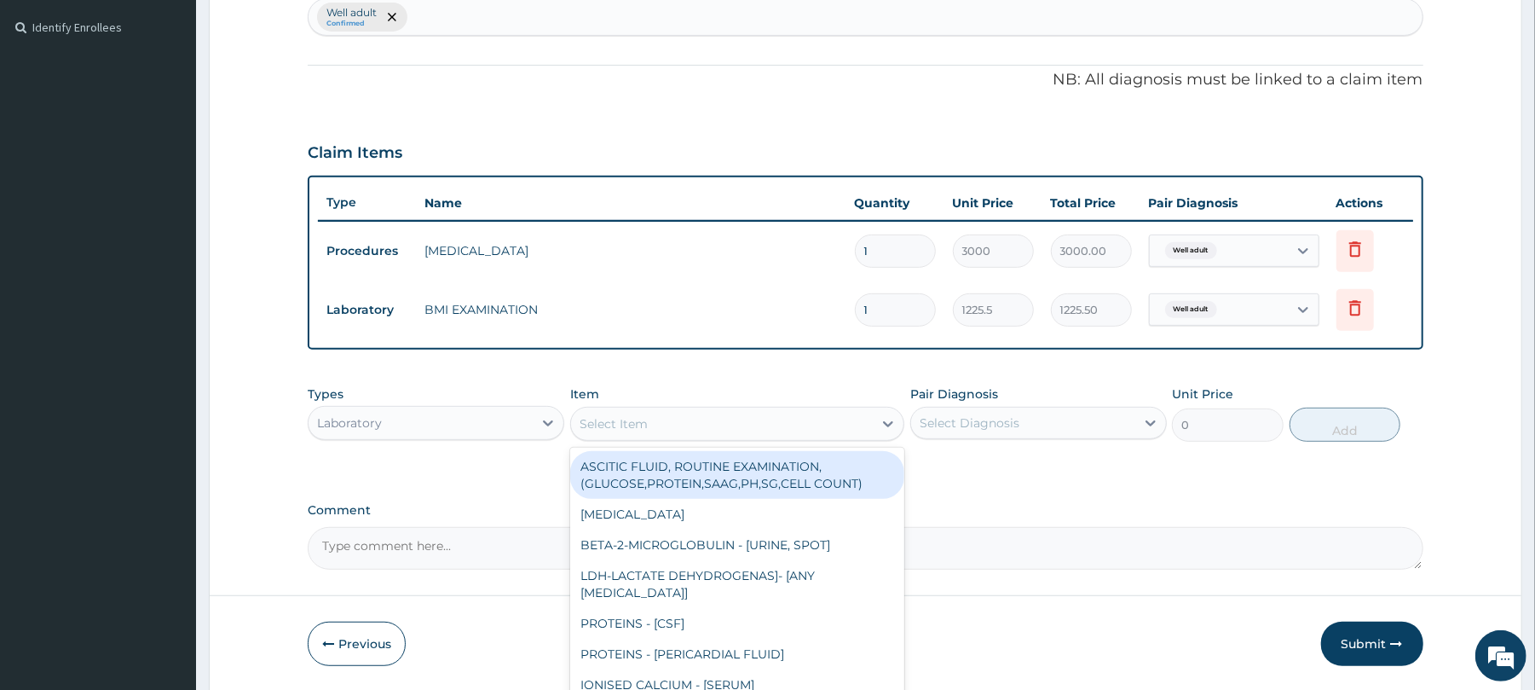
click at [598, 424] on div "Select Item" at bounding box center [614, 423] width 68 height 17
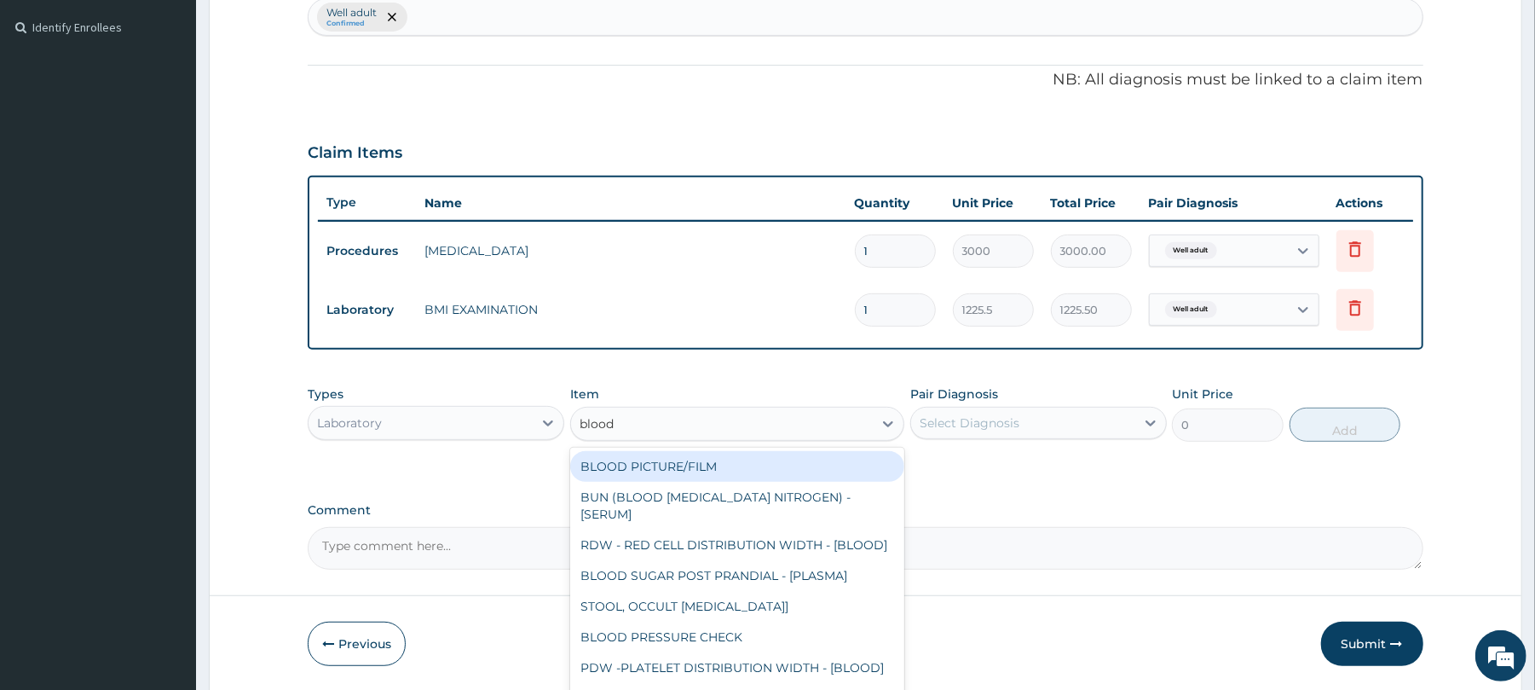
type input "blood p"
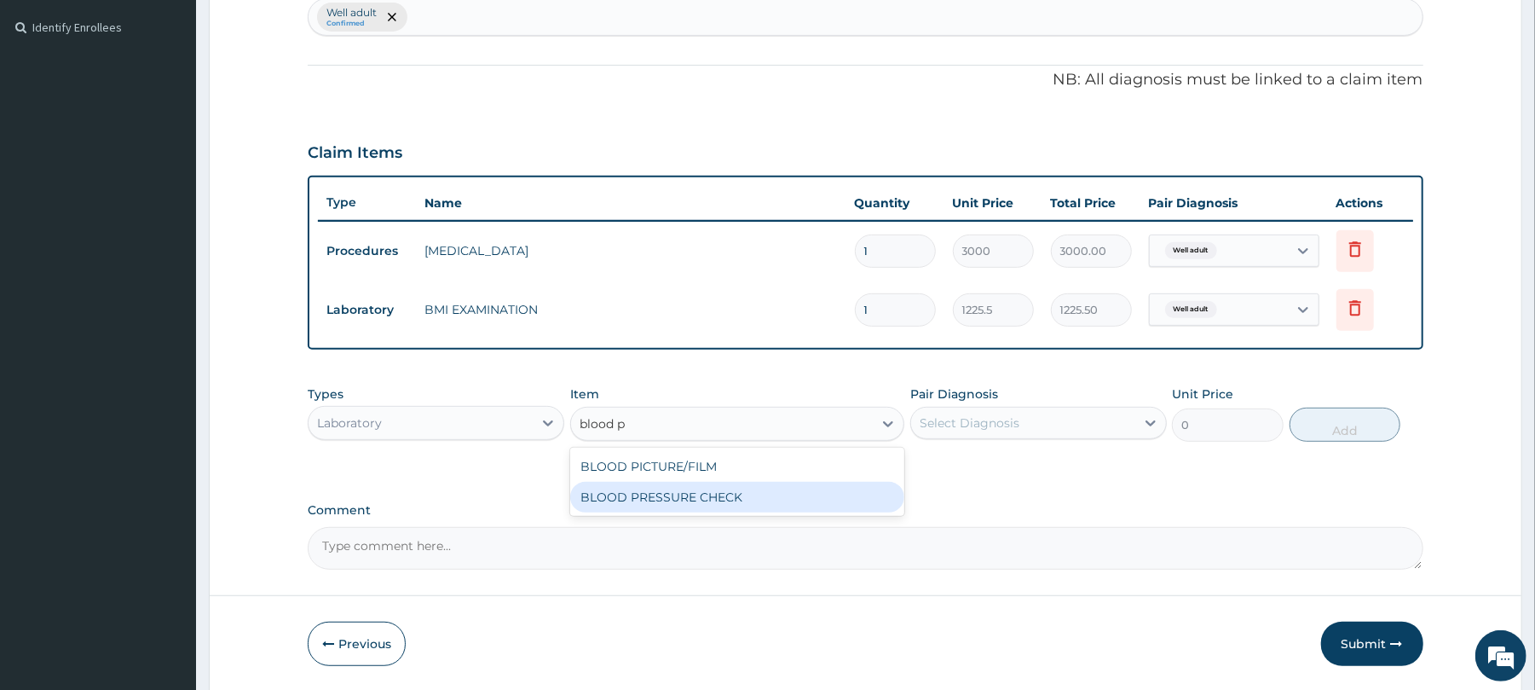
click at [648, 491] on div "BLOOD PRESSURE CHECK" at bounding box center [737, 497] width 334 height 31
type input "1225.5"
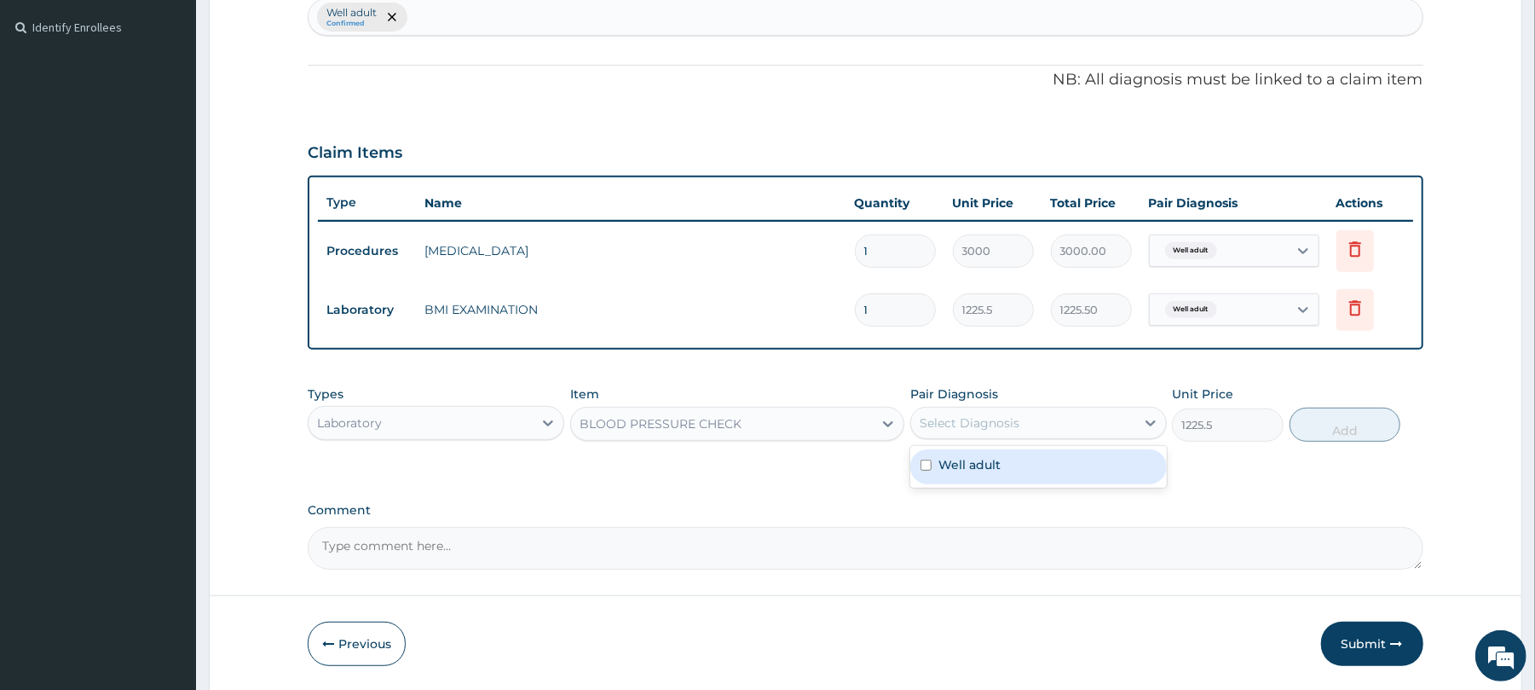
click at [960, 417] on div "Select Diagnosis" at bounding box center [970, 422] width 100 height 17
click at [1027, 465] on div "Well adult" at bounding box center [1038, 466] width 257 height 35
checkbox input "true"
click at [1323, 430] on button "Add" at bounding box center [1346, 424] width 112 height 34
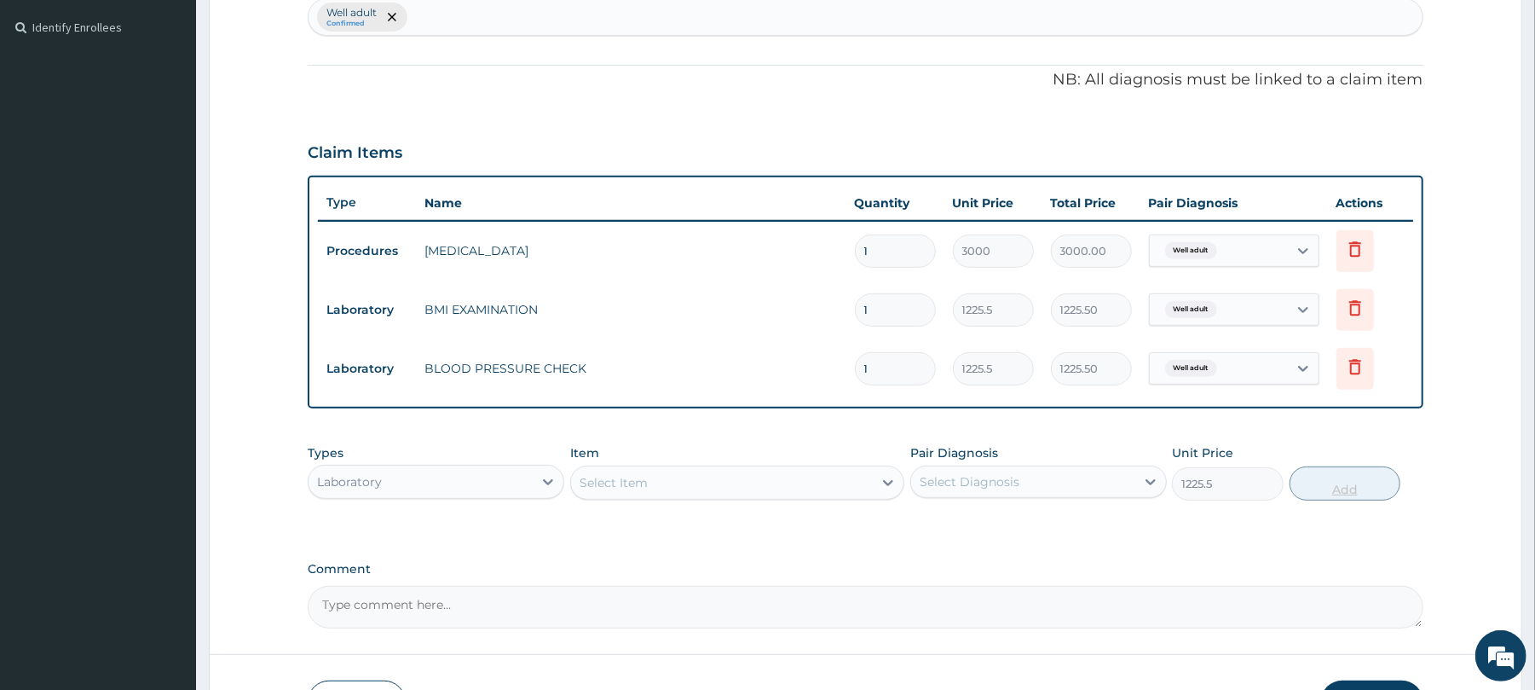
type input "0"
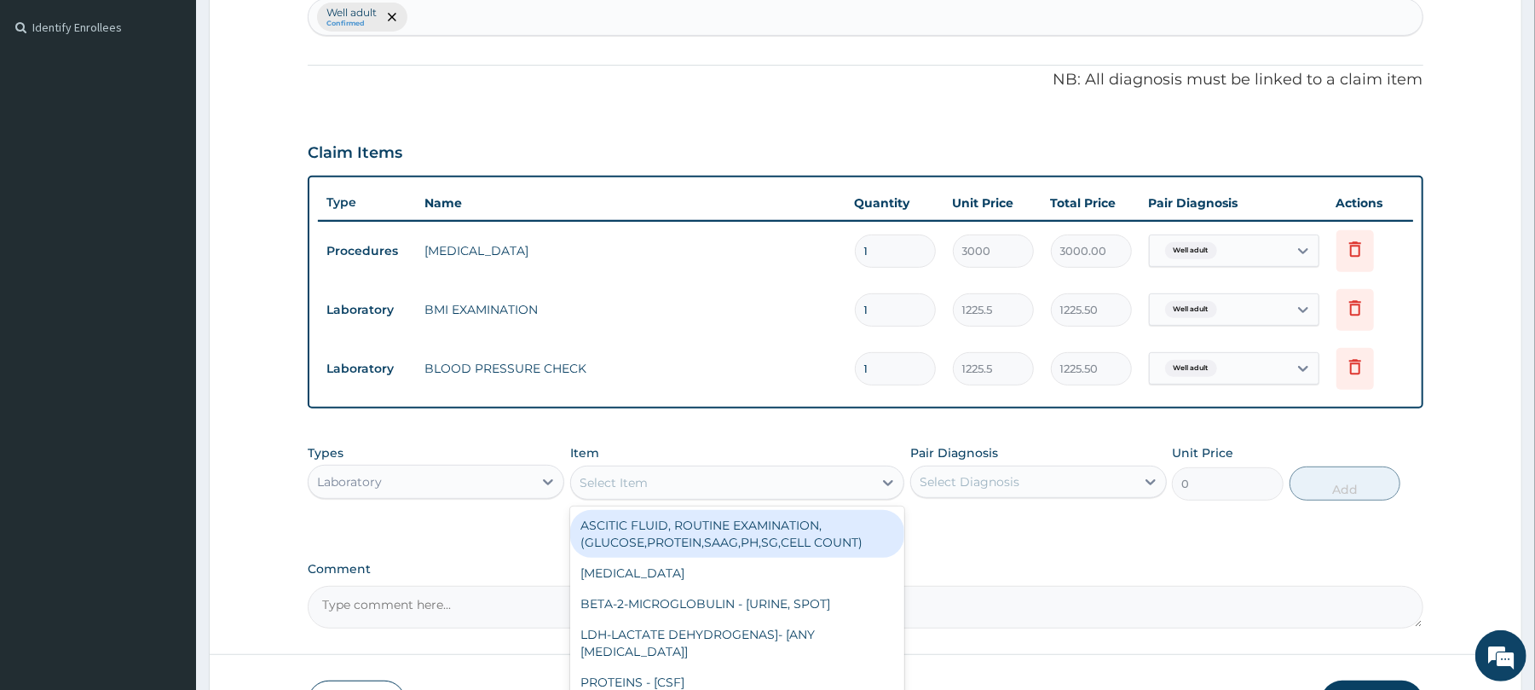
click at [609, 476] on div "Select Item" at bounding box center [614, 482] width 68 height 17
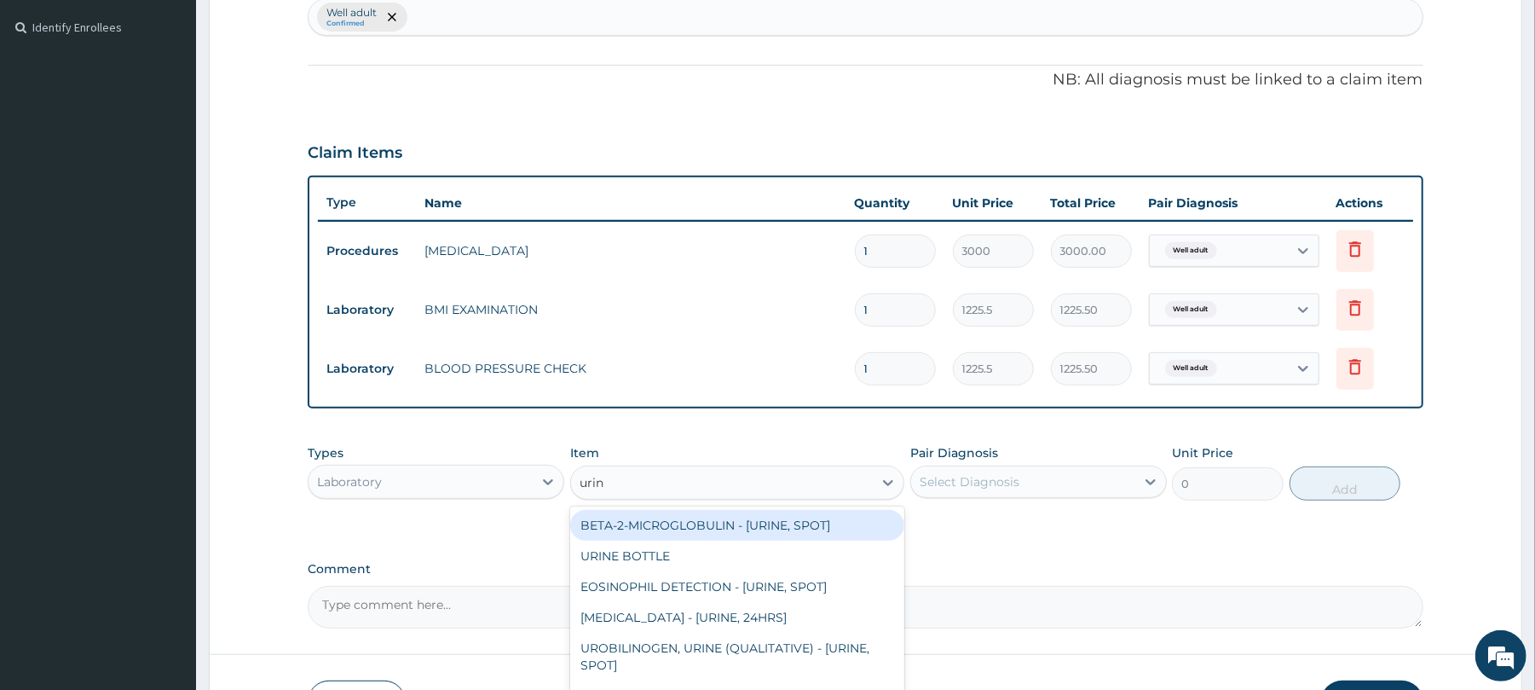
type input "urina"
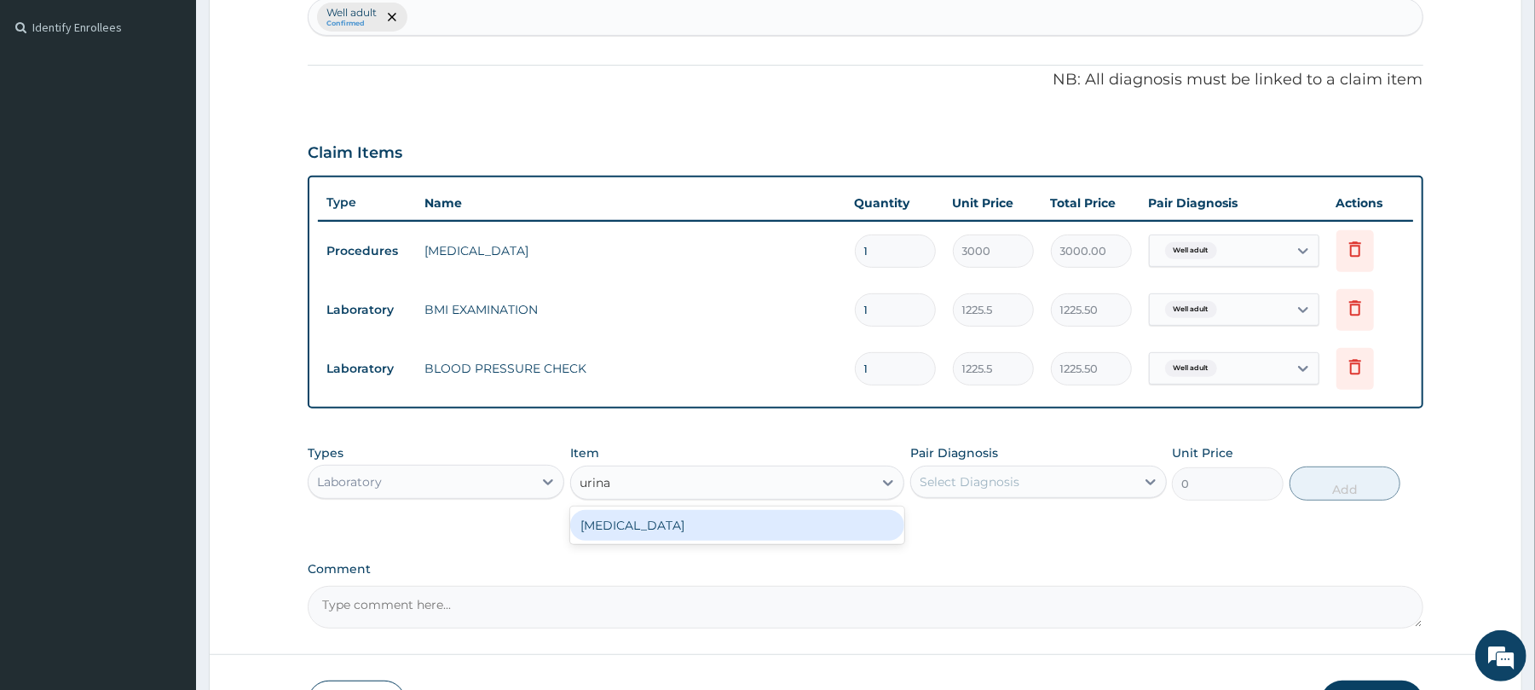
click at [639, 513] on div "[MEDICAL_DATA]" at bounding box center [737, 525] width 334 height 31
type input "1531.875"
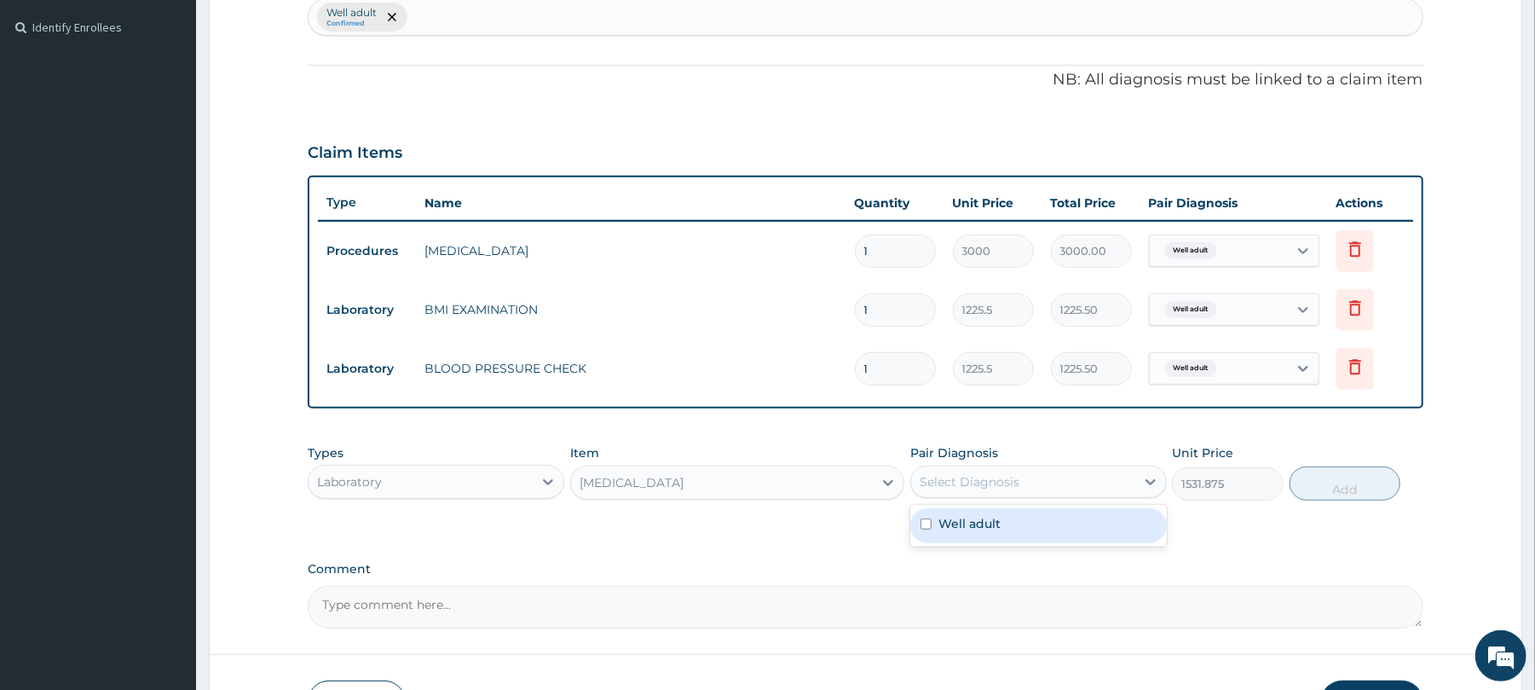
click at [960, 471] on div "Select Diagnosis" at bounding box center [1023, 481] width 224 height 27
click at [1000, 526] on div "Well adult" at bounding box center [1038, 525] width 257 height 35
checkbox input "true"
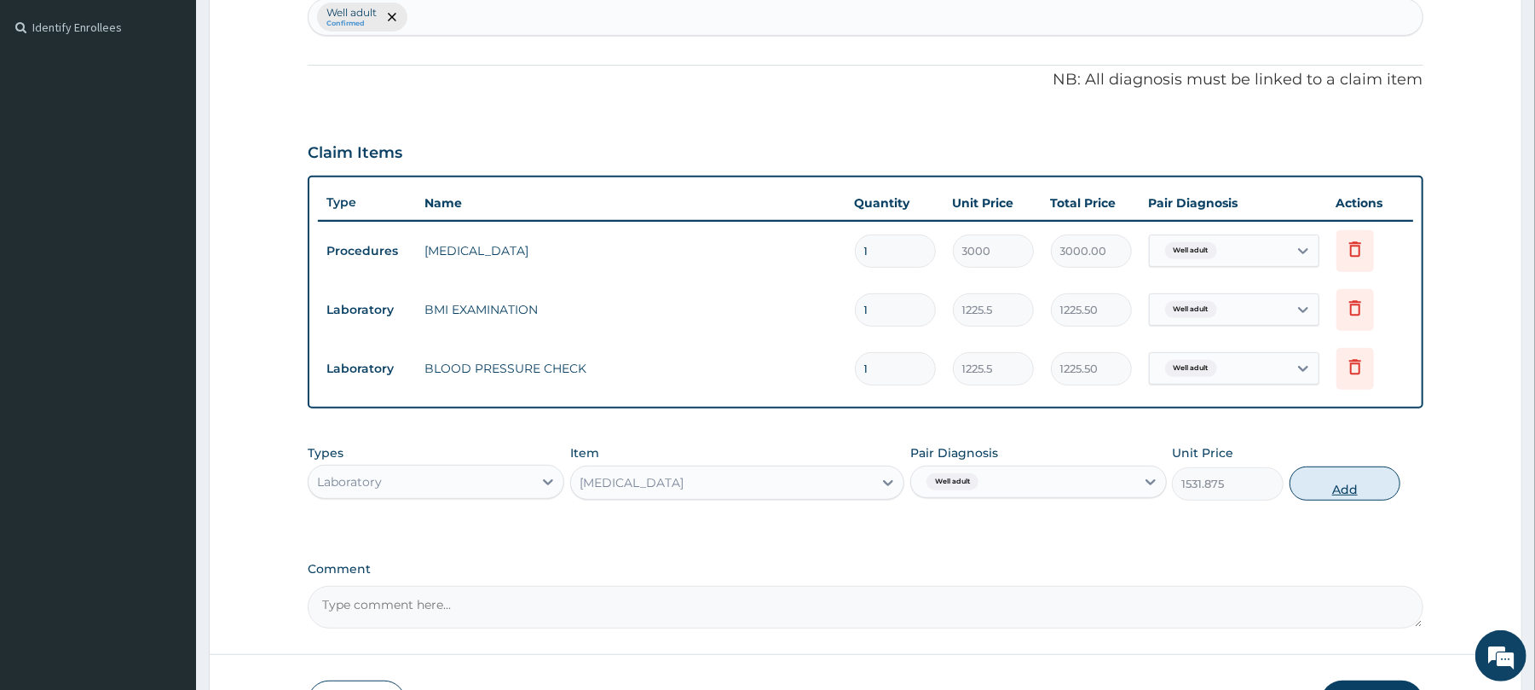
click at [1342, 488] on button "Add" at bounding box center [1346, 483] width 112 height 34
type input "0"
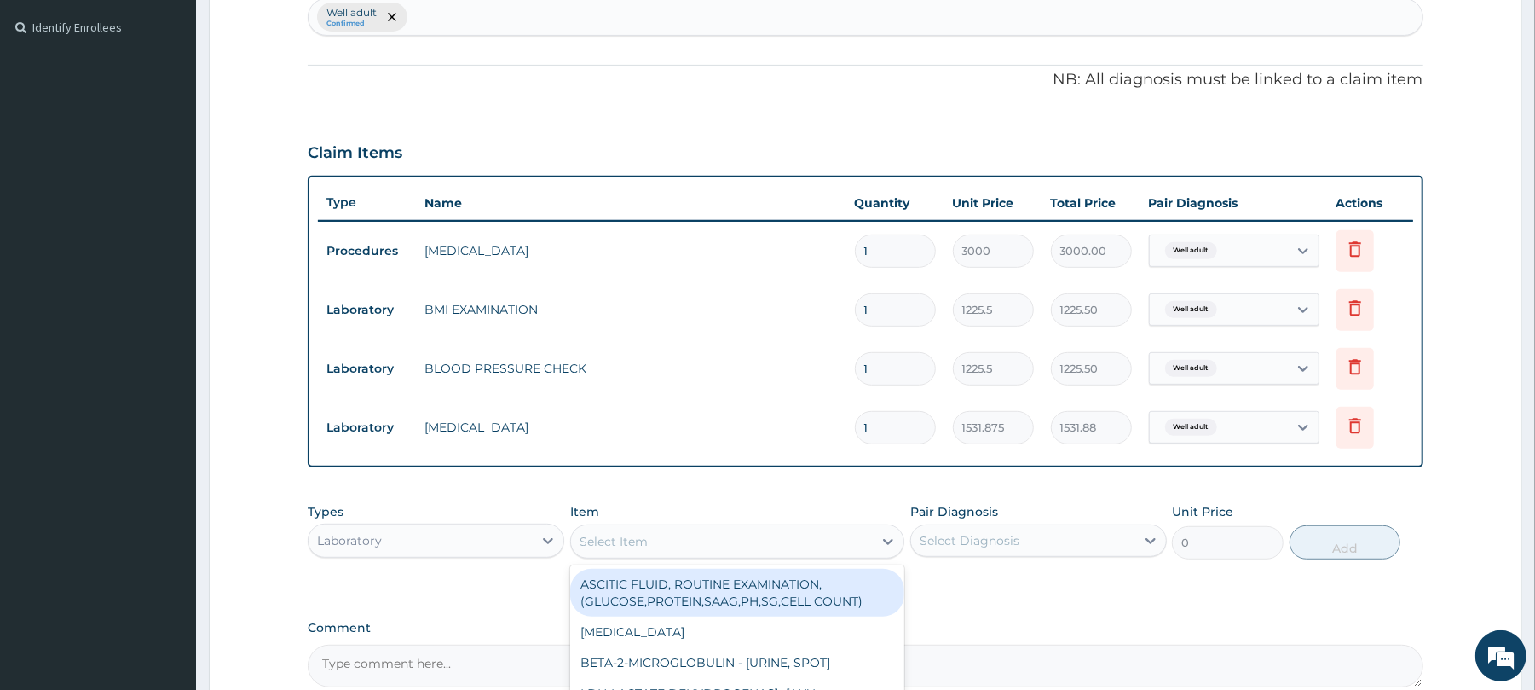
click at [629, 539] on div "Select Item" at bounding box center [614, 541] width 68 height 17
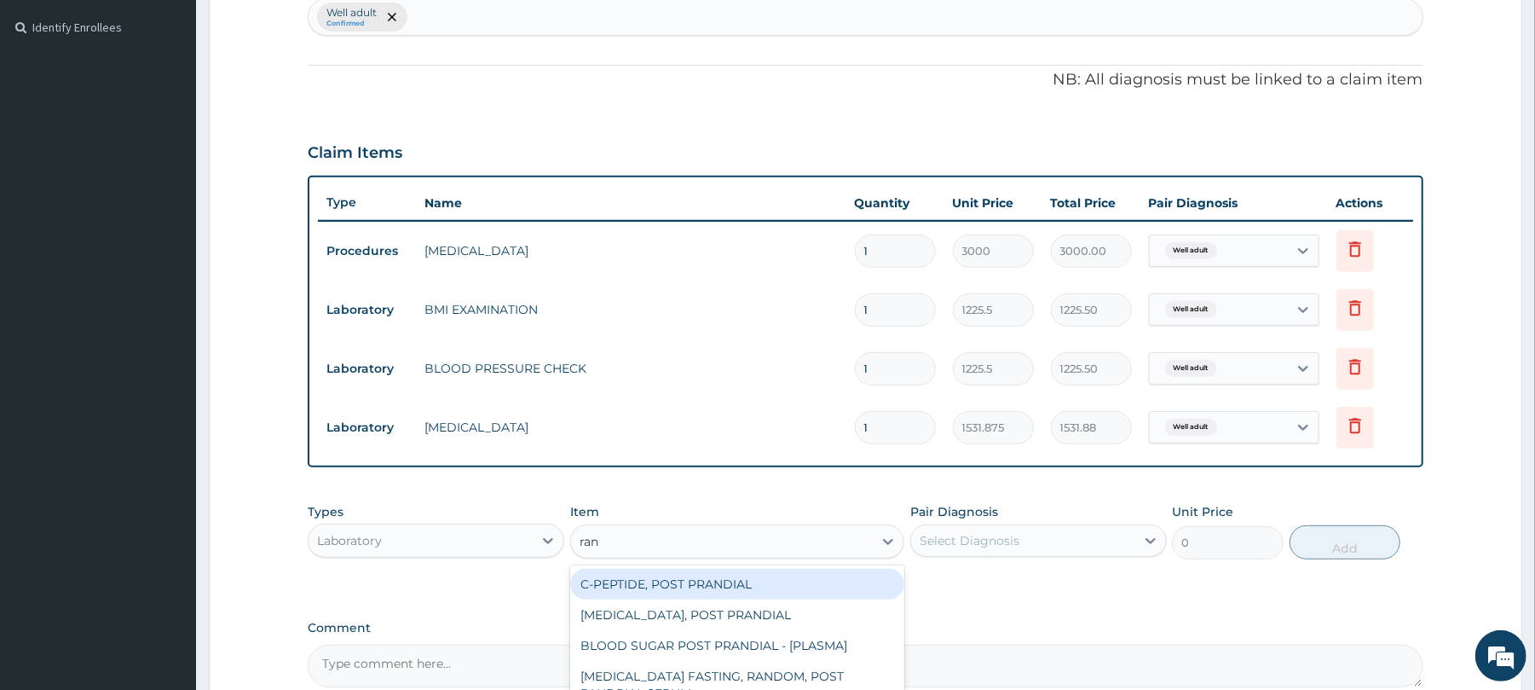
type input "rand"
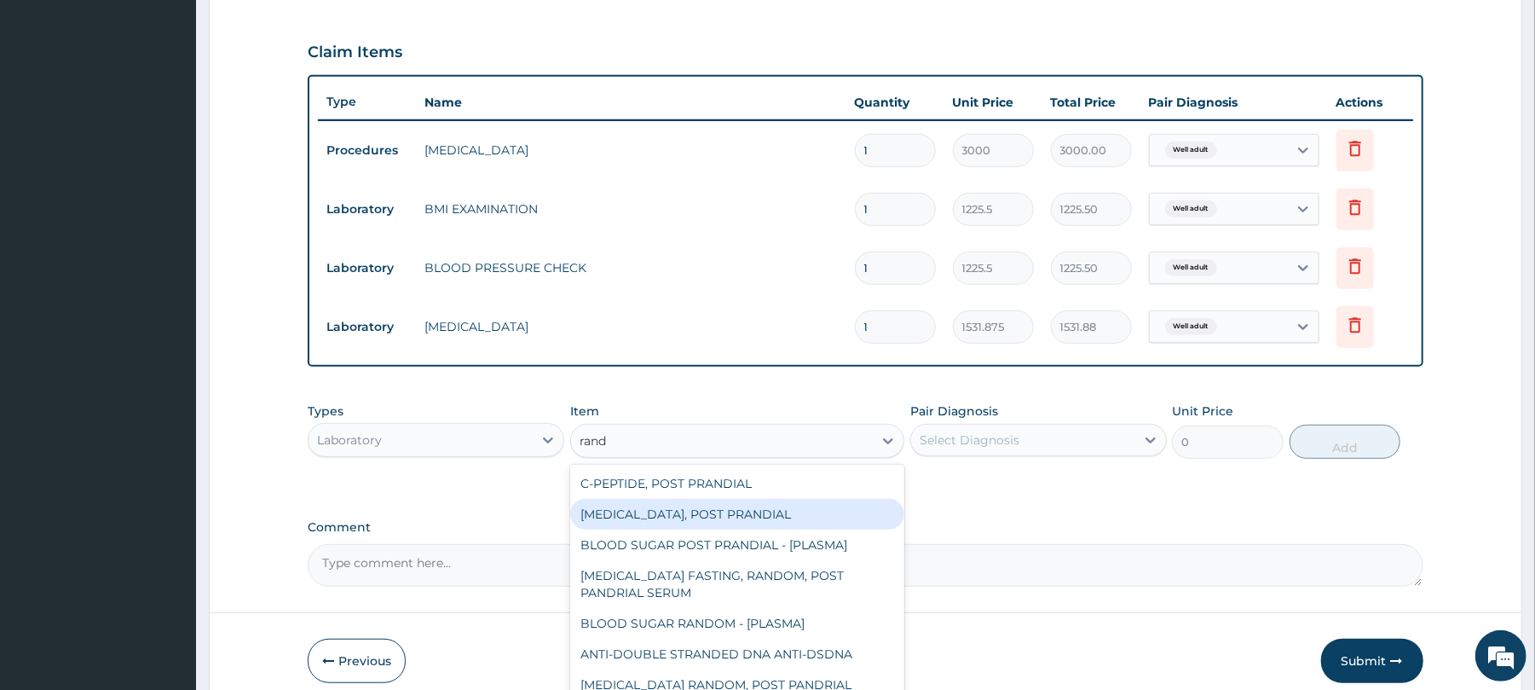
scroll to position [636, 0]
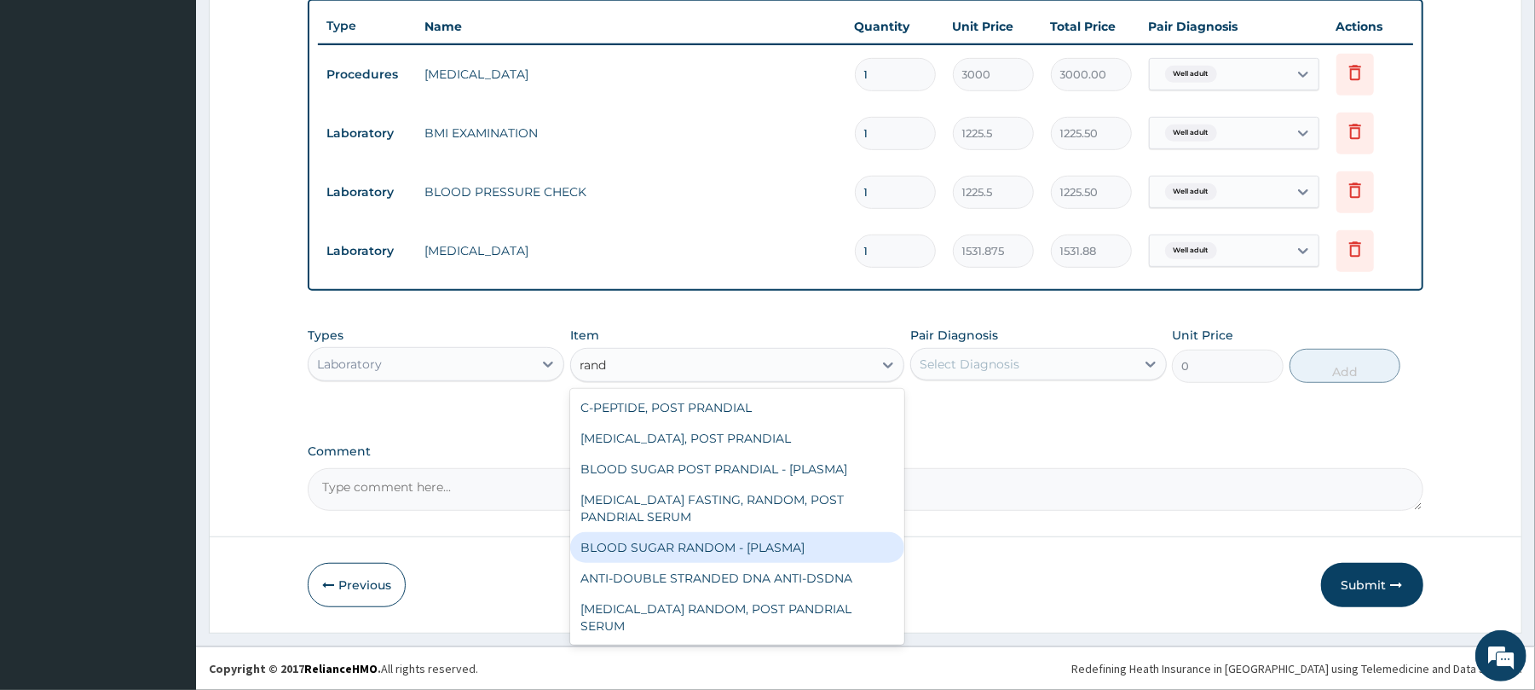
click at [721, 543] on div "BLOOD SUGAR RANDOM - [PLASMA]" at bounding box center [737, 547] width 334 height 31
type input "1800"
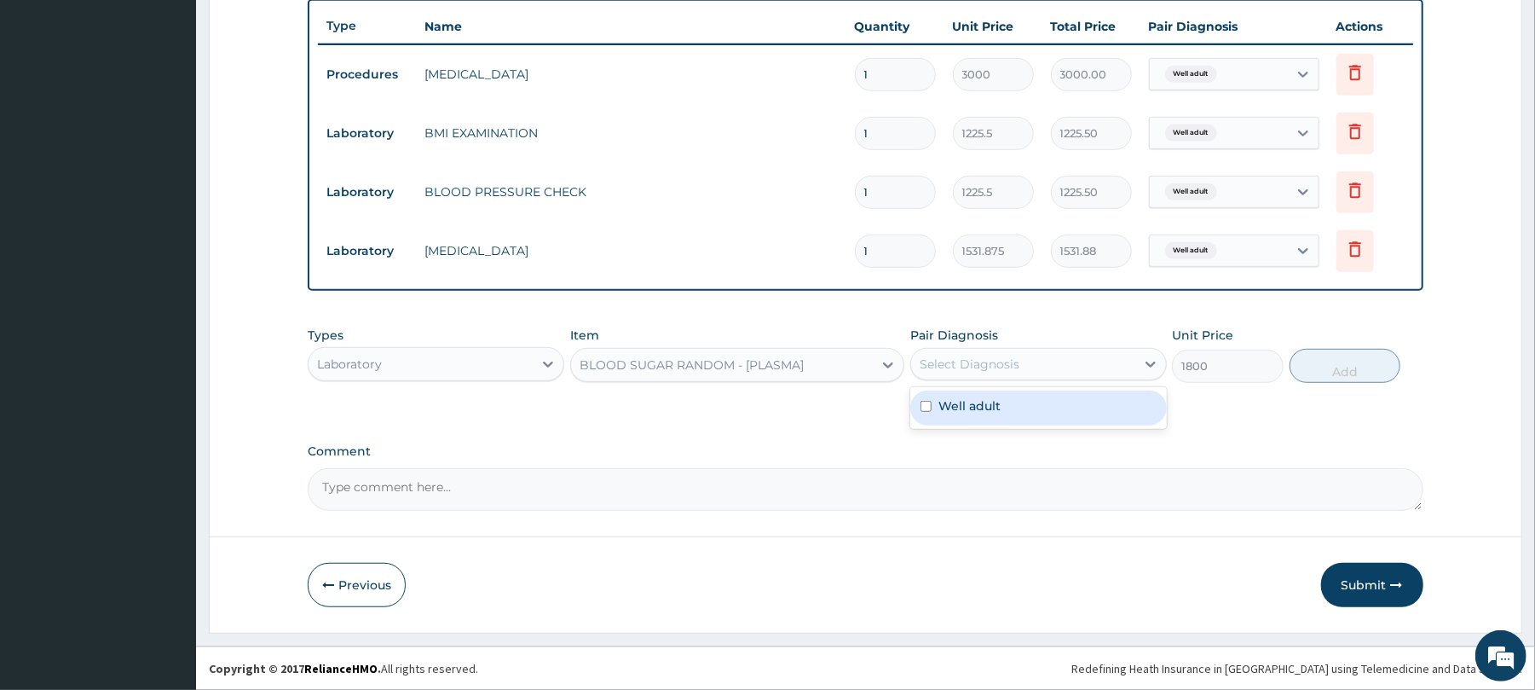
click at [996, 360] on div "Select Diagnosis" at bounding box center [970, 363] width 100 height 17
click at [990, 406] on label "Well adult" at bounding box center [969, 405] width 62 height 17
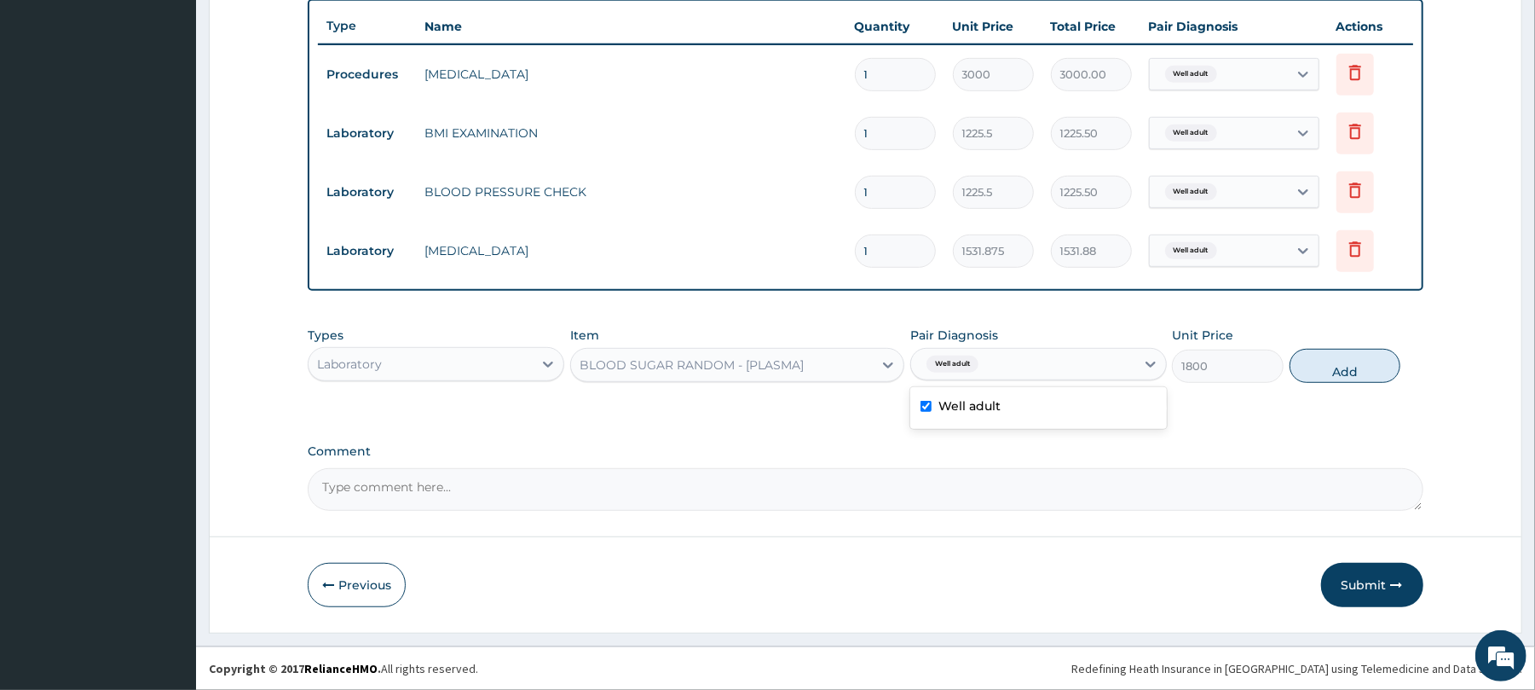
checkbox input "true"
click at [1337, 368] on button "Add" at bounding box center [1346, 366] width 112 height 34
type input "0"
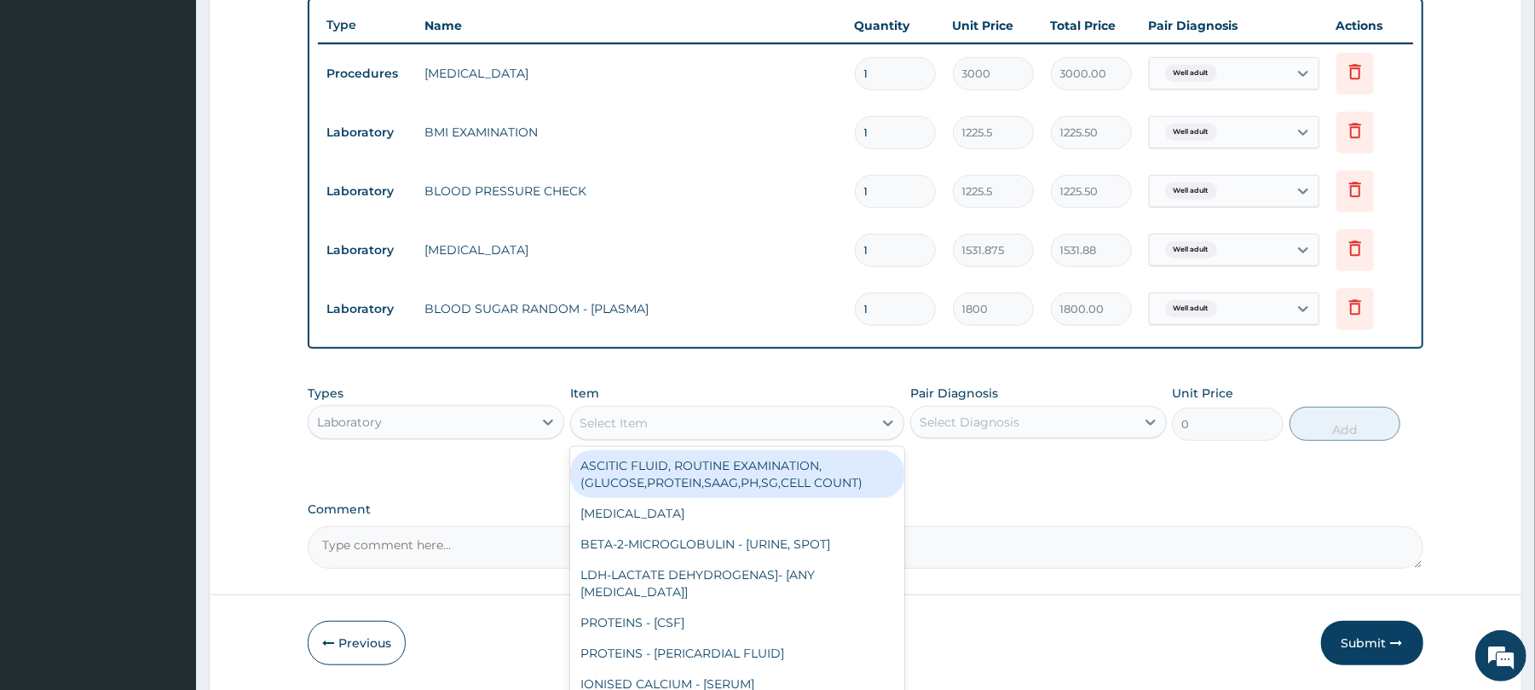
click at [631, 418] on div "Select Item" at bounding box center [614, 422] width 68 height 17
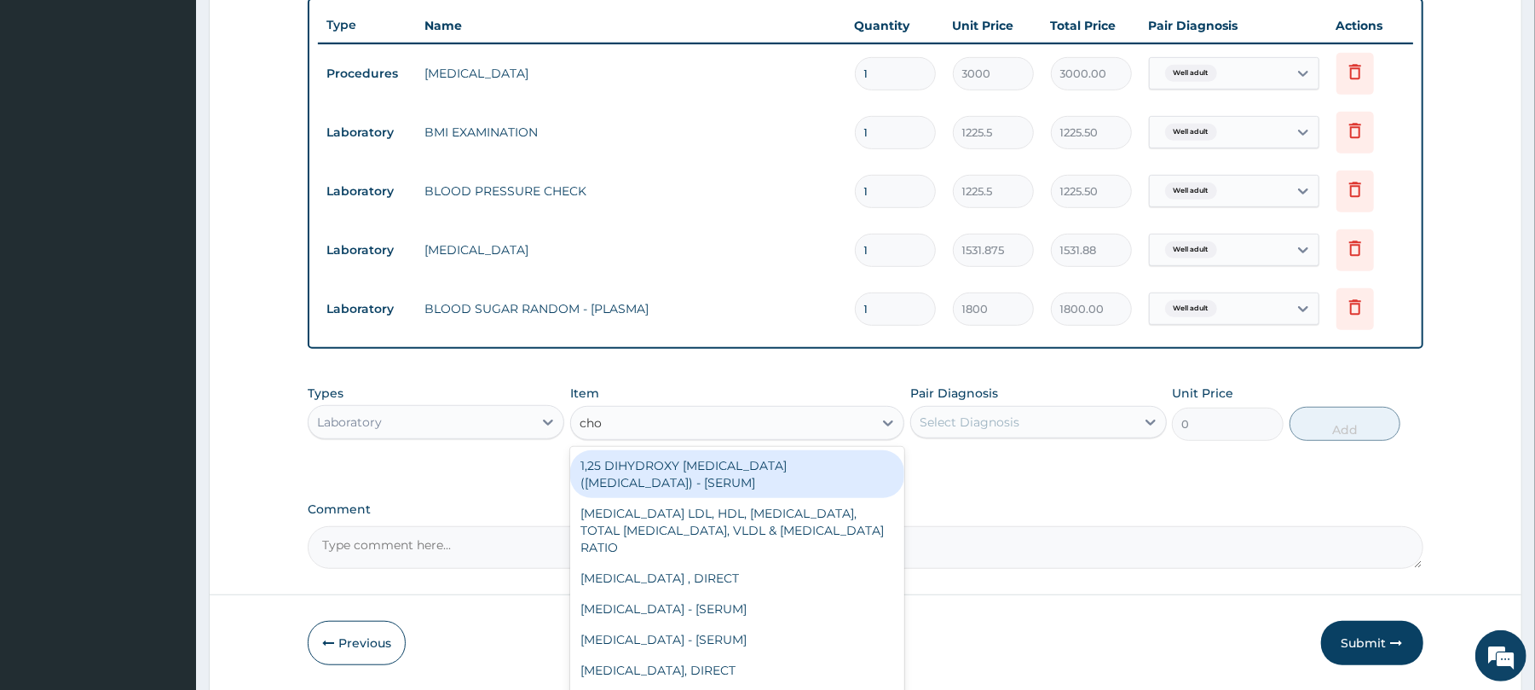
type input "chol"
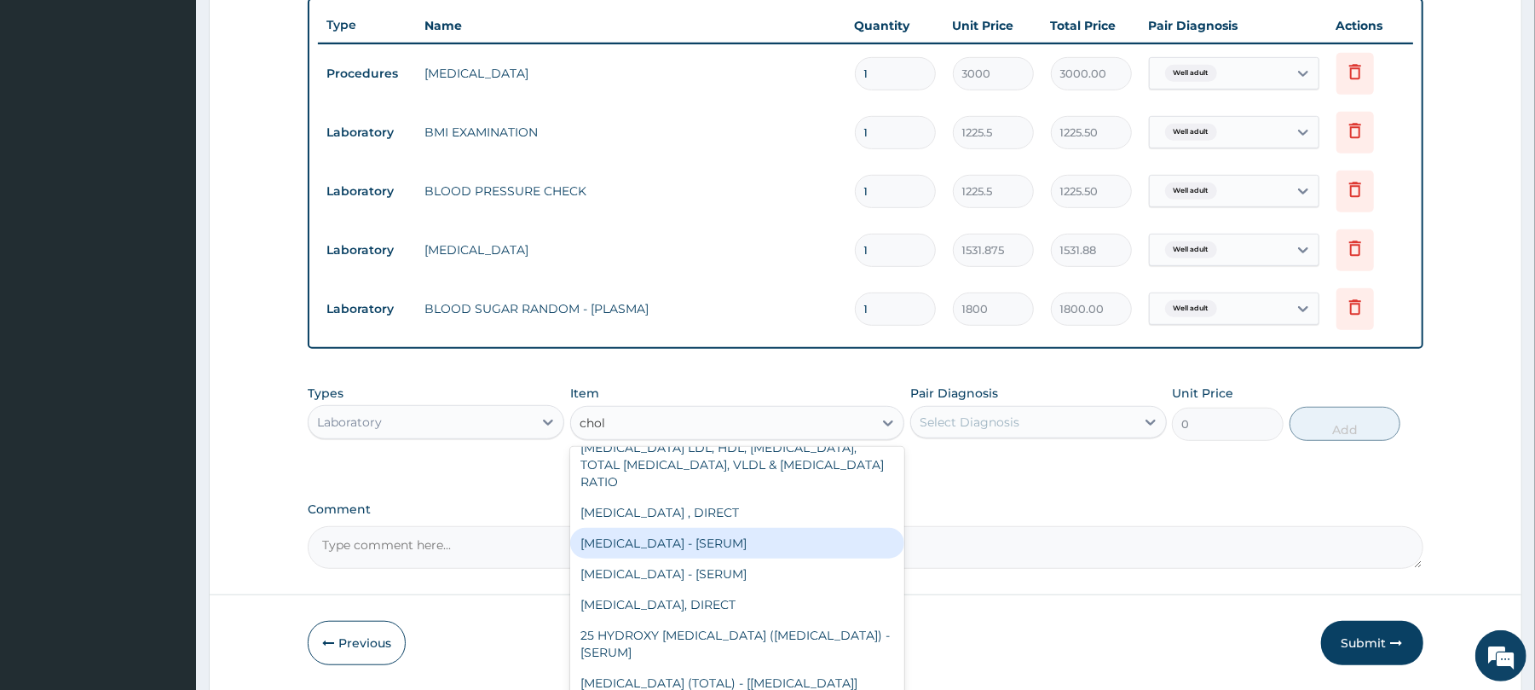
scroll to position [126, 0]
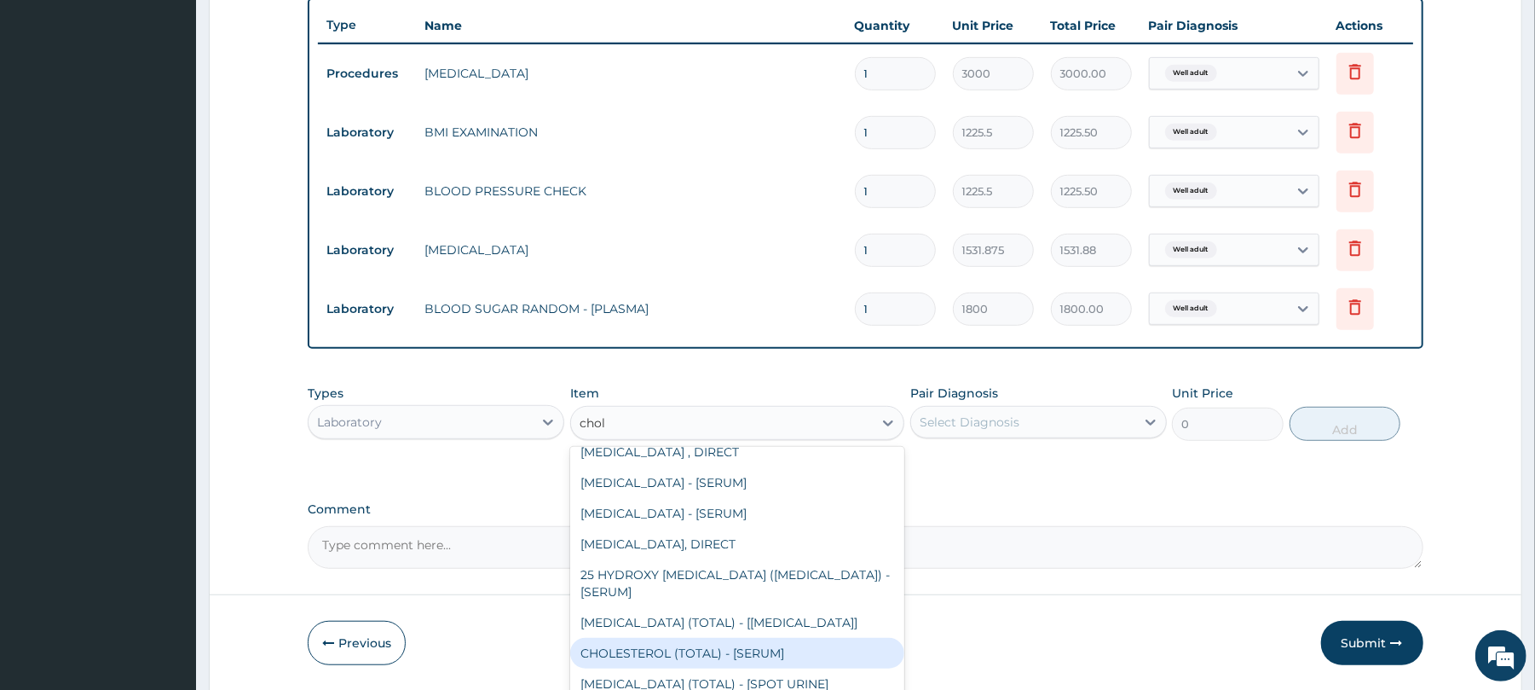
click at [687, 652] on div "CHOLESTEROL (TOTAL) - [SERUM]" at bounding box center [737, 653] width 334 height 31
type input "2880"
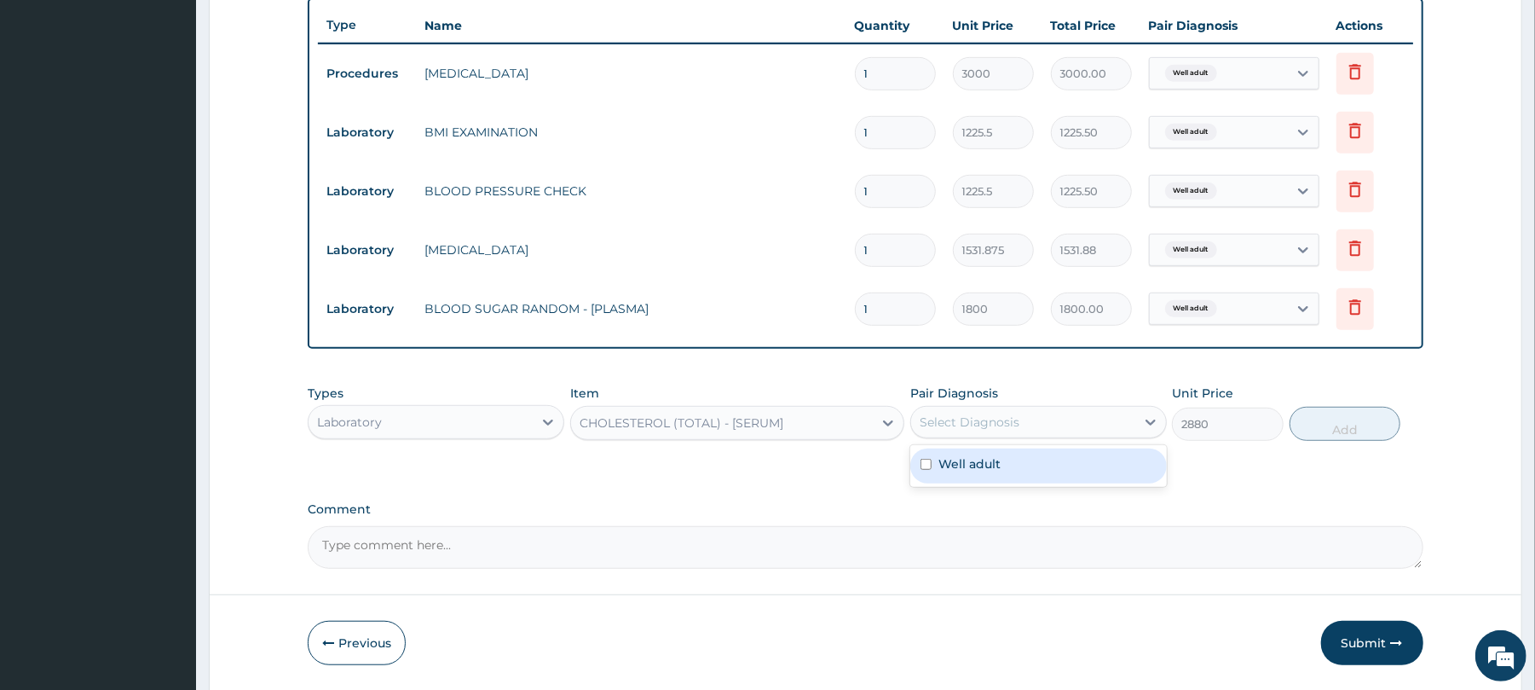
click at [1044, 417] on div "Select Diagnosis" at bounding box center [1023, 421] width 224 height 27
click at [1037, 471] on div "Well adult" at bounding box center [1038, 465] width 257 height 35
checkbox input "true"
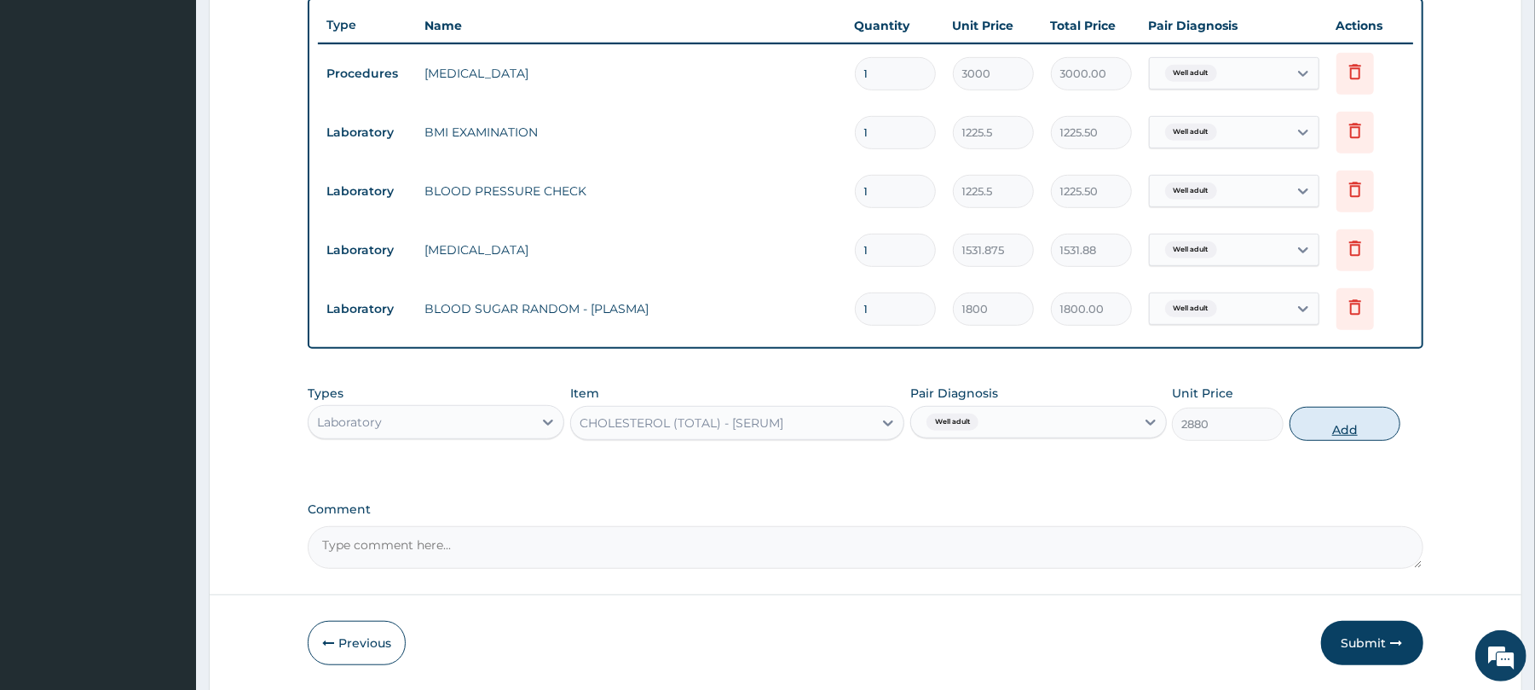
click at [1348, 424] on button "Add" at bounding box center [1346, 424] width 112 height 34
type input "0"
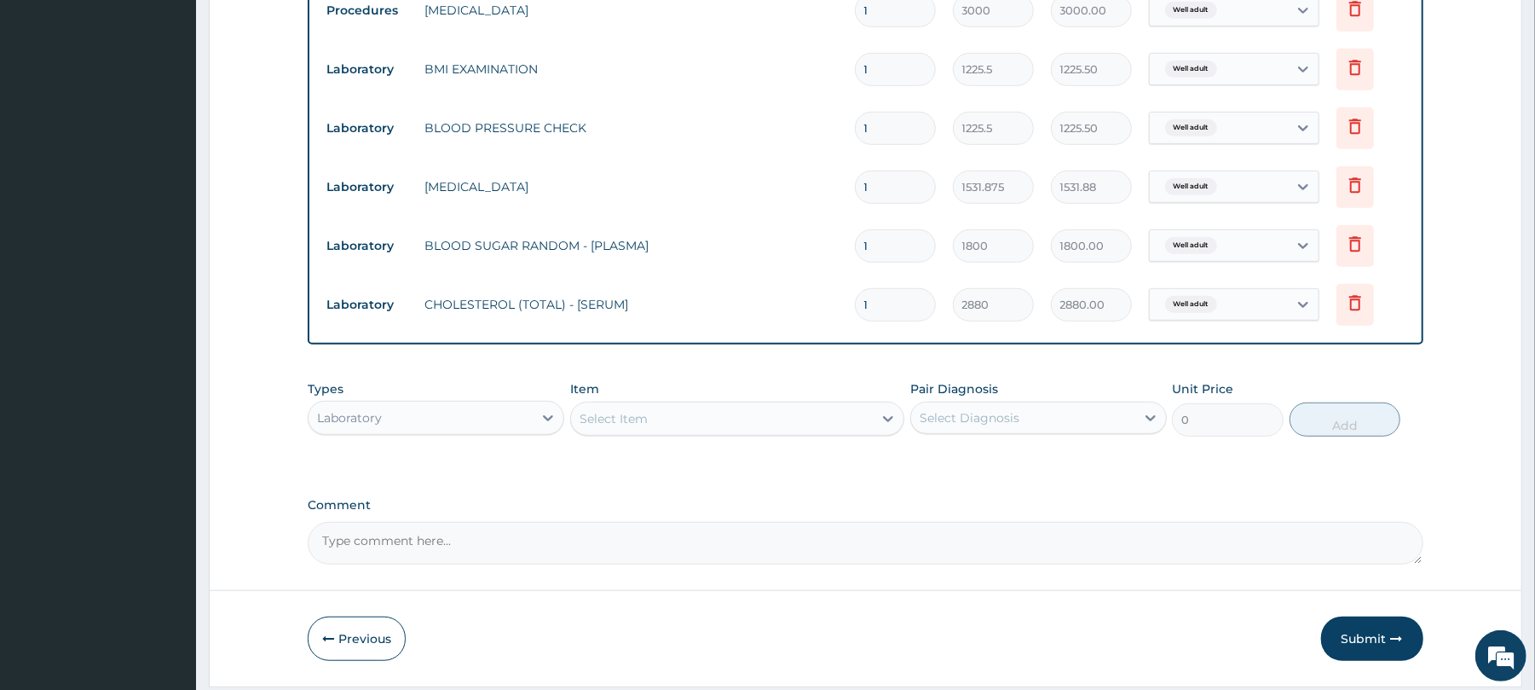
scroll to position [754, 0]
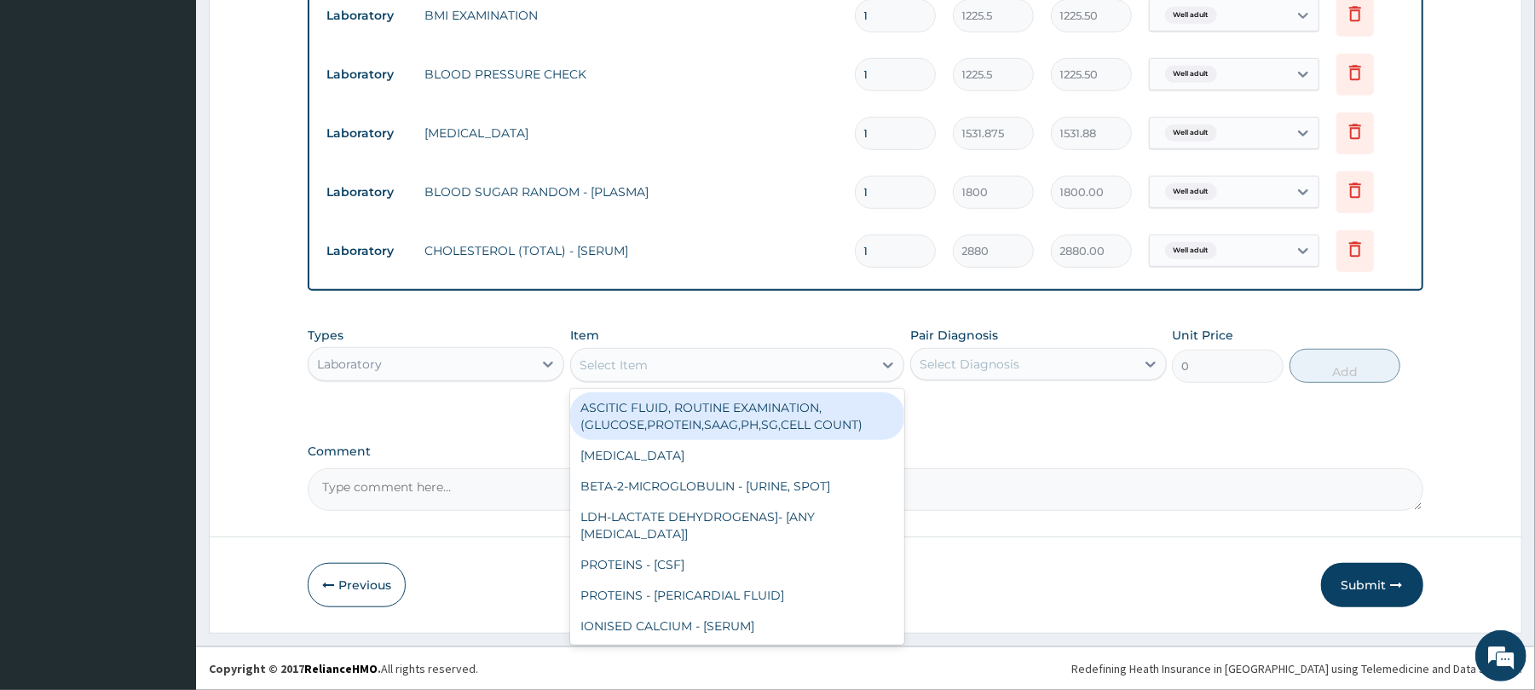
click at [612, 360] on div "Select Item" at bounding box center [614, 364] width 68 height 17
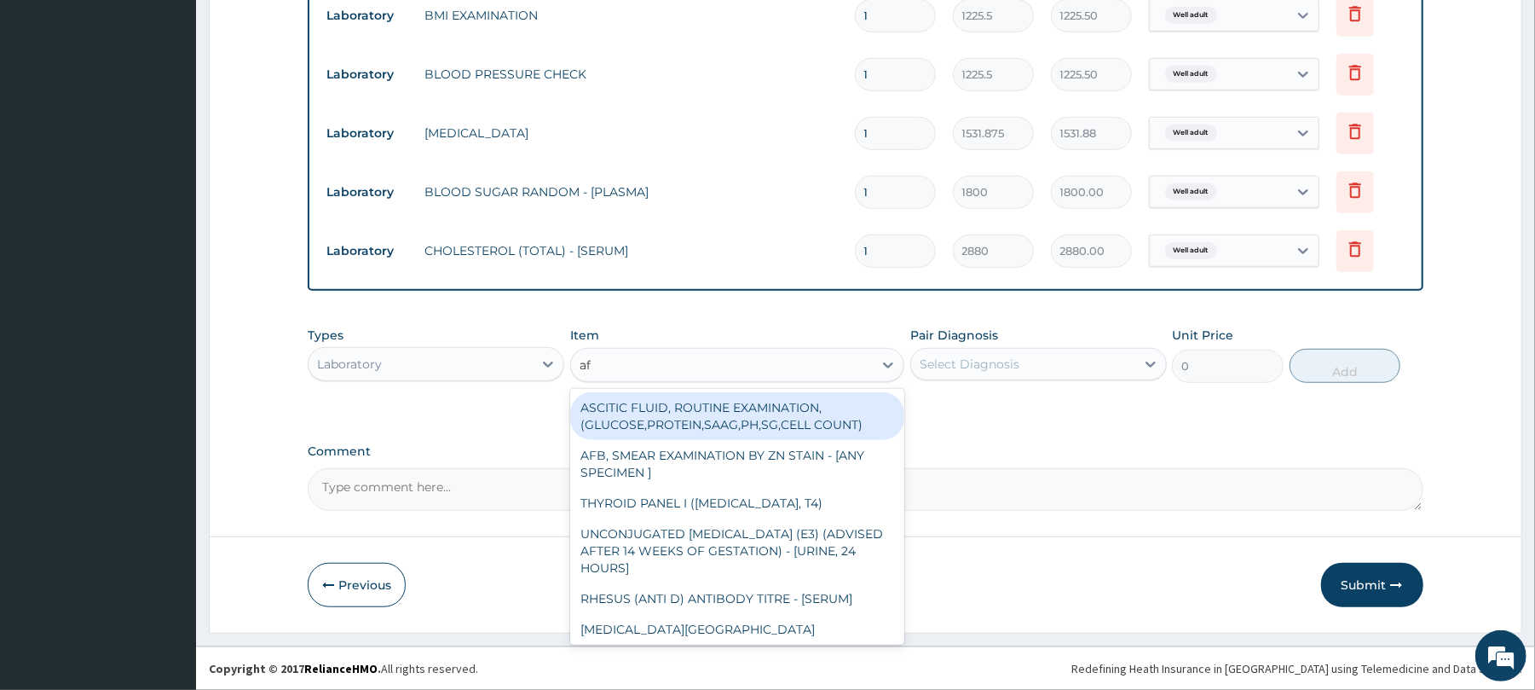
type input "afb"
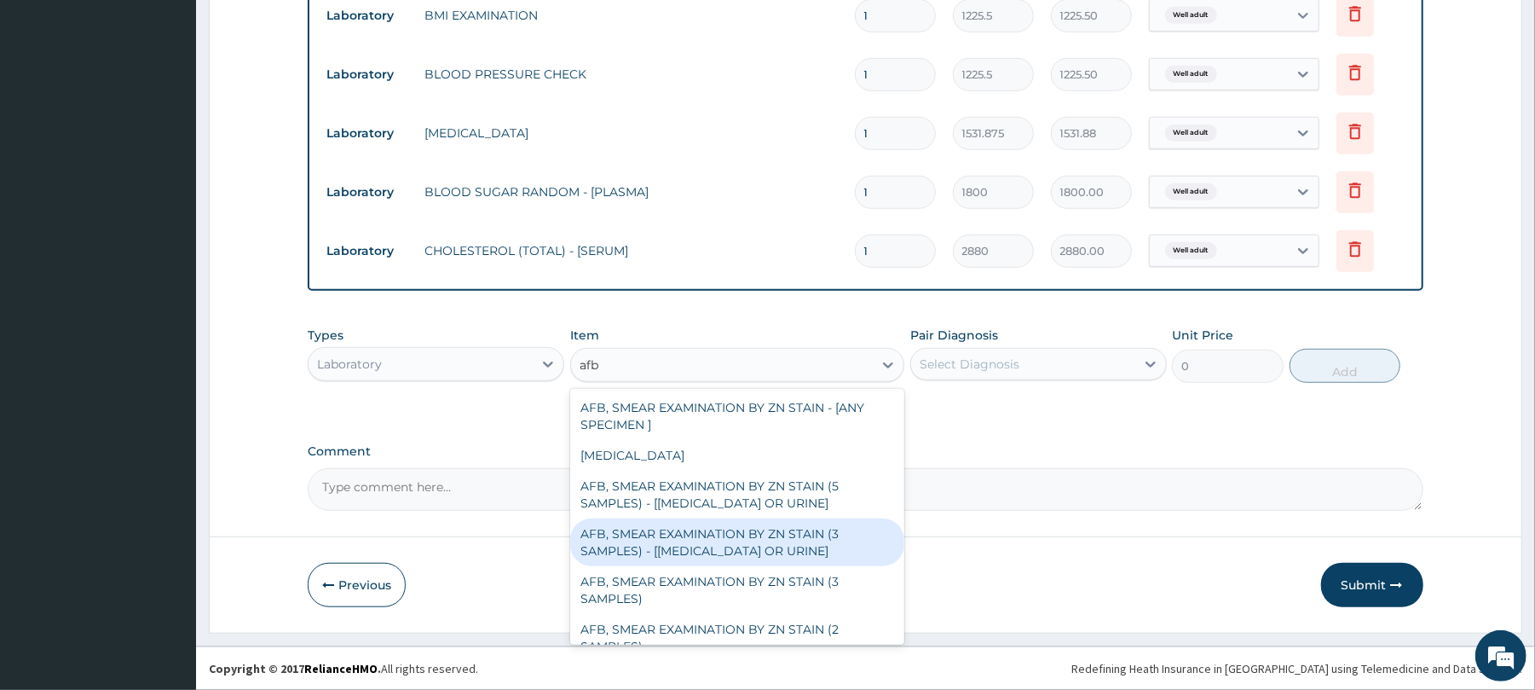
click at [672, 539] on div "AFB, SMEAR EXAMINATION BY ZN STAIN (3 SAMPLES) - [[MEDICAL_DATA] OR URINE]" at bounding box center [737, 542] width 334 height 48
type input "5520"
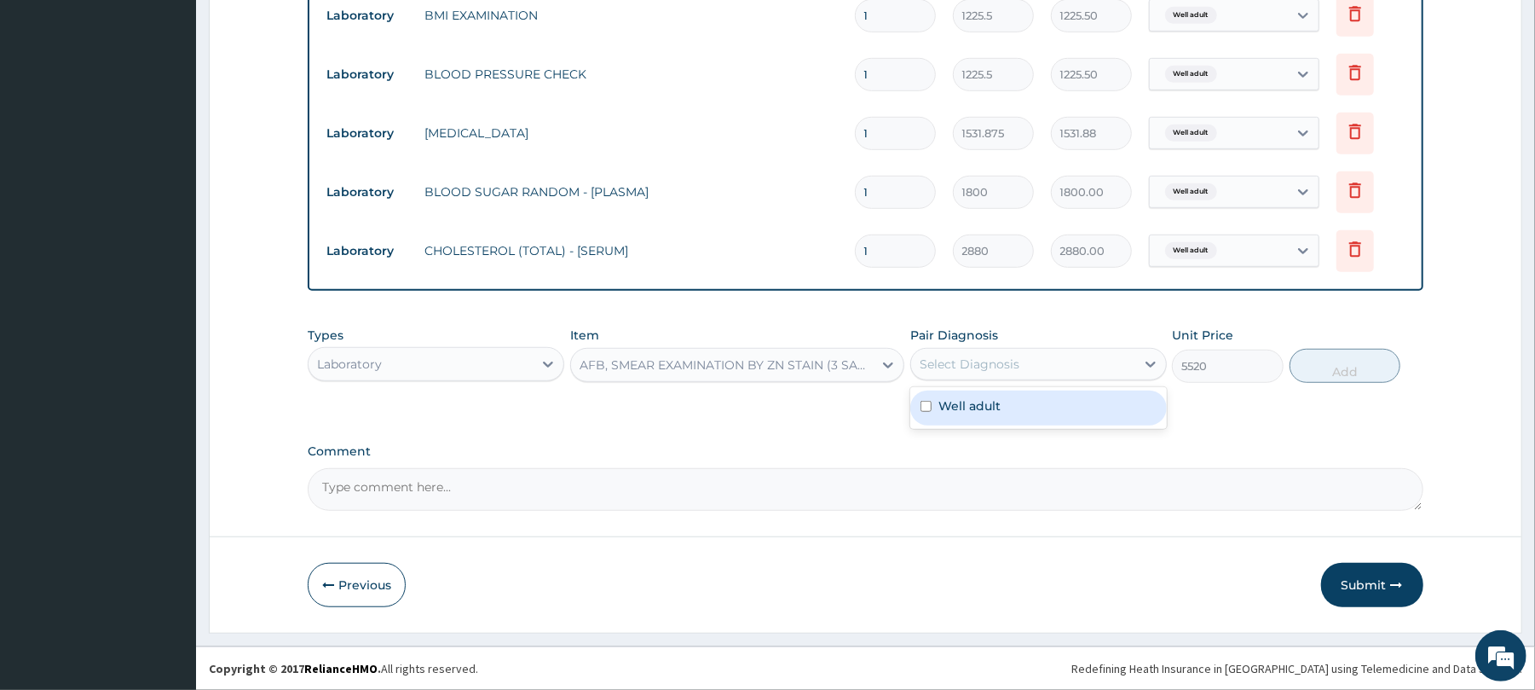
click at [1013, 348] on div "Select Diagnosis" at bounding box center [1038, 364] width 257 height 32
click at [1024, 404] on div "Well adult" at bounding box center [1038, 407] width 257 height 35
checkbox input "true"
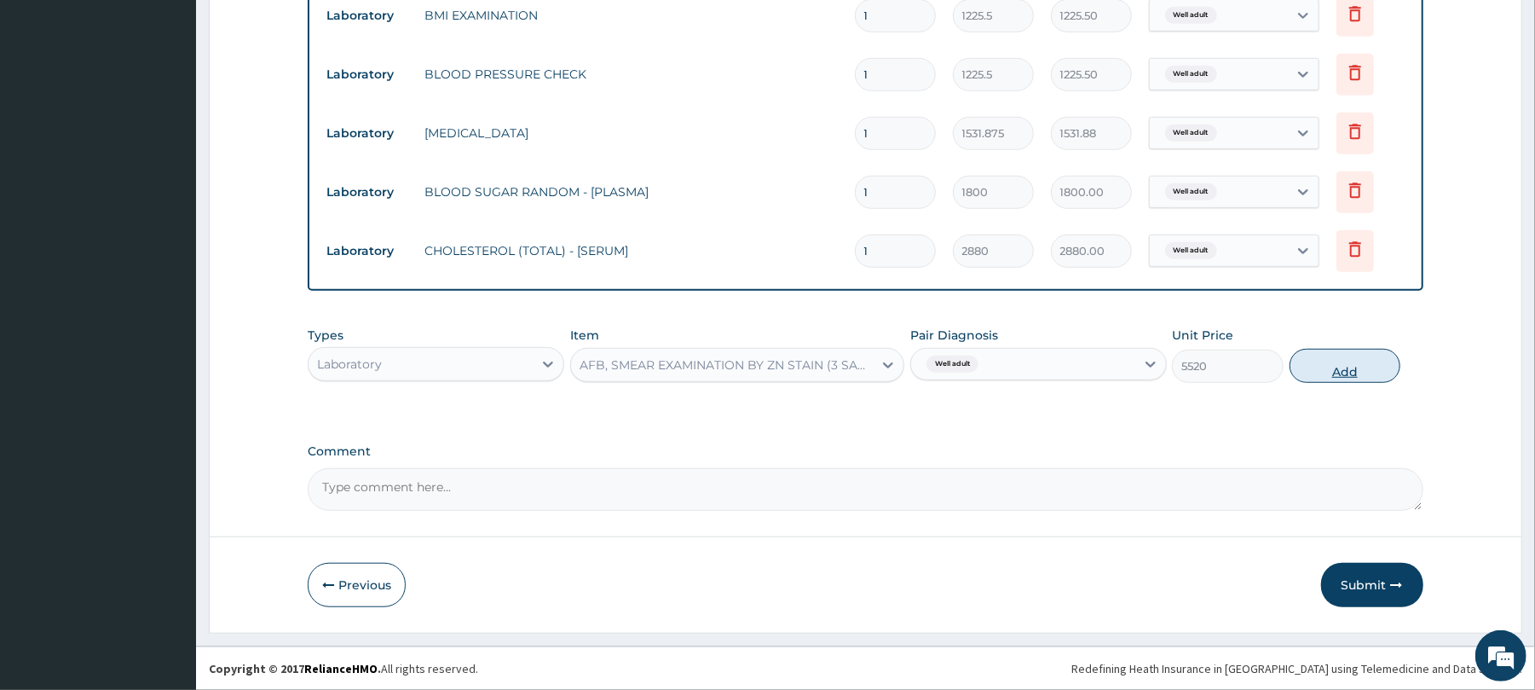
click at [1359, 363] on button "Add" at bounding box center [1346, 366] width 112 height 34
type input "0"
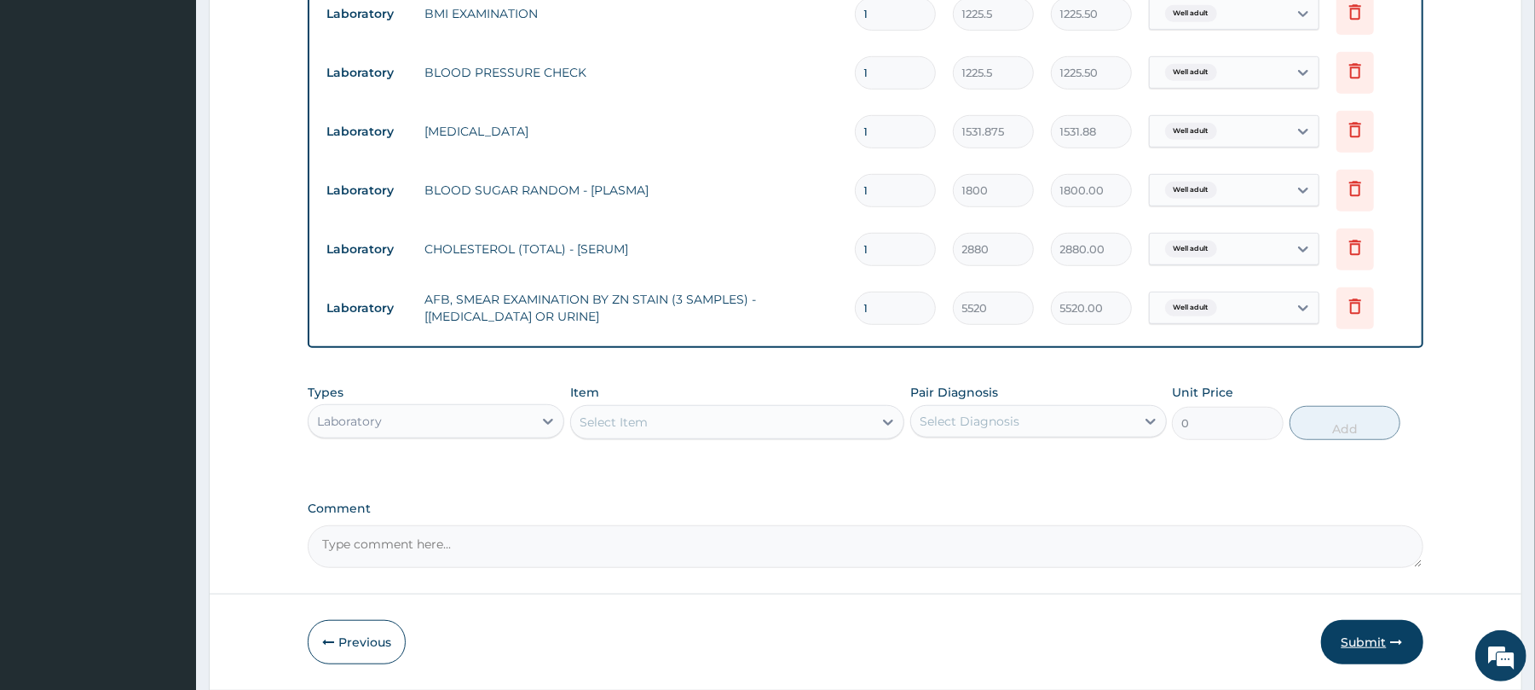
click at [1357, 649] on button "Submit" at bounding box center [1372, 642] width 102 height 44
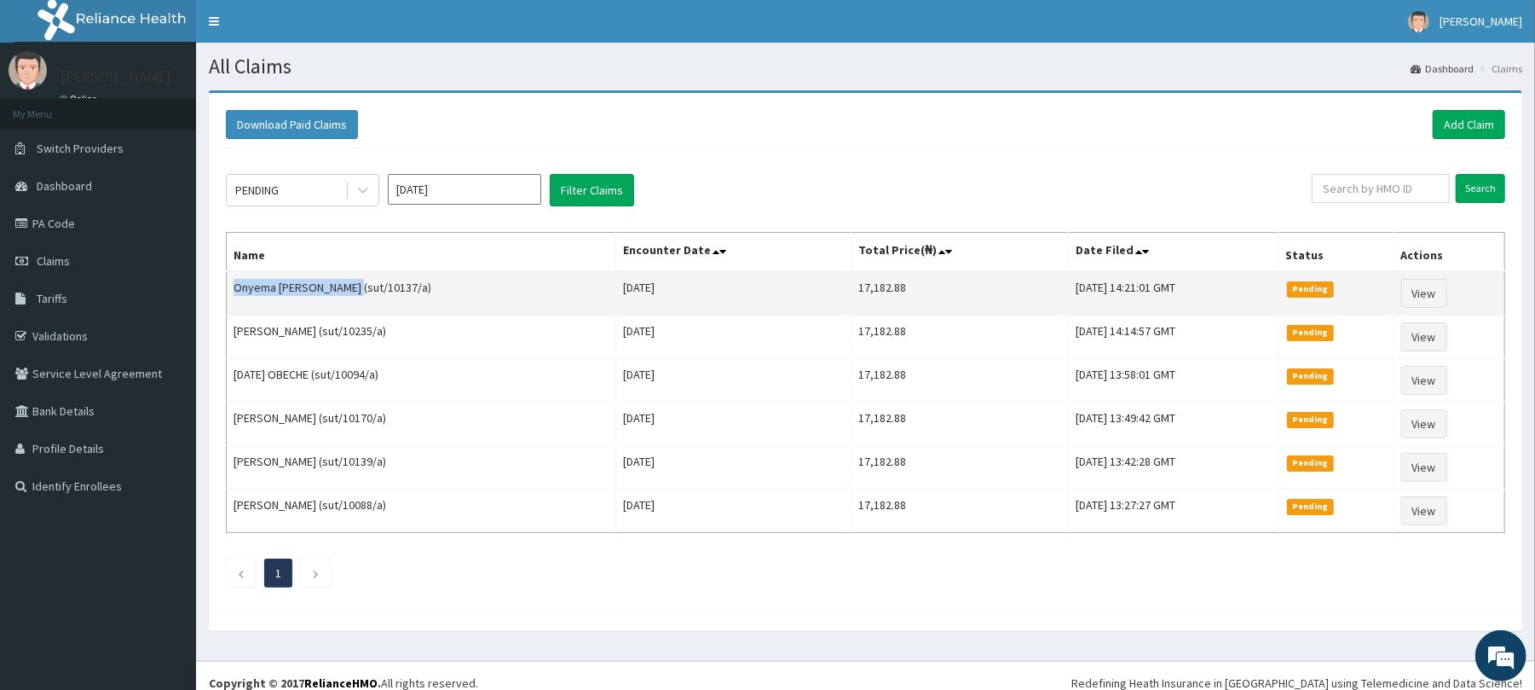
drag, startPoint x: 351, startPoint y: 290, endPoint x: 236, endPoint y: 301, distance: 115.6
click at [236, 301] on td "Onyema [PERSON_NAME] (sut/10137/a)" at bounding box center [422, 293] width 390 height 44
copy td "Onyema [PERSON_NAME]"
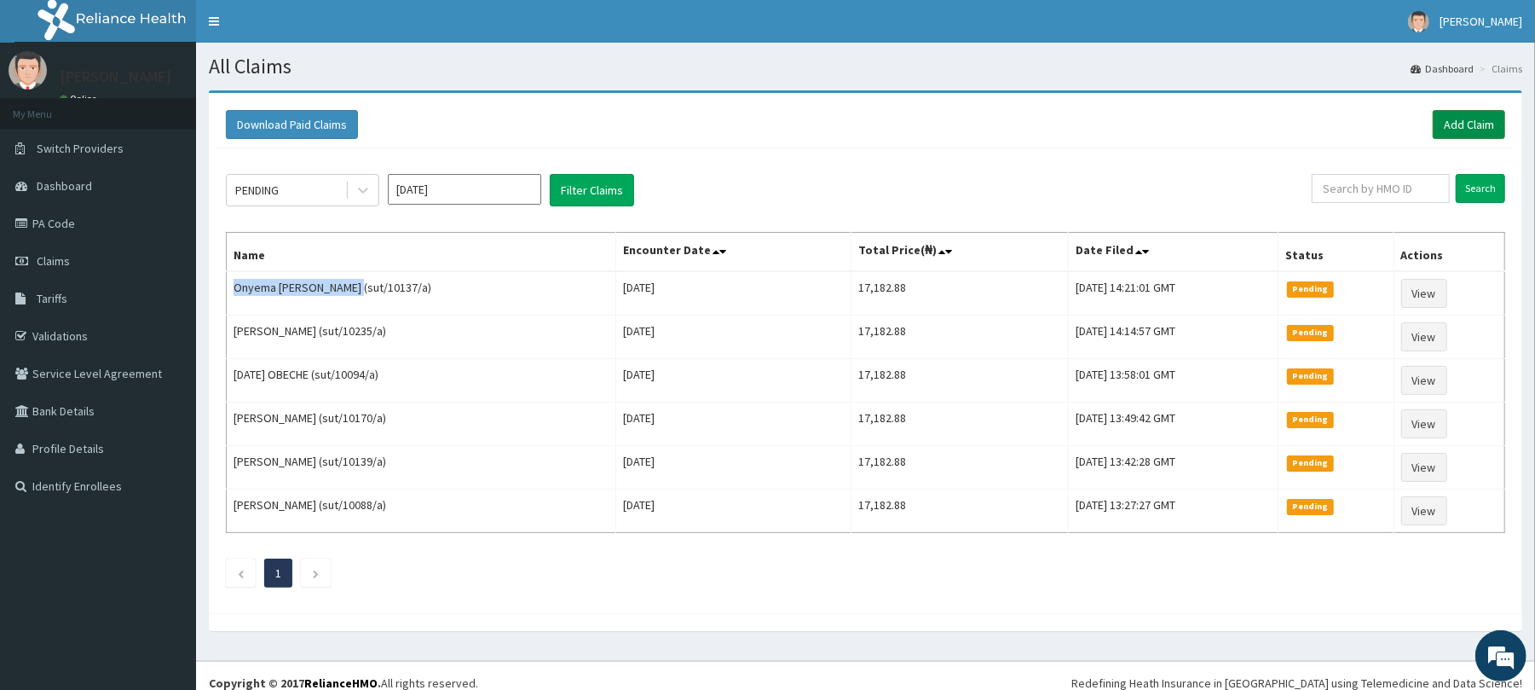
click at [1458, 118] on link "Add Claim" at bounding box center [1469, 124] width 72 height 29
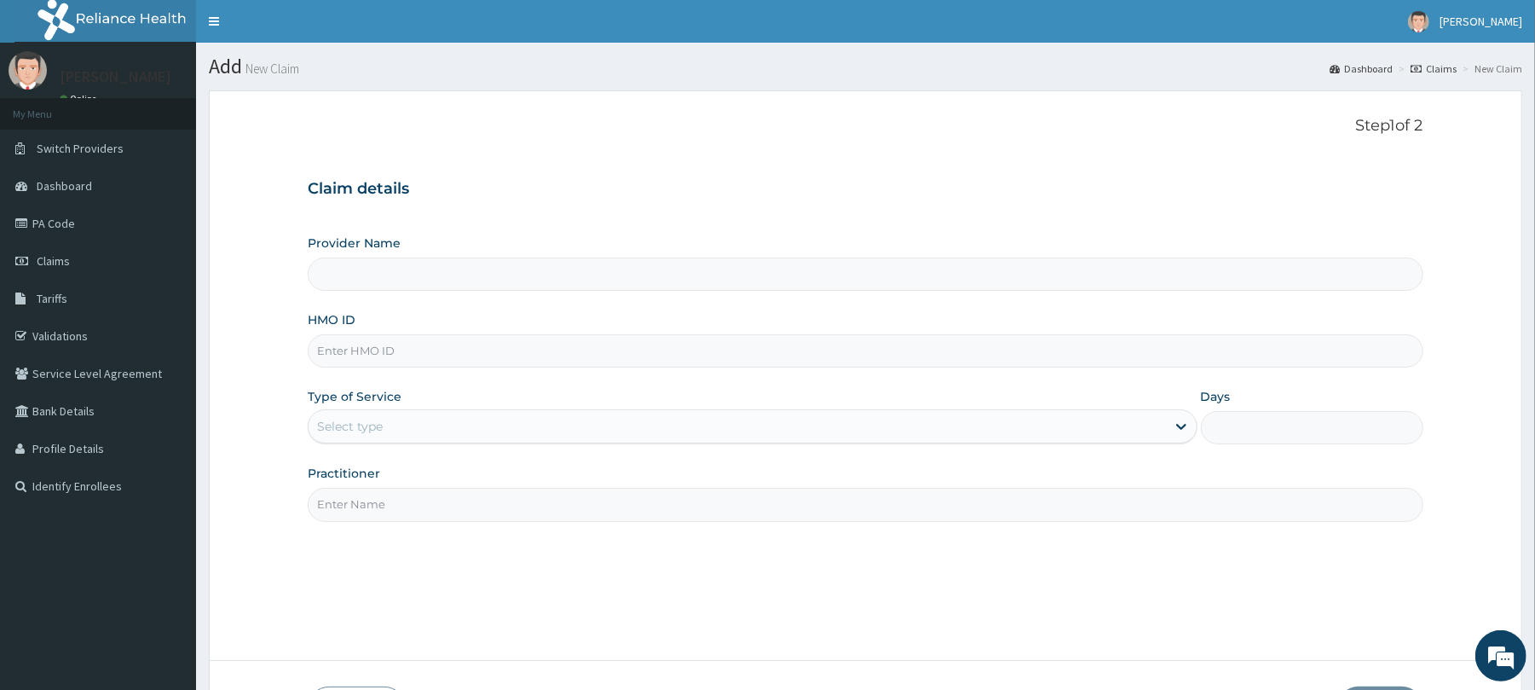
click at [329, 346] on input "HMO ID" at bounding box center [865, 350] width 1115 height 33
type input "sut"
type input "Reliance Family Clinics (RFC) - [GEOGRAPHIC_DATA]"
type input "sut/10079/a"
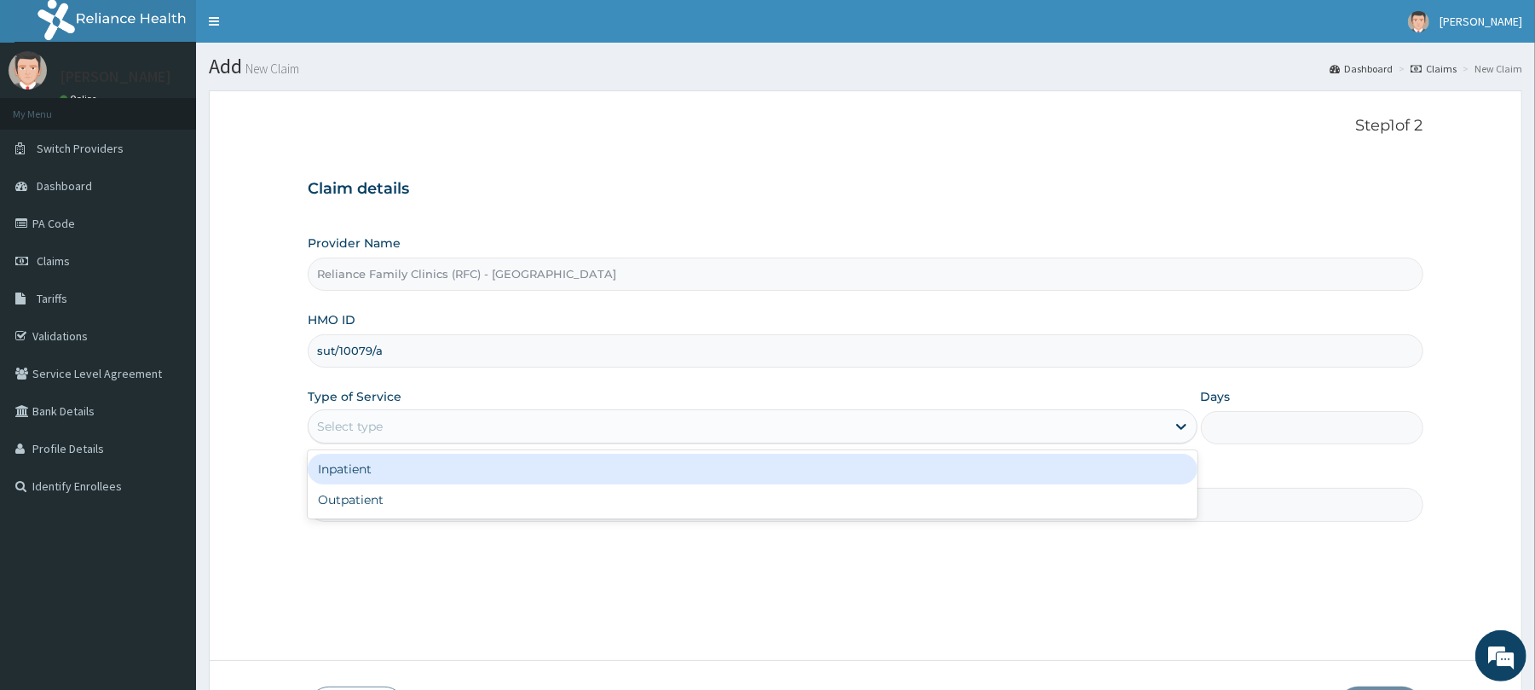
click at [342, 430] on div "Select type" at bounding box center [350, 426] width 66 height 17
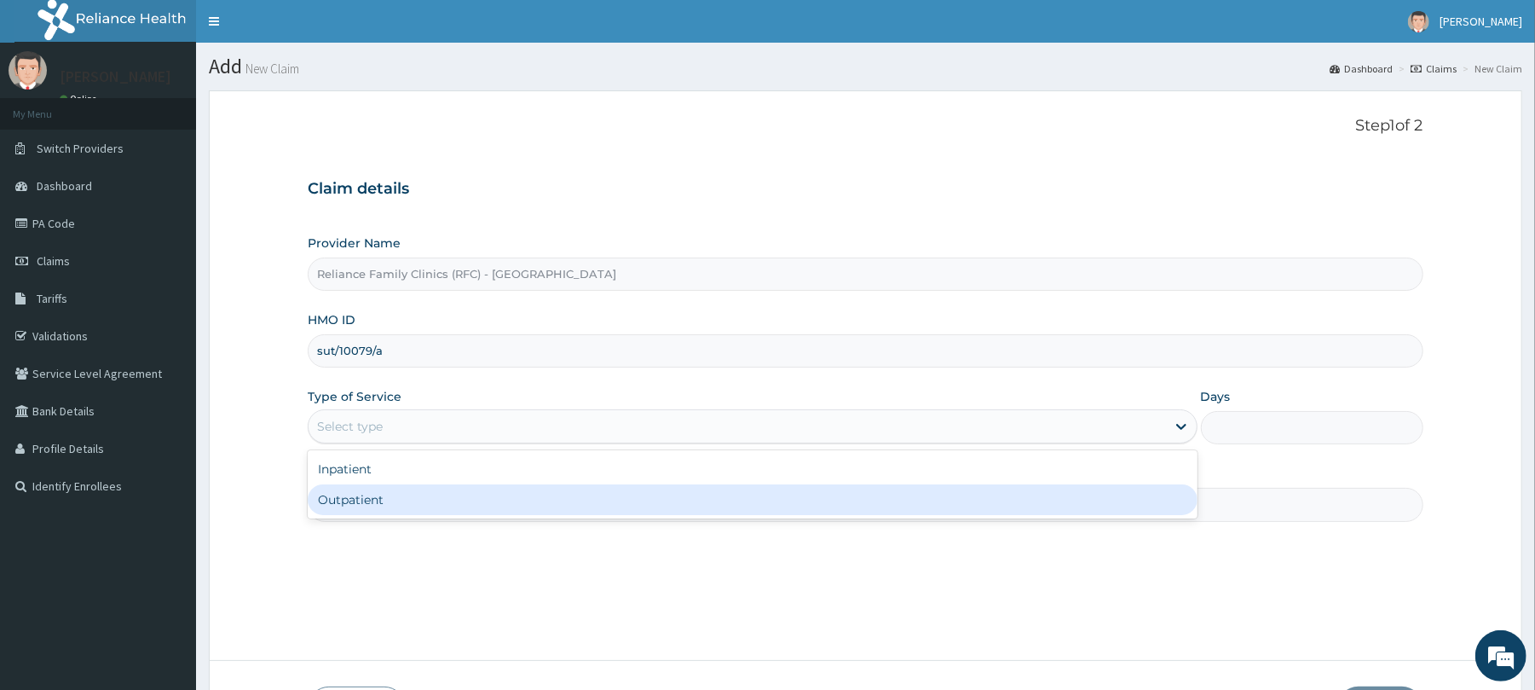
click at [358, 499] on div "Outpatient" at bounding box center [752, 499] width 889 height 31
type input "1"
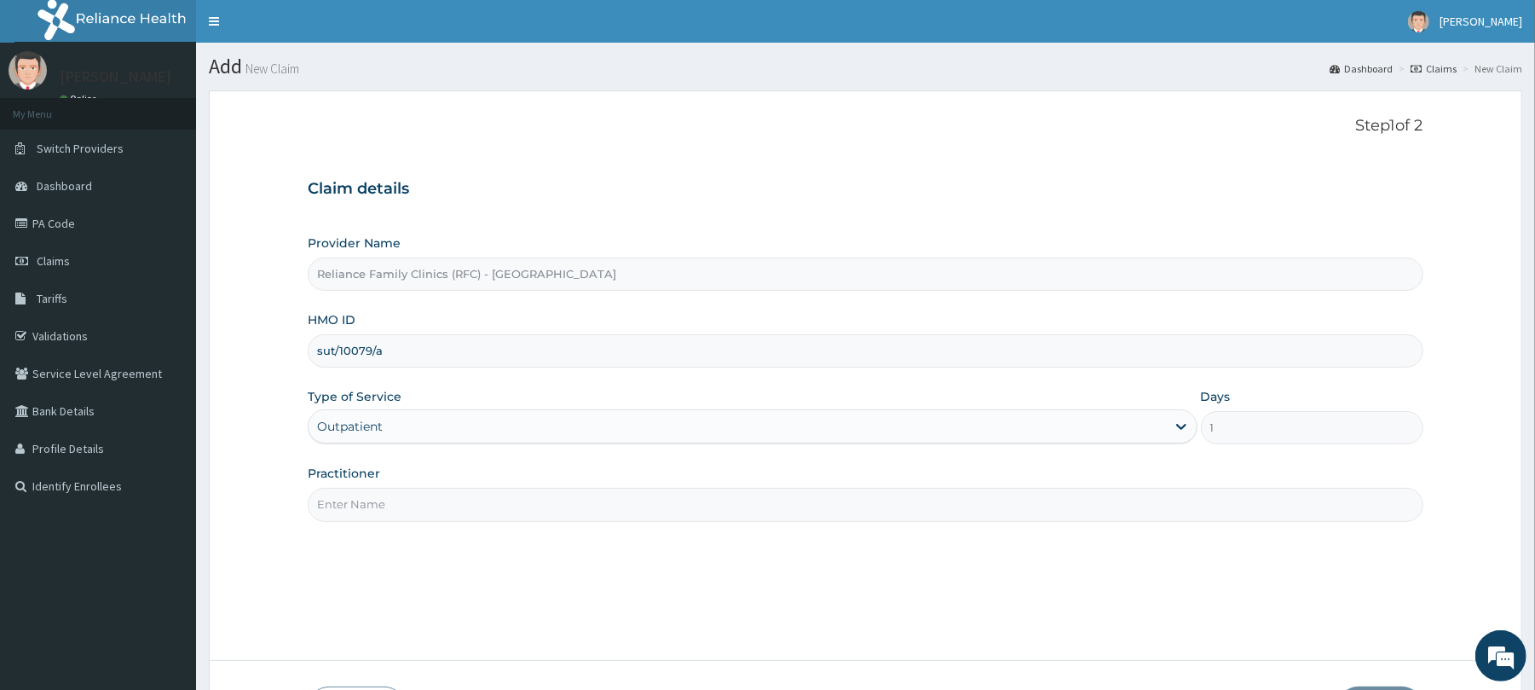
click at [366, 508] on input "Practitioner" at bounding box center [865, 504] width 1115 height 33
type input "Dr [PERSON_NAME]"
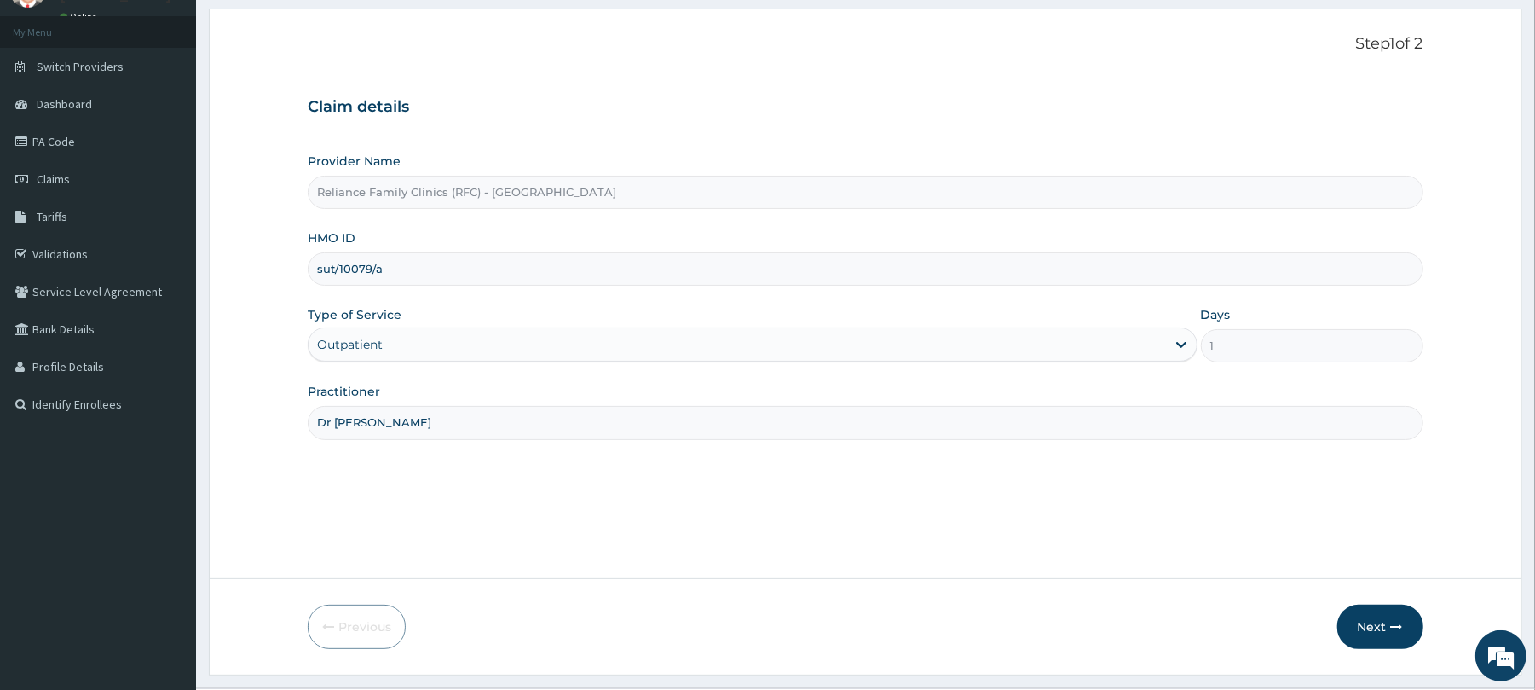
scroll to position [124, 0]
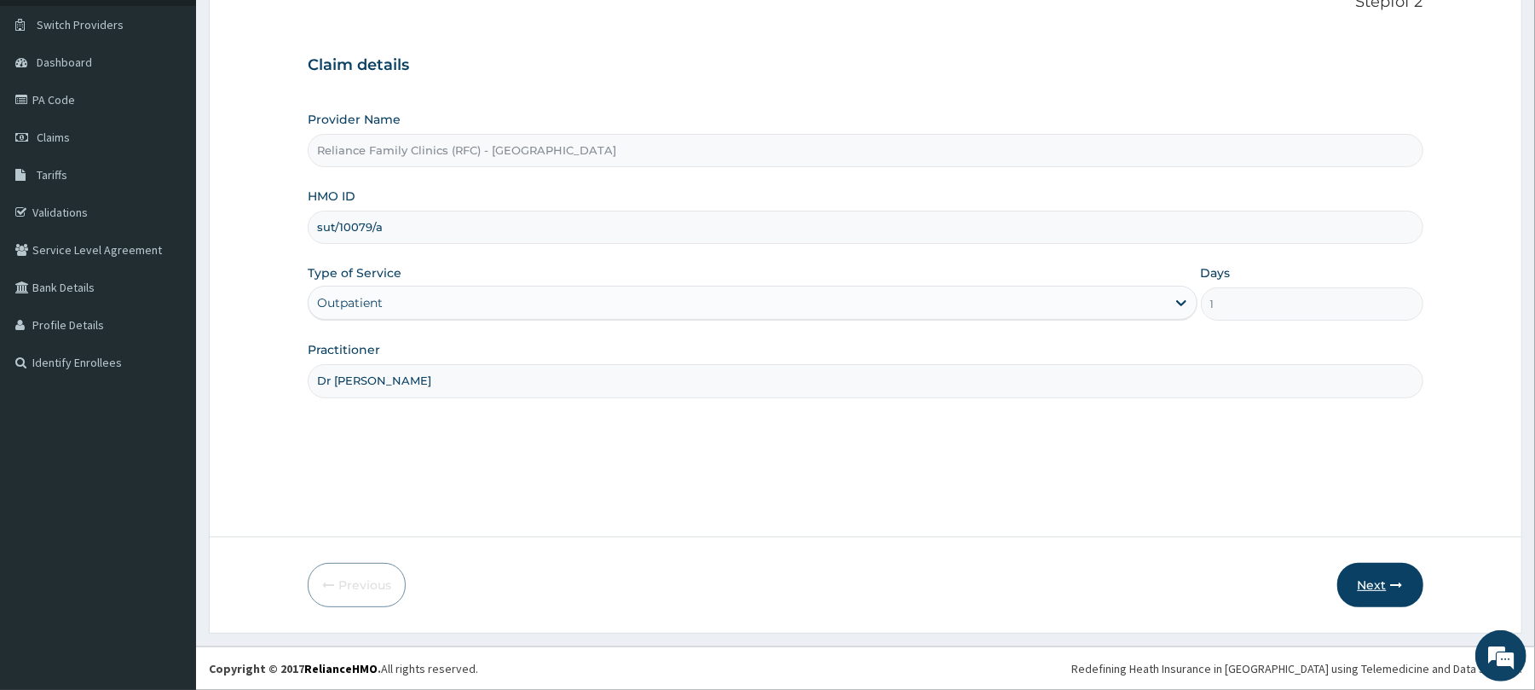
click at [1379, 583] on button "Next" at bounding box center [1380, 585] width 86 height 44
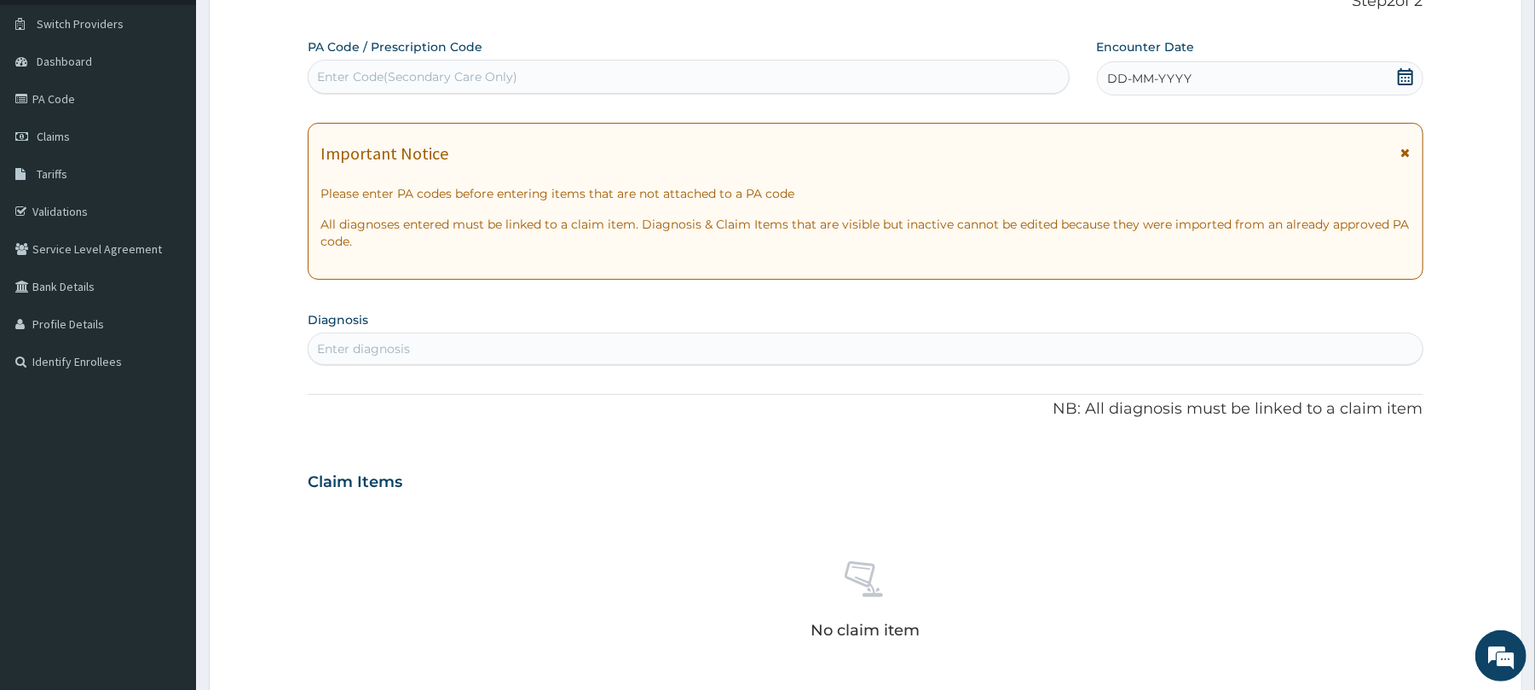
click at [1215, 69] on div "DD-MM-YYYY" at bounding box center [1260, 78] width 326 height 34
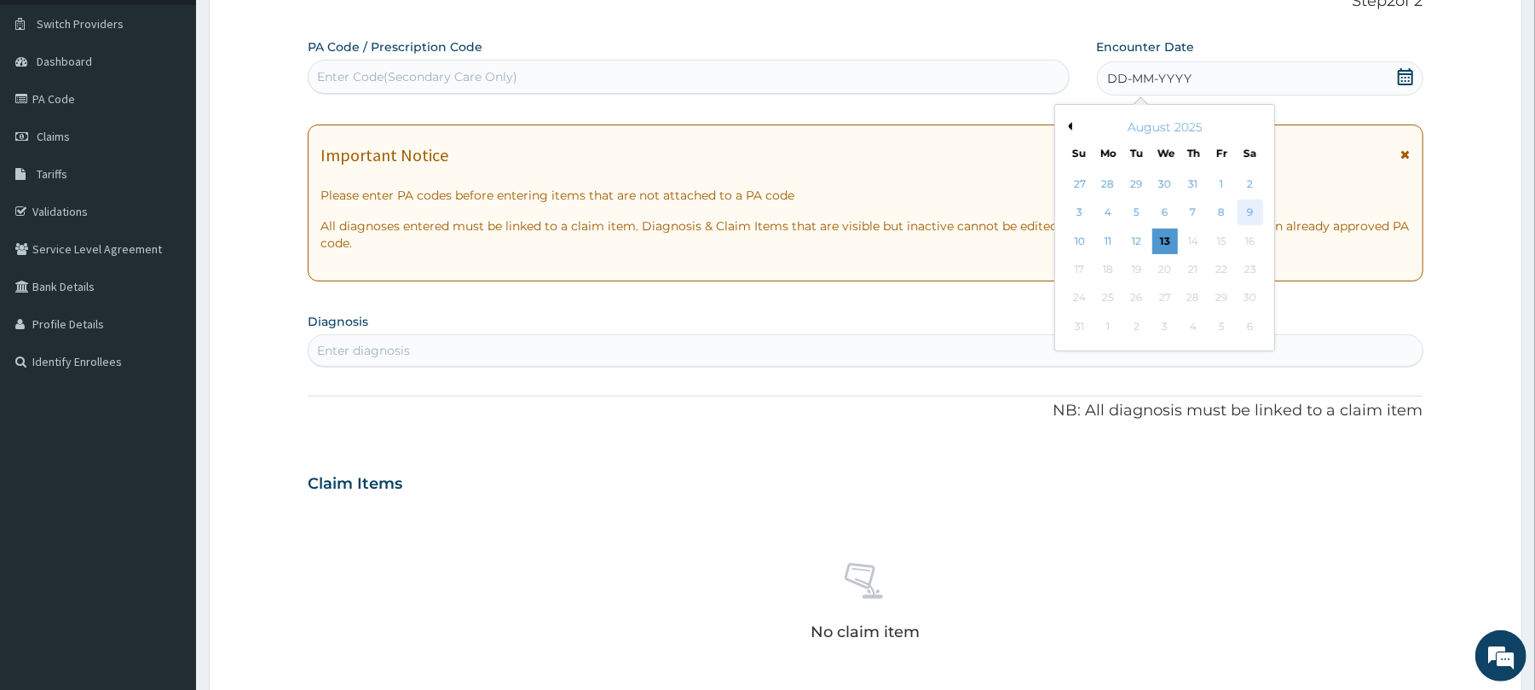
click at [1250, 211] on div "9" at bounding box center [1250, 213] width 26 height 26
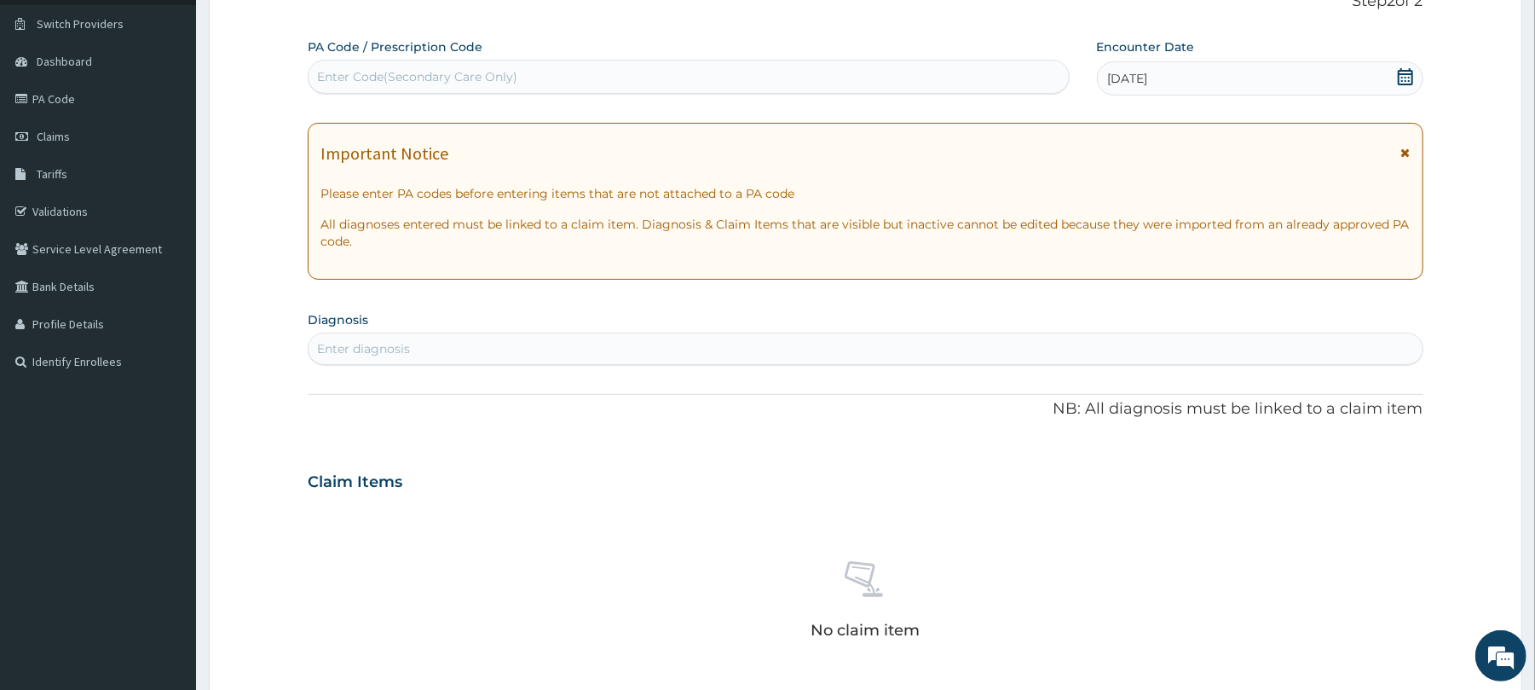
click at [402, 353] on div "Enter diagnosis" at bounding box center [363, 348] width 93 height 17
type input "well adu"
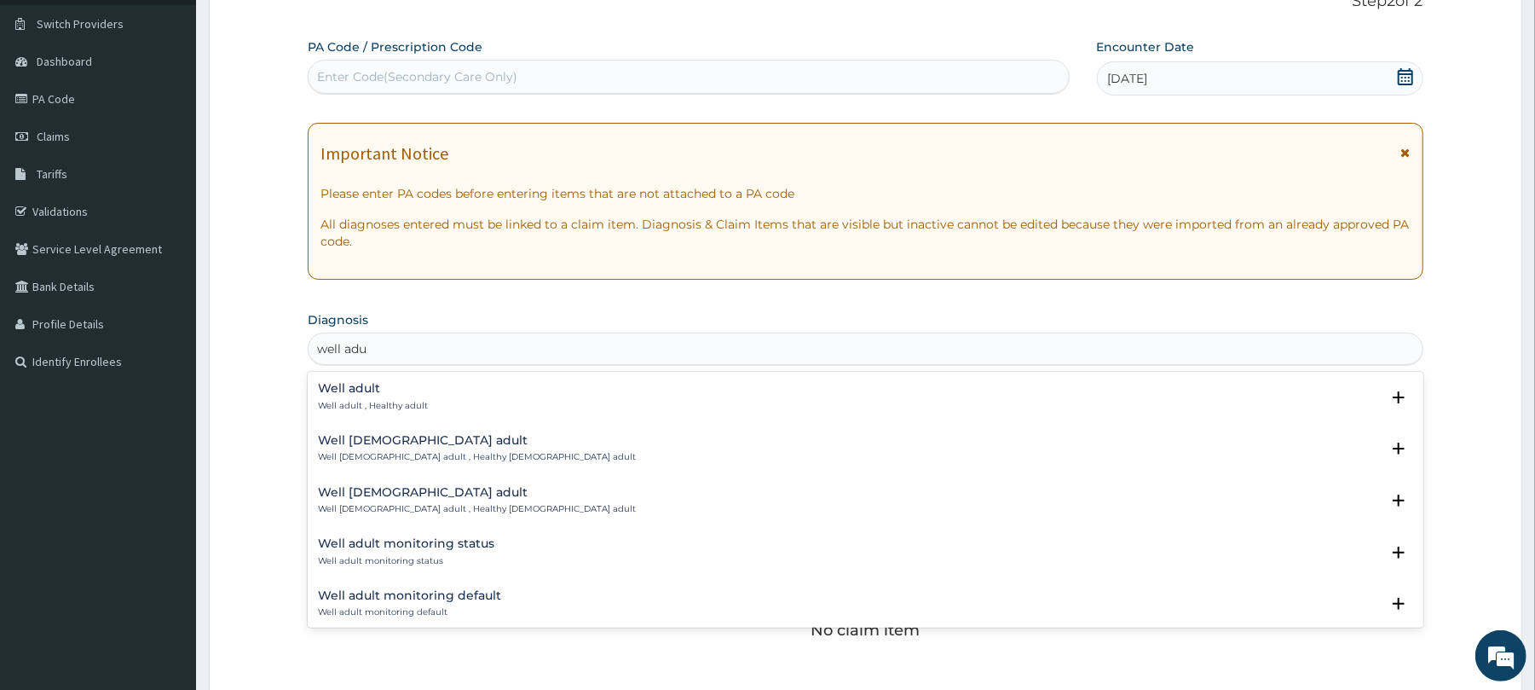
click at [366, 390] on h4 "Well adult" at bounding box center [373, 388] width 110 height 13
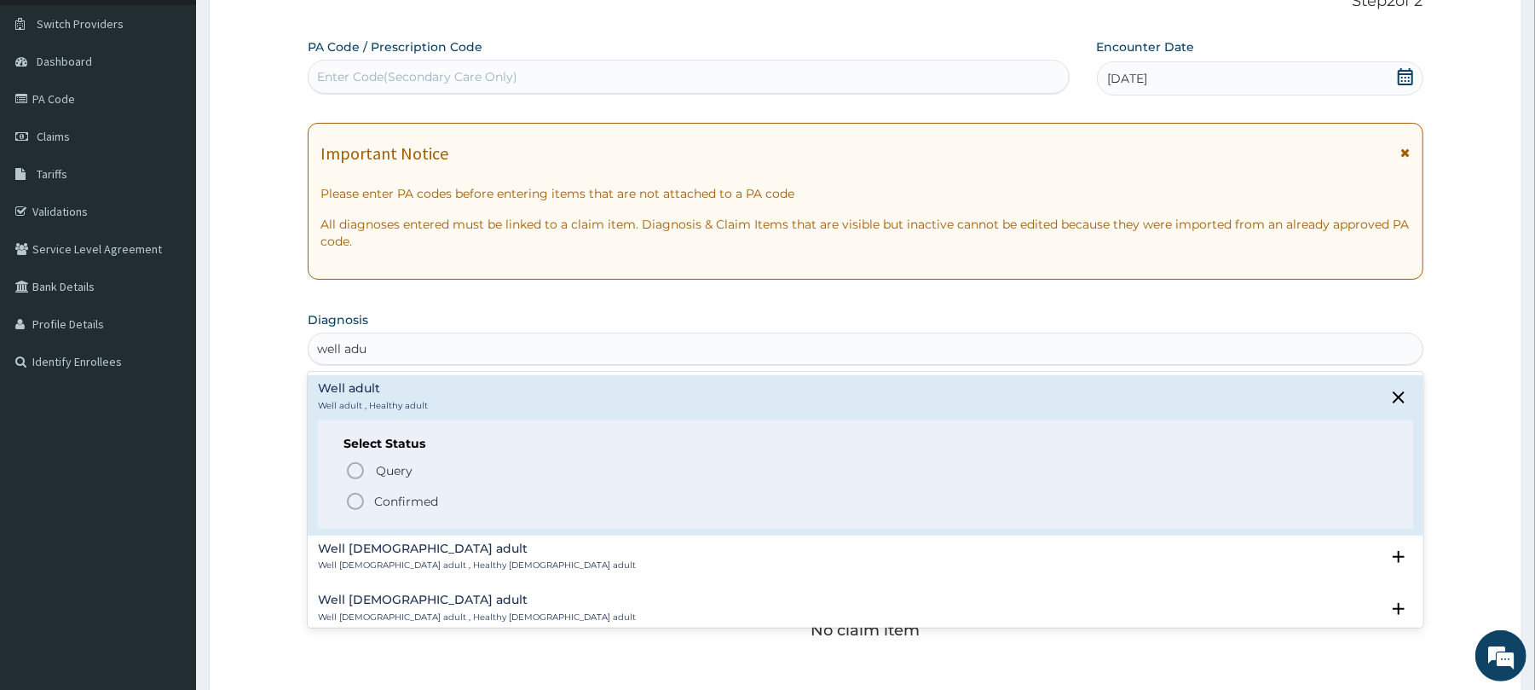
click at [355, 501] on icon "status option filled" at bounding box center [355, 501] width 20 height 20
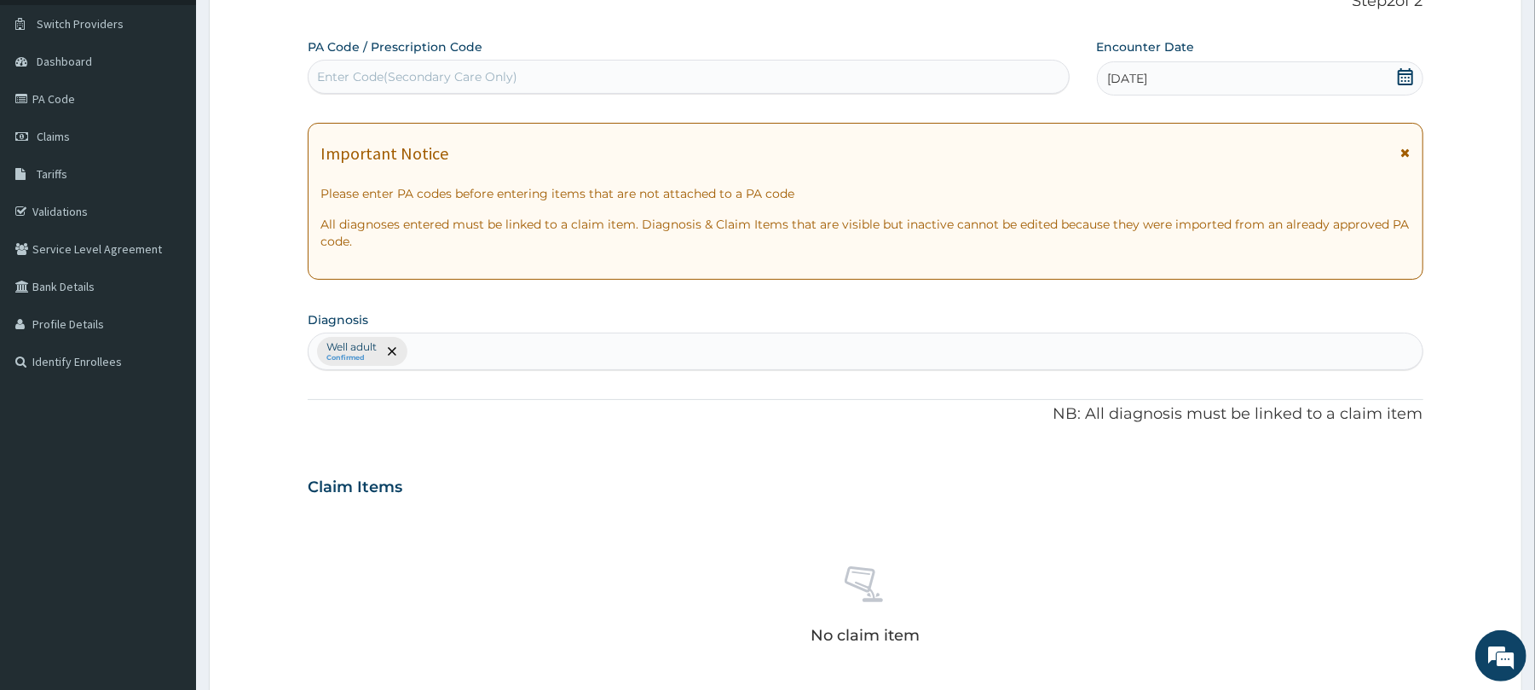
scroll to position [542, 0]
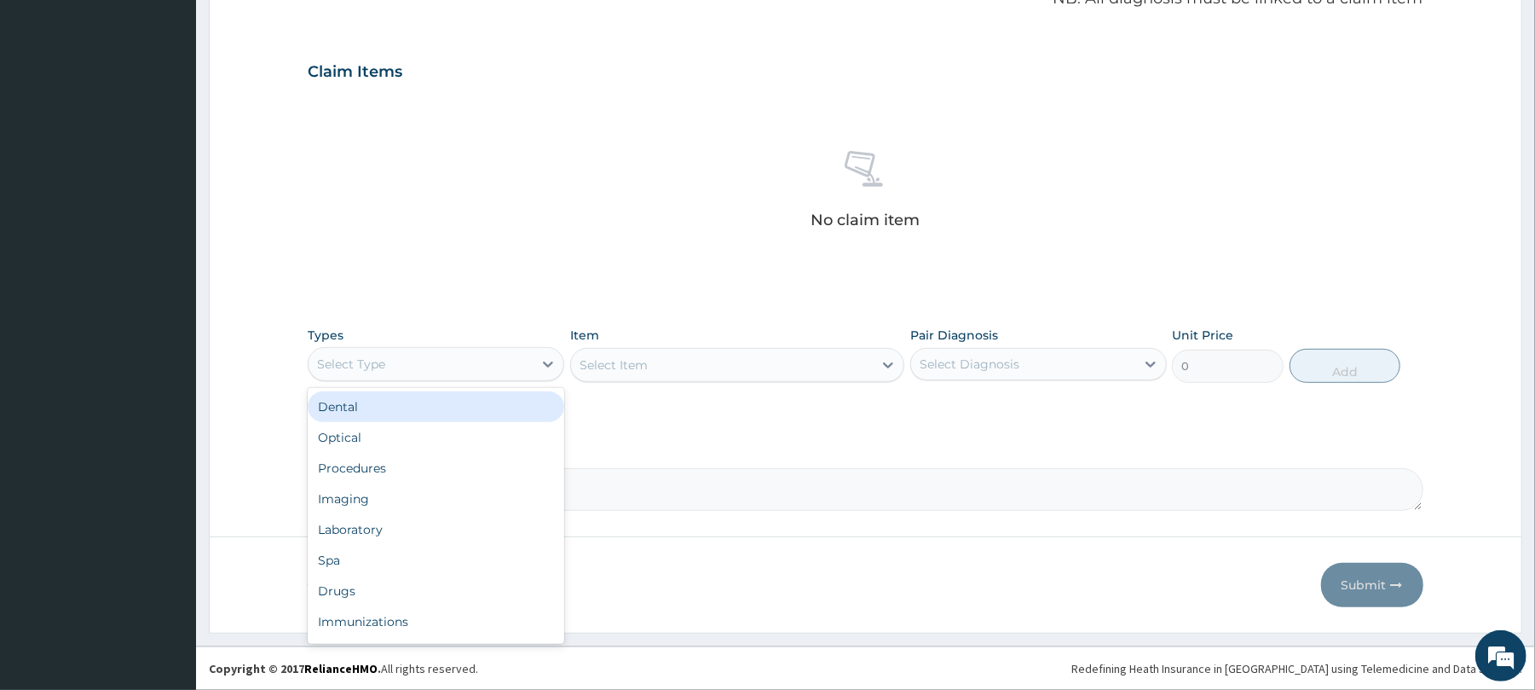
click at [413, 366] on div "Select Type" at bounding box center [421, 363] width 224 height 27
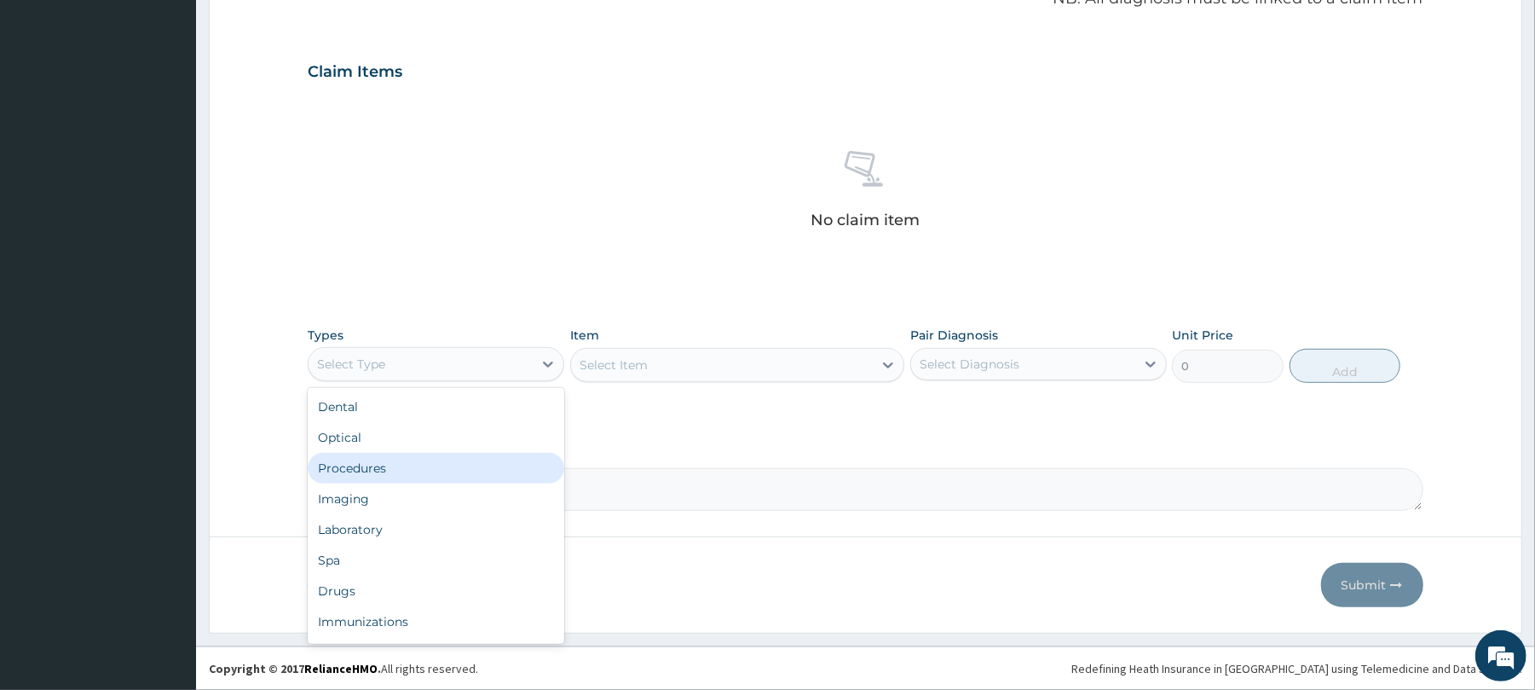
click at [419, 462] on div "Procedures" at bounding box center [436, 468] width 257 height 31
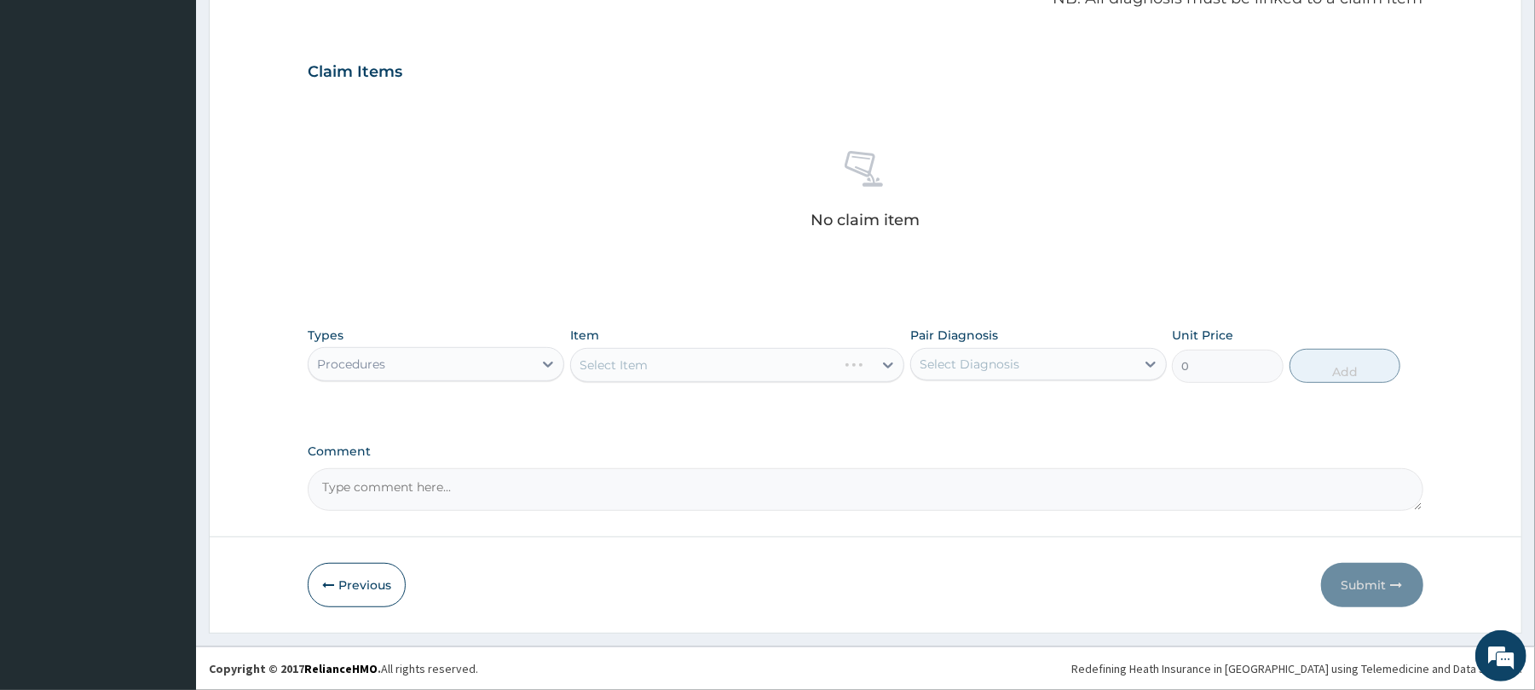
click at [734, 361] on div "Select Item" at bounding box center [737, 365] width 334 height 34
click at [768, 368] on div "Select Item" at bounding box center [737, 365] width 334 height 34
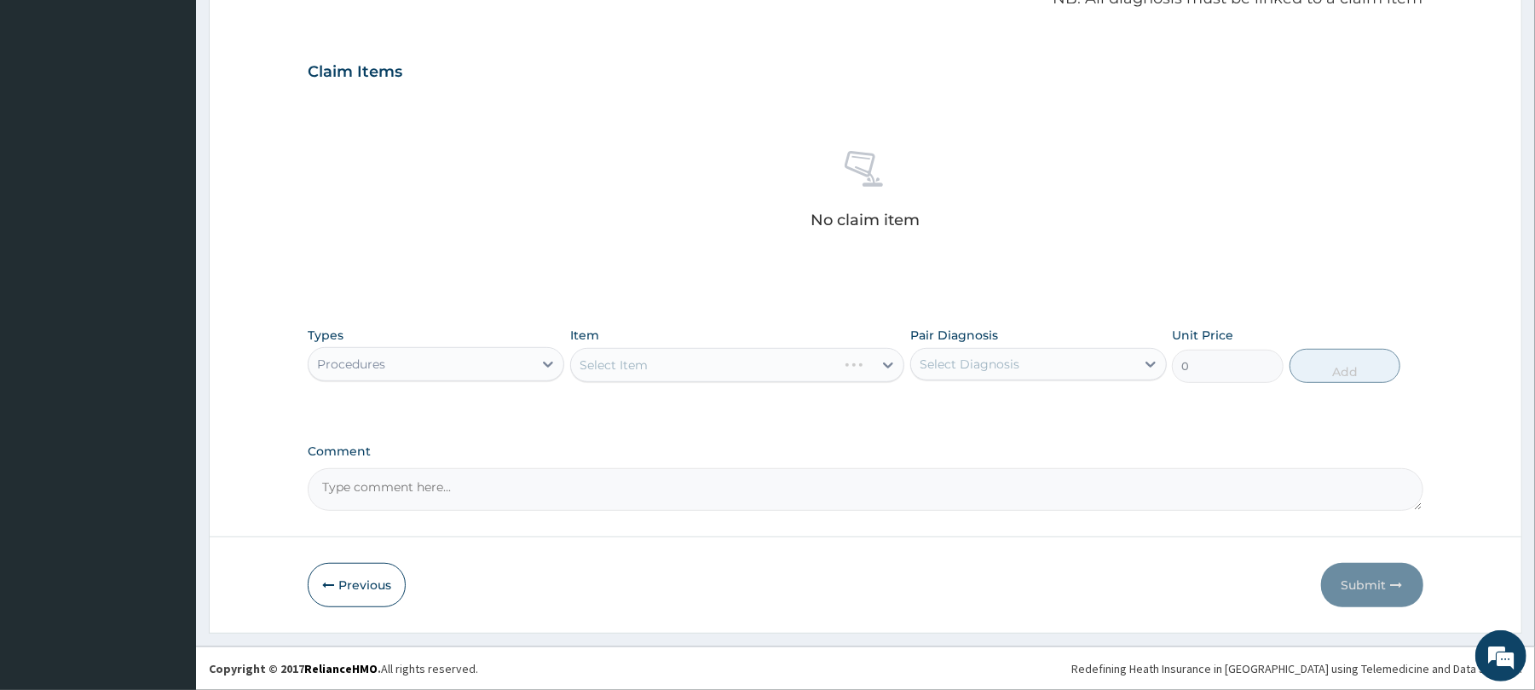
click at [1020, 75] on div "Claim Items" at bounding box center [865, 68] width 1115 height 44
click at [346, 583] on button "Previous" at bounding box center [357, 585] width 98 height 44
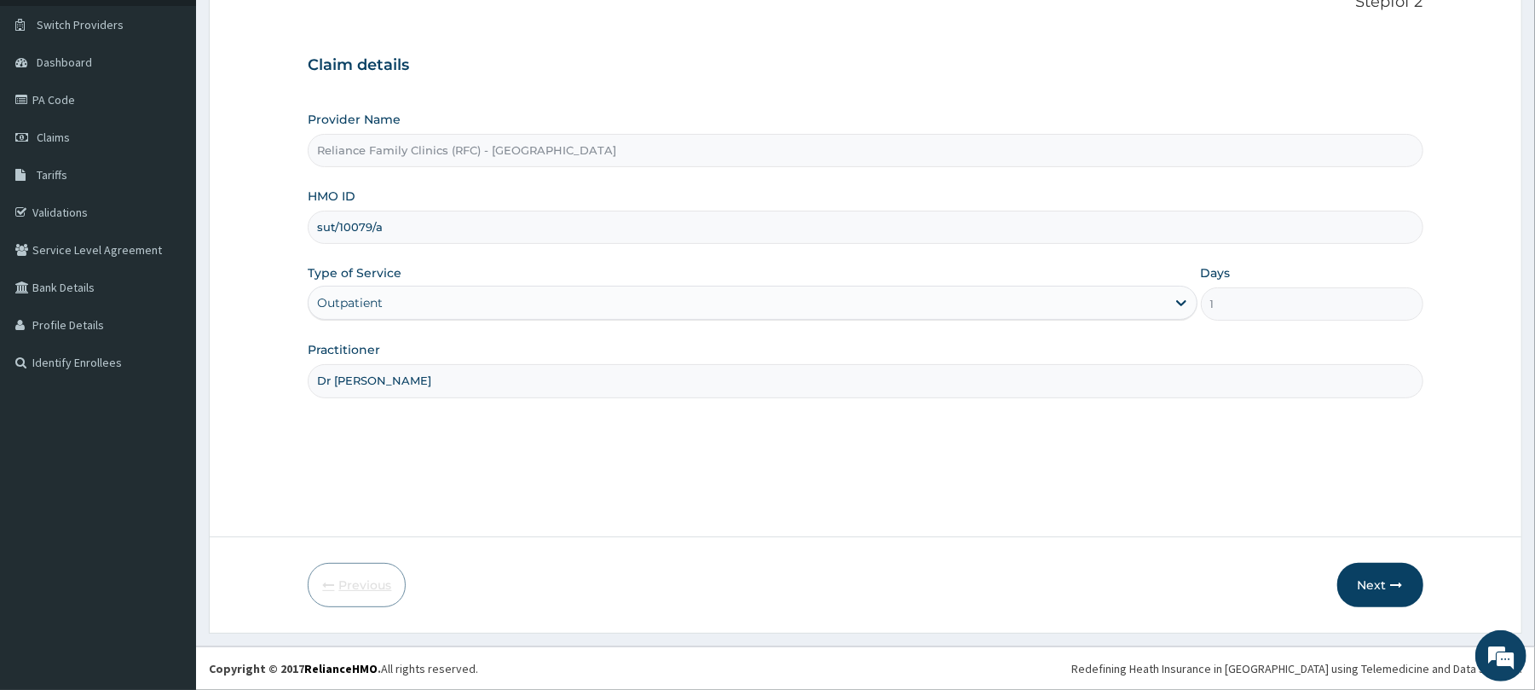
scroll to position [124, 0]
click at [1392, 588] on icon "button" at bounding box center [1397, 585] width 12 height 12
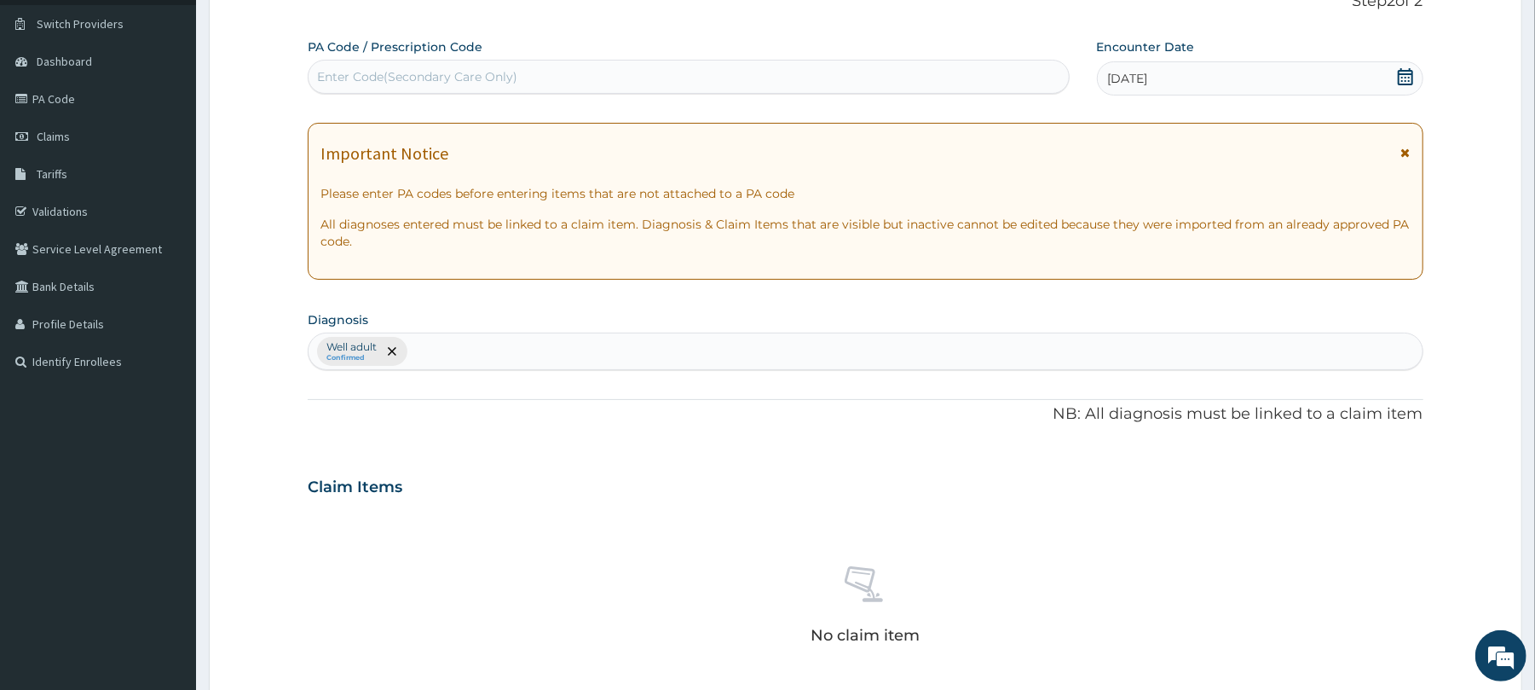
scroll to position [542, 0]
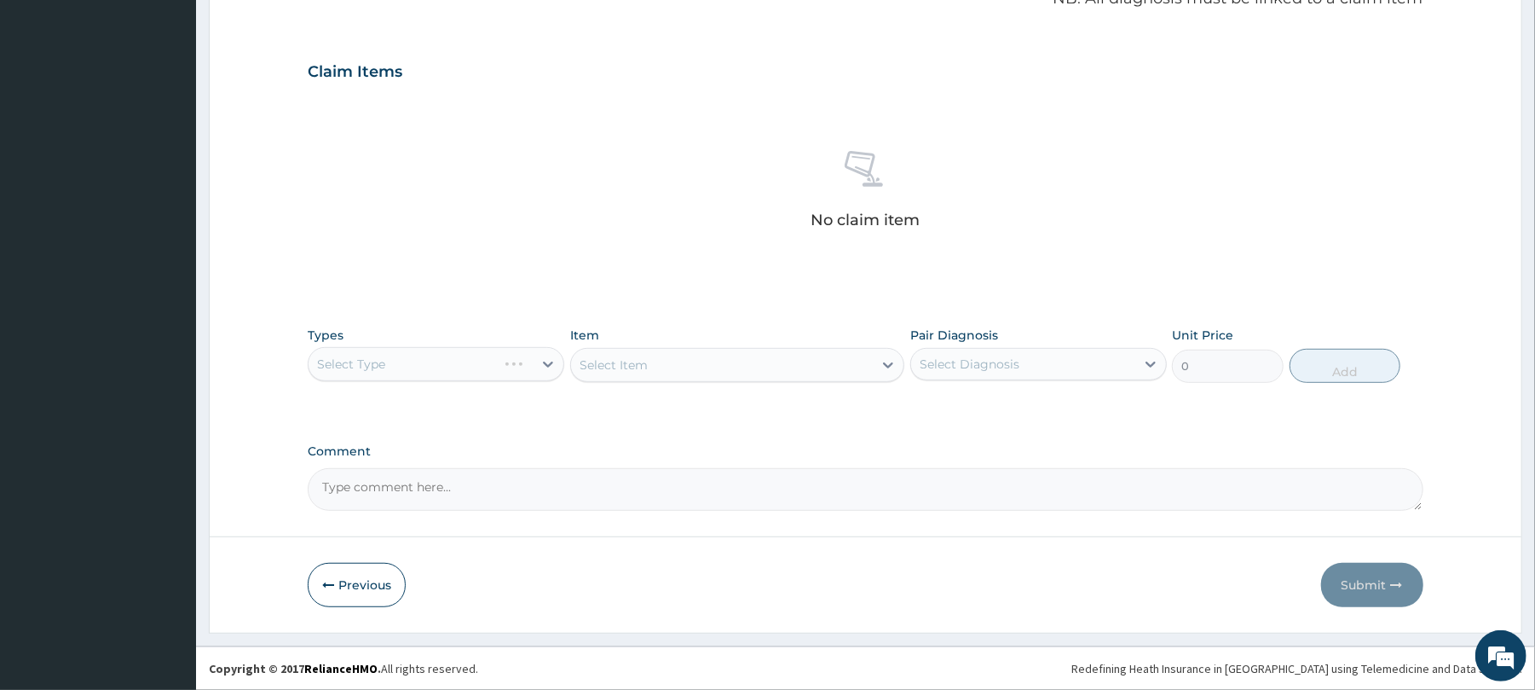
click at [484, 365] on div "Select Type" at bounding box center [436, 364] width 257 height 34
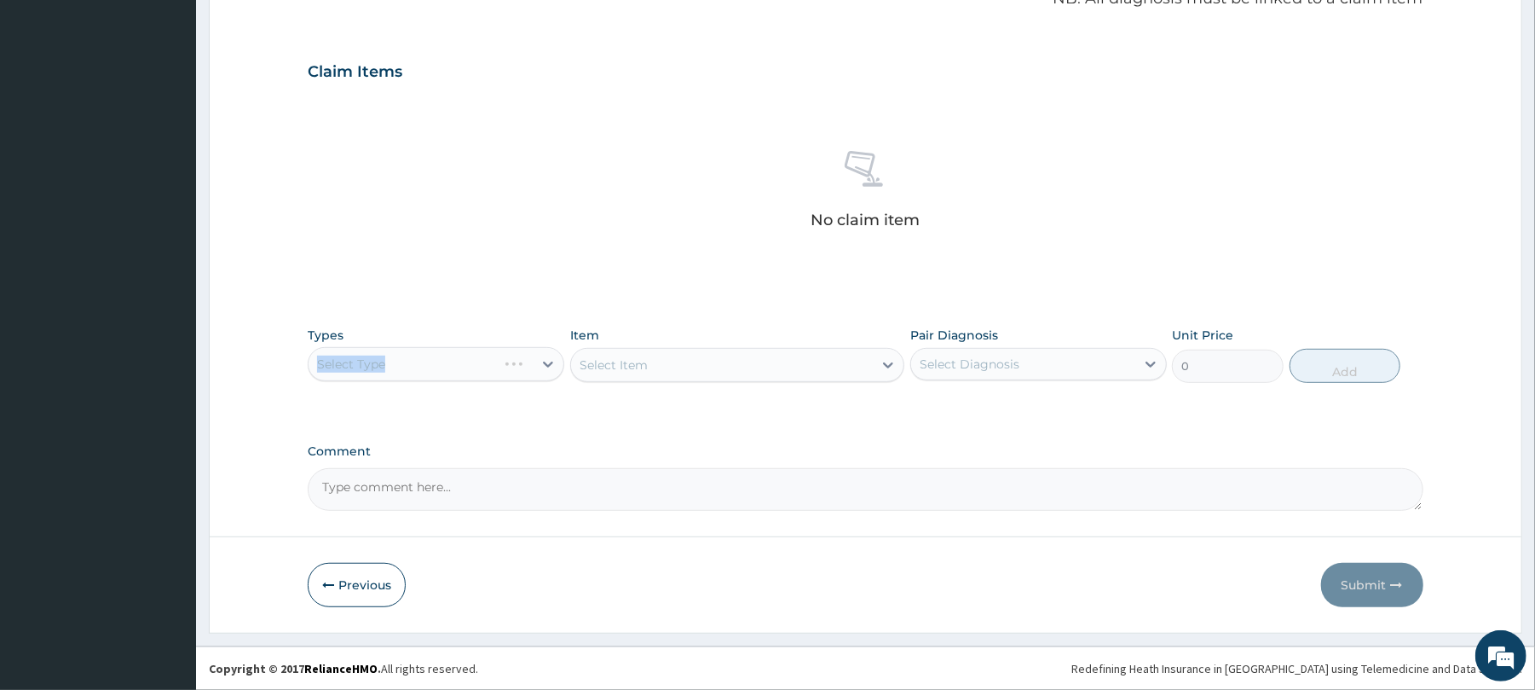
click at [484, 365] on div "Select Type" at bounding box center [436, 364] width 257 height 34
click at [699, 361] on div "Select Item" at bounding box center [737, 365] width 334 height 34
click at [437, 356] on div "Select Type" at bounding box center [436, 364] width 257 height 34
click at [366, 577] on button "Previous" at bounding box center [357, 585] width 98 height 44
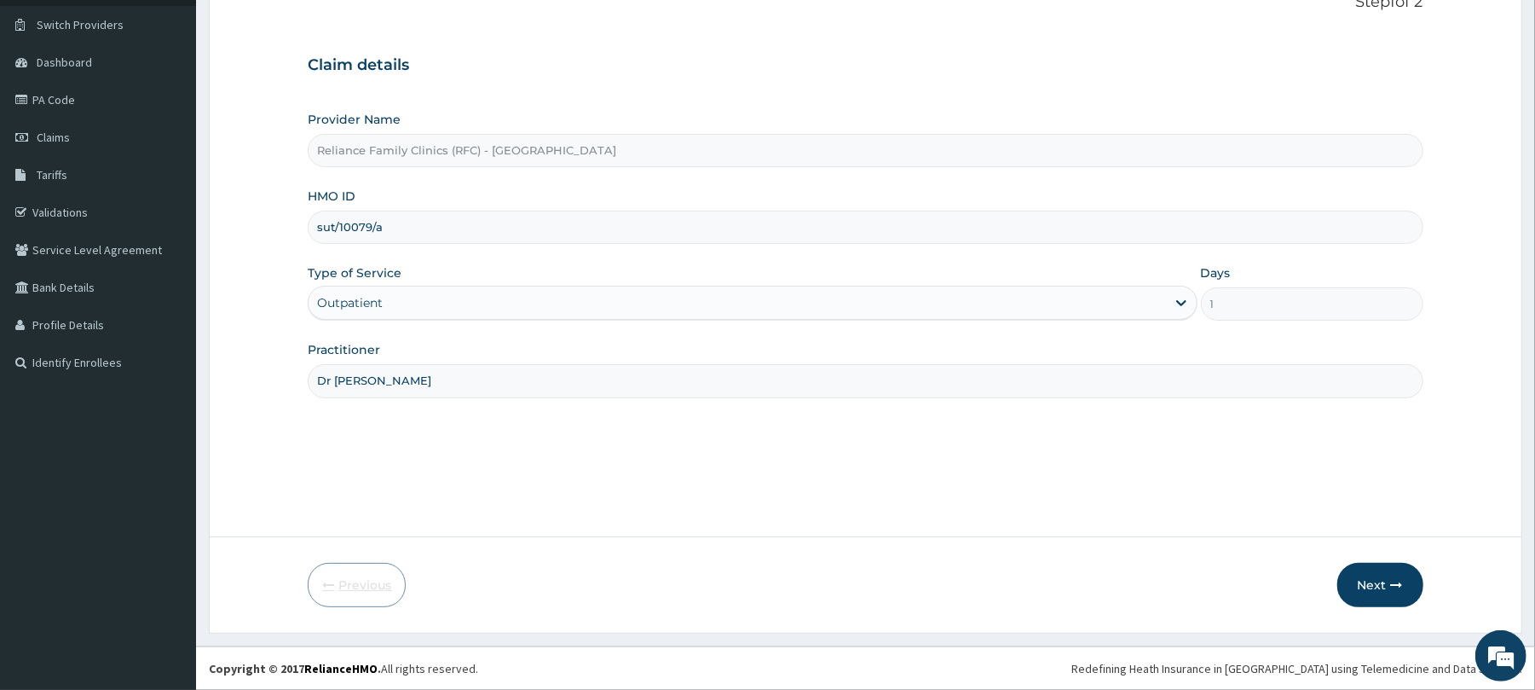
scroll to position [124, 0]
drag, startPoint x: 382, startPoint y: 226, endPoint x: 315, endPoint y: 230, distance: 67.5
click at [315, 230] on input "sut/10079/a" at bounding box center [865, 227] width 1115 height 33
click at [58, 137] on span "Claims" at bounding box center [53, 137] width 33 height 15
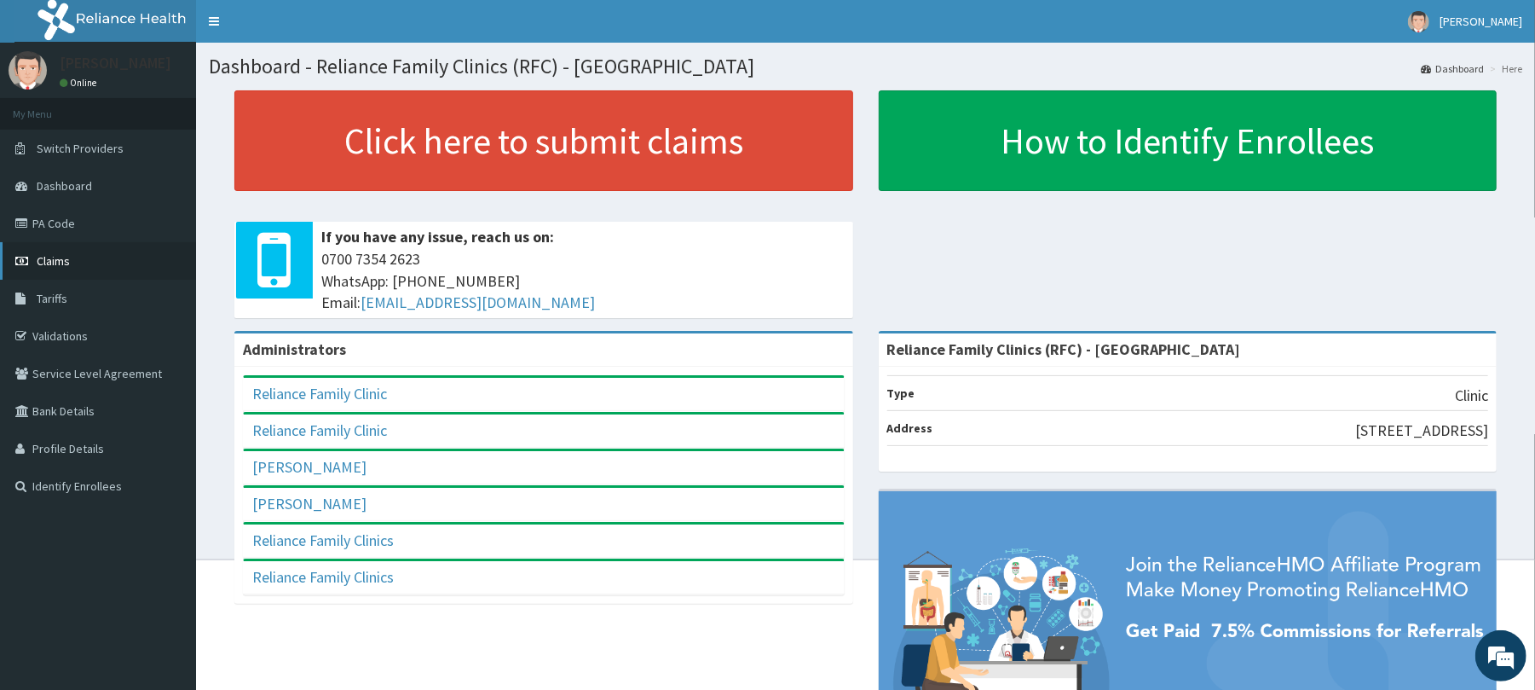
click at [49, 256] on span "Claims" at bounding box center [53, 260] width 33 height 15
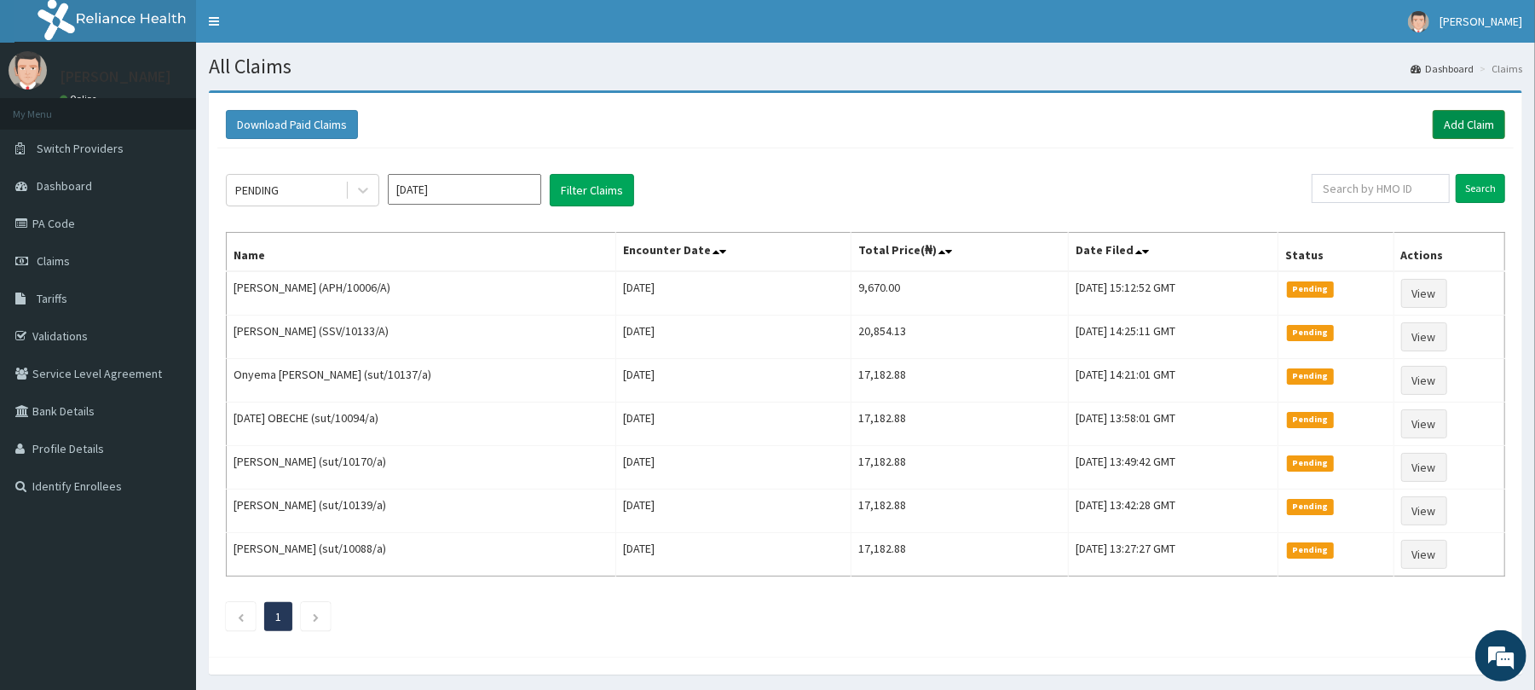
click at [1457, 121] on link "Add Claim" at bounding box center [1469, 124] width 72 height 29
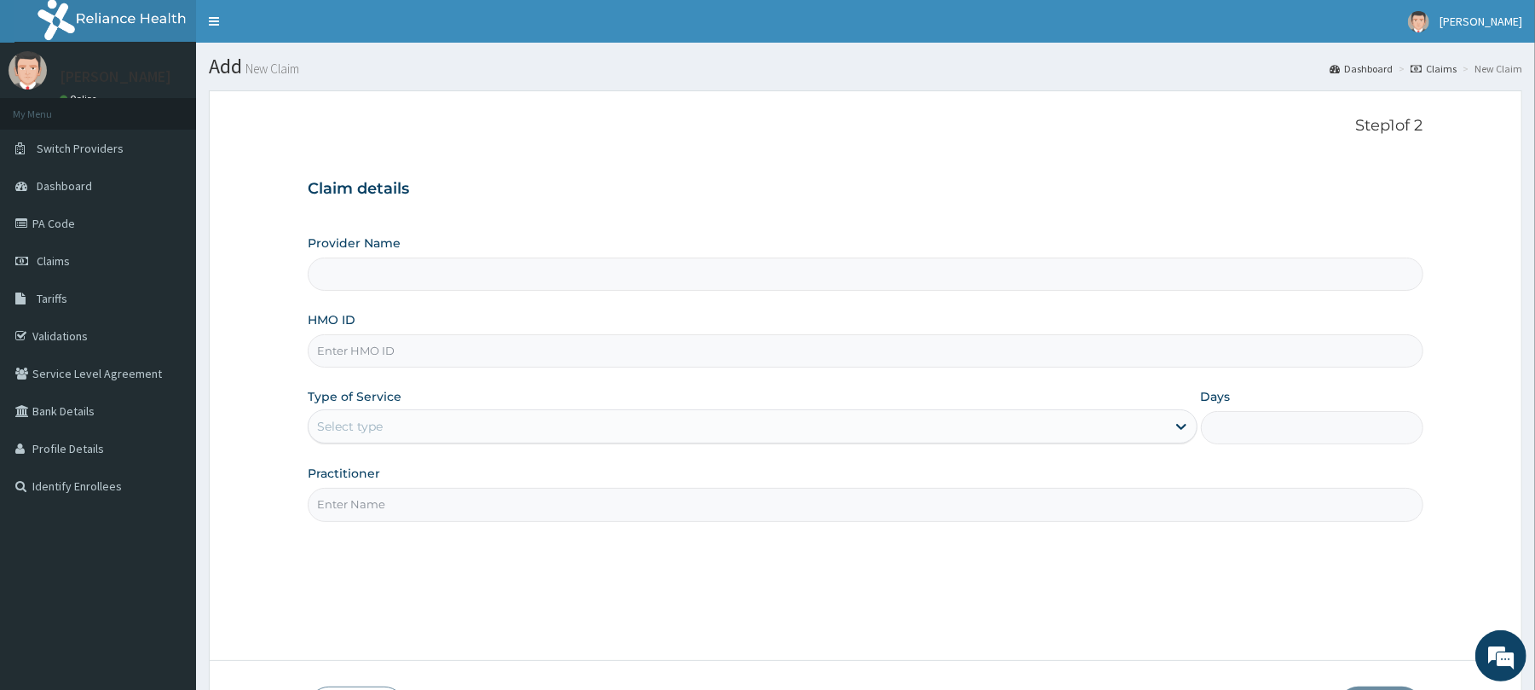
type input "Reliance Family Clinics (RFC) - [GEOGRAPHIC_DATA]"
click at [376, 348] on input "HMO ID" at bounding box center [865, 350] width 1115 height 33
paste input "sut/10079/a"
type input "sut/10079/a"
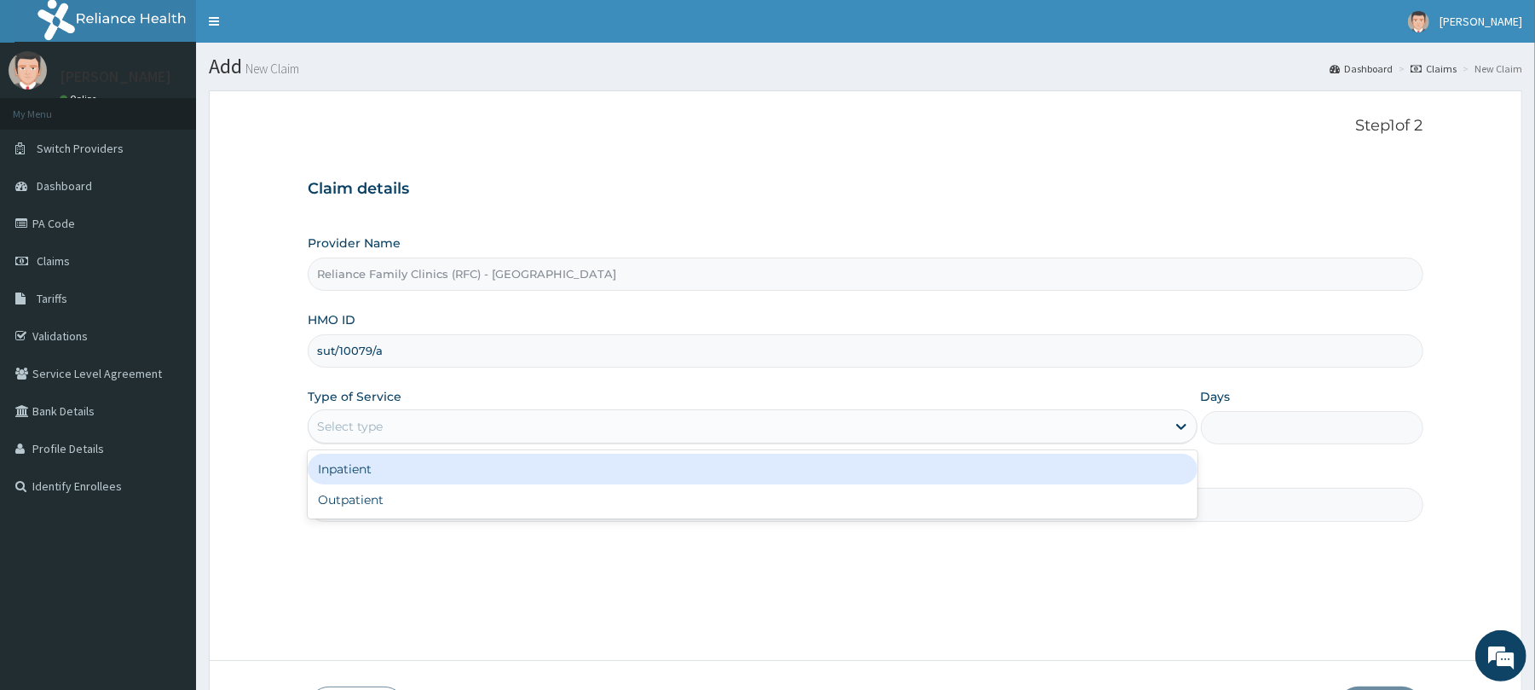
click at [355, 428] on div "Select type" at bounding box center [350, 426] width 66 height 17
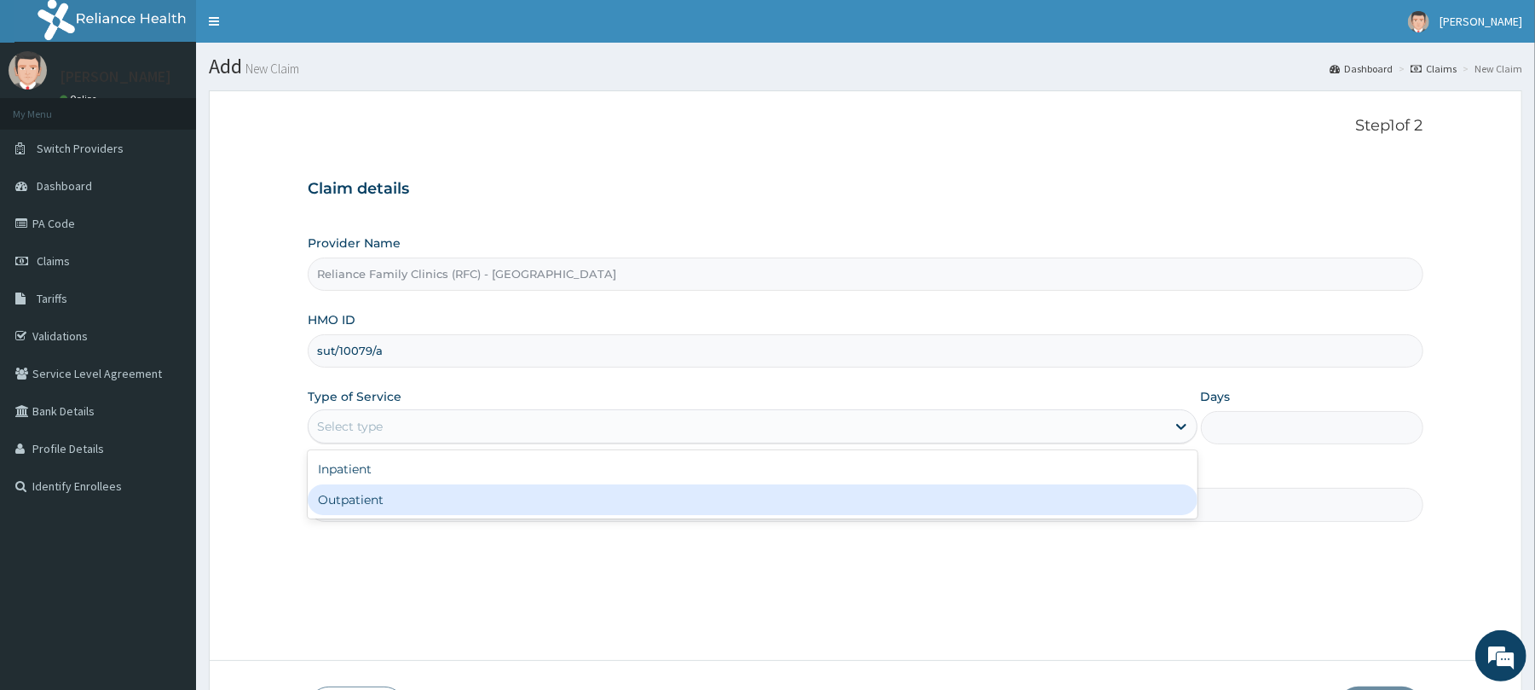
click at [372, 495] on div "Outpatient" at bounding box center [752, 499] width 889 height 31
type input "1"
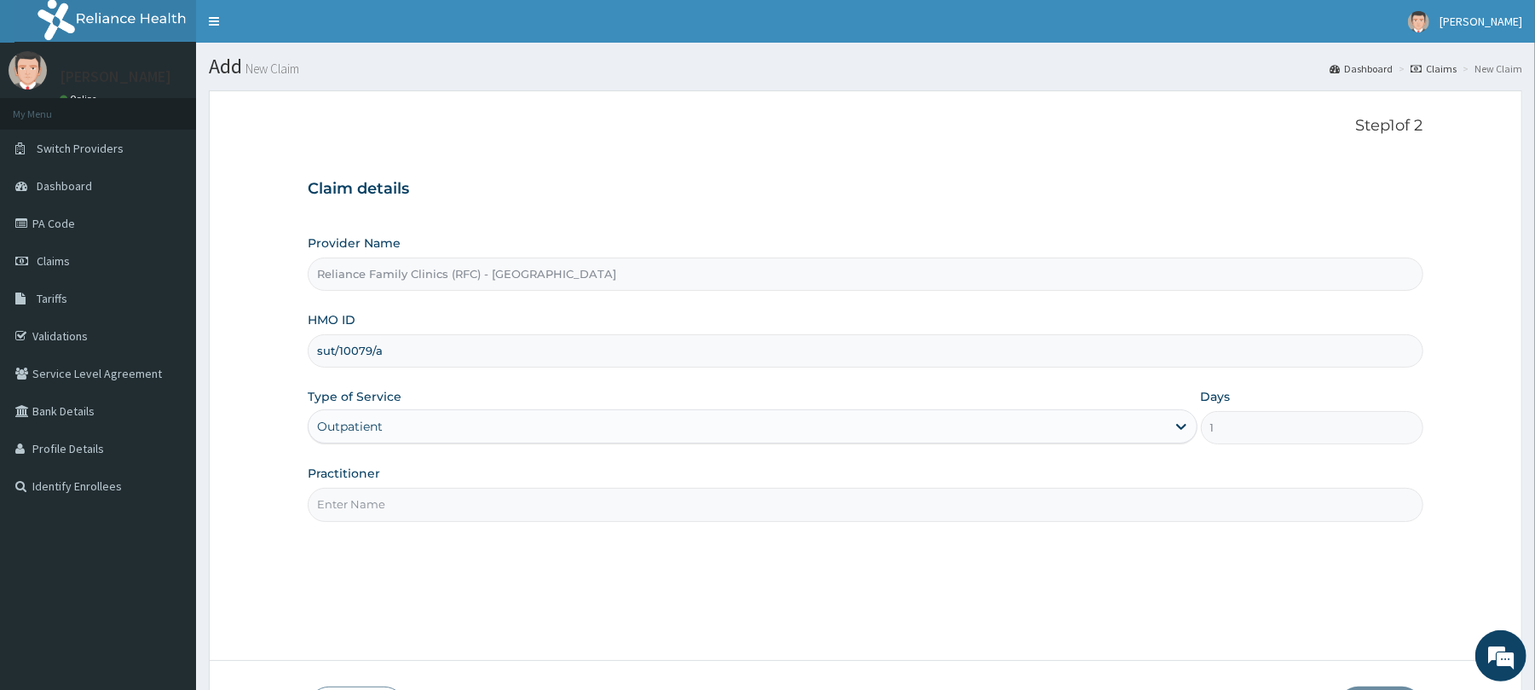
click at [372, 509] on input "Practitioner" at bounding box center [865, 504] width 1115 height 33
type input "Dr [PERSON_NAME]"
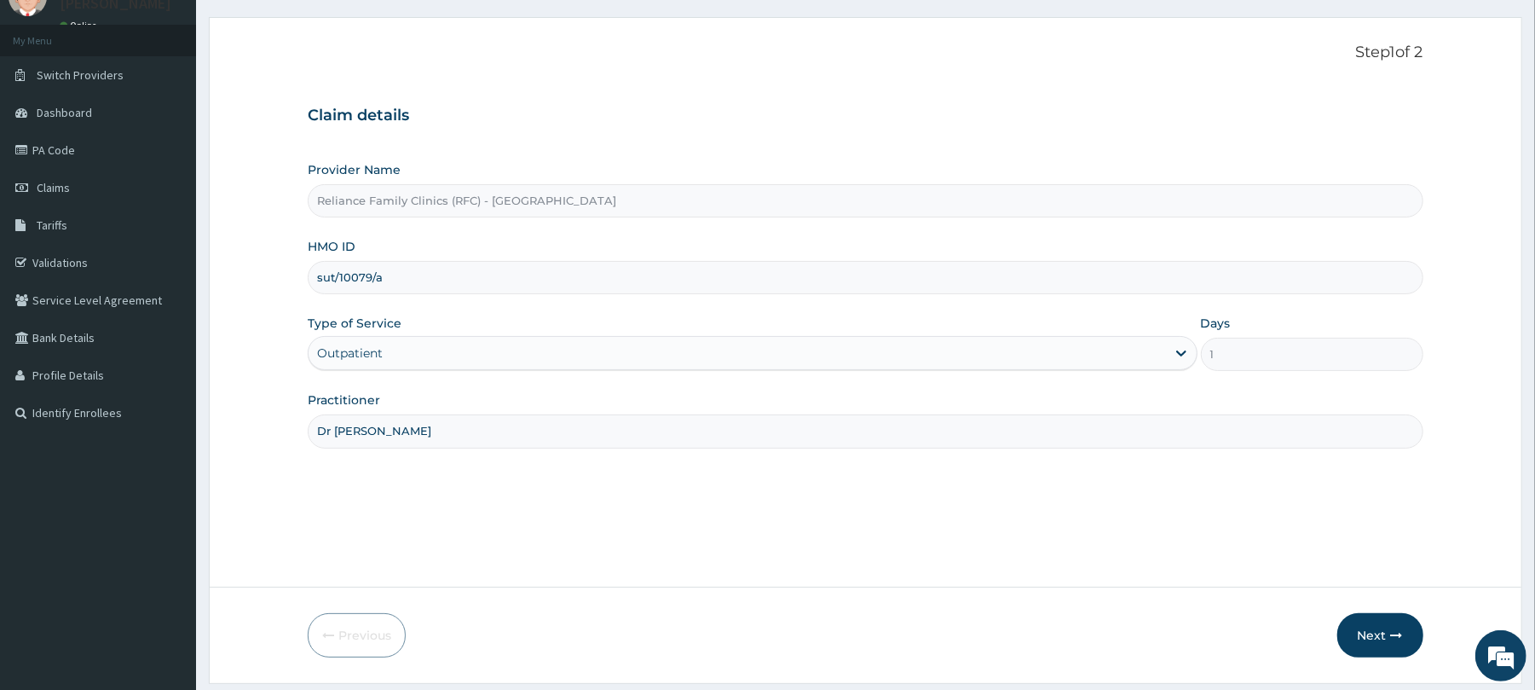
scroll to position [124, 0]
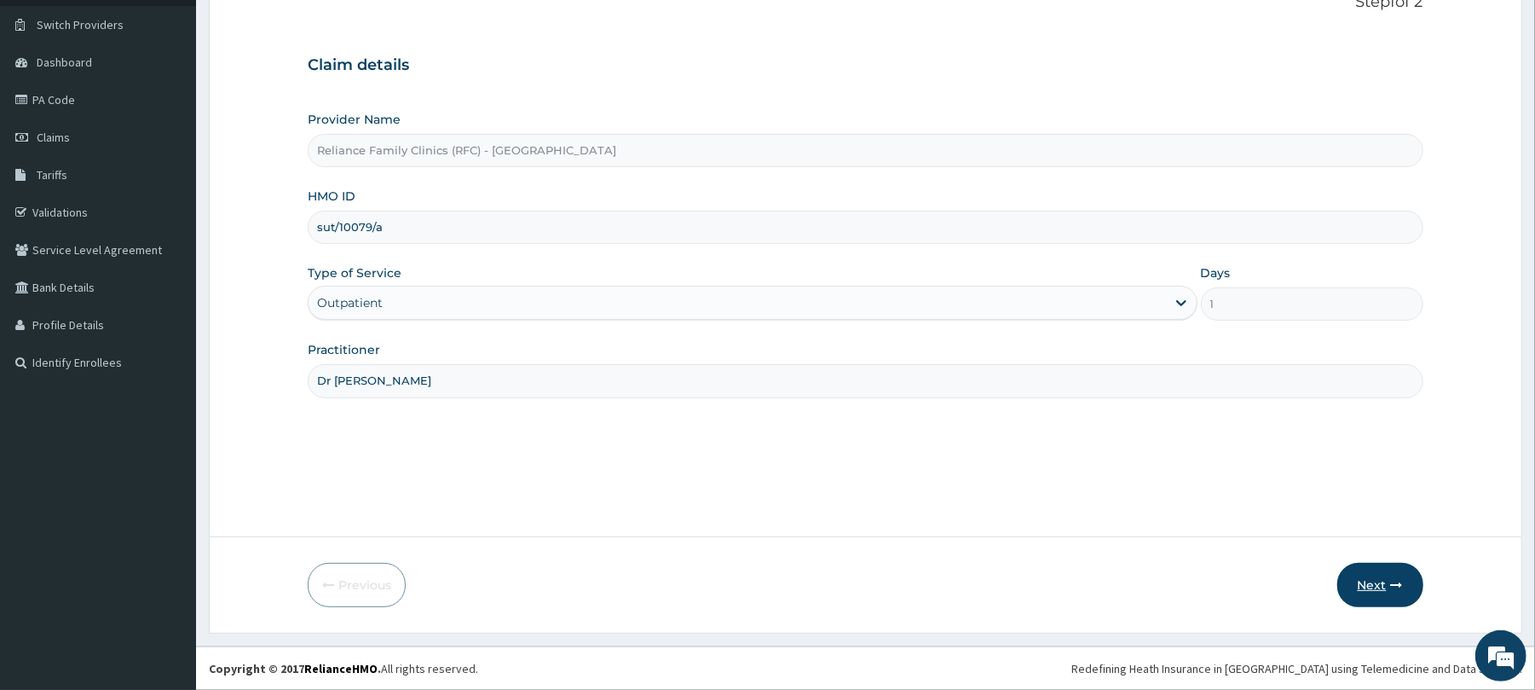
click at [1378, 583] on button "Next" at bounding box center [1380, 585] width 86 height 44
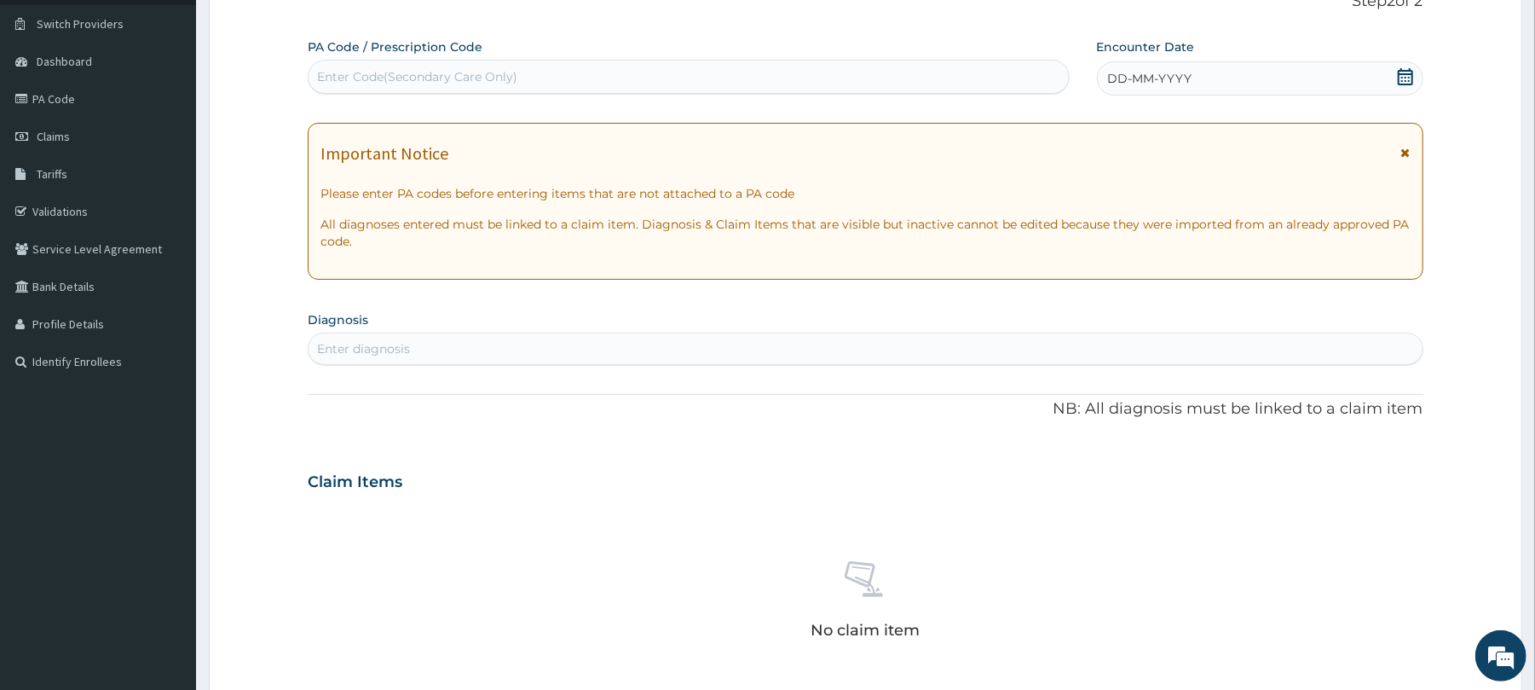
click at [1215, 83] on div "DD-MM-YYYY" at bounding box center [1260, 78] width 326 height 34
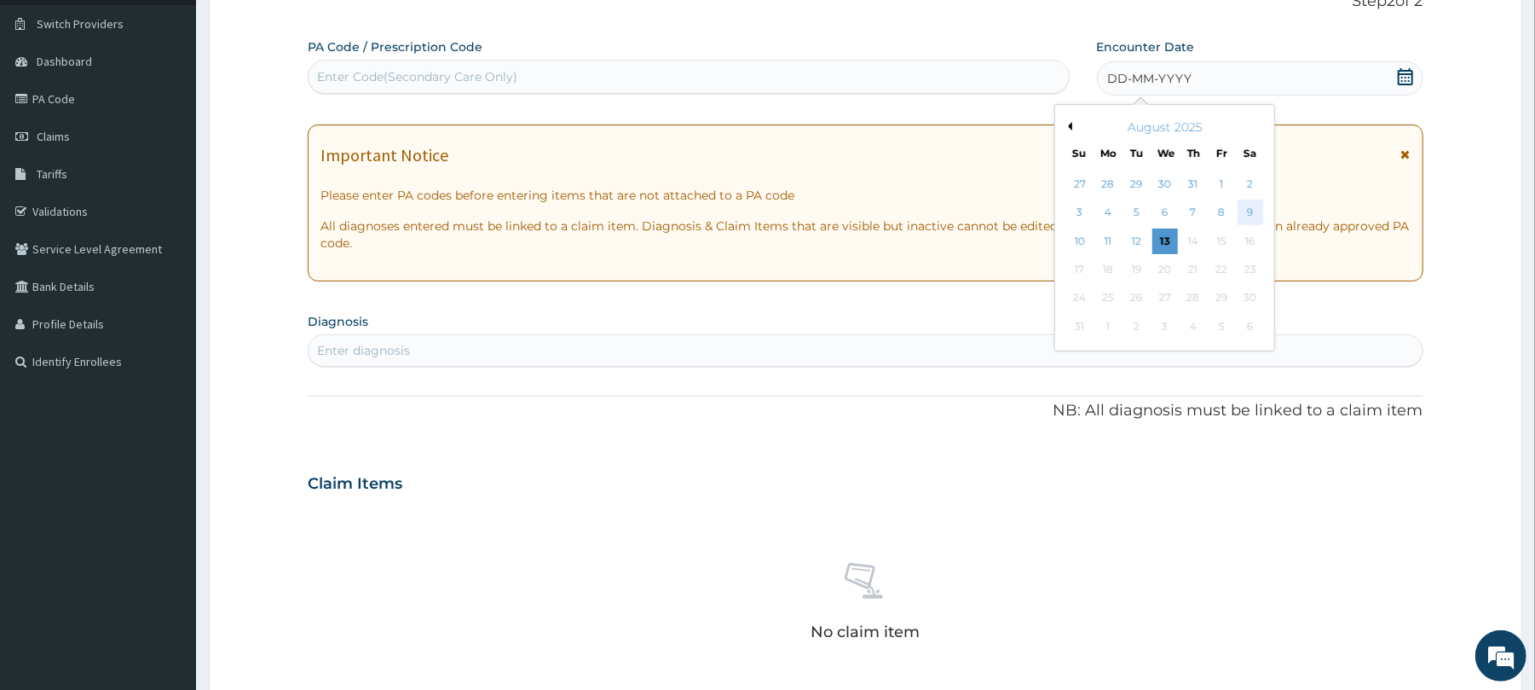
click at [1242, 208] on div "9" at bounding box center [1250, 213] width 26 height 26
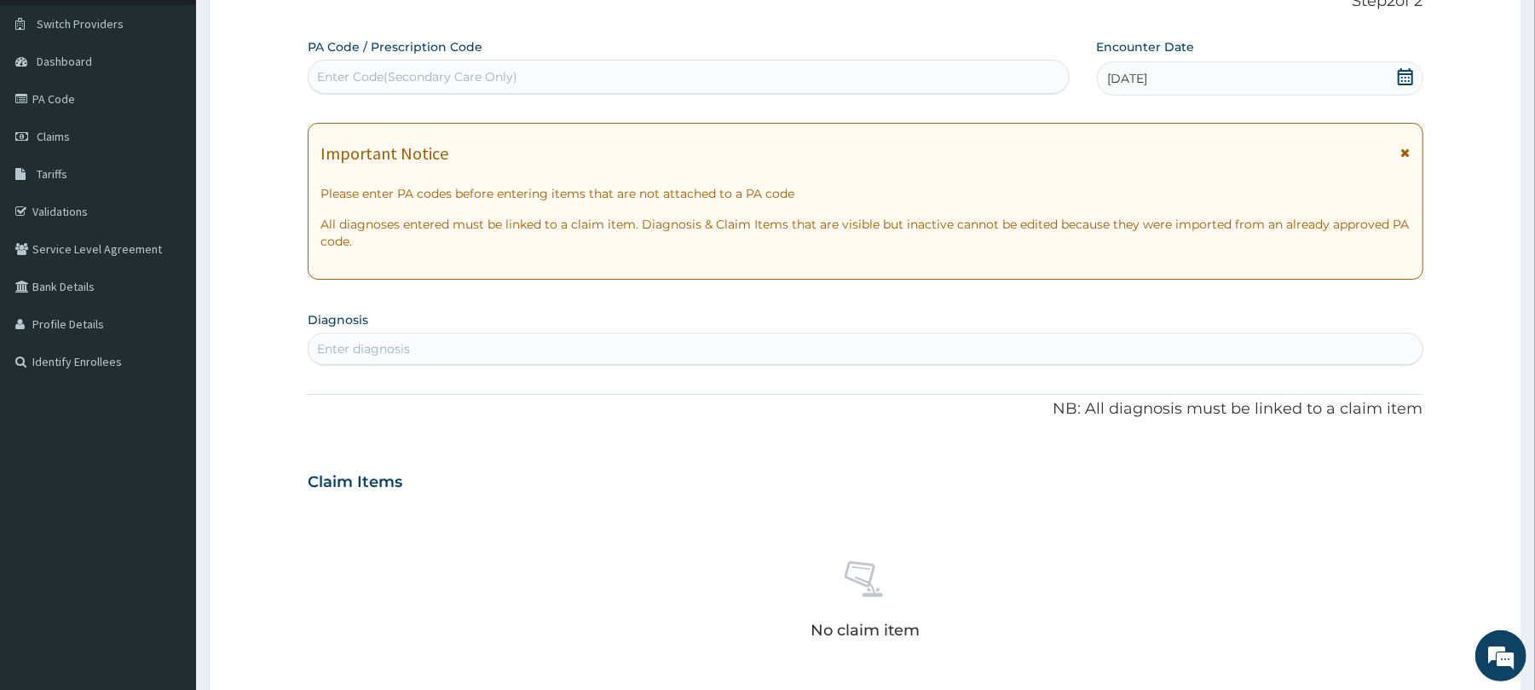
click at [389, 343] on div "Enter diagnosis" at bounding box center [363, 348] width 93 height 17
type input "well adu"
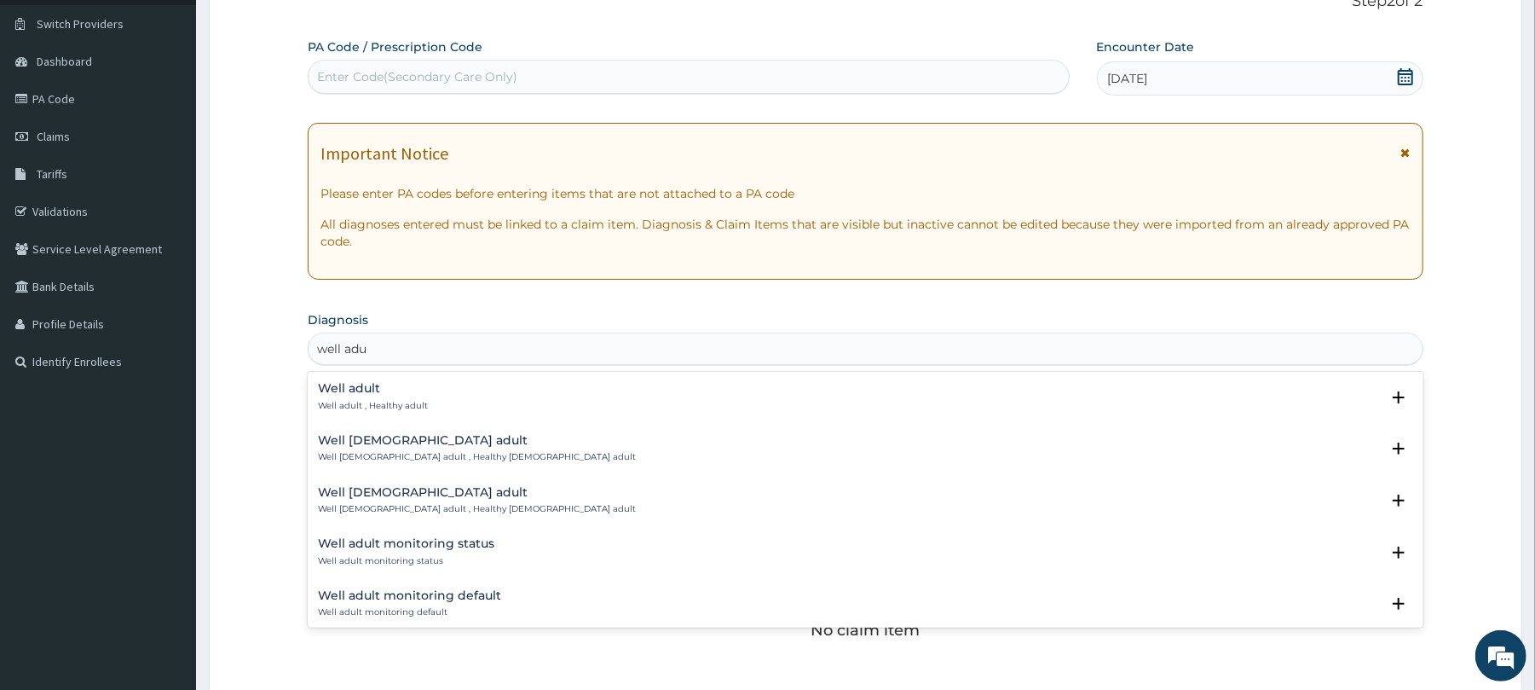
click at [351, 390] on h4 "Well adult" at bounding box center [373, 388] width 110 height 13
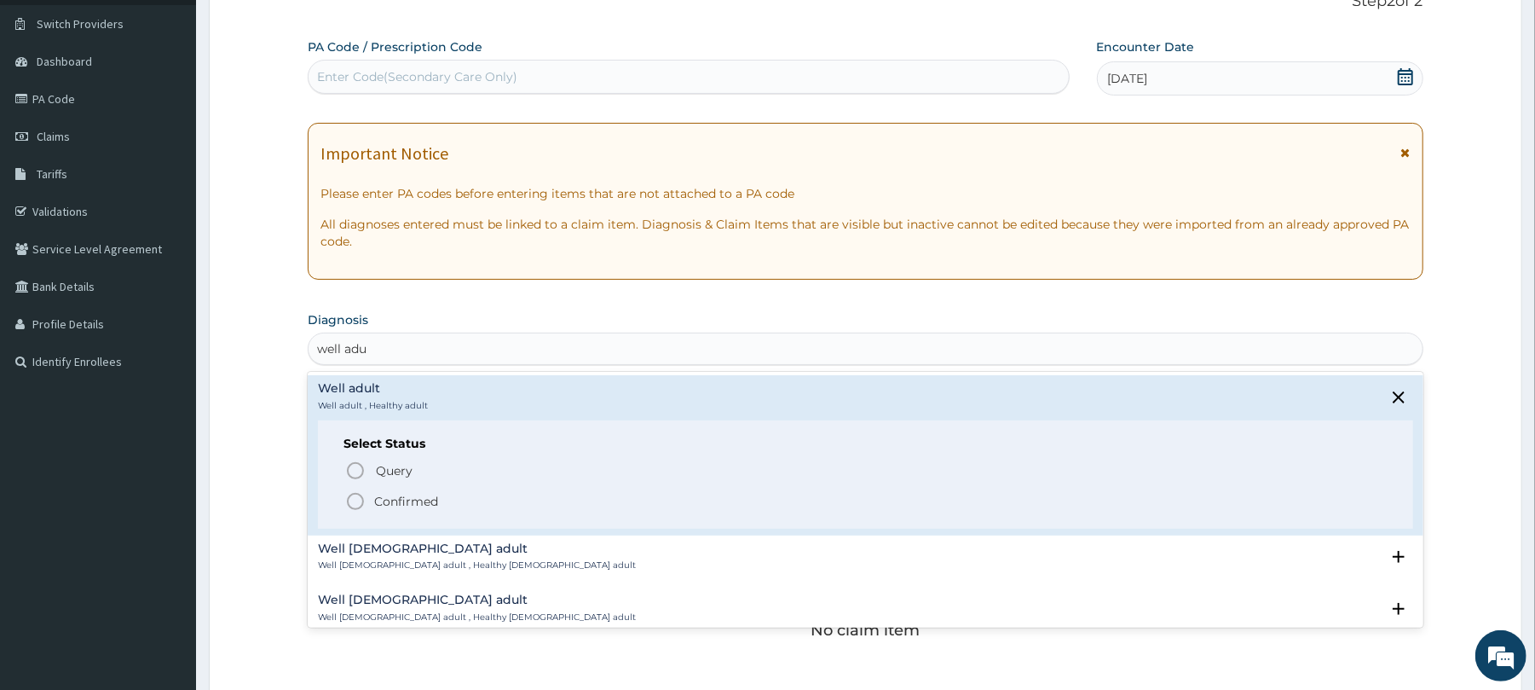
click at [353, 508] on circle "status option filled" at bounding box center [355, 501] width 15 height 15
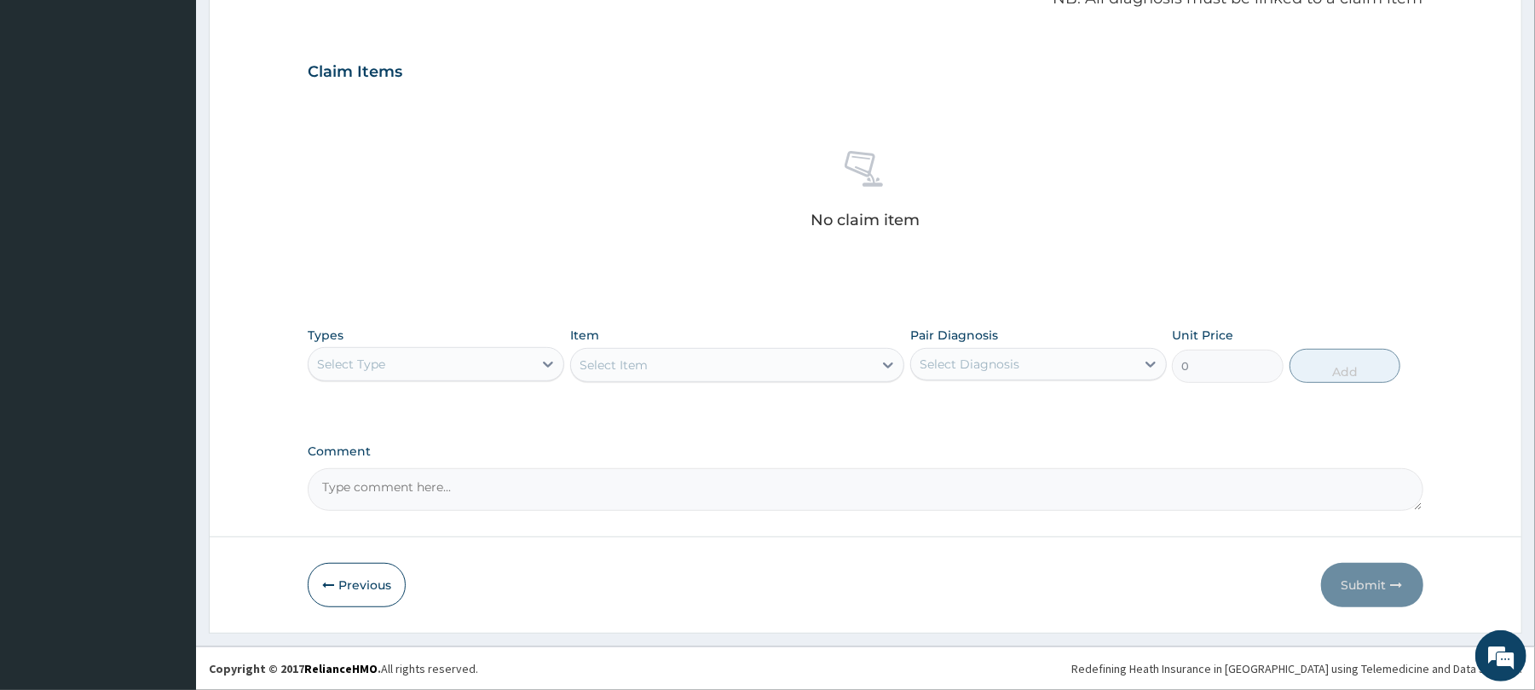
scroll to position [542, 0]
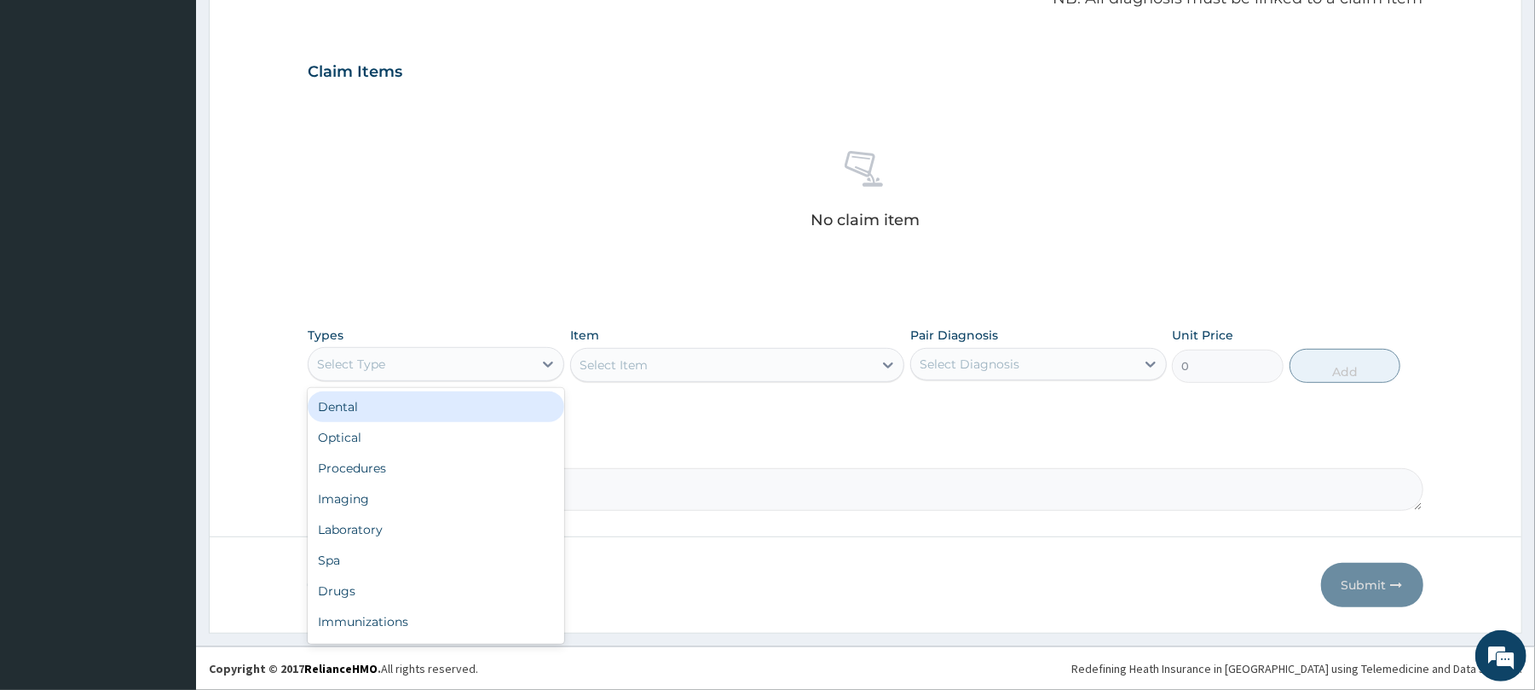
click at [440, 359] on div "Select Type" at bounding box center [421, 363] width 224 height 27
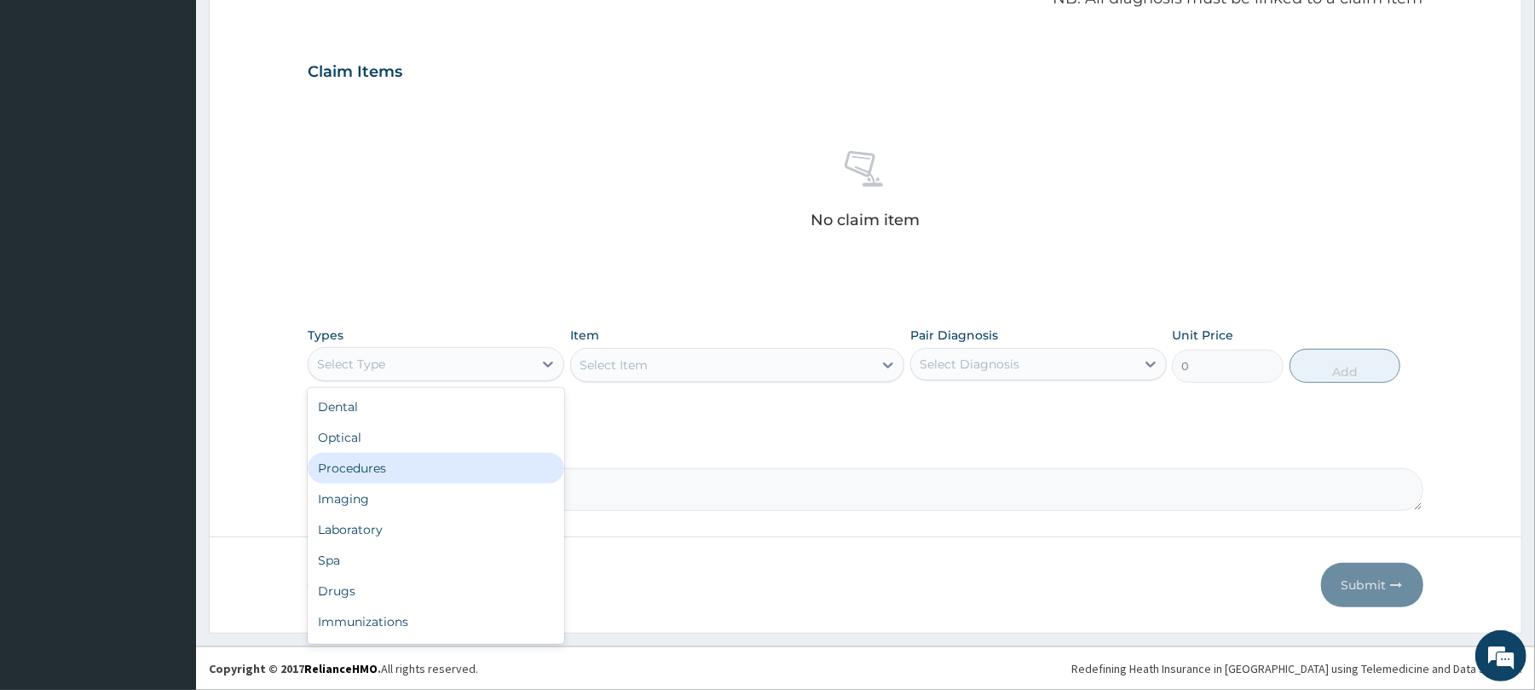
click at [393, 471] on div "Procedures" at bounding box center [436, 468] width 257 height 31
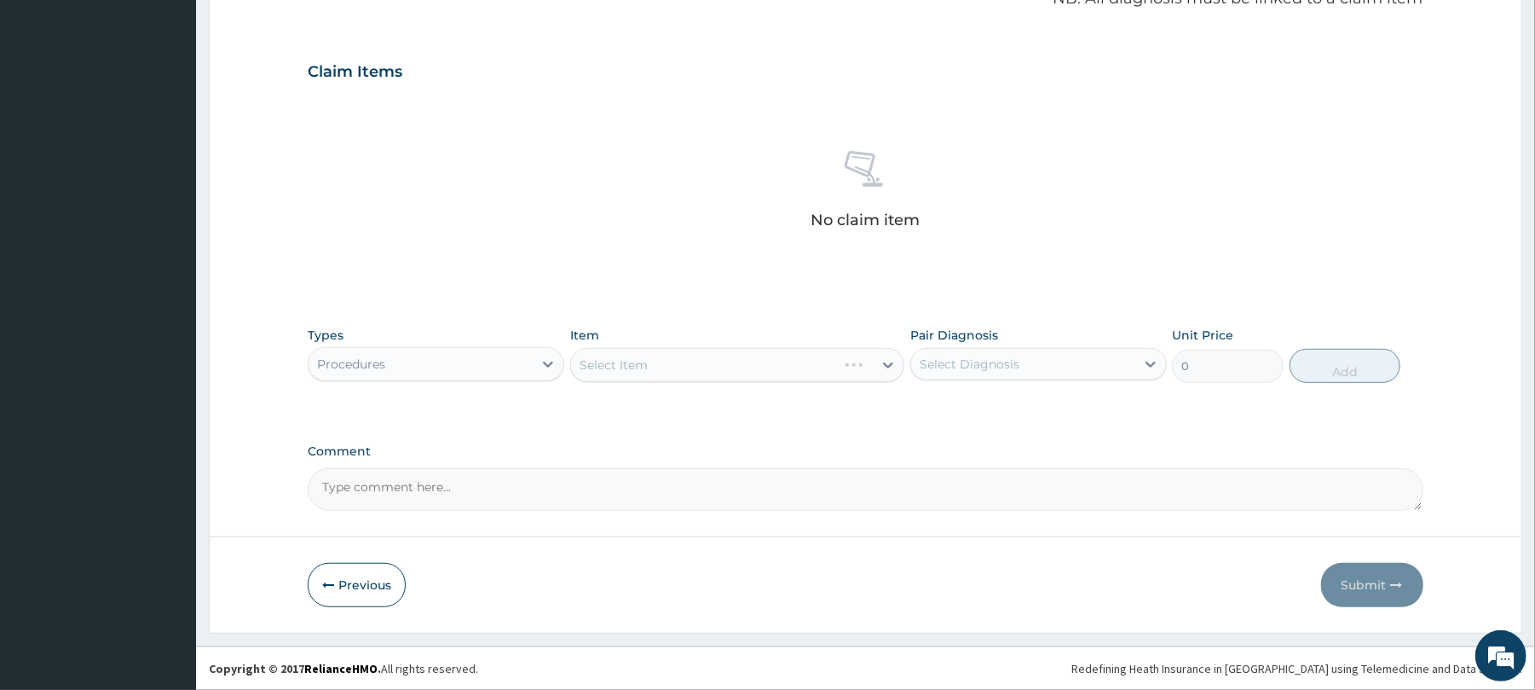
click at [614, 362] on div "Select Item" at bounding box center [737, 365] width 334 height 34
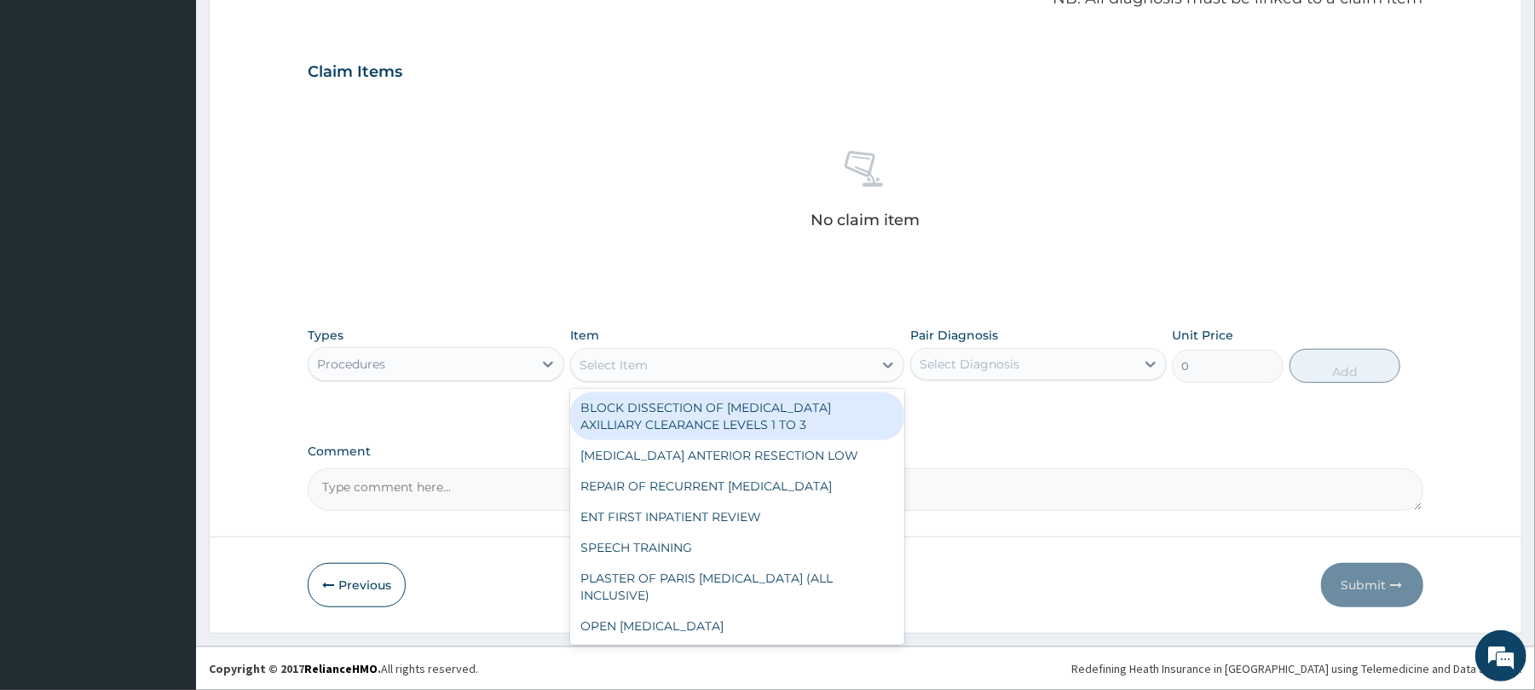
click at [614, 362] on div "Select Item" at bounding box center [614, 364] width 68 height 17
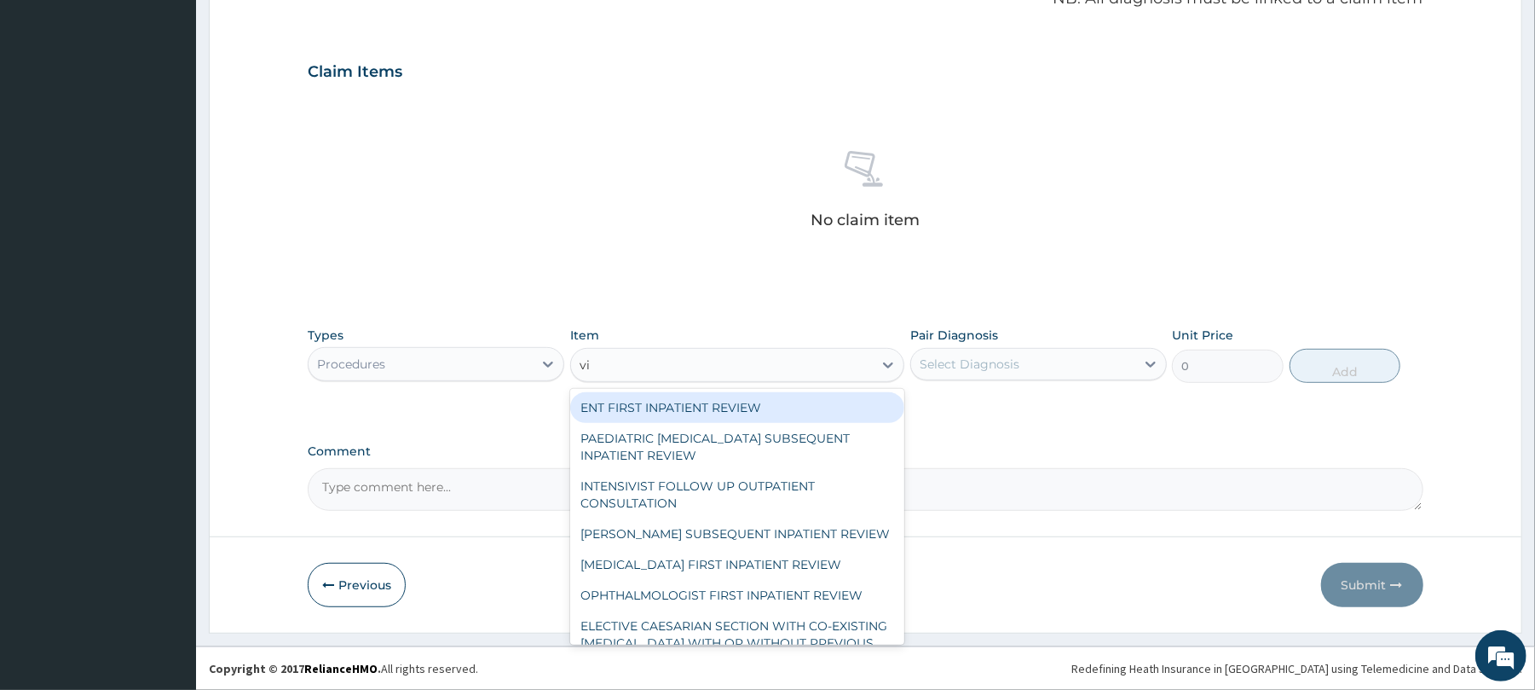
type input "vis"
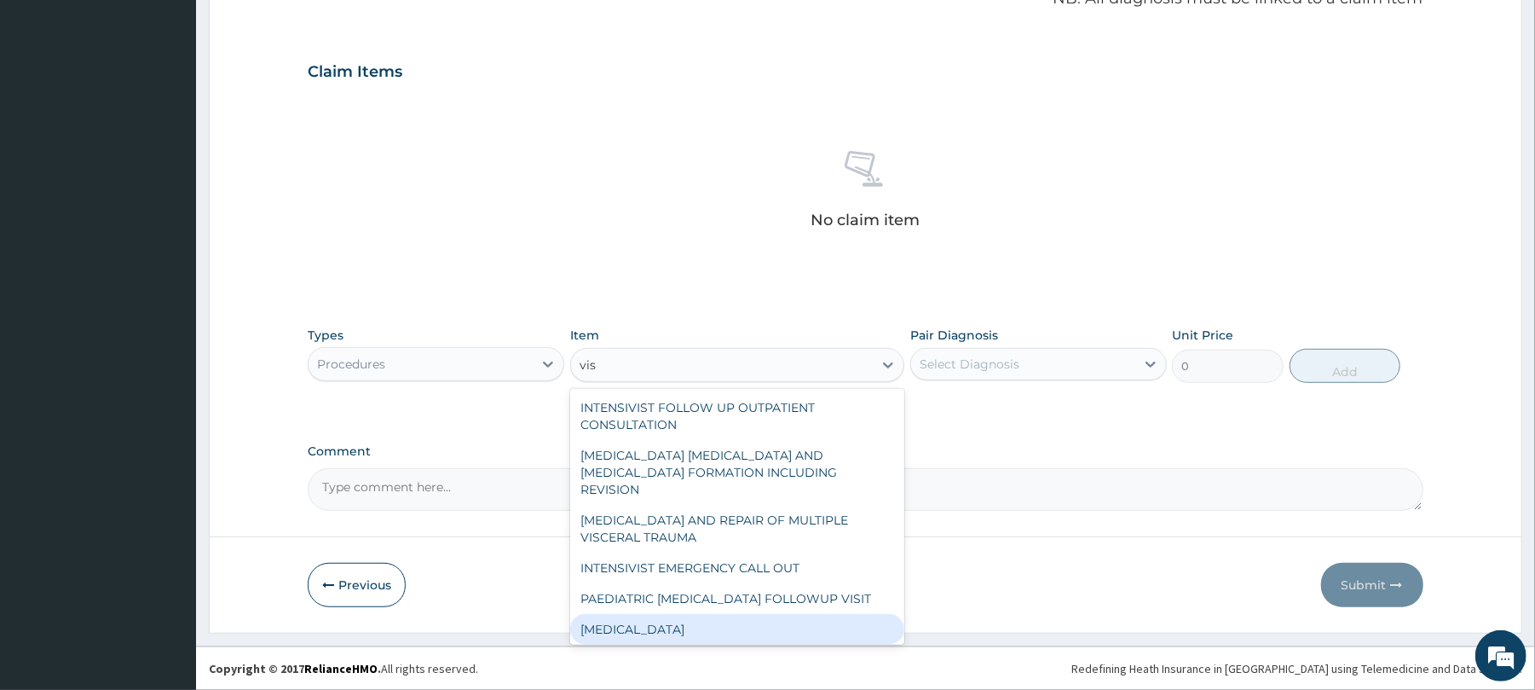
click at [663, 614] on div "[MEDICAL_DATA]" at bounding box center [737, 629] width 334 height 31
type input "3000"
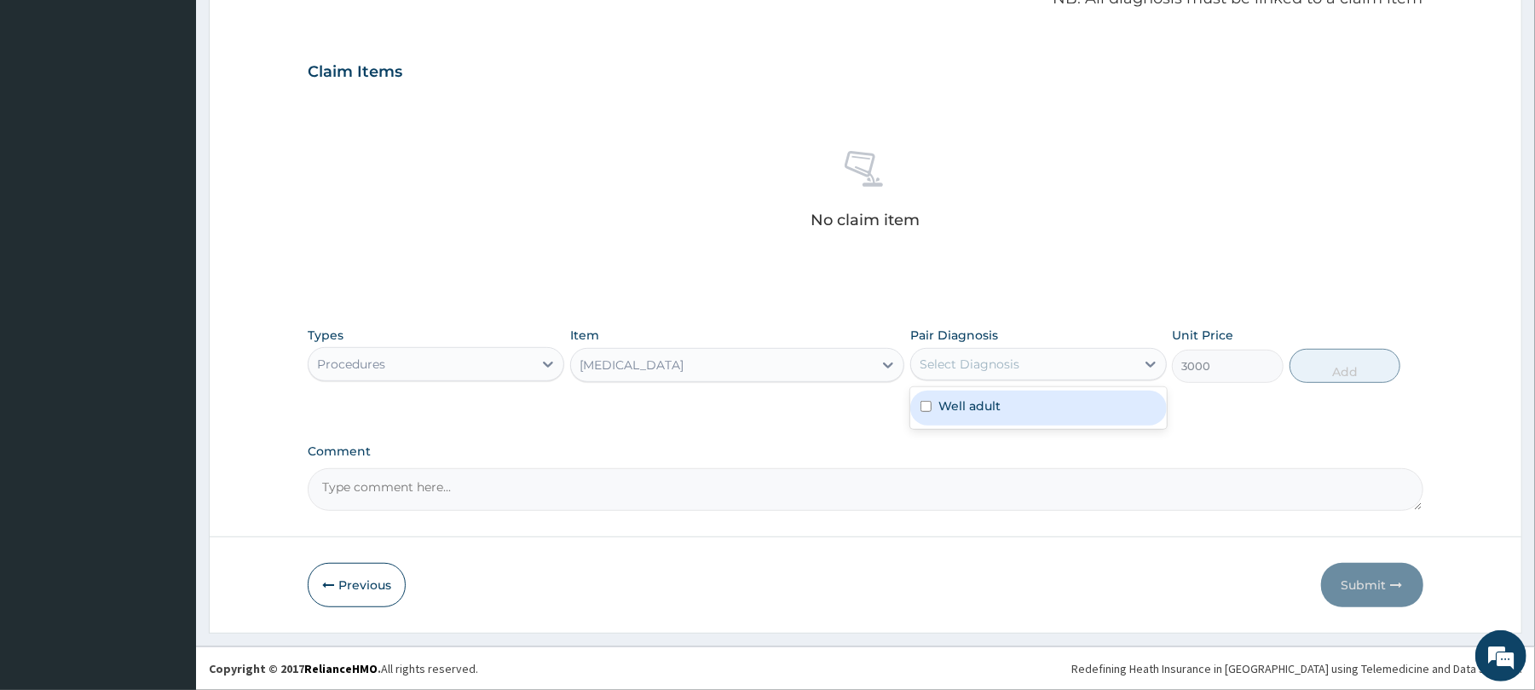
click at [1002, 355] on div "Select Diagnosis" at bounding box center [970, 363] width 100 height 17
click at [986, 413] on label "Well adult" at bounding box center [969, 405] width 62 height 17
checkbox input "true"
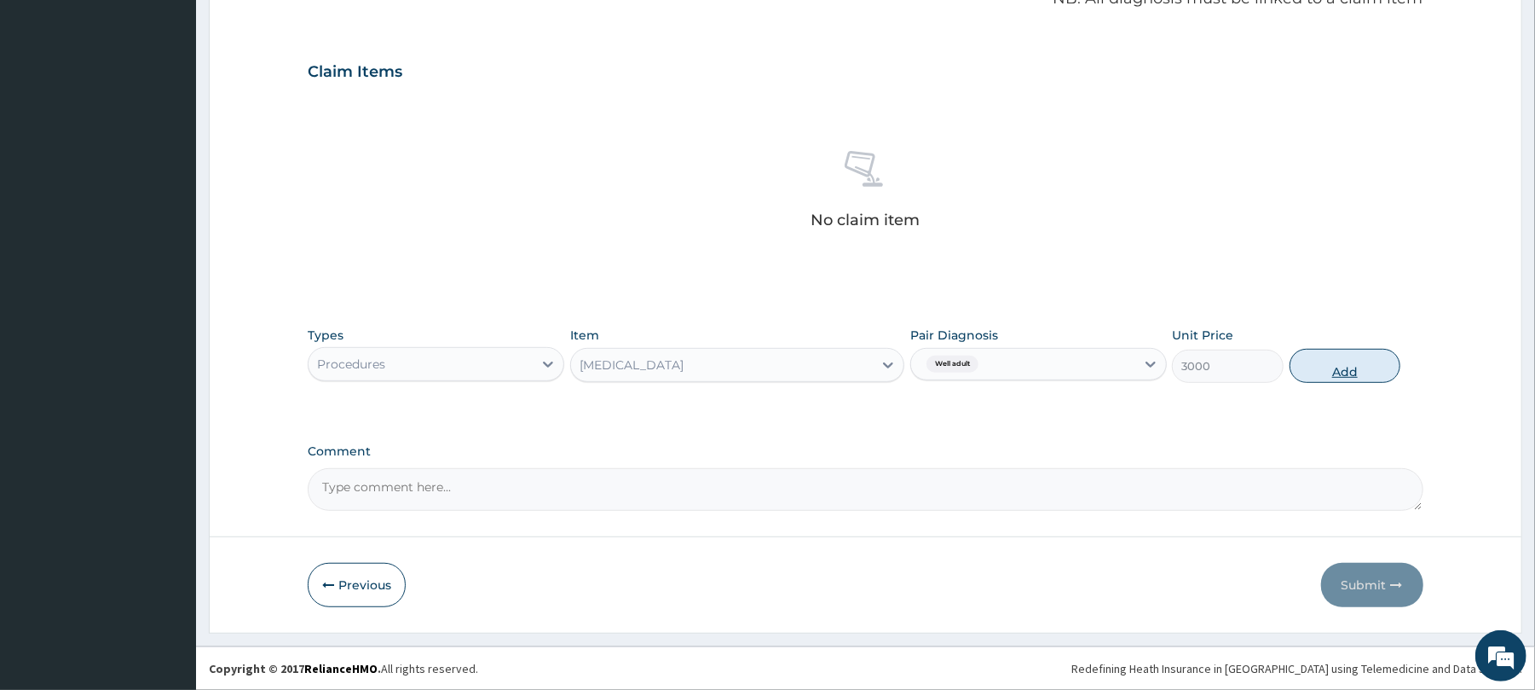
click at [1344, 369] on button "Add" at bounding box center [1346, 366] width 112 height 34
type input "0"
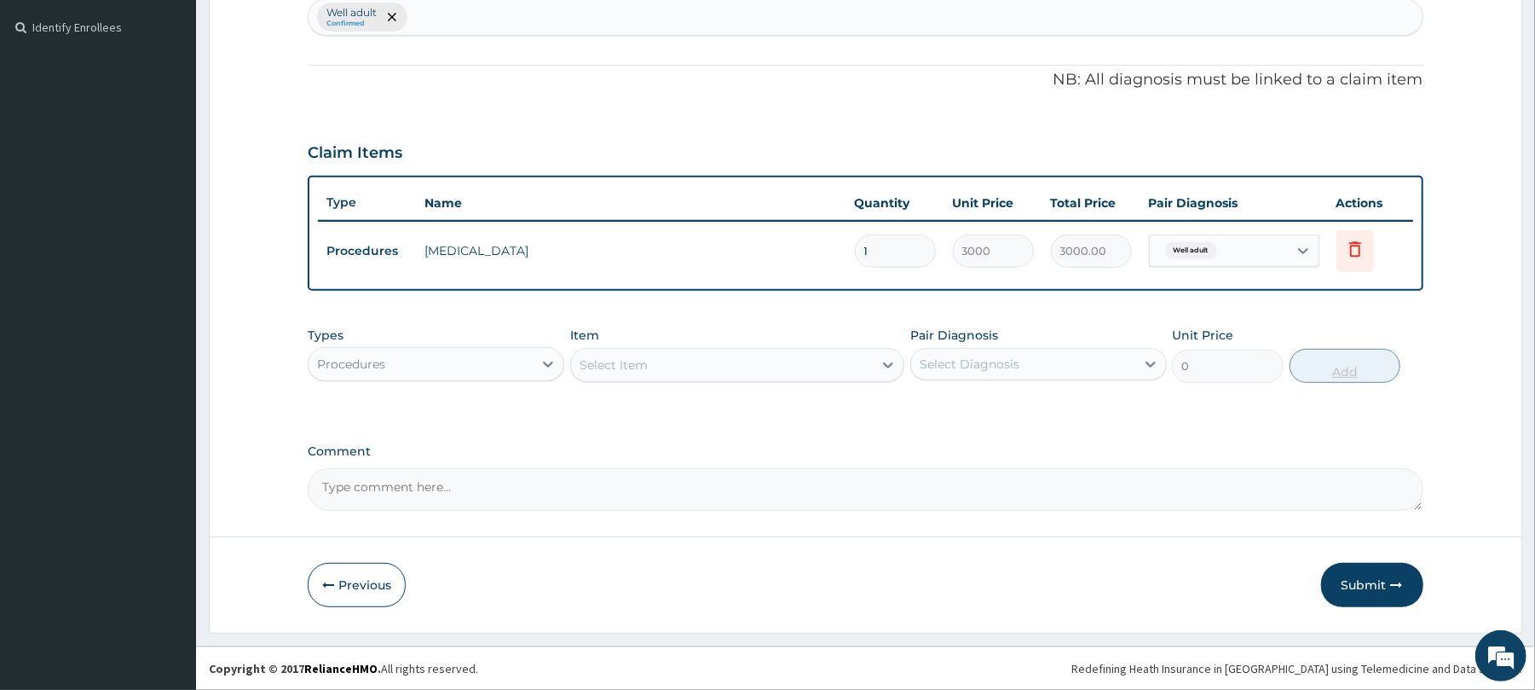
scroll to position [459, 0]
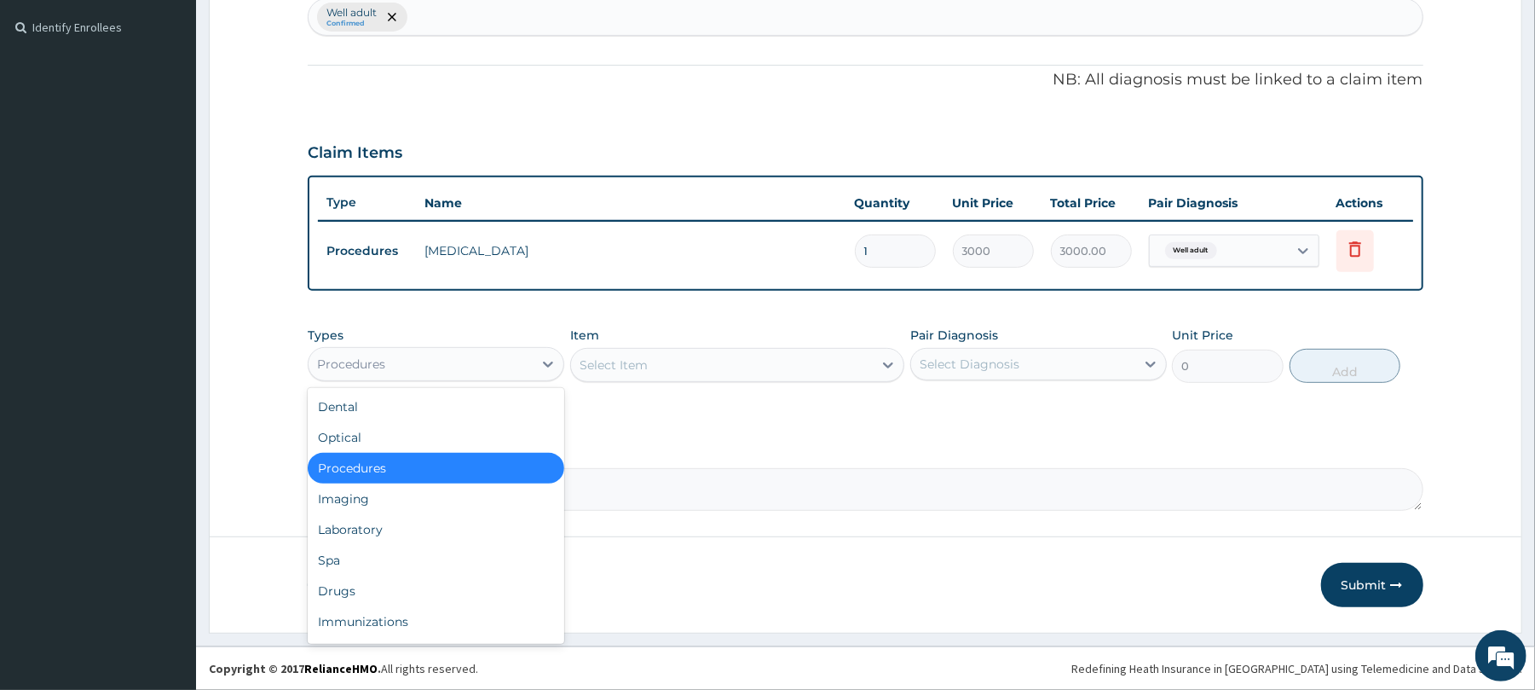
click at [478, 352] on div "Procedures" at bounding box center [421, 363] width 224 height 27
click at [372, 532] on div "Laboratory" at bounding box center [436, 529] width 257 height 31
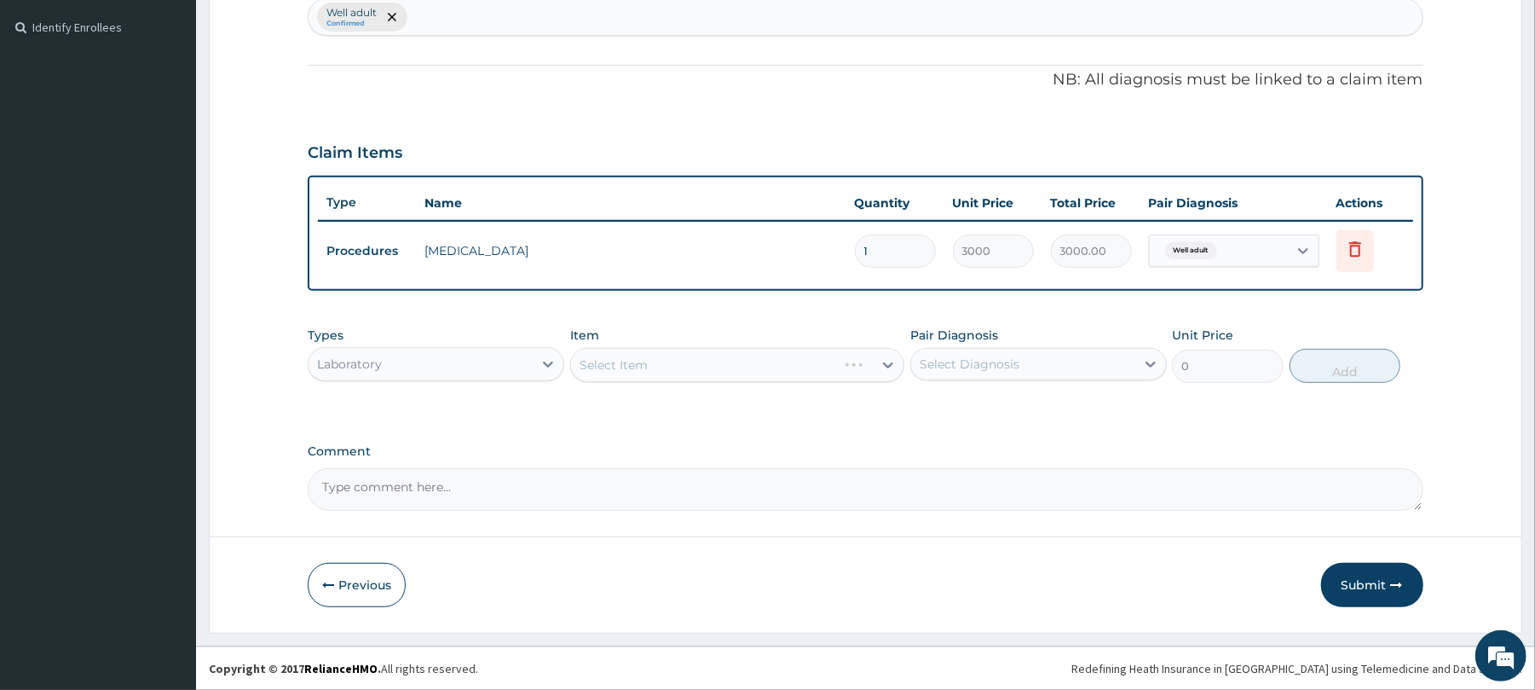
click at [636, 356] on div "Select Item" at bounding box center [737, 365] width 334 height 34
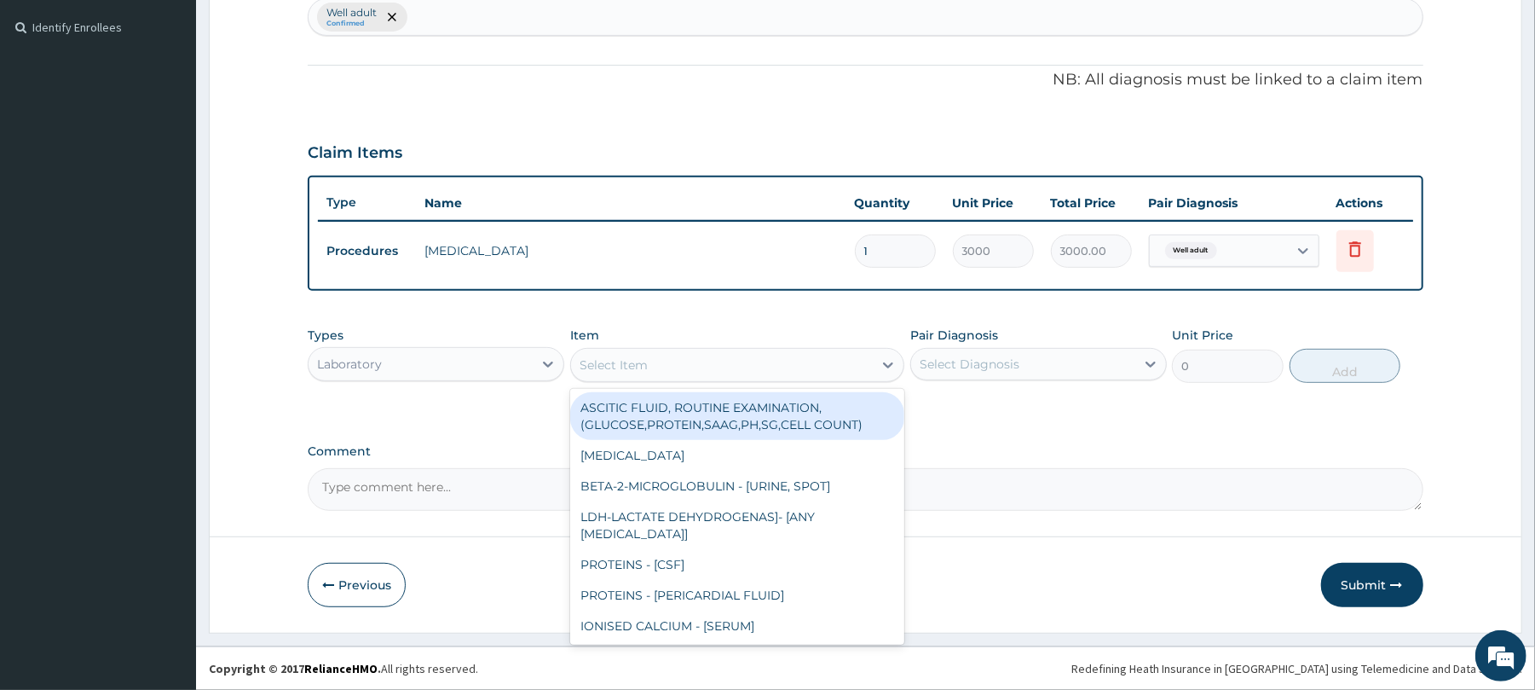
click at [636, 356] on div "Select Item" at bounding box center [614, 364] width 68 height 17
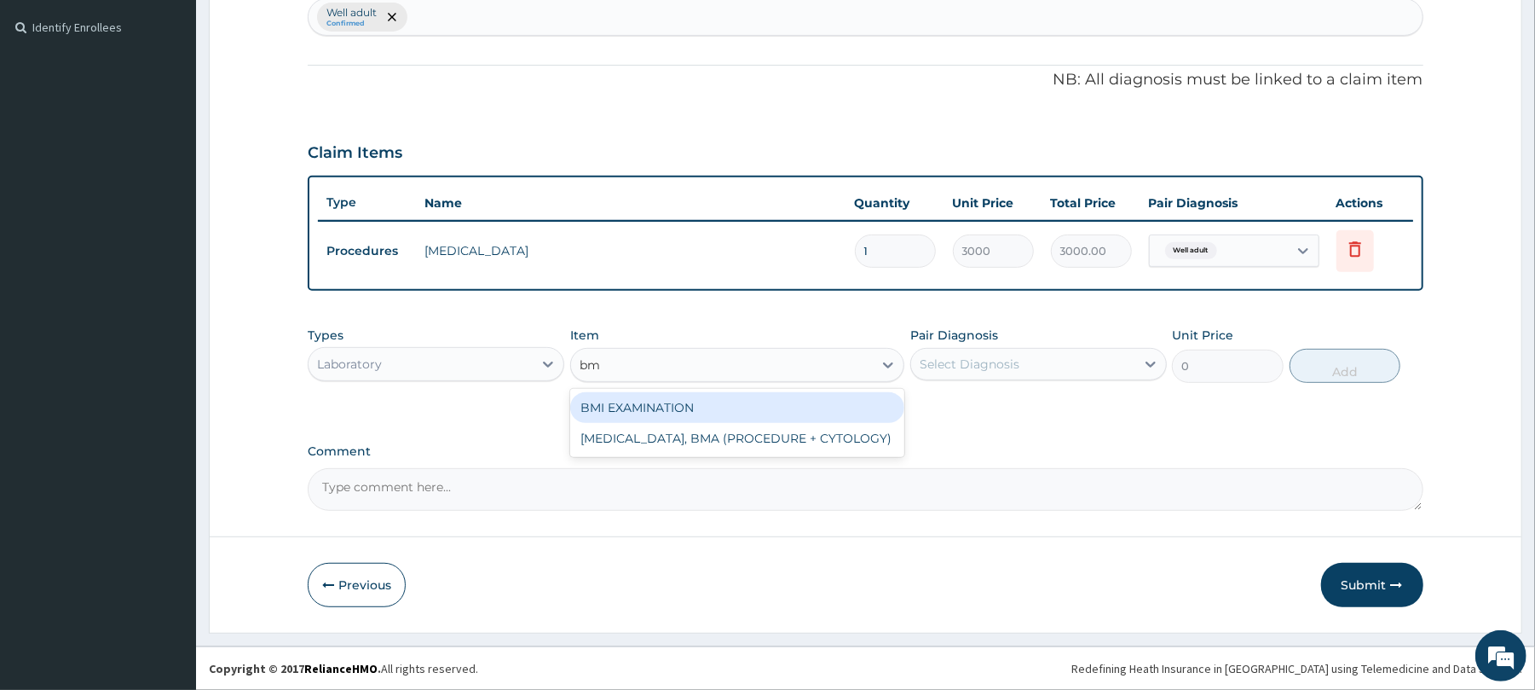
type input "bmi"
click at [690, 397] on div "BMI EXAMINATION" at bounding box center [737, 407] width 334 height 31
type input "1225.5"
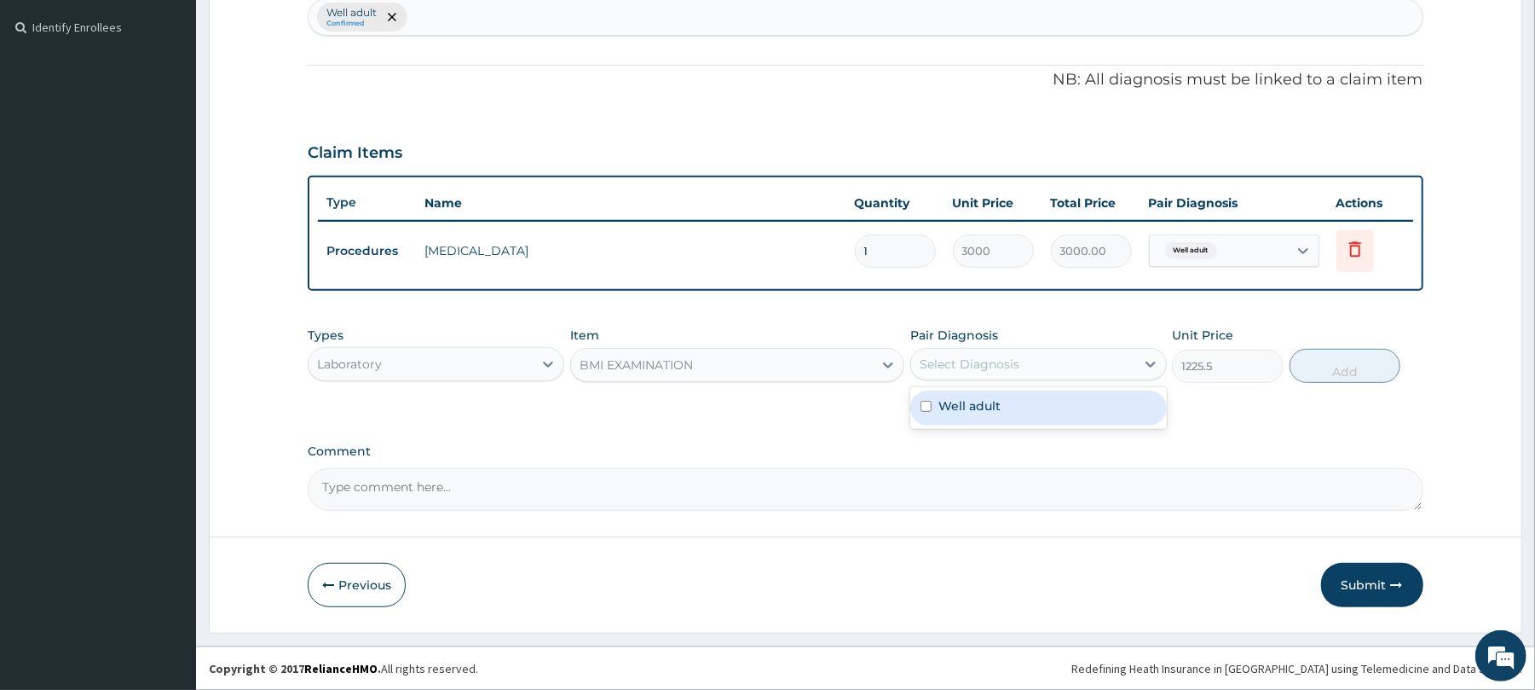
click at [959, 362] on div "Select Diagnosis" at bounding box center [970, 363] width 100 height 17
click at [980, 411] on label "Well adult" at bounding box center [969, 405] width 62 height 17
checkbox input "true"
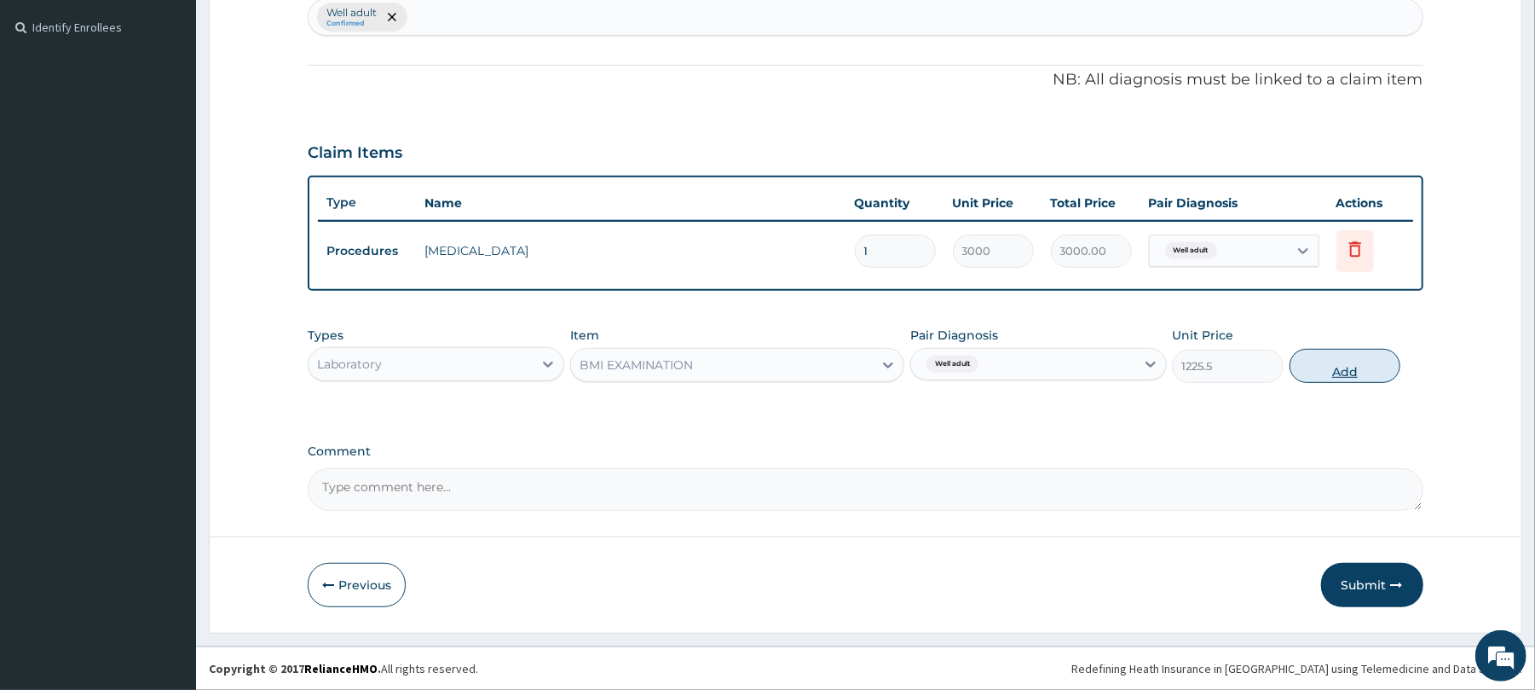
click at [1337, 369] on button "Add" at bounding box center [1346, 366] width 112 height 34
type input "0"
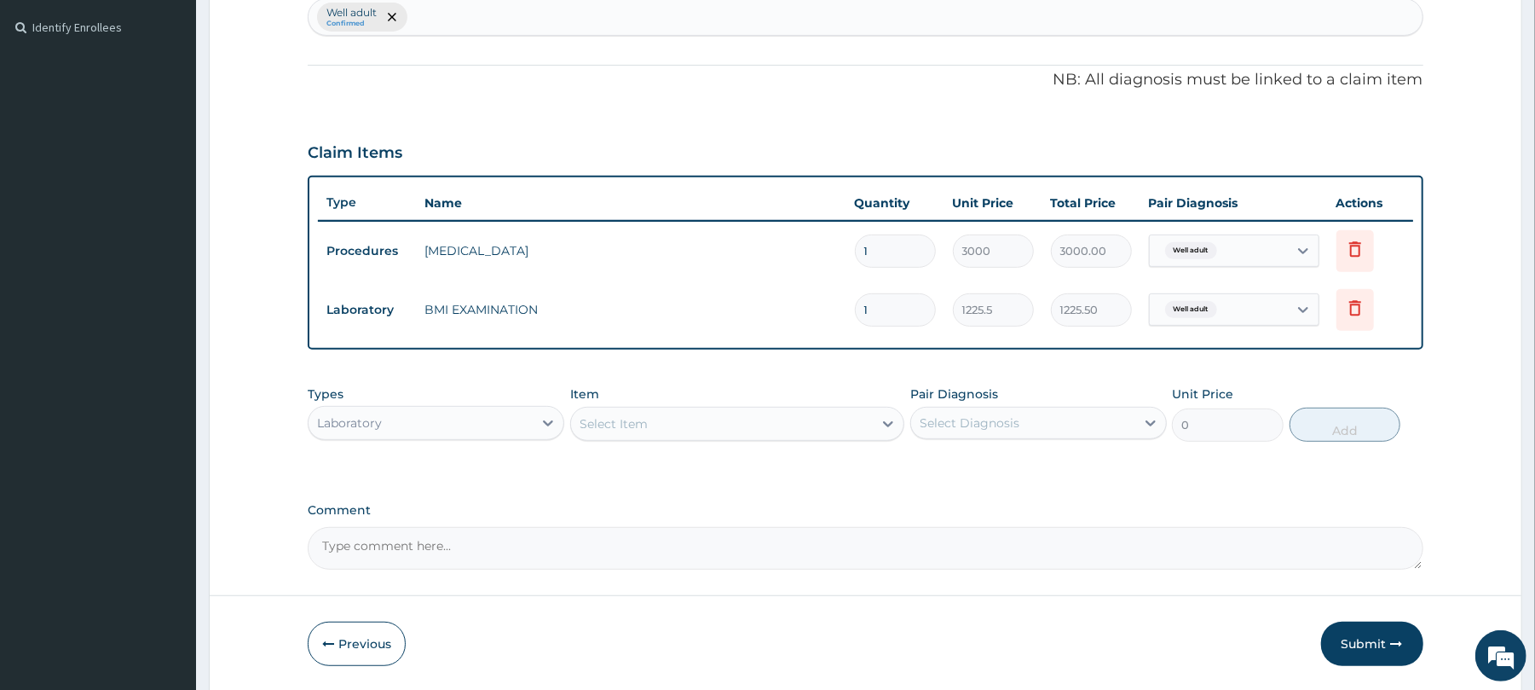
click at [617, 411] on div "Select Item" at bounding box center [722, 423] width 302 height 27
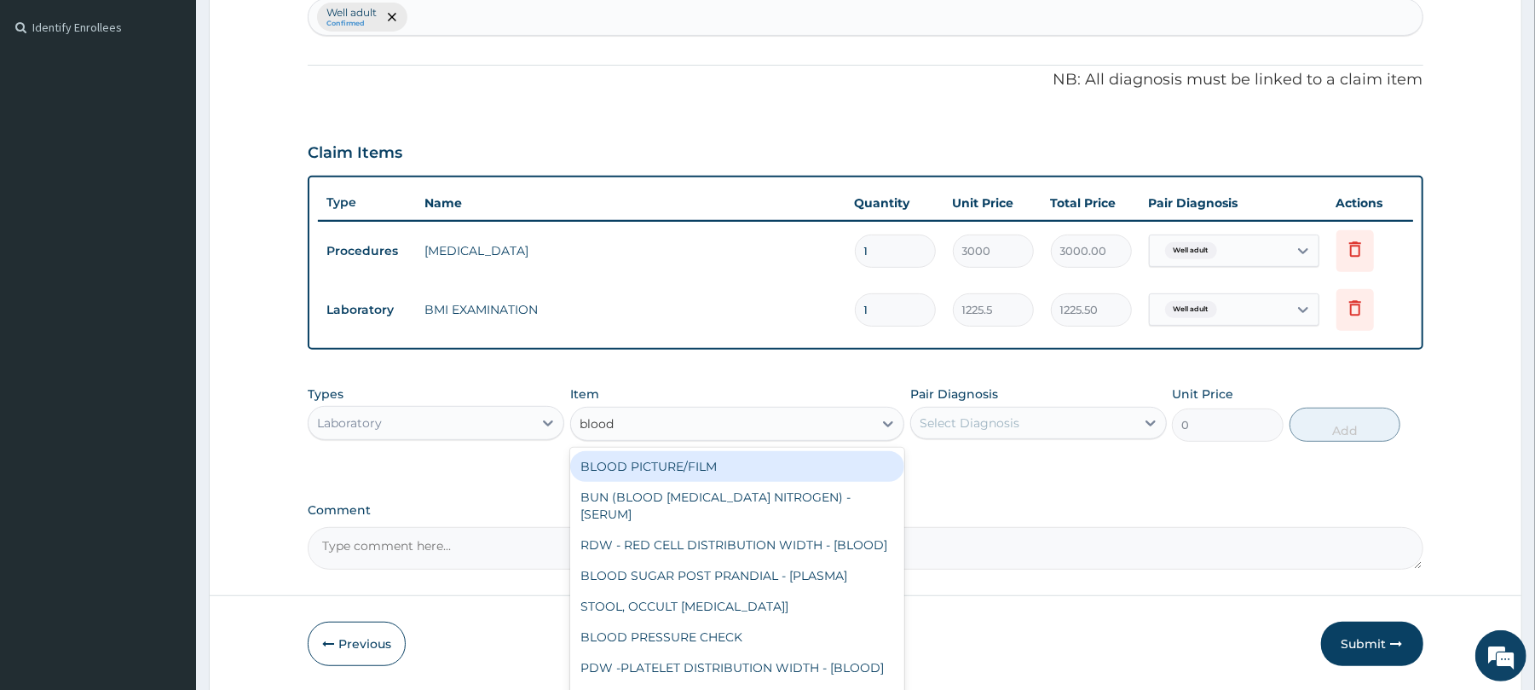
type input "blood p"
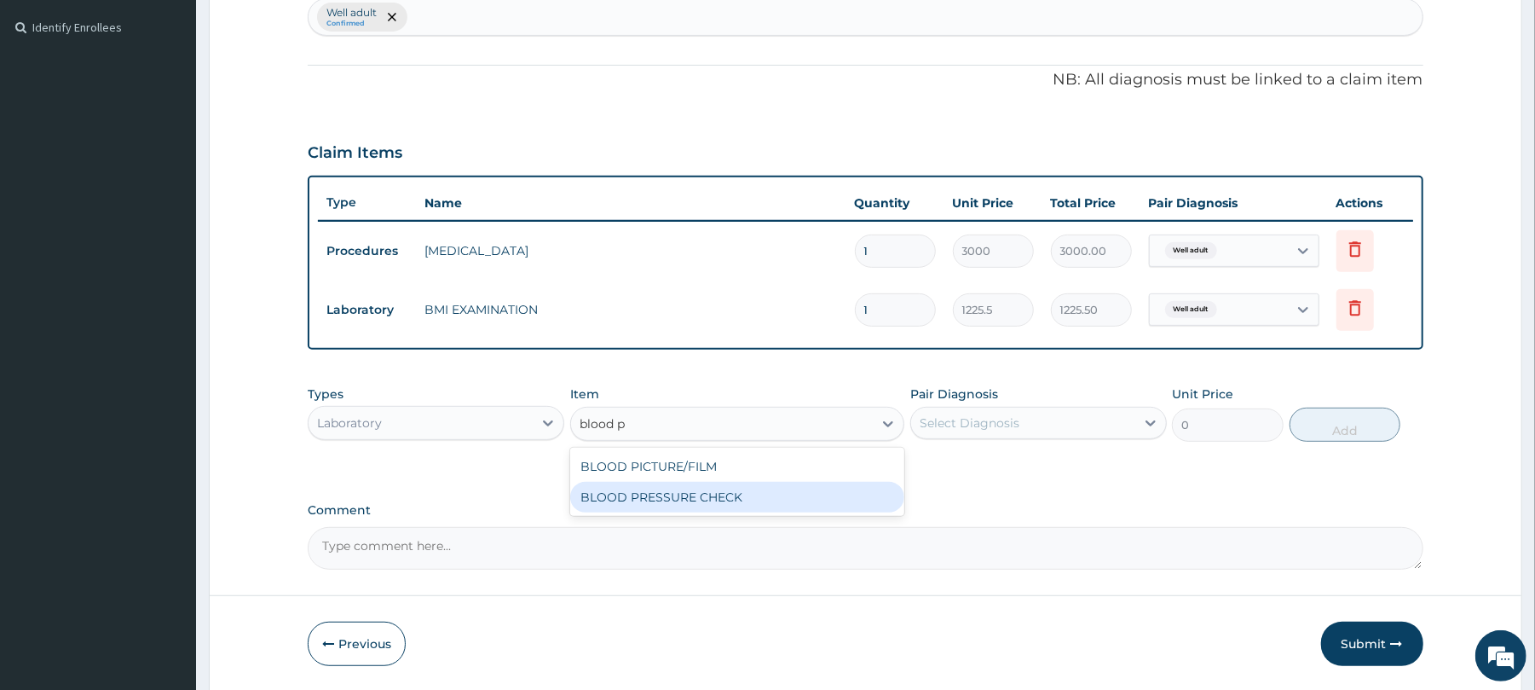
click at [653, 498] on div "BLOOD PRESSURE CHECK" at bounding box center [737, 497] width 334 height 31
type input "1225.5"
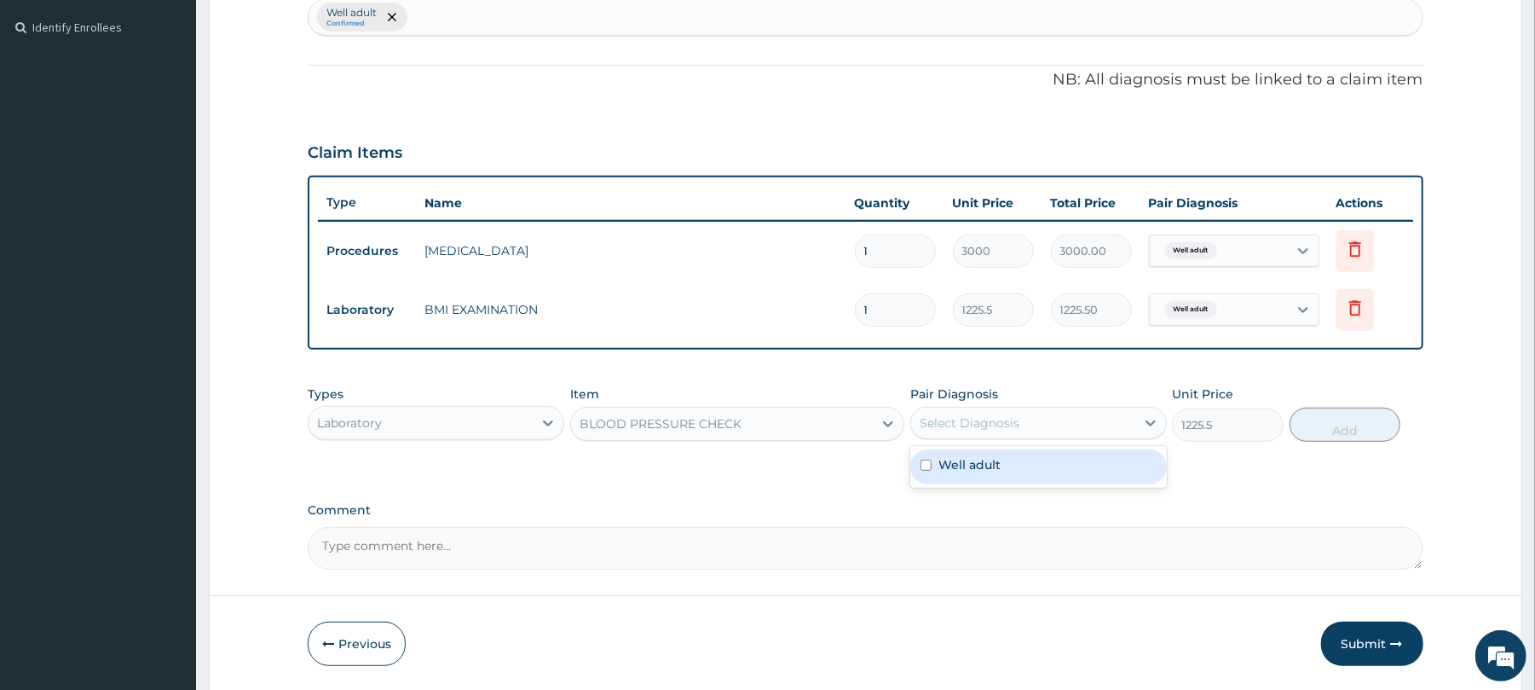
click at [1008, 419] on div "Select Diagnosis" at bounding box center [970, 422] width 100 height 17
click at [1025, 468] on div "Well adult" at bounding box center [1038, 466] width 257 height 35
checkbox input "true"
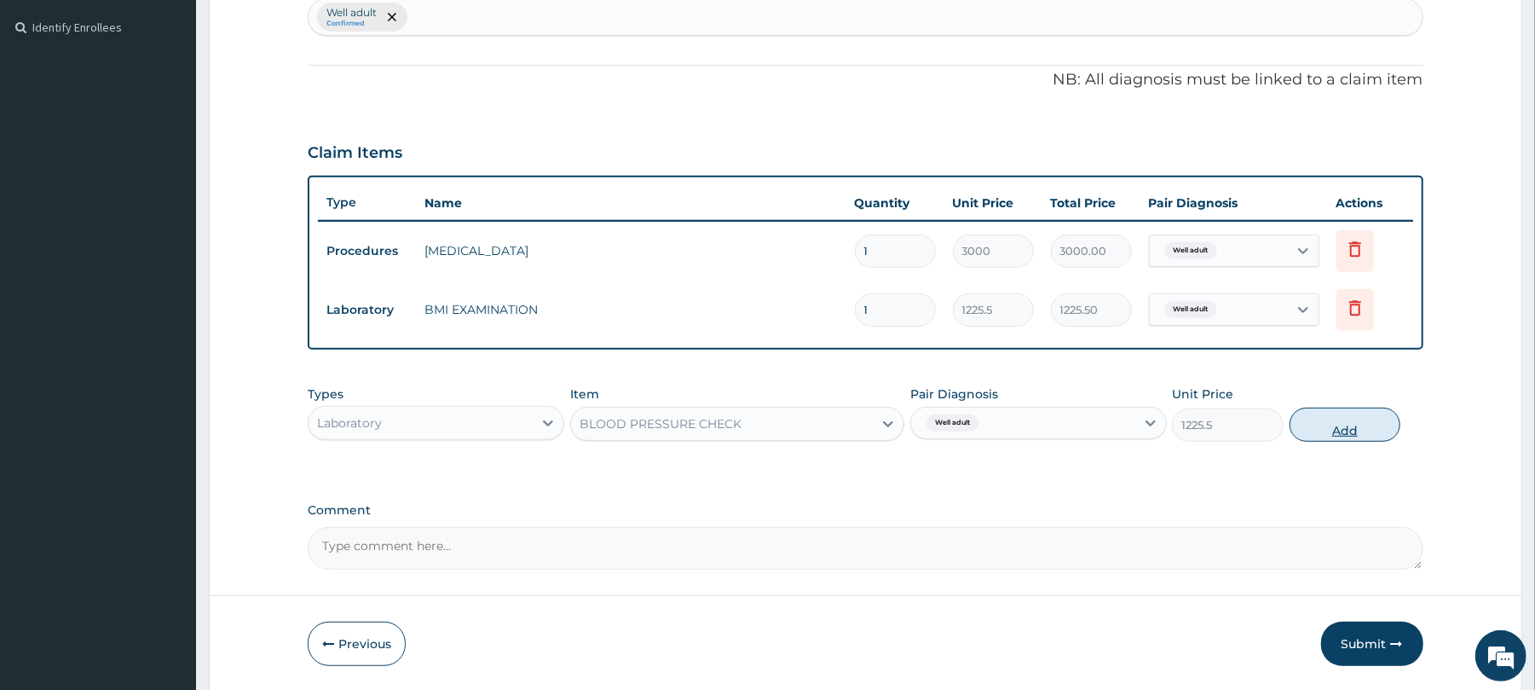
click at [1367, 431] on button "Add" at bounding box center [1346, 424] width 112 height 34
type input "0"
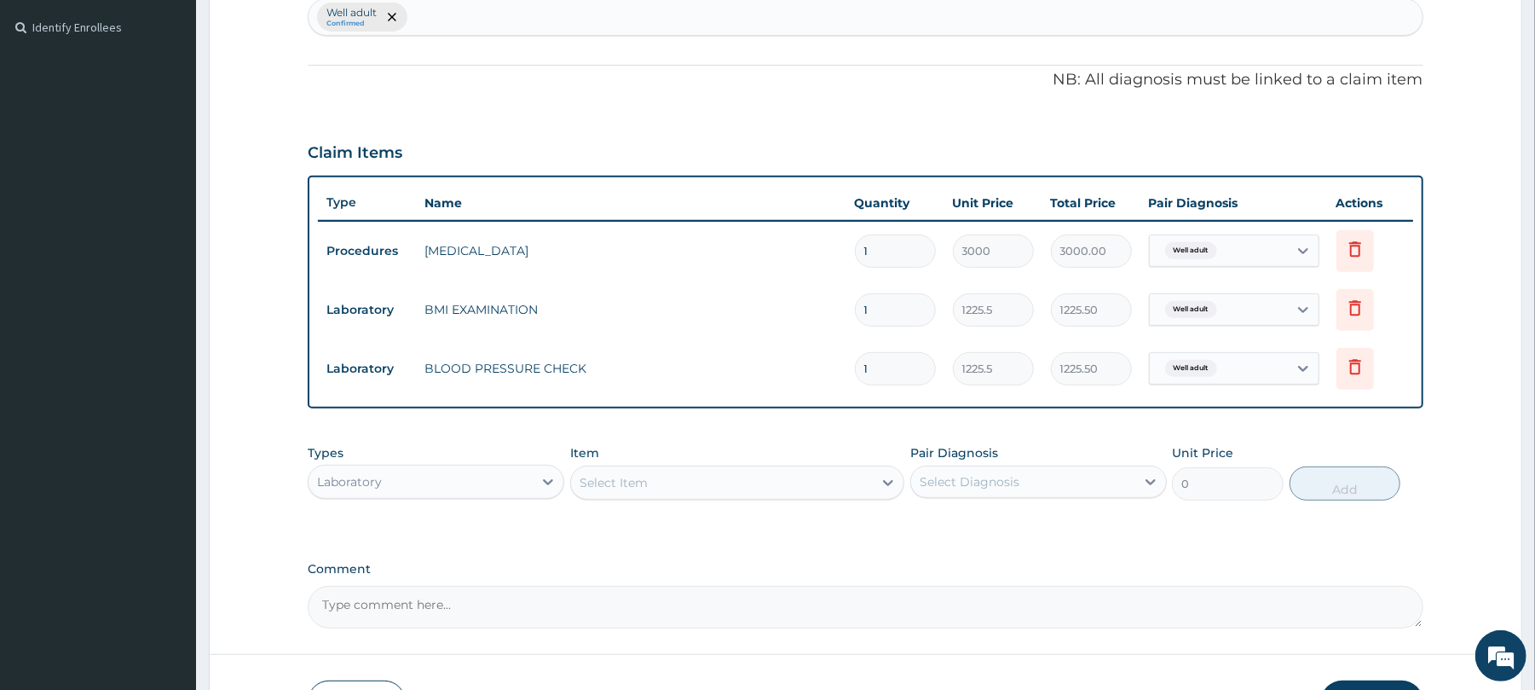
click at [597, 481] on div "Select Item" at bounding box center [614, 482] width 68 height 17
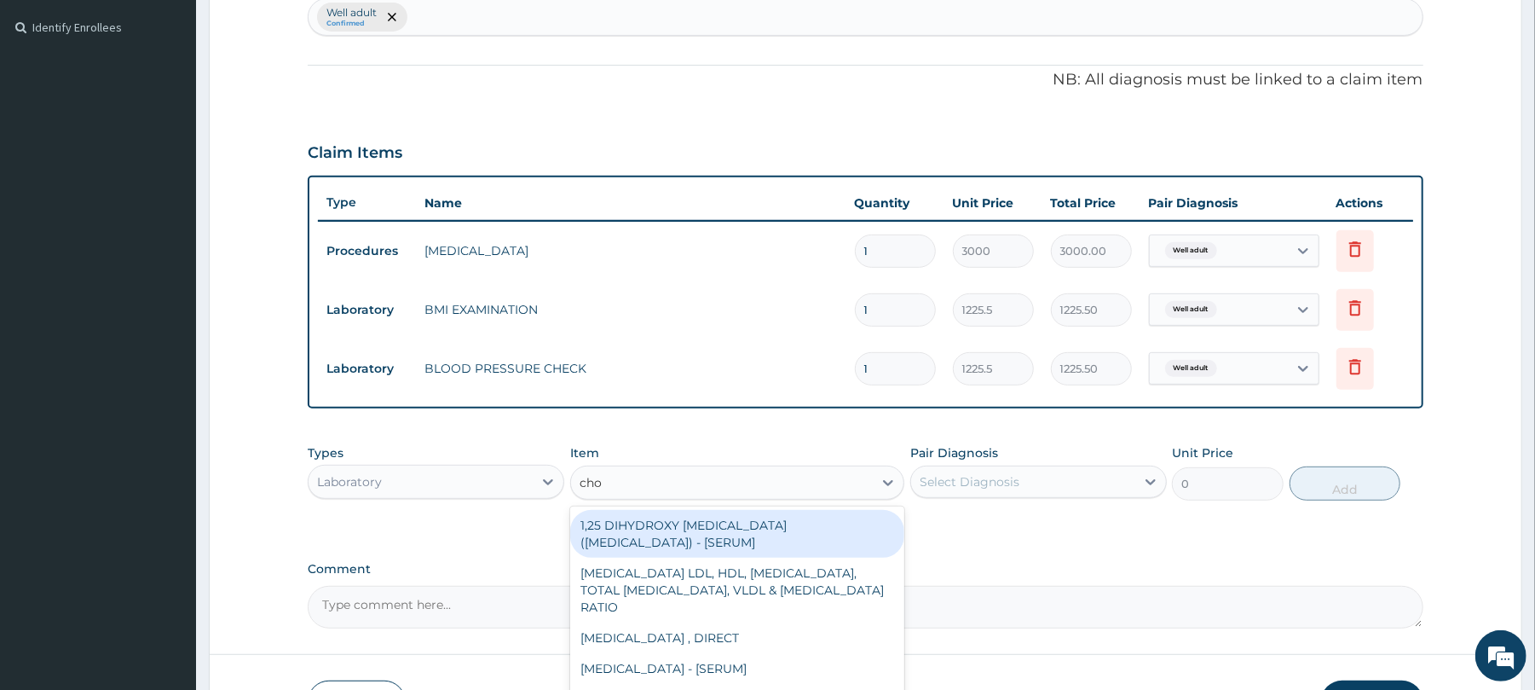
type input "chol"
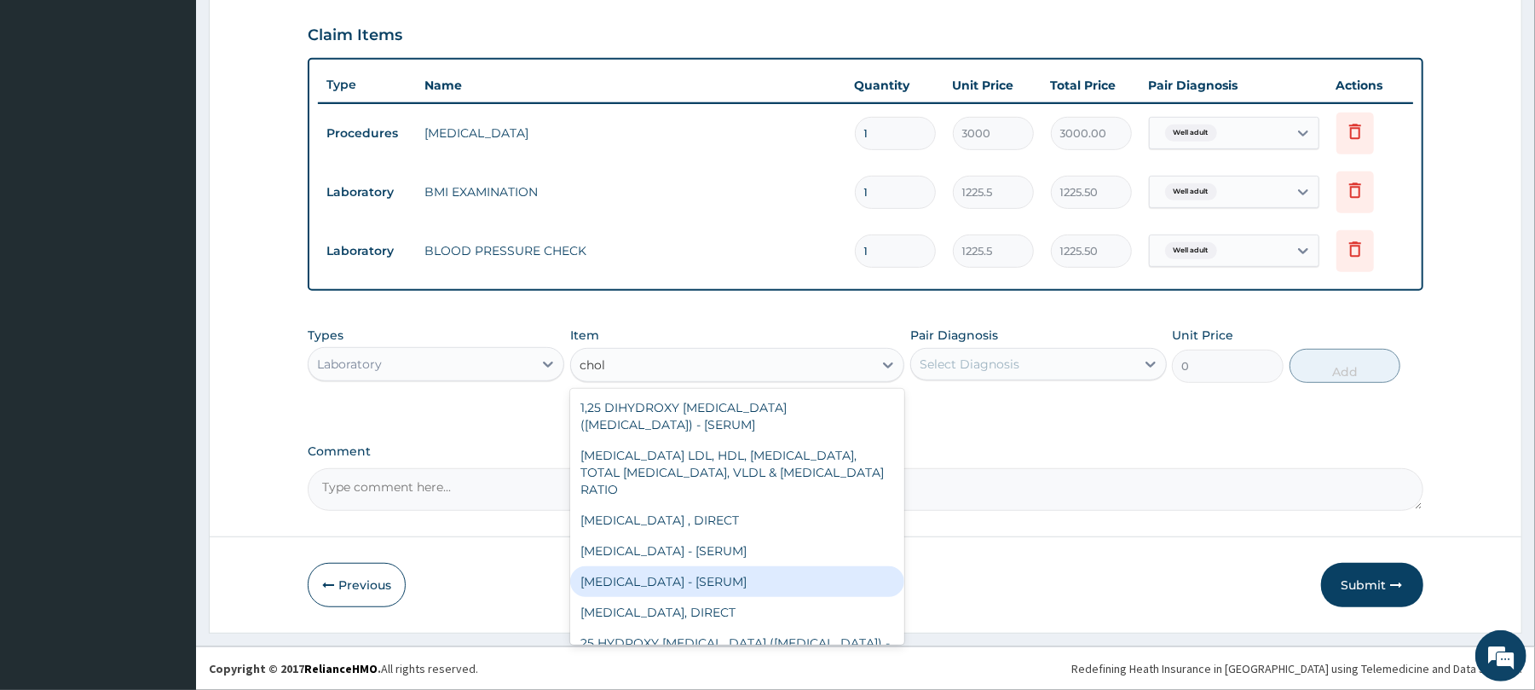
scroll to position [126, 0]
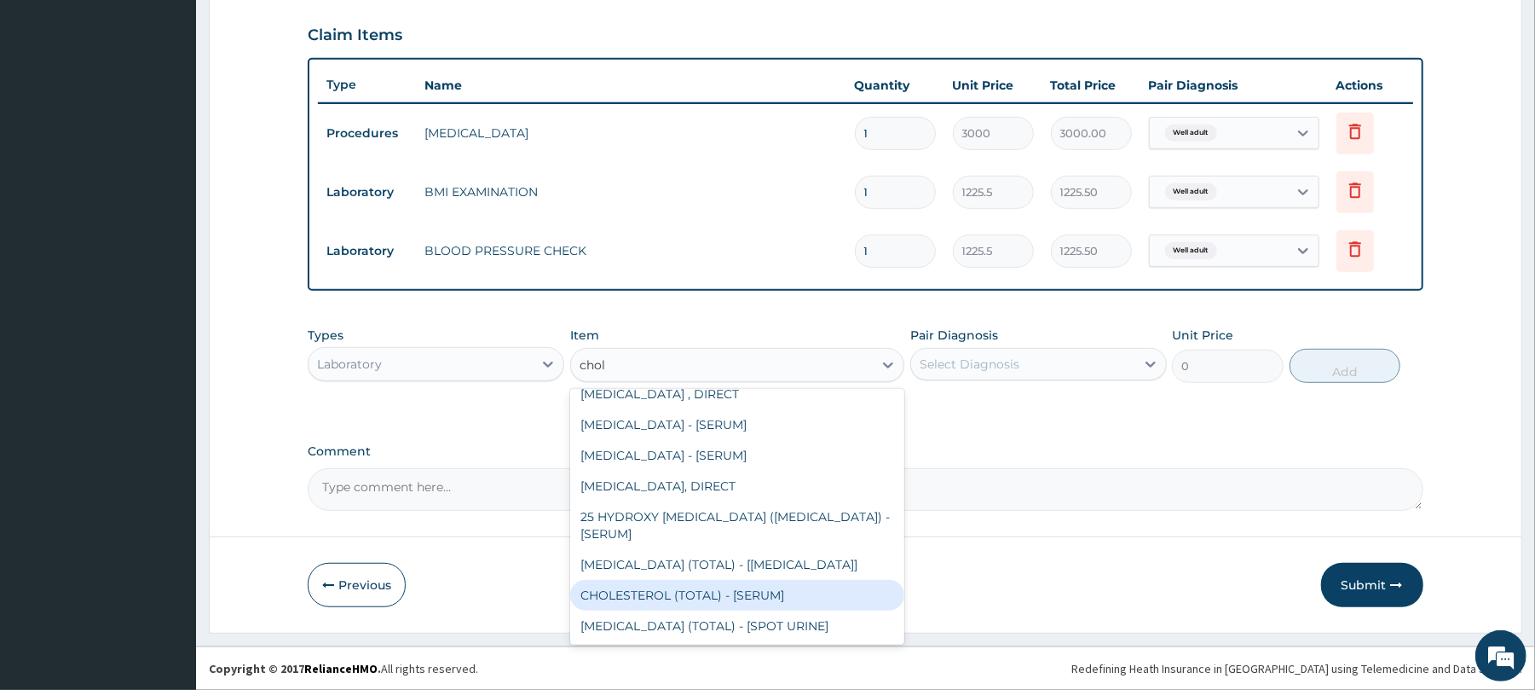
click at [707, 585] on div "CHOLESTEROL (TOTAL) - [SERUM]" at bounding box center [737, 595] width 334 height 31
type input "2880"
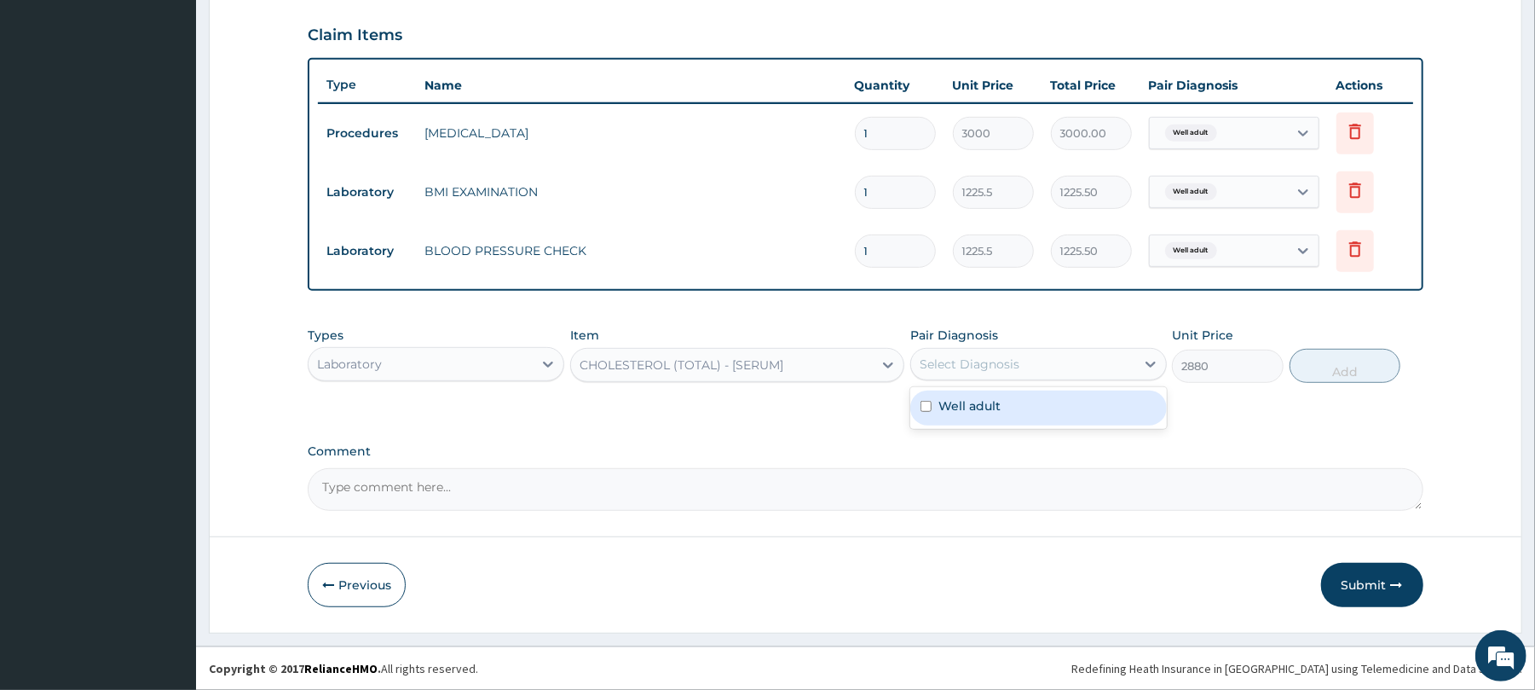
click at [975, 372] on div "Select Diagnosis" at bounding box center [970, 363] width 100 height 17
click at [976, 400] on label "Well adult" at bounding box center [969, 405] width 62 height 17
checkbox input "true"
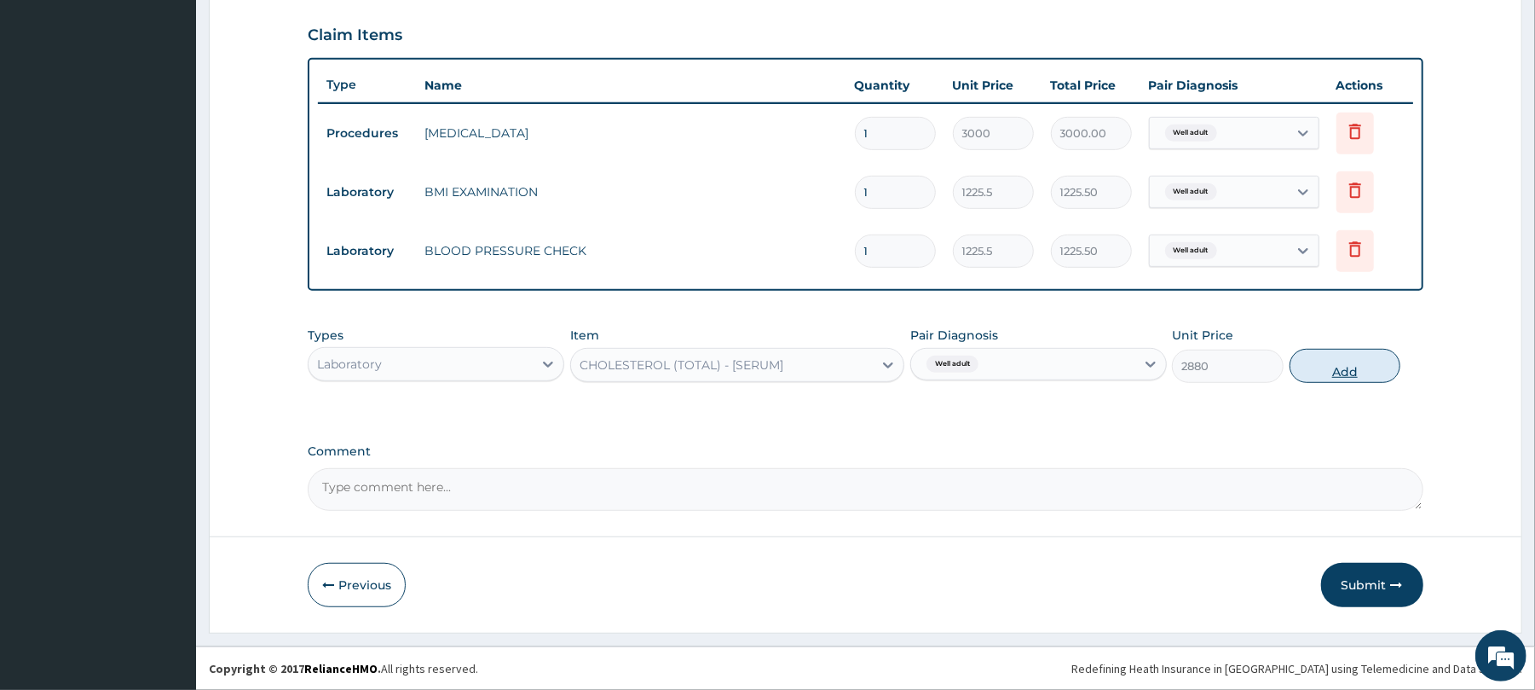
click at [1335, 361] on button "Add" at bounding box center [1346, 366] width 112 height 34
type input "0"
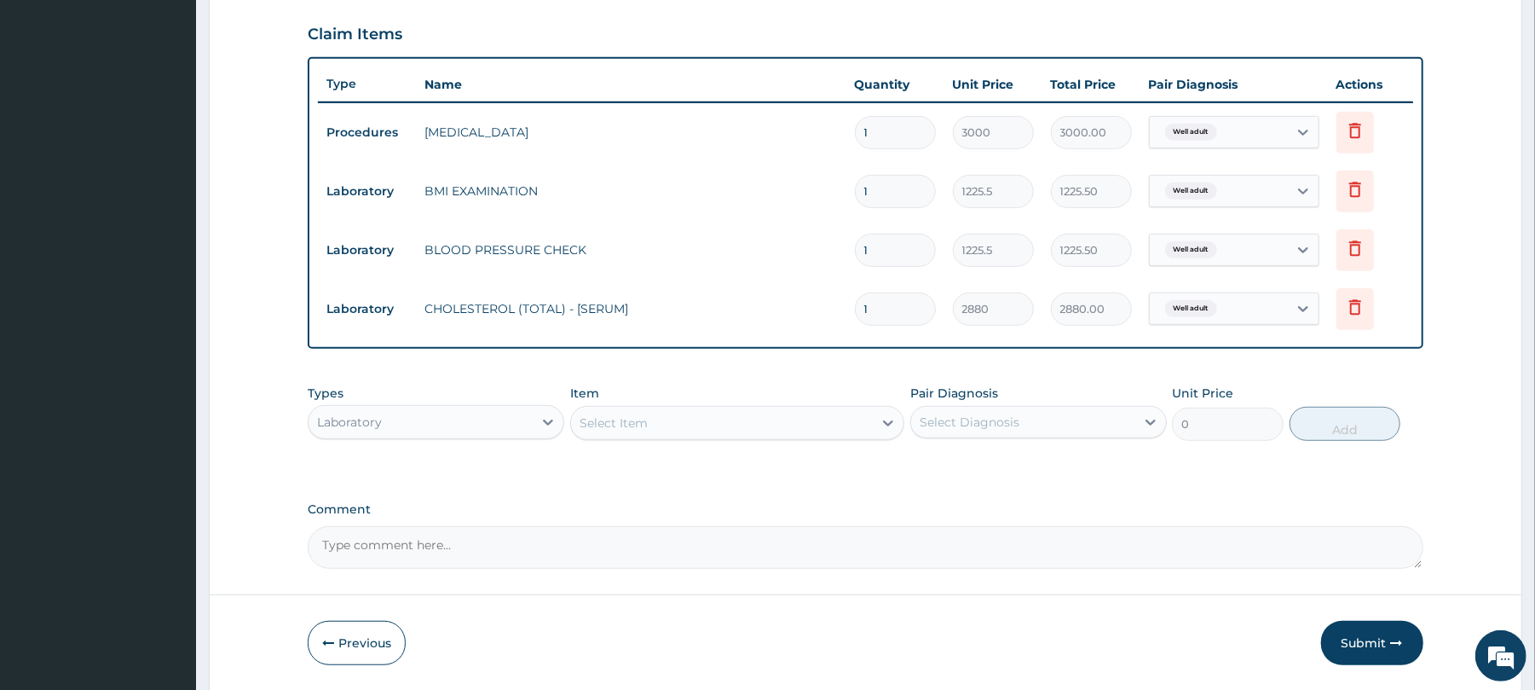
click at [619, 413] on div "Select Item" at bounding box center [722, 422] width 302 height 27
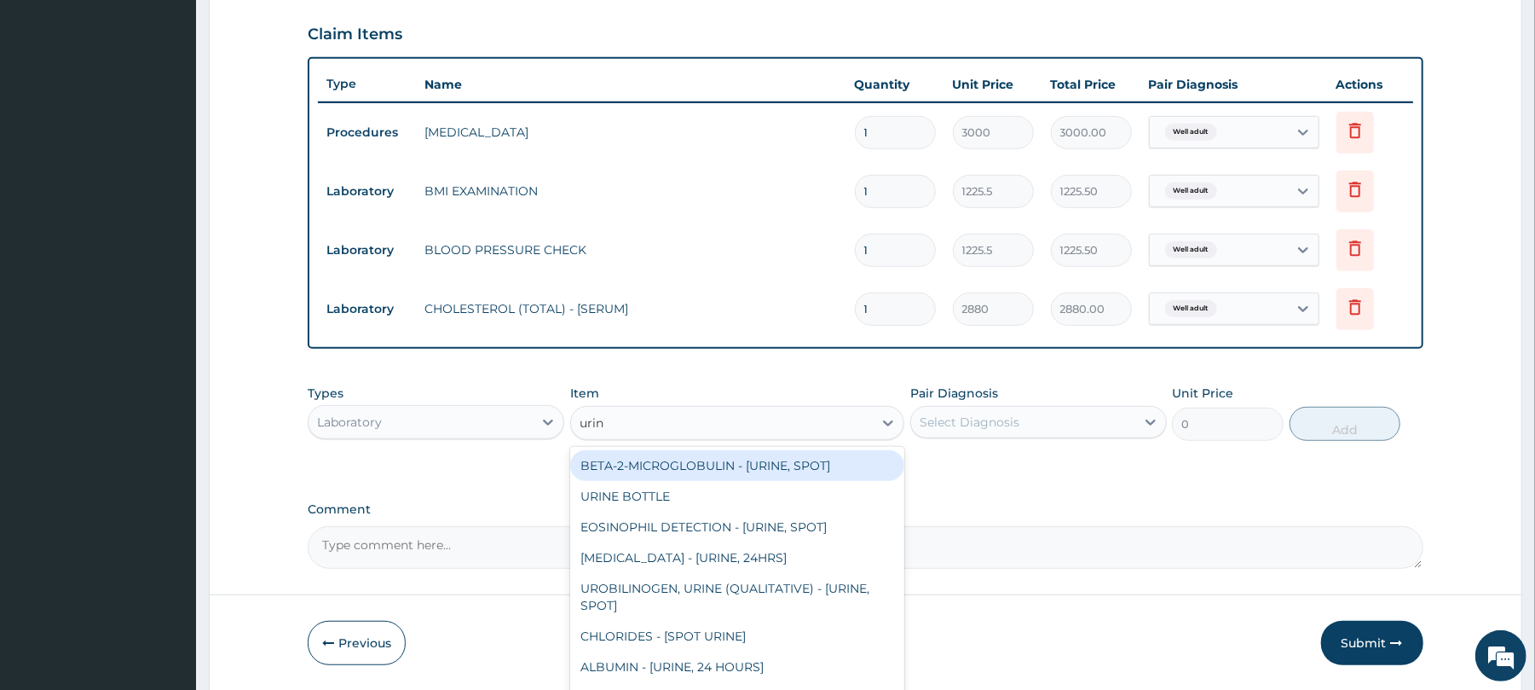
type input "urina"
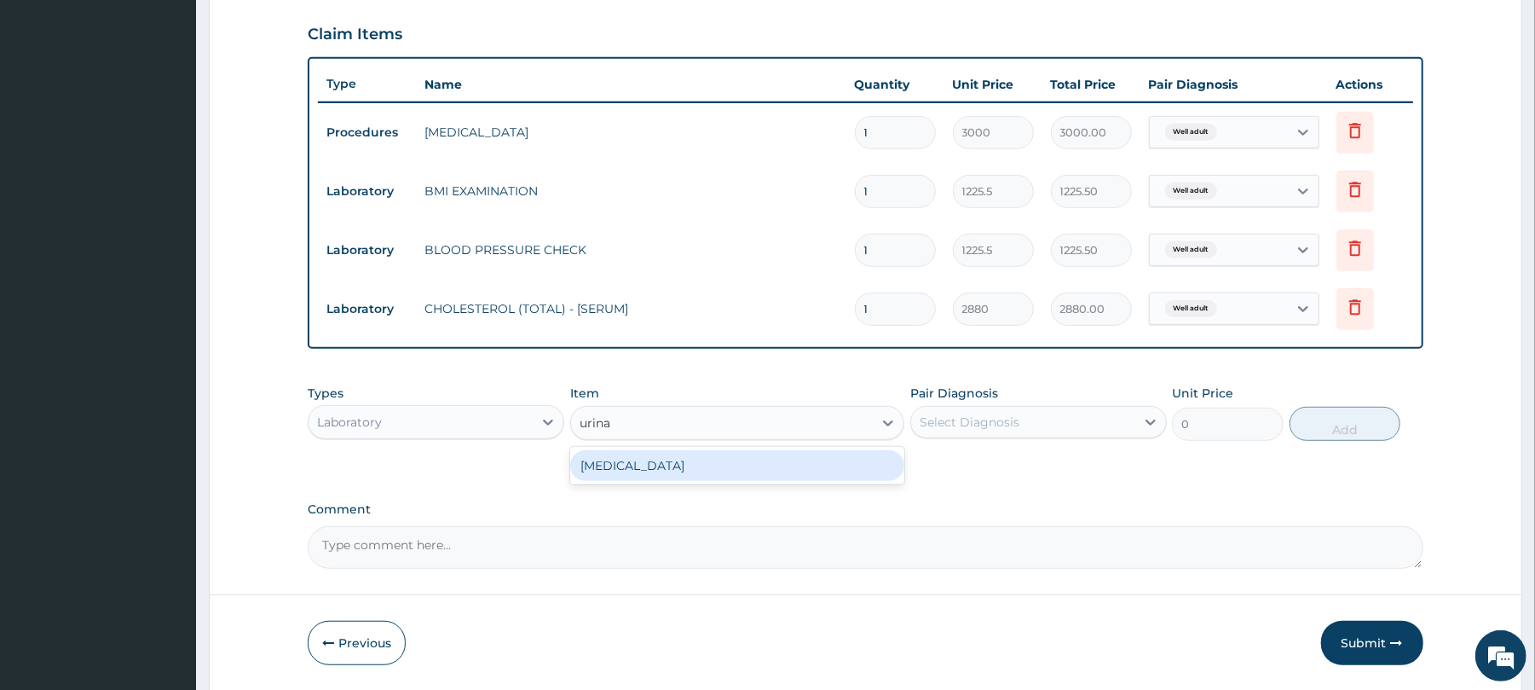
click at [648, 462] on div "URINALYSIS" at bounding box center [737, 465] width 334 height 31
type input "1531.875"
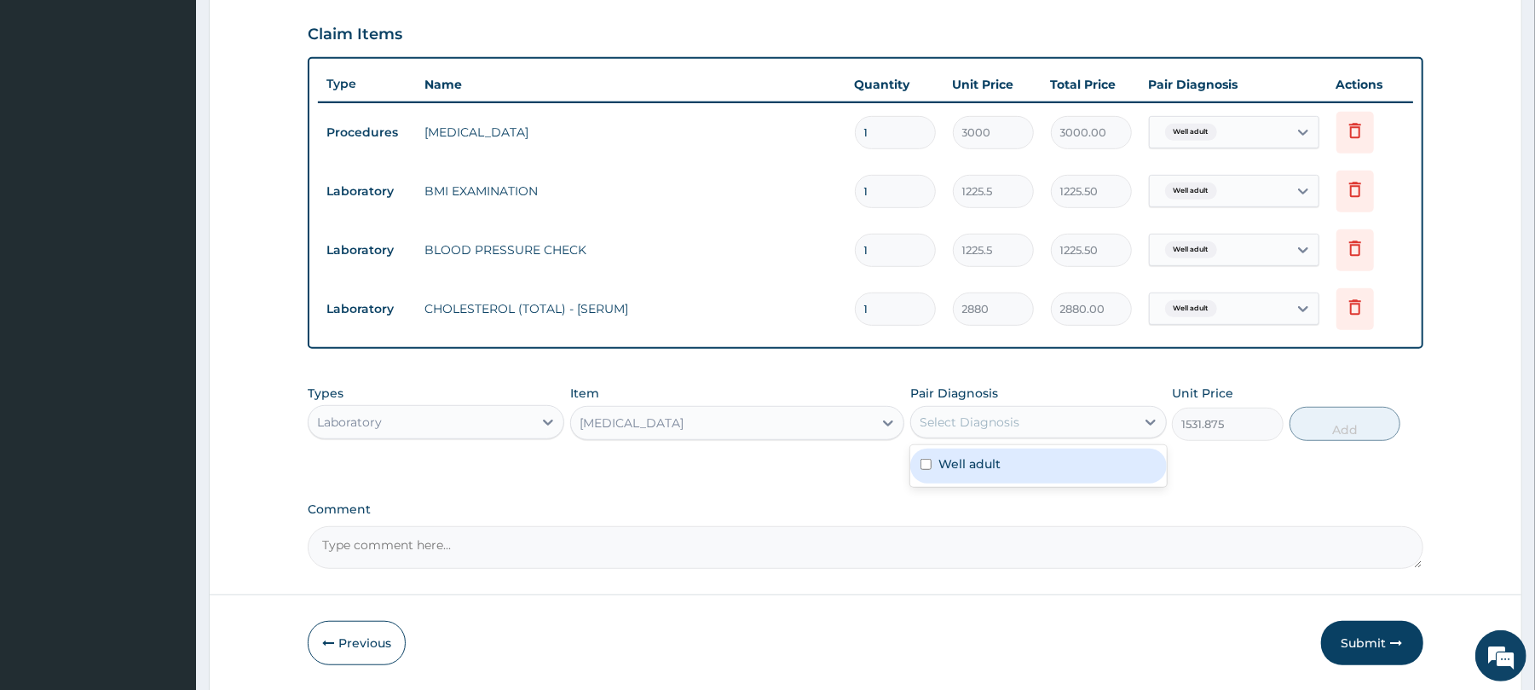
drag, startPoint x: 966, startPoint y: 416, endPoint x: 955, endPoint y: 471, distance: 55.7
click at [955, 438] on div "option Well adult, selected. option Well adult focused, 1 of 1. 1 result availa…" at bounding box center [1038, 422] width 257 height 32
click at [955, 471] on label "Well adult" at bounding box center [969, 463] width 62 height 17
checkbox input "true"
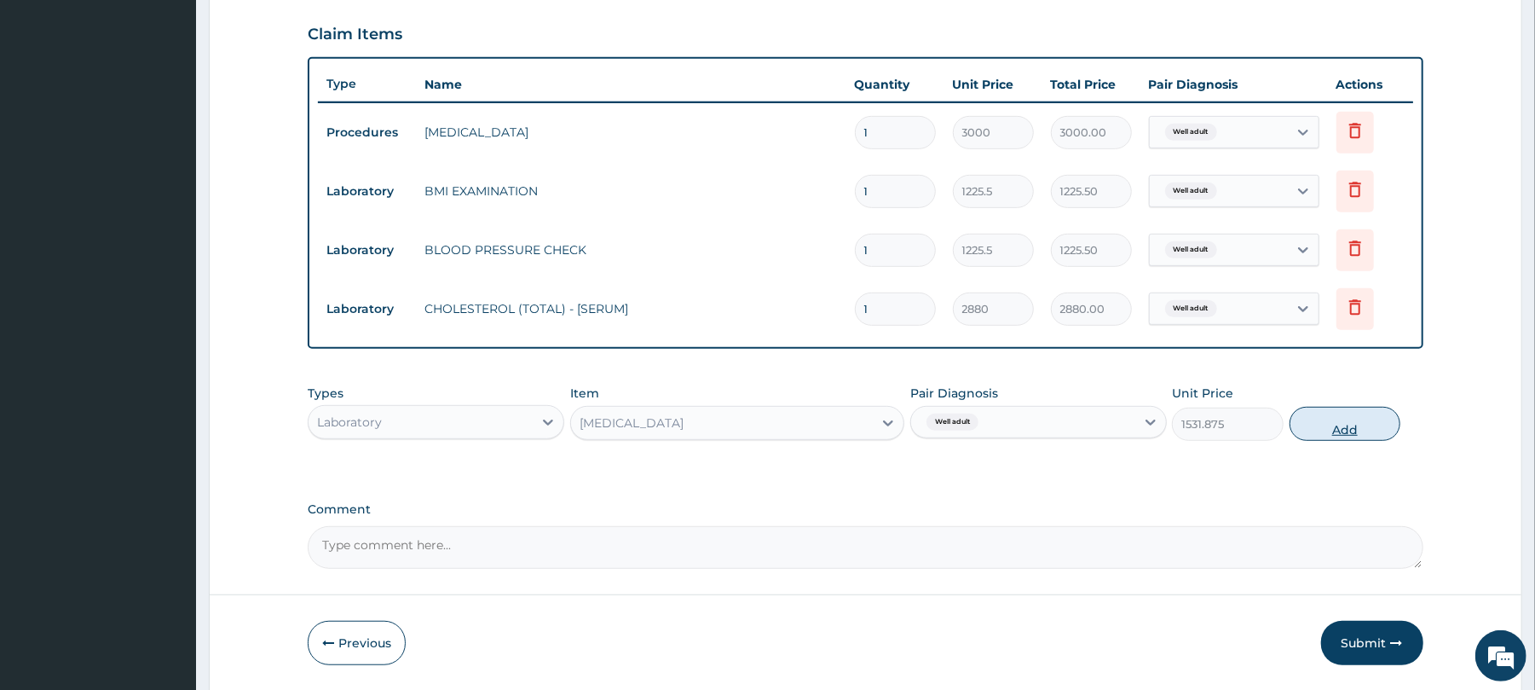
click at [1341, 421] on button "Add" at bounding box center [1346, 424] width 112 height 34
type input "0"
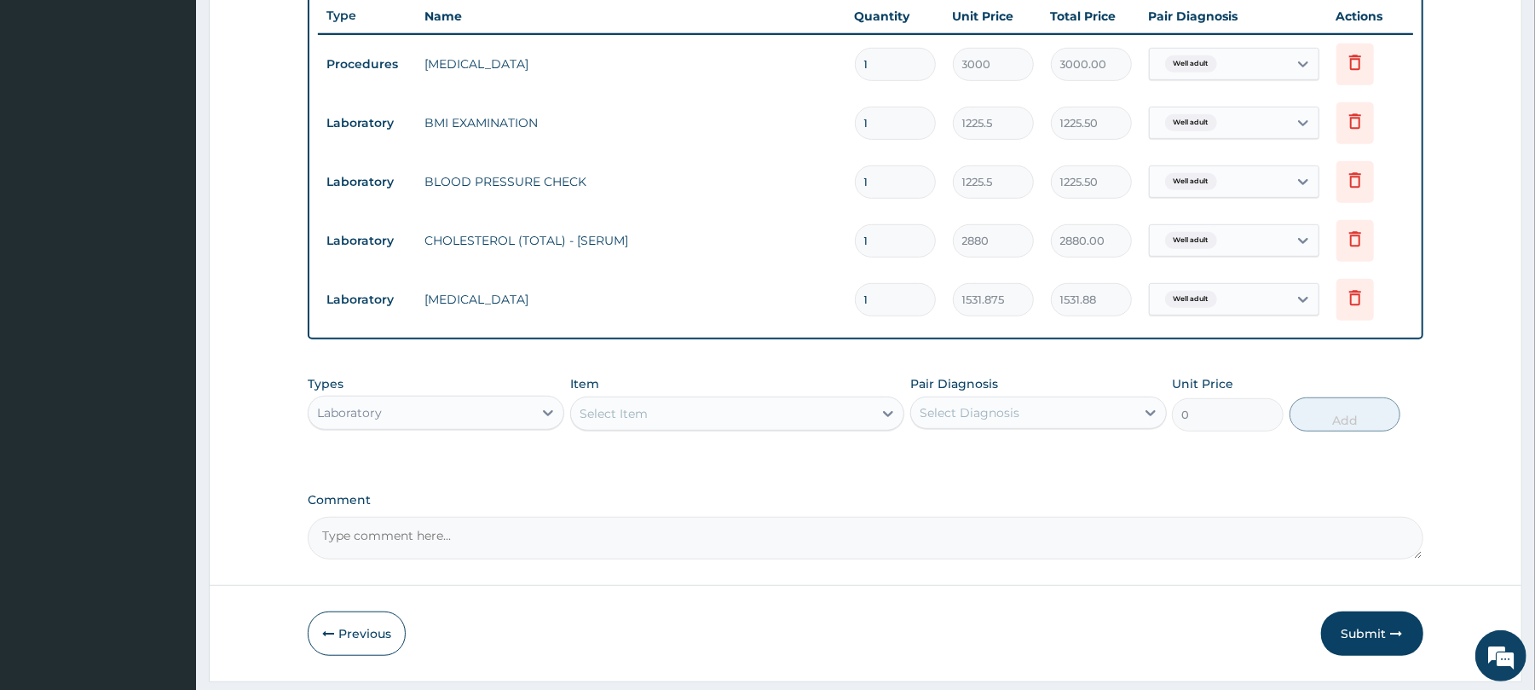
scroll to position [696, 0]
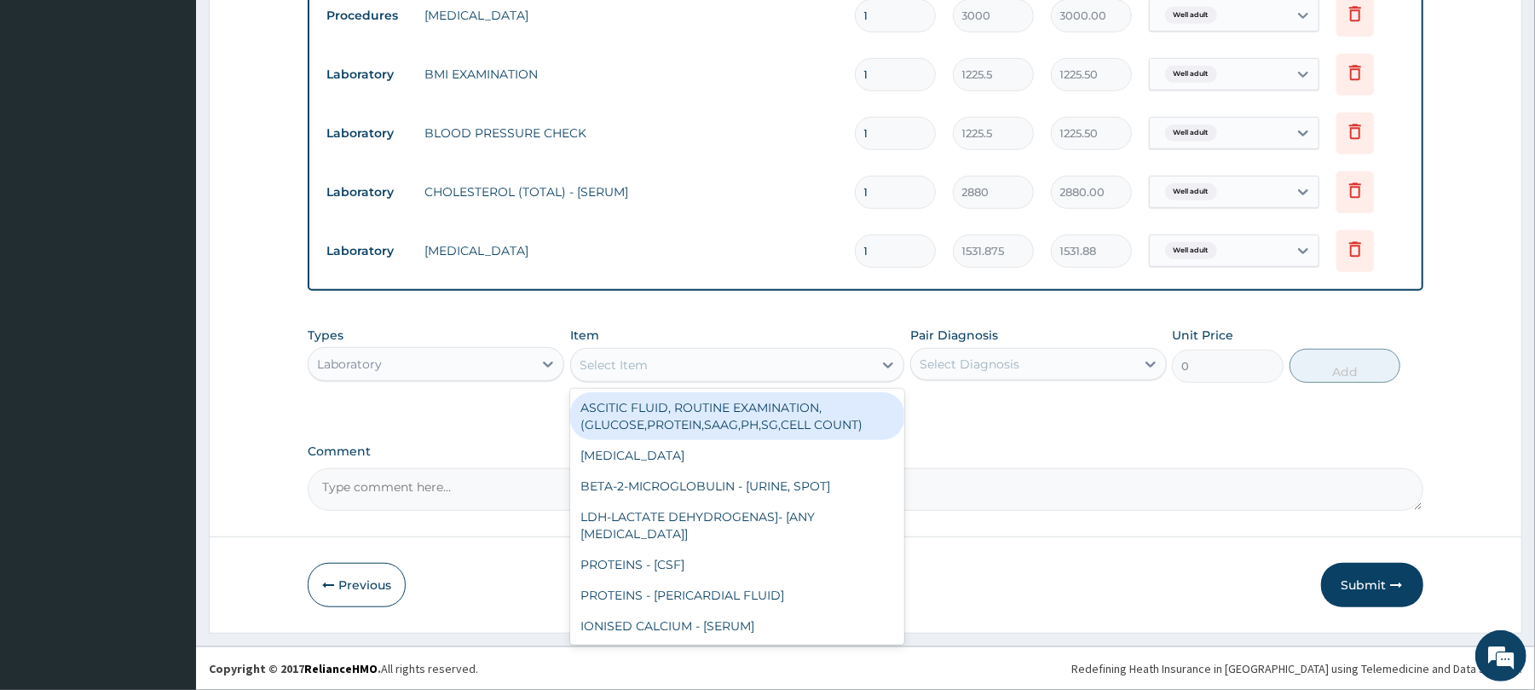
click at [629, 356] on div "Select Item" at bounding box center [614, 364] width 68 height 17
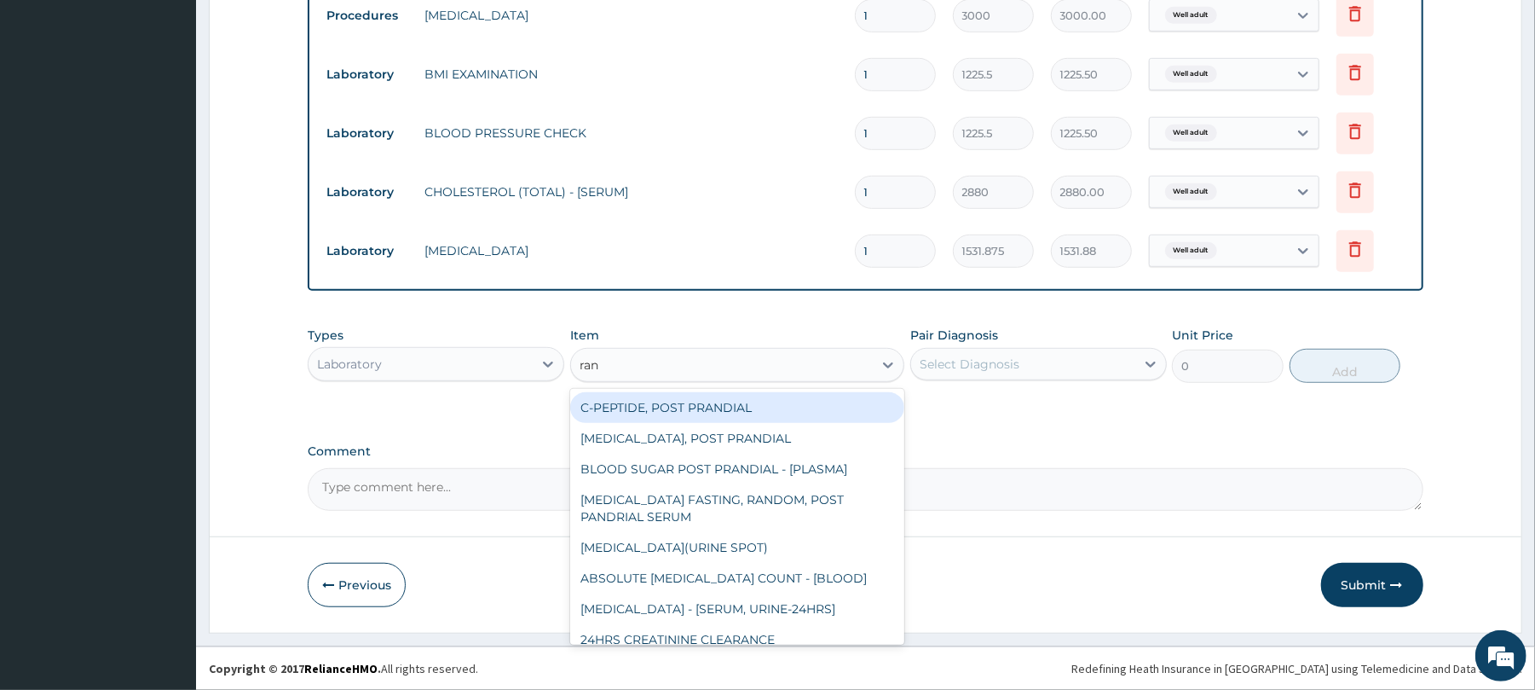
type input "rand"
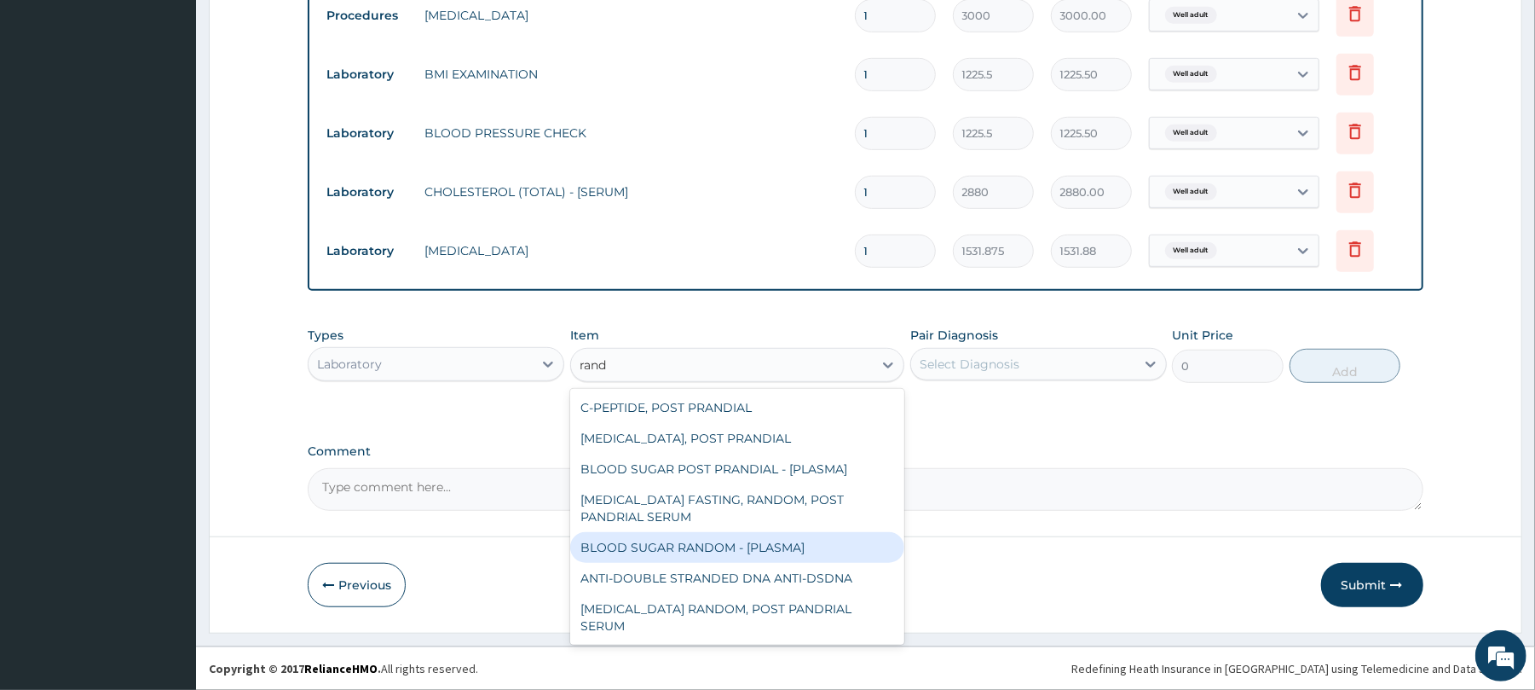
click at [726, 544] on div "BLOOD SUGAR RANDOM - [PLASMA]" at bounding box center [737, 547] width 334 height 31
type input "1800"
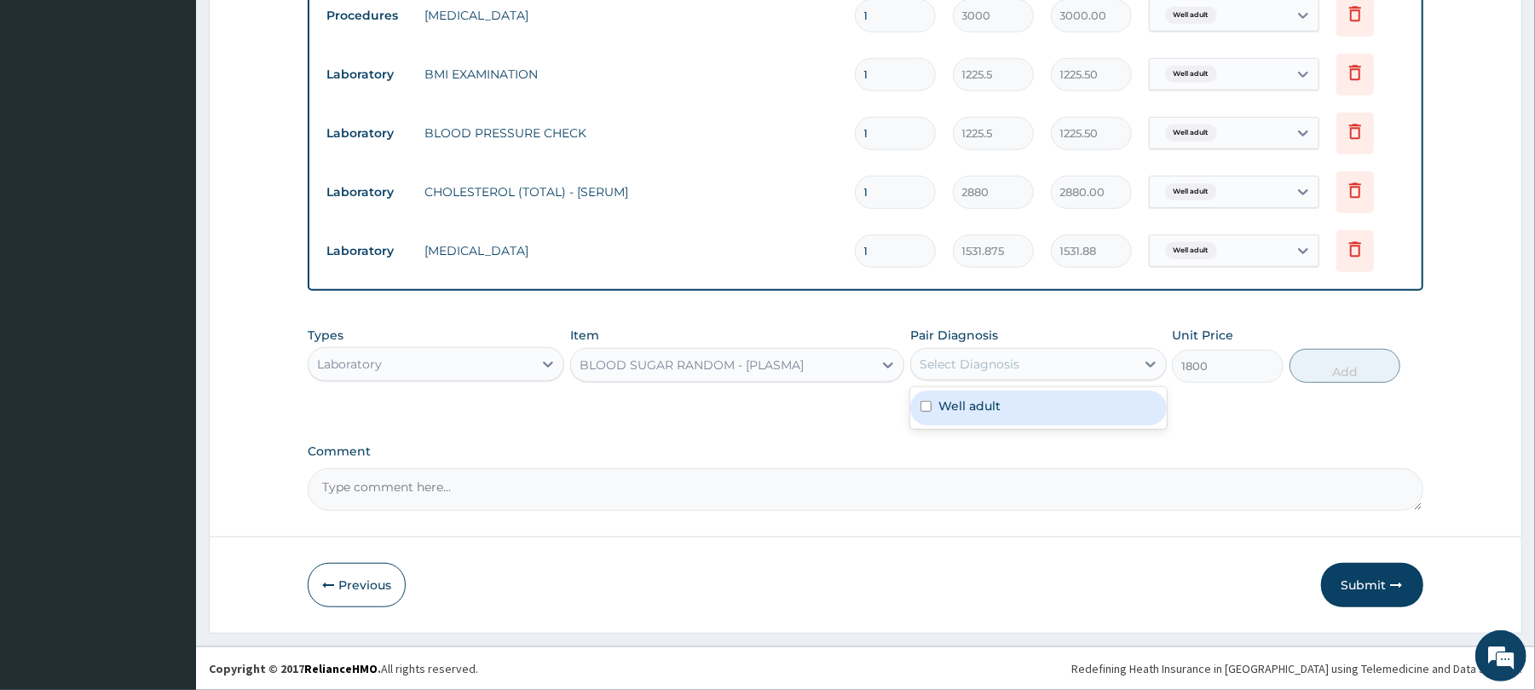
click at [977, 363] on div "Select Diagnosis" at bounding box center [970, 363] width 100 height 17
click at [983, 423] on div "Well adult" at bounding box center [1038, 407] width 257 height 35
checkbox input "true"
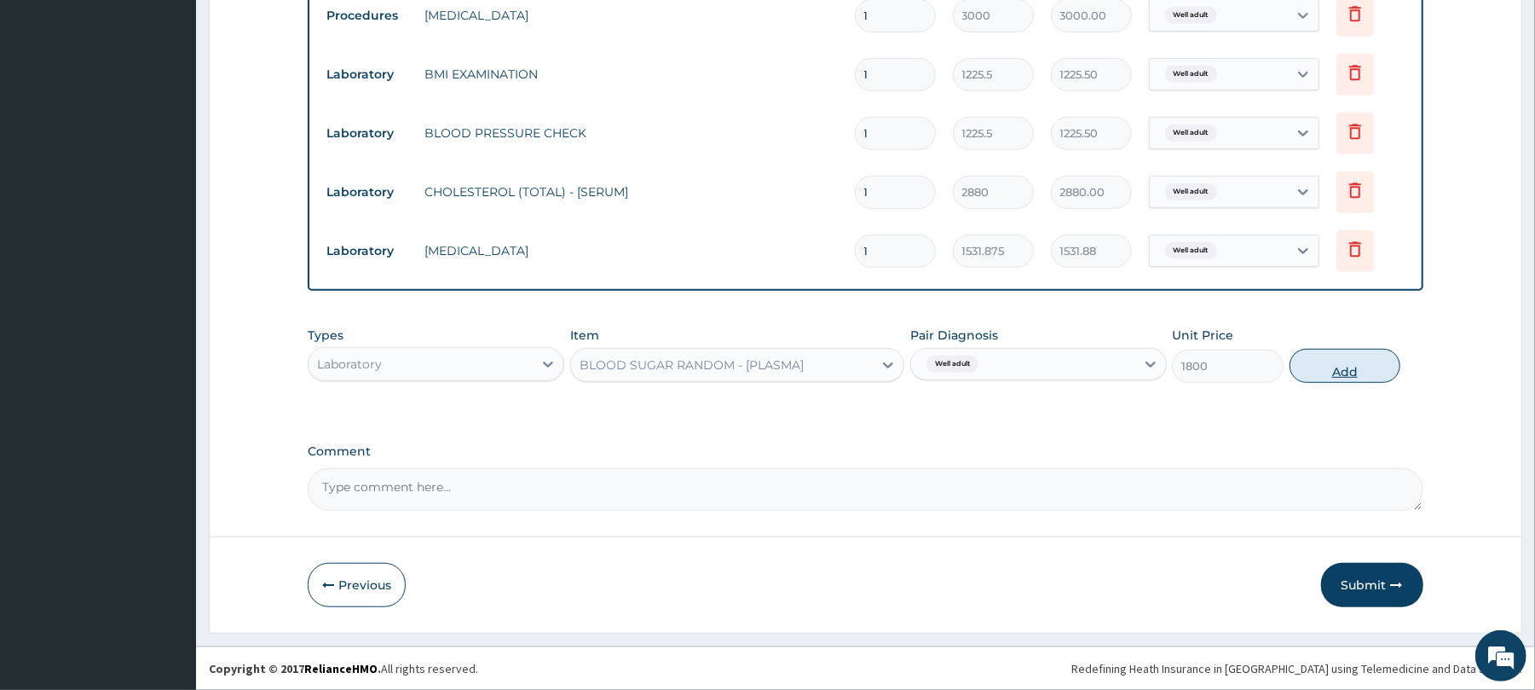
click at [1348, 368] on button "Add" at bounding box center [1346, 366] width 112 height 34
type input "0"
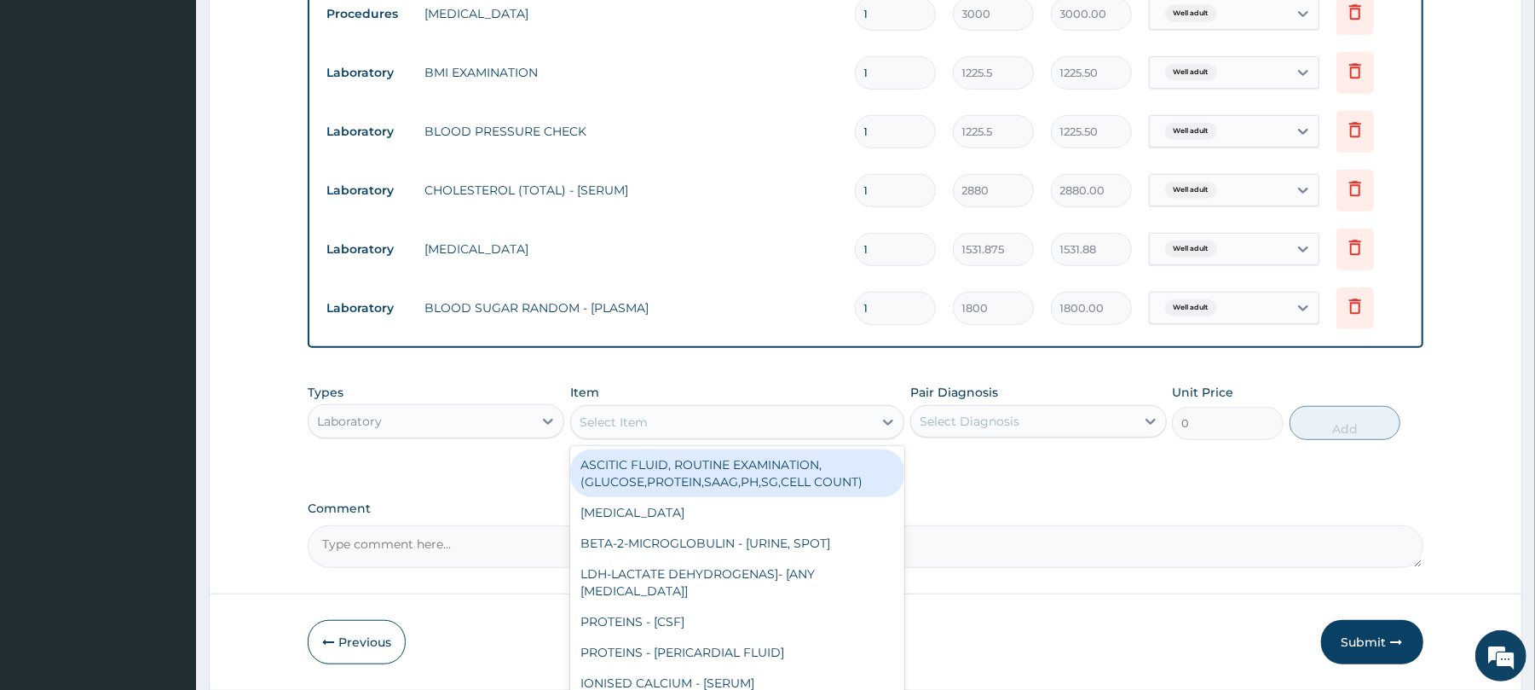
click at [604, 406] on div "Select Item" at bounding box center [737, 422] width 334 height 34
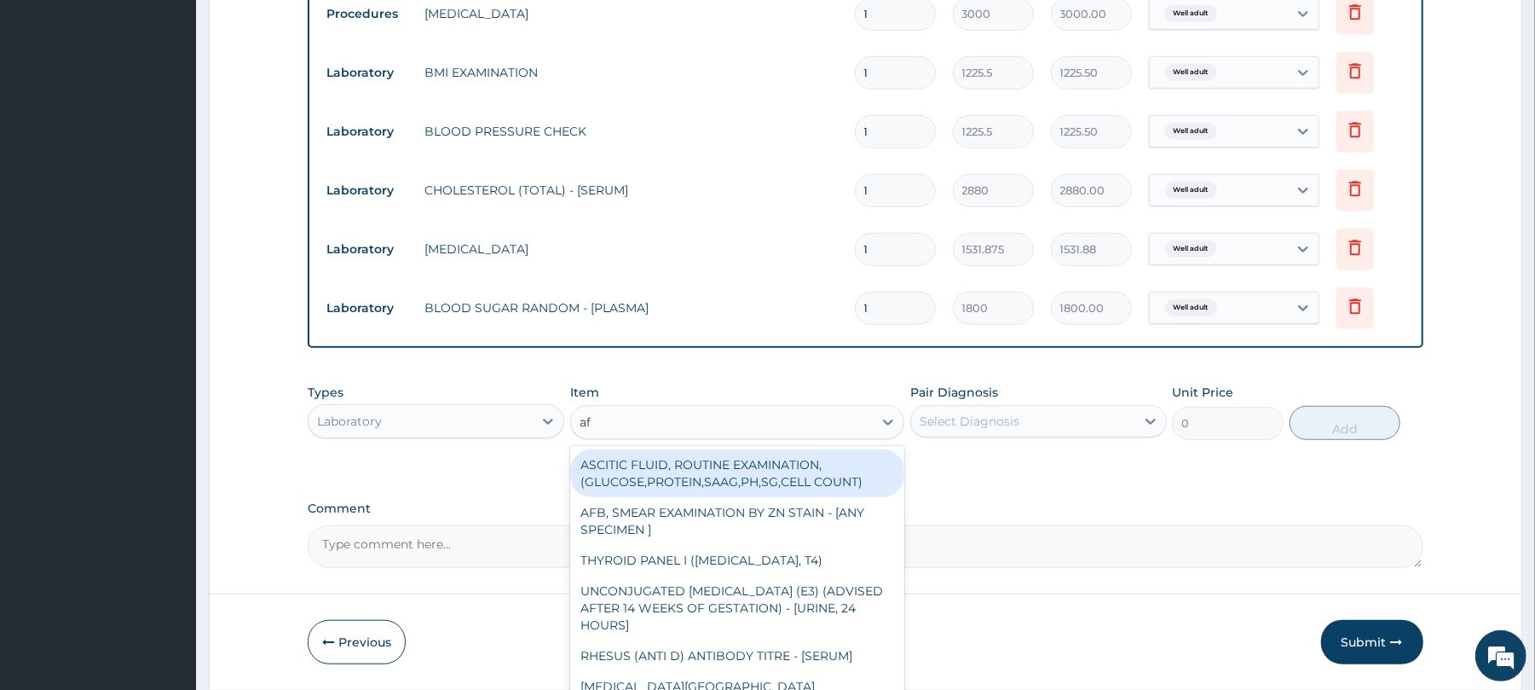
type input "afb"
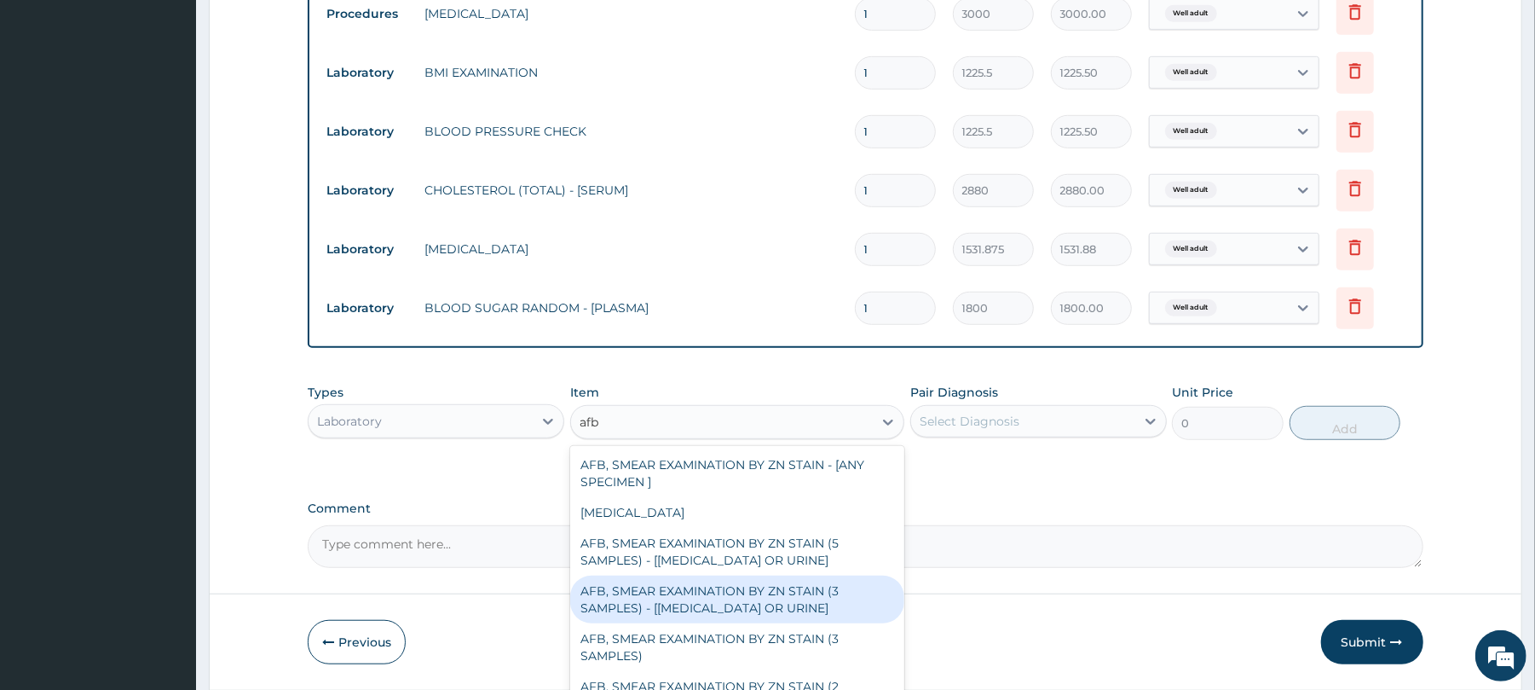
click at [686, 607] on div "AFB, SMEAR EXAMINATION BY ZN STAIN (3 SAMPLES) - [SPUTUM OR URINE]" at bounding box center [737, 599] width 334 height 48
type input "5520"
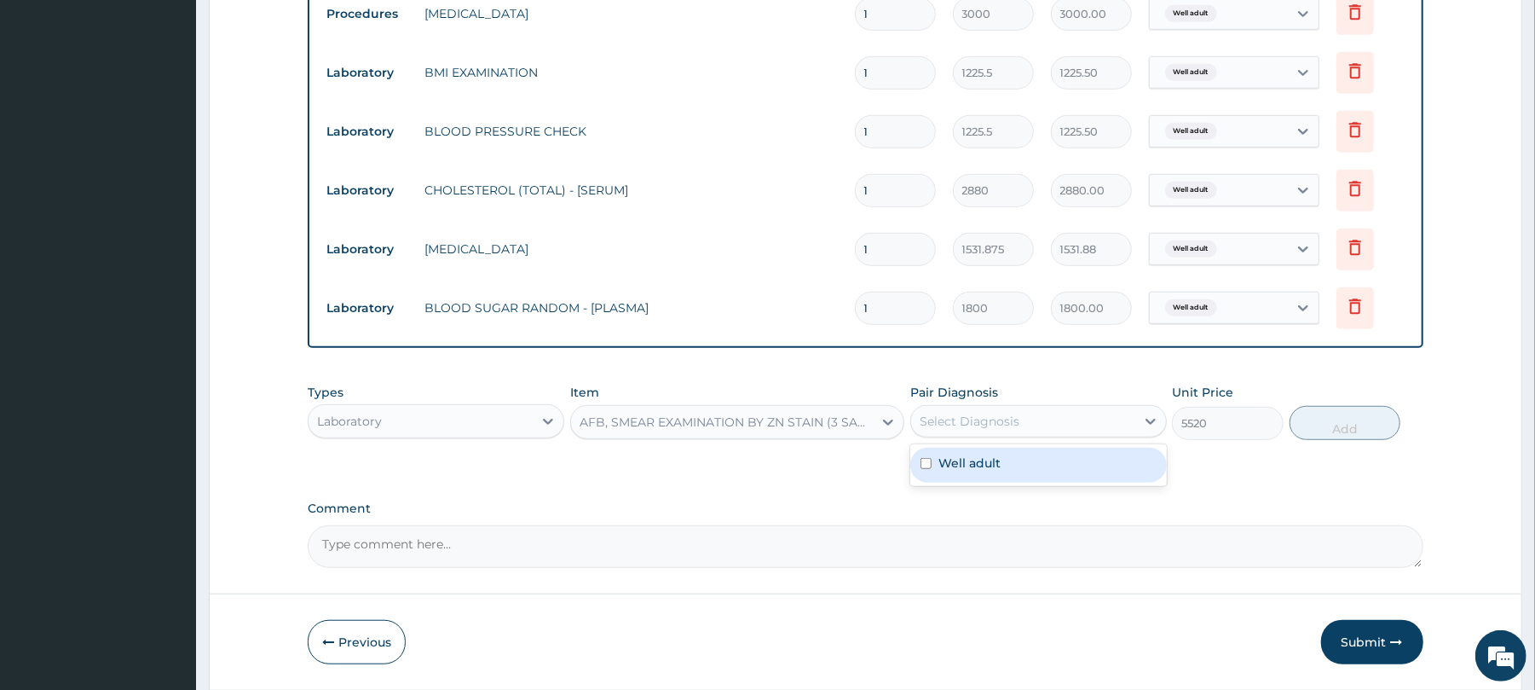
click at [1030, 428] on div "Select Diagnosis" at bounding box center [1023, 420] width 224 height 27
click at [1030, 447] on div "Well adult" at bounding box center [1038, 465] width 257 height 42
click at [1030, 460] on div "Well adult" at bounding box center [1038, 464] width 257 height 35
checkbox input "true"
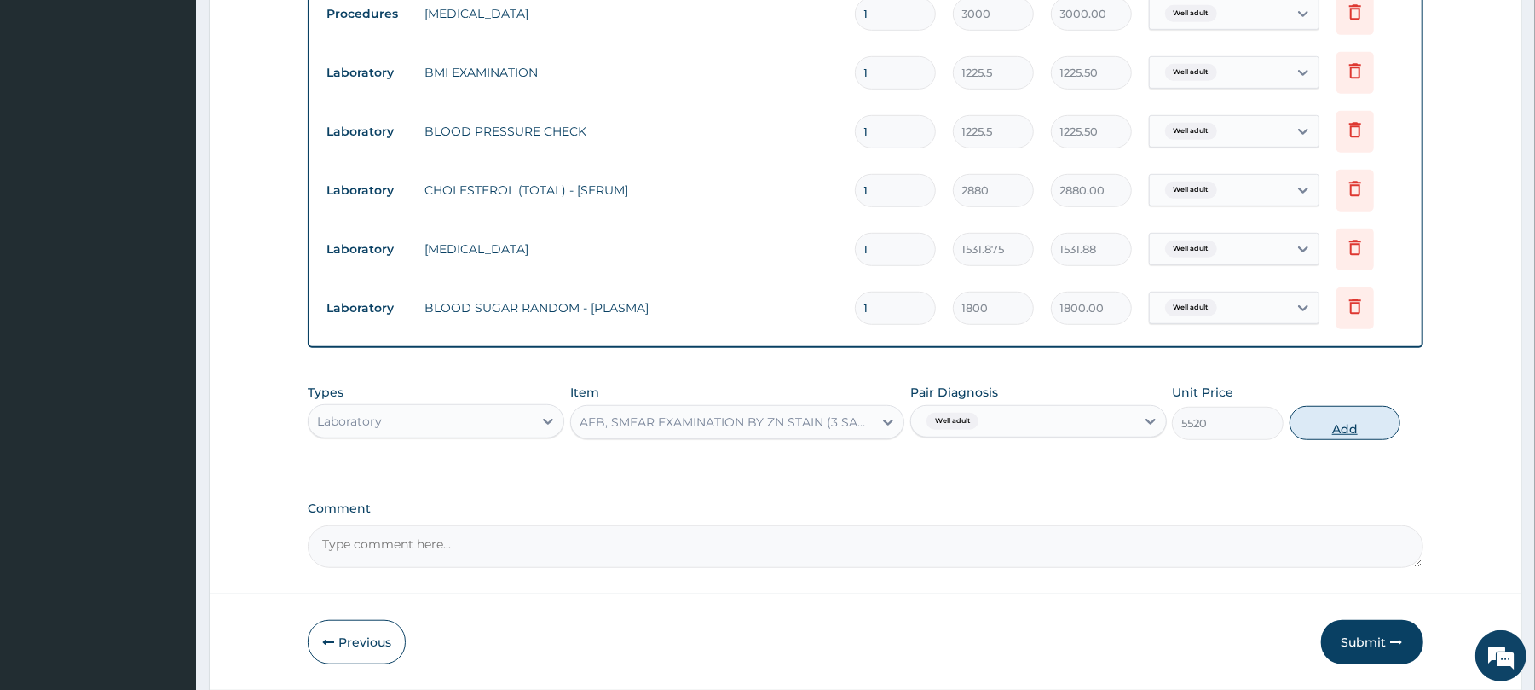
click at [1348, 428] on button "Add" at bounding box center [1346, 423] width 112 height 34
type input "0"
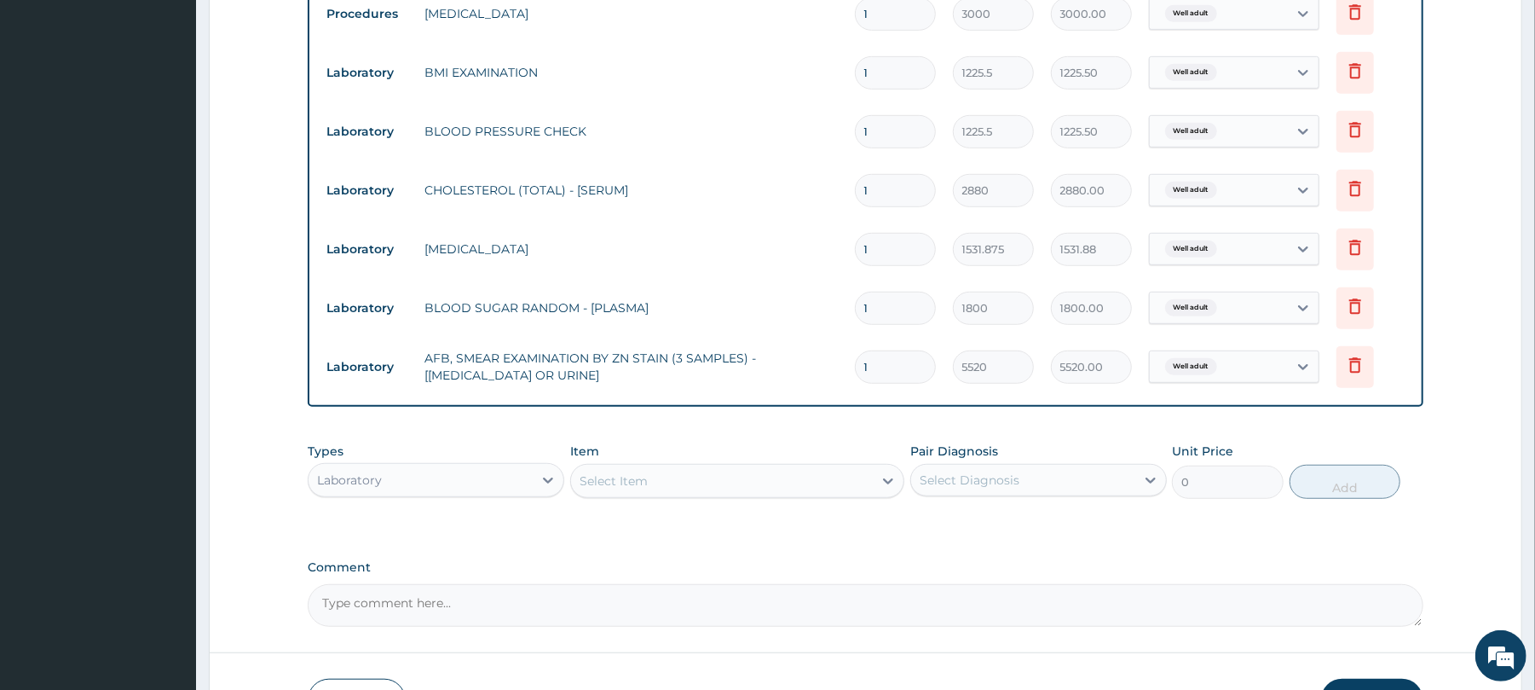
scroll to position [813, 0]
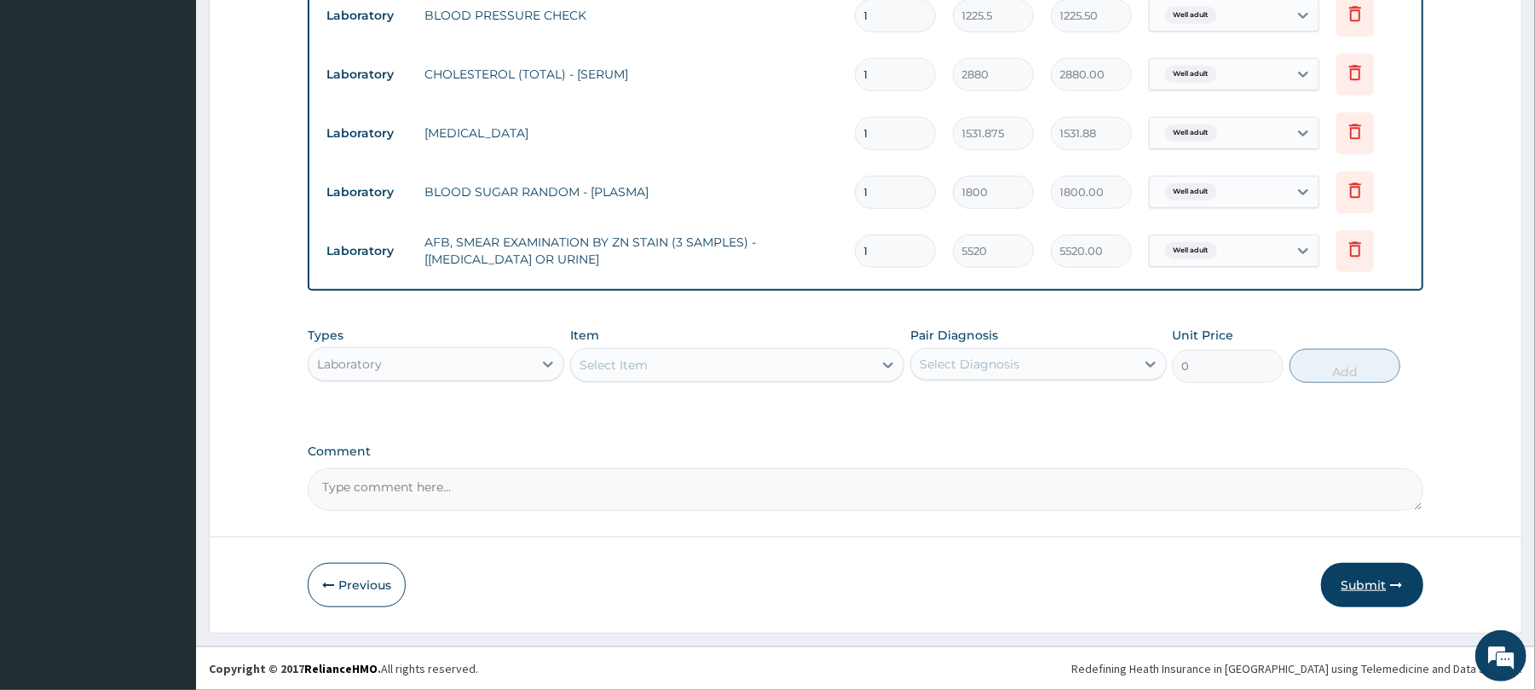
click at [1369, 580] on button "Submit" at bounding box center [1372, 585] width 102 height 44
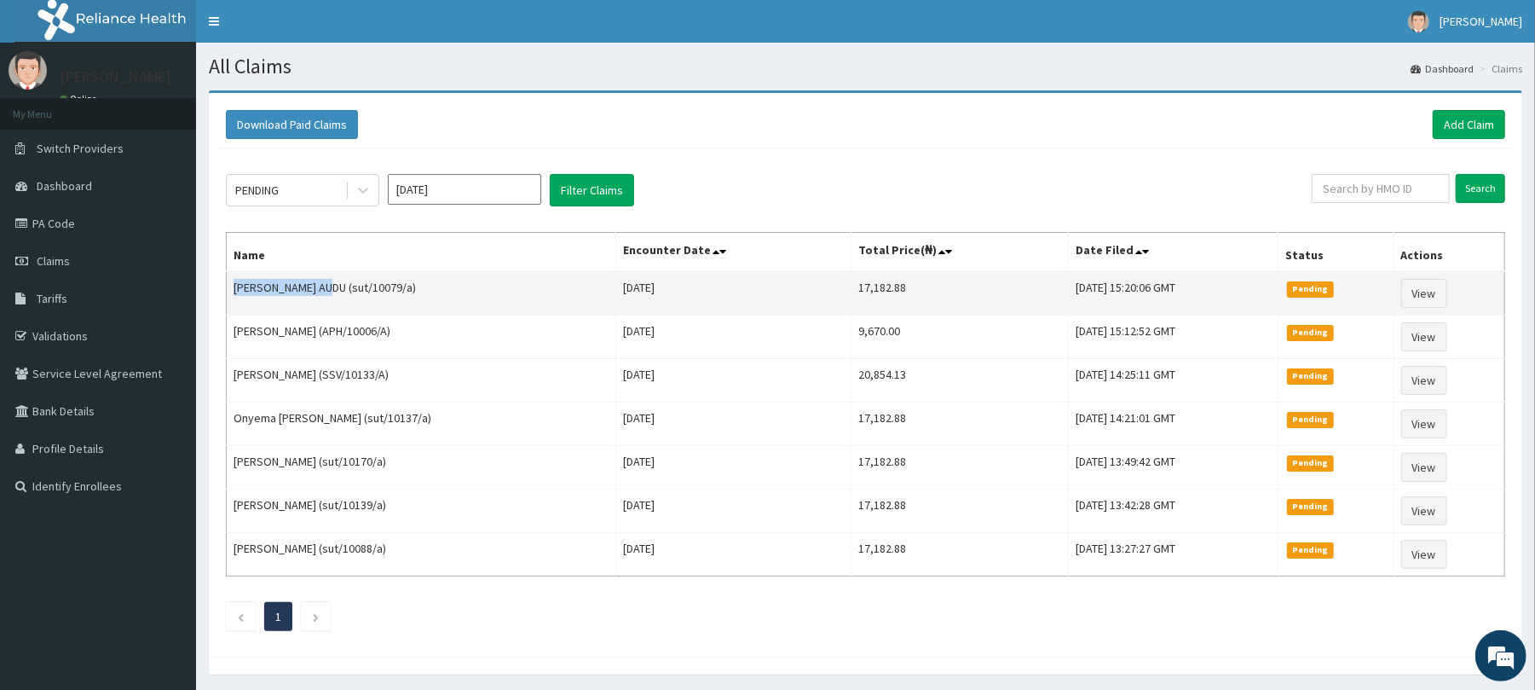
drag, startPoint x: 332, startPoint y: 288, endPoint x: 234, endPoint y: 281, distance: 98.3
click at [234, 281] on td "[PERSON_NAME] AUDU (sut/10079/a)" at bounding box center [422, 293] width 390 height 44
copy td "[PERSON_NAME] AUDU"
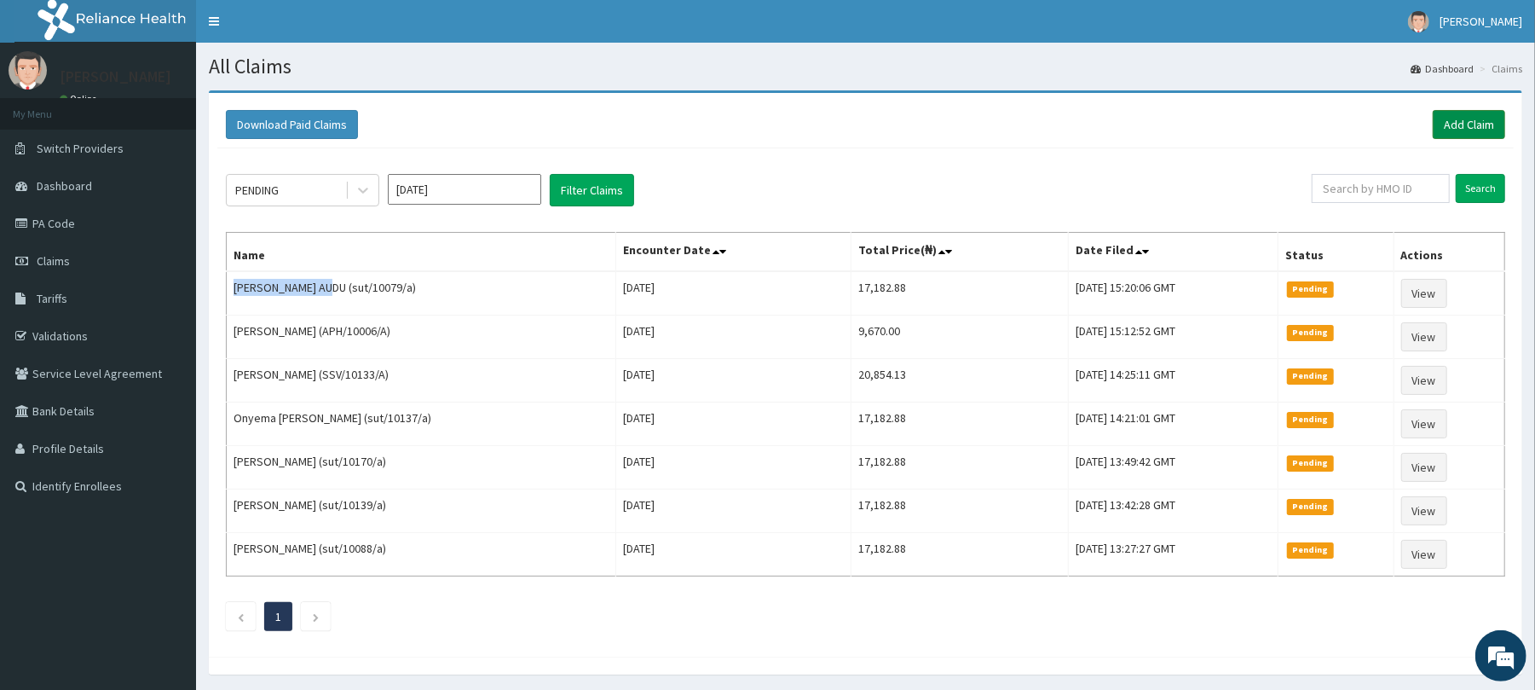
click at [1468, 113] on link "Add Claim" at bounding box center [1469, 124] width 72 height 29
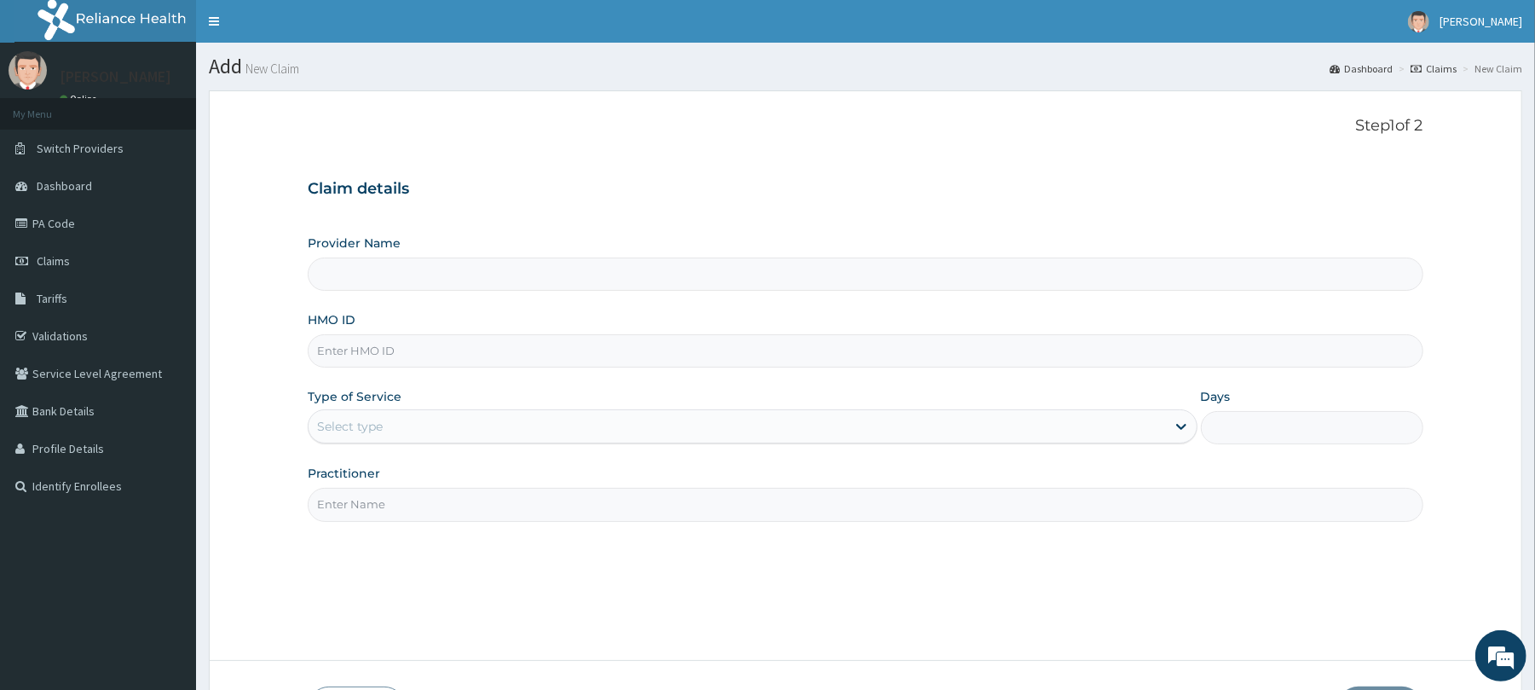
click at [368, 349] on input "HMO ID" at bounding box center [865, 350] width 1115 height 33
type input "Reliance Family Clinics (RFC) - [GEOGRAPHIC_DATA]"
type input "sut/10025/a"
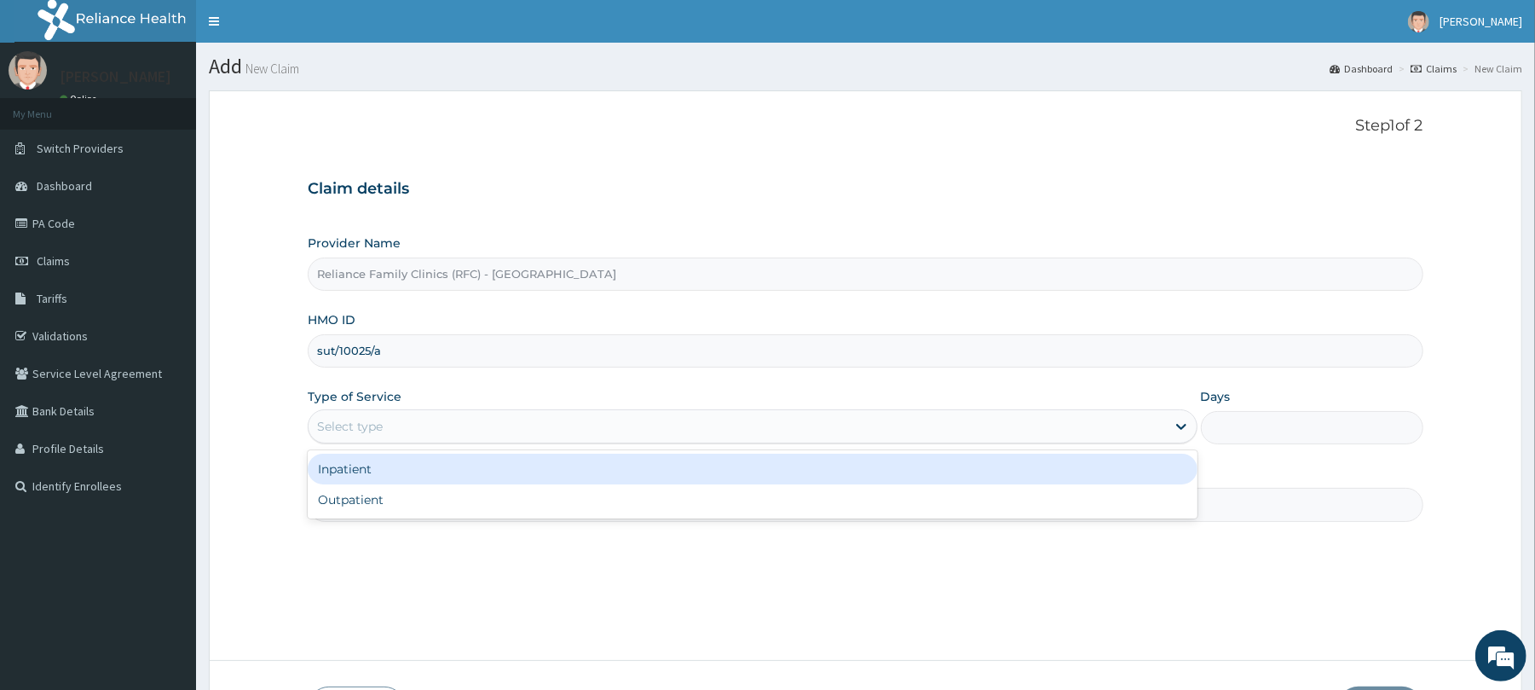
click at [343, 420] on div "Select type" at bounding box center [350, 426] width 66 height 17
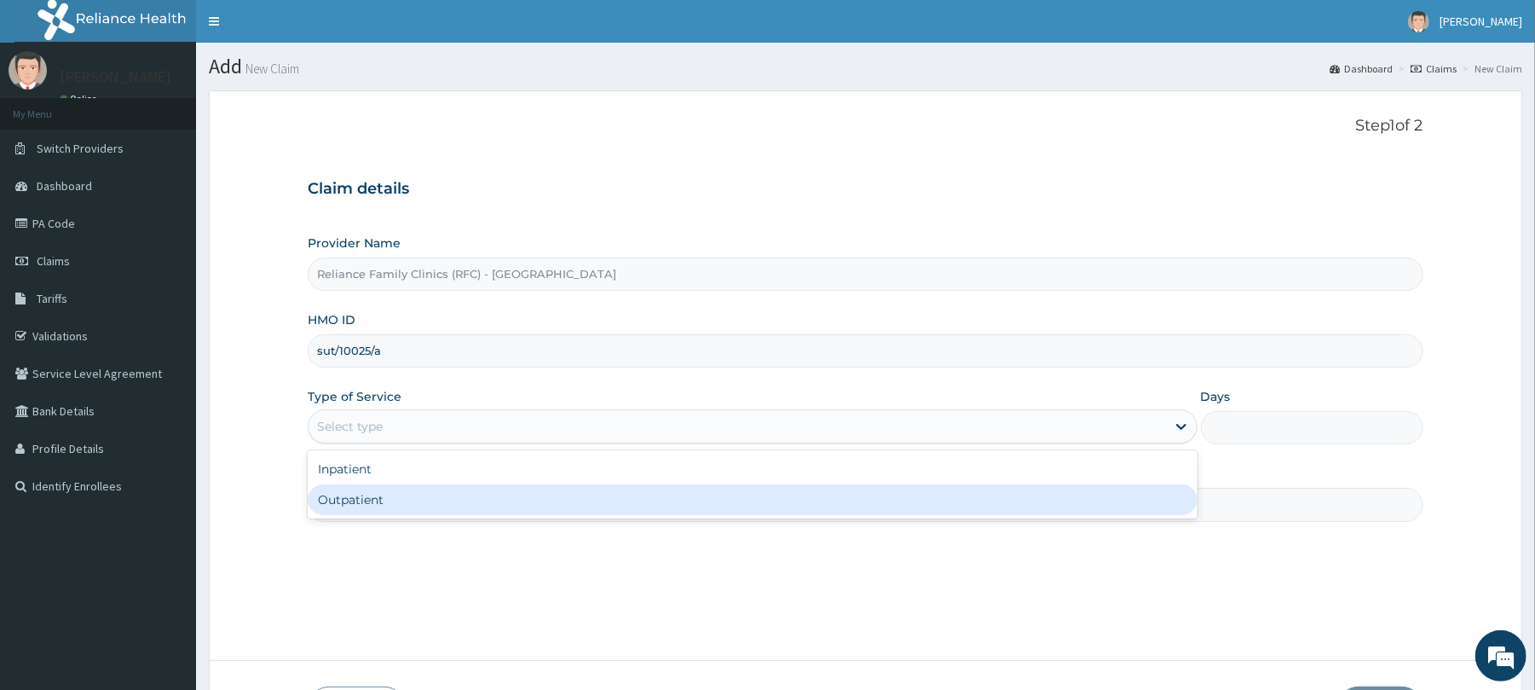
click at [375, 502] on div "Outpatient" at bounding box center [752, 499] width 889 height 31
type input "1"
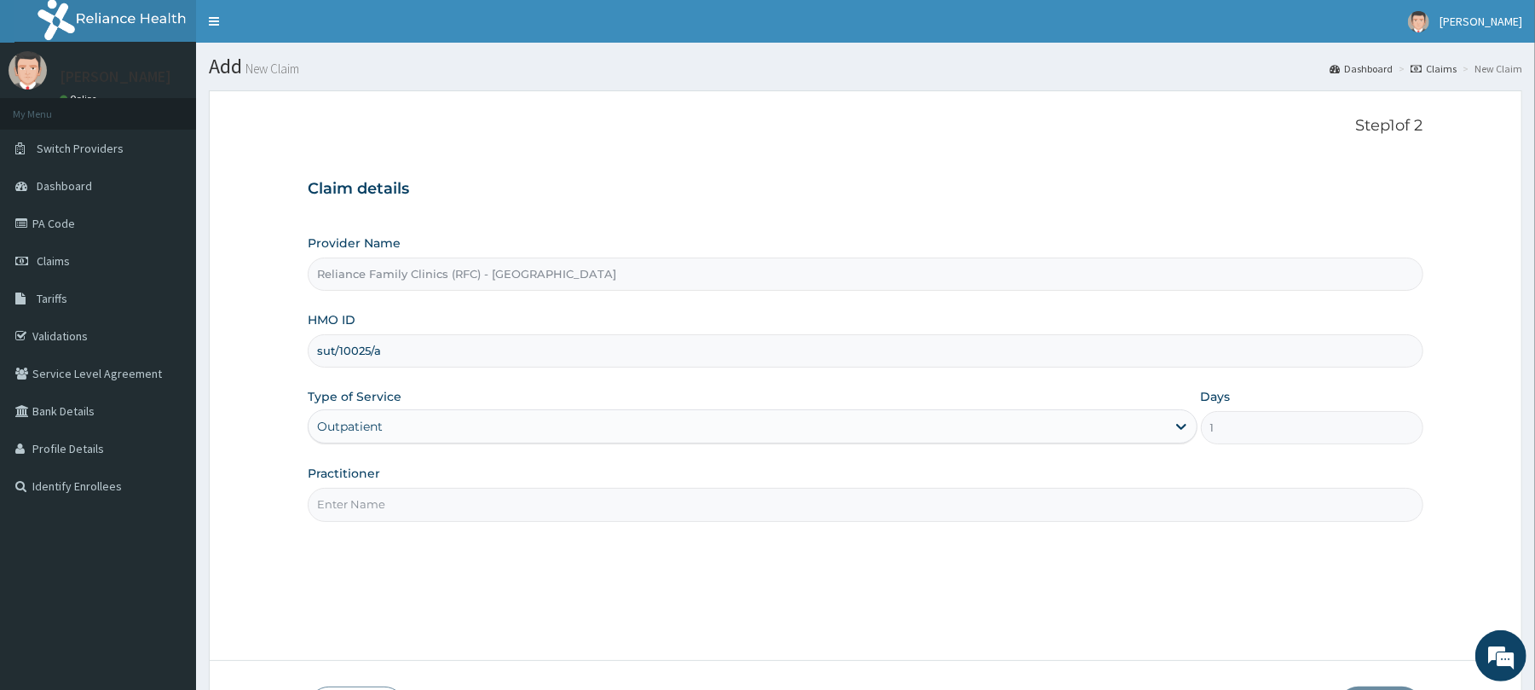
click at [383, 505] on input "Practitioner" at bounding box center [865, 504] width 1115 height 33
type input "Dr [PERSON_NAME]"
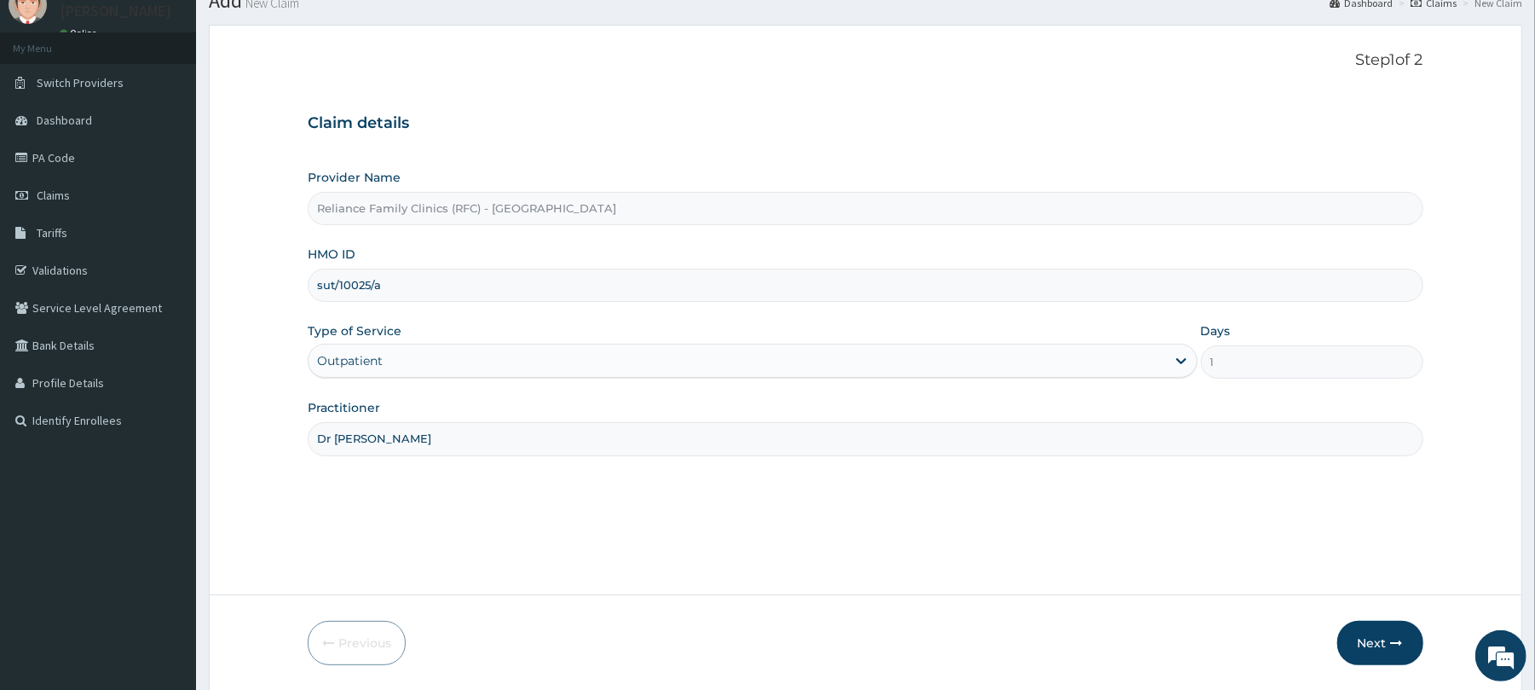
scroll to position [124, 0]
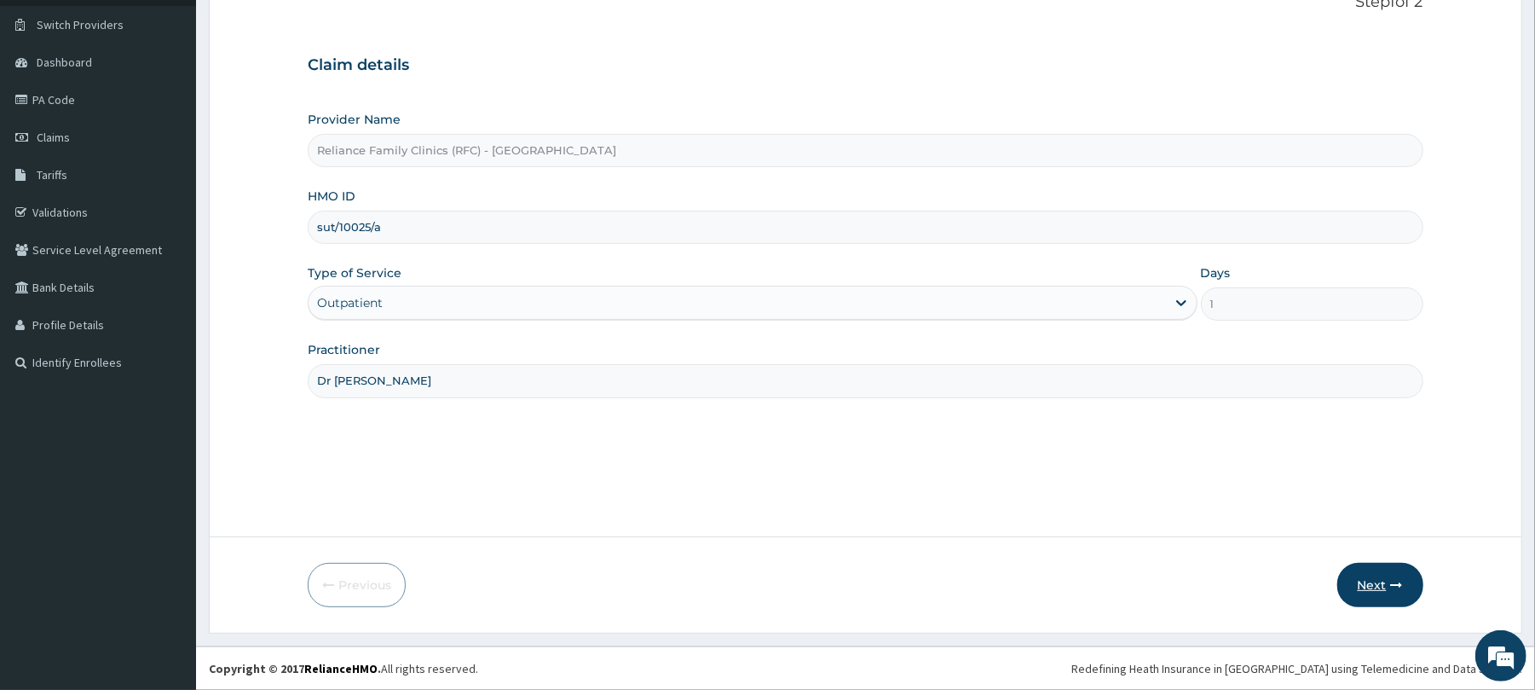
click at [1389, 571] on button "Next" at bounding box center [1380, 585] width 86 height 44
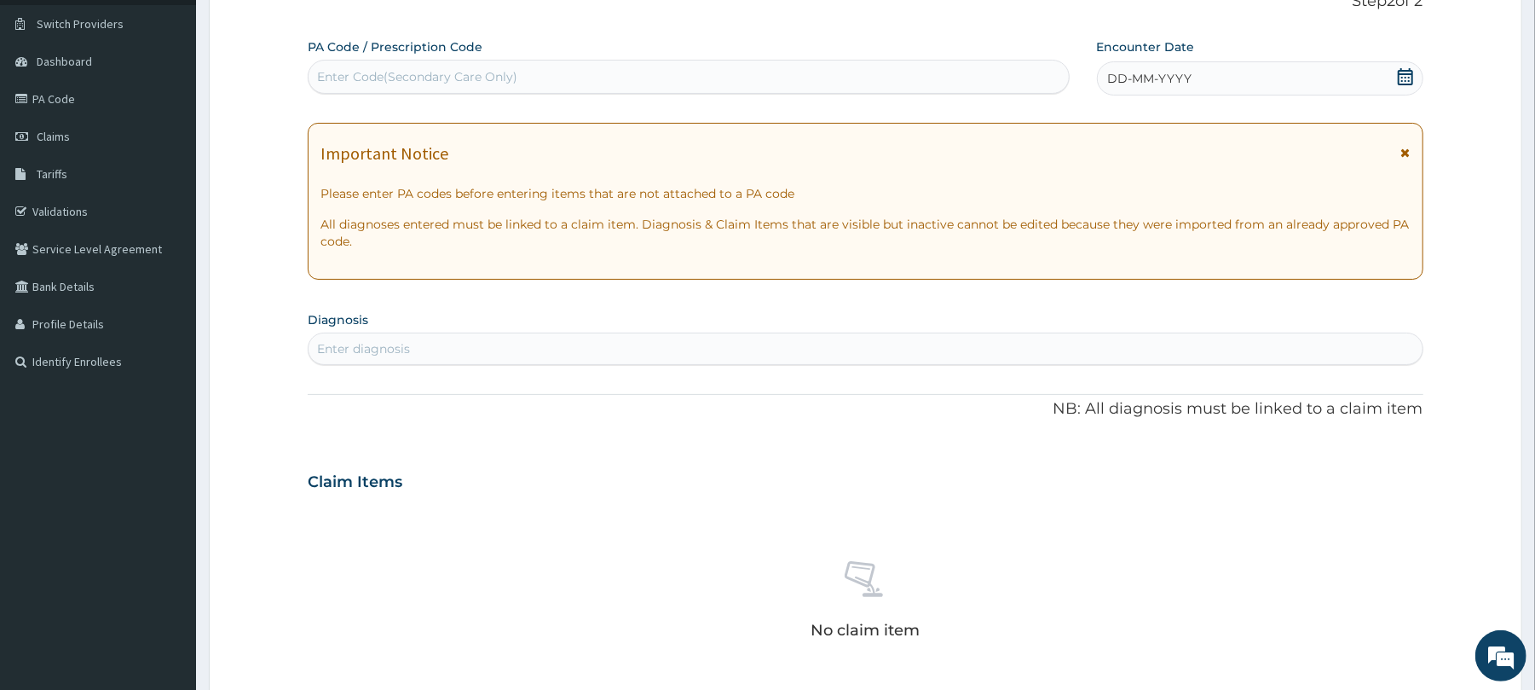
click at [1311, 76] on div "DD-MM-YYYY" at bounding box center [1260, 78] width 326 height 34
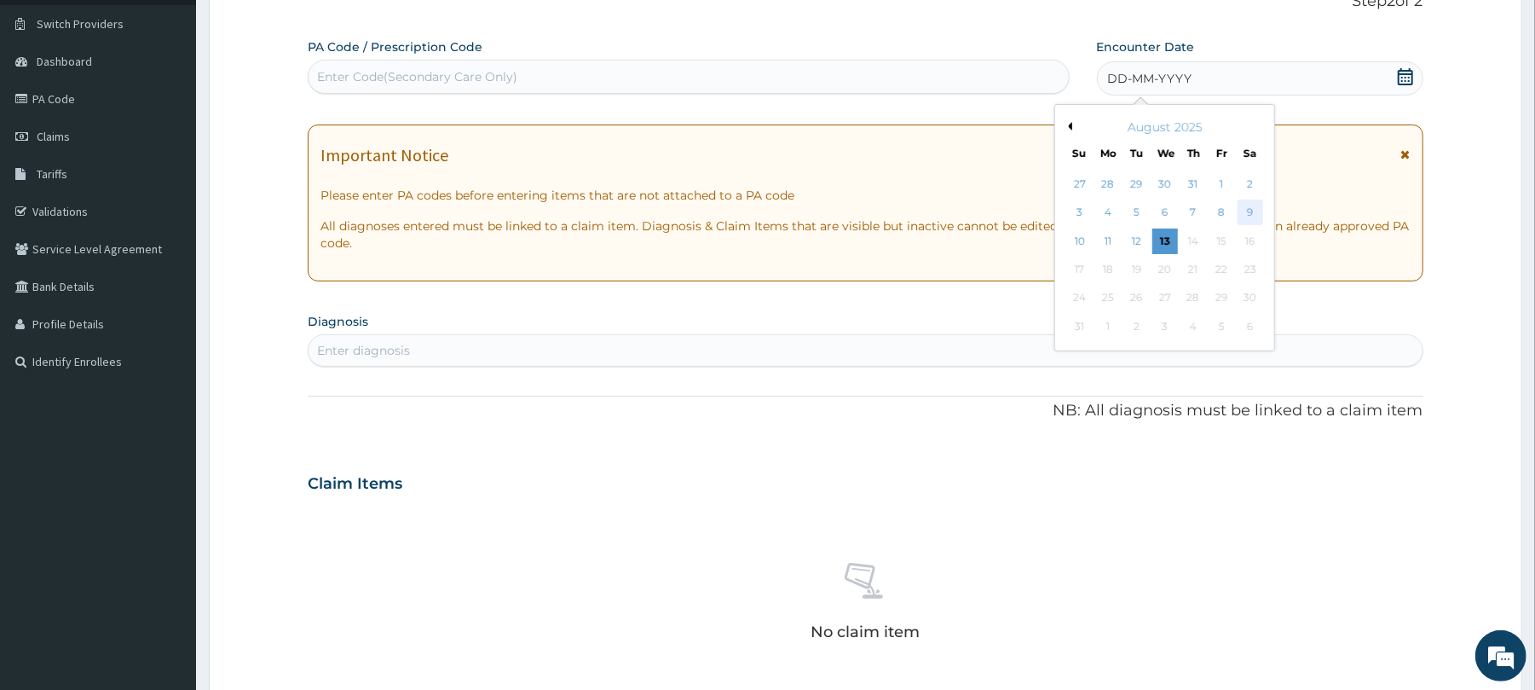
click at [1248, 212] on div "9" at bounding box center [1250, 213] width 26 height 26
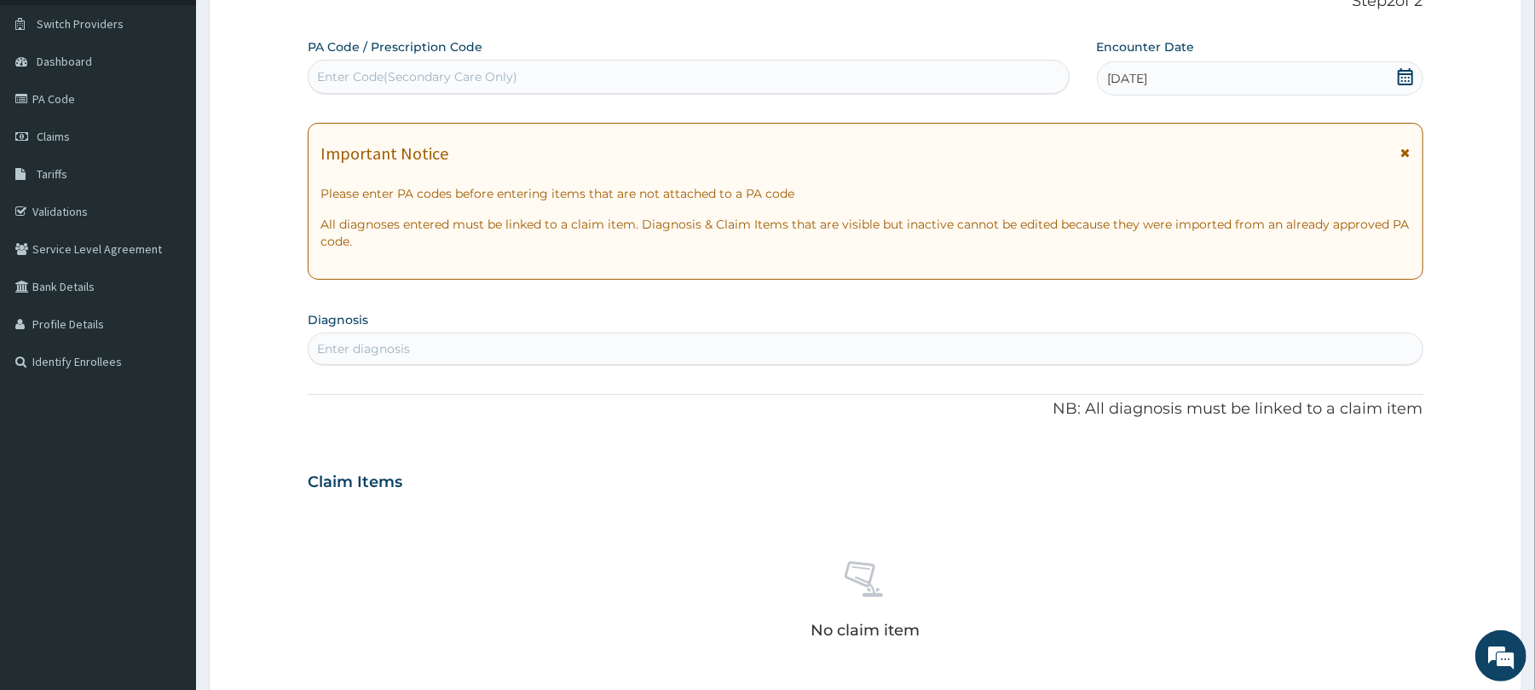
click at [421, 343] on div "Enter diagnosis" at bounding box center [865, 348] width 1113 height 27
type input "well adu"
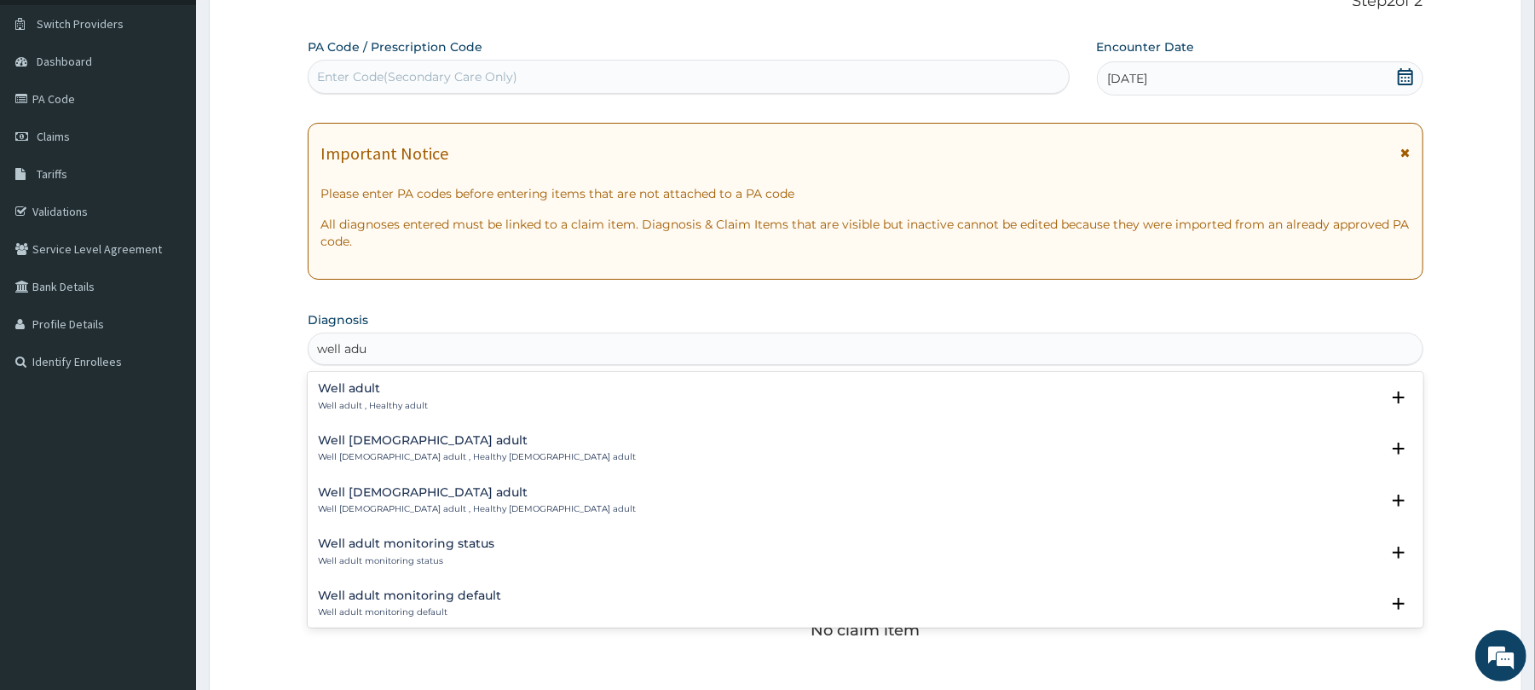
click at [370, 397] on div "Well adult Well adult , Healthy adult" at bounding box center [373, 397] width 110 height 30
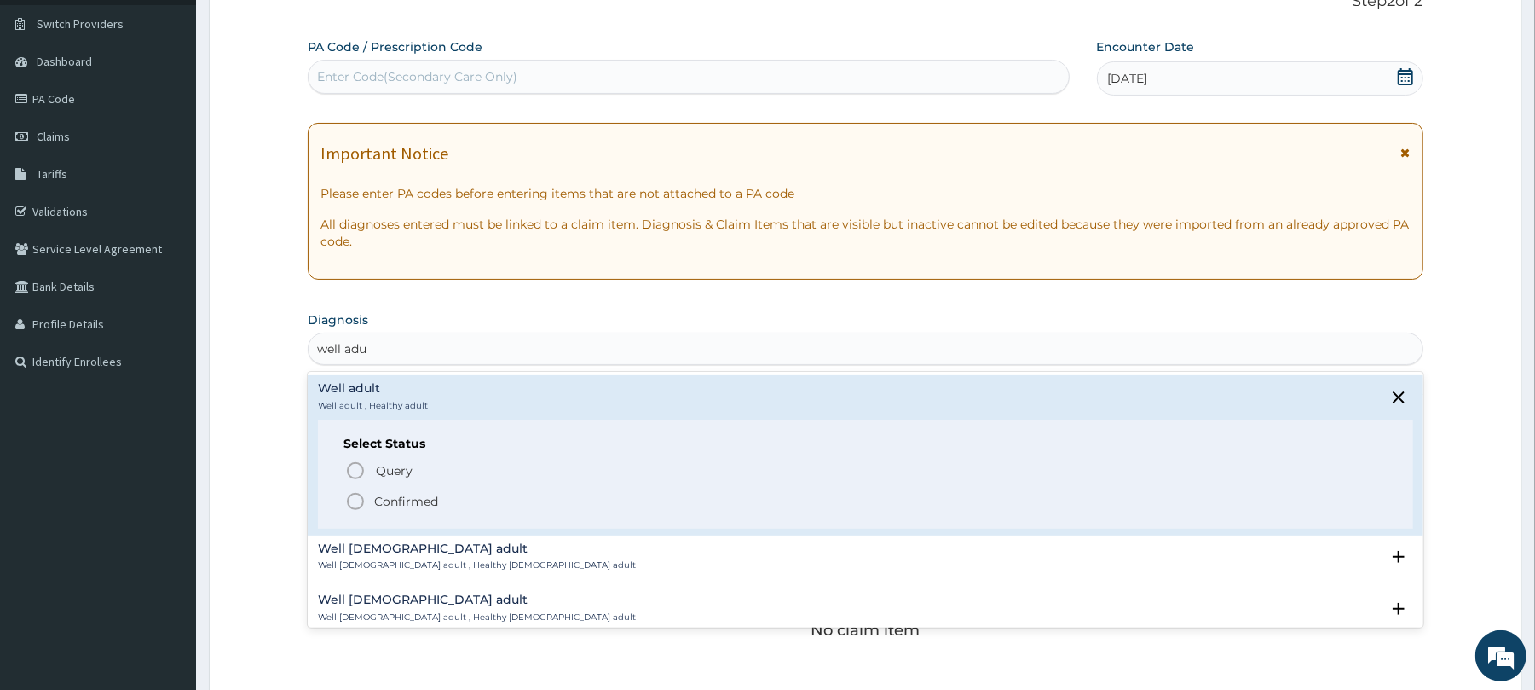
click at [353, 499] on icon "status option filled" at bounding box center [355, 501] width 20 height 20
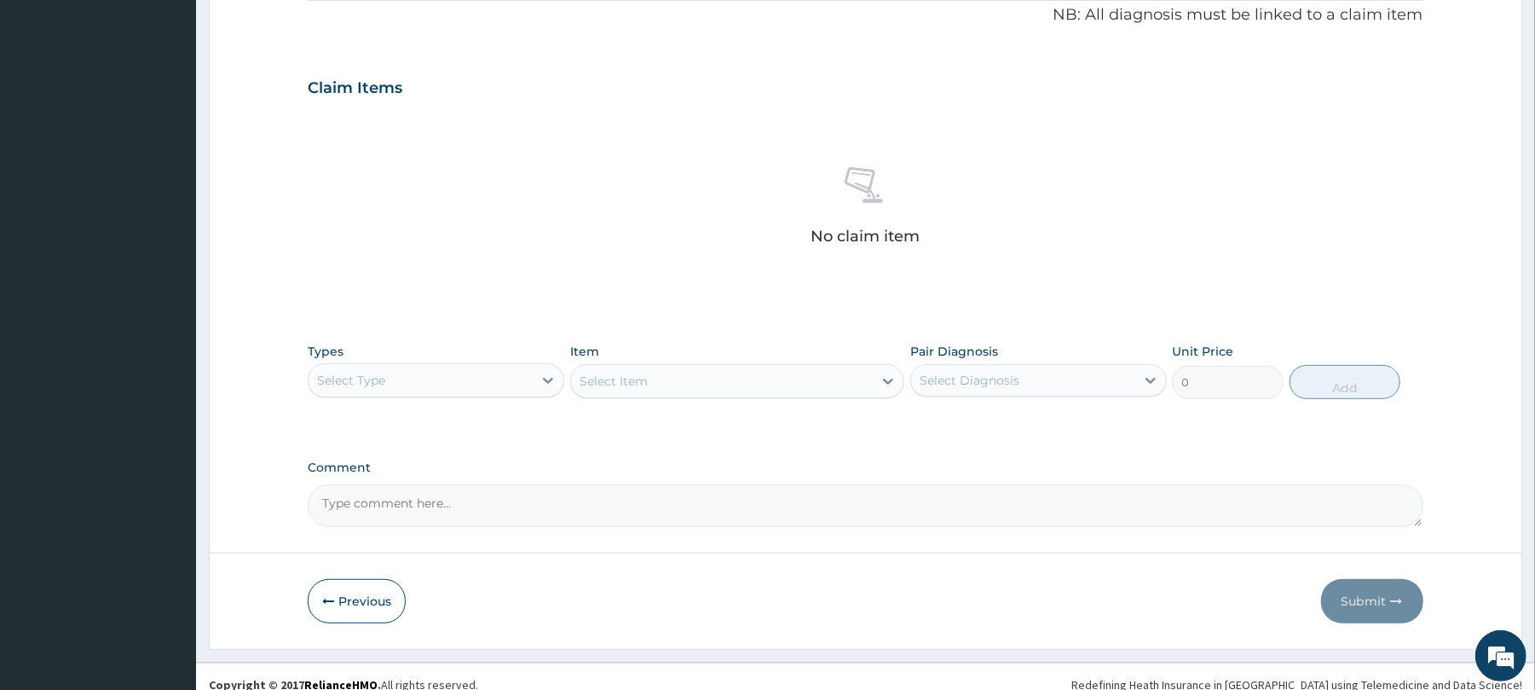
scroll to position [542, 0]
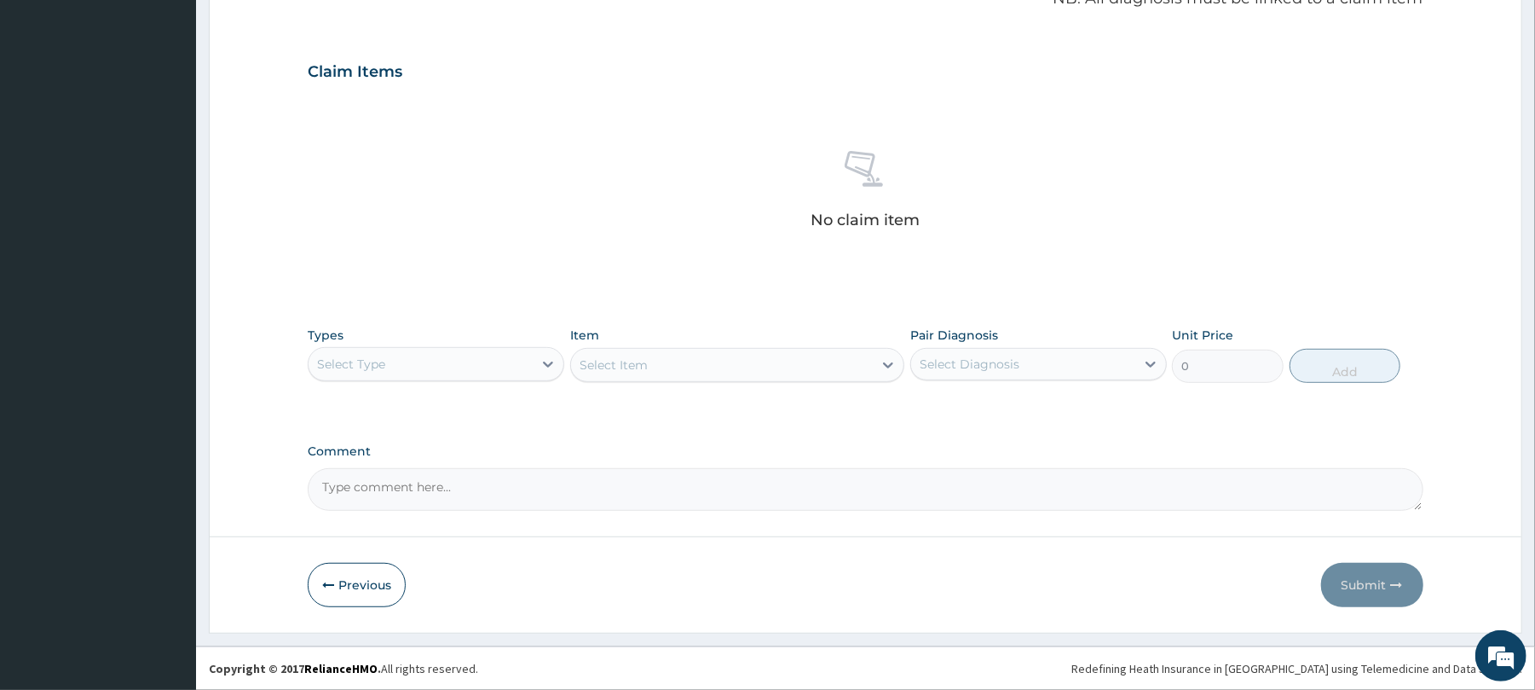
click at [373, 360] on div "Select Type" at bounding box center [351, 363] width 68 height 17
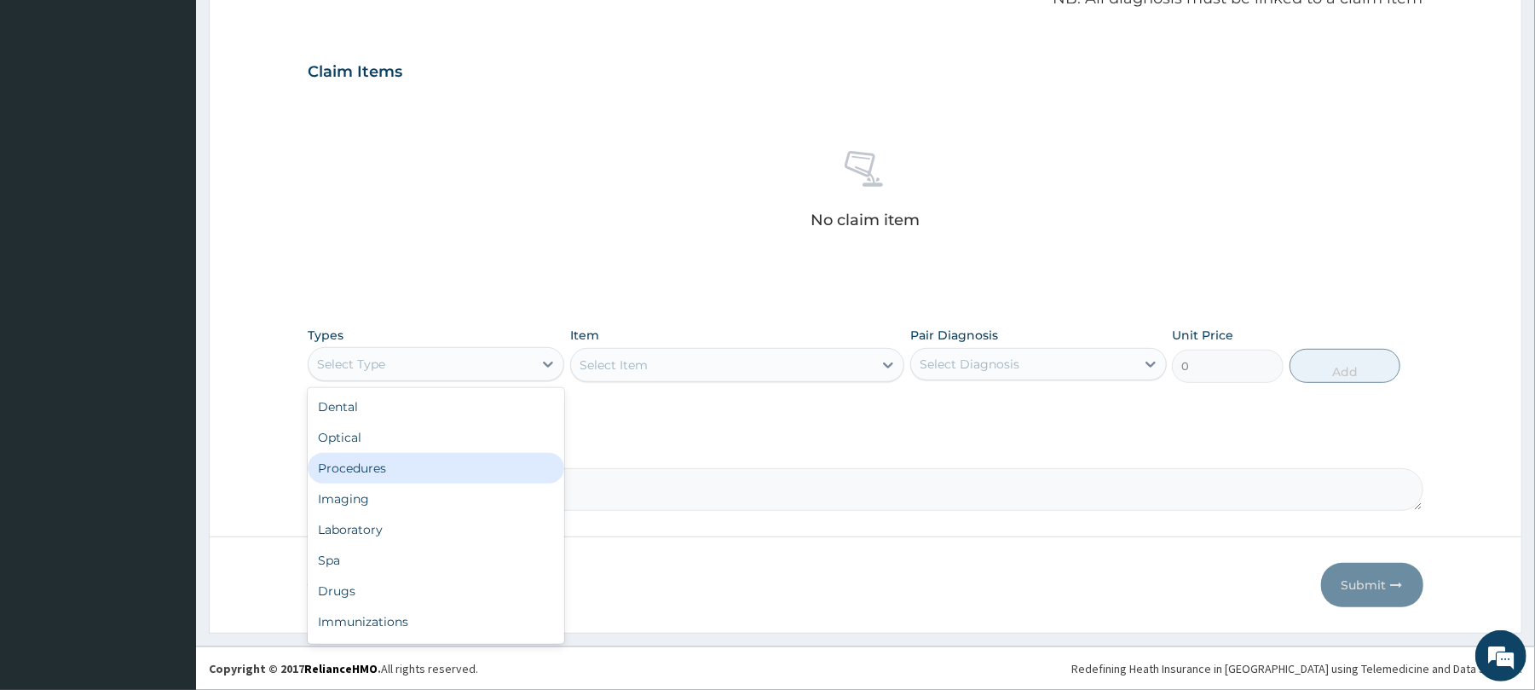
click at [363, 460] on div "Procedures" at bounding box center [436, 468] width 257 height 31
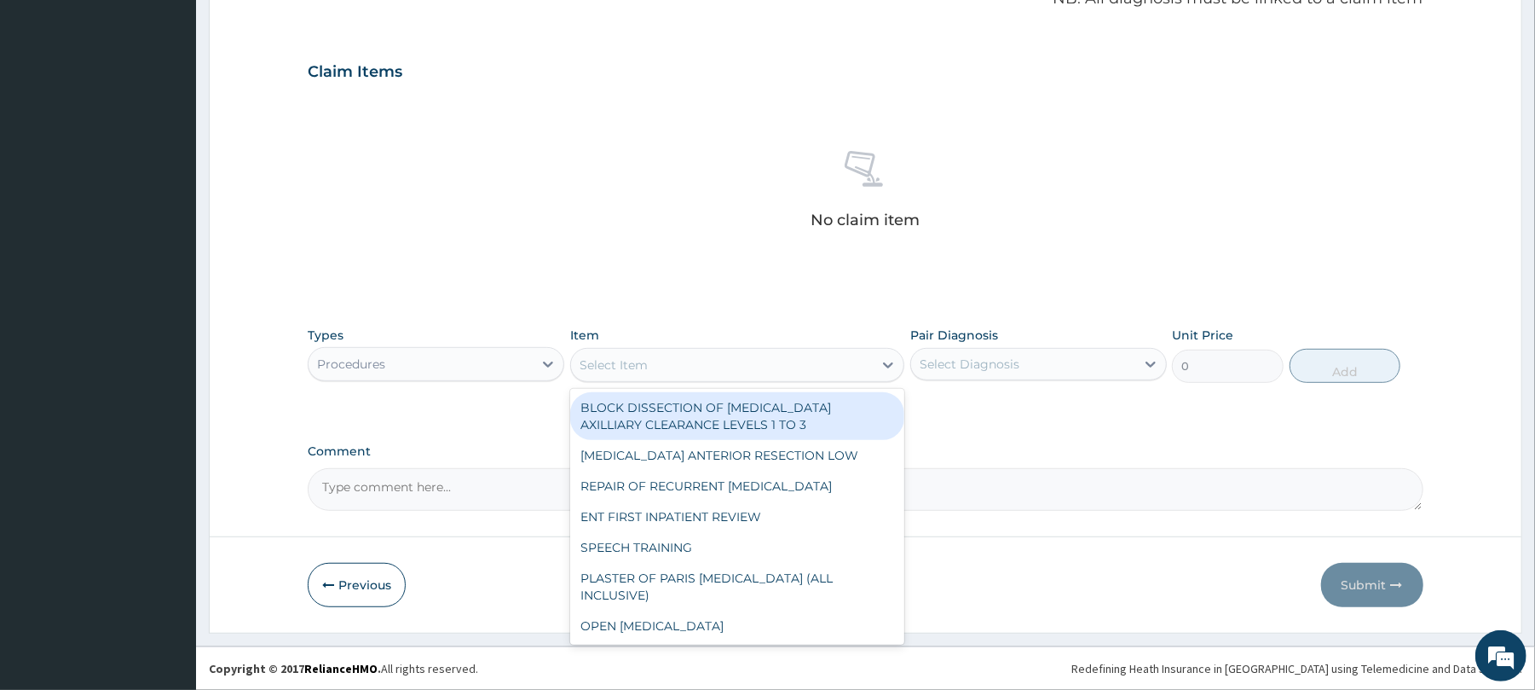
click at [675, 348] on div "Select Item" at bounding box center [737, 365] width 334 height 34
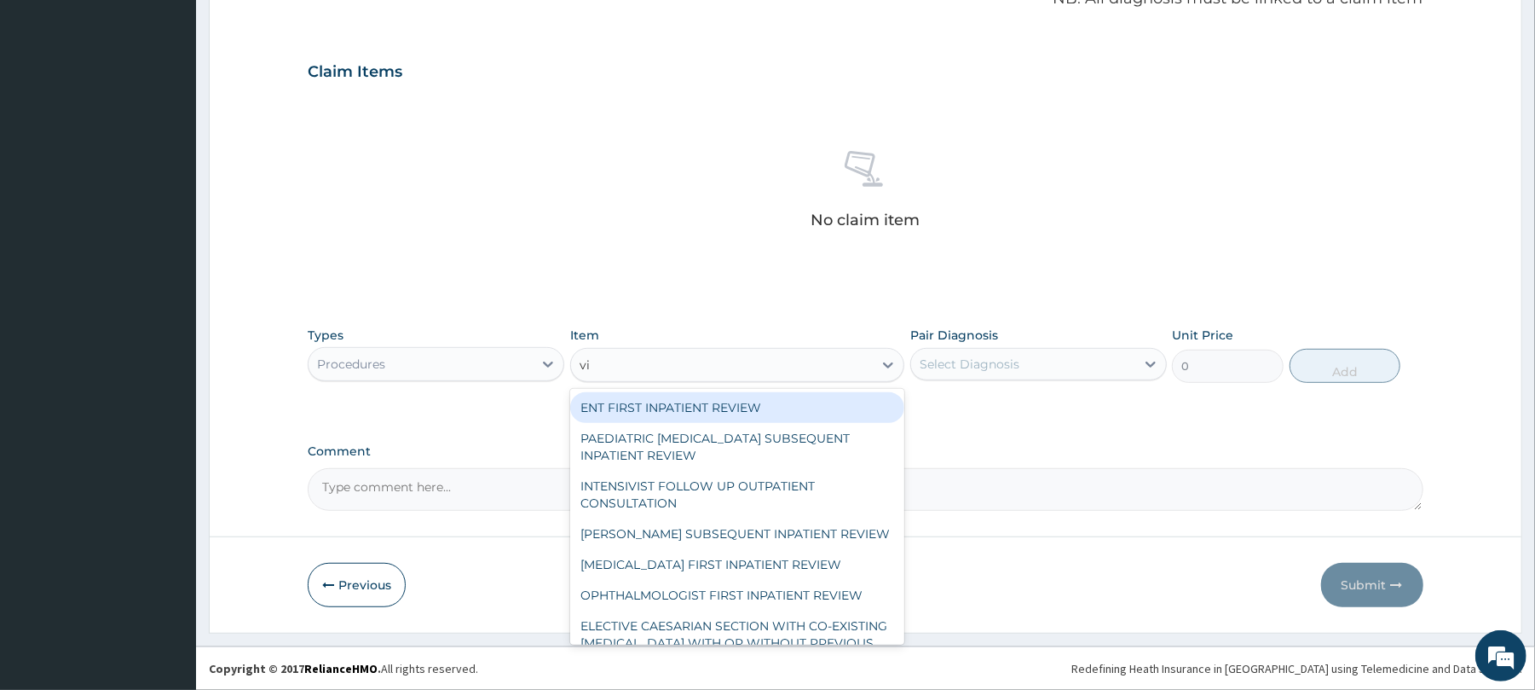
type input "vis"
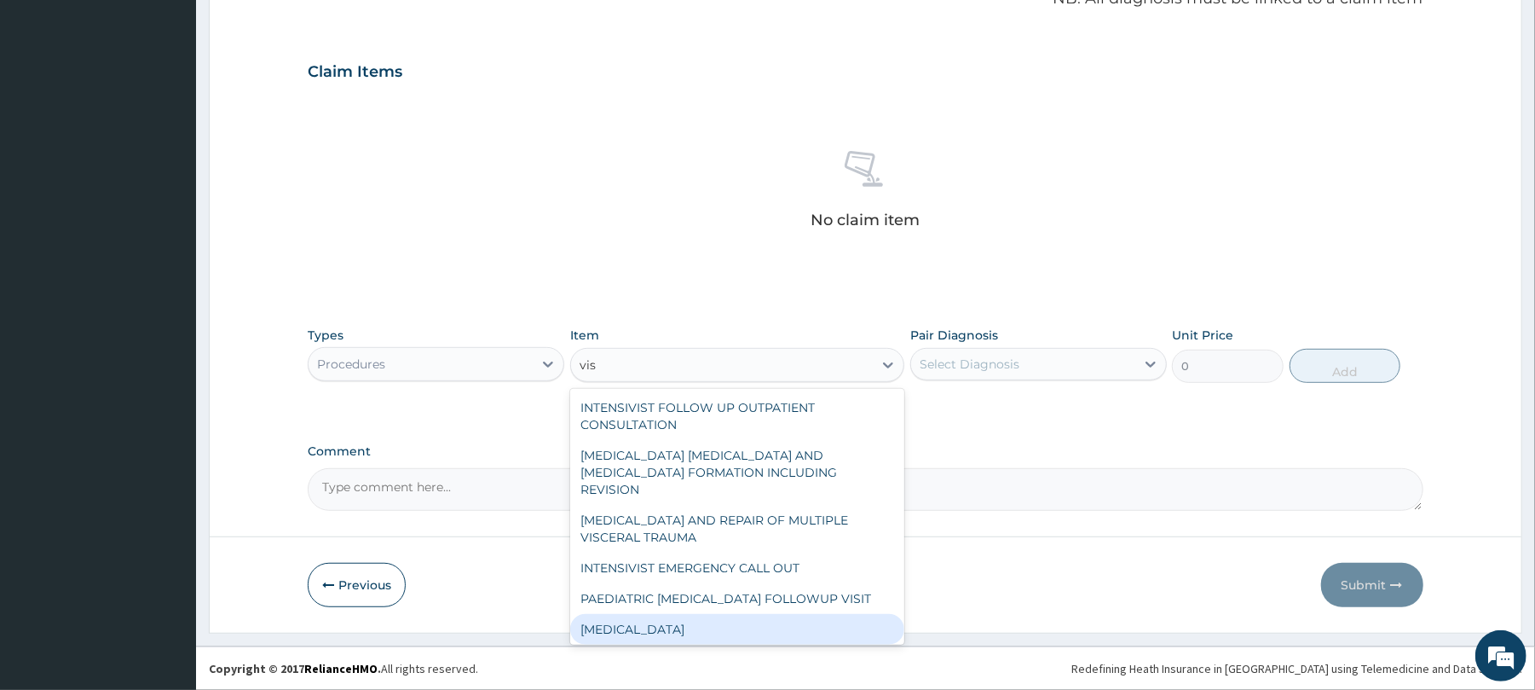
click at [677, 614] on div "VISUAL ACUITY" at bounding box center [737, 629] width 334 height 31
type input "3000"
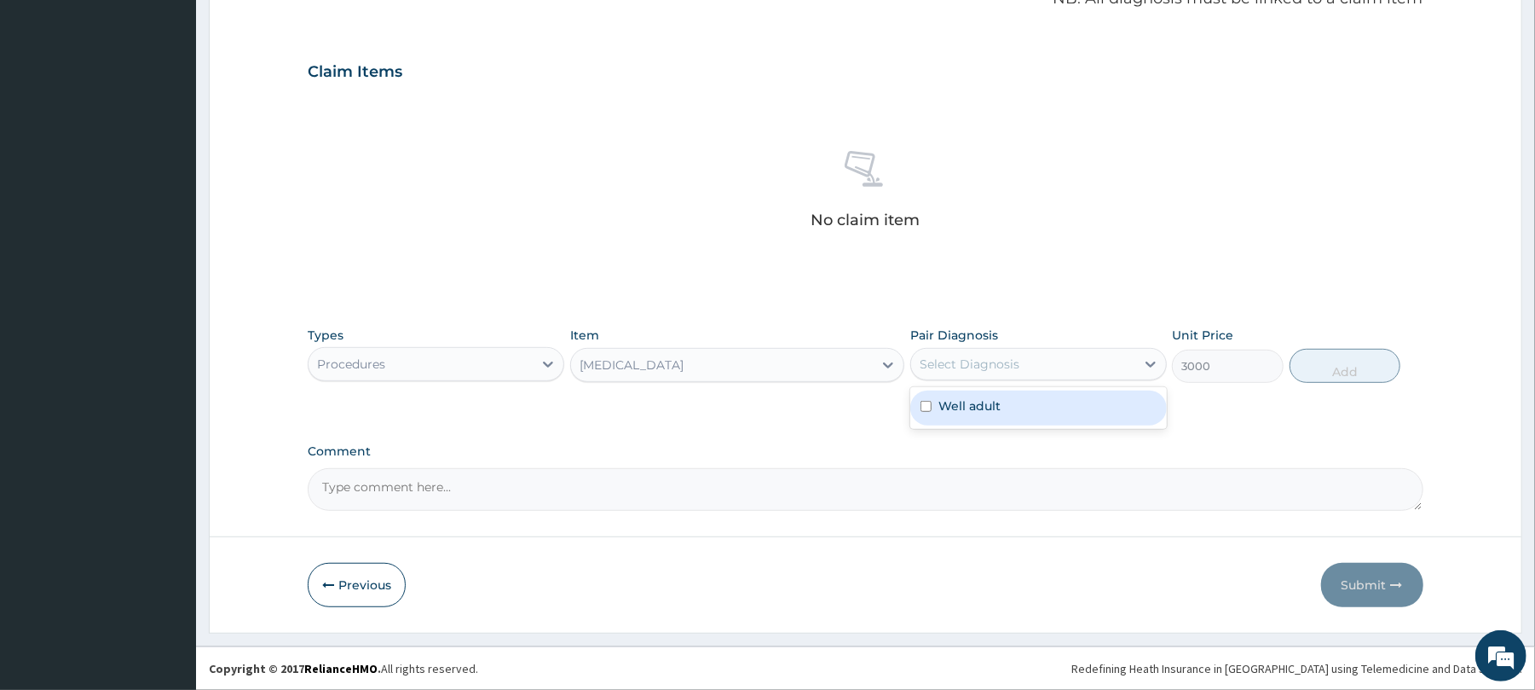
click at [1035, 356] on div "Select Diagnosis" at bounding box center [1023, 363] width 224 height 27
click at [1048, 413] on div "Well adult" at bounding box center [1038, 407] width 257 height 35
checkbox input "true"
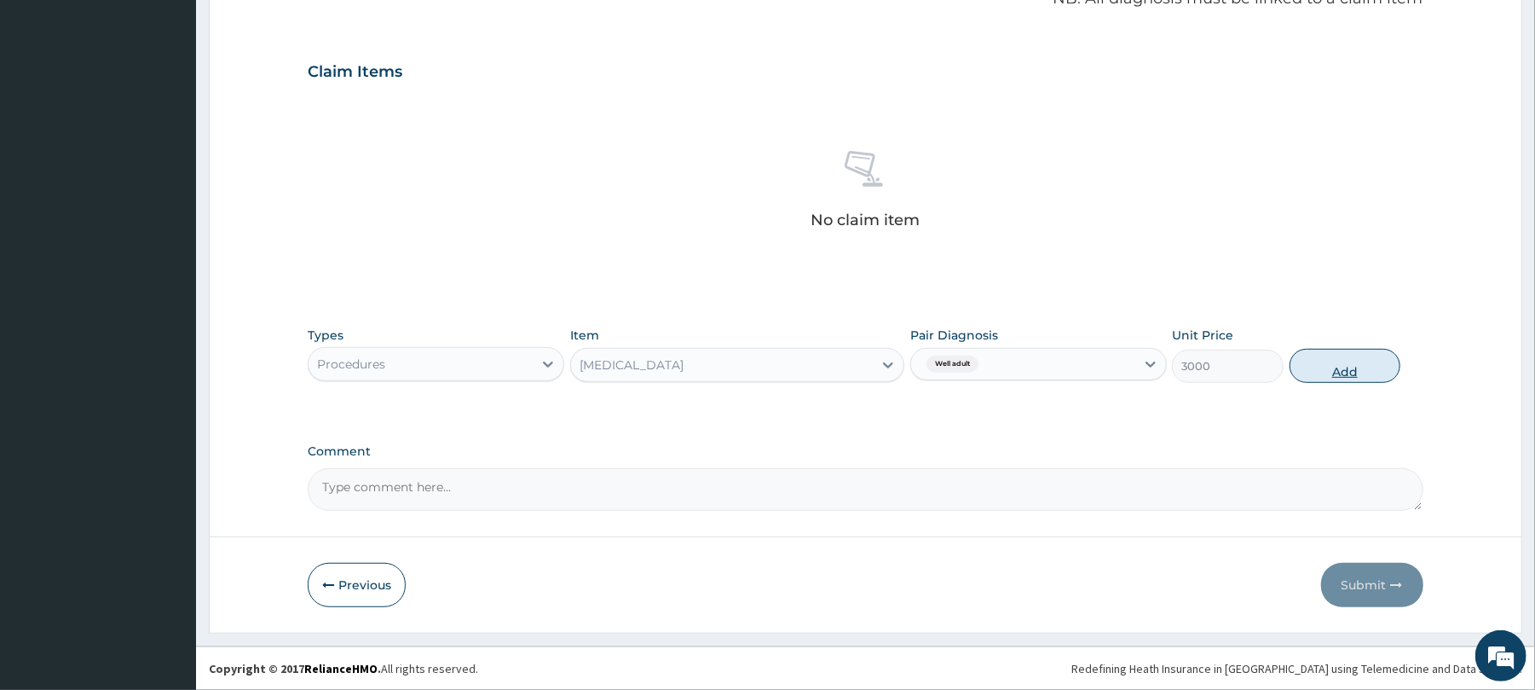
click at [1366, 370] on button "Add" at bounding box center [1346, 366] width 112 height 34
type input "0"
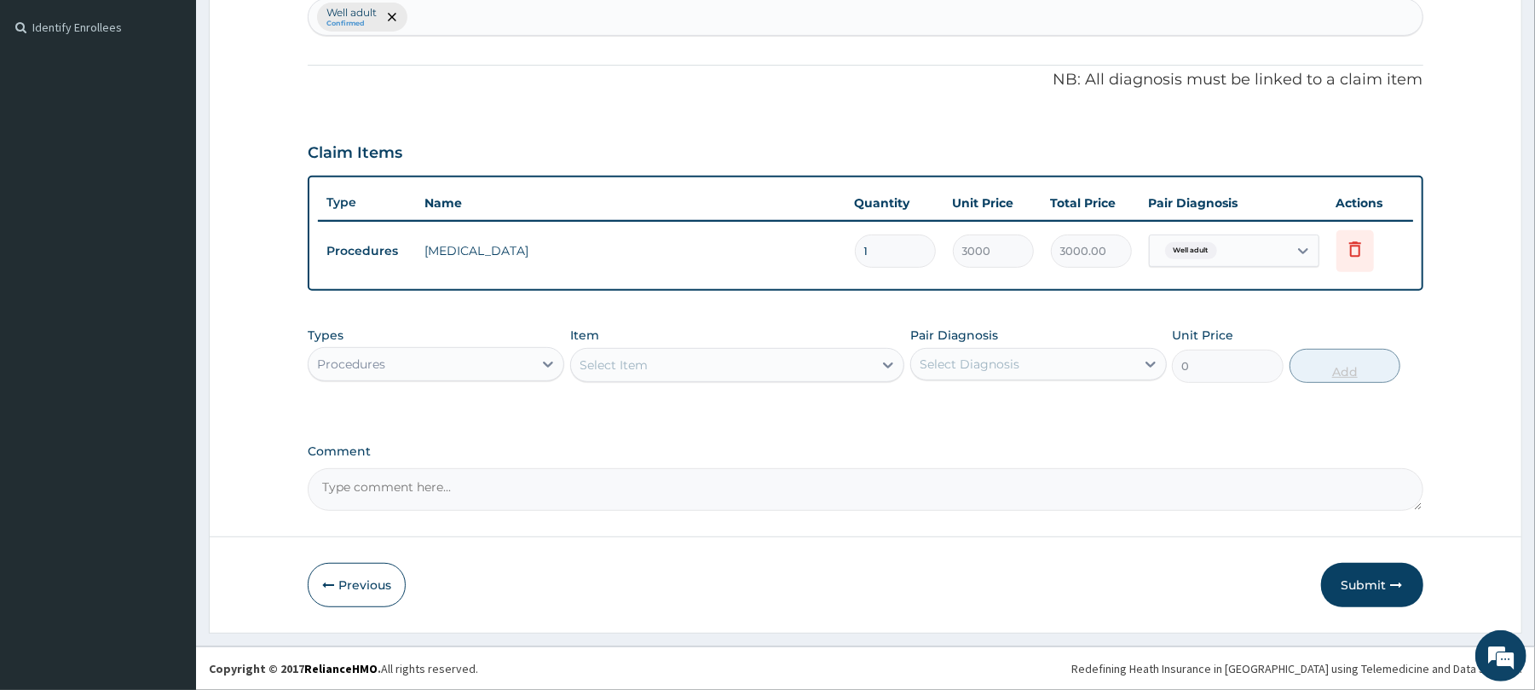
scroll to position [459, 0]
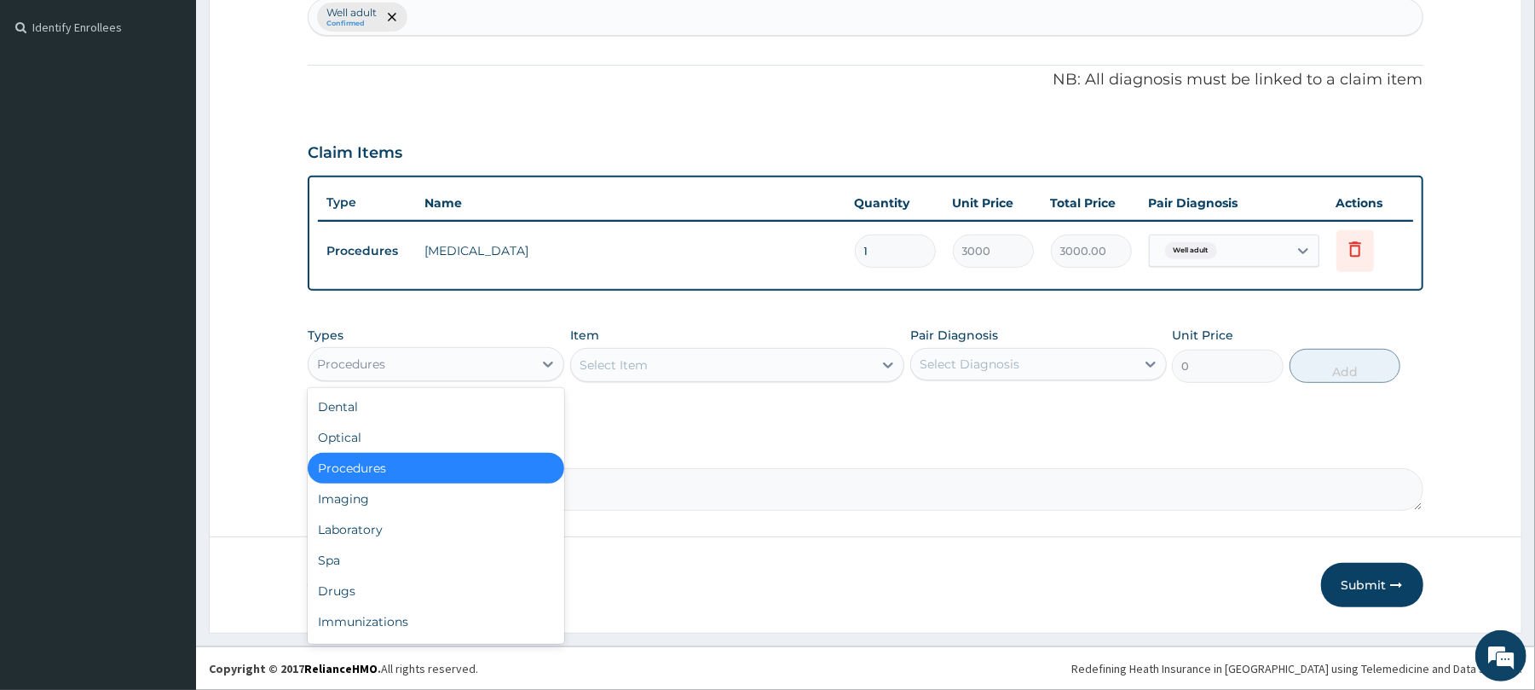
click at [499, 359] on div "Procedures" at bounding box center [421, 363] width 224 height 27
click at [416, 530] on div "Laboratory" at bounding box center [436, 529] width 257 height 31
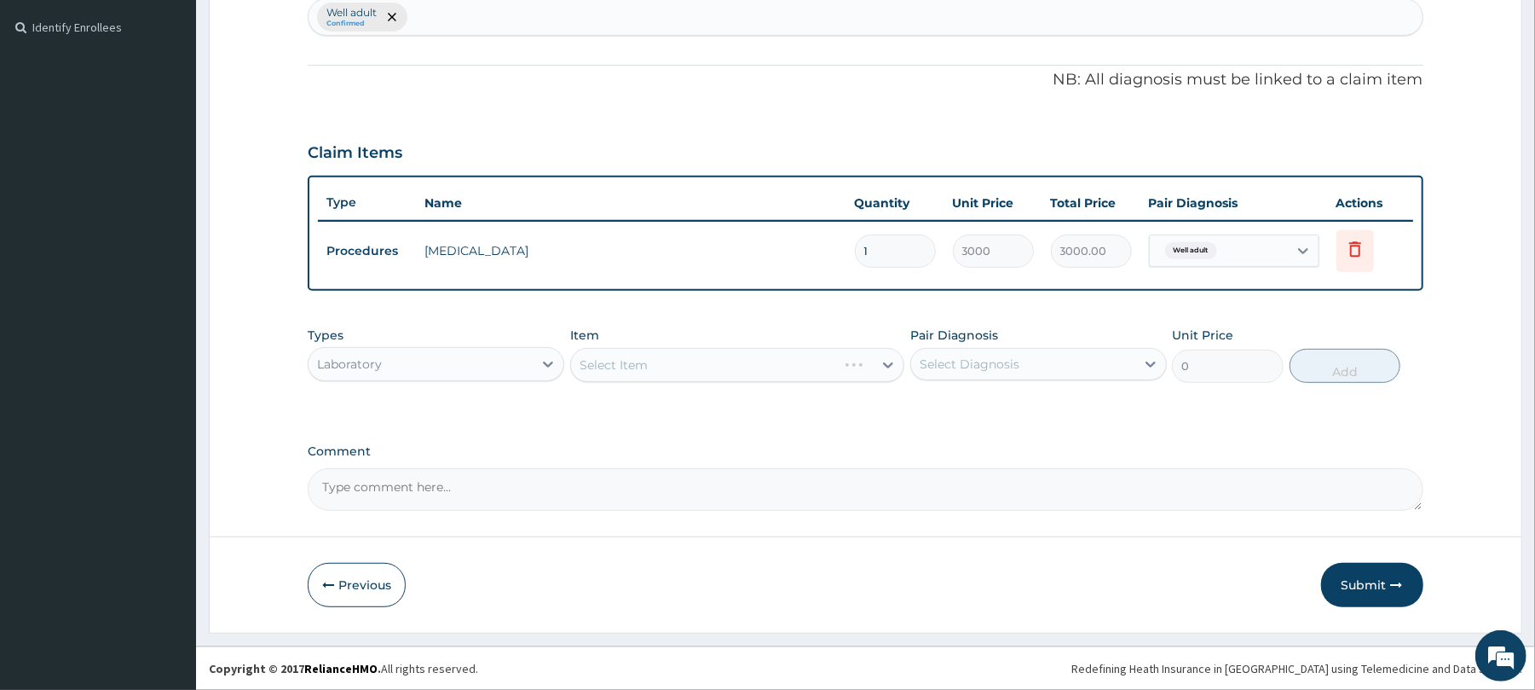
click at [644, 356] on div "Select Item" at bounding box center [737, 365] width 334 height 34
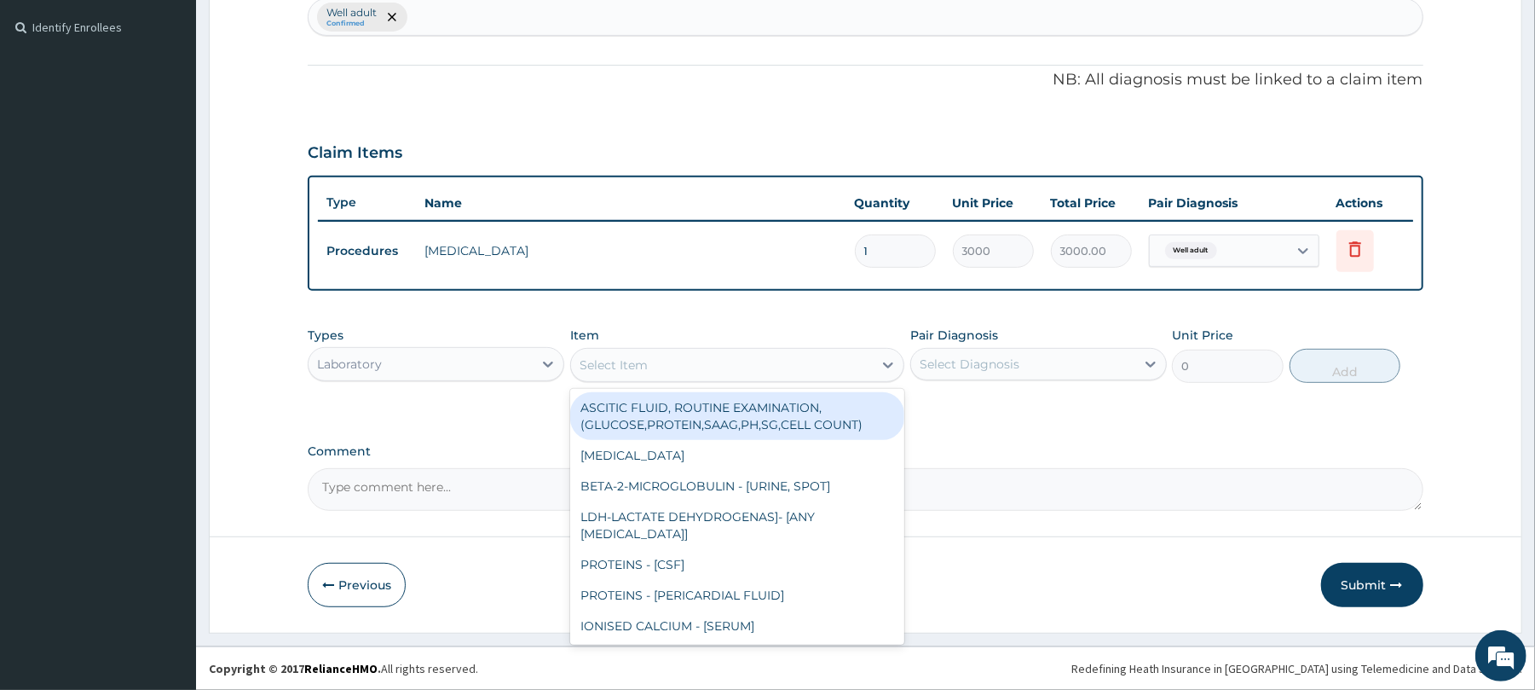
click at [644, 356] on div "Select Item" at bounding box center [614, 364] width 68 height 17
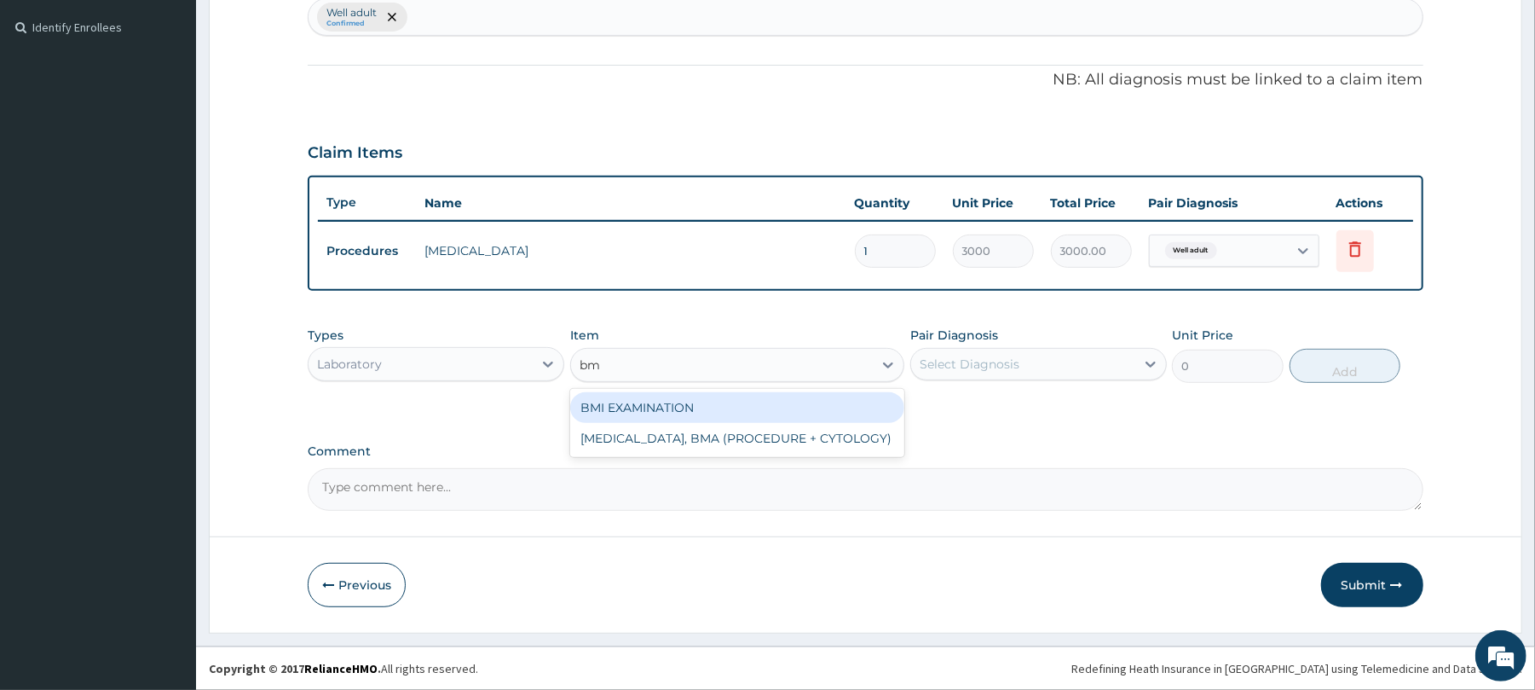
type input "bmi"
click at [644, 410] on div "BMI EXAMINATION" at bounding box center [737, 407] width 334 height 31
type input "1225.5"
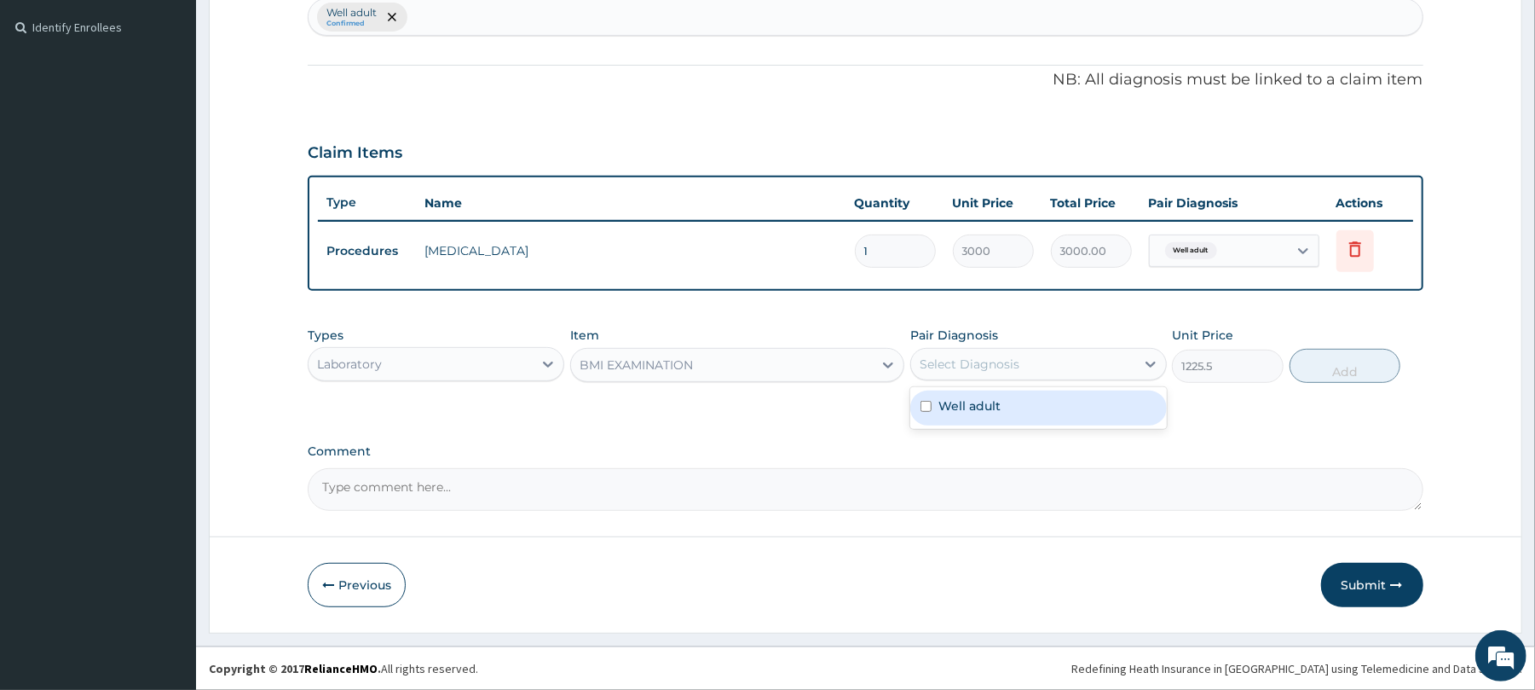
click at [961, 361] on div "Select Diagnosis" at bounding box center [970, 363] width 100 height 17
click at [973, 414] on div "Well adult" at bounding box center [1038, 407] width 257 height 35
checkbox input "true"
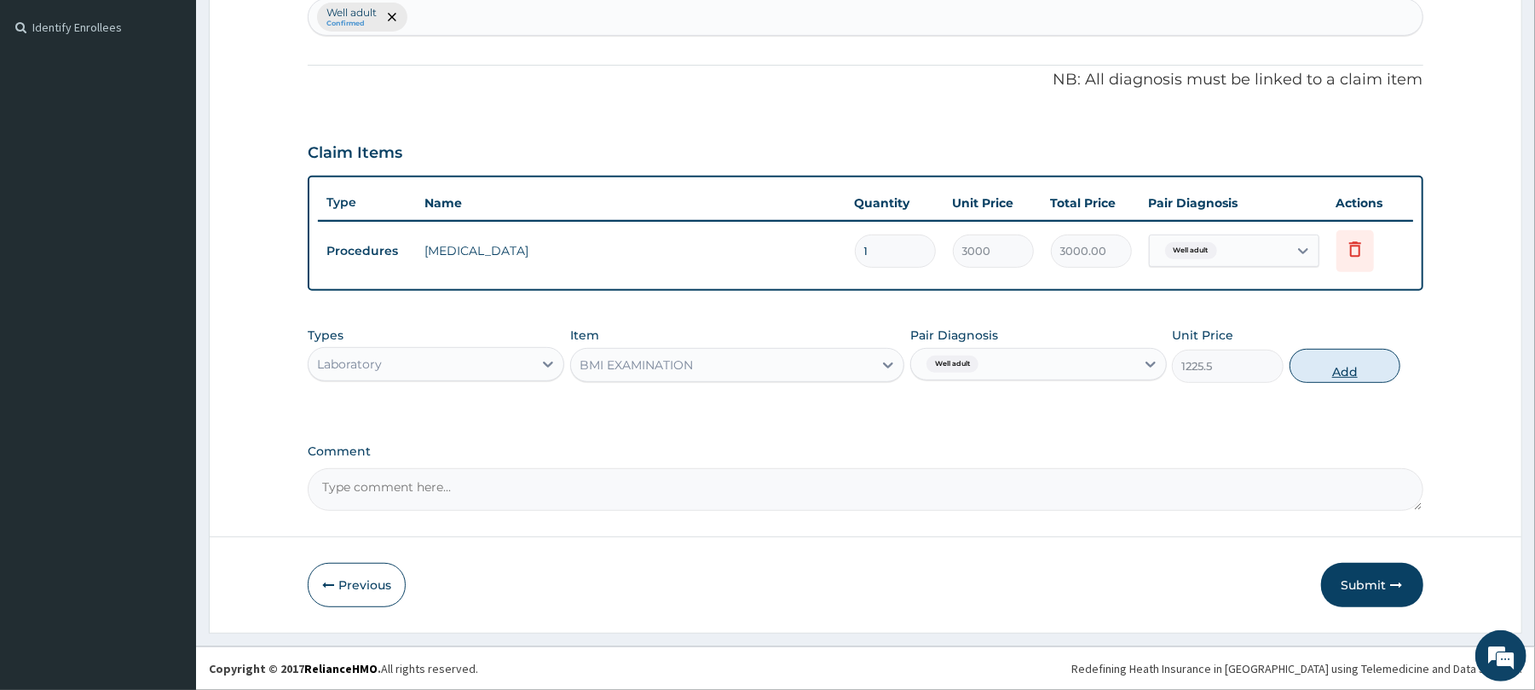
click at [1323, 360] on button "Add" at bounding box center [1346, 366] width 112 height 34
type input "0"
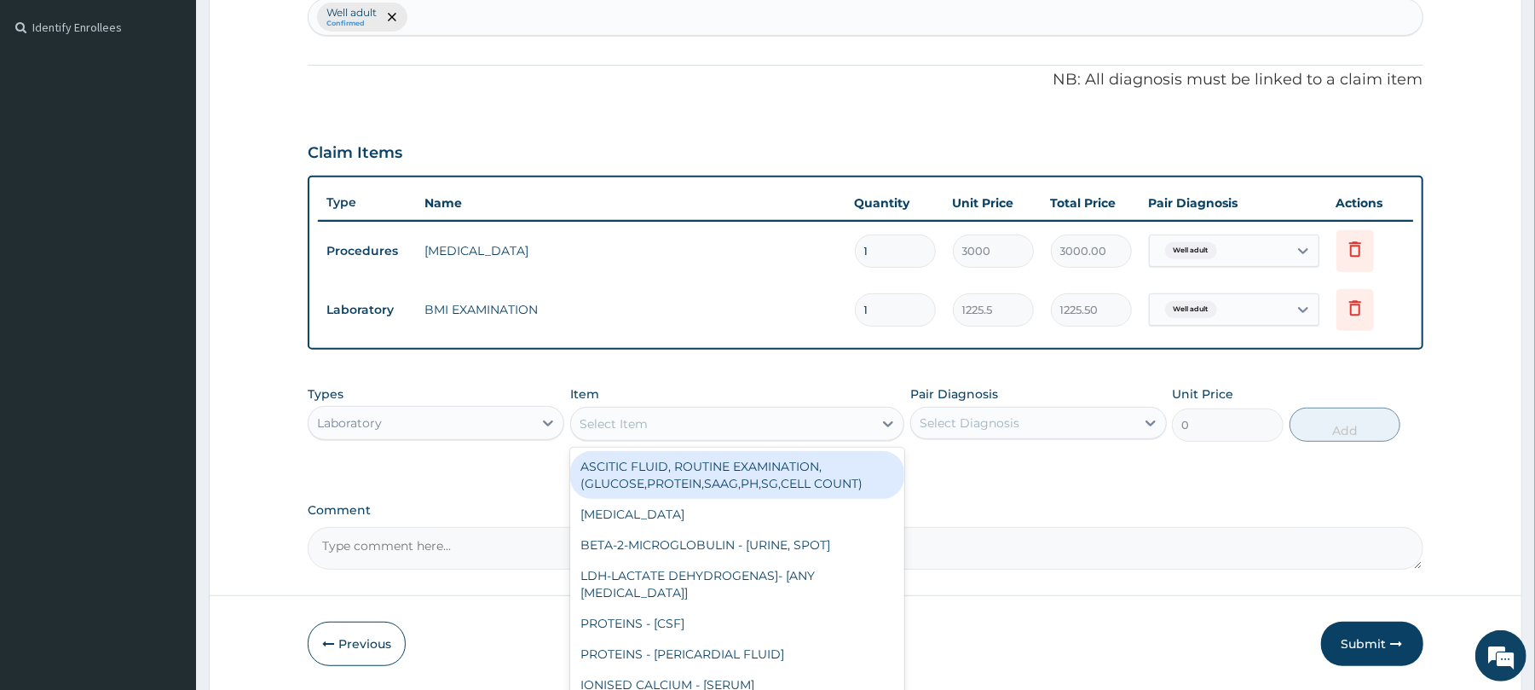
click at [700, 424] on div "Select Item" at bounding box center [722, 423] width 302 height 27
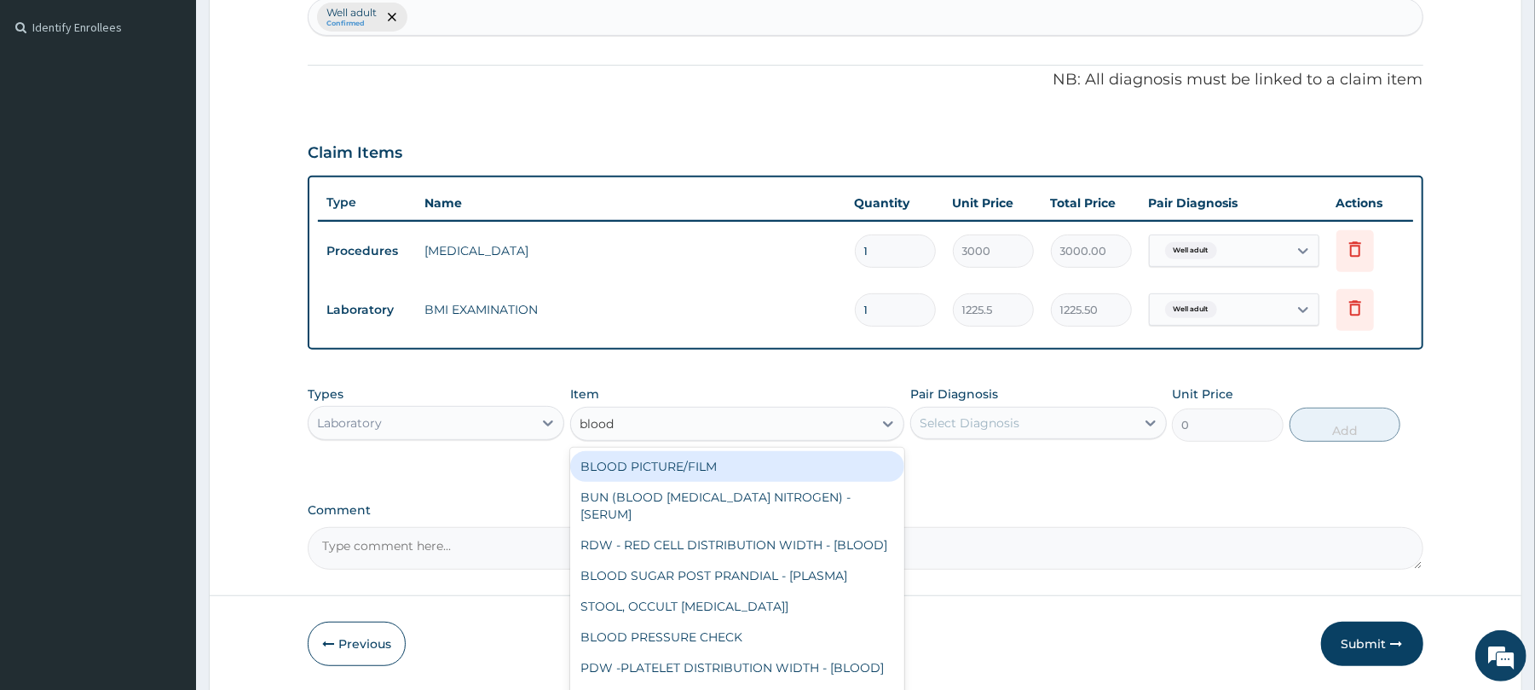
type input "blood p"
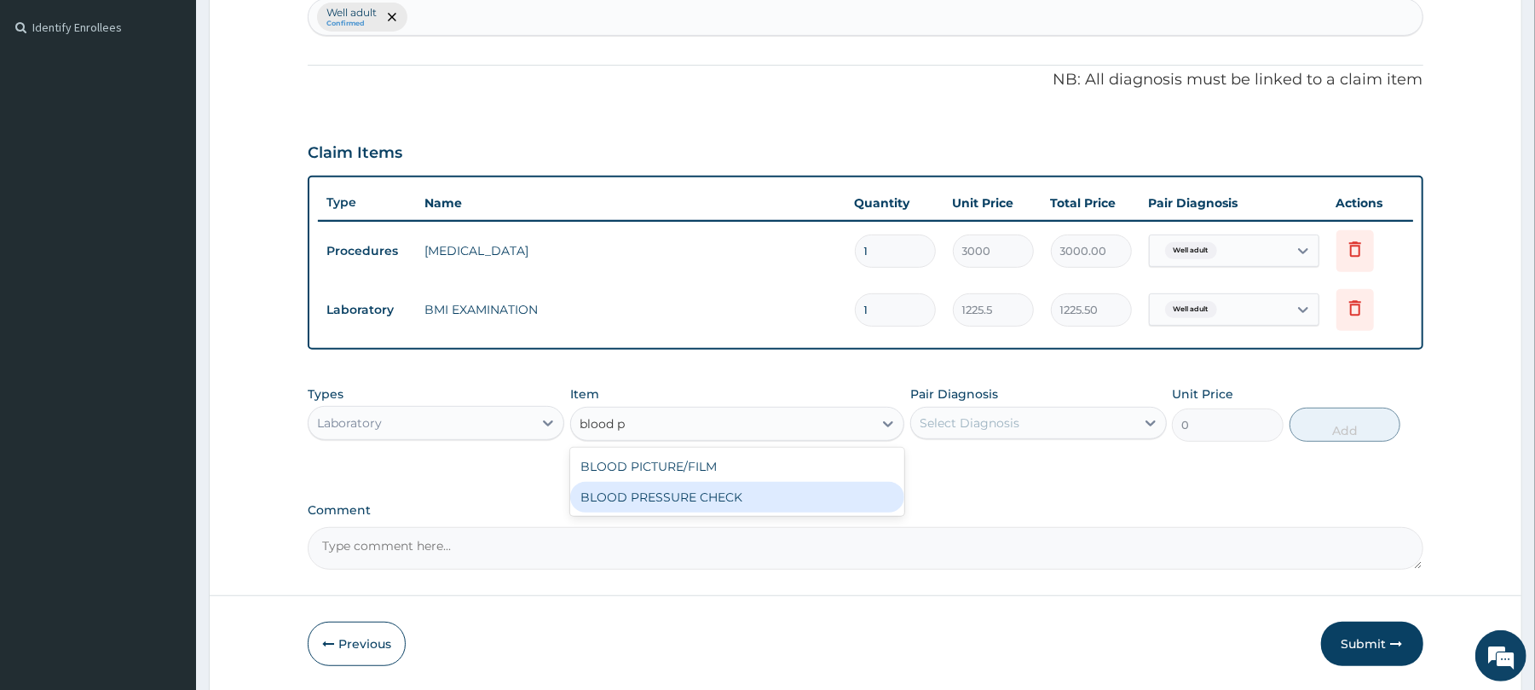
click at [704, 492] on div "BLOOD PRESSURE CHECK" at bounding box center [737, 497] width 334 height 31
type input "1225.5"
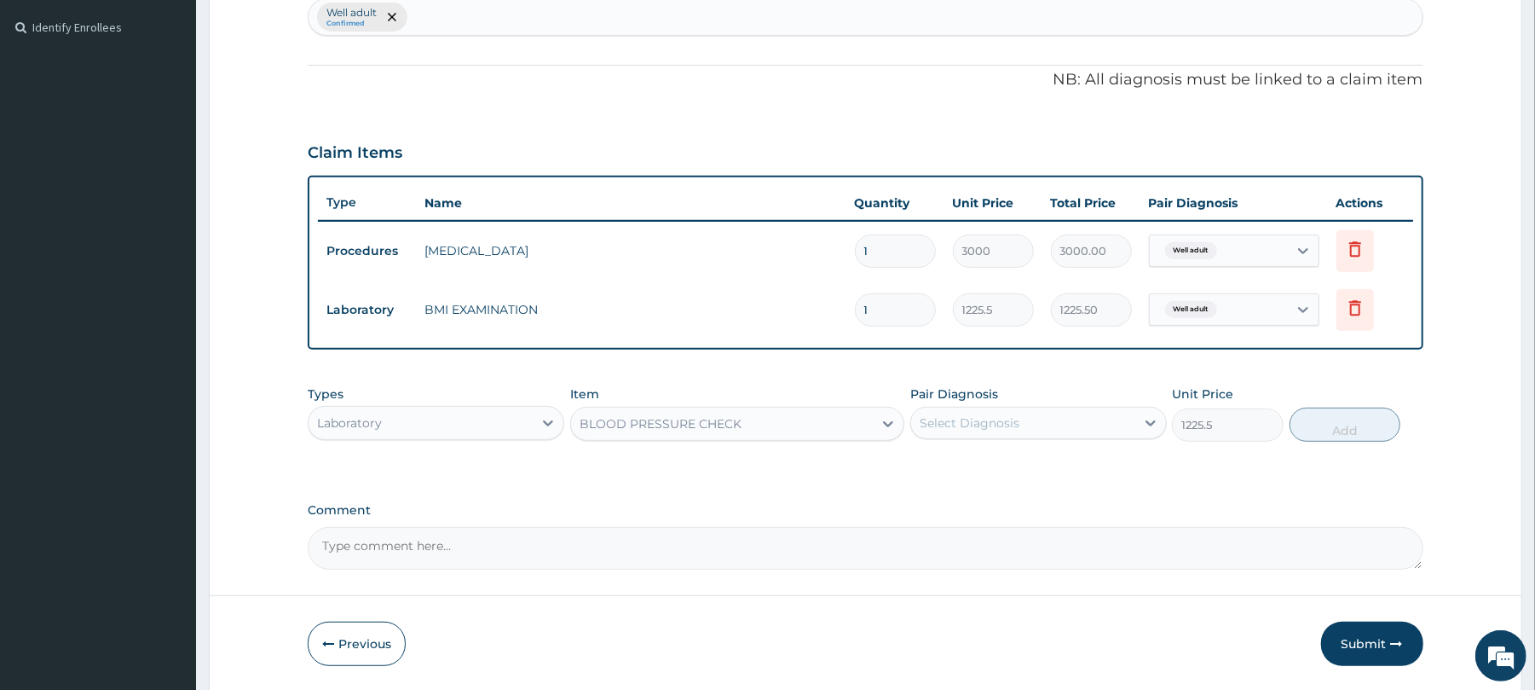
click at [992, 417] on div "Select Diagnosis" at bounding box center [970, 422] width 100 height 17
click at [1027, 474] on div "Well adult" at bounding box center [1038, 466] width 257 height 35
checkbox input "true"
click at [1358, 426] on button "Add" at bounding box center [1346, 424] width 112 height 34
type input "0"
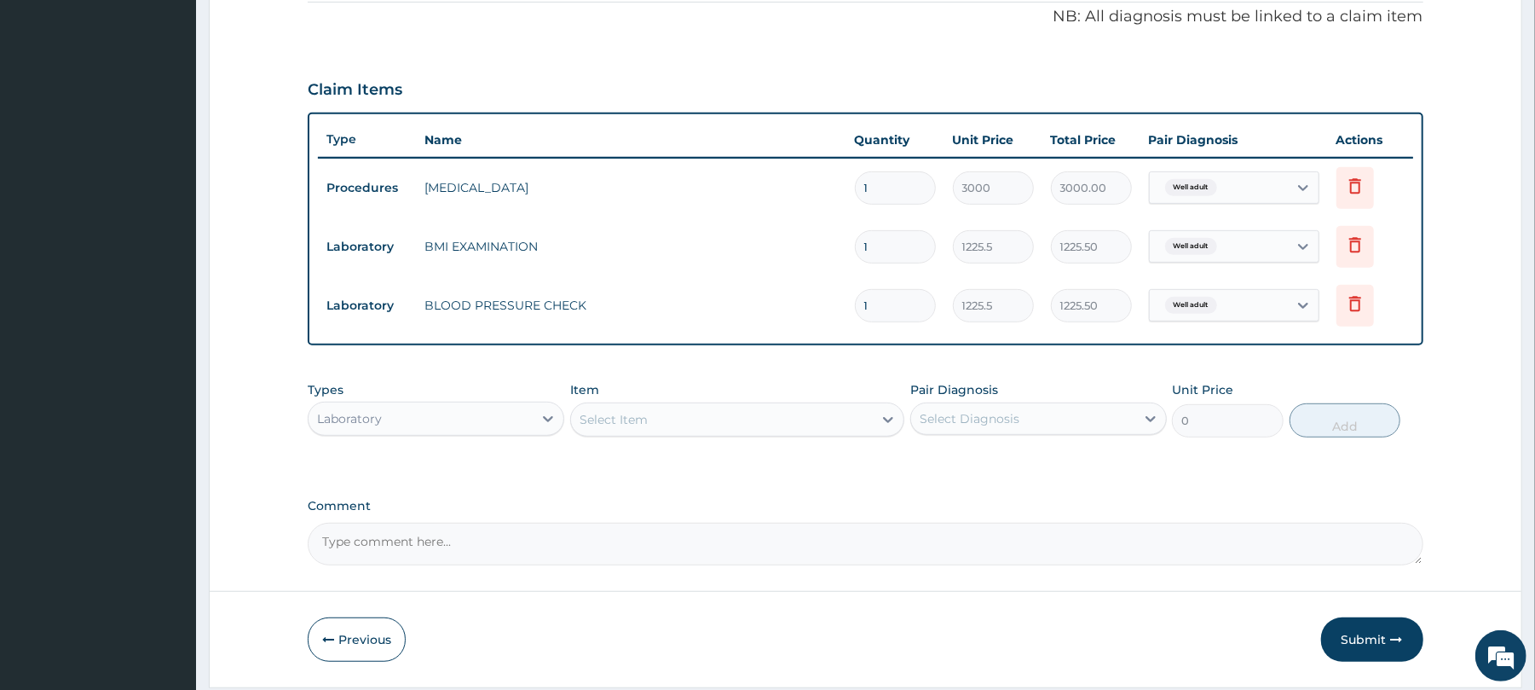
scroll to position [577, 0]
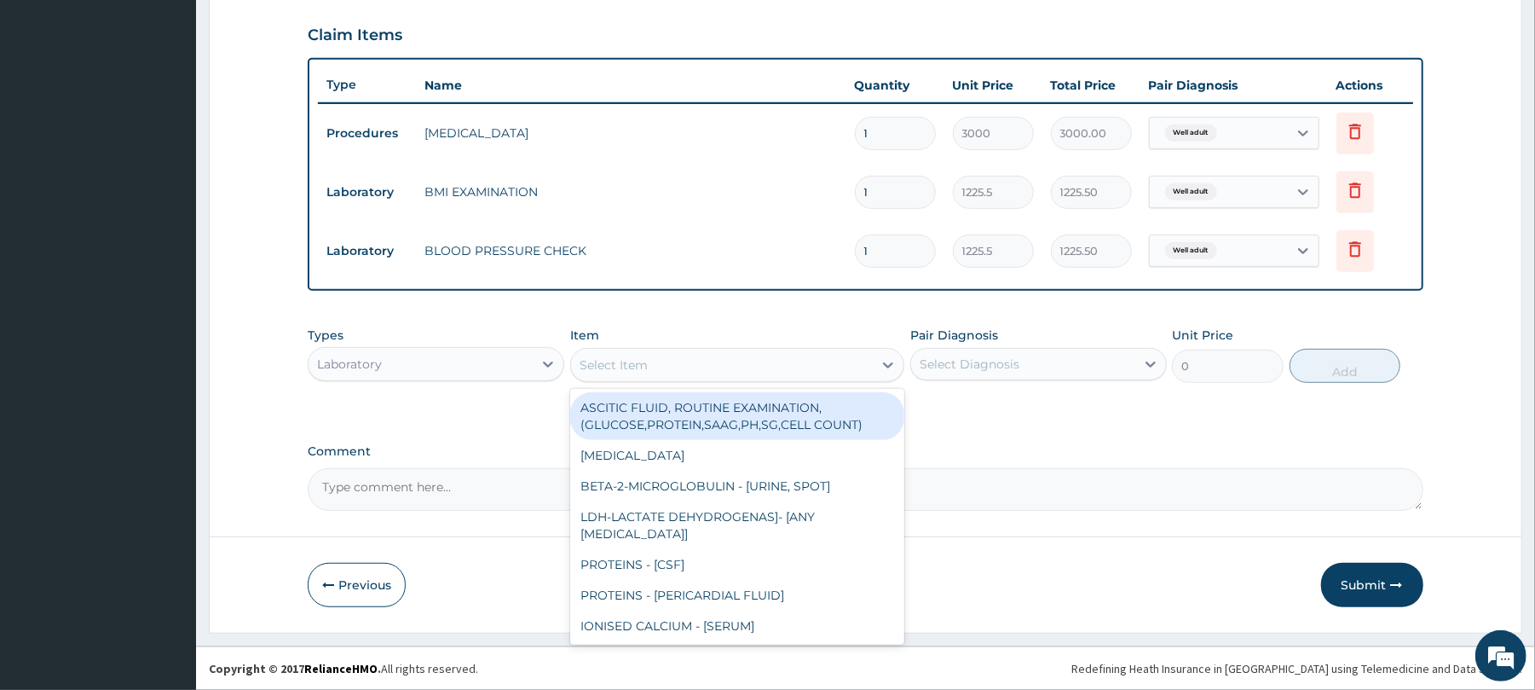
click at [598, 356] on div "Select Item" at bounding box center [614, 364] width 68 height 17
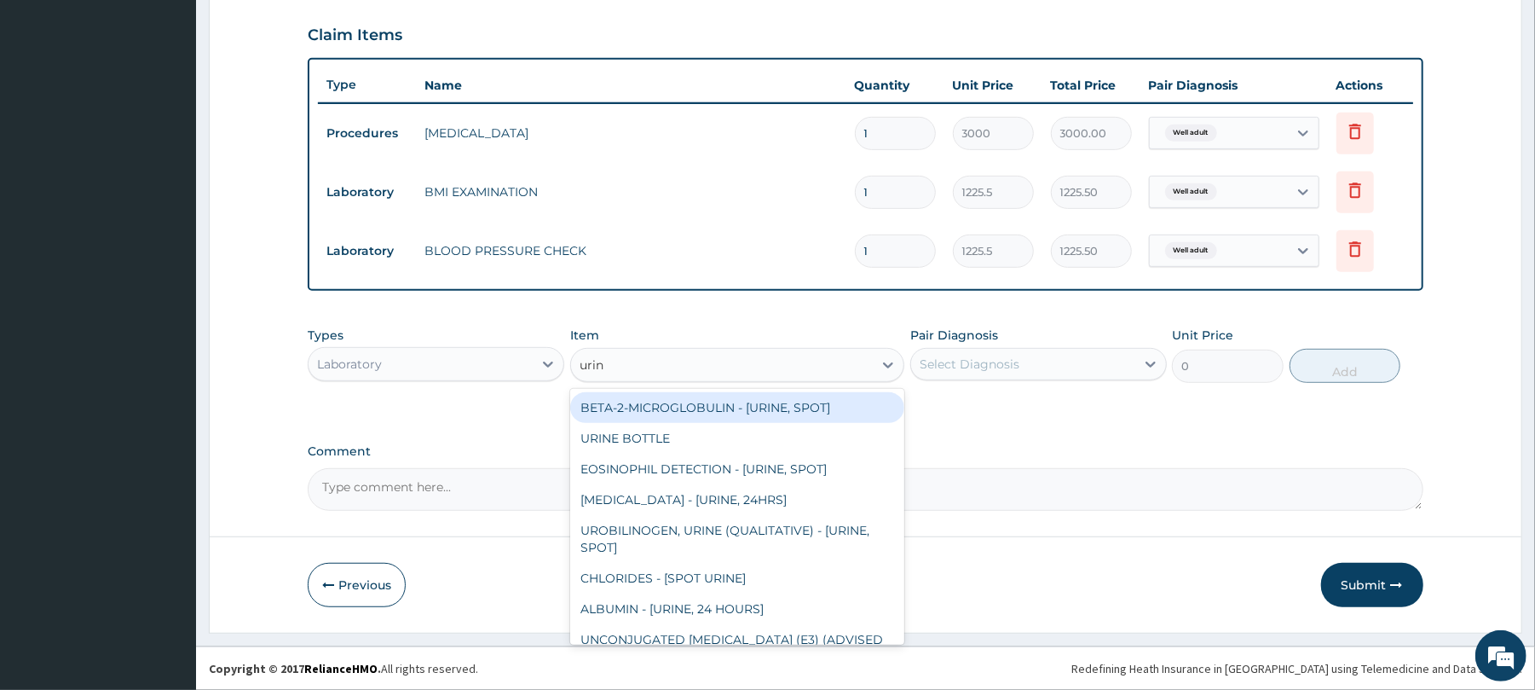
type input "urina"
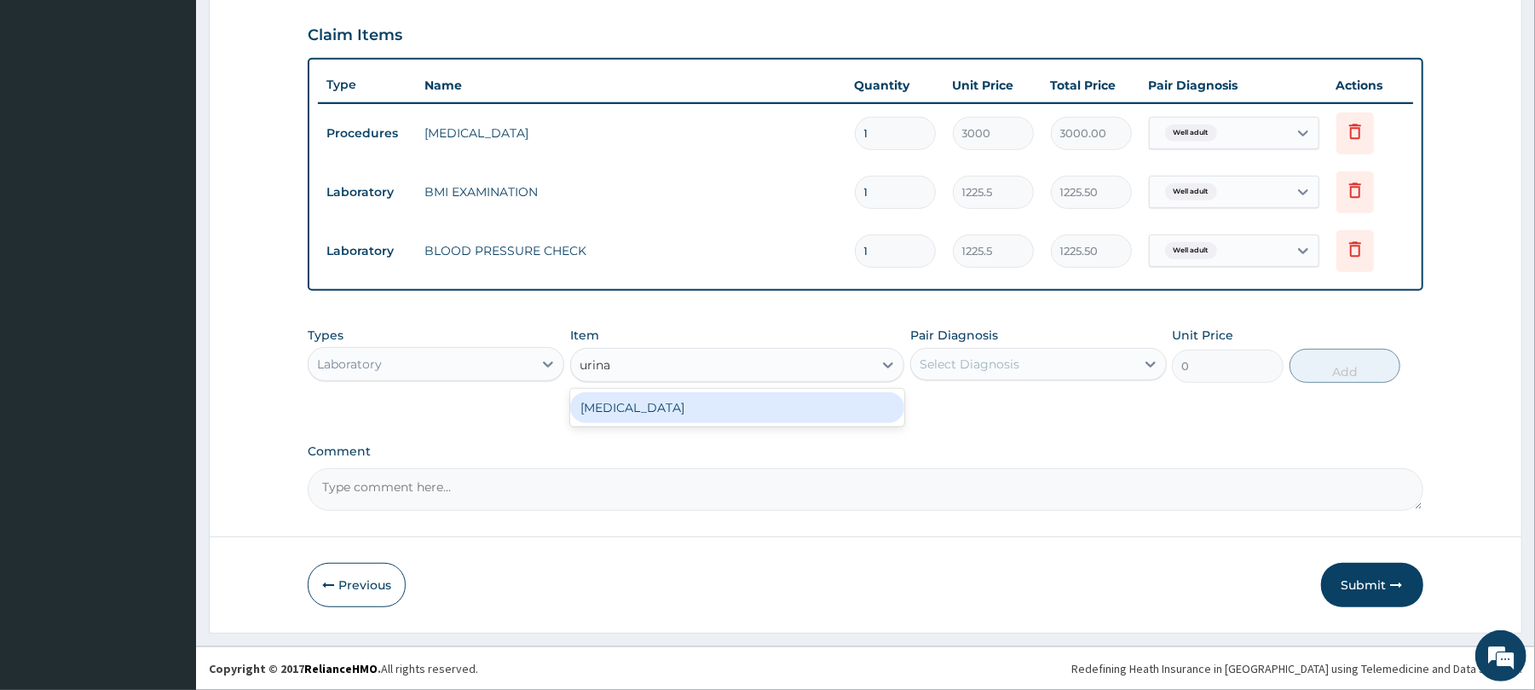
click at [679, 407] on div "URINALYSIS" at bounding box center [737, 407] width 334 height 31
type input "1531.875"
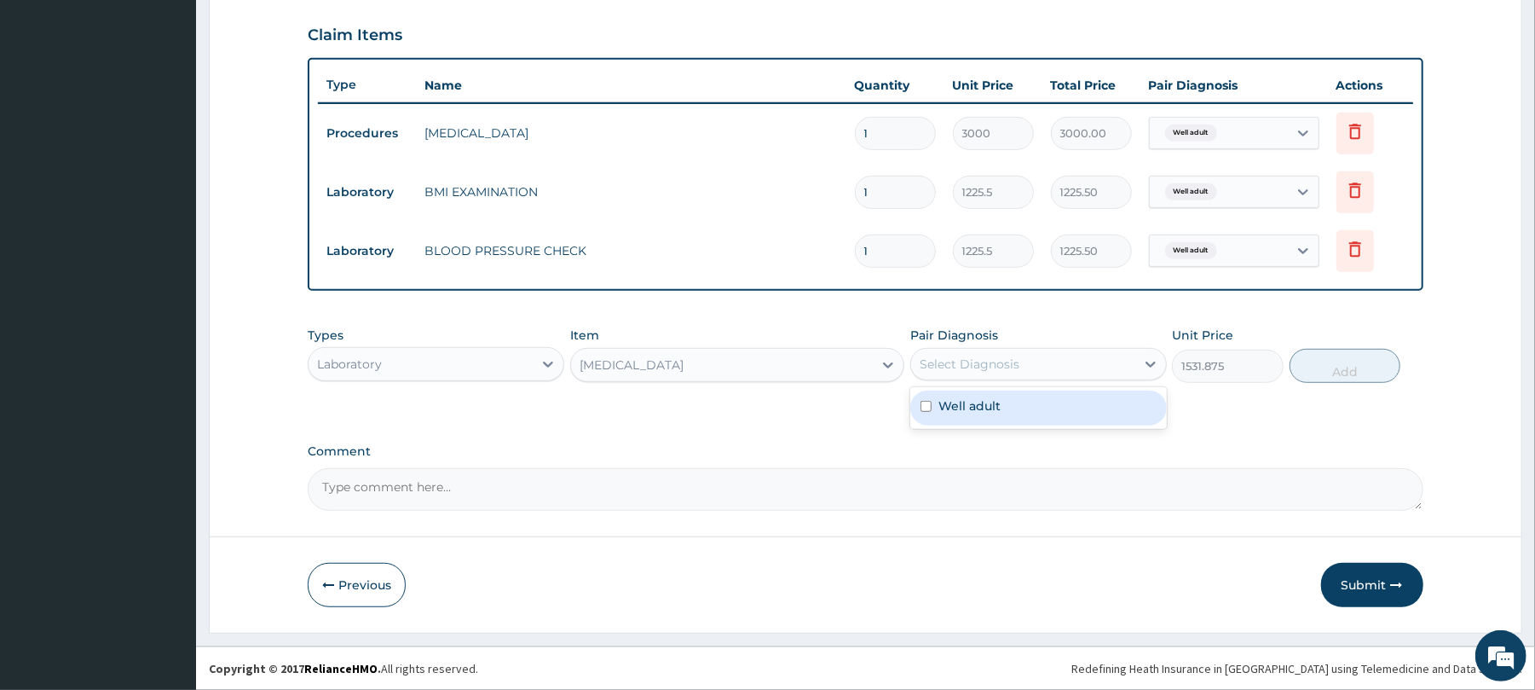
click at [950, 368] on div "Select Diagnosis" at bounding box center [970, 363] width 100 height 17
click at [987, 411] on label "Well adult" at bounding box center [969, 405] width 62 height 17
checkbox input "true"
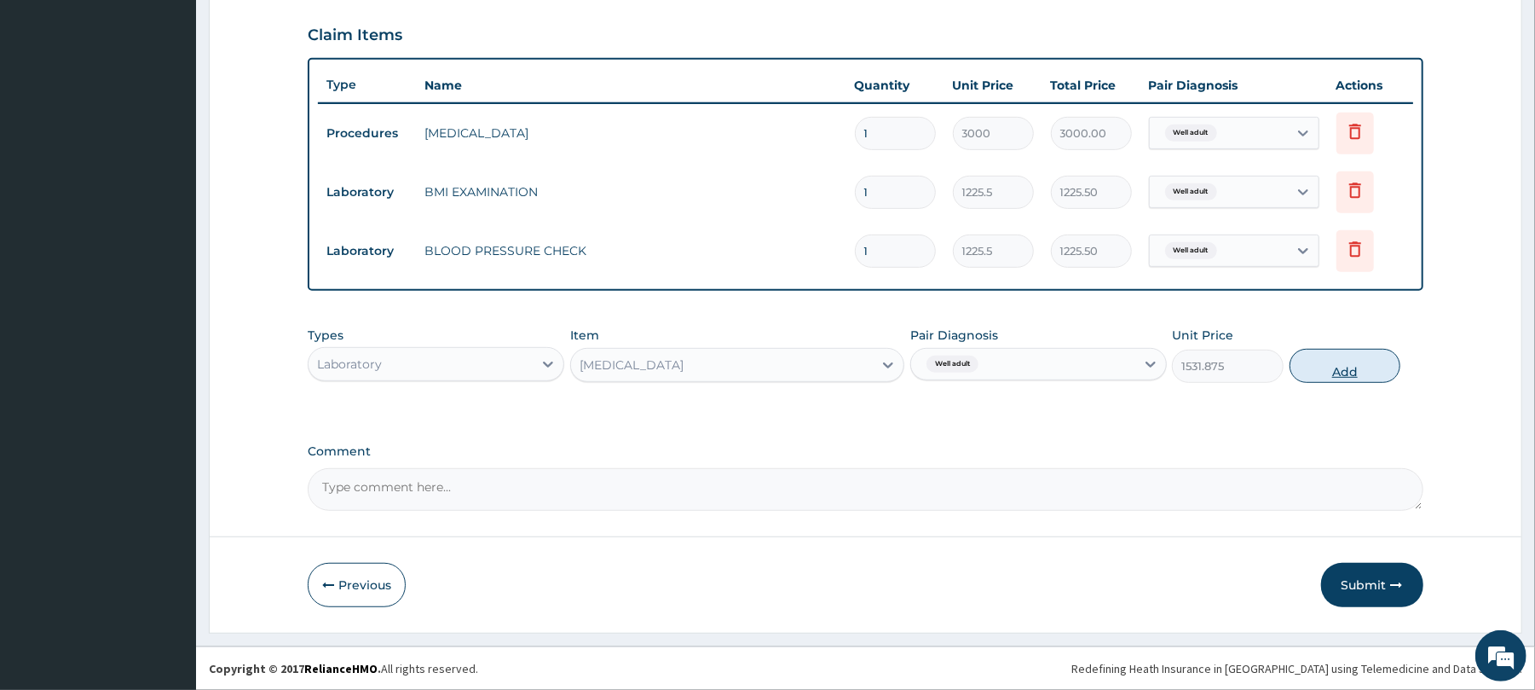
click at [1335, 366] on button "Add" at bounding box center [1346, 366] width 112 height 34
type input "0"
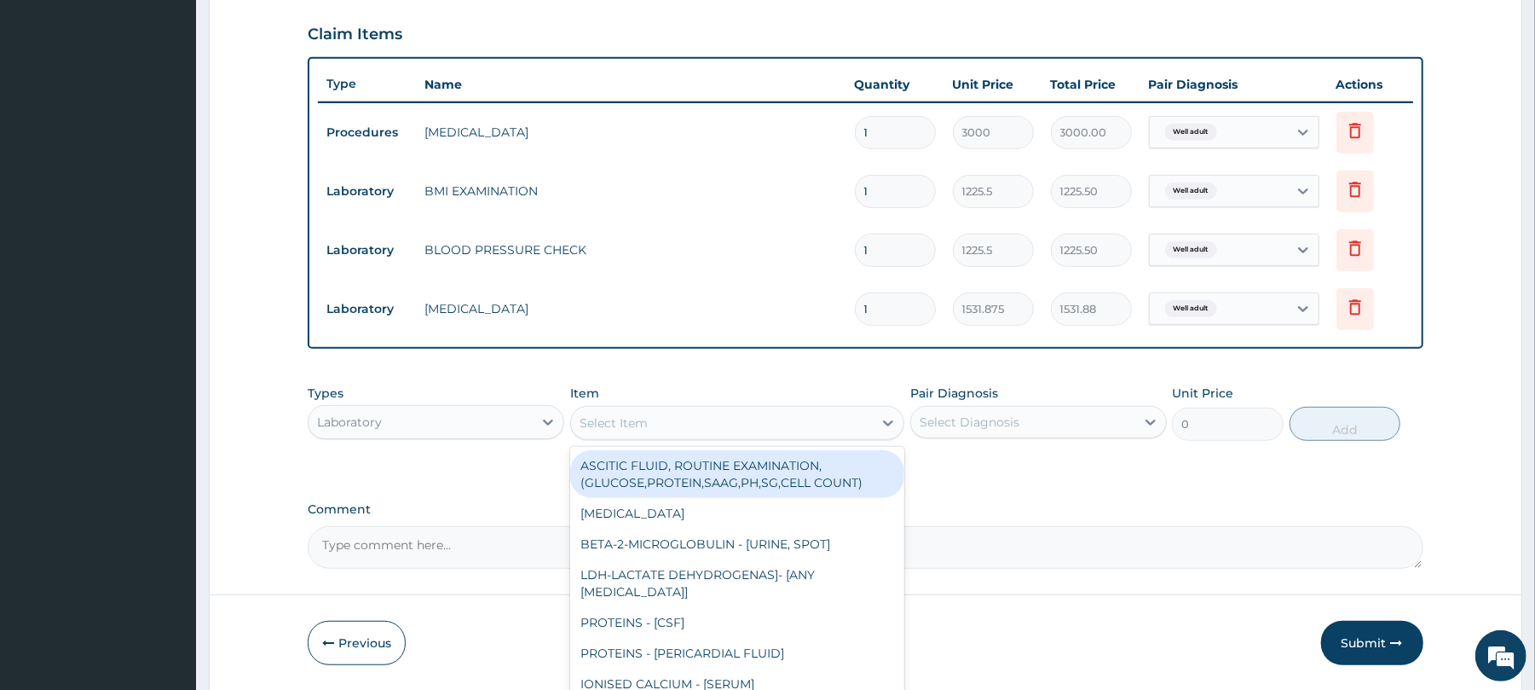
click at [627, 420] on div "Select Item" at bounding box center [614, 422] width 68 height 17
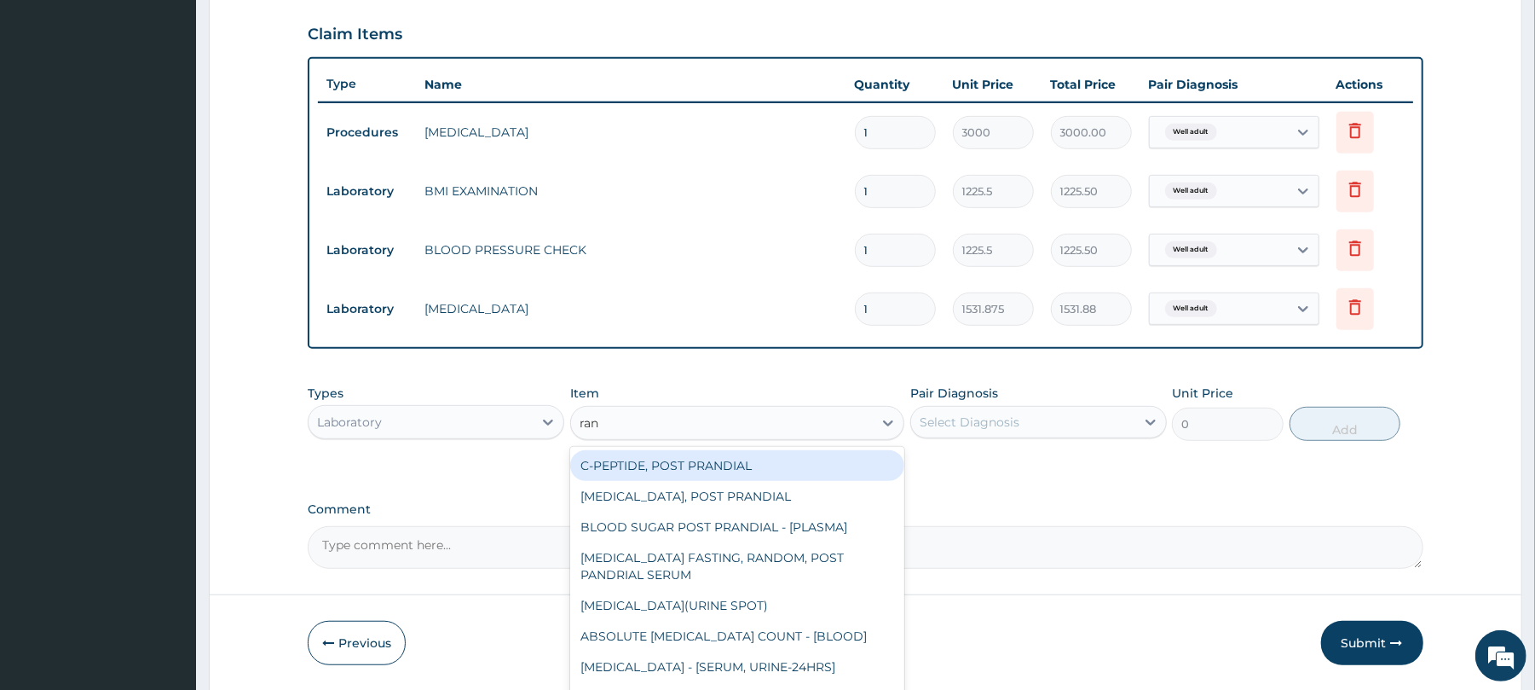
type input "rand"
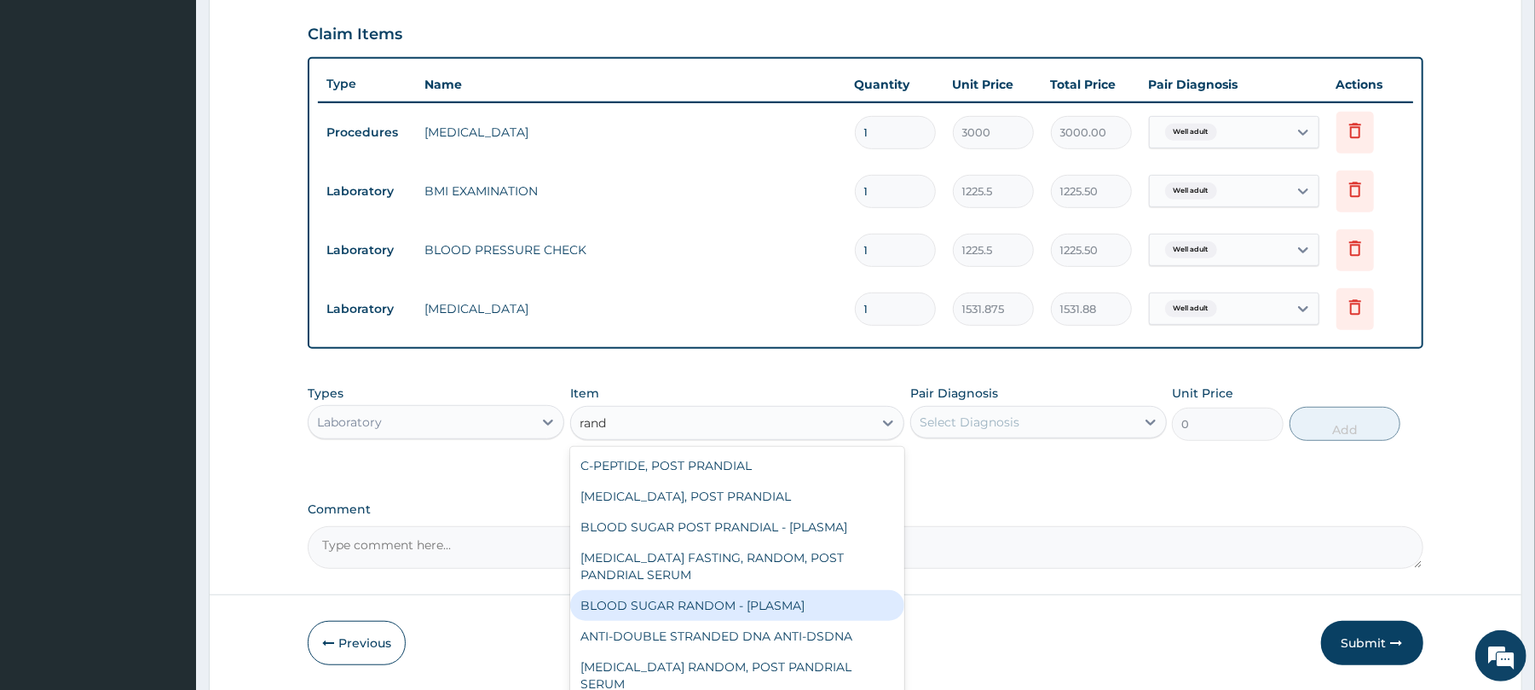
click at [692, 598] on div "BLOOD SUGAR RANDOM - [PLASMA]" at bounding box center [737, 605] width 334 height 31
type input "1800"
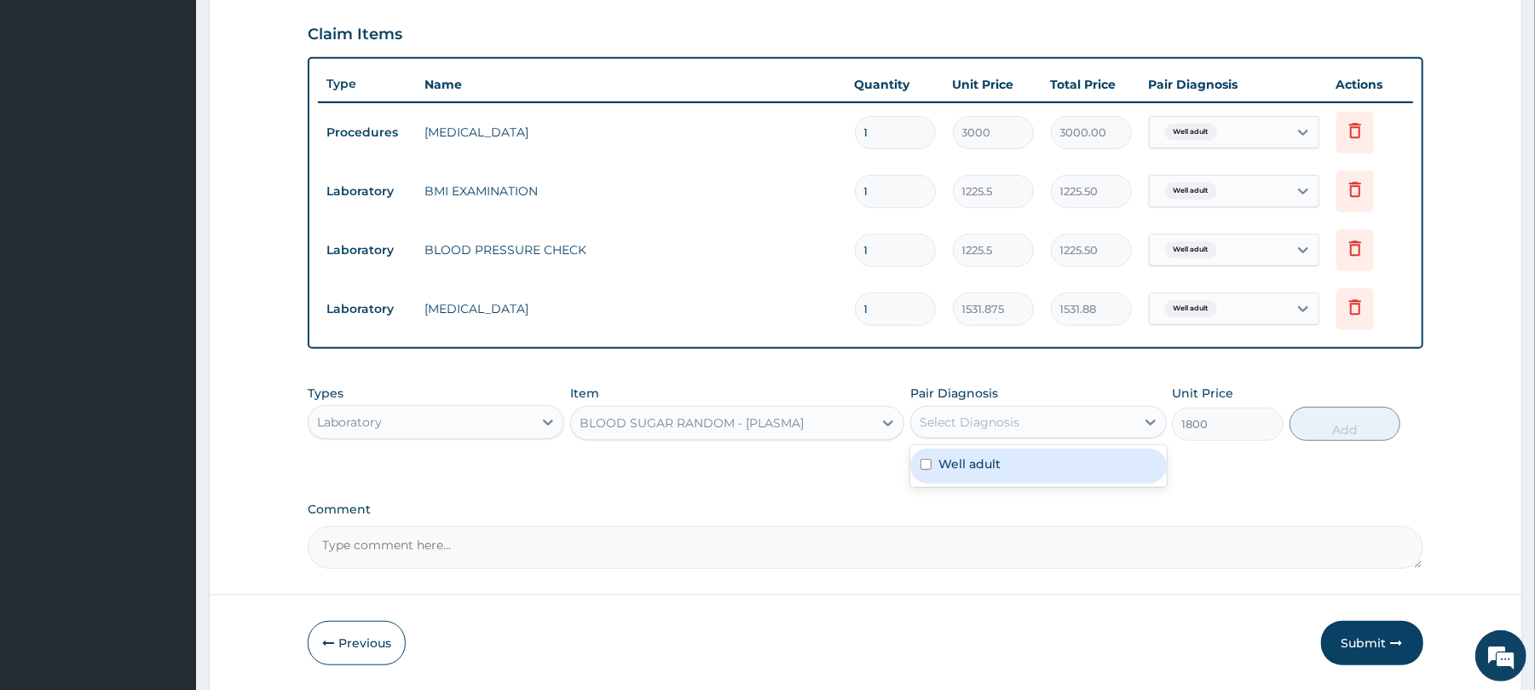
click at [1008, 411] on div "Select Diagnosis" at bounding box center [1023, 421] width 224 height 27
click at [1003, 464] on div "Well adult" at bounding box center [1038, 465] width 257 height 35
checkbox input "true"
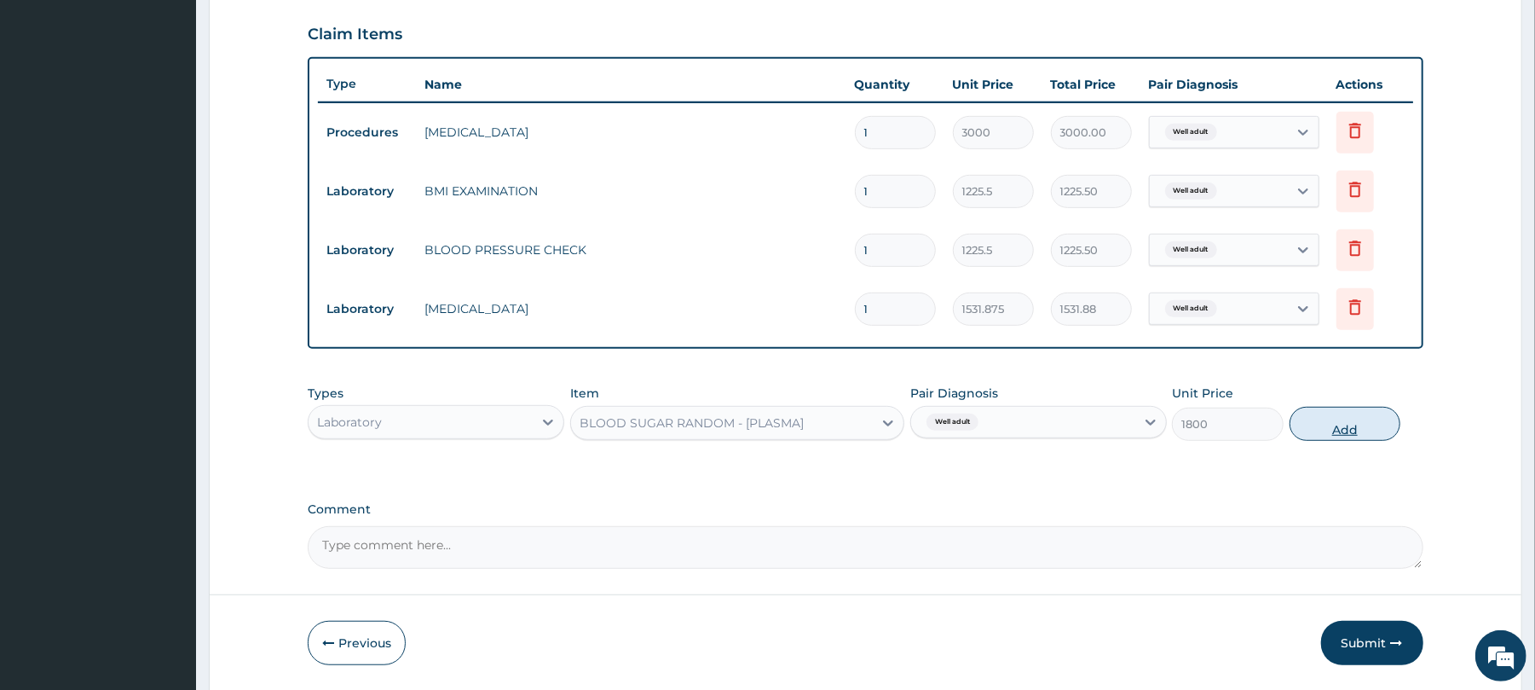
click at [1357, 419] on button "Add" at bounding box center [1346, 424] width 112 height 34
type input "0"
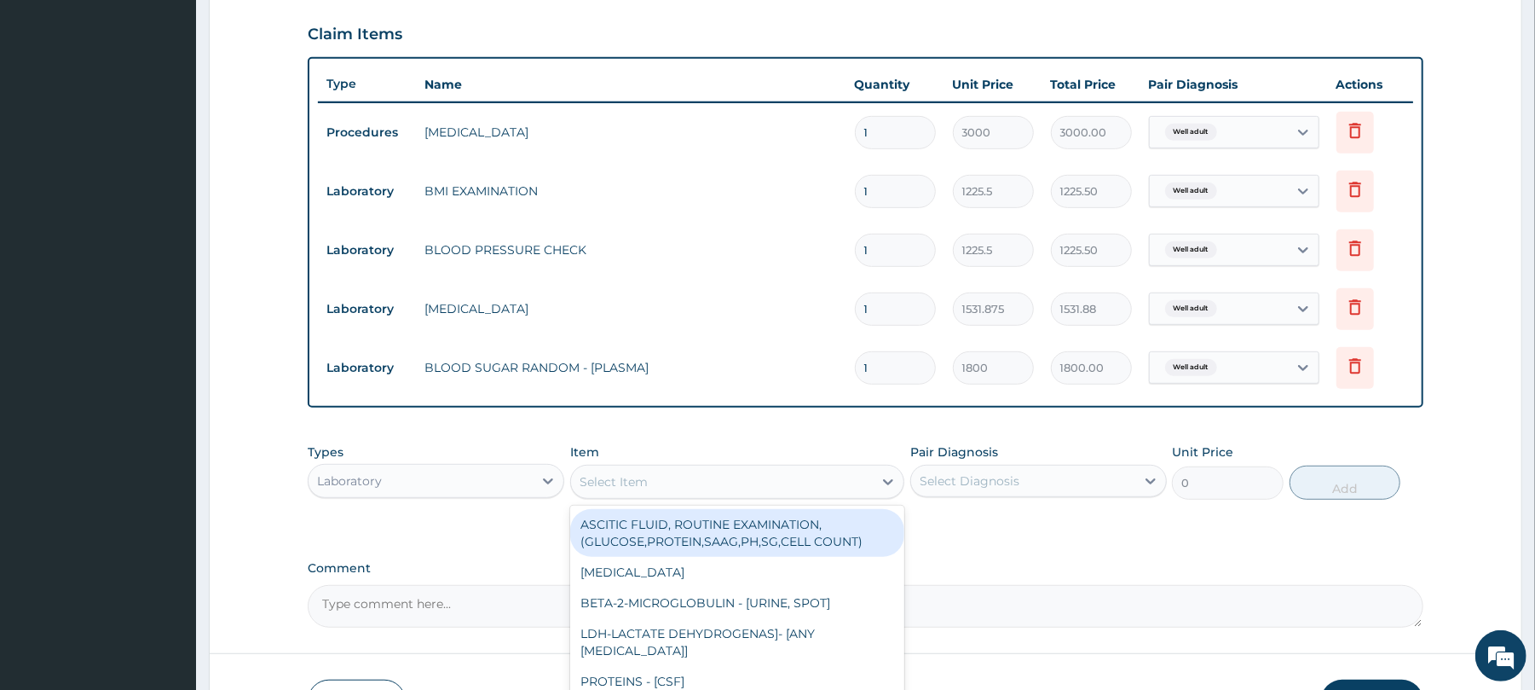
click at [604, 473] on div "Select Item" at bounding box center [614, 481] width 68 height 17
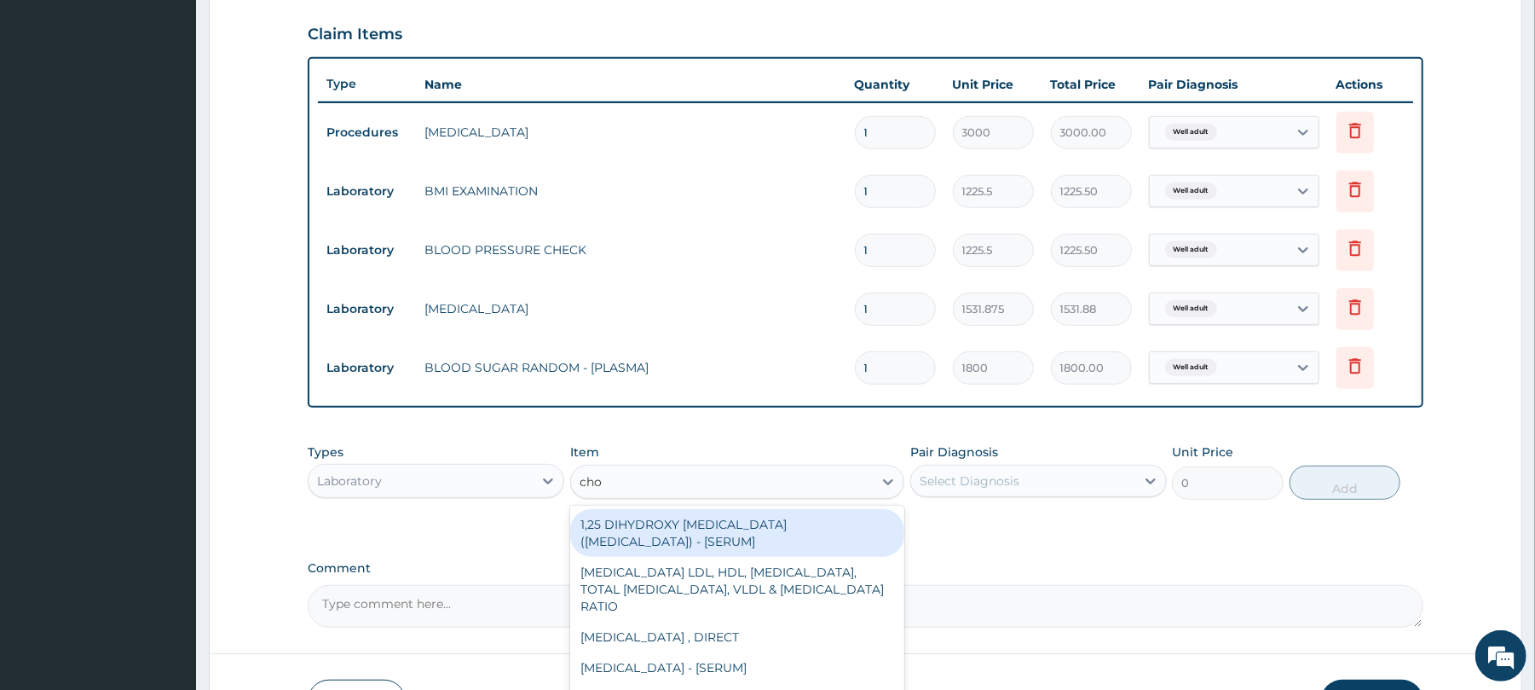
type input "chol"
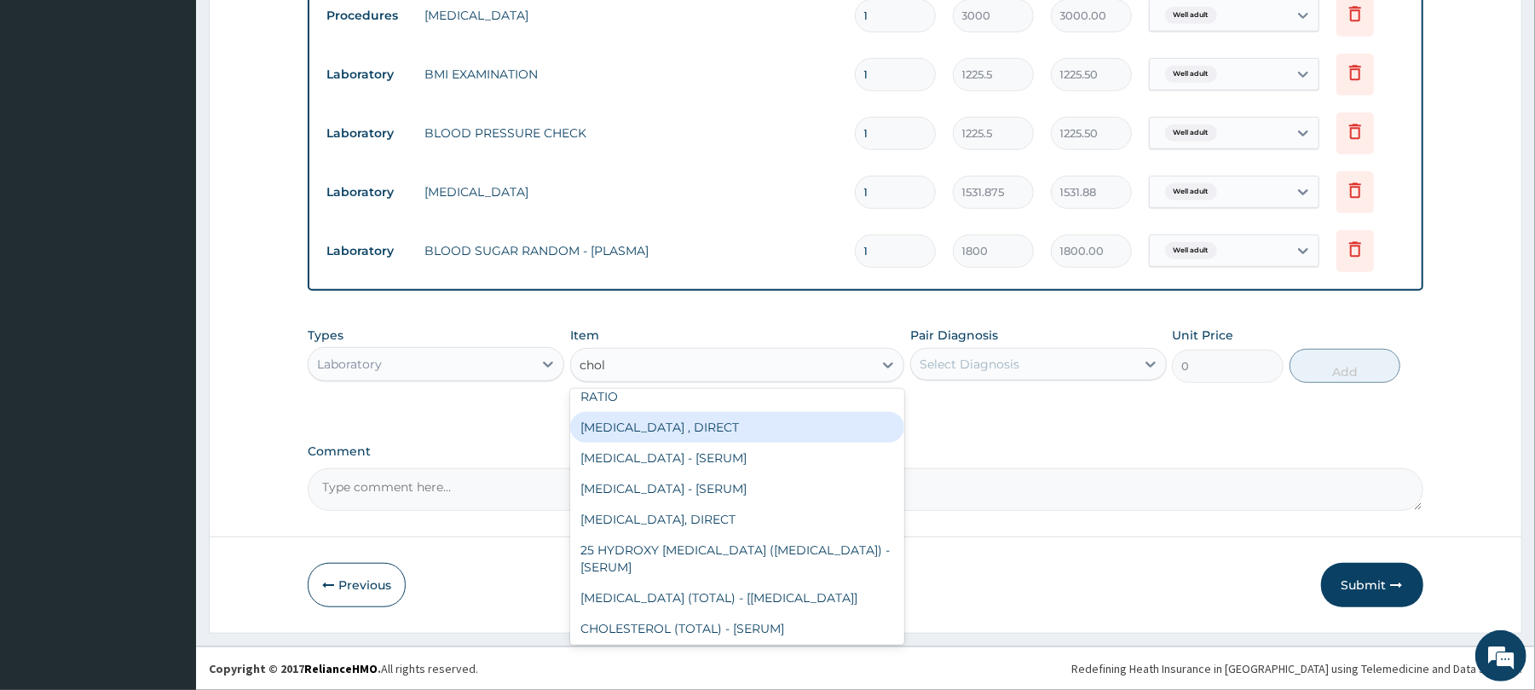
scroll to position [126, 0]
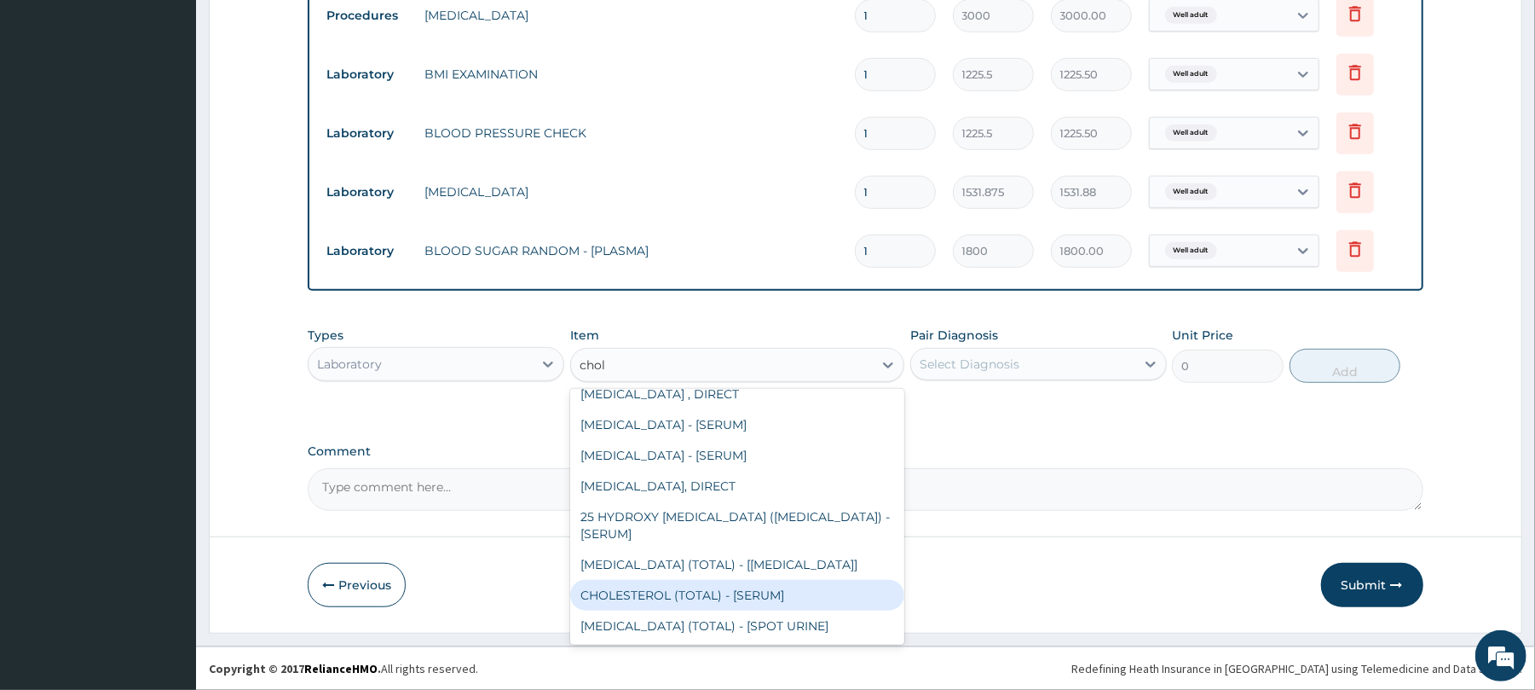
click at [694, 587] on div "CHOLESTEROL (TOTAL) - [SERUM]" at bounding box center [737, 595] width 334 height 31
type input "2880"
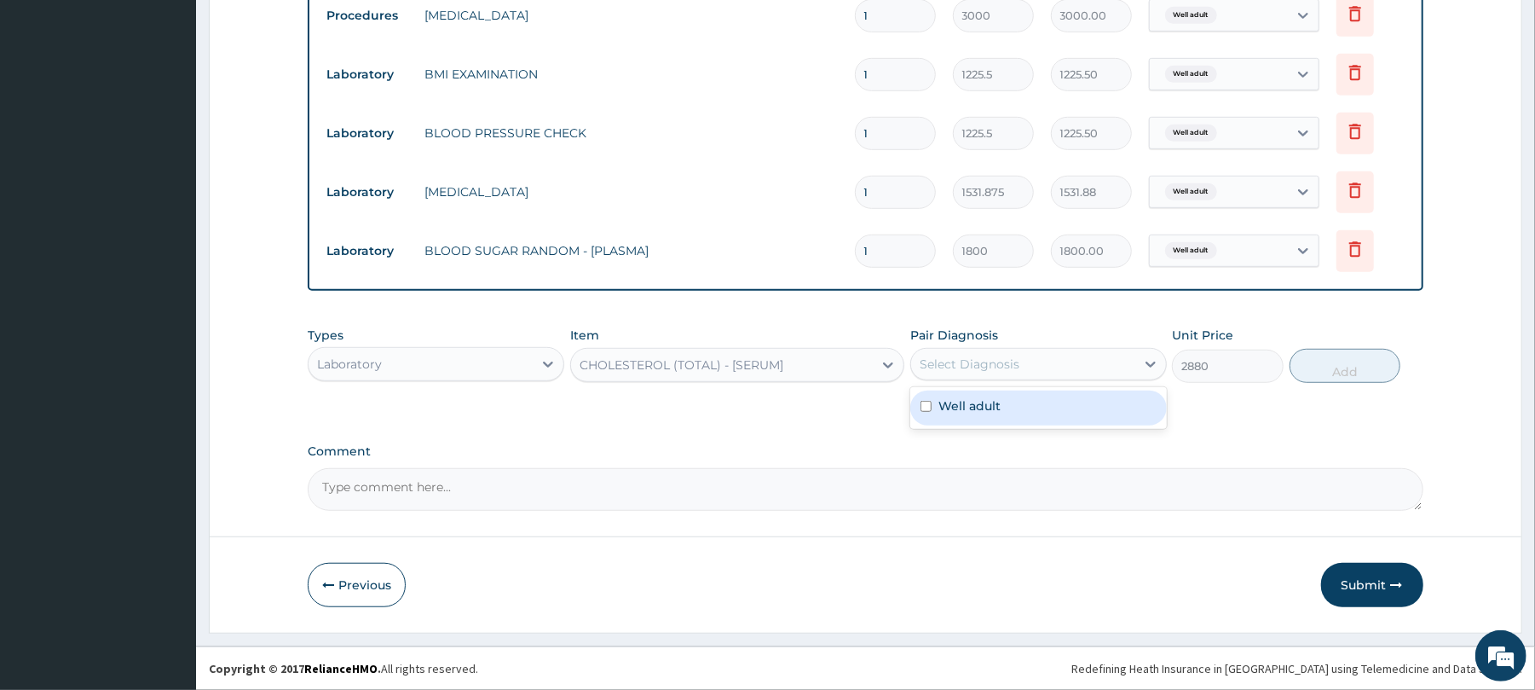
click at [992, 356] on div "Select Diagnosis" at bounding box center [970, 363] width 100 height 17
click at [970, 397] on label "Well adult" at bounding box center [969, 405] width 62 height 17
checkbox input "true"
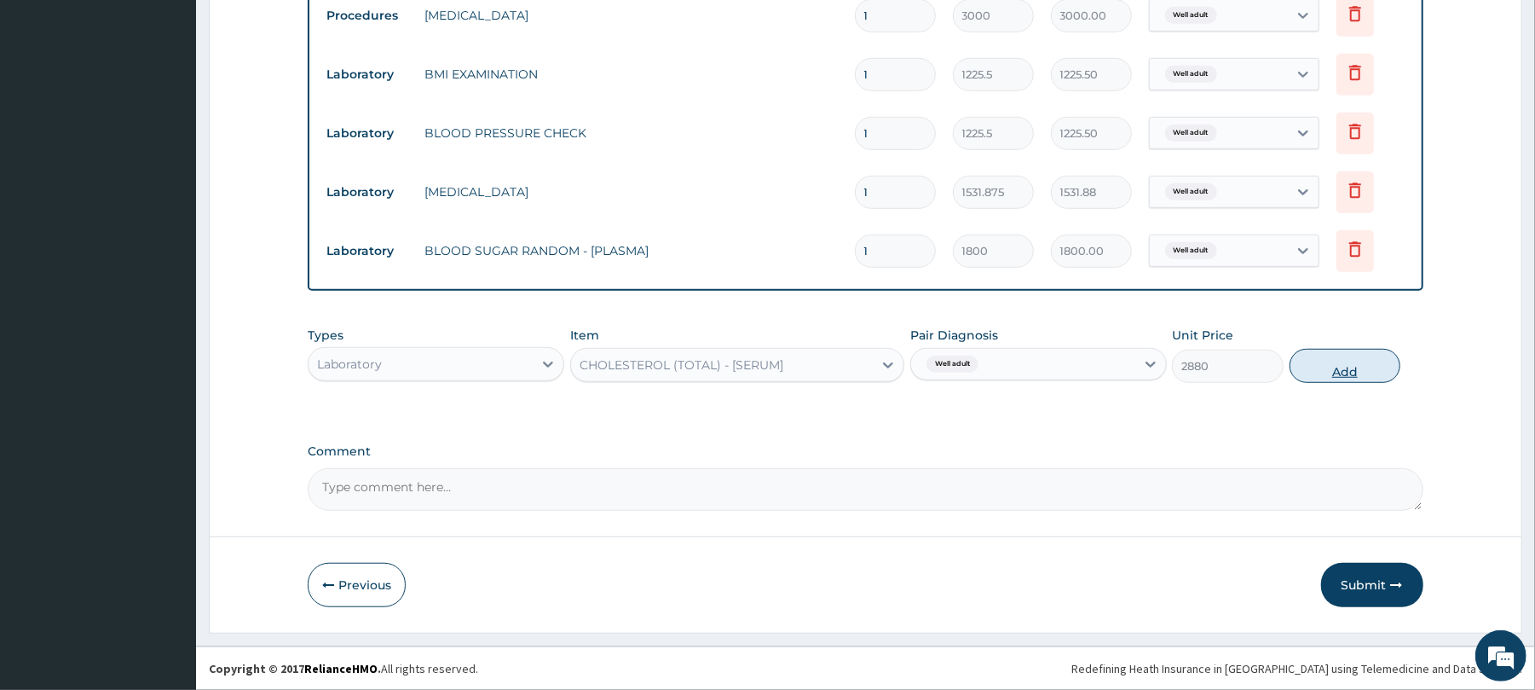
click at [1327, 359] on button "Add" at bounding box center [1346, 366] width 112 height 34
type input "0"
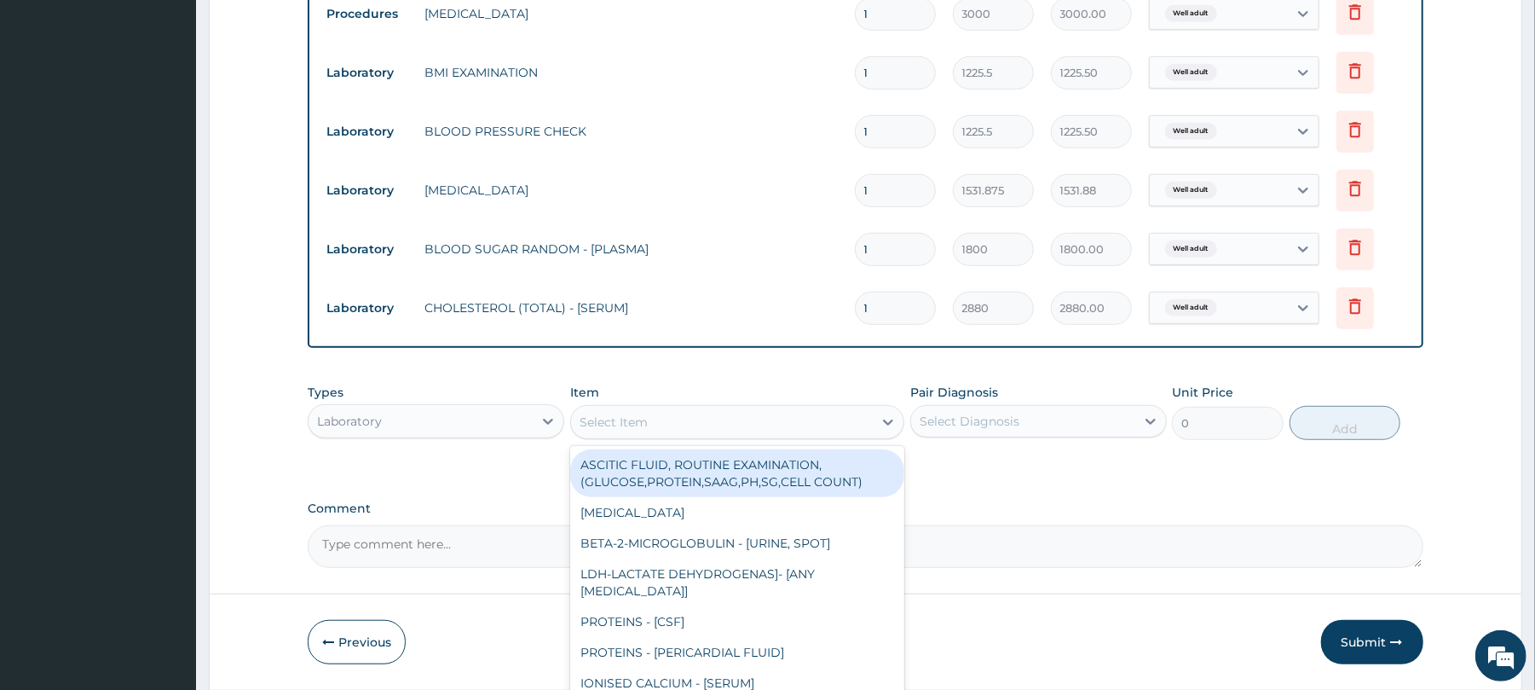
click at [625, 419] on div "Select Item" at bounding box center [614, 421] width 68 height 17
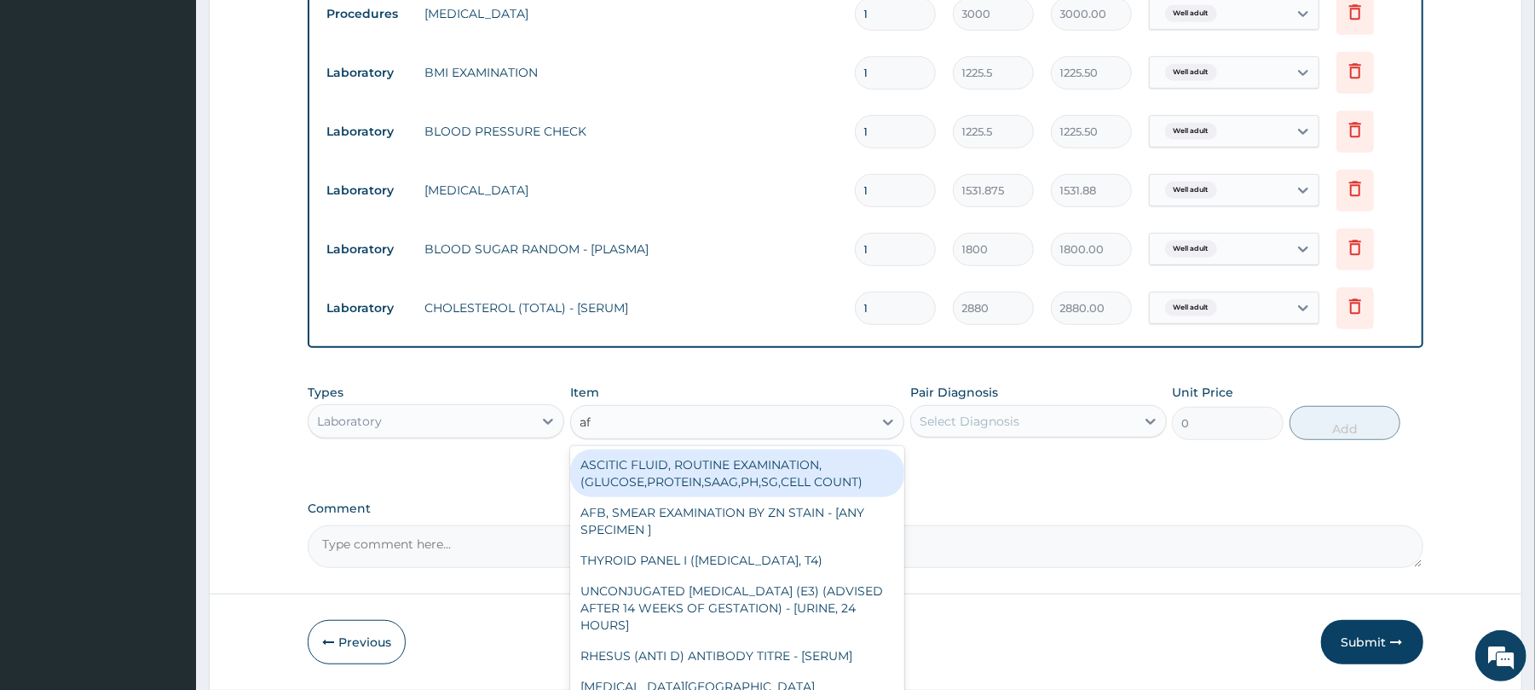
type input "afb"
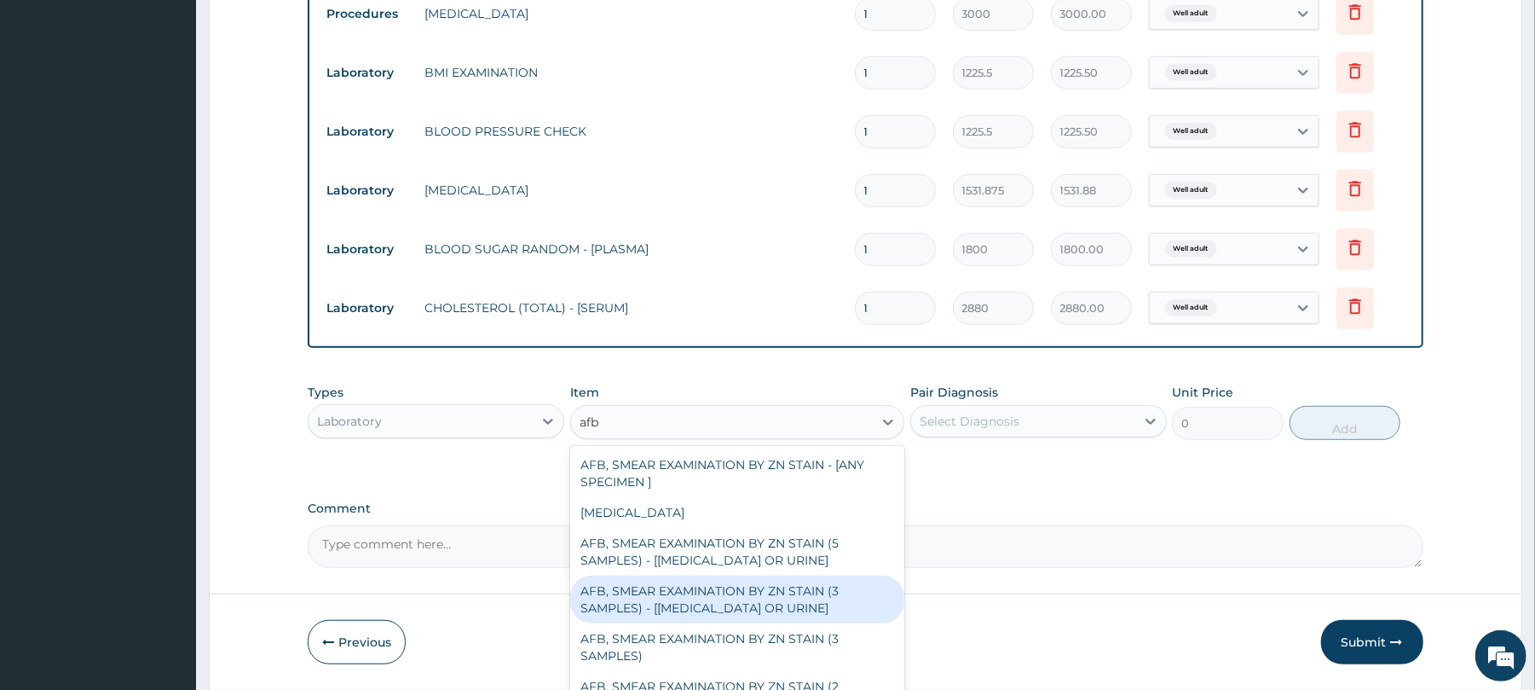
click at [733, 604] on div "AFB, SMEAR EXAMINATION BY ZN STAIN (3 SAMPLES) - [SPUTUM OR URINE]" at bounding box center [737, 599] width 334 height 48
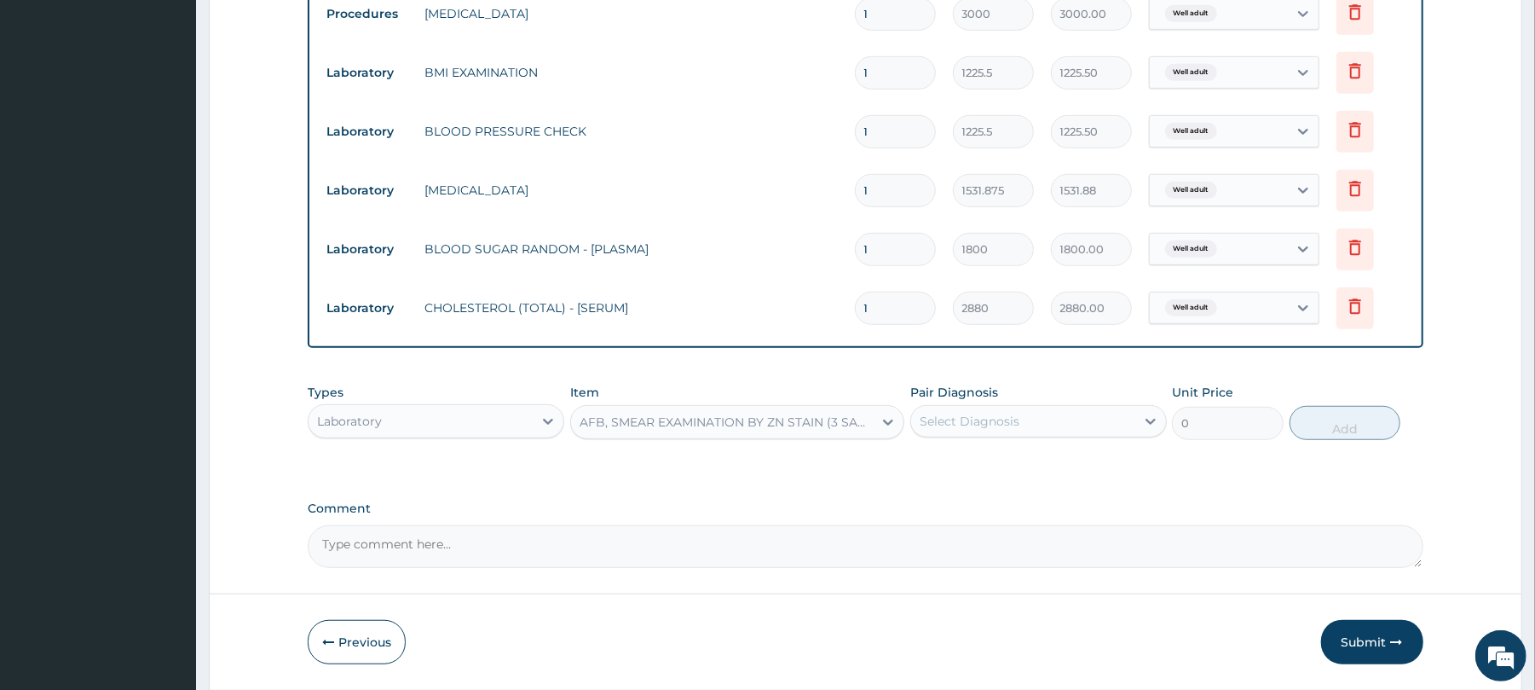
type input "5520"
click at [1007, 421] on div "Select Diagnosis" at bounding box center [970, 421] width 100 height 17
click at [1000, 465] on div "Well adult" at bounding box center [1038, 464] width 257 height 35
checkbox input "true"
click at [1319, 427] on button "Add" at bounding box center [1346, 423] width 112 height 34
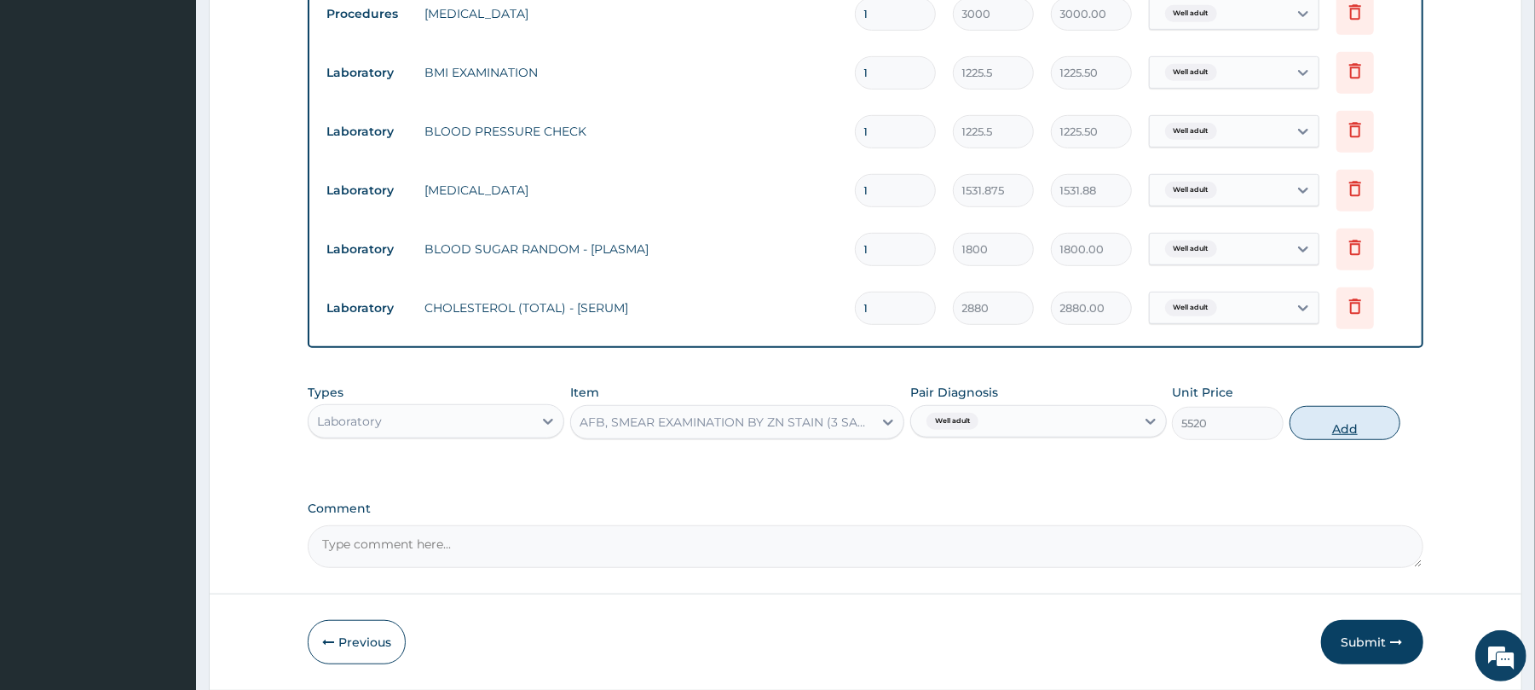
type input "0"
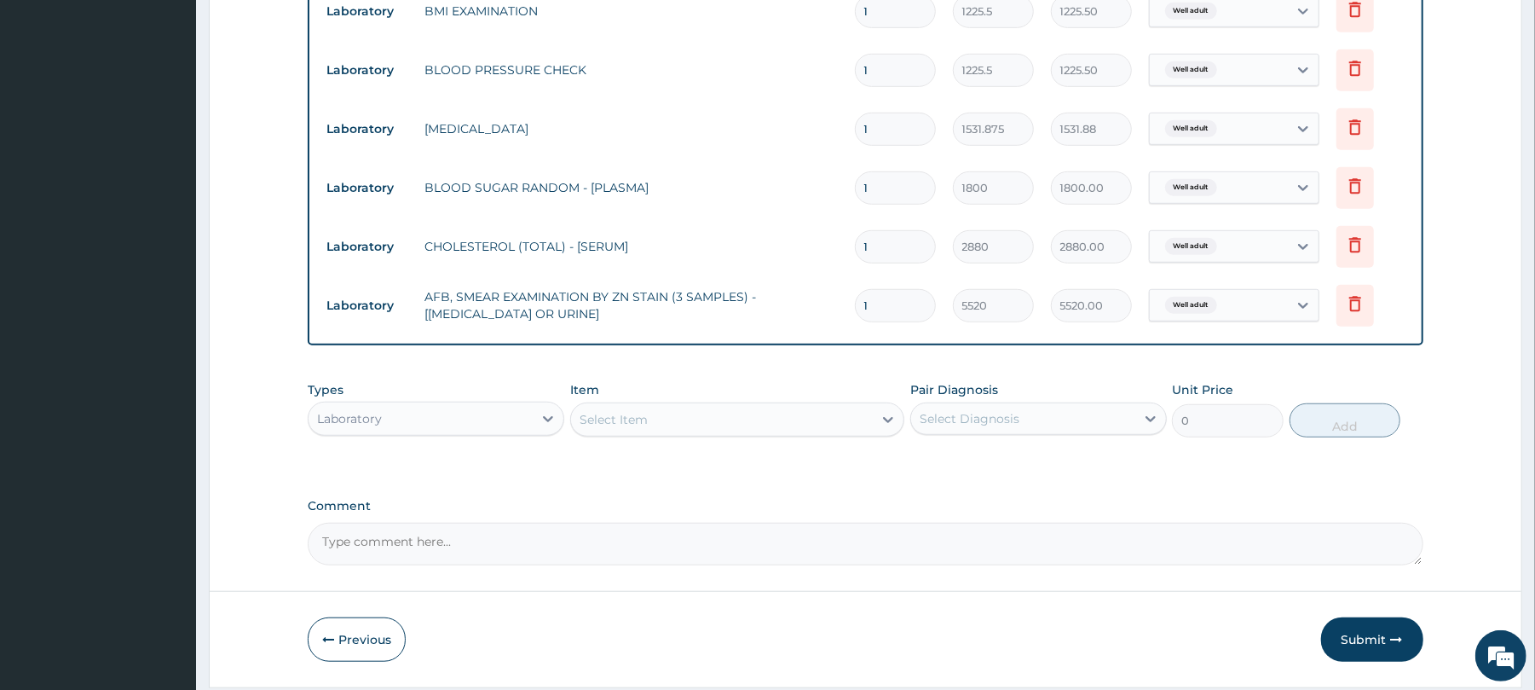
scroll to position [813, 0]
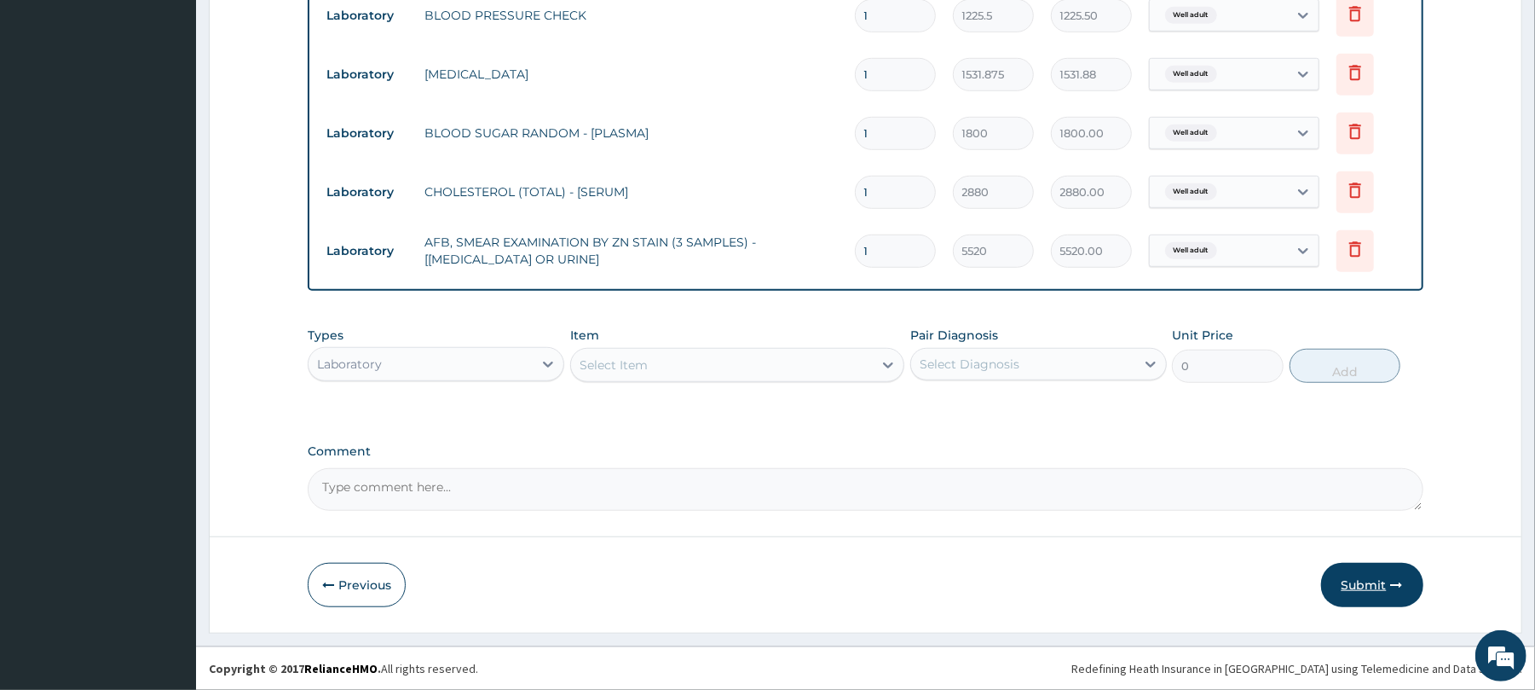
click at [1364, 574] on button "Submit" at bounding box center [1372, 585] width 102 height 44
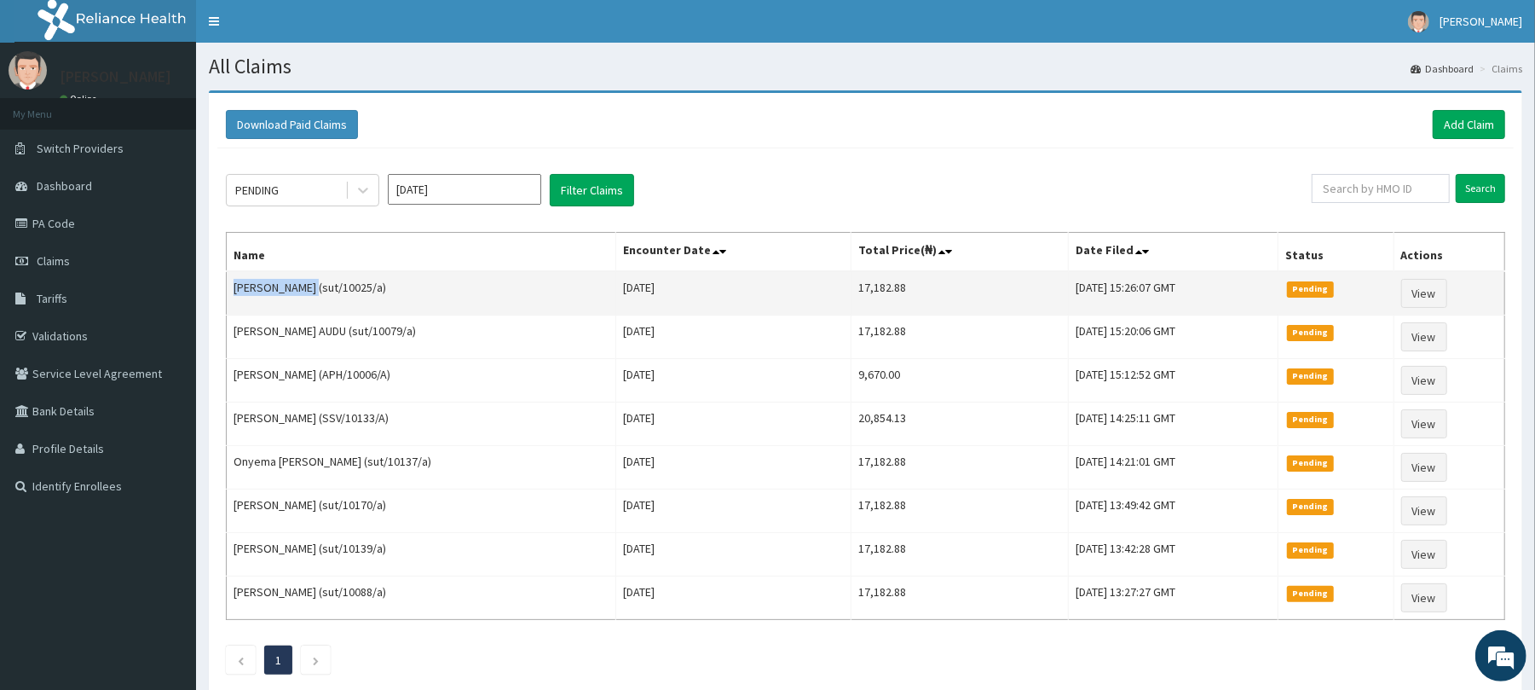
drag, startPoint x: 332, startPoint y: 290, endPoint x: 226, endPoint y: 297, distance: 106.8
click at [227, 297] on td "[PERSON_NAME] (sut/10025/a)" at bounding box center [422, 293] width 390 height 44
copy td "[PERSON_NAME]"
